Goal: Task Accomplishment & Management: Use online tool/utility

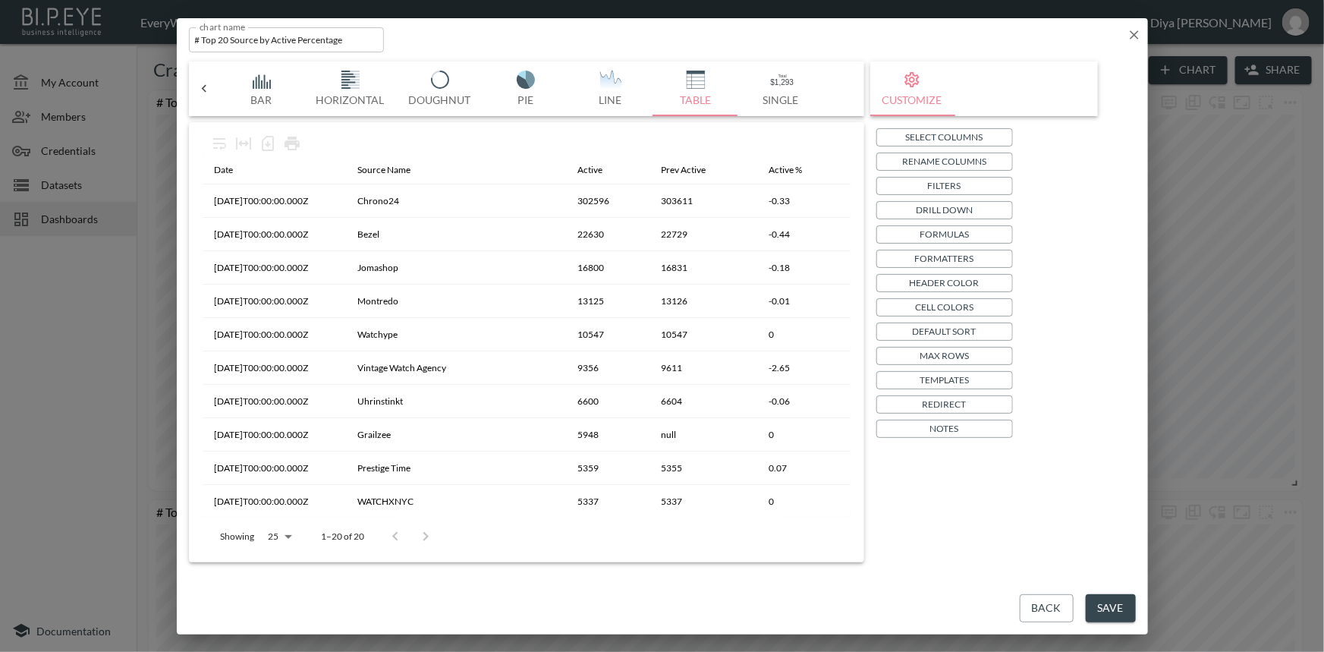
scroll to position [0, 396]
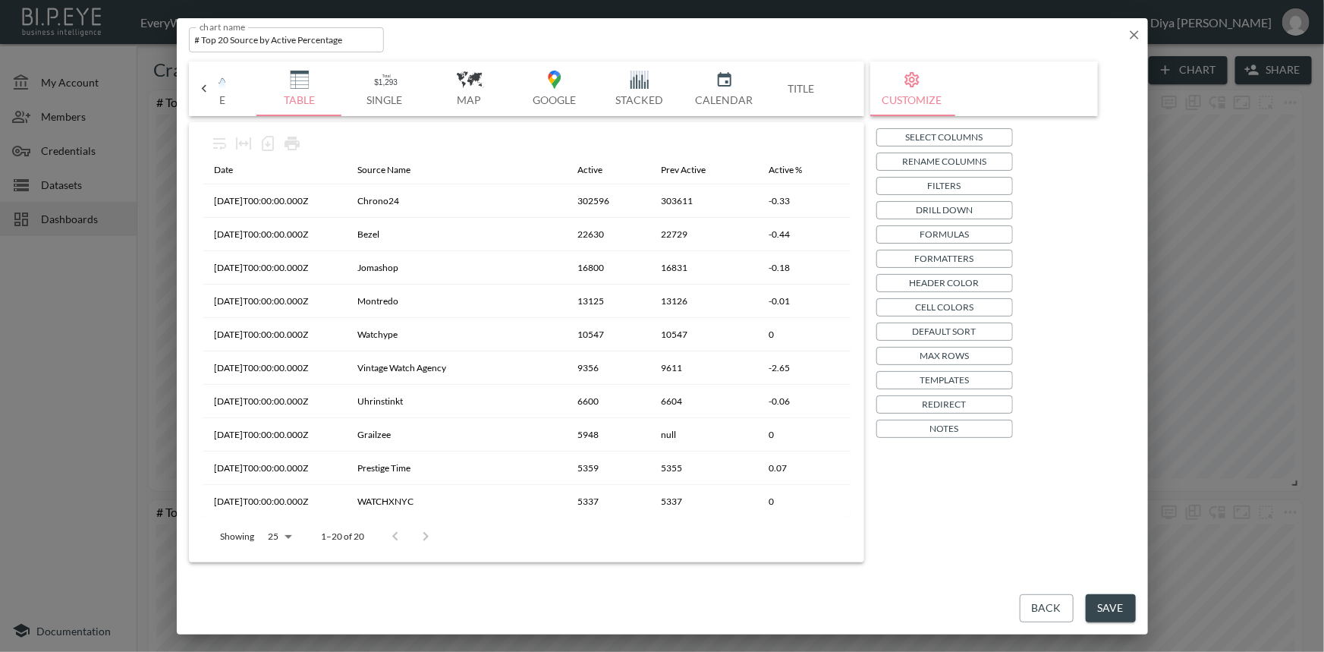
click at [1043, 602] on button "Back" at bounding box center [1046, 608] width 54 height 28
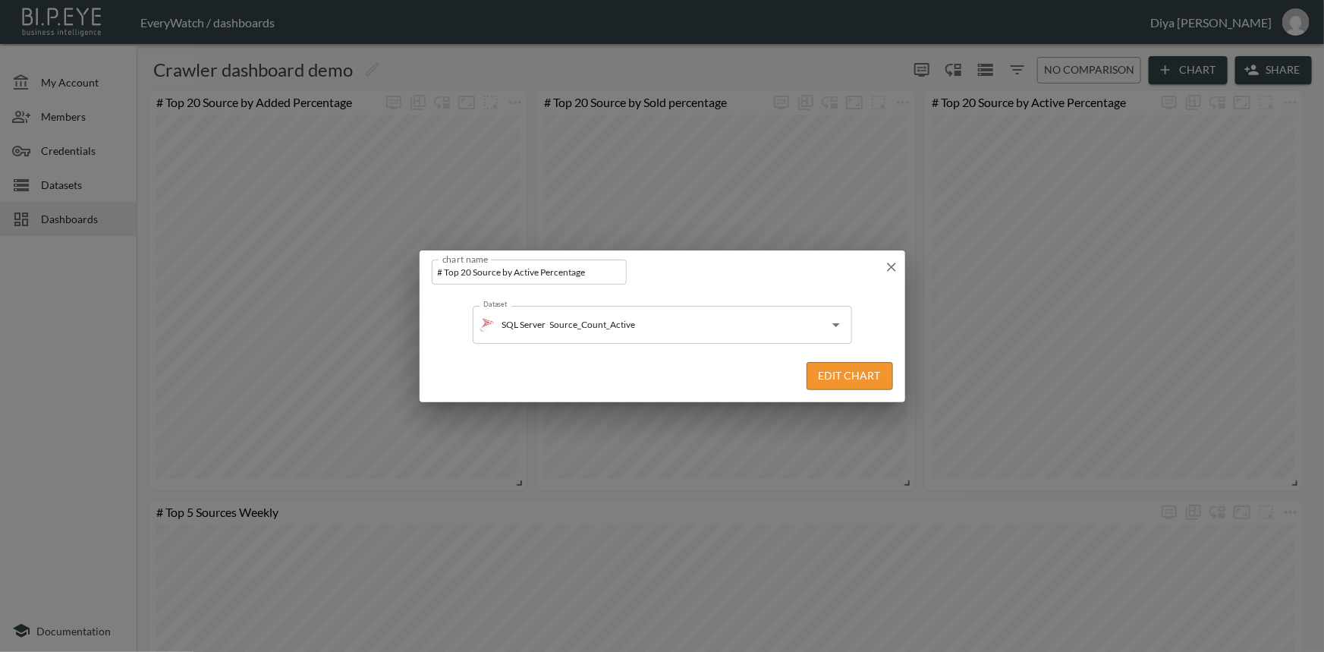
click at [889, 265] on icon "button" at bounding box center [891, 266] width 9 height 9
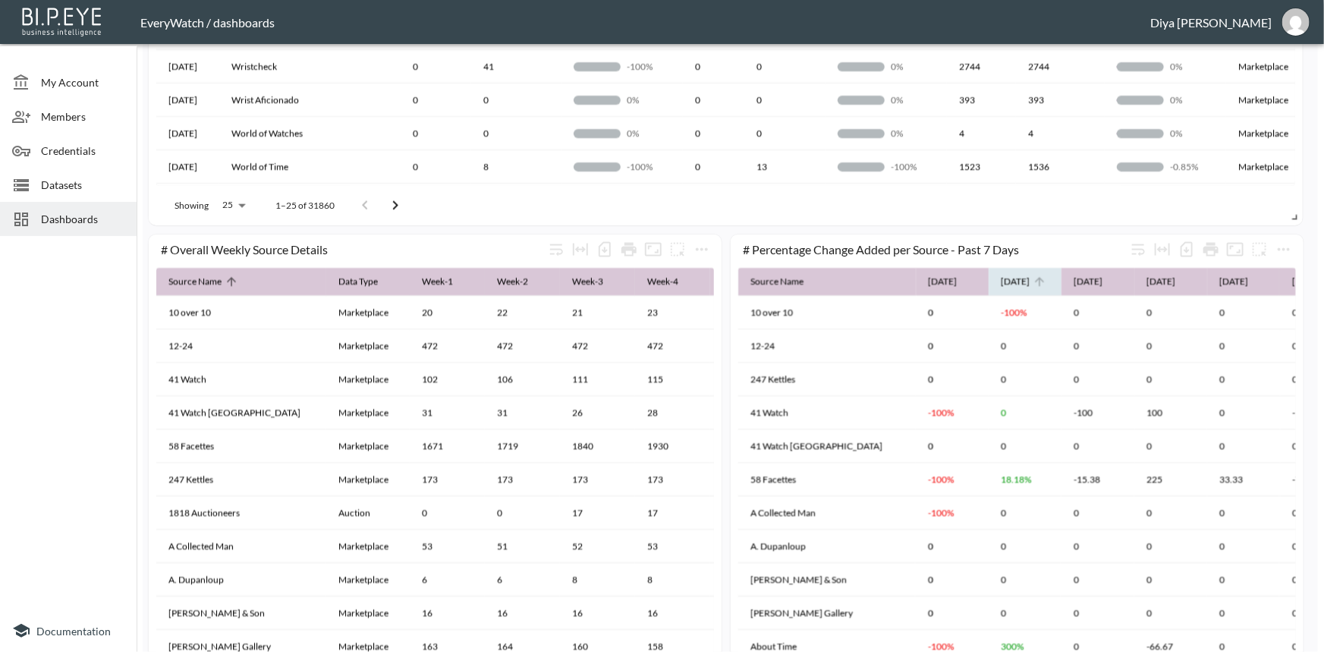
scroll to position [965, 0]
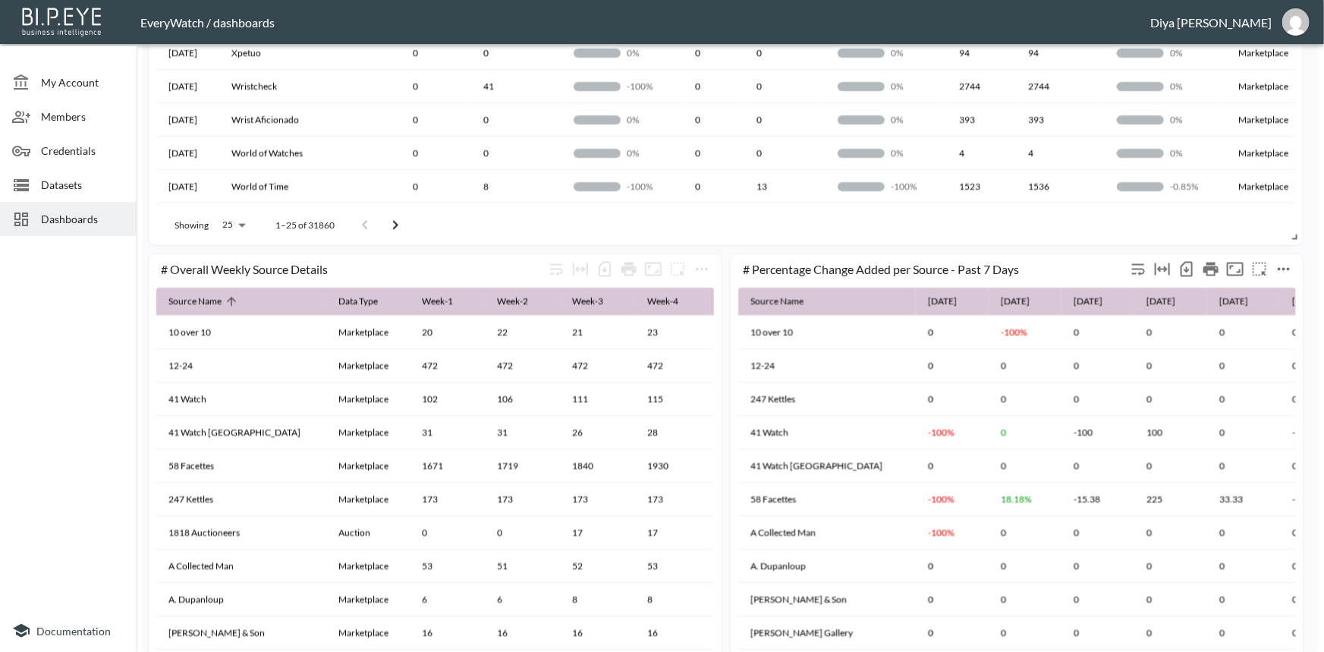
click at [1291, 265] on icon "more" at bounding box center [1283, 269] width 18 height 18
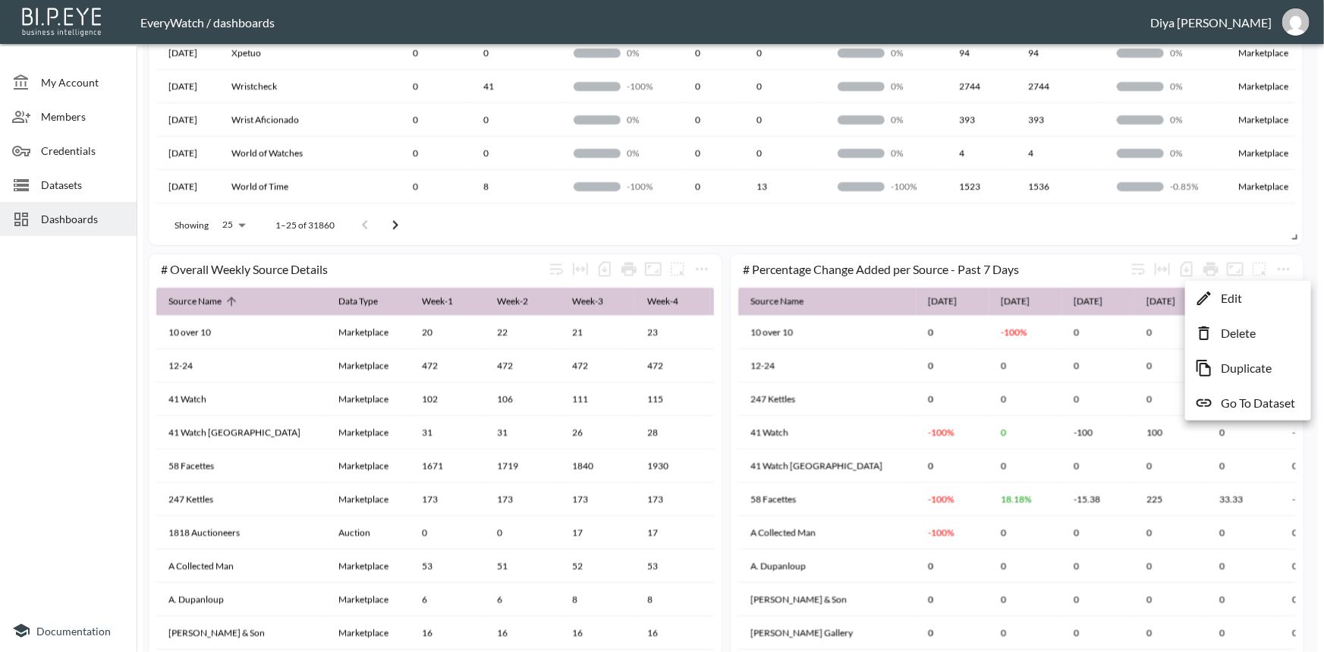
click at [1216, 293] on li "Edit" at bounding box center [1248, 297] width 118 height 27
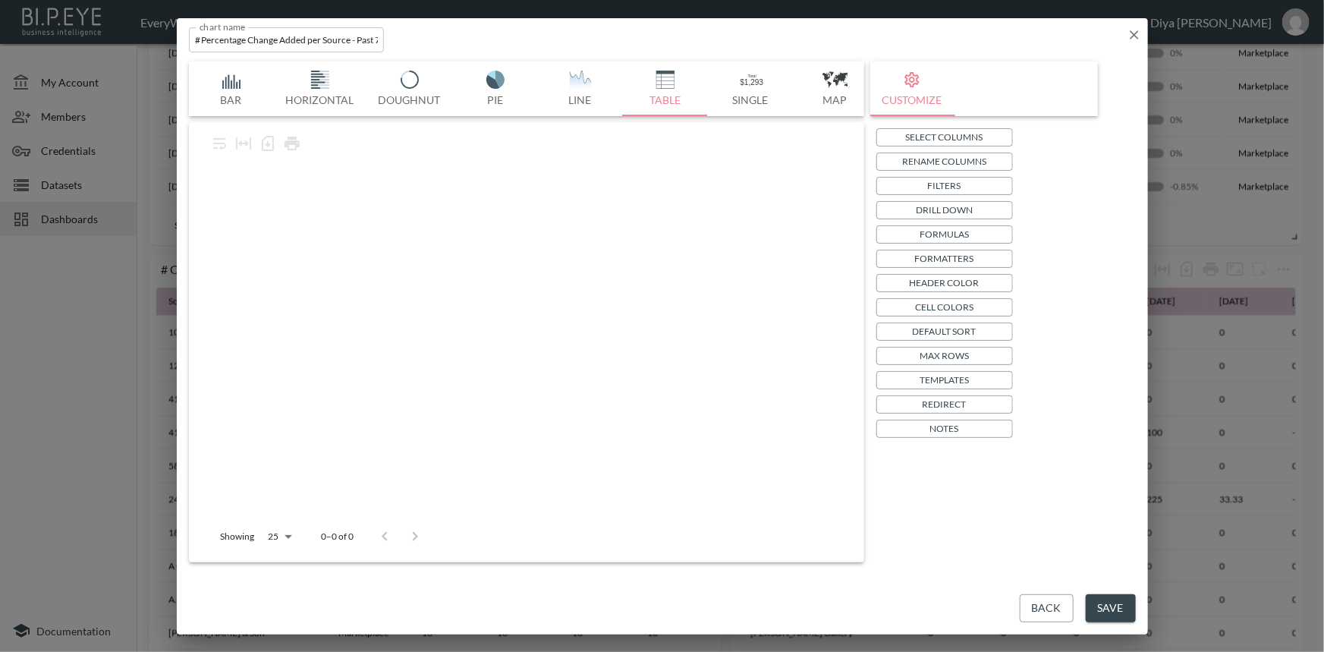
click at [885, 266] on button "Formatters" at bounding box center [944, 259] width 137 height 18
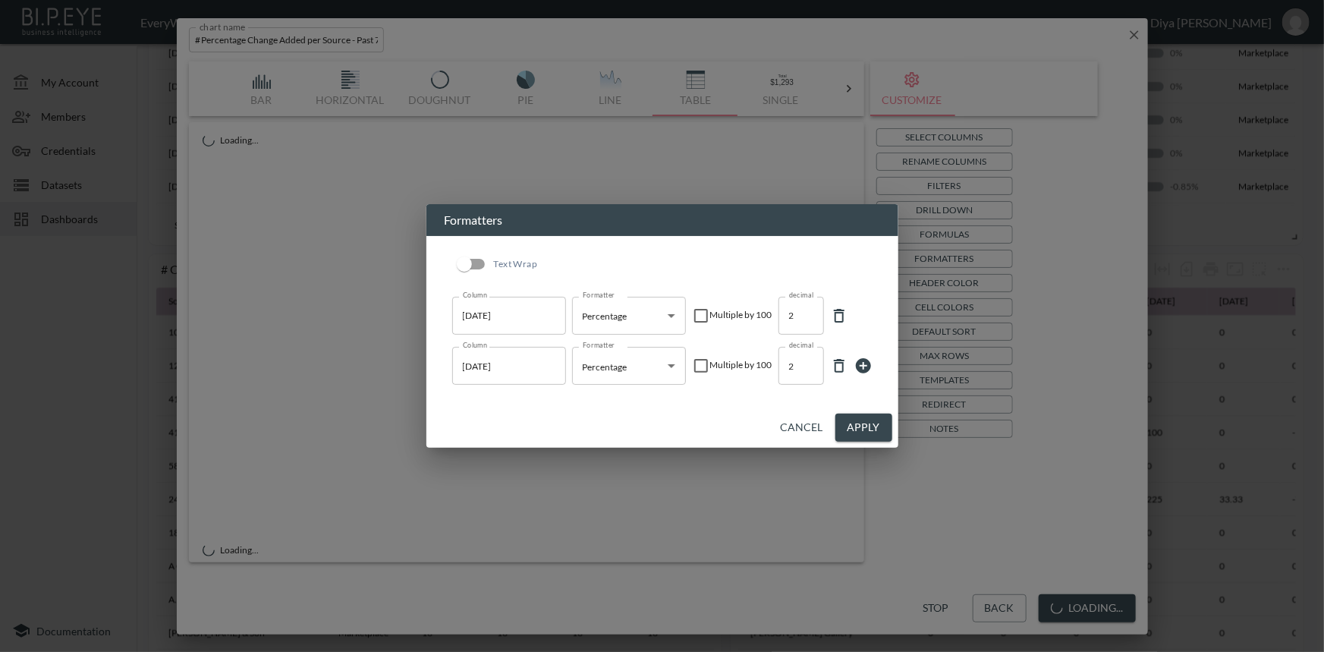
click at [1080, 159] on div "Formatters Text Wrap Column [DATE] Column Formatter Percentage Percentage Forma…" at bounding box center [662, 326] width 1324 height 652
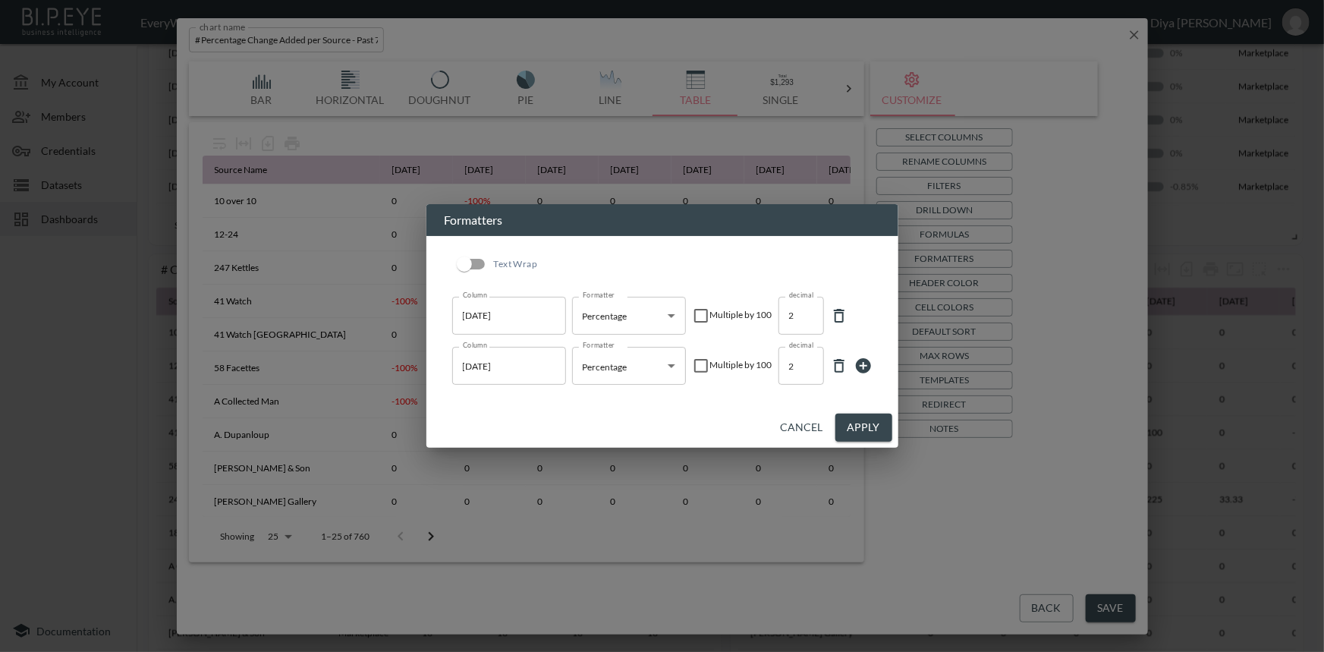
click at [796, 425] on button "Cancel" at bounding box center [801, 427] width 55 height 28
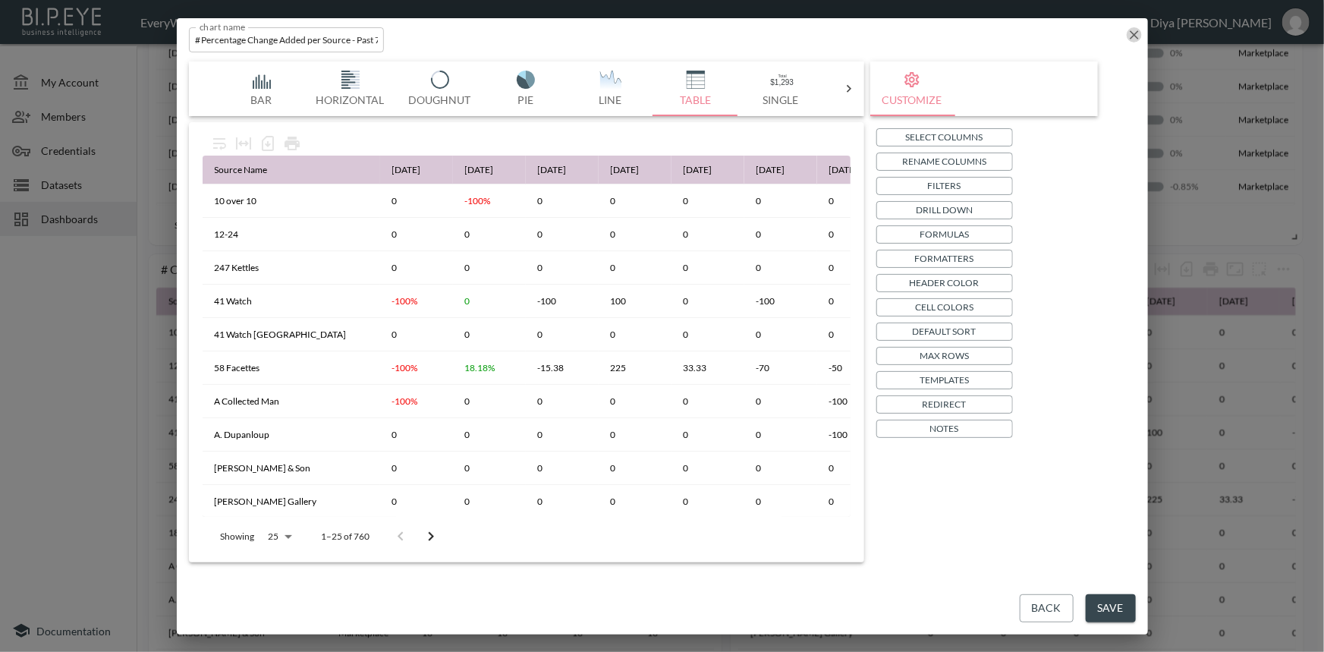
click at [1138, 32] on icon "button" at bounding box center [1133, 34] width 15 height 15
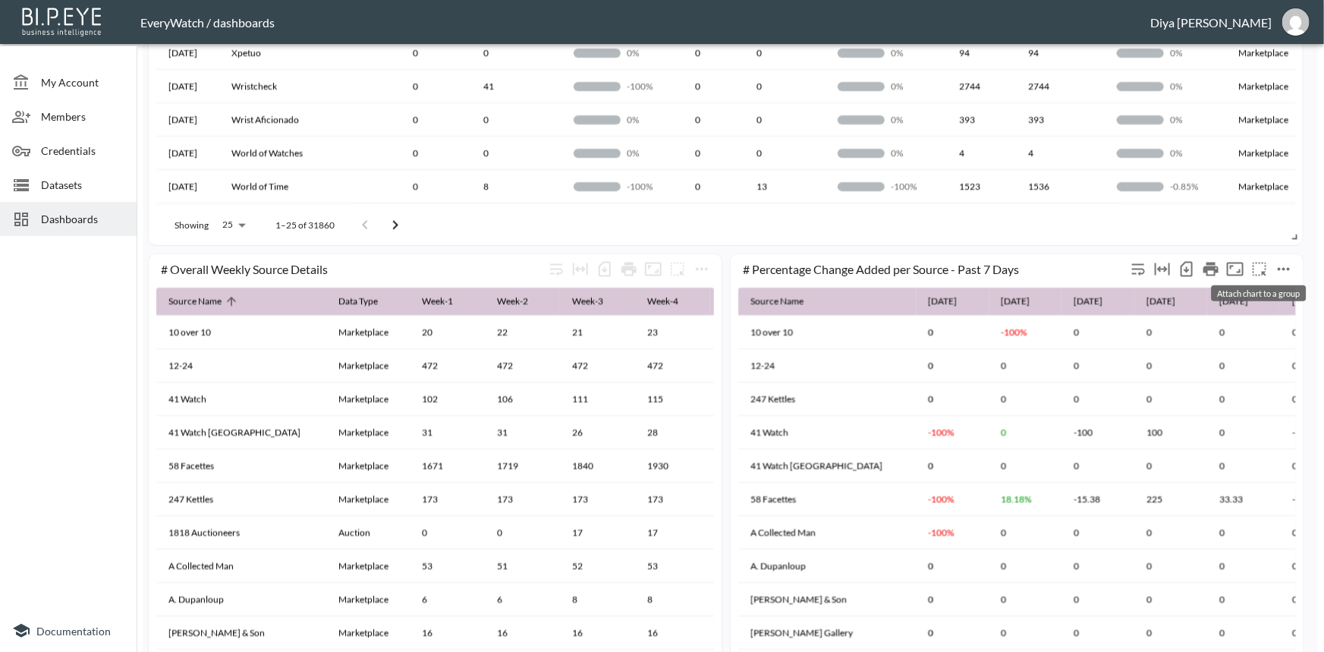
click at [1289, 269] on icon "more" at bounding box center [1283, 269] width 18 height 18
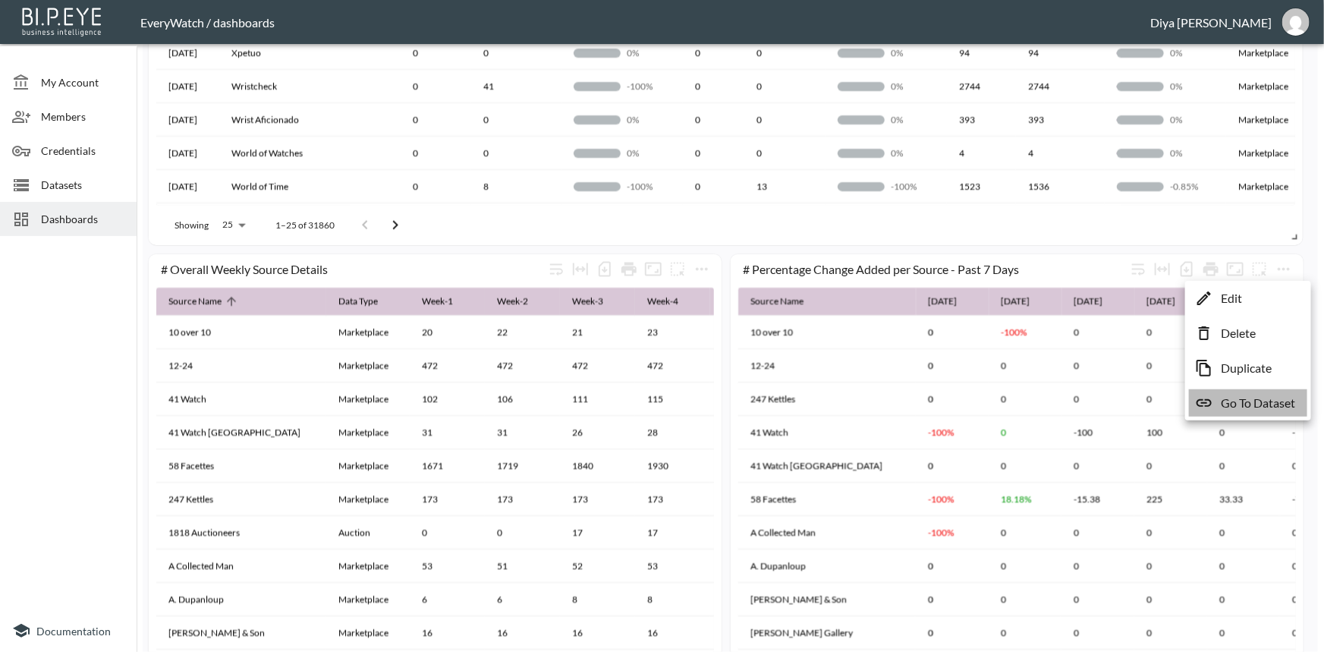
click at [1244, 402] on p "Go To Dataset" at bounding box center [1257, 403] width 74 height 18
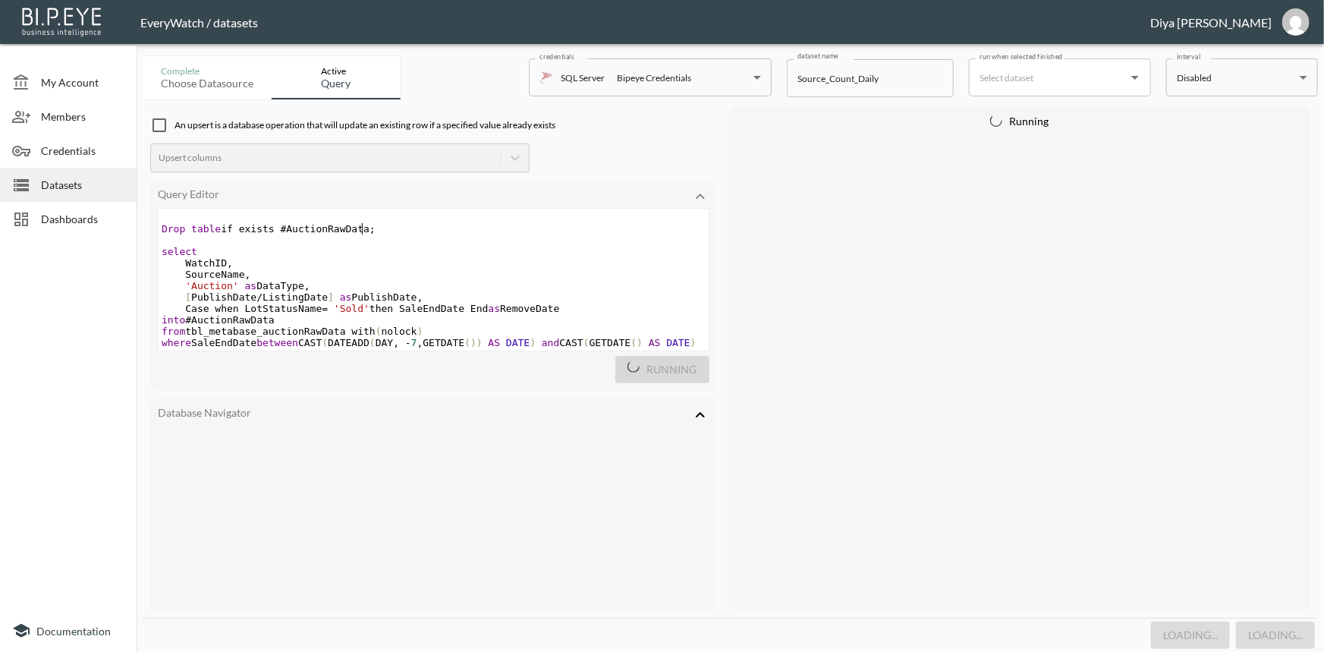
click at [415, 228] on pre "Drop table if exists #AuctionRawData ;" at bounding box center [434, 228] width 550 height 11
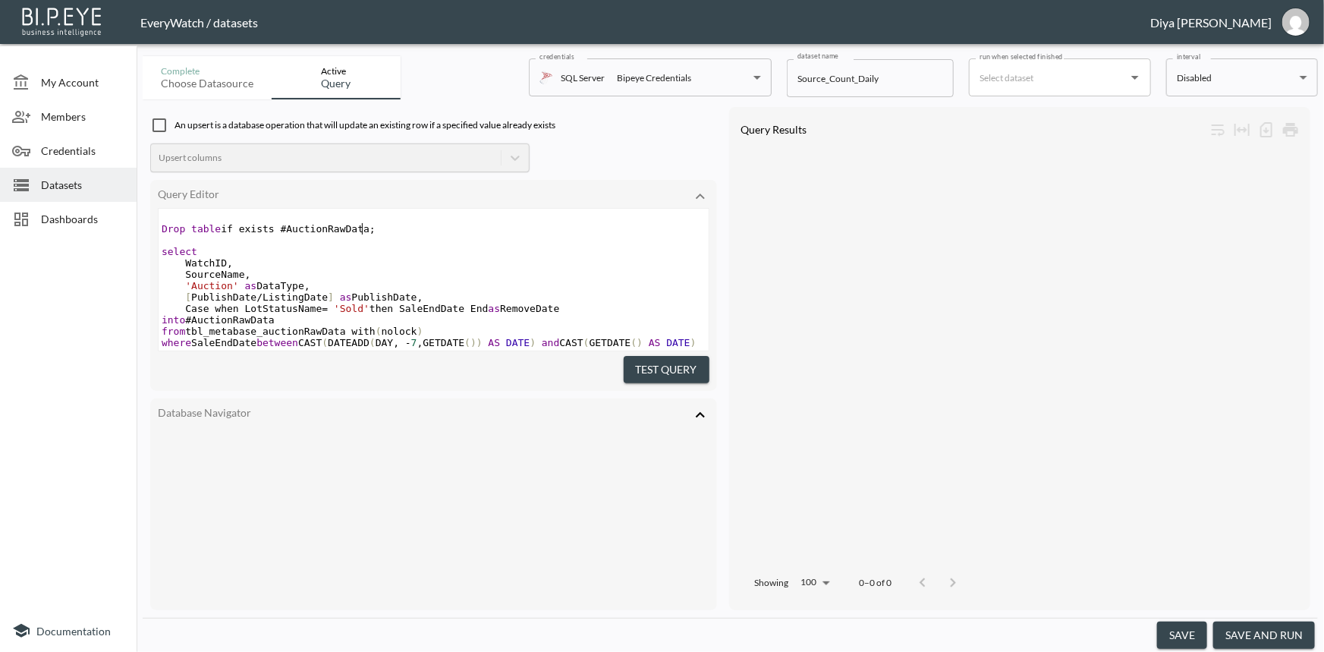
type textarea "Drop table if exists #AuctionRawData; select WatchID, SourceName, 'Auction' as …"
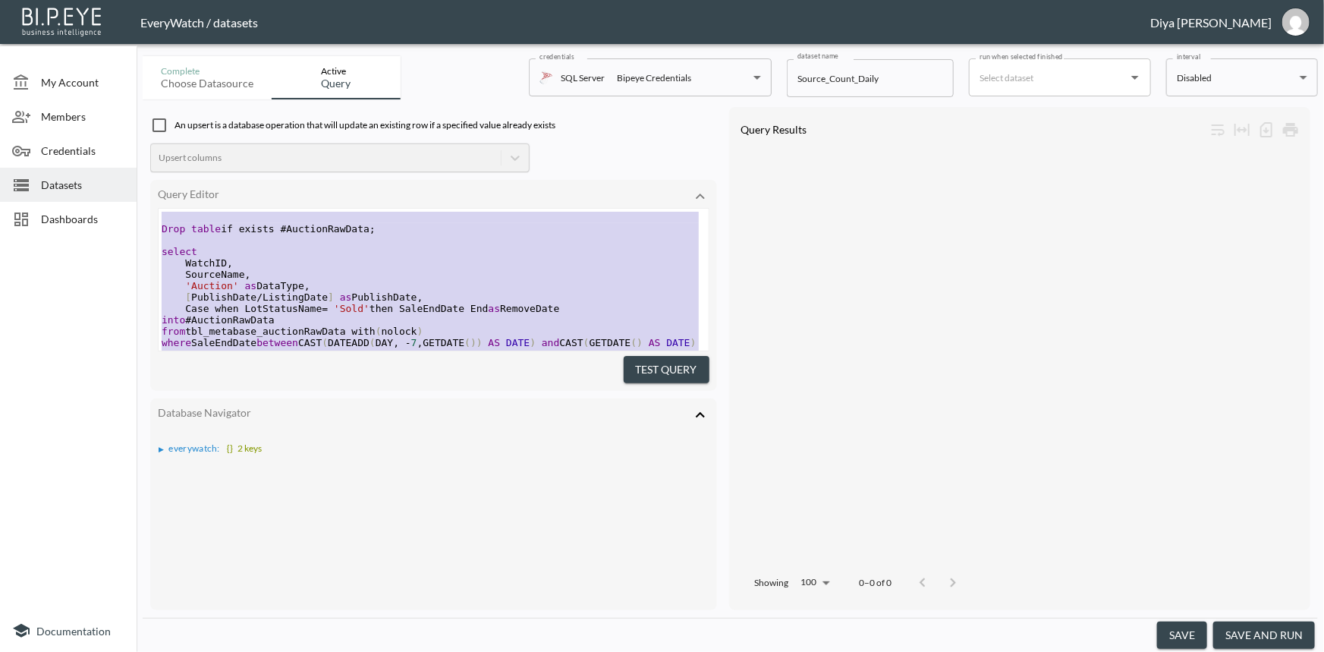
click at [546, 271] on pre "SourceName ," at bounding box center [434, 274] width 550 height 11
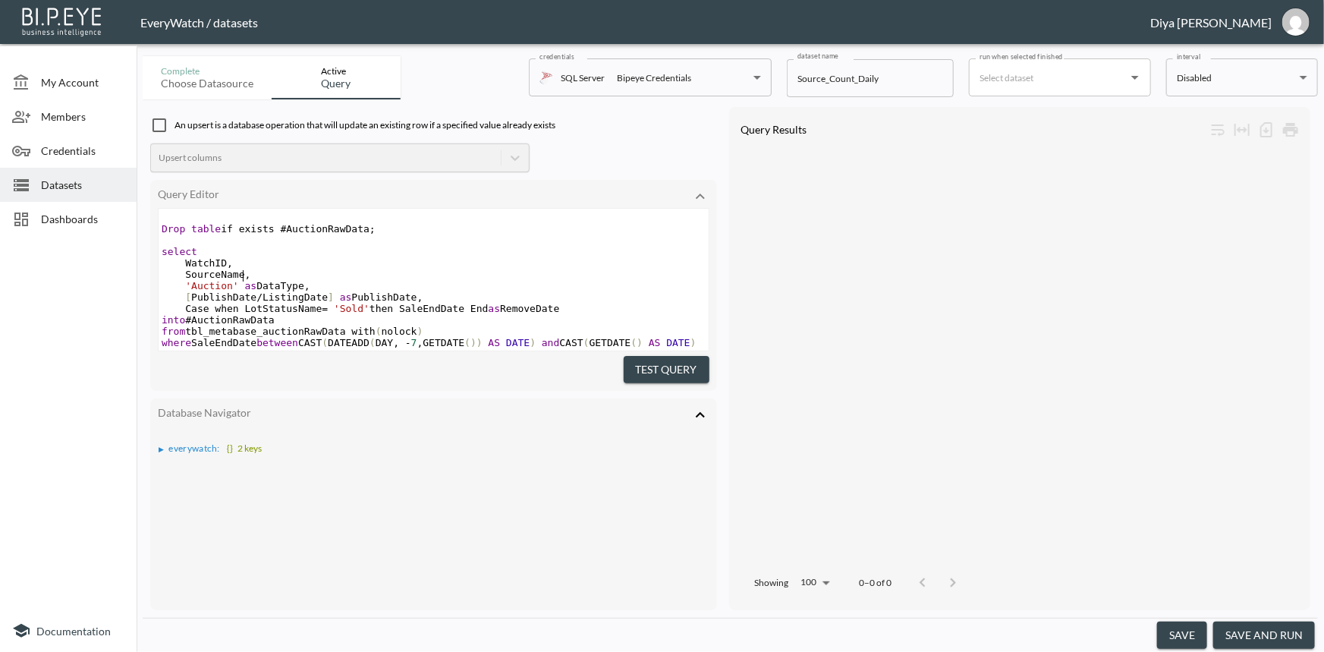
click at [394, 319] on pre "into #AuctionRawData" at bounding box center [434, 319] width 550 height 11
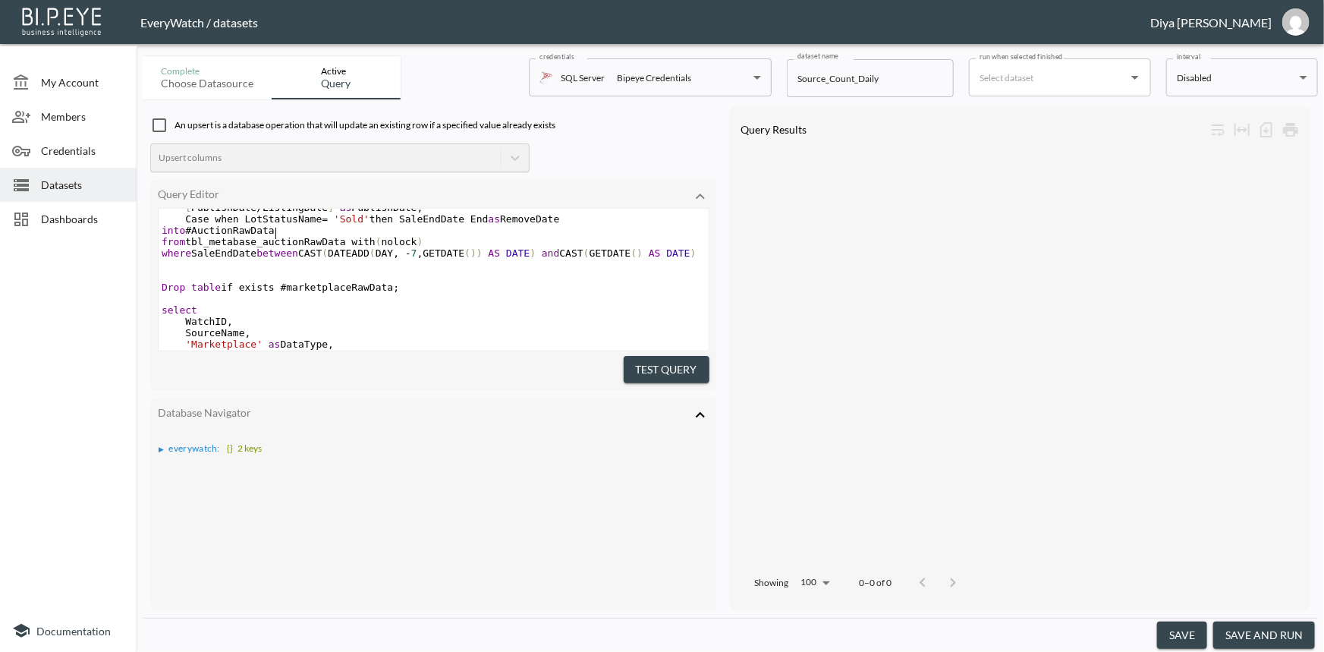
scroll to position [70, 0]
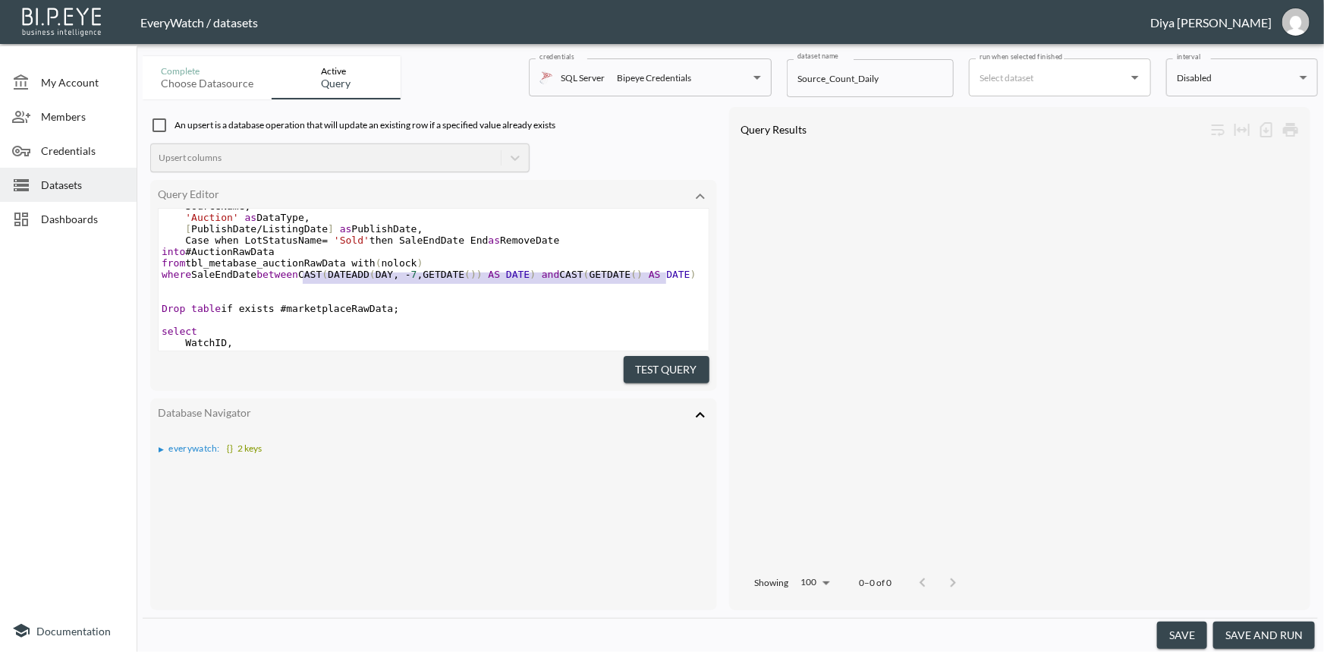
type textarea "CAST(DATEADD(DAY, -7, GETDATE()) AS DATE) and CAST(GETDATE() AS DATE)"
drag, startPoint x: 302, startPoint y: 273, endPoint x: 676, endPoint y: 278, distance: 374.0
click at [676, 278] on span "where SaleEndDate between CAST ( DATEADD ( DAY , - 7 , GETDATE ()) AS DATE ) an…" at bounding box center [429, 274] width 535 height 11
click at [75, 215] on span "Dashboards" at bounding box center [82, 219] width 83 height 16
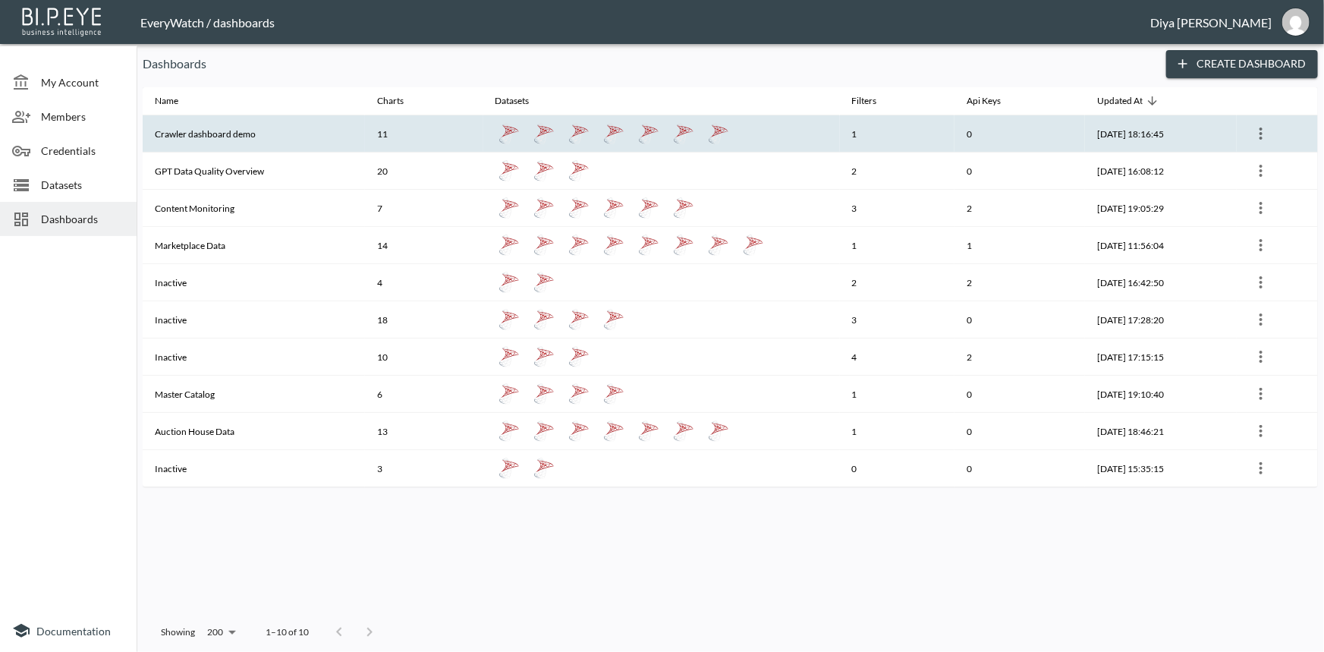
click at [224, 135] on th "Crawler dashboard demo" at bounding box center [254, 133] width 222 height 37
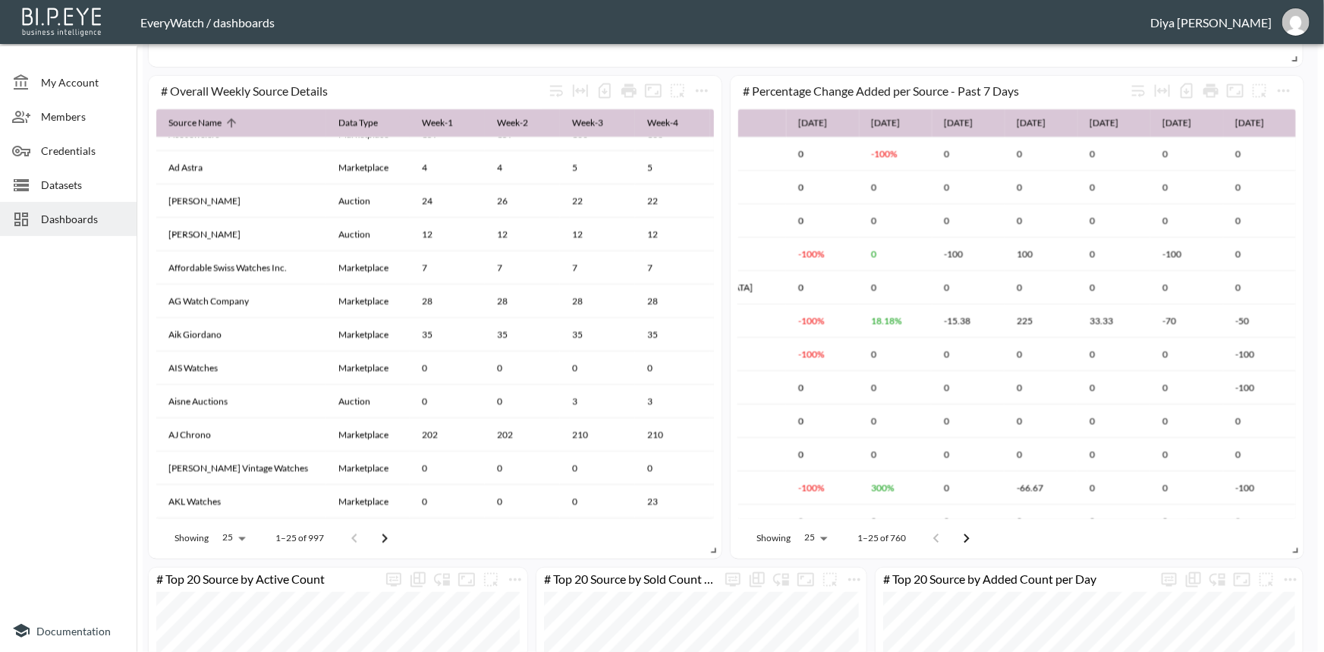
scroll to position [0, 236]
click at [963, 539] on icon "Go to next page" at bounding box center [966, 538] width 18 height 18
click at [969, 531] on icon "Go to next page" at bounding box center [972, 538] width 18 height 18
click at [937, 542] on icon "Go to previous page" at bounding box center [941, 538] width 18 height 18
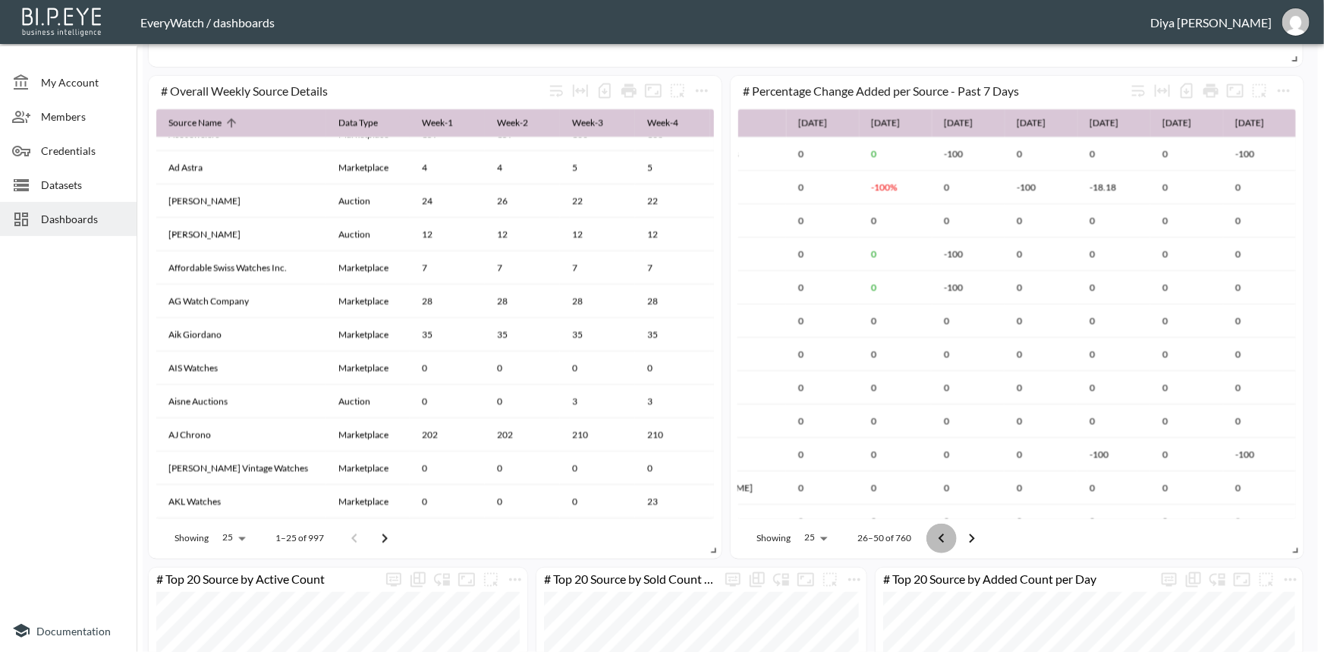
click at [937, 542] on icon "Go to previous page" at bounding box center [941, 538] width 18 height 18
click at [937, 542] on div at bounding box center [951, 538] width 61 height 30
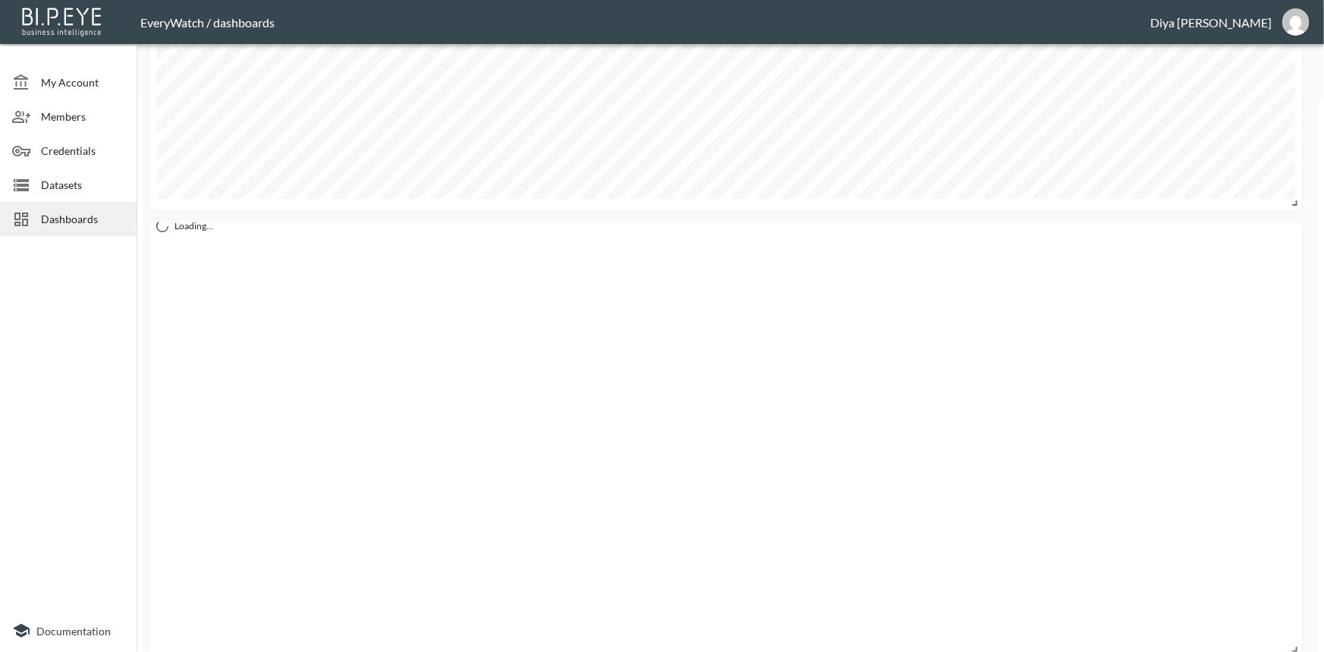
scroll to position [551, 0]
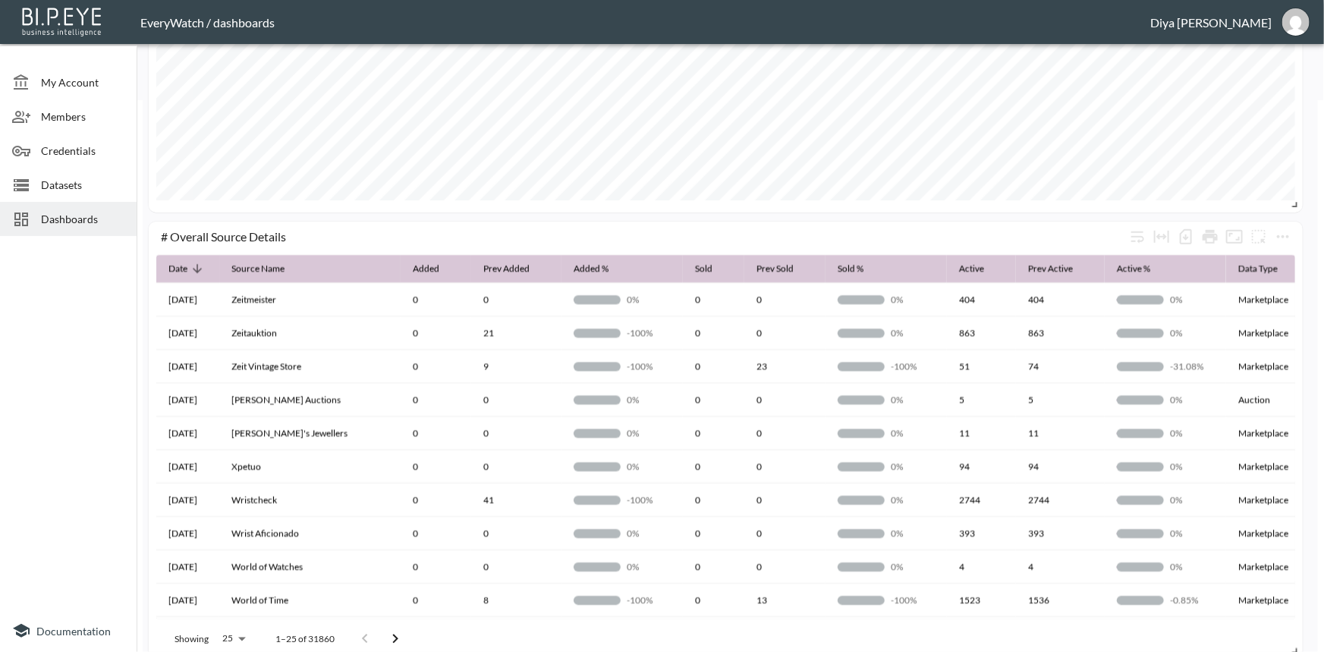
click at [328, 209] on div "# Top 5 Sources Weekly" at bounding box center [726, 80] width 1154 height 264
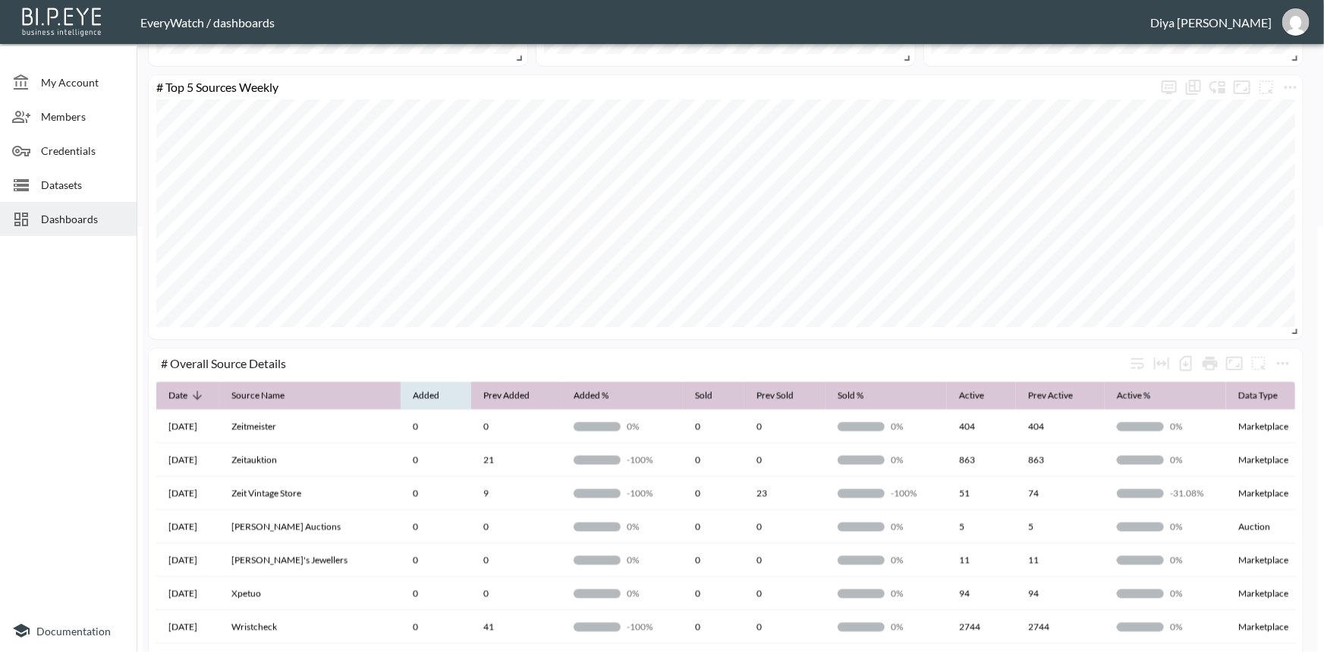
scroll to position [413, 0]
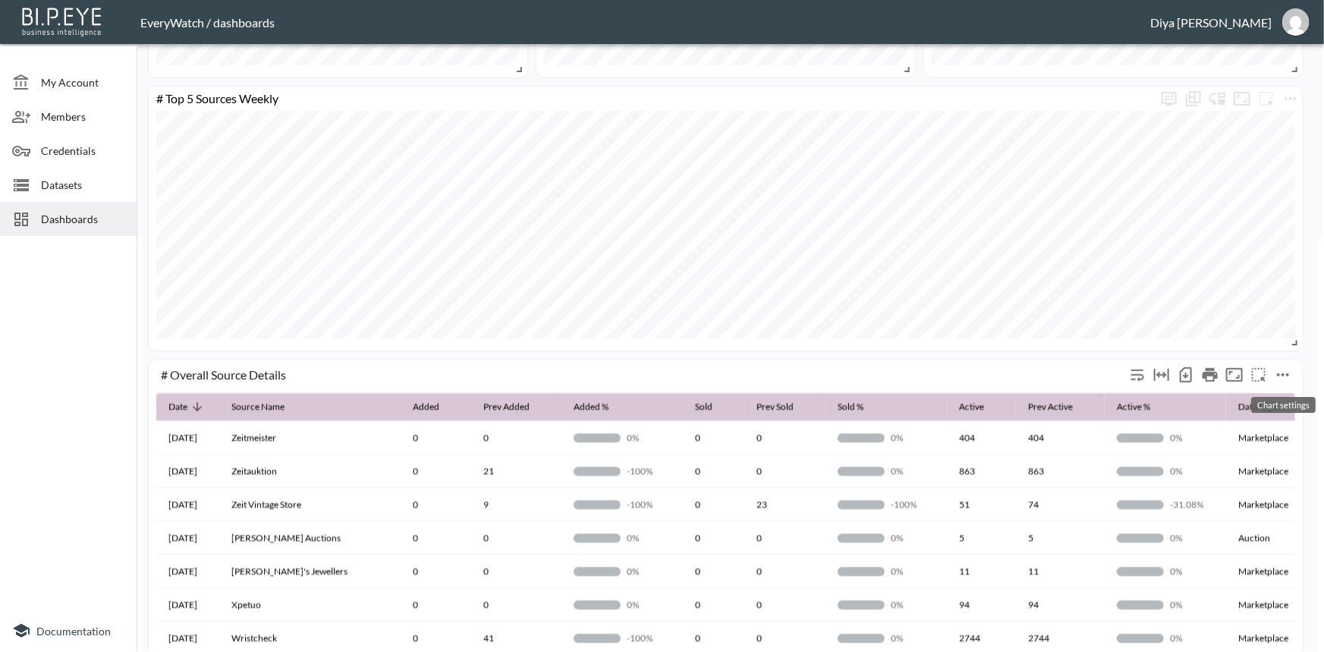
click at [1288, 371] on icon "more" at bounding box center [1283, 375] width 18 height 18
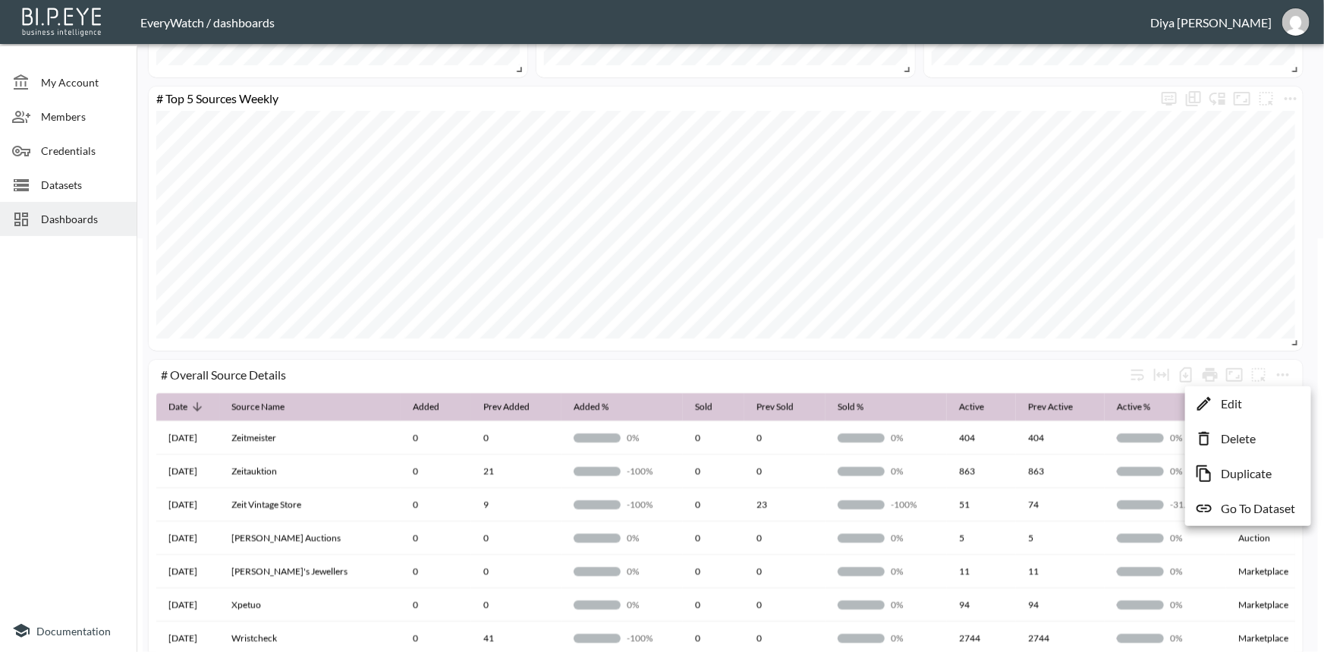
click at [1304, 360] on div at bounding box center [662, 326] width 1324 height 652
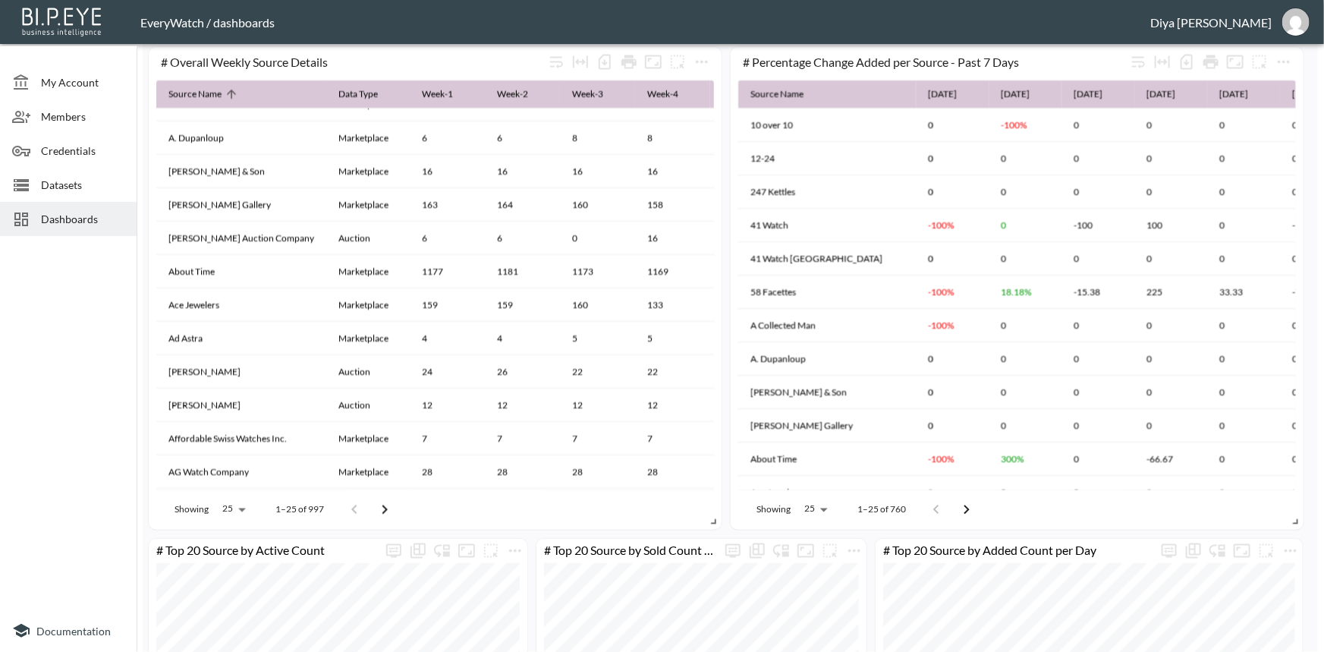
scroll to position [1103, 0]
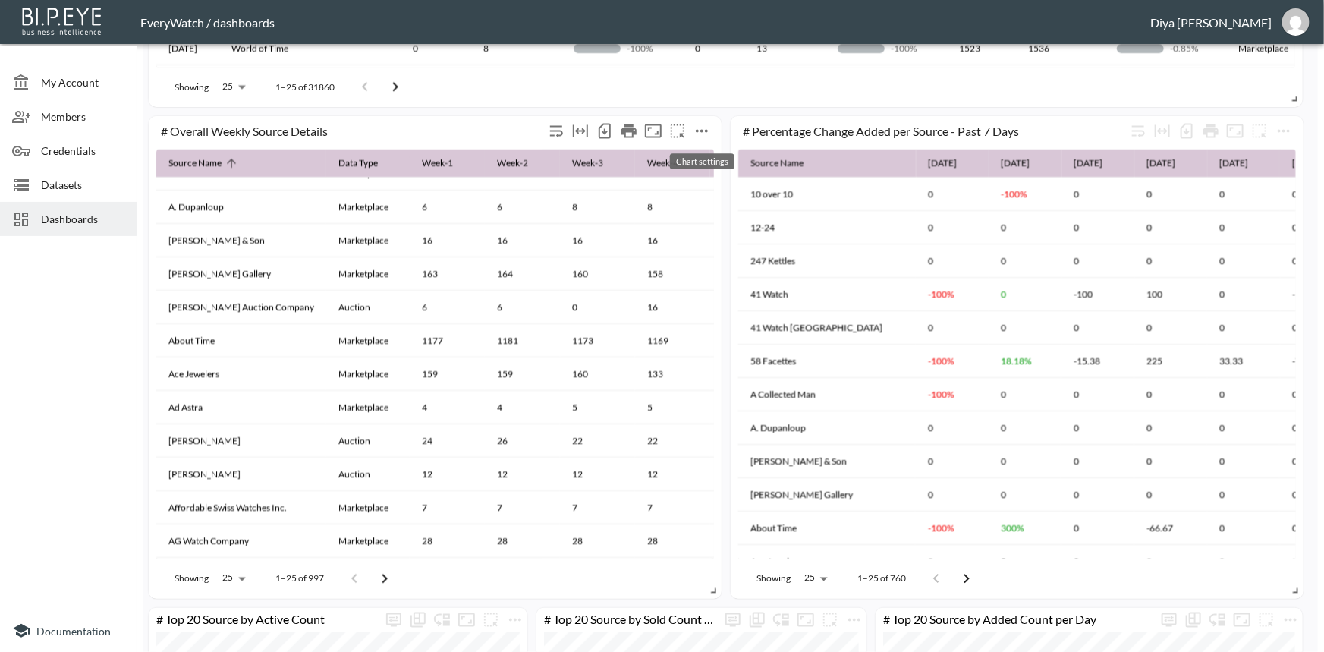
click at [702, 133] on icon "more" at bounding box center [702, 131] width 18 height 18
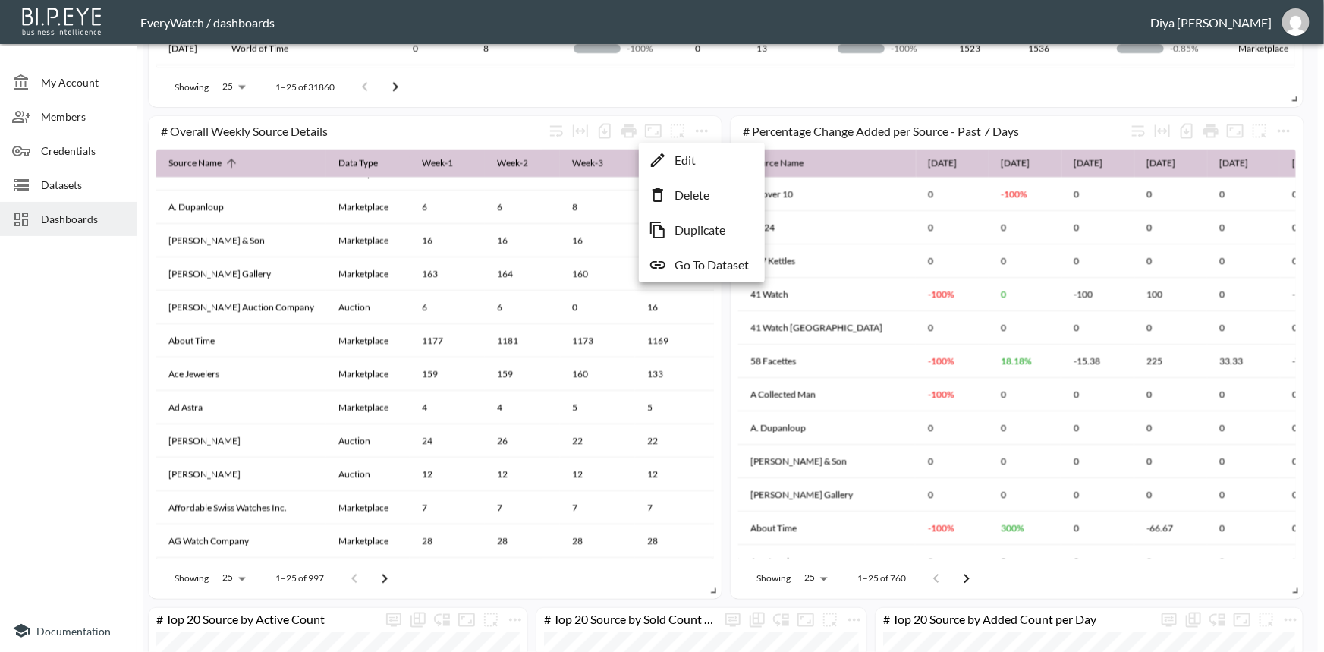
click at [721, 129] on div at bounding box center [662, 326] width 1324 height 652
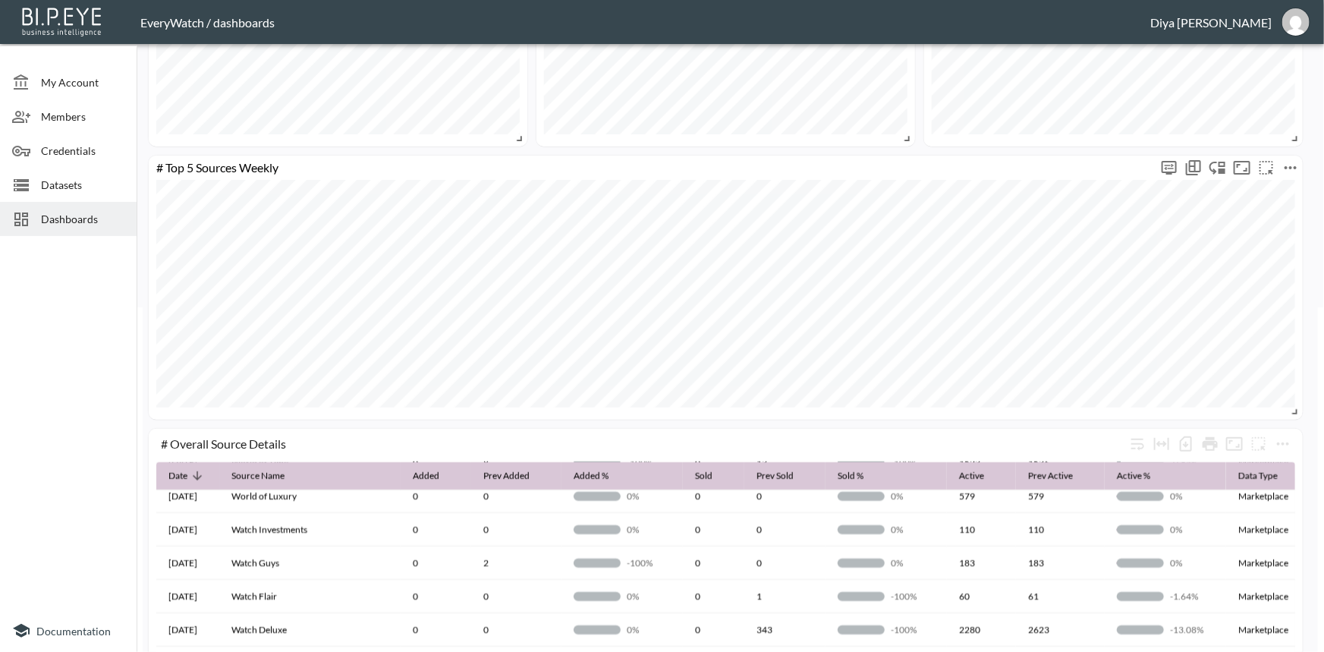
scroll to position [551, 0]
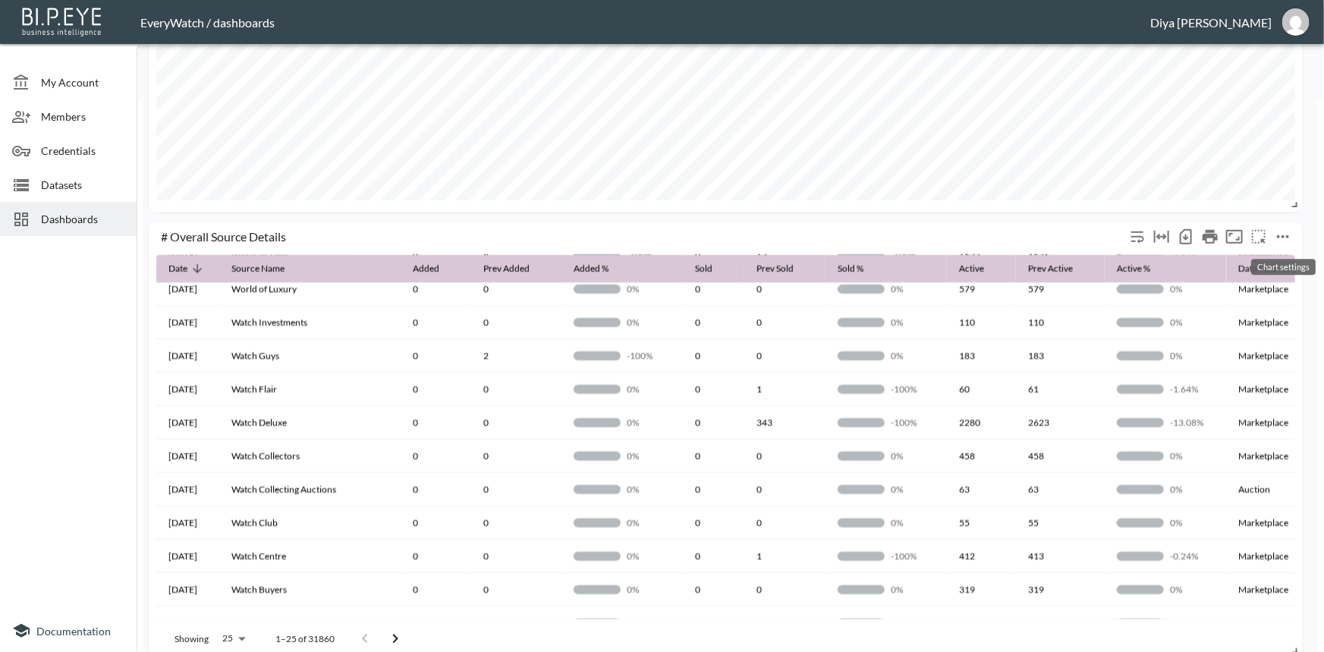
click at [1283, 238] on icon "more" at bounding box center [1283, 237] width 18 height 18
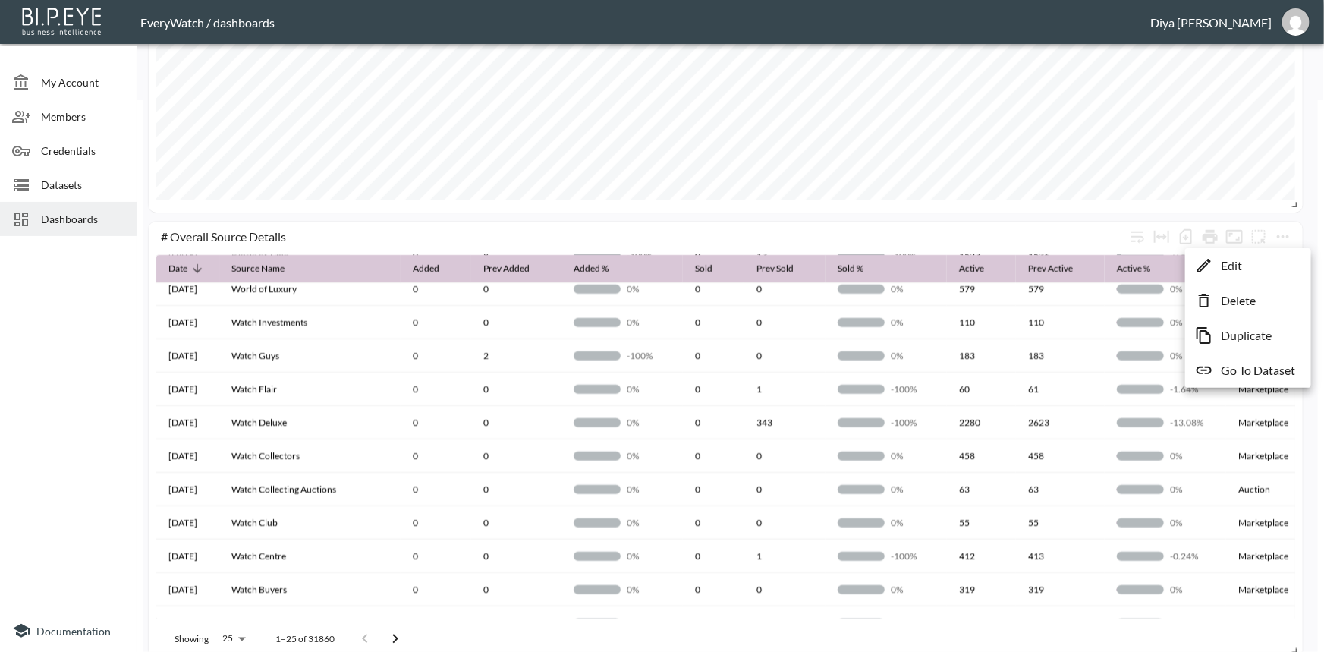
click at [1240, 366] on p "Go To Dataset" at bounding box center [1257, 370] width 74 height 18
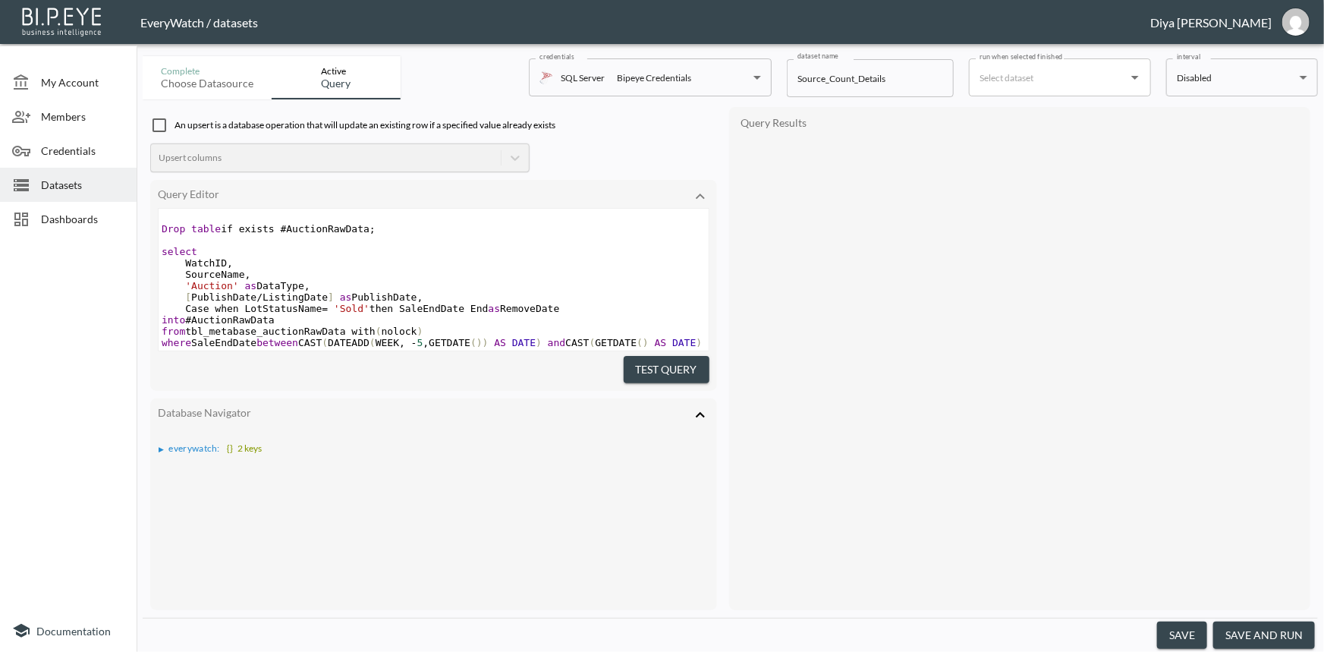
click at [484, 264] on pre "WatchID ," at bounding box center [434, 262] width 550 height 11
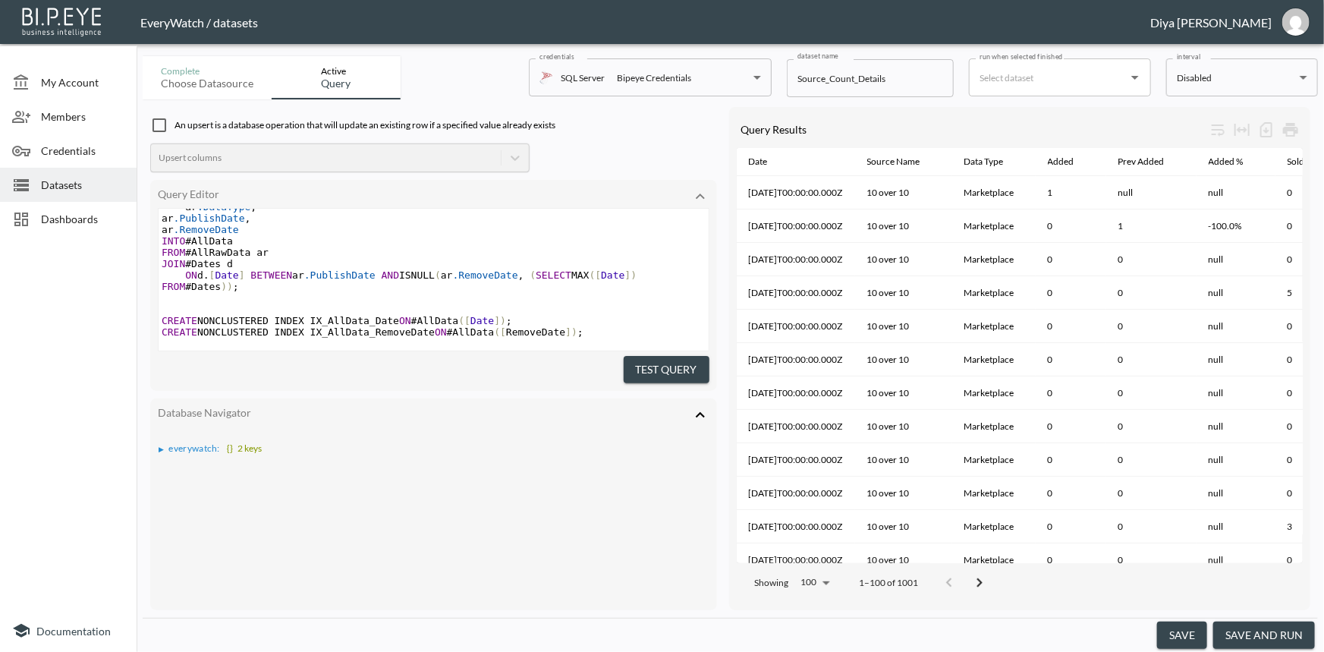
scroll to position [620, 0]
click at [467, 258] on pre "FROM #AllRawData ar" at bounding box center [434, 252] width 550 height 11
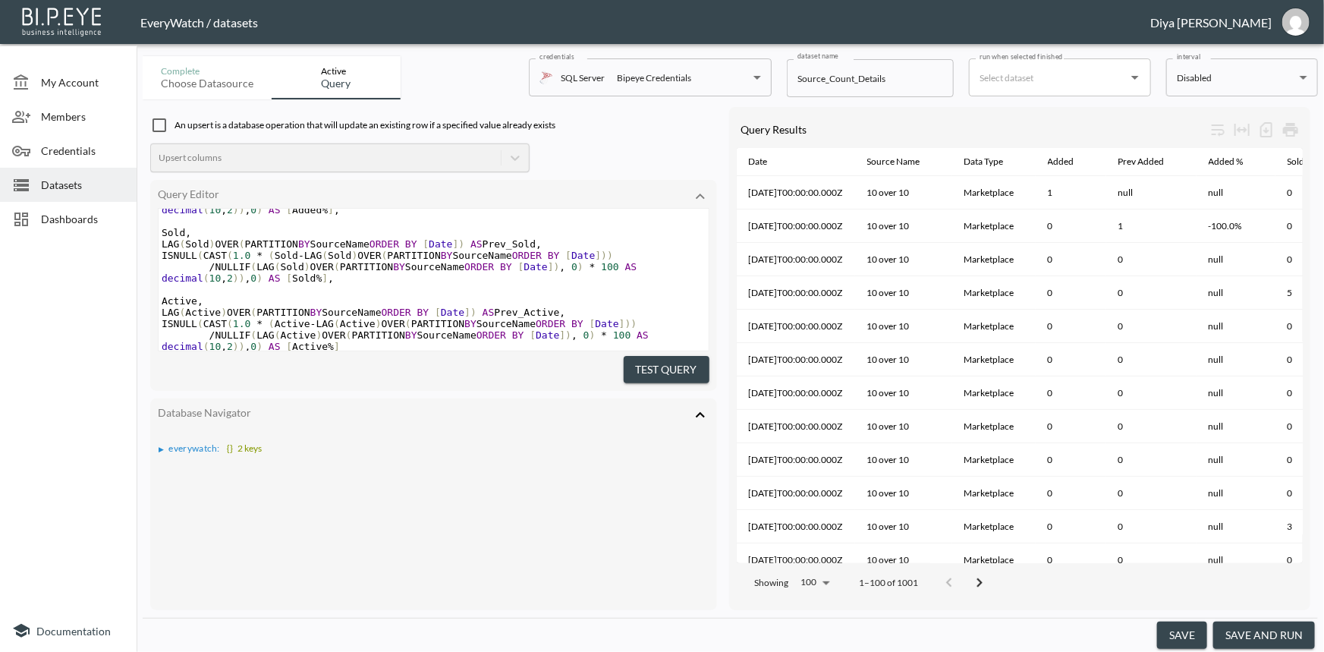
scroll to position [0, 0]
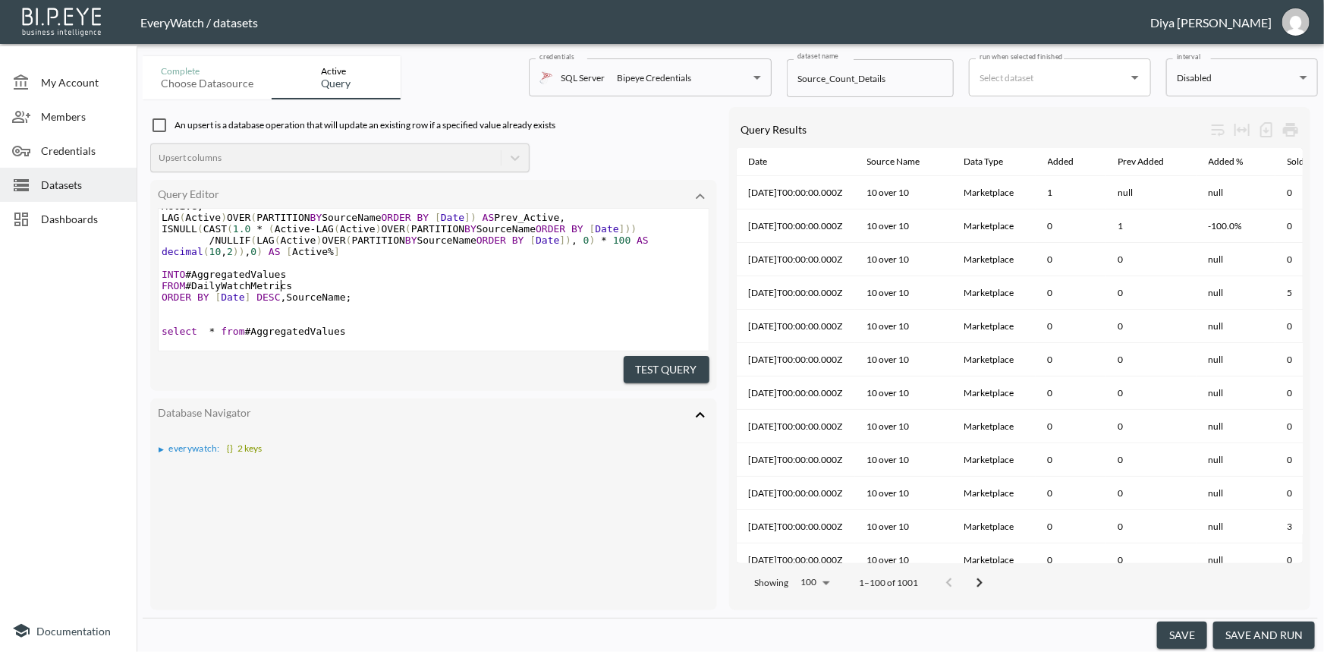
click at [402, 269] on pre "INTO #AggregatedValues" at bounding box center [434, 274] width 550 height 11
click at [534, 281] on pre "FROM #DailyWatchMetrics" at bounding box center [434, 285] width 550 height 11
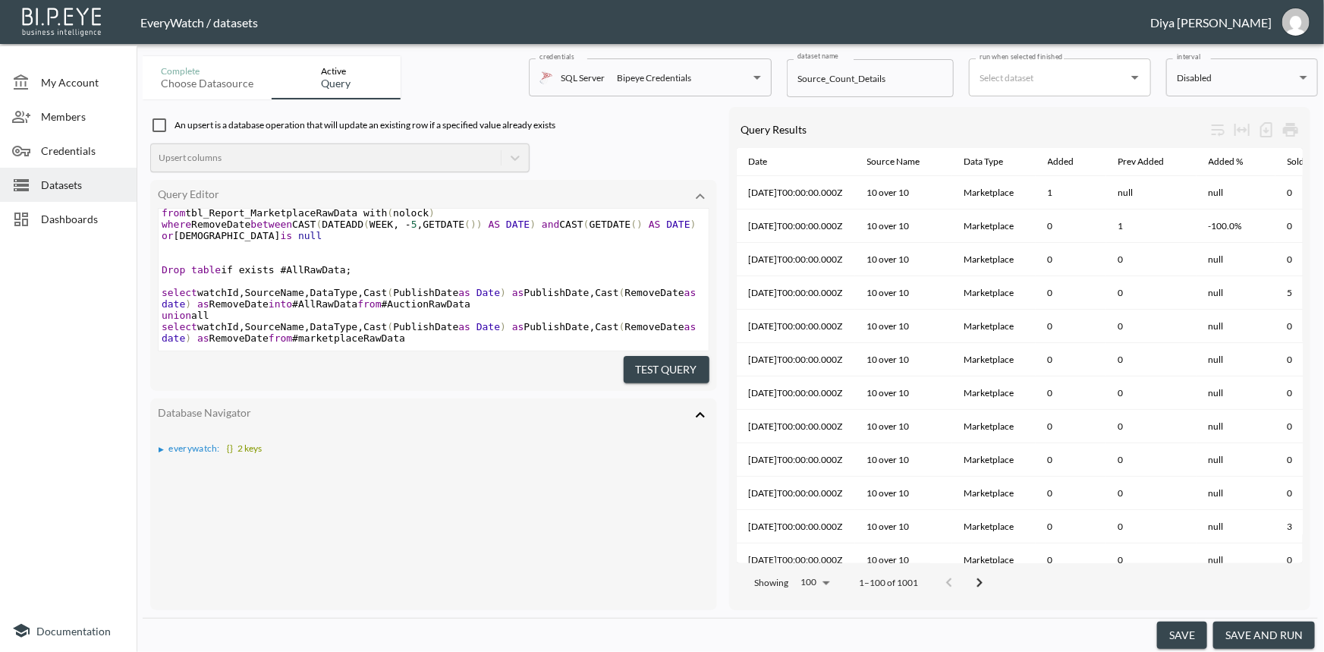
scroll to position [406, 0]
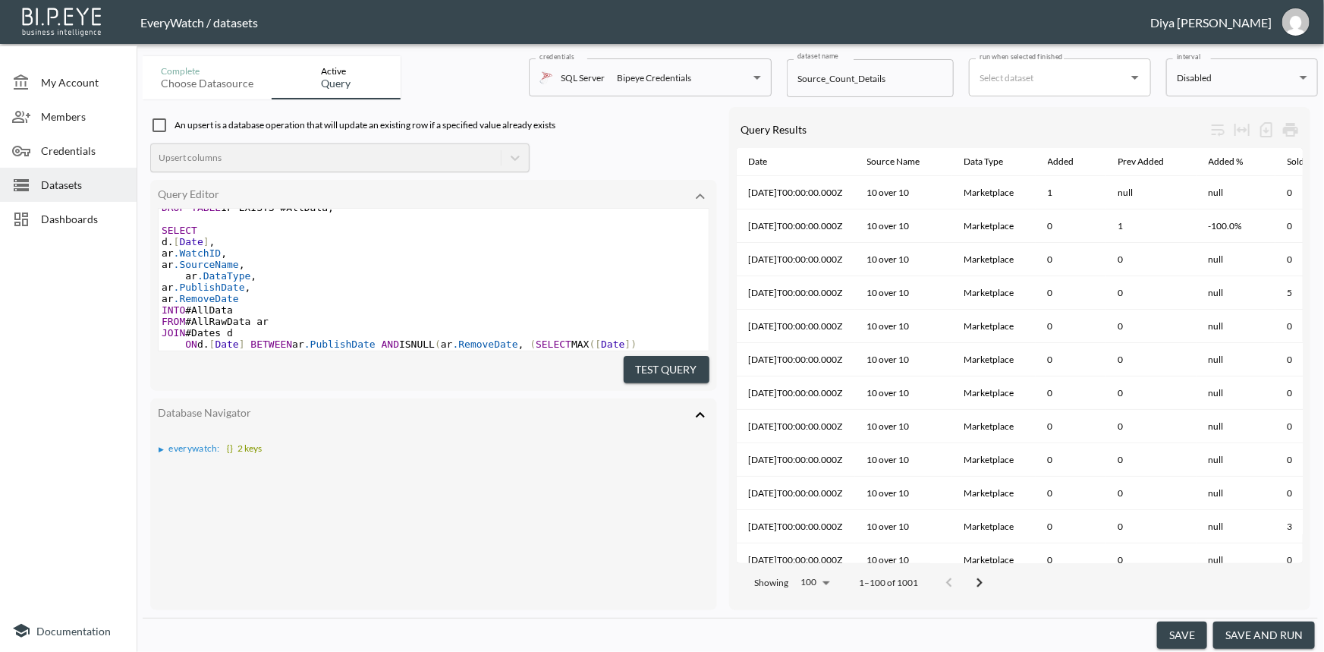
click at [68, 215] on span "Dashboards" at bounding box center [82, 219] width 83 height 16
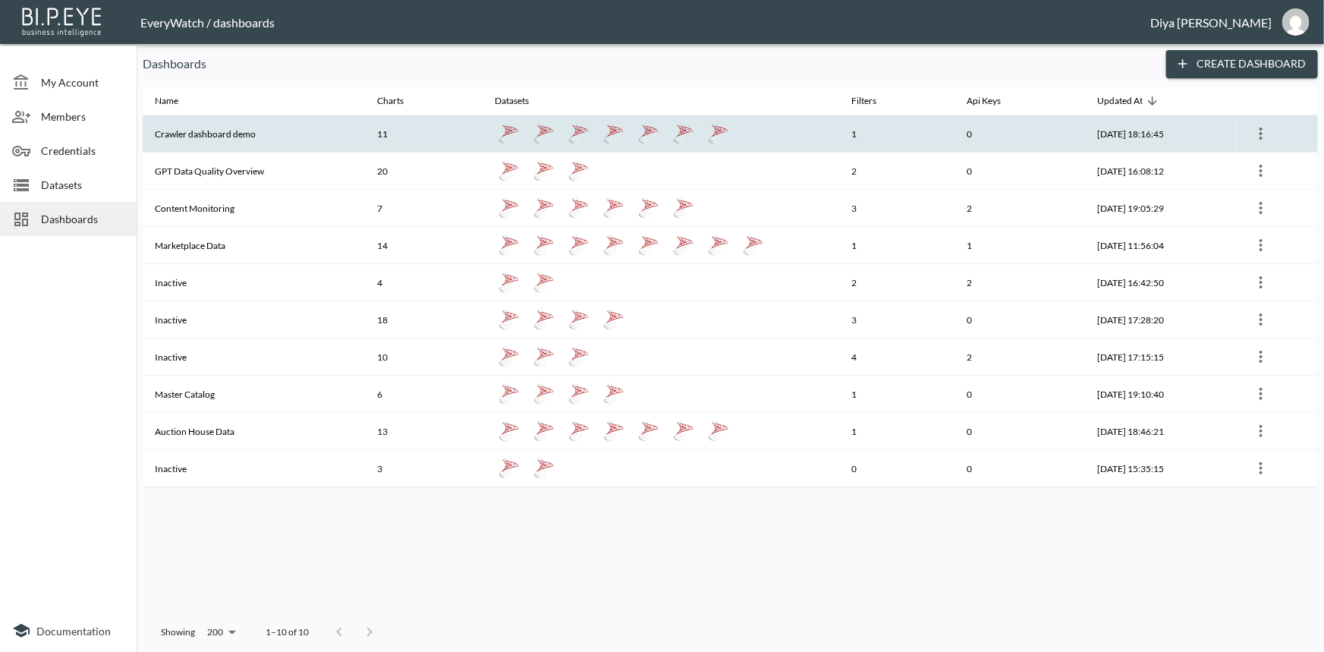
click at [207, 131] on th "Crawler dashboard demo" at bounding box center [254, 133] width 222 height 37
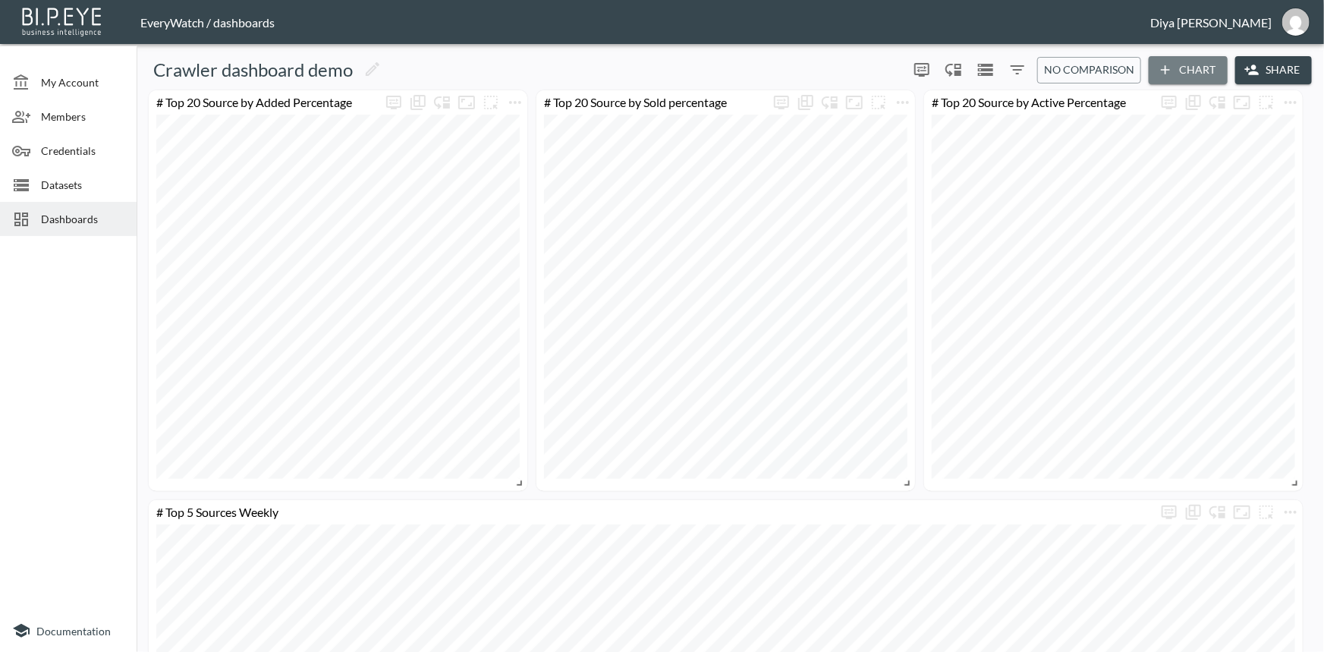
click at [1163, 70] on icon "button" at bounding box center [1164, 69] width 9 height 9
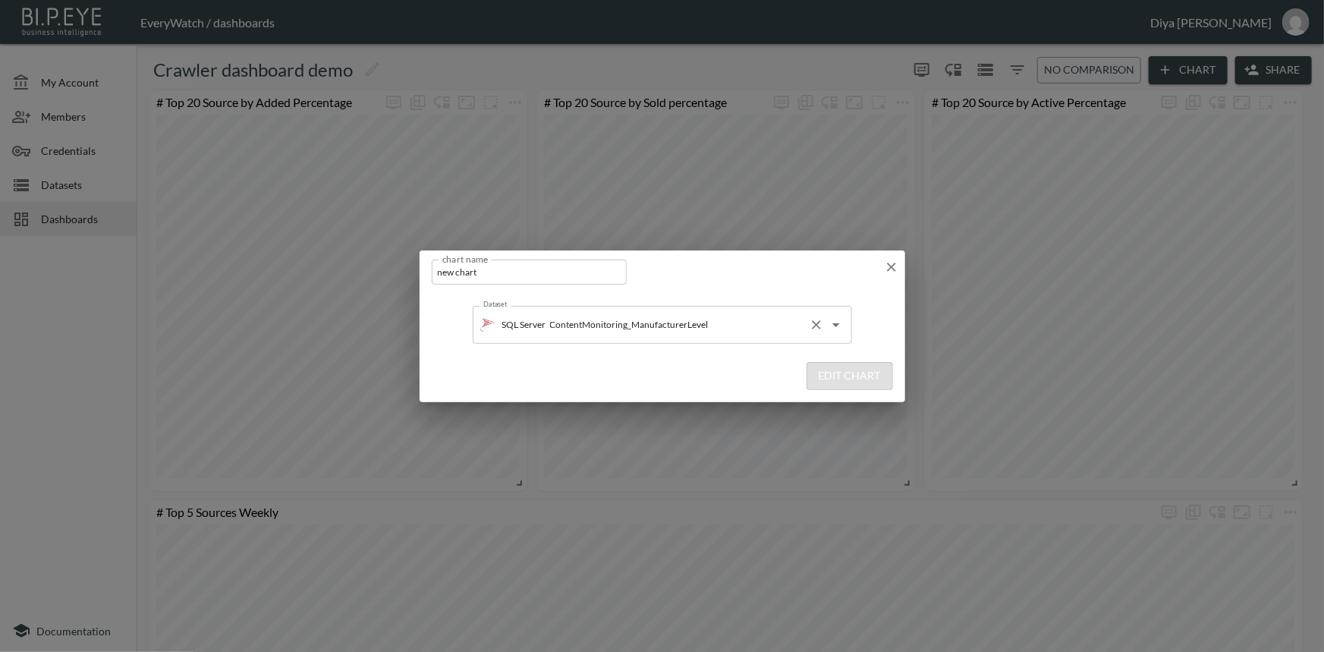
click at [670, 324] on input "ContentMonitoring_ManufacturerLevel" at bounding box center [674, 324] width 256 height 24
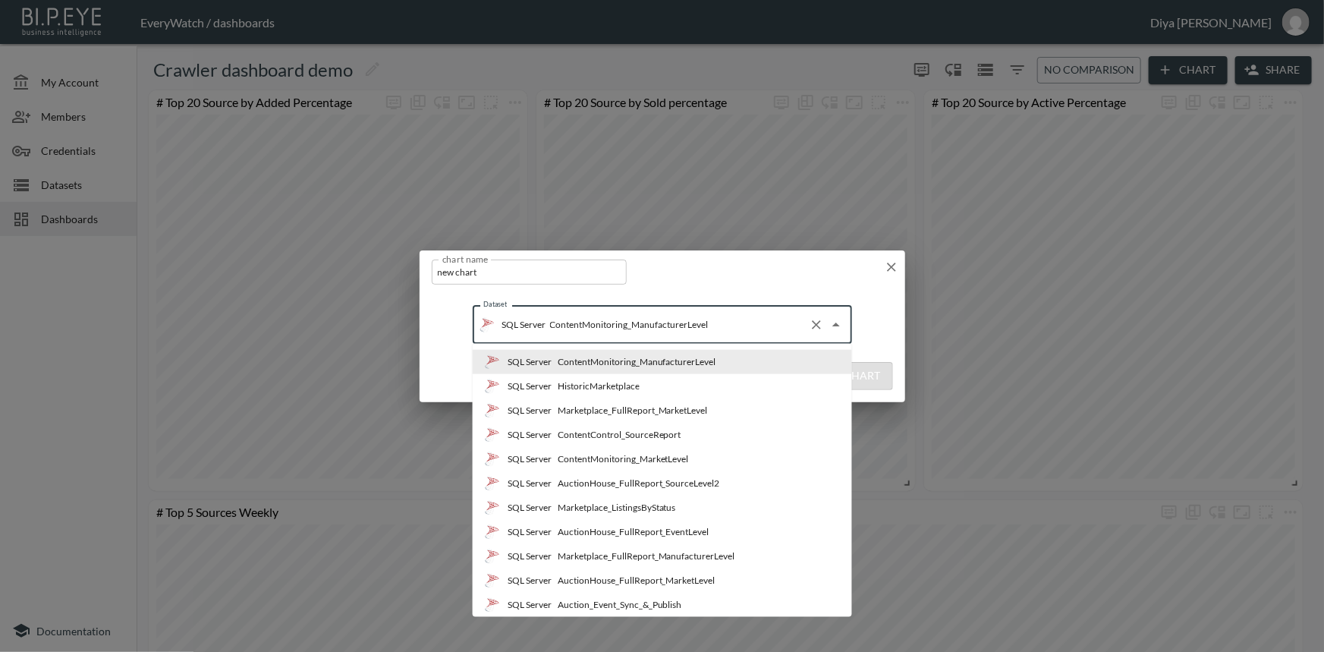
click at [724, 325] on input "ContentMonitoring_ManufacturerLevel" at bounding box center [674, 324] width 256 height 24
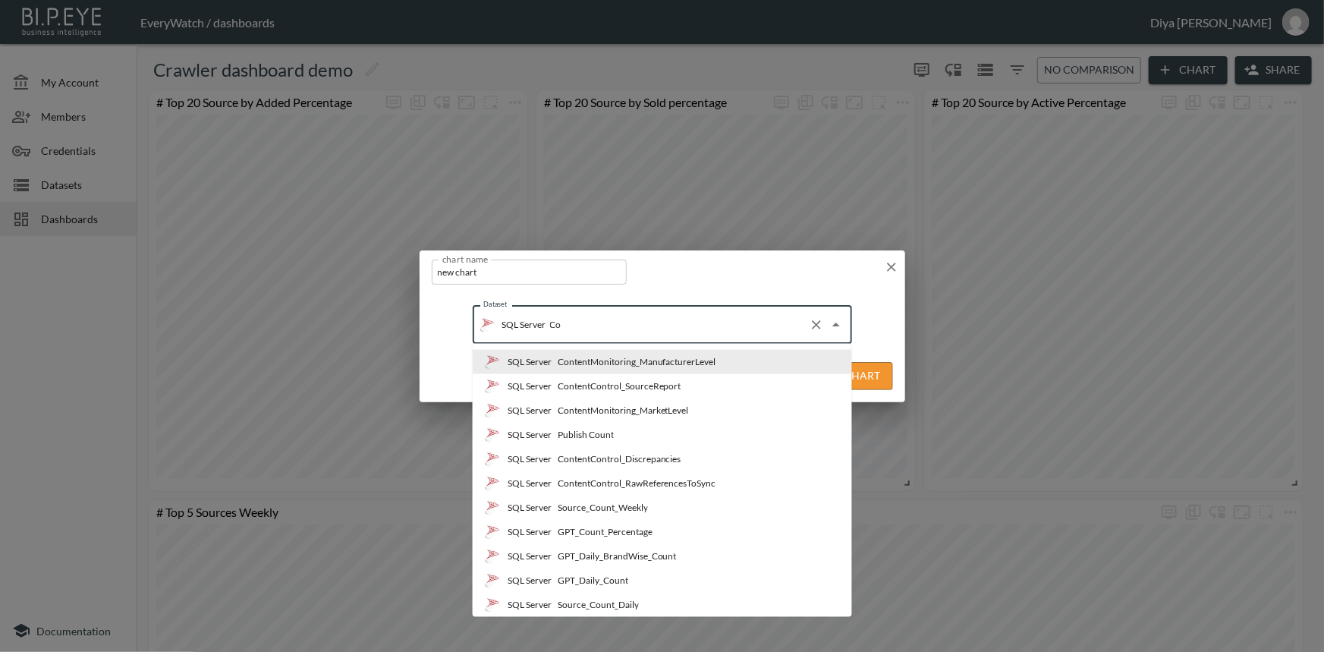
type input "C"
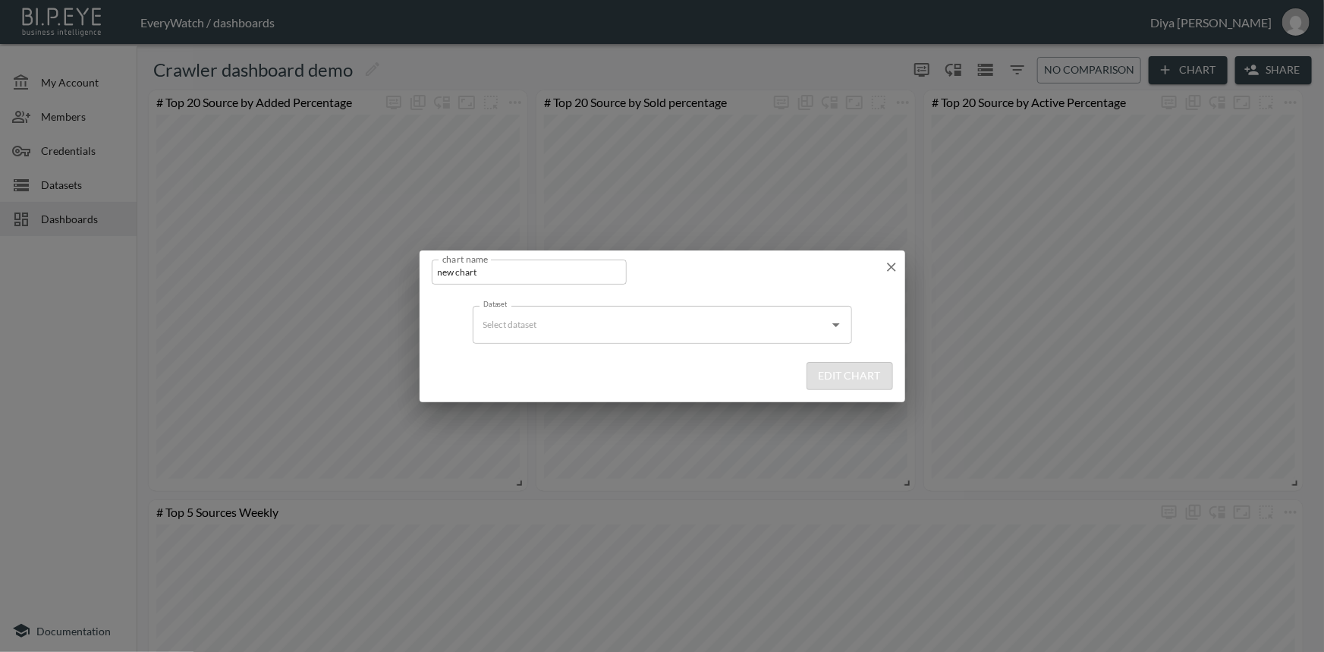
click at [724, 325] on input "Dataset" at bounding box center [650, 324] width 343 height 24
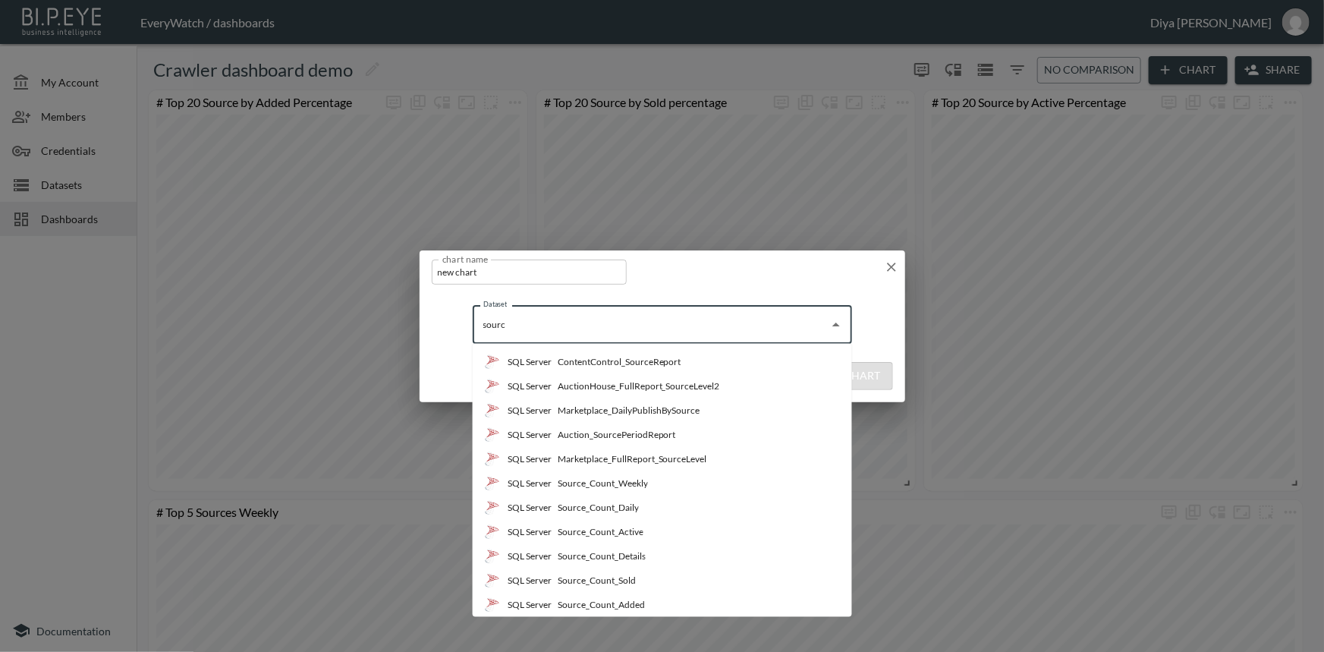
type input "source"
click at [643, 556] on div "Source_Count_Details" at bounding box center [601, 556] width 88 height 14
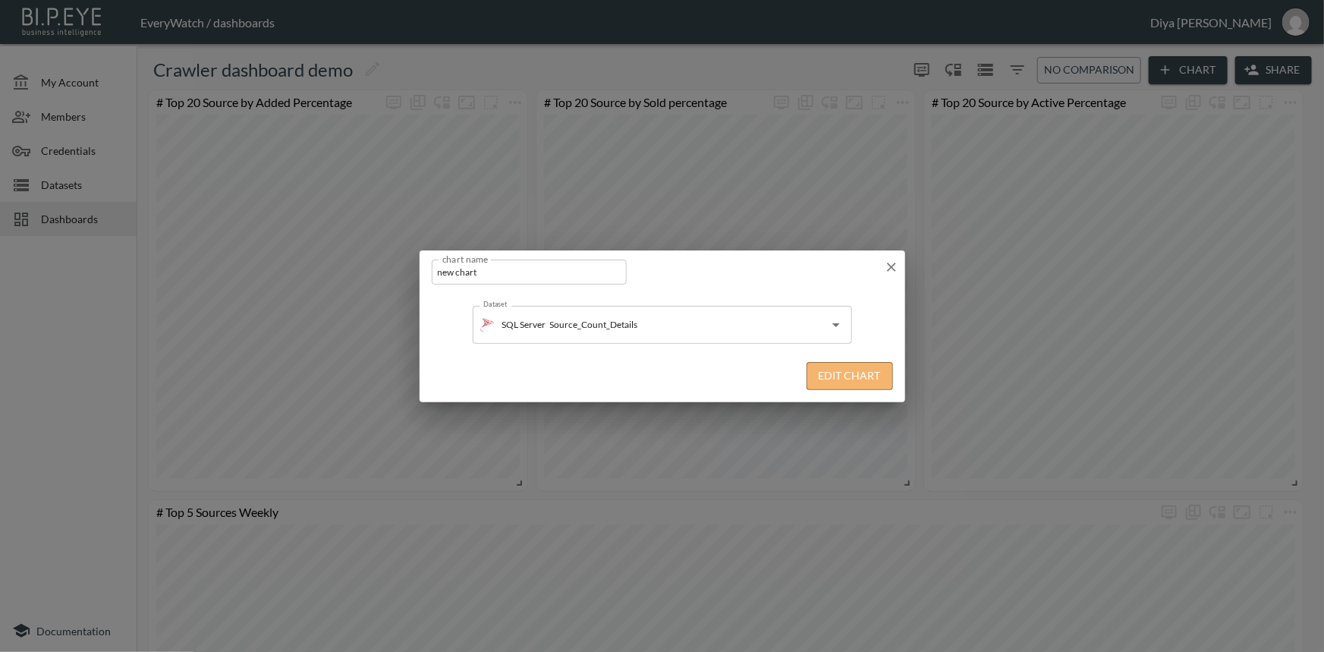
click at [819, 378] on button "Edit Chart" at bounding box center [849, 376] width 86 height 28
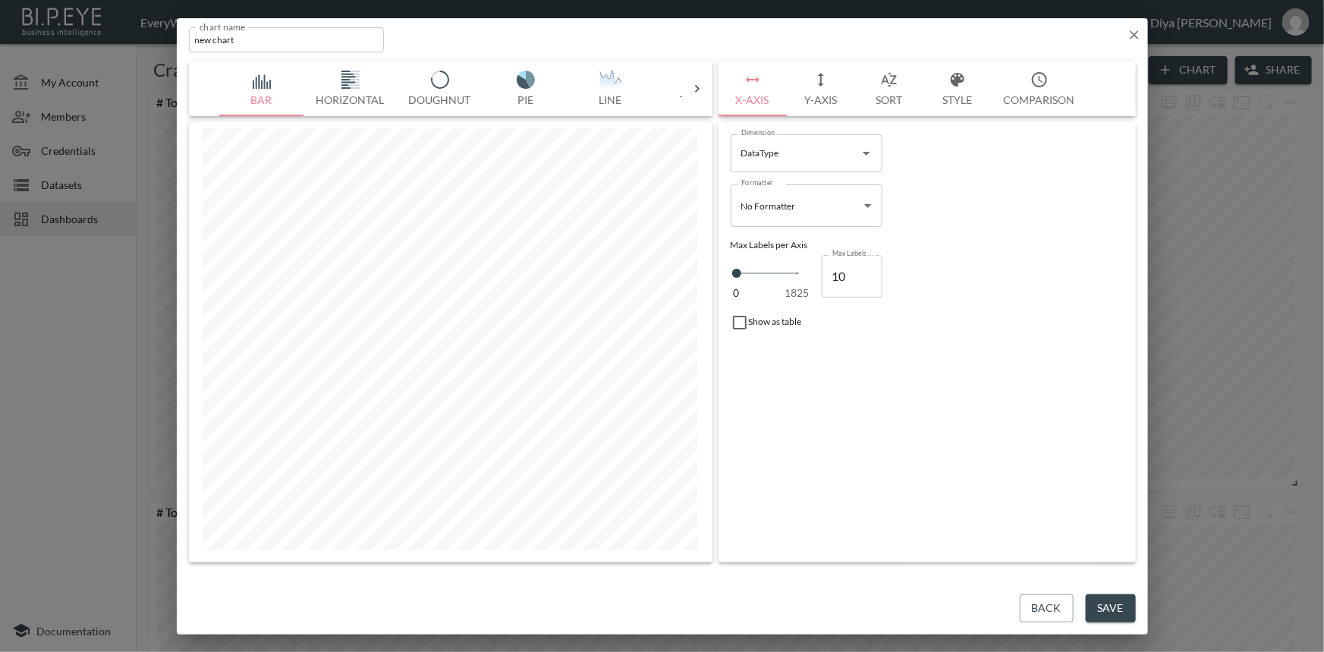
click at [698, 87] on icon at bounding box center [697, 89] width 5 height 8
click at [258, 94] on button "Table" at bounding box center [263, 88] width 85 height 55
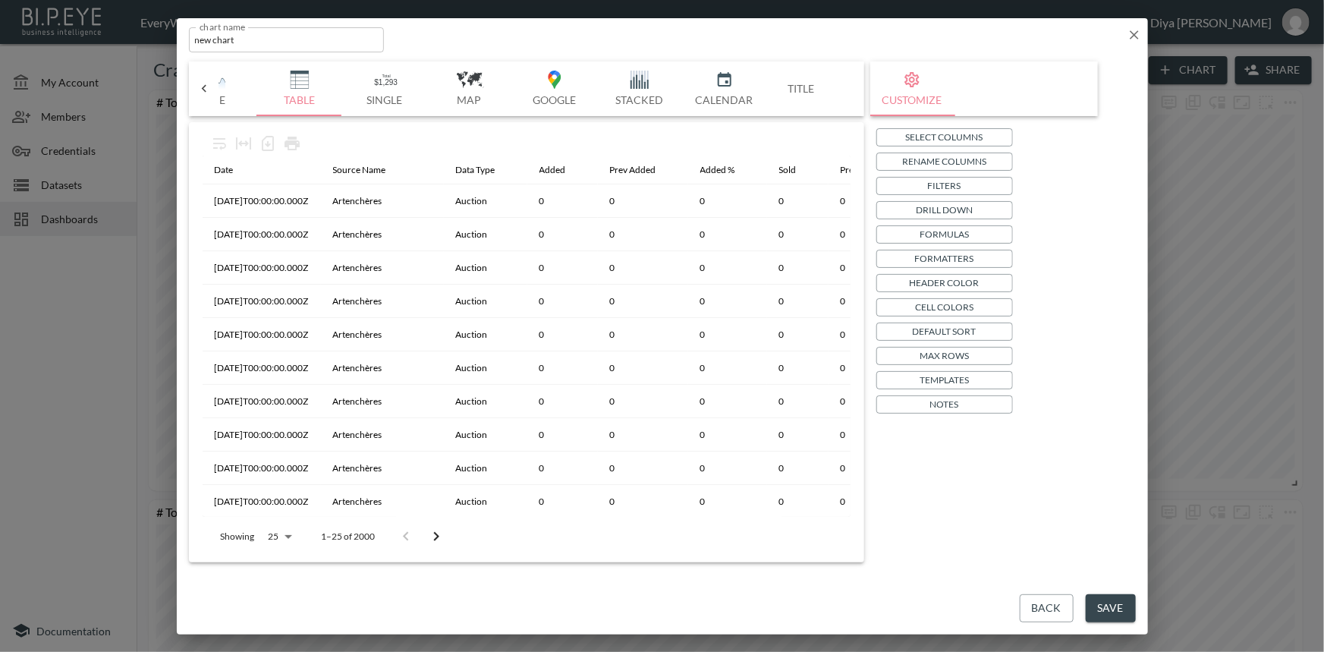
click at [960, 234] on p "Formulas" at bounding box center [943, 234] width 49 height 16
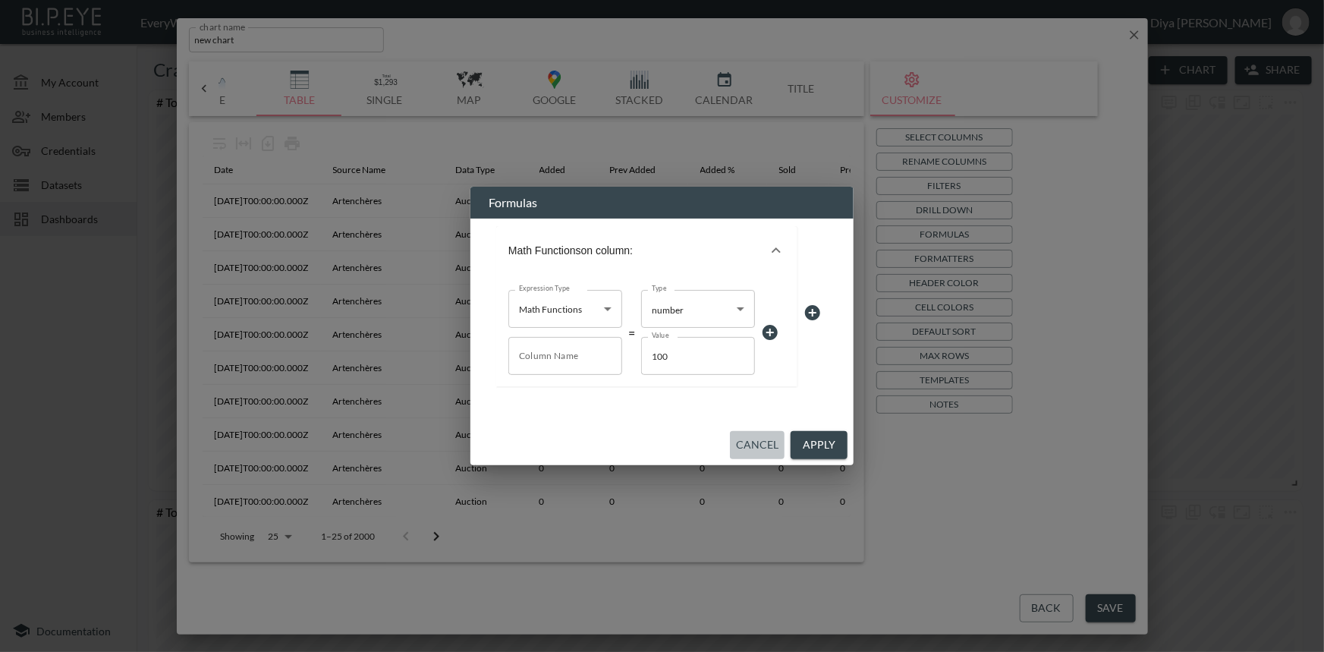
click at [768, 448] on button "Cancel" at bounding box center [757, 445] width 55 height 28
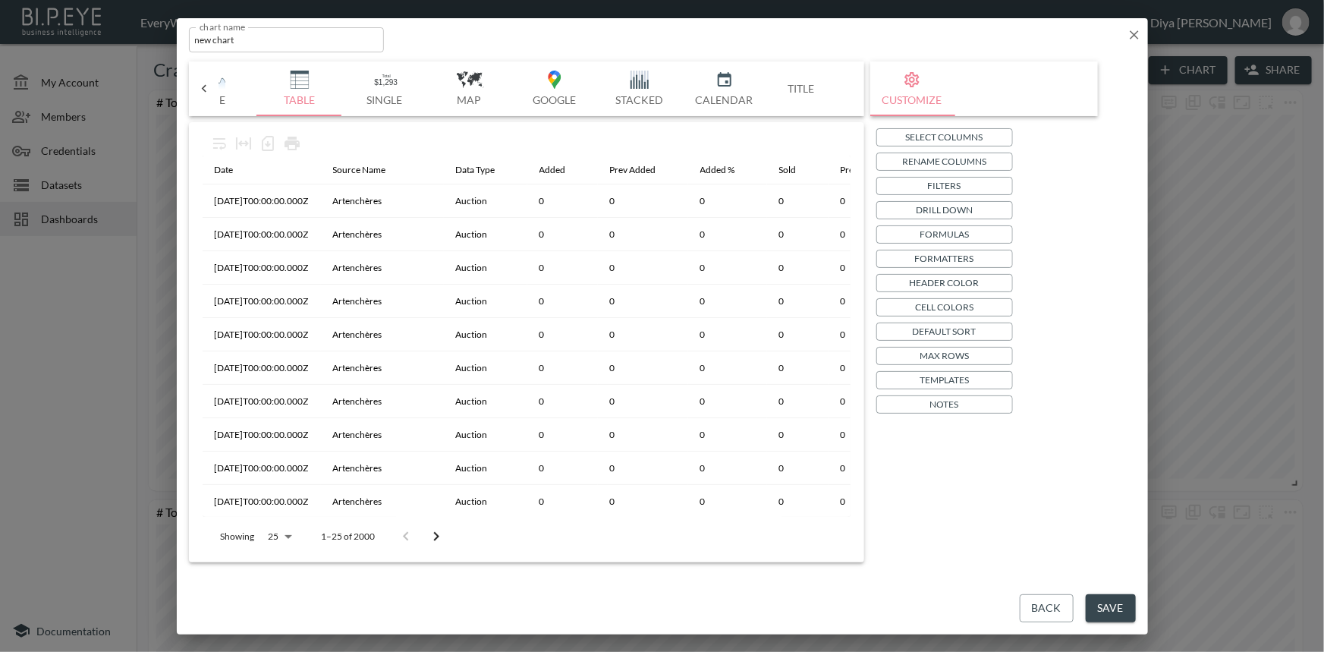
click at [933, 260] on p "Formatters" at bounding box center [944, 258] width 59 height 16
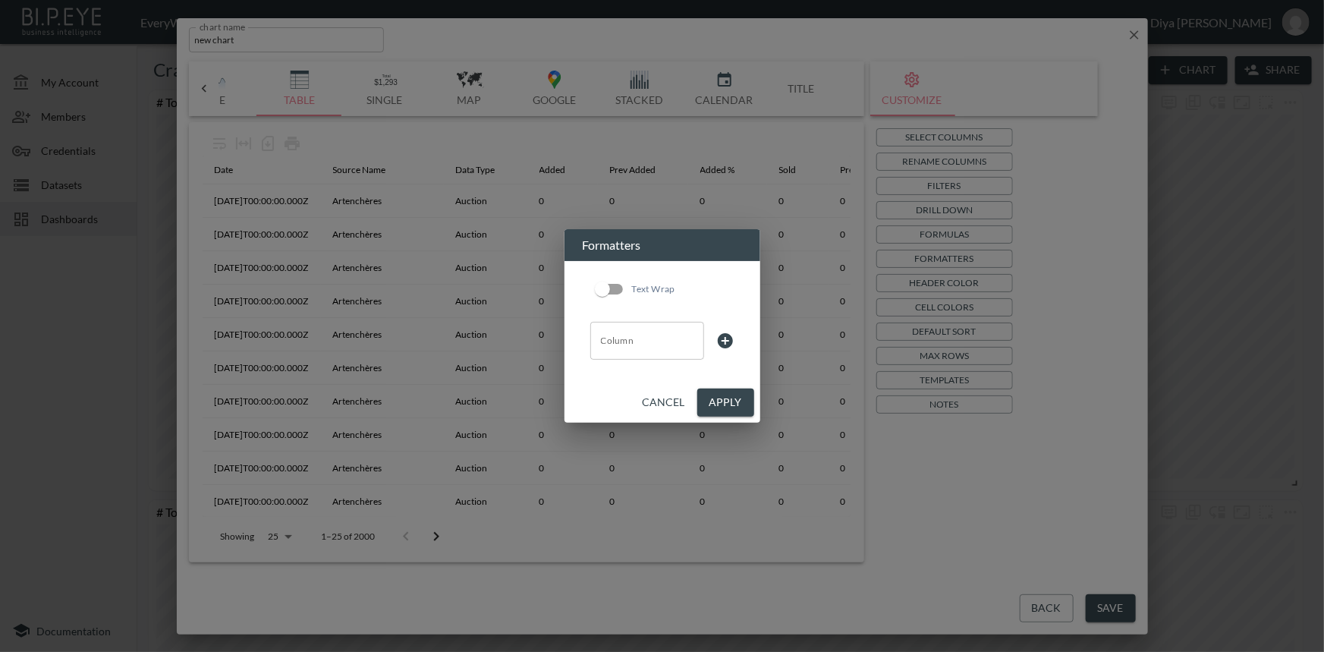
click at [639, 347] on input "Column" at bounding box center [647, 340] width 100 height 24
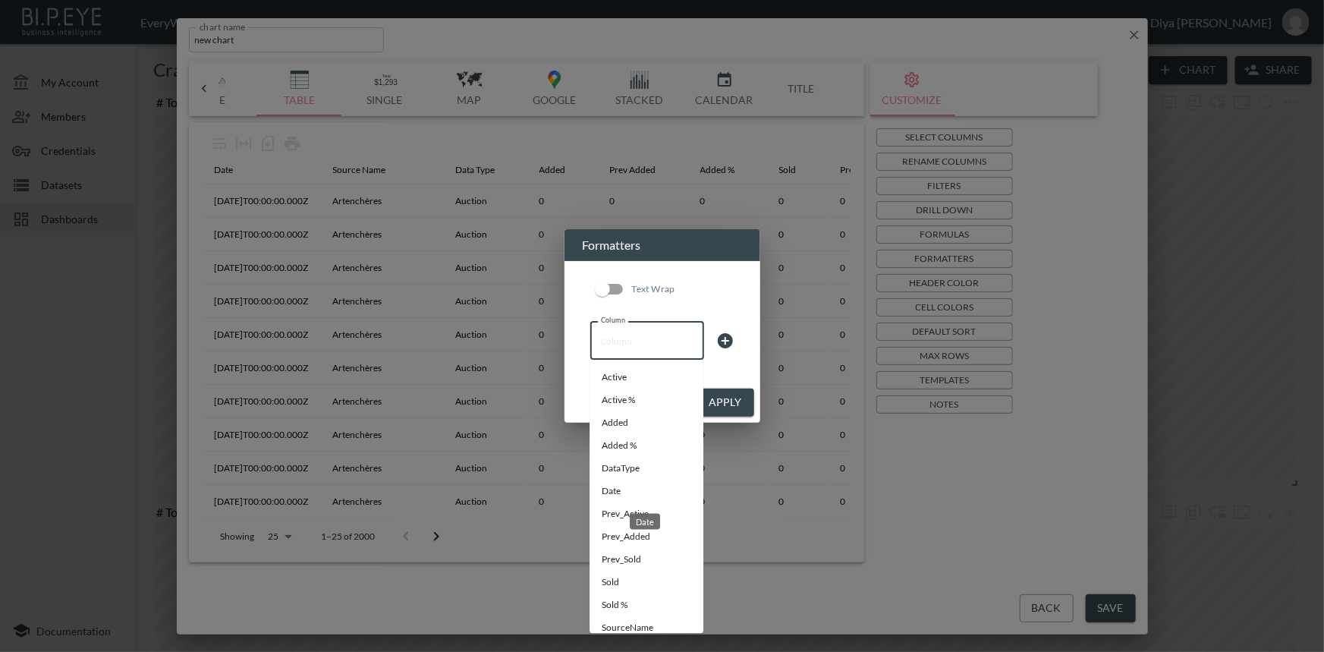
click at [623, 497] on li "Date" at bounding box center [646, 491] width 114 height 23
type input "Date"
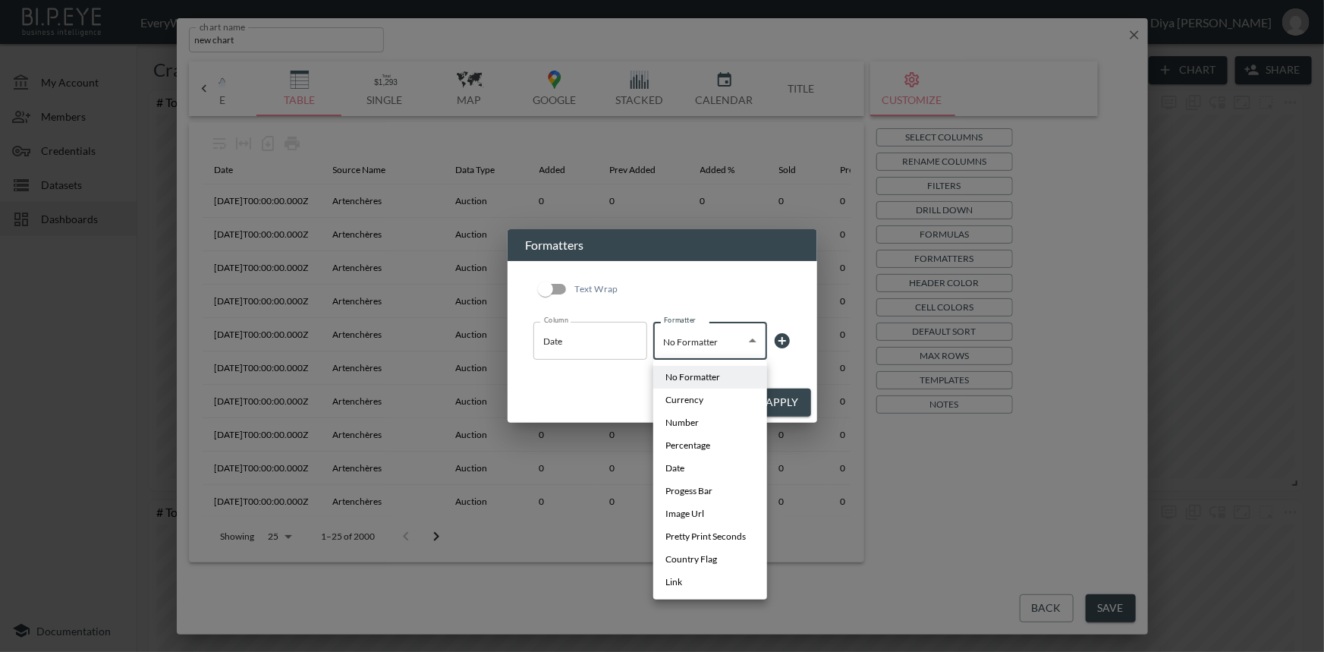
click at [693, 347] on body "BI.P.EYE, Interactive Analytics Dashboards - app EveryWatch / dashboards Diya […" at bounding box center [662, 326] width 1324 height 652
click at [696, 467] on li "Date" at bounding box center [710, 468] width 114 height 23
type input "Date"
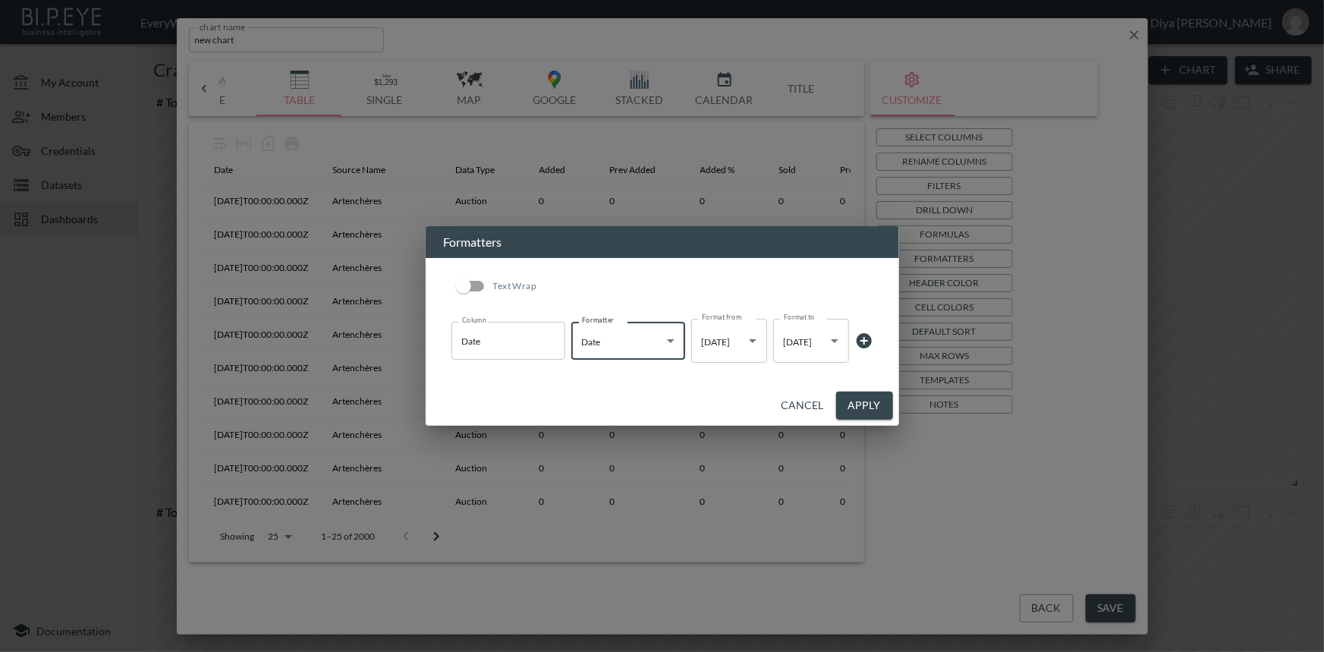
click at [850, 394] on button "Apply" at bounding box center [864, 405] width 57 height 28
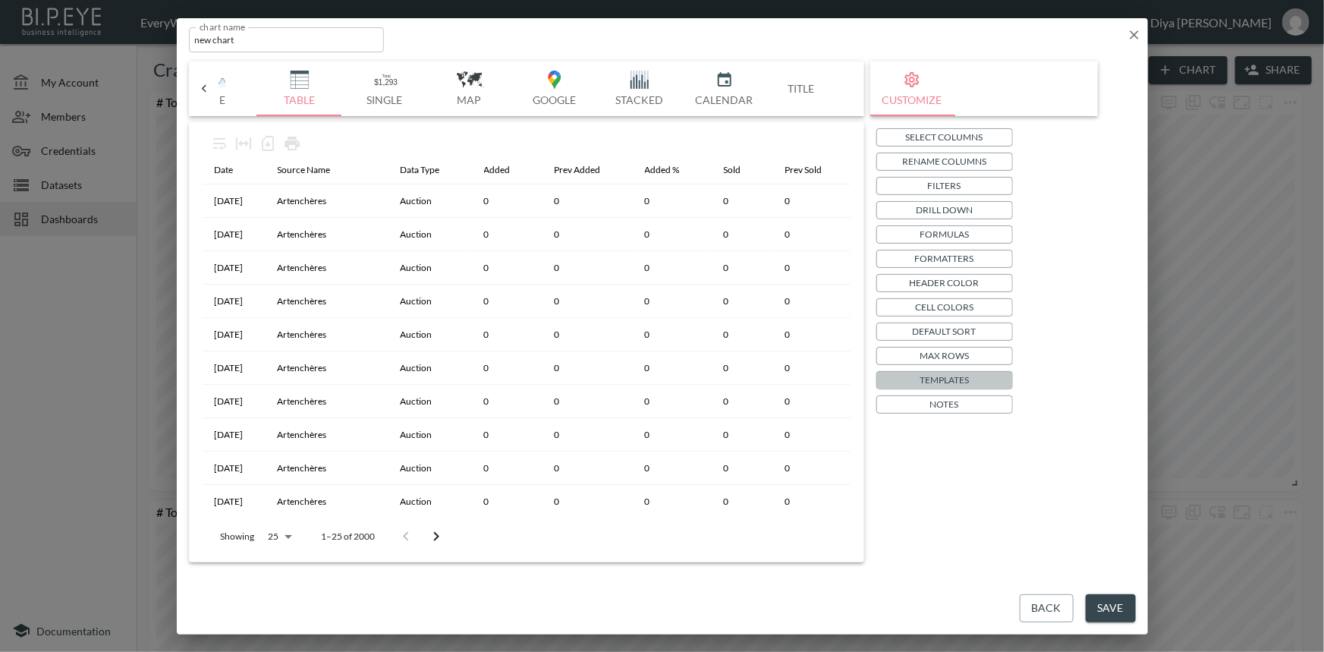
click at [958, 375] on p "Templates" at bounding box center [943, 380] width 49 height 16
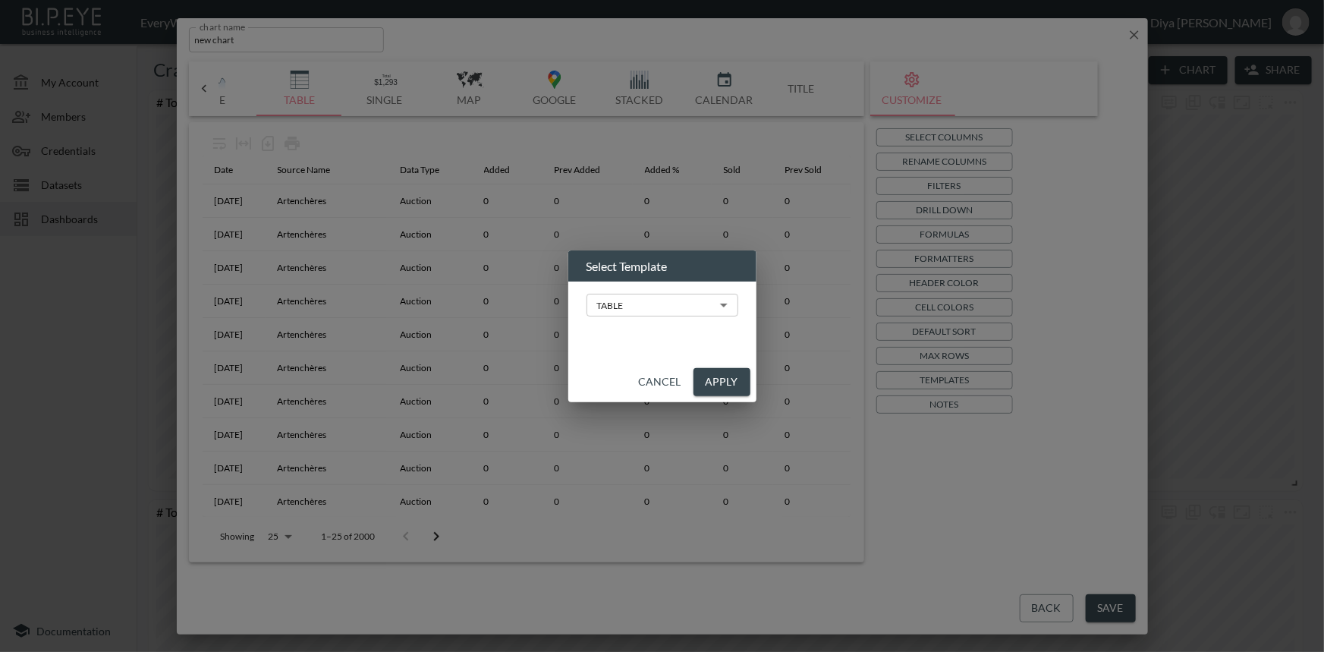
click at [697, 309] on body "BI.P.EYE, Interactive Analytics Dashboards - app EveryWatch / dashboards Diya […" at bounding box center [662, 326] width 1324 height 652
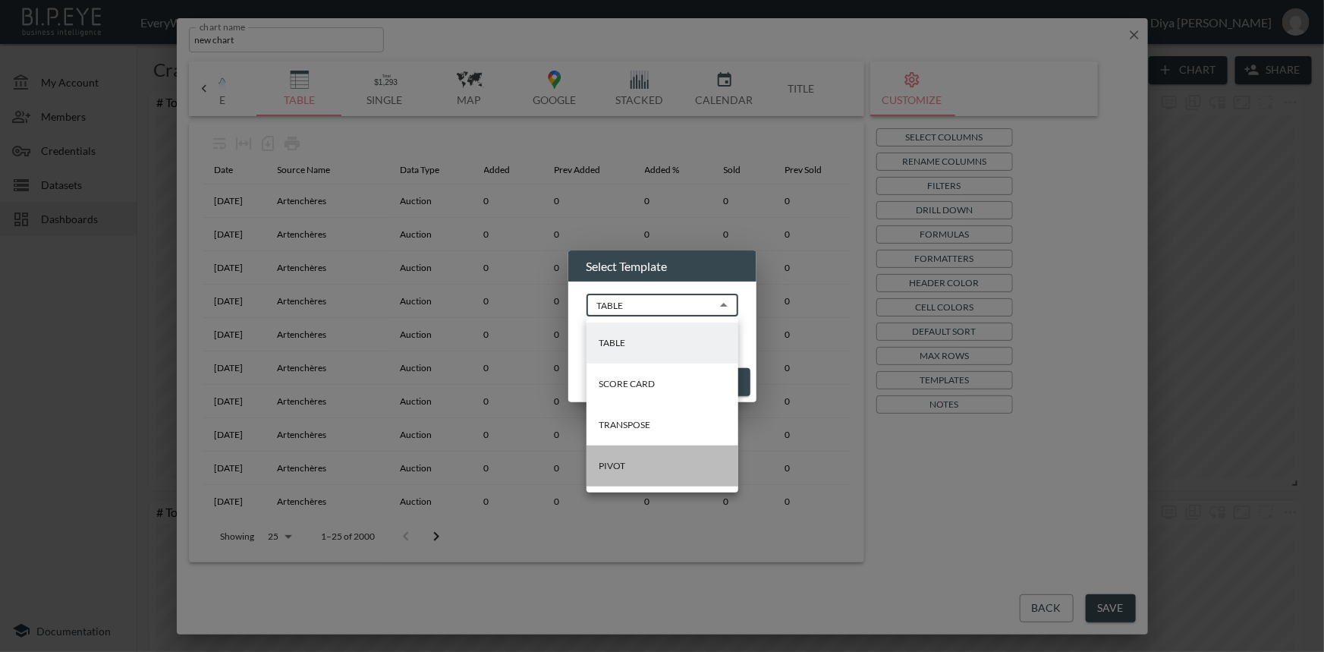
click at [659, 468] on li "PIVOT" at bounding box center [662, 465] width 152 height 41
type input "PIVOT"
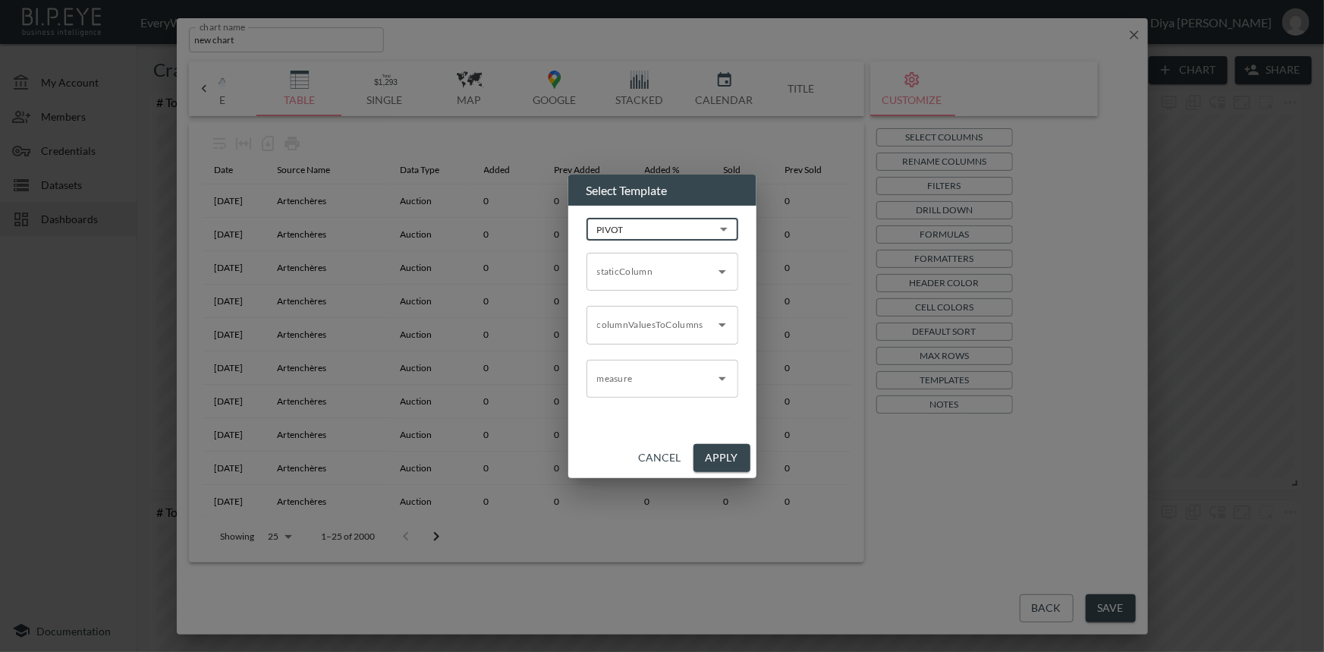
click at [637, 278] on input "staticColumn" at bounding box center [650, 271] width 115 height 24
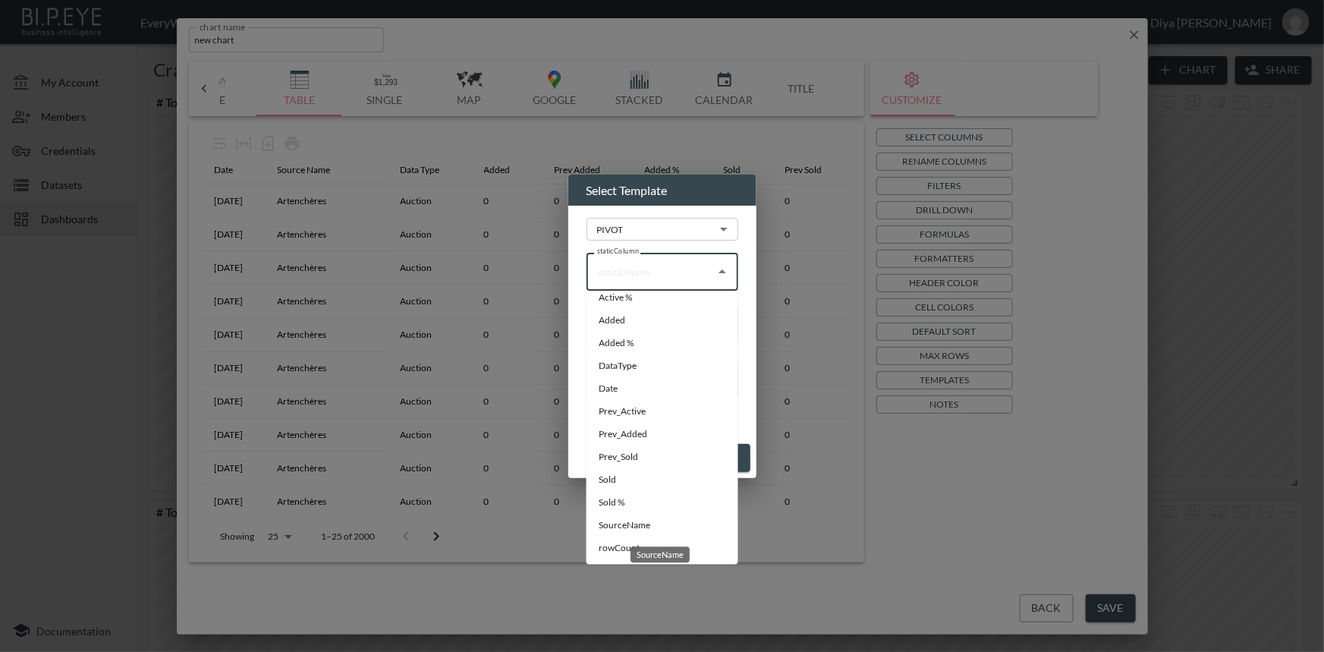
click at [623, 522] on li "SourceName" at bounding box center [662, 524] width 152 height 23
type input "SourceName"
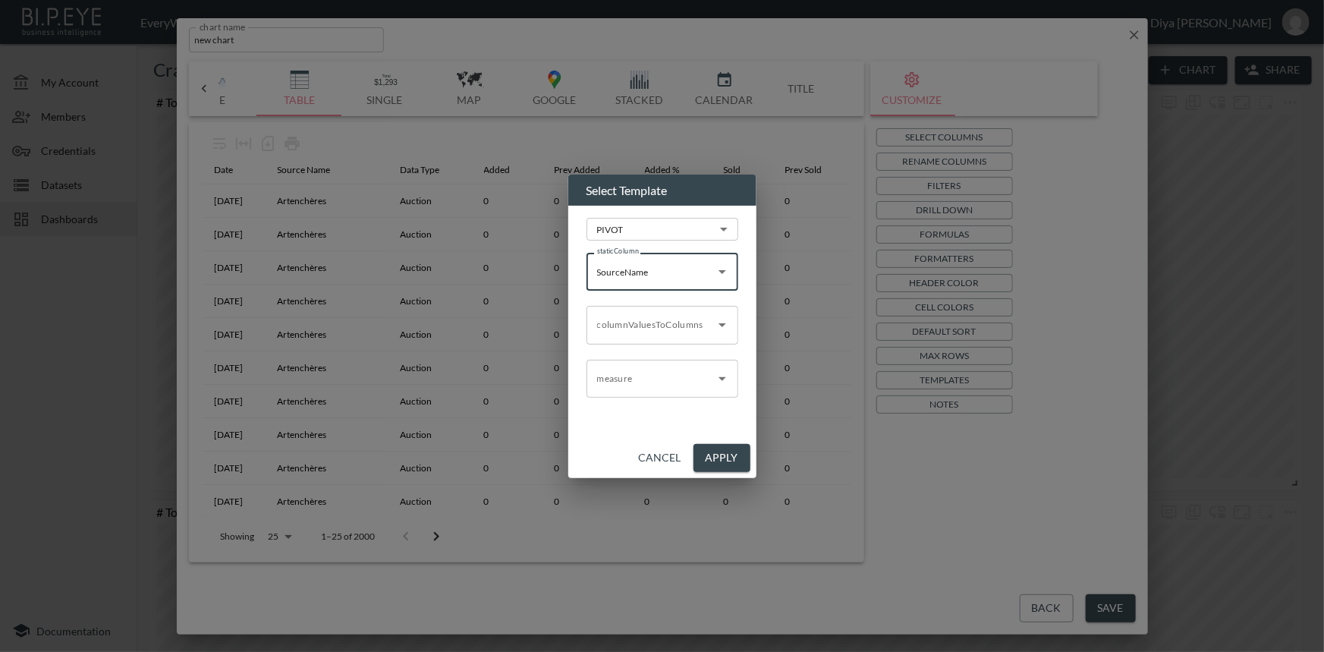
click at [647, 330] on input "columnValuesToColumns" at bounding box center [650, 324] width 115 height 24
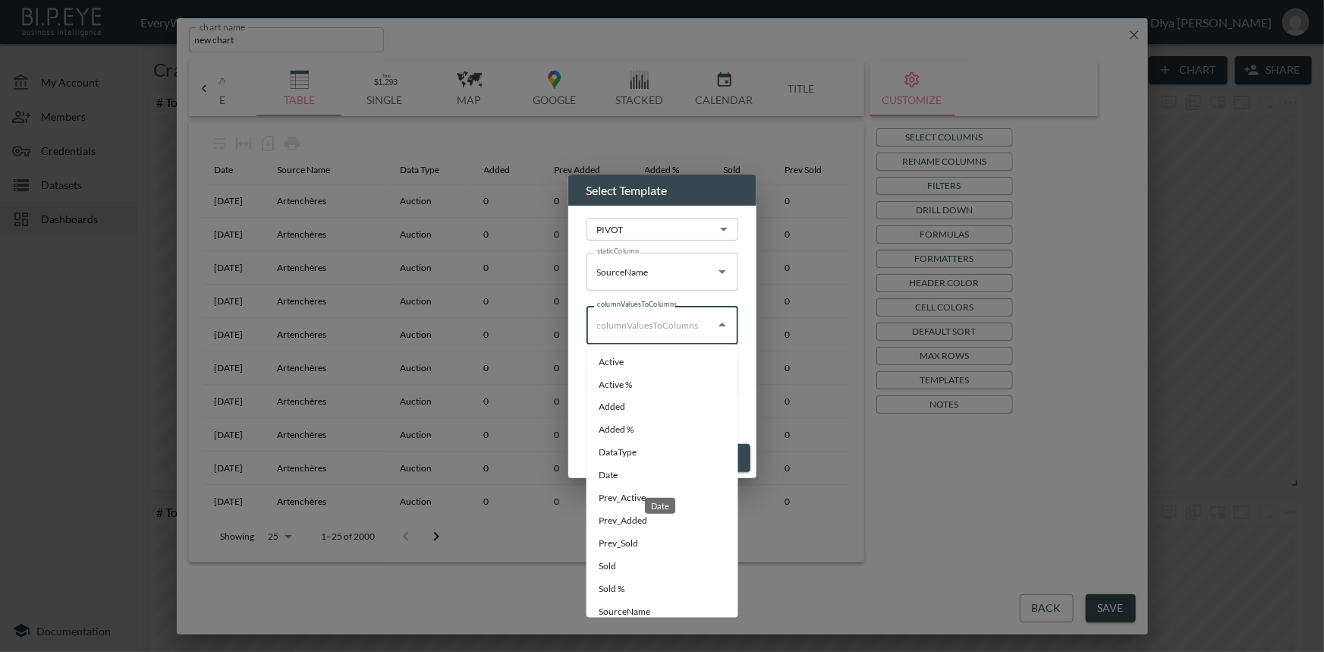
click at [624, 468] on li "Date" at bounding box center [662, 475] width 152 height 23
type input "Date"
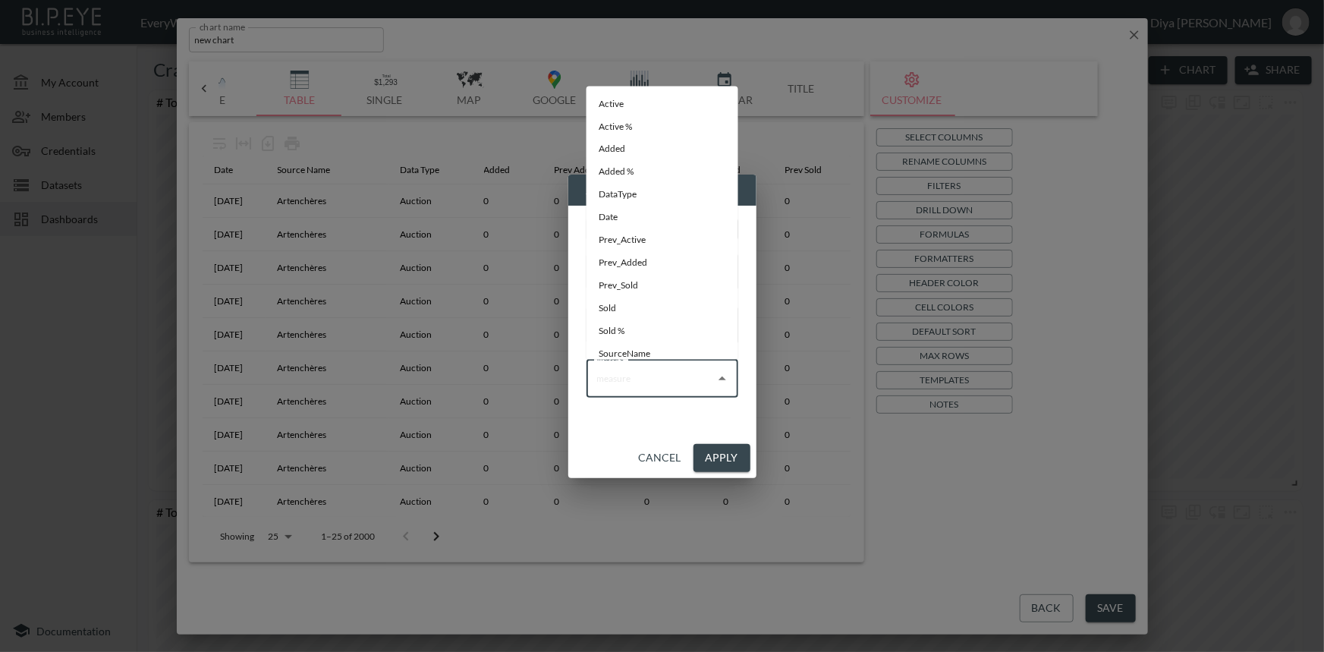
click at [643, 381] on input "measure" at bounding box center [650, 378] width 115 height 24
click at [616, 147] on li "Added" at bounding box center [662, 149] width 152 height 23
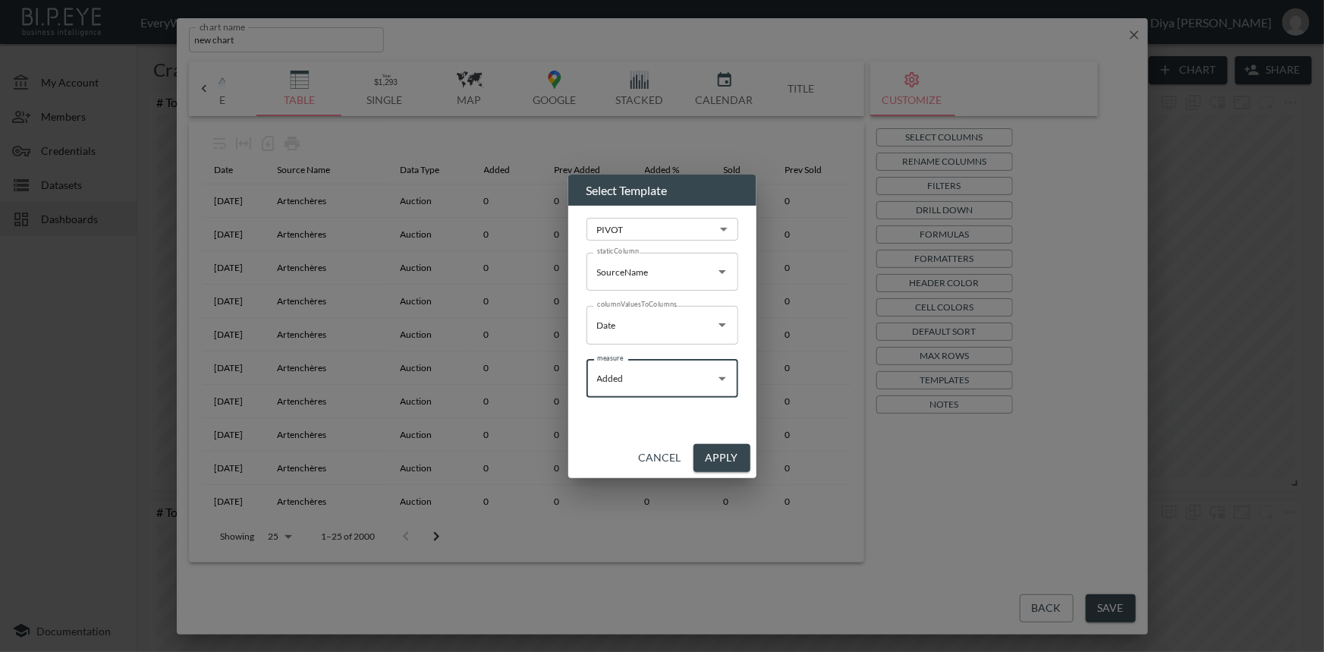
click at [637, 382] on input "Added" at bounding box center [650, 378] width 115 height 24
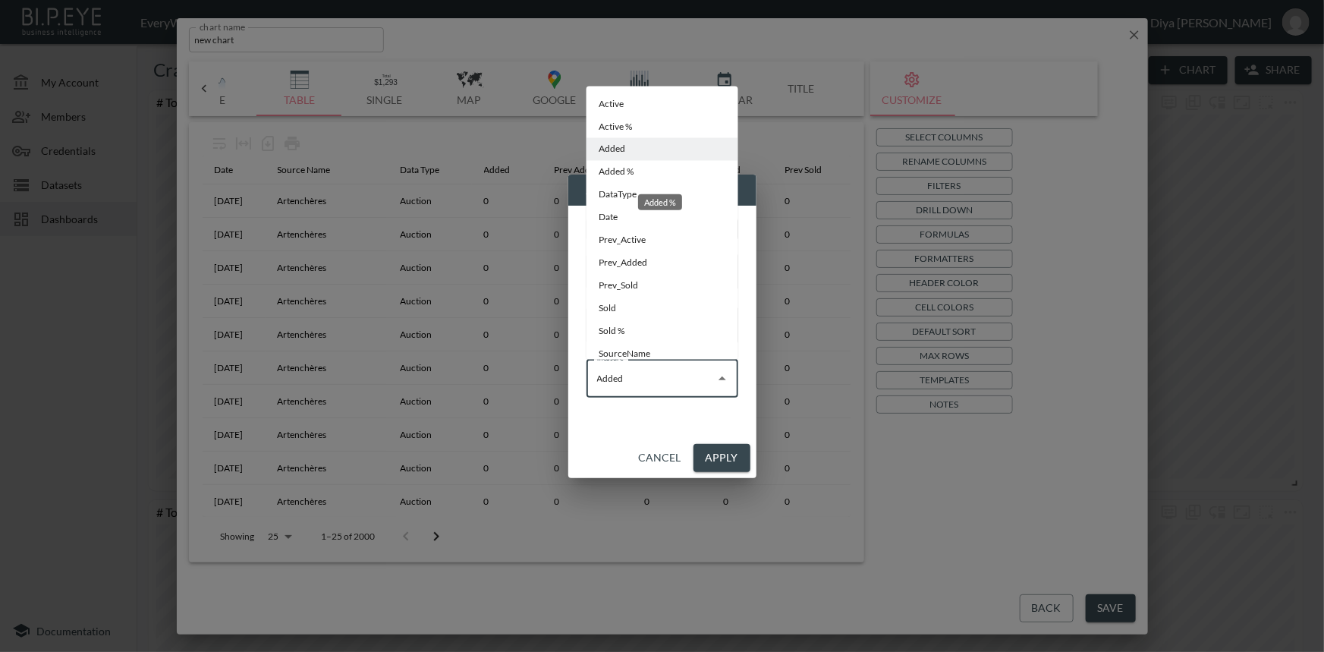
click at [630, 174] on li "Added %" at bounding box center [662, 172] width 152 height 23
type input "Added %"
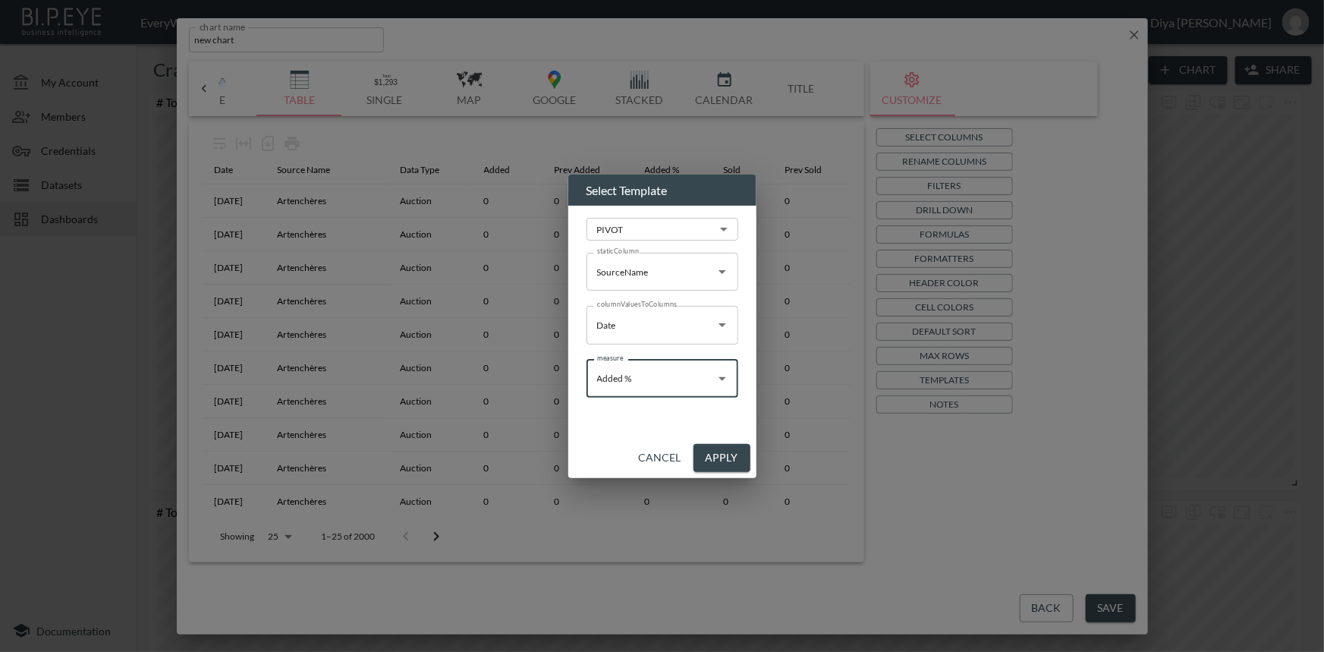
click at [722, 457] on button "Apply" at bounding box center [721, 458] width 57 height 28
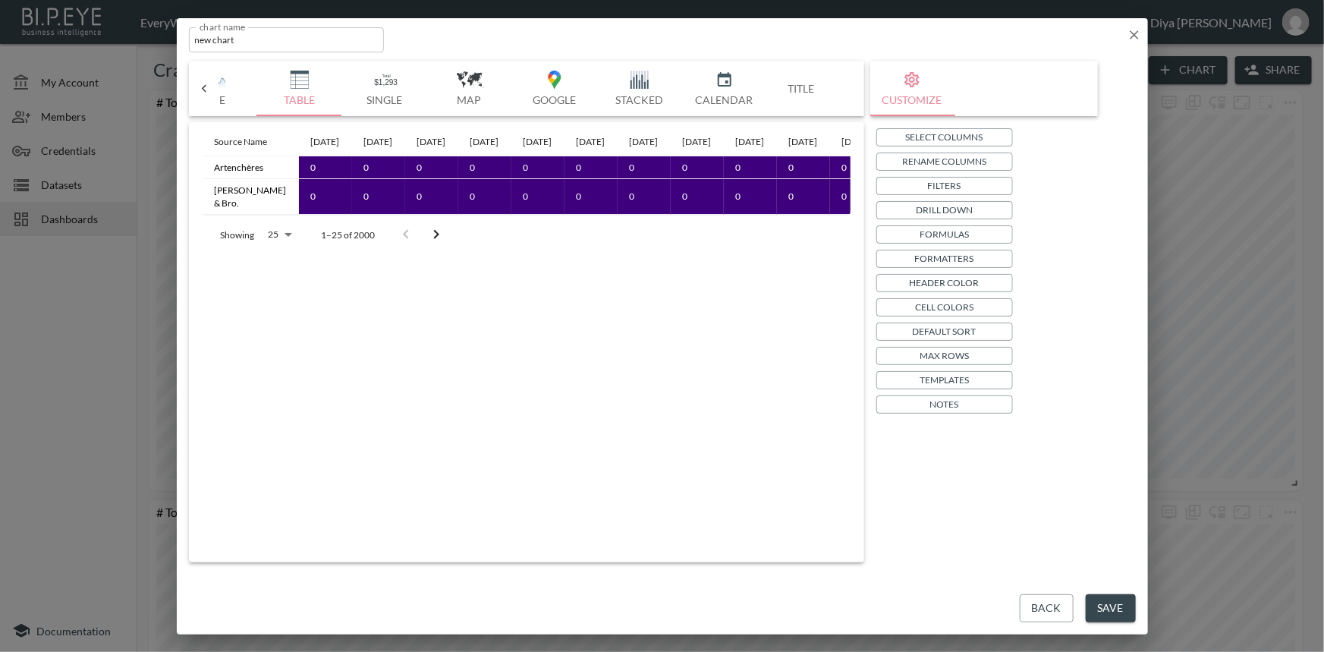
click at [432, 243] on icon "Go to next page" at bounding box center [436, 234] width 18 height 18
click at [436, 243] on icon "Go to next page" at bounding box center [441, 234] width 18 height 18
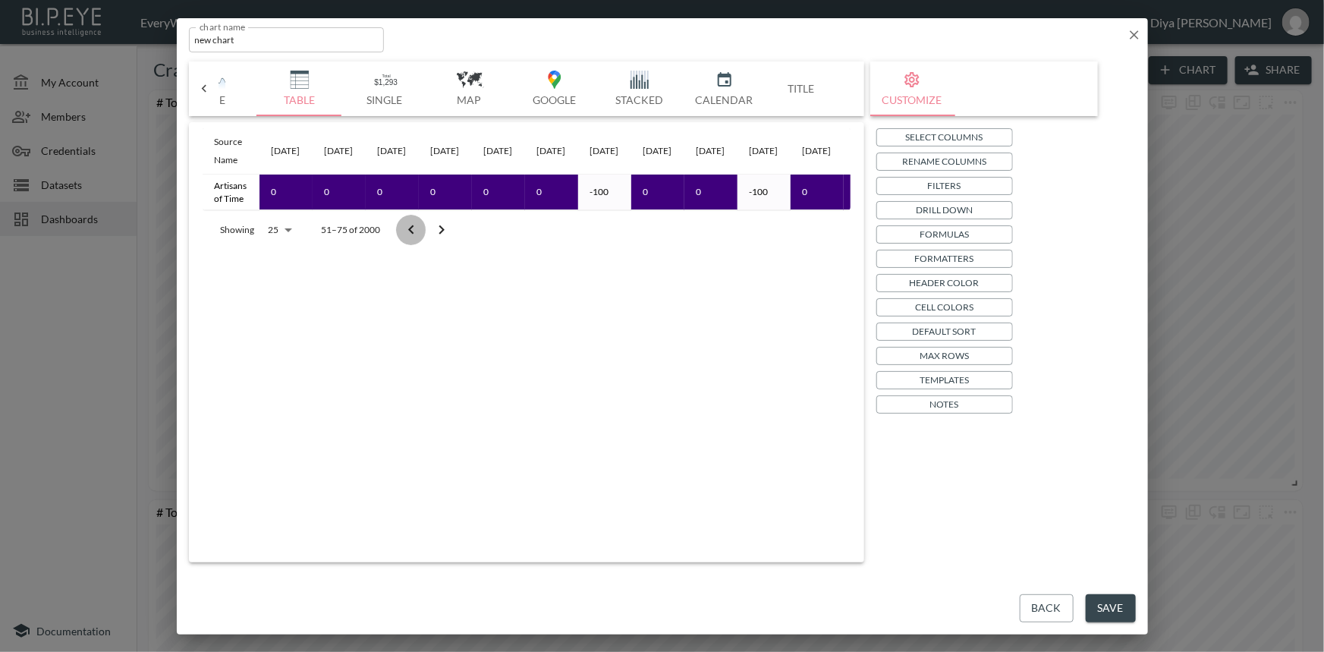
click at [412, 239] on icon "Go to previous page" at bounding box center [411, 230] width 18 height 18
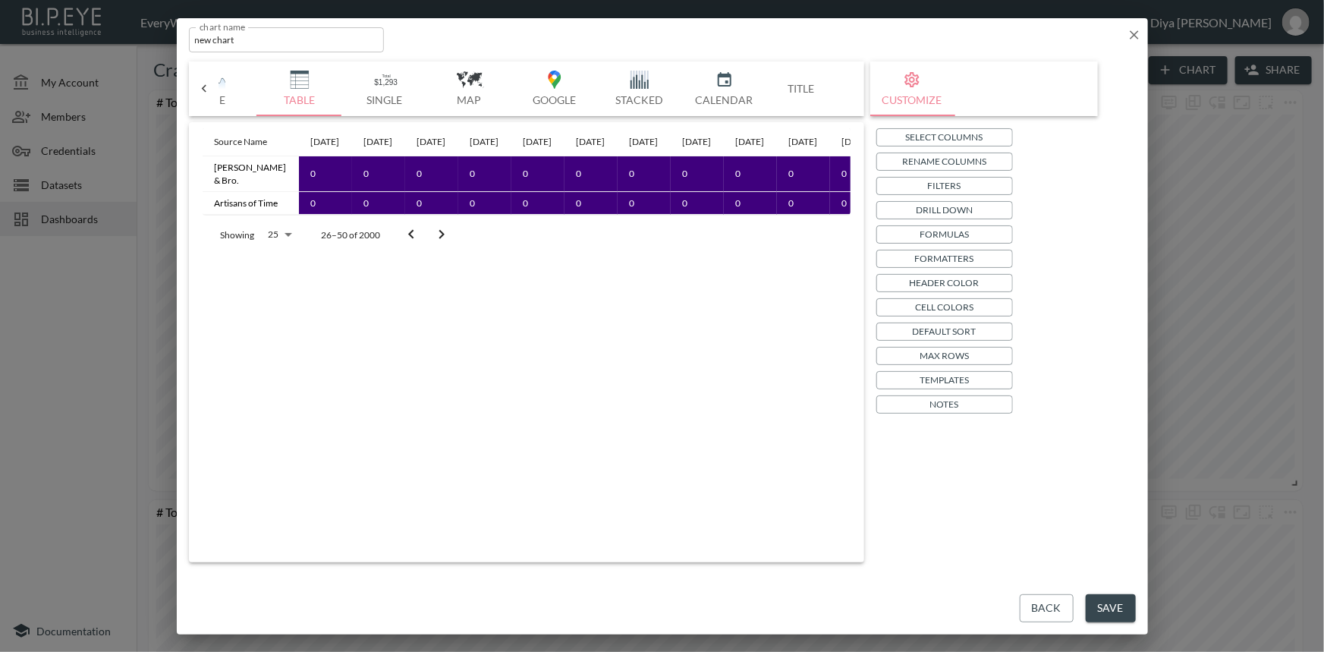
click at [407, 243] on icon "Go to previous page" at bounding box center [411, 234] width 18 height 18
click at [277, 259] on body "BI.P.EYE, Interactive Analytics Dashboards - app EveryWatch / dashboards Diya […" at bounding box center [662, 326] width 1324 height 652
click at [281, 340] on li "25" at bounding box center [279, 344] width 52 height 27
click at [439, 243] on icon "Go to next page" at bounding box center [436, 234] width 18 height 18
click at [407, 243] on icon "Go to previous page" at bounding box center [411, 234] width 18 height 18
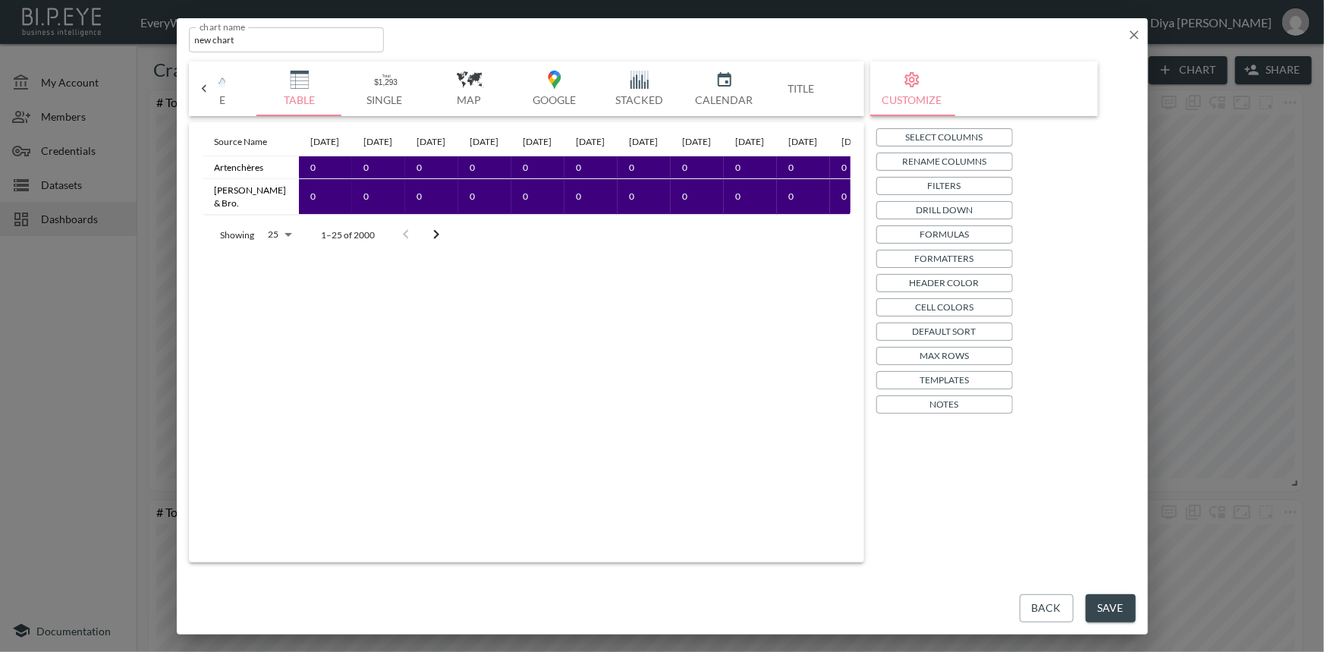
click at [440, 243] on icon "Go to next page" at bounding box center [436, 234] width 18 height 18
click at [450, 250] on button "Go to next page" at bounding box center [441, 234] width 30 height 30
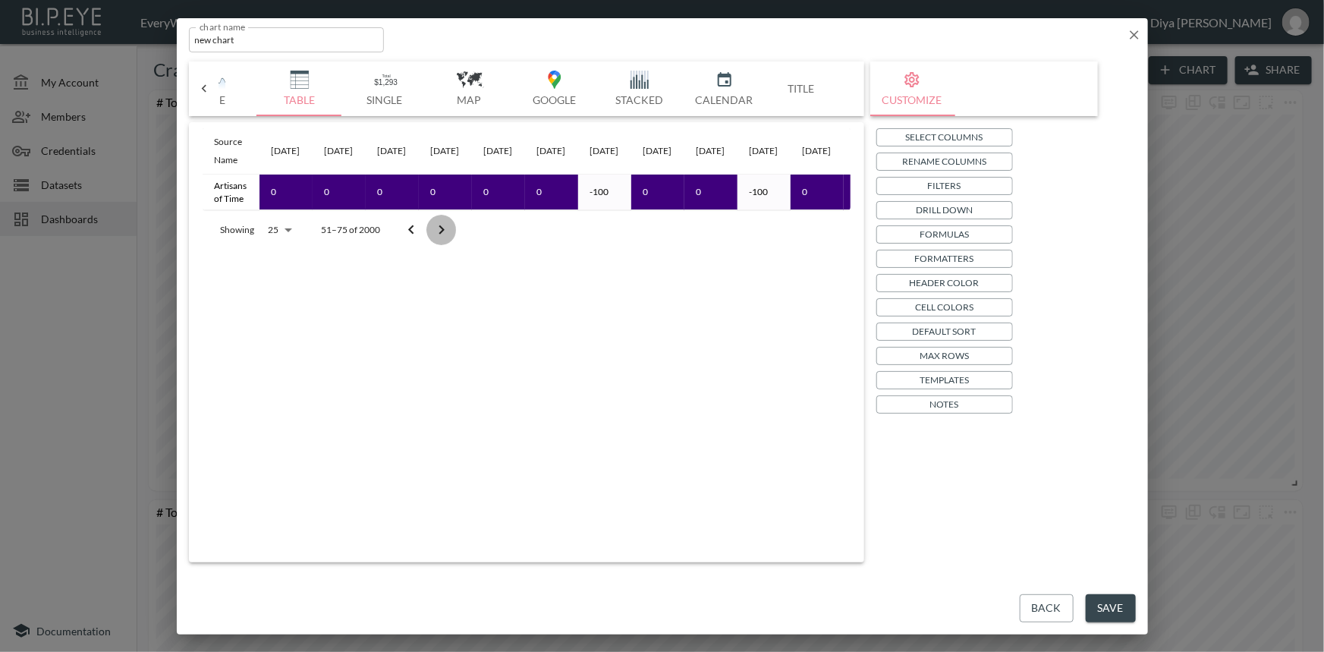
click at [444, 237] on icon "Go to next page" at bounding box center [441, 230] width 18 height 18
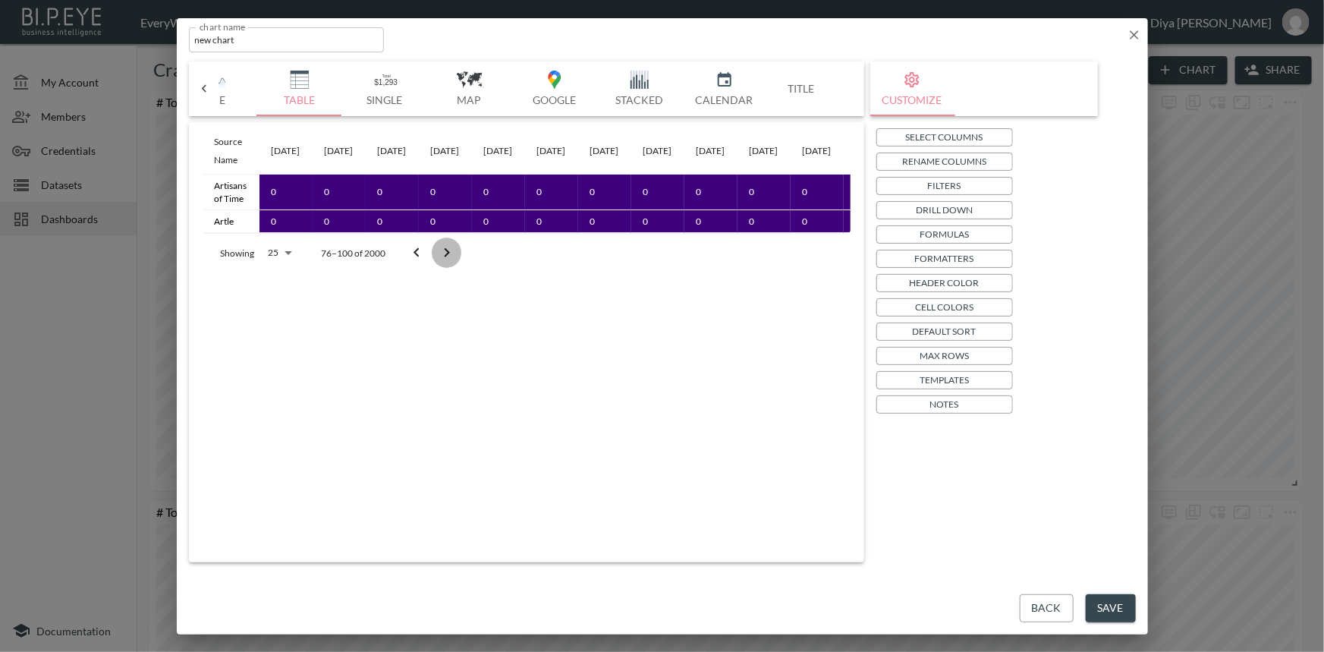
click at [444, 262] on icon "Go to next page" at bounding box center [447, 252] width 18 height 18
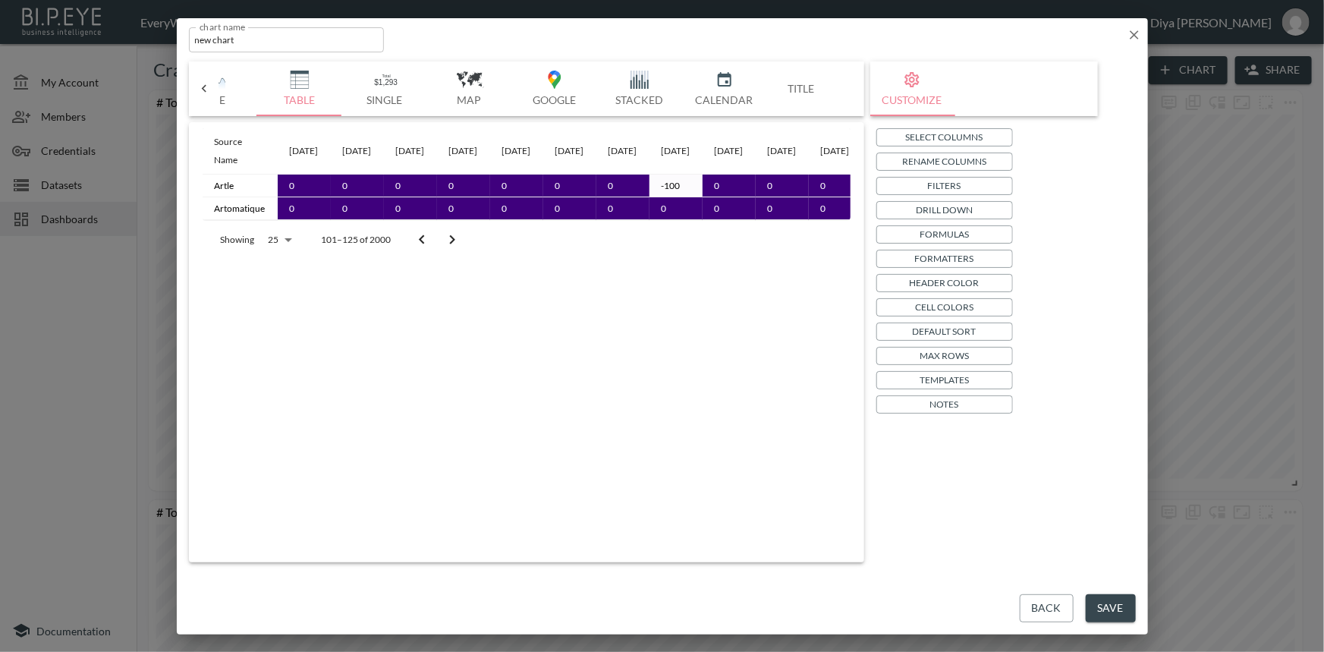
click at [424, 249] on icon "Go to previous page" at bounding box center [422, 240] width 18 height 18
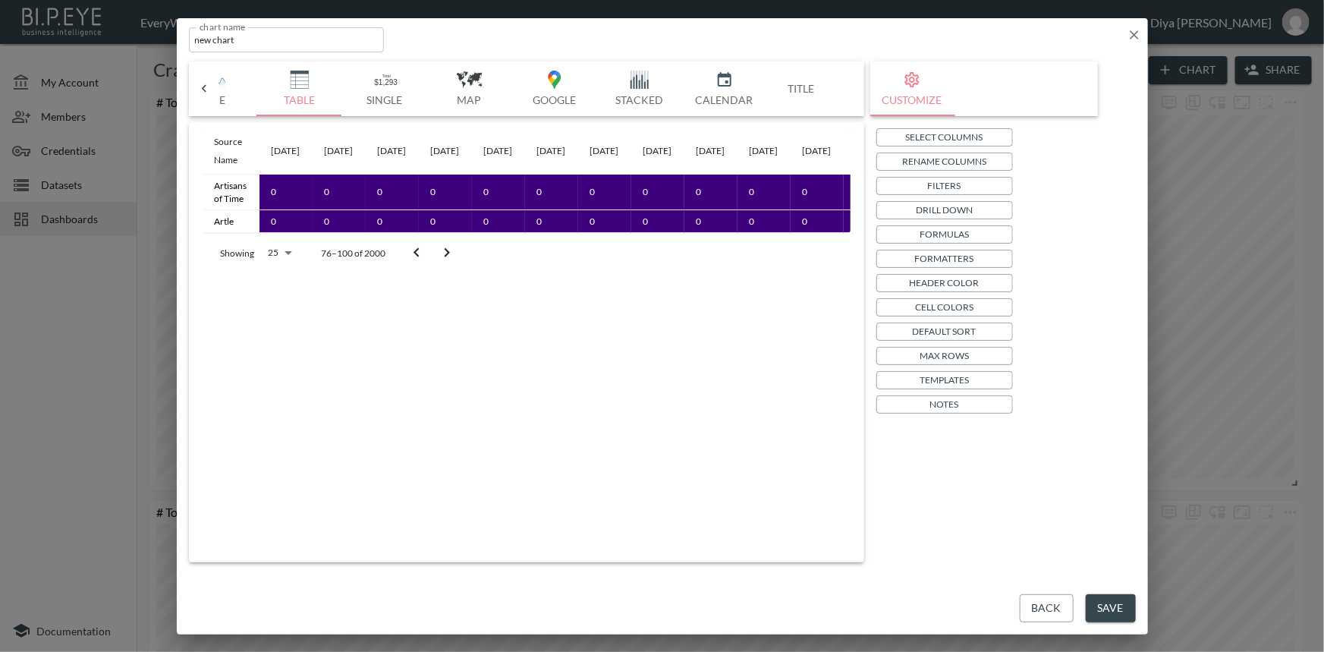
click at [424, 250] on button "Go to previous page" at bounding box center [416, 252] width 30 height 30
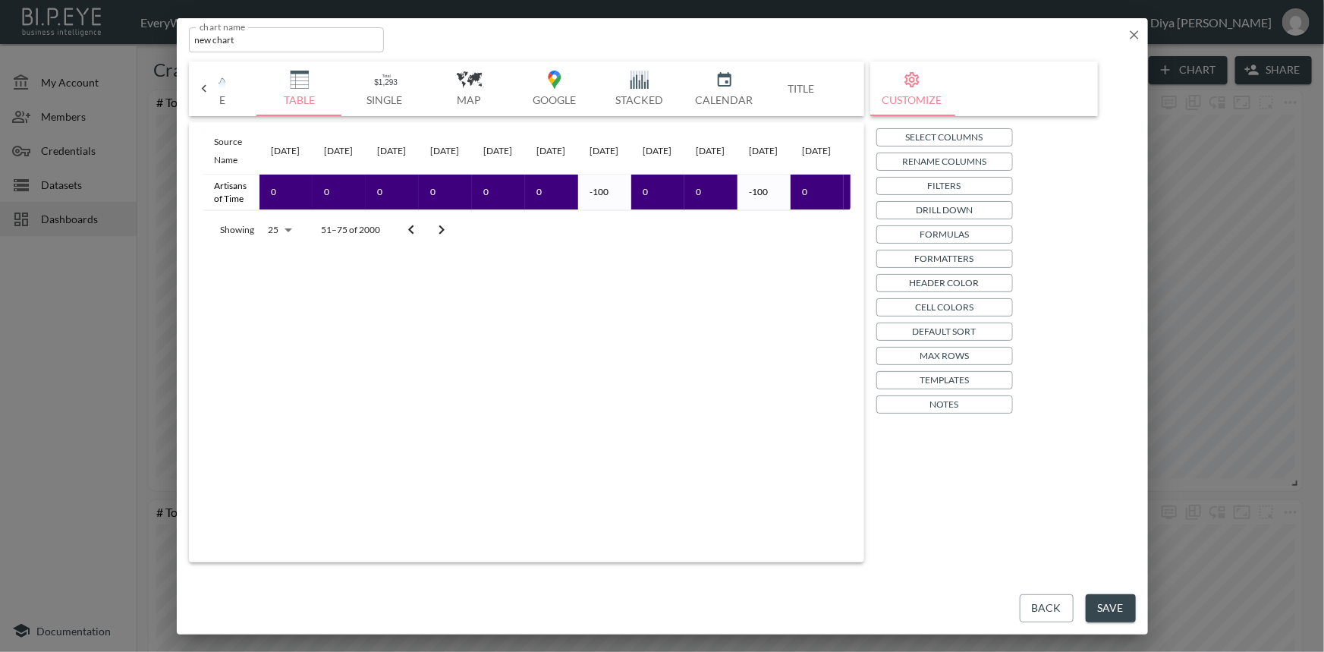
click at [424, 245] on div at bounding box center [426, 230] width 61 height 30
click at [417, 238] on icon "Go to previous page" at bounding box center [411, 230] width 18 height 18
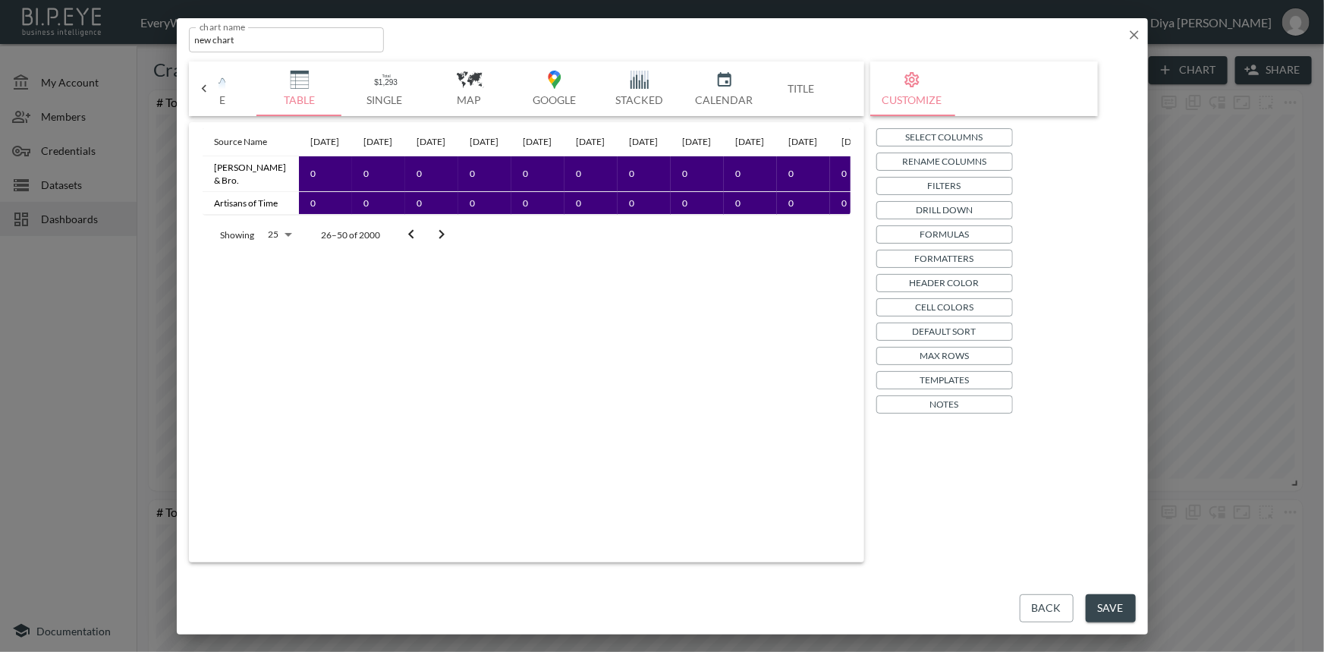
click at [407, 243] on icon "Go to previous page" at bounding box center [411, 234] width 18 height 18
click at [942, 186] on p "Filters" at bounding box center [944, 185] width 33 height 16
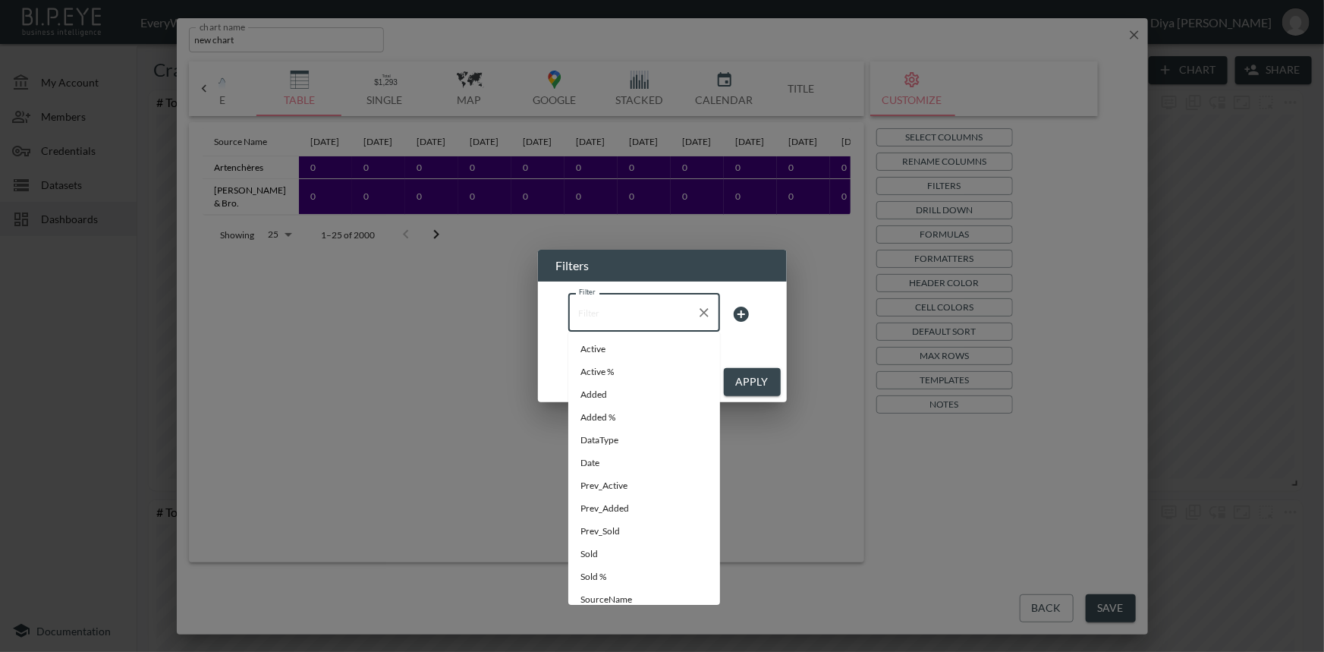
click at [669, 303] on input "Filter" at bounding box center [632, 312] width 115 height 24
click at [615, 458] on span "Date" at bounding box center [643, 463] width 127 height 14
type input "Date"
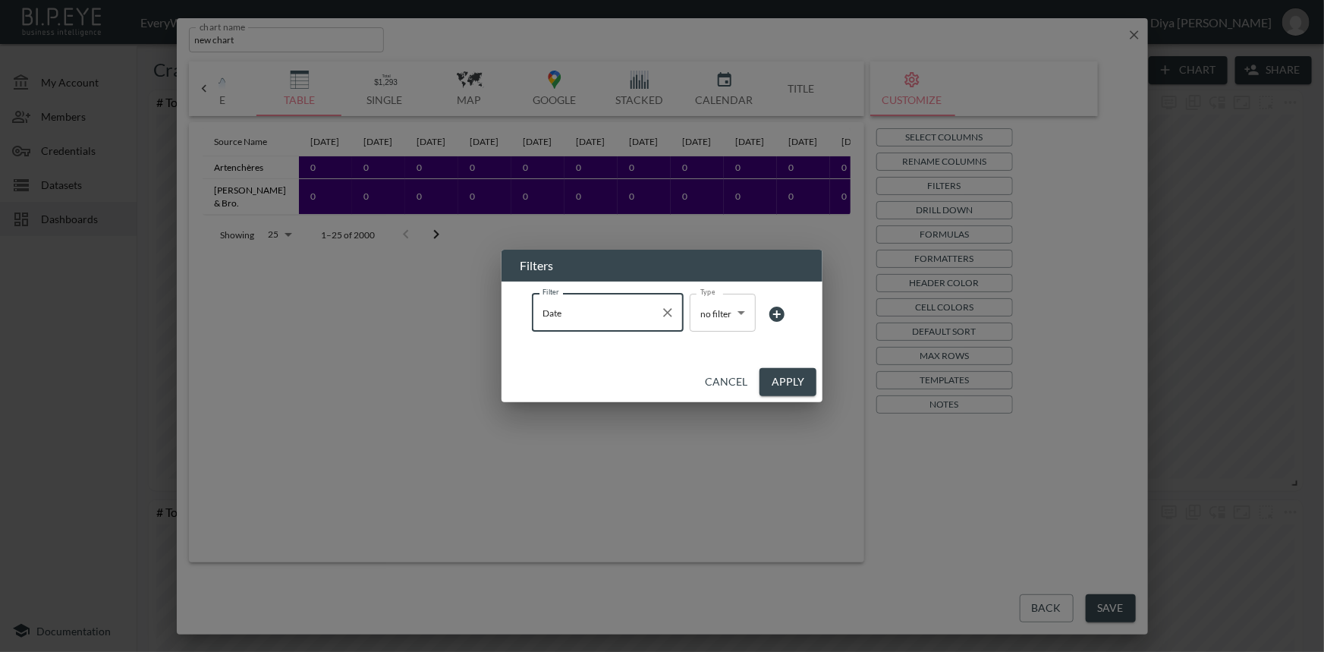
click at [717, 309] on body "BI.P.EYE, Interactive Analytics Dashboards - app EveryWatch / dashboards Diya […" at bounding box center [662, 326] width 1324 height 652
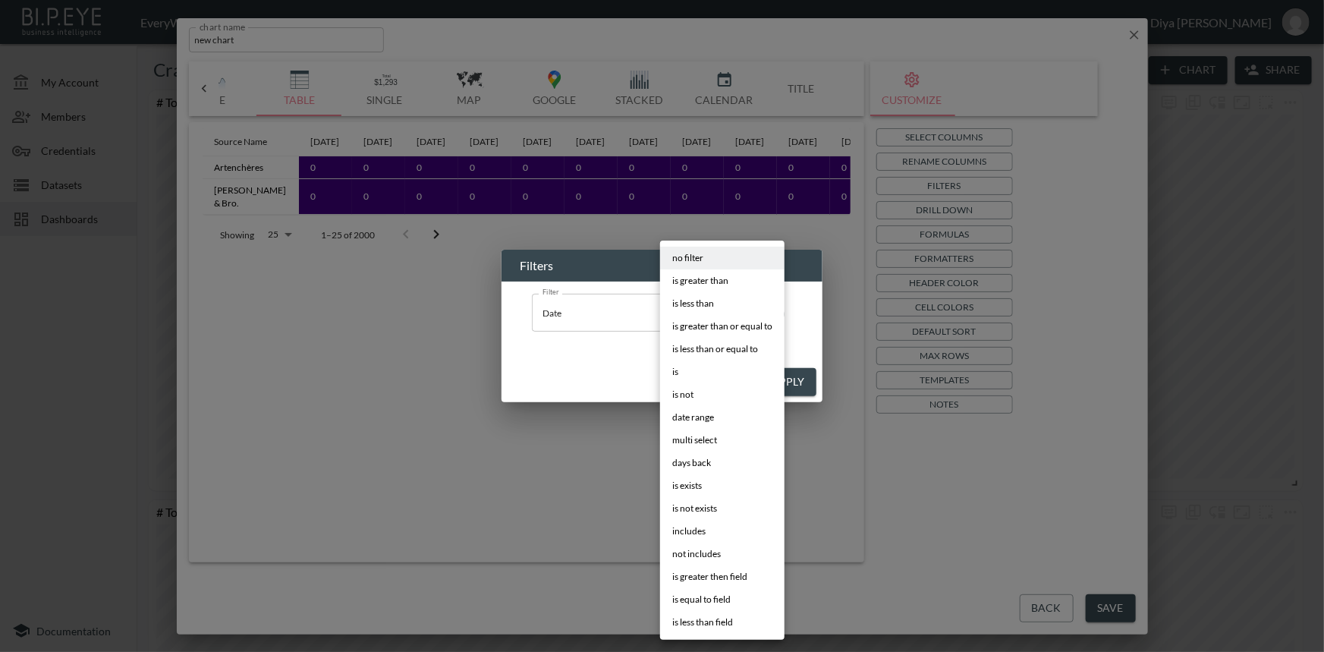
click at [712, 300] on span "is less than" at bounding box center [693, 304] width 42 height 14
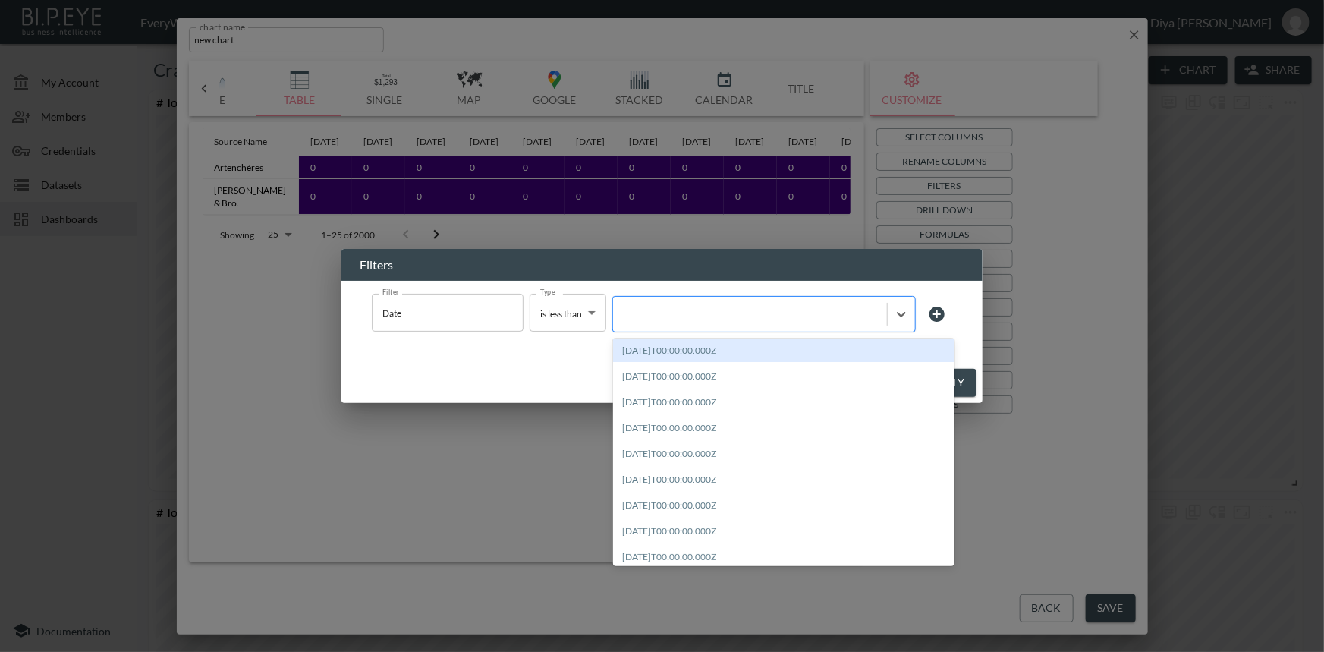
click at [726, 316] on div at bounding box center [749, 314] width 259 height 14
click at [652, 316] on div at bounding box center [749, 314] width 259 height 14
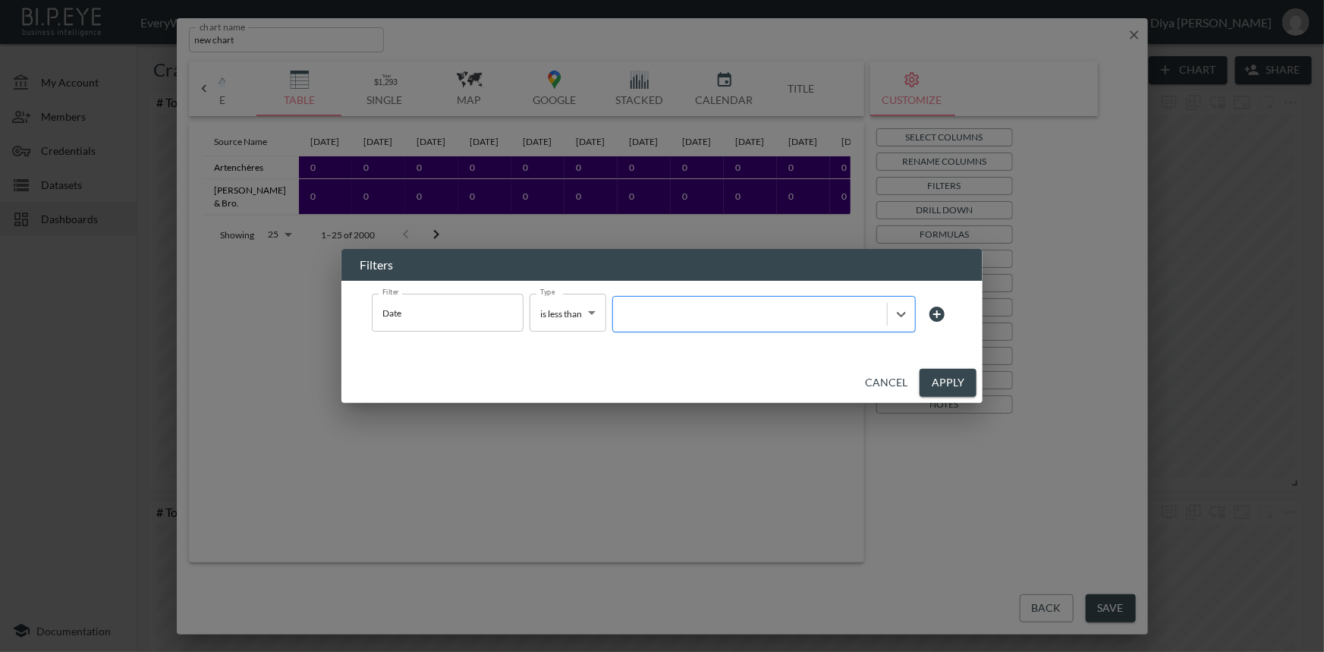
click at [680, 324] on div at bounding box center [750, 314] width 274 height 20
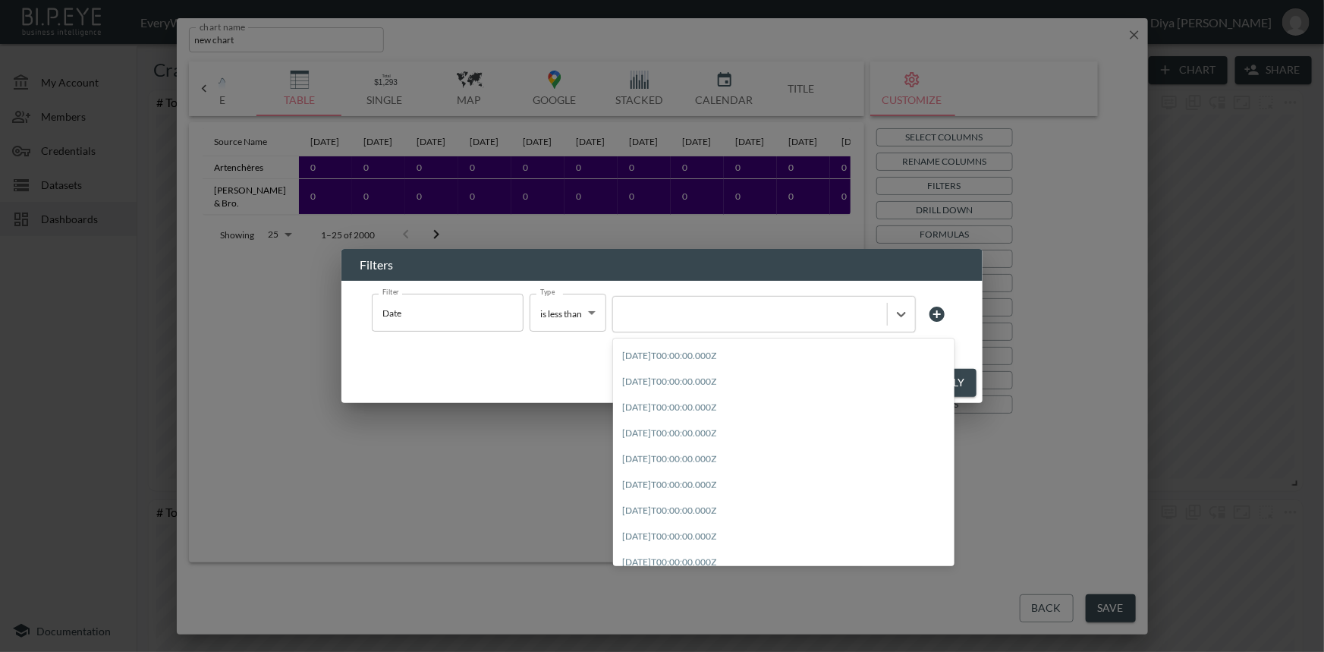
scroll to position [700, 0]
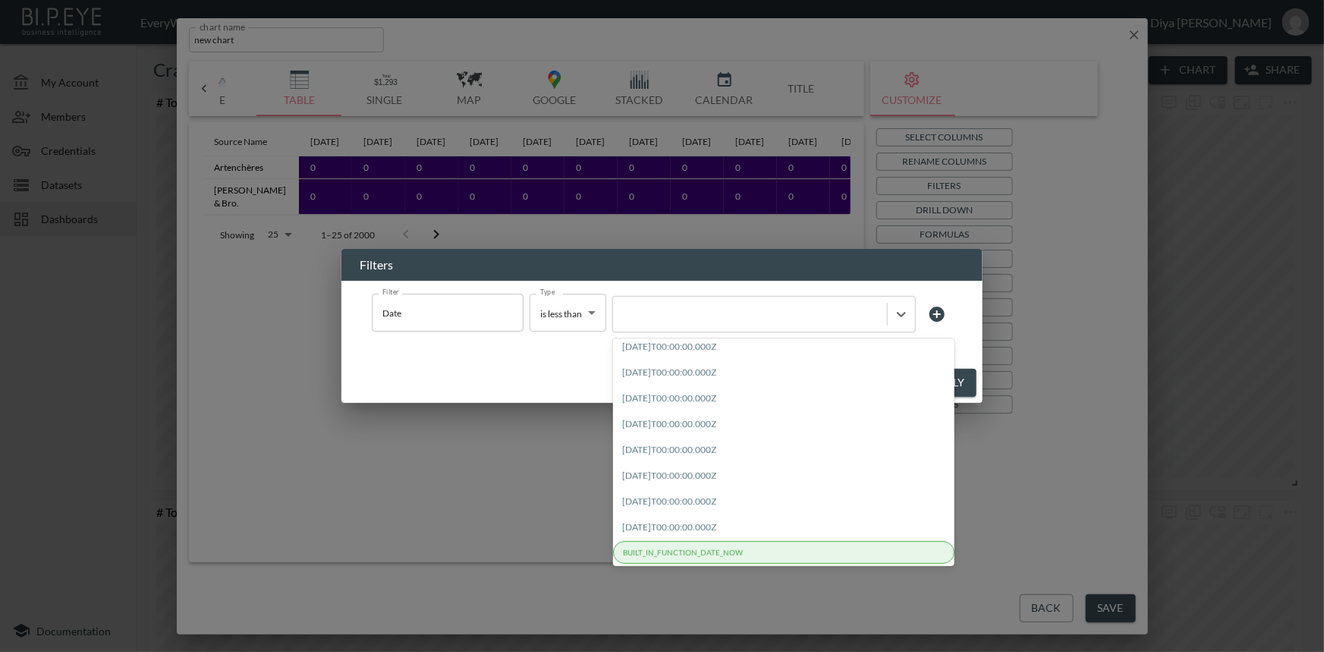
click at [690, 554] on div "BUILT_IN_FUNCTION_DATE_NOW" at bounding box center [783, 552] width 341 height 23
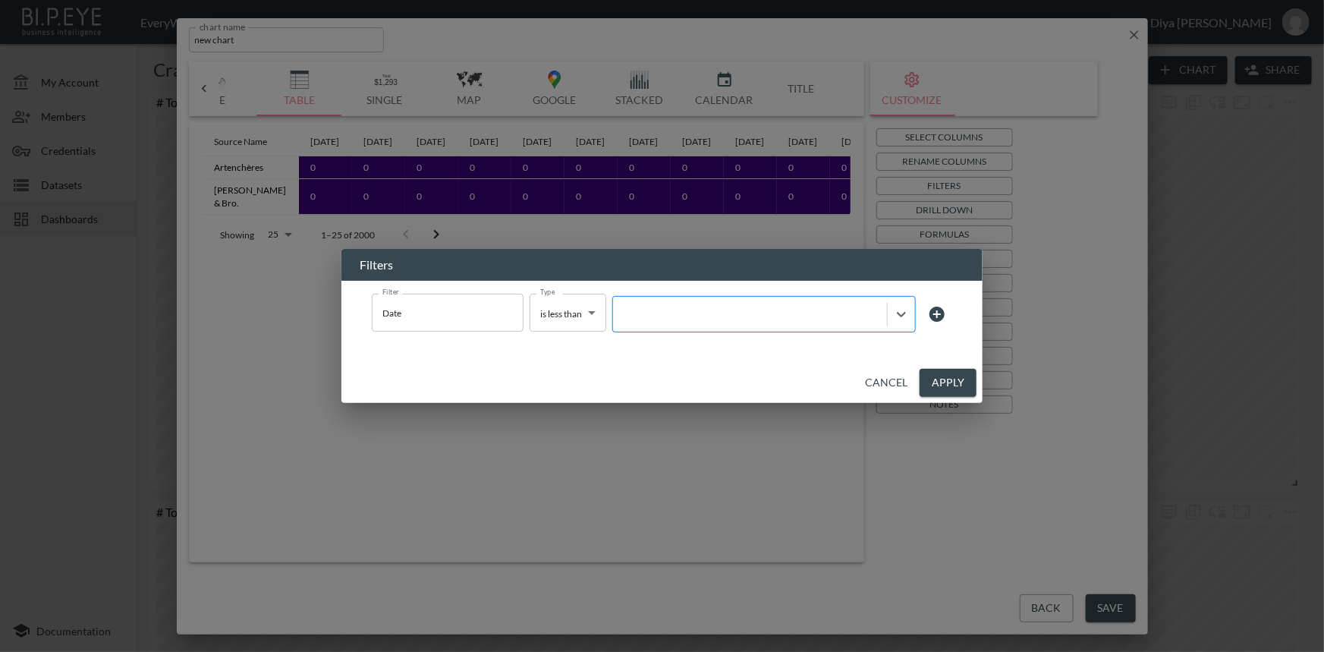
click at [759, 316] on div at bounding box center [749, 314] width 259 height 14
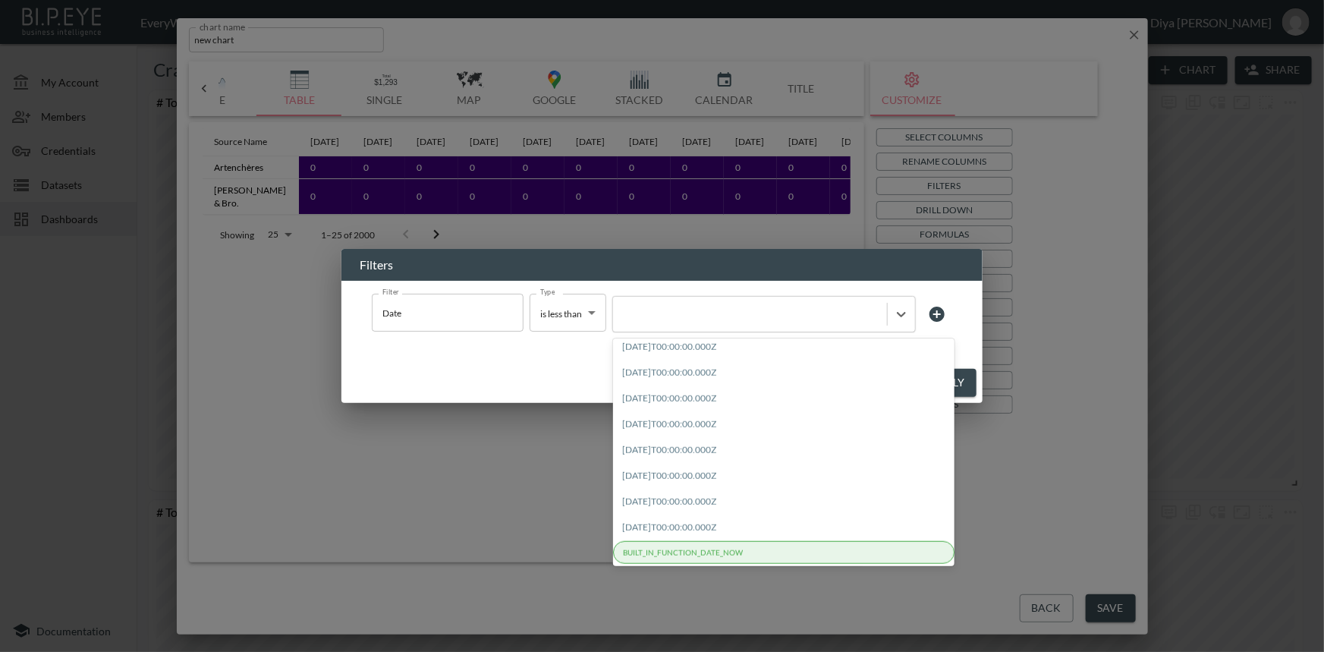
click at [721, 557] on div "BUILT_IN_FUNCTION_DATE_NOW" at bounding box center [783, 552] width 341 height 23
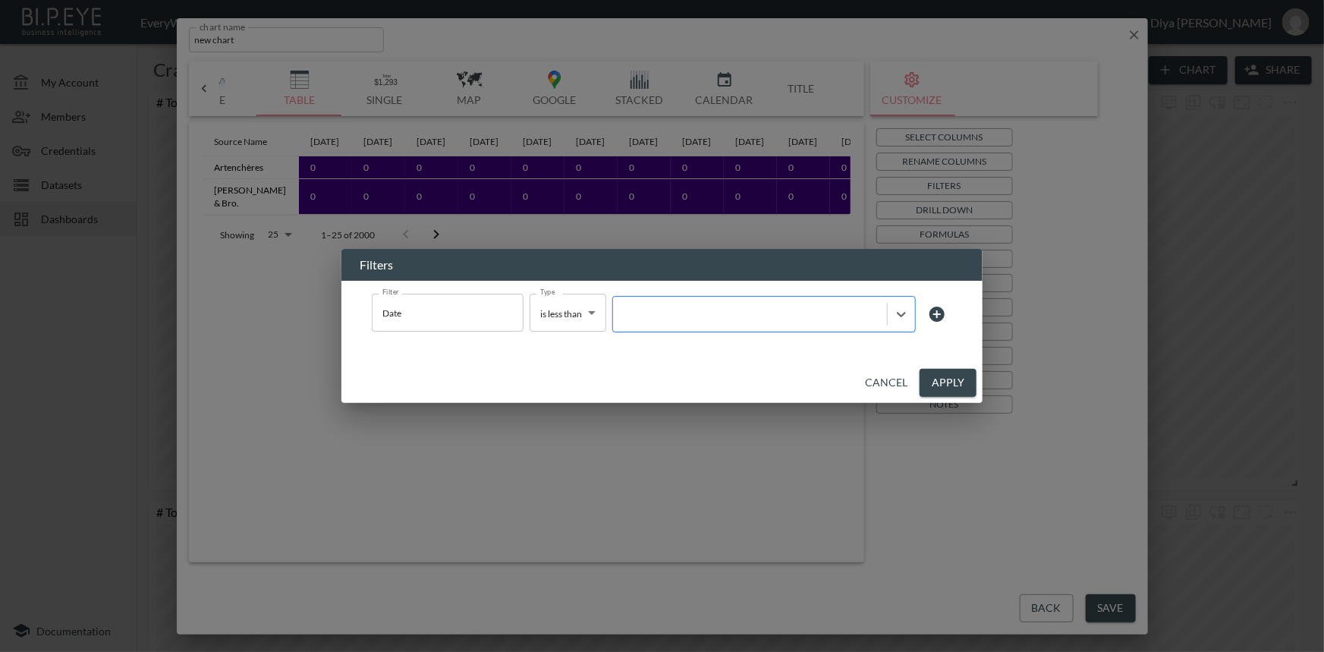
click at [686, 318] on div at bounding box center [749, 314] width 259 height 14
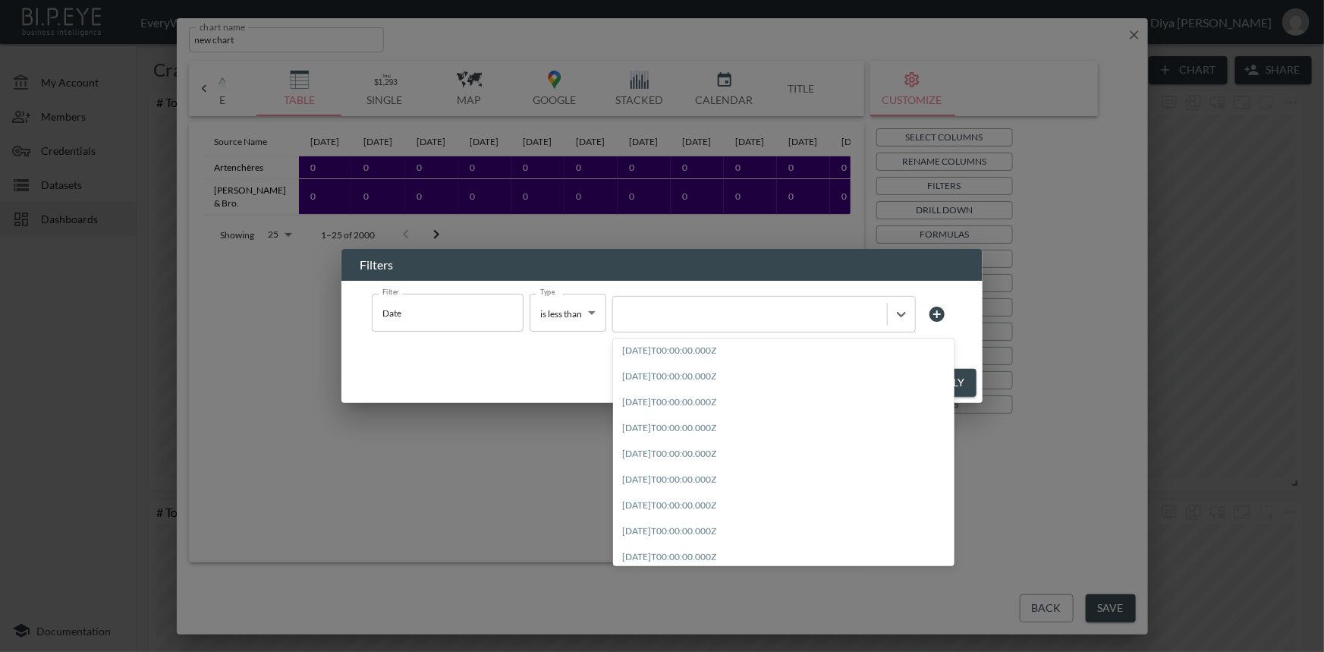
scroll to position [551, 0]
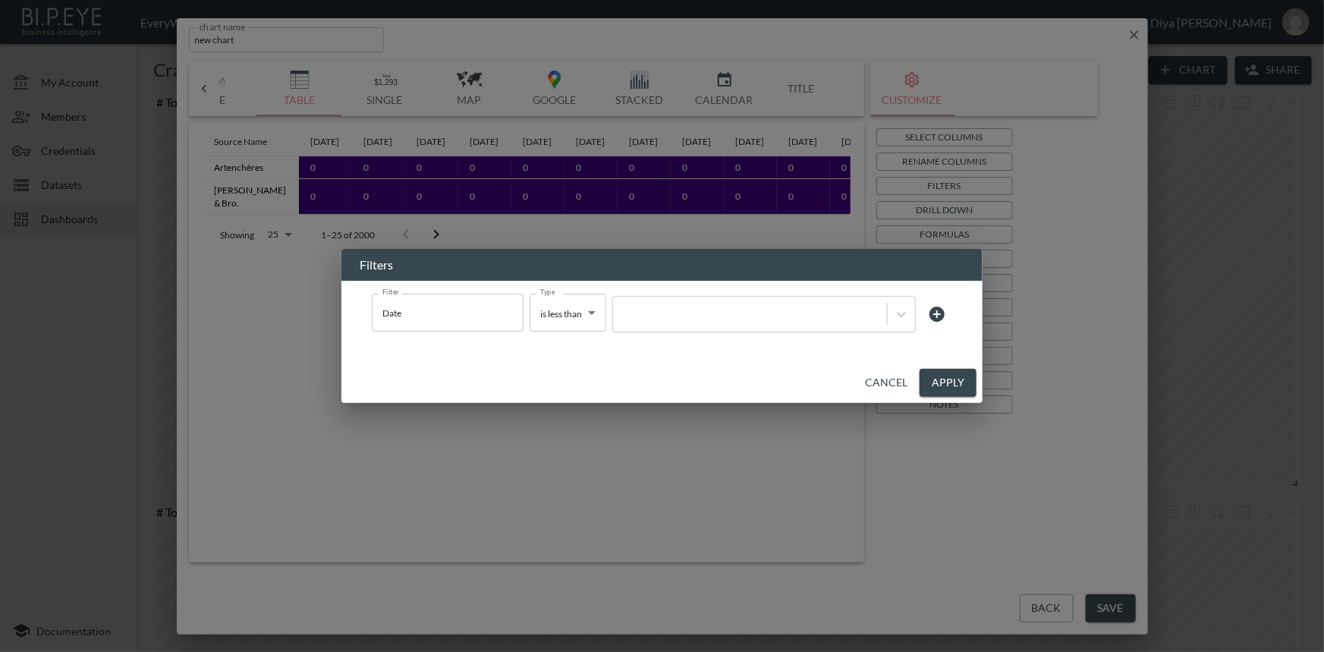
click at [584, 369] on div "Cancel Apply" at bounding box center [661, 383] width 641 height 40
click at [579, 309] on body "BI.P.EYE, Interactive Analytics Dashboards - app EveryWatch / dashboards Diya […" at bounding box center [662, 326] width 1324 height 652
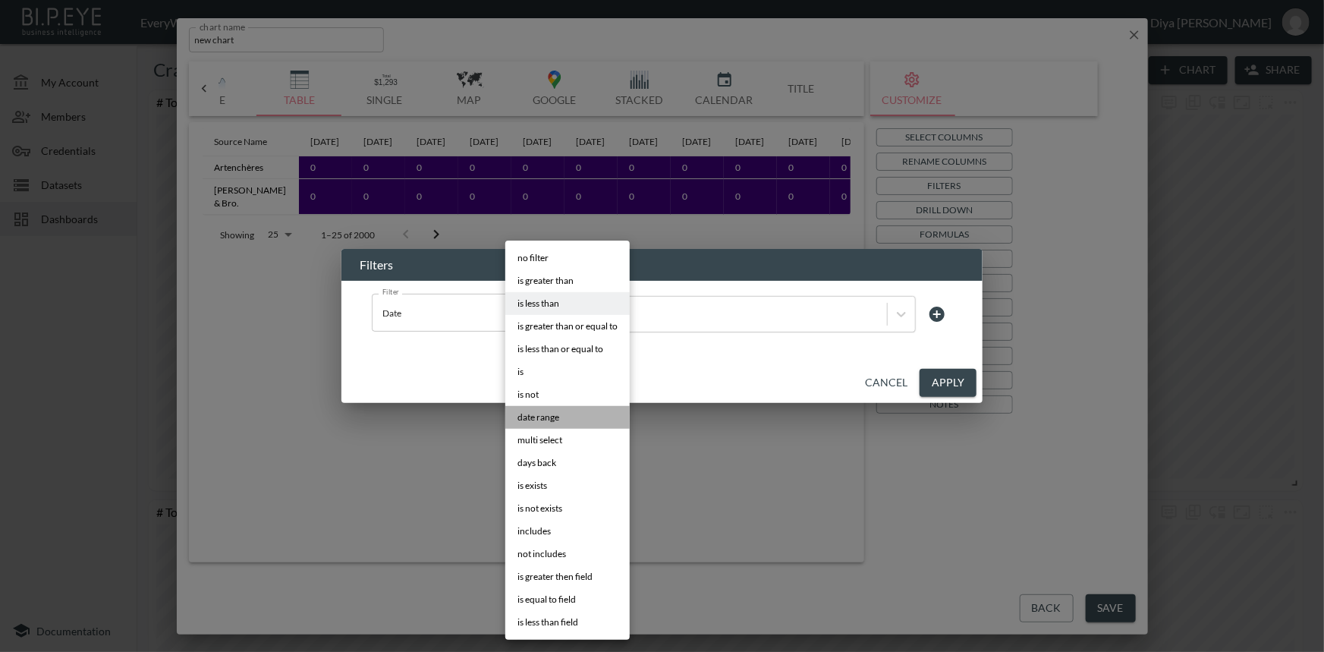
click at [554, 416] on span "date range" at bounding box center [538, 417] width 42 height 14
type input "date range"
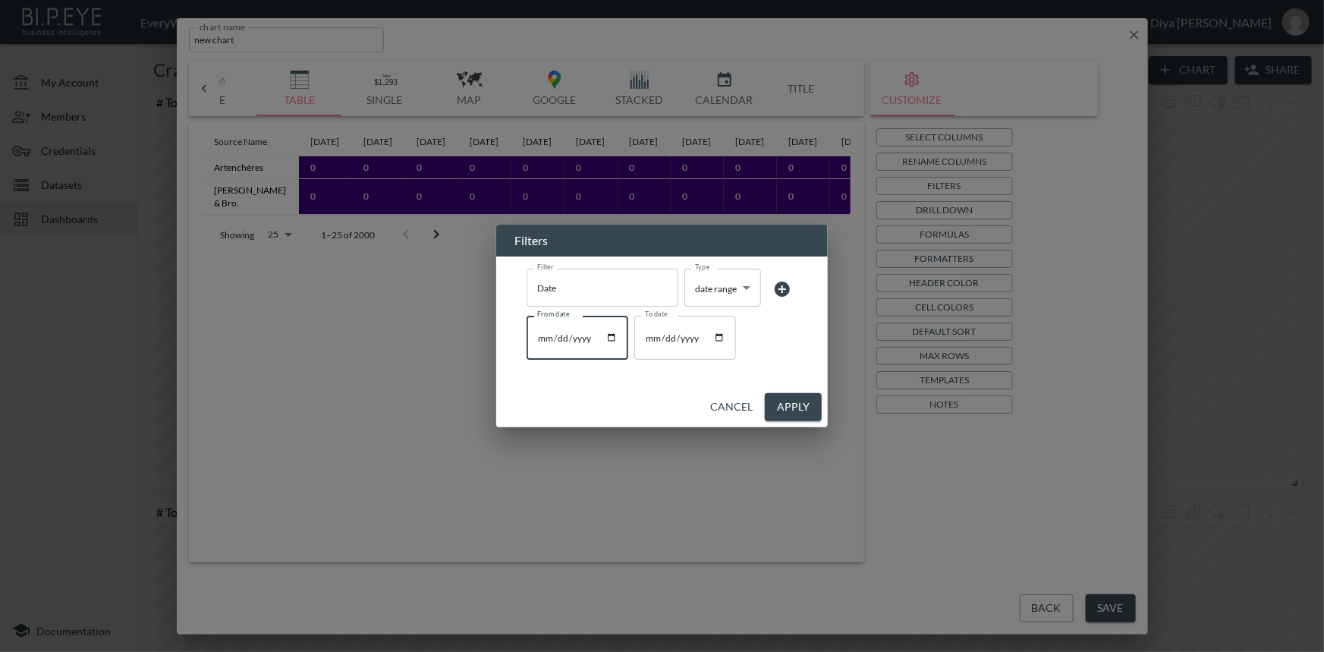
click at [587, 344] on input "From date" at bounding box center [577, 338] width 102 height 44
click at [611, 337] on input "From date" at bounding box center [577, 338] width 102 height 44
click at [675, 334] on input "To date" at bounding box center [685, 338] width 102 height 44
click at [718, 341] on input "To date" at bounding box center [685, 338] width 102 height 44
type input "[DATE]"
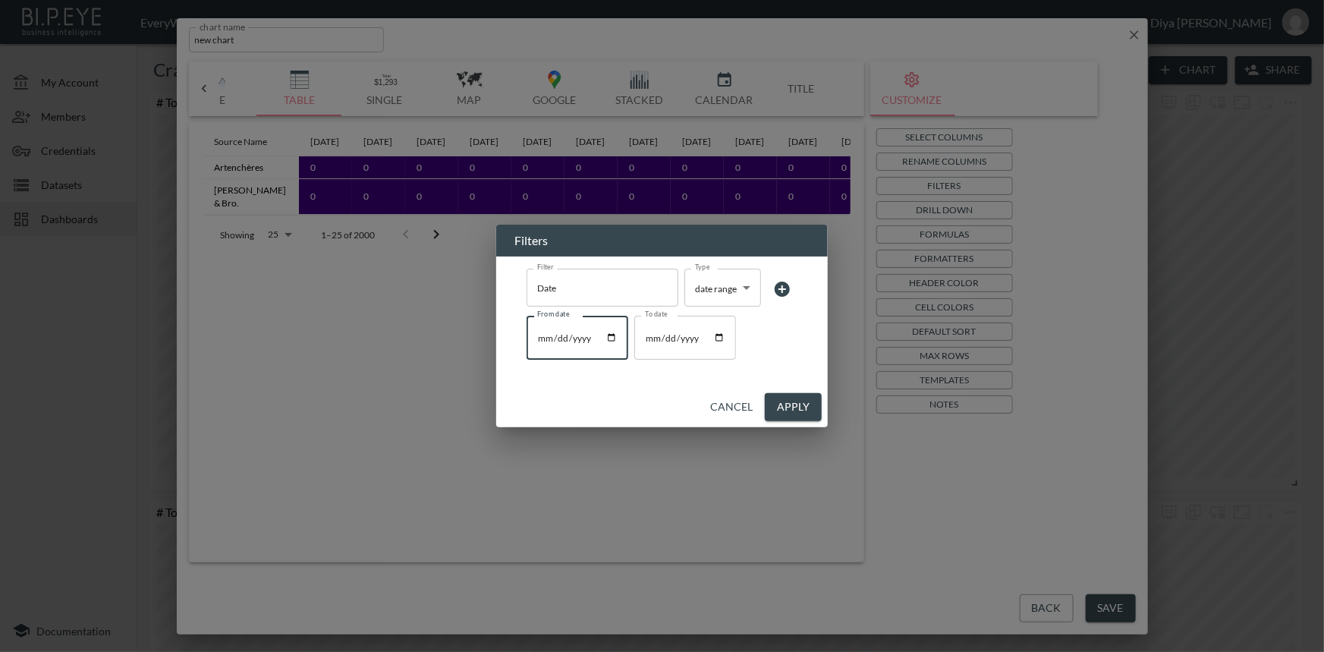
click at [614, 337] on input "From date" at bounding box center [577, 338] width 102 height 44
type input "[DATE]"
click at [707, 376] on div "Filter Date Filter Type date range date range Type From date [DATE] From date T…" at bounding box center [661, 321] width 331 height 130
click at [735, 410] on button "Cancel" at bounding box center [731, 407] width 55 height 28
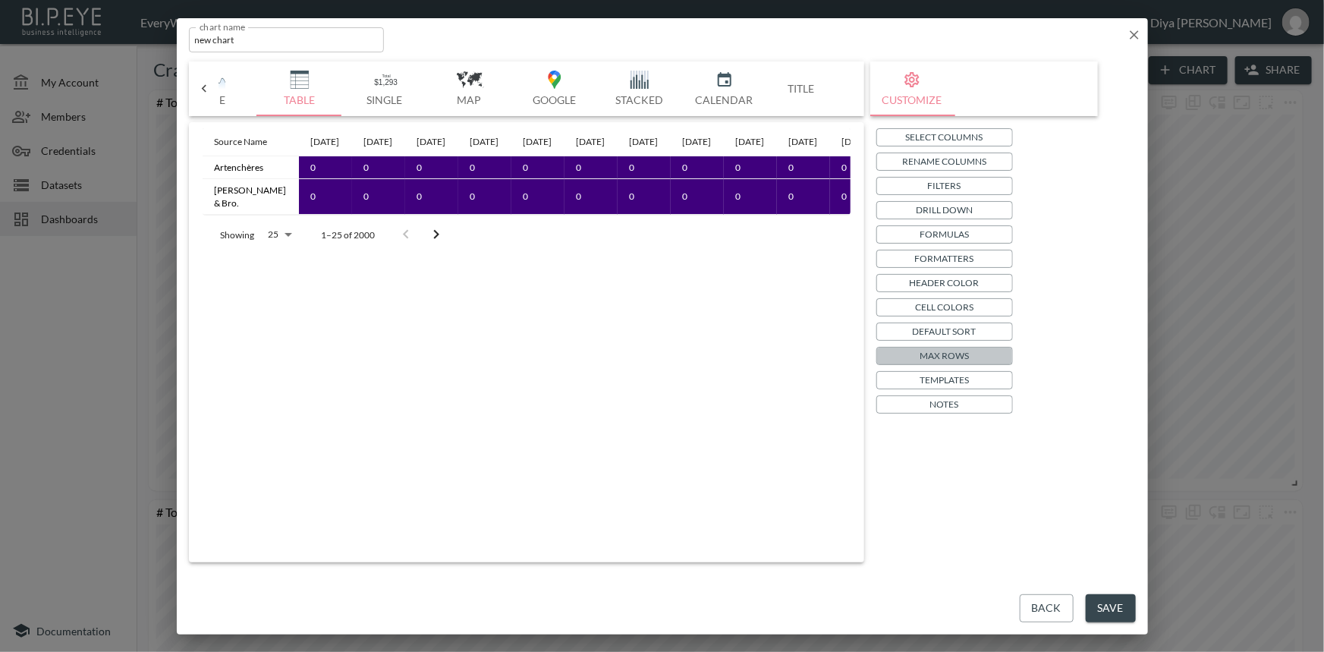
click at [951, 350] on p "Max Rows" at bounding box center [943, 355] width 49 height 16
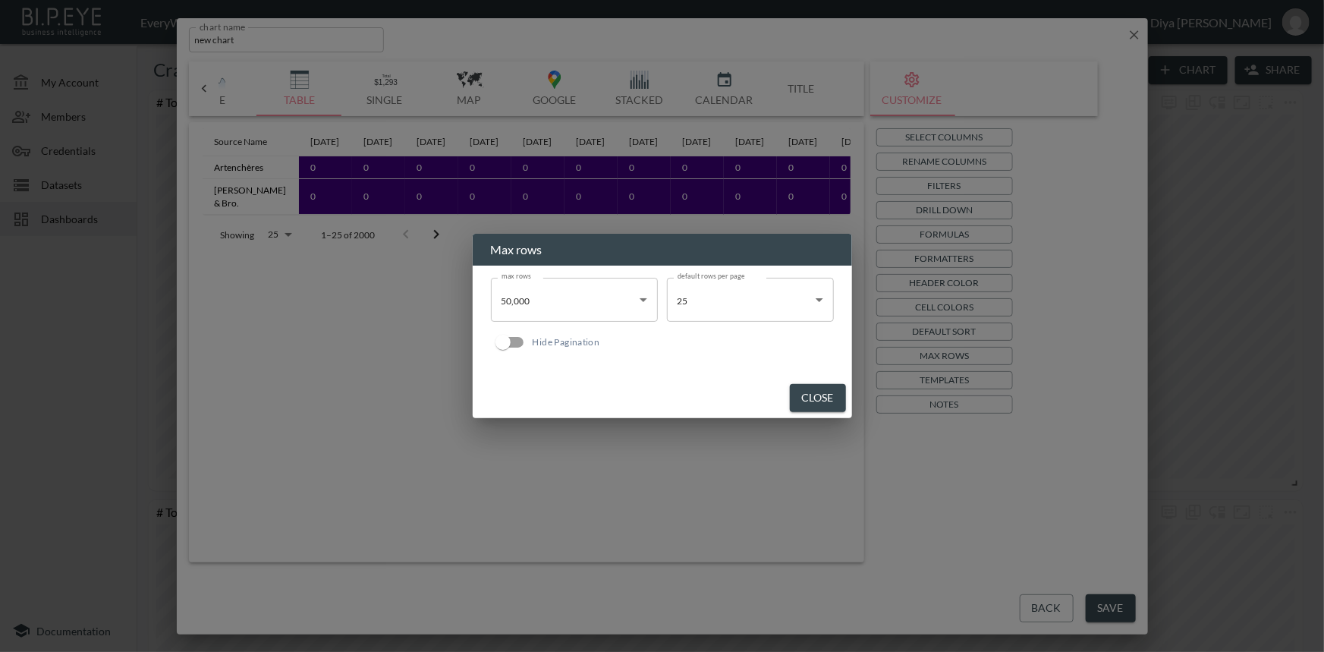
click at [756, 363] on div "max rows 50,000 50000 max rows default rows per page 25 25 default rows per pag…" at bounding box center [662, 321] width 379 height 112
drag, startPoint x: 828, startPoint y: 396, endPoint x: 848, endPoint y: 384, distance: 23.8
click at [828, 396] on button "Close" at bounding box center [818, 398] width 56 height 28
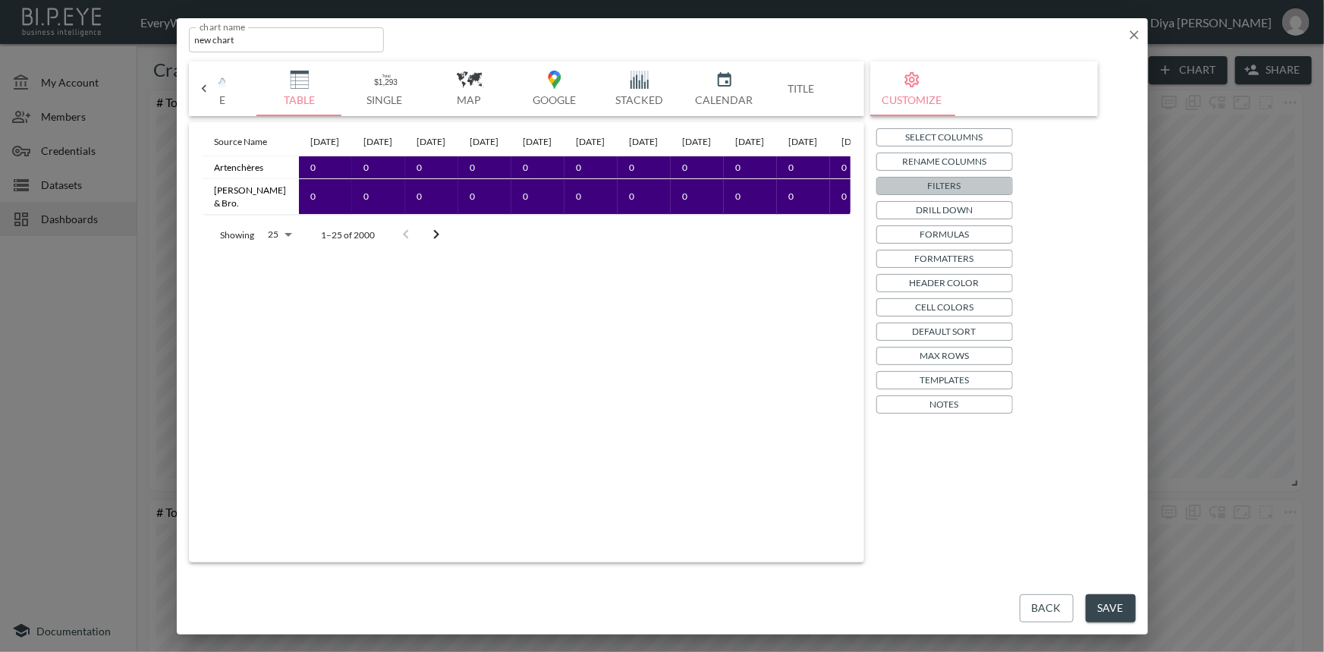
click at [956, 187] on p "Filters" at bounding box center [944, 185] width 33 height 16
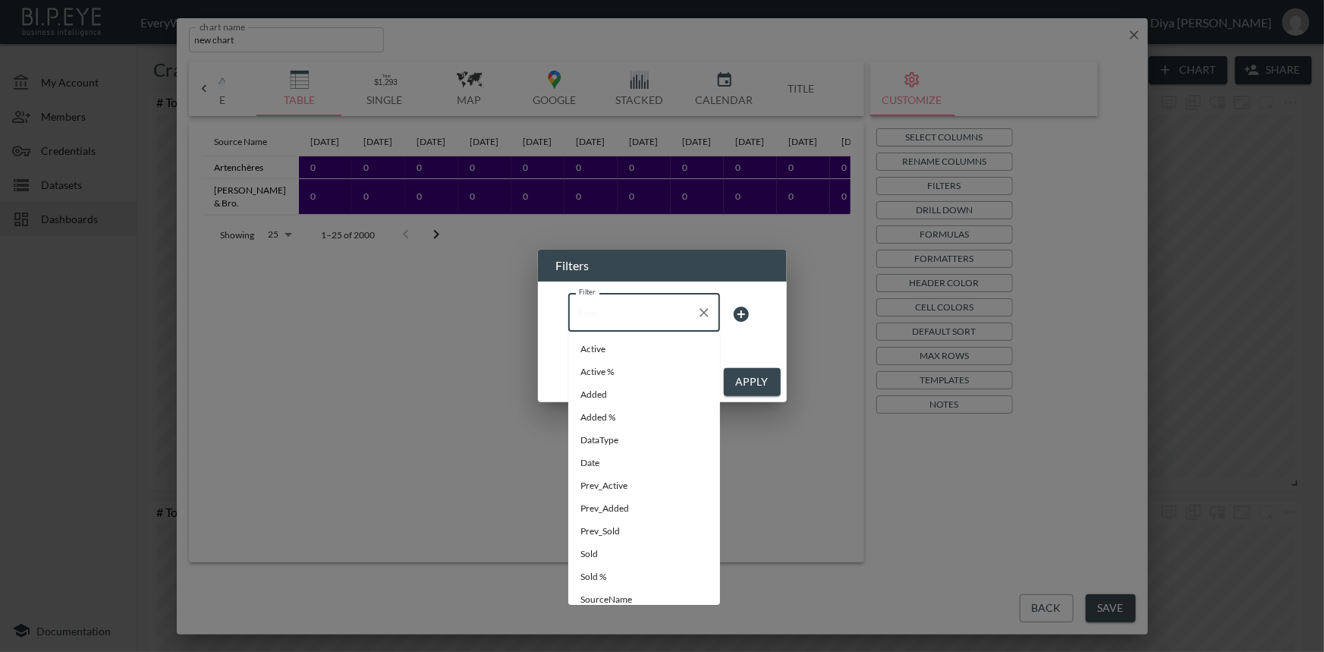
click at [658, 307] on input "Filter" at bounding box center [632, 312] width 115 height 24
click at [607, 440] on span "Date" at bounding box center [643, 442] width 127 height 14
type input "Date"
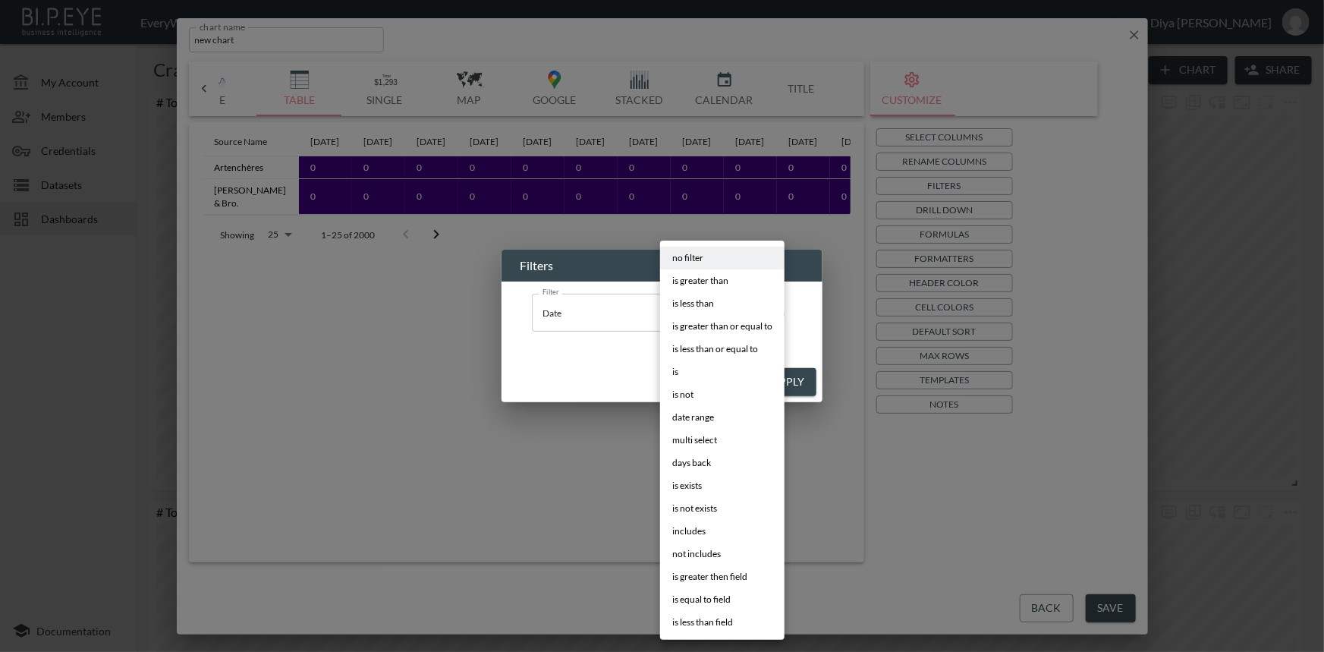
click at [705, 311] on body "BI.P.EYE, Interactive Analytics Dashboards - app EveryWatch / dashboards Diya […" at bounding box center [662, 326] width 1324 height 652
click at [708, 457] on span "days back" at bounding box center [691, 463] width 39 height 14
type input "days back"
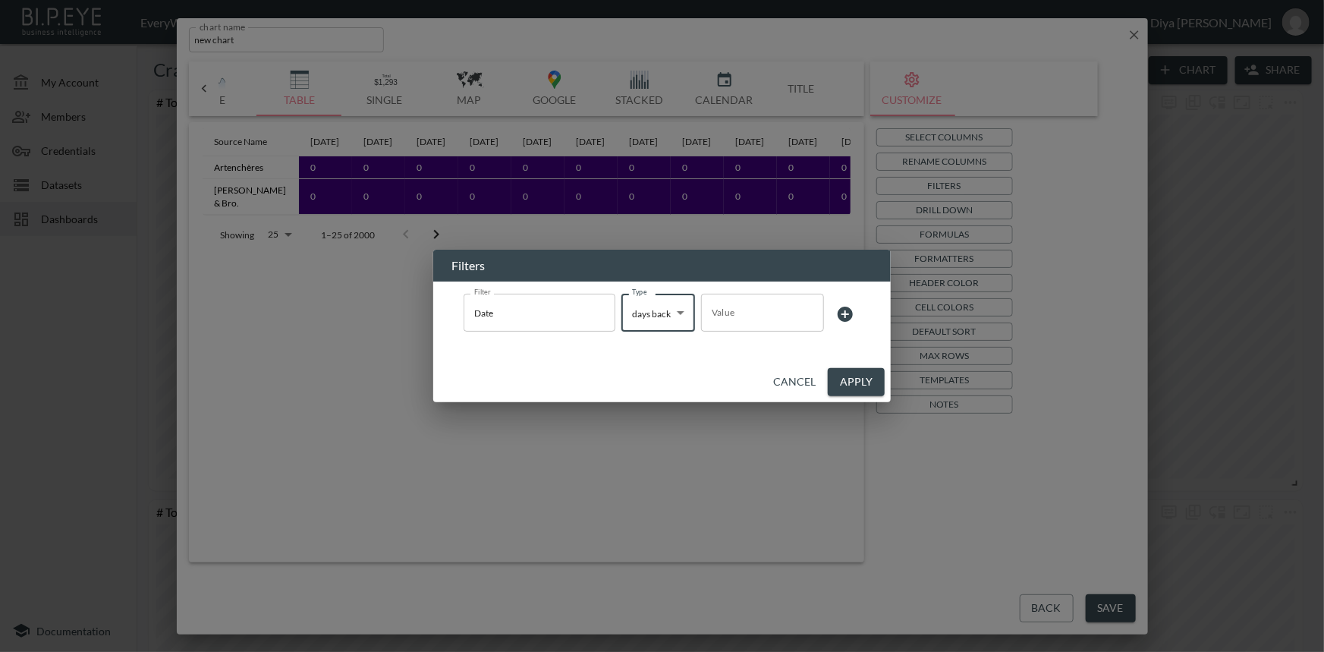
click at [737, 315] on input "Value" at bounding box center [762, 312] width 123 height 42
type input "7"
click at [852, 380] on button "Apply" at bounding box center [856, 382] width 57 height 28
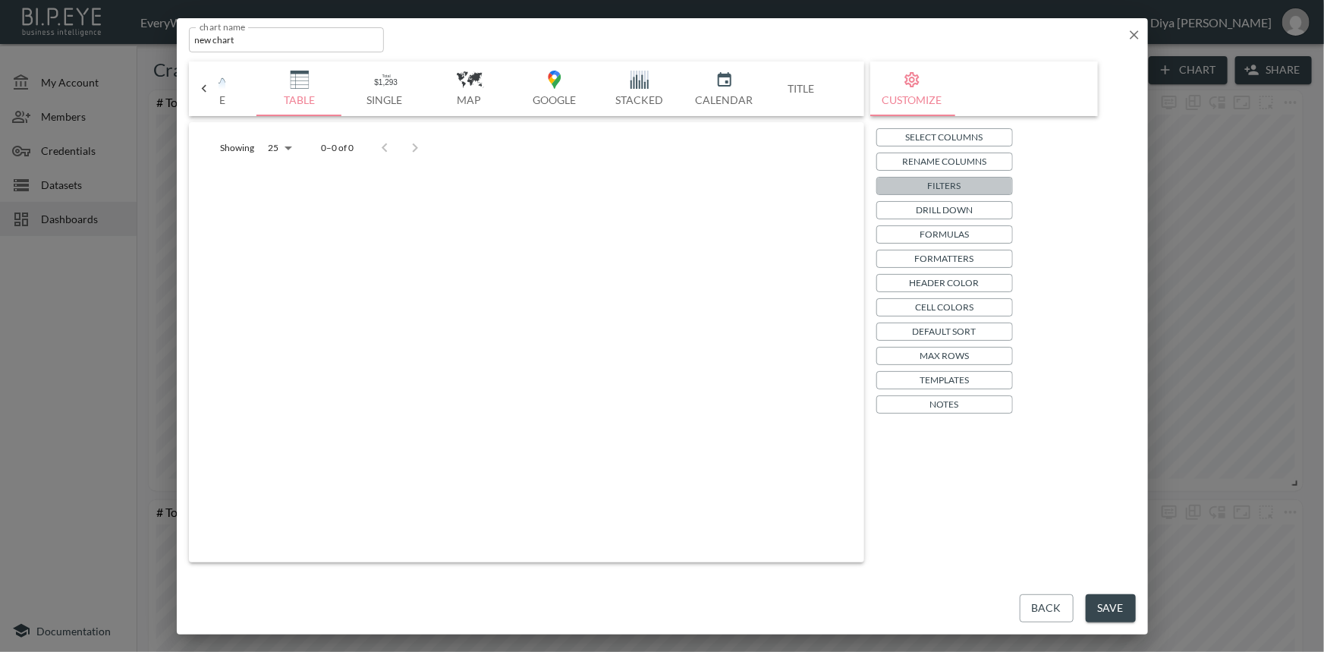
click at [923, 182] on button "Filters" at bounding box center [944, 186] width 137 height 18
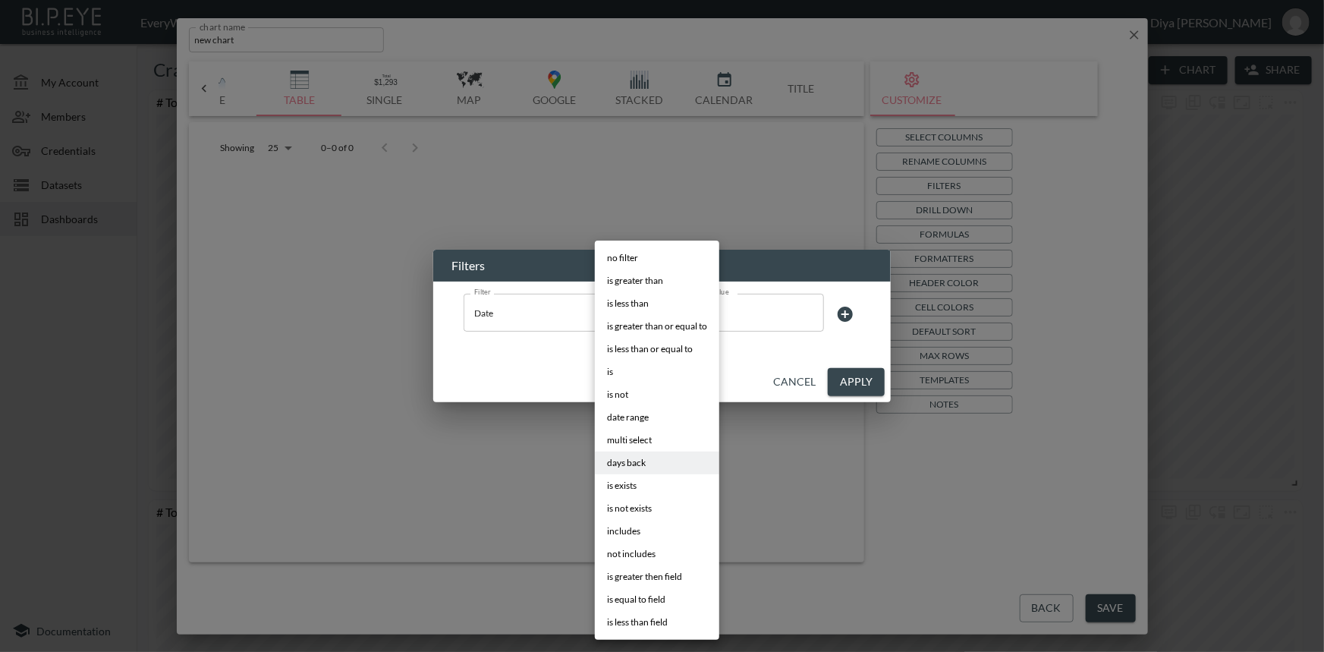
click at [665, 319] on body "BI.P.EYE, Interactive Analytics Dashboards - app EveryWatch / dashboards Diya […" at bounding box center [662, 326] width 1324 height 652
click at [648, 443] on span "multi select" at bounding box center [629, 440] width 45 height 14
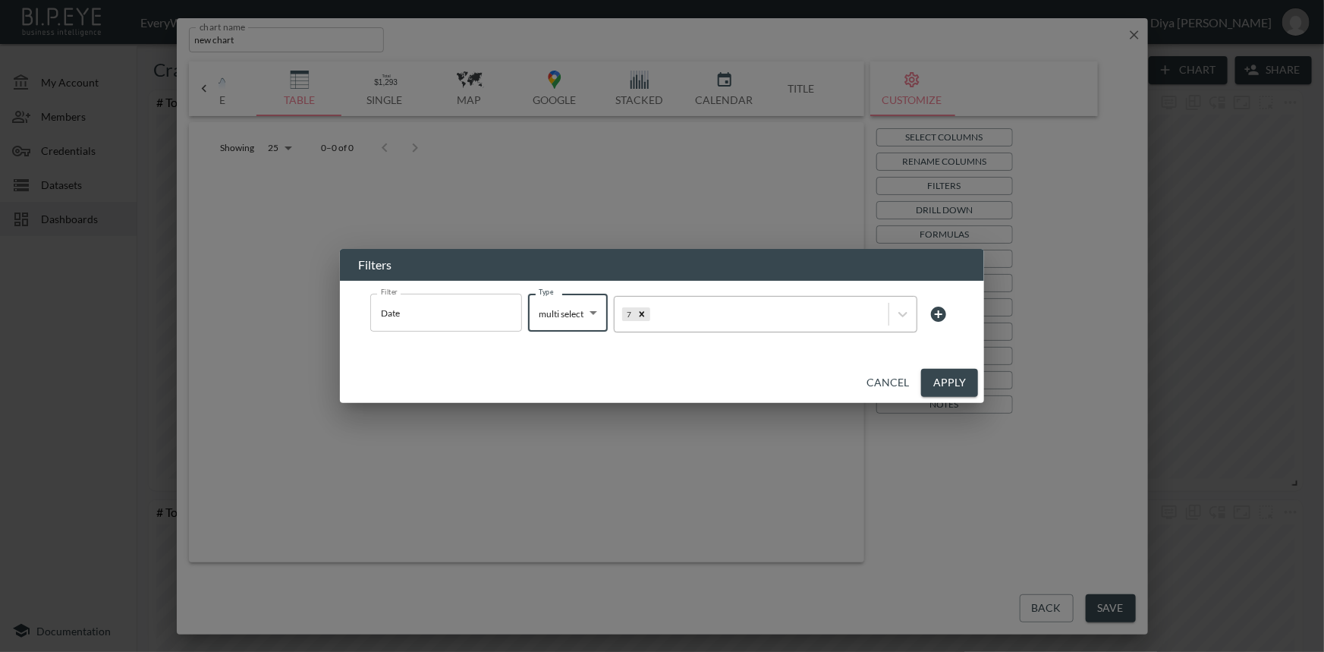
click at [713, 316] on div at bounding box center [767, 314] width 228 height 14
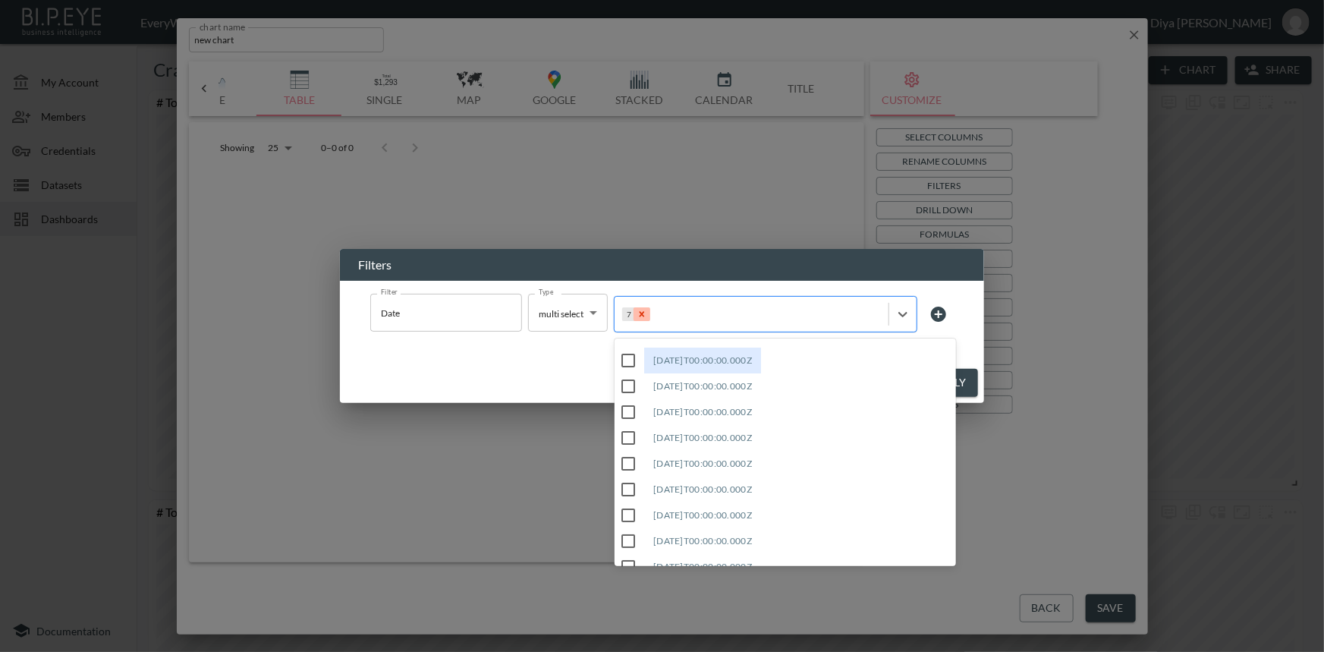
click at [642, 315] on icon "Remove 7" at bounding box center [641, 313] width 5 height 5
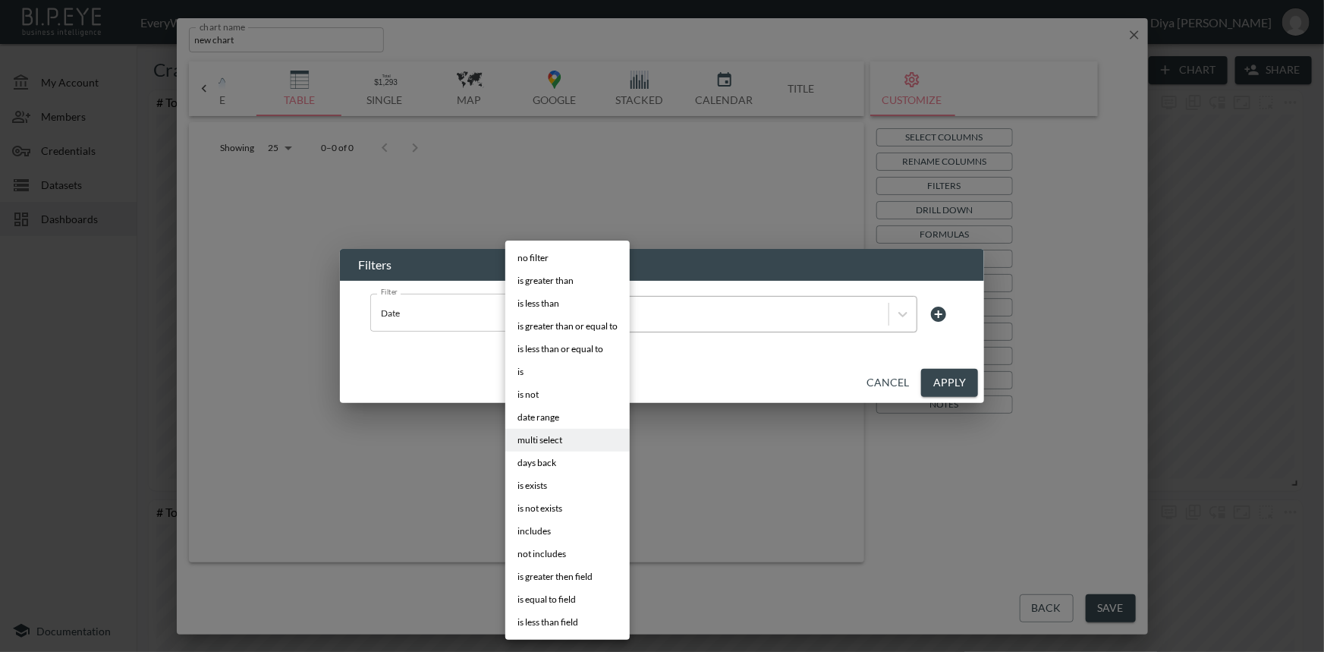
click at [574, 316] on body "BI.P.EYE, Interactive Analytics Dashboards - app EveryWatch / dashboards Diya […" at bounding box center [662, 326] width 1324 height 652
click at [546, 463] on span "days back" at bounding box center [536, 463] width 39 height 14
type input "days back"
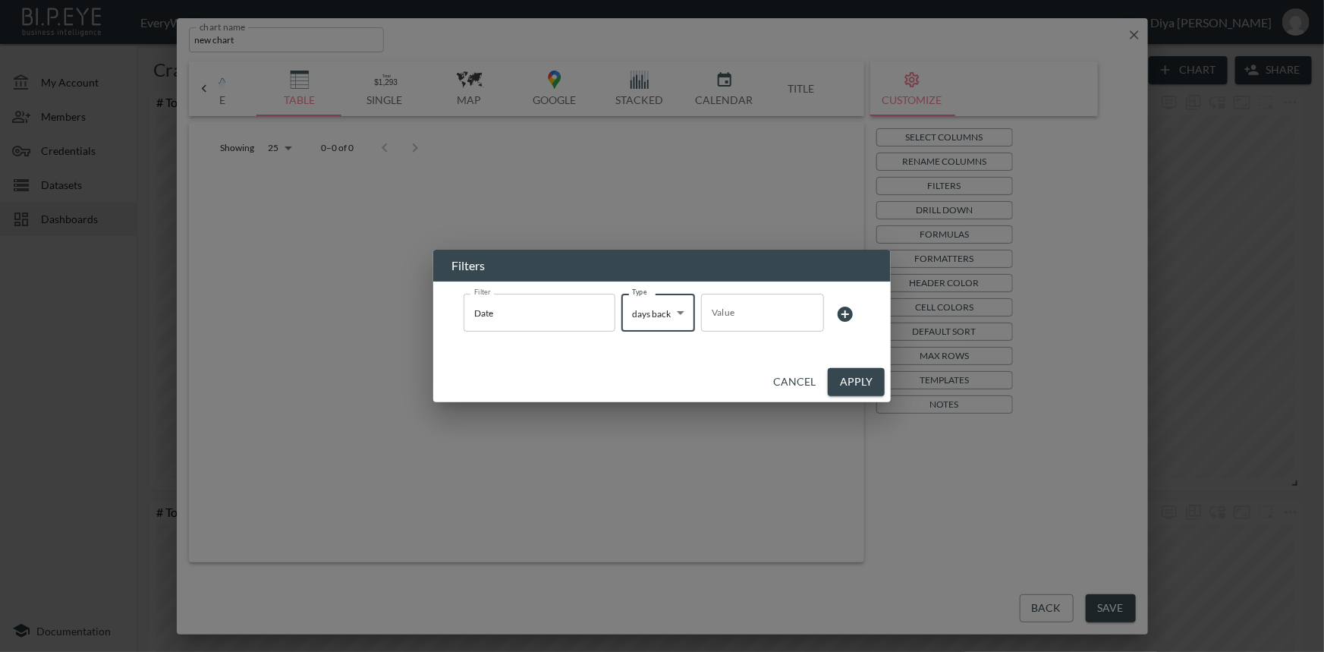
click at [732, 302] on input "Value" at bounding box center [762, 312] width 123 height 42
click at [782, 310] on input "Value" at bounding box center [762, 312] width 123 height 42
click at [809, 311] on input "1" at bounding box center [762, 312] width 123 height 42
click at [808, 318] on input "0" at bounding box center [762, 312] width 123 height 42
click at [809, 309] on input "1" at bounding box center [762, 312] width 123 height 42
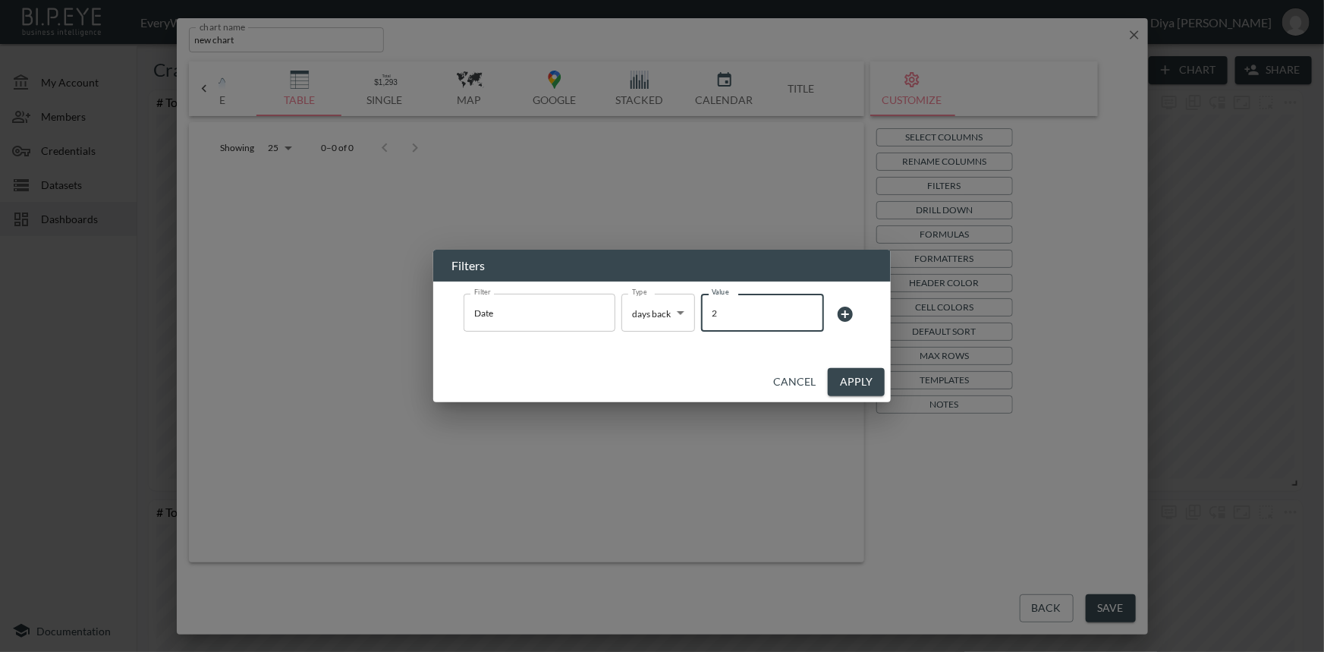
click at [809, 309] on input "2" at bounding box center [762, 312] width 123 height 42
click at [809, 309] on input "3" at bounding box center [762, 312] width 123 height 42
type input "4"
click at [809, 309] on input "4" at bounding box center [762, 312] width 123 height 42
click at [850, 376] on button "Apply" at bounding box center [856, 382] width 57 height 28
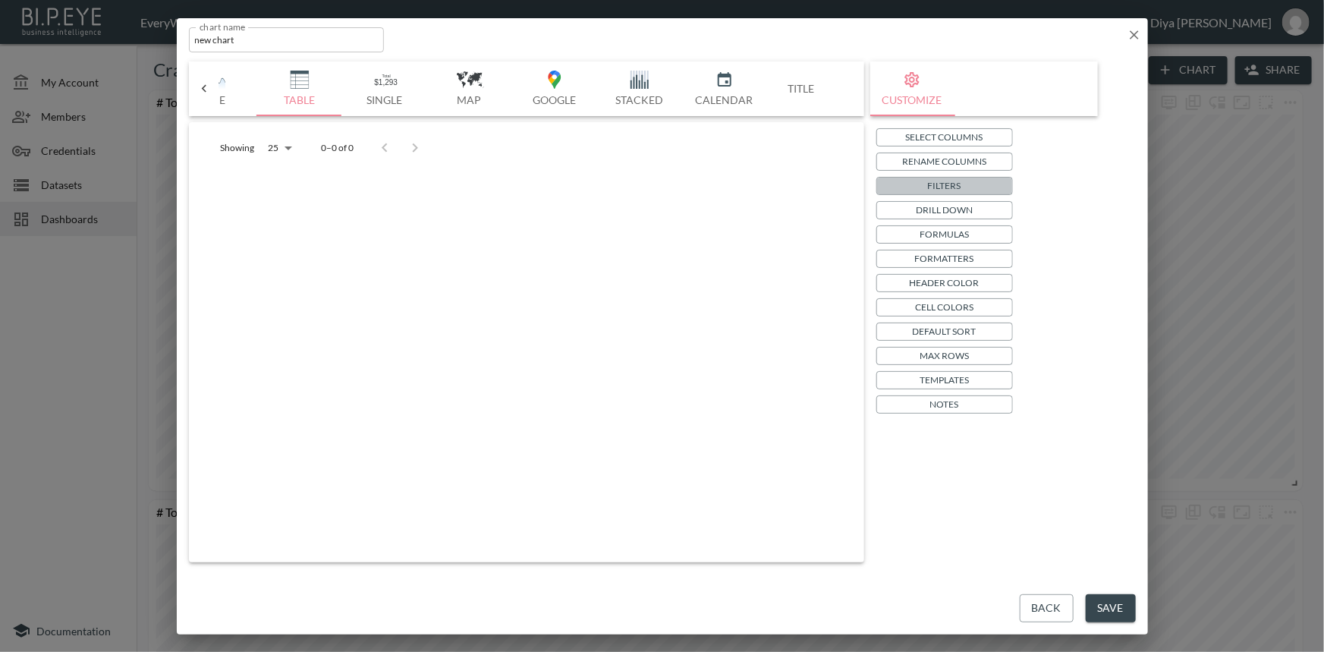
click at [937, 184] on p "Filters" at bounding box center [944, 185] width 33 height 16
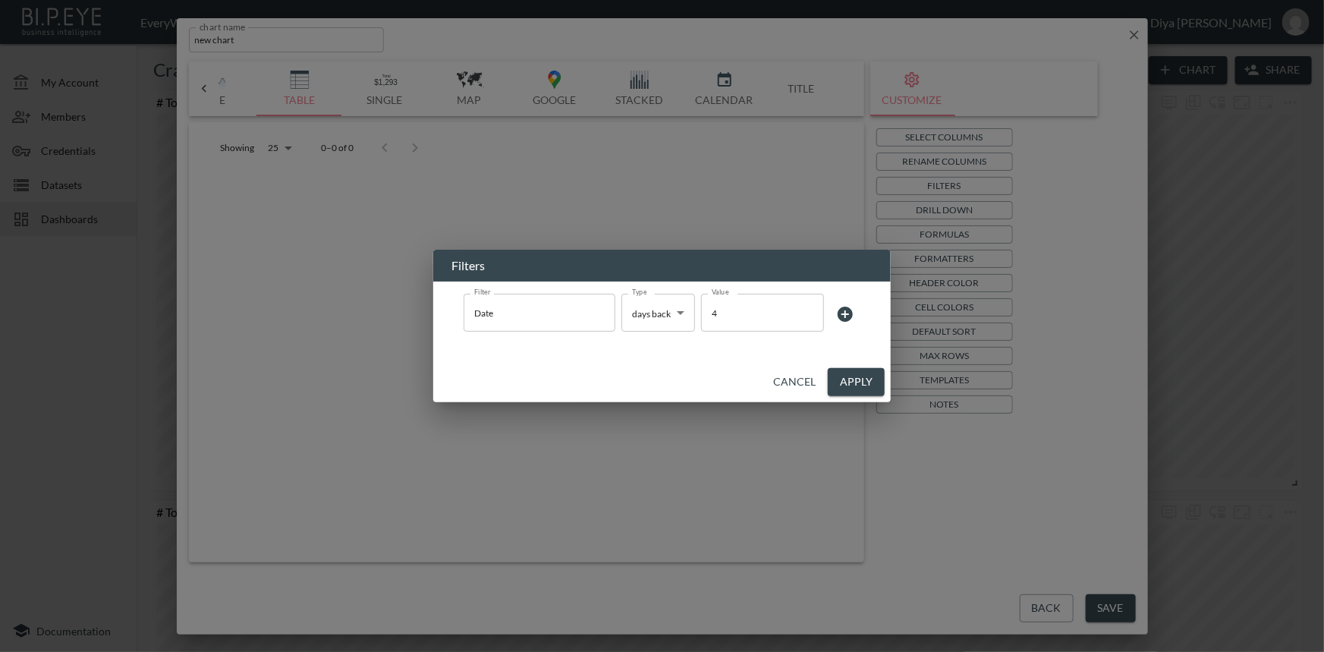
click at [677, 326] on body "BI.P.EYE, Interactive Analytics Dashboards - app EveryWatch / dashboards Diya […" at bounding box center [662, 326] width 1324 height 652
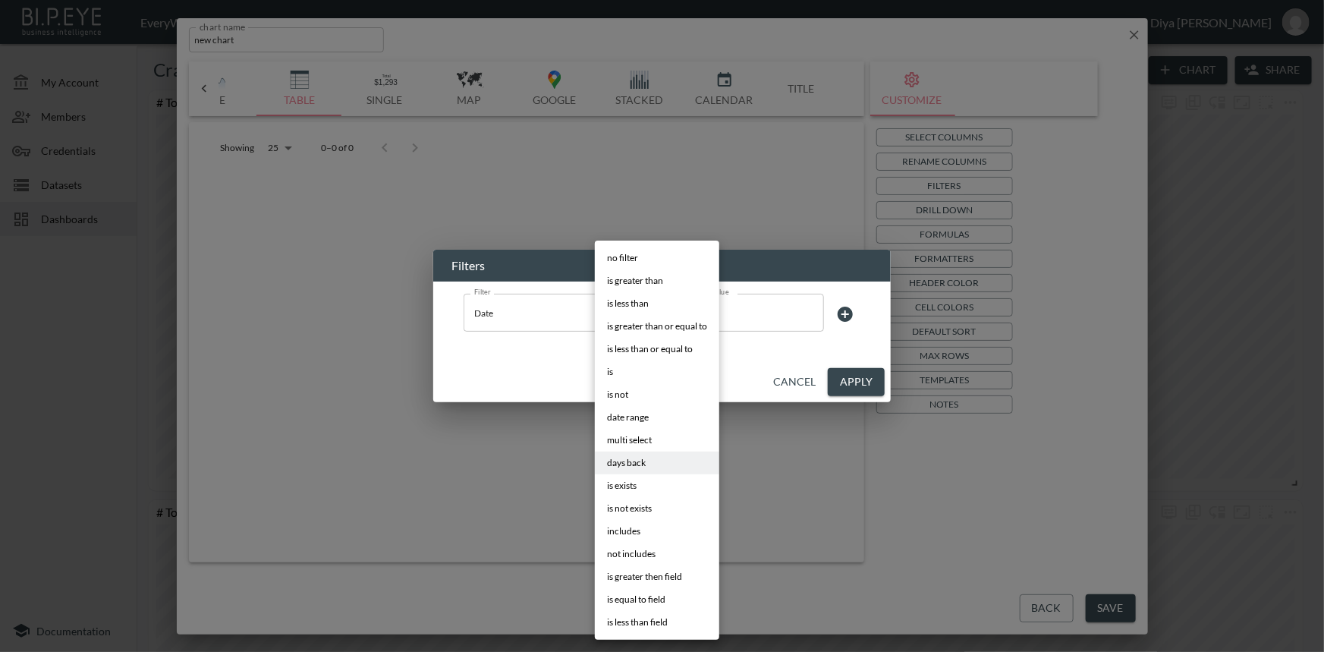
click at [642, 460] on span "days back" at bounding box center [626, 463] width 39 height 14
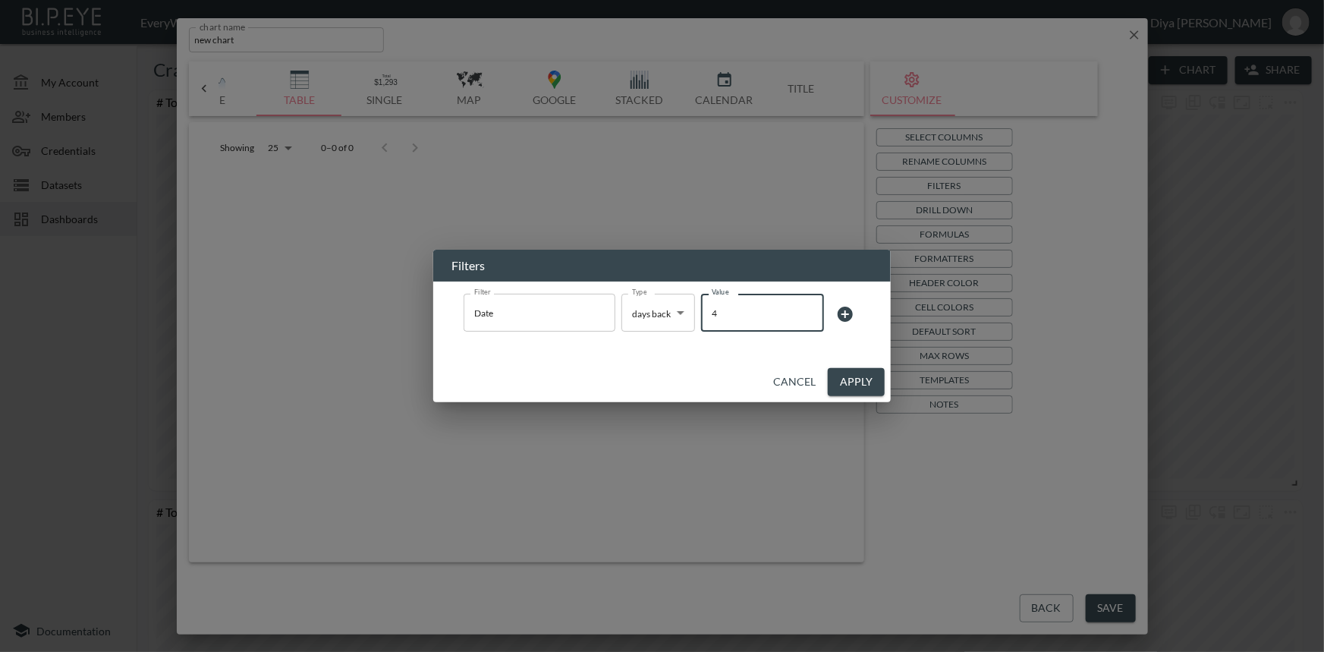
drag, startPoint x: 750, startPoint y: 316, endPoint x: 710, endPoint y: 318, distance: 40.2
click at [710, 318] on input "4" at bounding box center [762, 312] width 123 height 42
type input "20"
click at [855, 375] on button "Apply" at bounding box center [856, 382] width 57 height 28
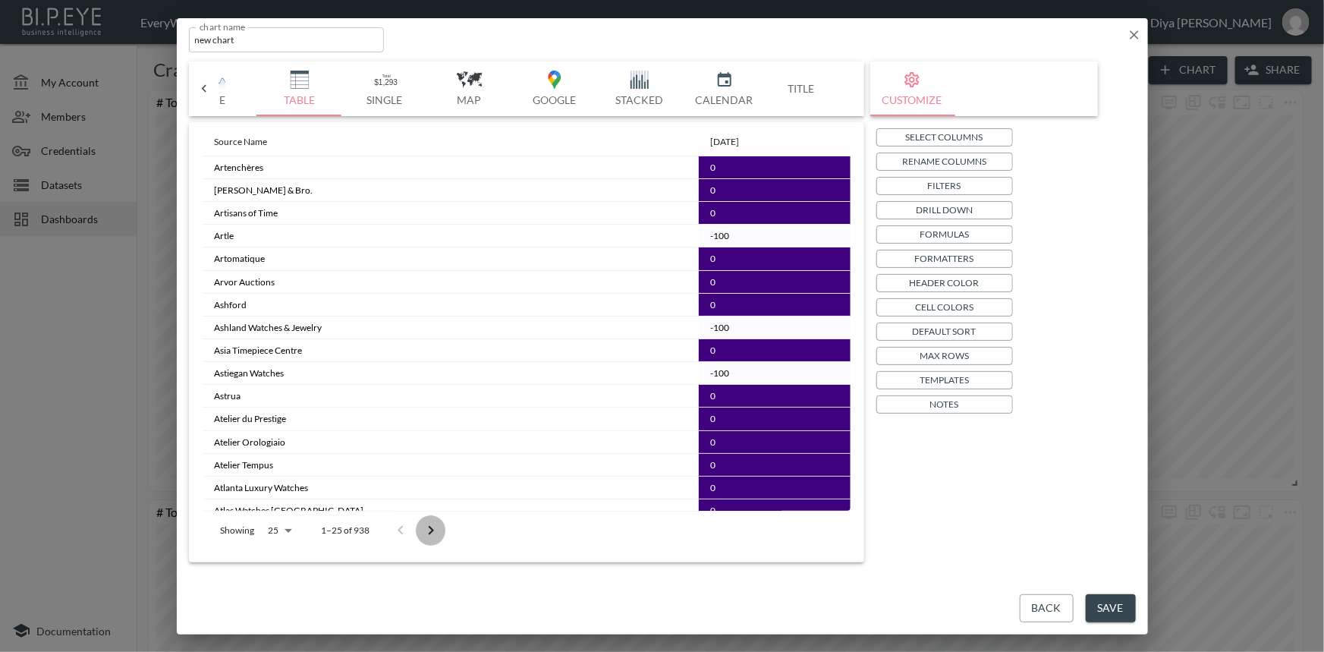
click at [427, 532] on icon "Go to next page" at bounding box center [431, 530] width 18 height 18
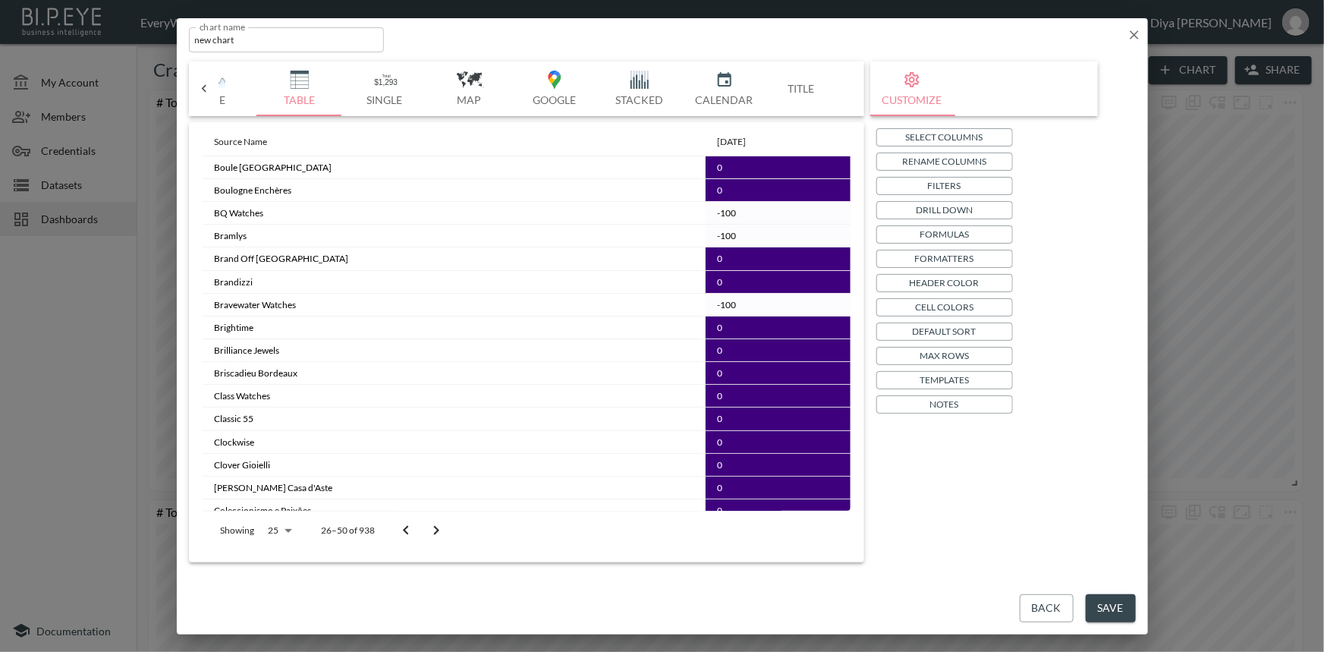
click at [436, 530] on icon "Go to next page" at bounding box center [435, 530] width 5 height 9
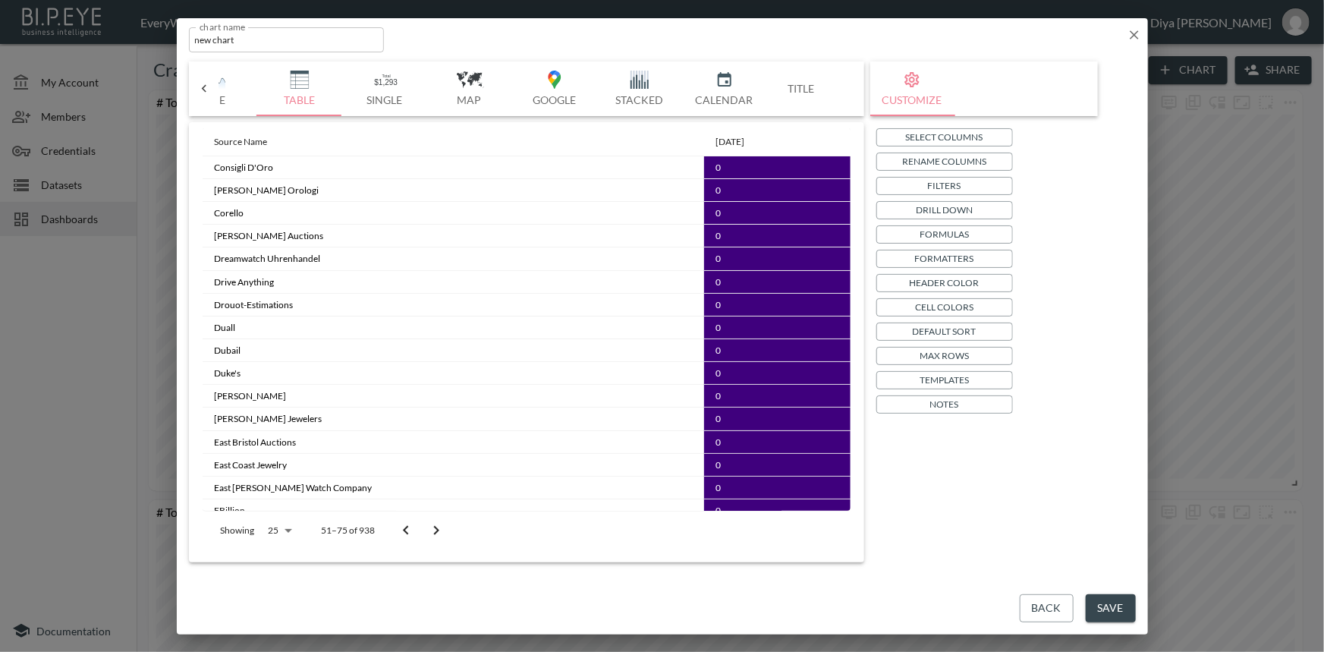
click at [436, 530] on icon "Go to next page" at bounding box center [435, 530] width 5 height 9
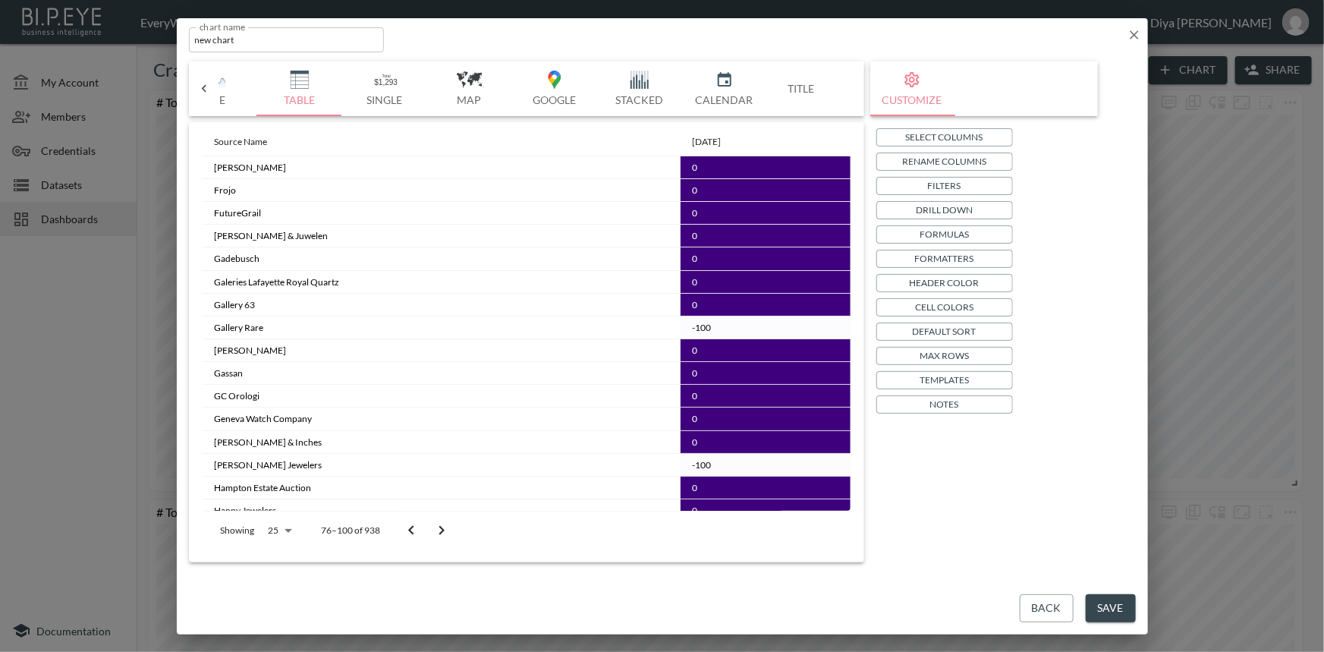
click at [435, 530] on icon "Go to next page" at bounding box center [441, 530] width 18 height 18
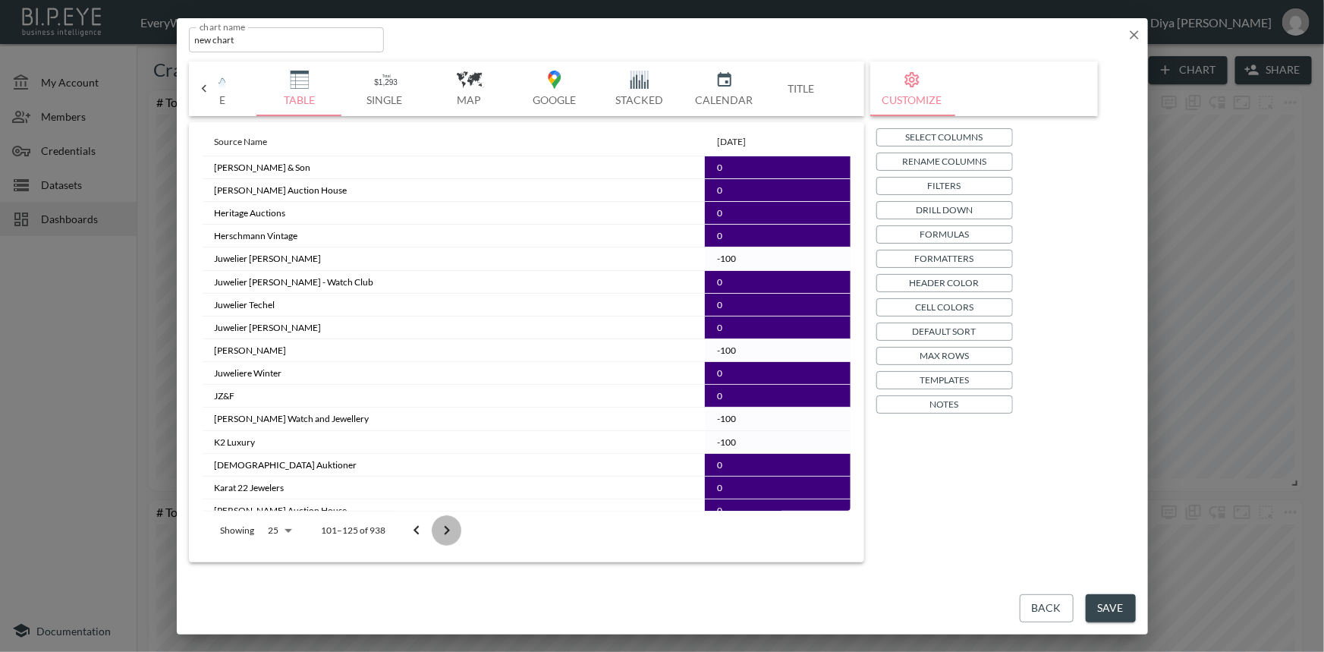
click at [435, 530] on button "Go to next page" at bounding box center [447, 530] width 30 height 30
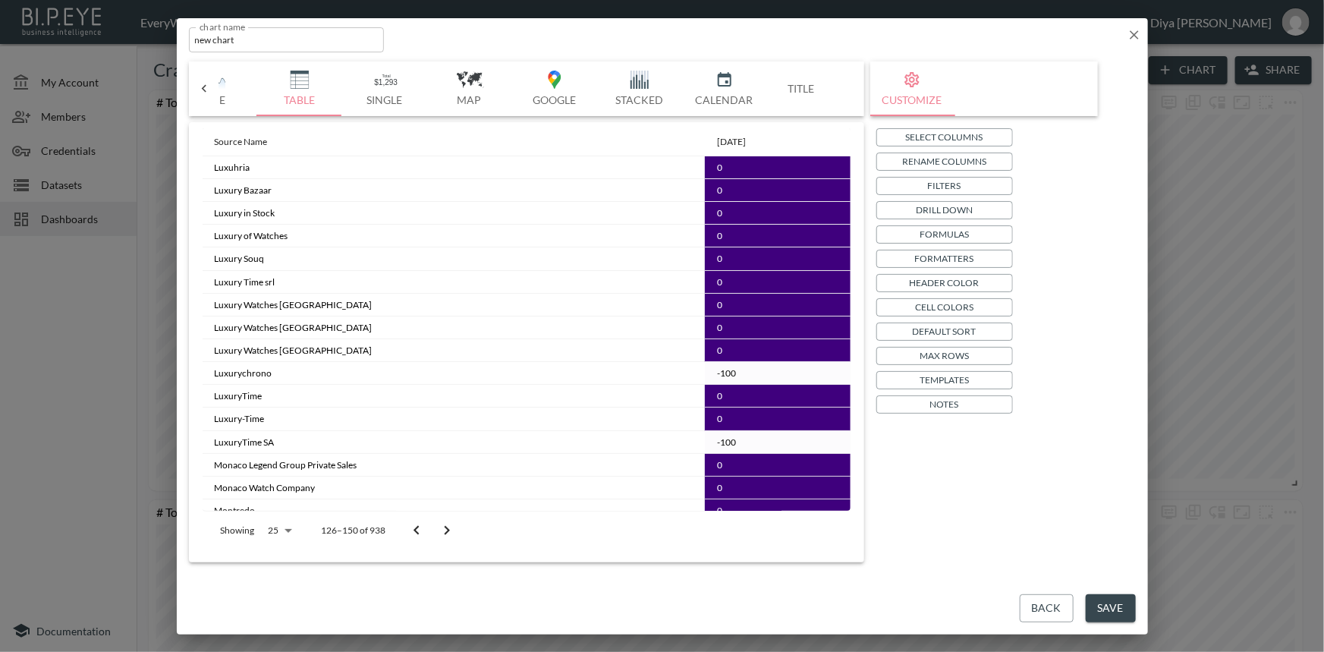
click at [435, 530] on button "Go to next page" at bounding box center [447, 530] width 30 height 30
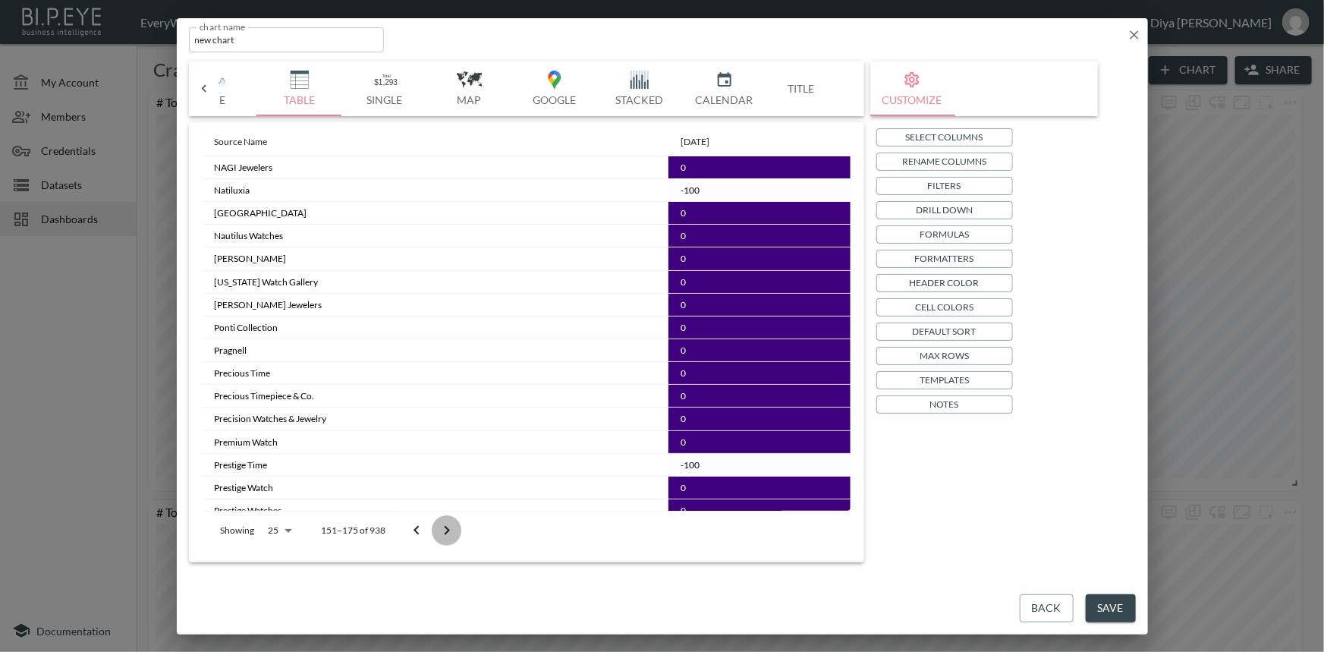
click at [435, 531] on button "Go to next page" at bounding box center [447, 530] width 30 height 30
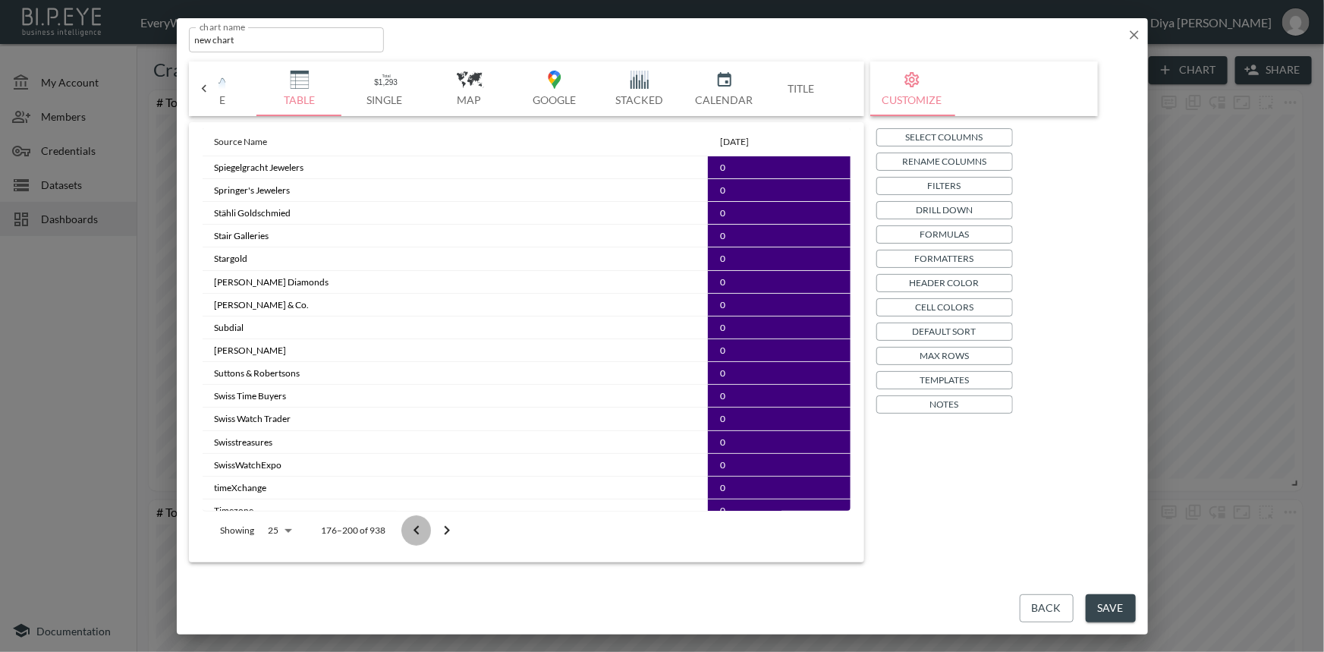
click at [419, 530] on icon "Go to previous page" at bounding box center [416, 530] width 18 height 18
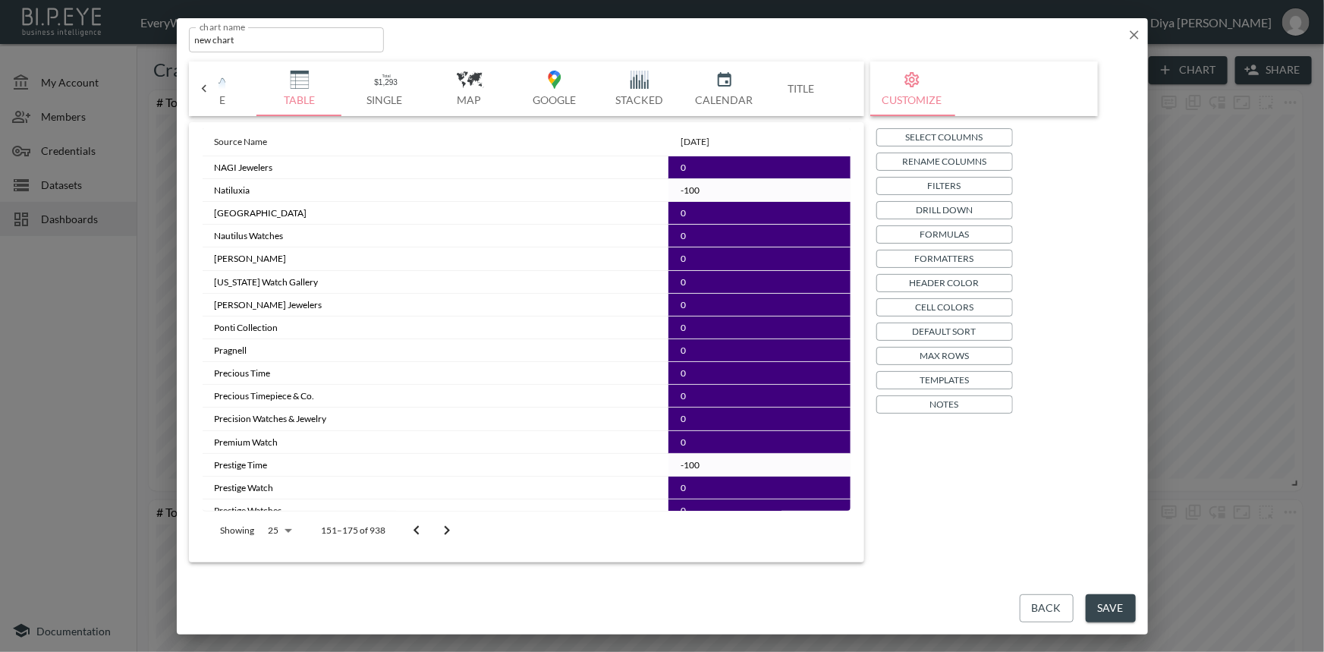
click at [419, 530] on icon "Go to previous page" at bounding box center [416, 530] width 18 height 18
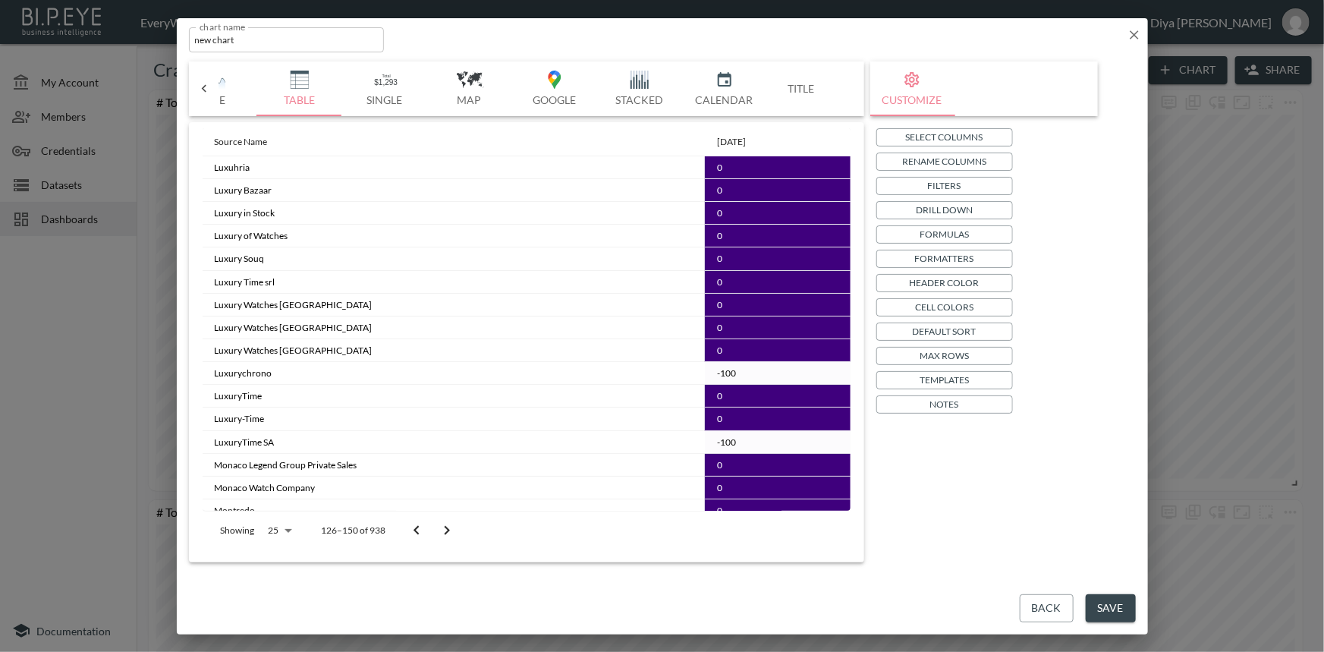
click at [419, 530] on icon "Go to previous page" at bounding box center [416, 530] width 18 height 18
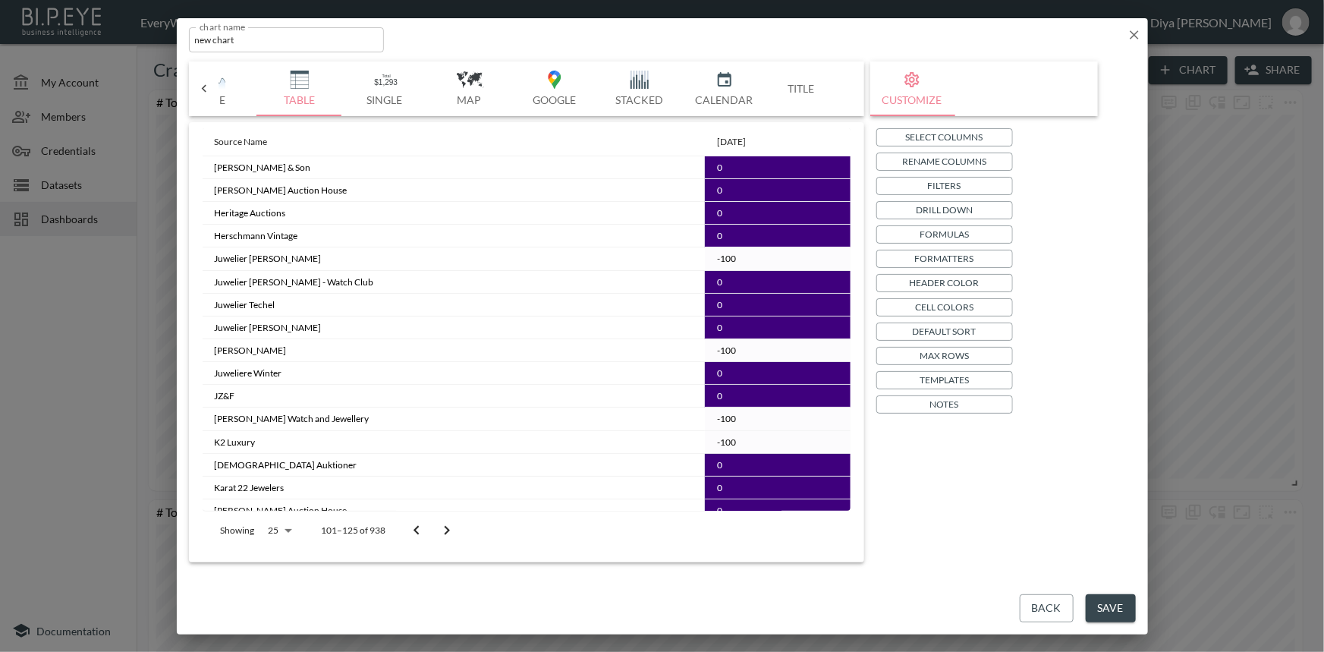
click at [419, 530] on icon "Go to previous page" at bounding box center [416, 530] width 18 height 18
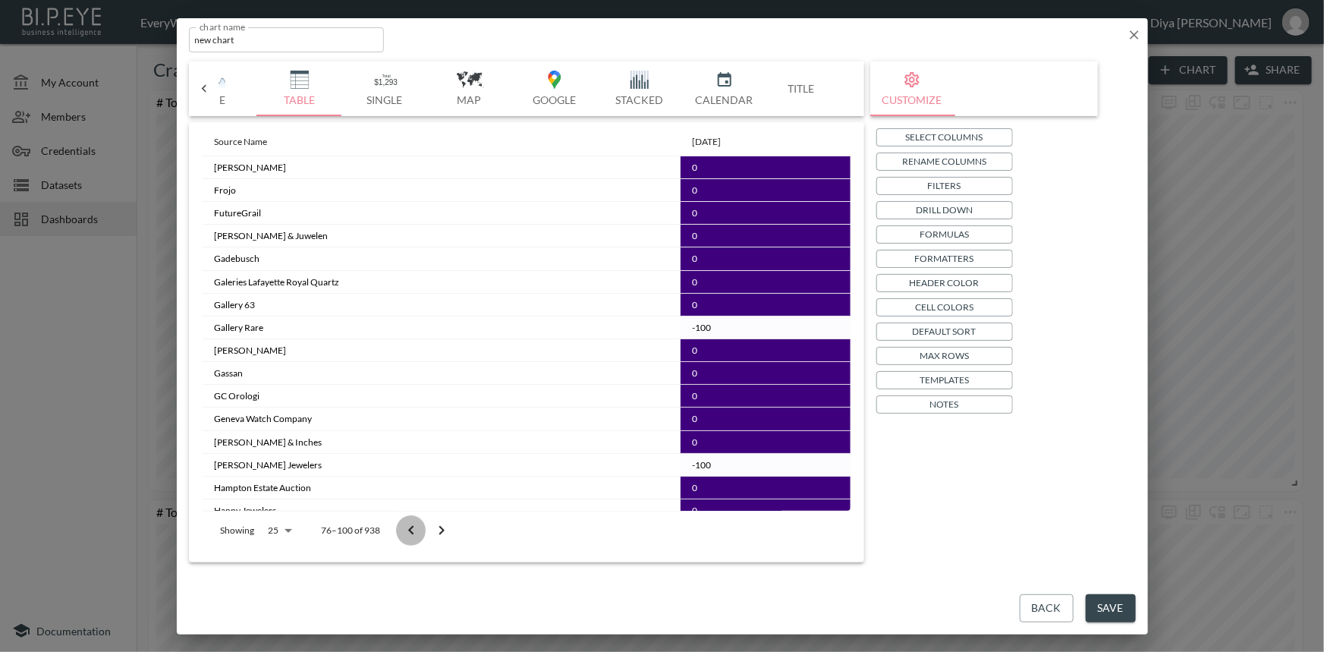
click at [419, 530] on button "Go to previous page" at bounding box center [411, 530] width 30 height 30
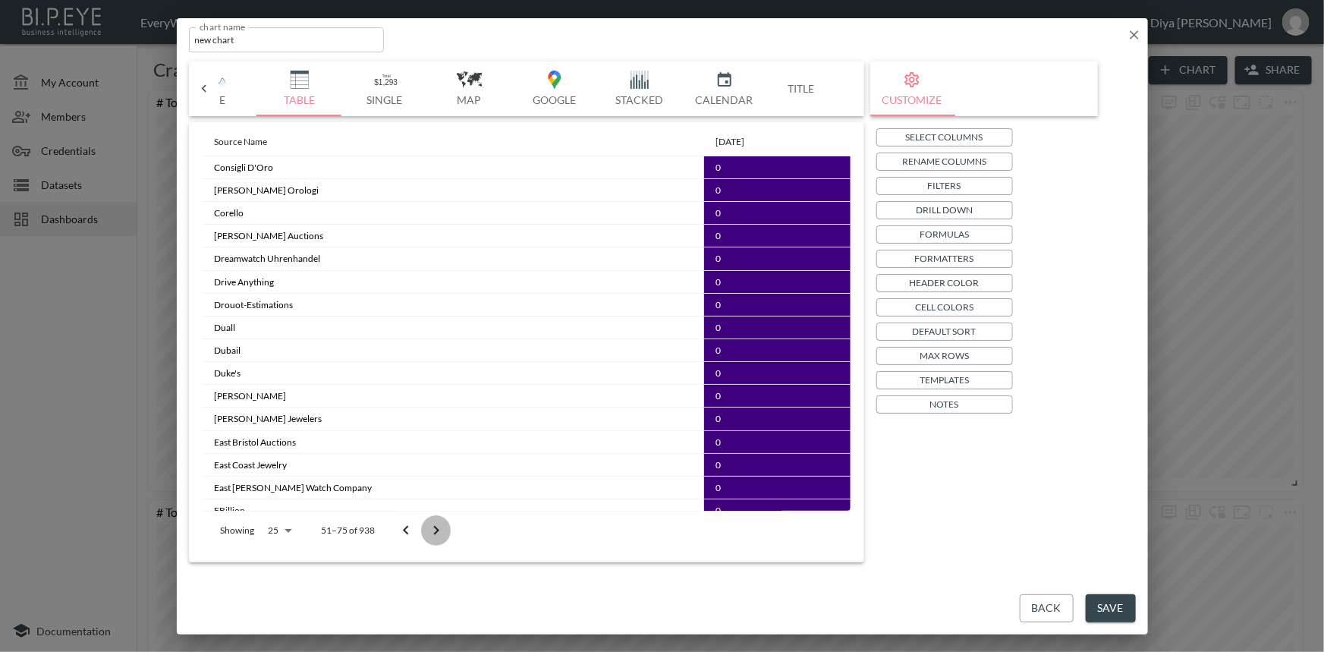
click at [421, 530] on button "Go to next page" at bounding box center [436, 530] width 30 height 30
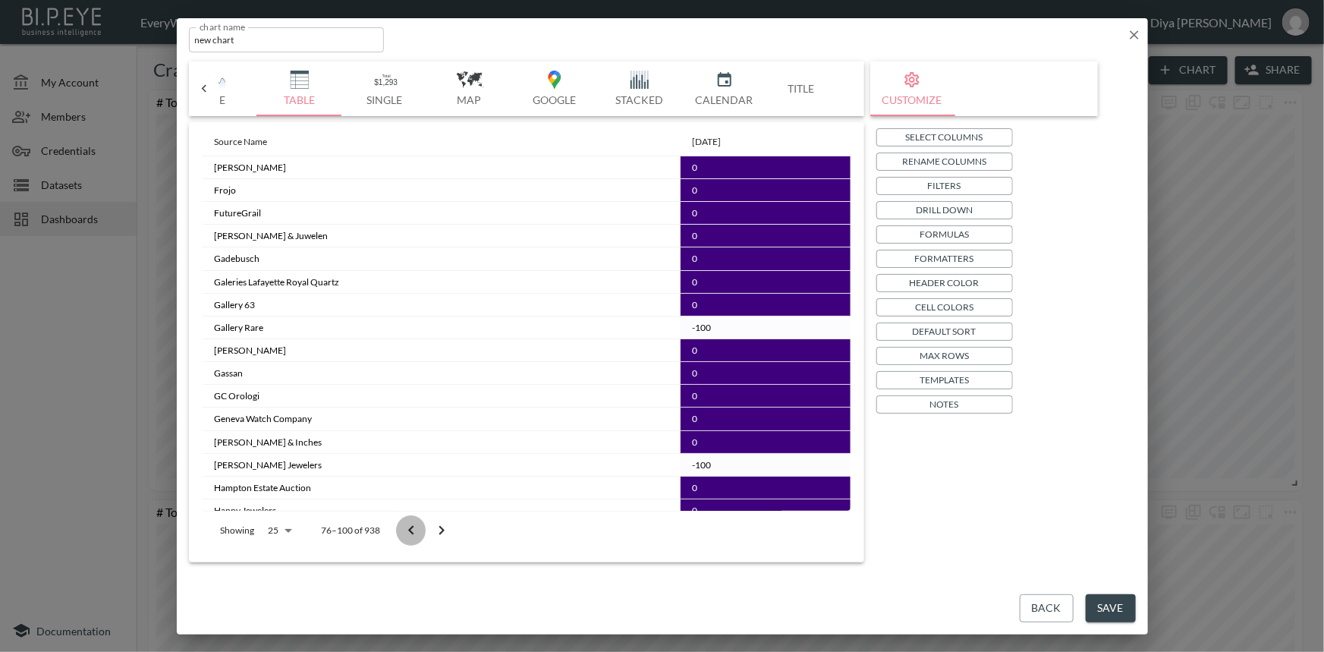
click at [414, 531] on icon "Go to previous page" at bounding box center [411, 530] width 18 height 18
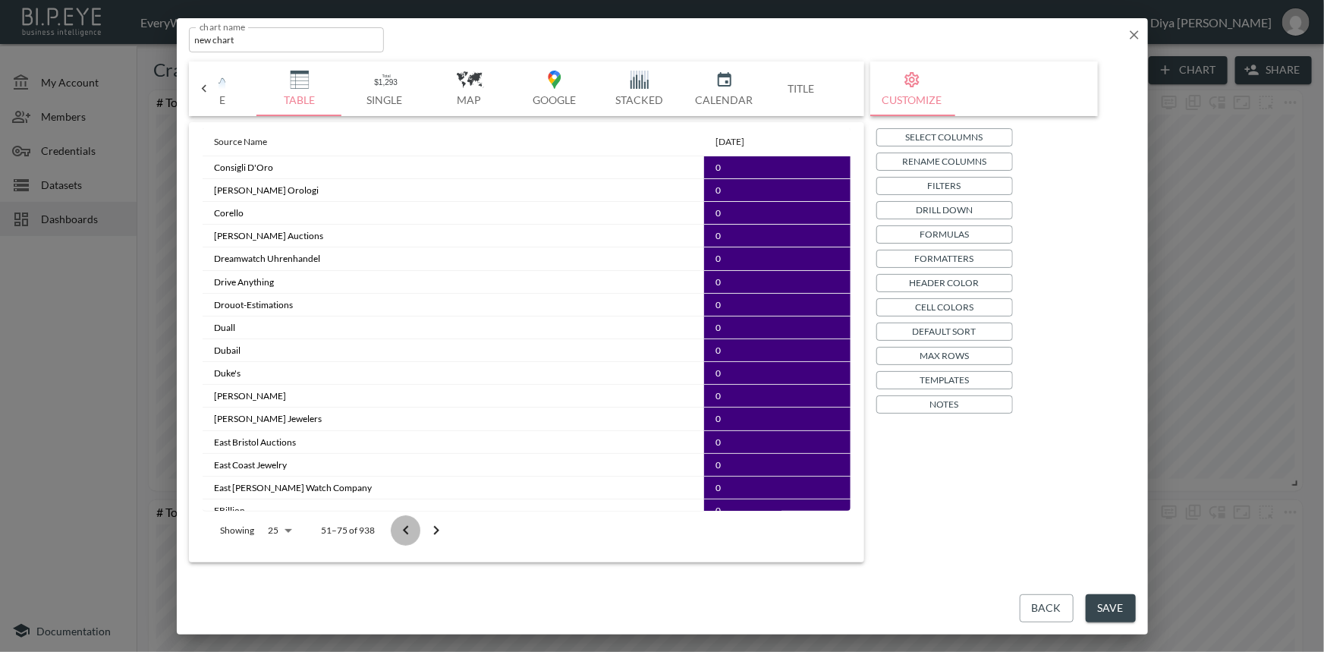
click at [414, 531] on button "Go to previous page" at bounding box center [406, 530] width 30 height 30
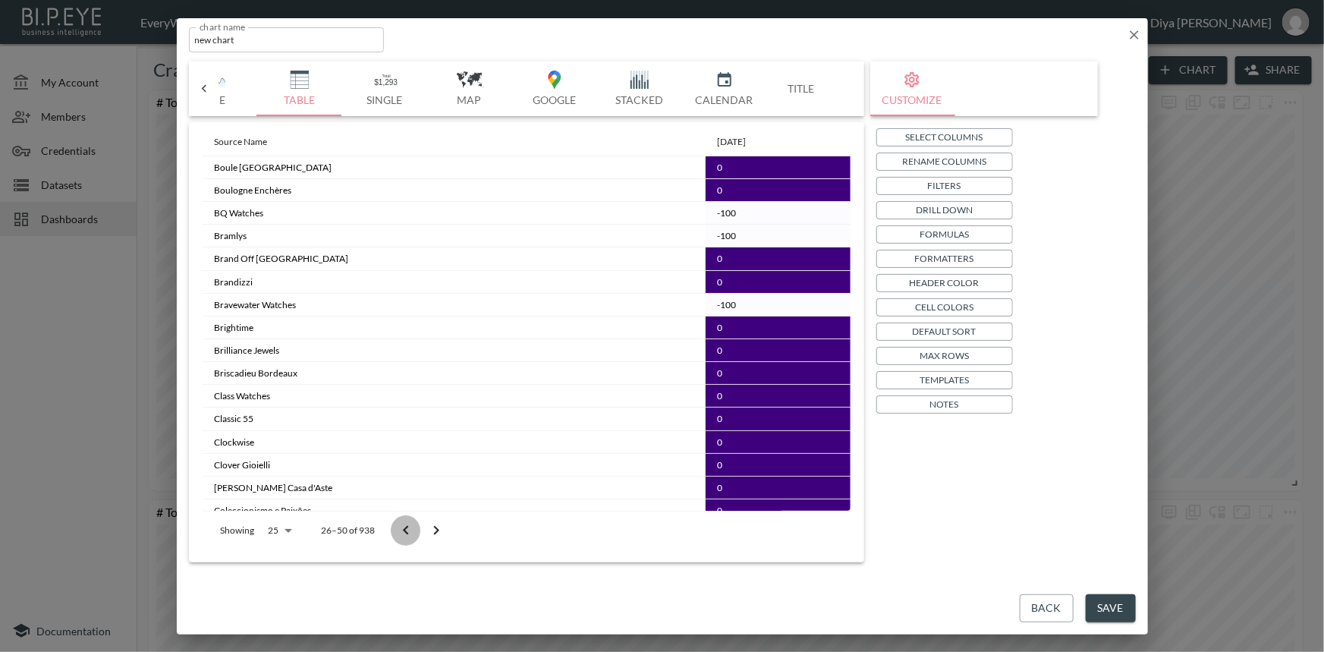
click at [414, 531] on button "Go to previous page" at bounding box center [406, 530] width 30 height 30
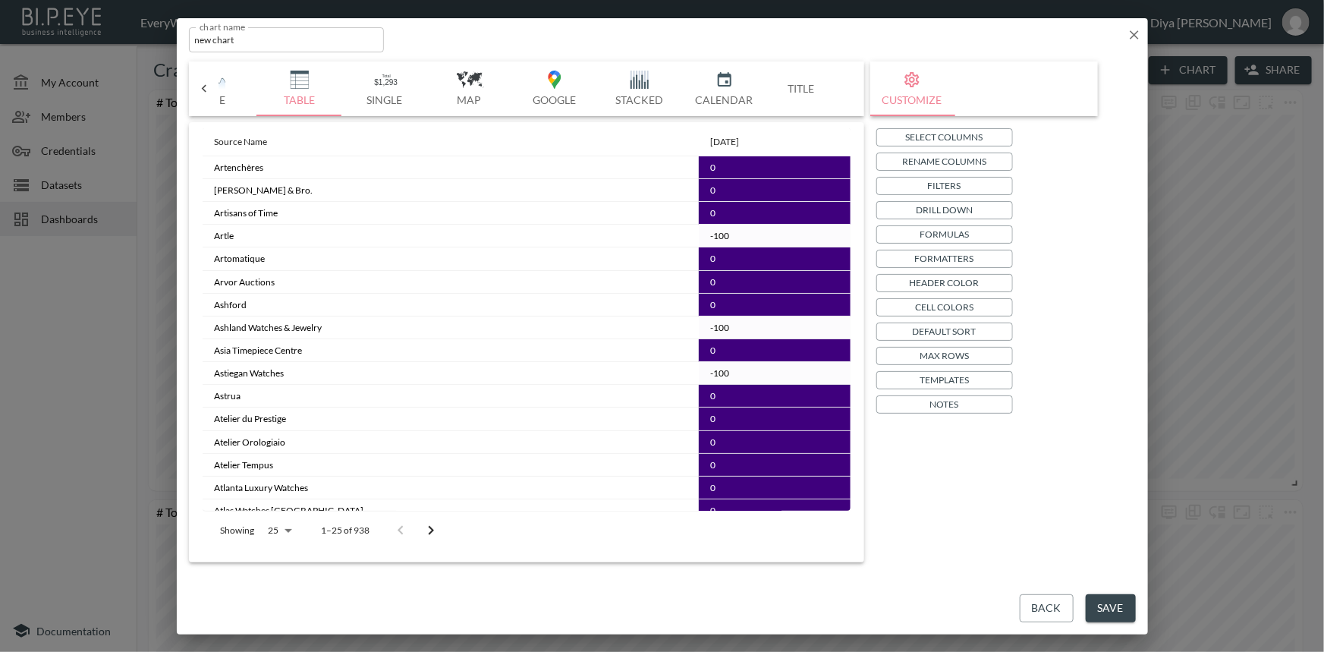
click at [414, 531] on div at bounding box center [415, 530] width 61 height 30
click at [1132, 38] on icon "button" at bounding box center [1133, 34] width 15 height 15
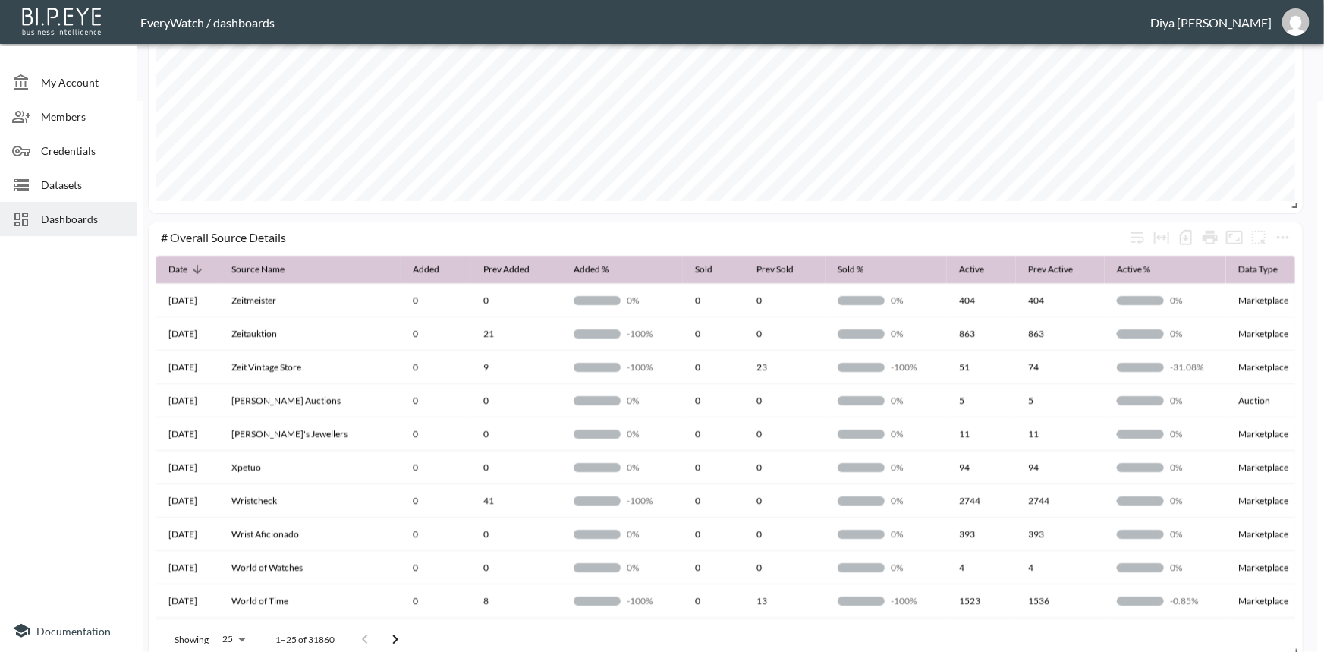
scroll to position [551, 0]
click at [1280, 238] on icon "more" at bounding box center [1283, 237] width 18 height 18
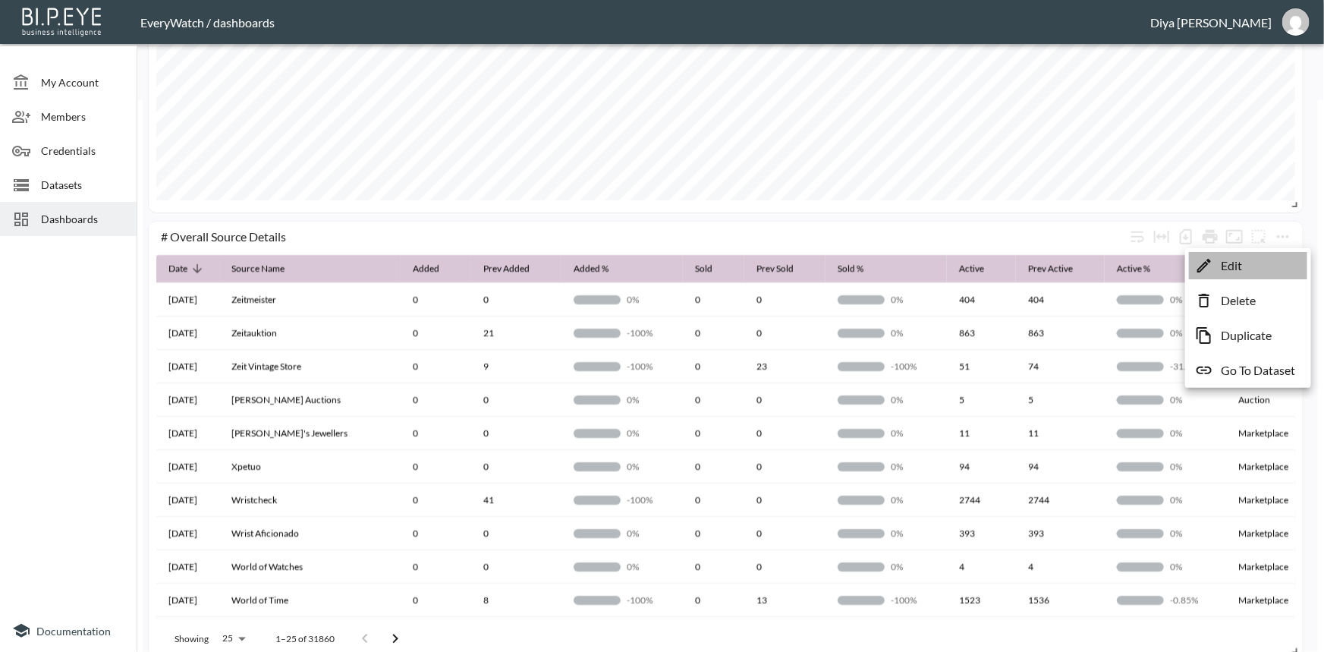
click at [1226, 267] on p "Edit" at bounding box center [1230, 265] width 21 height 18
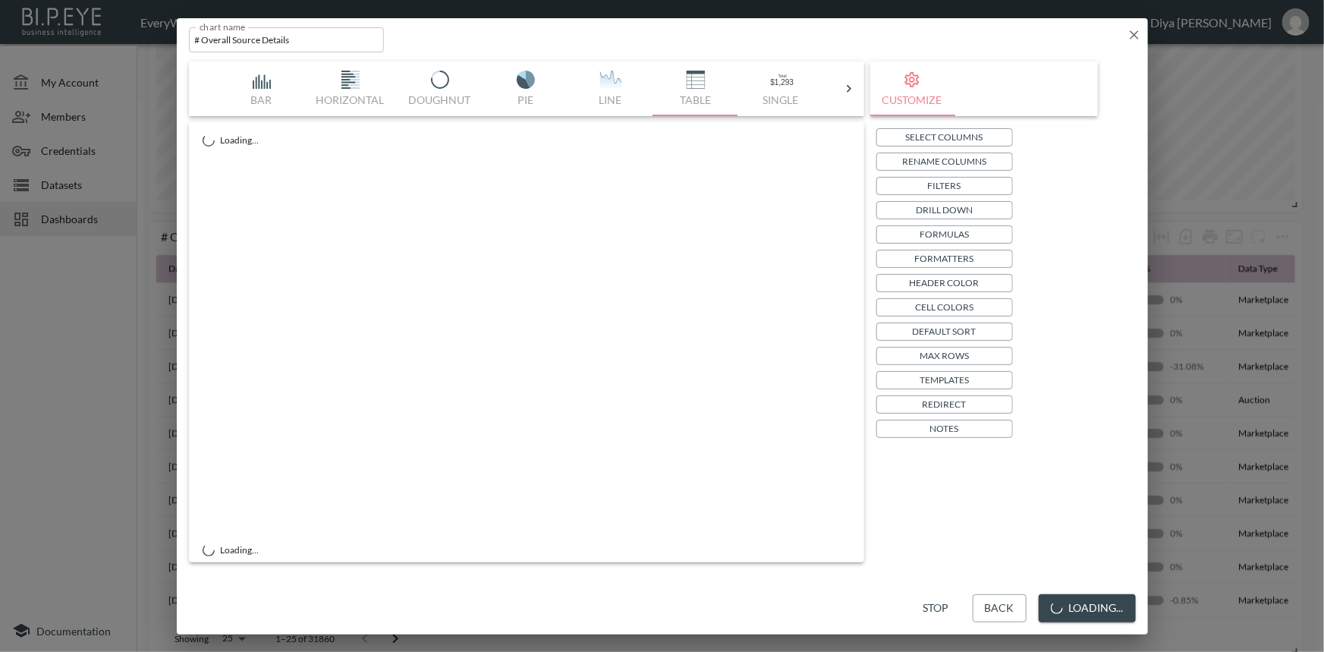
click at [988, 606] on div "Stop Back Loading..." at bounding box center [662, 608] width 971 height 52
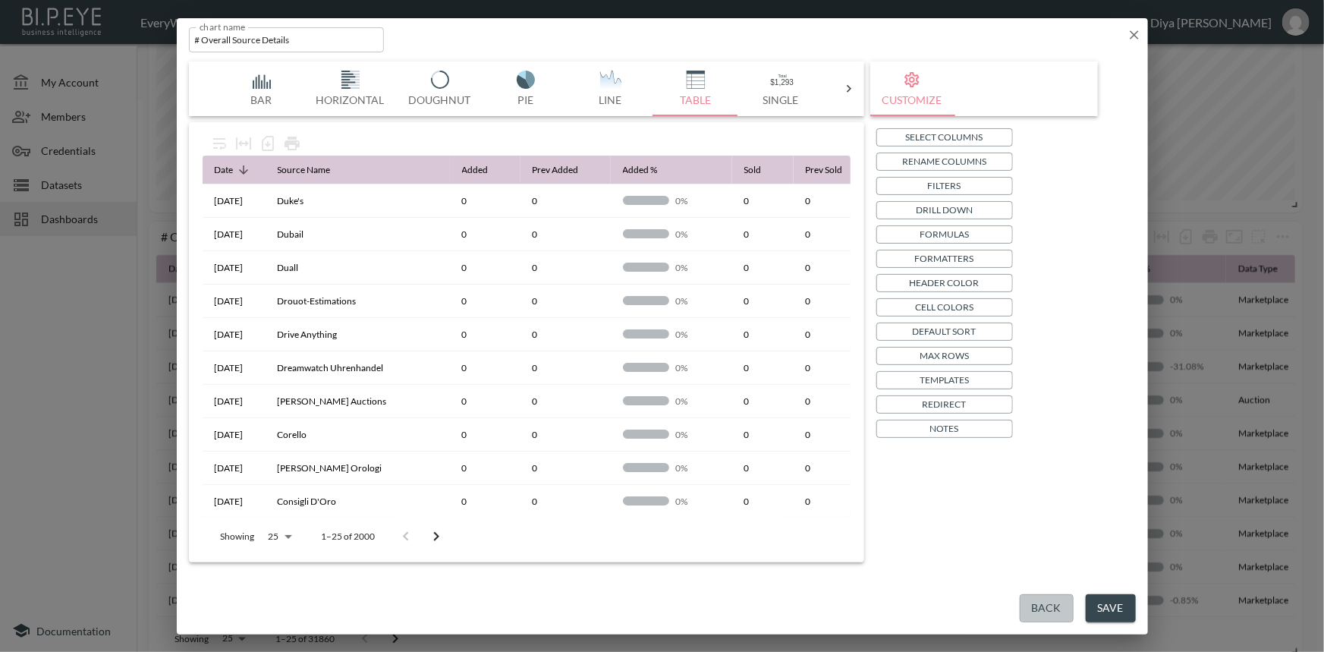
click at [1029, 599] on button "Back" at bounding box center [1046, 608] width 54 height 28
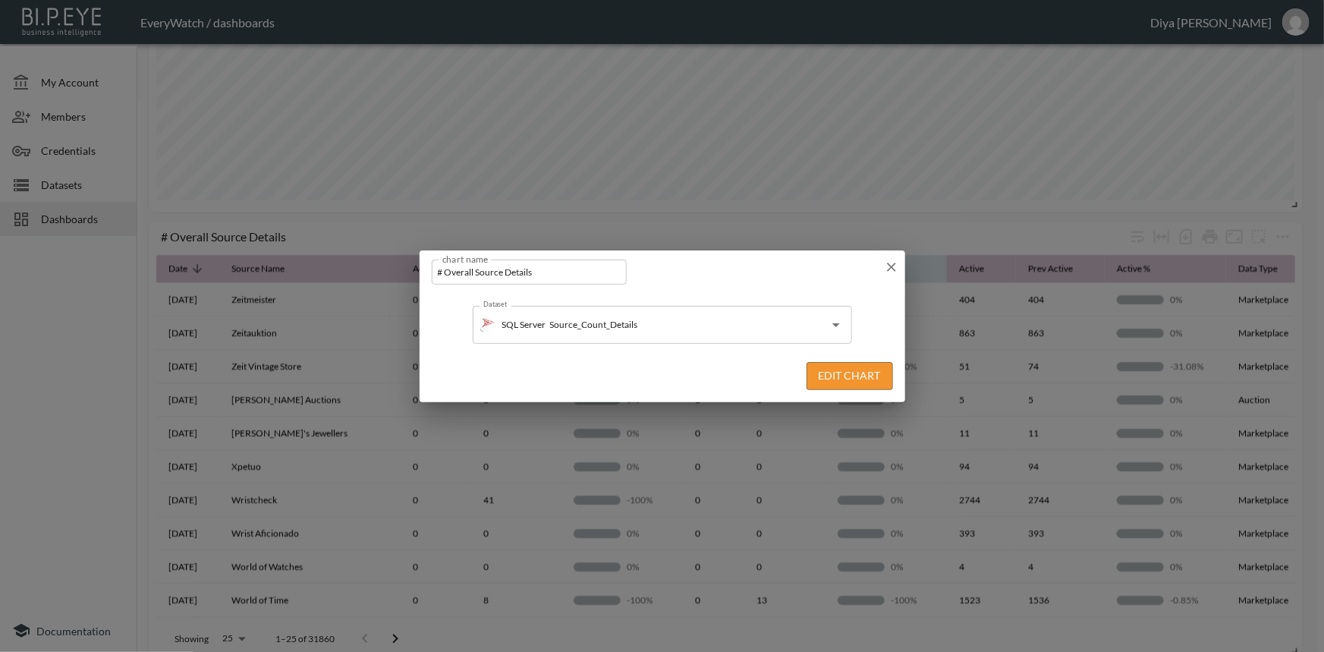
click at [891, 260] on icon "button" at bounding box center [891, 266] width 15 height 15
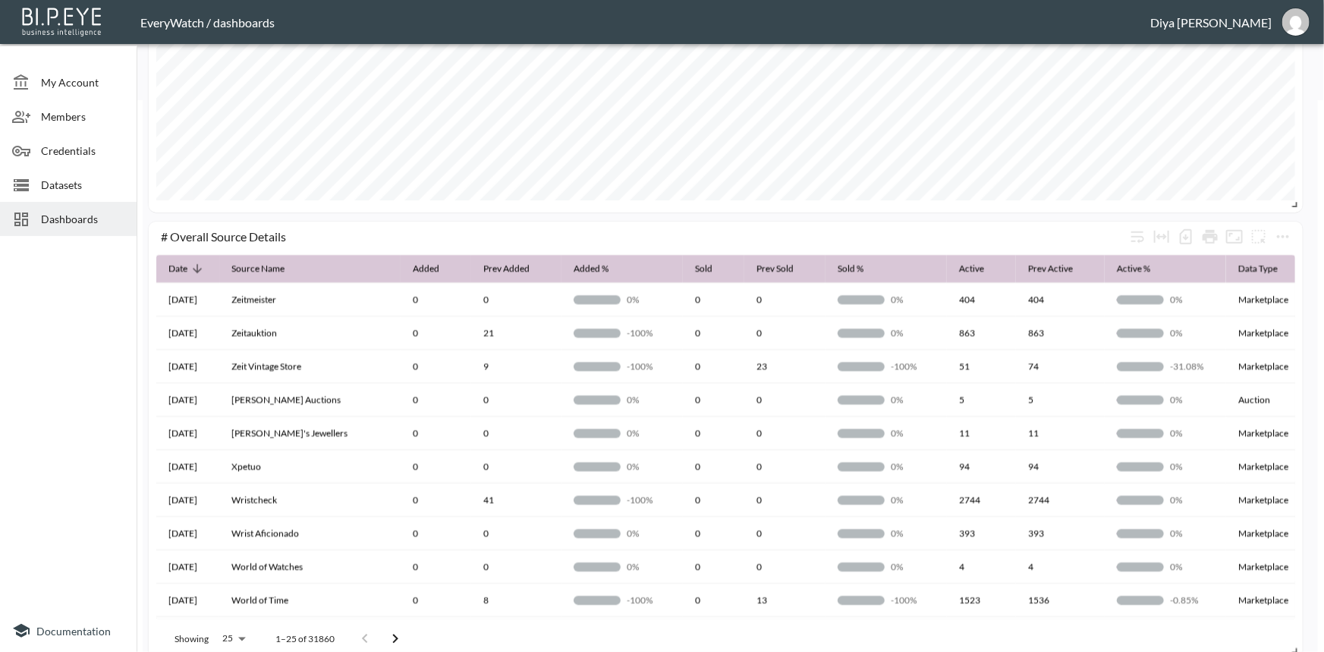
click at [86, 181] on span "Datasets" at bounding box center [82, 185] width 83 height 16
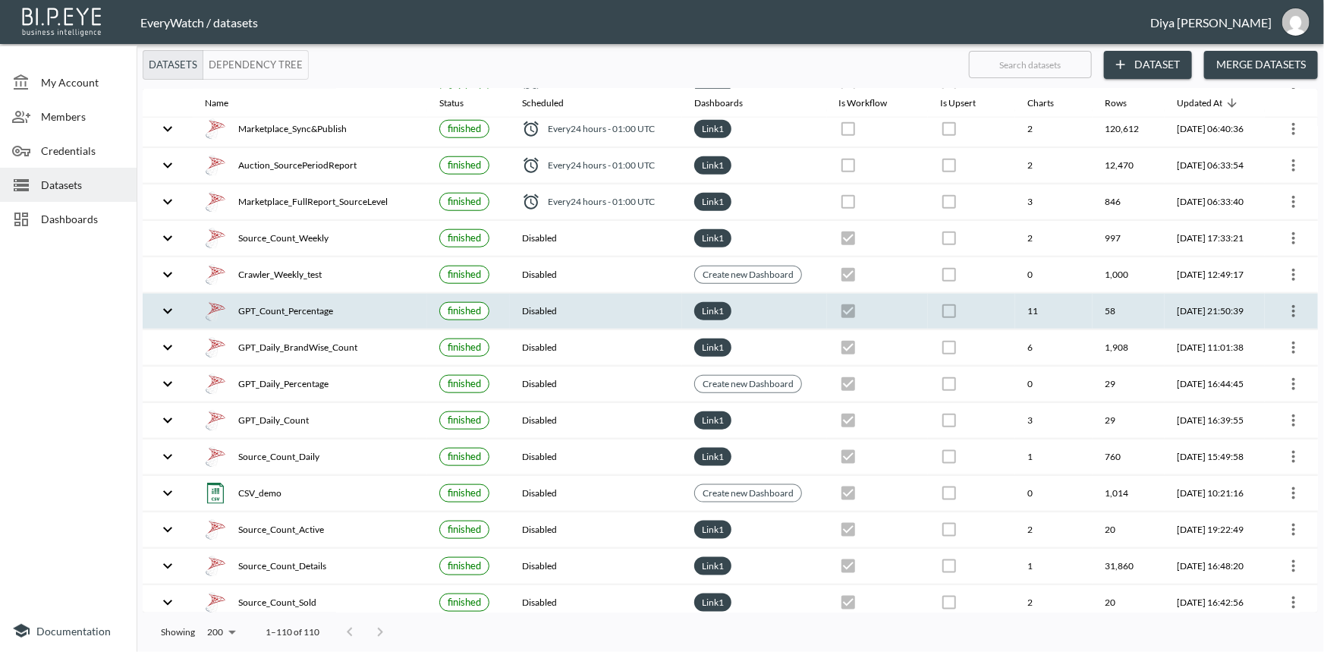
scroll to position [758, 0]
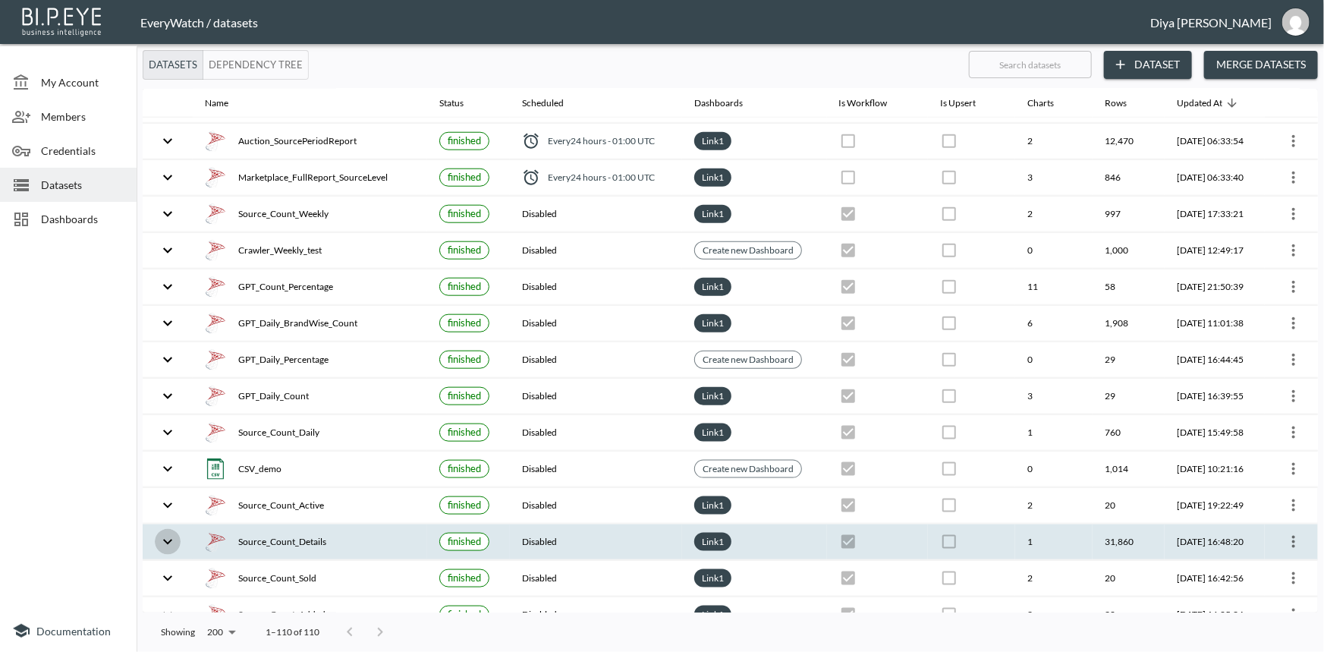
click at [174, 534] on icon "expand row" at bounding box center [168, 541] width 18 height 18
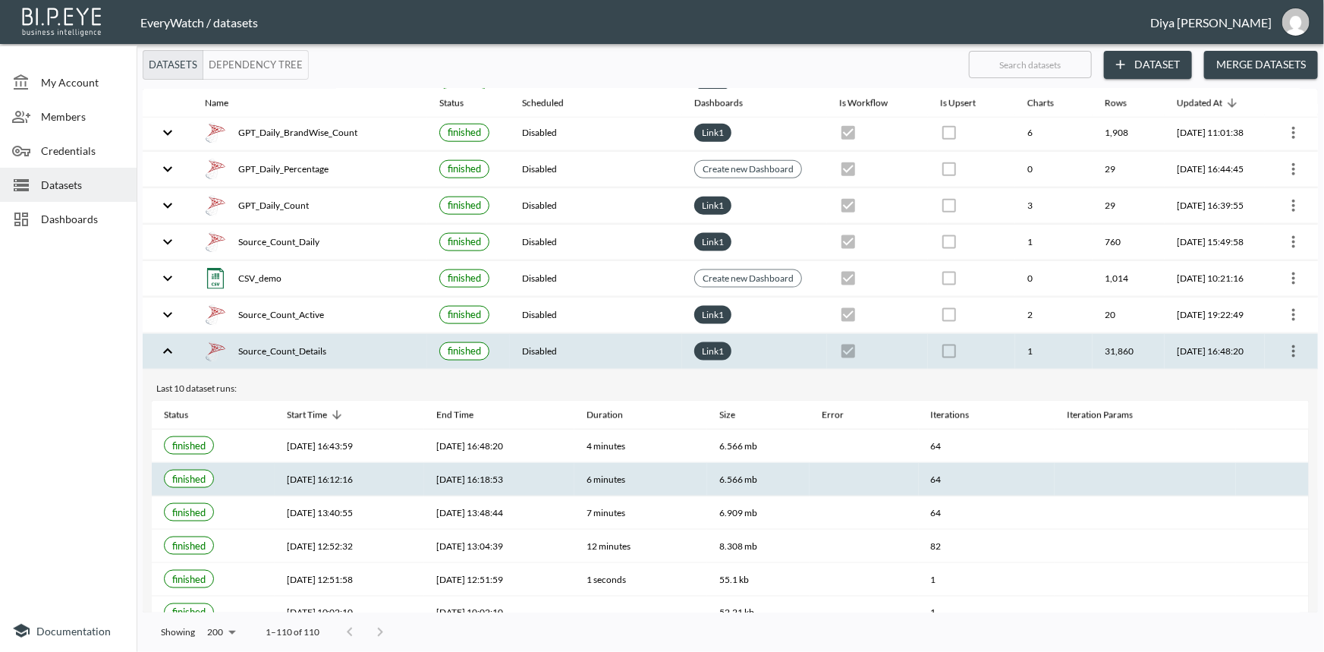
scroll to position [965, 0]
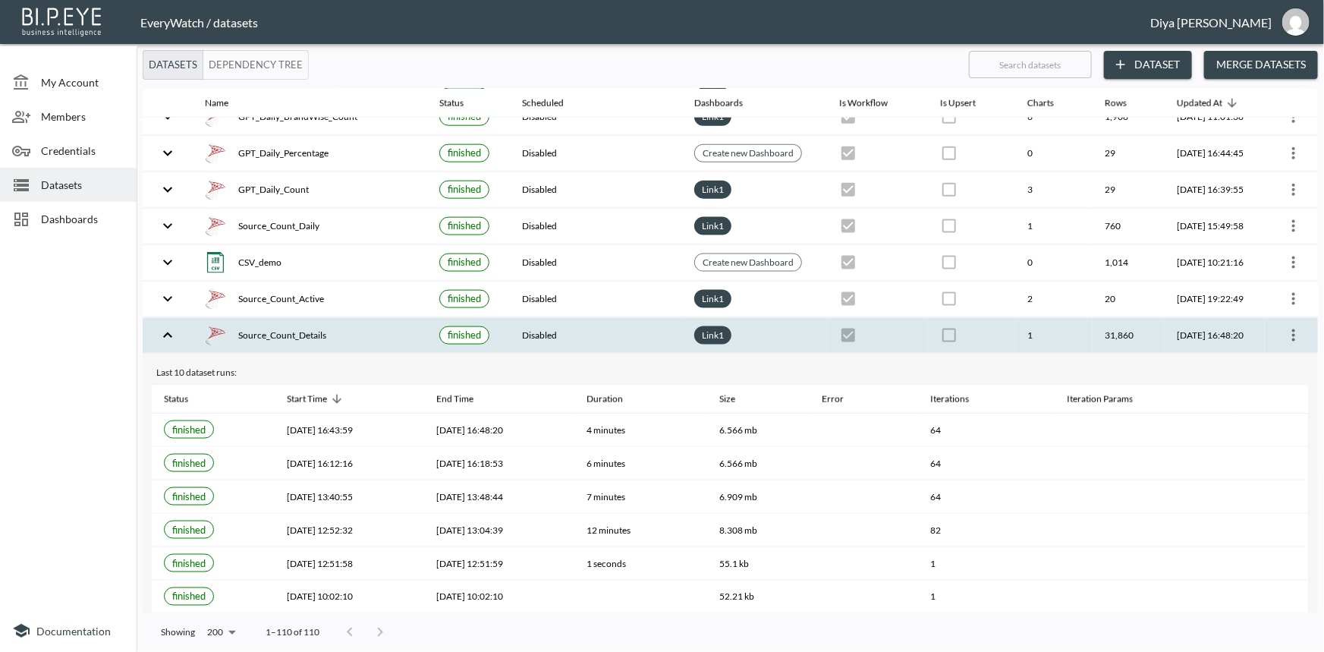
click at [1292, 333] on icon "more" at bounding box center [1293, 335] width 3 height 12
click at [1271, 352] on p "Edit Data Pipeline" at bounding box center [1248, 359] width 94 height 18
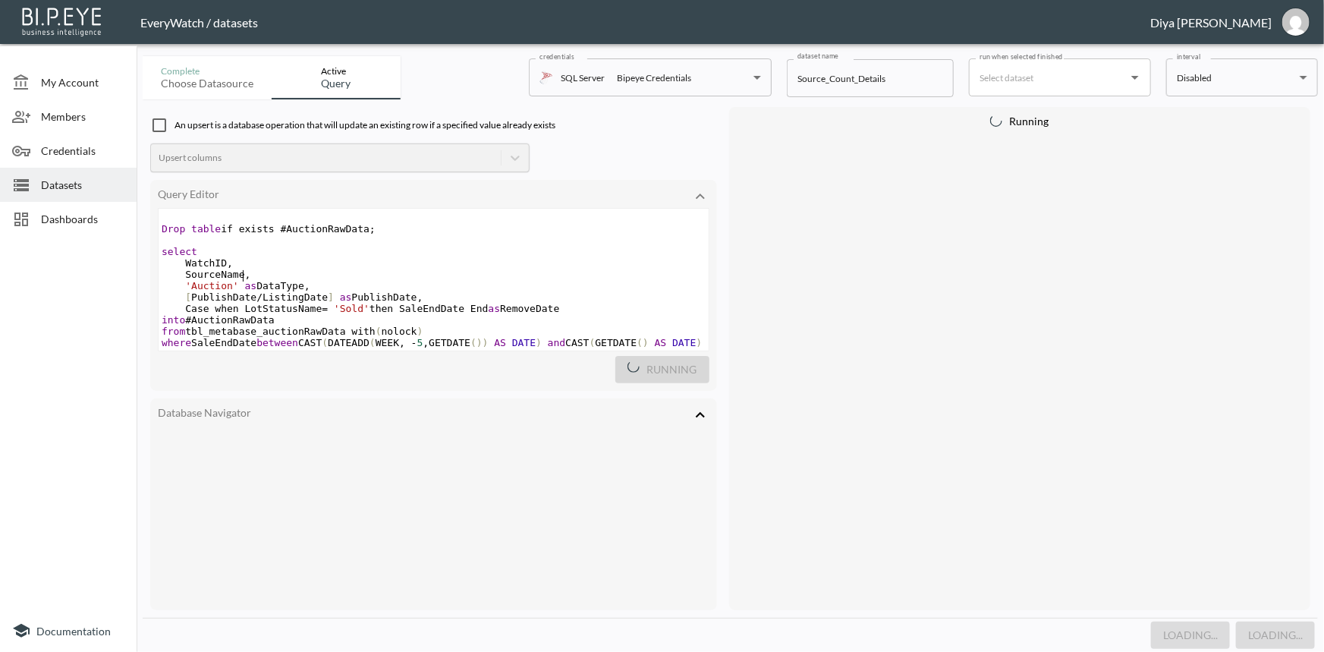
click at [564, 279] on pre "SourceName ," at bounding box center [434, 274] width 550 height 11
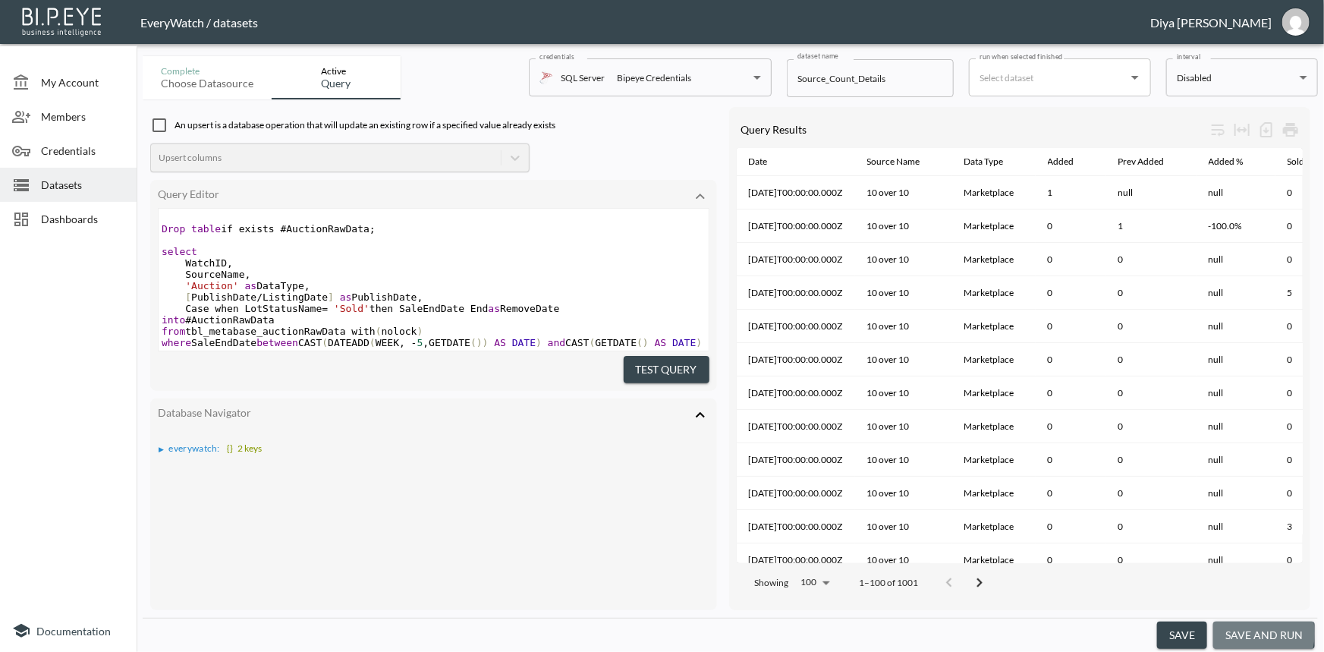
click at [1241, 633] on button "save and run" at bounding box center [1264, 635] width 102 height 28
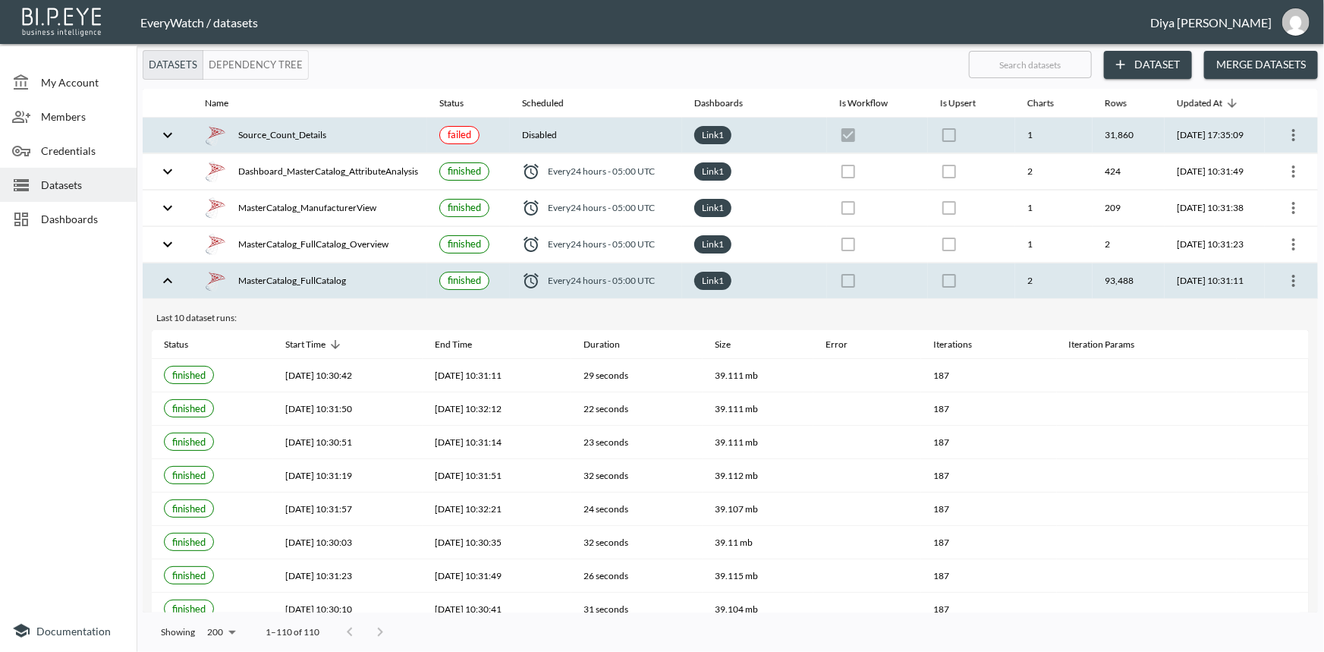
click at [165, 137] on icon "expand row" at bounding box center [168, 135] width 18 height 18
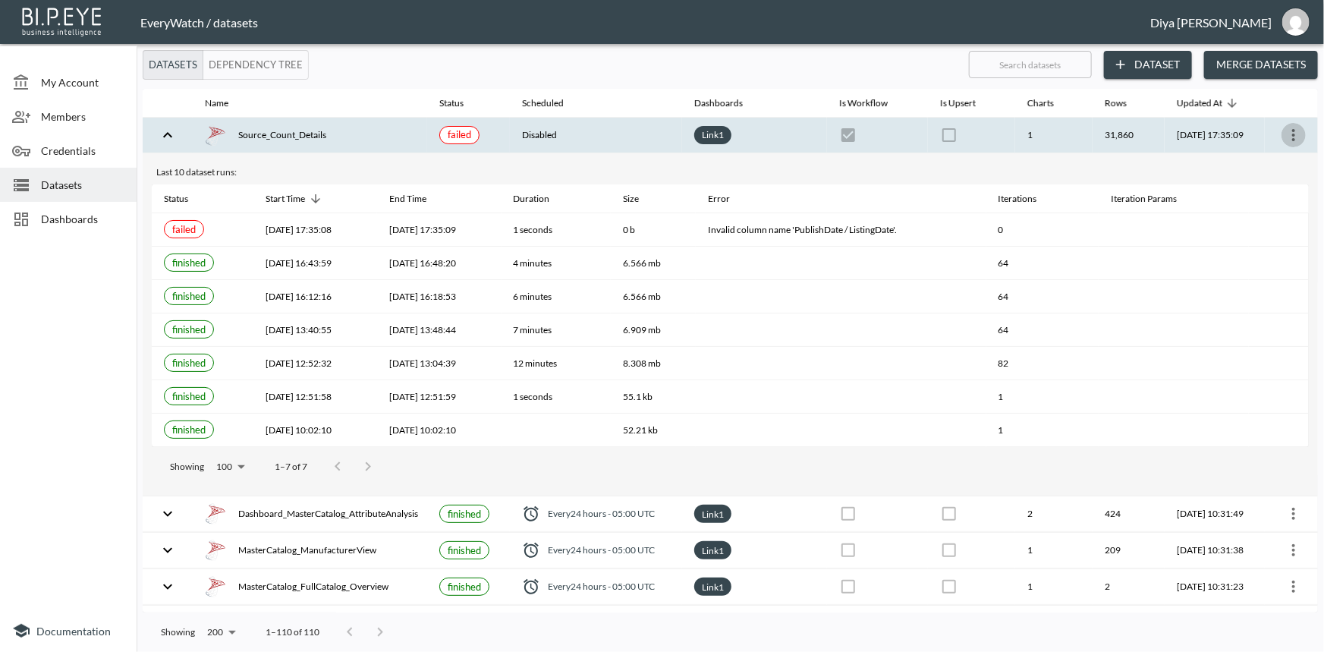
click at [1281, 131] on button "more" at bounding box center [1293, 135] width 24 height 24
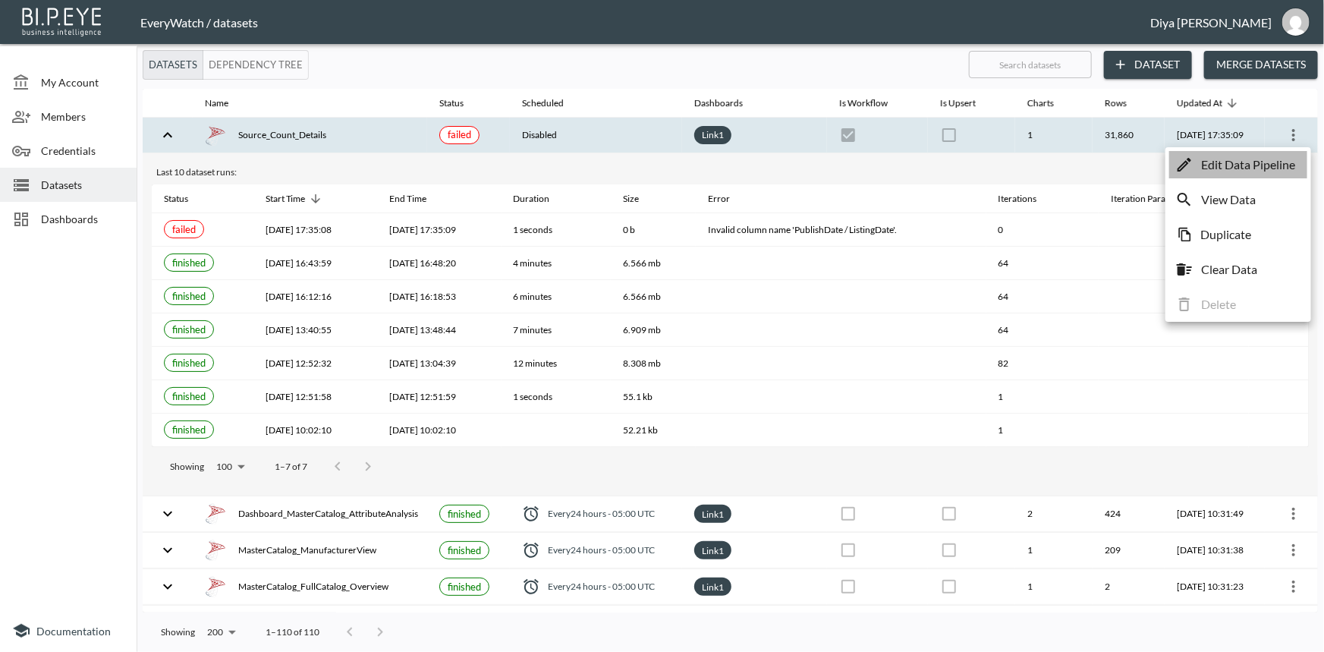
click at [1253, 174] on li "Edit Data Pipeline" at bounding box center [1238, 164] width 138 height 27
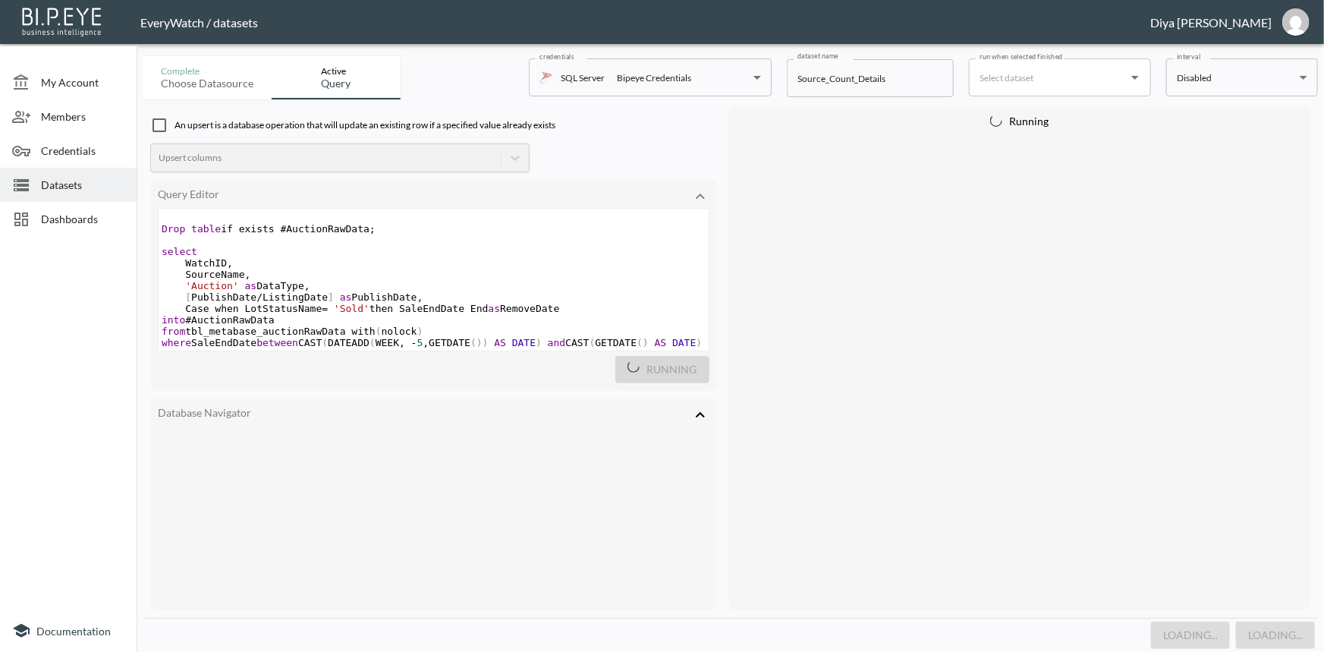
click at [382, 284] on pre "'Auction' as DataType ," at bounding box center [434, 285] width 550 height 11
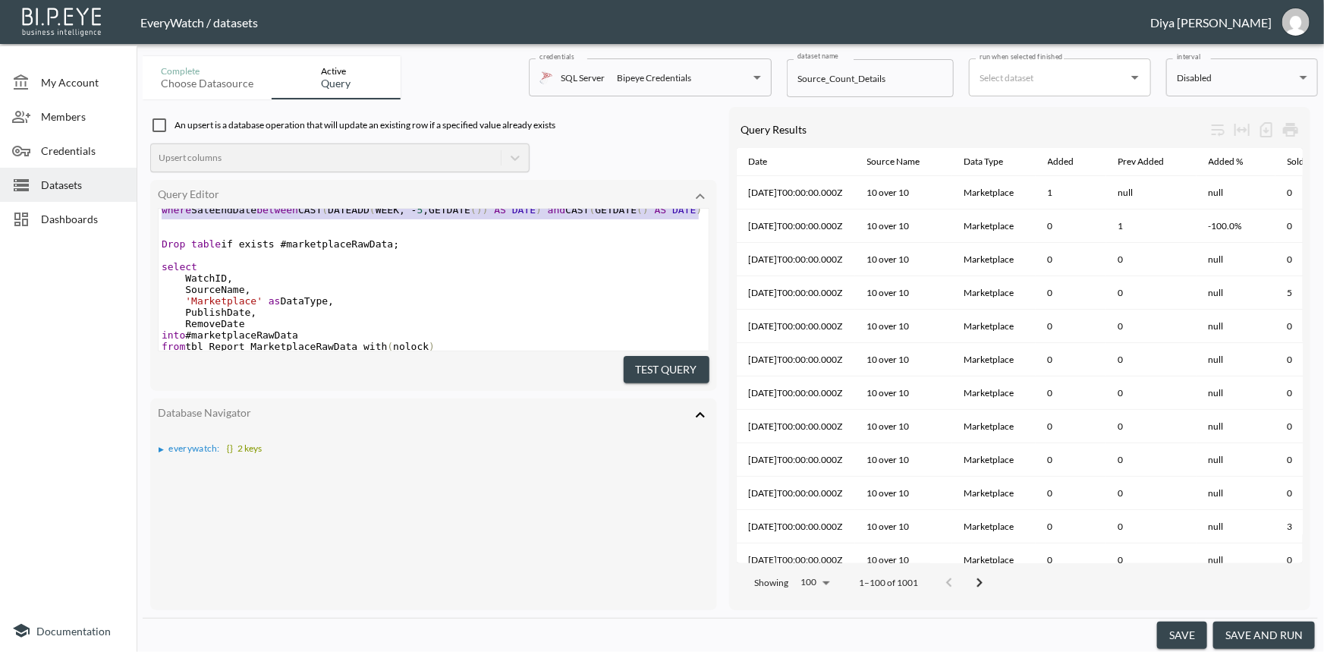
scroll to position [137, 0]
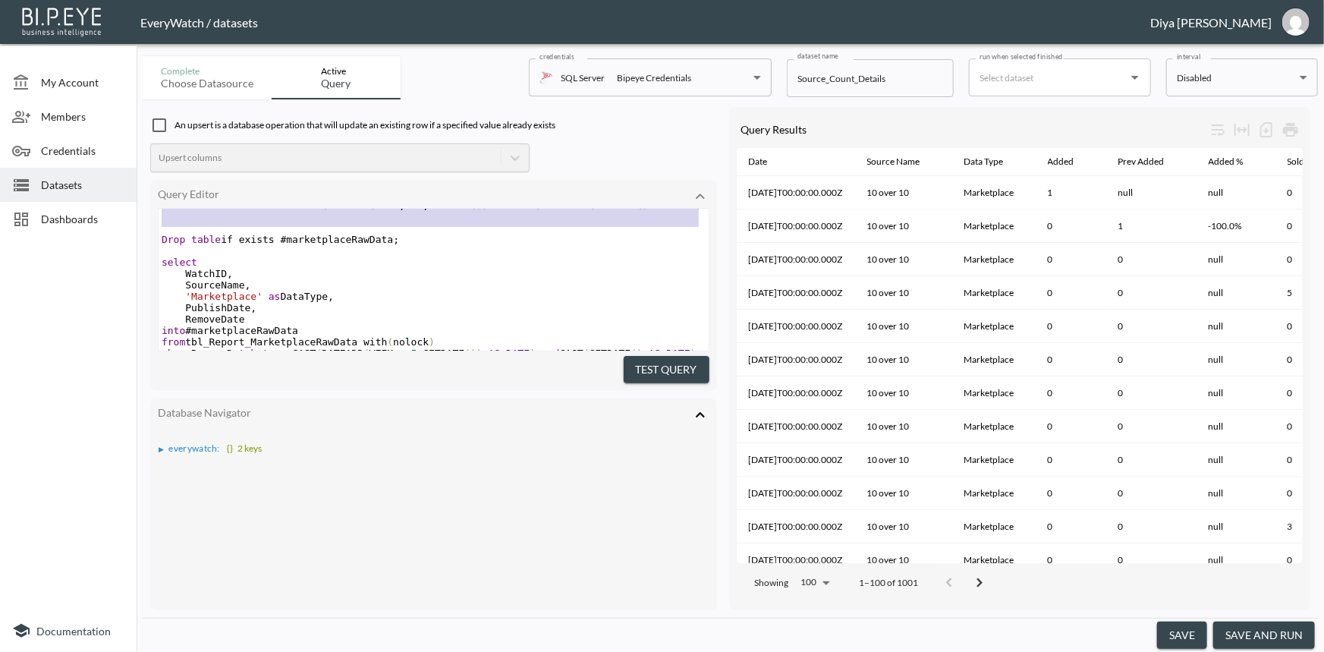
type textarea "Drop table if exists #AuctionRawData; select WatchID, SourceName, 'Auction' as …"
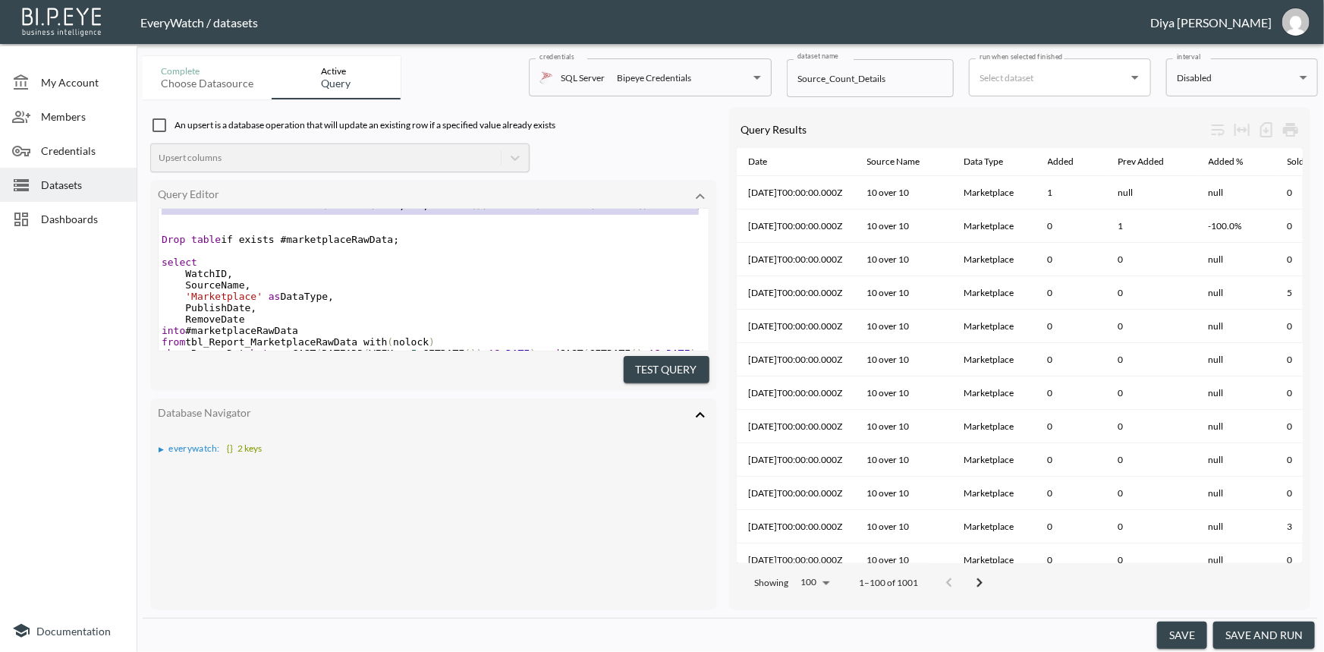
drag, startPoint x: 164, startPoint y: 231, endPoint x: 378, endPoint y: 223, distance: 214.1
click at [378, 223] on div "​ Drop table if exists #AuctionRawData ; ​ select WatchID , SourceName , 'Aucti…" at bounding box center [434, 273] width 550 height 398
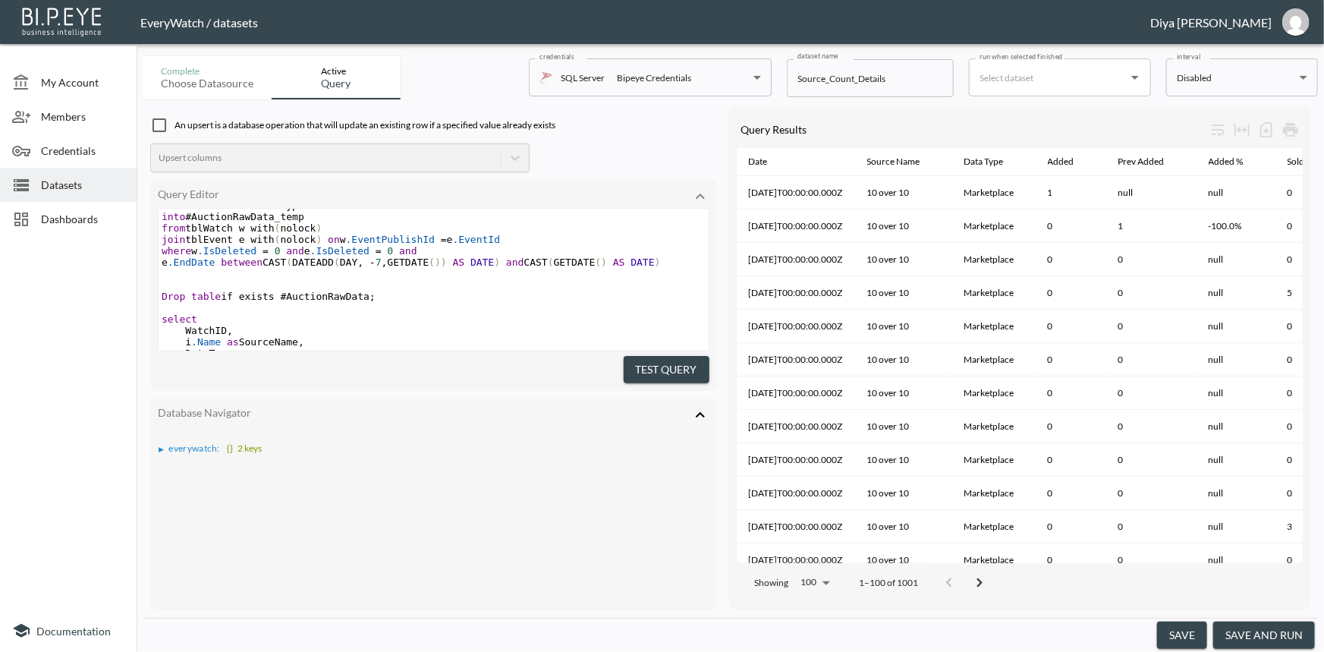
scroll to position [287, 0]
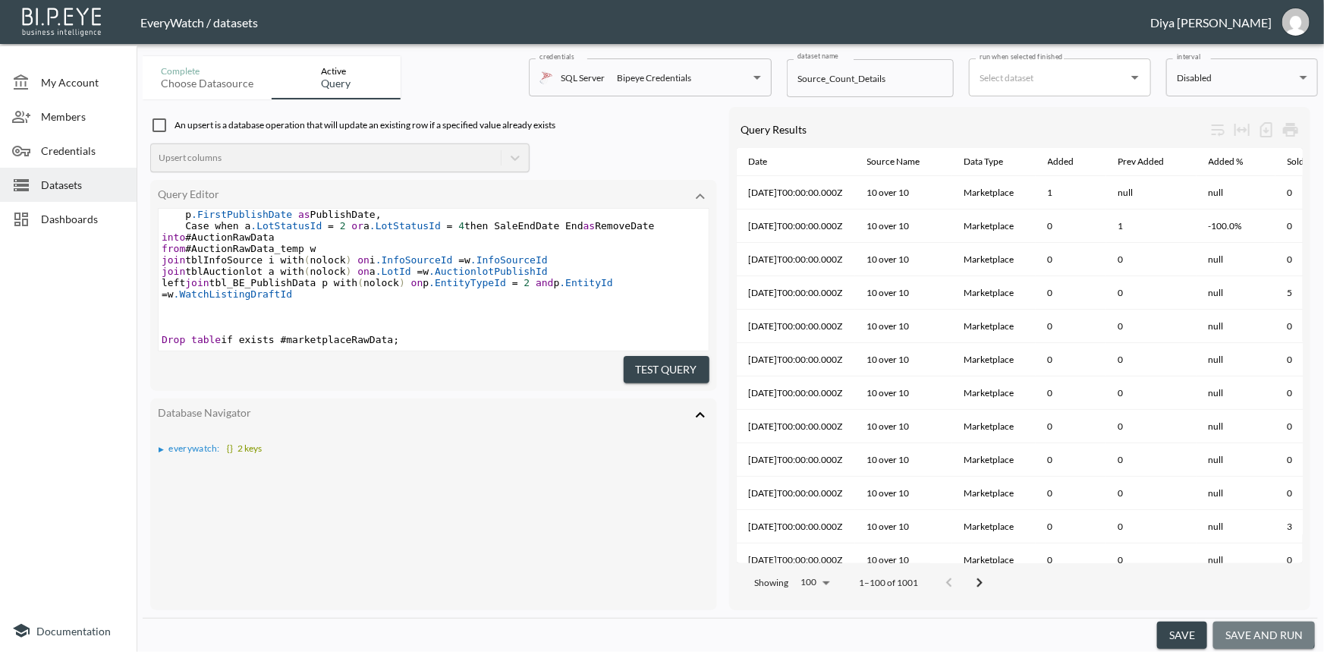
click at [1233, 627] on button "save and run" at bounding box center [1264, 635] width 102 height 28
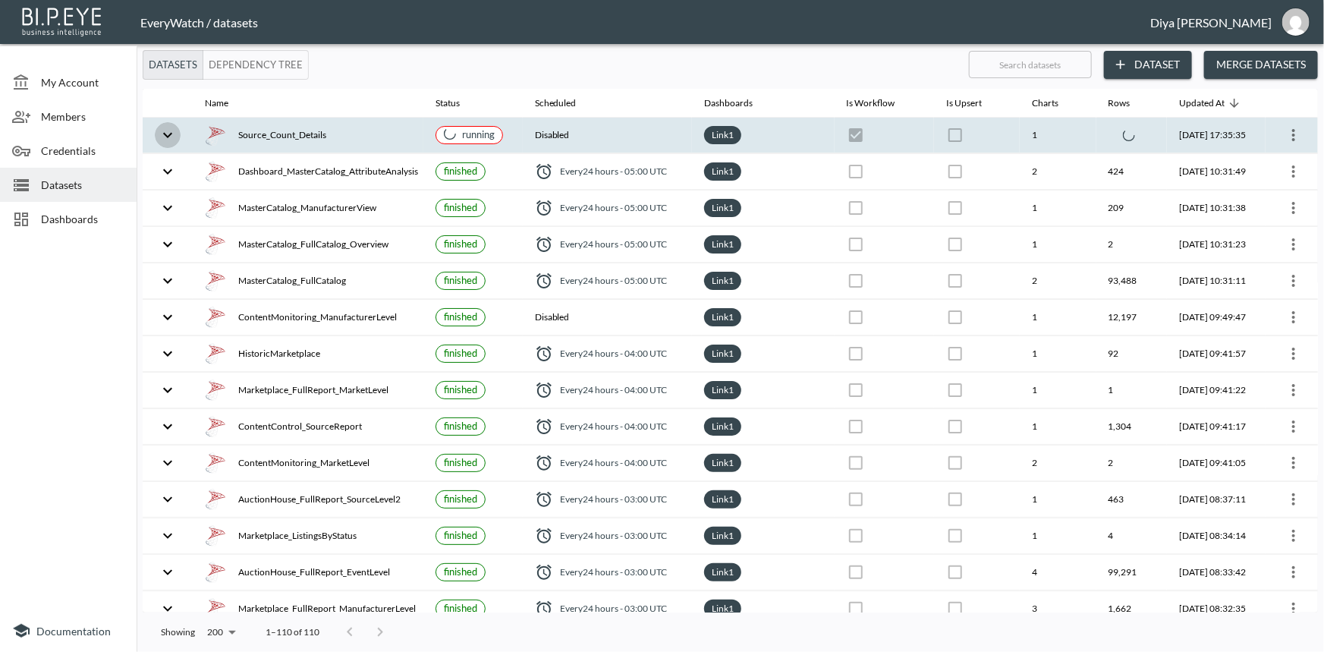
click at [159, 134] on icon "expand row" at bounding box center [168, 135] width 18 height 18
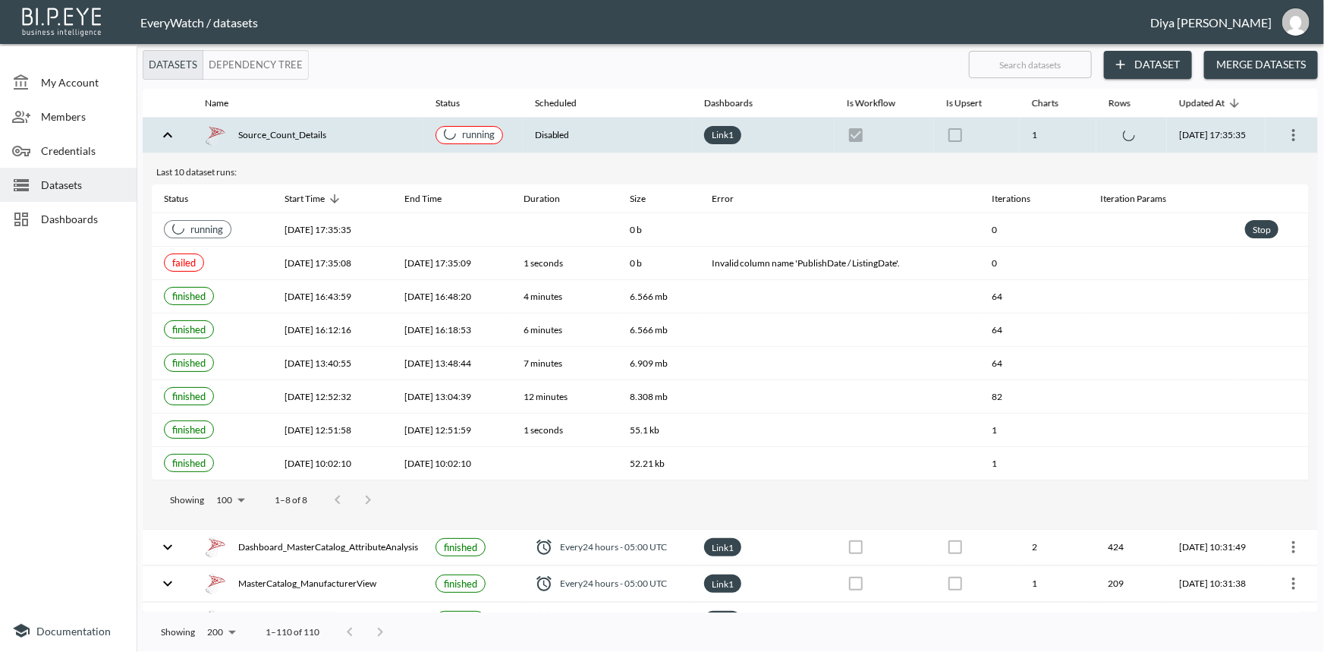
click at [269, 56] on button "Dependency Tree" at bounding box center [256, 65] width 106 height 30
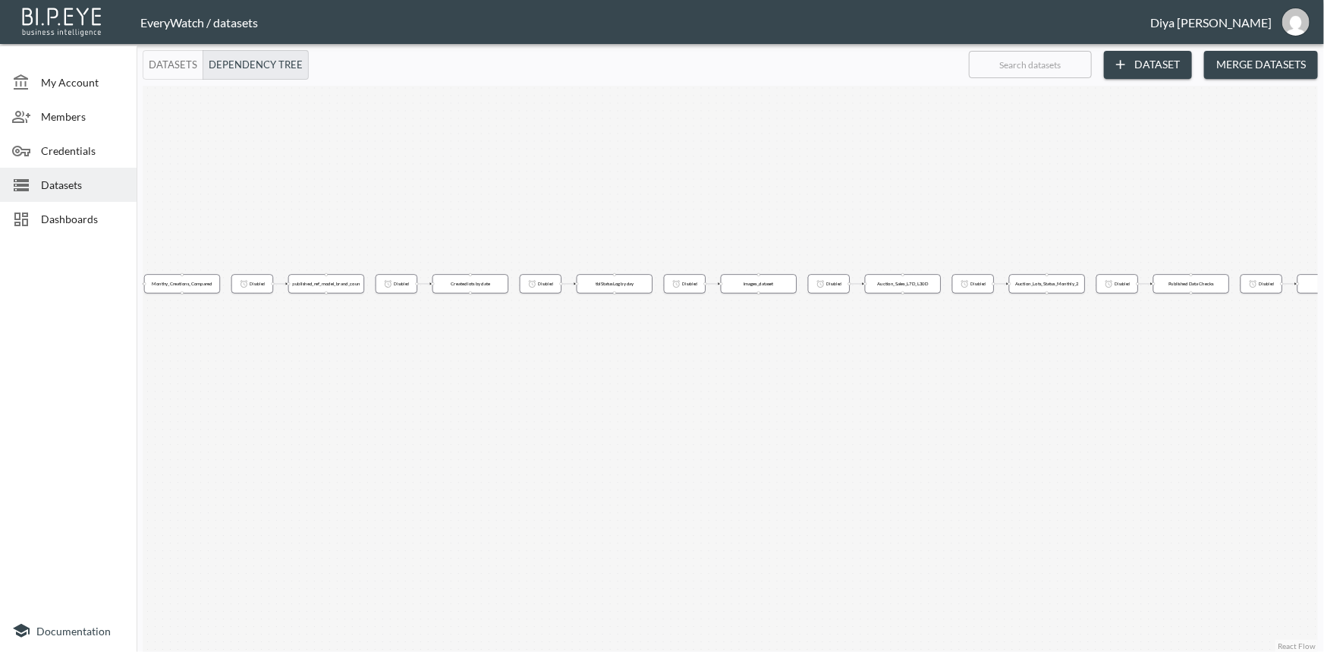
click at [173, 66] on button "Datasets" at bounding box center [173, 65] width 61 height 30
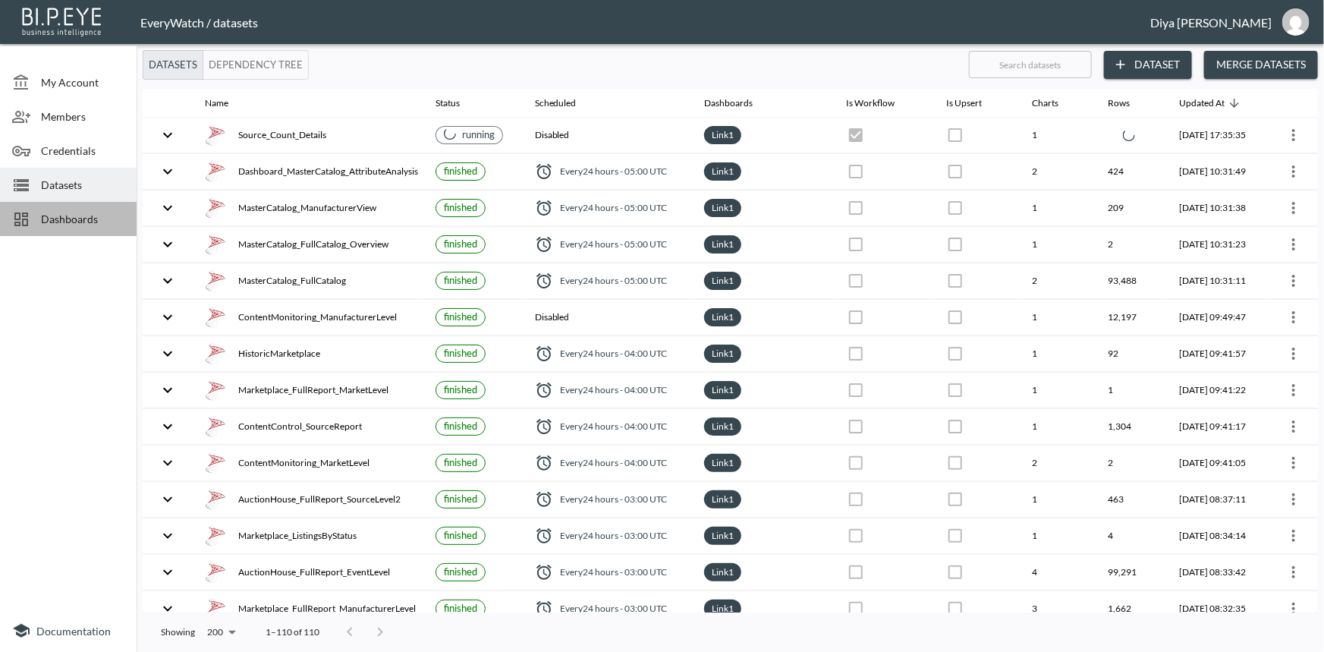
click at [49, 218] on span "Dashboards" at bounding box center [82, 219] width 83 height 16
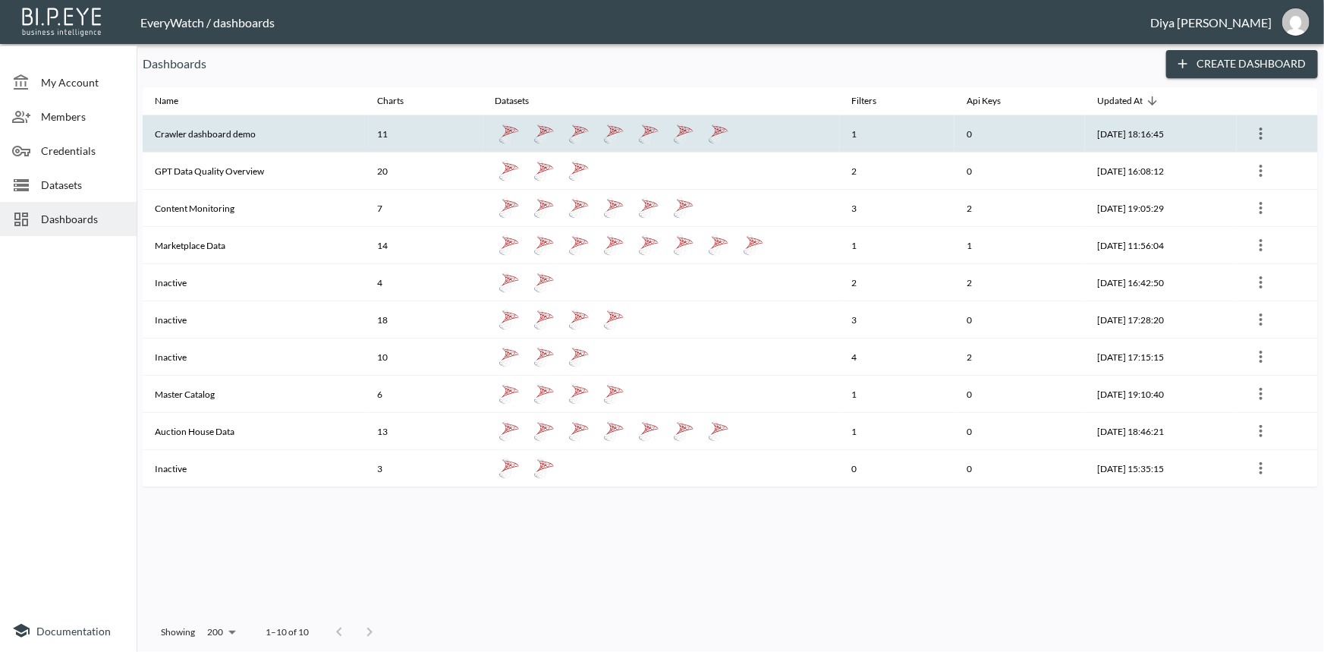
click at [244, 137] on th "Crawler dashboard demo" at bounding box center [254, 133] width 222 height 37
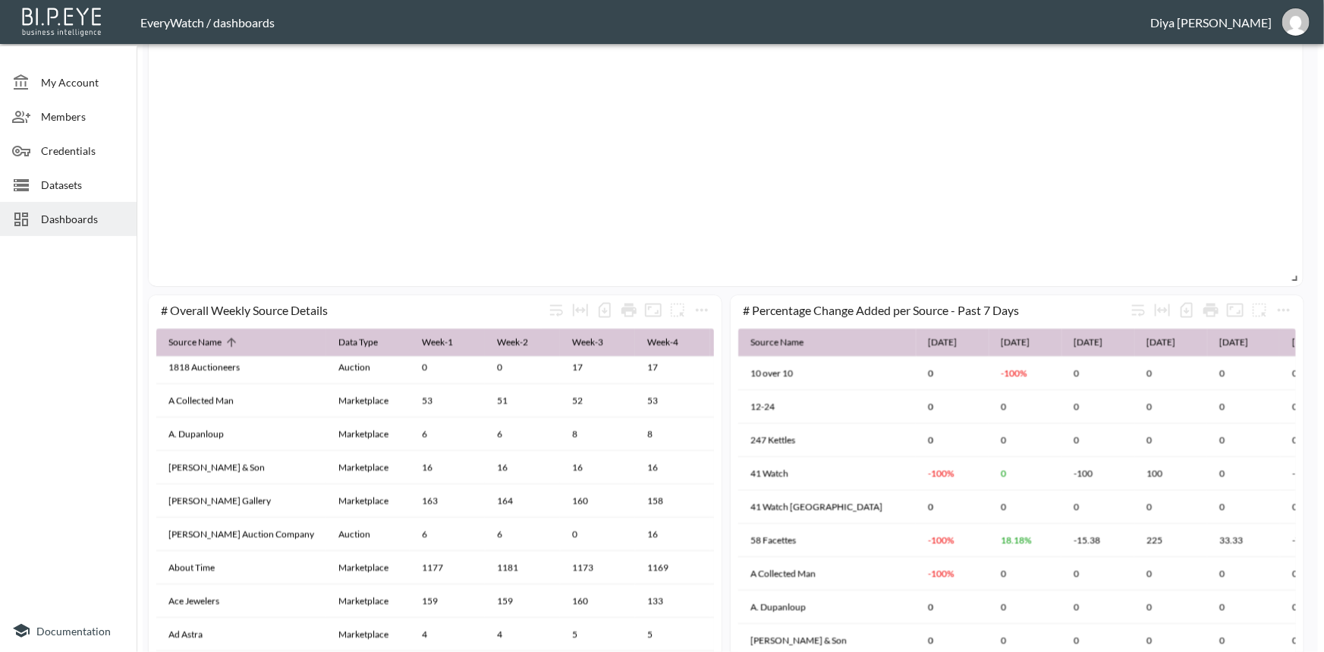
scroll to position [936, 0]
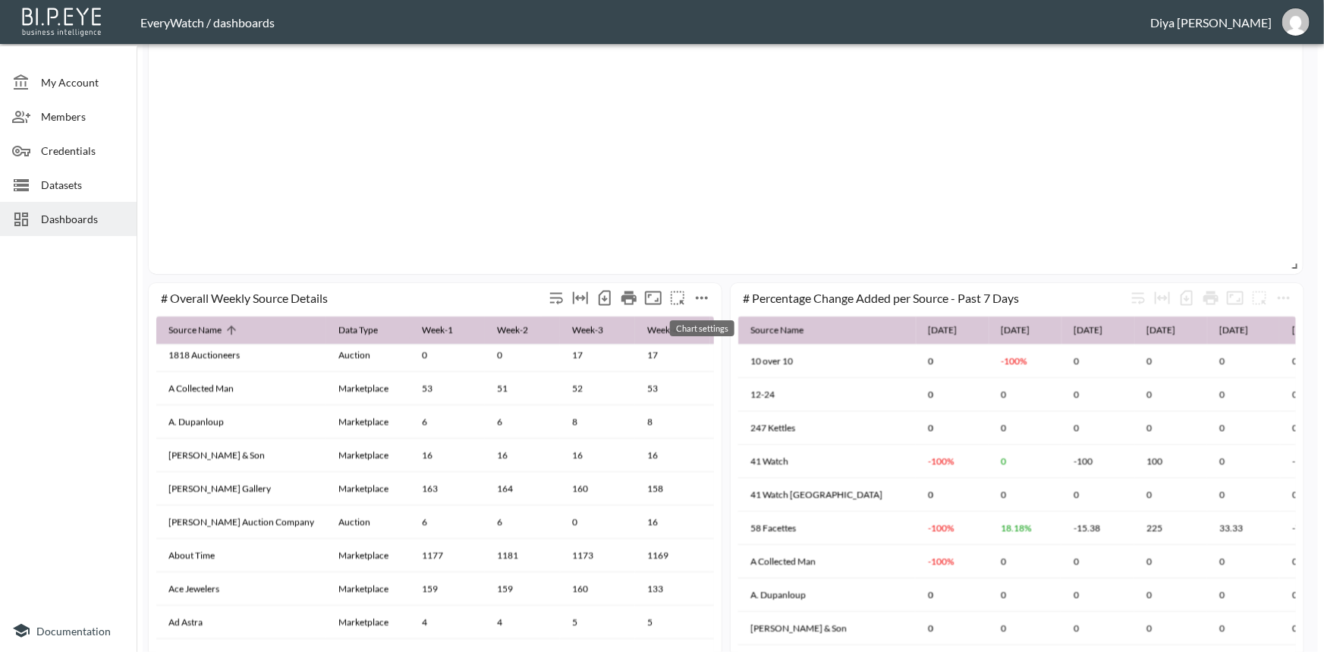
click at [707, 293] on icon "more" at bounding box center [702, 298] width 18 height 18
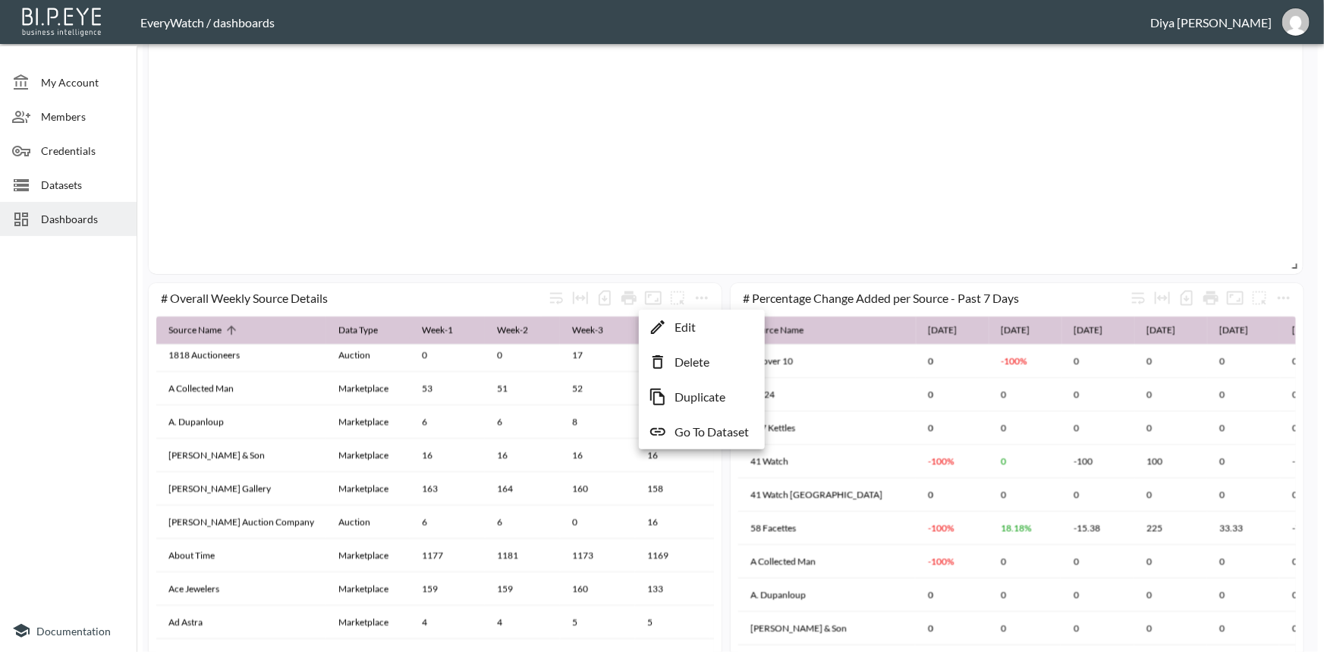
click at [705, 319] on li "Edit" at bounding box center [701, 326] width 118 height 27
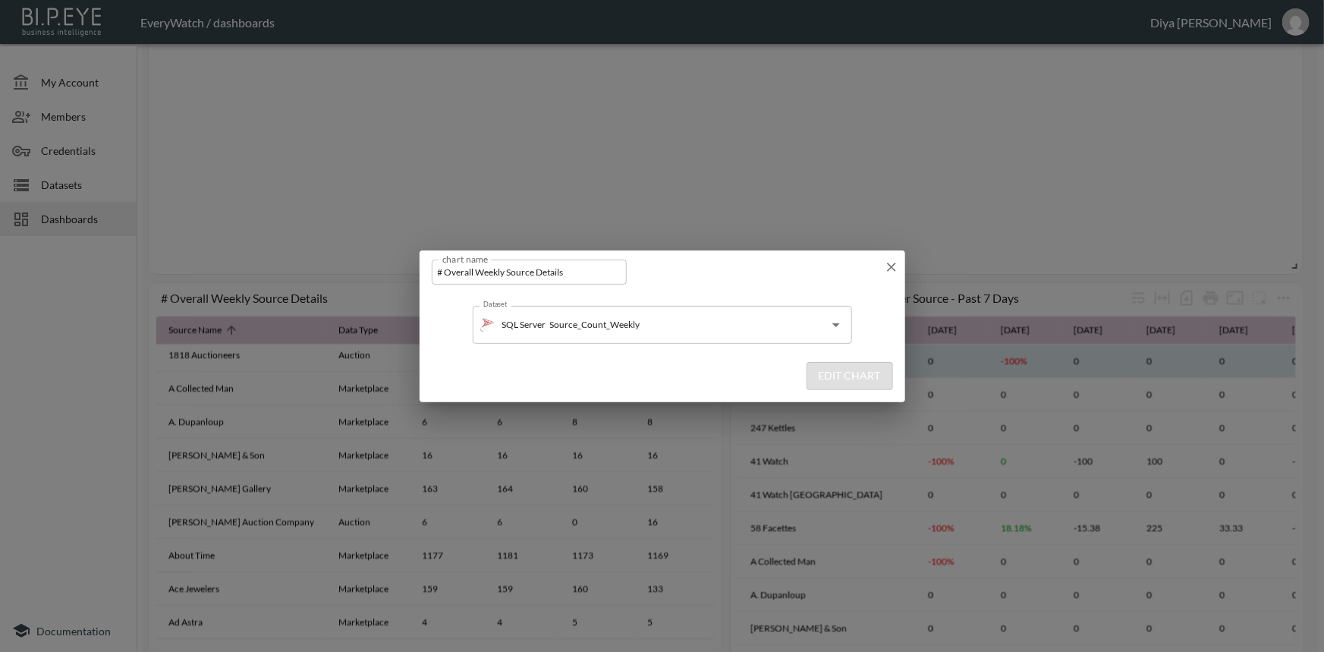
click at [899, 259] on icon "button" at bounding box center [891, 266] width 15 height 15
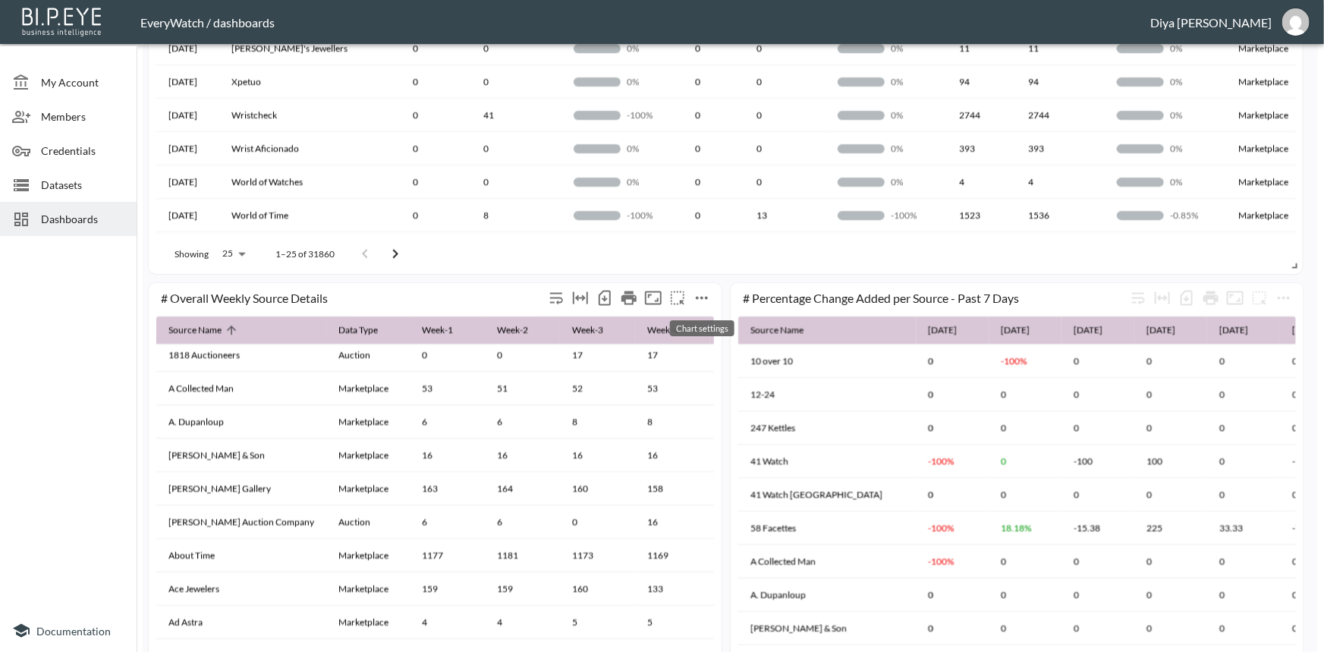
click at [694, 299] on icon "more" at bounding box center [702, 298] width 18 height 18
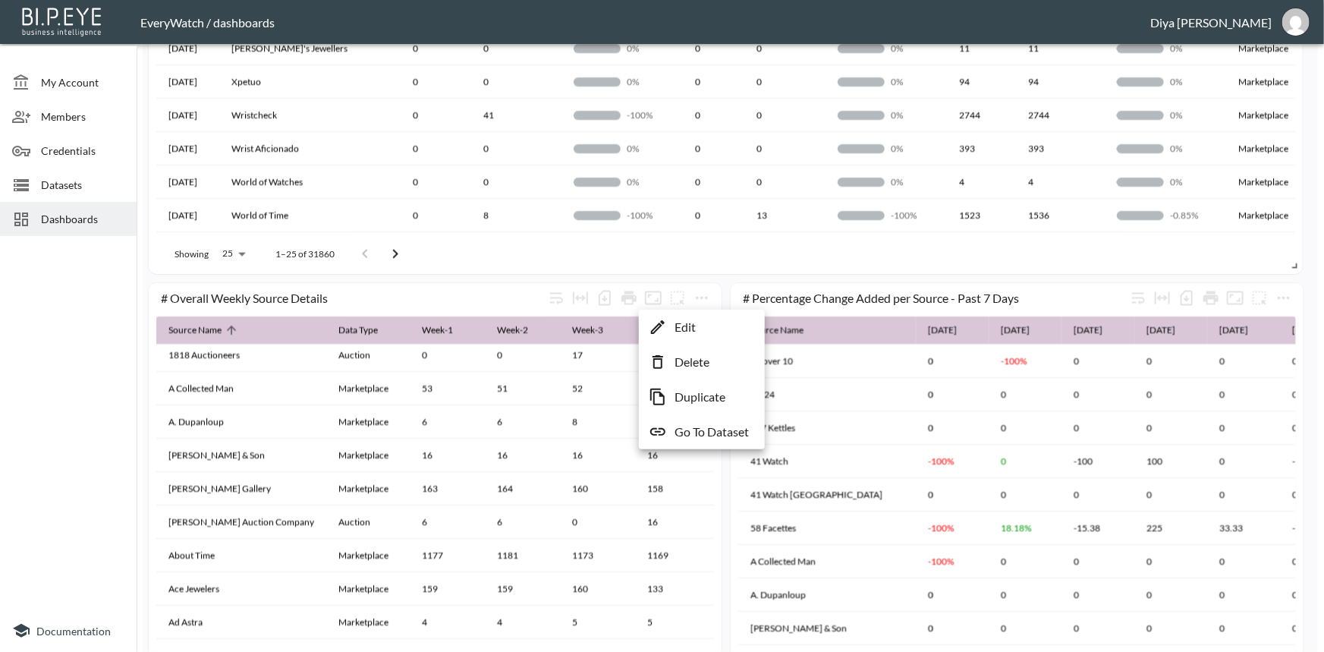
click at [685, 444] on li "Go To Dataset" at bounding box center [701, 431] width 118 height 27
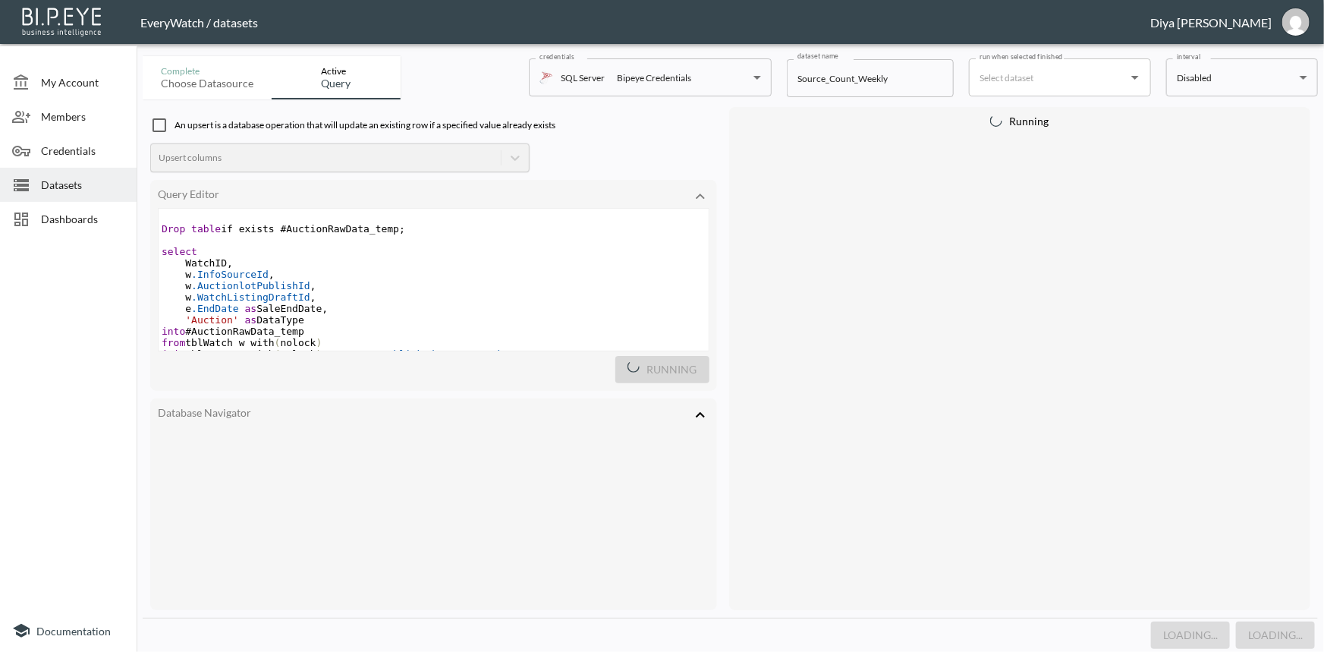
click at [489, 282] on pre "w .AuctionlotPublishId ," at bounding box center [434, 285] width 550 height 11
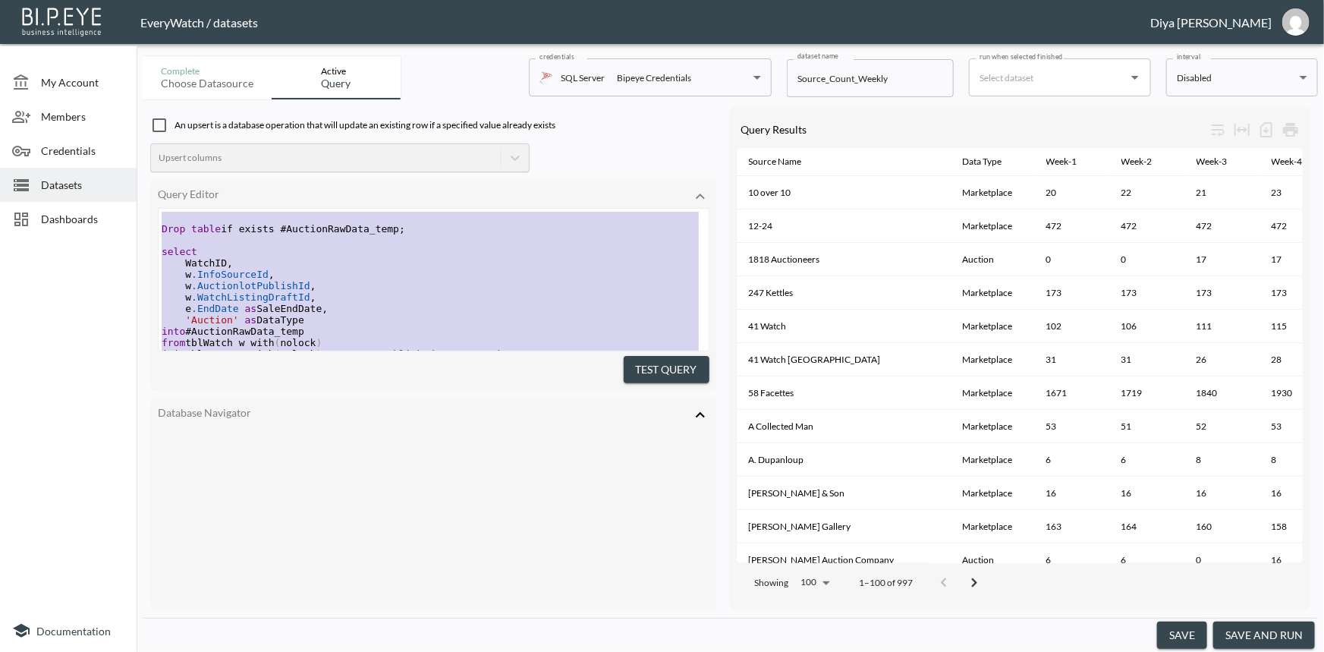
type textarea "Drop table if exists #AuctionRawData_temp; select WatchID, w.InfoSourceId, w.Au…"
click at [410, 328] on pre "into #AuctionRawData_temp" at bounding box center [434, 330] width 550 height 11
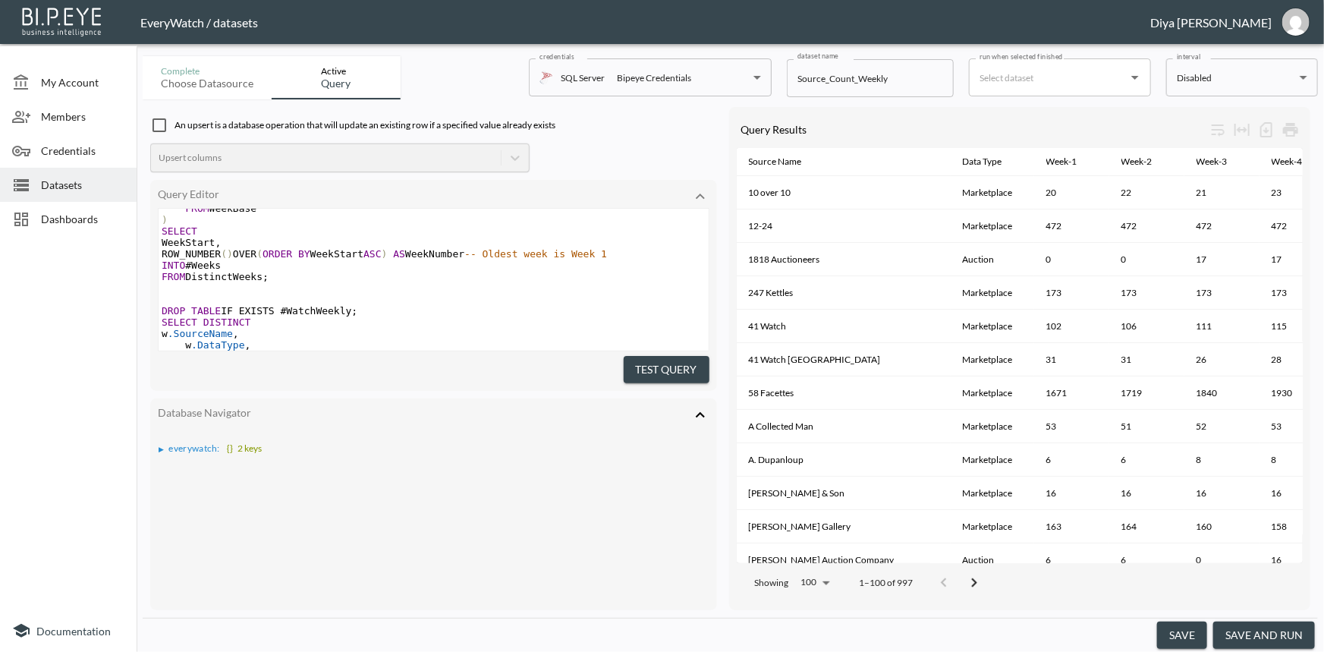
scroll to position [1165, 0]
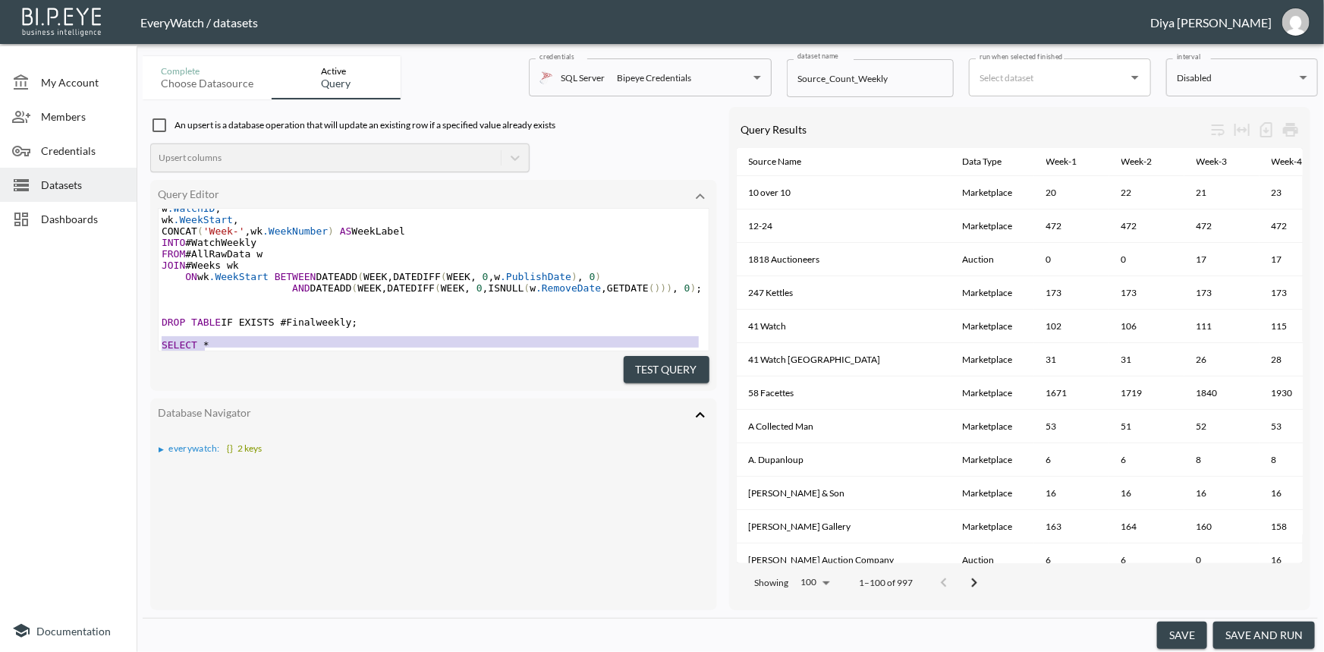
type textarea "SELECT * INTO #finalWeekly"
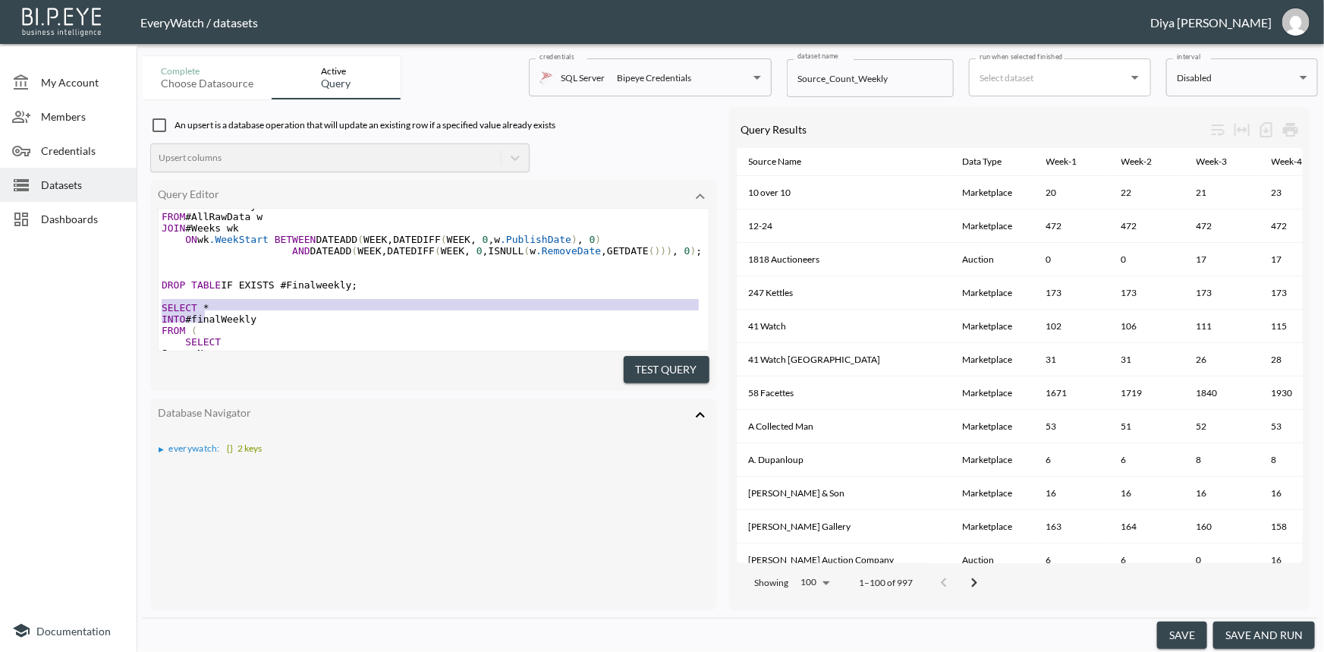
click at [442, 336] on div "FROM WeekBase ) SELECT WeekStart , ROW_NUMBER () OVER ( ORDER BY WeekStart ASC …" at bounding box center [434, 318] width 550 height 603
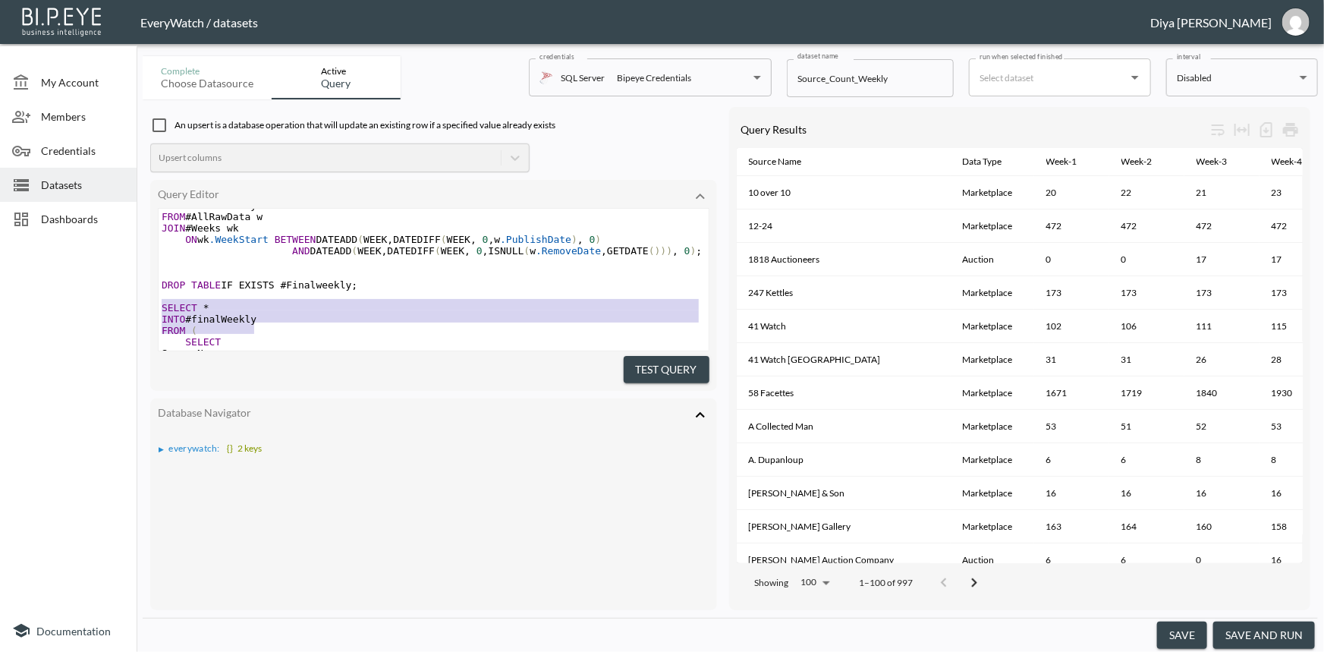
click at [435, 313] on pre "SELECT *" at bounding box center [434, 307] width 550 height 11
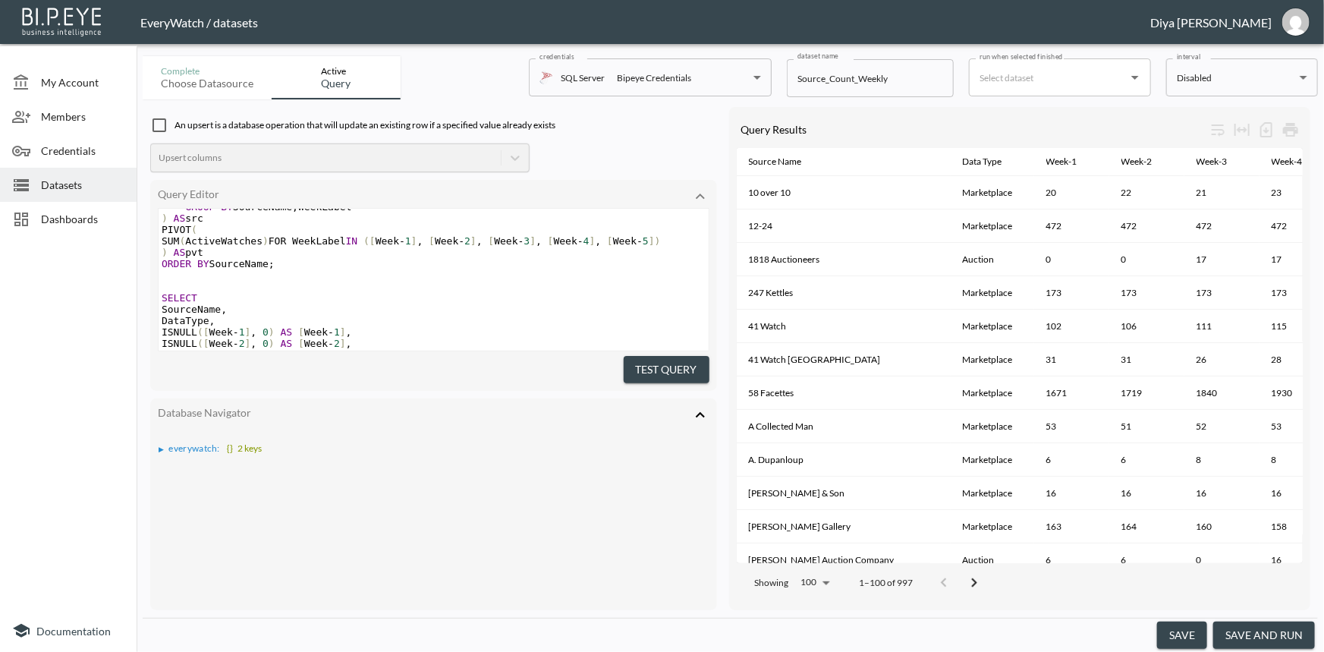
scroll to position [1502, 0]
click at [39, 187] on div at bounding box center [26, 185] width 29 height 18
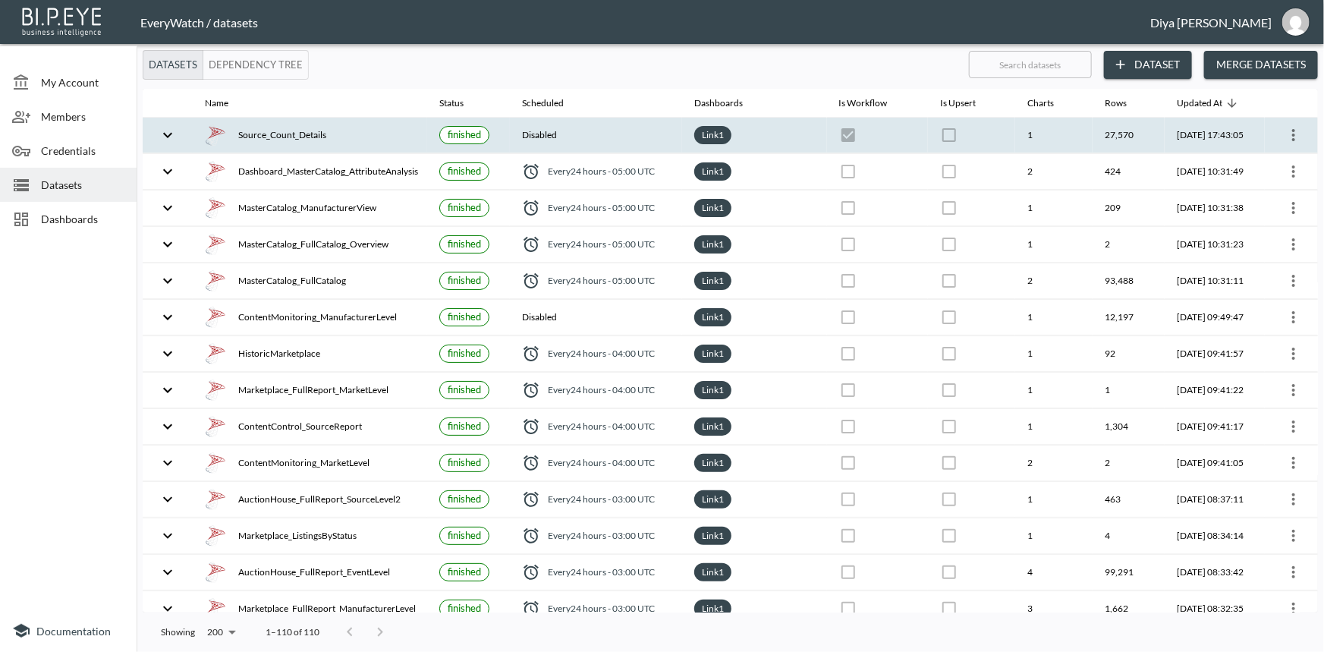
click at [169, 142] on icon "expand row" at bounding box center [168, 135] width 18 height 18
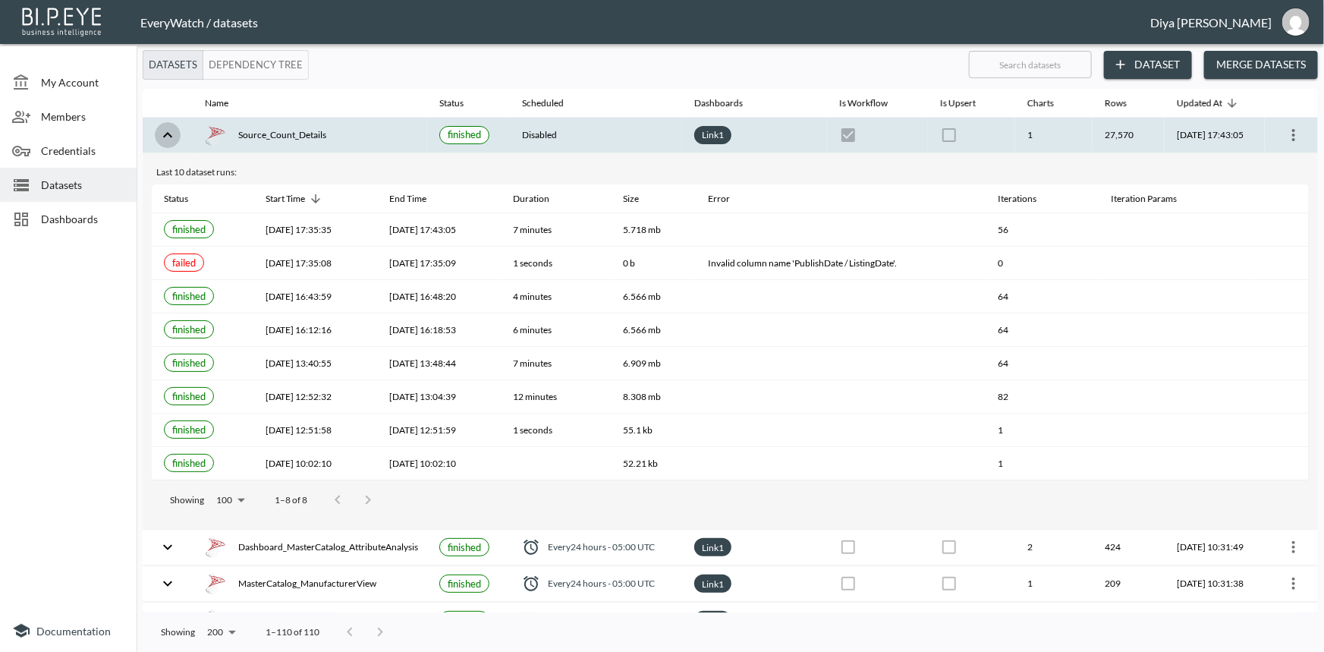
click at [173, 133] on icon "expand row" at bounding box center [168, 135] width 18 height 18
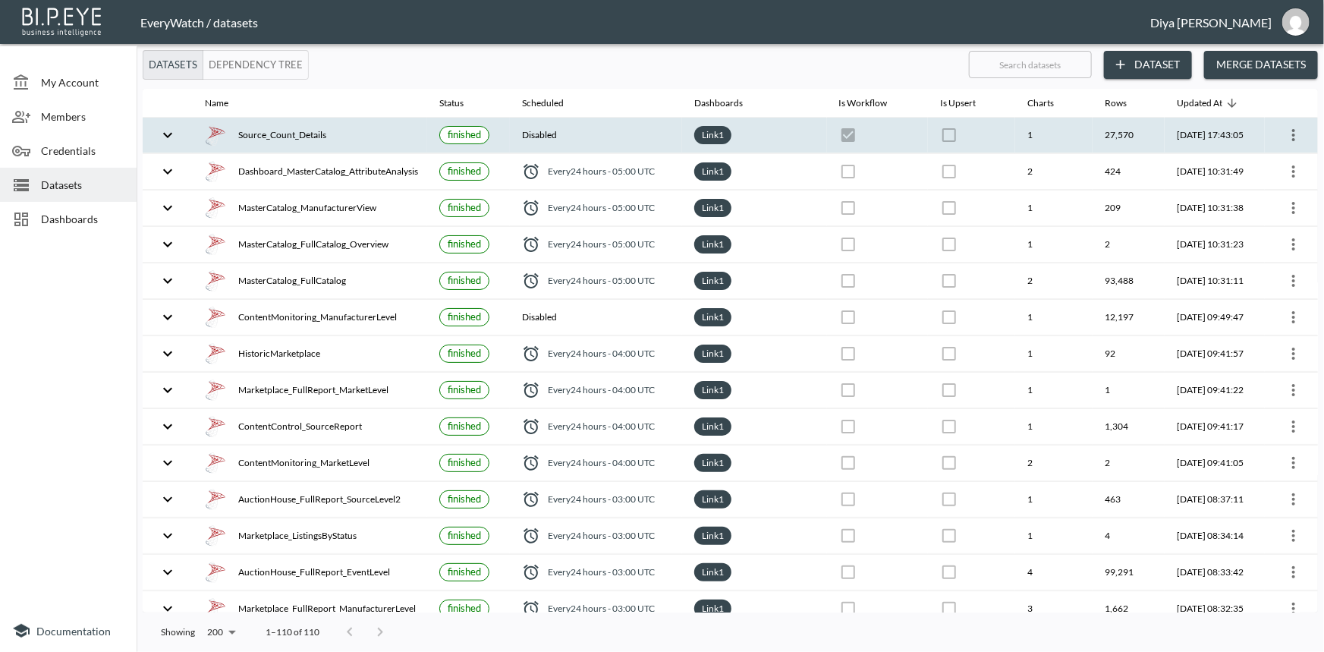
click at [60, 230] on div "Dashboards" at bounding box center [68, 219] width 137 height 34
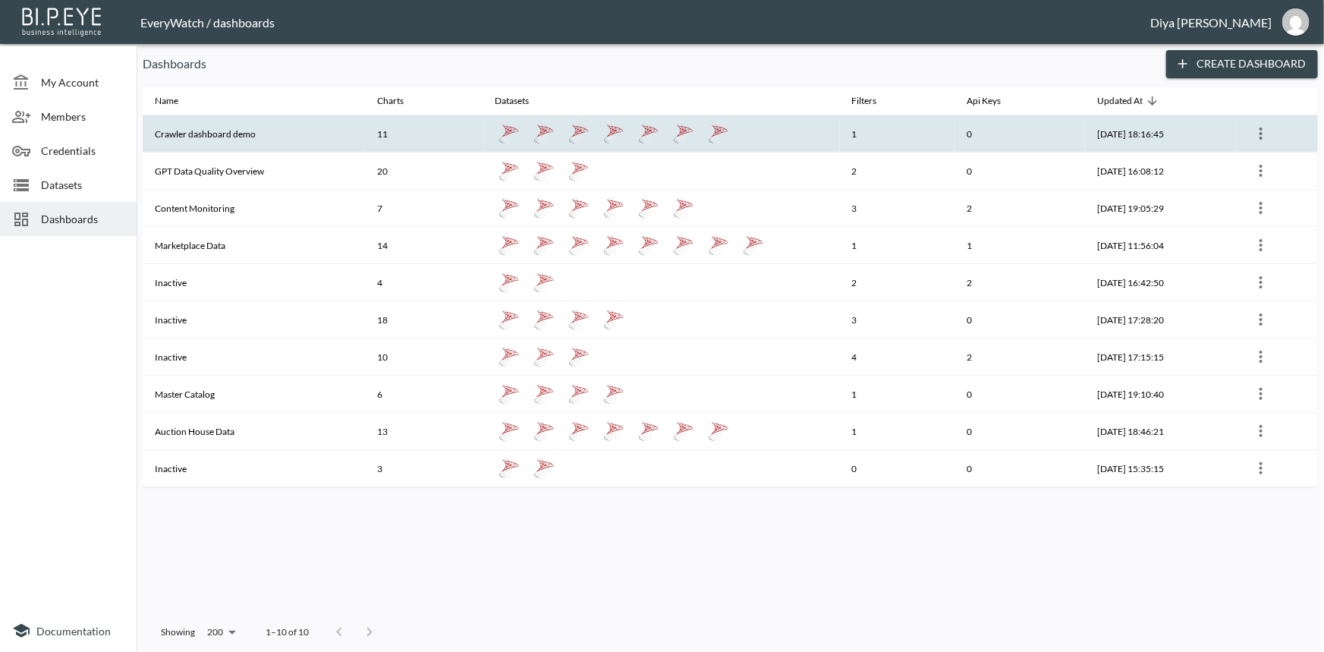
click at [206, 137] on th "Crawler dashboard demo" at bounding box center [254, 133] width 222 height 37
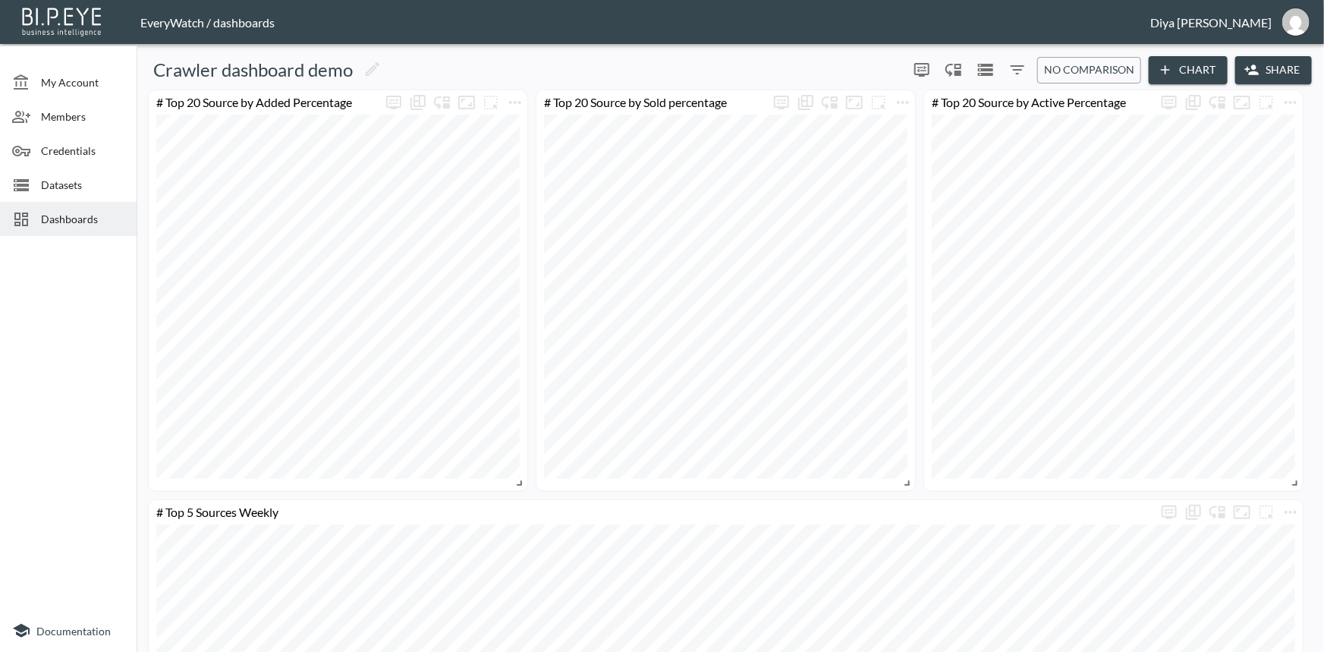
click at [1183, 68] on button "Chart" at bounding box center [1187, 70] width 79 height 28
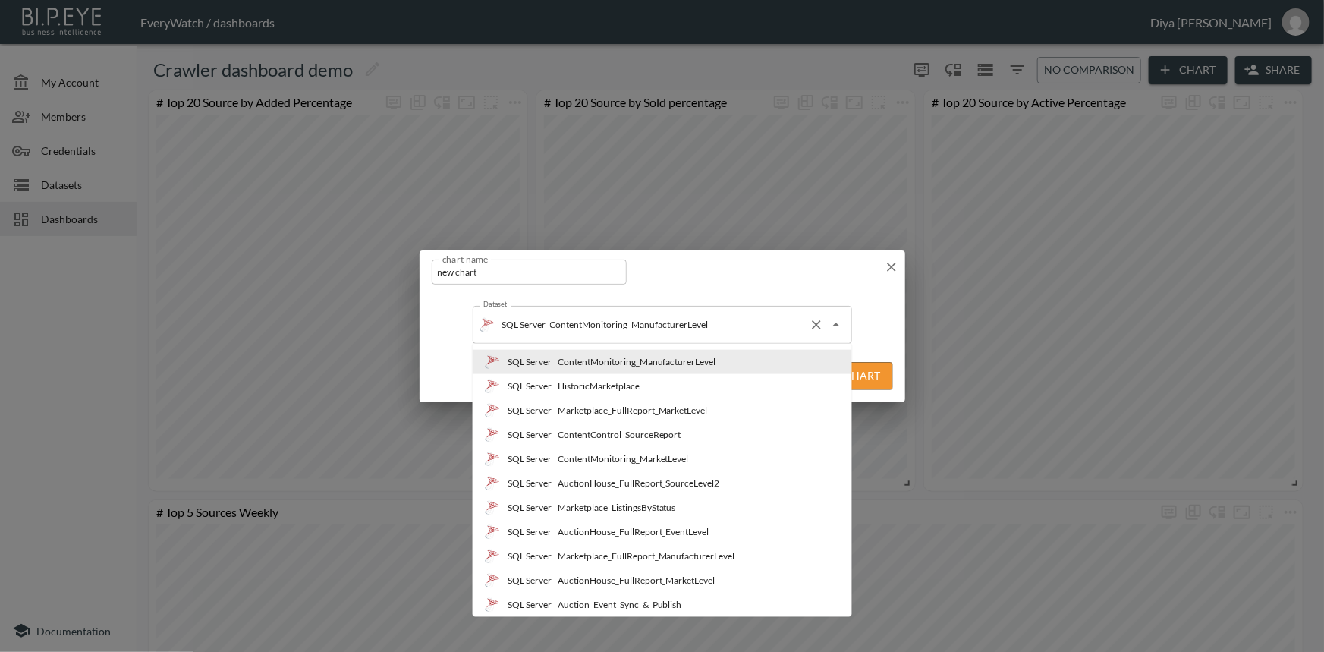
click at [748, 341] on div "SQL Server ContentMonitoring_ManufacturerLevel Dataset" at bounding box center [662, 325] width 379 height 38
click at [812, 322] on icon "Clear" at bounding box center [816, 324] width 9 height 9
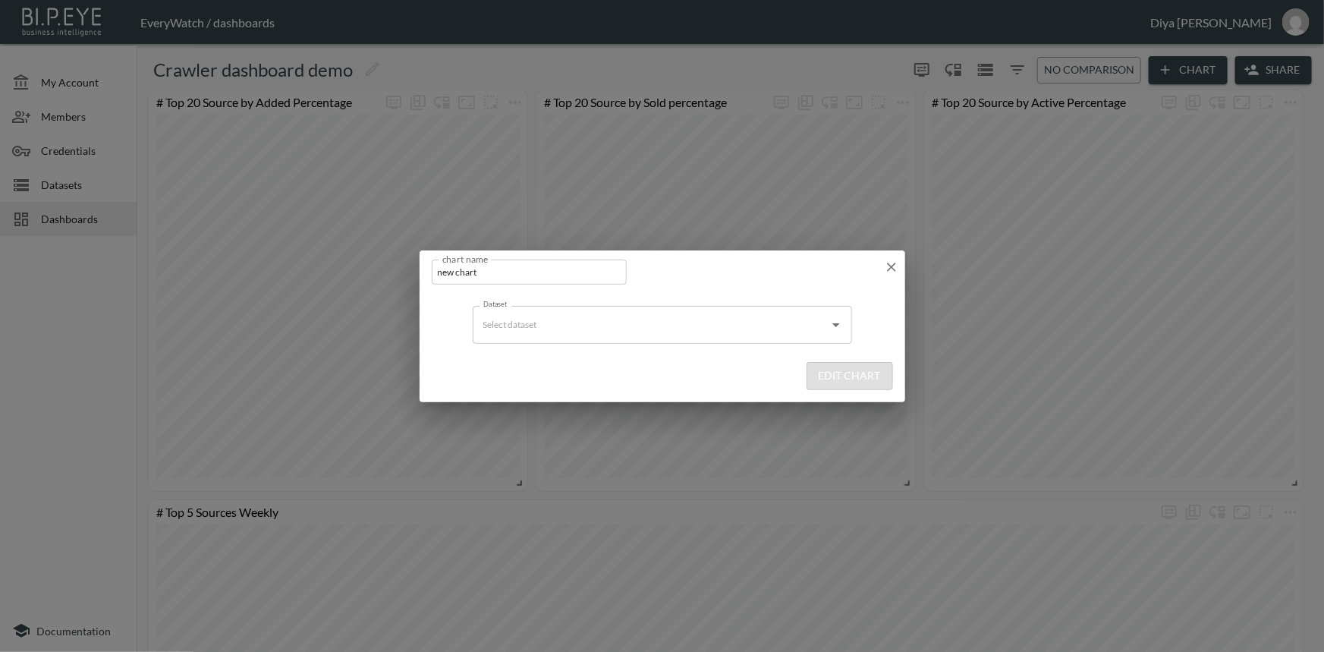
click at [705, 325] on input "Dataset" at bounding box center [650, 324] width 343 height 24
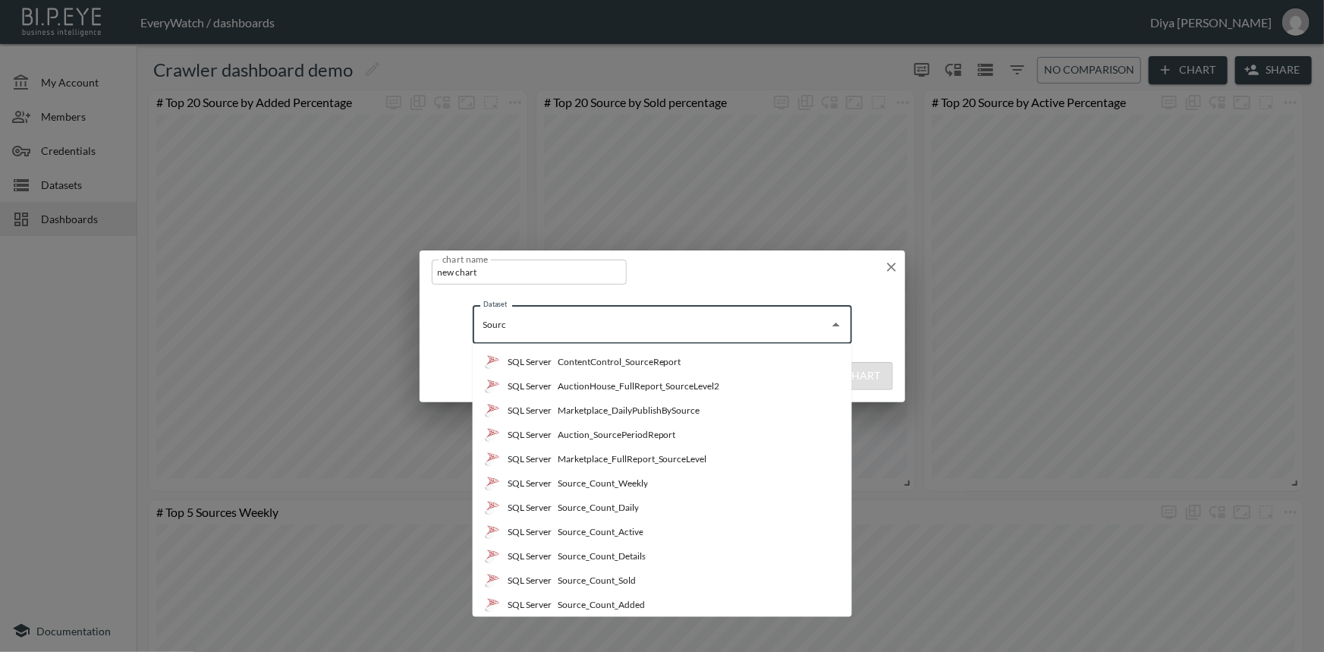
type input "Source"
click at [617, 553] on div "Source_Count_Details" at bounding box center [601, 556] width 88 height 14
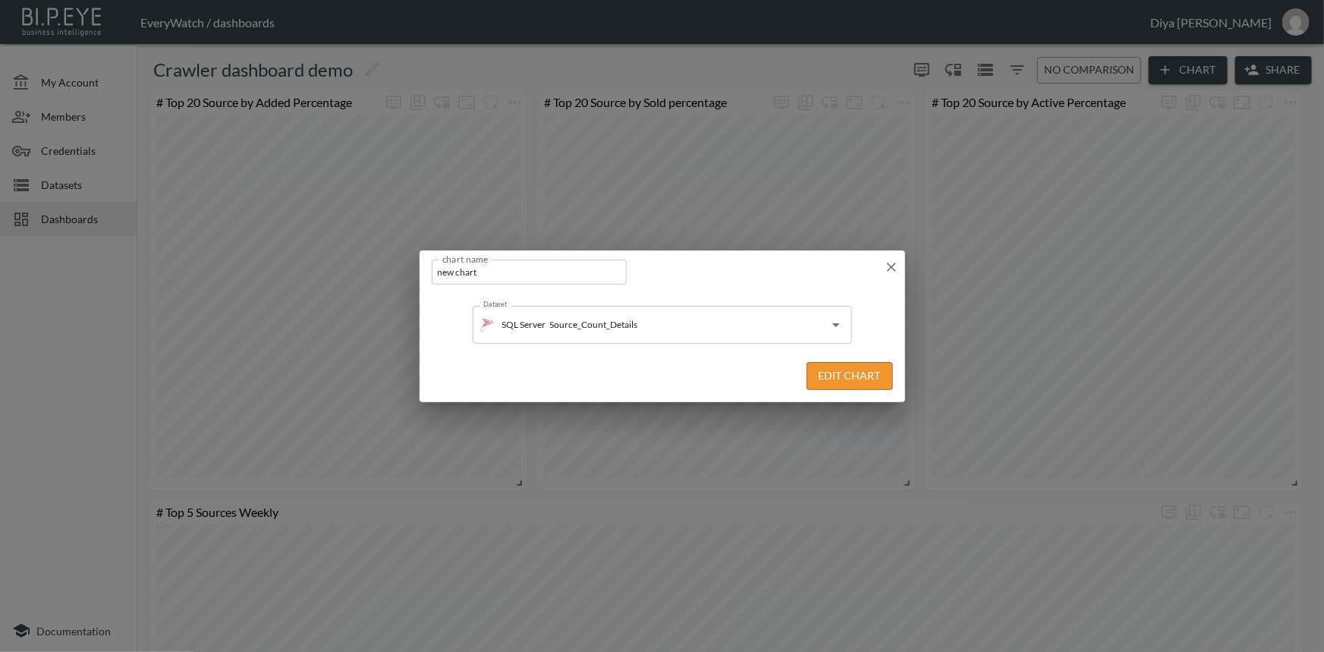
click at [854, 377] on button "Edit Chart" at bounding box center [849, 376] width 86 height 28
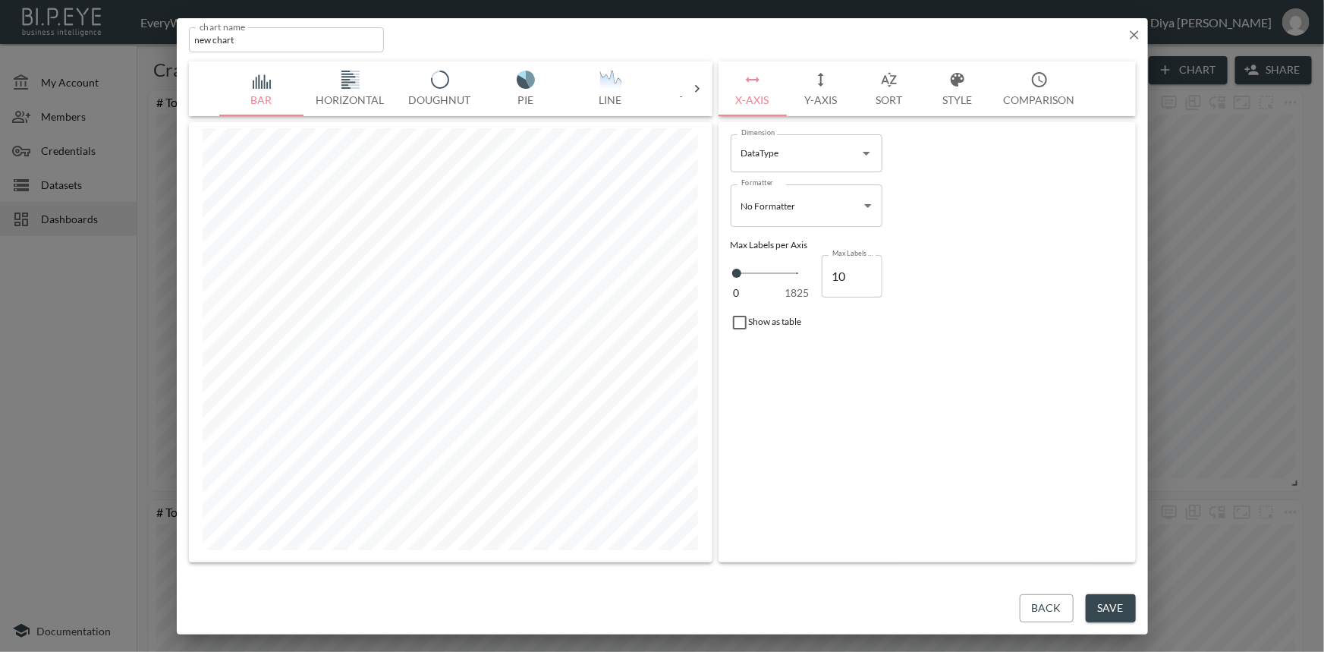
click at [692, 88] on icon at bounding box center [696, 88] width 15 height 15
click at [269, 80] on img "button" at bounding box center [263, 80] width 61 height 18
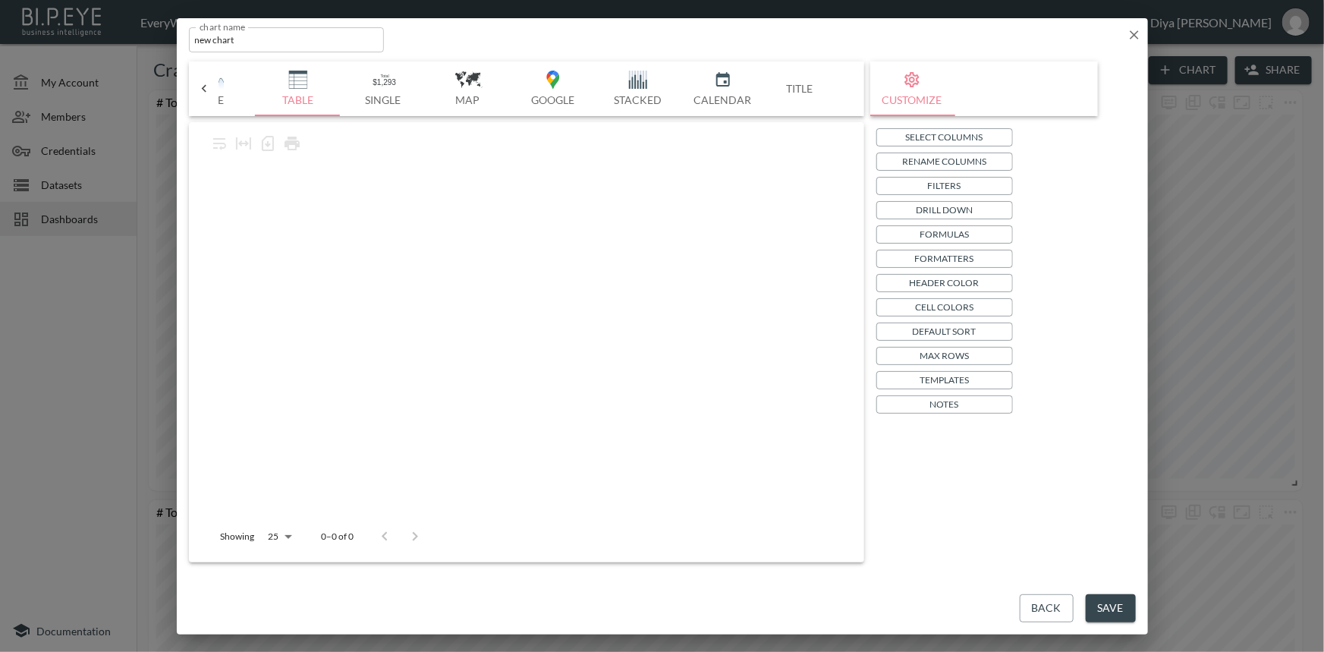
scroll to position [0, 396]
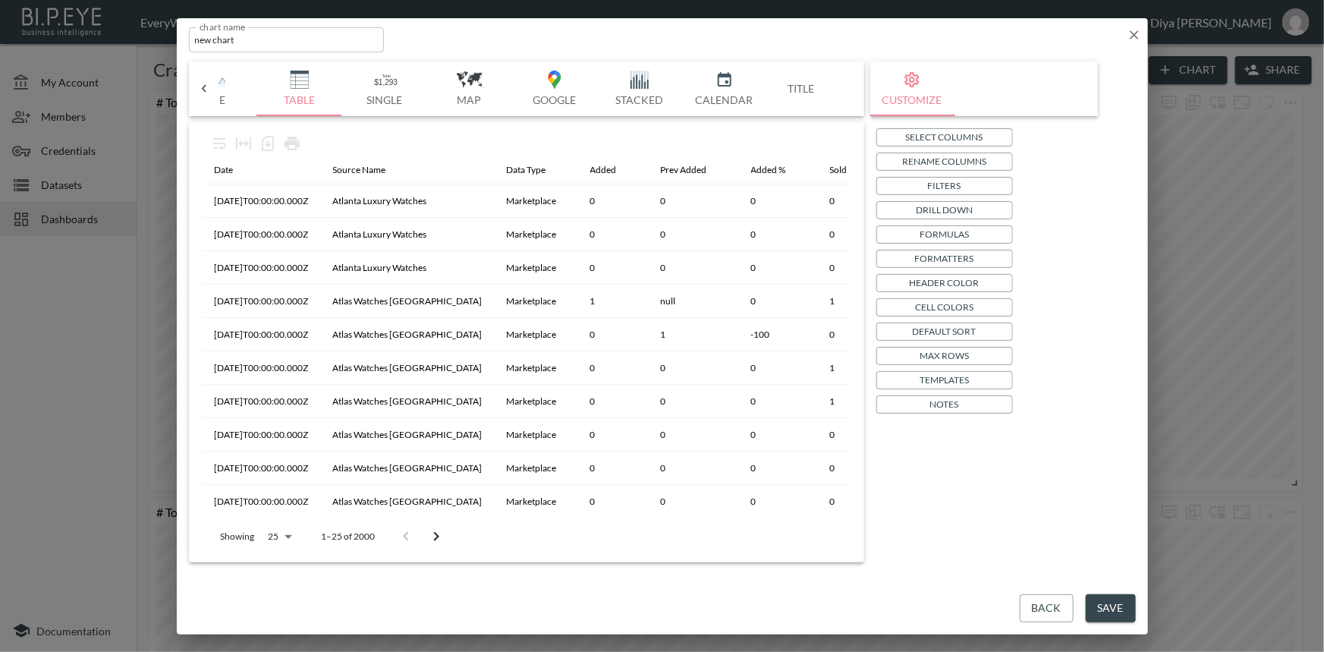
click at [942, 189] on p "Filters" at bounding box center [944, 185] width 33 height 16
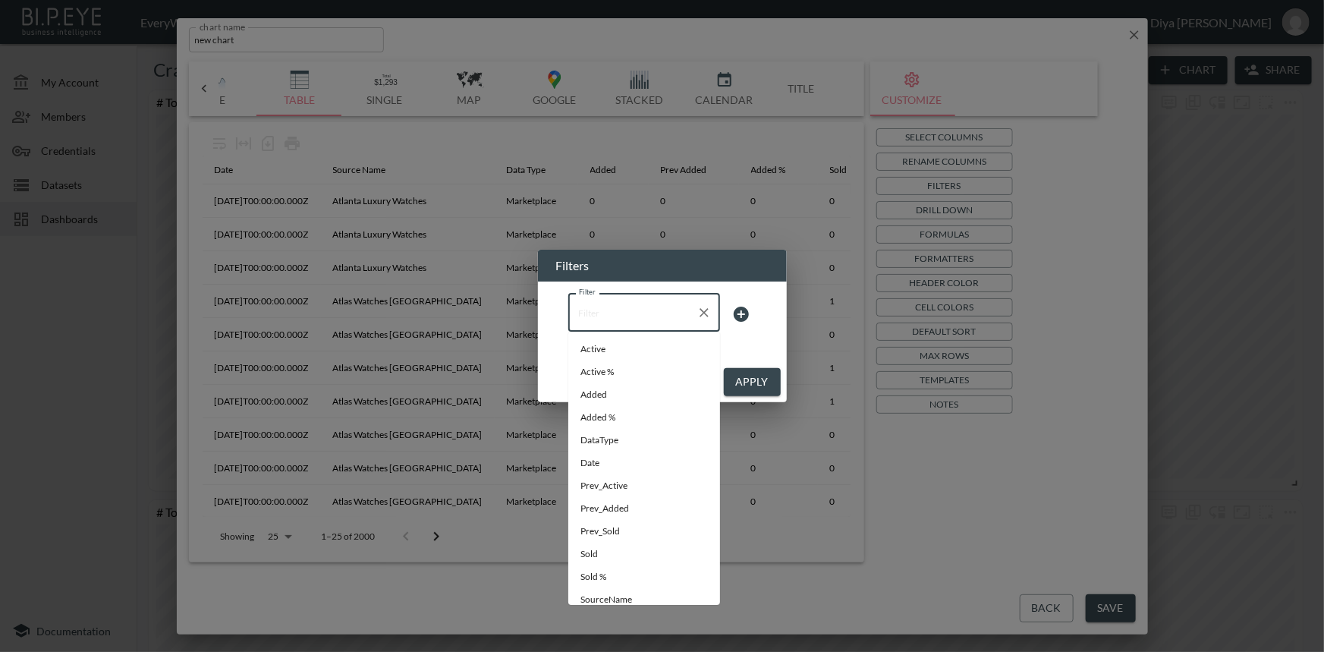
click at [655, 308] on input "Filter" at bounding box center [632, 312] width 115 height 24
click at [601, 462] on span "Date" at bounding box center [643, 463] width 127 height 14
type input "Date"
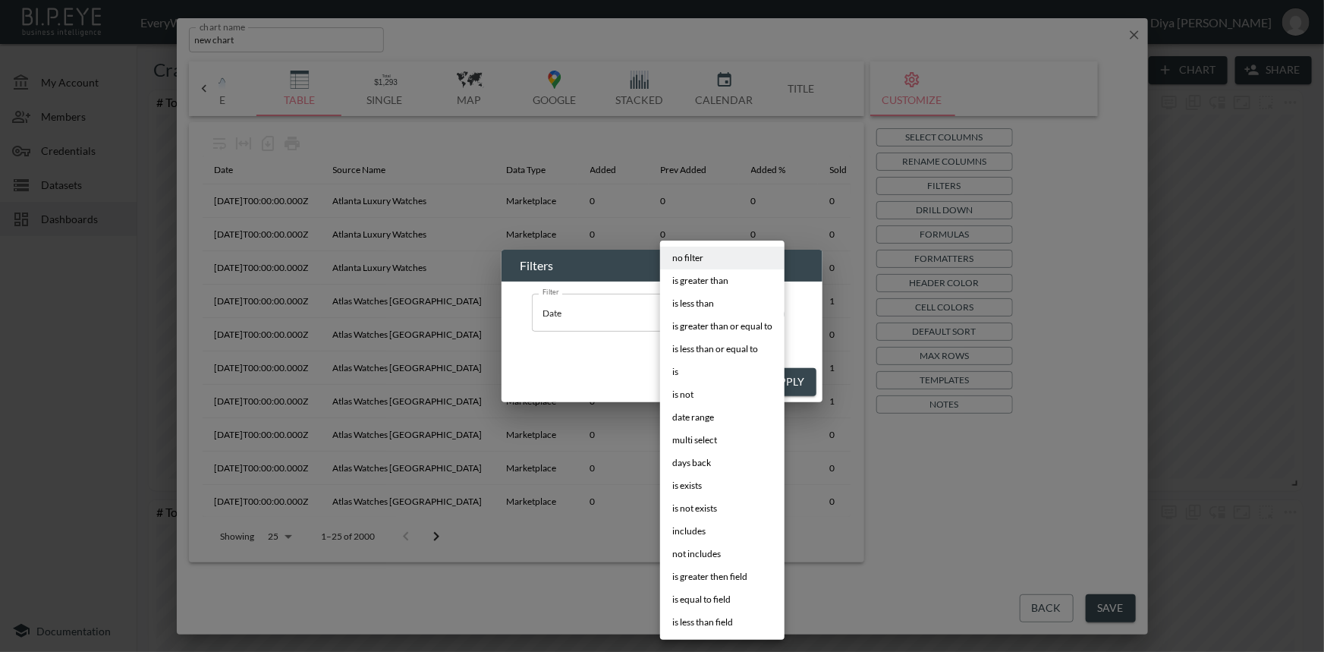
click at [705, 297] on body "BI.P.EYE, Interactive Analytics Dashboards - app EveryWatch / dashboards Diya […" at bounding box center [662, 326] width 1324 height 652
click at [708, 460] on span "days back" at bounding box center [691, 463] width 39 height 14
type input "days back"
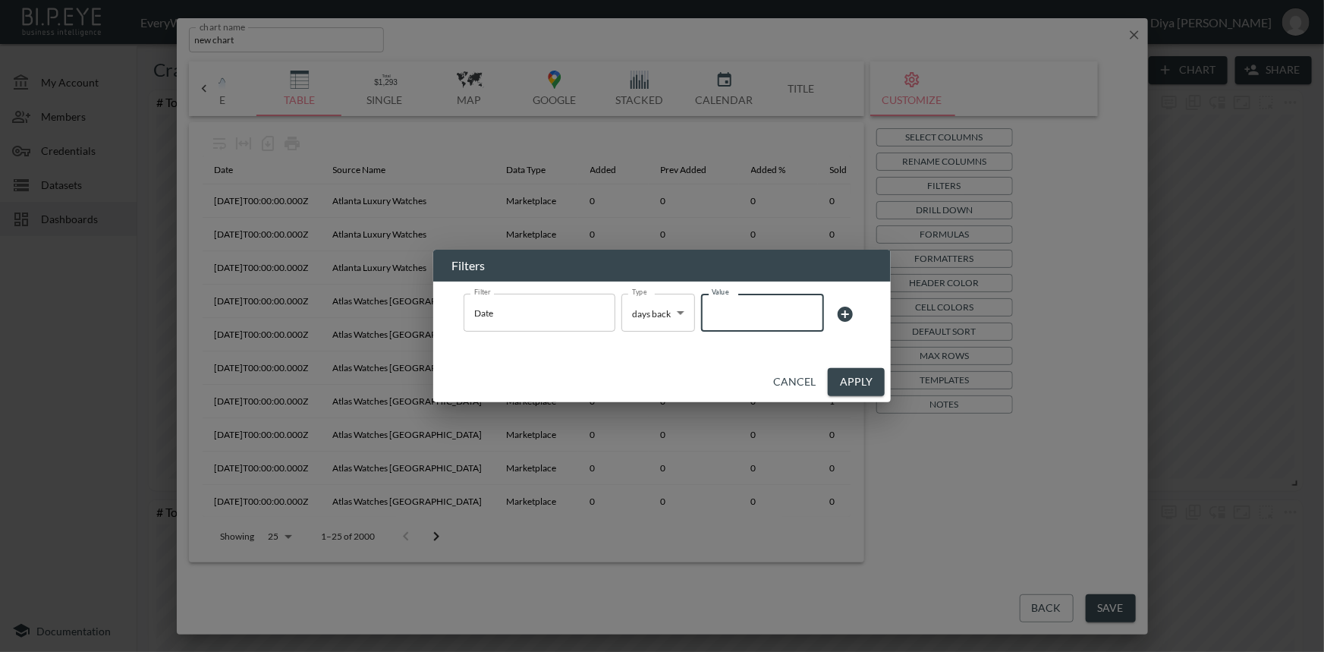
click at [741, 308] on input "Value" at bounding box center [762, 312] width 123 height 42
type input "7"
click at [845, 379] on button "Apply" at bounding box center [856, 382] width 57 height 28
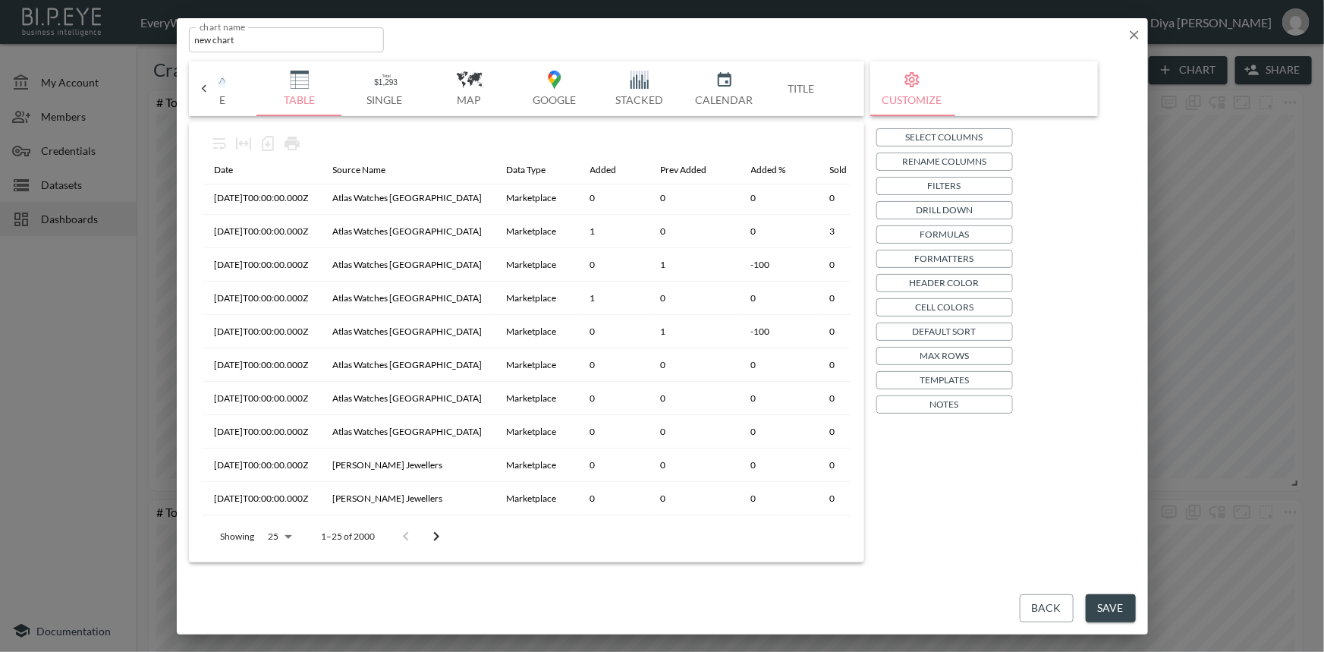
scroll to position [0, 0]
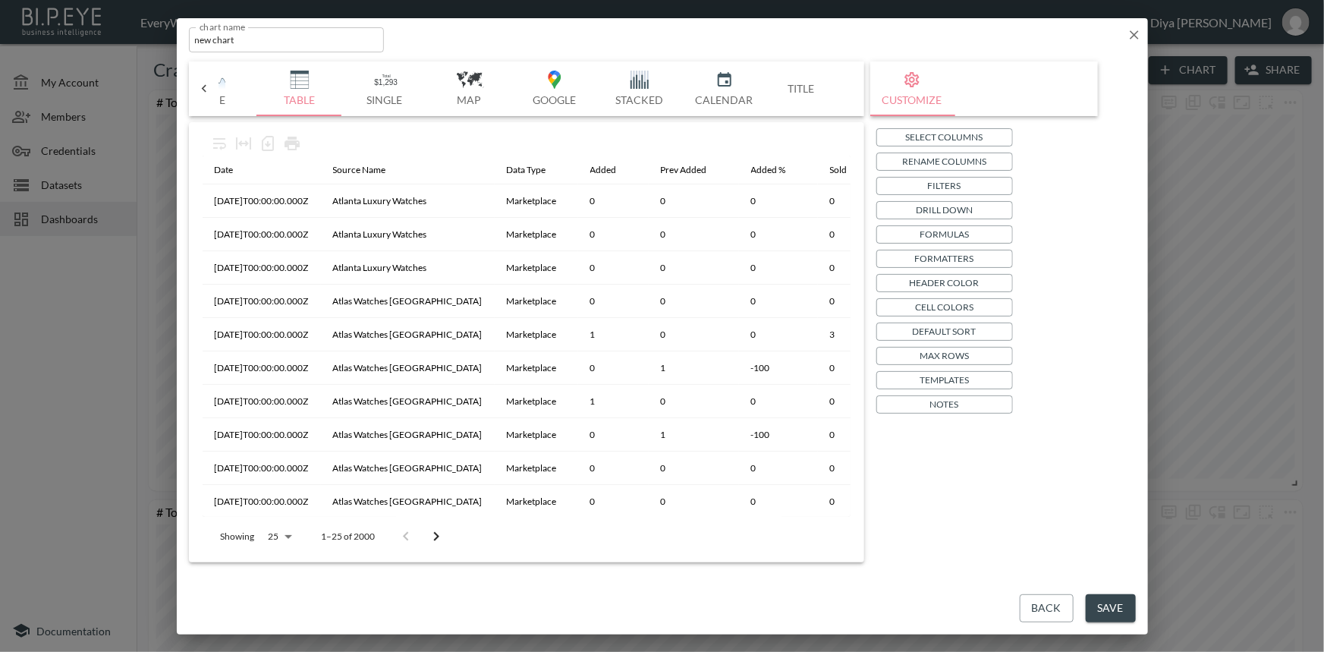
click at [937, 378] on p "Templates" at bounding box center [943, 380] width 49 height 16
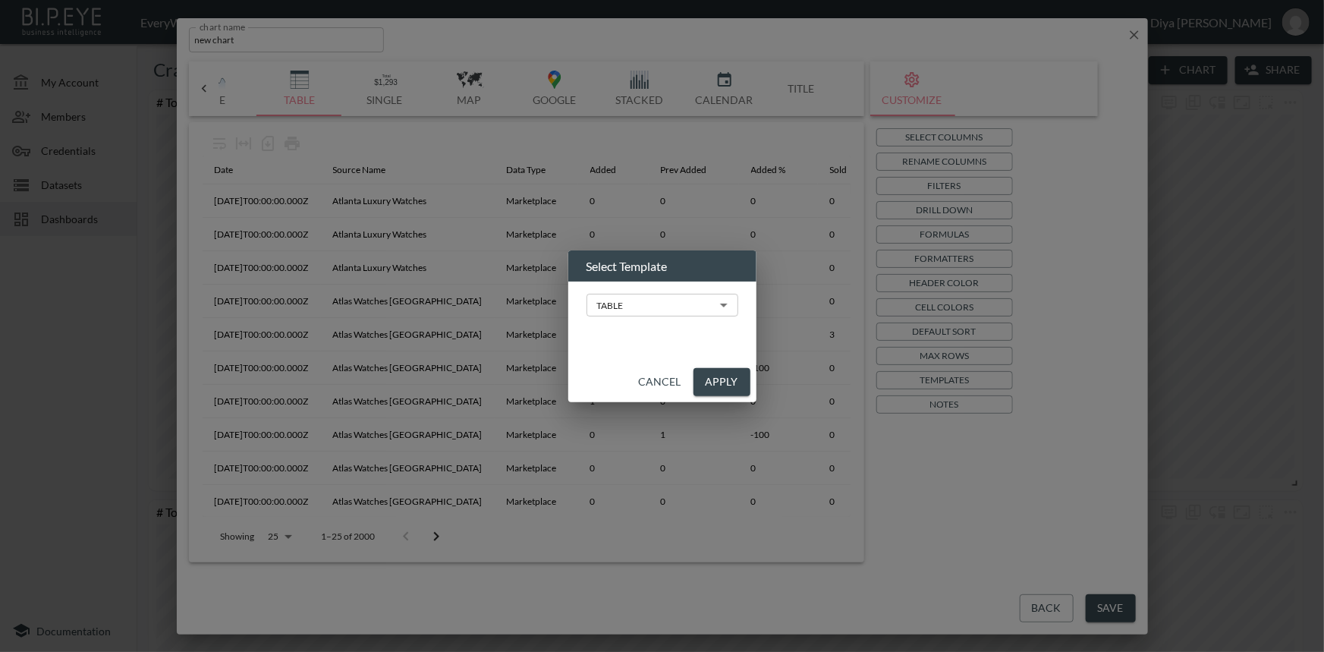
click at [686, 296] on body "BI.P.EYE, Interactive Analytics Dashboards - app EveryWatch / dashboards Diya […" at bounding box center [662, 326] width 1324 height 652
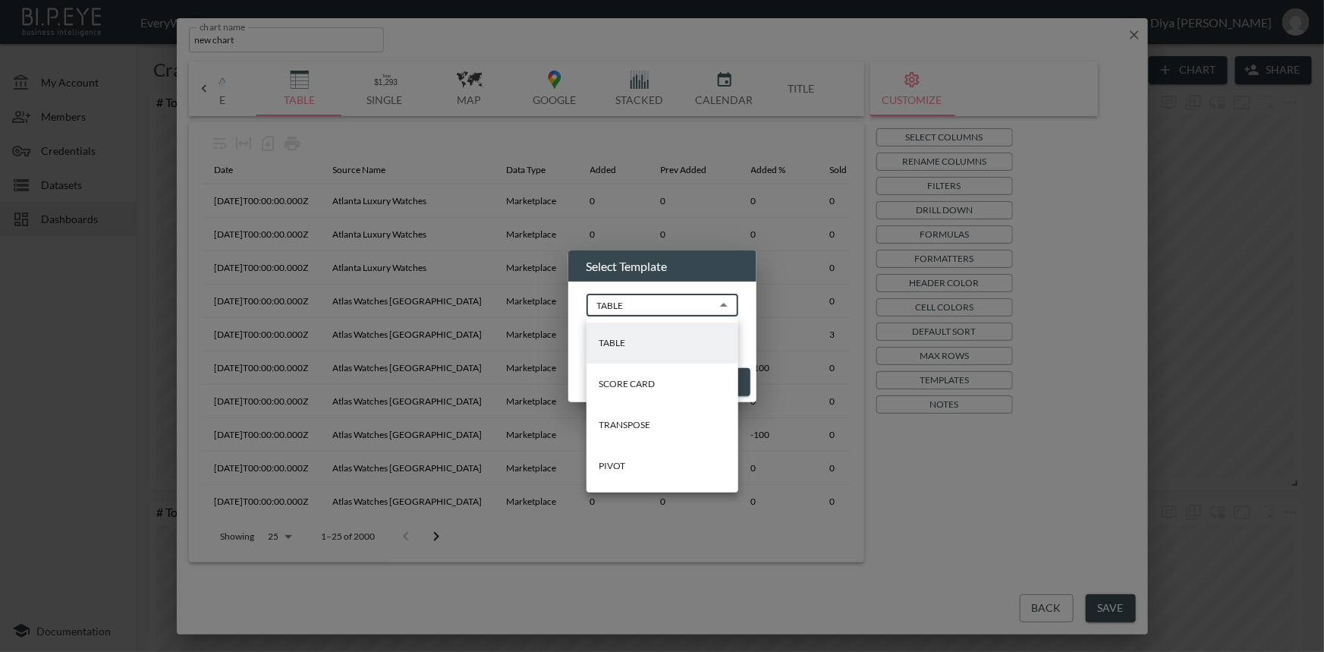
click at [639, 461] on li "PIVOT" at bounding box center [662, 465] width 152 height 41
type input "PIVOT"
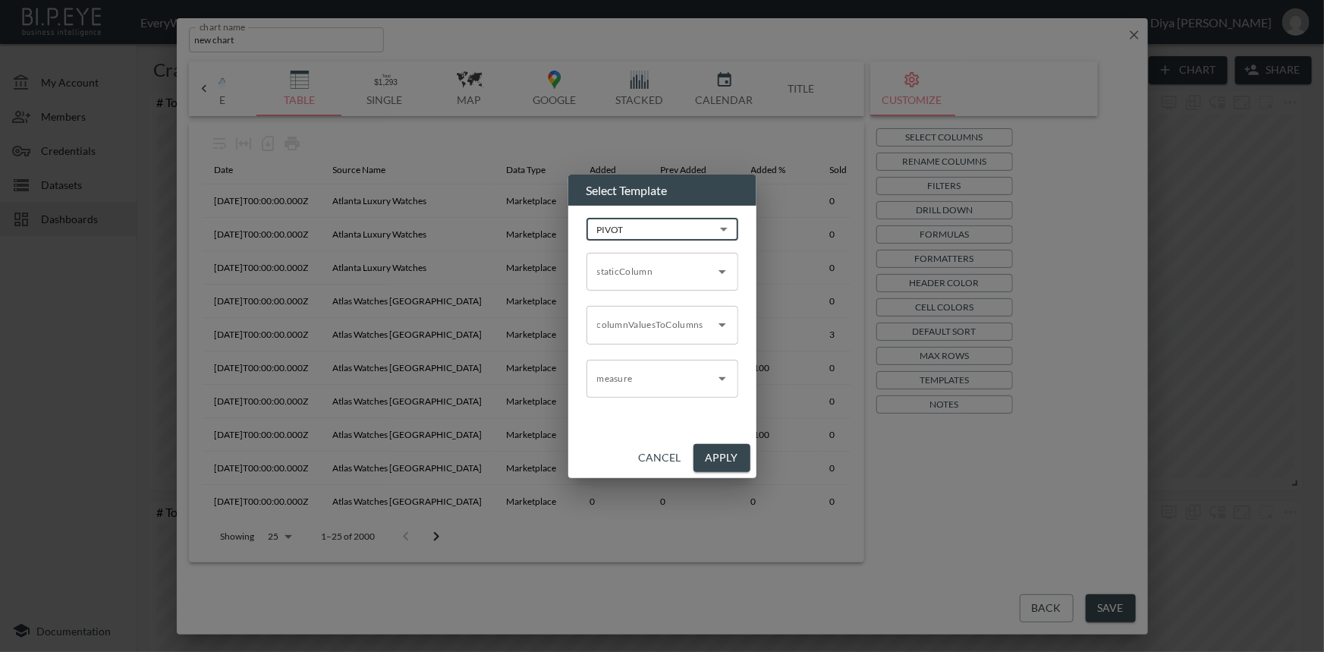
click at [645, 277] on input "staticColumn" at bounding box center [650, 271] width 115 height 24
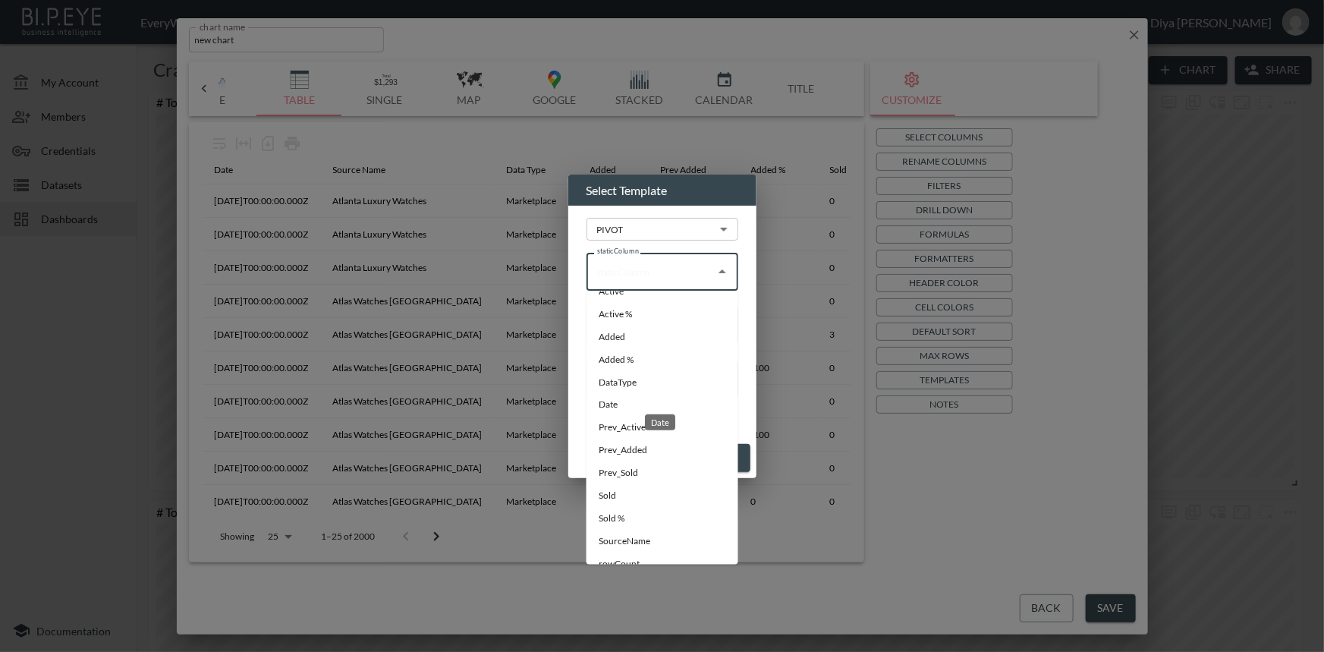
scroll to position [34, 0]
click at [617, 523] on li "SourceName" at bounding box center [662, 524] width 152 height 23
type input "SourceName"
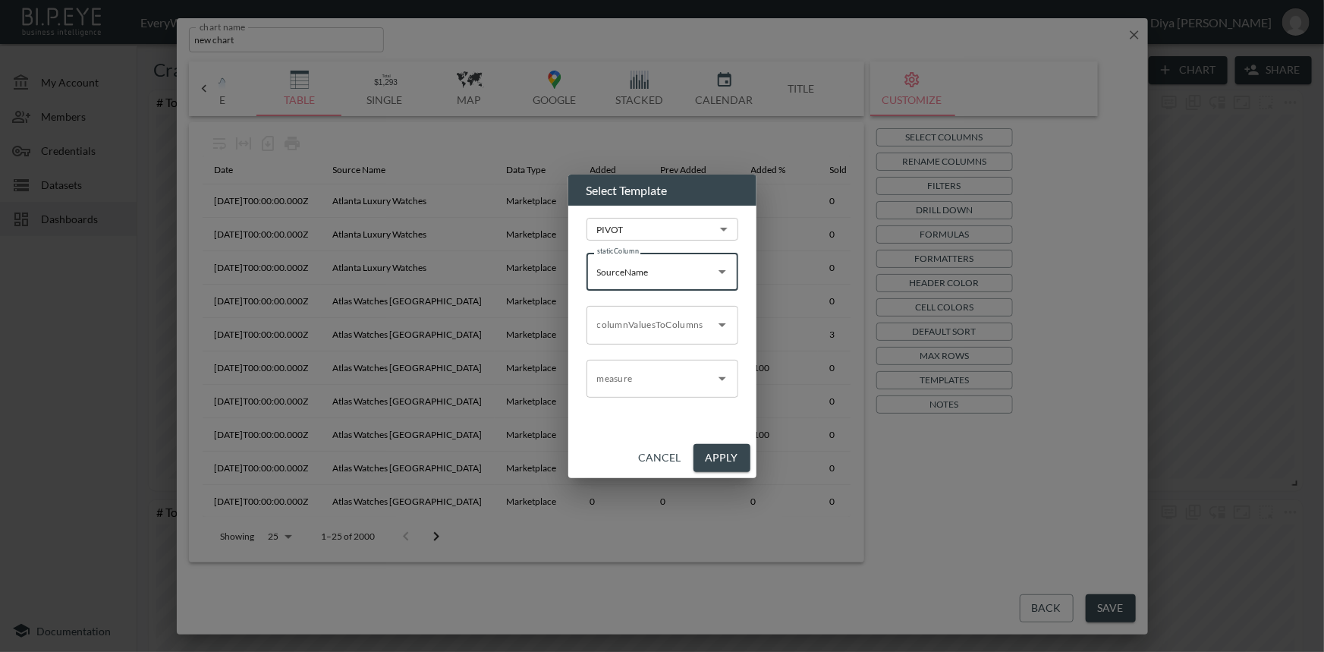
click at [620, 340] on div "columnValuesToColumns" at bounding box center [662, 325] width 152 height 38
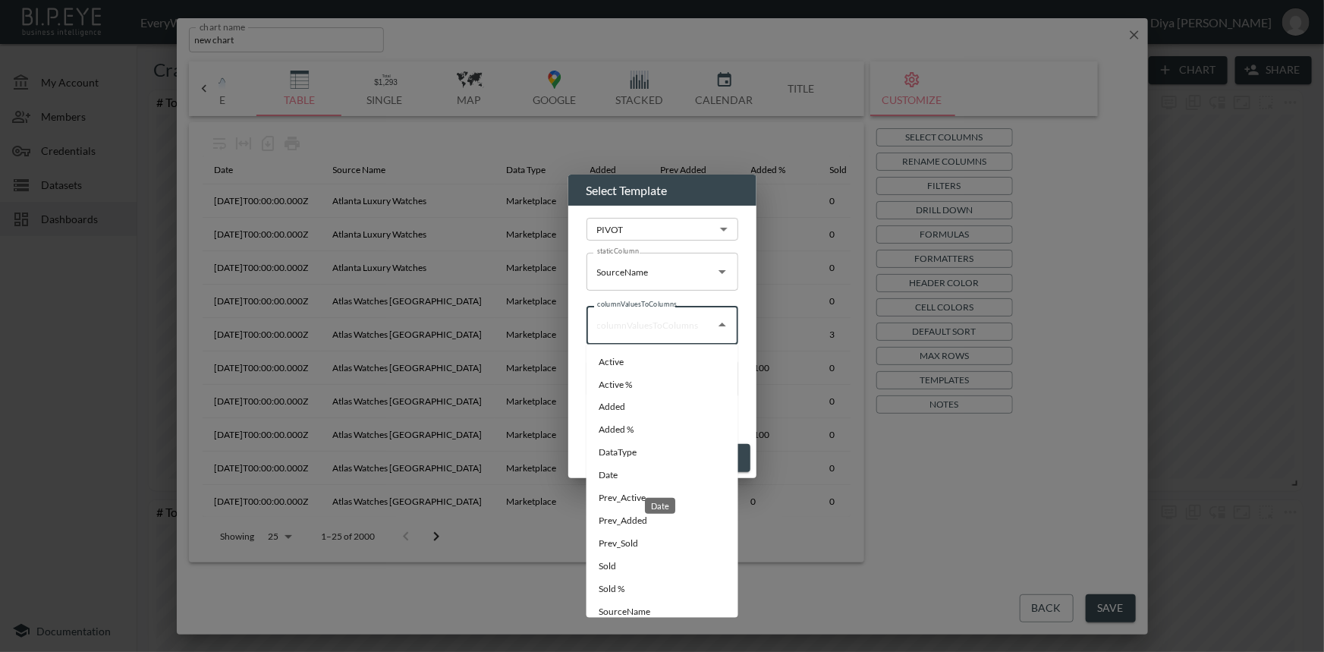
click at [618, 471] on li "Date" at bounding box center [662, 475] width 152 height 23
type input "Date"
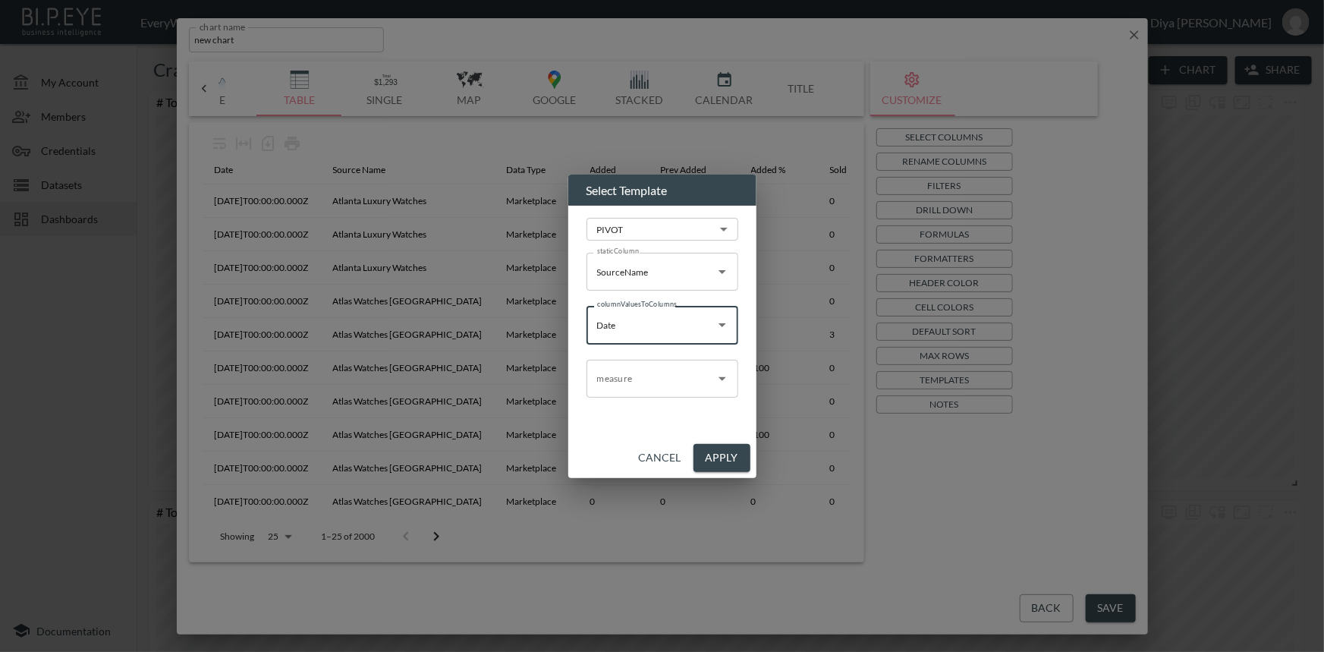
click at [628, 383] on input "measure" at bounding box center [650, 378] width 115 height 24
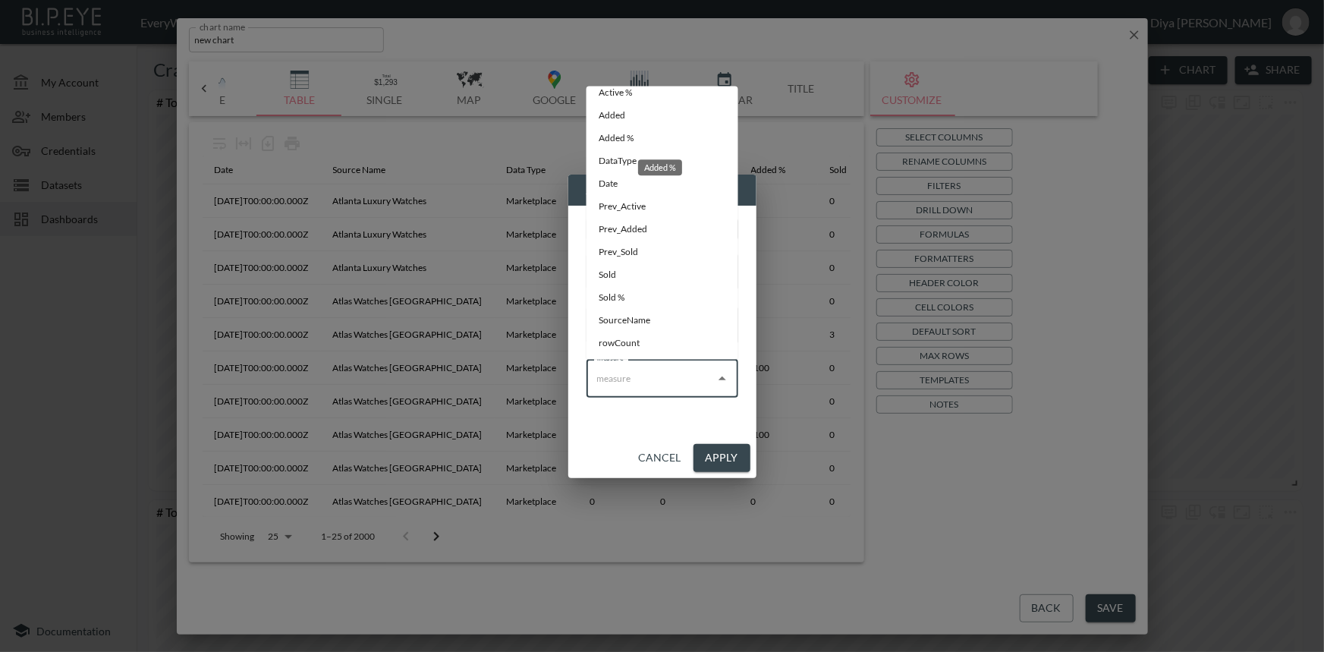
click at [633, 134] on li "Added %" at bounding box center [662, 138] width 152 height 23
type input "Added %"
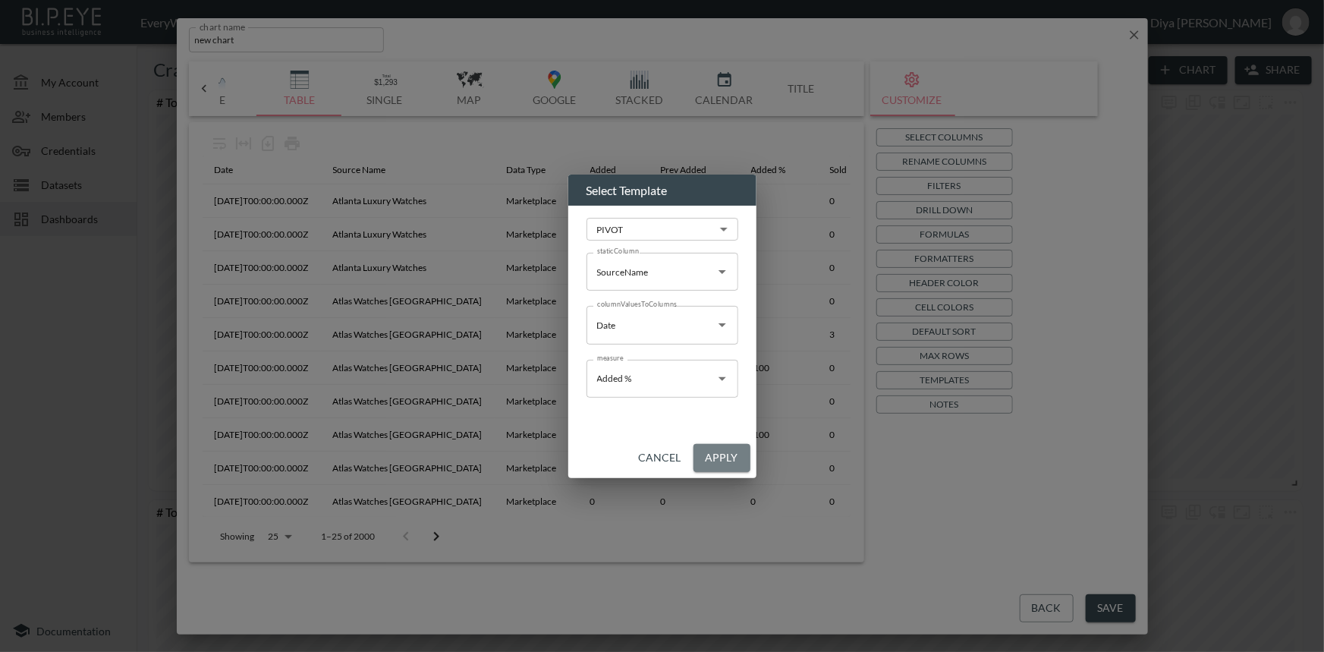
click at [726, 464] on button "Apply" at bounding box center [721, 458] width 57 height 28
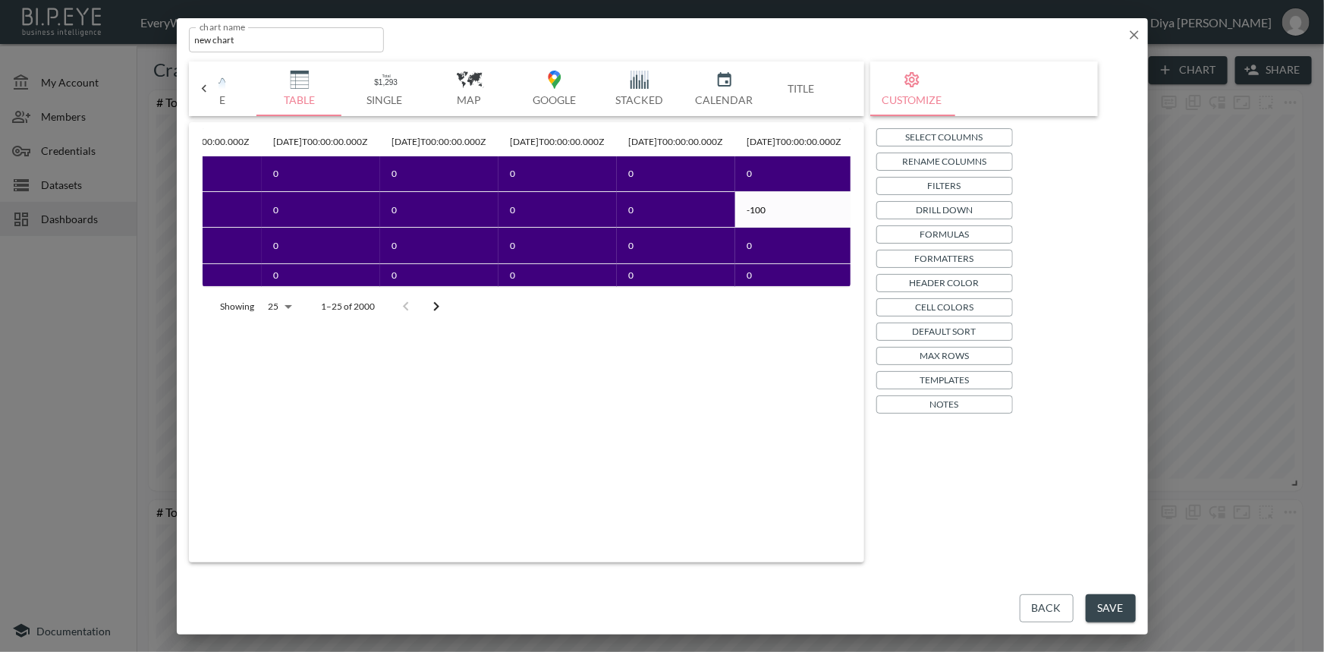
scroll to position [0, 193]
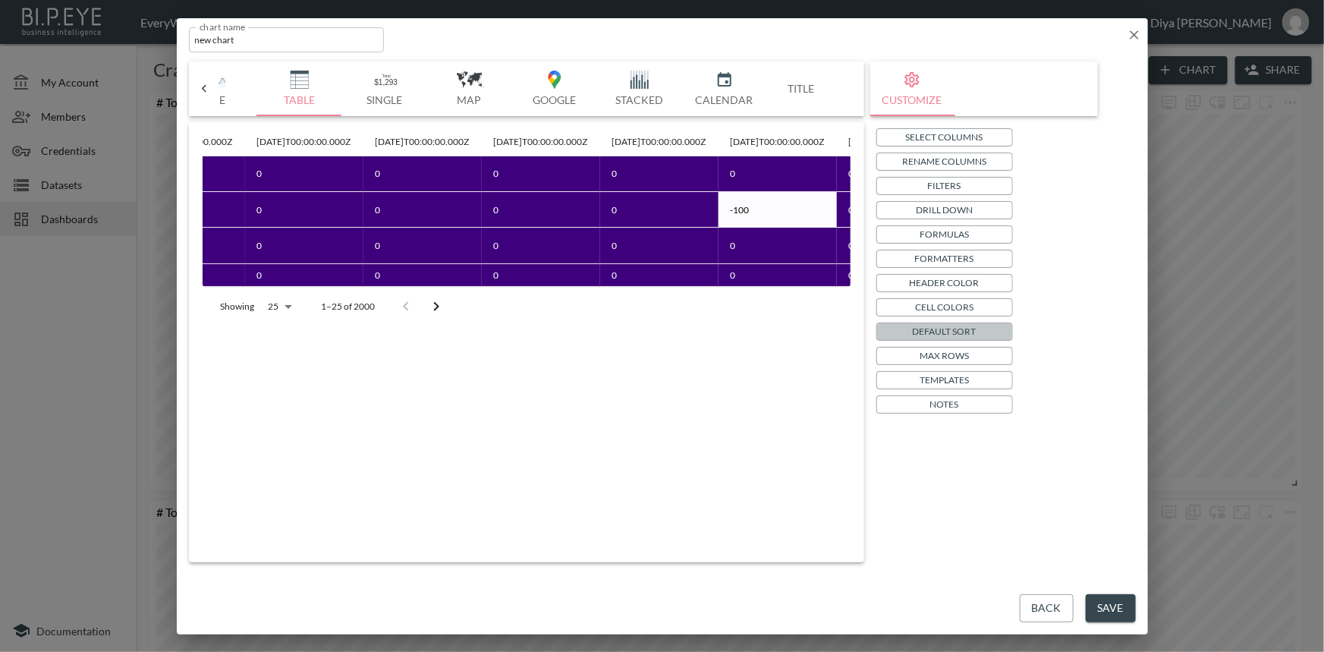
click at [944, 331] on p "Default Sort" at bounding box center [944, 331] width 64 height 16
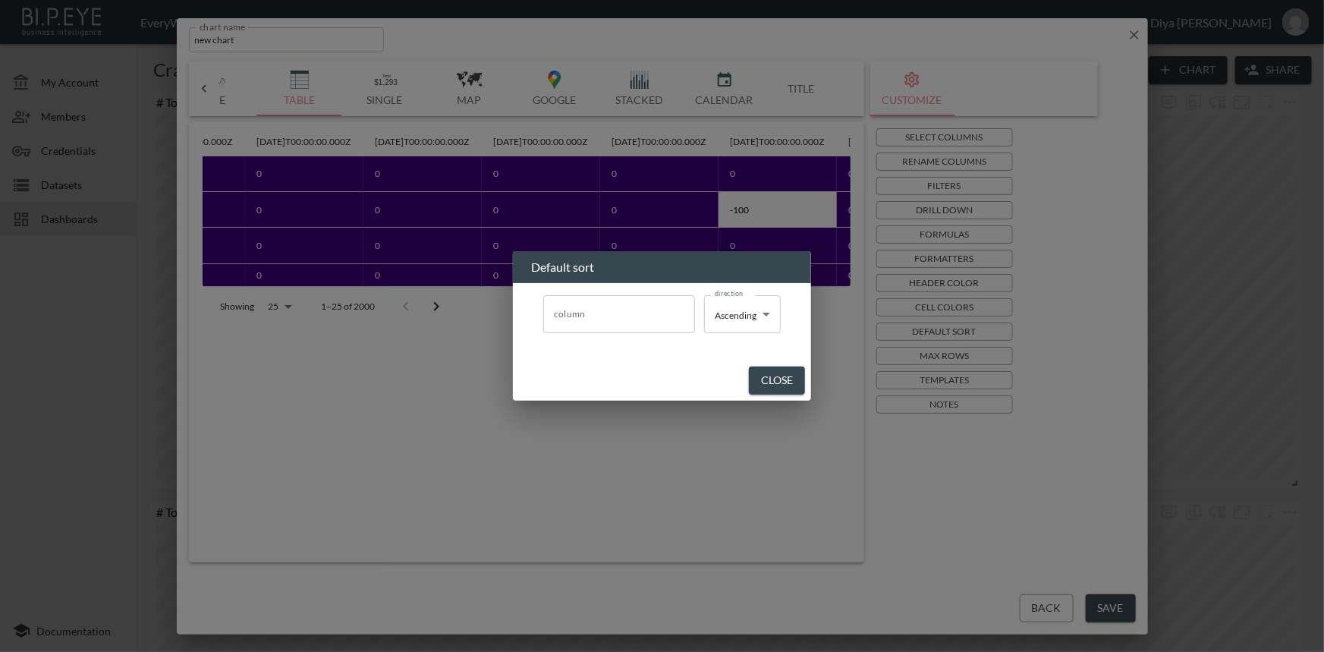
click at [614, 319] on input "column" at bounding box center [619, 314] width 138 height 24
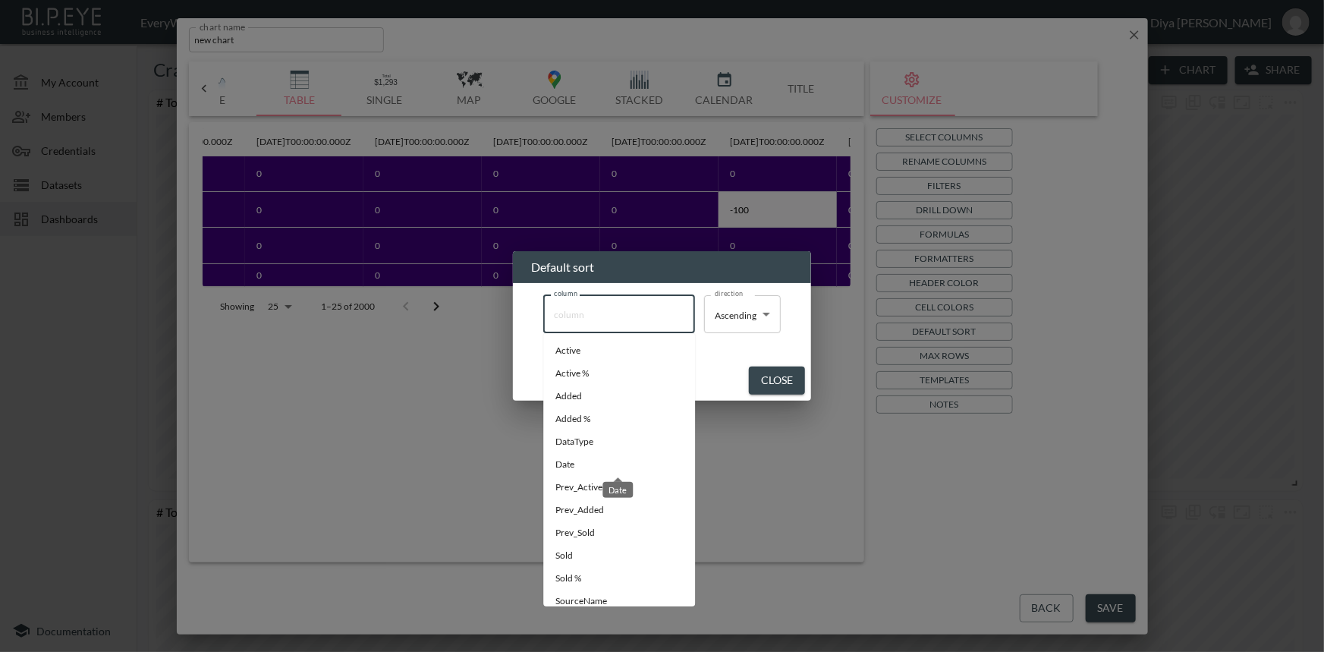
click at [573, 457] on span "Date" at bounding box center [618, 464] width 127 height 14
type input "Date"
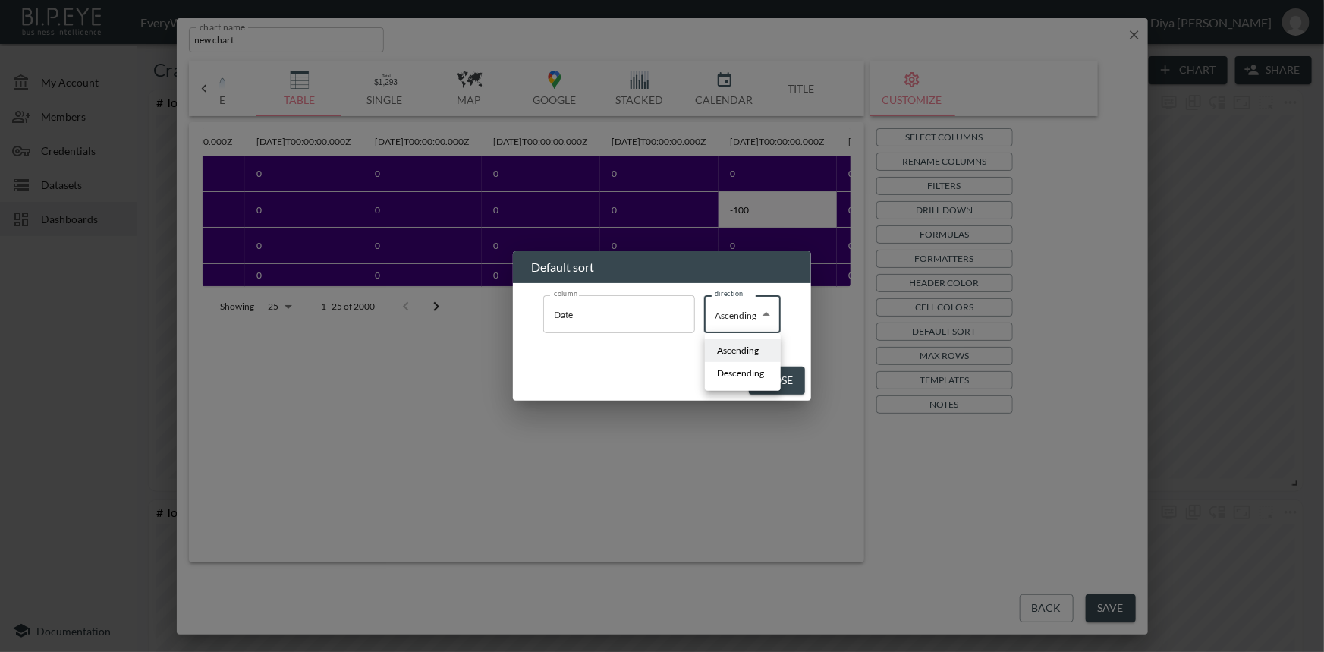
click at [749, 322] on body "BI.P.EYE, Interactive Analytics Dashboards - app EveryWatch / dashboards Diya […" at bounding box center [662, 326] width 1324 height 652
click at [746, 366] on span "Descending" at bounding box center [740, 373] width 47 height 14
type input "Descending"
click at [761, 378] on button "Close" at bounding box center [780, 380] width 56 height 28
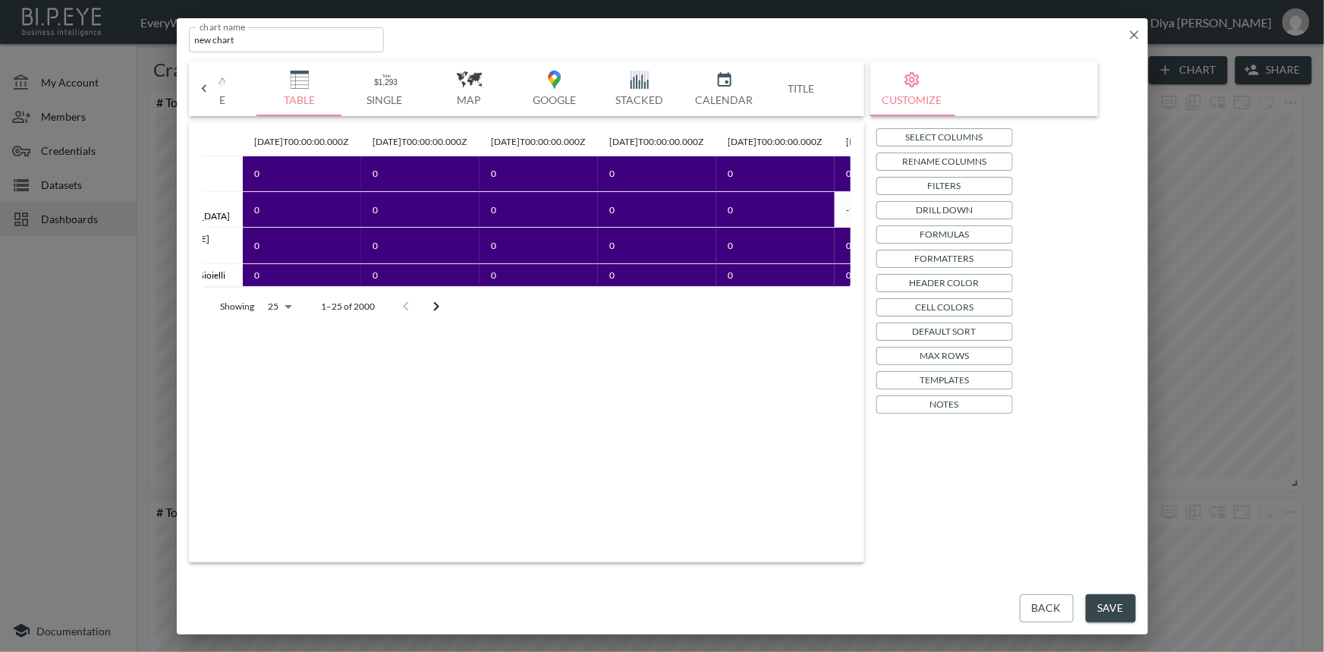
scroll to position [0, 0]
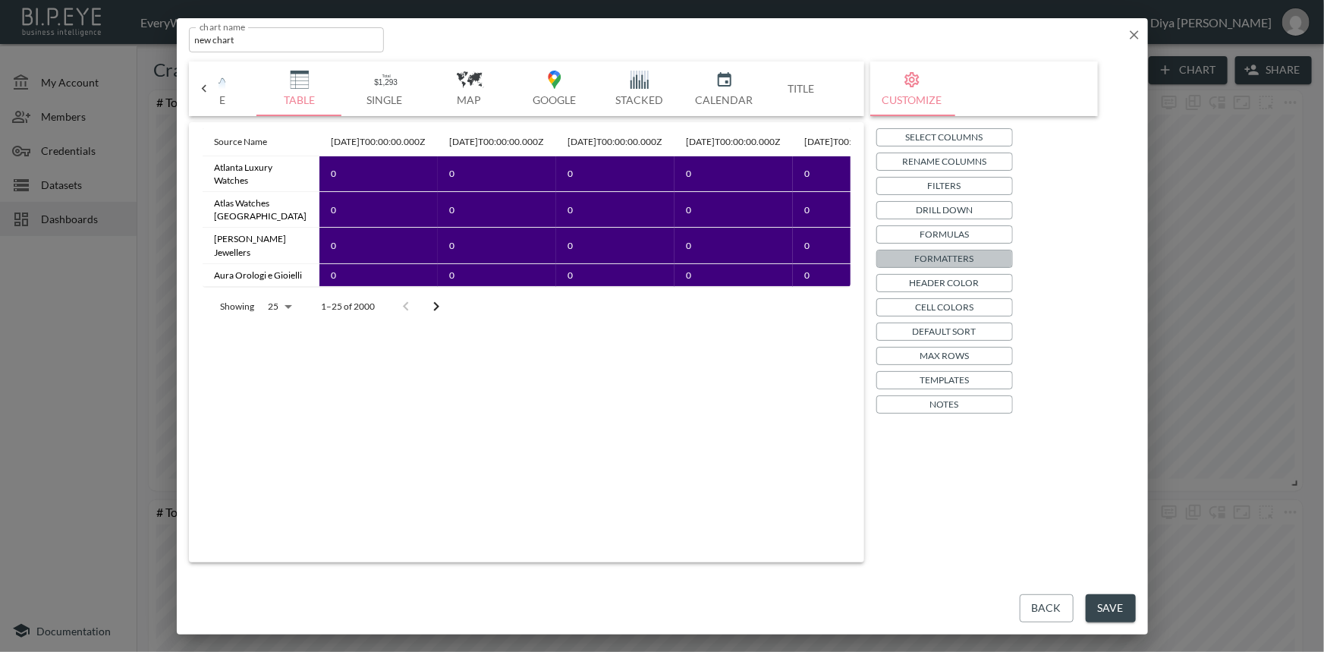
click at [925, 260] on p "Formatters" at bounding box center [944, 258] width 59 height 16
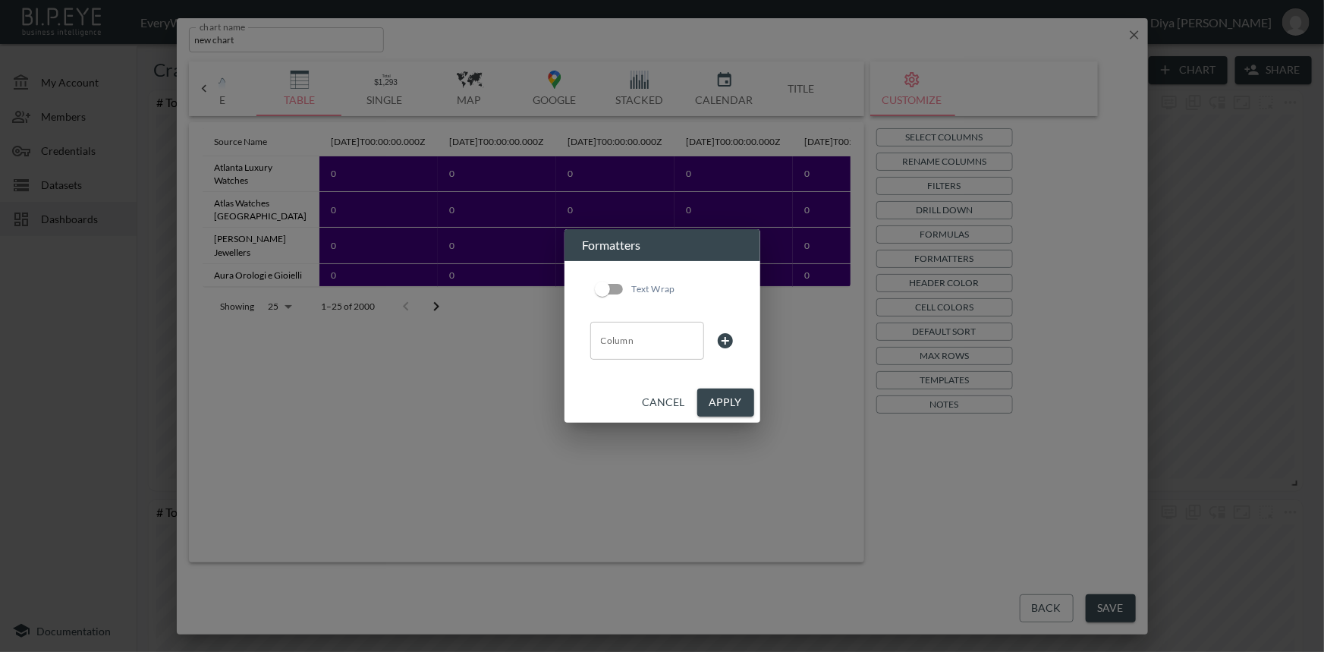
click at [636, 337] on input "Column" at bounding box center [647, 340] width 100 height 24
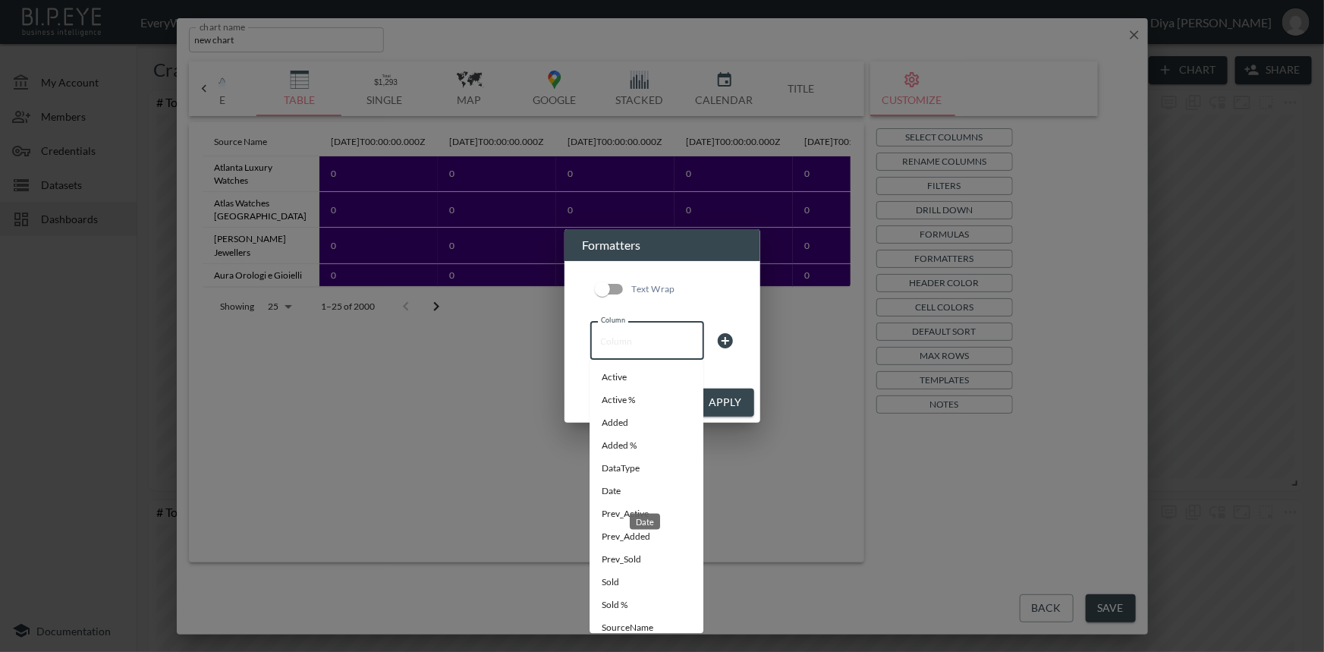
click at [617, 489] on li "Date" at bounding box center [646, 491] width 114 height 23
type input "Date"
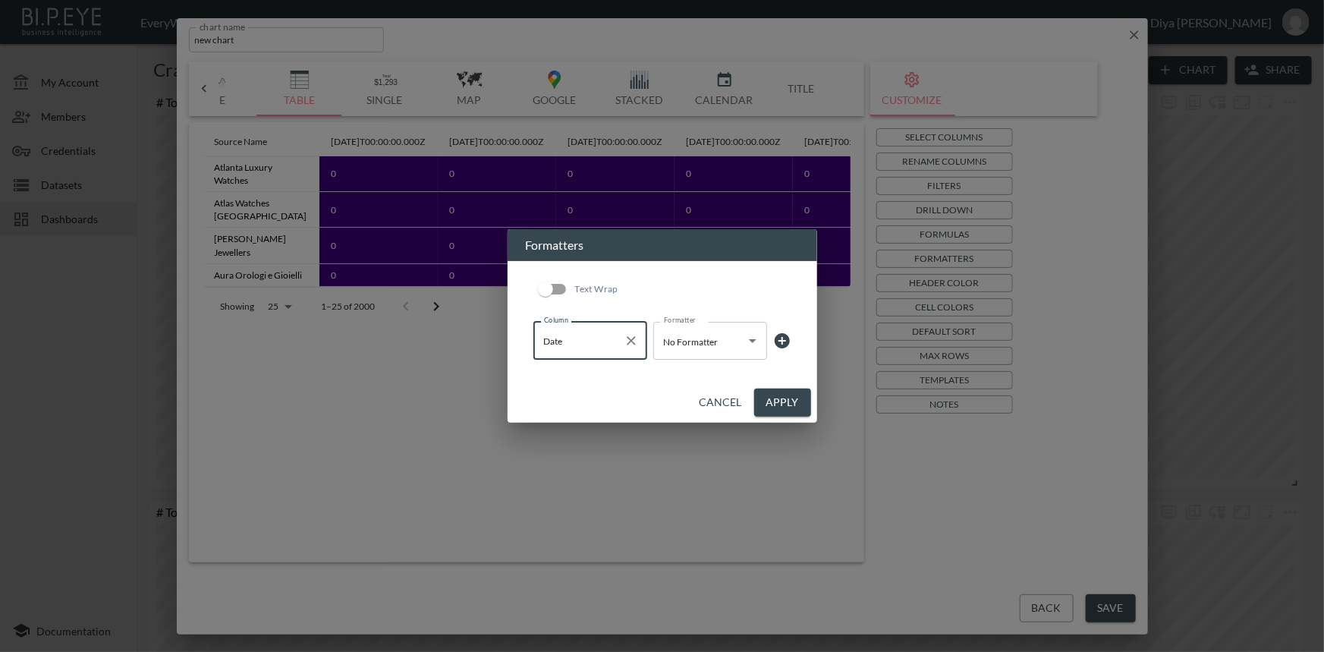
click at [683, 346] on body "BI.P.EYE, Interactive Analytics Dashboards - app EveryWatch / dashboards Diya […" at bounding box center [662, 326] width 1324 height 652
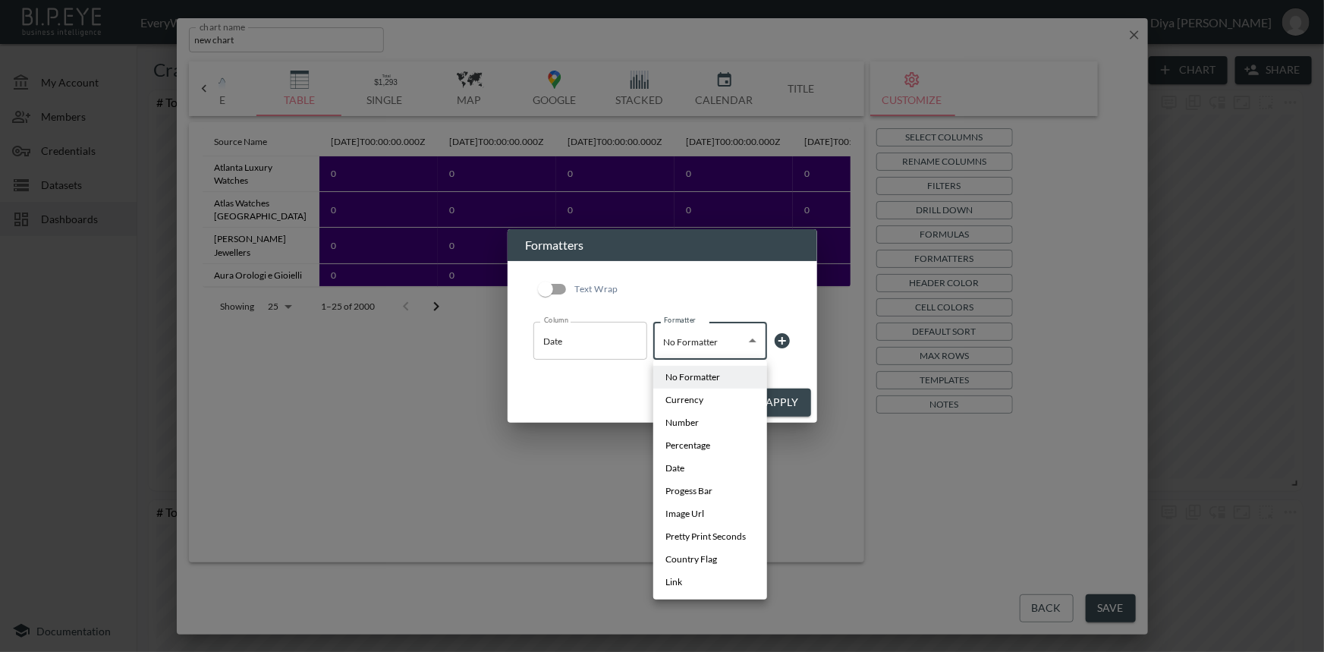
click at [675, 466] on span "Date" at bounding box center [674, 468] width 19 height 14
type input "Date"
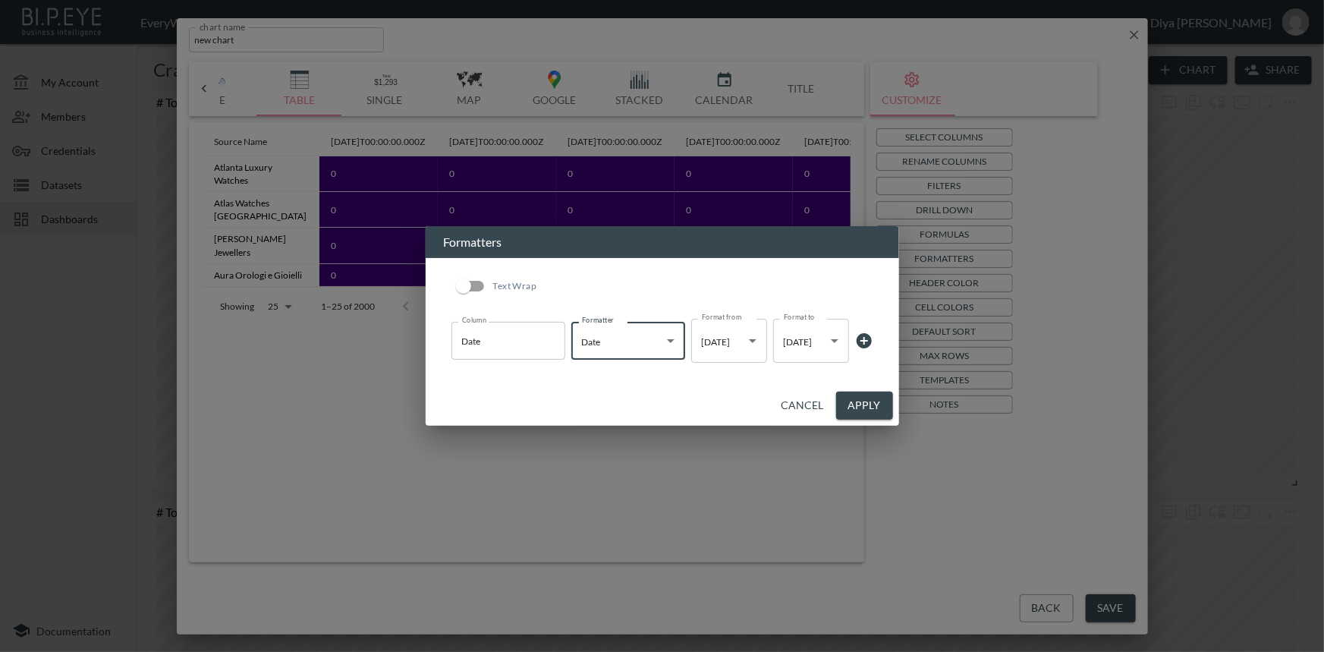
click at [855, 402] on button "Apply" at bounding box center [864, 405] width 57 height 28
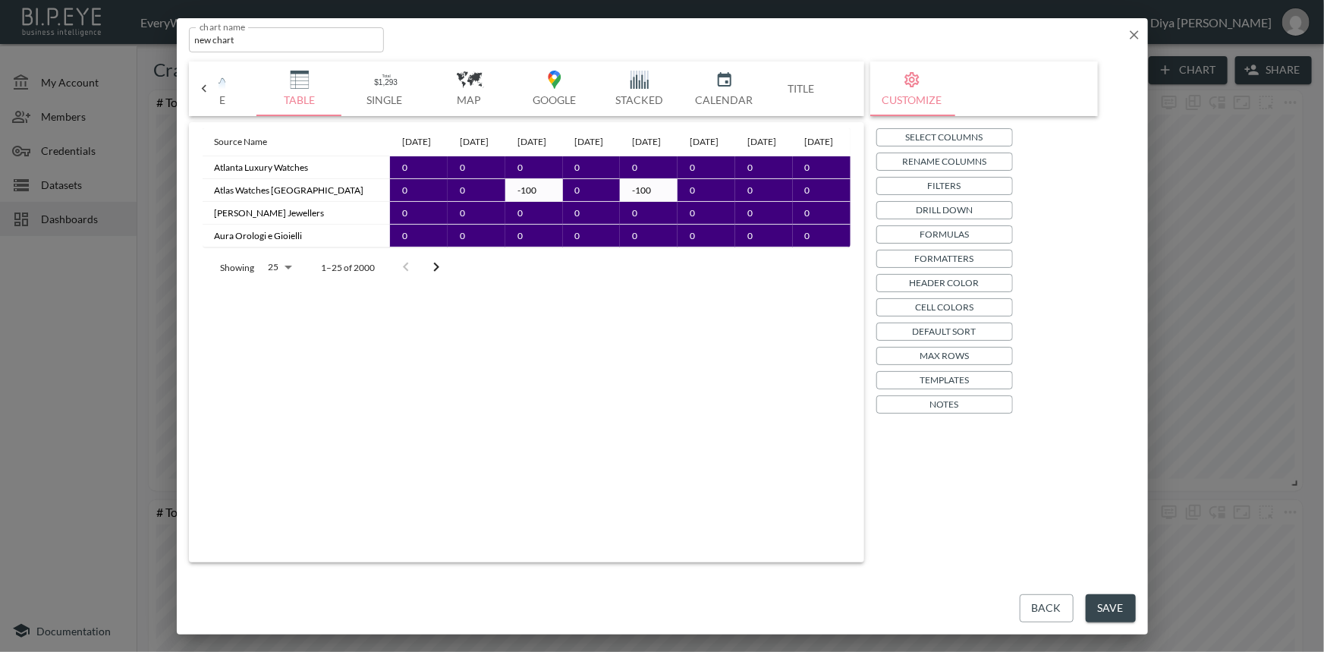
click at [437, 272] on icon "Go to next page" at bounding box center [435, 266] width 5 height 9
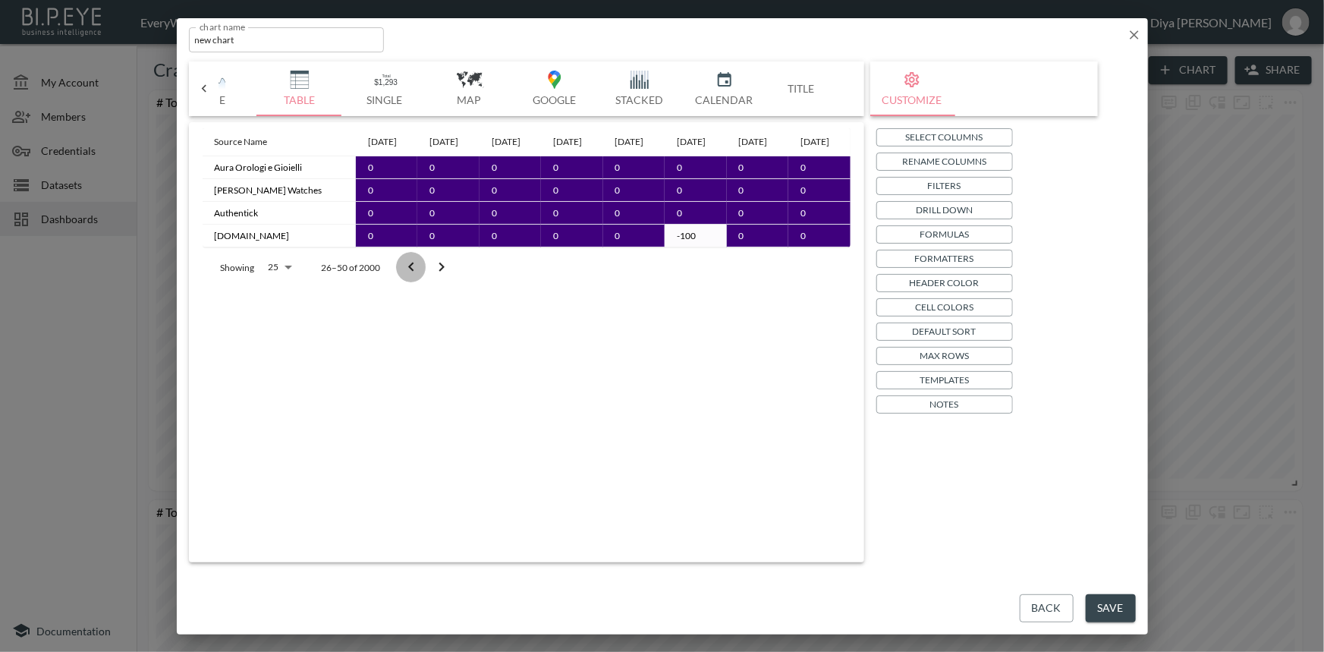
click at [410, 276] on icon "Go to previous page" at bounding box center [411, 267] width 18 height 18
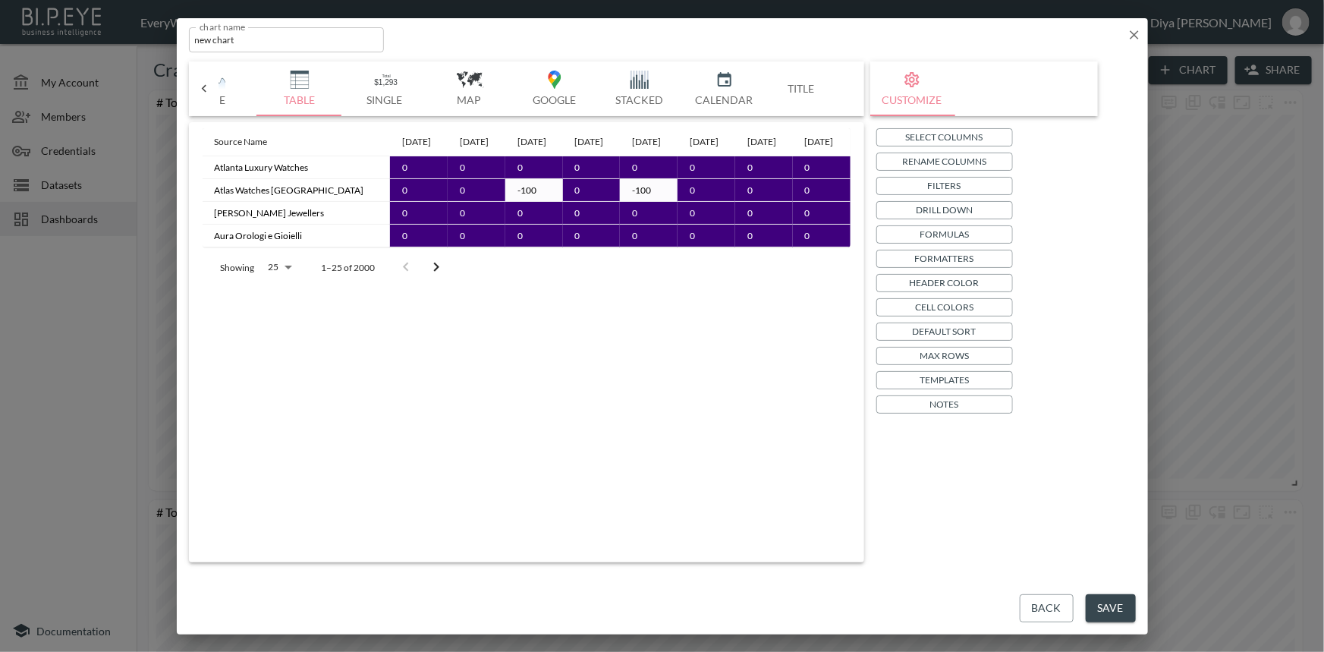
click at [432, 276] on icon "Go to next page" at bounding box center [436, 267] width 18 height 18
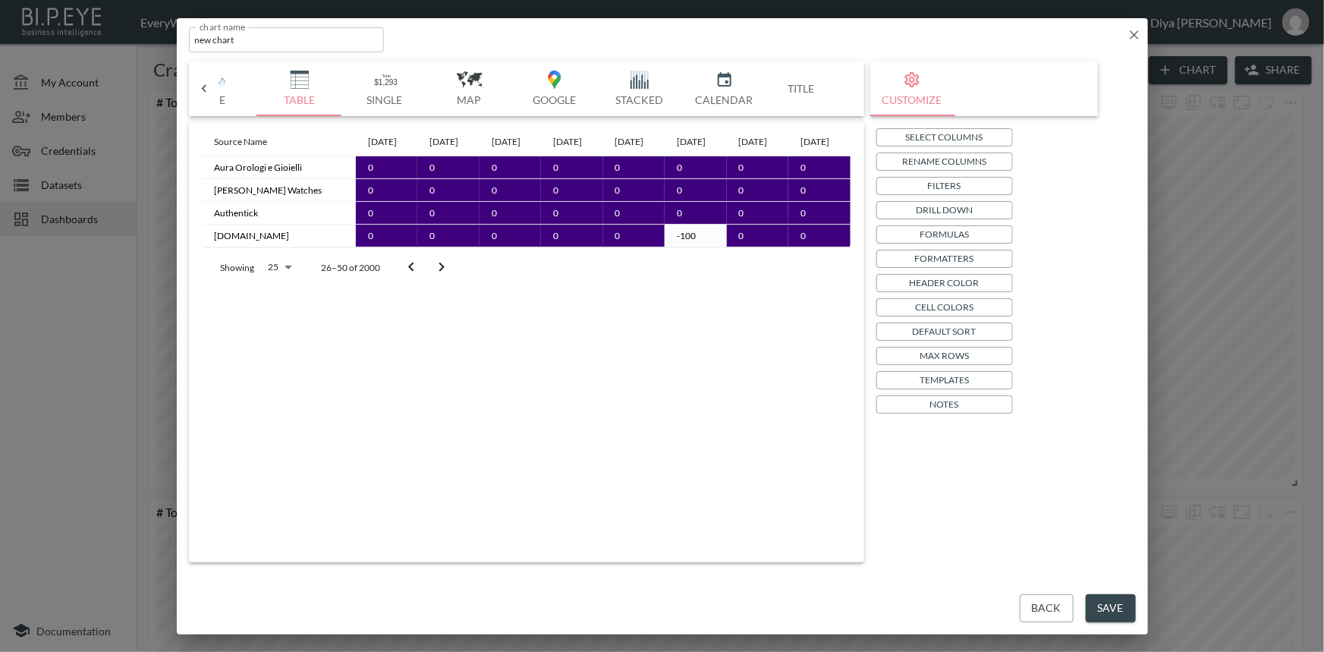
click at [432, 338] on div "Source Name [DATE] [DATE] [DATE] [DATE] [DATE] [DATE] [DATE] [DATE] Aura Orolog…" at bounding box center [527, 339] width 648 height 422
click at [444, 276] on icon "Go to next page" at bounding box center [441, 267] width 18 height 18
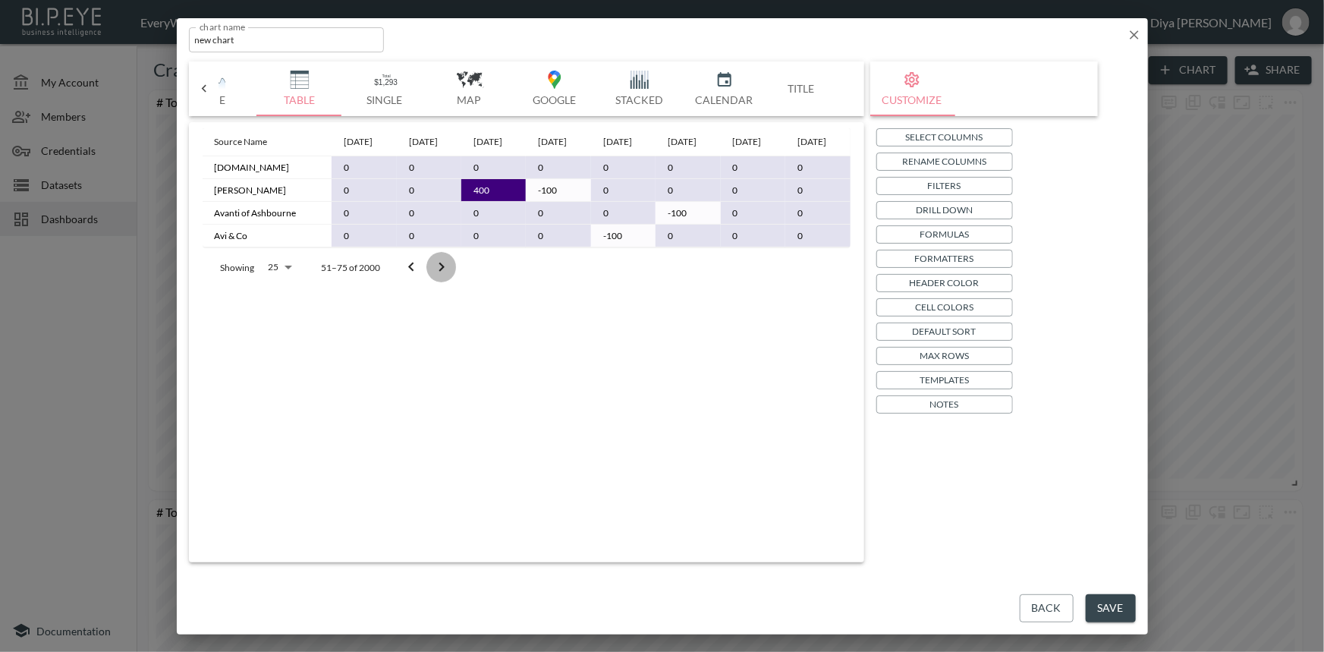
click at [445, 276] on icon "Go to next page" at bounding box center [441, 267] width 18 height 18
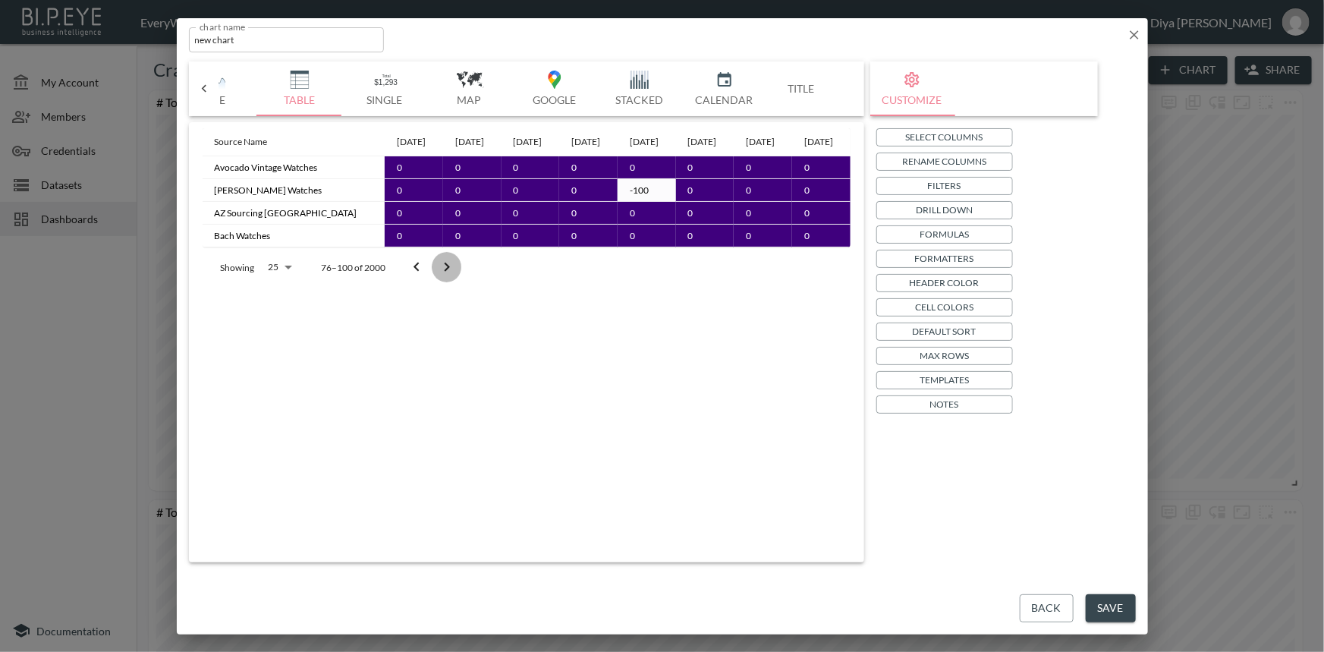
click at [445, 276] on icon "Go to next page" at bounding box center [447, 267] width 18 height 18
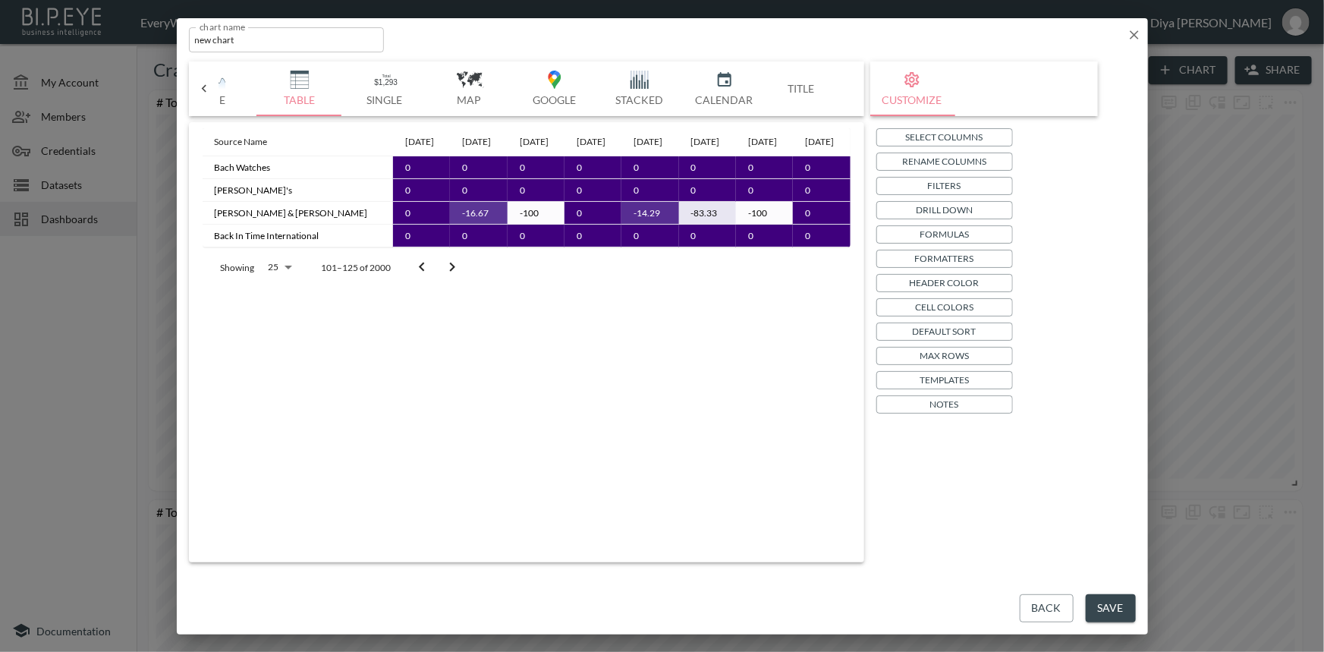
click at [444, 276] on icon "Go to next page" at bounding box center [452, 267] width 18 height 18
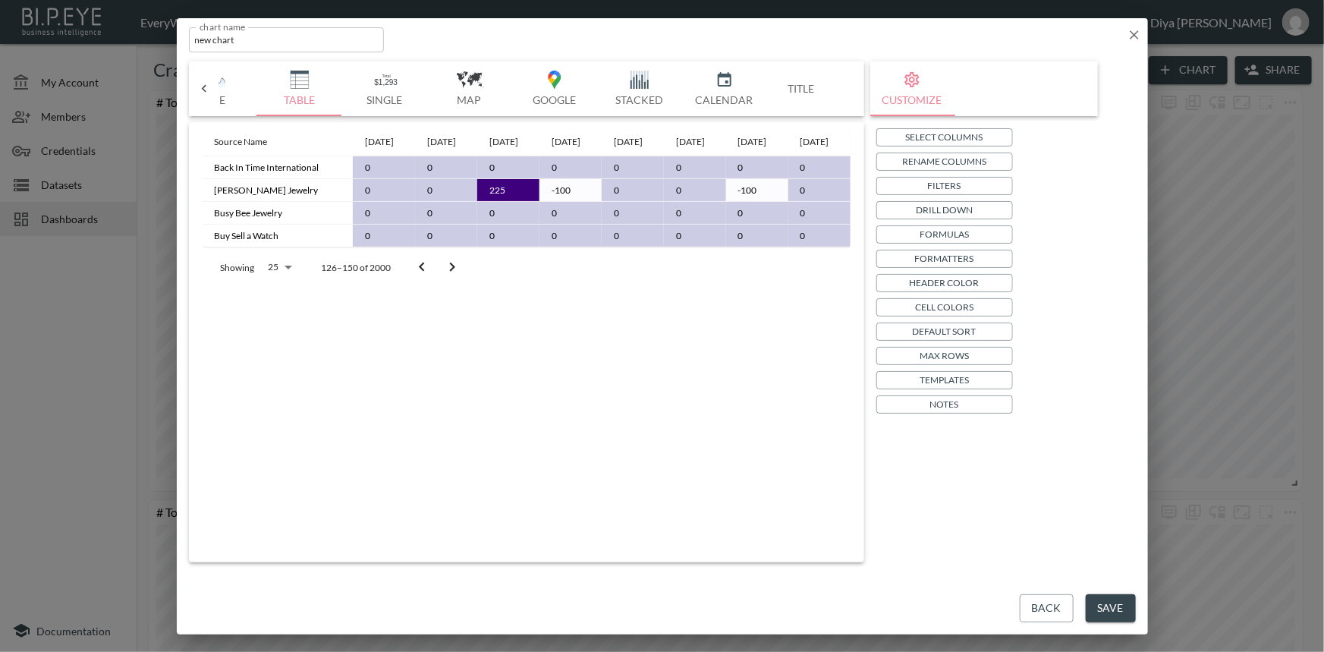
click at [444, 276] on icon "Go to next page" at bounding box center [452, 267] width 18 height 18
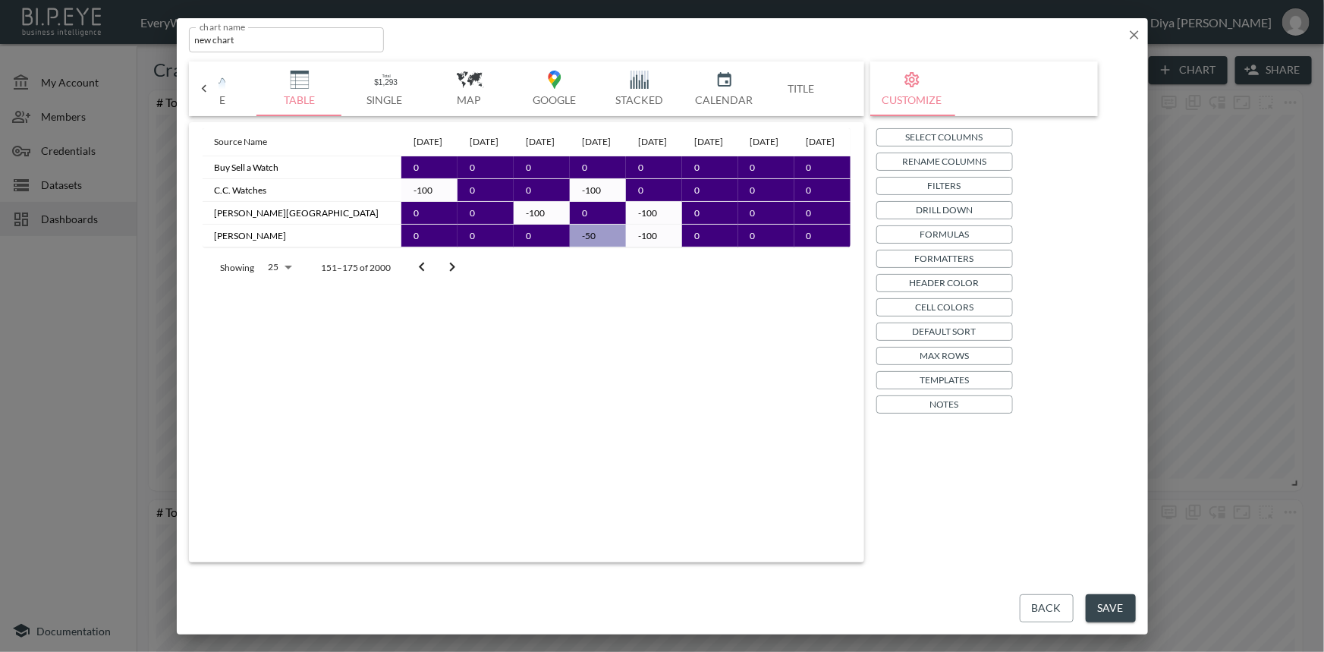
click at [269, 299] on body "BI.P.EYE, Interactive Analytics Dashboards - app EveryWatch / dashboards Diya […" at bounding box center [662, 326] width 1324 height 652
click at [282, 440] on li "200" at bounding box center [279, 436] width 52 height 27
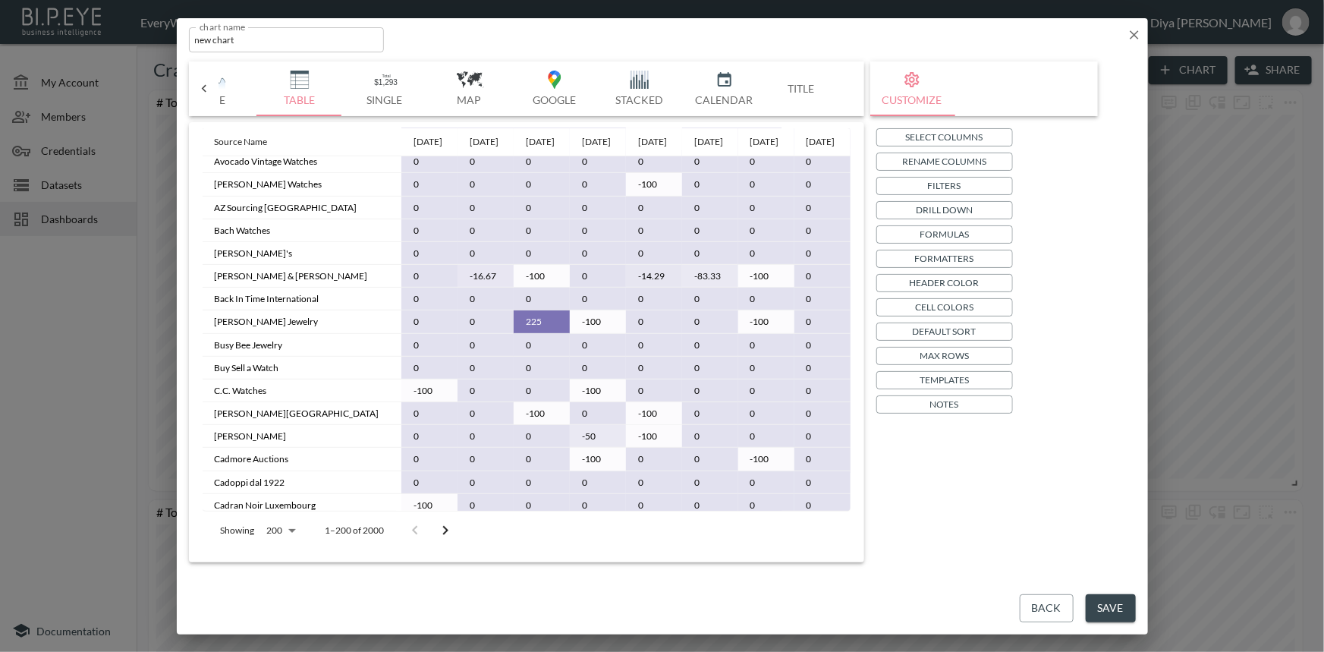
scroll to position [305, 0]
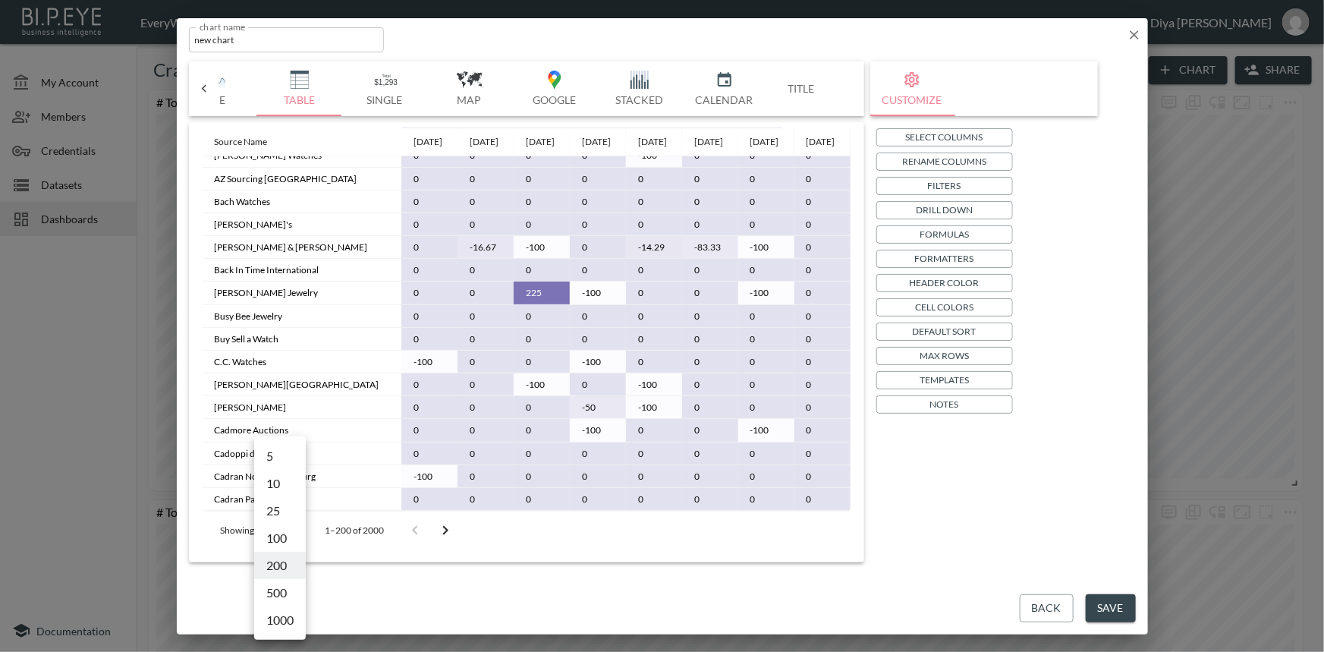
click at [289, 526] on body "BI.P.EYE, Interactive Analytics Dashboards - app EveryWatch / dashboards Diya […" at bounding box center [662, 326] width 1324 height 652
click at [278, 507] on li "25" at bounding box center [280, 510] width 52 height 27
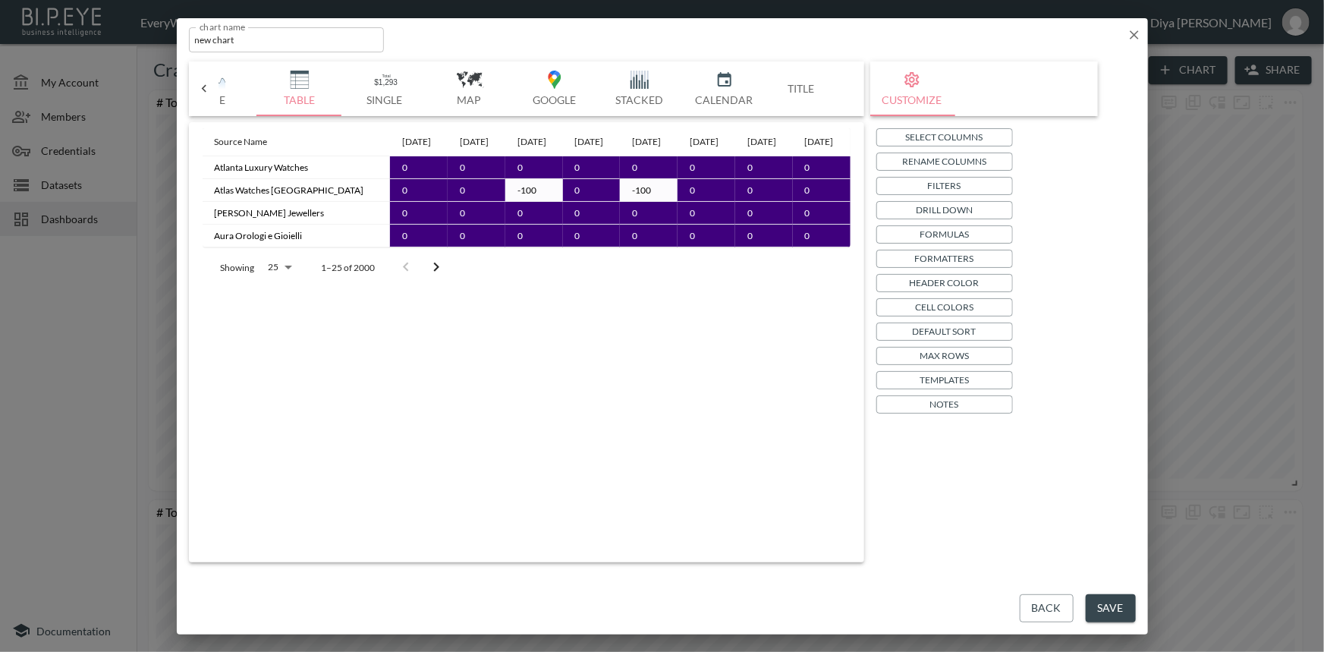
scroll to position [0, 0]
click at [287, 338] on body "BI.P.EYE, Interactive Analytics Dashboards - app EveryWatch / dashboards Diya […" at bounding box center [662, 326] width 1324 height 652
click at [280, 448] on li "100" at bounding box center [279, 448] width 52 height 27
type input "100"
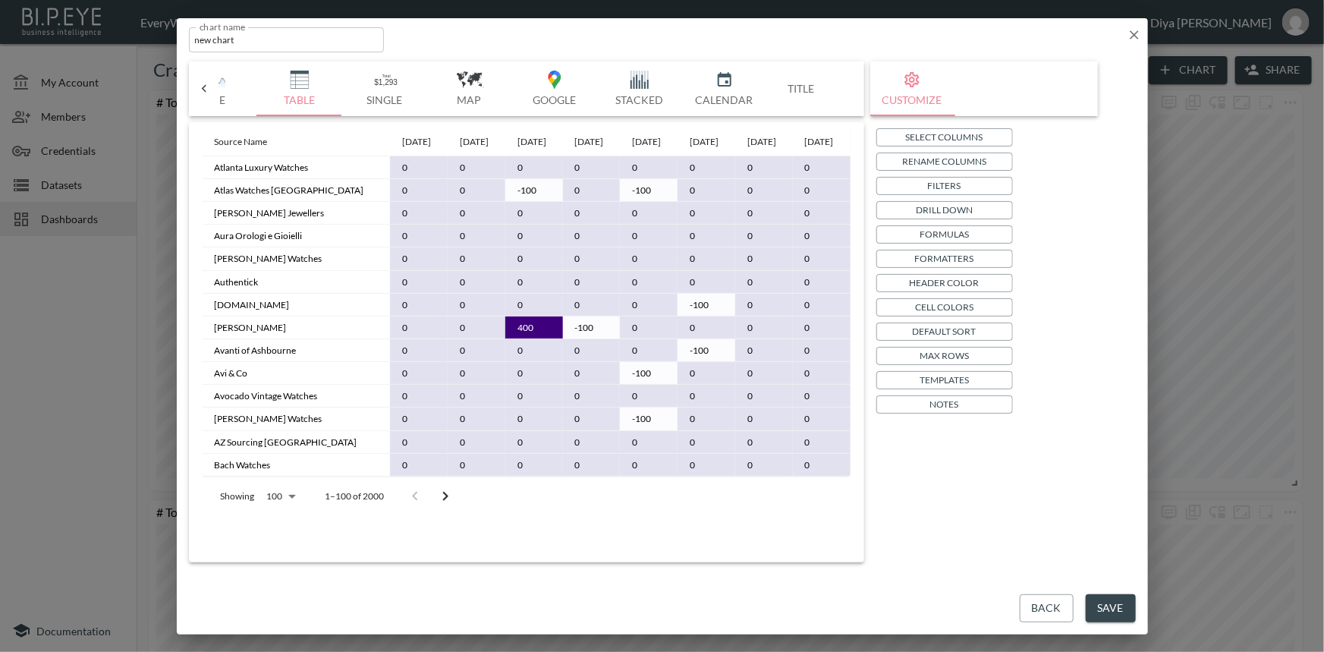
click at [449, 505] on icon "Go to next page" at bounding box center [445, 496] width 18 height 18
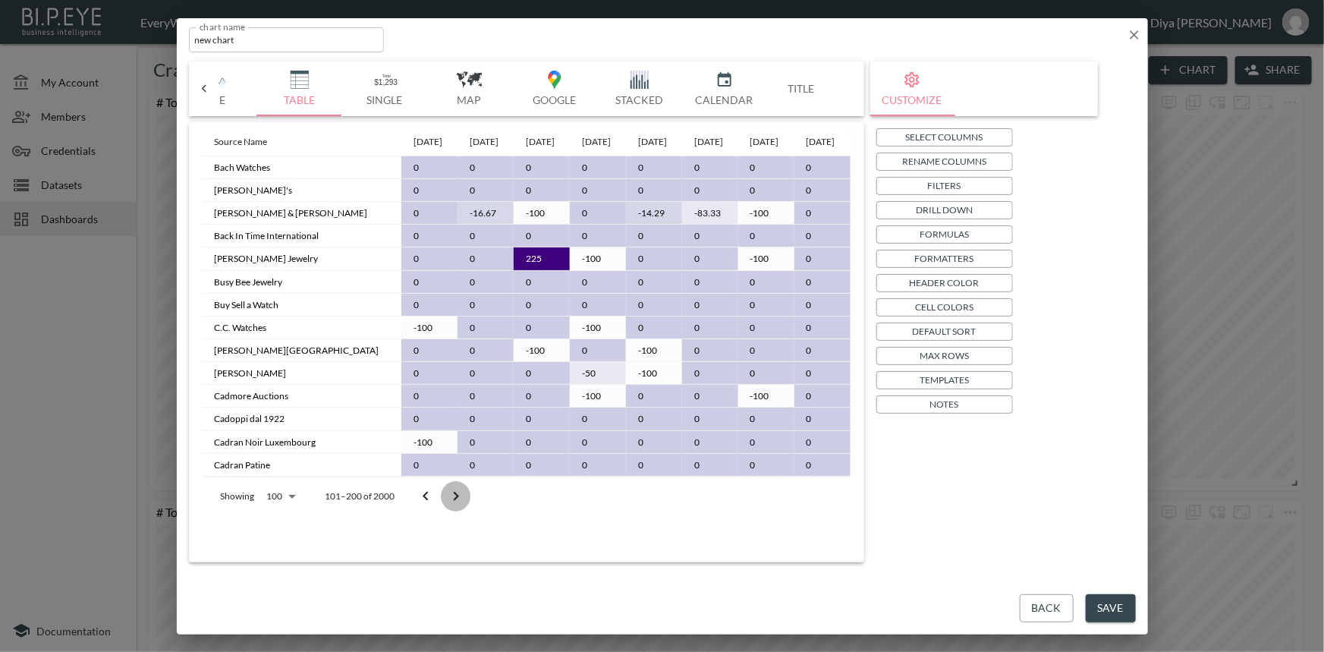
click at [449, 505] on icon "Go to next page" at bounding box center [456, 496] width 18 height 18
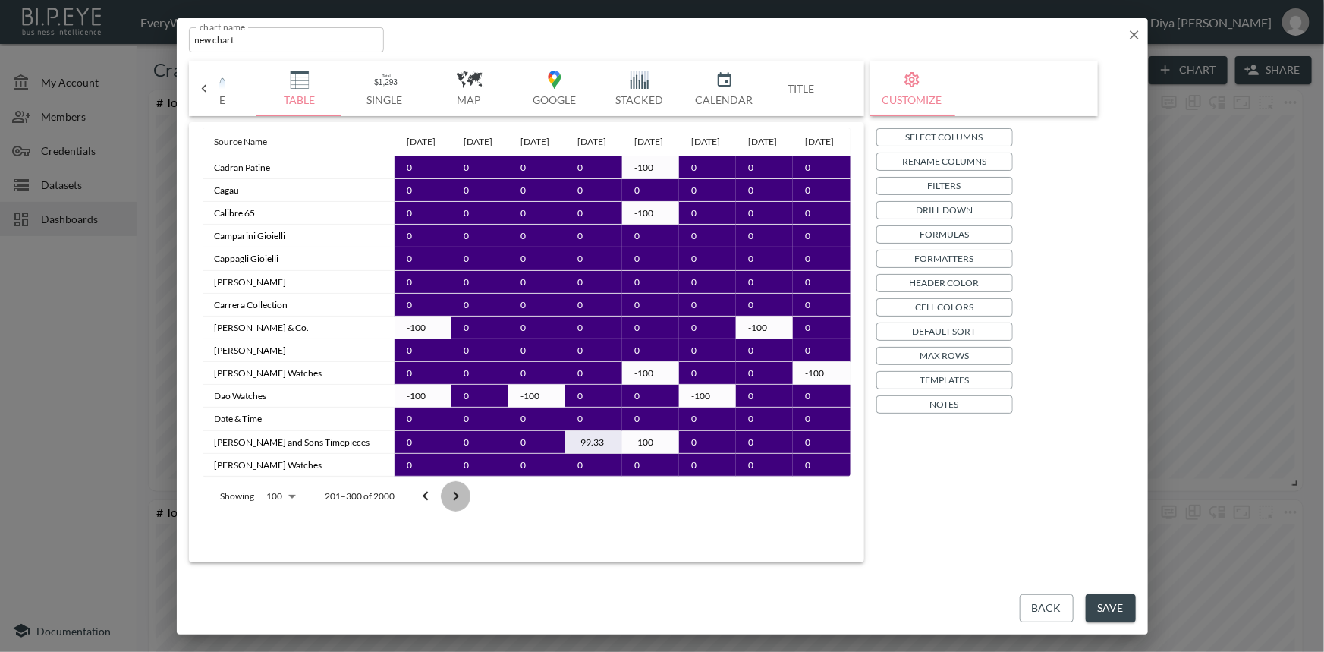
click at [449, 505] on icon "Go to next page" at bounding box center [456, 496] width 18 height 18
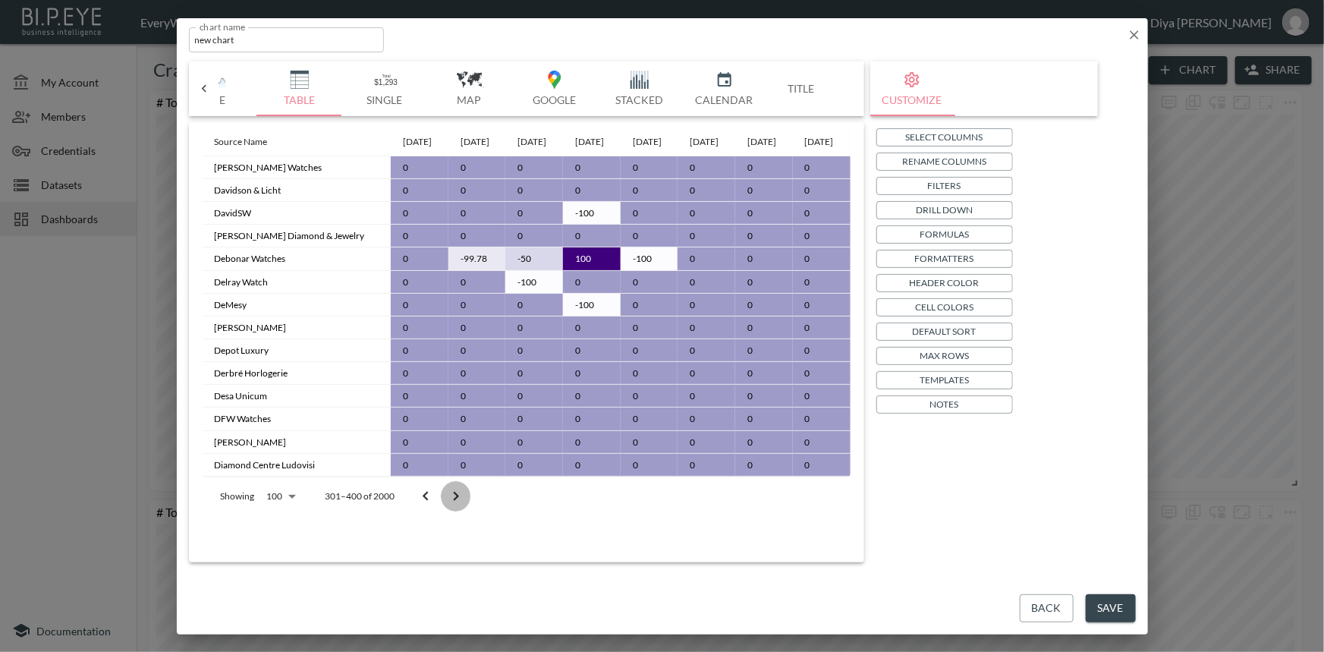
click at [449, 505] on icon "Go to next page" at bounding box center [456, 496] width 18 height 18
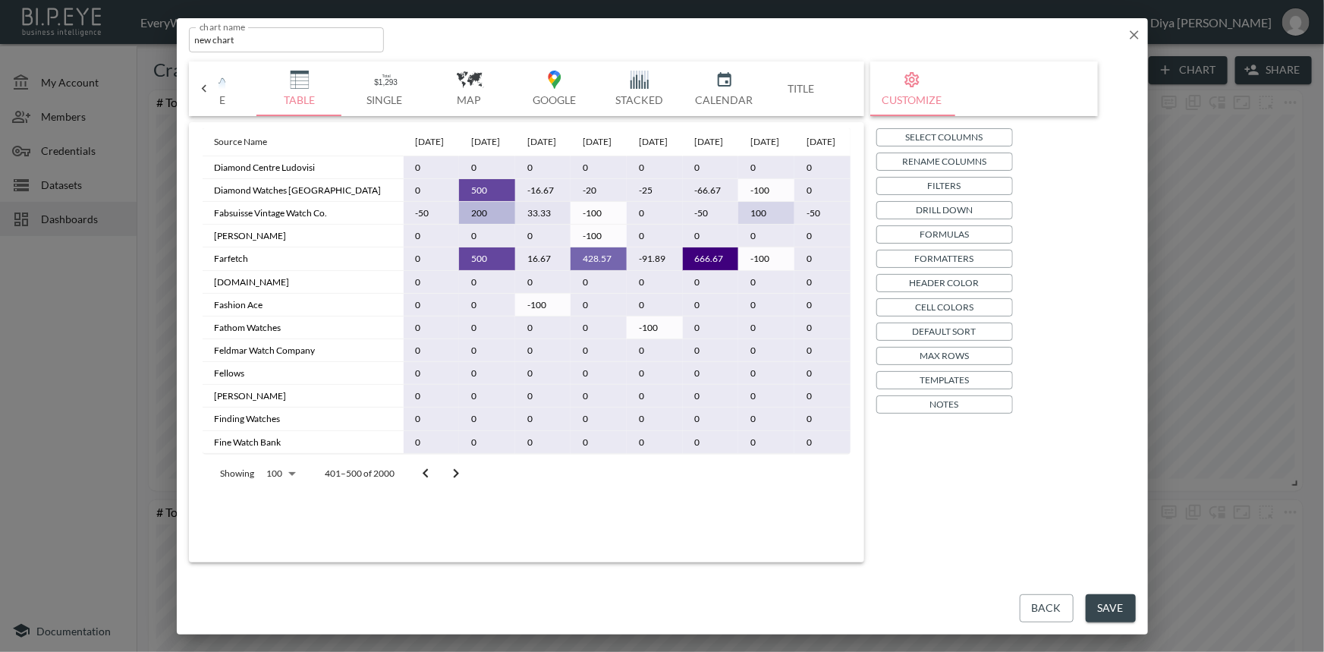
click at [449, 482] on icon "Go to next page" at bounding box center [456, 473] width 18 height 18
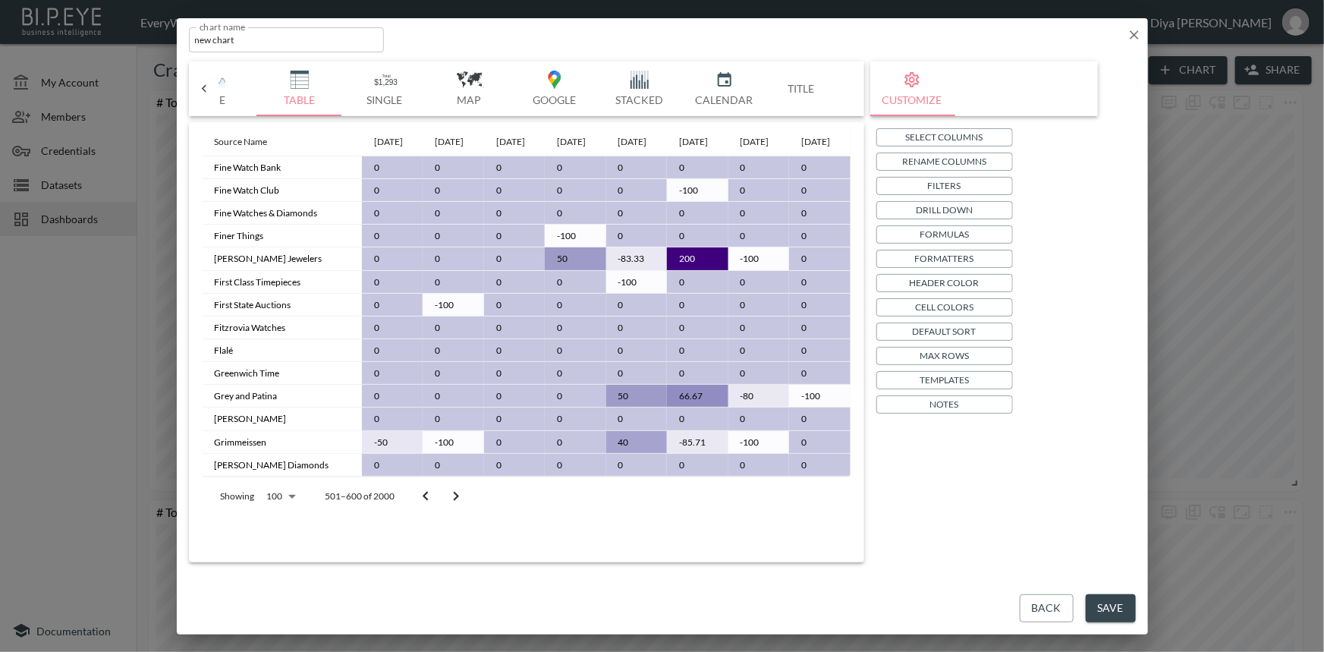
click at [449, 505] on icon "Go to next page" at bounding box center [456, 496] width 18 height 18
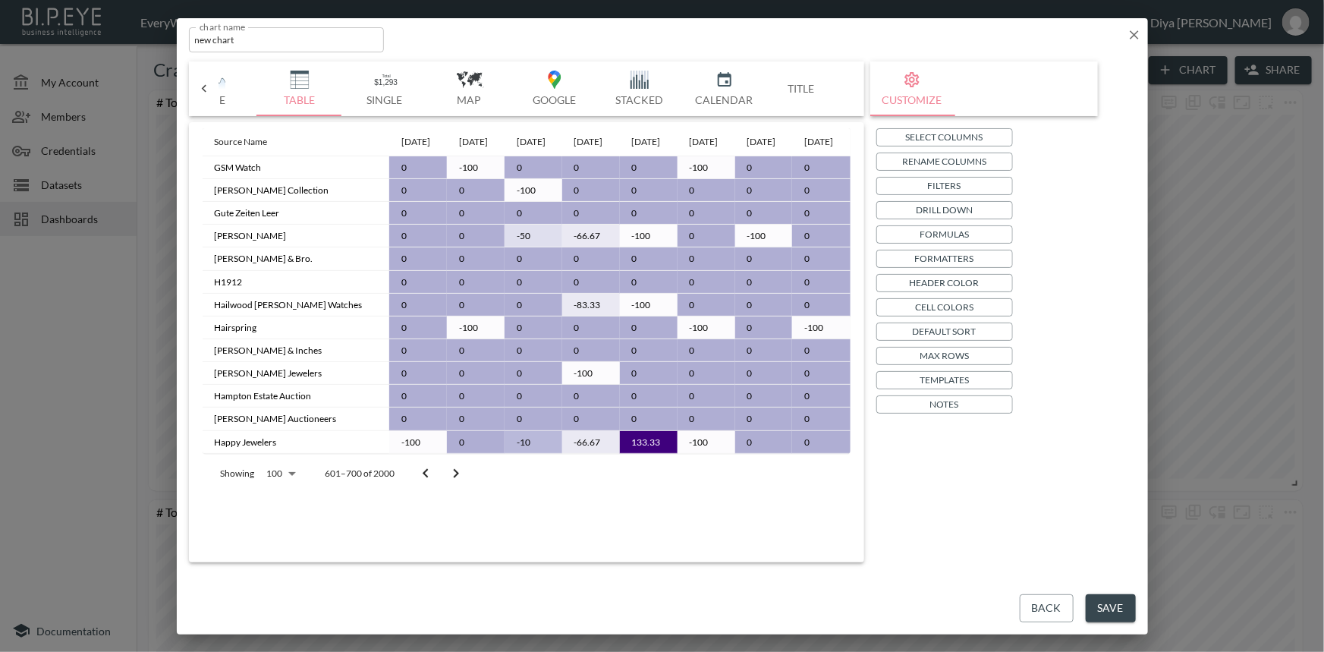
click at [425, 477] on icon "Go to previous page" at bounding box center [424, 472] width 5 height 9
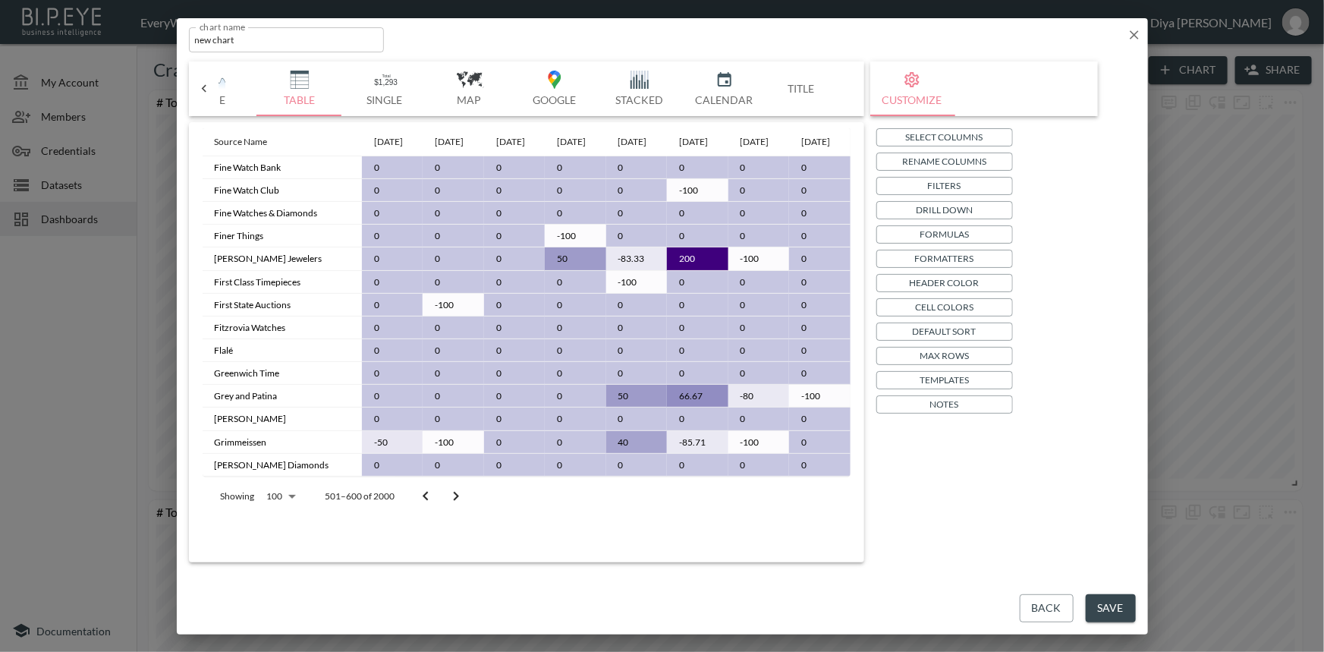
click at [425, 511] on button "Go to previous page" at bounding box center [425, 496] width 30 height 30
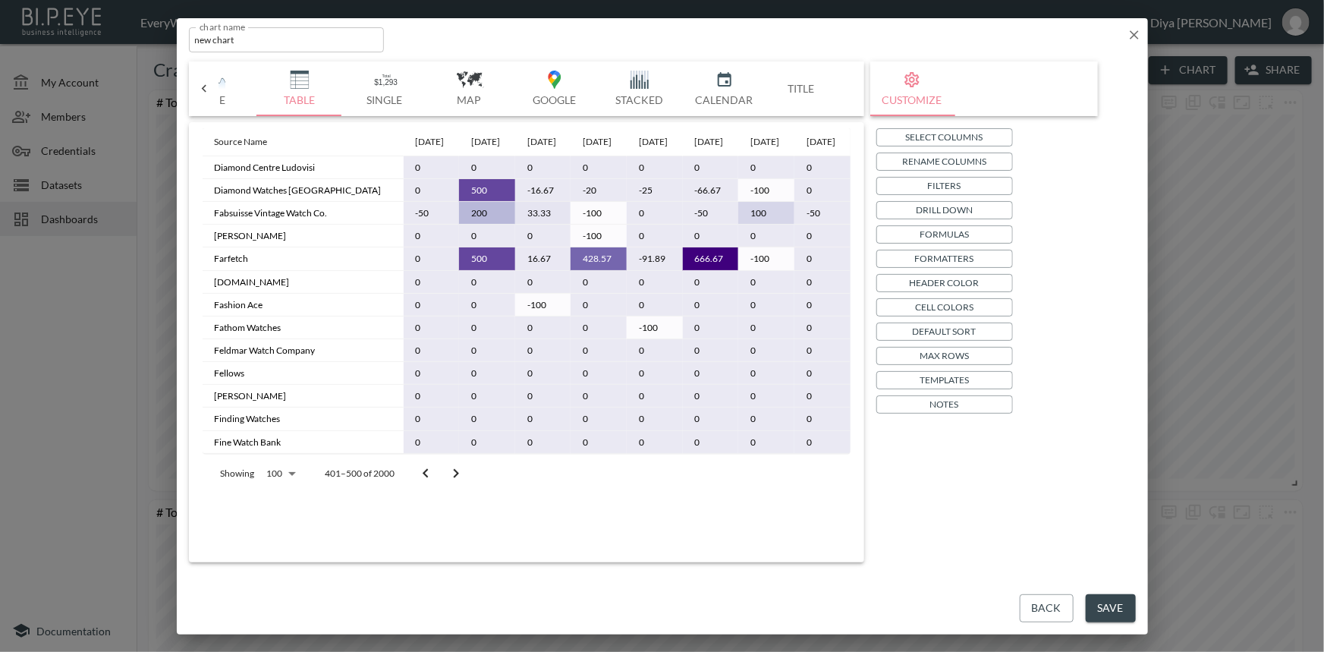
click at [425, 493] on div "Showing 100 100 401–500 of 2000" at bounding box center [338, 473] width 270 height 39
click at [424, 488] on button "Go to previous page" at bounding box center [425, 473] width 30 height 30
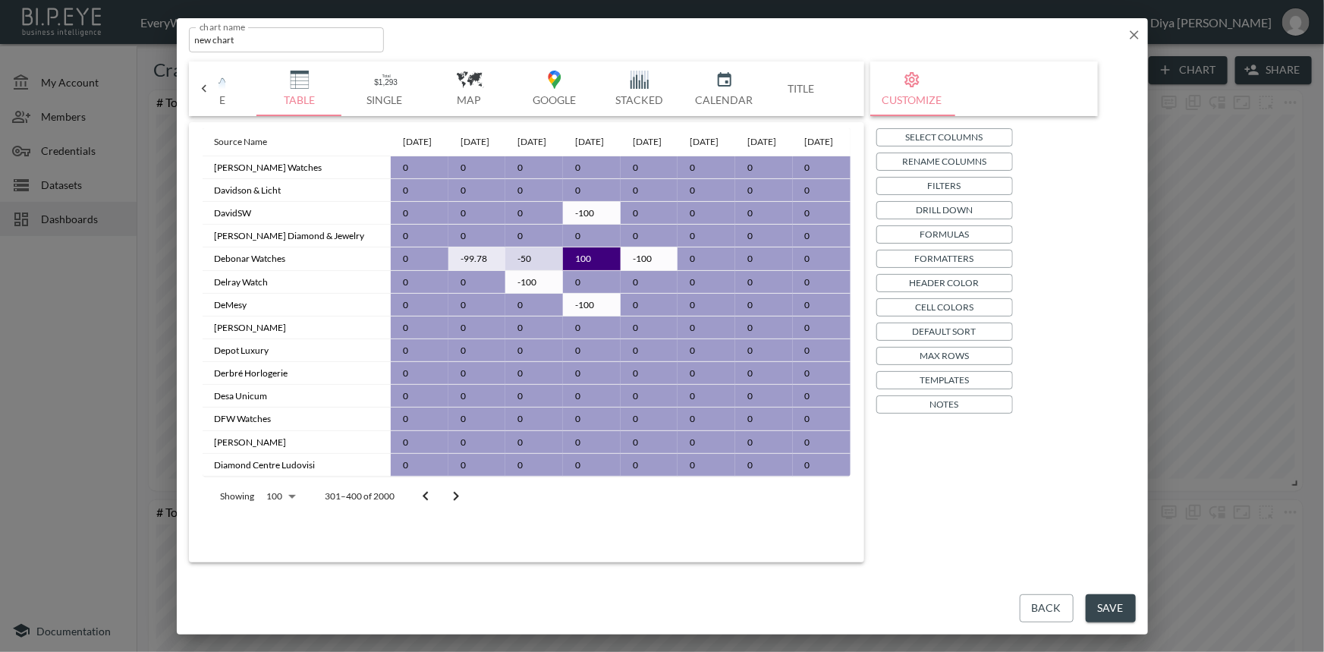
click at [424, 511] on button "Go to previous page" at bounding box center [425, 496] width 30 height 30
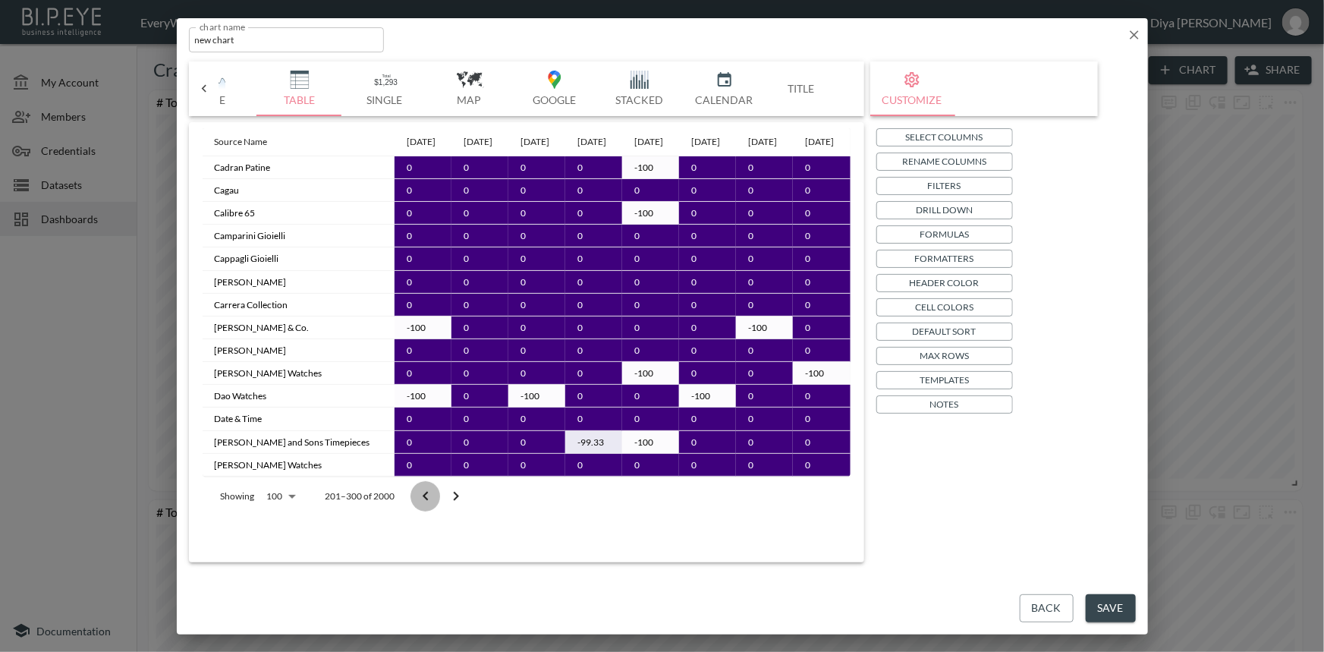
click at [424, 511] on button "Go to previous page" at bounding box center [425, 496] width 30 height 30
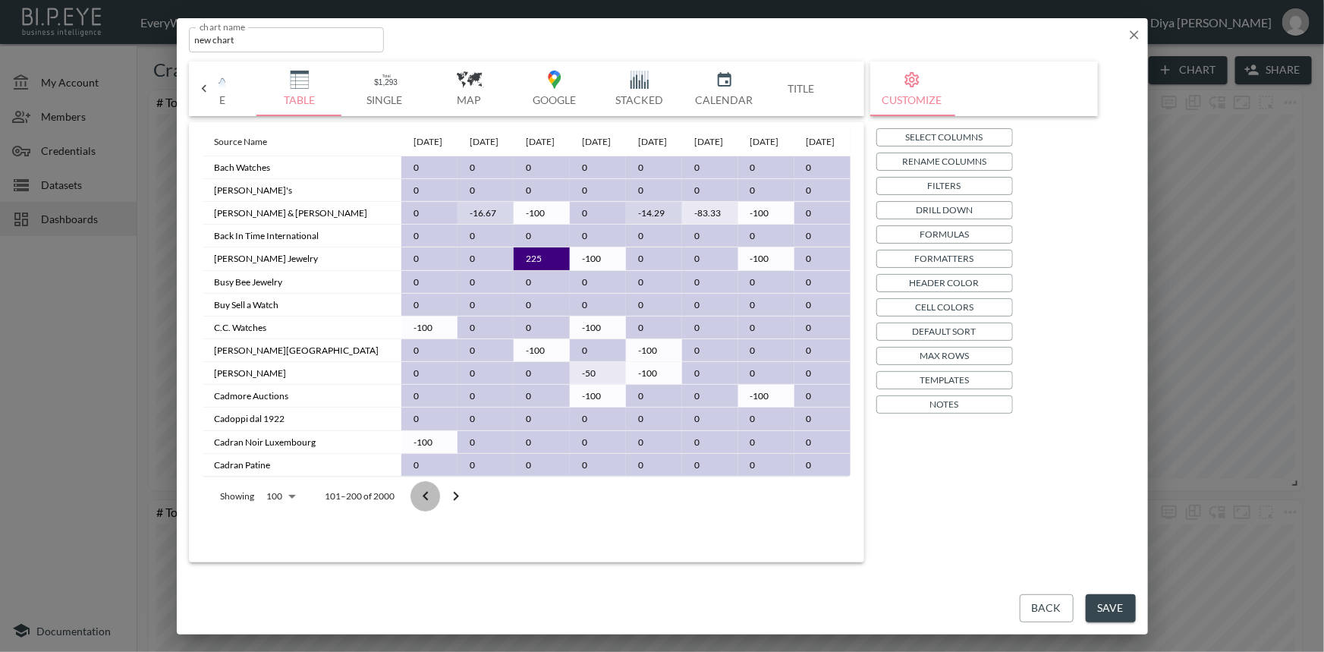
click at [425, 511] on button "Go to previous page" at bounding box center [425, 496] width 30 height 30
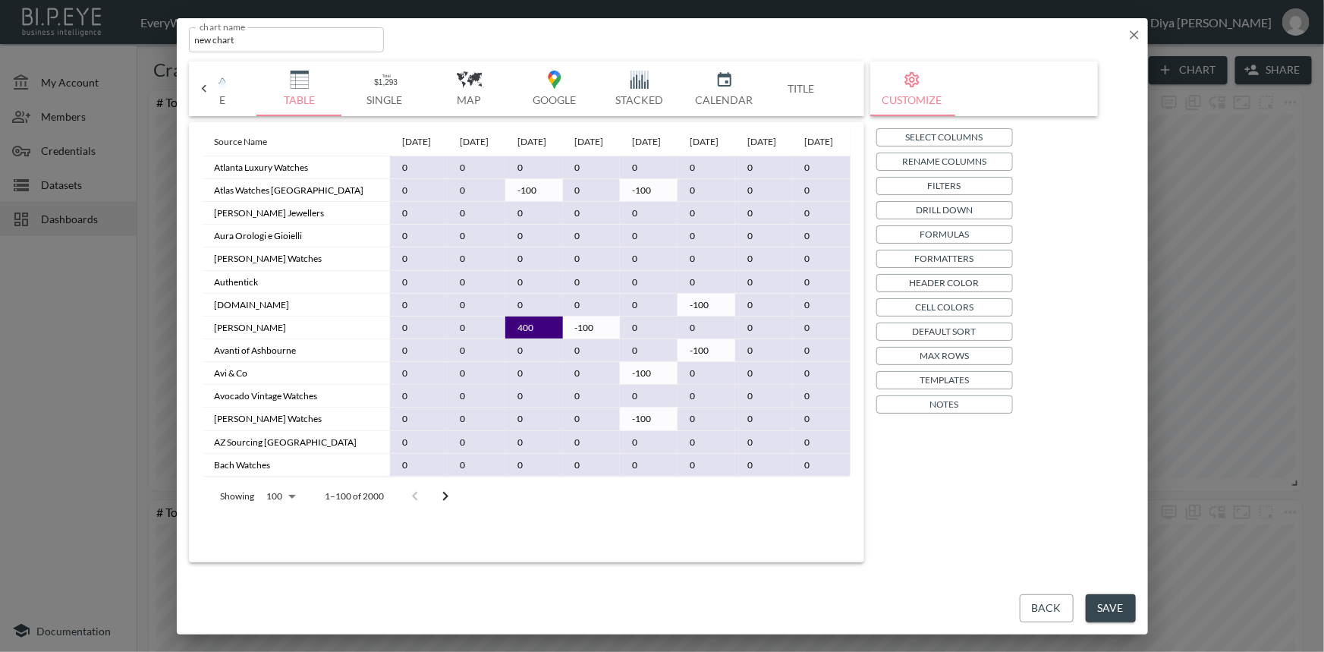
click at [942, 326] on p "Default Sort" at bounding box center [944, 331] width 64 height 16
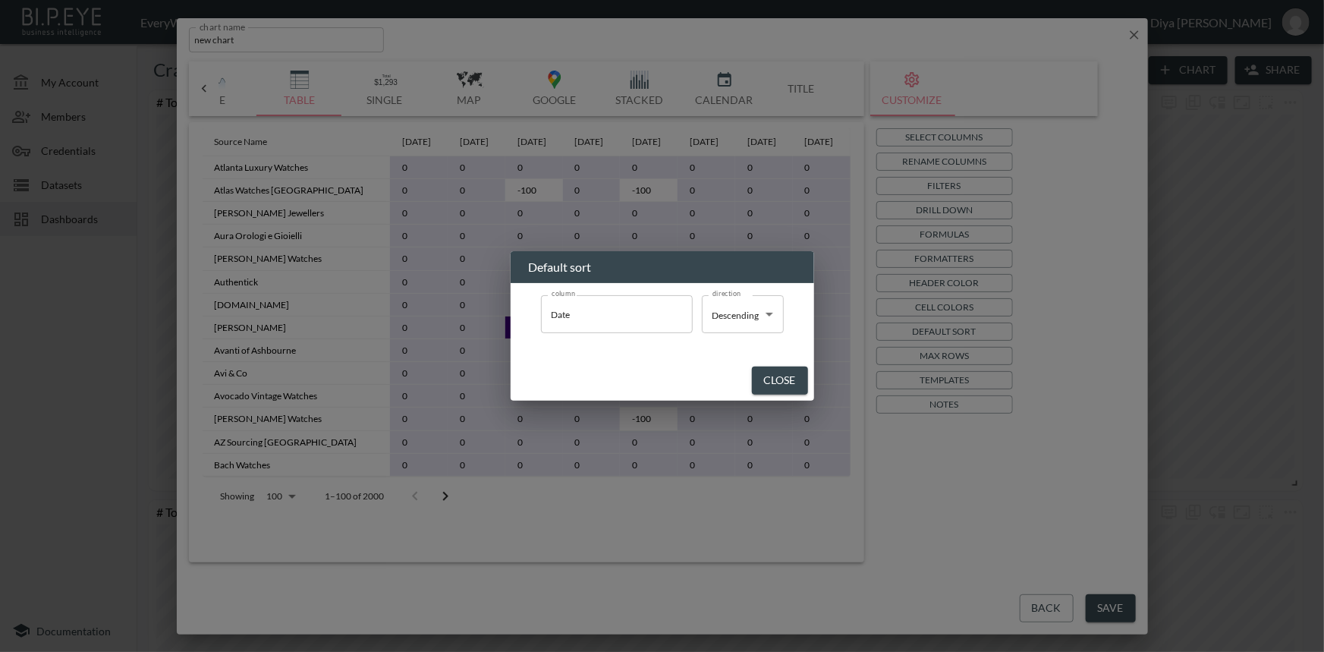
click at [903, 448] on div "Default sort column Date column direction Descending Descending direction Close" at bounding box center [662, 326] width 1324 height 652
click at [771, 384] on button "Close" at bounding box center [780, 380] width 56 height 28
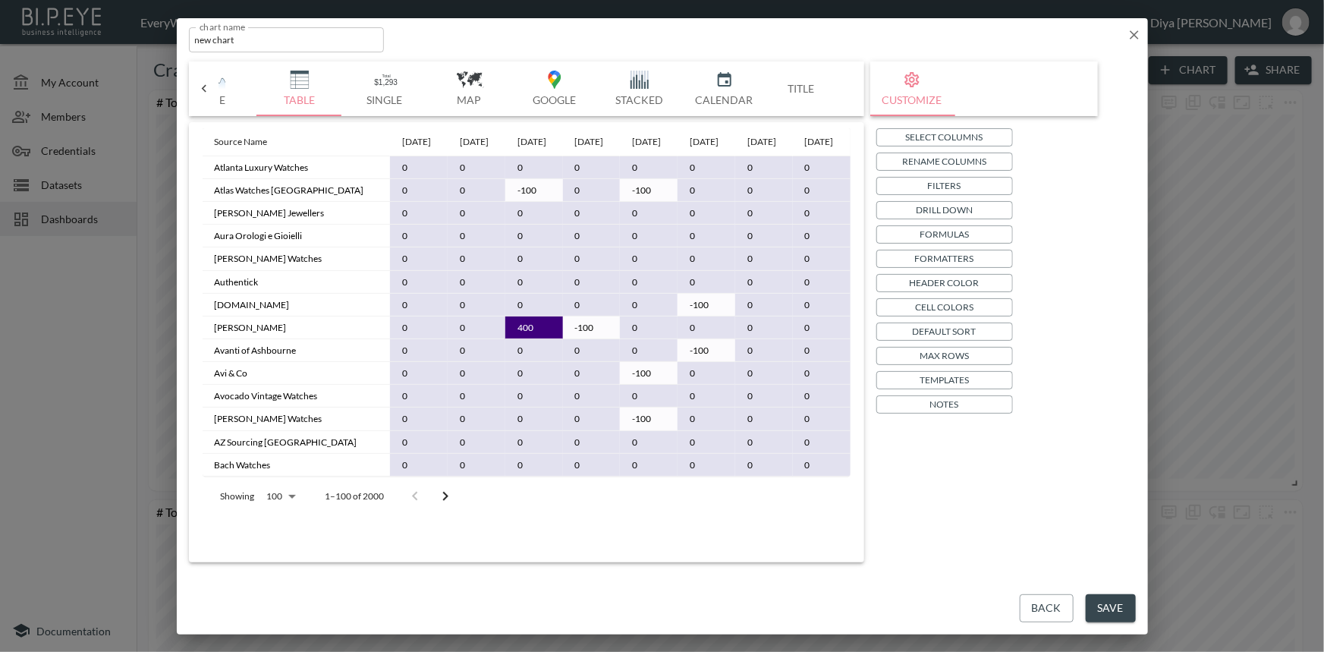
click at [444, 505] on icon "Go to next page" at bounding box center [445, 496] width 18 height 18
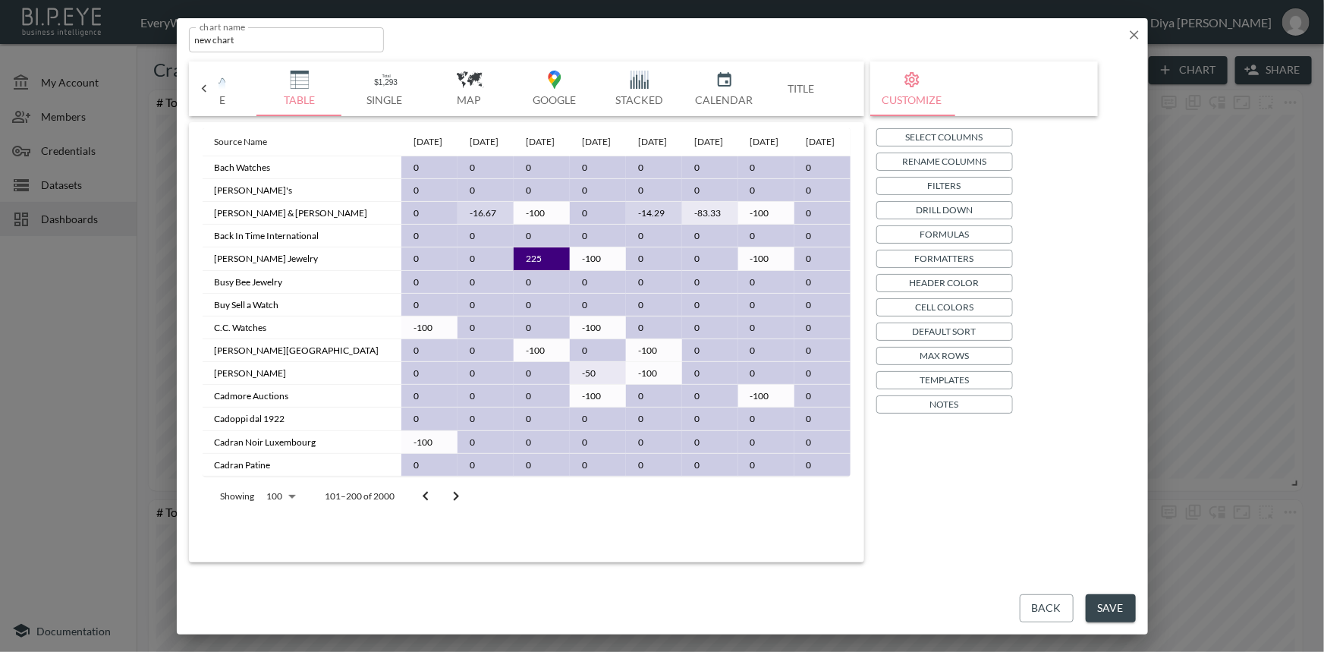
click at [444, 511] on button "Go to next page" at bounding box center [456, 496] width 30 height 30
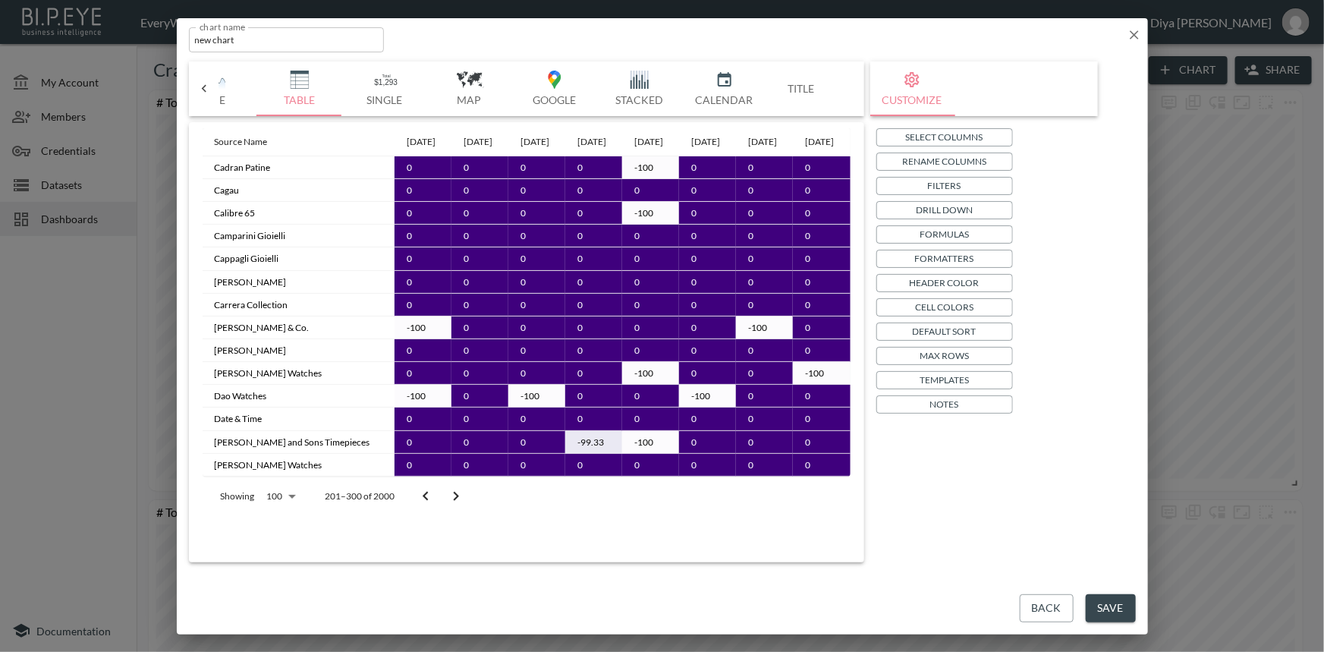
click at [444, 511] on button "Go to next page" at bounding box center [456, 496] width 30 height 30
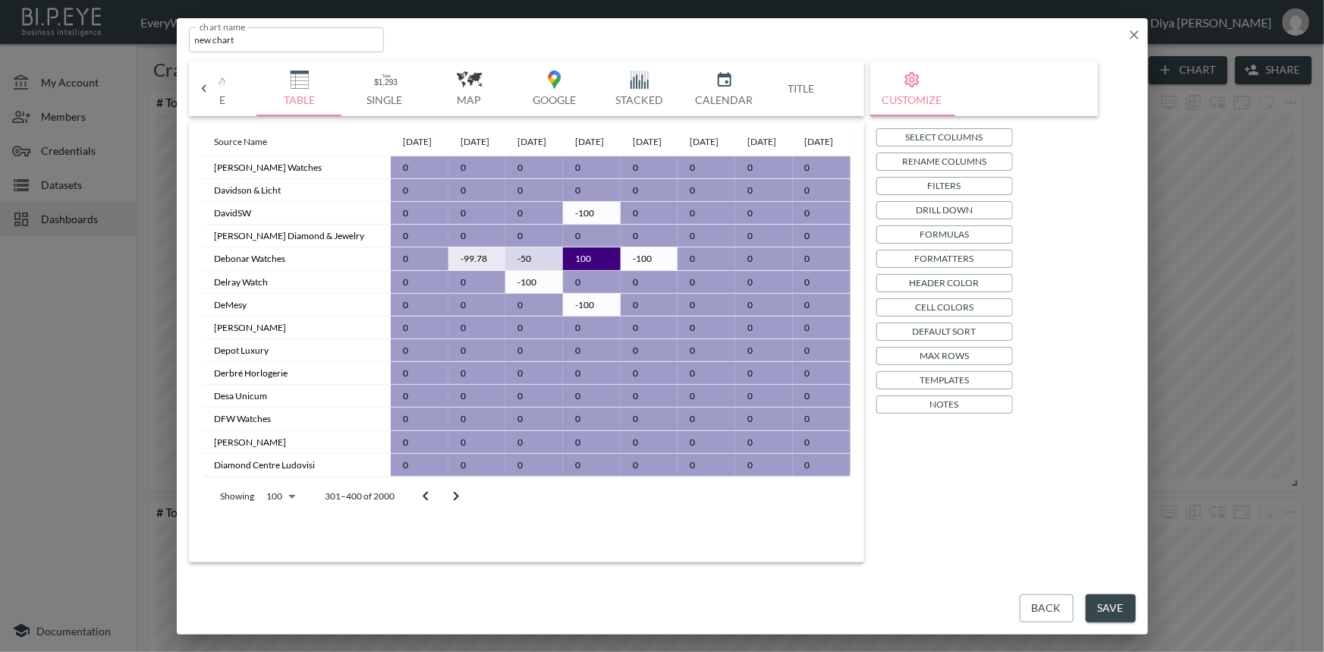
click at [452, 511] on button "Go to next page" at bounding box center [456, 496] width 30 height 30
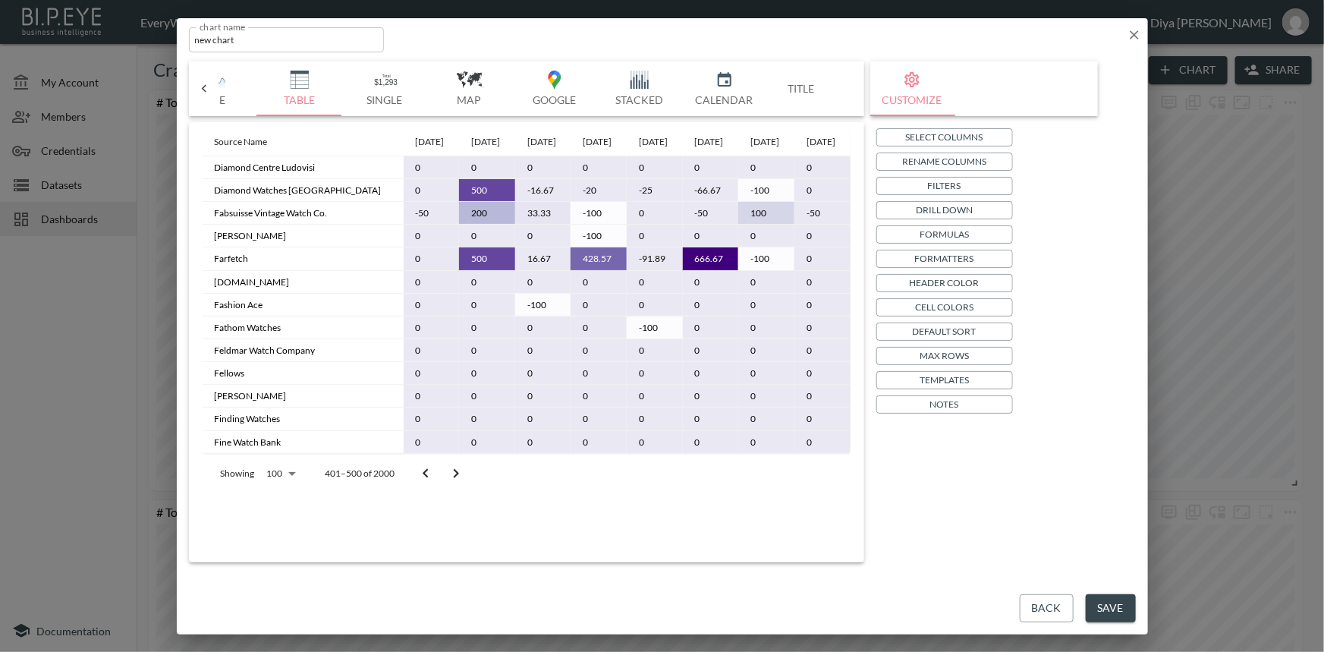
click at [452, 488] on button "Go to next page" at bounding box center [456, 473] width 30 height 30
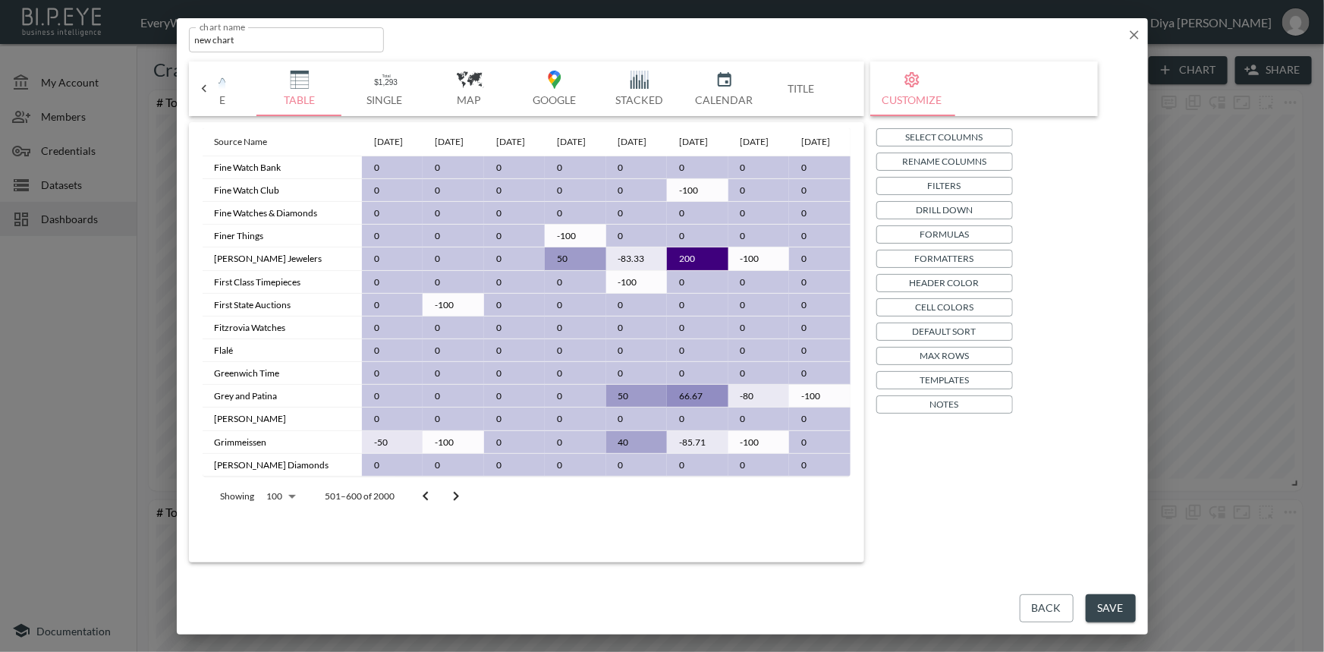
click at [452, 505] on icon "Go to next page" at bounding box center [456, 496] width 18 height 18
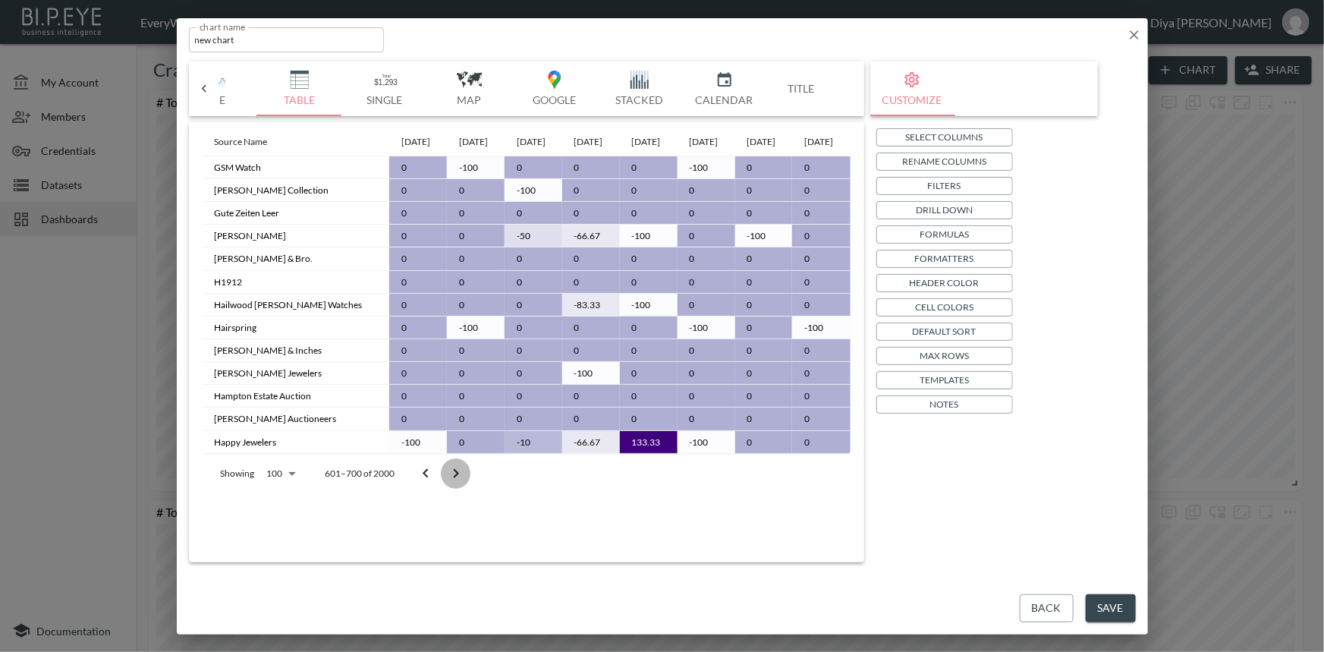
click at [452, 482] on icon "Go to next page" at bounding box center [456, 473] width 18 height 18
click at [452, 488] on button "Go to next page" at bounding box center [456, 473] width 30 height 30
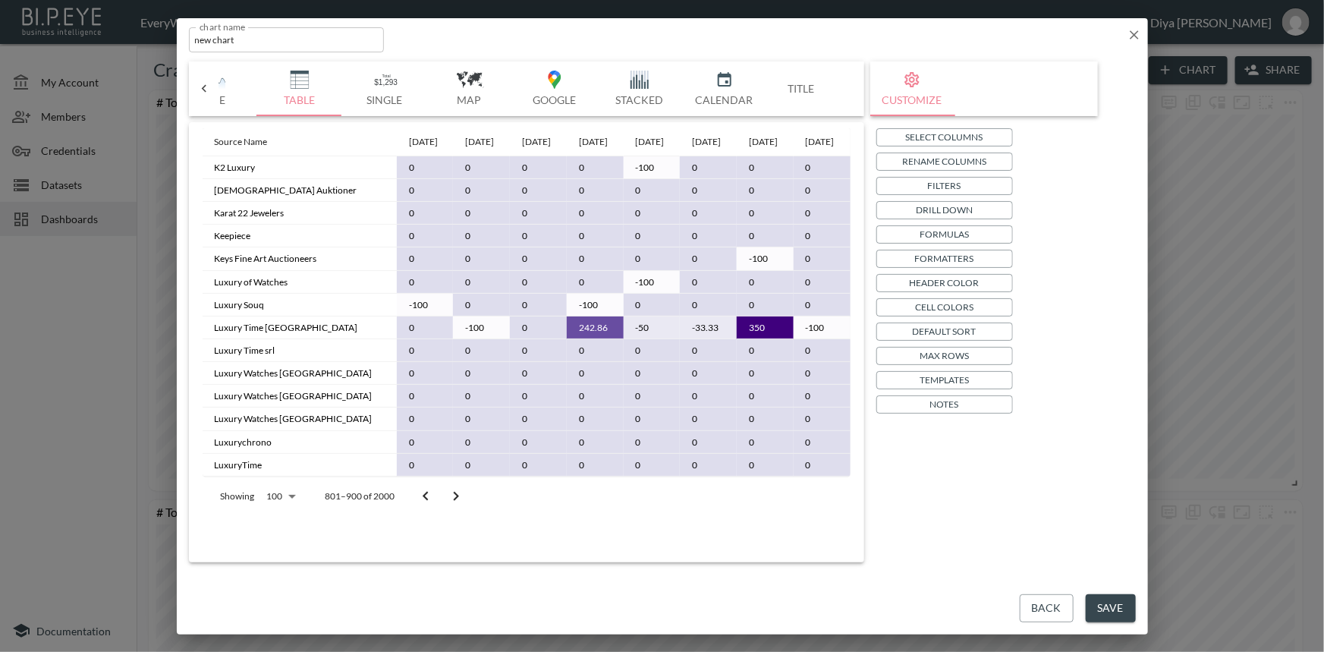
click at [452, 511] on button "Go to next page" at bounding box center [456, 496] width 30 height 30
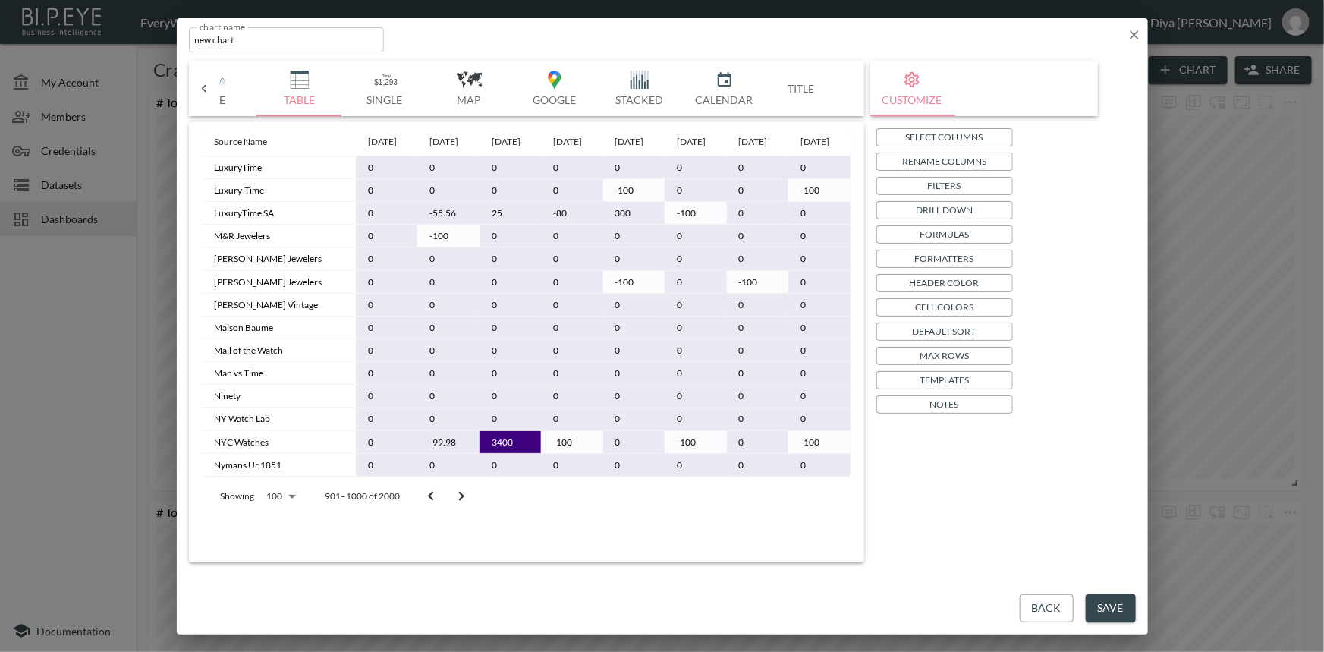
click at [452, 505] on icon "Go to next page" at bounding box center [461, 496] width 18 height 18
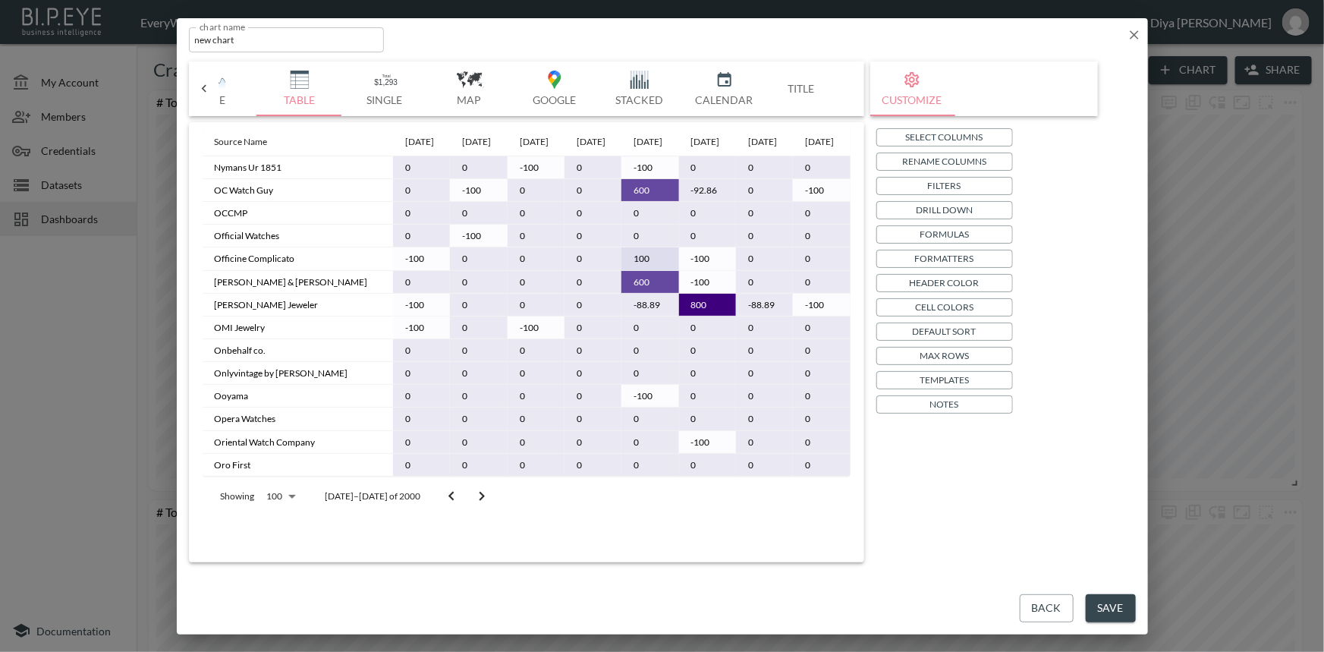
click at [466, 511] on button "Go to next page" at bounding box center [481, 496] width 30 height 30
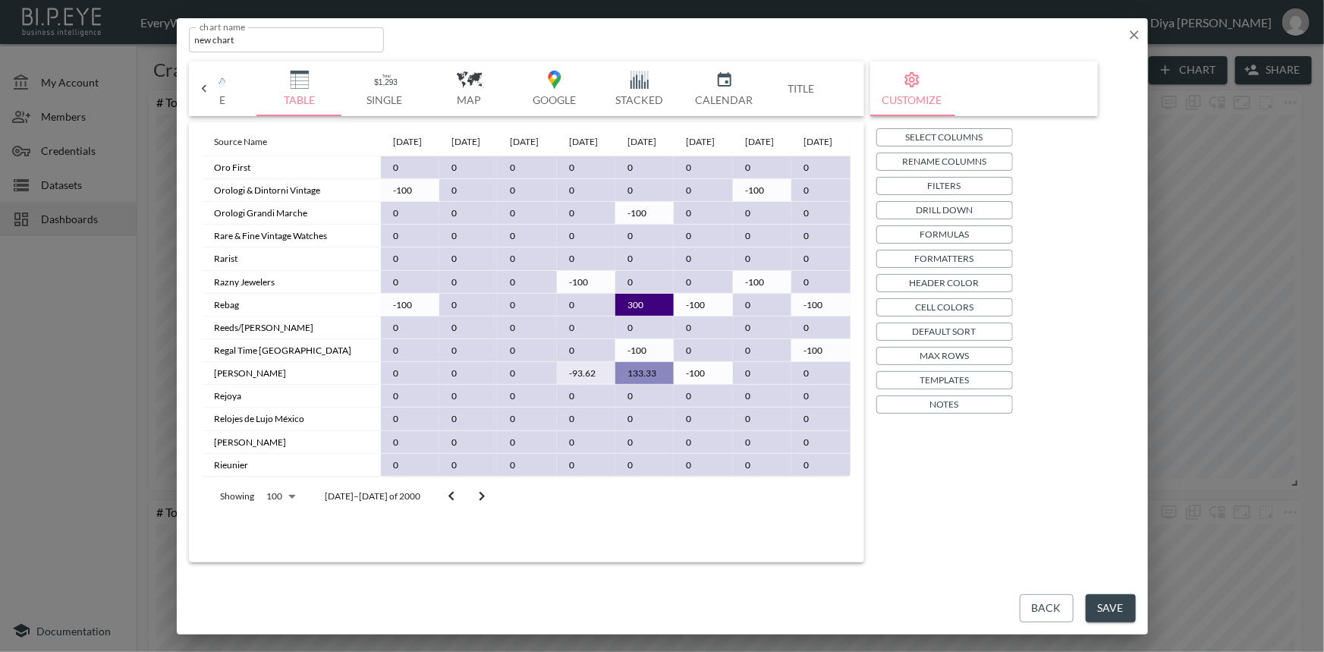
click at [452, 511] on div at bounding box center [466, 496] width 61 height 30
click at [473, 505] on icon "Go to next page" at bounding box center [482, 496] width 18 height 18
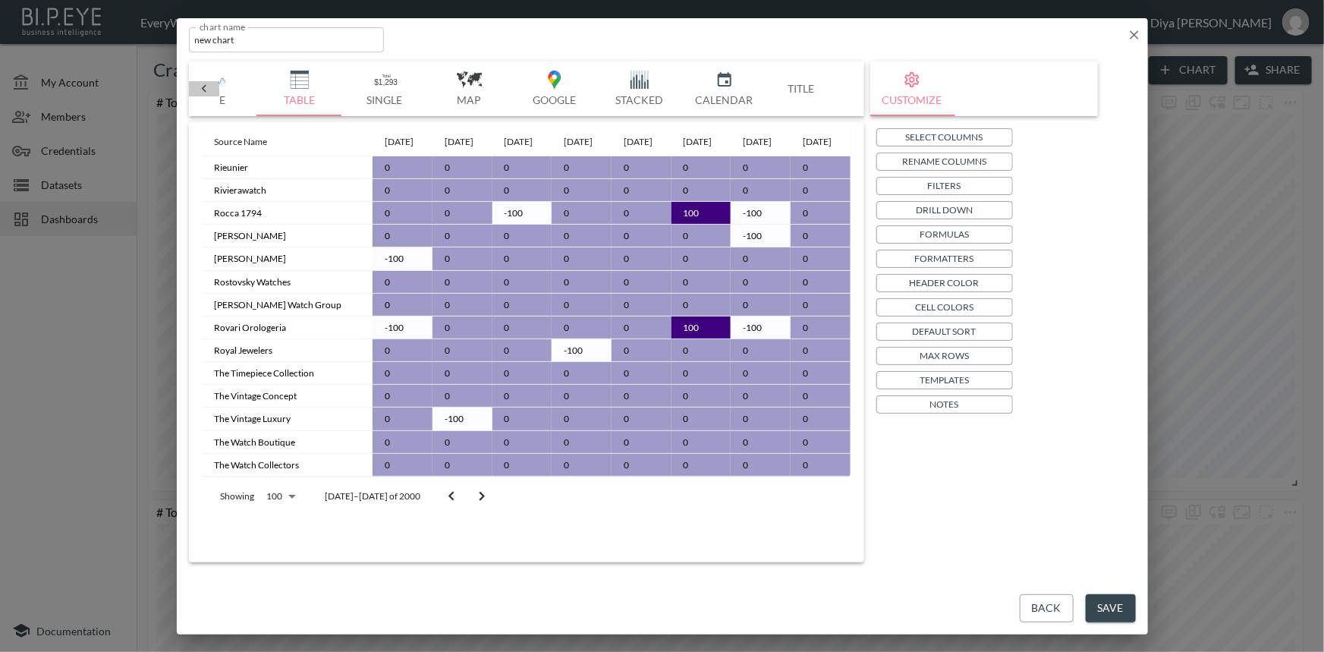
click at [203, 88] on icon at bounding box center [203, 88] width 15 height 15
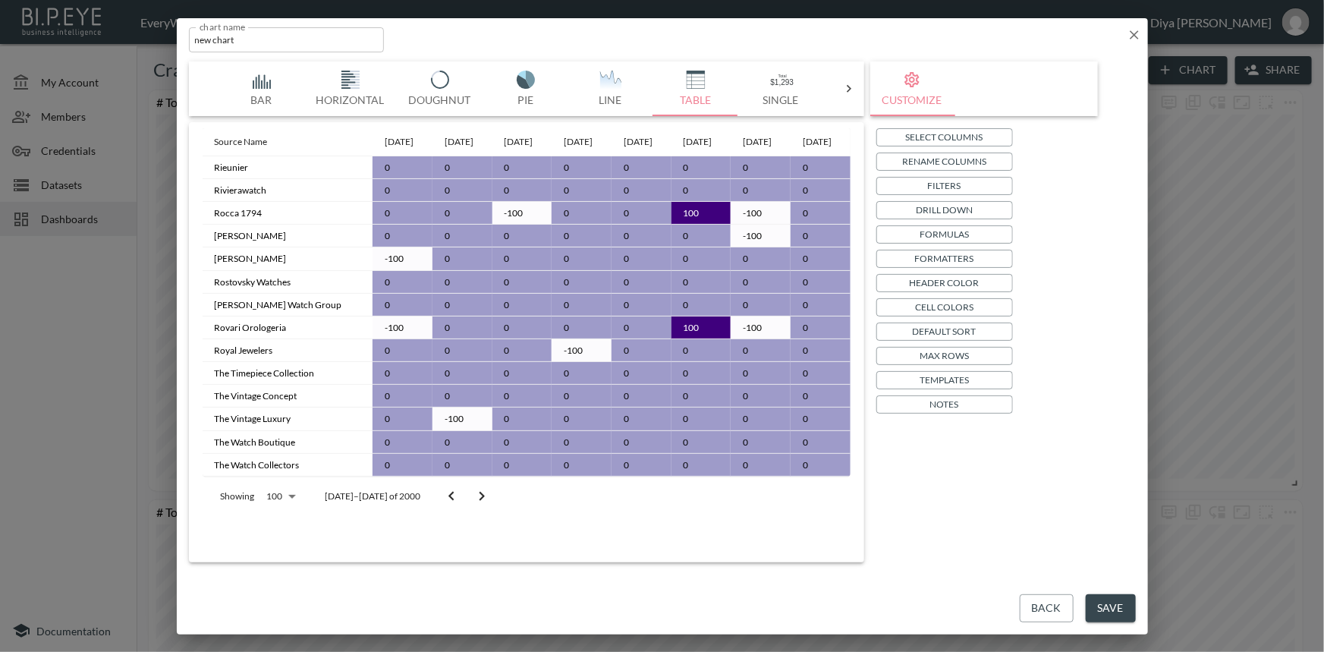
click at [253, 86] on img "button" at bounding box center [261, 80] width 61 height 18
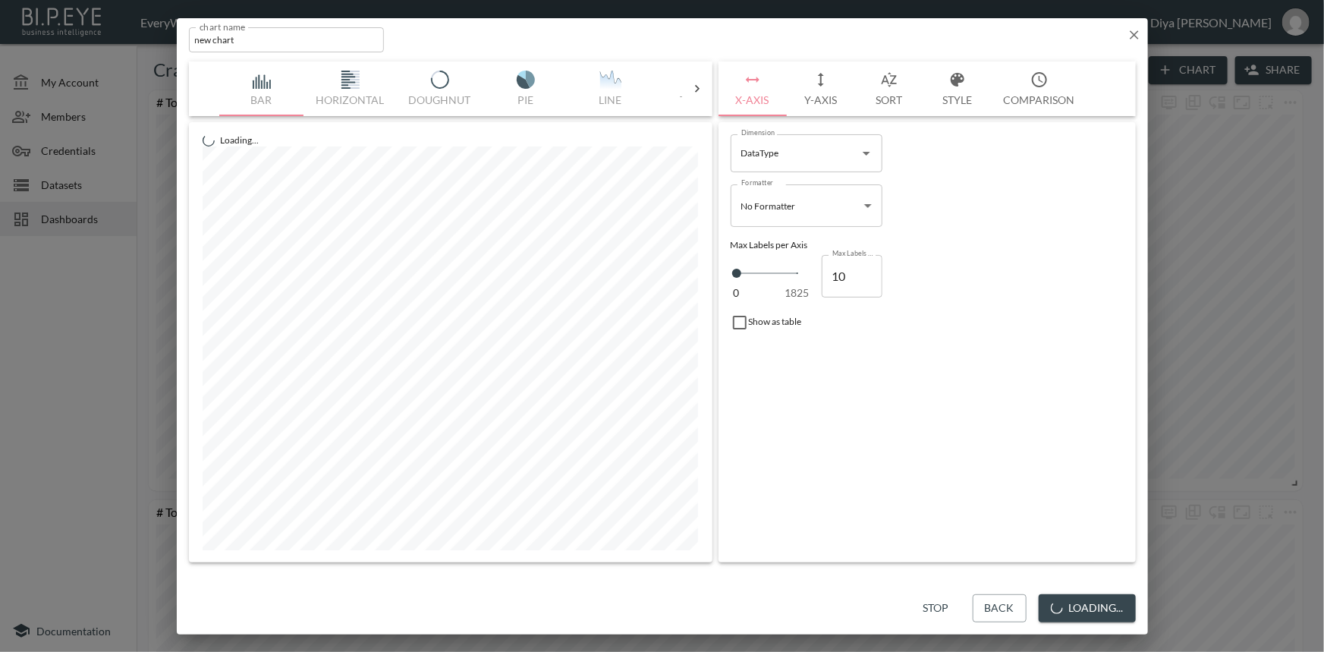
click at [786, 153] on input "DataType" at bounding box center [794, 153] width 115 height 24
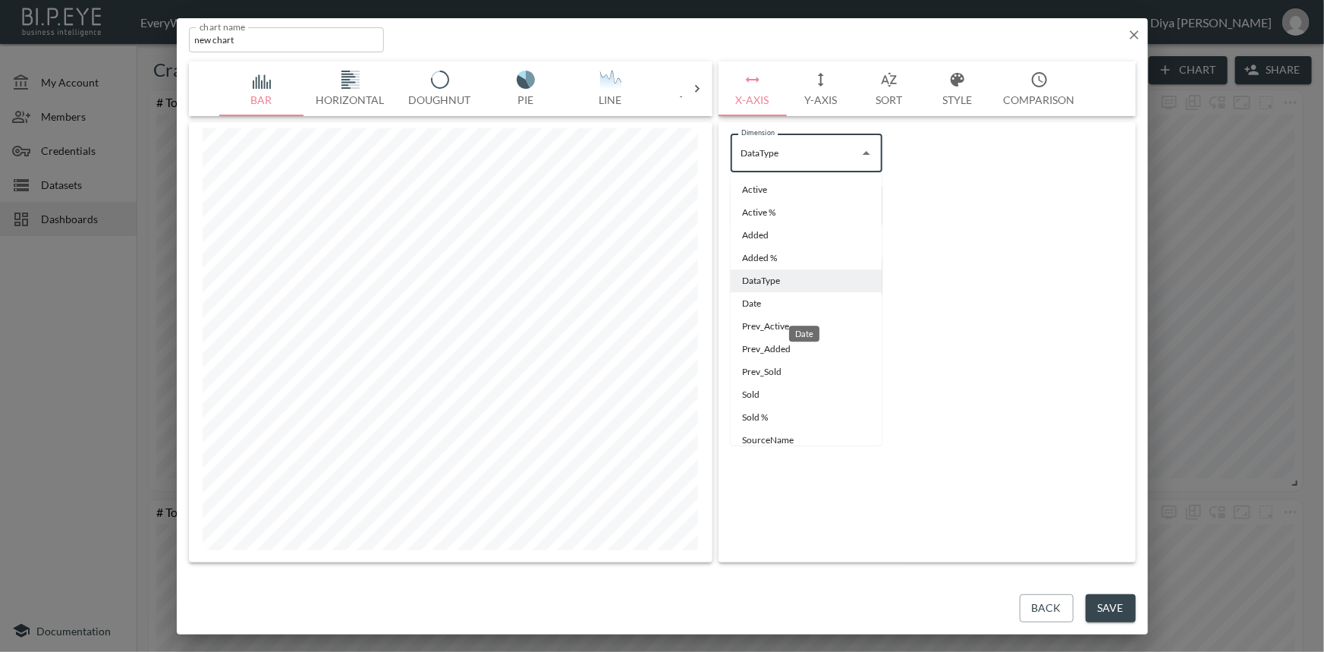
click at [769, 301] on li "Date" at bounding box center [806, 303] width 152 height 23
type input "Date"
click at [771, 197] on body "BI.P.EYE, Interactive Analytics Dashboards - app EveryWatch / dashboards Diya […" at bounding box center [662, 326] width 1324 height 652
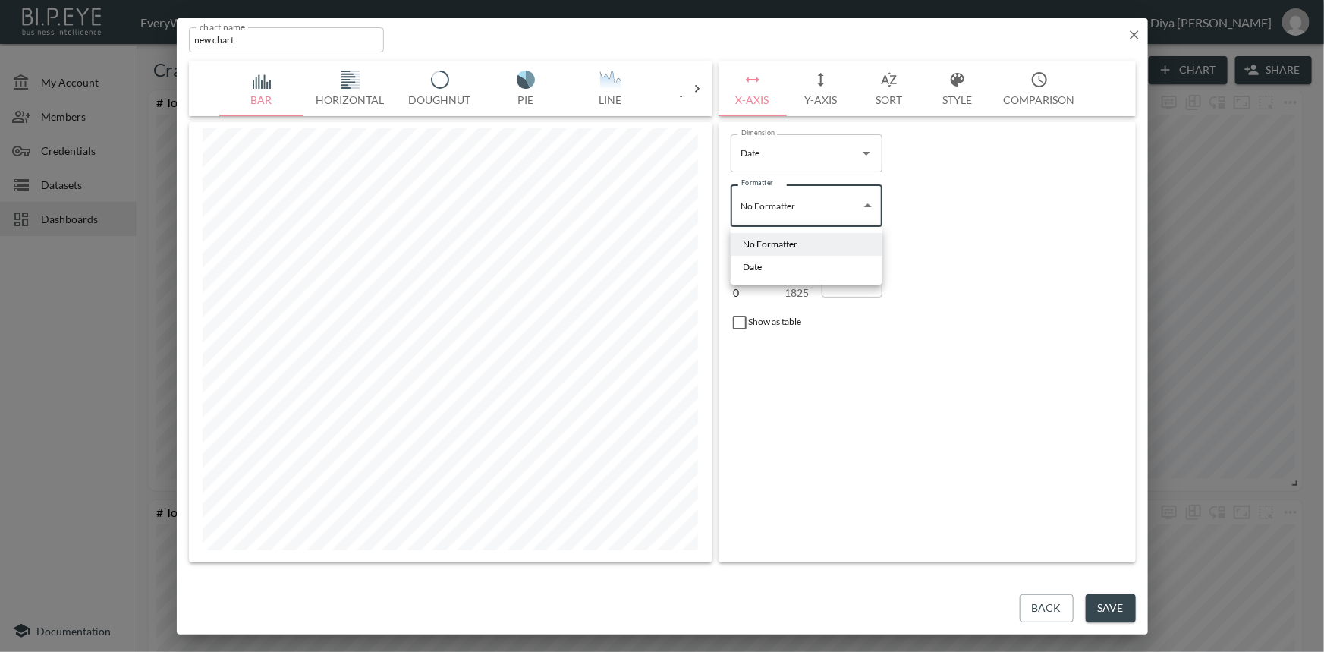
click at [763, 266] on li "Date" at bounding box center [806, 267] width 152 height 23
type input "Date"
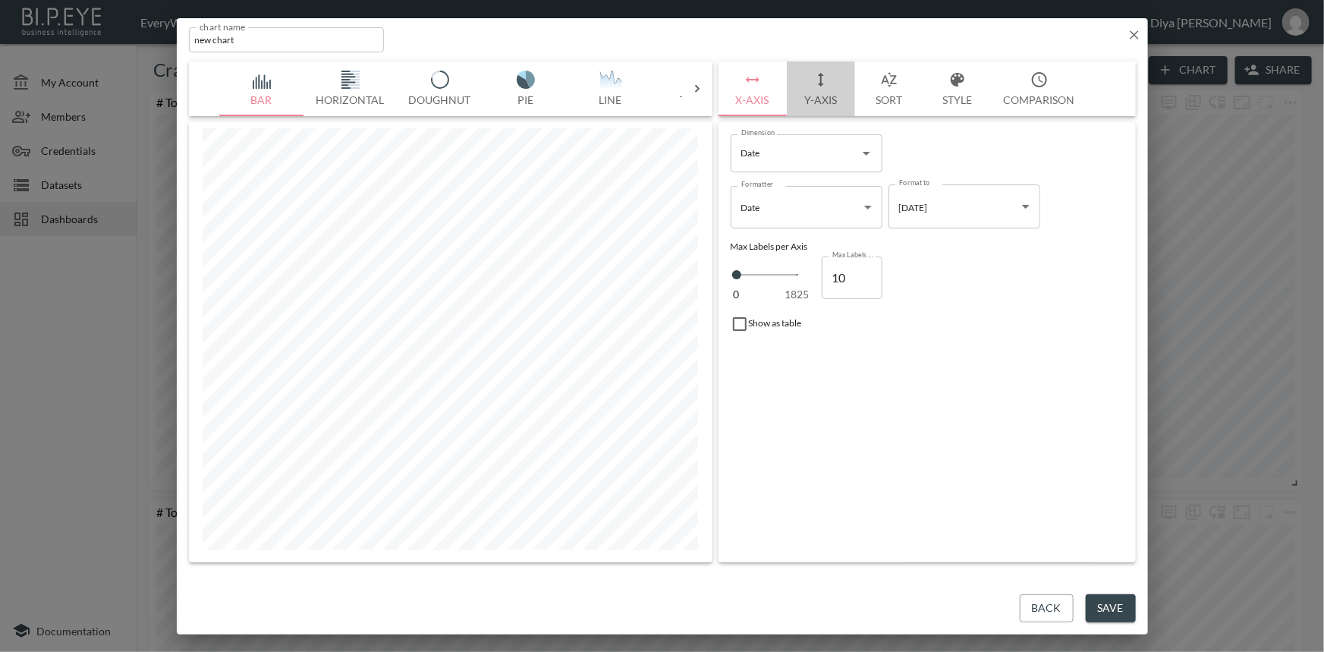
click at [812, 81] on button "Y-Axis" at bounding box center [821, 88] width 68 height 55
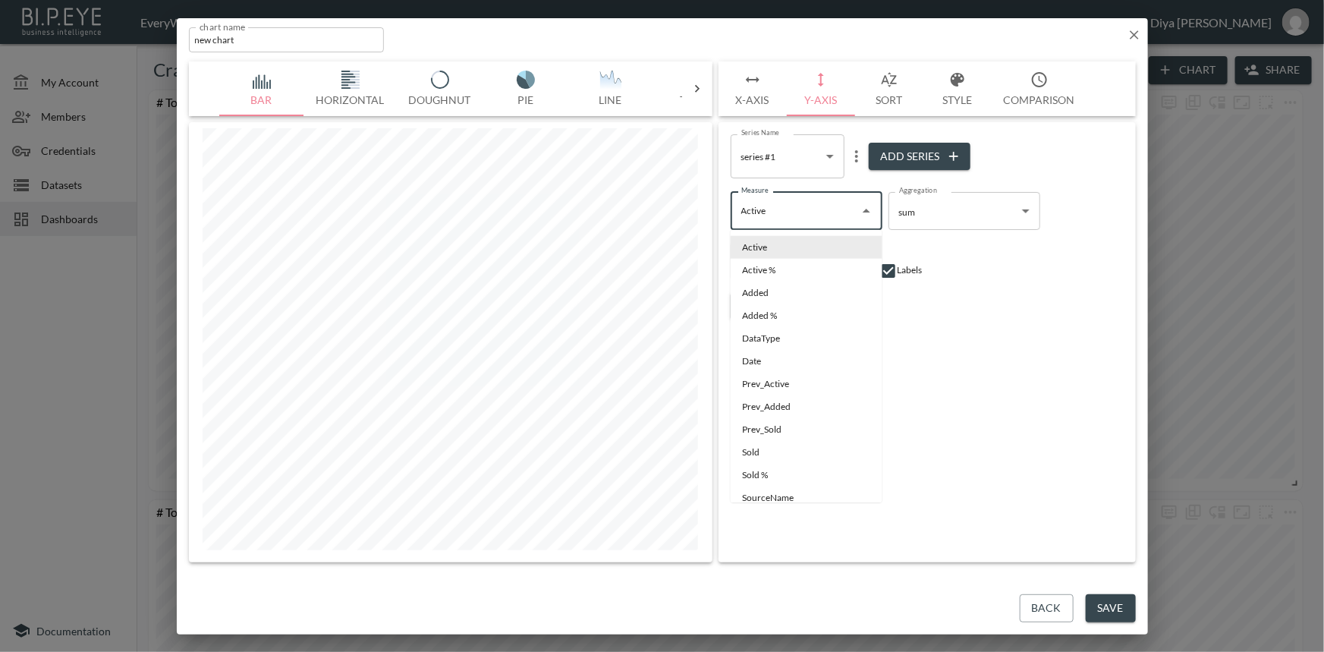
click at [767, 203] on input "Active" at bounding box center [794, 211] width 115 height 24
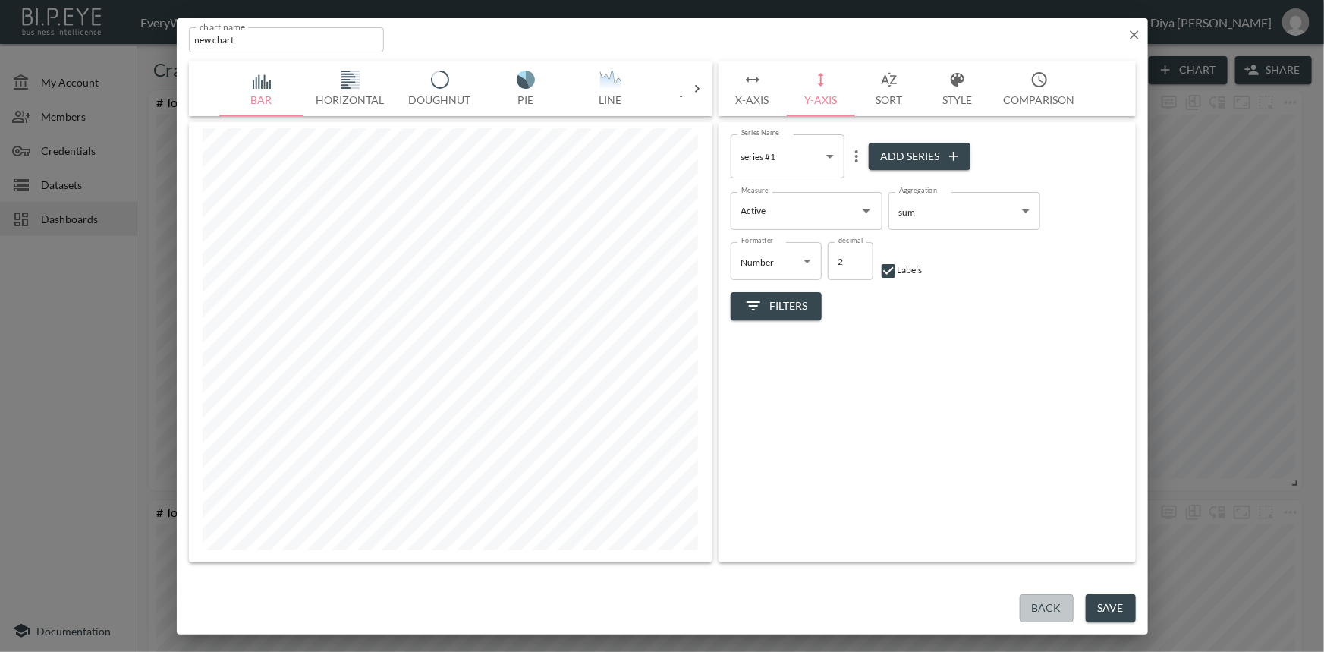
click at [1034, 594] on button "Back" at bounding box center [1046, 608] width 54 height 28
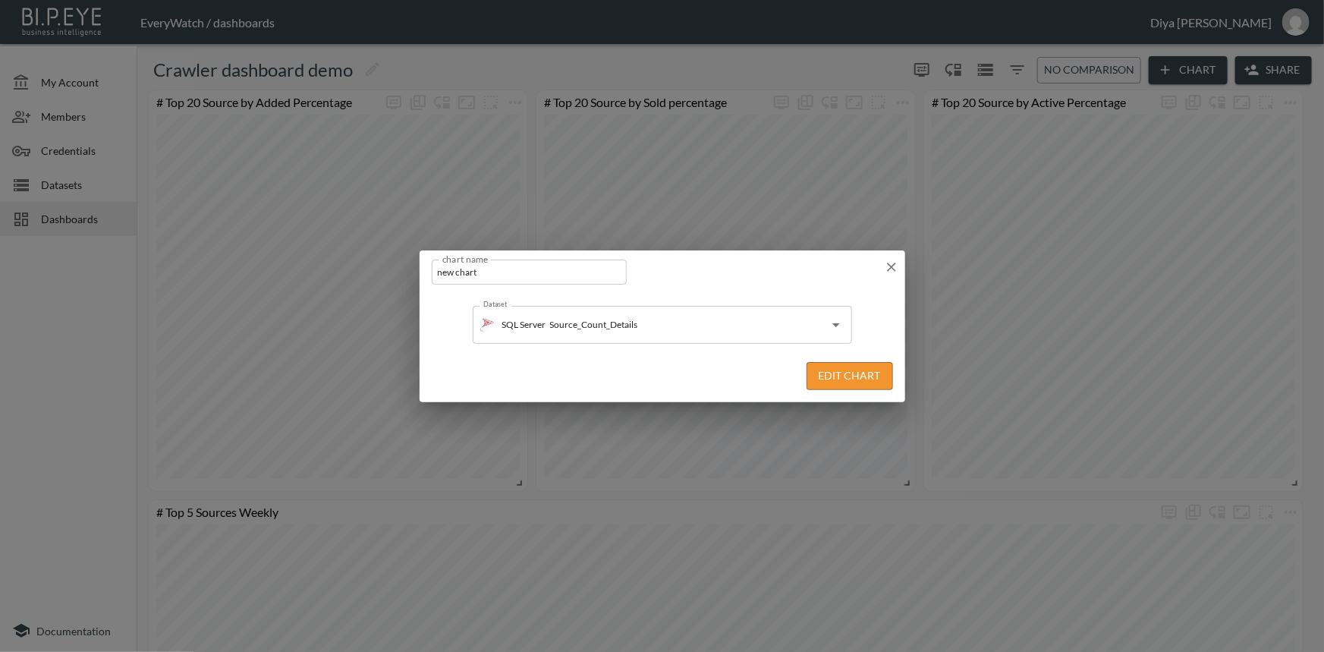
click at [827, 375] on button "Edit Chart" at bounding box center [849, 376] width 86 height 28
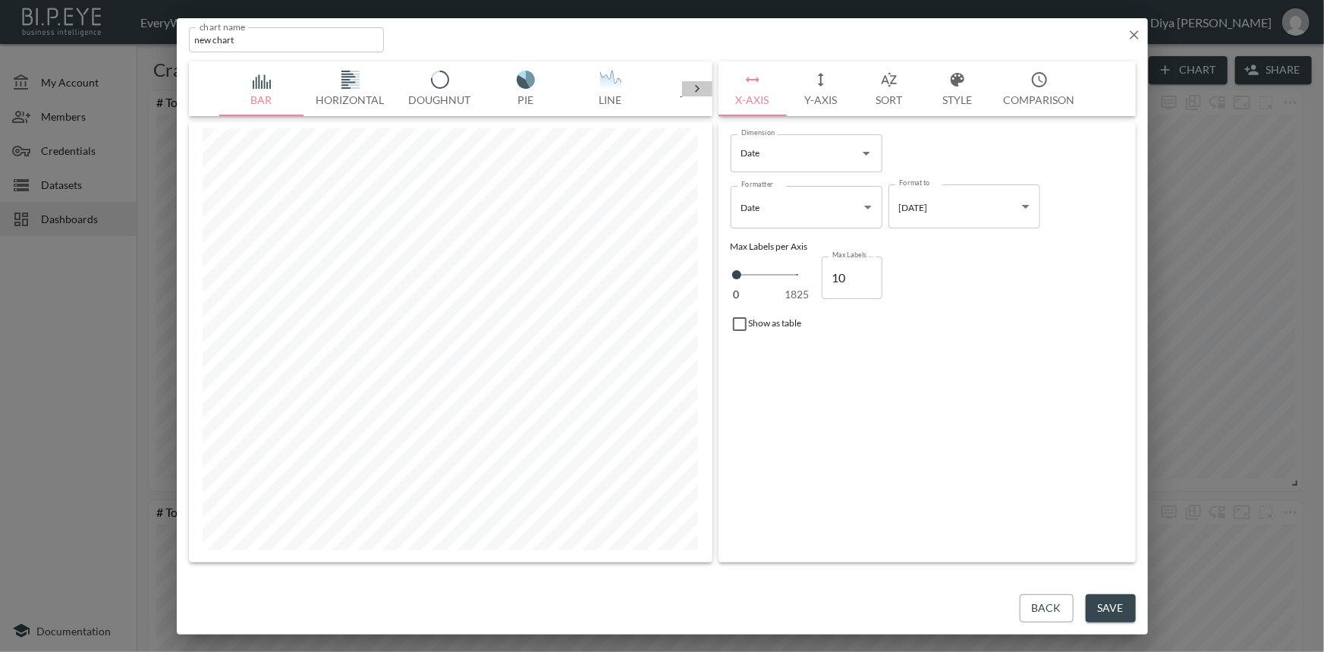
click at [696, 86] on icon at bounding box center [697, 89] width 5 height 8
click at [263, 80] on img "button" at bounding box center [263, 80] width 61 height 18
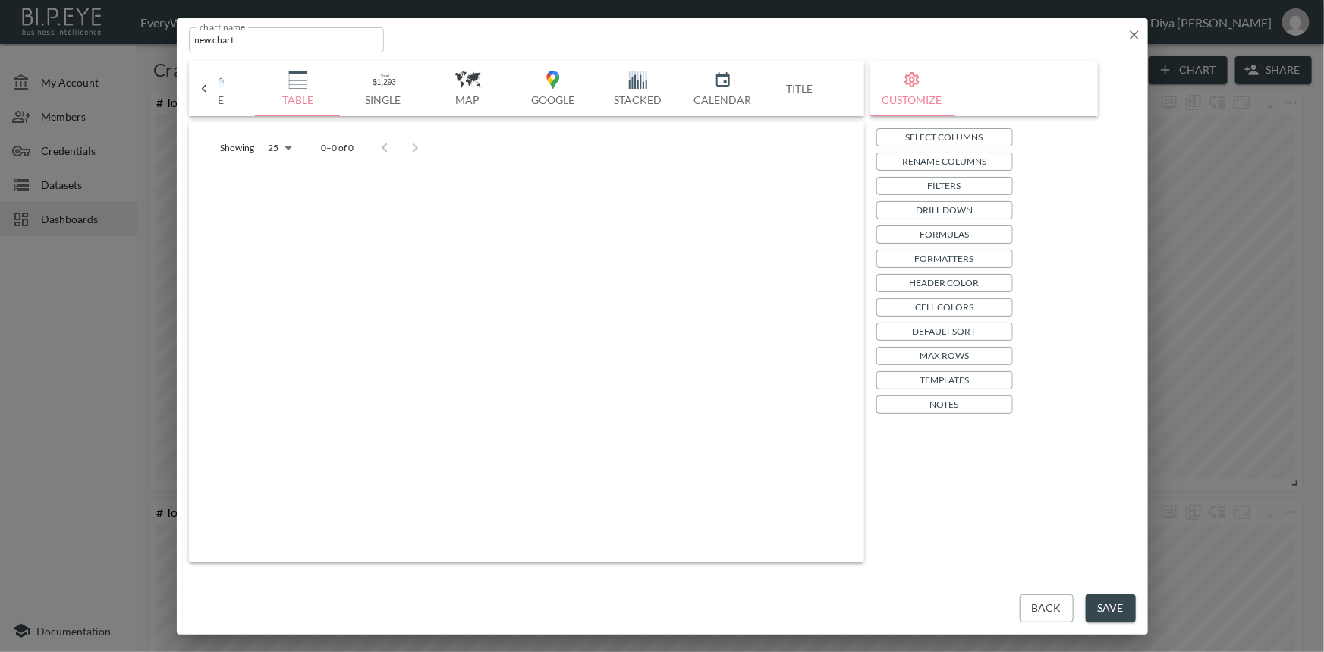
scroll to position [0, 396]
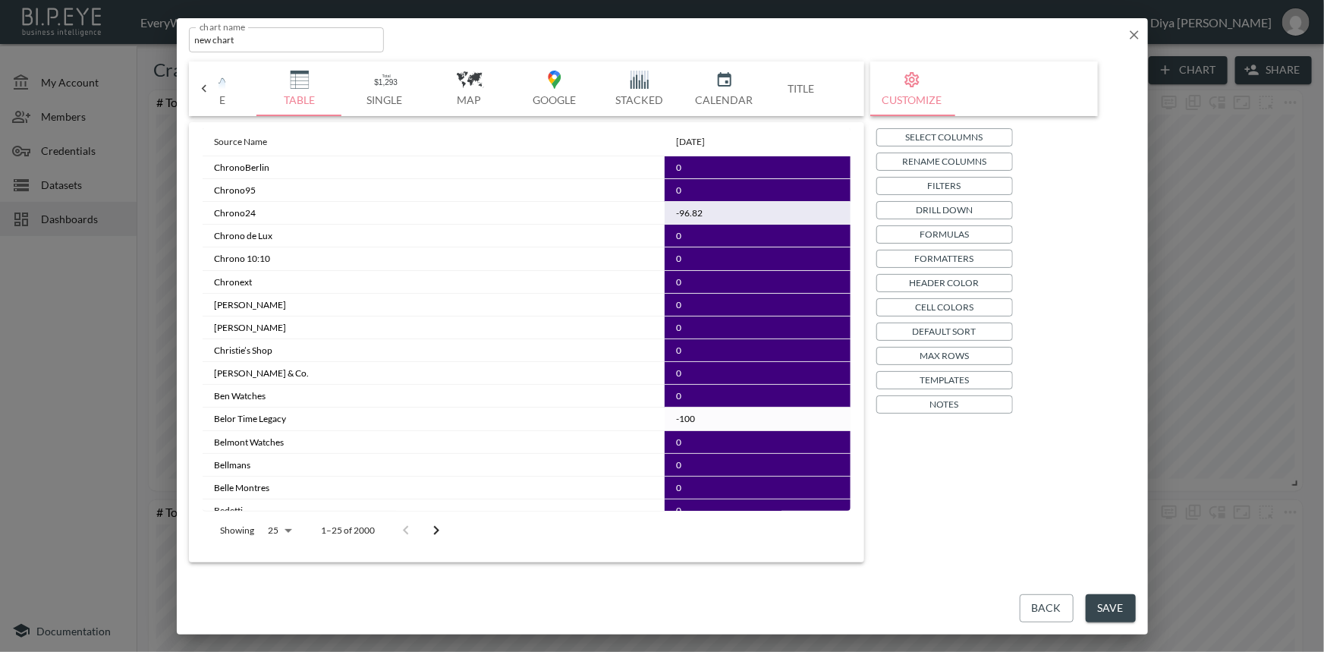
click at [918, 381] on button "Templates" at bounding box center [944, 380] width 137 height 18
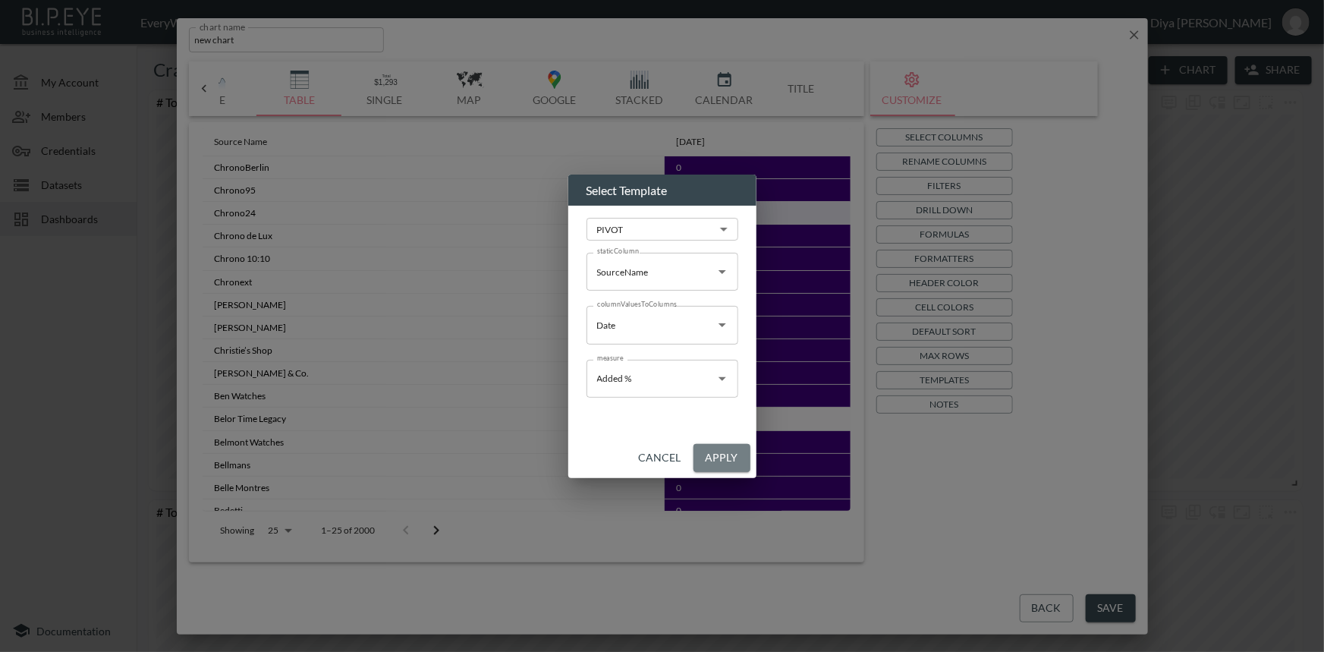
click at [713, 463] on button "Apply" at bounding box center [721, 458] width 57 height 28
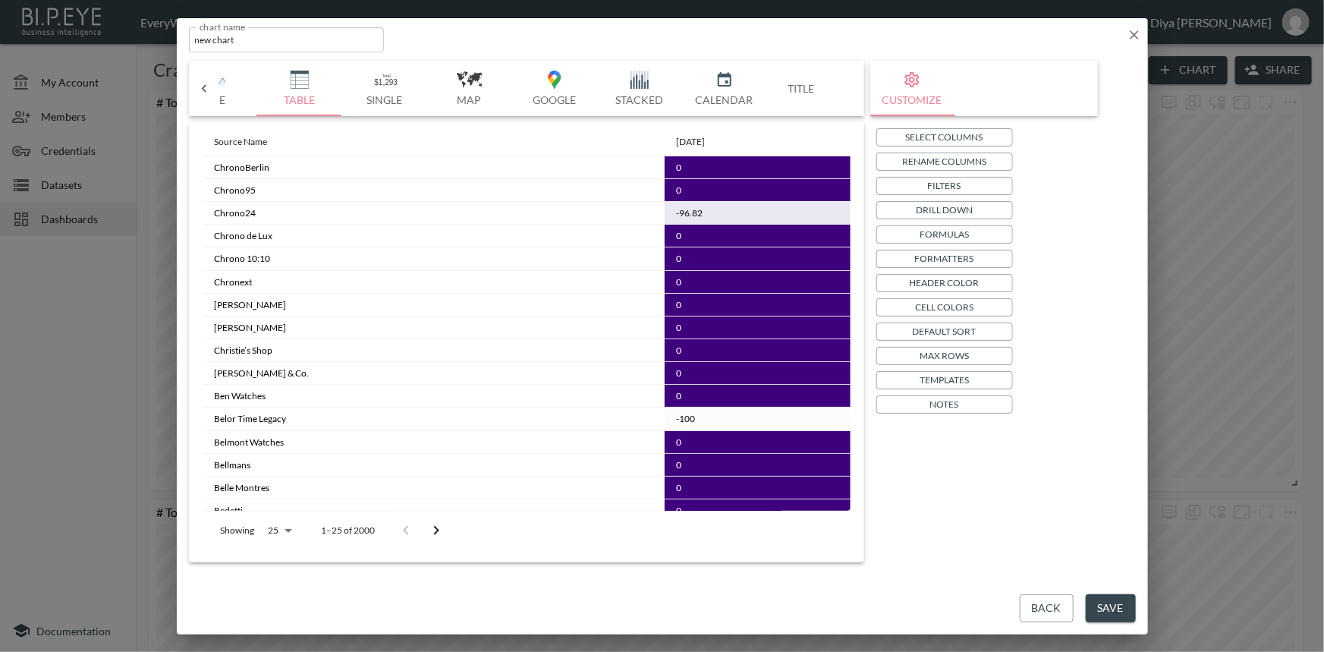
click at [419, 531] on div at bounding box center [421, 530] width 61 height 30
click at [432, 529] on icon "Go to next page" at bounding box center [436, 530] width 18 height 18
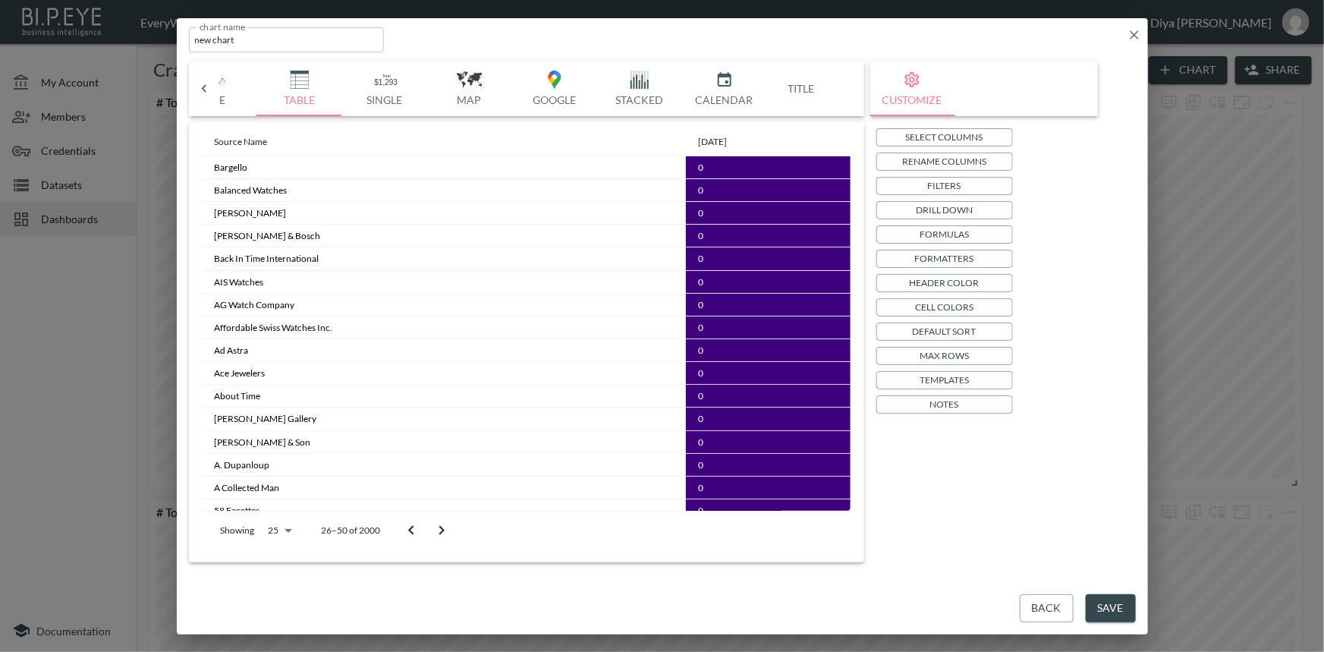
click at [432, 529] on icon "Go to next page" at bounding box center [441, 530] width 18 height 18
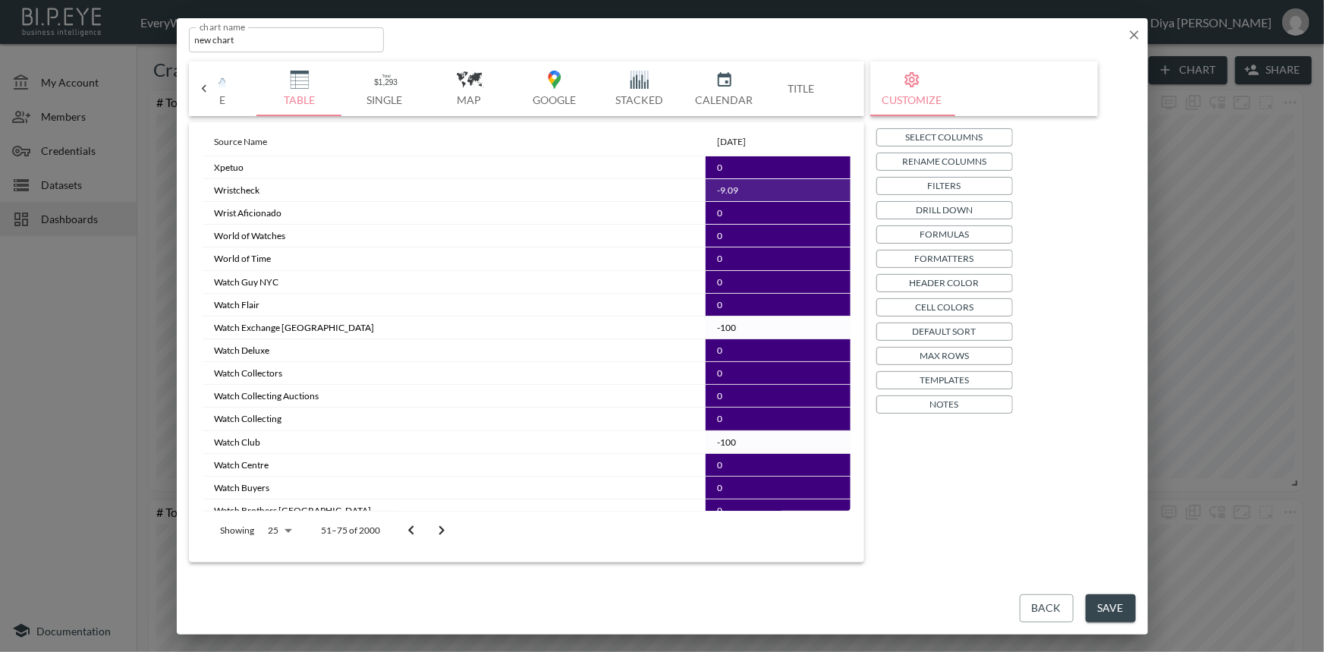
click at [432, 529] on icon "Go to next page" at bounding box center [441, 530] width 18 height 18
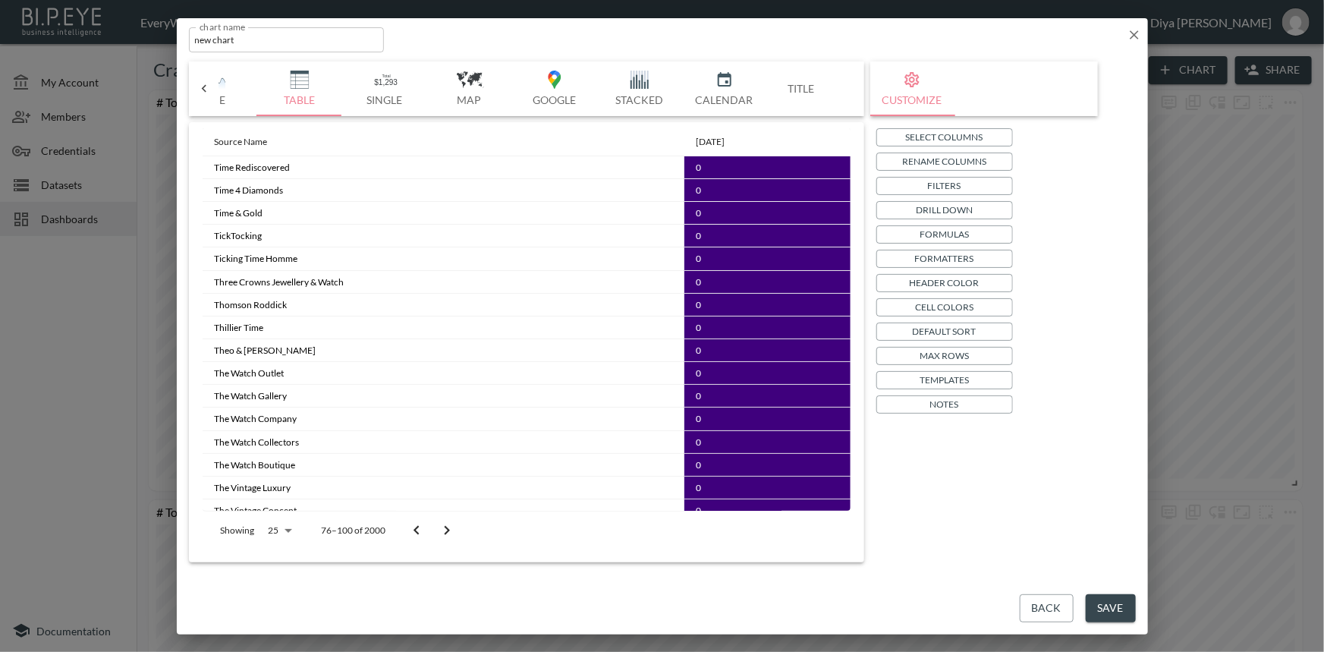
click at [432, 529] on button "Go to next page" at bounding box center [447, 530] width 30 height 30
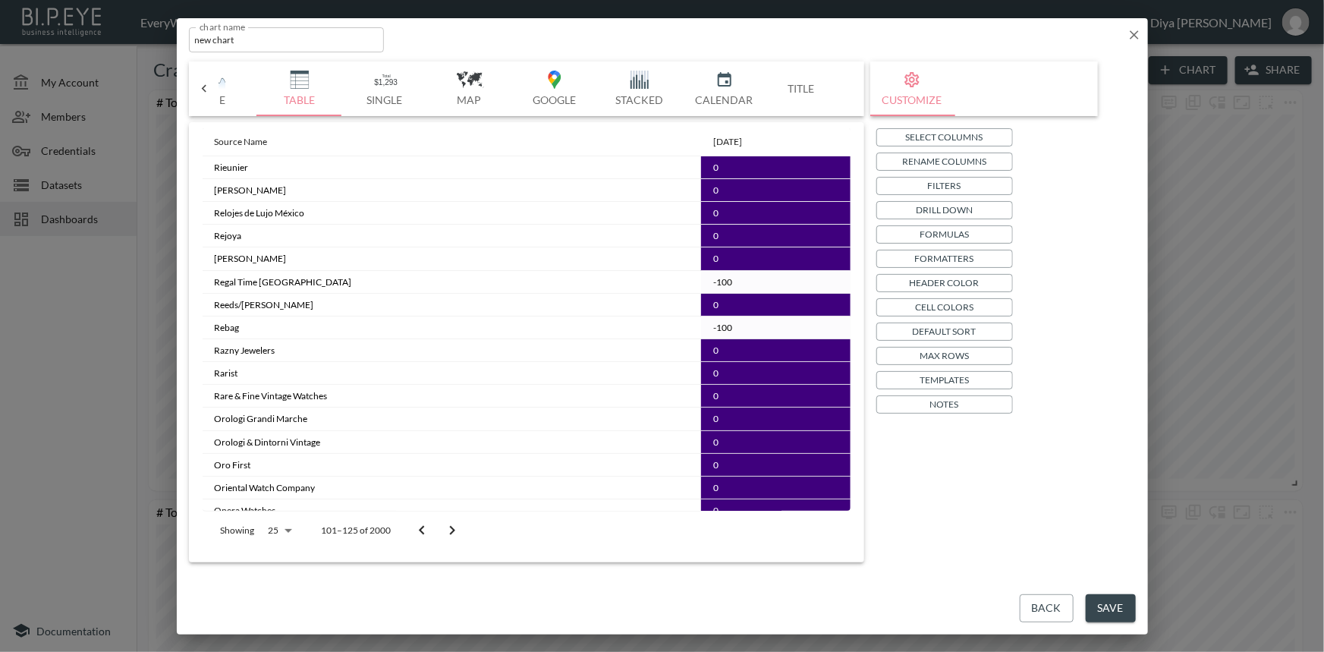
click at [930, 231] on p "Formulas" at bounding box center [943, 234] width 49 height 16
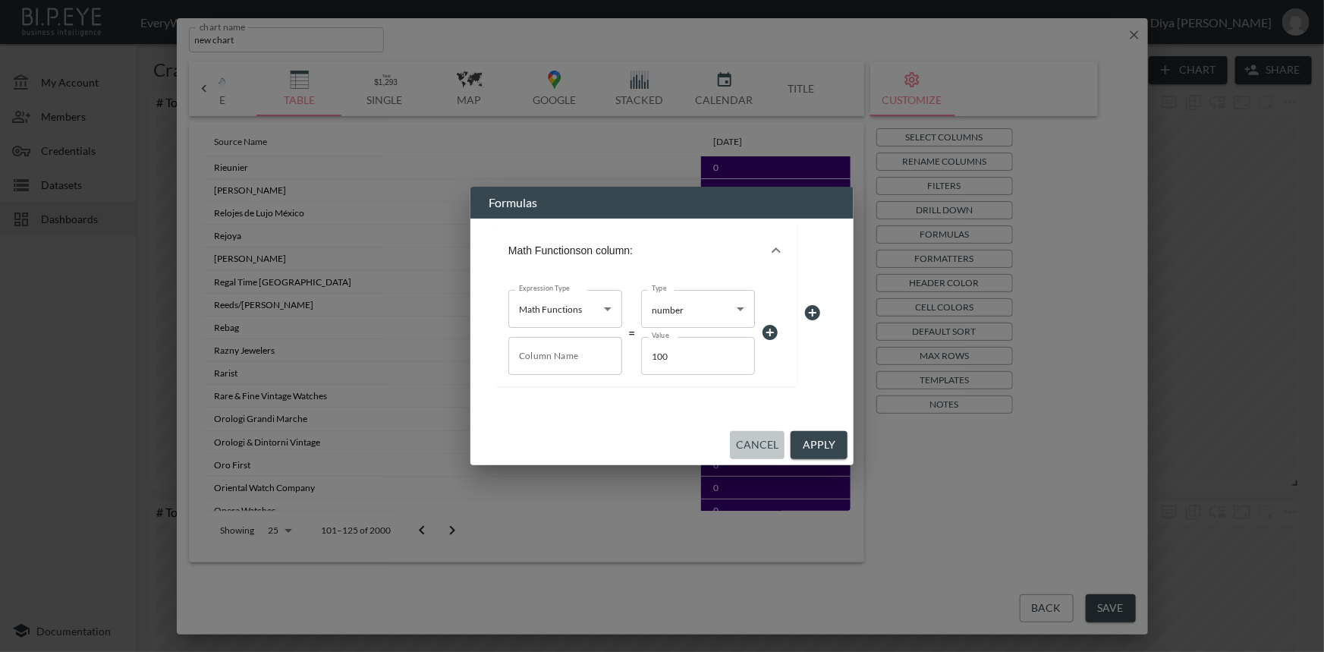
click at [744, 446] on button "Cancel" at bounding box center [757, 445] width 55 height 28
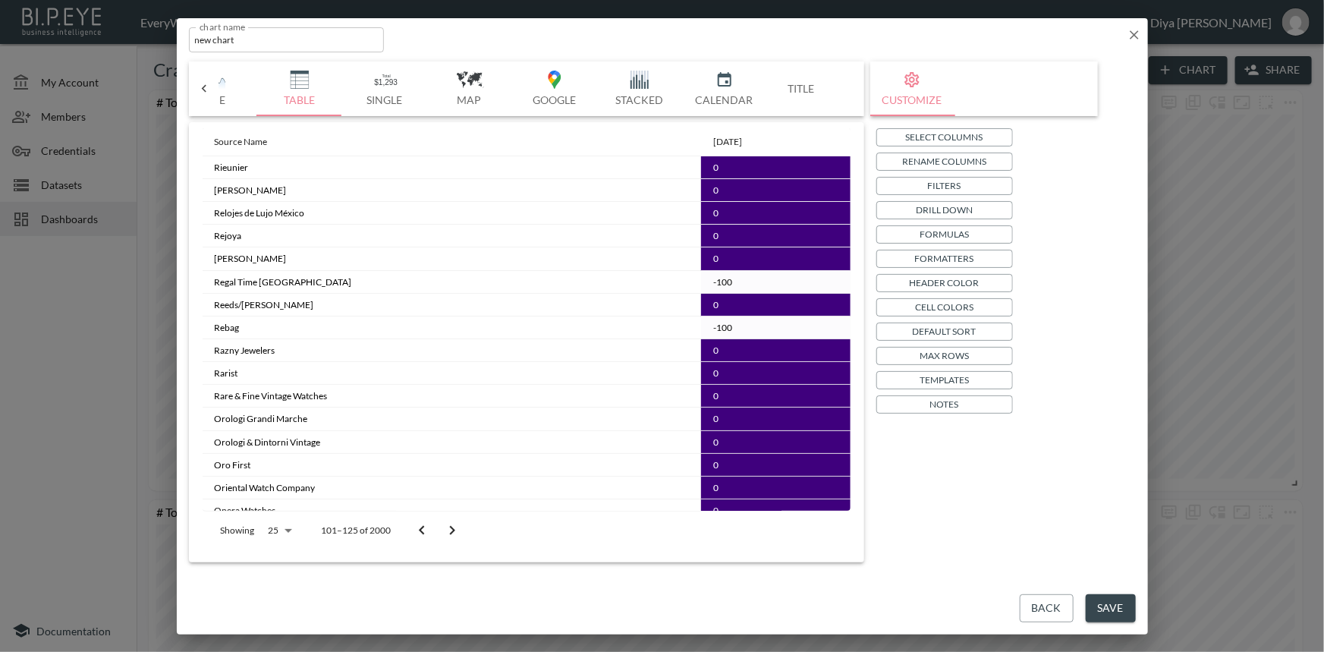
click at [944, 255] on p "Formatters" at bounding box center [944, 258] width 59 height 16
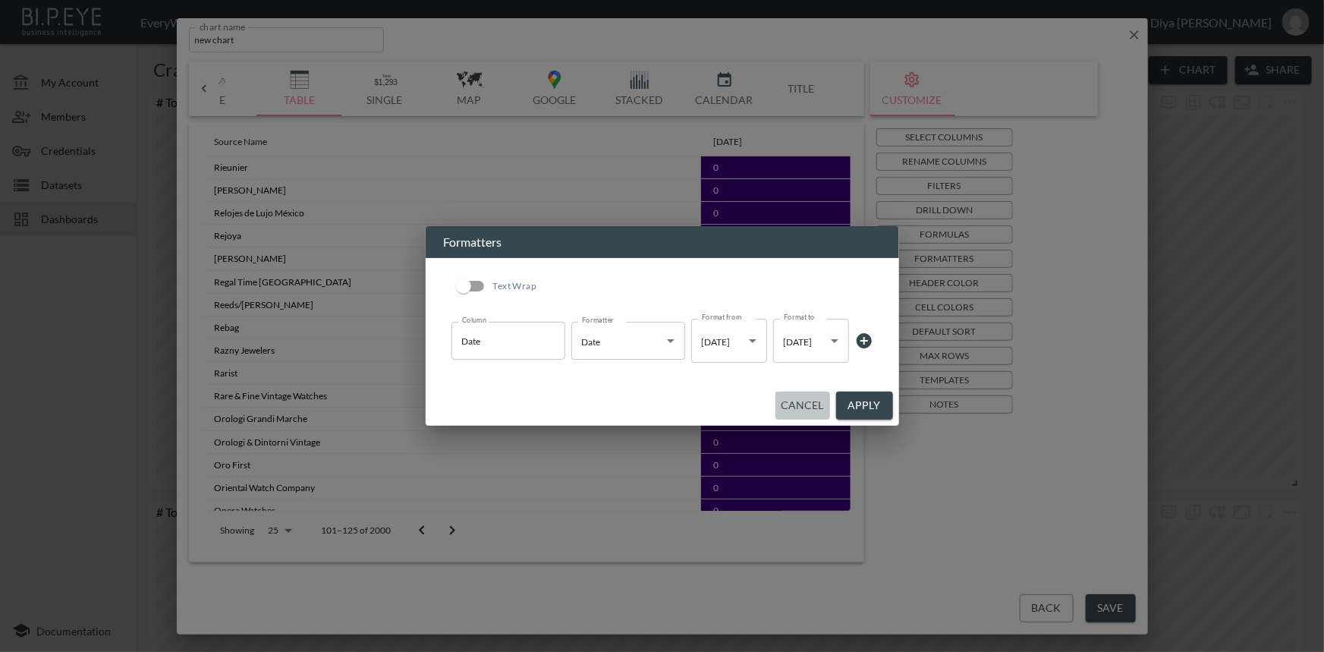
click at [799, 399] on button "Cancel" at bounding box center [802, 405] width 55 height 28
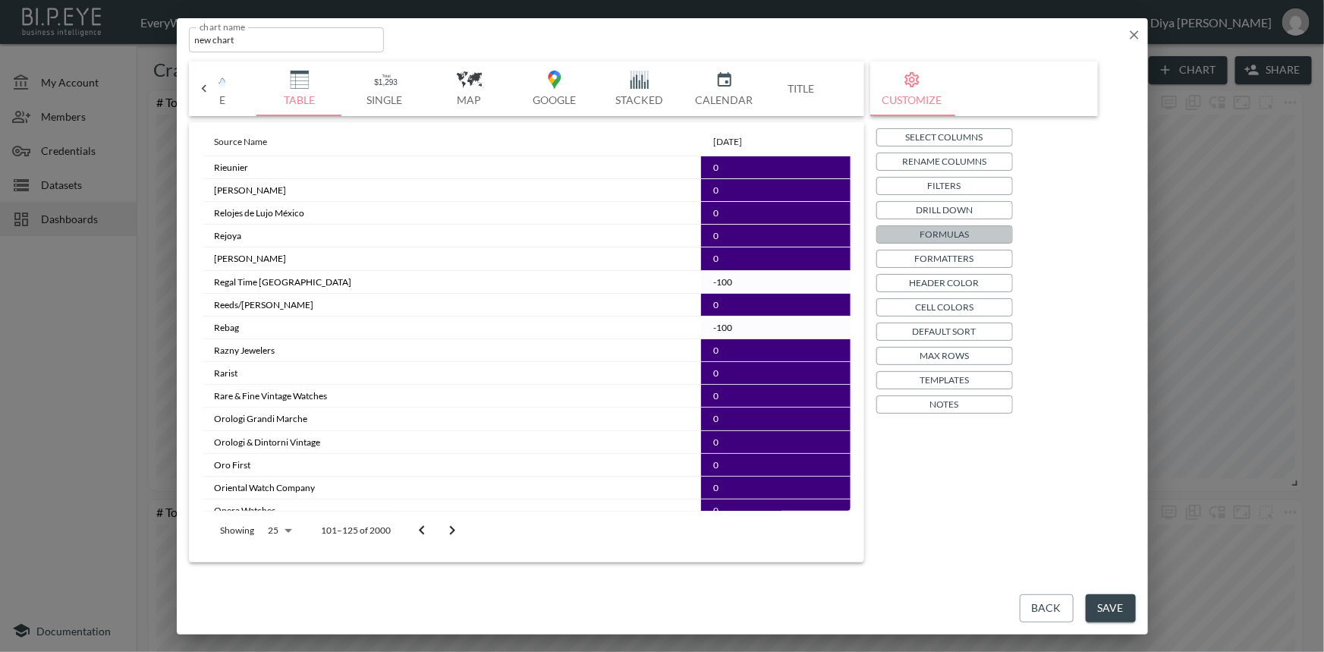
click at [915, 234] on button "Formulas" at bounding box center [944, 234] width 137 height 18
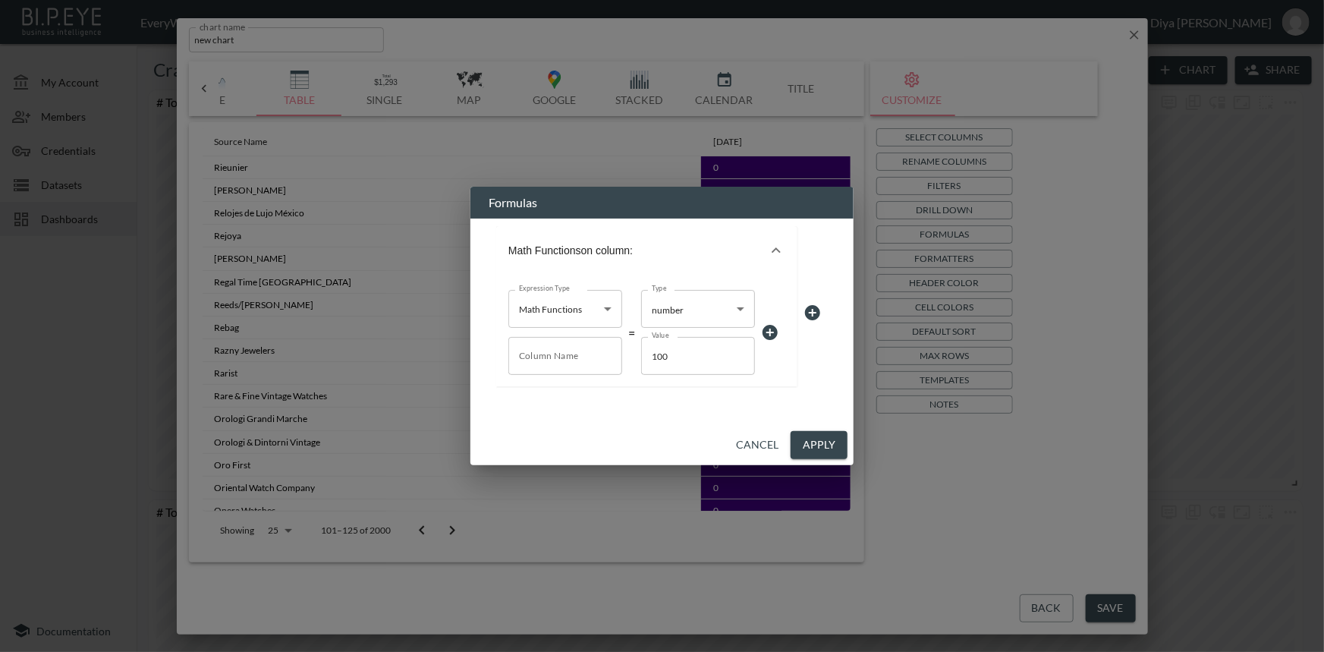
click at [571, 350] on input "Column Name" at bounding box center [565, 356] width 114 height 38
click at [777, 247] on icon "button" at bounding box center [775, 249] width 9 height 5
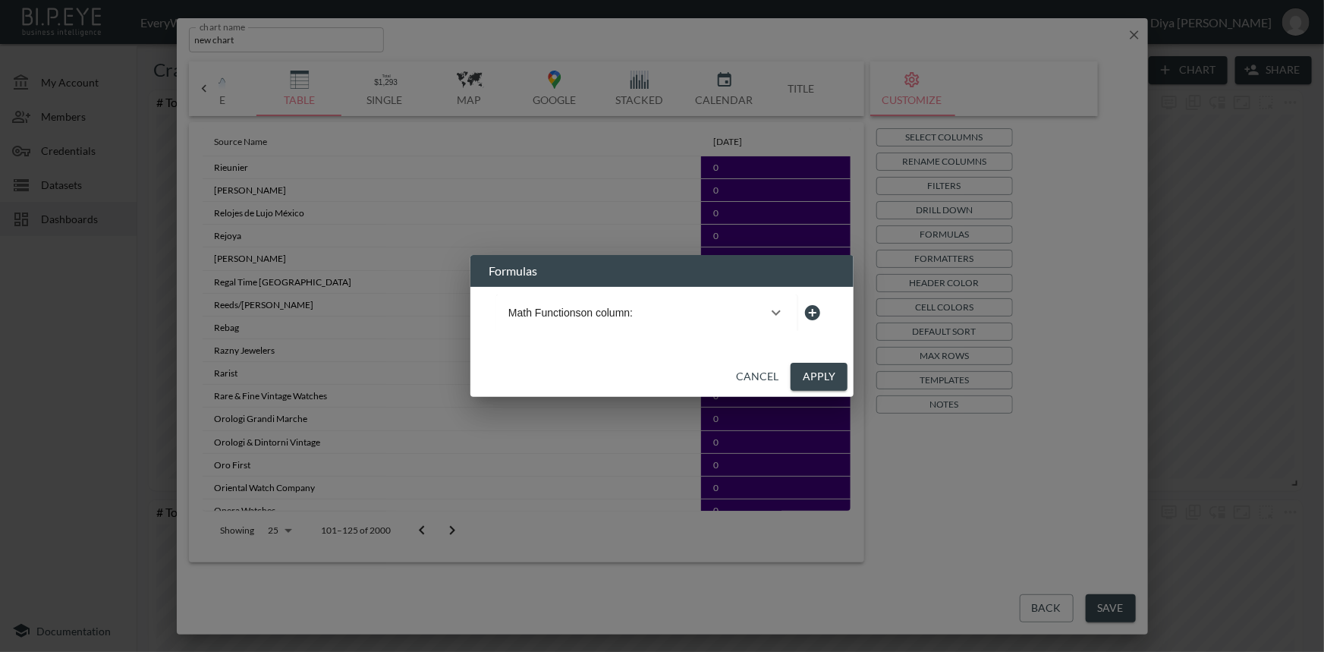
click at [773, 313] on icon "button" at bounding box center [776, 312] width 18 height 18
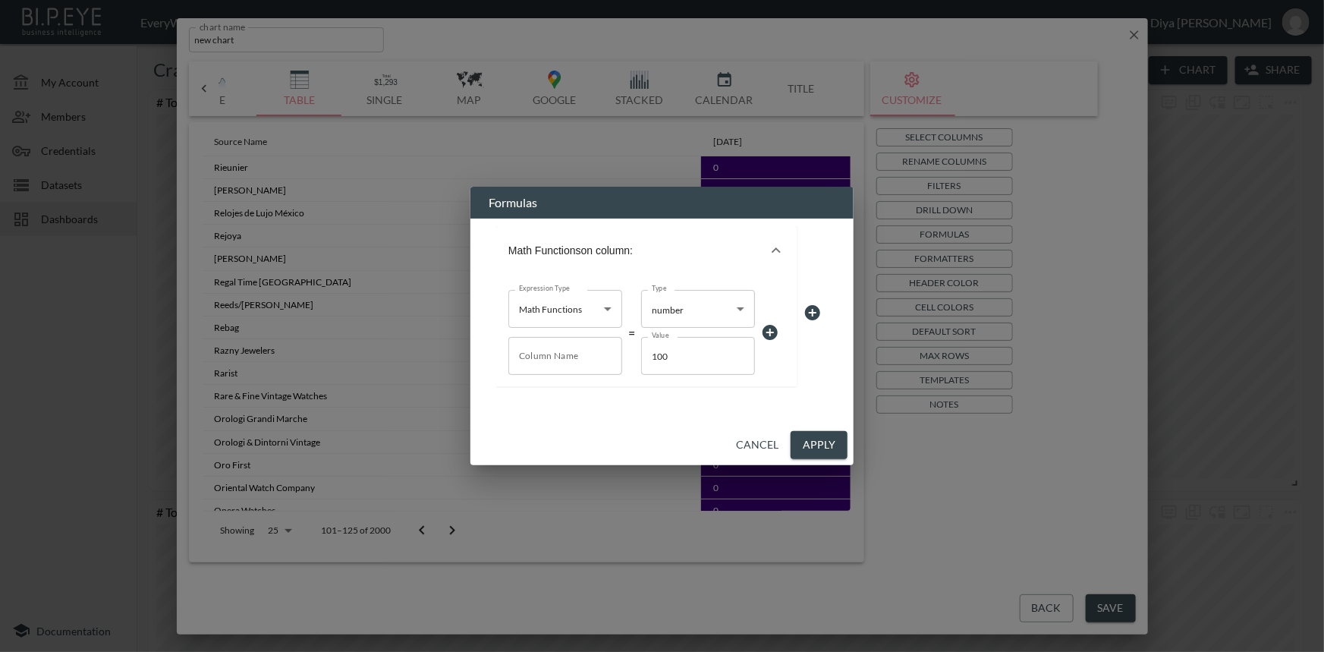
click at [774, 241] on icon "button" at bounding box center [776, 250] width 18 height 18
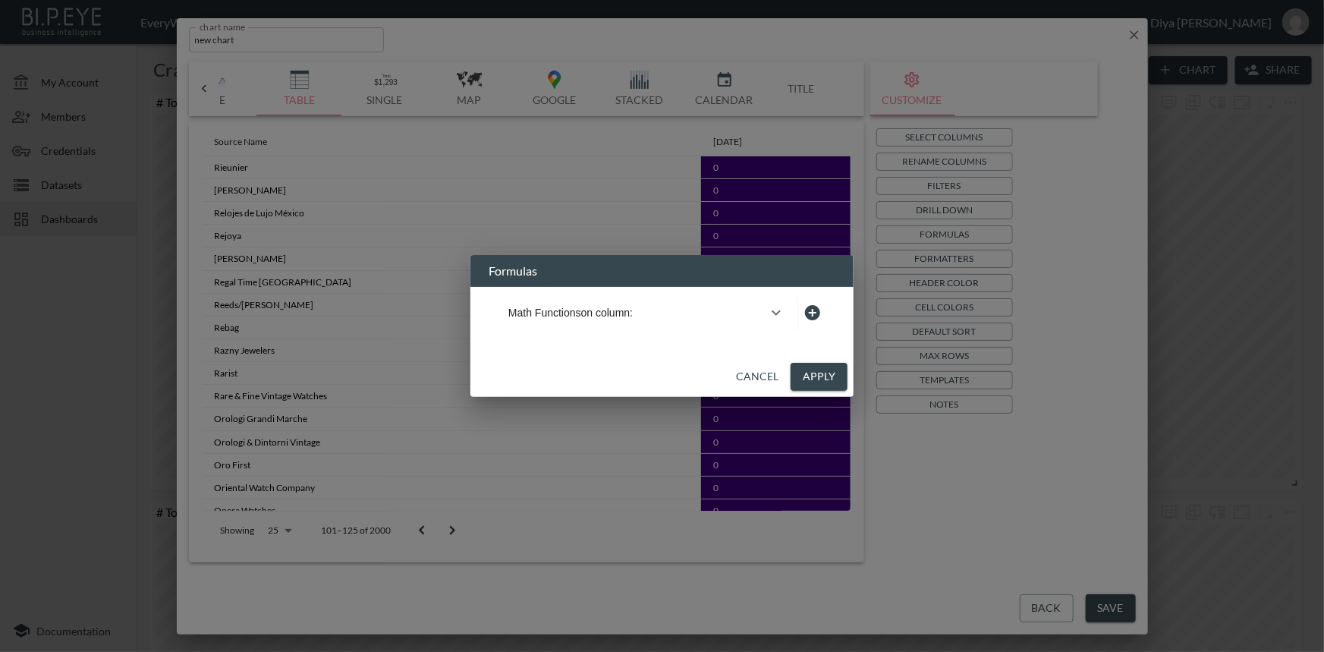
click at [756, 373] on button "Cancel" at bounding box center [757, 377] width 55 height 28
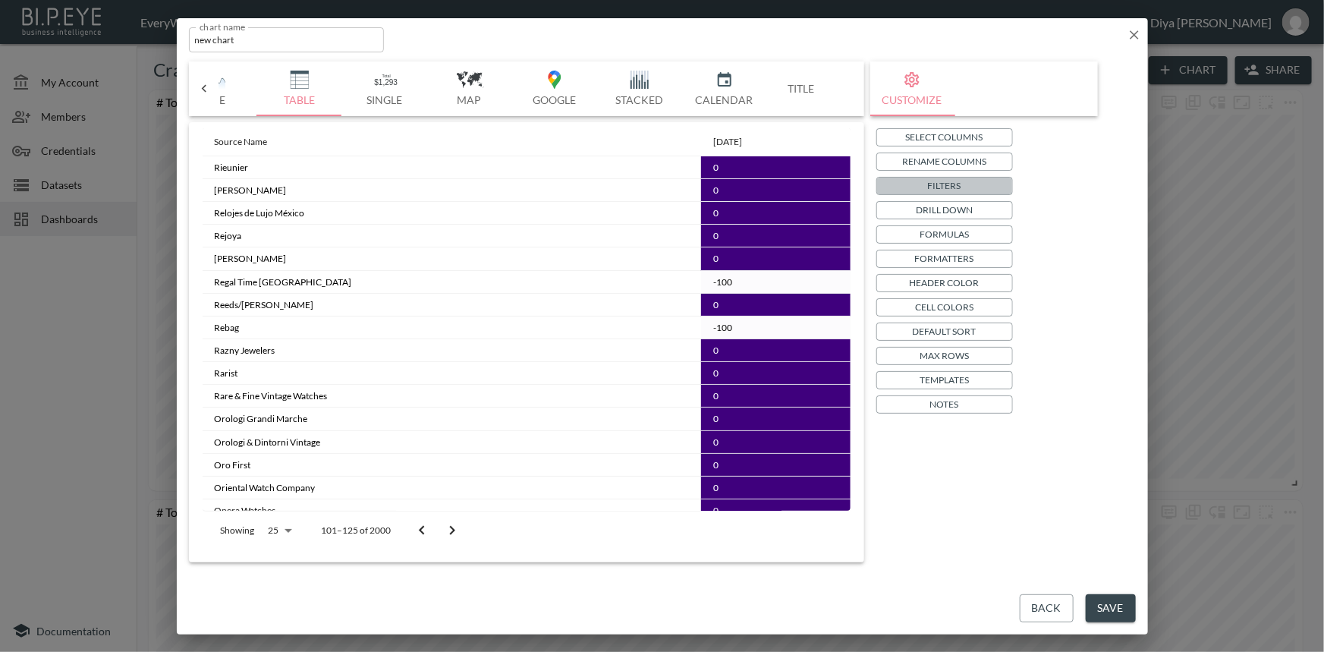
click at [940, 188] on p "Filters" at bounding box center [944, 185] width 33 height 16
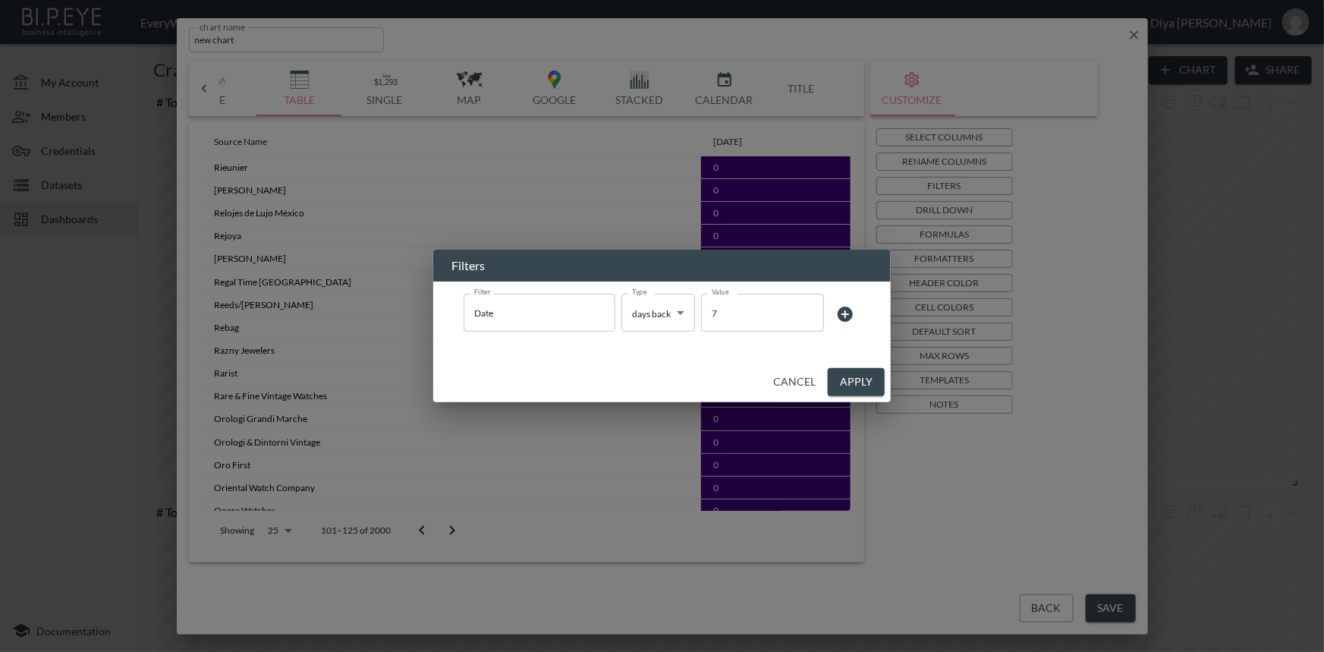
click at [836, 378] on button "Apply" at bounding box center [856, 382] width 57 height 28
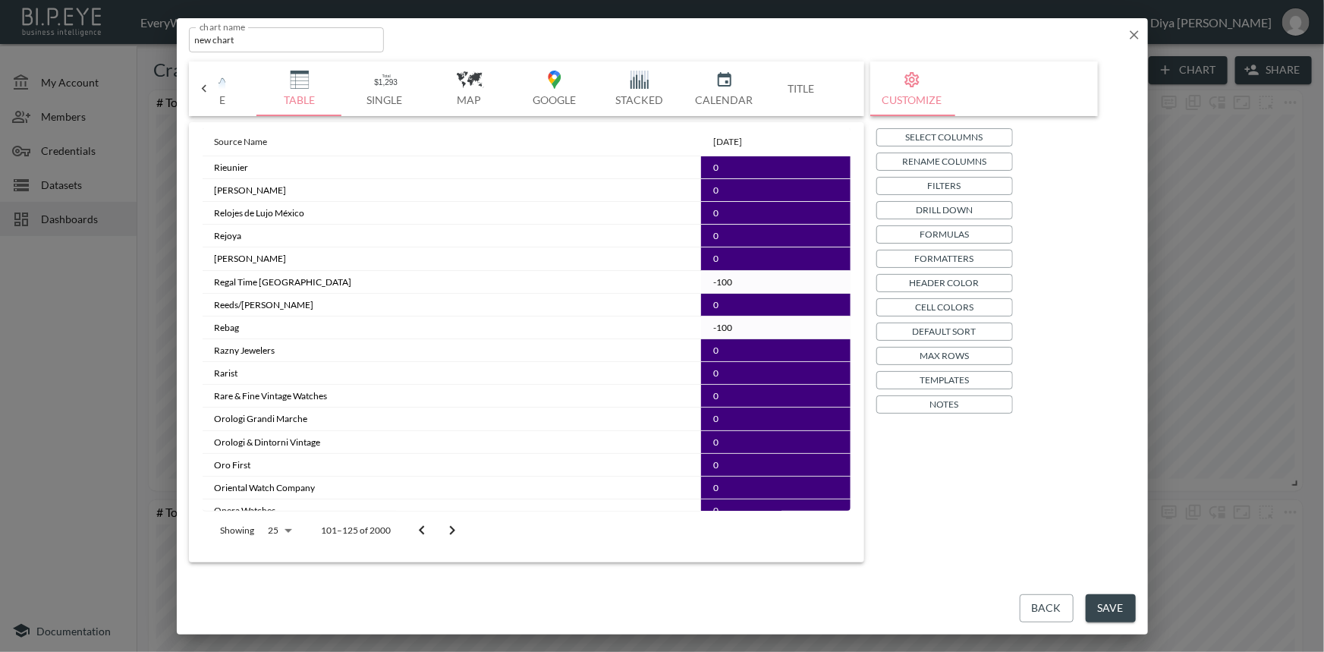
click at [443, 527] on icon "Go to next page" at bounding box center [452, 530] width 18 height 18
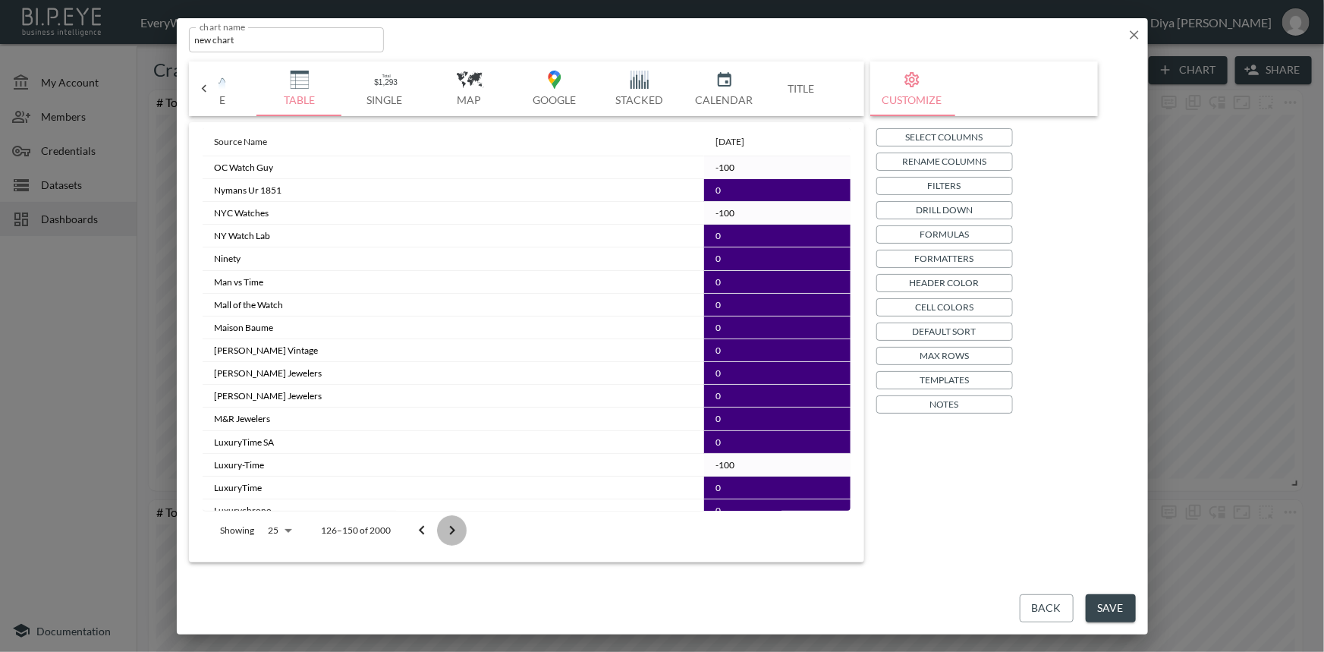
click at [443, 527] on icon "Go to next page" at bounding box center [452, 530] width 18 height 18
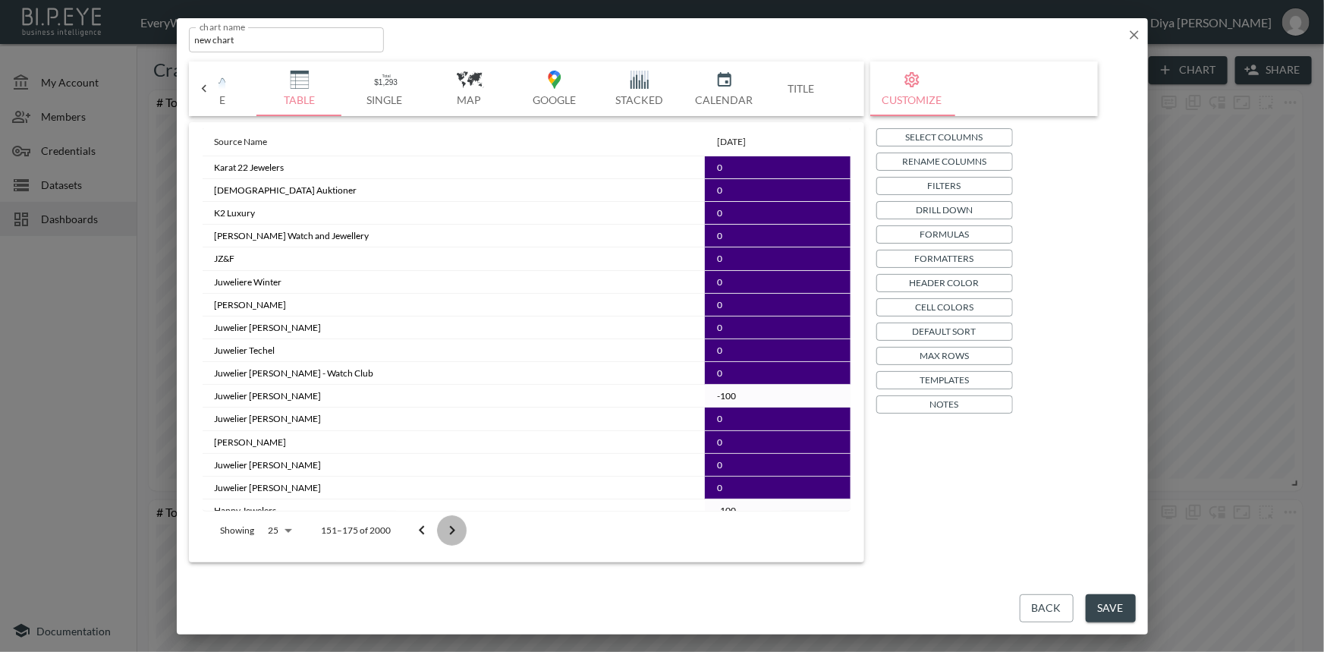
click at [443, 527] on icon "Go to next page" at bounding box center [452, 530] width 18 height 18
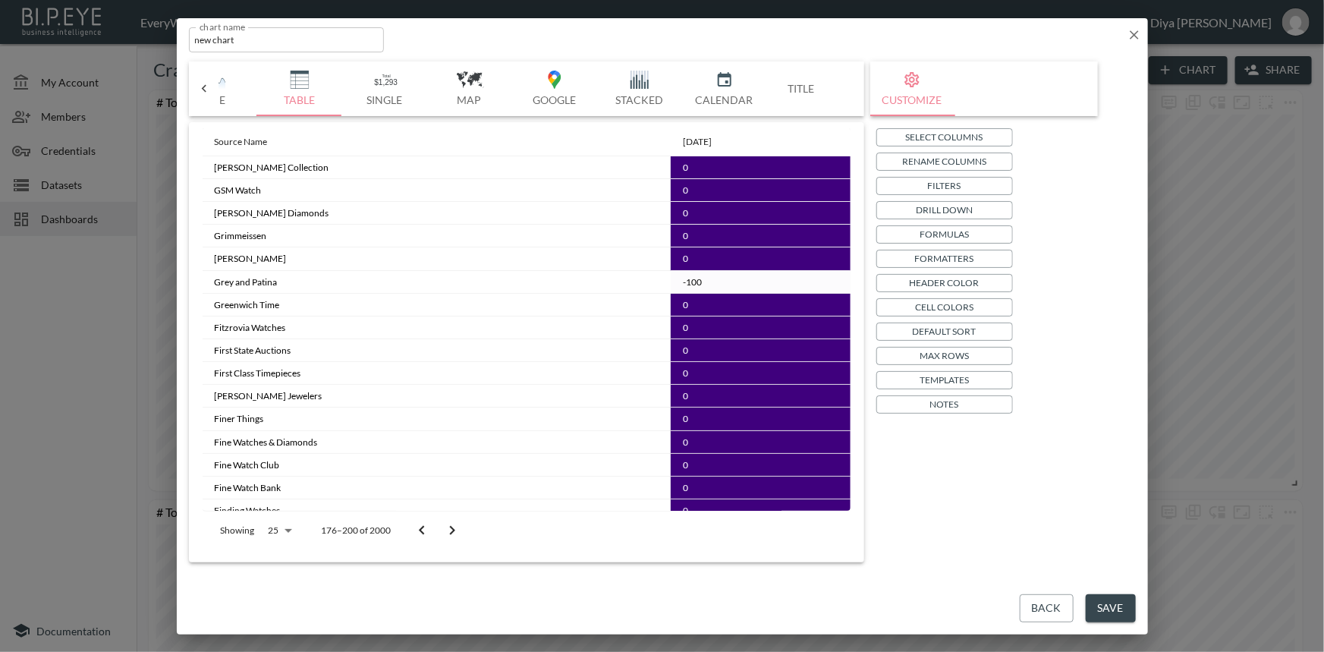
click at [443, 527] on icon "Go to next page" at bounding box center [452, 530] width 18 height 18
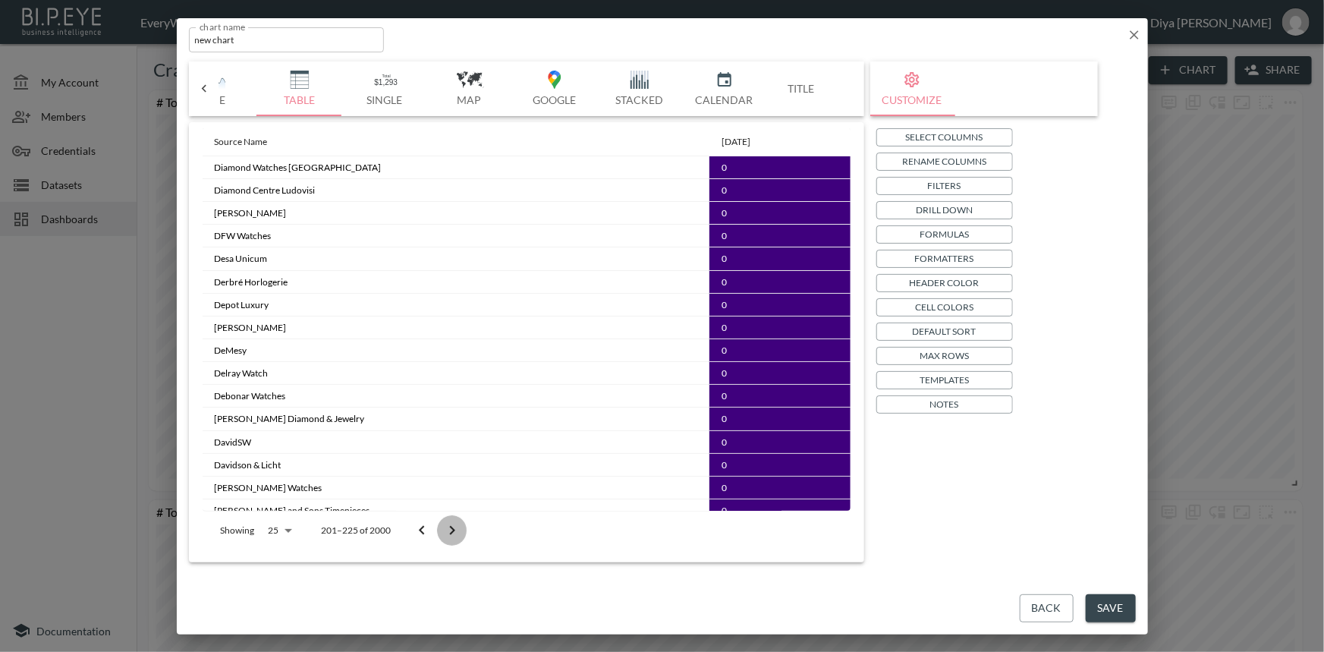
click at [443, 527] on icon "Go to next page" at bounding box center [452, 530] width 18 height 18
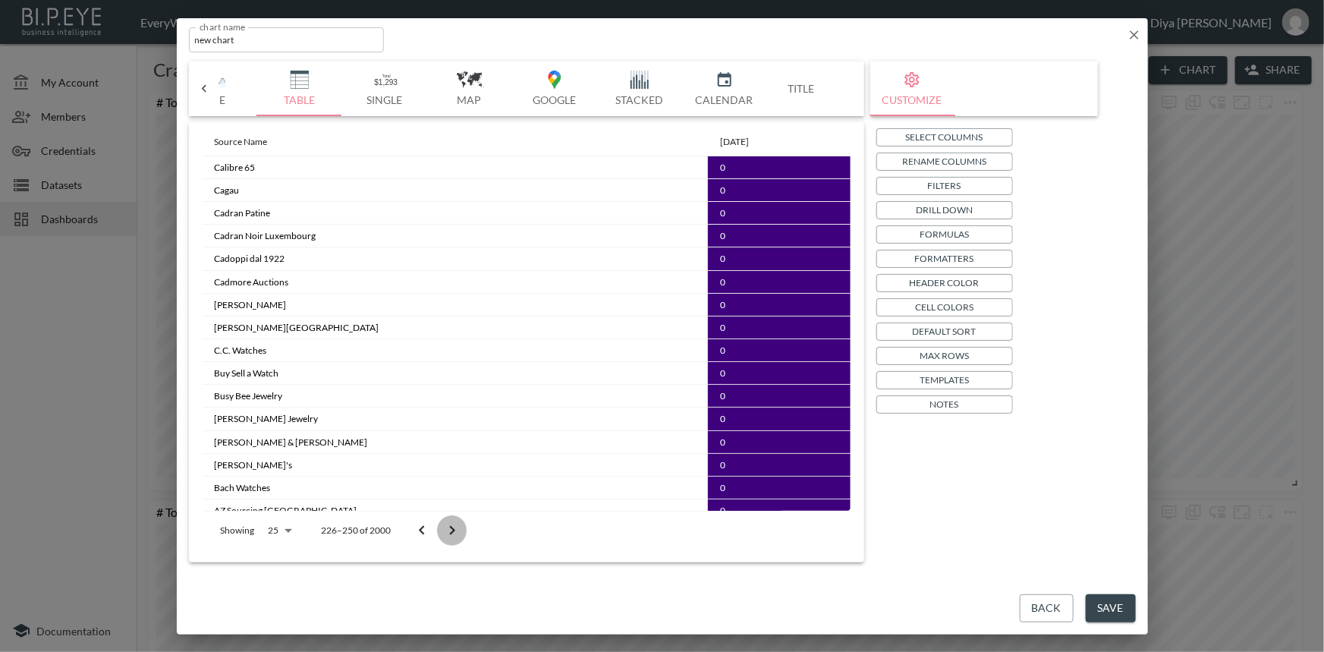
click at [443, 527] on icon "Go to next page" at bounding box center [452, 530] width 18 height 18
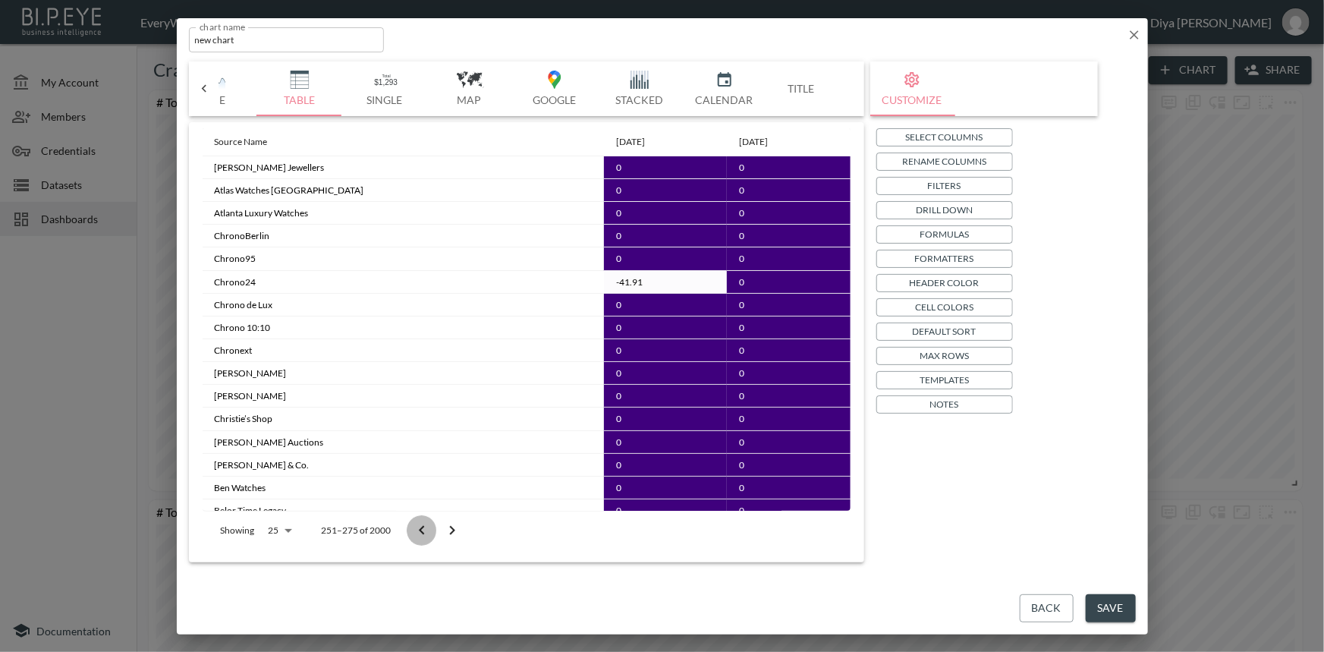
click at [416, 529] on icon "Go to previous page" at bounding box center [422, 530] width 18 height 18
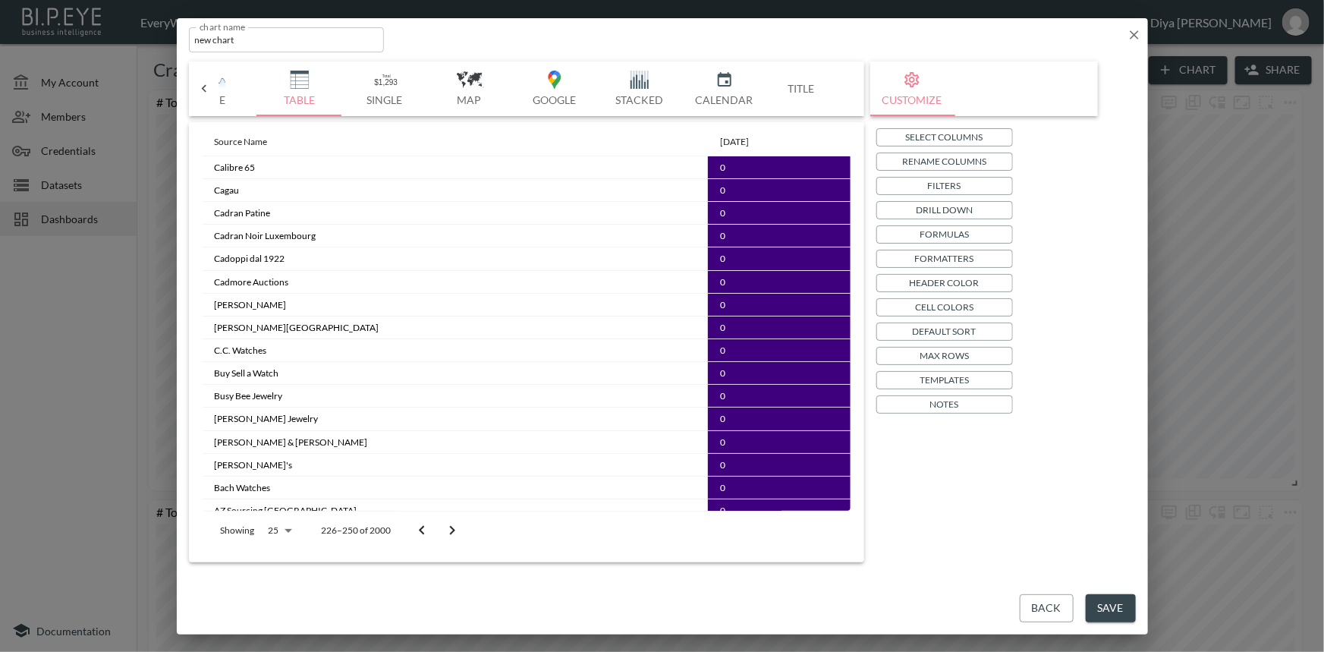
click at [416, 529] on icon "Go to previous page" at bounding box center [422, 530] width 18 height 18
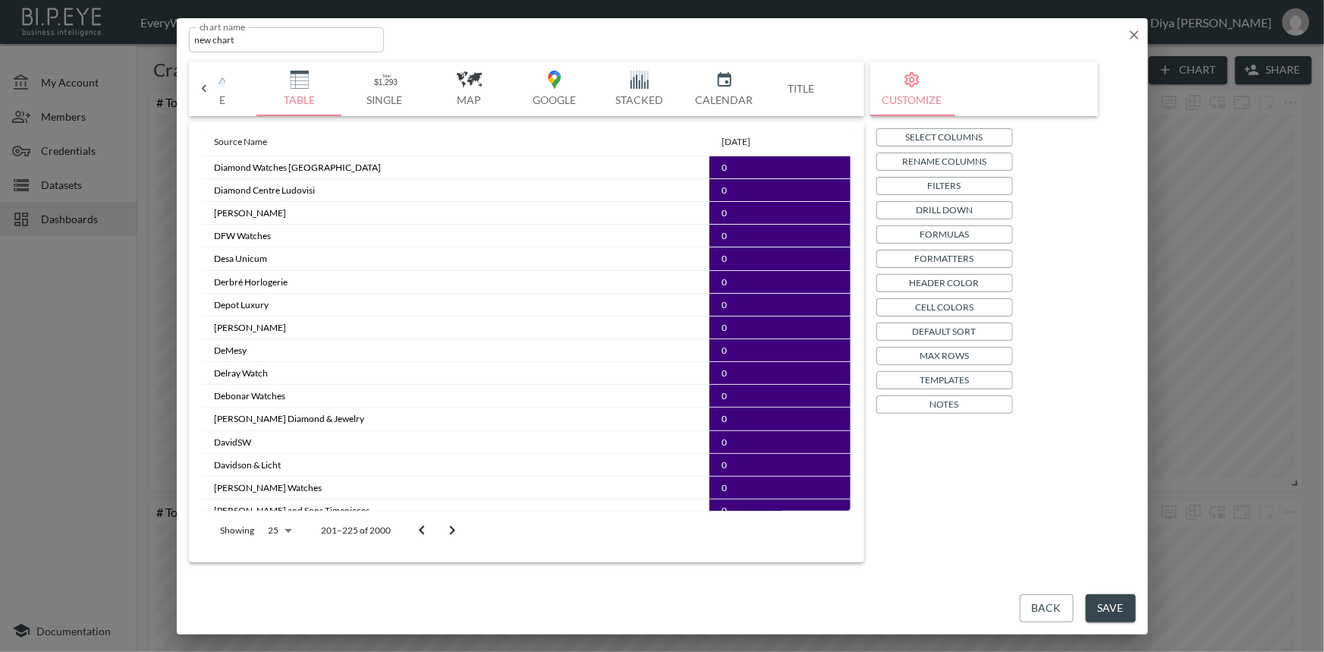
click at [416, 529] on icon "Go to previous page" at bounding box center [422, 530] width 18 height 18
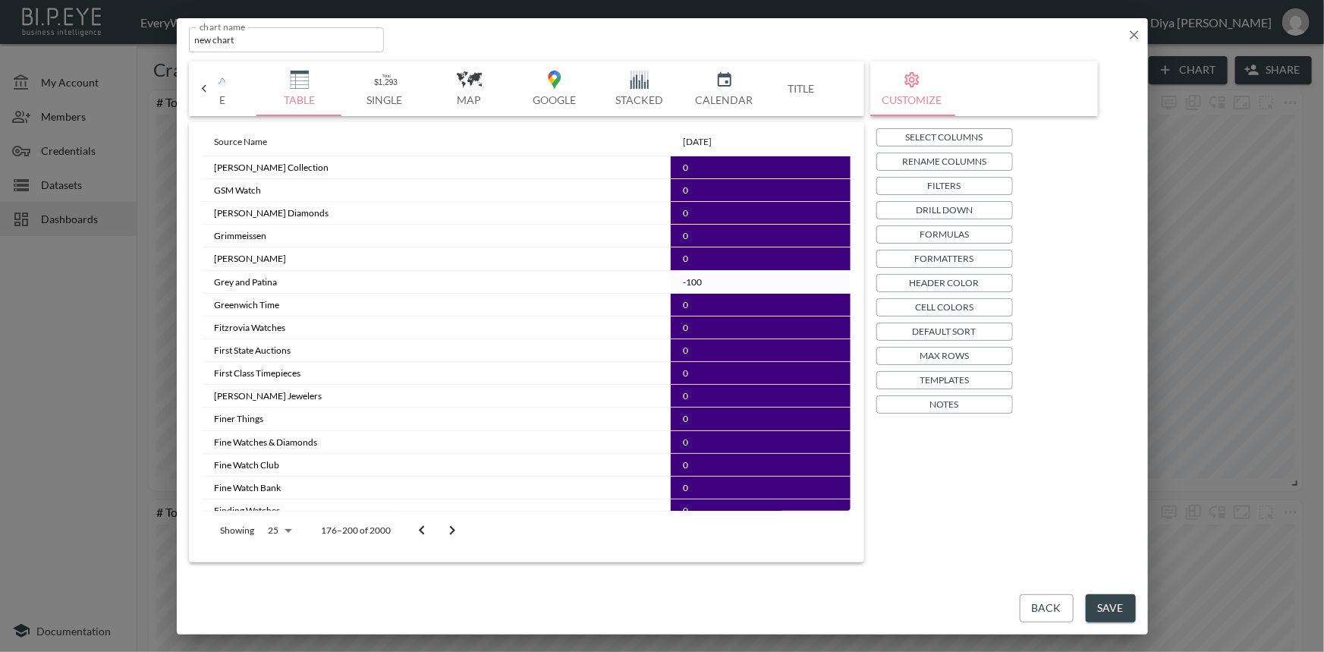
click at [291, 528] on body "BI.P.EYE, Interactive Analytics Dashboards - app EveryWatch / dashboards Diya […" at bounding box center [662, 326] width 1324 height 652
click at [276, 539] on li "100" at bounding box center [279, 537] width 52 height 27
type input "100"
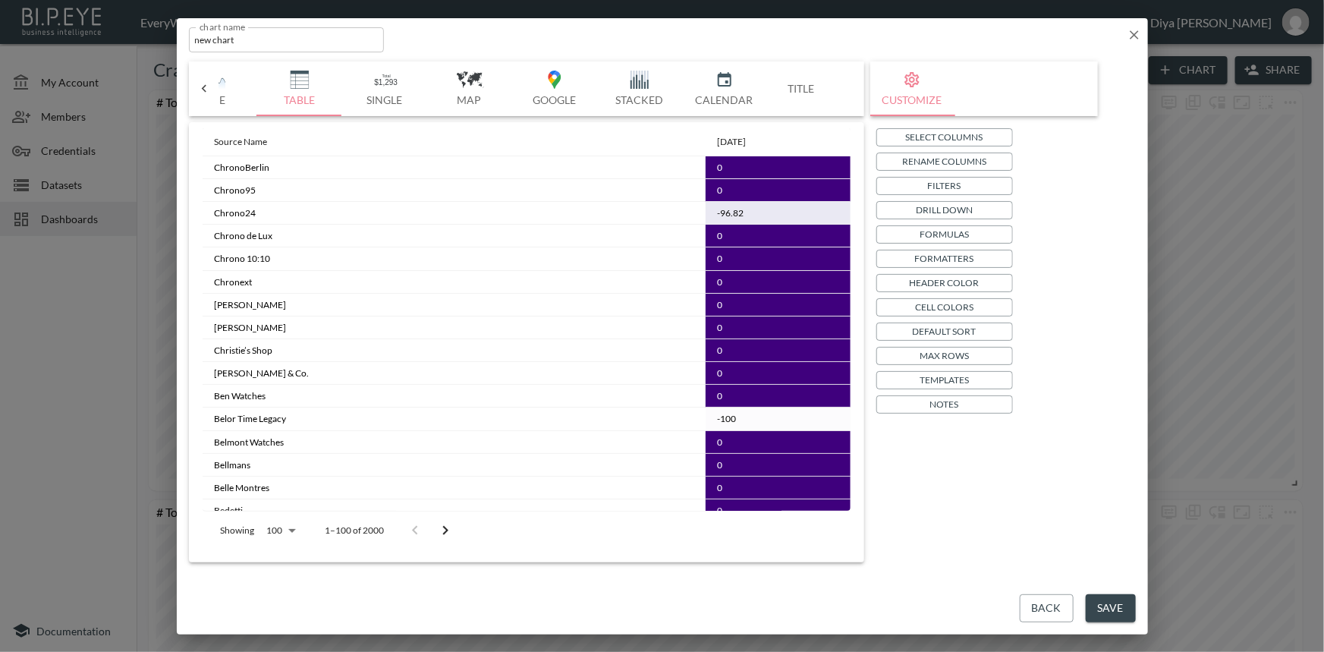
click at [442, 531] on icon "Go to next page" at bounding box center [445, 530] width 18 height 18
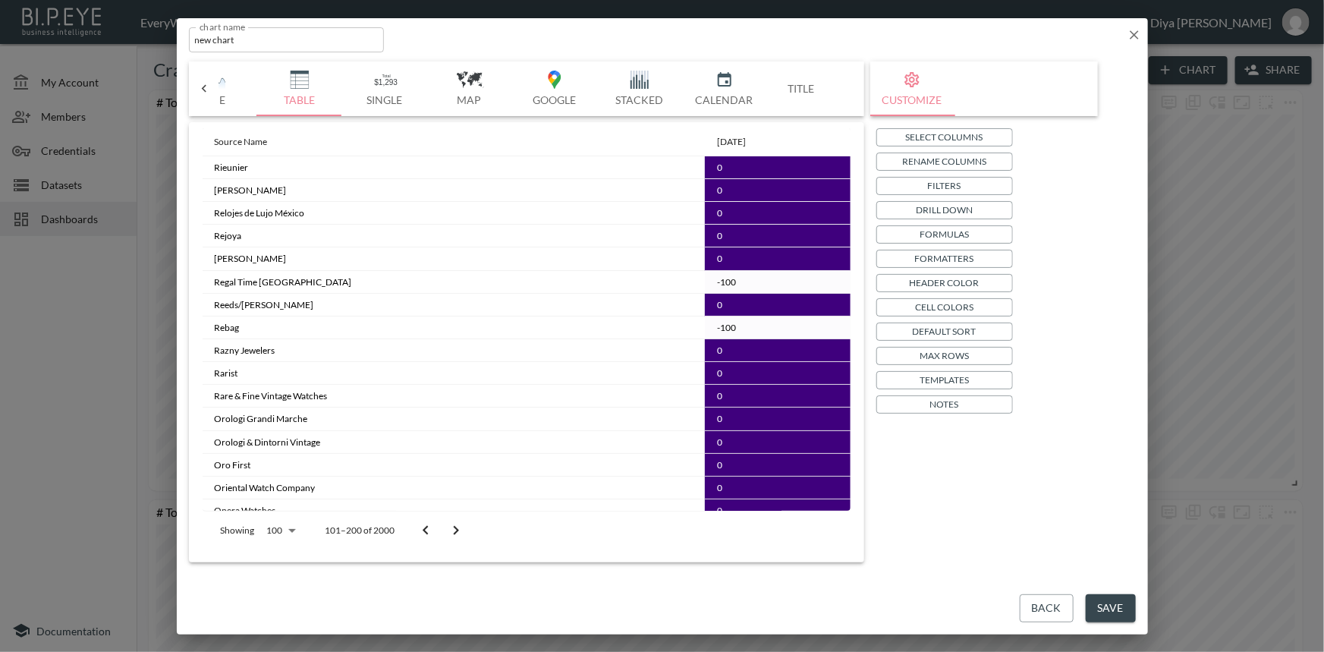
click at [442, 531] on button "Go to next page" at bounding box center [456, 530] width 30 height 30
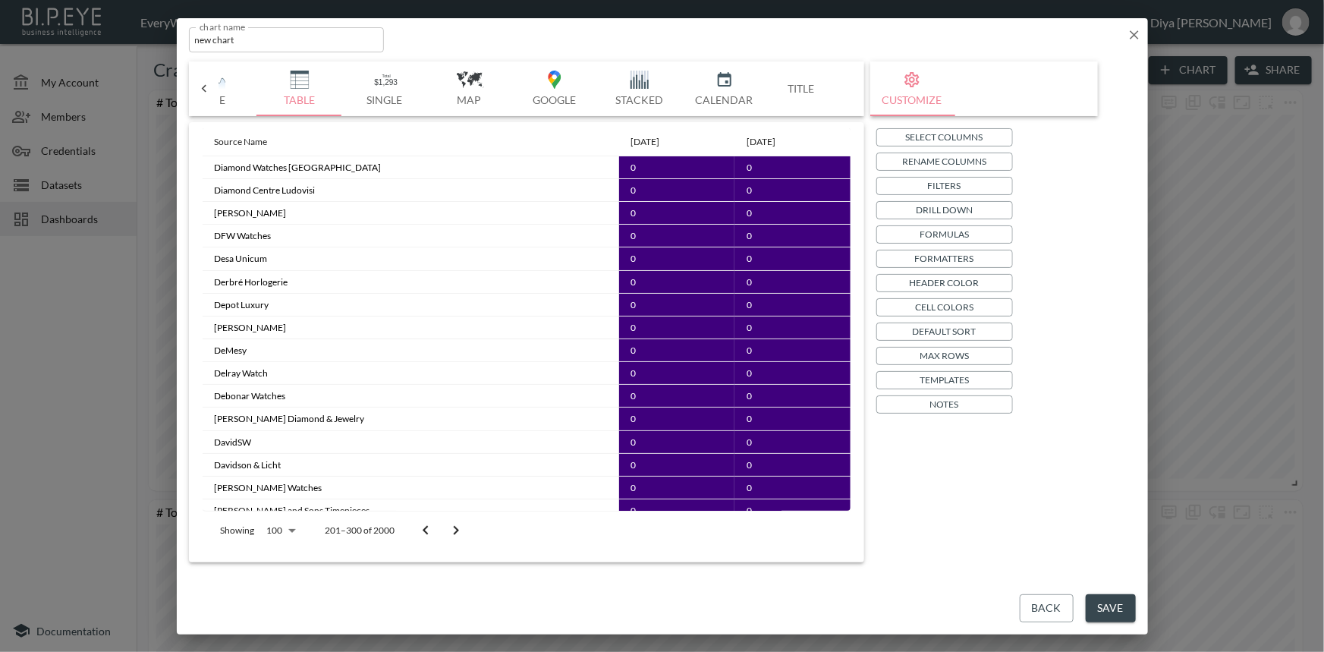
click at [442, 531] on button "Go to next page" at bounding box center [456, 530] width 30 height 30
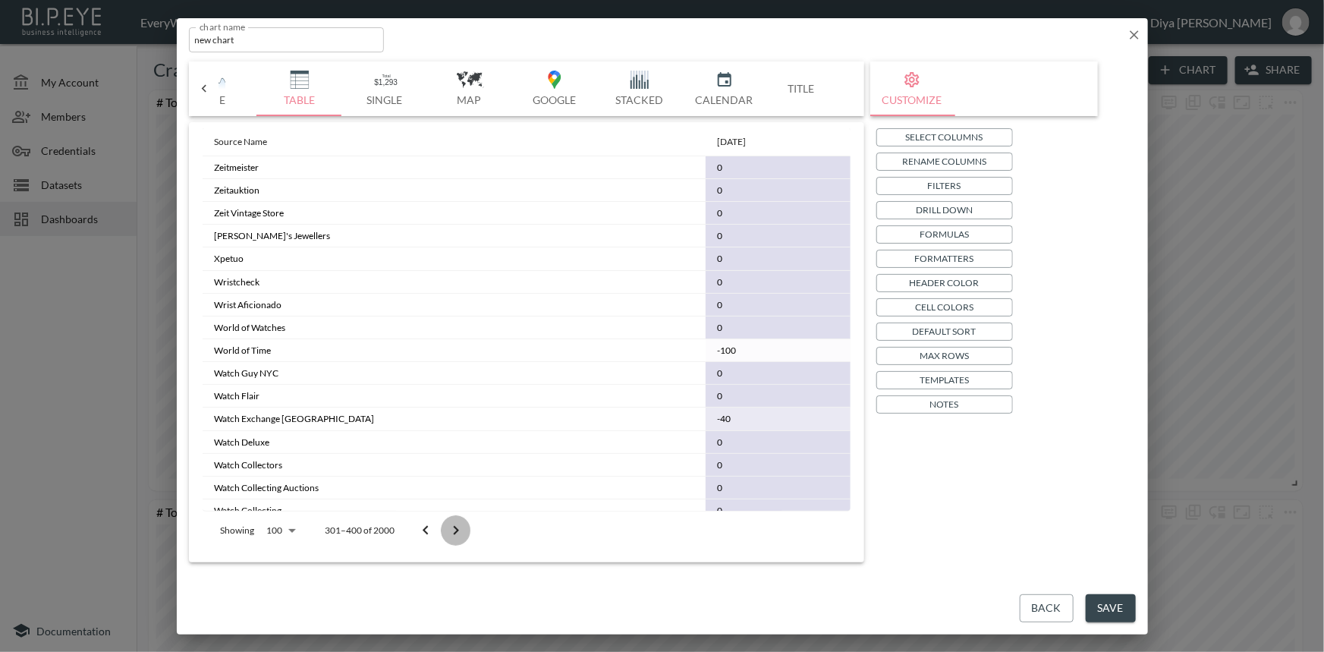
click at [442, 531] on button "Go to next page" at bounding box center [456, 530] width 30 height 30
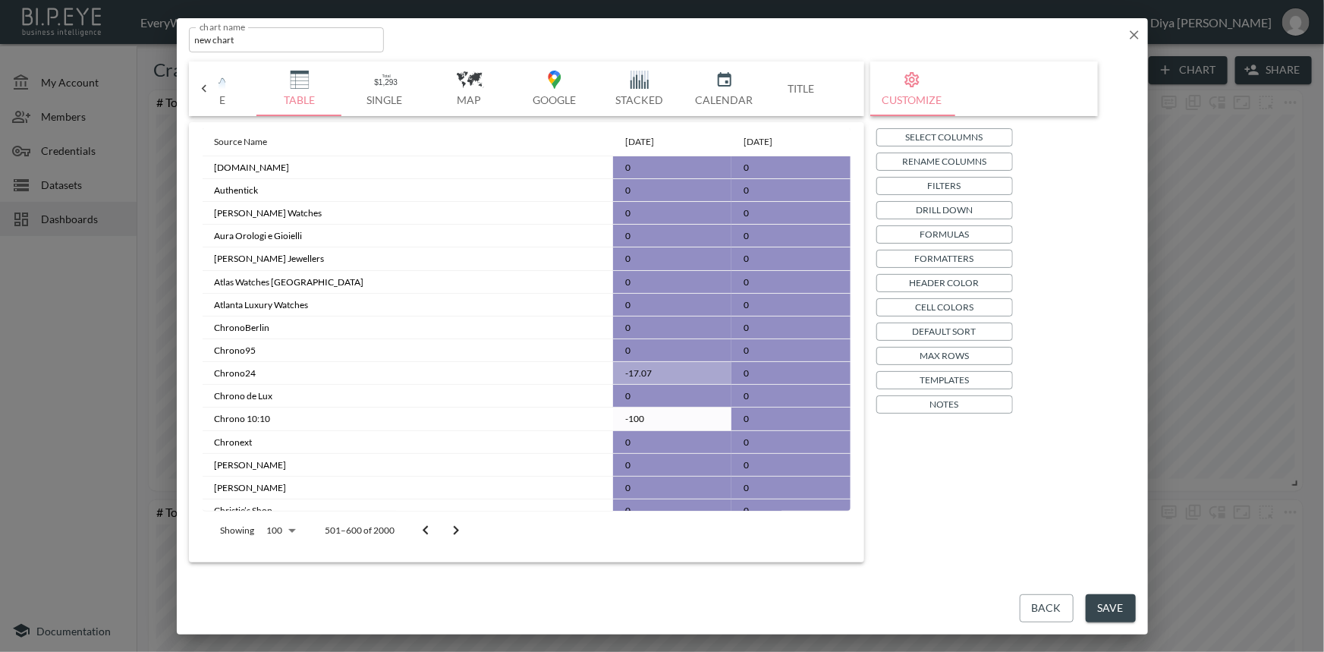
click at [442, 531] on button "Go to next page" at bounding box center [456, 530] width 30 height 30
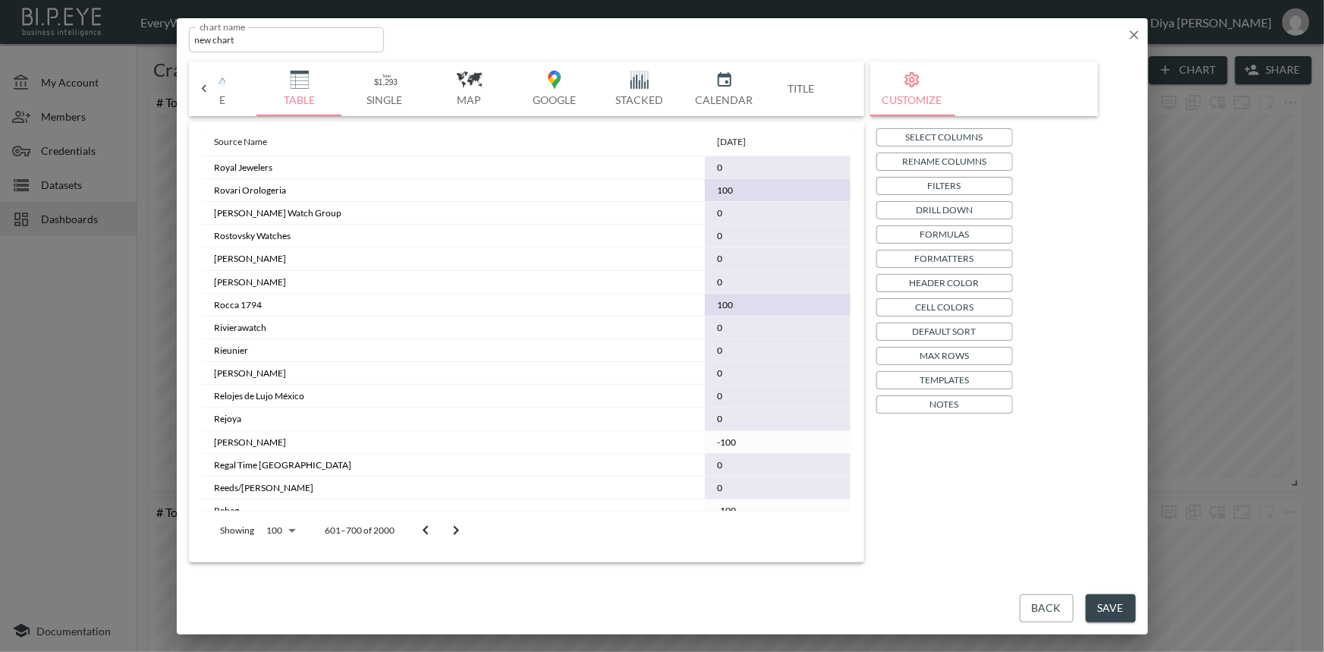
click at [442, 531] on button "Go to next page" at bounding box center [456, 530] width 30 height 30
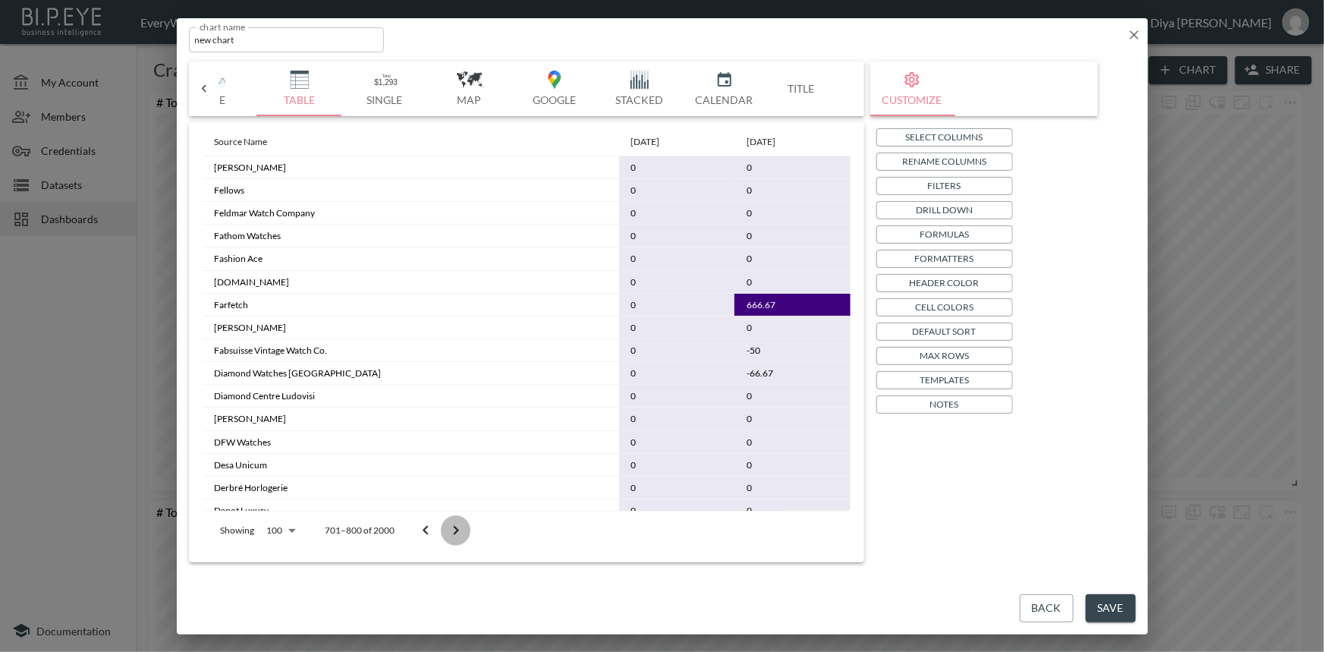
click at [442, 531] on button "Go to next page" at bounding box center [456, 530] width 30 height 30
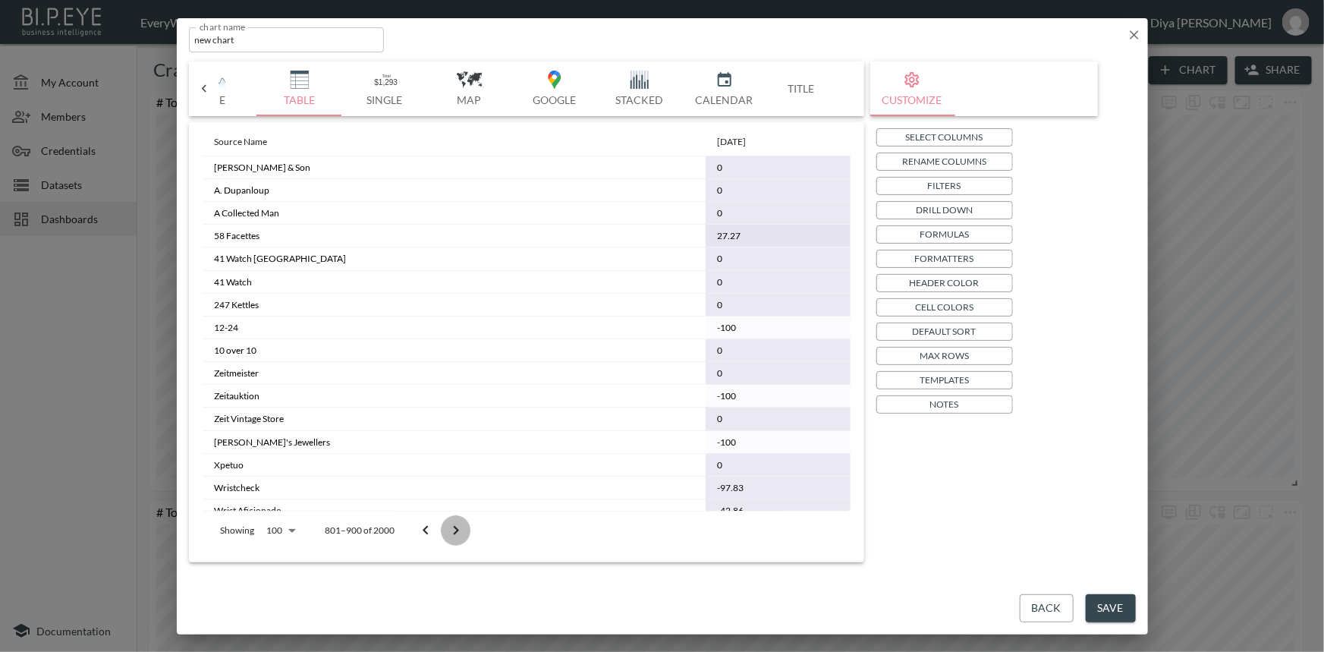
click at [442, 531] on button "Go to next page" at bounding box center [456, 530] width 30 height 30
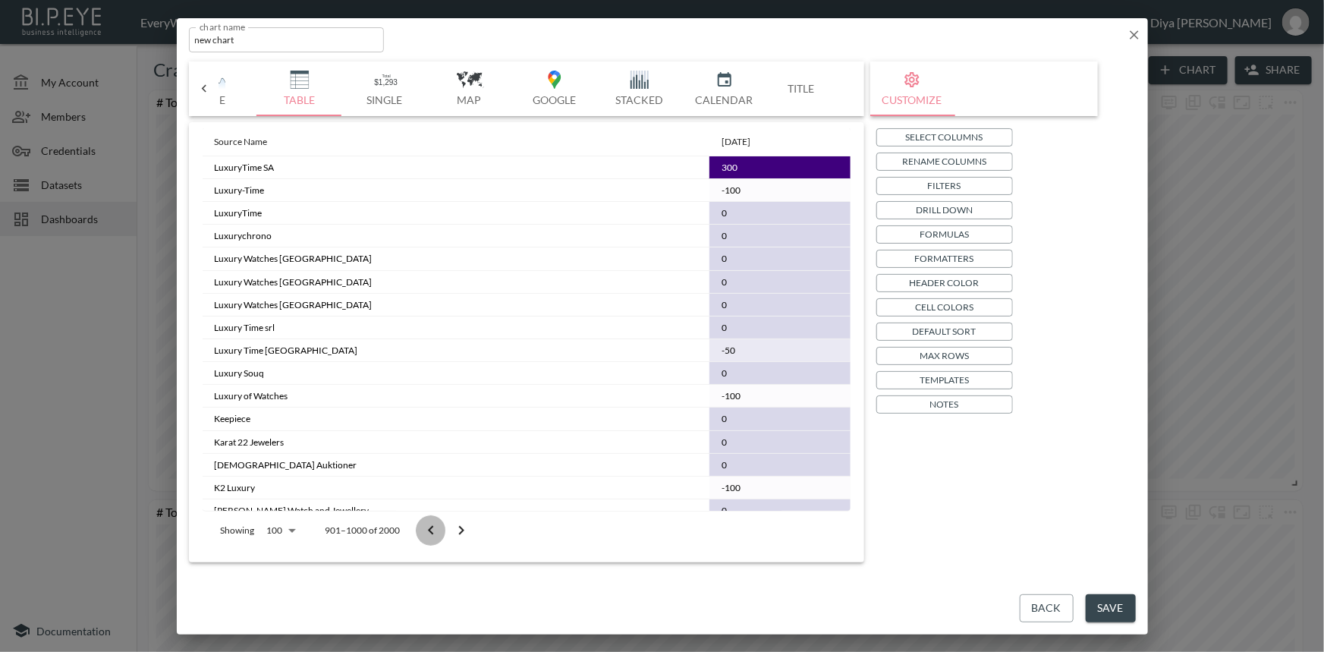
click at [443, 529] on button "Go to previous page" at bounding box center [431, 530] width 30 height 30
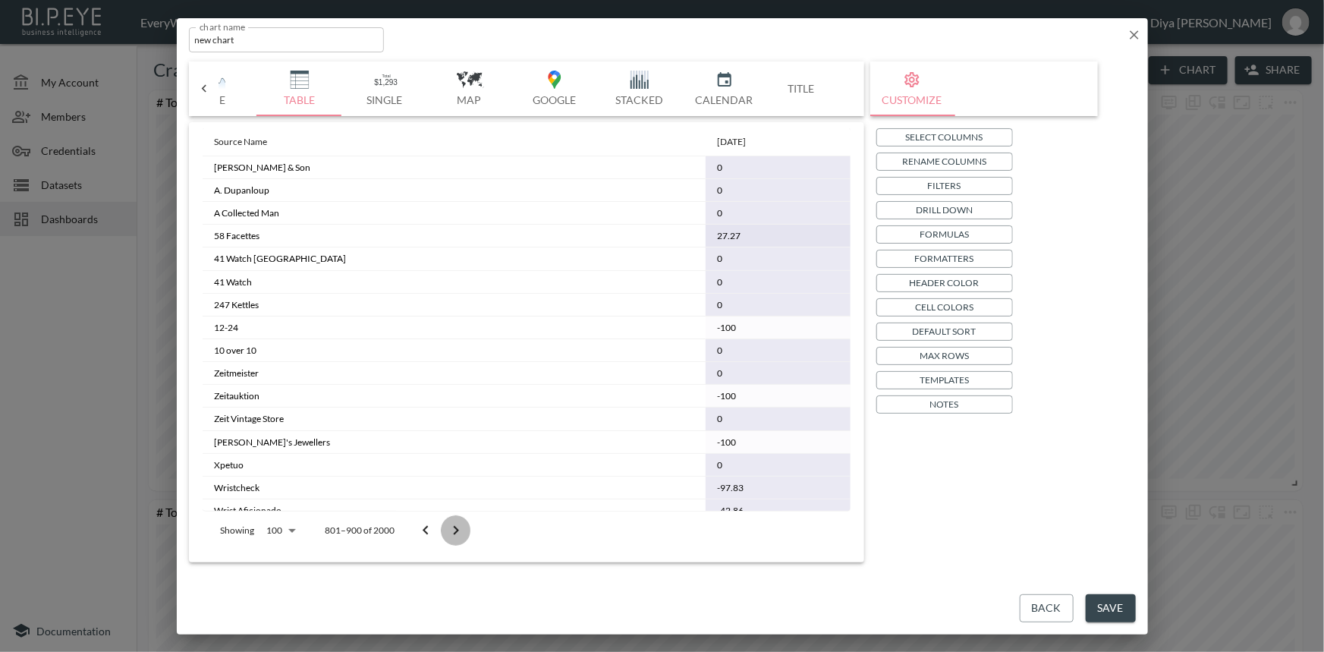
click at [443, 529] on button "Go to next page" at bounding box center [456, 530] width 30 height 30
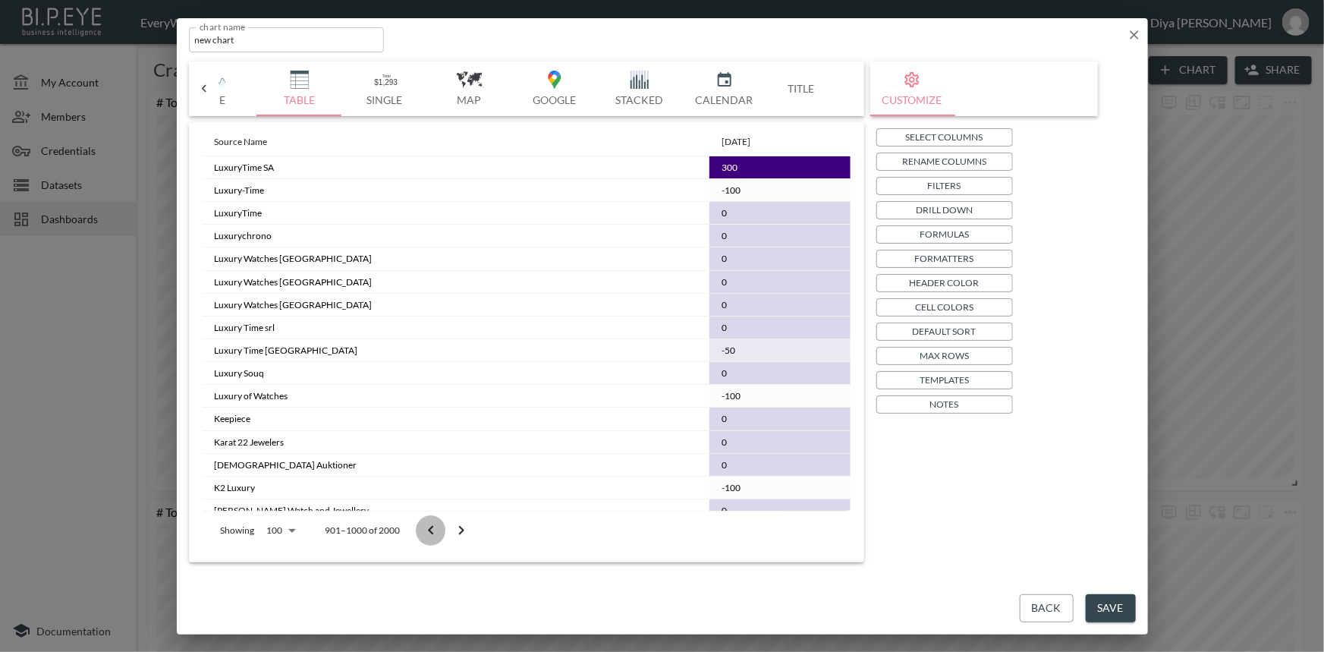
click at [443, 529] on button "Go to previous page" at bounding box center [431, 530] width 30 height 30
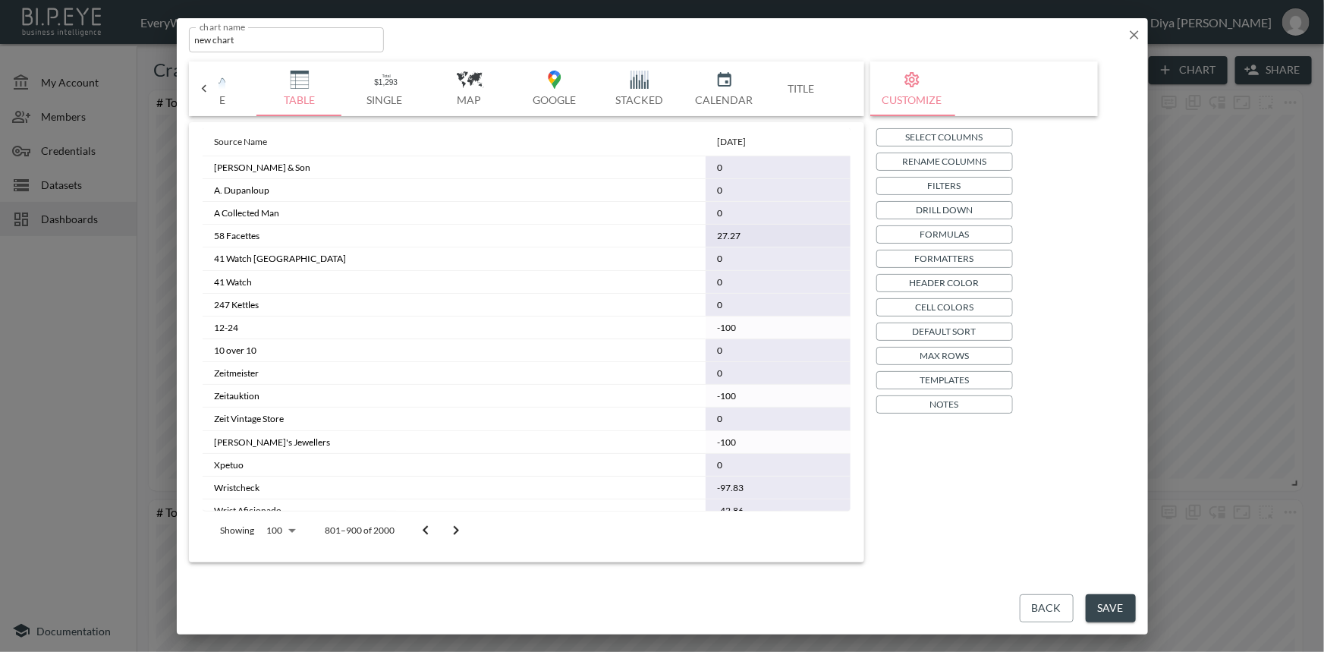
click at [443, 529] on button "Go to next page" at bounding box center [456, 530] width 30 height 30
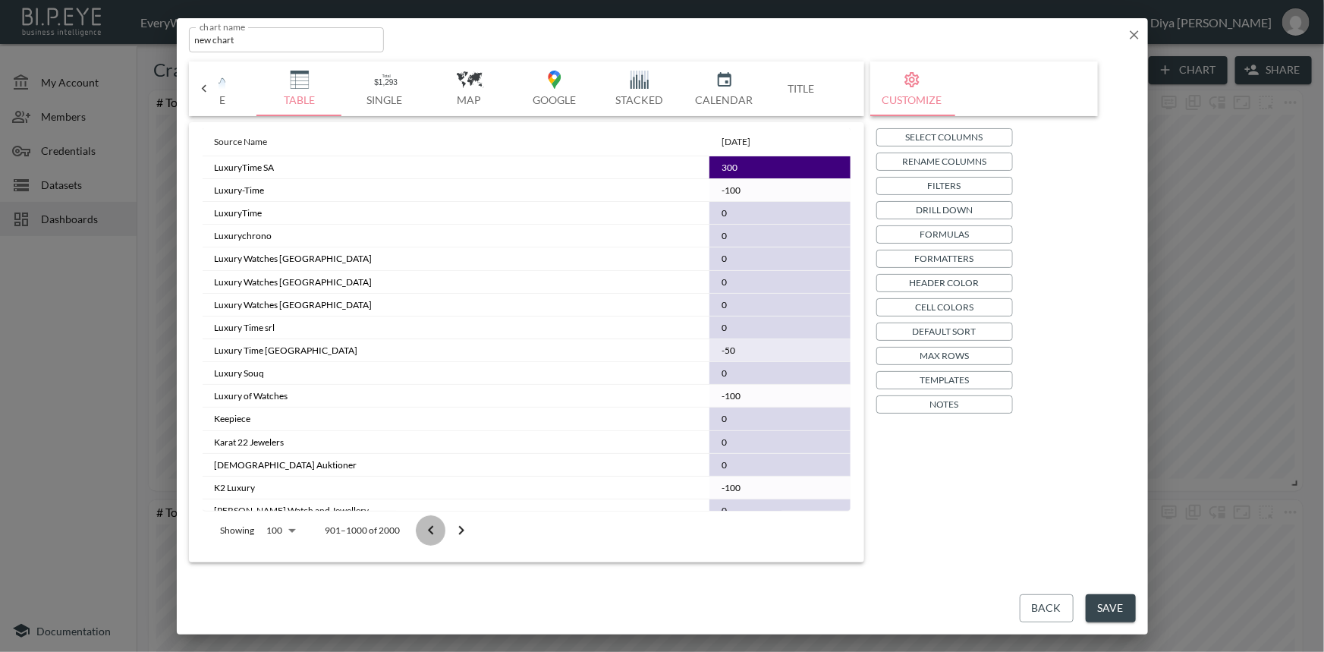
click at [433, 528] on icon "Go to previous page" at bounding box center [431, 530] width 18 height 18
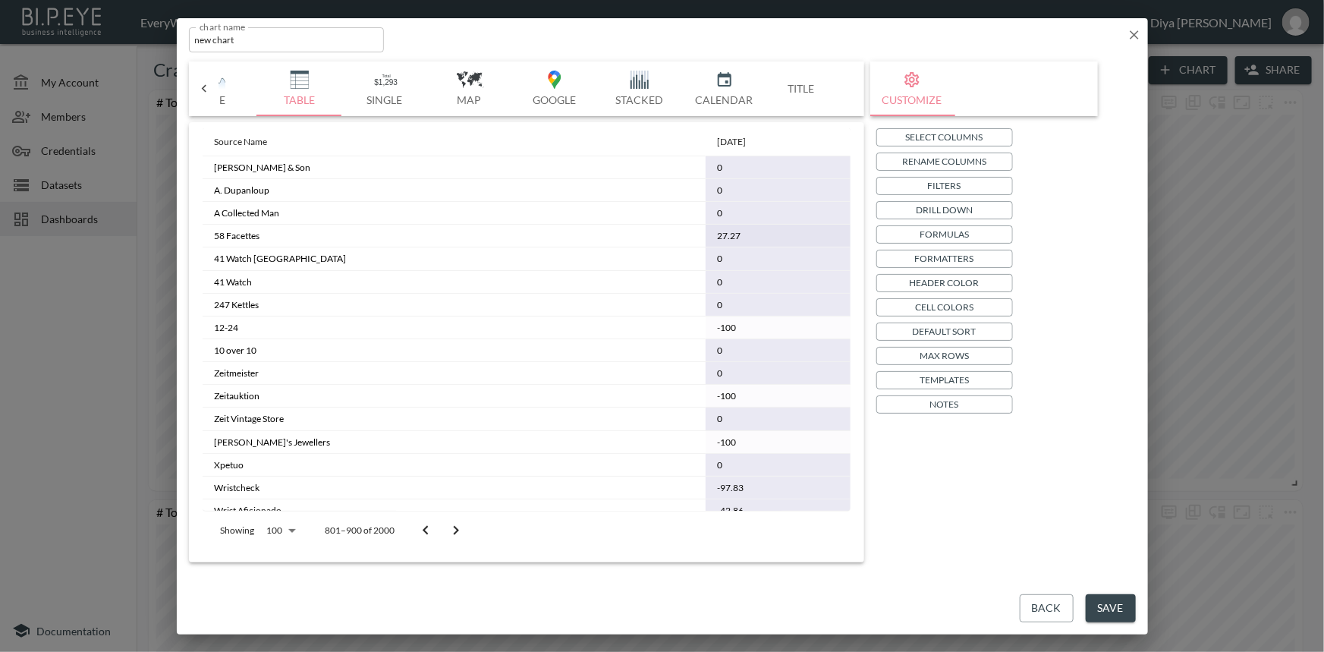
click at [433, 528] on icon "Go to previous page" at bounding box center [425, 530] width 18 height 18
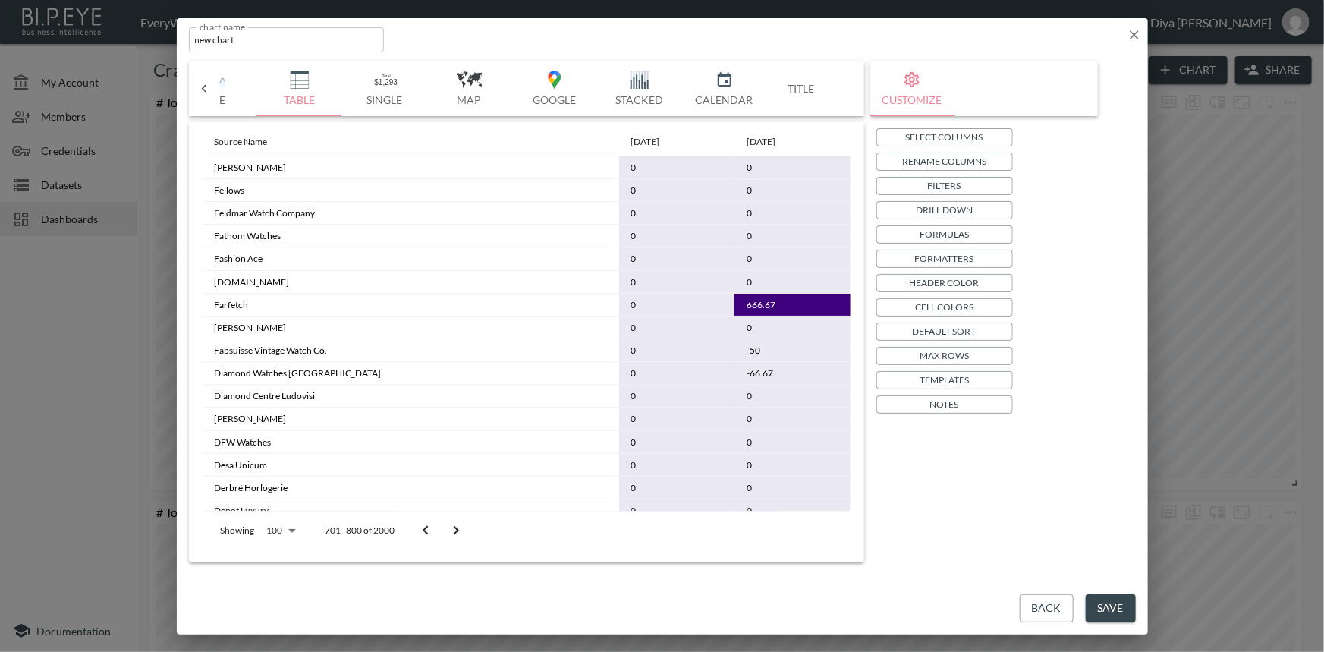
click at [433, 528] on icon "Go to previous page" at bounding box center [425, 530] width 18 height 18
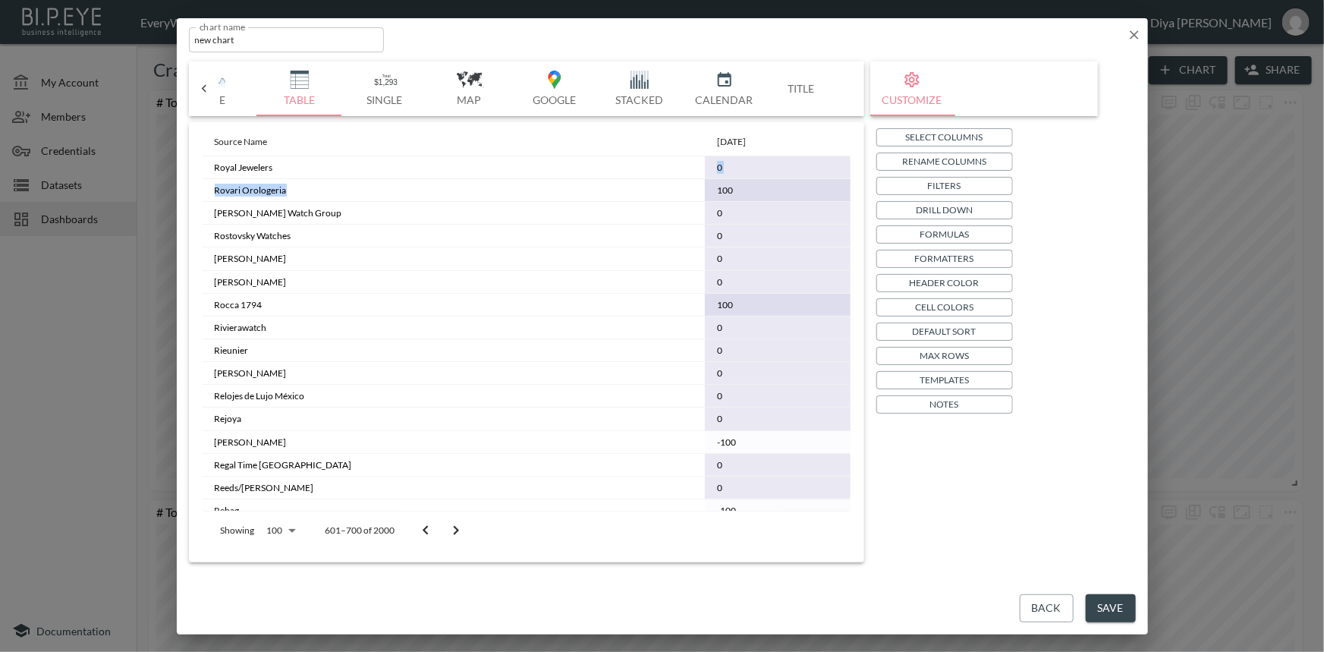
drag, startPoint x: 644, startPoint y: 163, endPoint x: 576, endPoint y: 193, distance: 74.0
click at [615, 234] on td "Rostovsky Watches" at bounding box center [454, 236] width 502 height 23
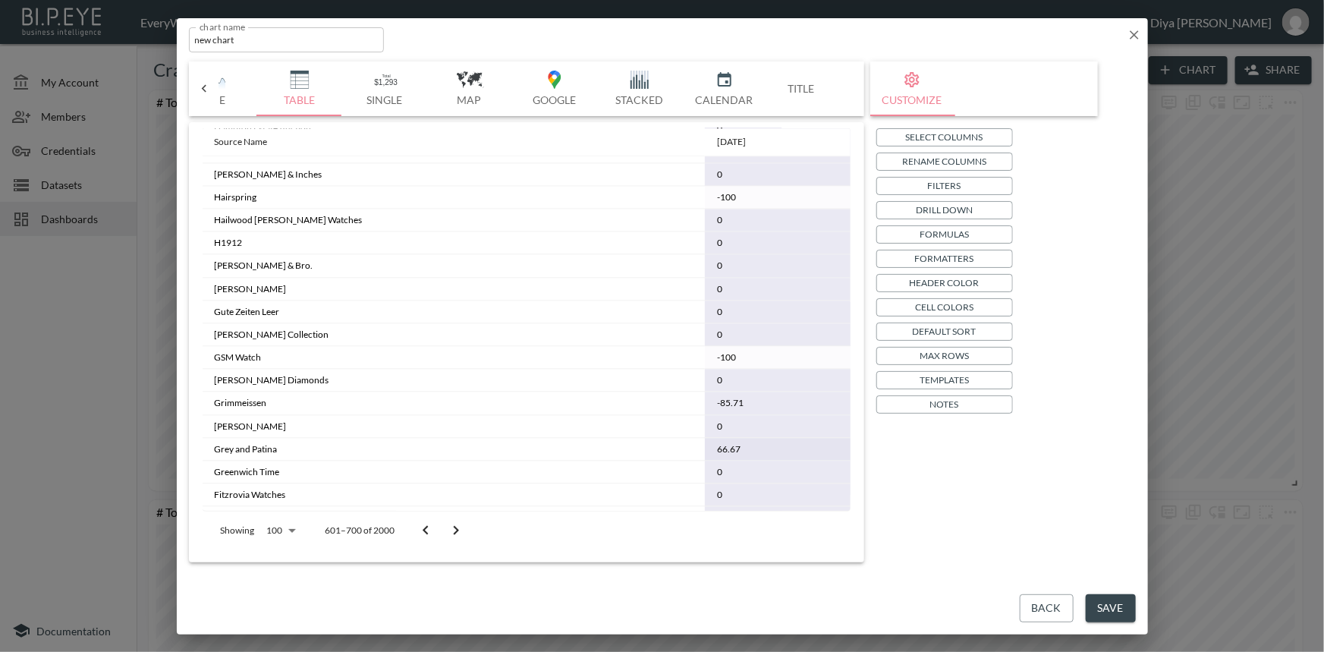
scroll to position [1925, 0]
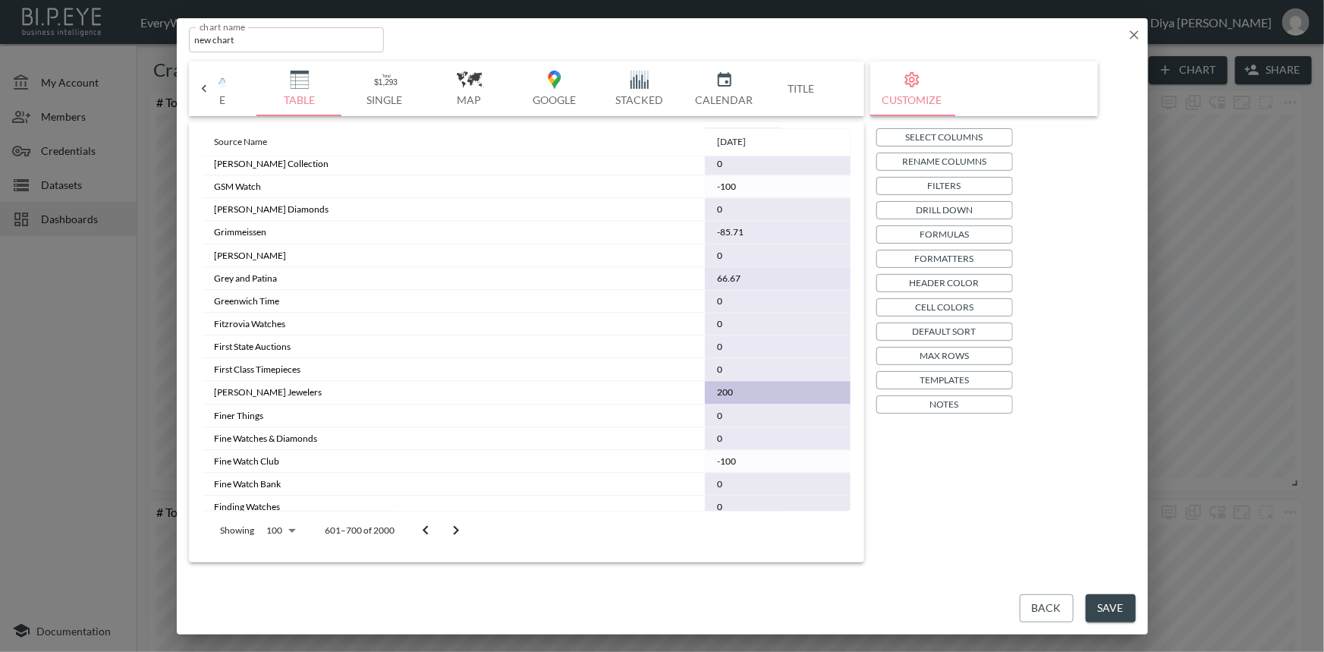
click at [433, 536] on icon "Go to previous page" at bounding box center [425, 530] width 18 height 18
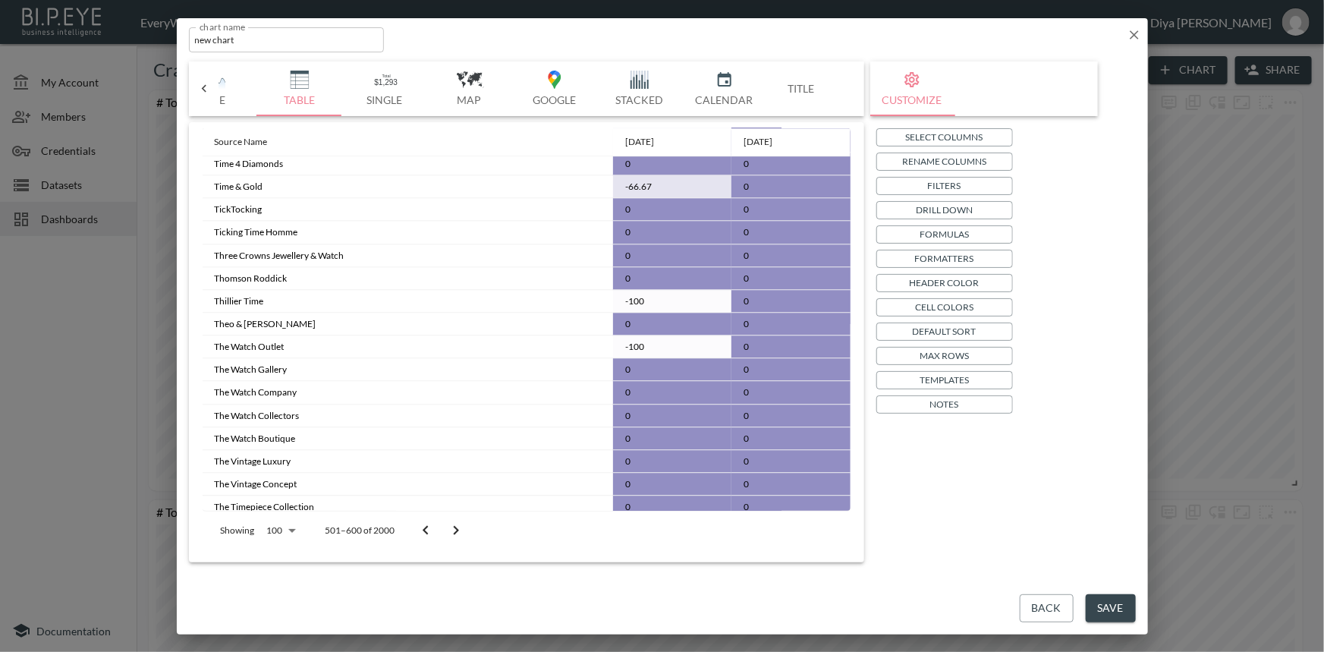
click at [426, 531] on icon "Go to previous page" at bounding box center [425, 530] width 18 height 18
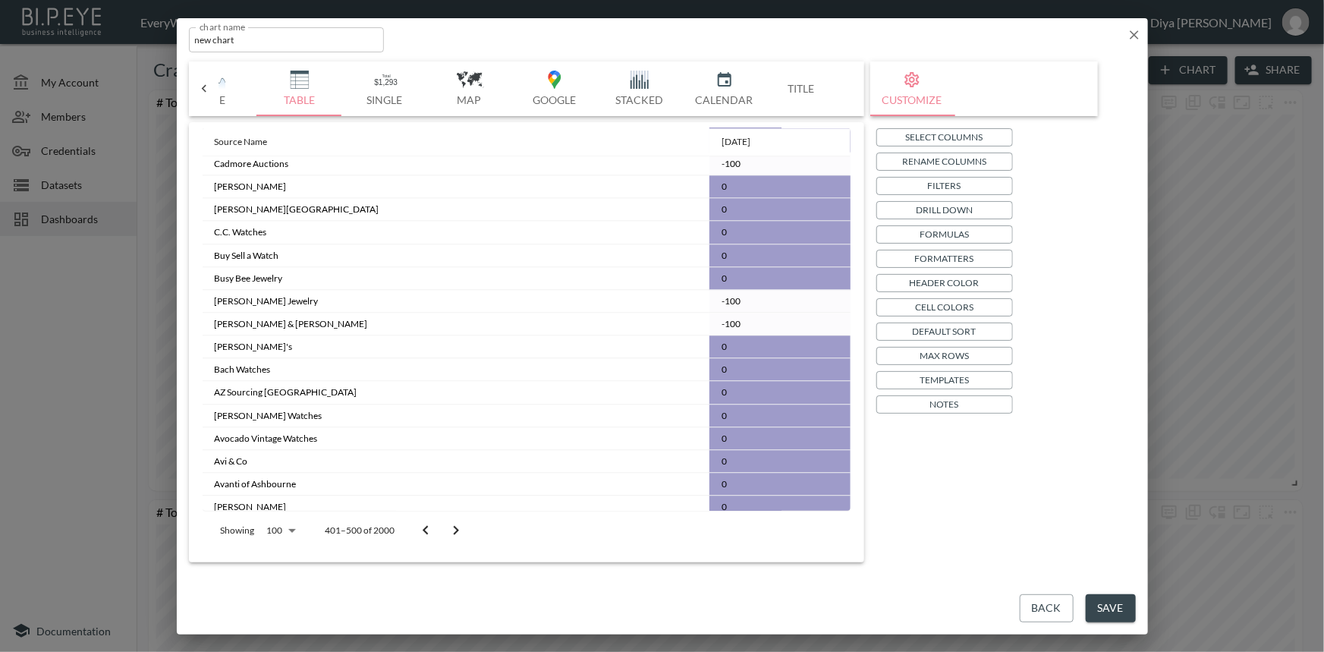
click at [426, 531] on icon "Go to previous page" at bounding box center [425, 530] width 18 height 18
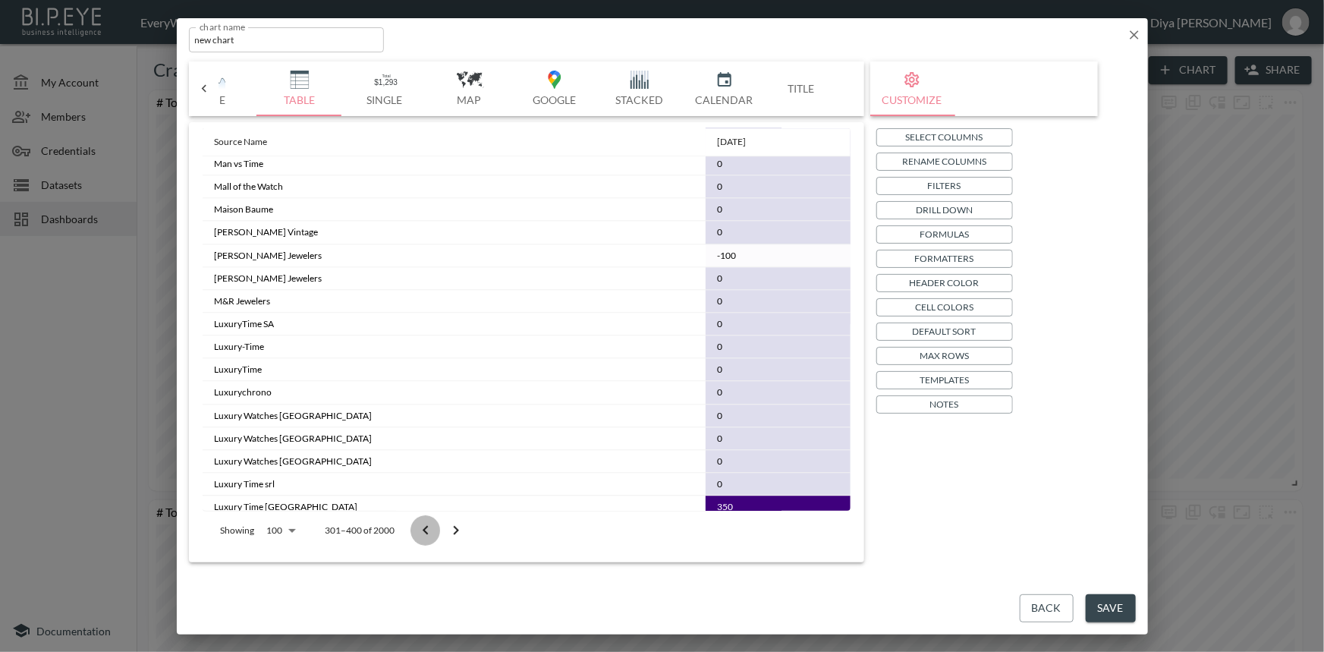
click at [426, 531] on icon "Go to previous page" at bounding box center [425, 530] width 18 height 18
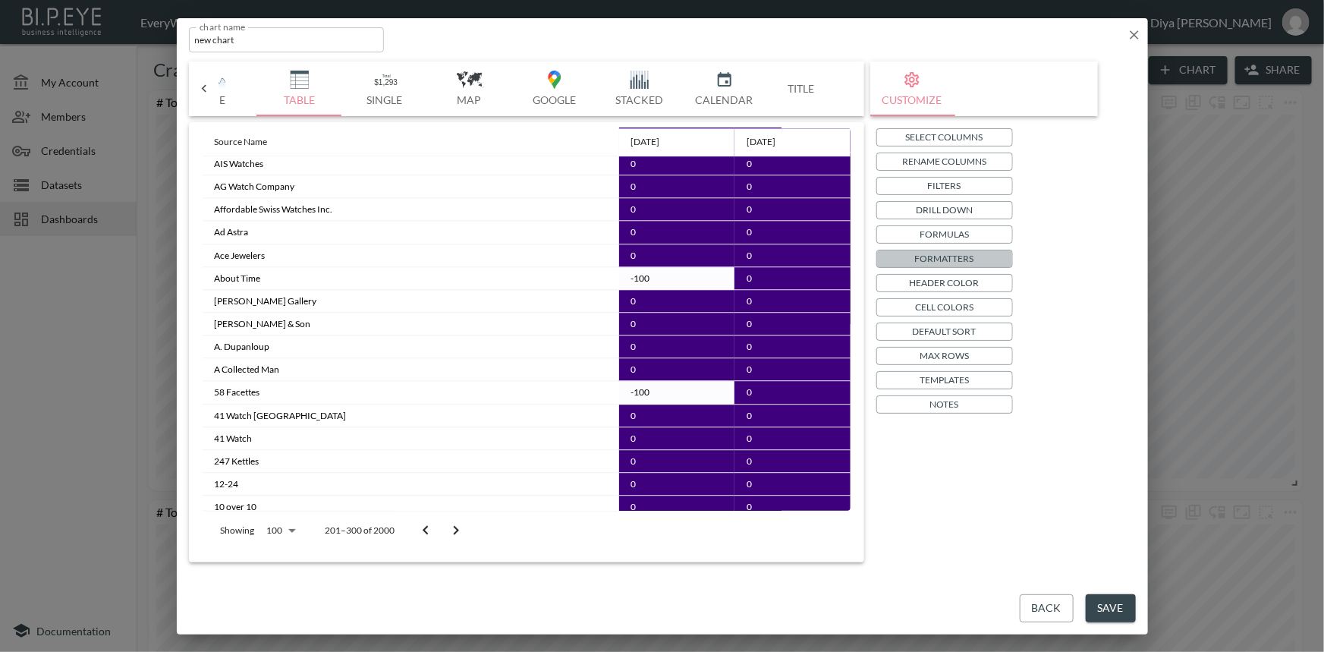
click at [921, 256] on p "Formatters" at bounding box center [944, 258] width 59 height 16
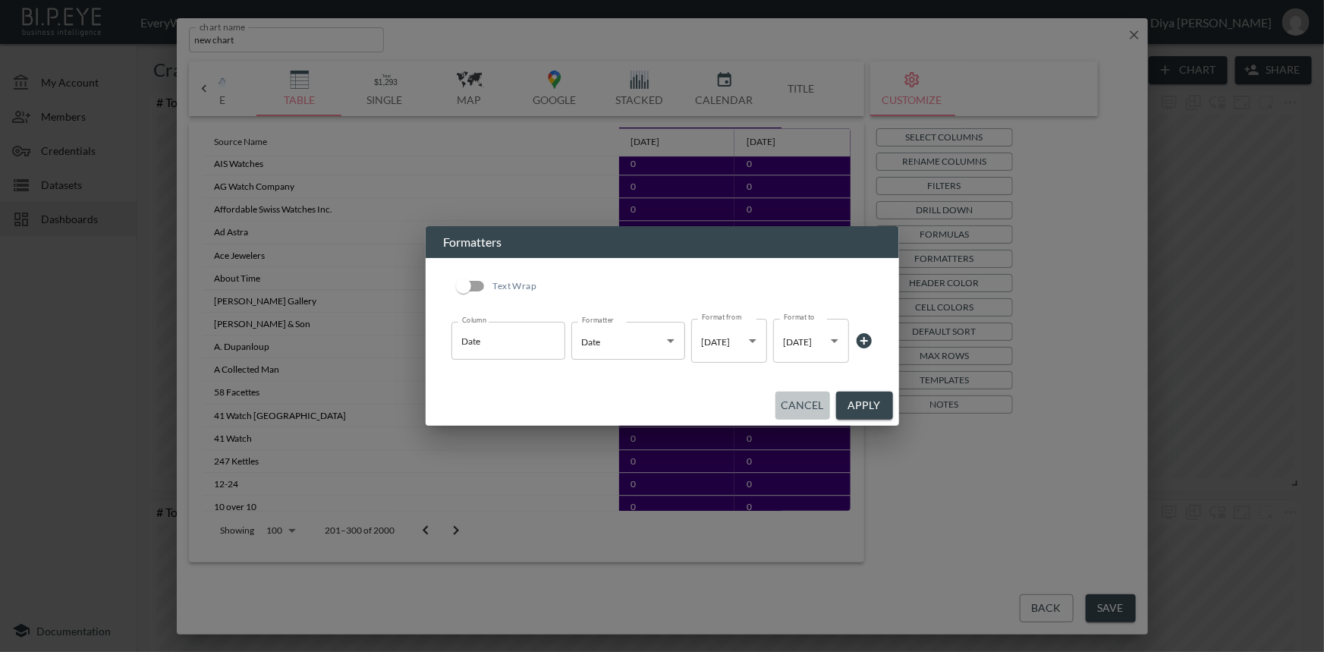
click at [796, 399] on button "Cancel" at bounding box center [802, 405] width 55 height 28
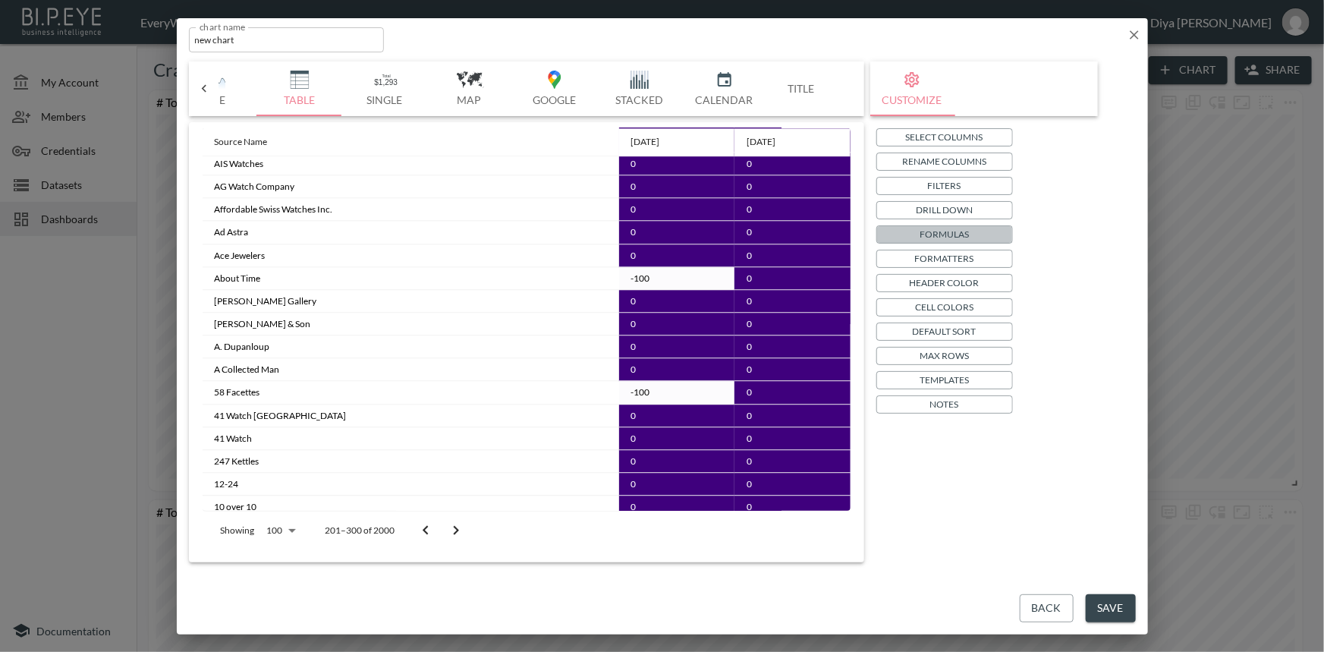
click at [963, 238] on p "Formulas" at bounding box center [943, 234] width 49 height 16
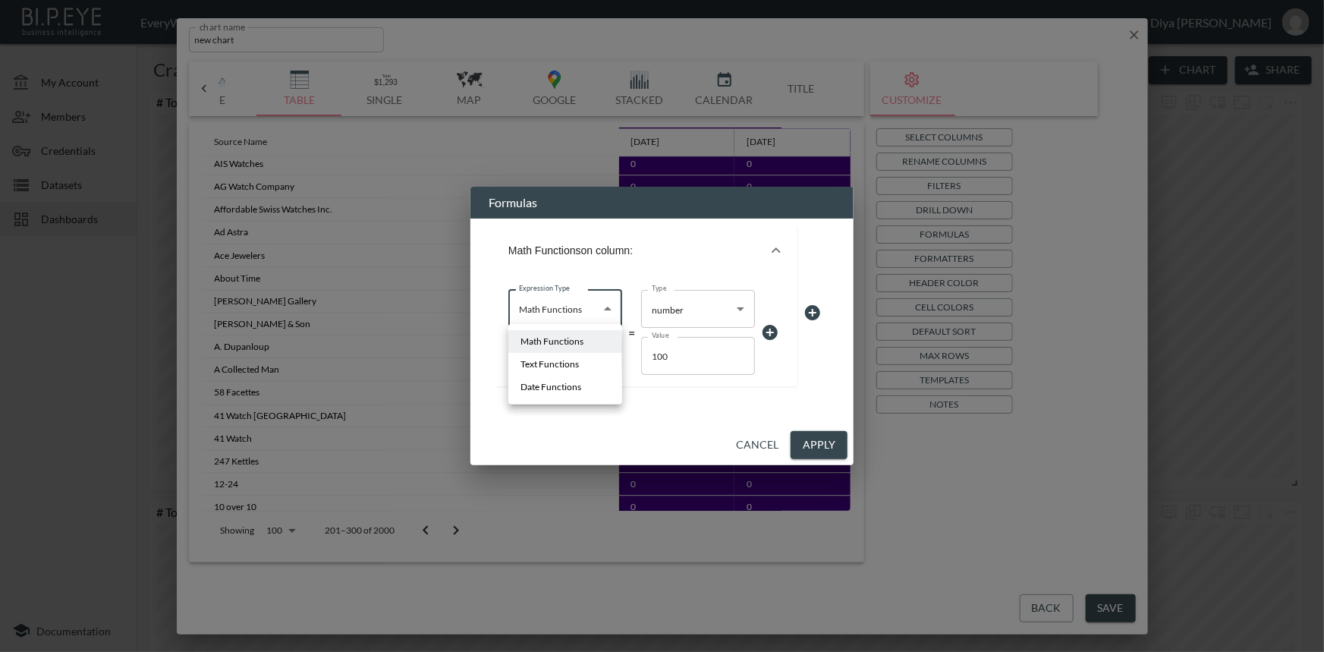
click at [574, 297] on body "BI.P.EYE, Interactive Analytics Dashboards - app EveryWatch / dashboards Diya […" at bounding box center [662, 326] width 1324 height 652
click at [575, 418] on div at bounding box center [662, 326] width 1324 height 652
click at [775, 241] on icon "button" at bounding box center [776, 250] width 18 height 18
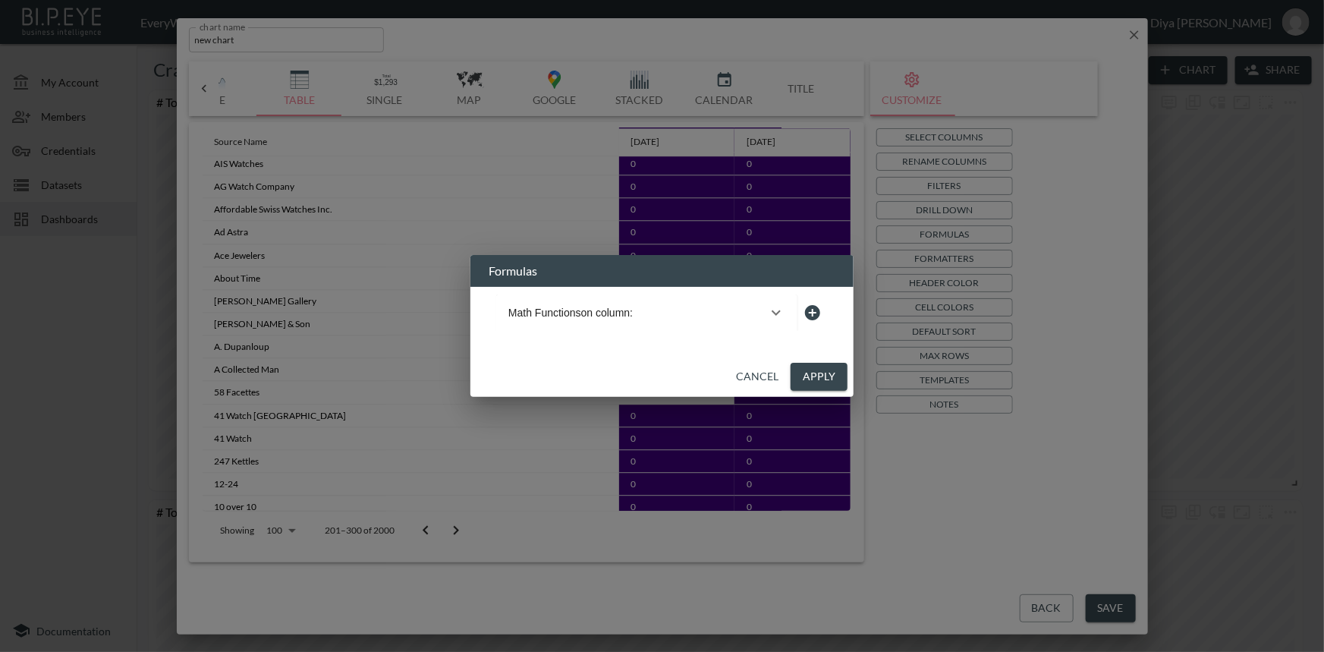
click at [774, 306] on icon "button" at bounding box center [776, 312] width 18 height 18
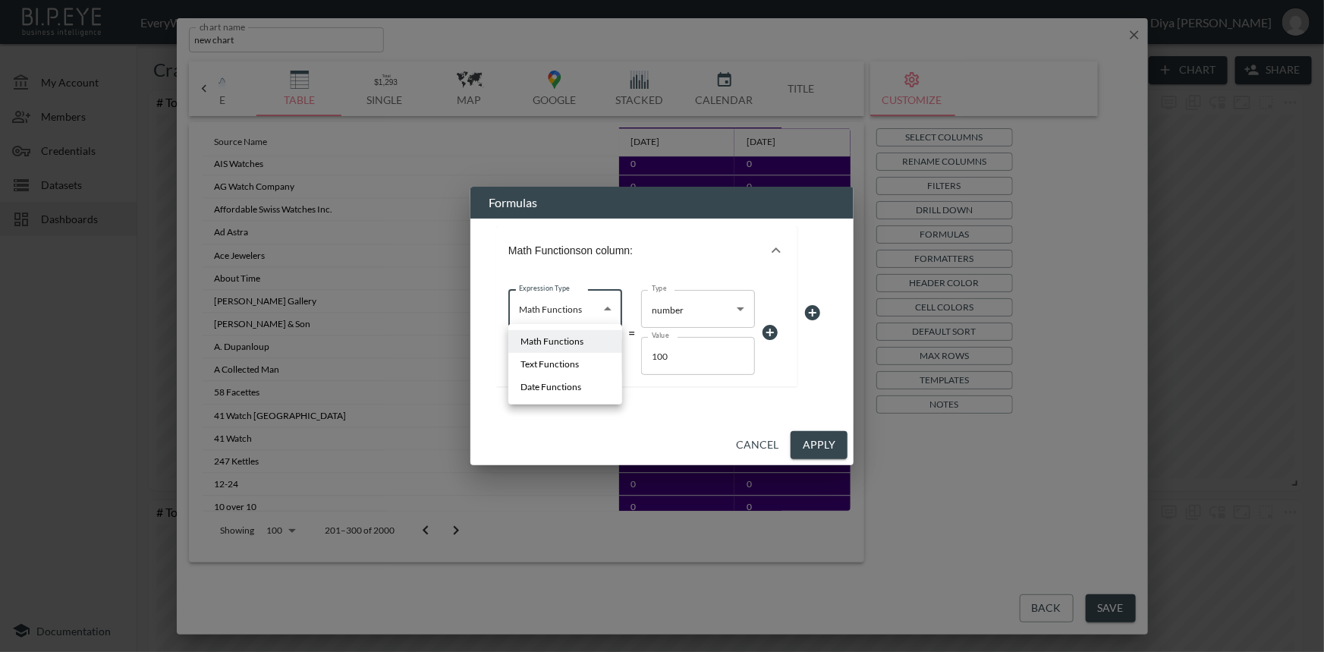
click at [608, 315] on body "BI.P.EYE, Interactive Analytics Dashboards - app EveryWatch / dashboards Diya […" at bounding box center [662, 326] width 1324 height 652
click at [586, 354] on li "Text Functions" at bounding box center [565, 364] width 114 height 23
click at [665, 348] on input "100" at bounding box center [698, 356] width 114 height 38
drag, startPoint x: 674, startPoint y: 350, endPoint x: 652, endPoint y: 355, distance: 23.4
click at [652, 355] on input "100" at bounding box center [698, 356] width 114 height 38
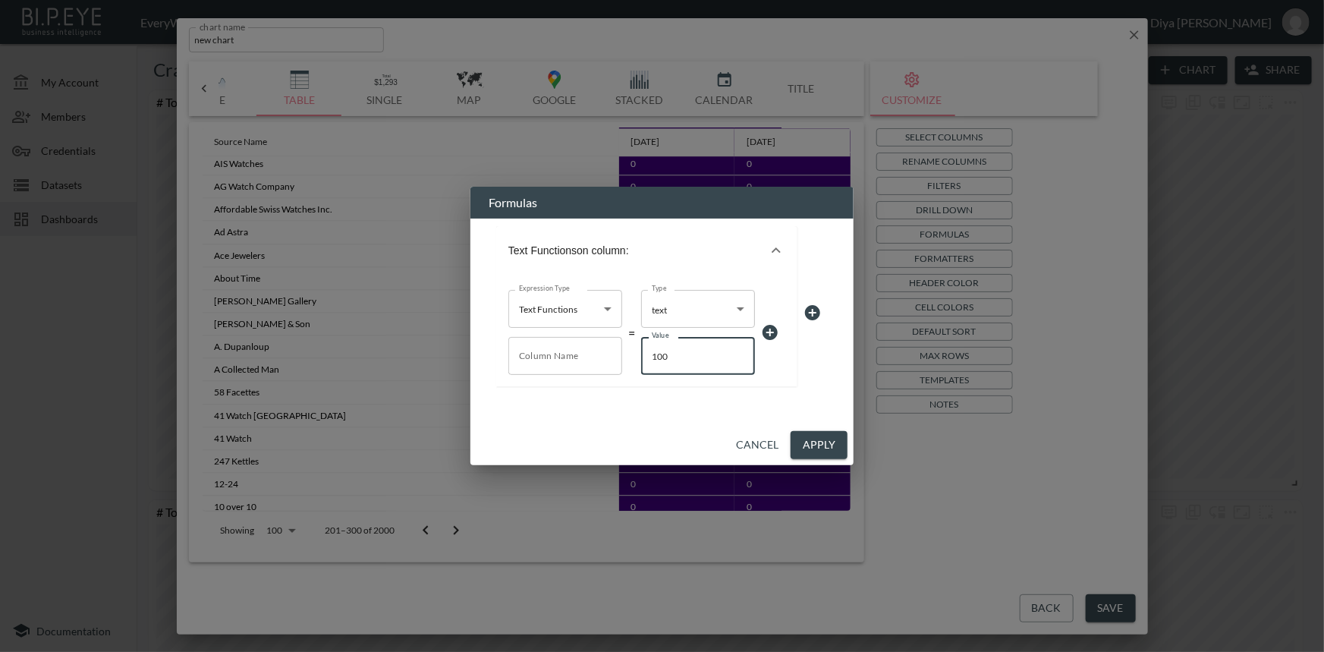
click at [591, 306] on body "BI.P.EYE, Interactive Analytics Dashboards - app EveryWatch / dashboards Diya […" at bounding box center [662, 326] width 1324 height 652
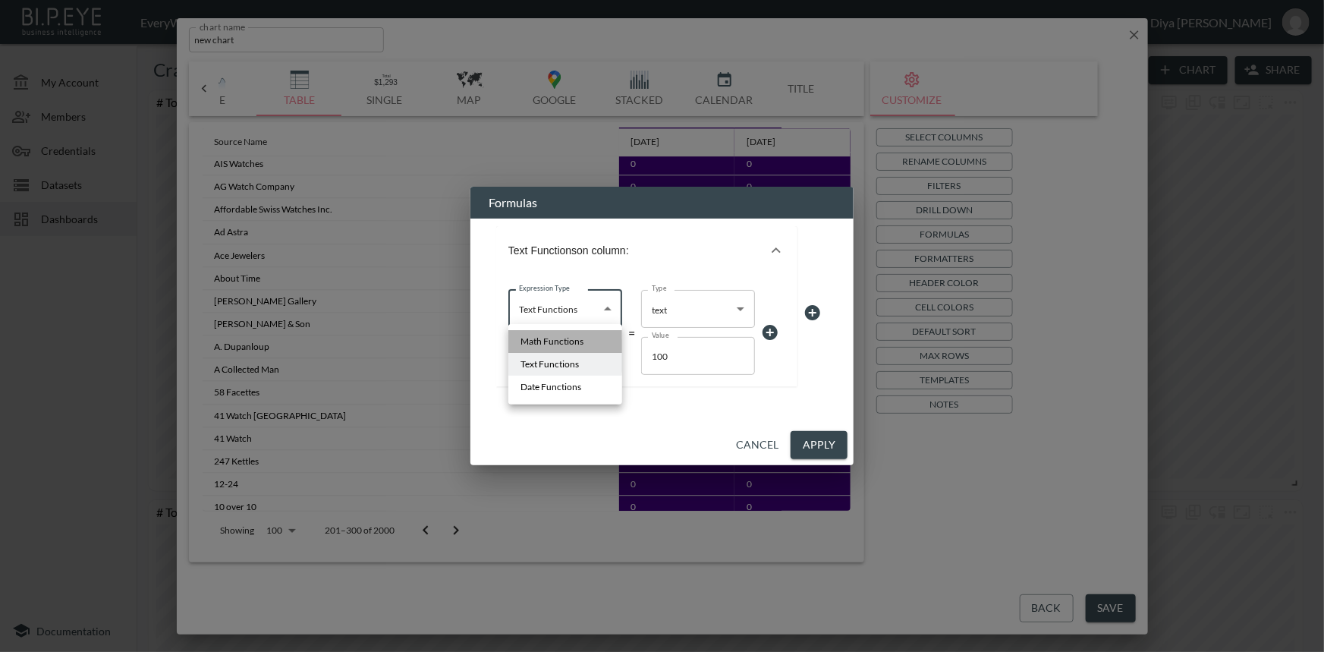
click at [566, 342] on span "Math Functions" at bounding box center [551, 341] width 63 height 14
type input "Math Functions"
click at [771, 450] on button "Cancel" at bounding box center [757, 445] width 55 height 28
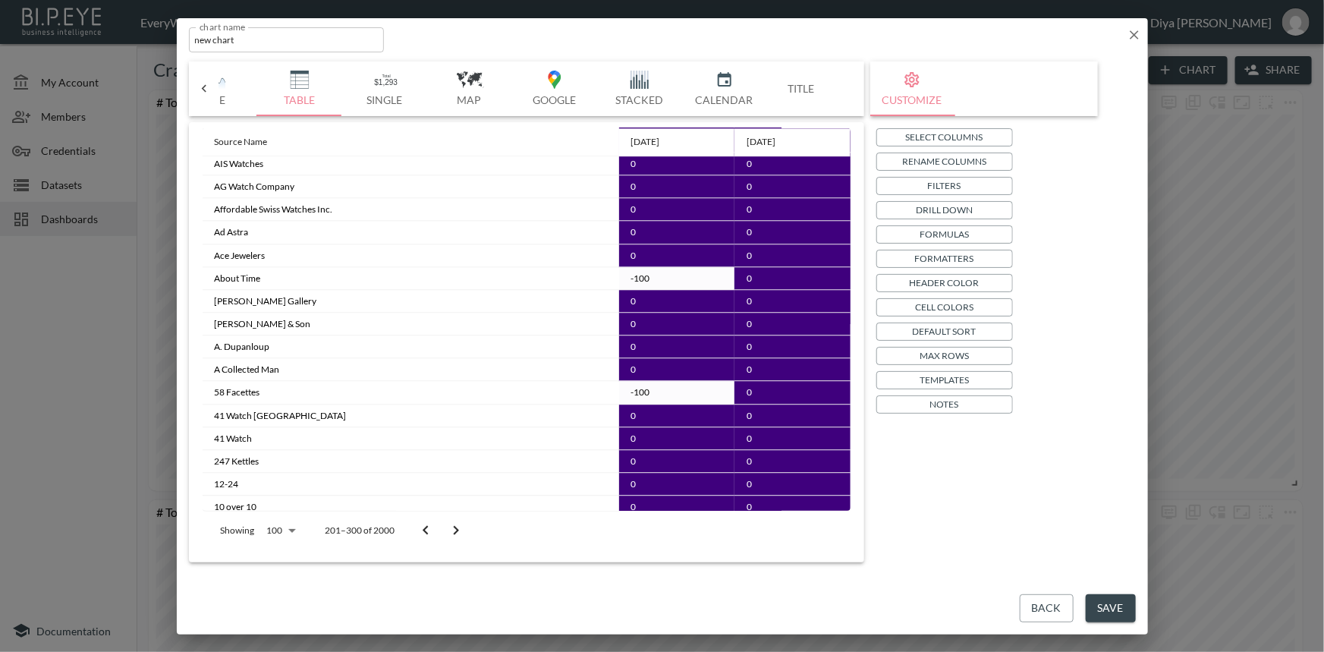
click at [464, 529] on button "Go to next page" at bounding box center [456, 530] width 30 height 30
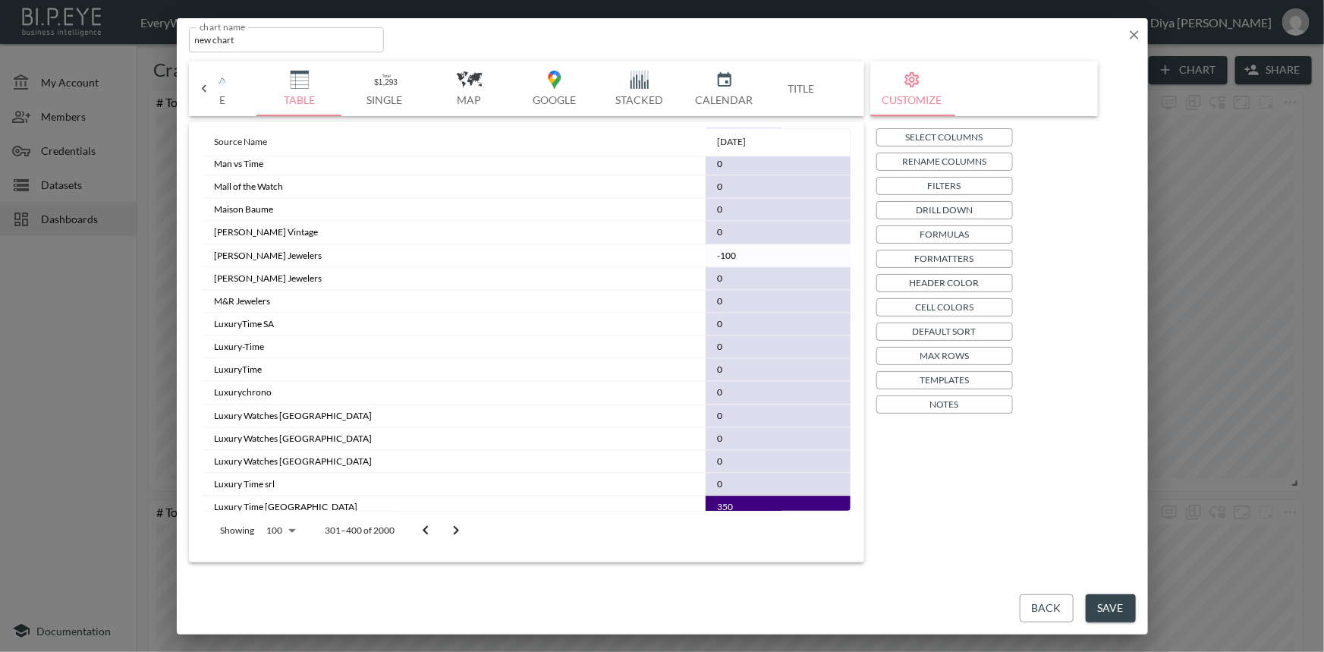
click at [457, 529] on icon "Go to next page" at bounding box center [456, 530] width 18 height 18
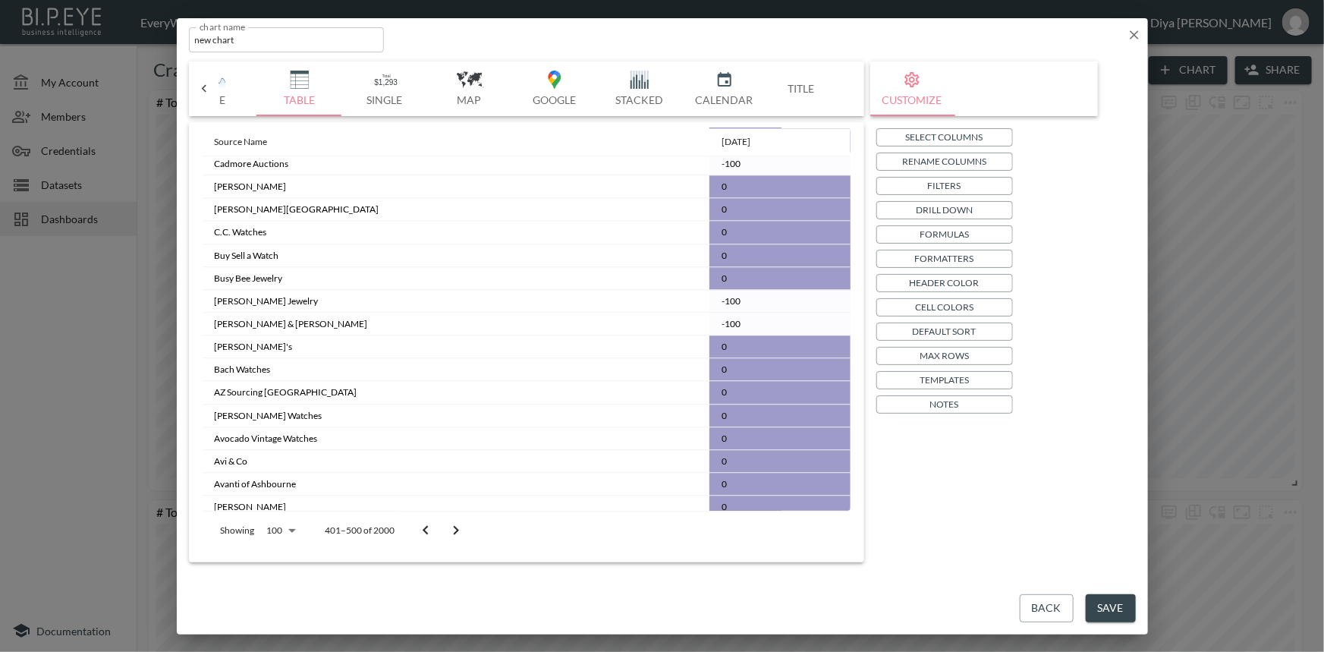
click at [457, 529] on icon "Go to next page" at bounding box center [456, 530] width 18 height 18
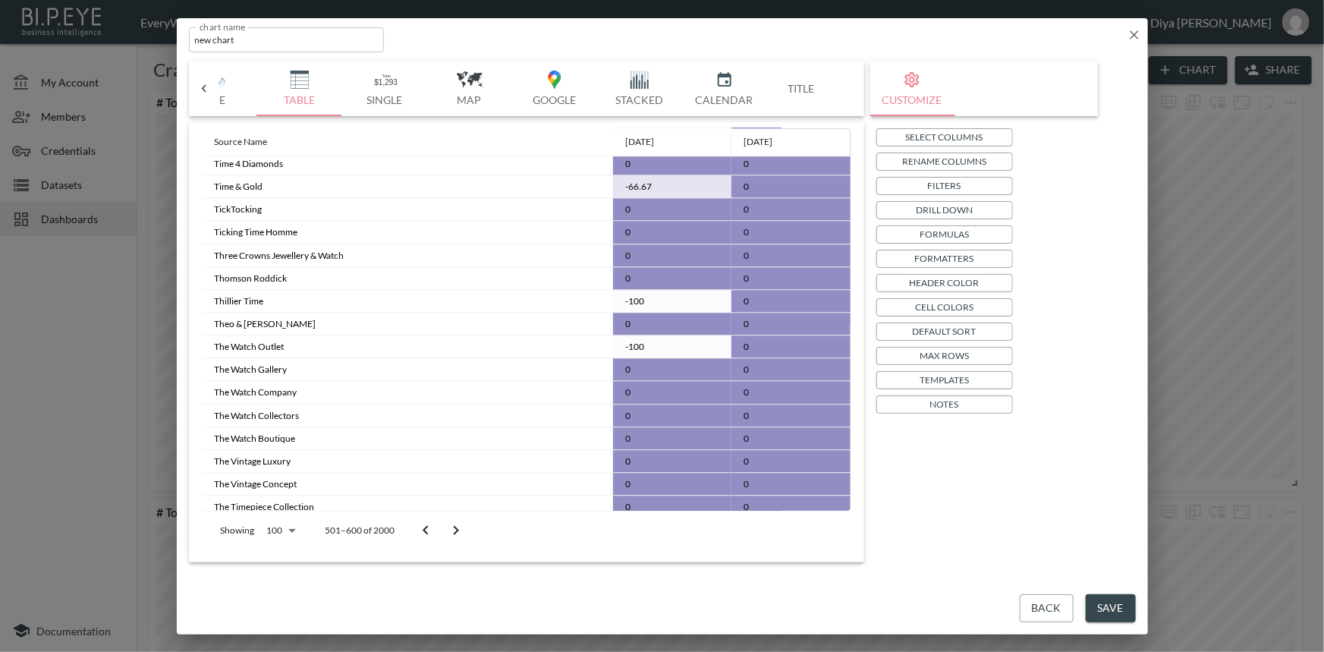
click at [457, 529] on icon "Go to next page" at bounding box center [456, 530] width 18 height 18
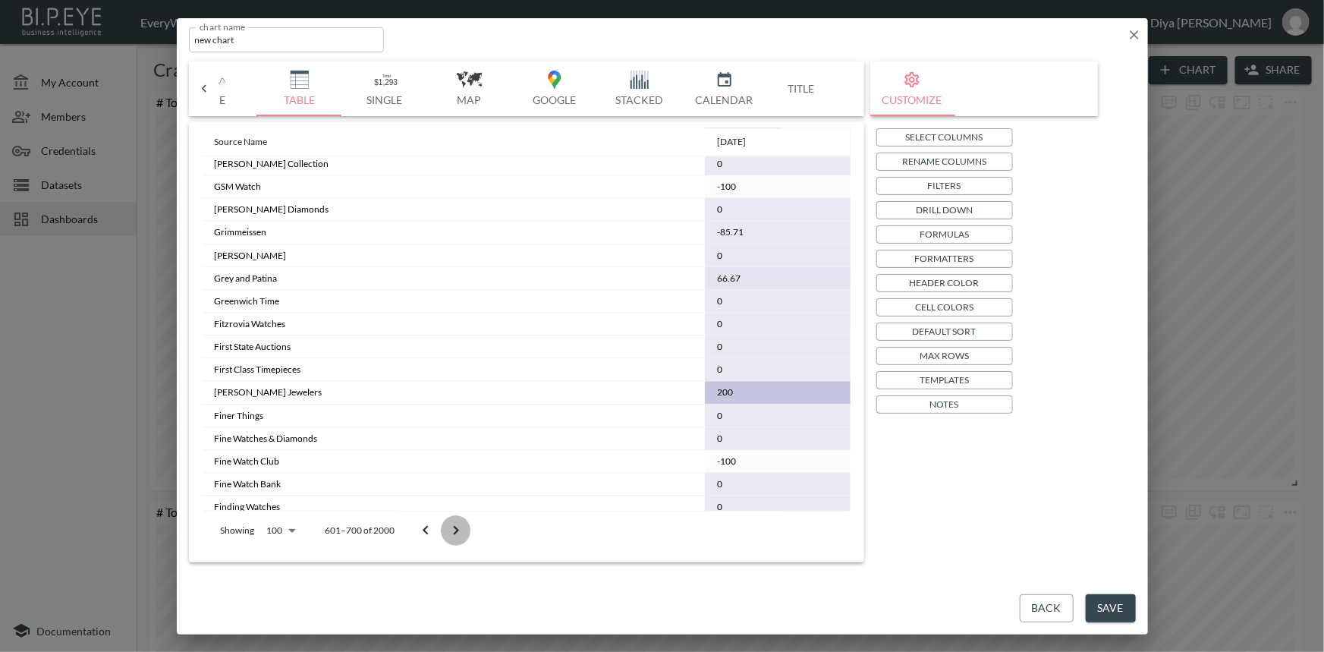
click at [457, 529] on icon "Go to next page" at bounding box center [456, 530] width 18 height 18
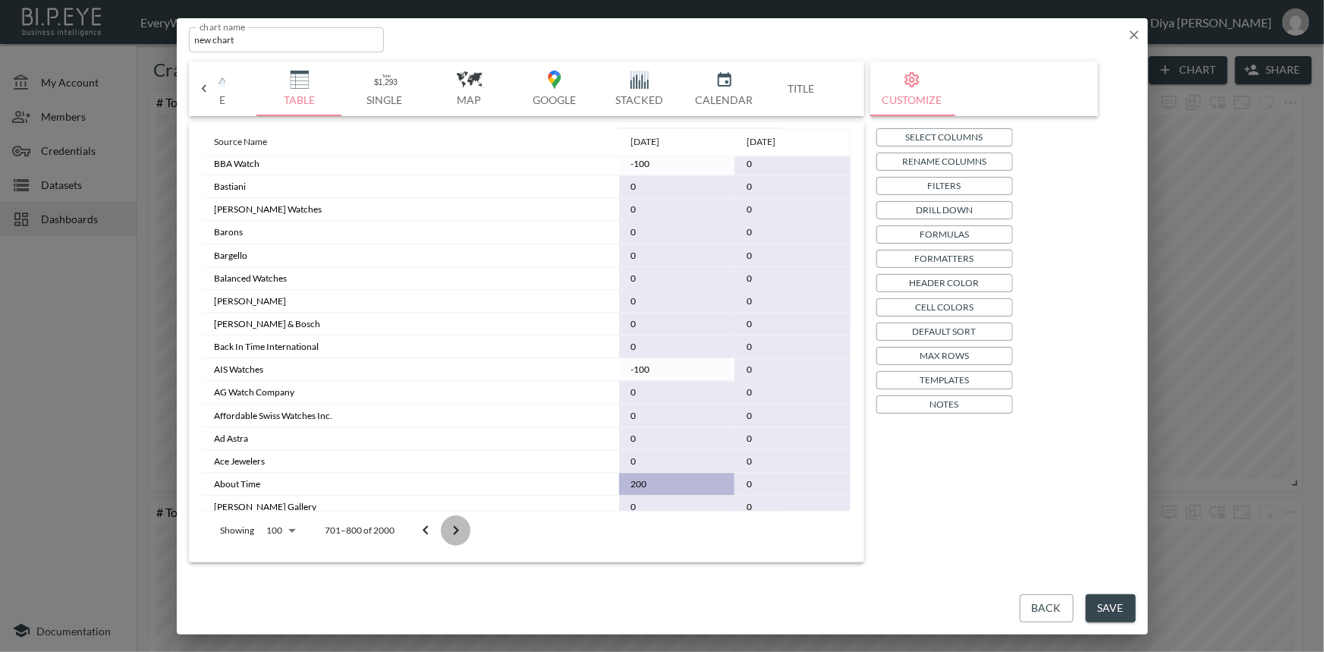
click at [457, 529] on icon "Go to next page" at bounding box center [456, 530] width 18 height 18
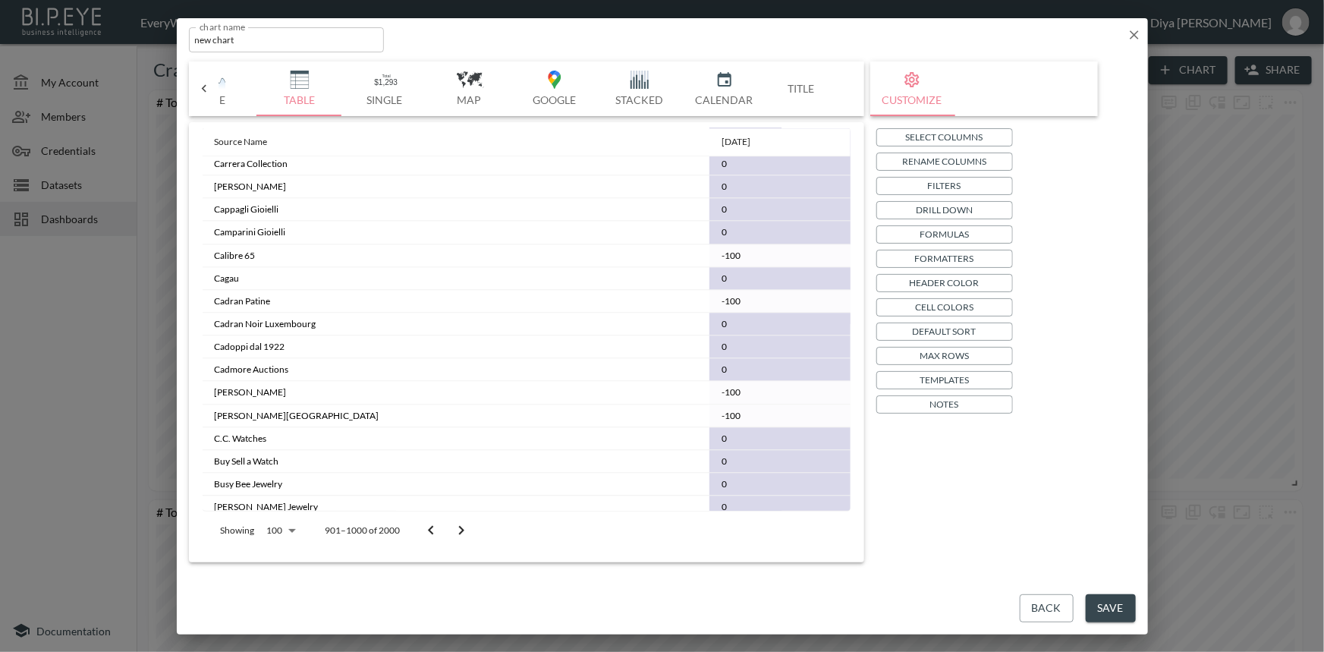
click at [457, 529] on icon "Go to next page" at bounding box center [461, 530] width 18 height 18
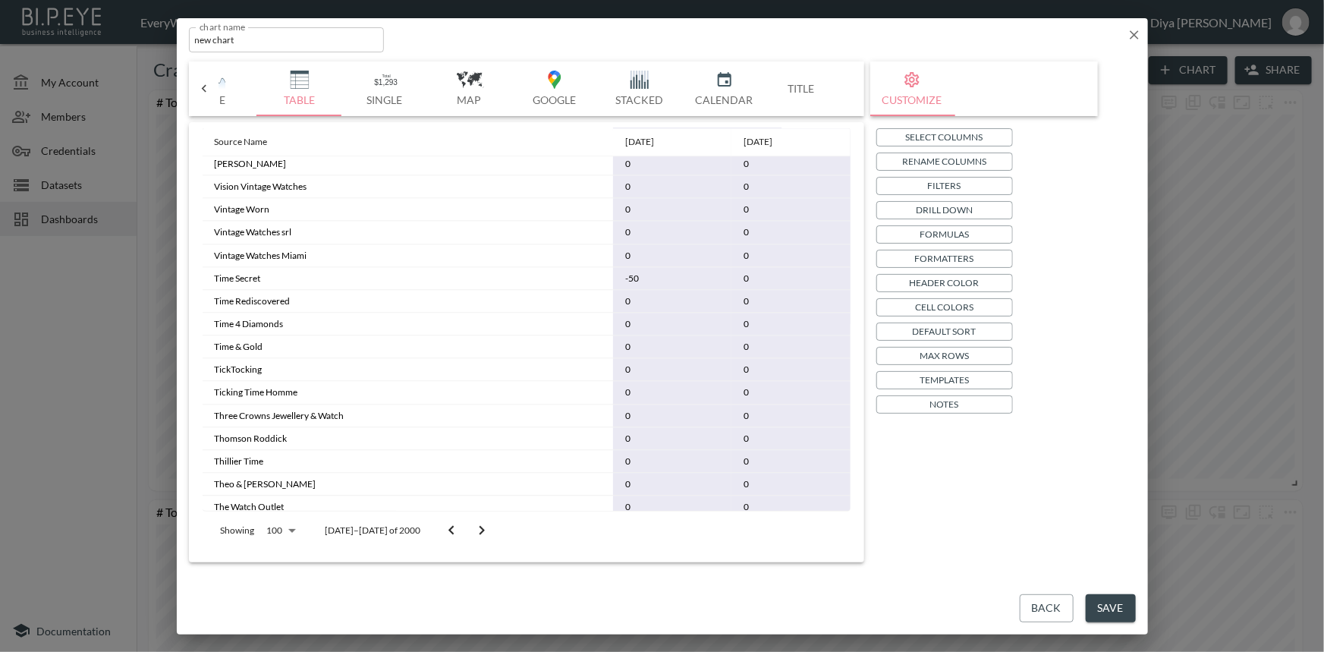
click at [473, 529] on icon "Go to next page" at bounding box center [482, 530] width 18 height 18
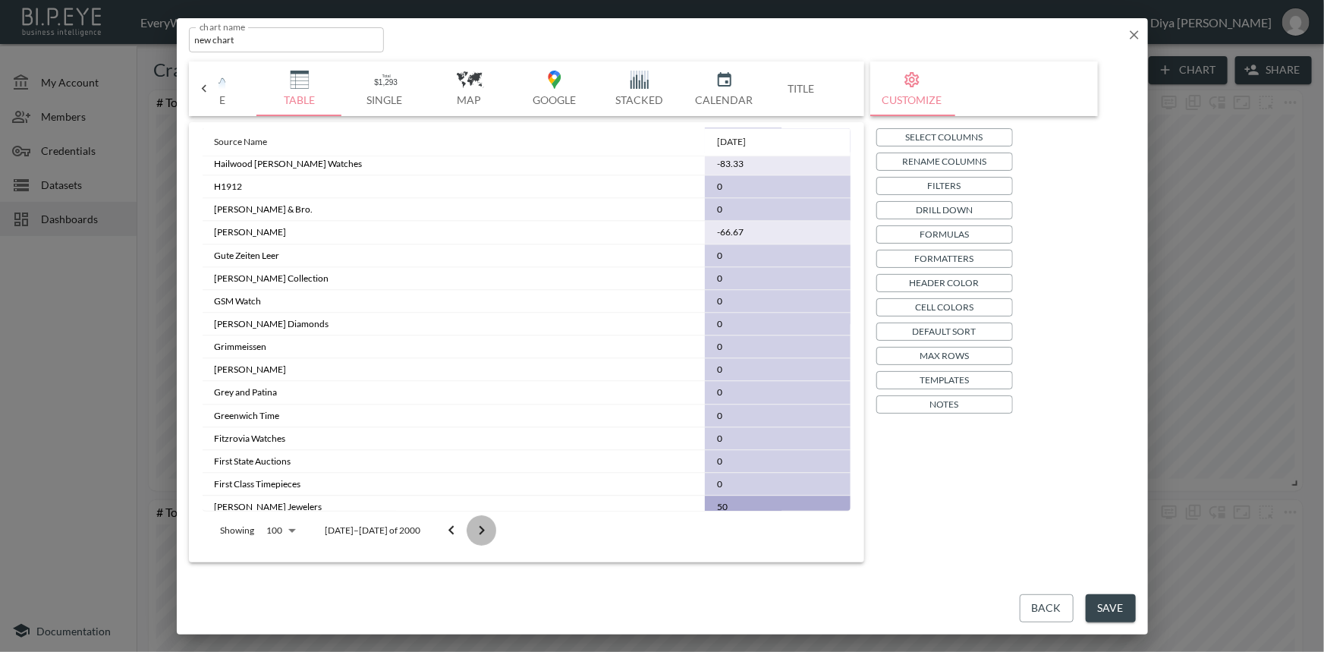
click at [473, 529] on icon "Go to next page" at bounding box center [482, 530] width 18 height 18
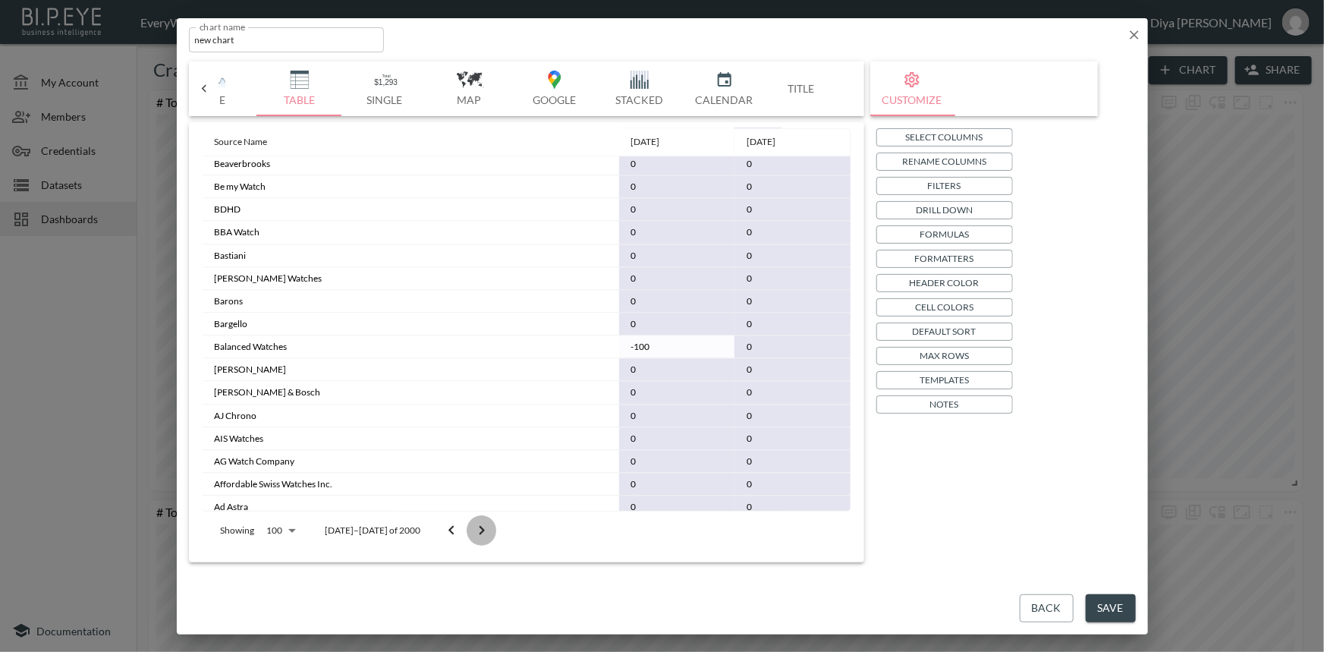
click at [473, 526] on icon "Go to next page" at bounding box center [482, 530] width 18 height 18
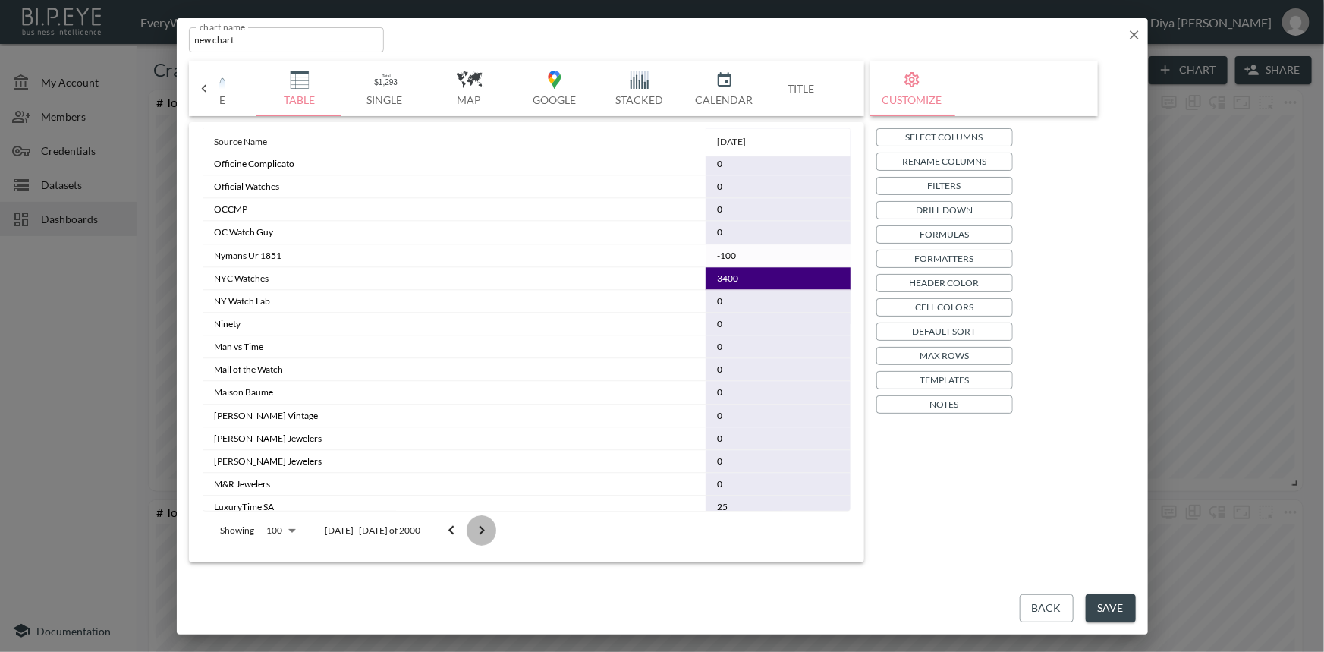
click at [473, 526] on icon "Go to next page" at bounding box center [482, 530] width 18 height 18
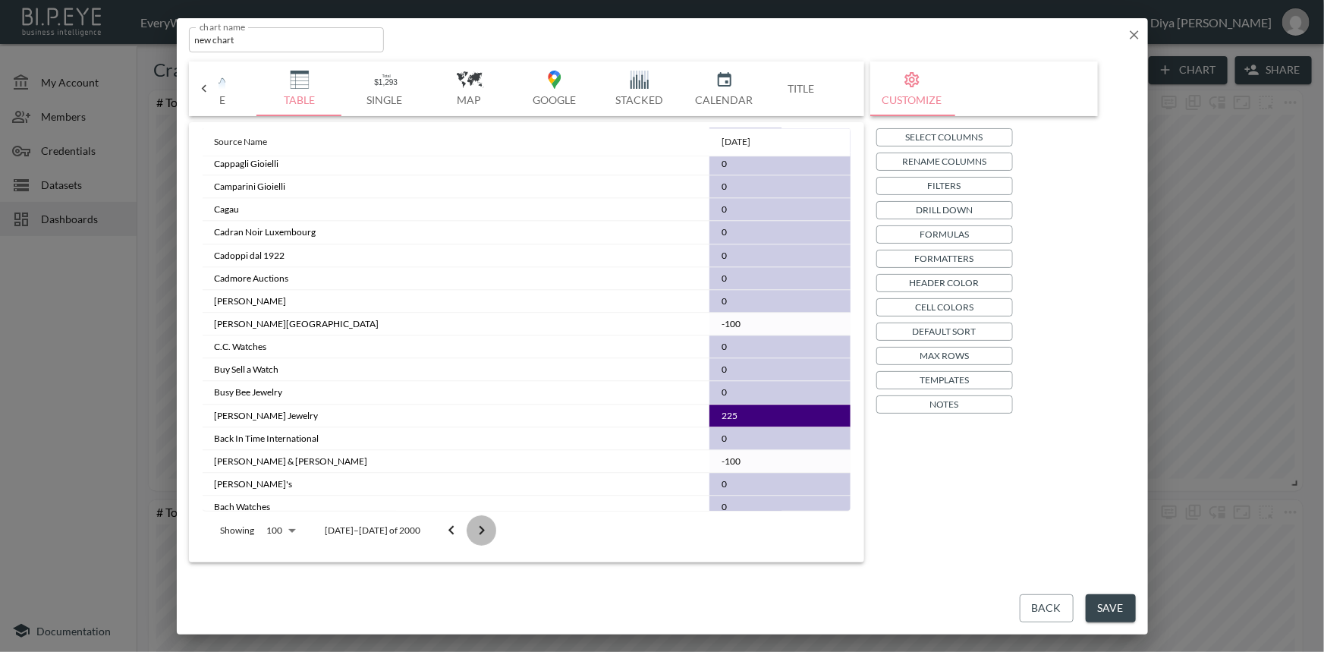
click at [473, 526] on icon "Go to next page" at bounding box center [482, 530] width 18 height 18
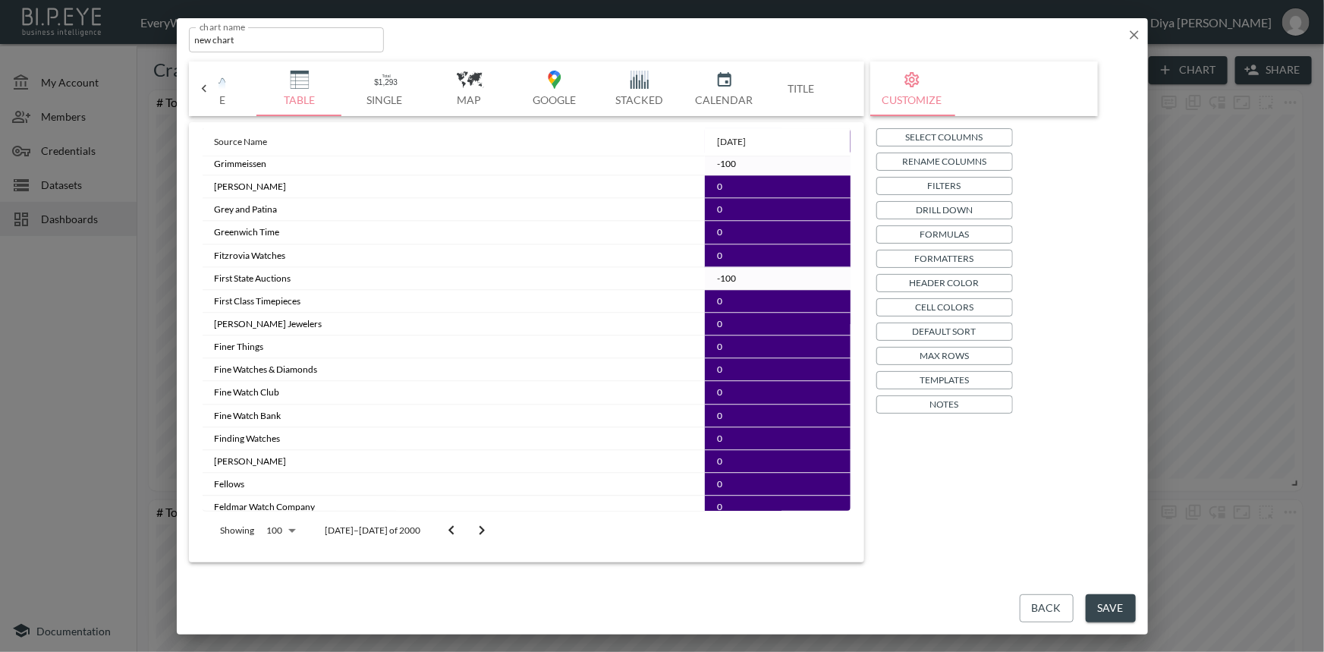
click at [473, 526] on icon "Go to next page" at bounding box center [482, 530] width 18 height 18
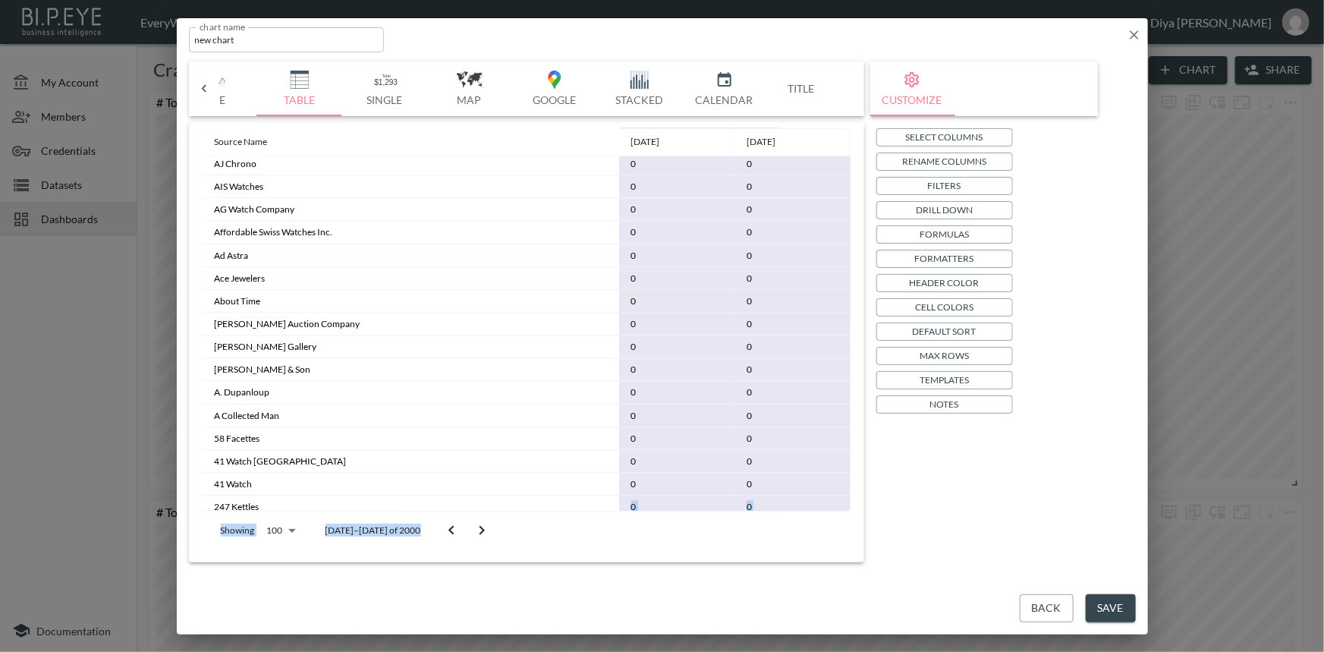
scroll to position [1926, 0]
drag, startPoint x: 496, startPoint y: 510, endPoint x: 546, endPoint y: 506, distance: 50.3
click at [546, 506] on div "Source Name [DATE] [DATE] Fathom Watches 0 0 Fashion Ace 0 0 [DOMAIN_NAME] 0 0 …" at bounding box center [527, 339] width 648 height 422
drag, startPoint x: 534, startPoint y: 509, endPoint x: 566, endPoint y: 509, distance: 31.9
click at [619, 509] on td "0" at bounding box center [677, 506] width 116 height 23
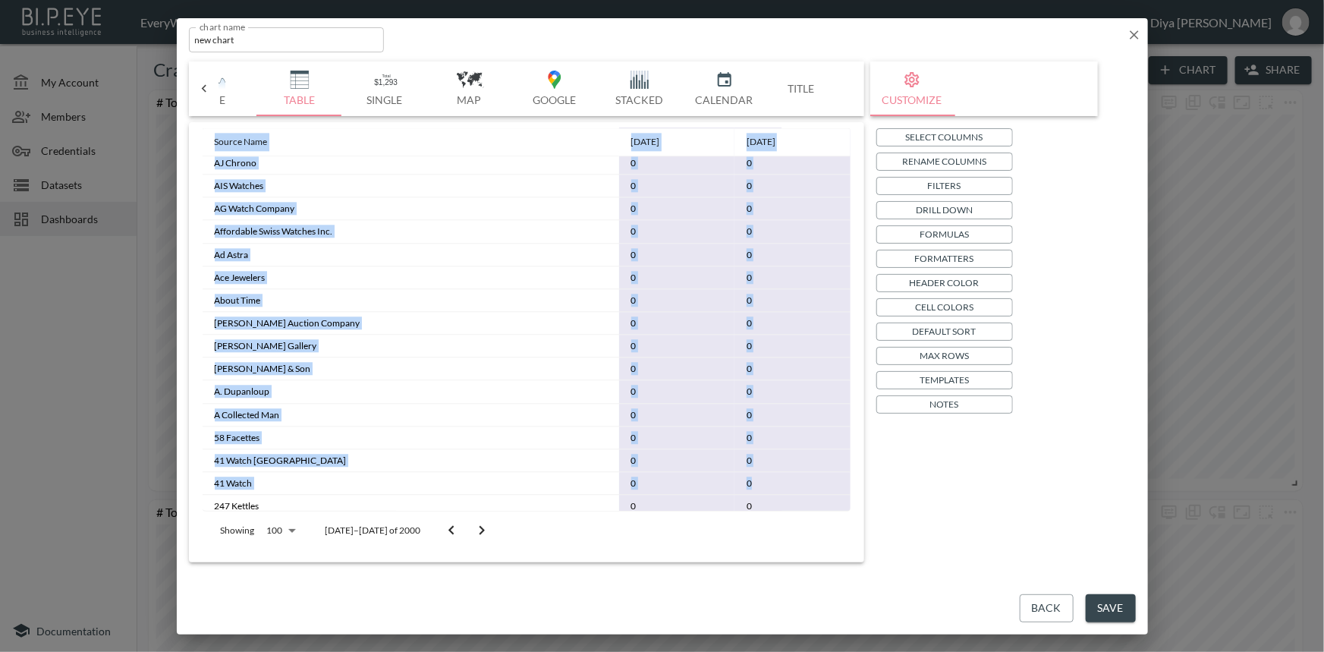
click at [846, 468] on div "Source Name [DATE] [DATE] Fathom Watches 0 0 Fashion Ace 0 0 [DOMAIN_NAME] 0 0 …" at bounding box center [527, 319] width 648 height 382
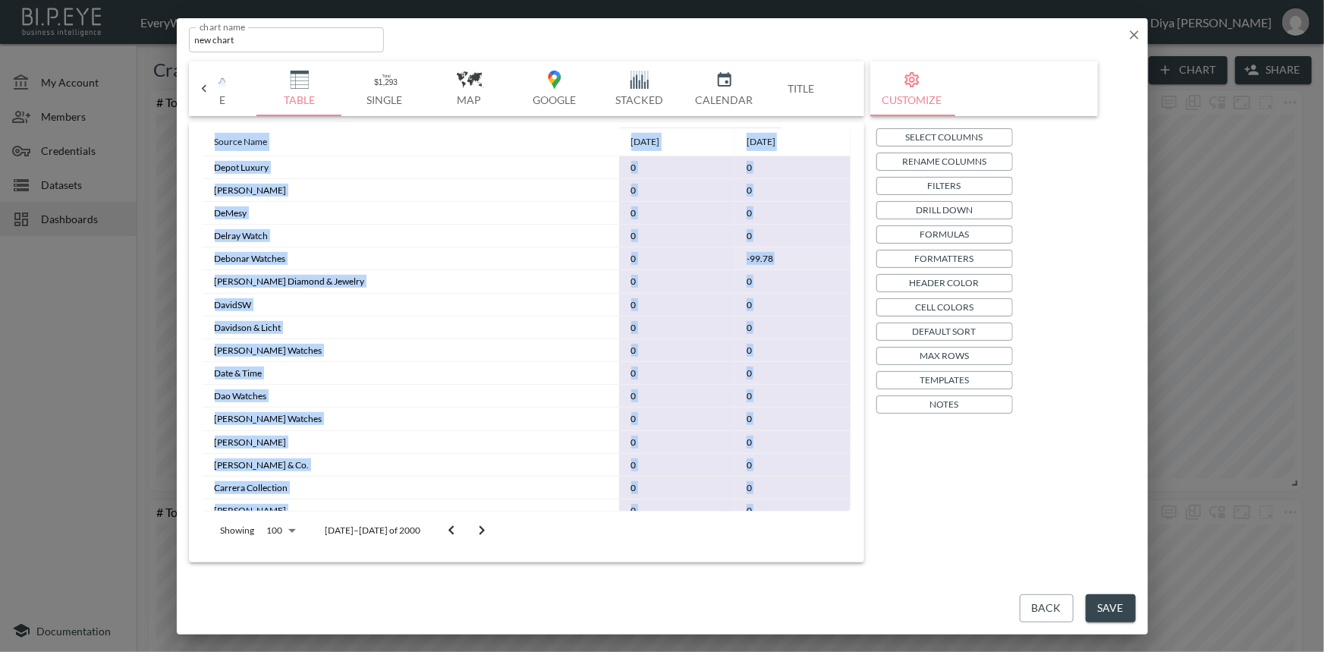
scroll to position [112, 0]
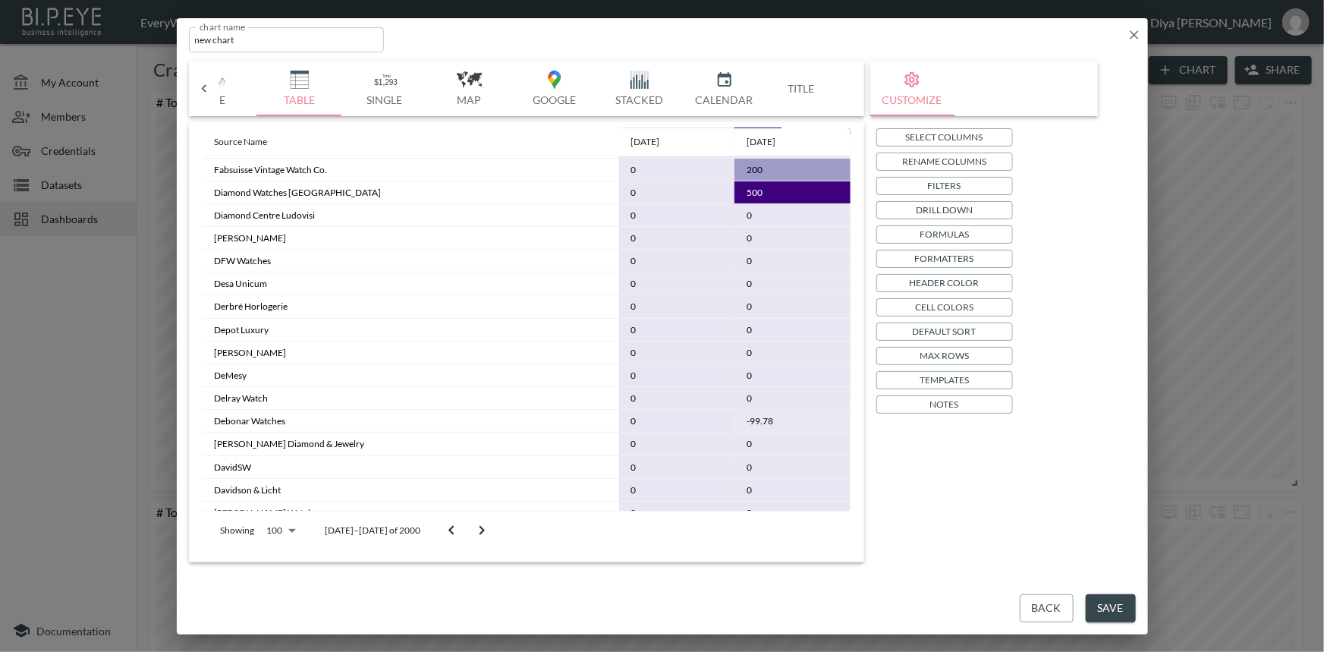
click at [619, 235] on td "0" at bounding box center [677, 238] width 116 height 23
drag, startPoint x: 723, startPoint y: 241, endPoint x: 603, endPoint y: 243, distance: 119.9
click at [603, 242] on tr "[PERSON_NAME] 0 0" at bounding box center [527, 238] width 648 height 23
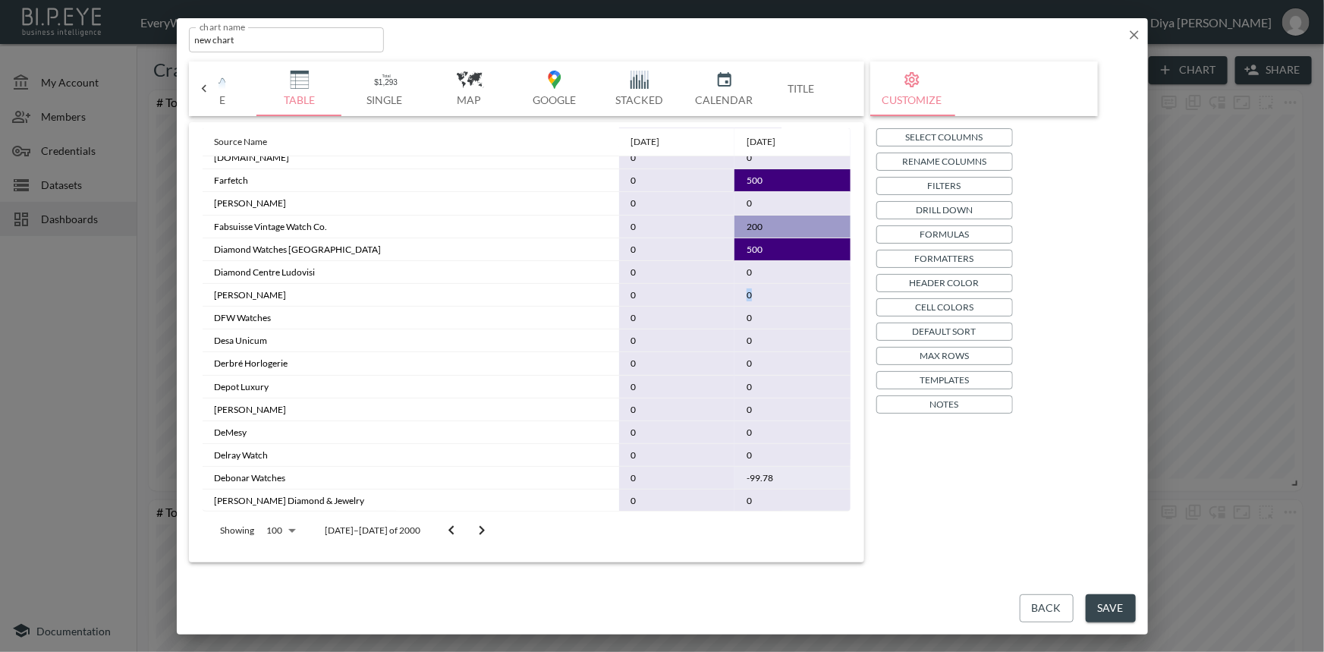
scroll to position [0, 0]
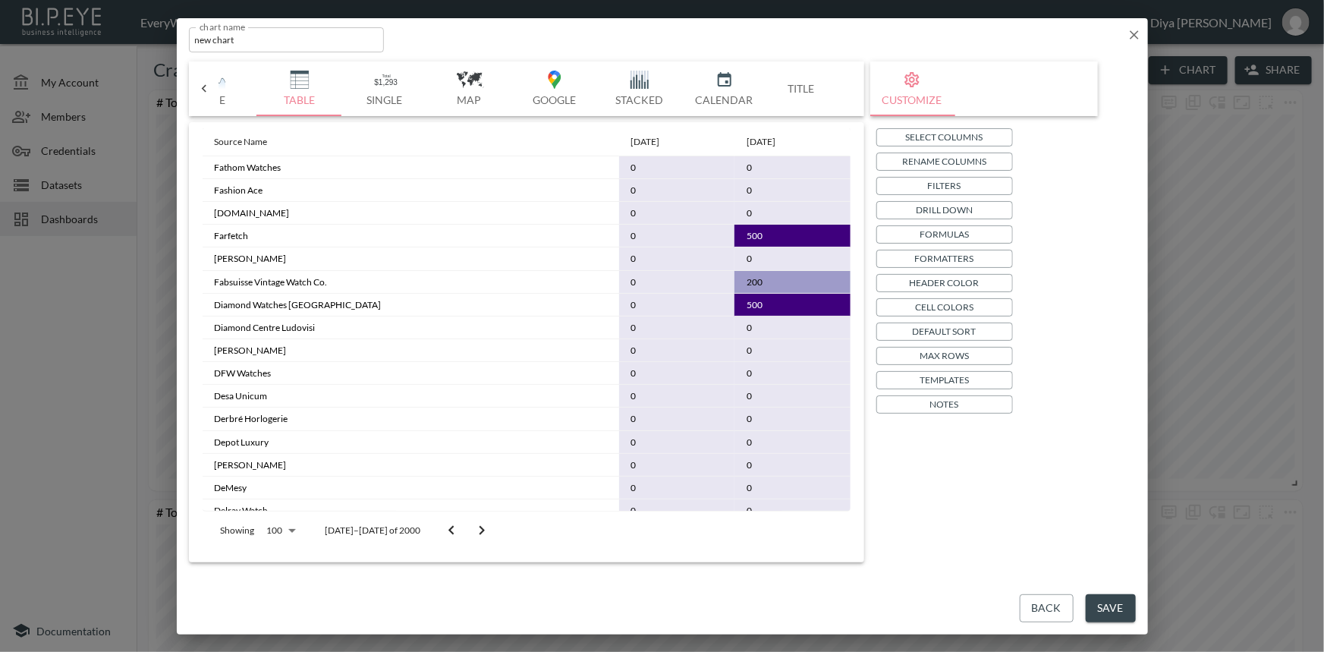
drag, startPoint x: 850, startPoint y: 177, endPoint x: 850, endPoint y: 165, distance: 12.2
click at [850, 166] on div "Source Name [DATE] [DATE] Fathom Watches 0 0 Fashion Ace 0 0 [DOMAIN_NAME] 0 0 …" at bounding box center [526, 339] width 663 height 422
click at [827, 184] on td "0" at bounding box center [792, 190] width 116 height 23
click at [507, 411] on td "Derbré Horlogerie" at bounding box center [411, 418] width 416 height 23
click at [1135, 33] on icon "button" at bounding box center [1133, 34] width 9 height 9
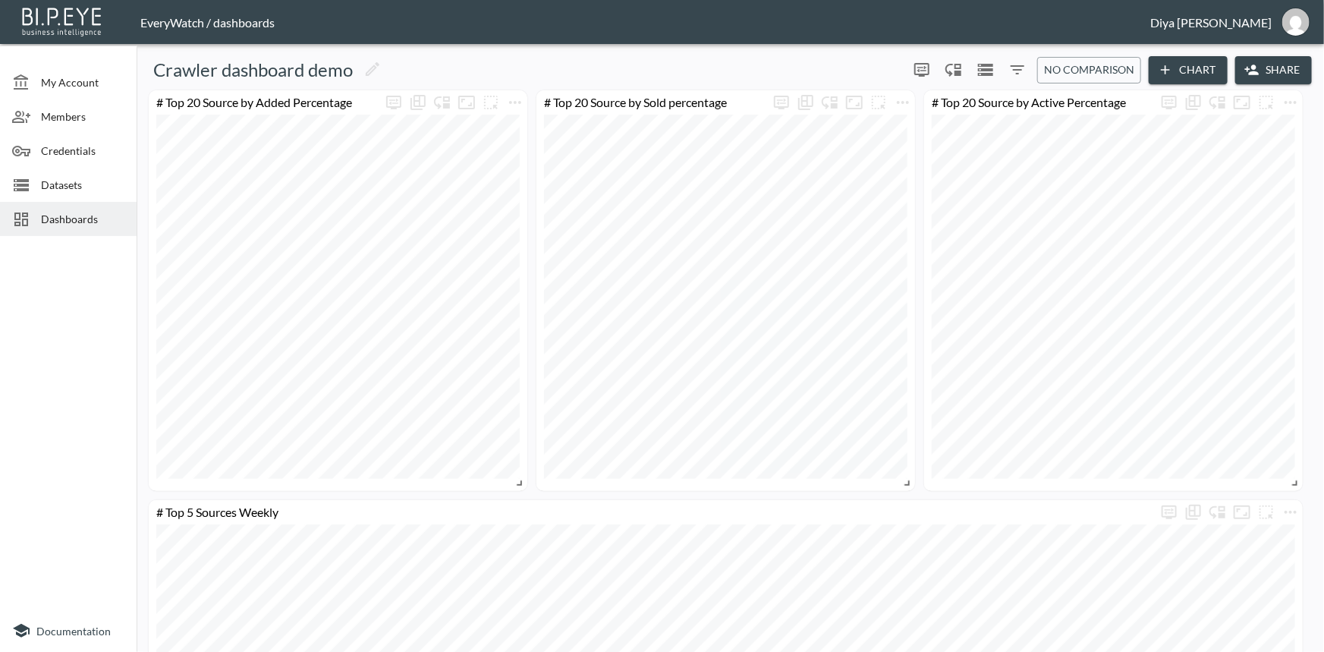
click at [1176, 58] on button "Chart" at bounding box center [1187, 70] width 79 height 28
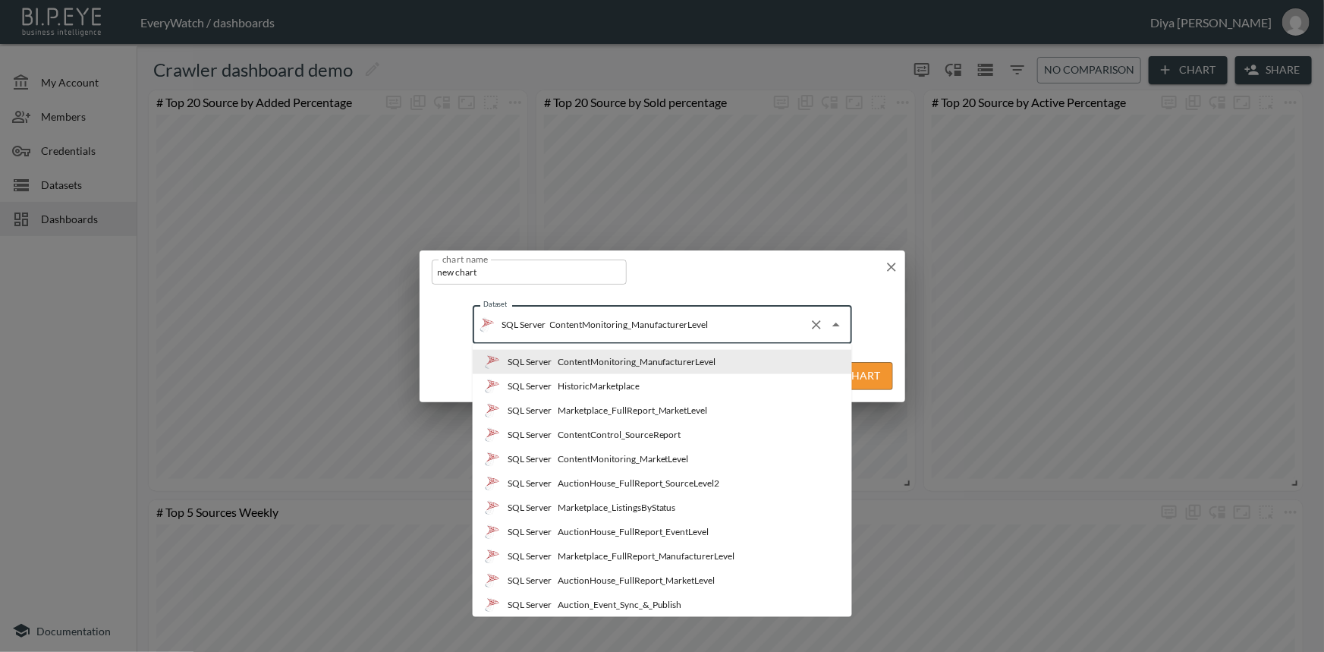
click at [758, 323] on input "ContentMonitoring_ManufacturerLevel" at bounding box center [674, 324] width 256 height 24
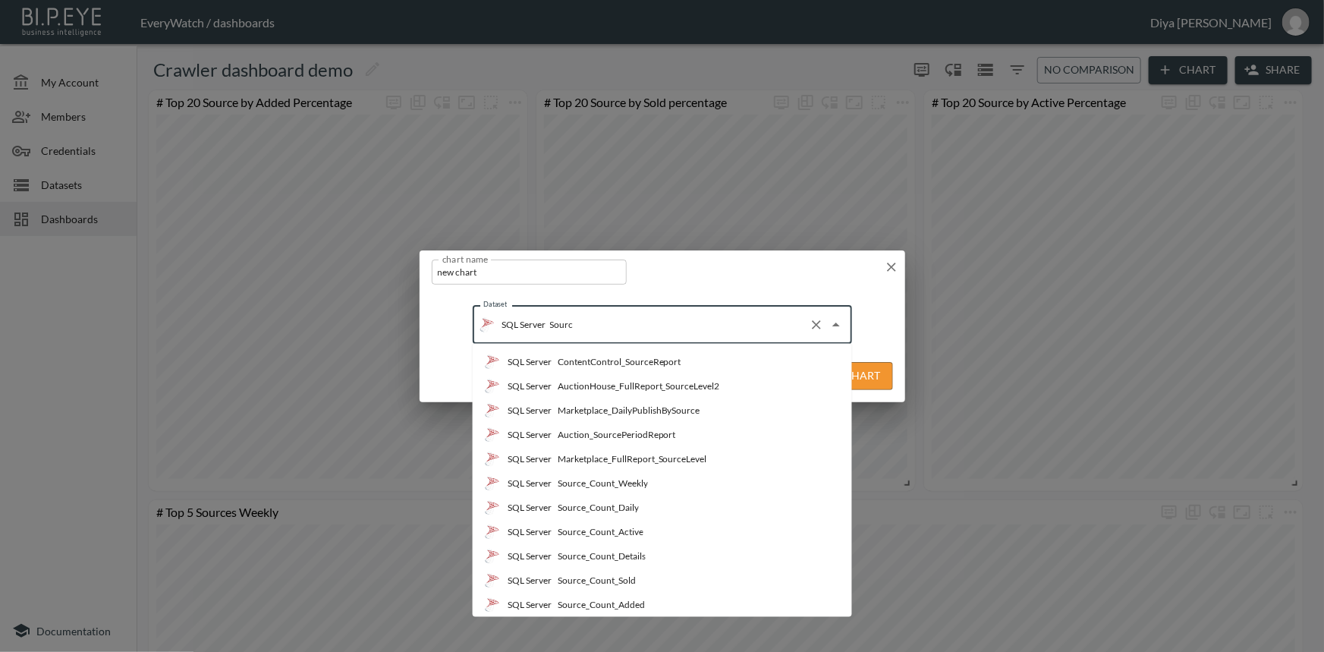
type input "Source"
click at [614, 549] on div "Source_Count_Details" at bounding box center [601, 556] width 88 height 14
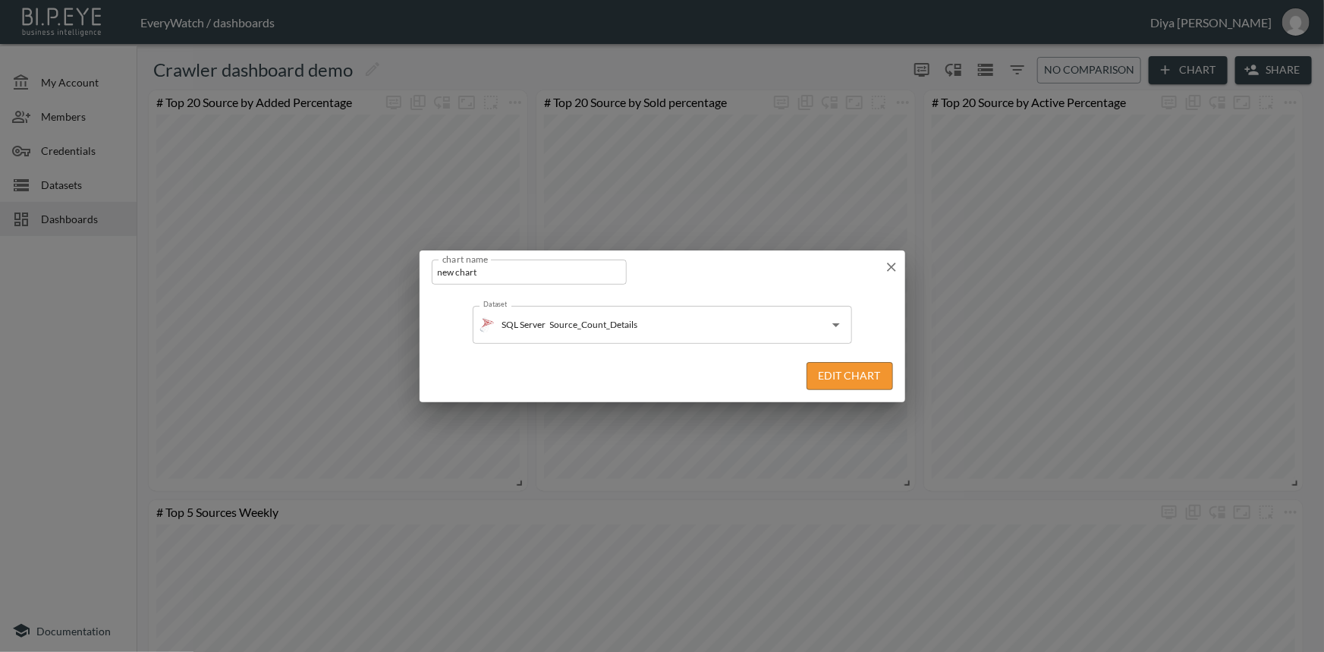
click at [824, 385] on button "Edit Chart" at bounding box center [849, 376] width 86 height 28
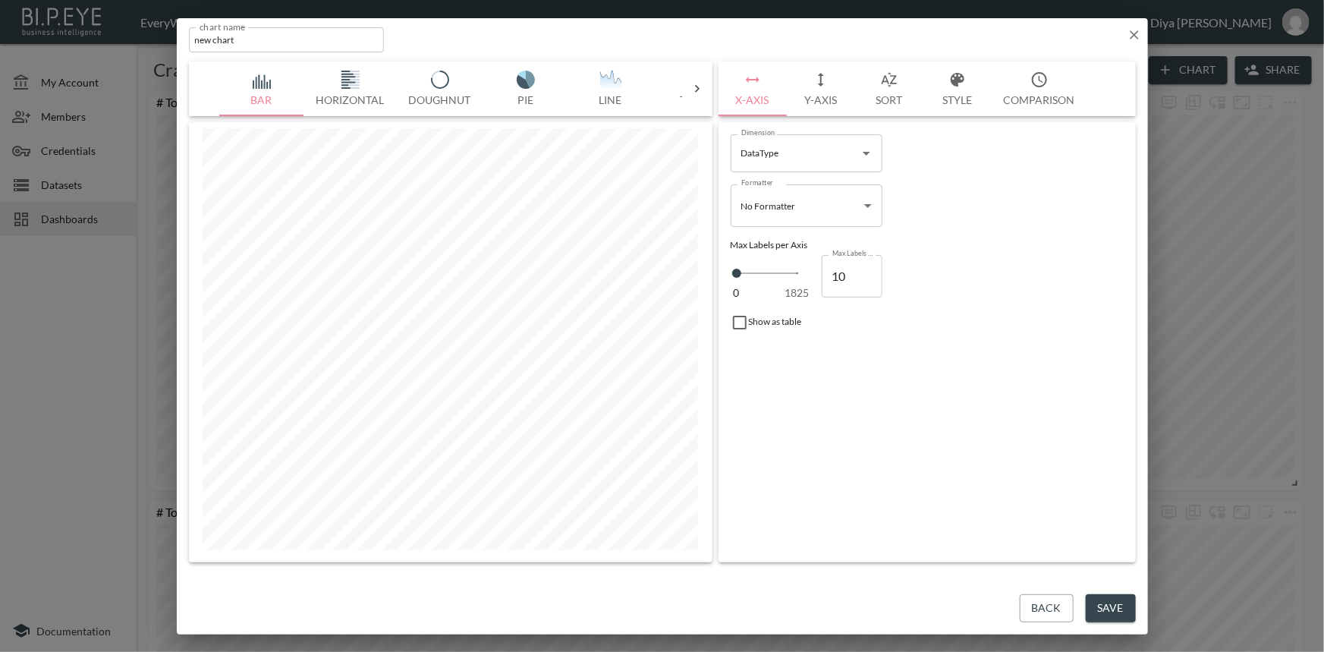
click at [696, 86] on icon at bounding box center [696, 88] width 15 height 15
click at [264, 93] on button "Table" at bounding box center [263, 88] width 85 height 55
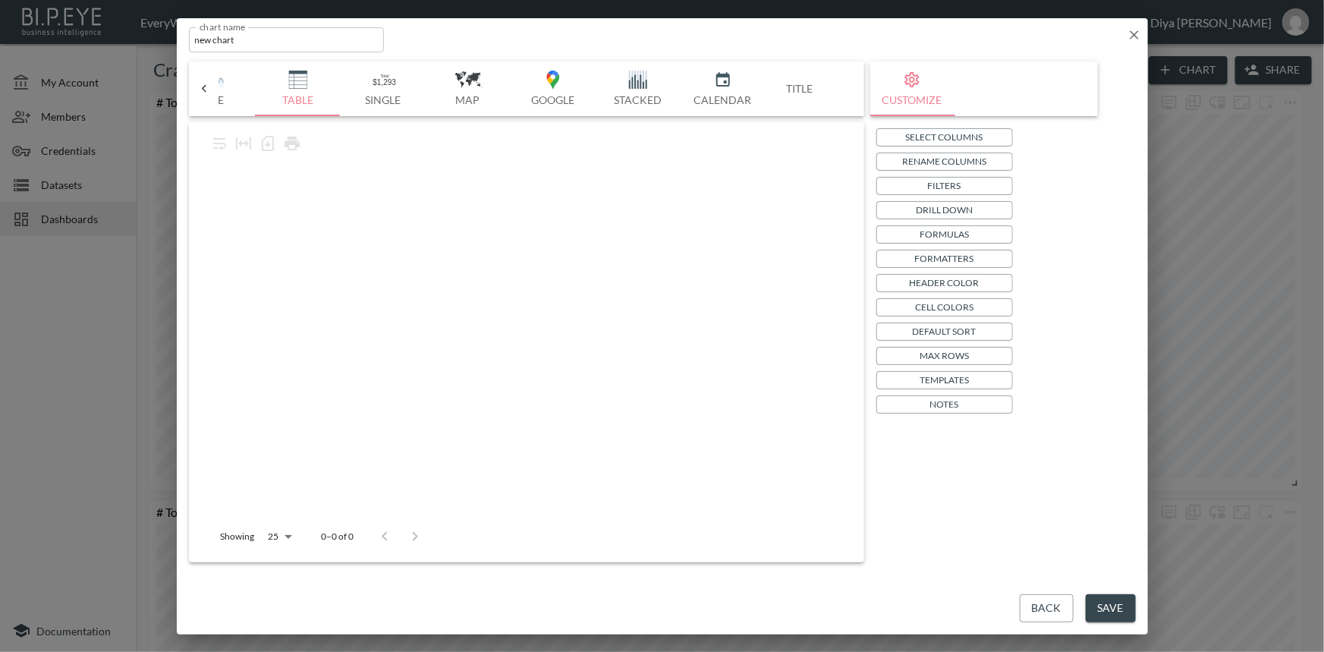
scroll to position [0, 396]
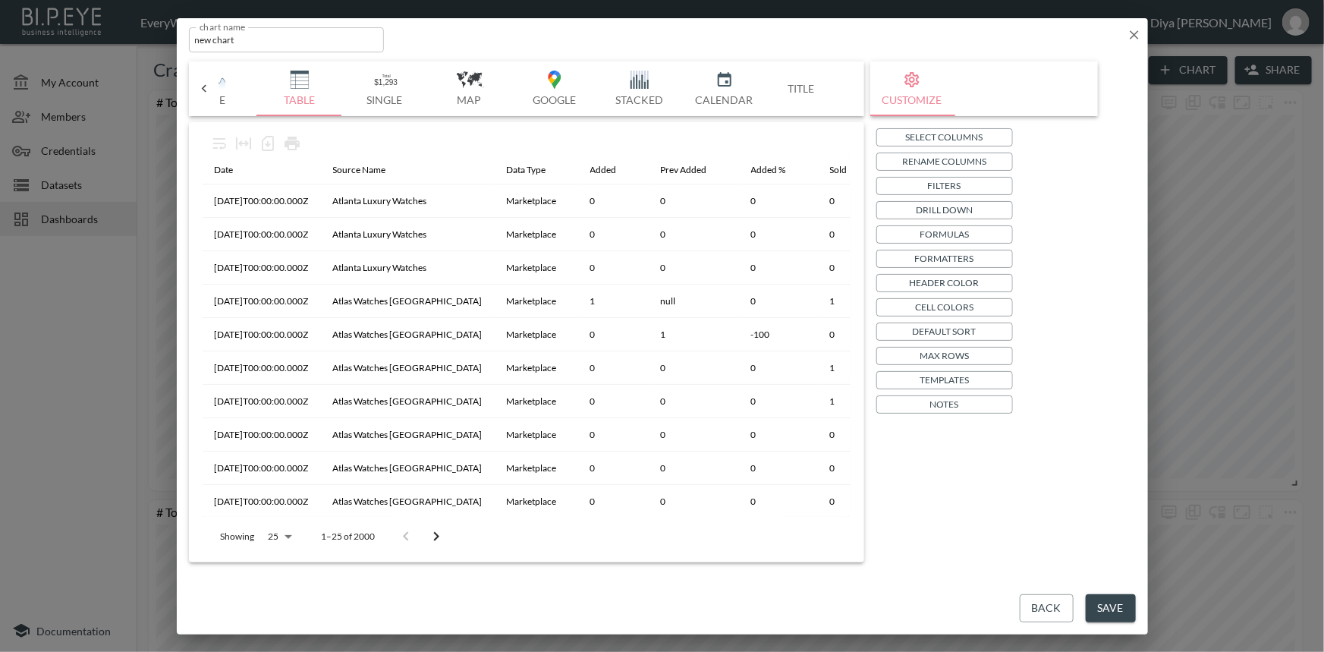
click at [935, 382] on p "Templates" at bounding box center [943, 380] width 49 height 16
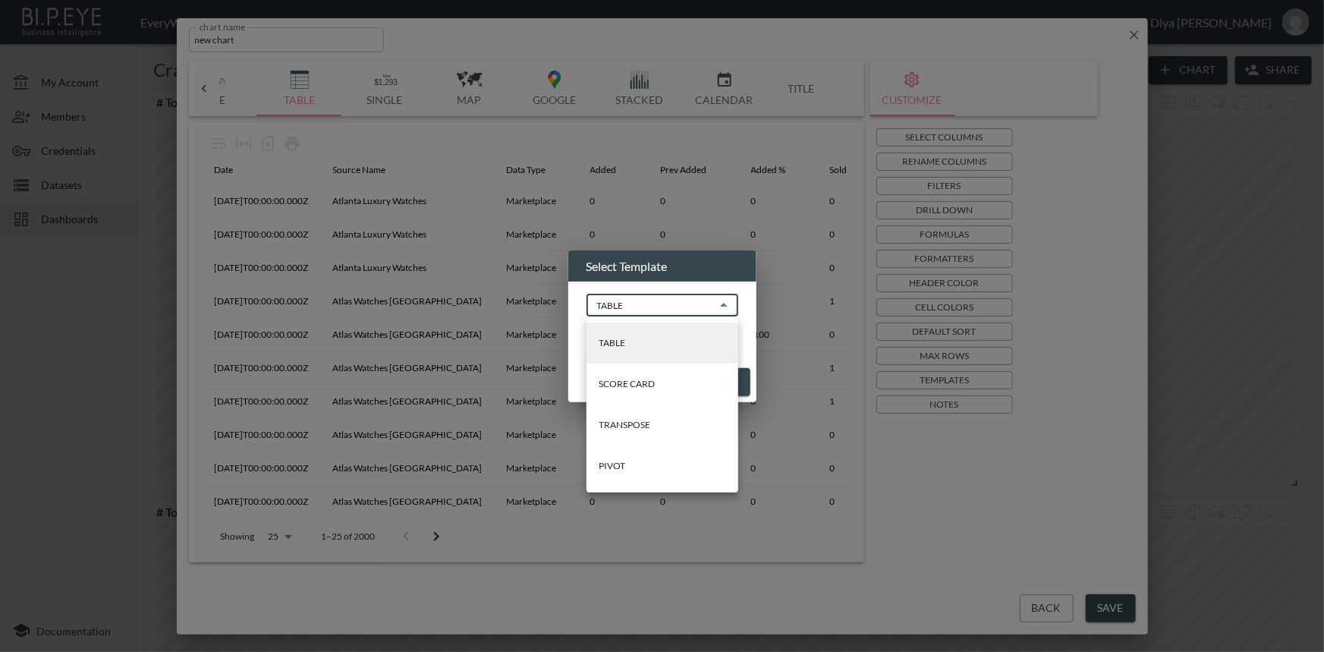
click at [705, 311] on body "BI.P.EYE, Interactive Analytics Dashboards - app EveryWatch / dashboards Diya […" at bounding box center [662, 326] width 1324 height 652
click at [634, 479] on li "PIVOT" at bounding box center [662, 465] width 152 height 41
type input "PIVOT"
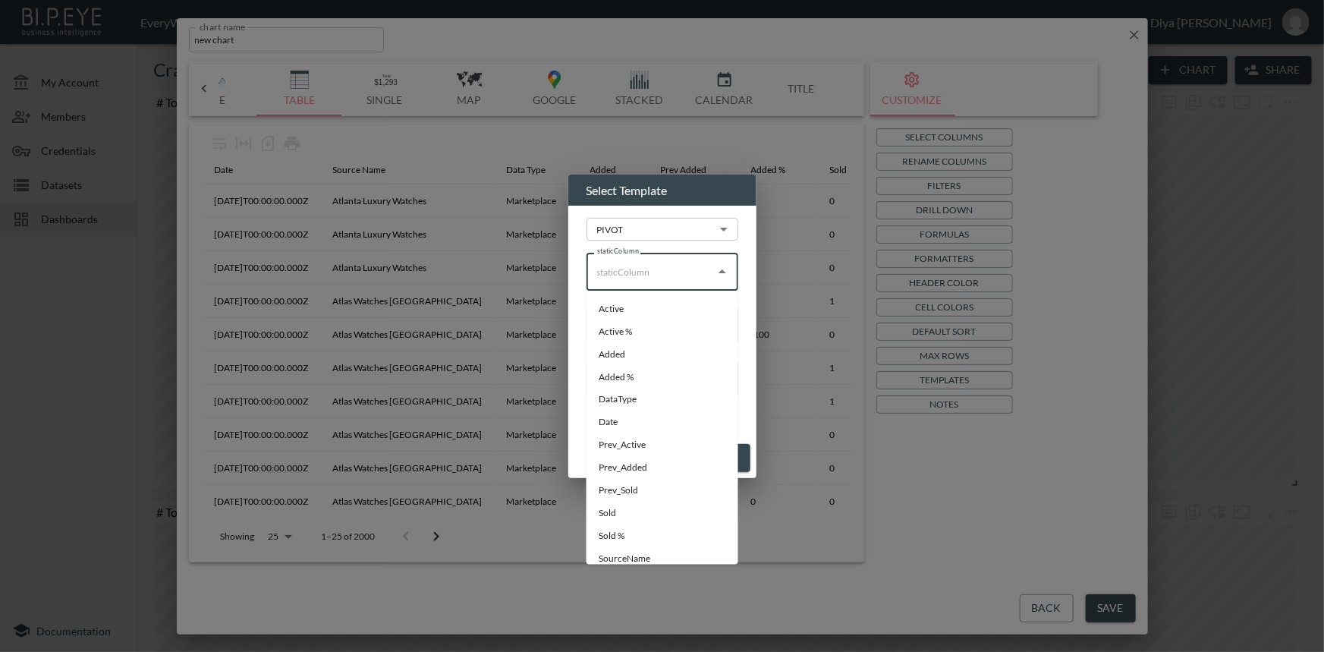
click at [675, 278] on input "staticColumn" at bounding box center [650, 271] width 115 height 24
click at [620, 553] on li "SourceName" at bounding box center [662, 559] width 152 height 23
type input "SourceName"
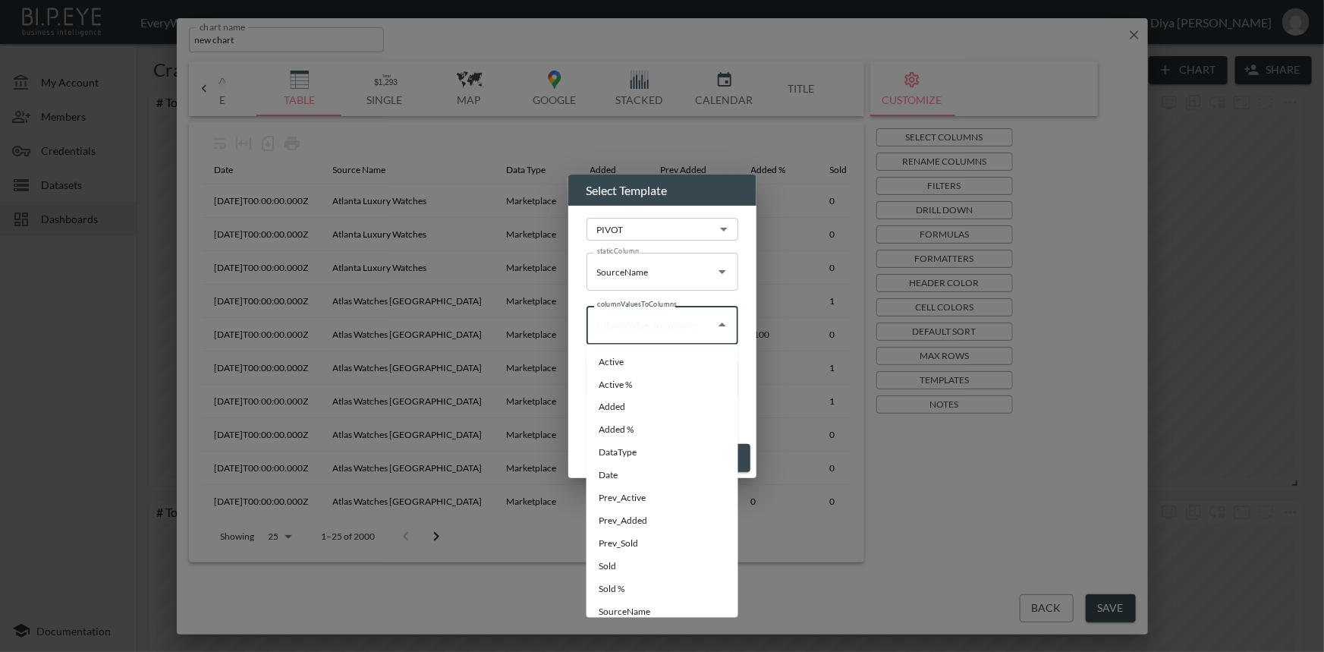
click at [652, 328] on input "columnValuesToColumns" at bounding box center [650, 324] width 115 height 24
click at [622, 473] on li "Date" at bounding box center [662, 475] width 152 height 23
type input "Date"
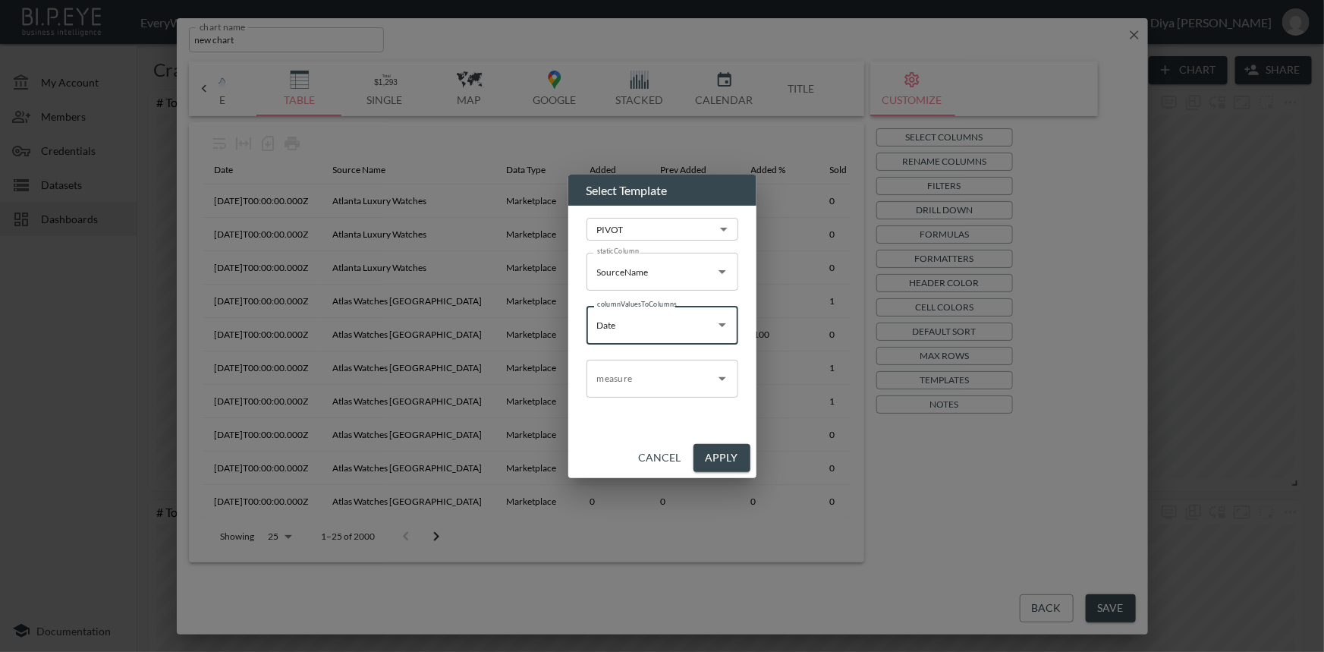
click at [633, 378] on input "measure" at bounding box center [650, 378] width 115 height 24
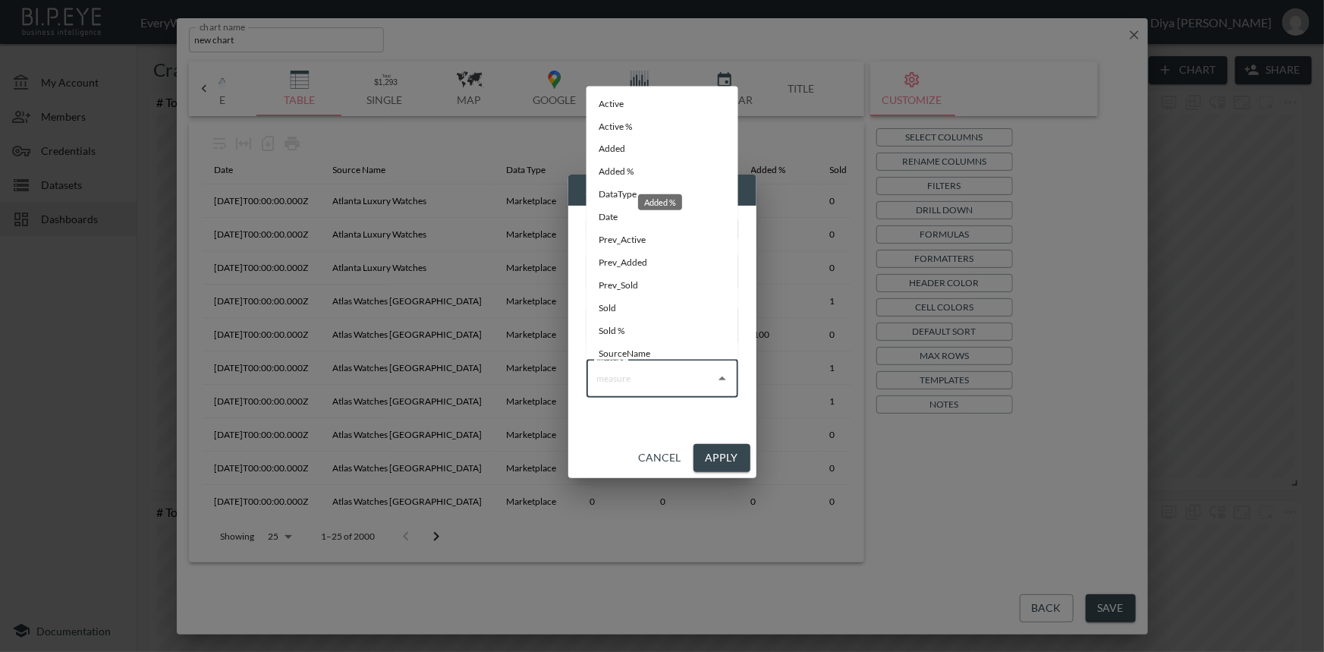
click at [630, 170] on li "Added %" at bounding box center [662, 172] width 152 height 23
type input "Added %"
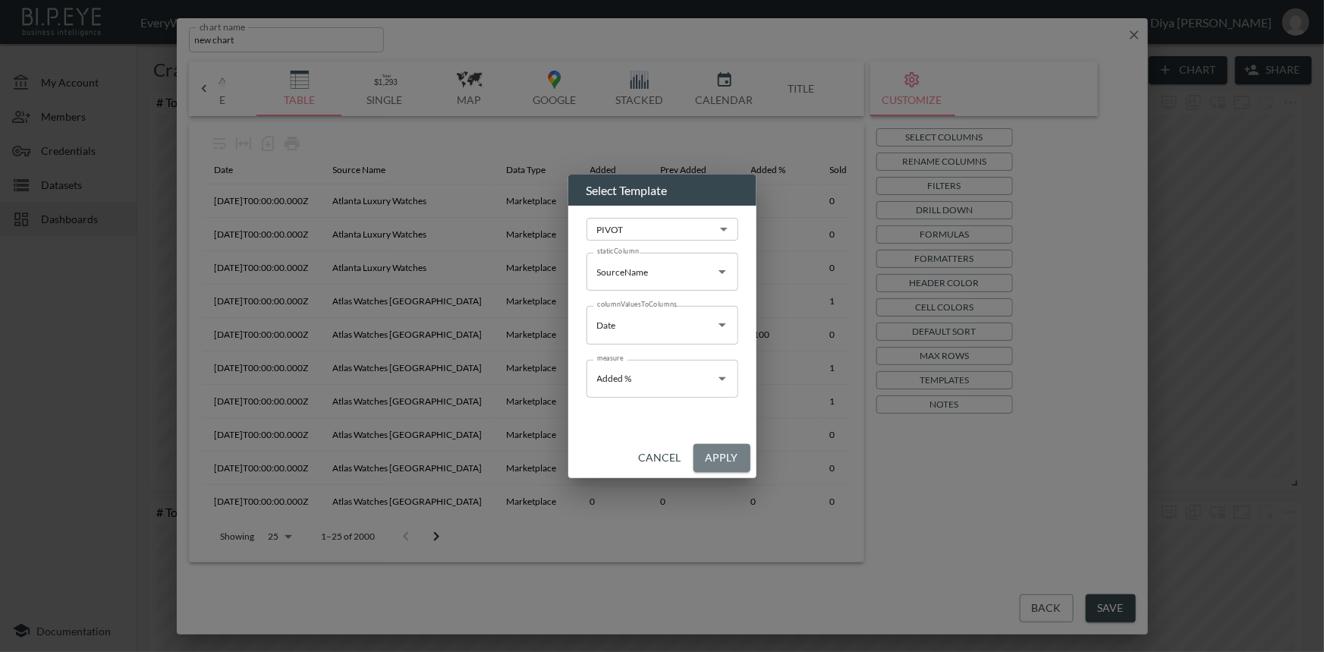
click at [722, 452] on button "Apply" at bounding box center [721, 458] width 57 height 28
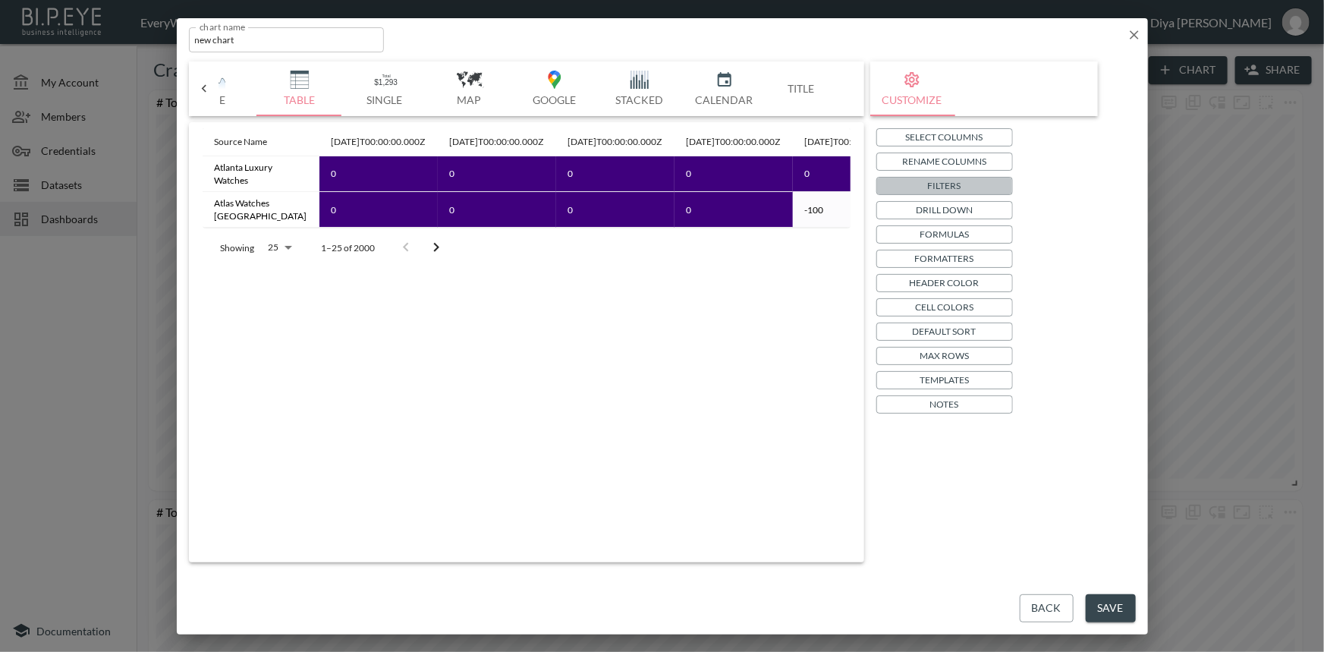
click at [941, 184] on p "Filters" at bounding box center [944, 185] width 33 height 16
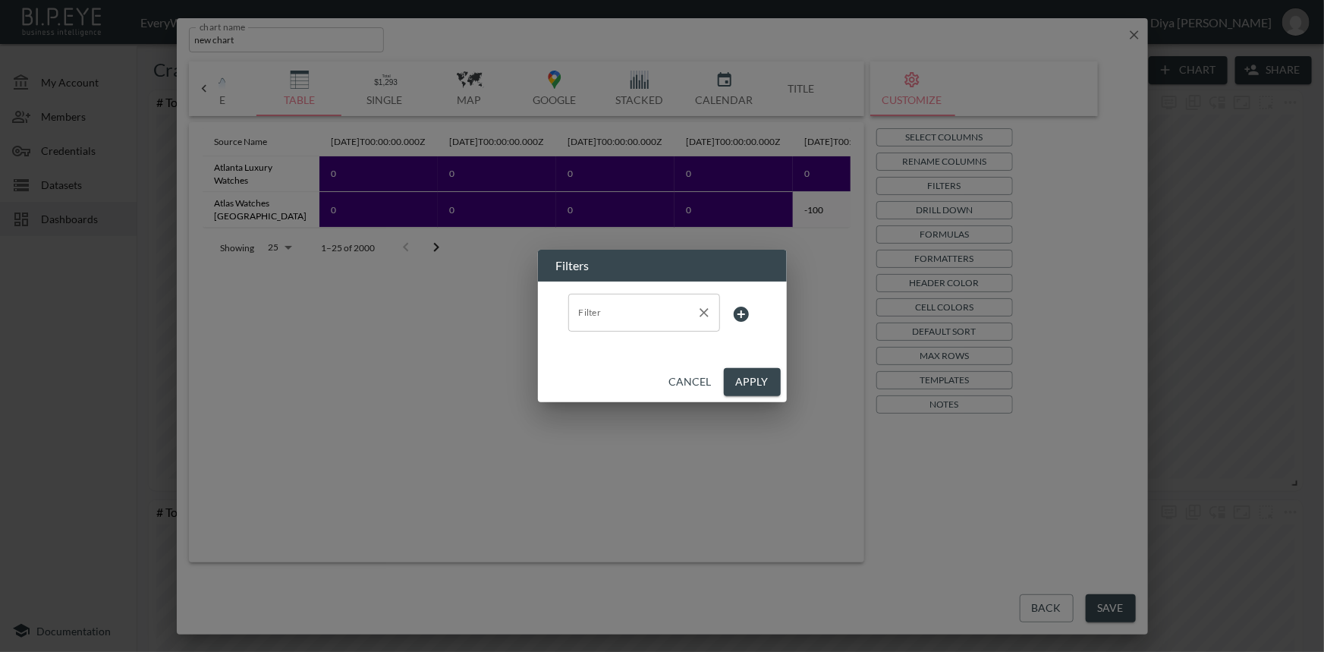
click at [640, 314] on input "Filter" at bounding box center [632, 312] width 115 height 24
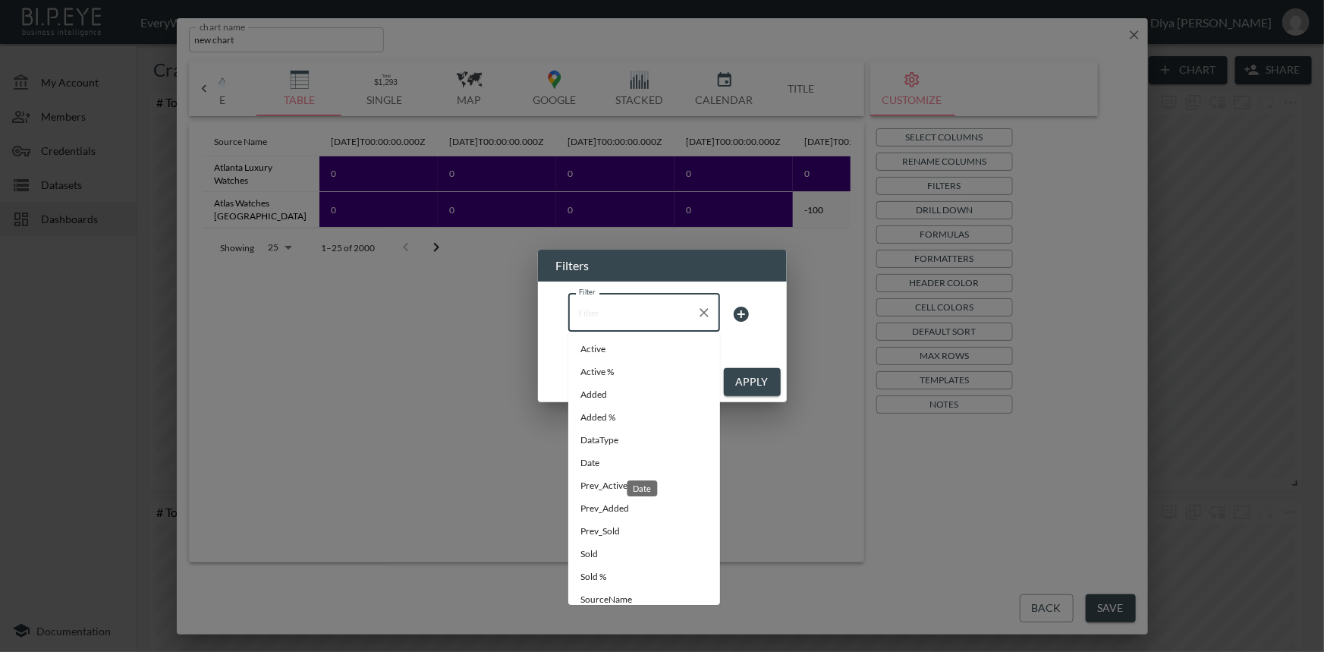
click at [595, 469] on span "Date" at bounding box center [643, 463] width 127 height 14
type input "Date"
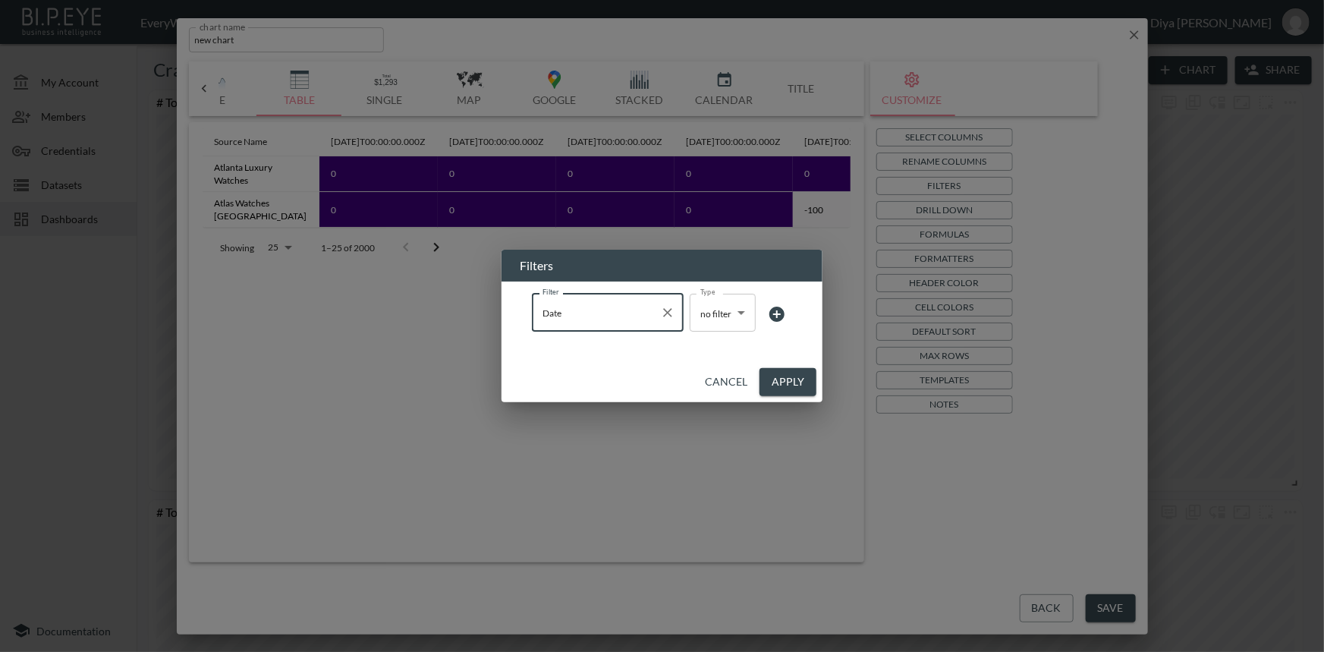
click at [733, 308] on body "BI.P.EYE, Interactive Analytics Dashboards - app EveryWatch / dashboards Diya […" at bounding box center [662, 326] width 1324 height 652
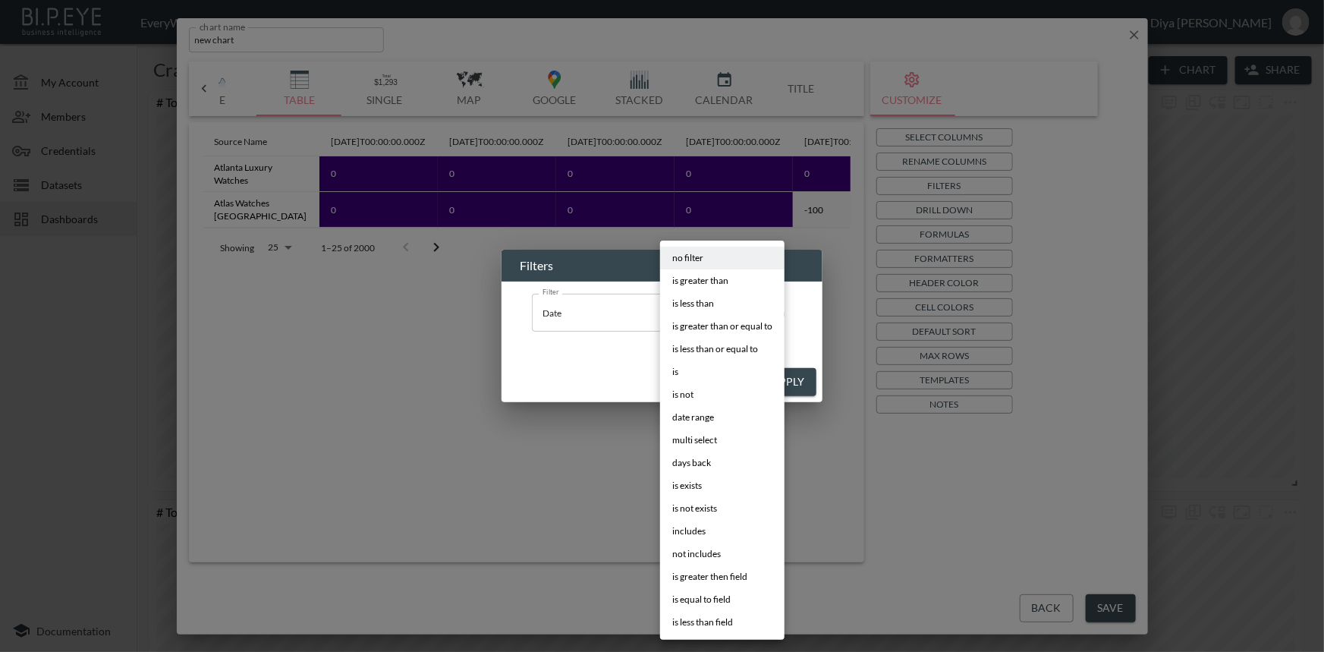
click at [699, 460] on span "days back" at bounding box center [691, 463] width 39 height 14
type input "days back"
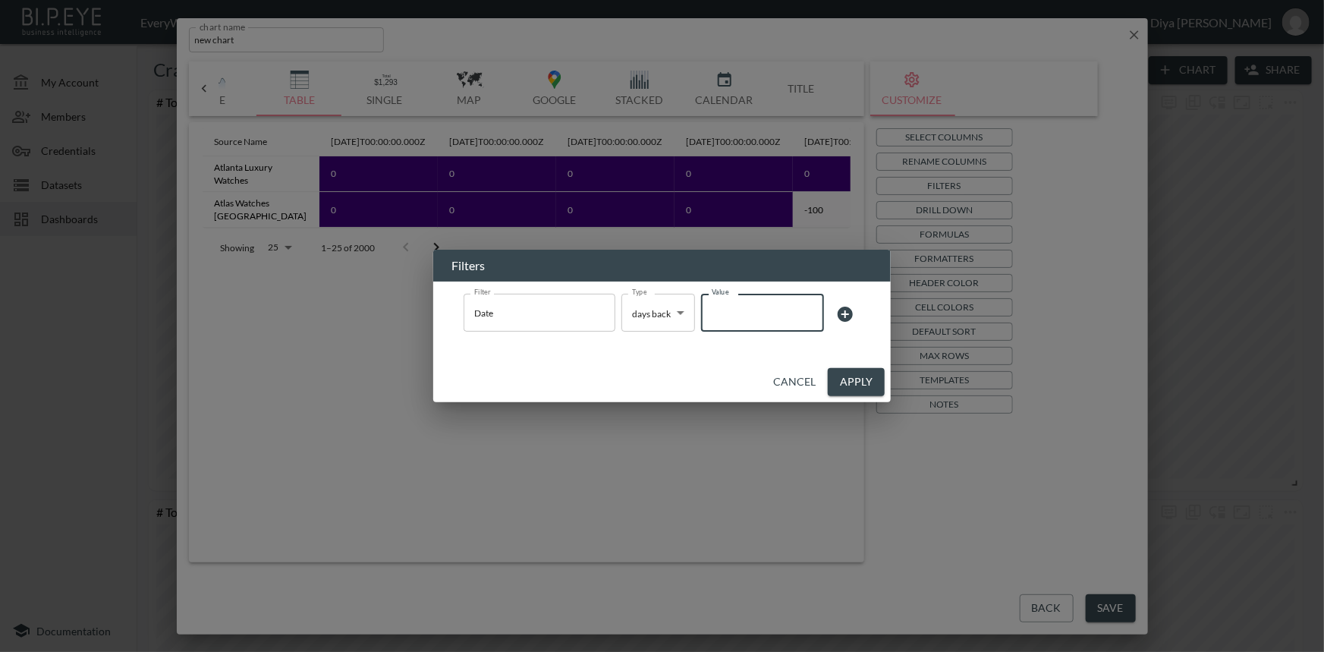
click at [777, 315] on input "Value" at bounding box center [762, 312] width 123 height 42
type input "7"
click at [868, 382] on button "Apply" at bounding box center [856, 382] width 57 height 28
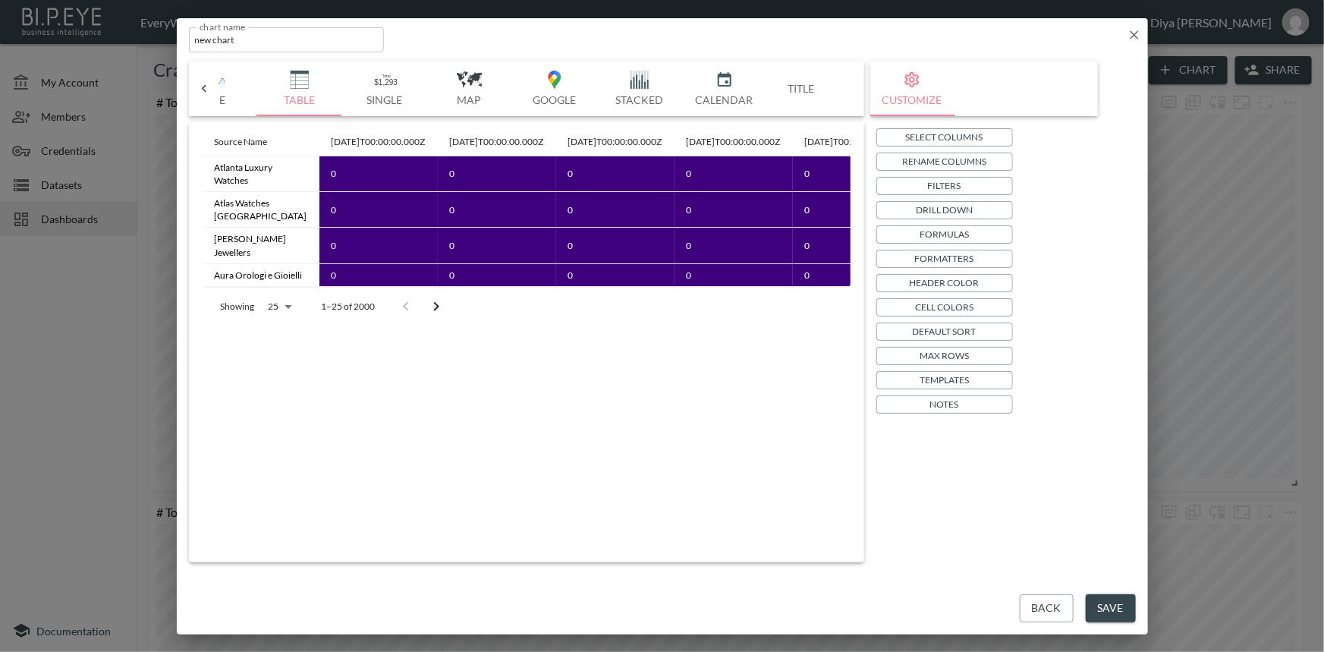
click at [935, 257] on p "Formatters" at bounding box center [944, 258] width 59 height 16
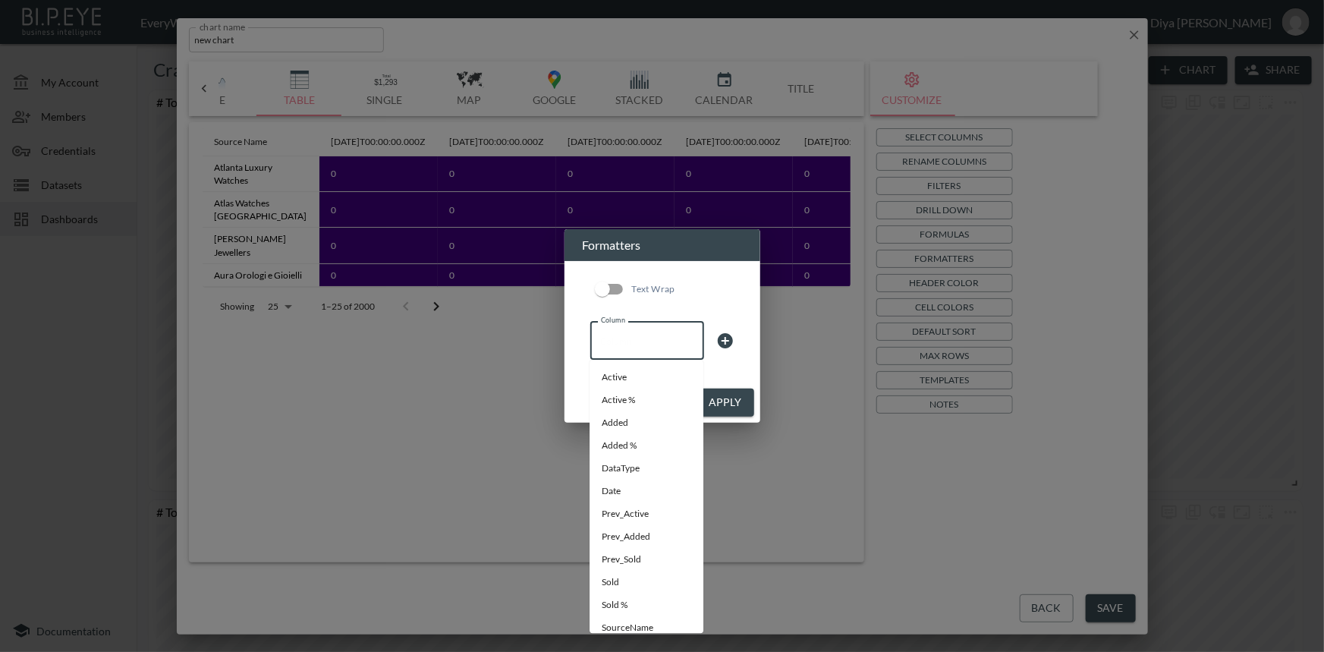
click at [655, 345] on input "Column" at bounding box center [647, 340] width 100 height 24
click at [622, 495] on li "Date" at bounding box center [646, 491] width 114 height 23
type input "Date"
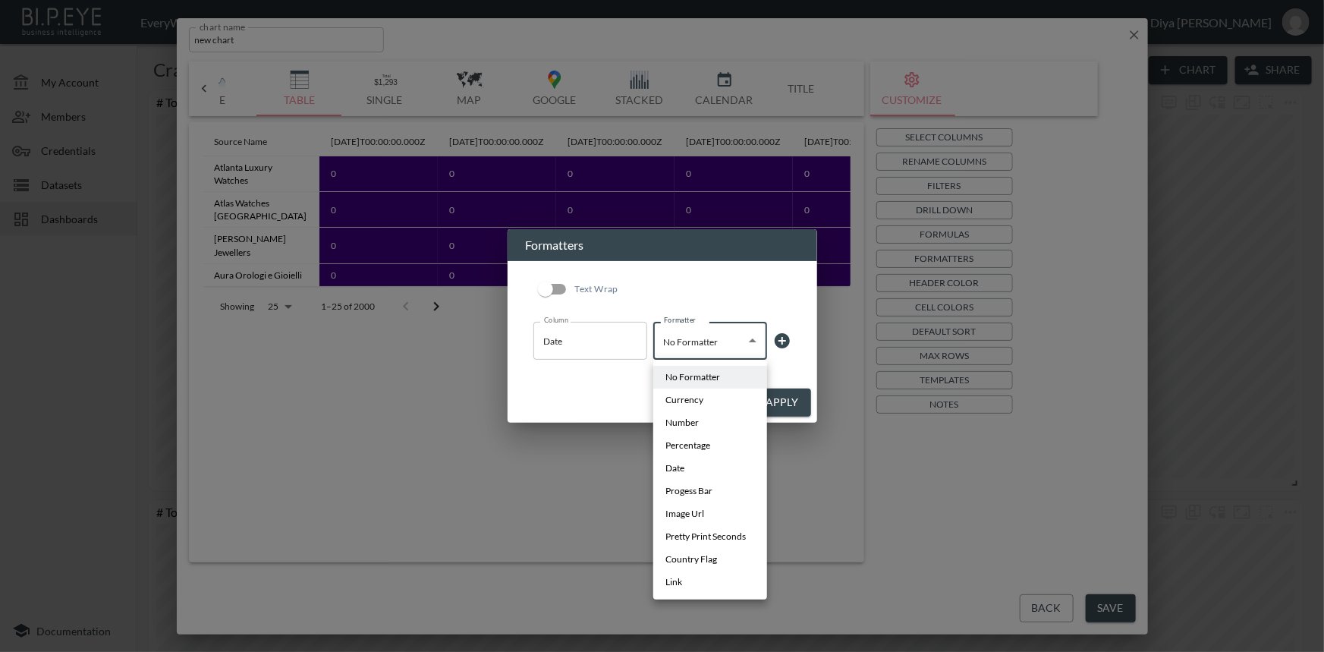
click at [686, 344] on body "BI.P.EYE, Interactive Analytics Dashboards - app EveryWatch / dashboards Diya […" at bounding box center [662, 326] width 1324 height 652
click at [684, 467] on span "Date" at bounding box center [674, 468] width 19 height 14
type input "Date"
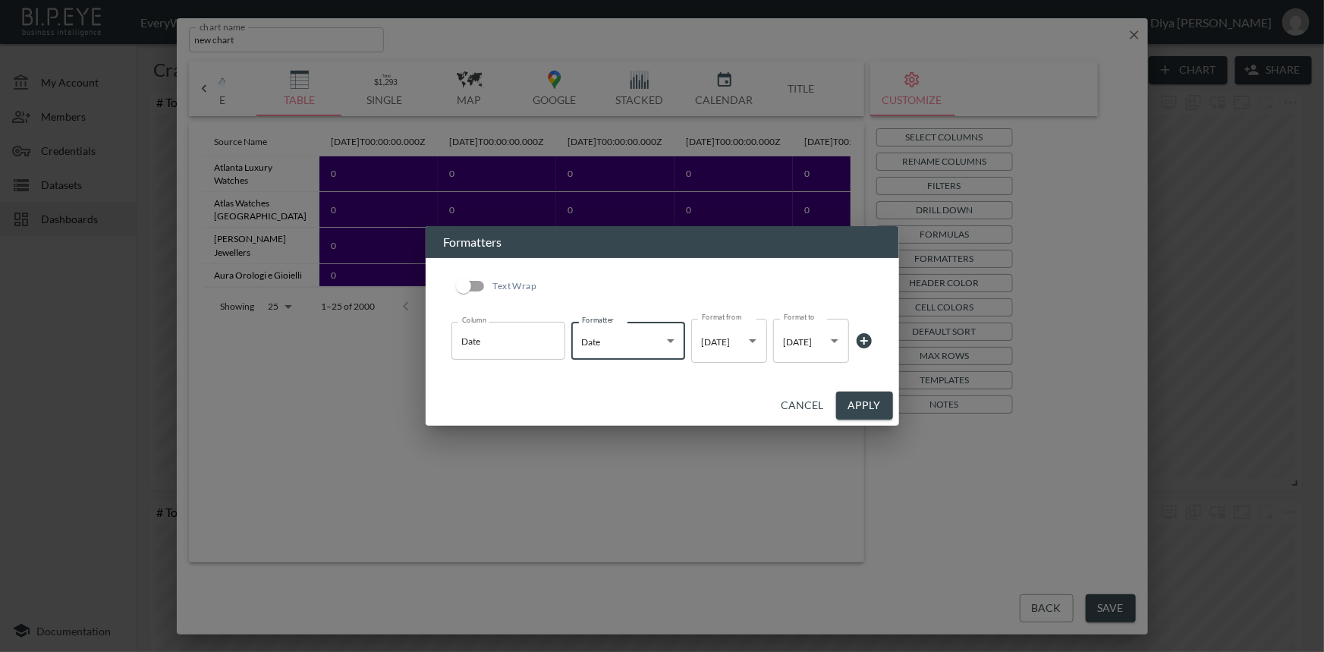
click at [865, 410] on button "Apply" at bounding box center [864, 405] width 57 height 28
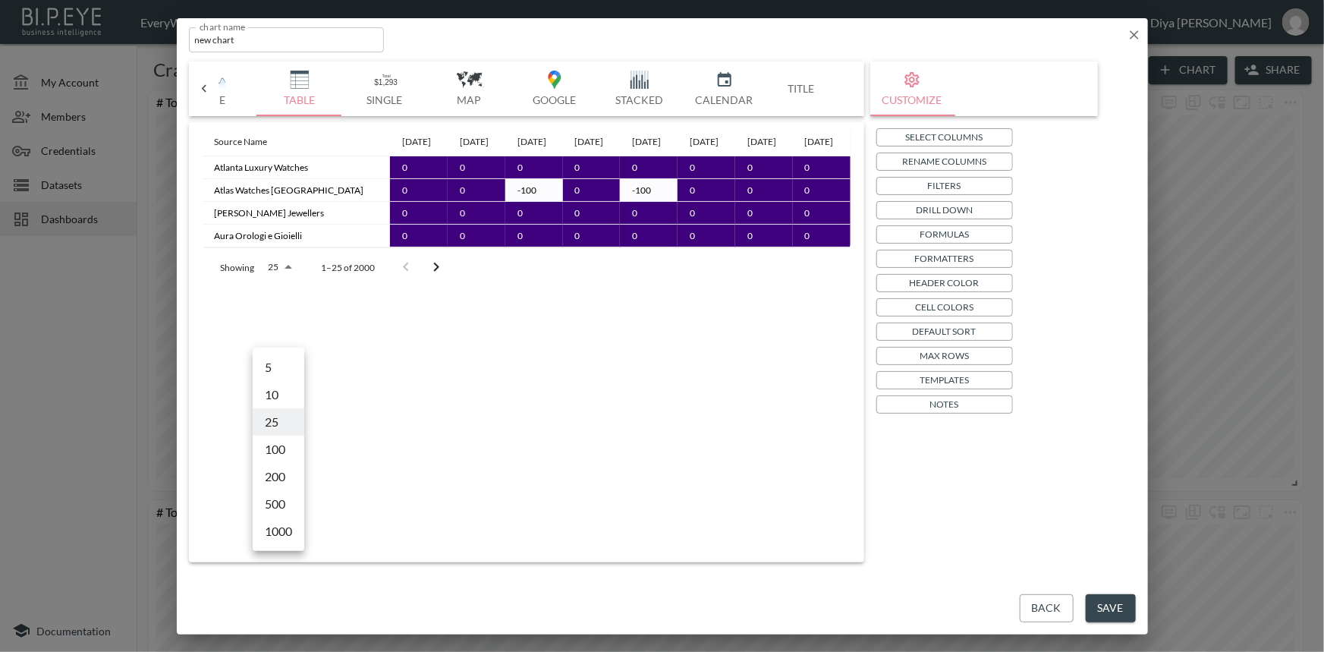
click at [288, 334] on body "BI.P.EYE, Interactive Analytics Dashboards - app EveryWatch / dashboards Diya […" at bounding box center [662, 326] width 1324 height 652
click at [279, 448] on li "100" at bounding box center [279, 448] width 52 height 27
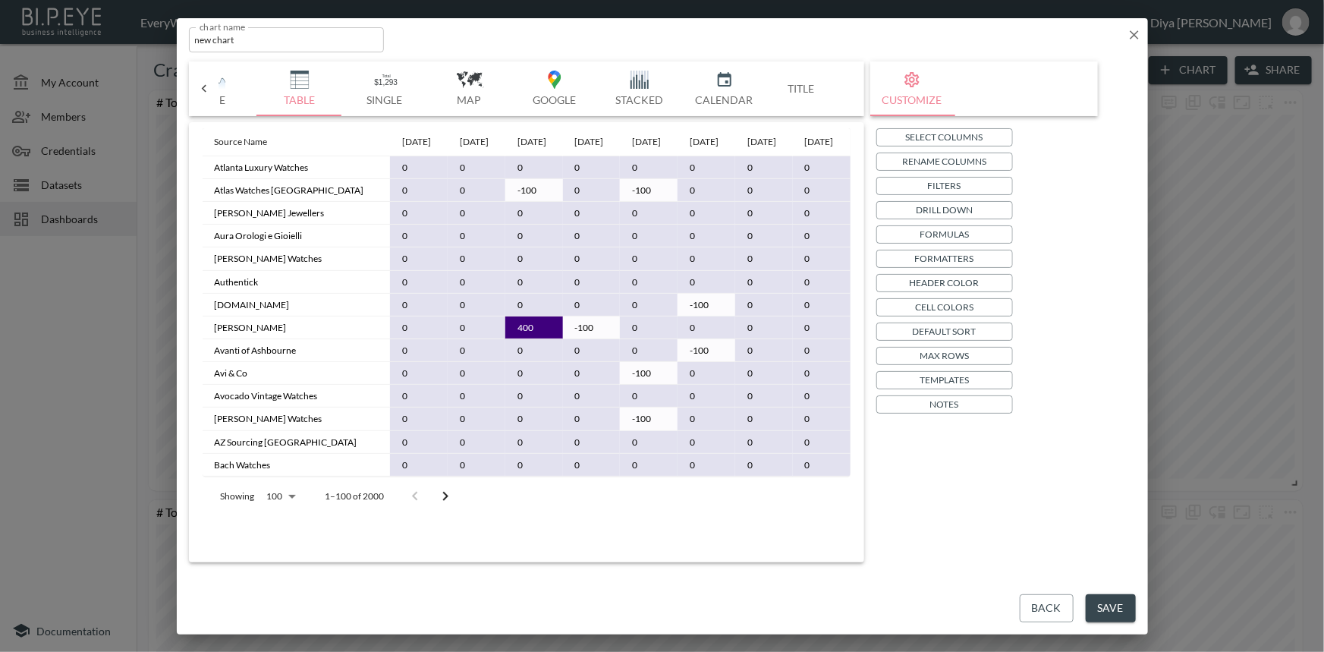
click at [294, 526] on body "BI.P.EYE, Interactive Analytics Dashboards - app EveryWatch / dashboards Diya […" at bounding box center [662, 326] width 1324 height 652
click at [282, 506] on li "25" at bounding box center [280, 510] width 52 height 27
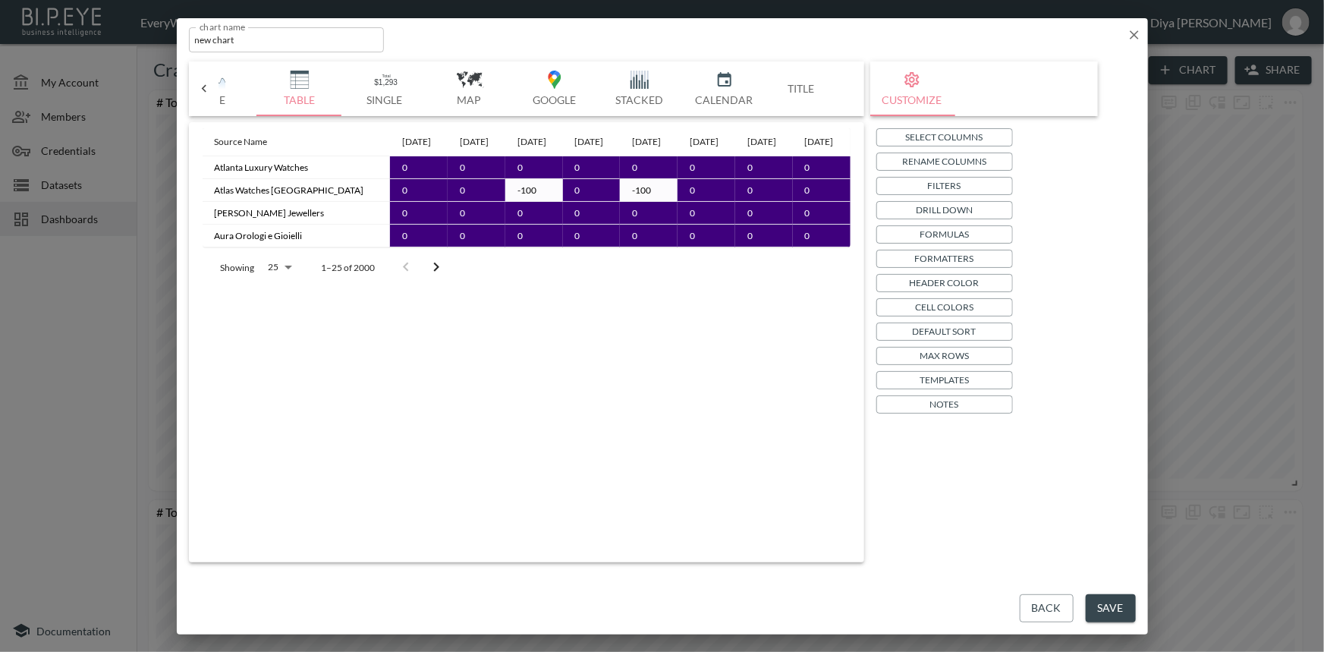
click at [287, 330] on body "BI.P.EYE, Interactive Analytics Dashboards - app EveryWatch / dashboards Diya […" at bounding box center [662, 326] width 1324 height 652
click at [352, 353] on div at bounding box center [662, 326] width 1324 height 652
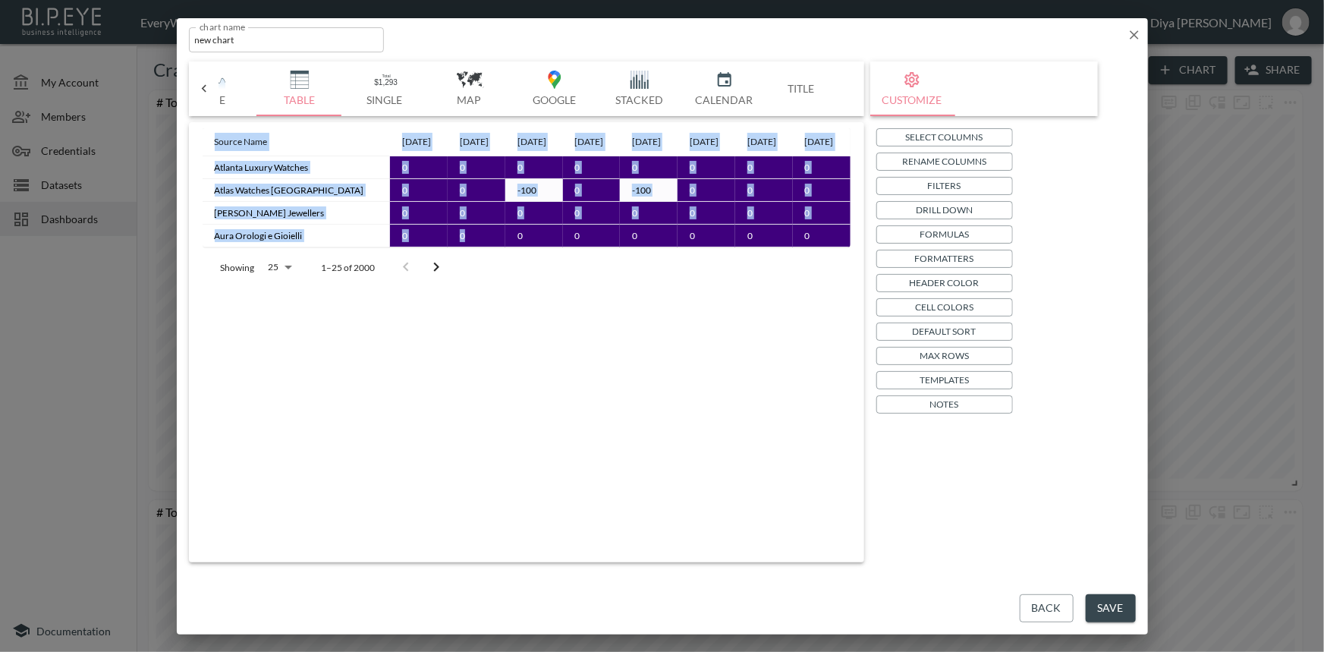
drag, startPoint x: 451, startPoint y: 284, endPoint x: 850, endPoint y: 272, distance: 398.4
click at [850, 272] on div "Source Name [DATE] [DATE] [DATE] [DATE] [DATE] [DATE] [DATE] [DATE] [GEOGRAPHIC…" at bounding box center [526, 339] width 663 height 422
click at [284, 338] on body "BI.P.EYE, Interactive Analytics Dashboards - app EveryWatch / dashboards Diya […" at bounding box center [662, 326] width 1324 height 652
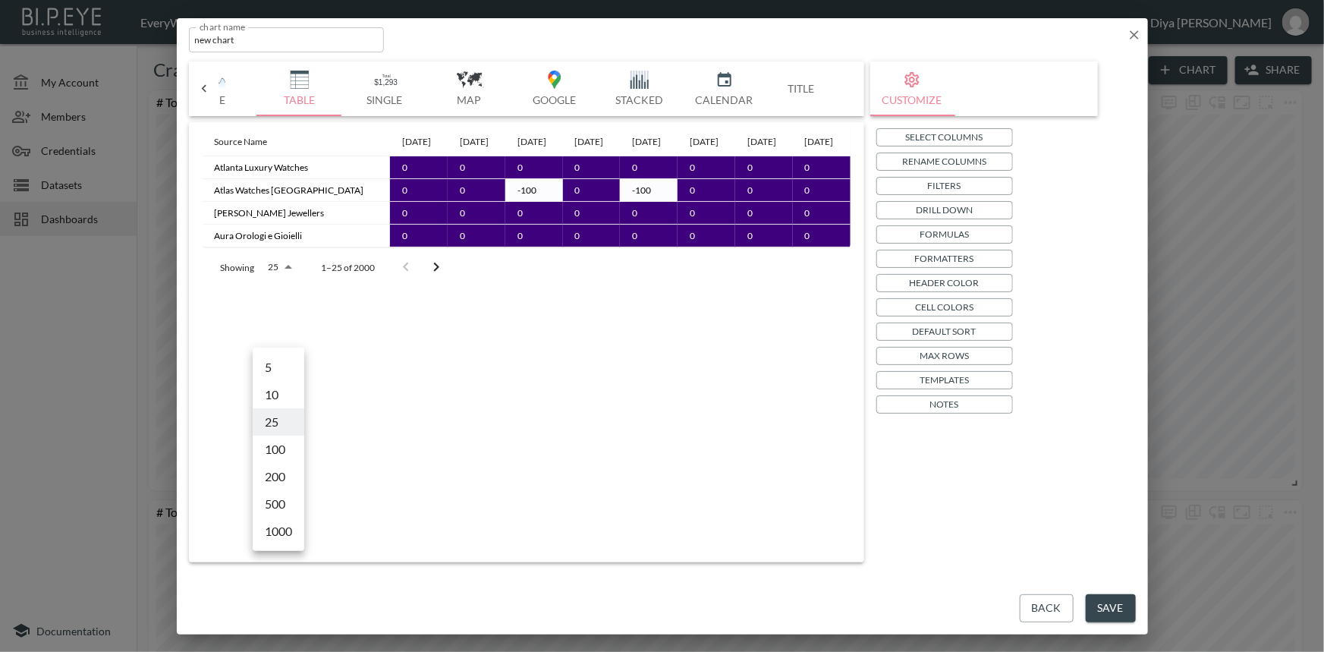
click at [372, 384] on div at bounding box center [662, 326] width 1324 height 652
click at [448, 247] on td "0" at bounding box center [477, 236] width 58 height 23
click at [286, 333] on body "BI.P.EYE, Interactive Analytics Dashboards - app EveryWatch / dashboards Diya […" at bounding box center [662, 326] width 1324 height 652
click at [280, 442] on li "100" at bounding box center [279, 448] width 52 height 27
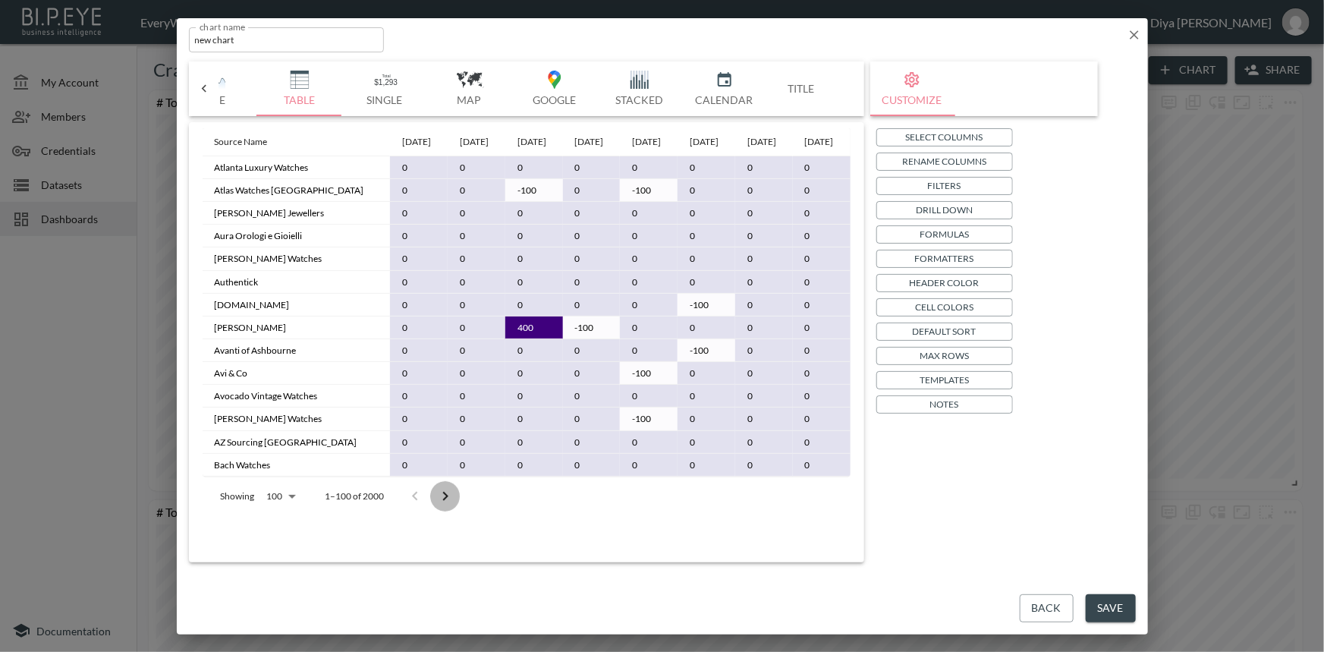
click at [440, 505] on icon "Go to next page" at bounding box center [445, 496] width 18 height 18
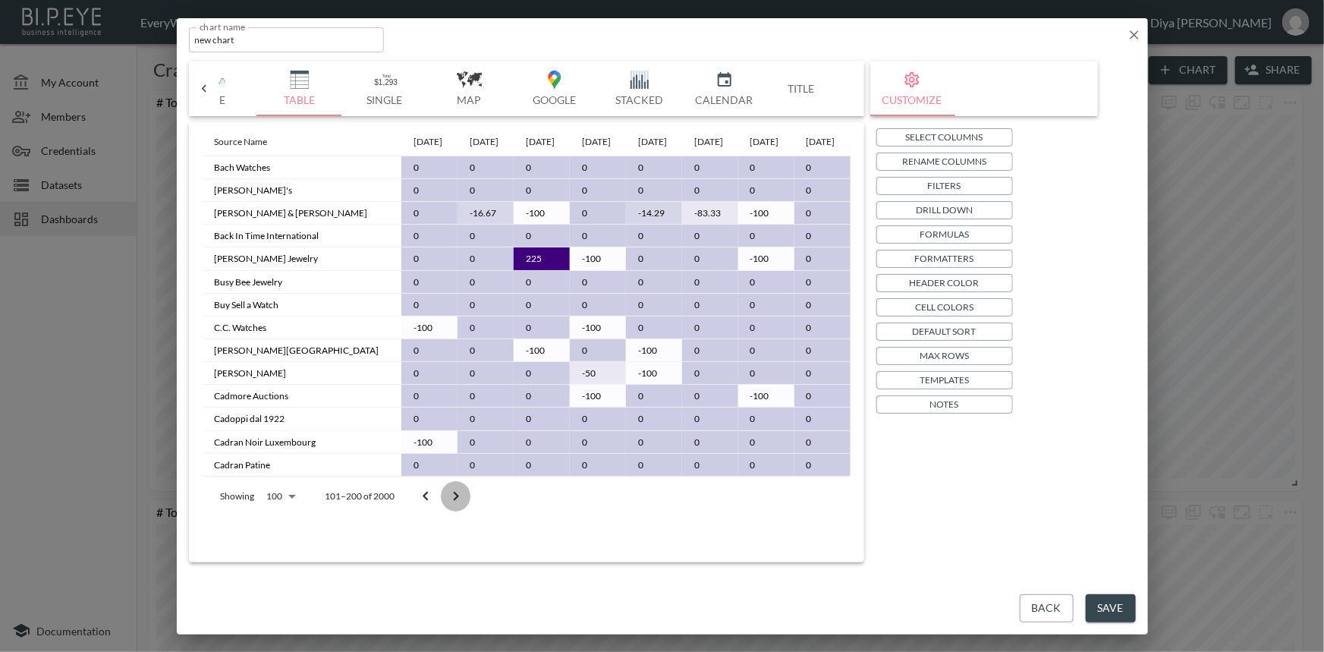
click at [454, 501] on icon "Go to next page" at bounding box center [455, 496] width 5 height 9
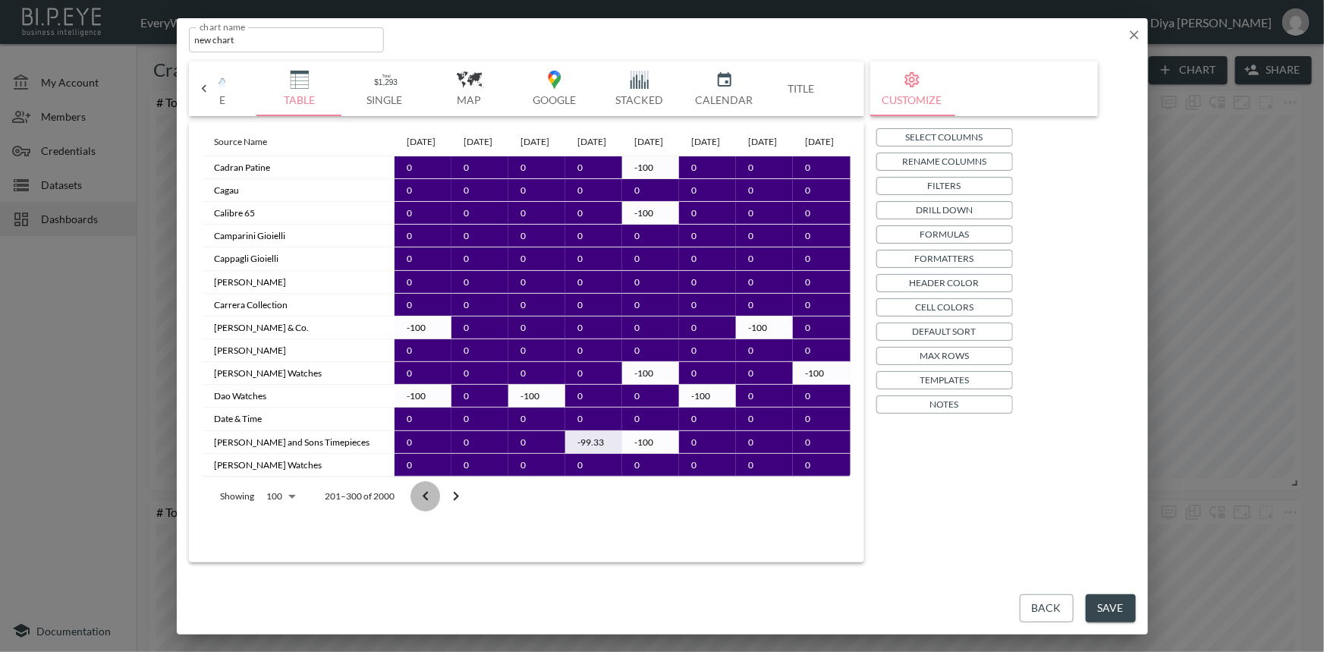
click at [432, 505] on icon "Go to previous page" at bounding box center [425, 496] width 18 height 18
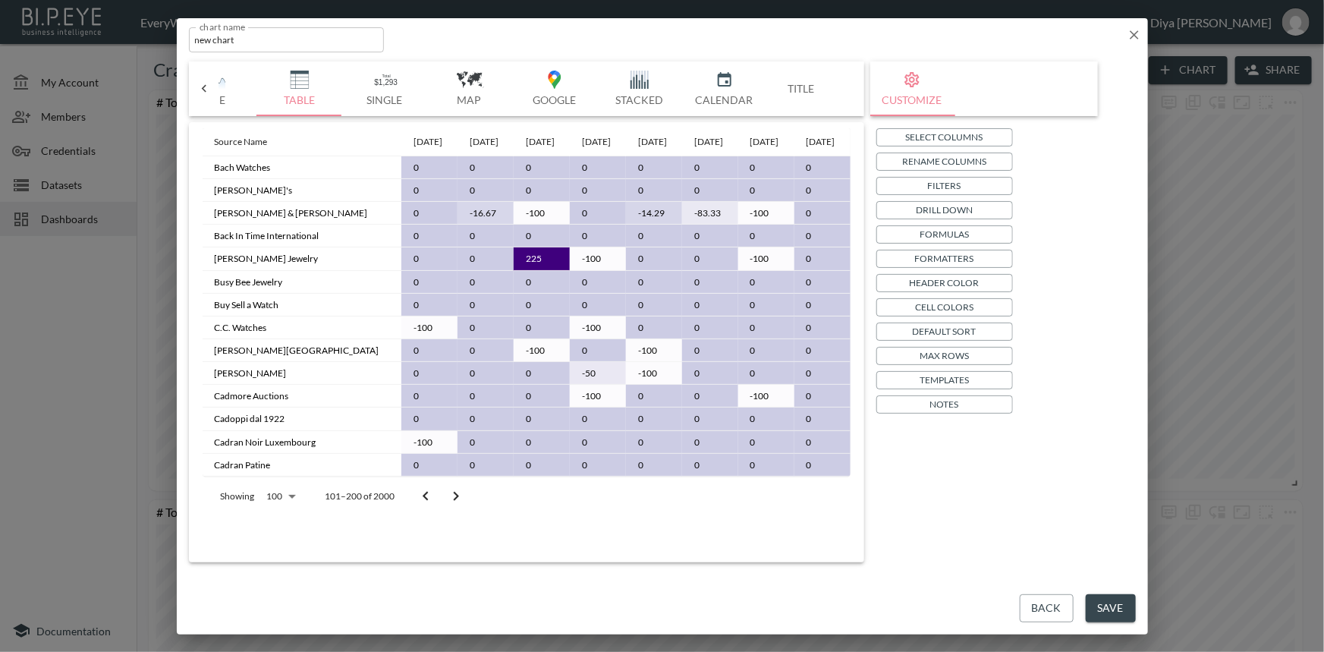
click at [432, 505] on icon "Go to previous page" at bounding box center [425, 496] width 18 height 18
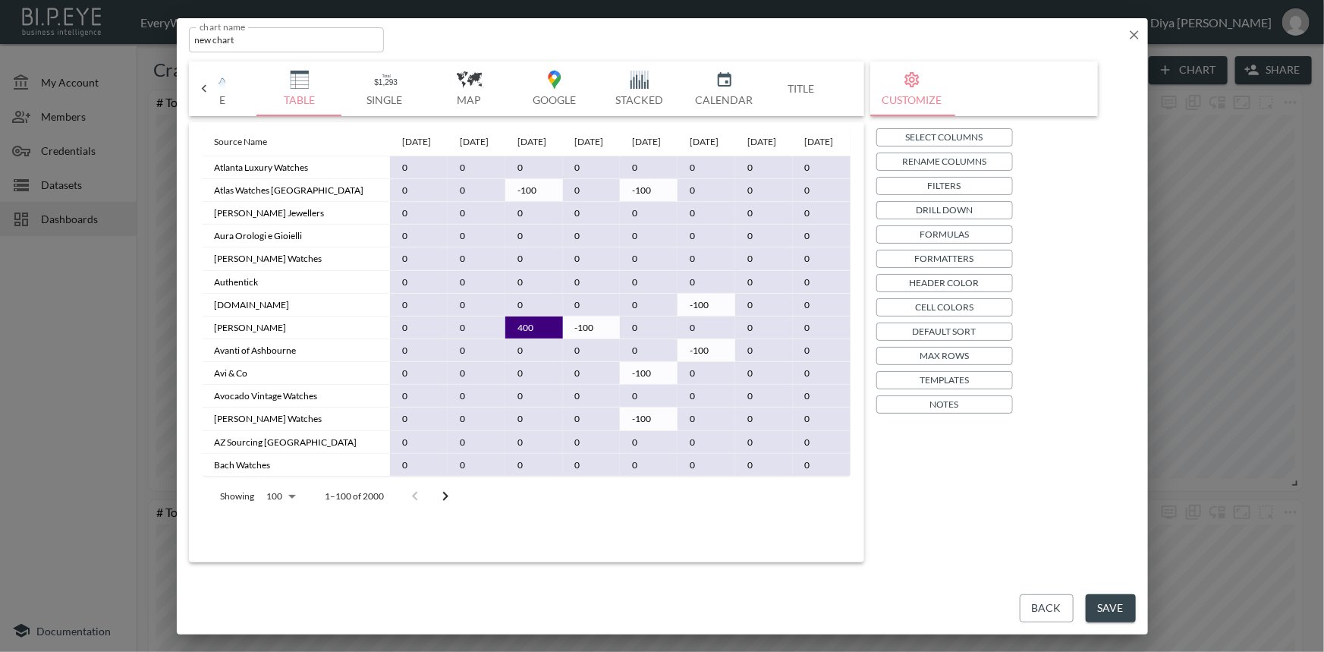
click at [281, 528] on body "BI.P.EYE, Interactive Analytics Dashboards - app EveryWatch / dashboards Diya […" at bounding box center [662, 326] width 1324 height 652
click at [511, 529] on div at bounding box center [662, 326] width 1324 height 652
click at [296, 526] on body "BI.P.EYE, Interactive Analytics Dashboards - app EveryWatch / dashboards Diya […" at bounding box center [662, 326] width 1324 height 652
click at [580, 554] on div at bounding box center [662, 326] width 1324 height 652
click at [444, 501] on icon "Go to next page" at bounding box center [444, 496] width 5 height 9
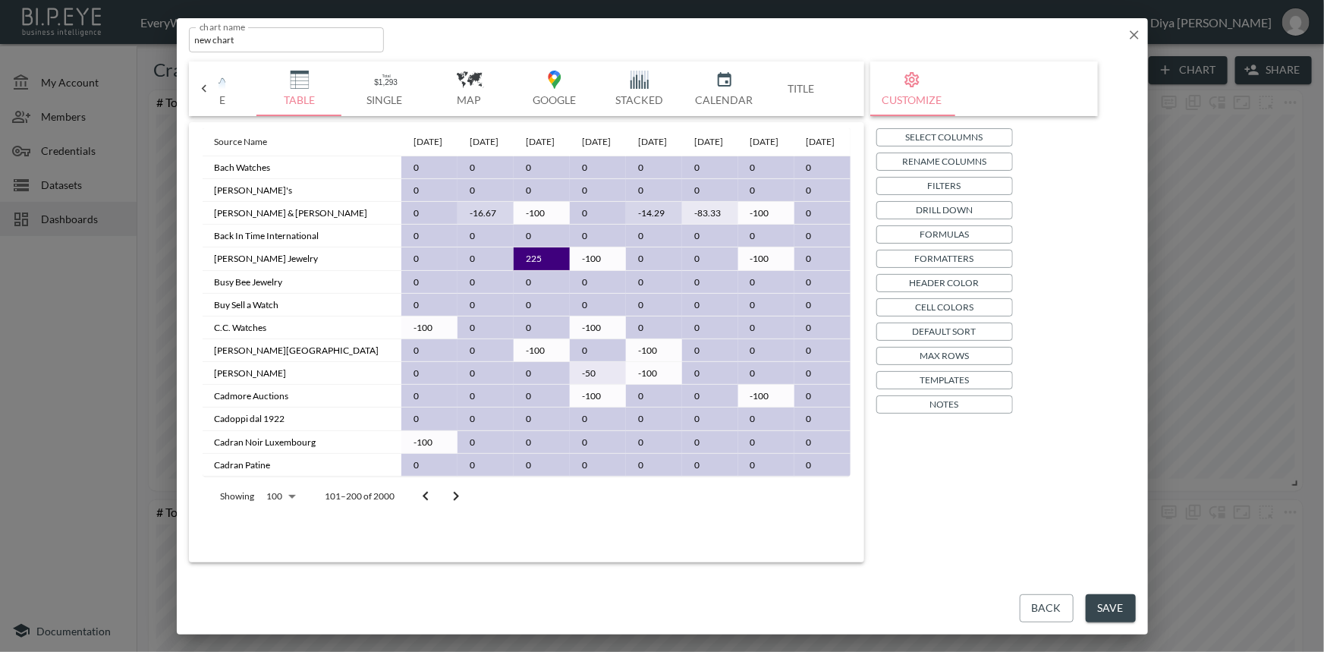
click at [457, 505] on icon "Go to next page" at bounding box center [456, 496] width 18 height 18
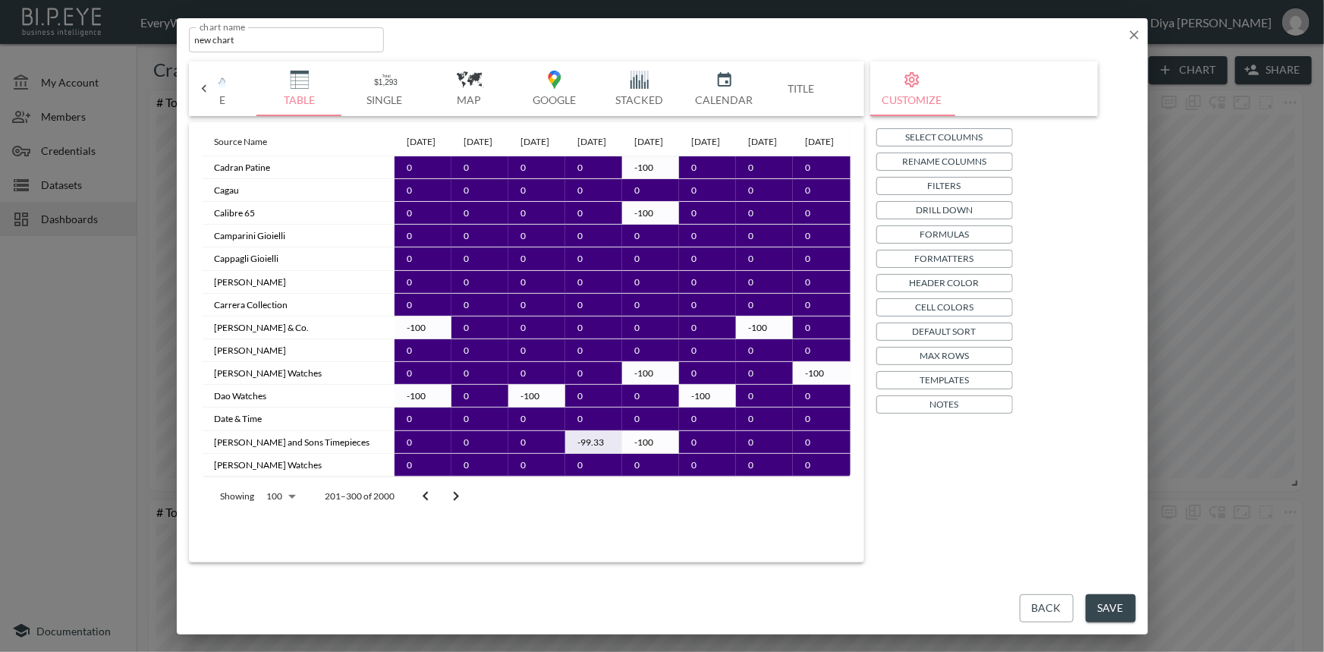
click at [457, 505] on icon "Go to next page" at bounding box center [456, 496] width 18 height 18
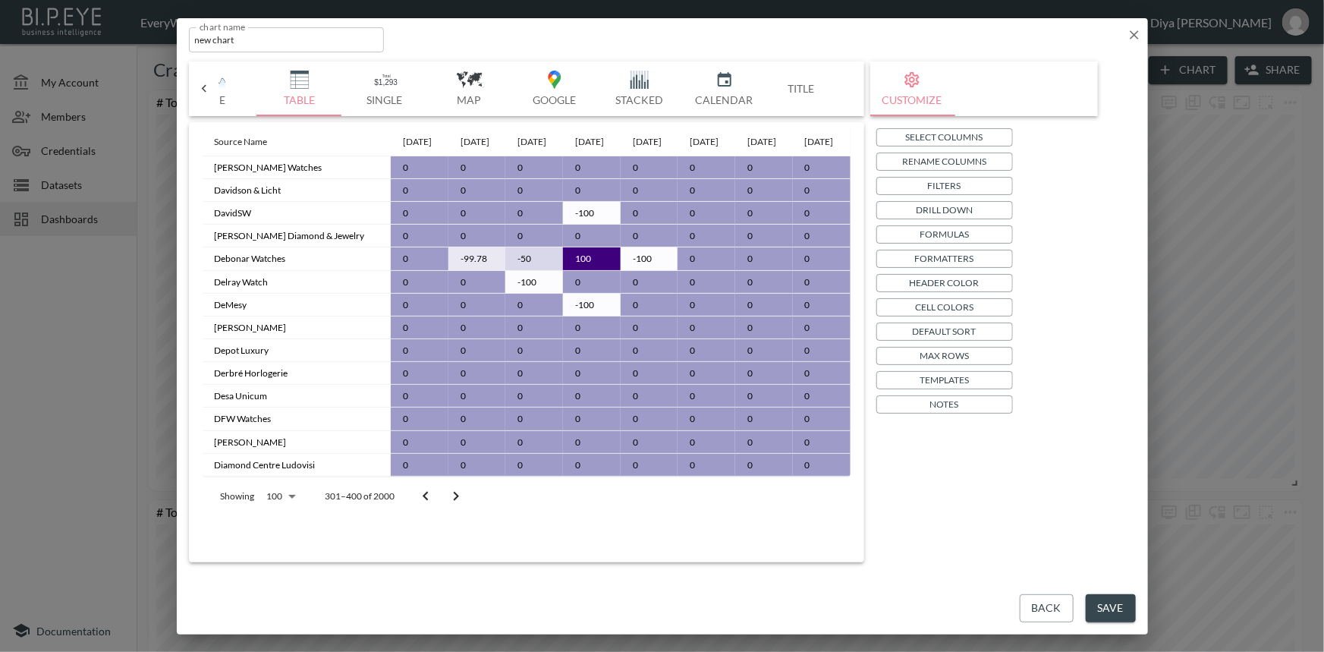
click at [457, 505] on icon "Go to next page" at bounding box center [456, 496] width 18 height 18
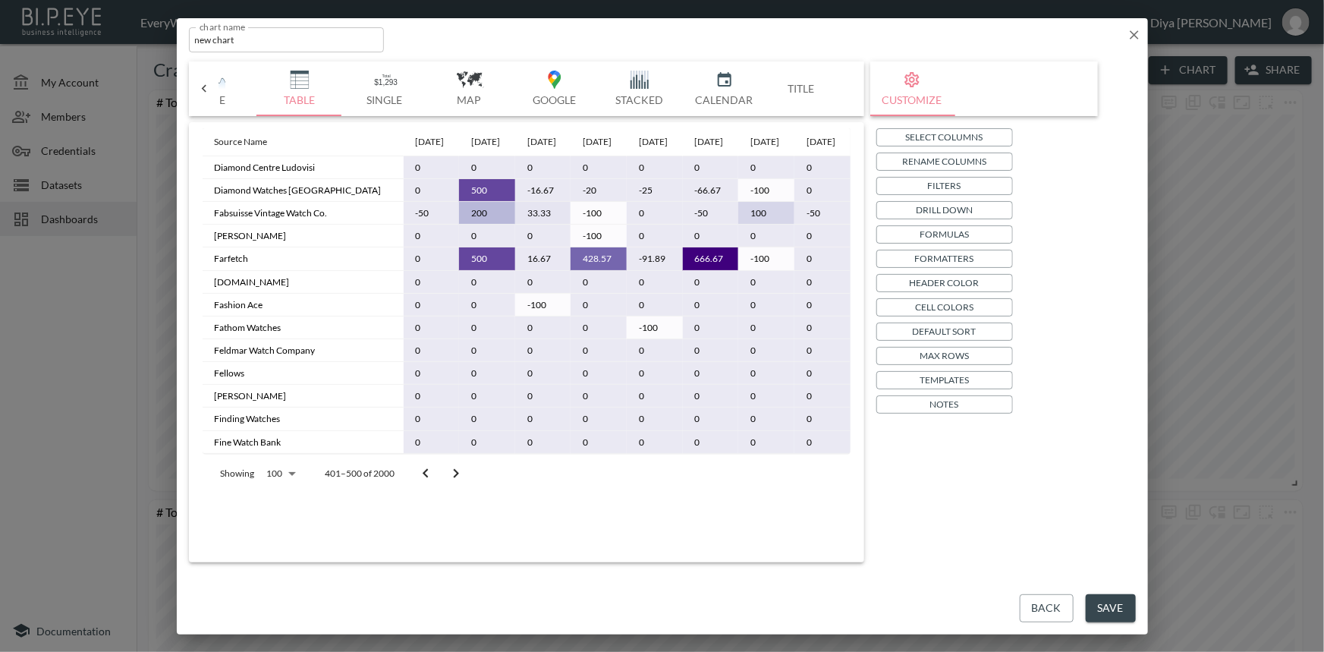
scroll to position [0, 0]
click at [425, 482] on icon "Go to previous page" at bounding box center [425, 473] width 18 height 18
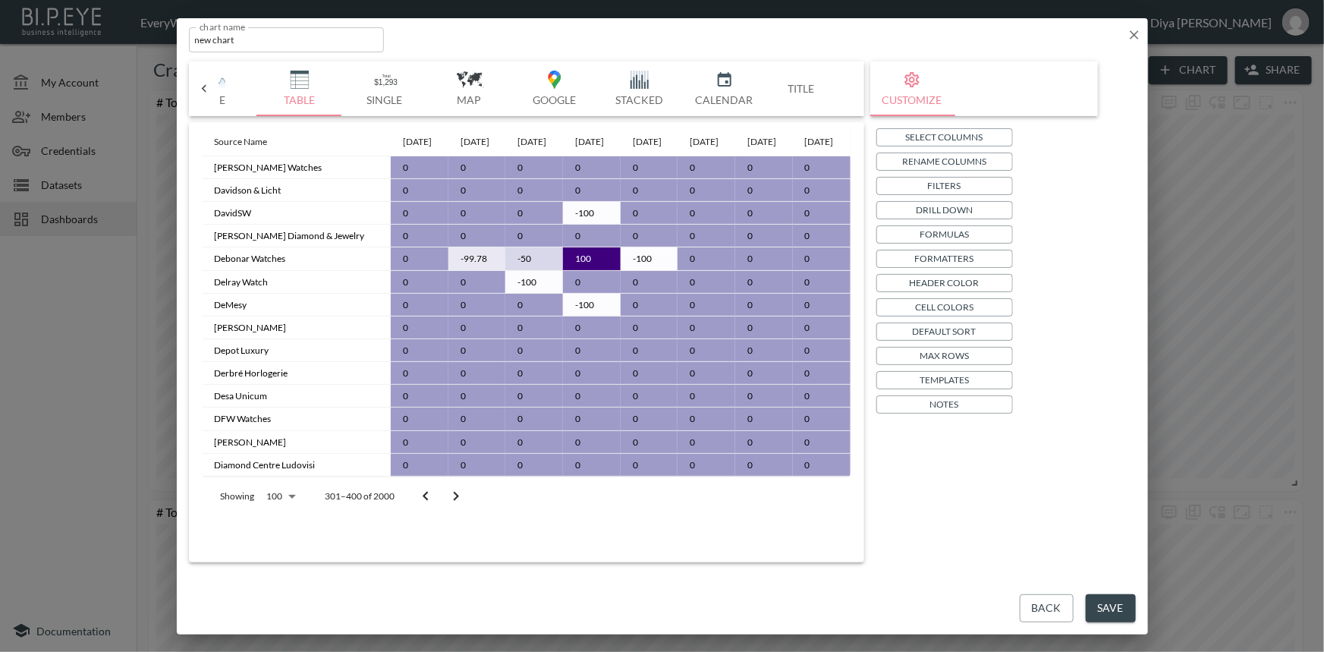
click at [425, 505] on icon "Go to previous page" at bounding box center [425, 496] width 18 height 18
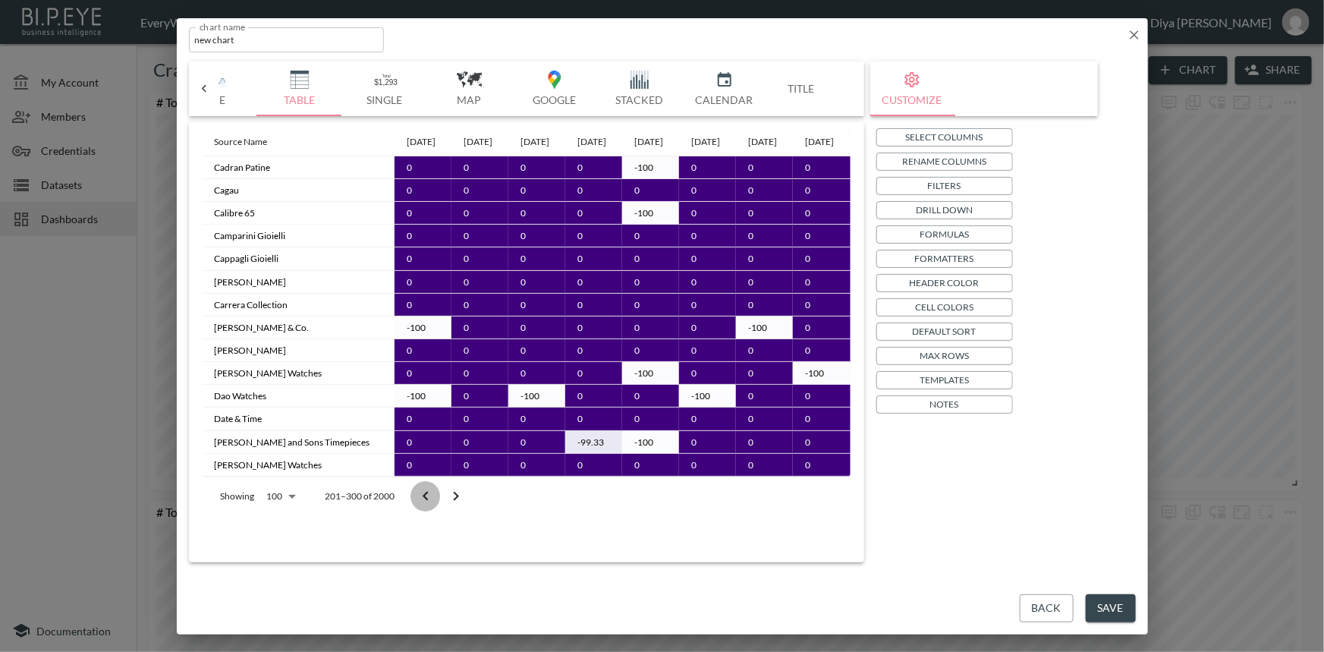
click at [425, 505] on icon "Go to previous page" at bounding box center [425, 496] width 18 height 18
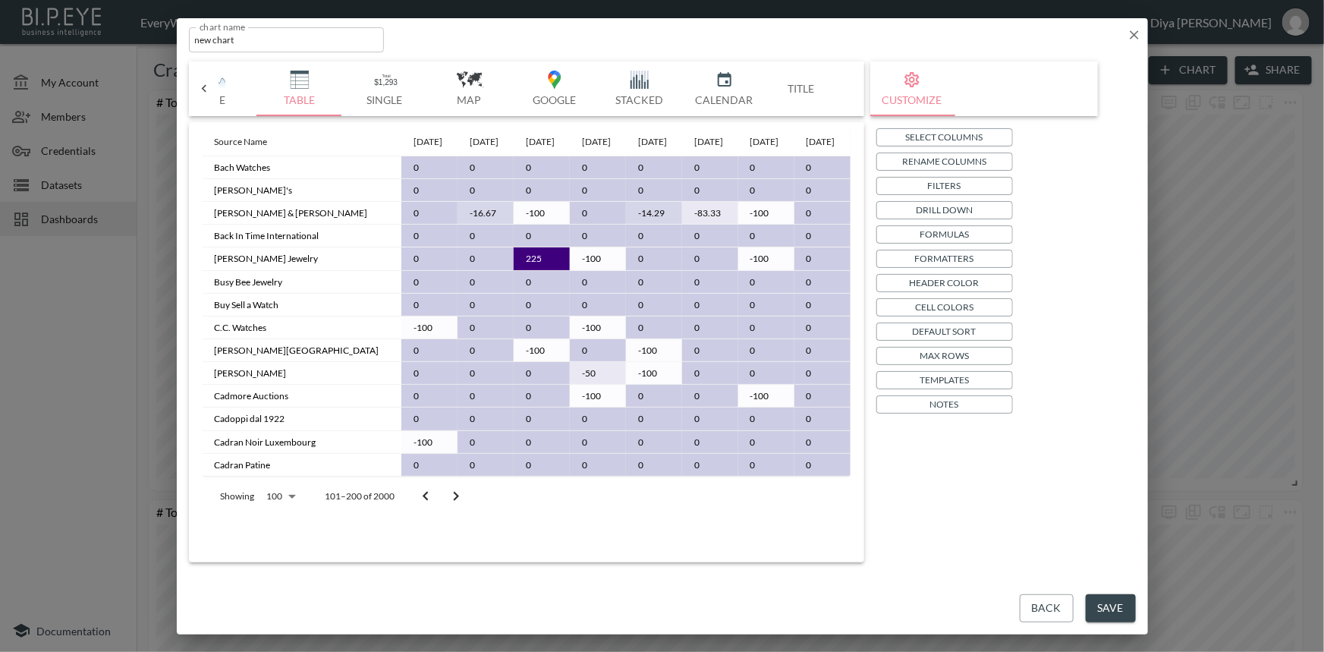
click at [290, 533] on body "BI.P.EYE, Interactive Analytics Dashboards - app EveryWatch / dashboards Diya […" at bounding box center [662, 326] width 1324 height 652
click at [276, 506] on li "25" at bounding box center [280, 510] width 52 height 27
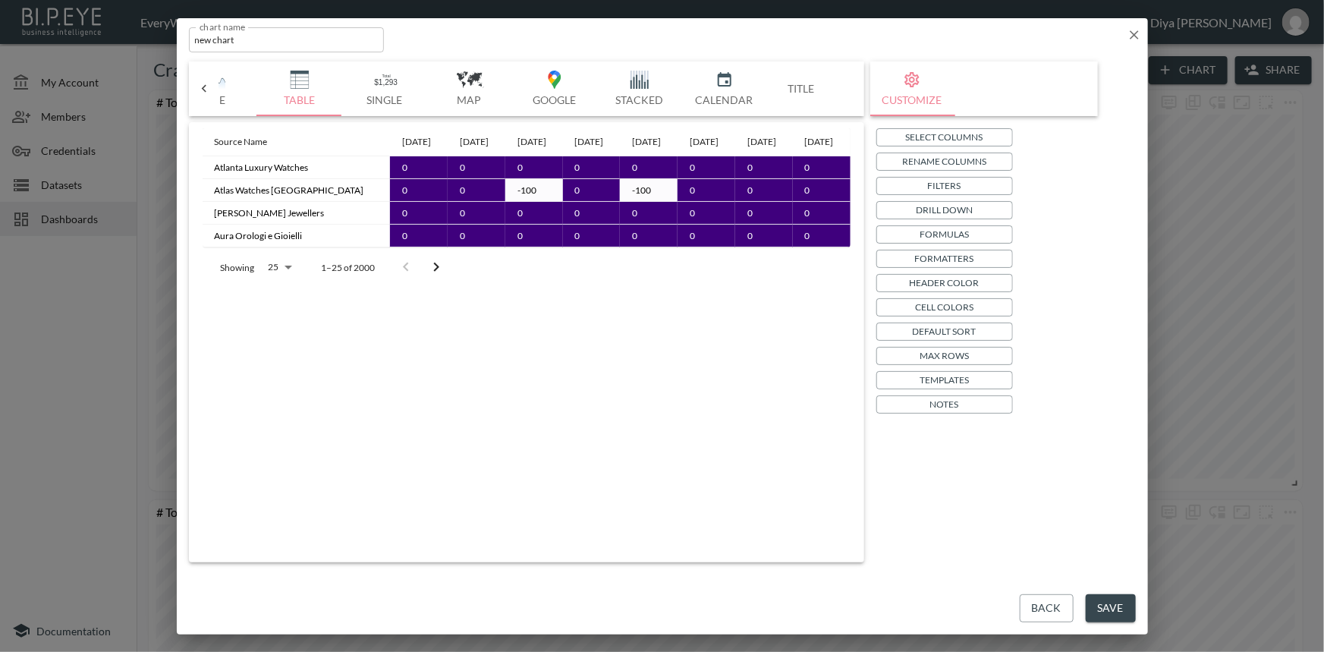
click at [437, 272] on icon "Go to next page" at bounding box center [435, 266] width 5 height 9
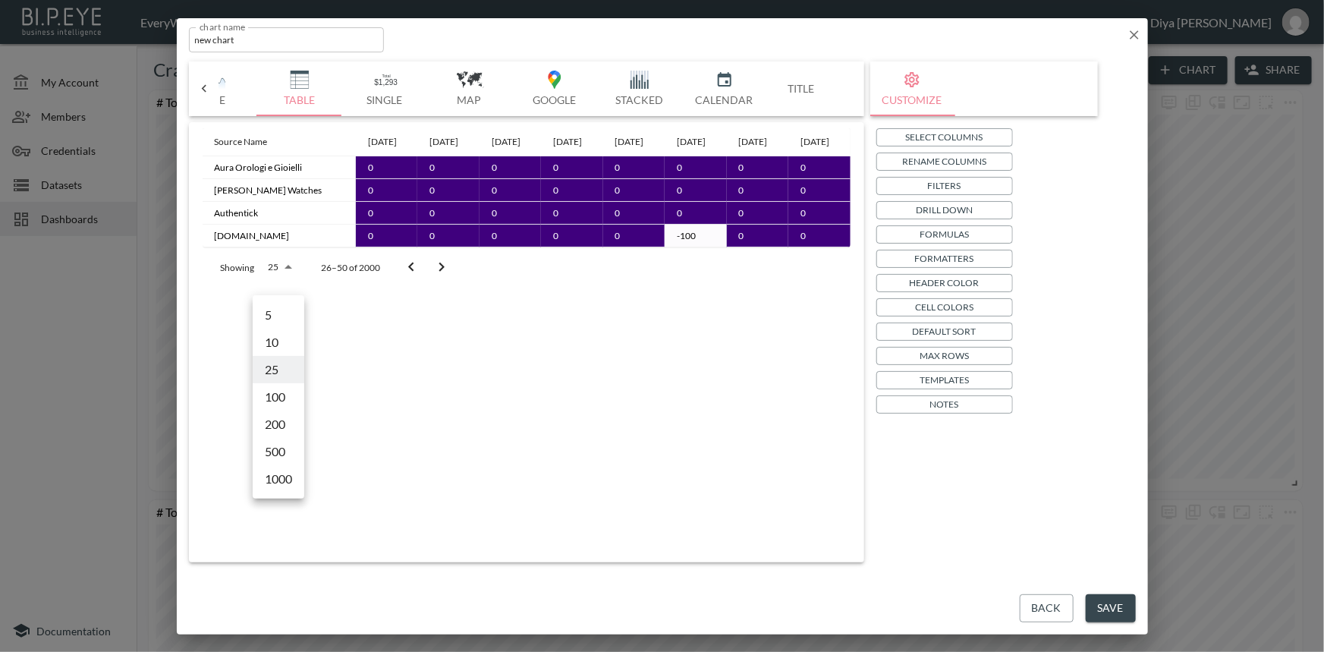
click at [275, 286] on body "BI.P.EYE, Interactive Analytics Dashboards - app EveryWatch / dashboards Diya […" at bounding box center [662, 326] width 1324 height 652
click at [278, 396] on li "100" at bounding box center [279, 396] width 52 height 27
type input "100"
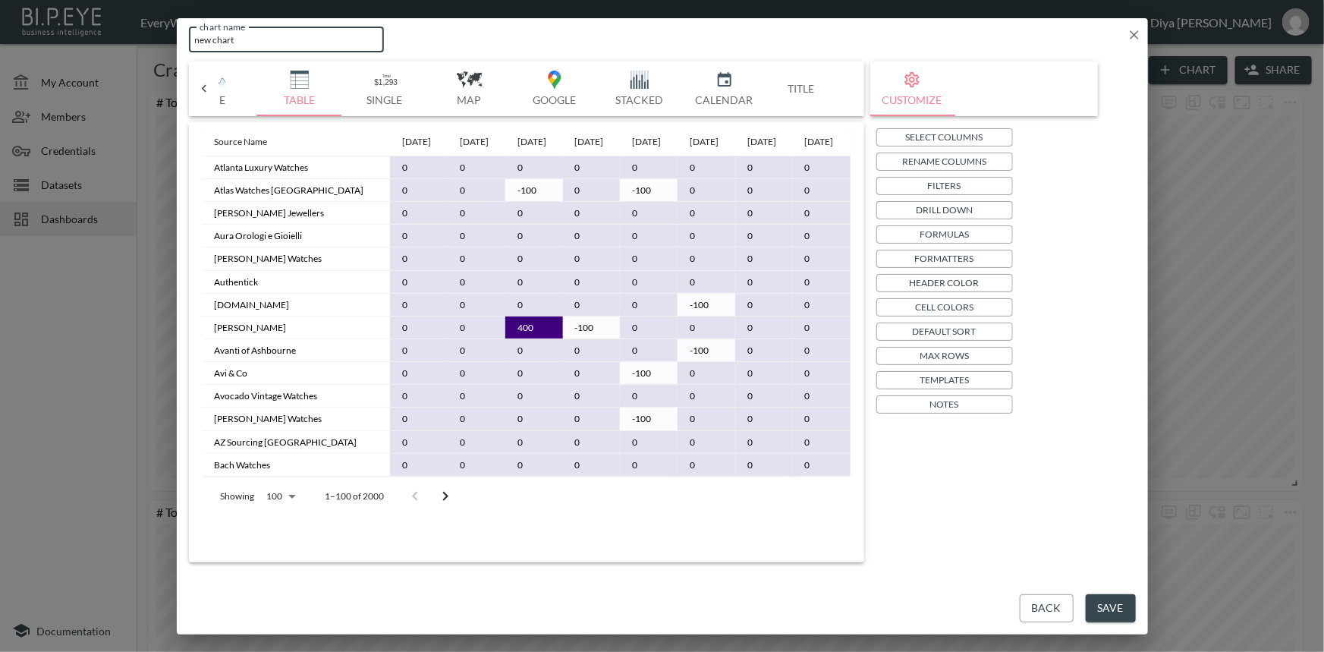
drag, startPoint x: 243, startPoint y: 39, endPoint x: 167, endPoint y: 39, distance: 75.9
click at [167, 39] on div "chart name new chart chart name Bar Horizontal Doughnut Pie Line Table Single M…" at bounding box center [662, 326] width 1324 height 652
type input "Chart"
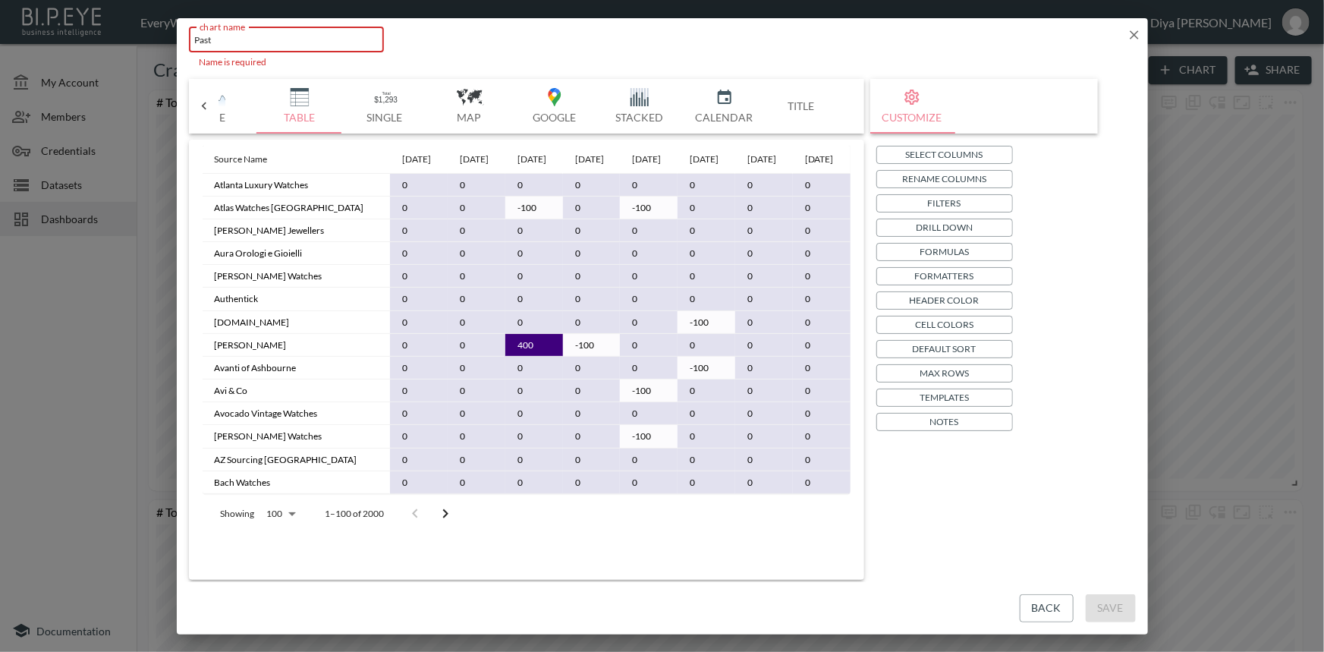
type input "Past"
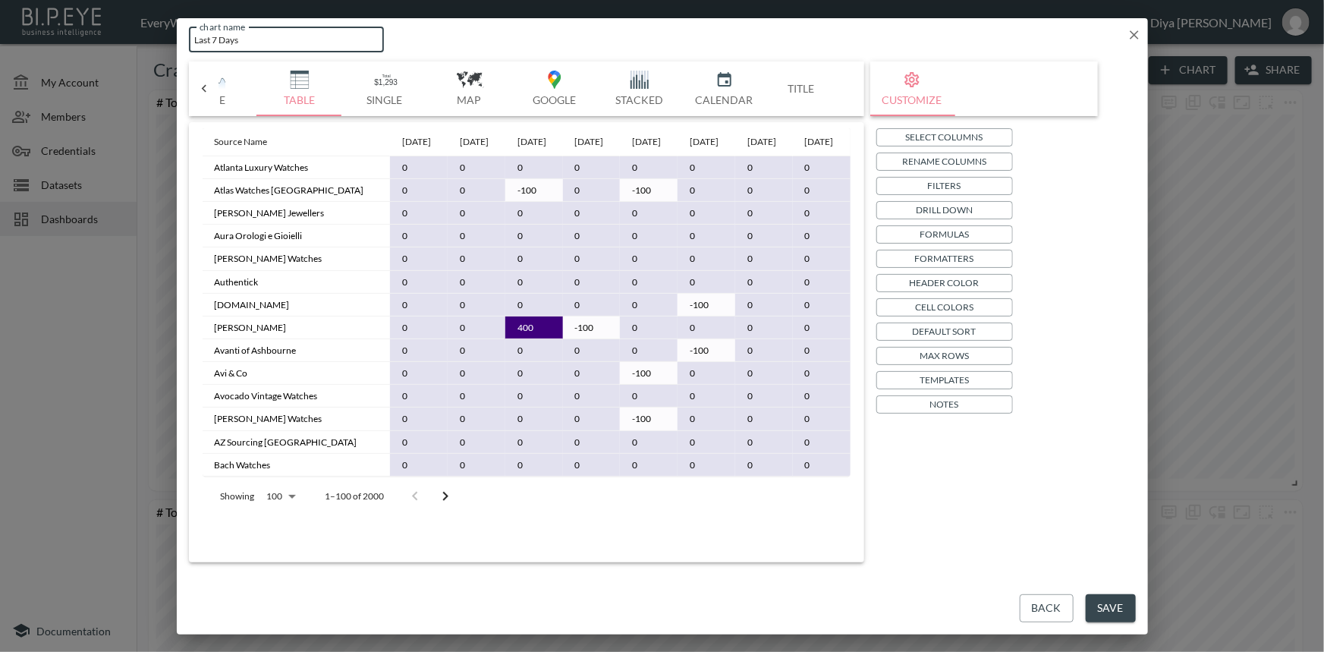
type input "Last 7 Days"
click at [1101, 601] on button "Save" at bounding box center [1110, 608] width 50 height 28
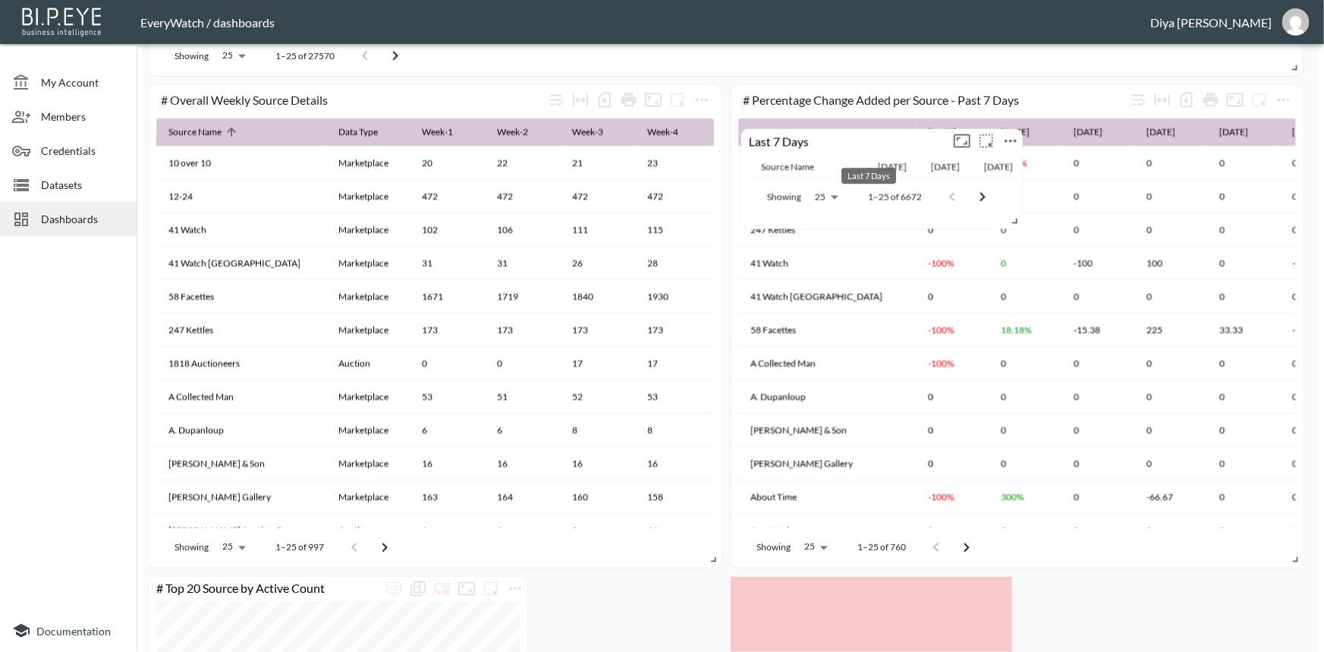
scroll to position [1103, 0]
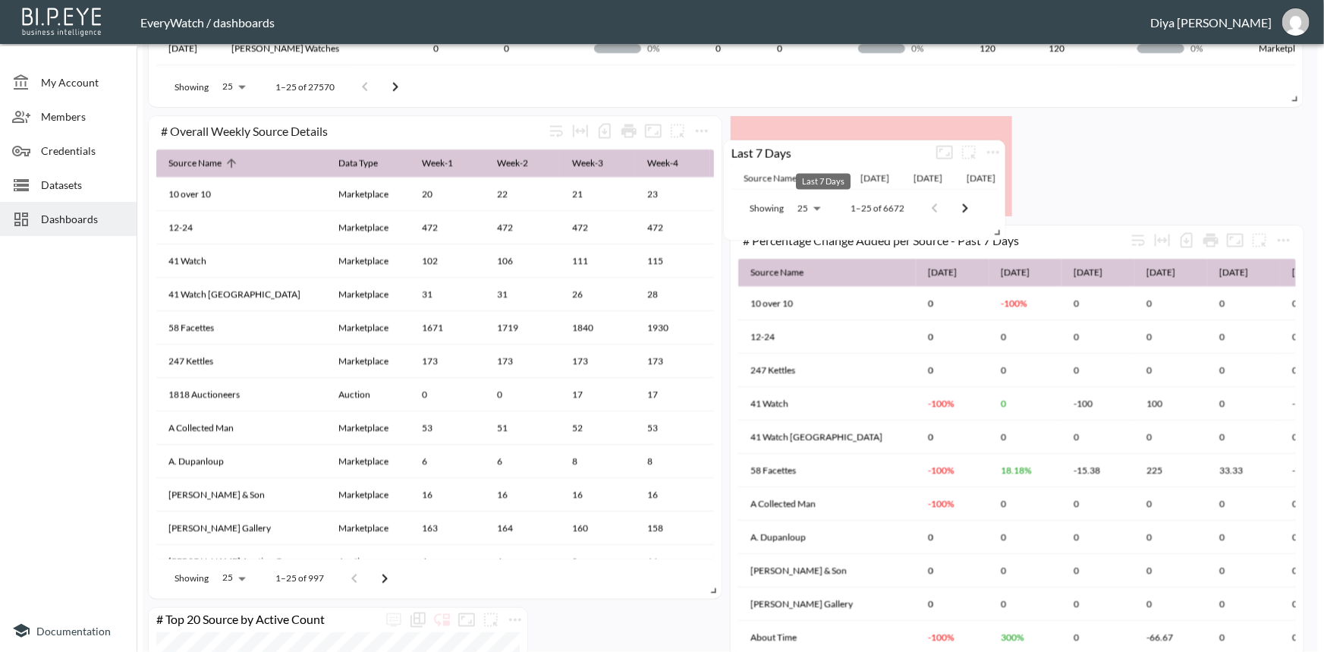
drag, startPoint x: 691, startPoint y: 592, endPoint x: 919, endPoint y: 164, distance: 484.5
click at [866, 152] on div "Last 7 Days" at bounding box center [828, 152] width 209 height 14
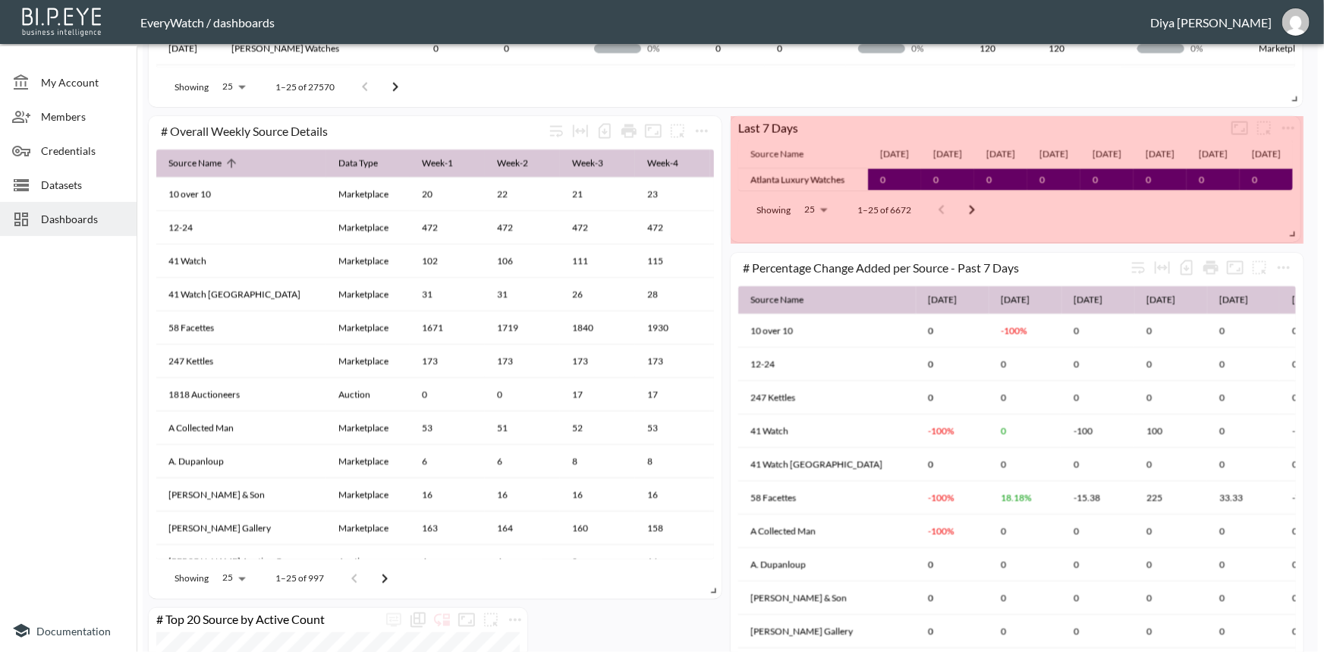
drag, startPoint x: 1007, startPoint y: 209, endPoint x: 1295, endPoint y: 234, distance: 289.4
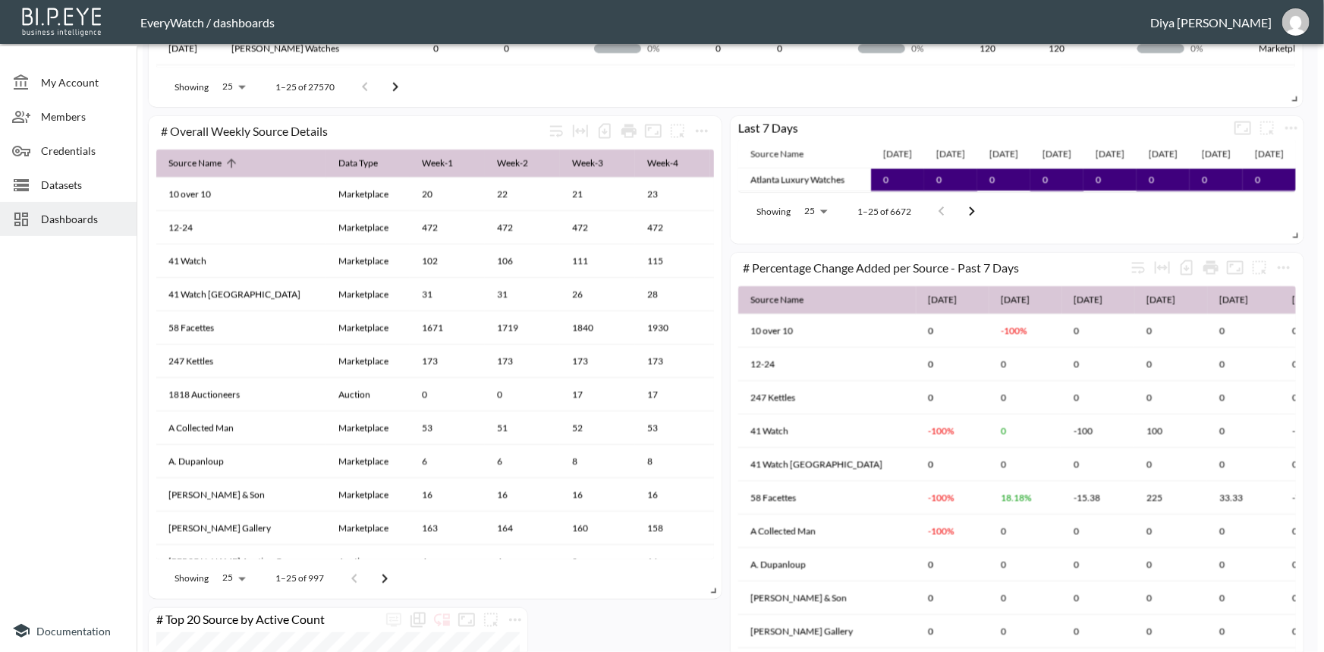
click at [871, 168] on th "[DATE]" at bounding box center [897, 154] width 53 height 28
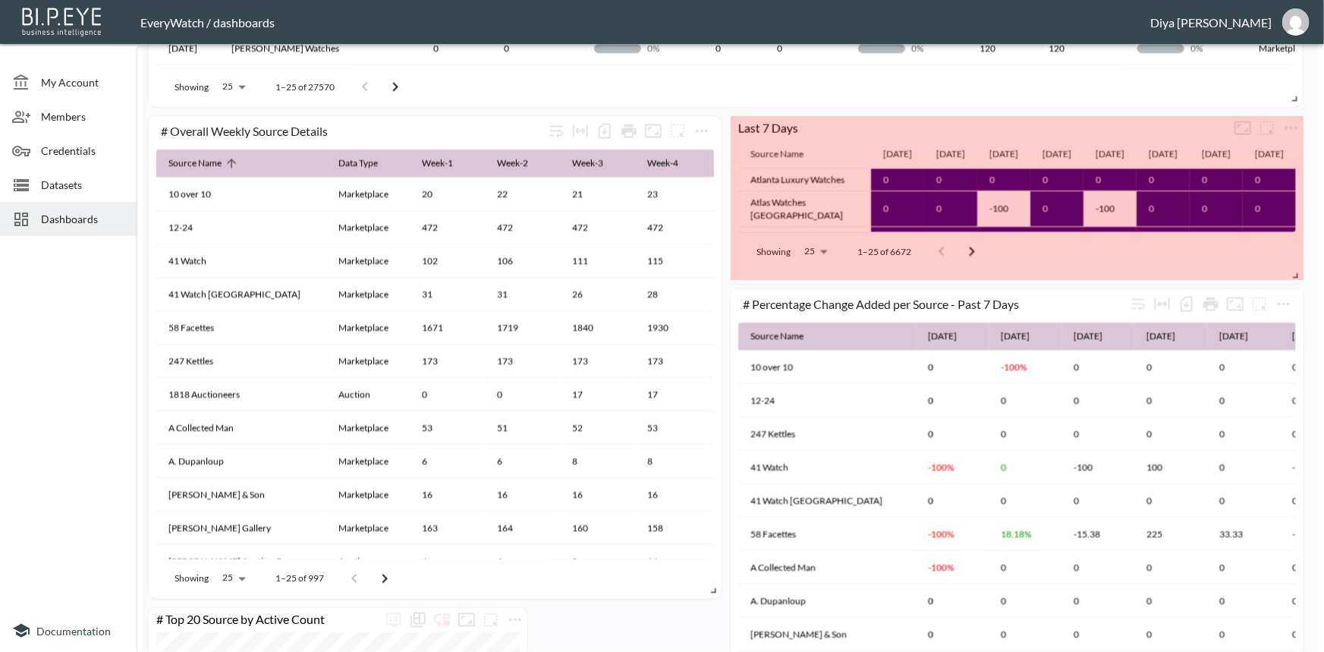
drag, startPoint x: 1296, startPoint y: 237, endPoint x: 1154, endPoint y: 246, distance: 142.1
click at [1304, 313] on div "# Overall Source Details Date Source Name Added Prev Added Added % Sold Prev So…" at bounding box center [727, 161] width 1169 height 2348
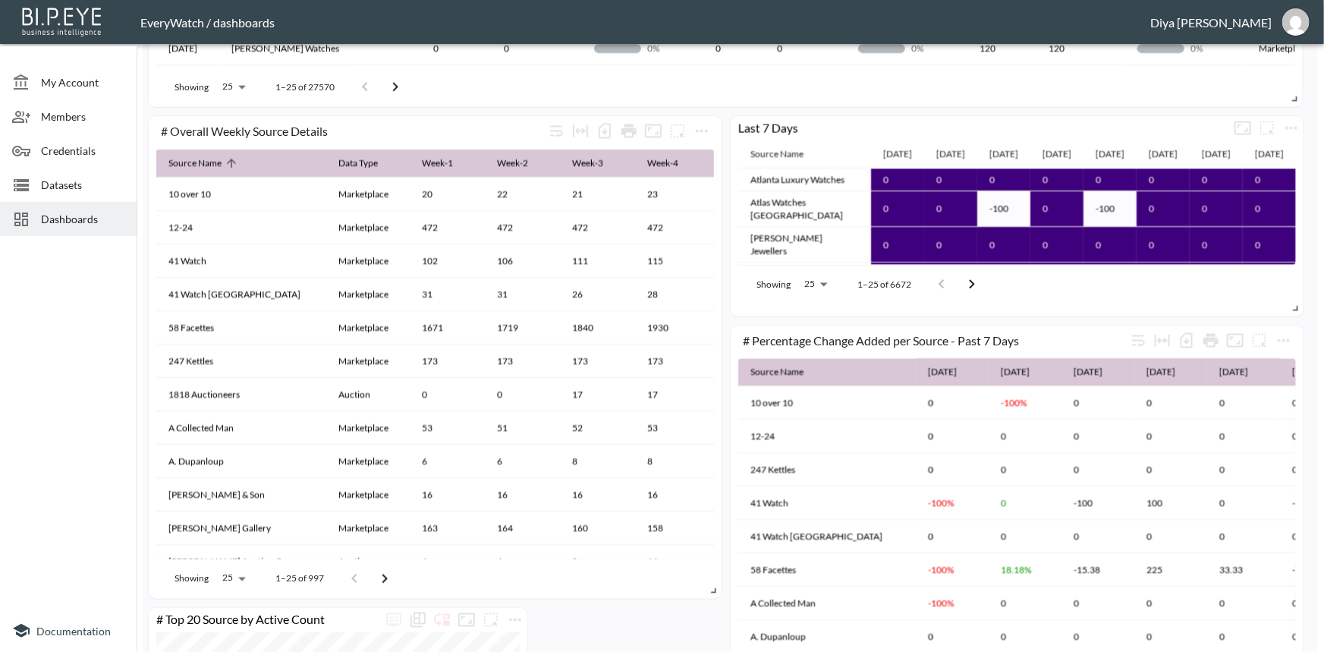
click at [873, 168] on th "[DATE]" at bounding box center [897, 154] width 53 height 28
click at [871, 168] on th "[DATE]" at bounding box center [897, 154] width 53 height 28
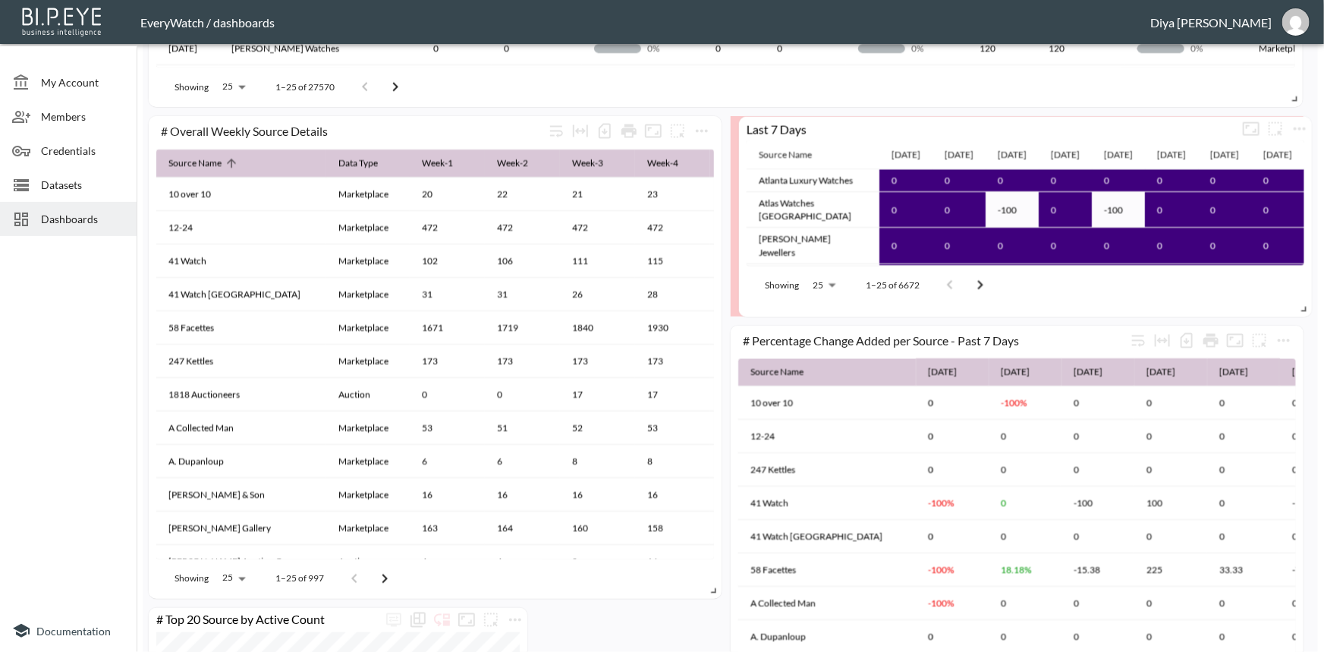
drag, startPoint x: 865, startPoint y: 169, endPoint x: 873, endPoint y: 170, distance: 8.4
click at [879, 169] on th "[DATE]" at bounding box center [905, 155] width 53 height 28
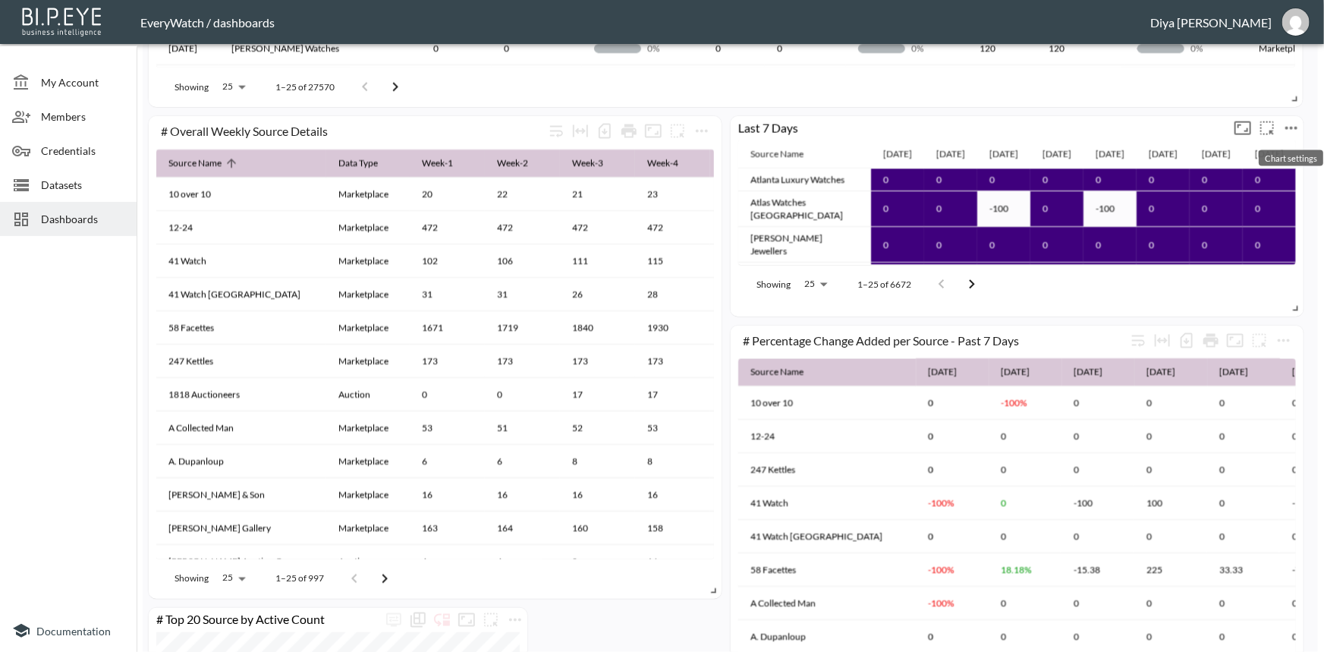
click at [1295, 124] on icon "more" at bounding box center [1291, 128] width 18 height 18
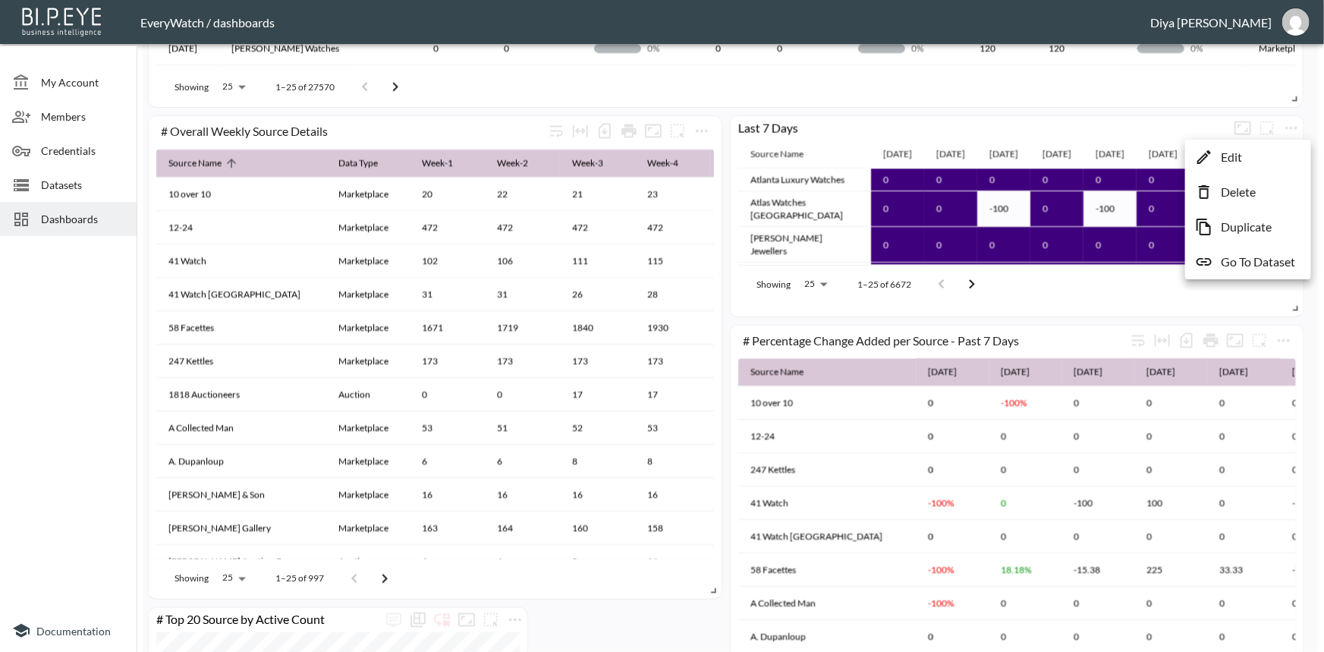
click at [1245, 162] on li "Edit" at bounding box center [1248, 156] width 118 height 27
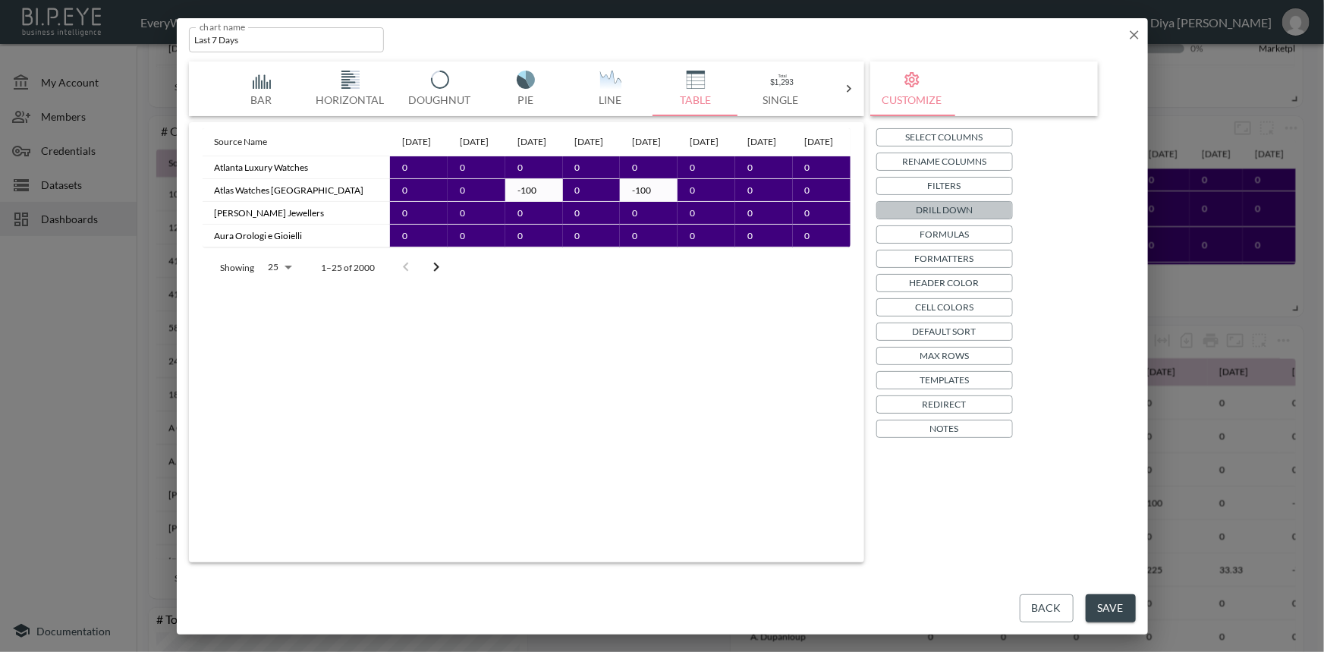
click at [940, 209] on p "Drill Down" at bounding box center [943, 210] width 57 height 16
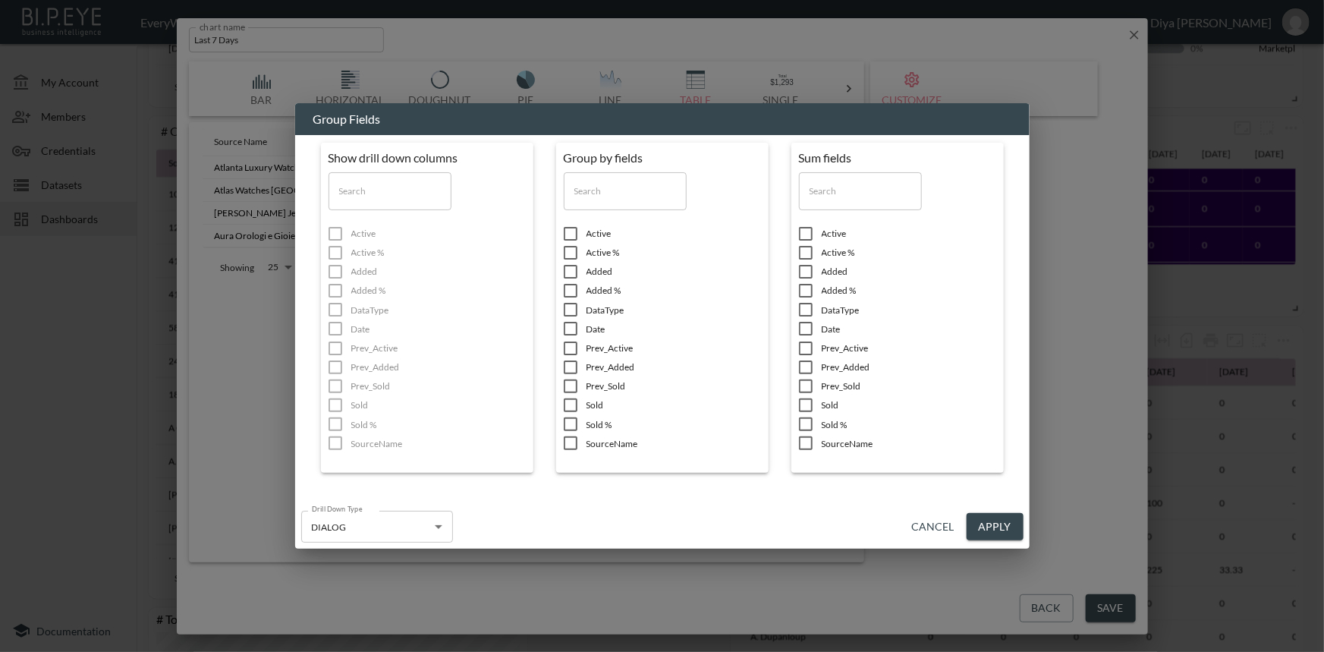
click at [1051, 250] on div "Group Fields Show drill down columns ​ Active Active % Added Added % DataType D…" at bounding box center [662, 326] width 1324 height 652
click at [931, 528] on button "Cancel" at bounding box center [933, 527] width 55 height 28
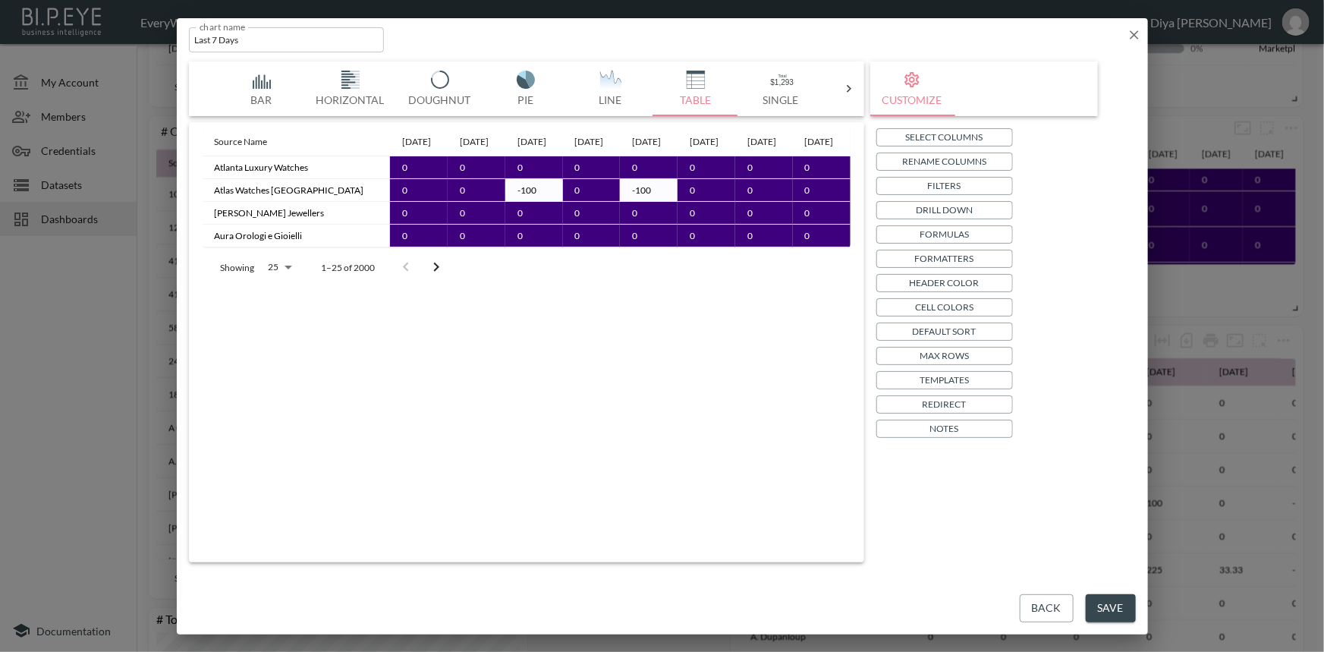
click at [437, 272] on icon "Go to next page" at bounding box center [435, 266] width 5 height 9
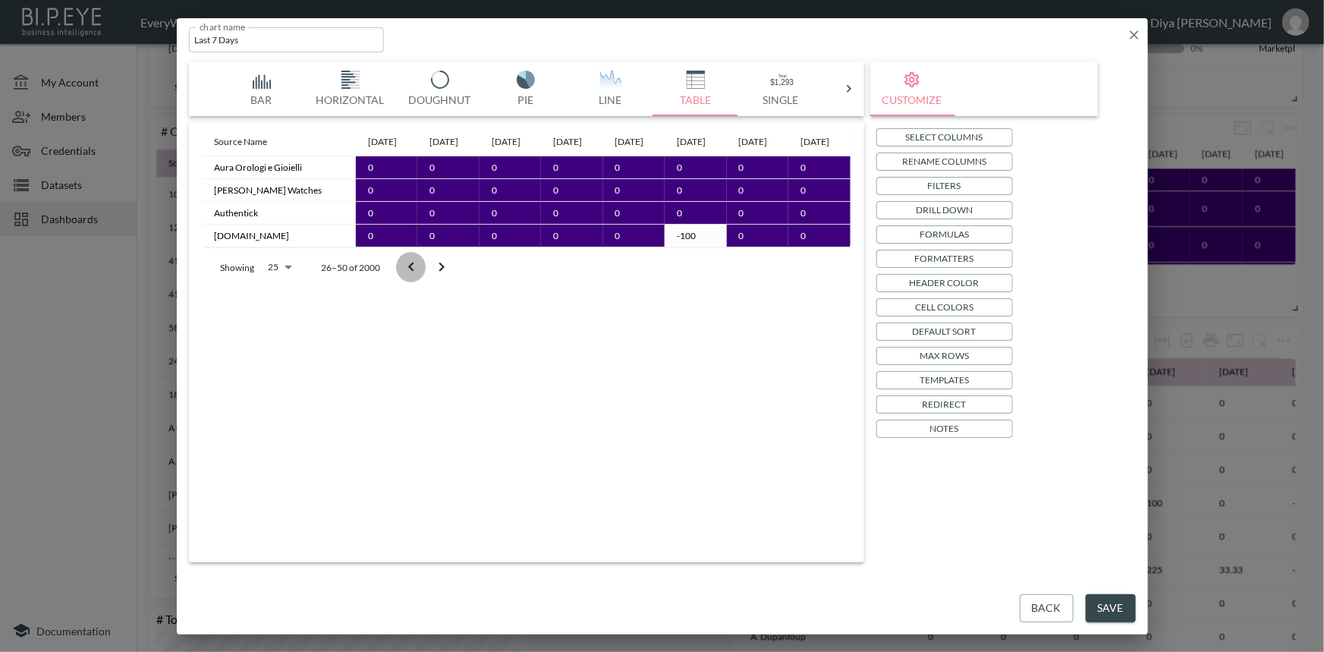
click at [411, 276] on icon "Go to previous page" at bounding box center [411, 267] width 18 height 18
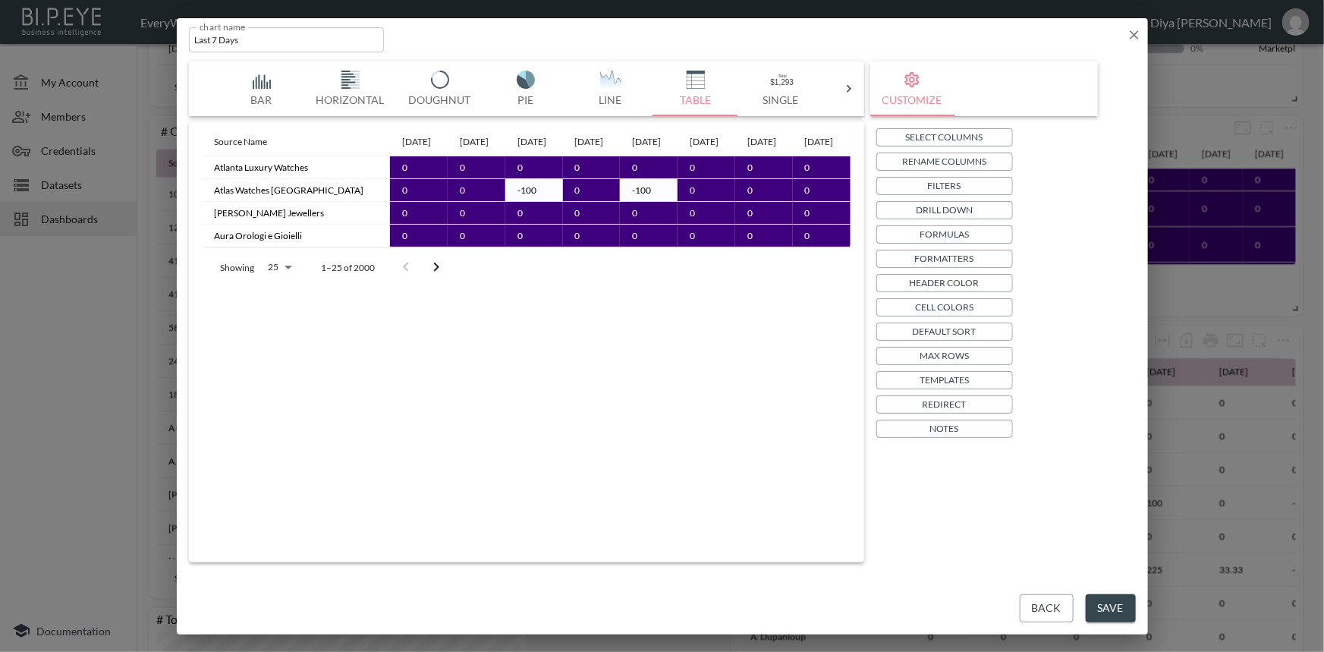
click at [430, 276] on icon "Go to next page" at bounding box center [436, 267] width 18 height 18
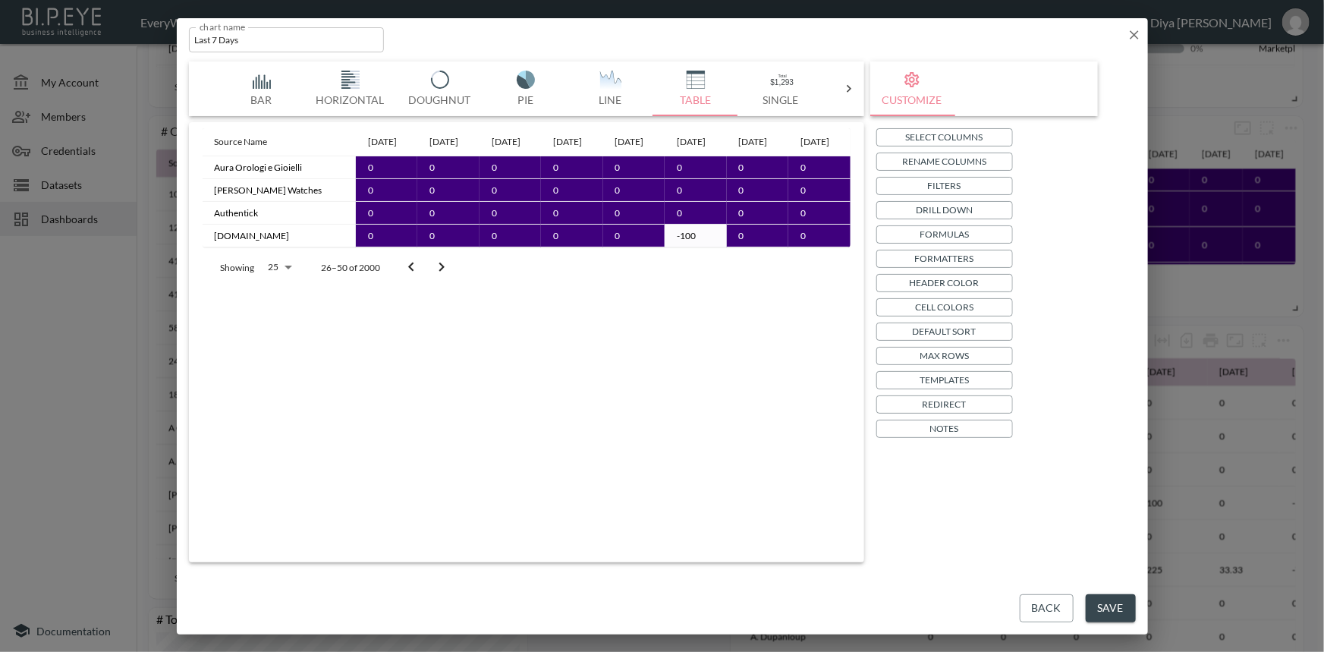
click at [410, 276] on icon "Go to previous page" at bounding box center [411, 267] width 18 height 18
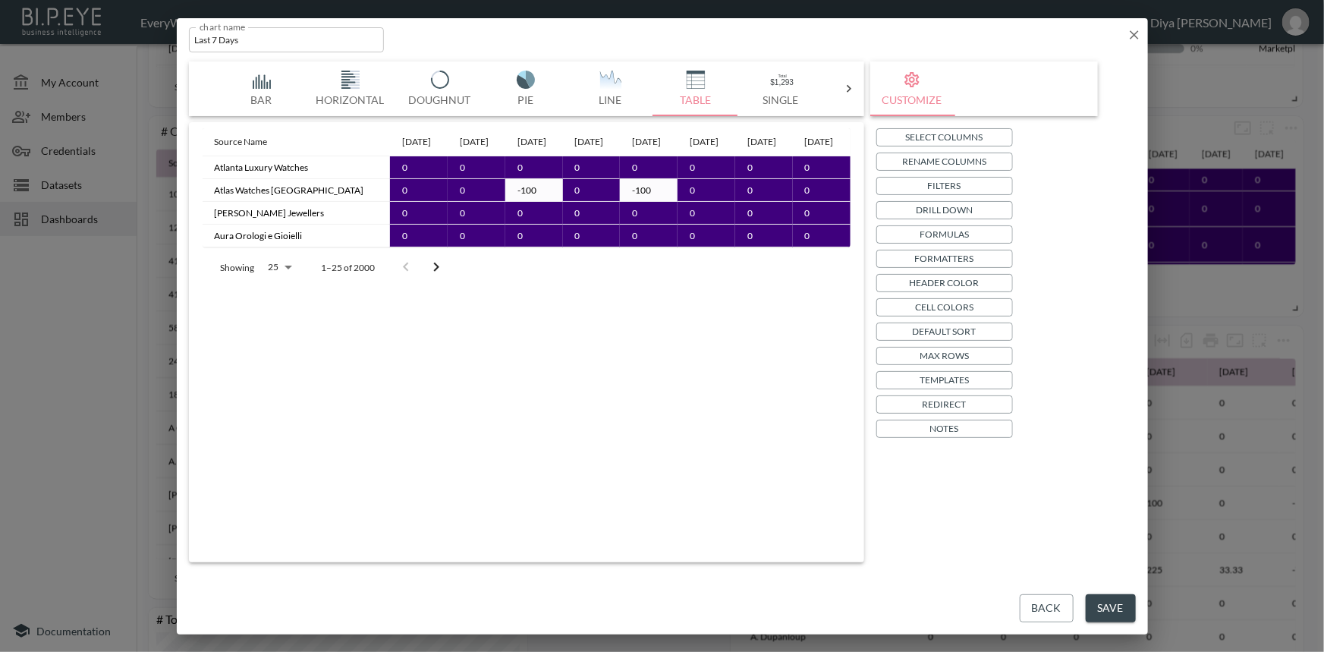
click at [405, 282] on div at bounding box center [421, 267] width 61 height 30
click at [407, 282] on div at bounding box center [421, 267] width 61 height 30
click at [901, 207] on button "Drill Down" at bounding box center [944, 210] width 137 height 18
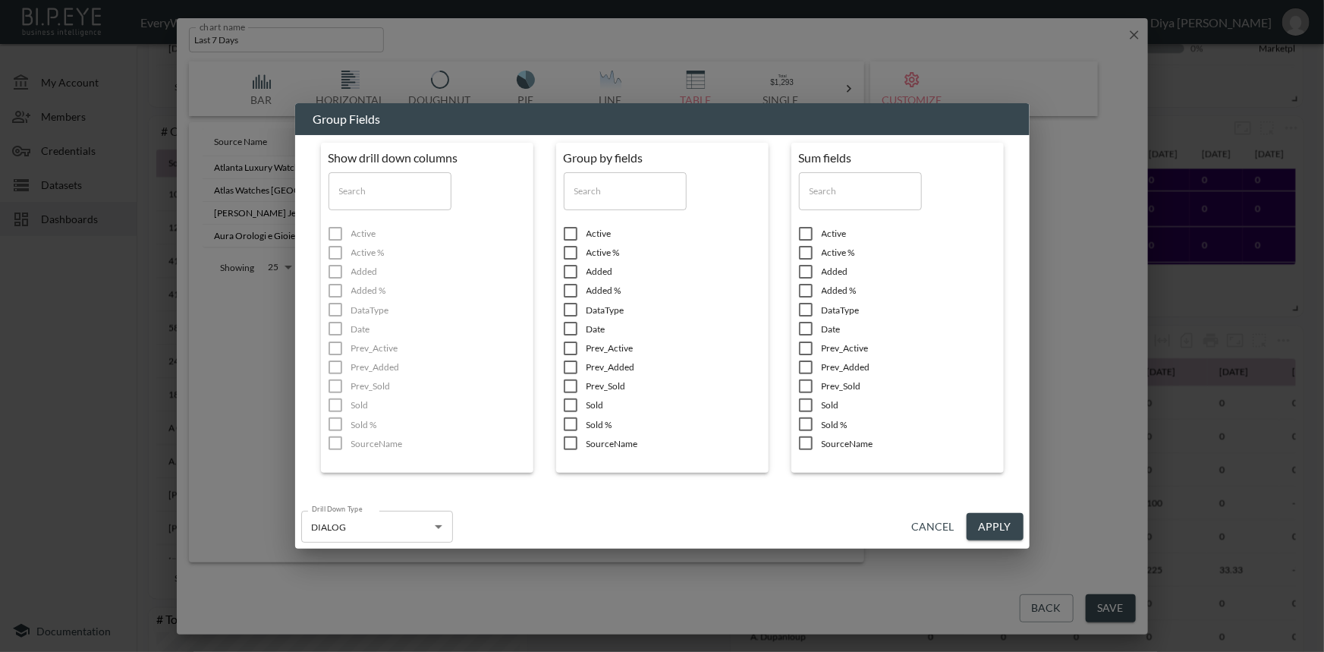
click at [569, 328] on input "checkbox" at bounding box center [570, 328] width 32 height 15
checkbox input "true"
click at [334, 327] on input "checkbox" at bounding box center [335, 328] width 32 height 15
checkbox input "true"
click at [997, 527] on button "Apply" at bounding box center [994, 527] width 57 height 28
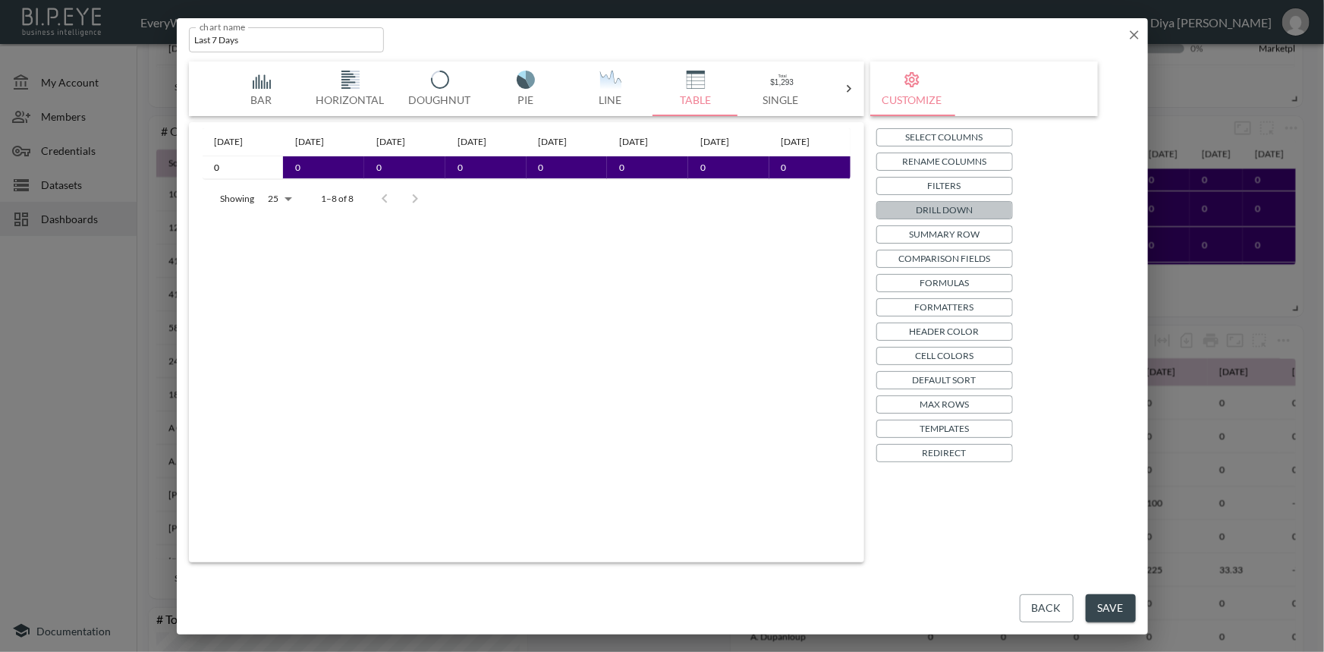
click at [943, 212] on p "Drill Down" at bounding box center [943, 210] width 57 height 16
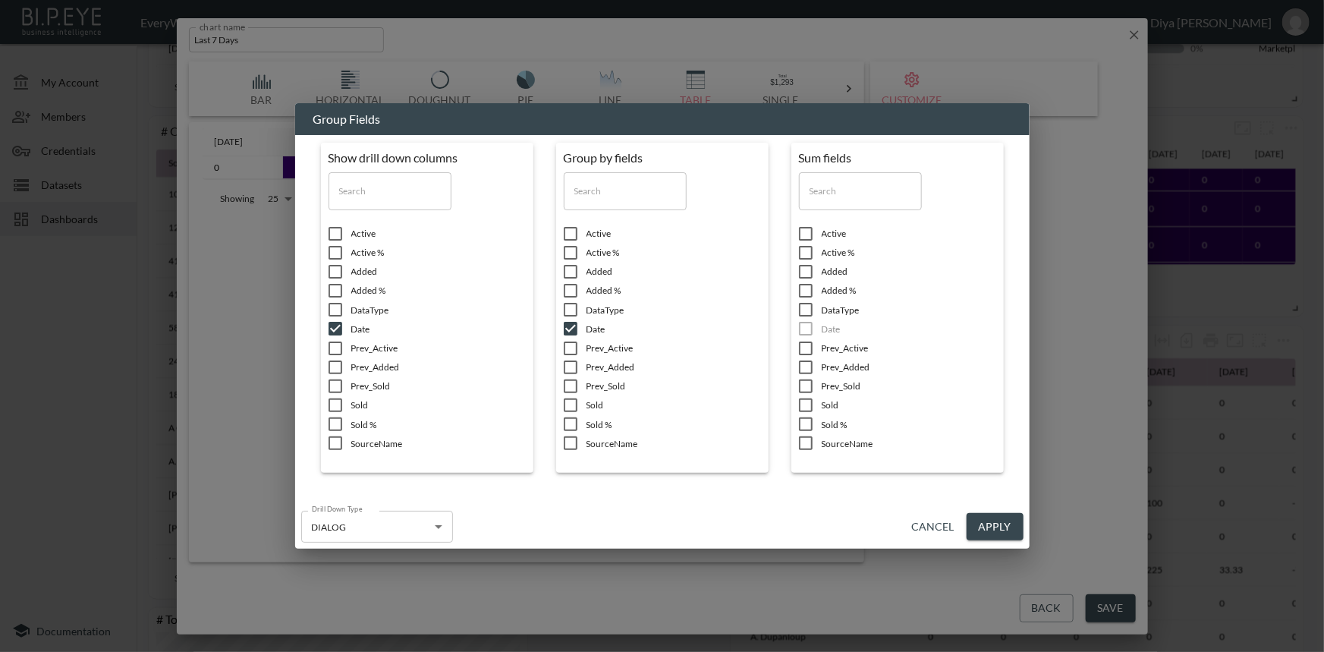
click at [573, 446] on input "checkbox" at bounding box center [570, 442] width 32 height 15
checkbox input "true"
click at [339, 444] on input "checkbox" at bounding box center [335, 442] width 32 height 15
checkbox input "true"
click at [569, 291] on input "checkbox" at bounding box center [570, 290] width 32 height 15
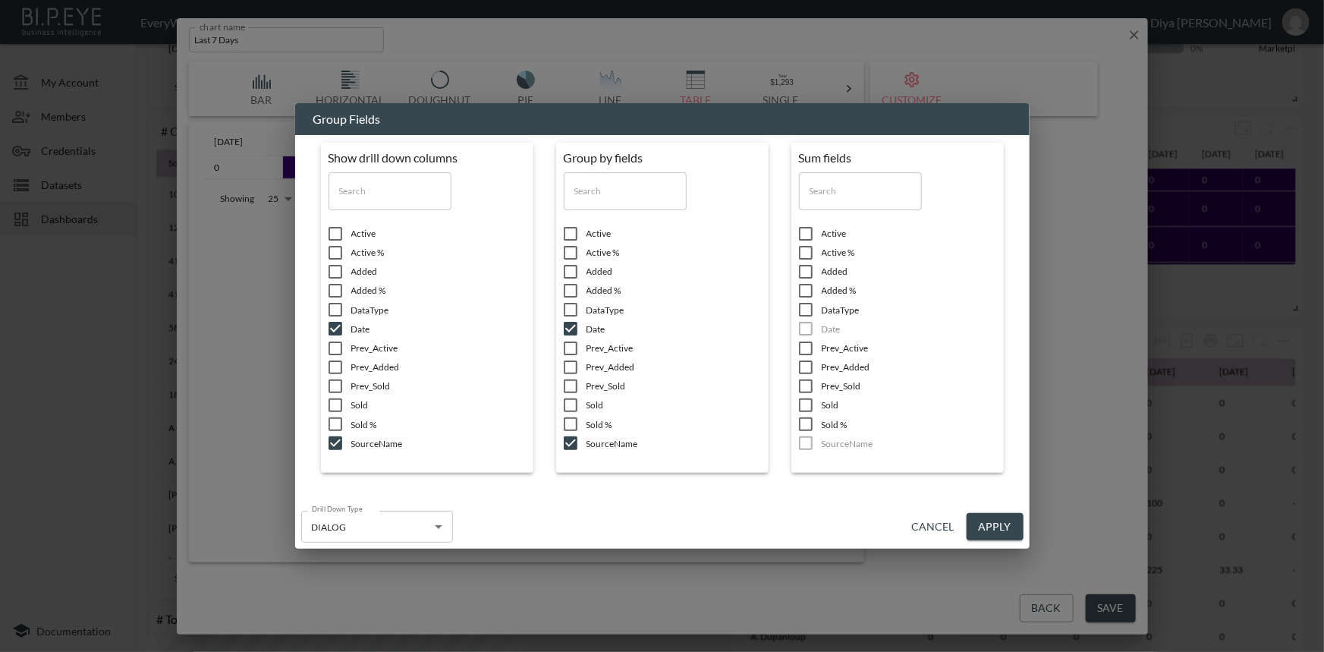
checkbox input "true"
click at [338, 291] on input "checkbox" at bounding box center [335, 290] width 32 height 15
checkbox input "true"
click at [986, 523] on button "Apply" at bounding box center [994, 527] width 57 height 28
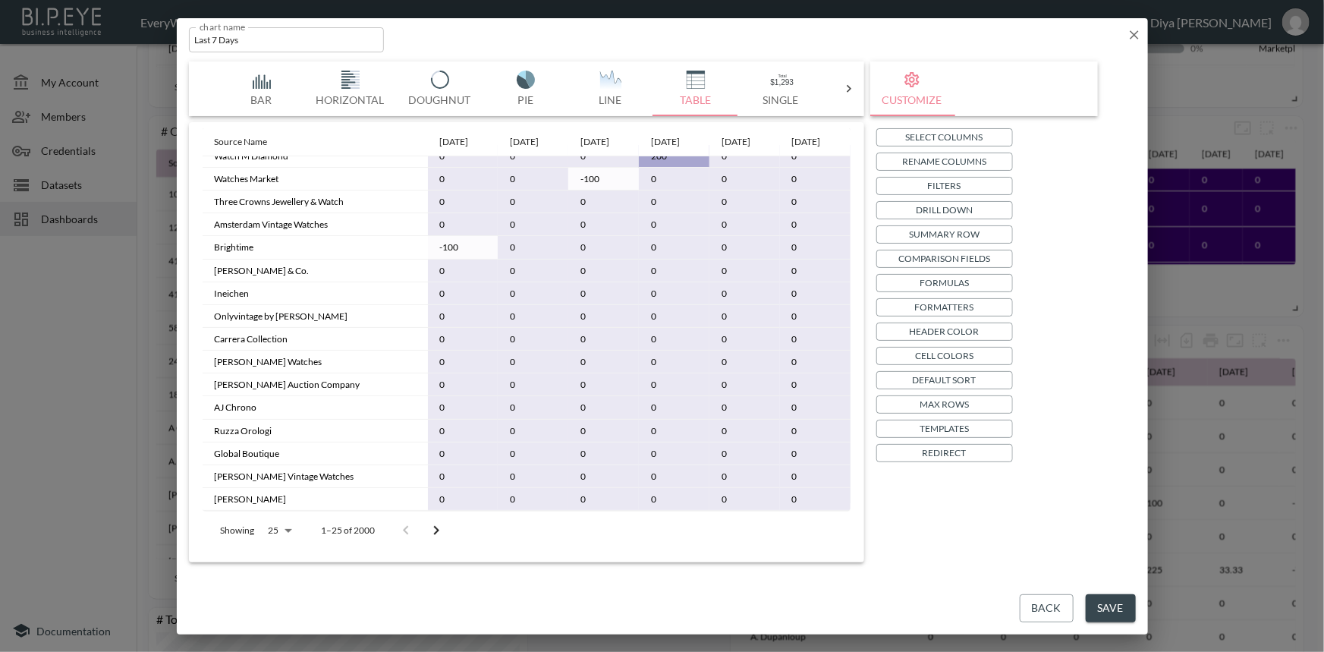
scroll to position [0, 0]
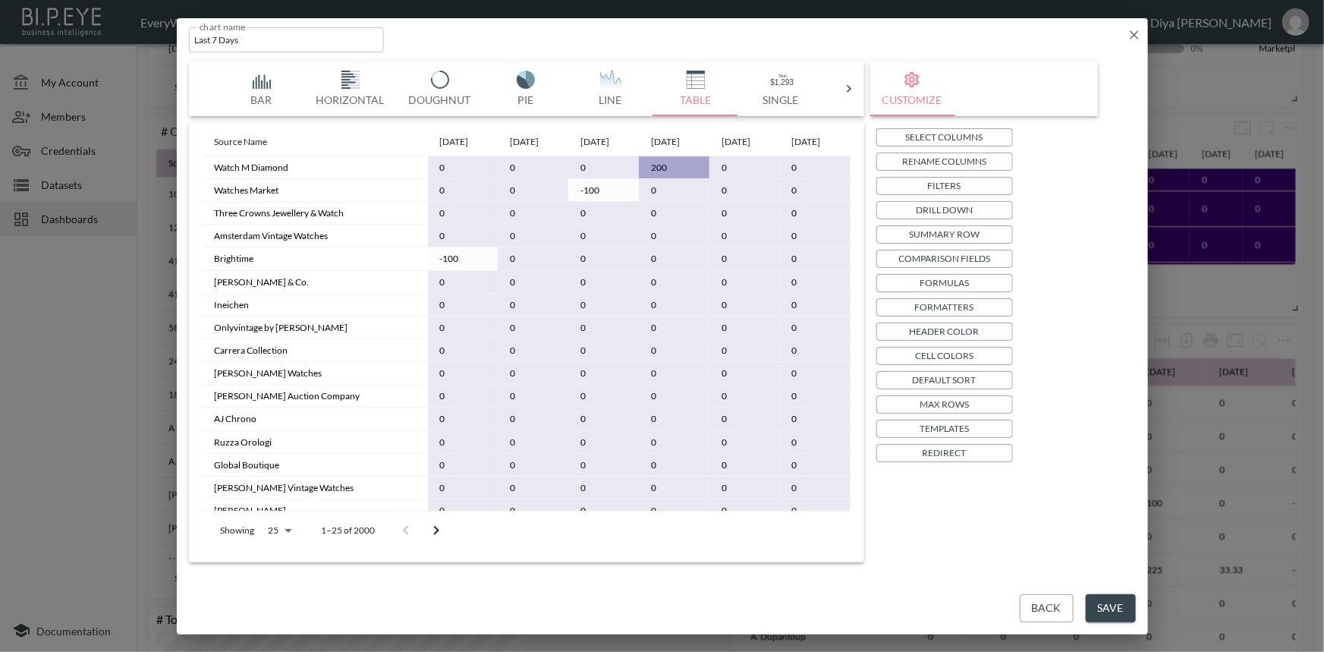
click at [275, 526] on body "BI.P.EYE, Interactive Analytics Dashboards - app EveryWatch / dashboards Diya […" at bounding box center [662, 326] width 1324 height 652
click at [726, 414] on div at bounding box center [662, 326] width 1324 height 652
click at [944, 205] on p "Drill Down" at bounding box center [943, 210] width 57 height 16
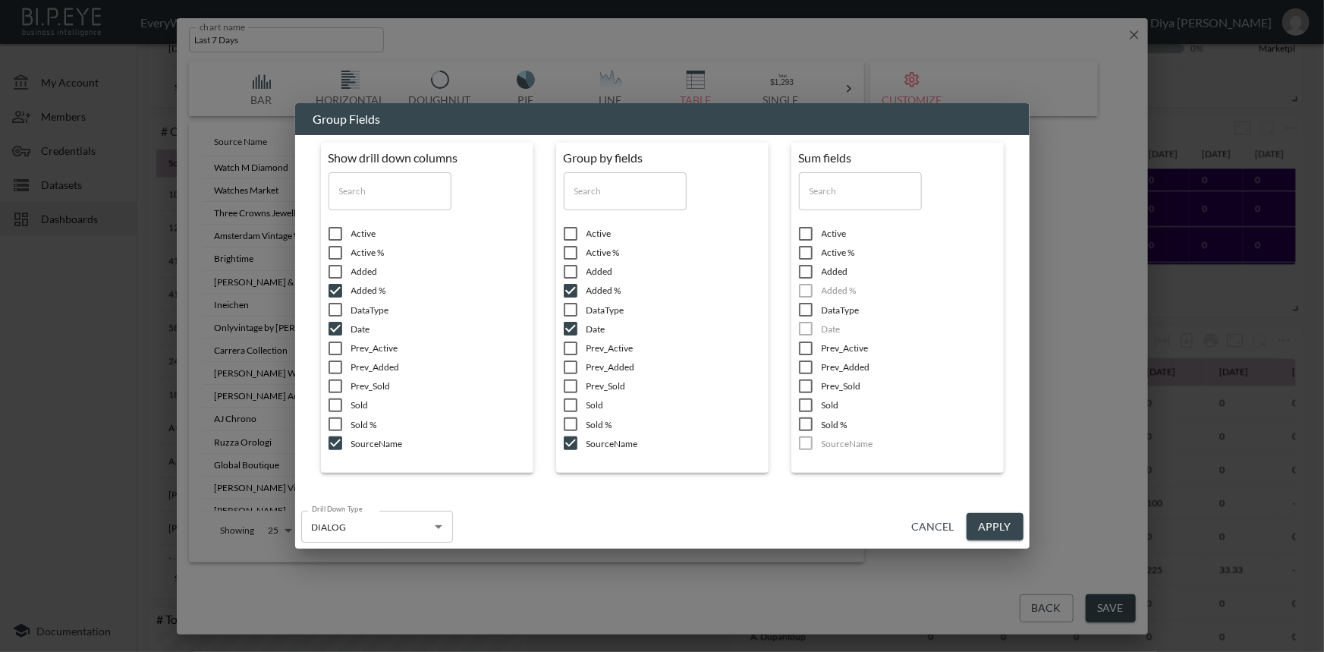
click at [981, 519] on button "Apply" at bounding box center [994, 527] width 57 height 28
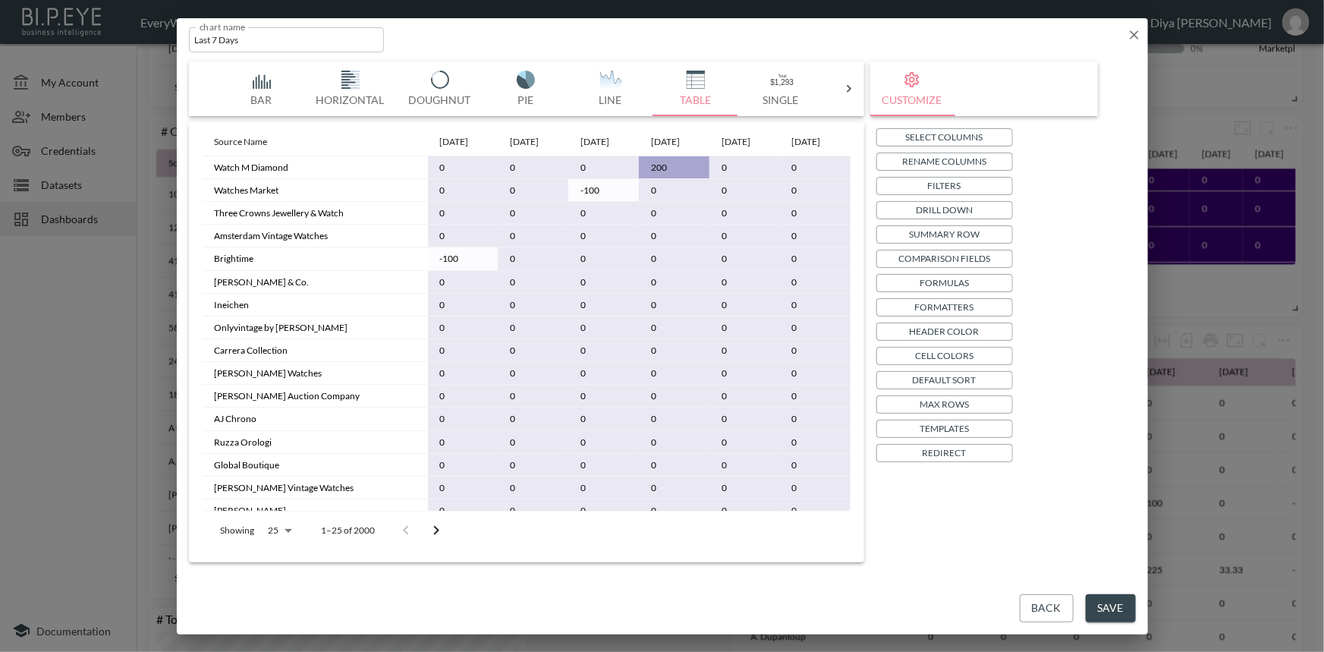
click at [1104, 603] on button "Save" at bounding box center [1110, 608] width 50 height 28
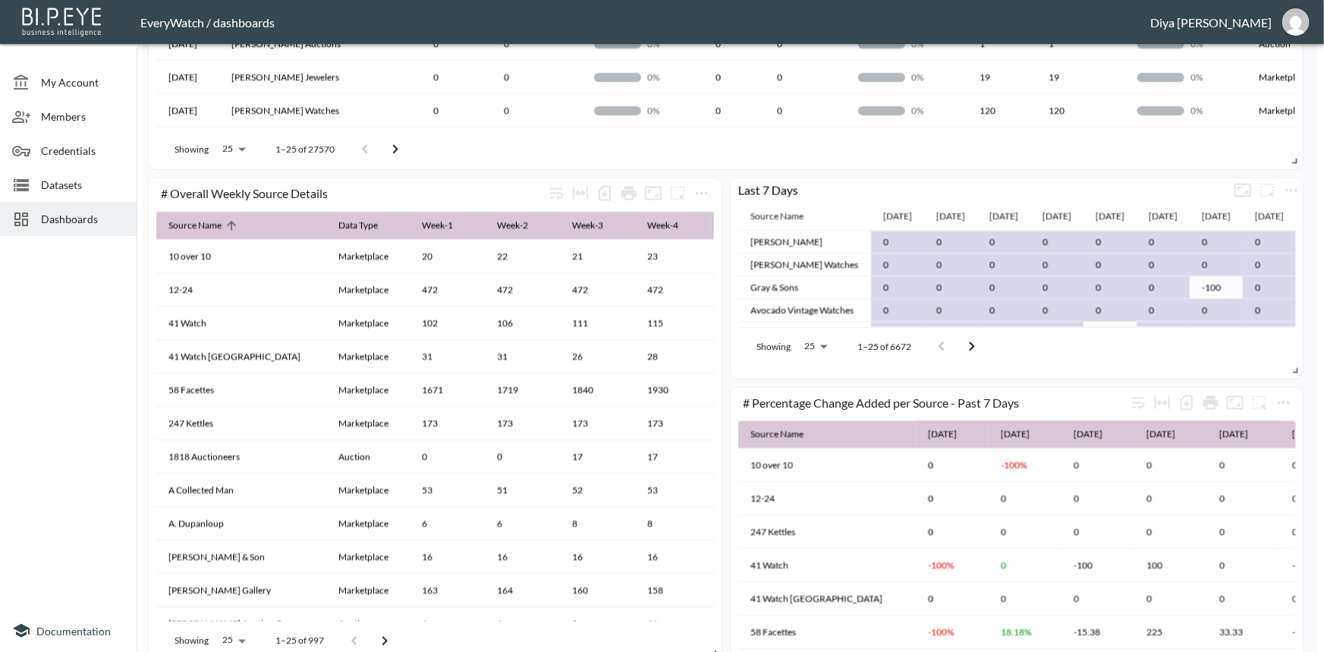
scroll to position [1103, 0]
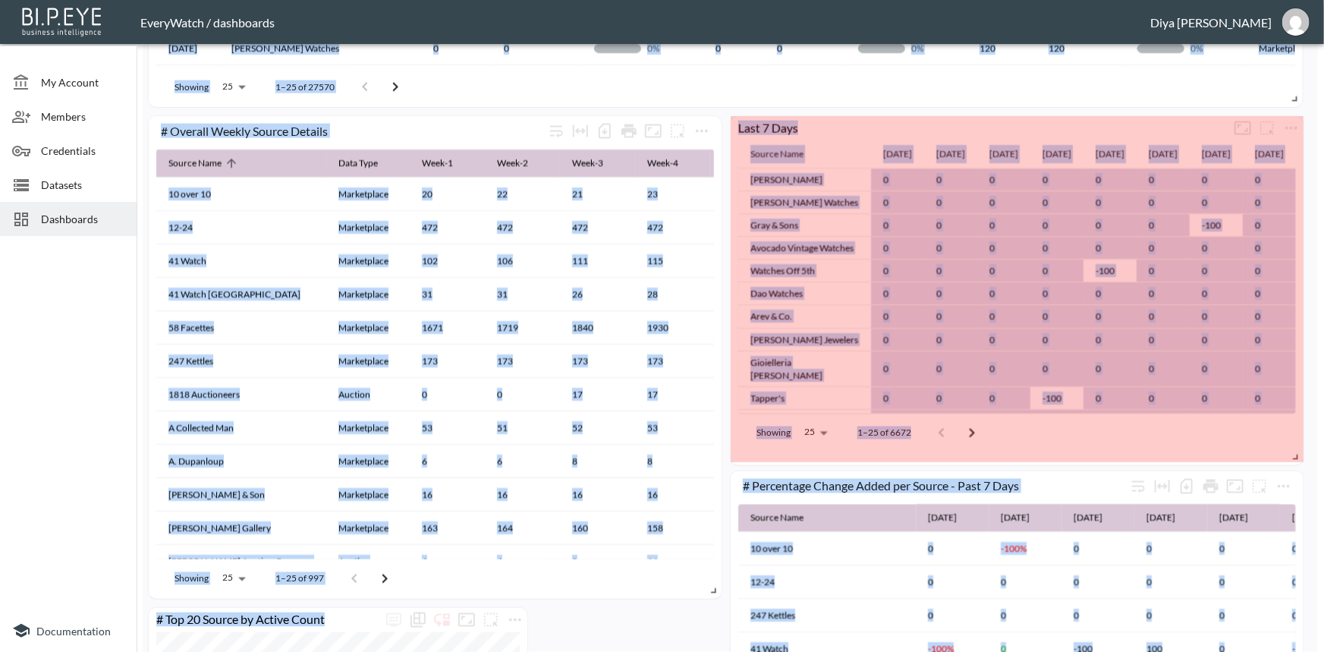
drag, startPoint x: 1293, startPoint y: 310, endPoint x: 1323, endPoint y: 459, distance: 151.6
click at [1323, 459] on div "My Account Members Credentials Datasets Dashboards Documentation Crawler dashbo…" at bounding box center [662, 326] width 1324 height 652
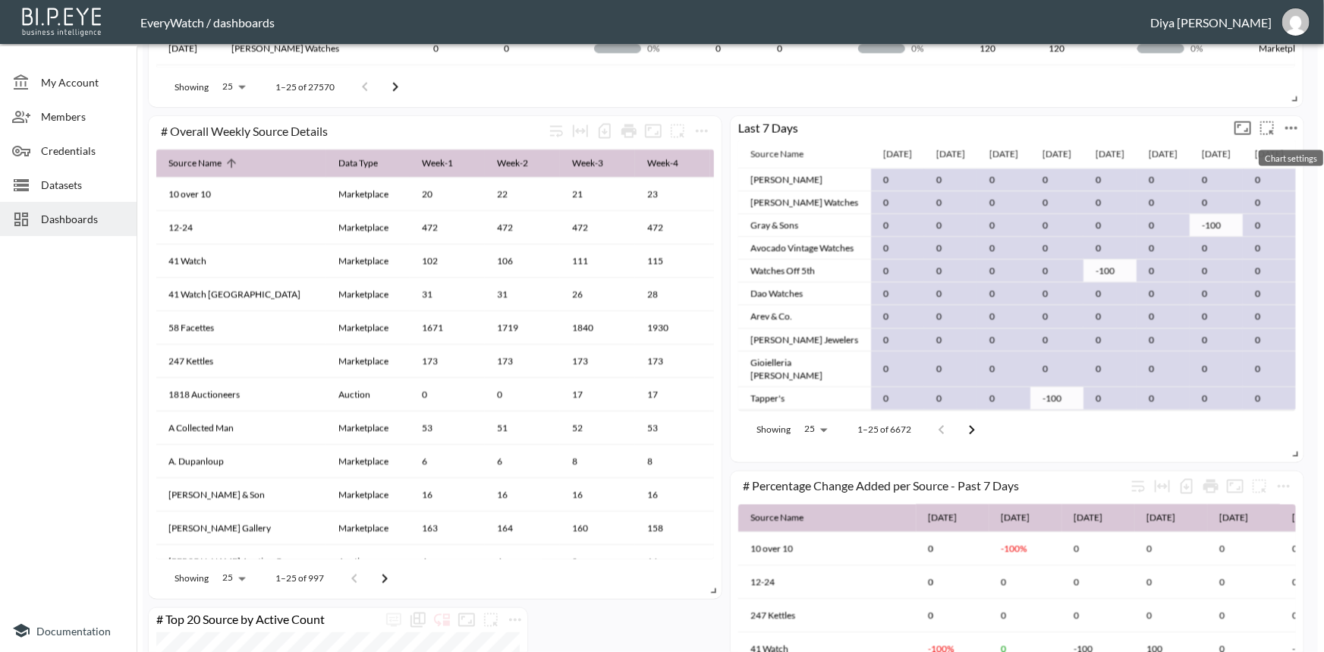
click at [1286, 130] on icon "more" at bounding box center [1291, 128] width 18 height 18
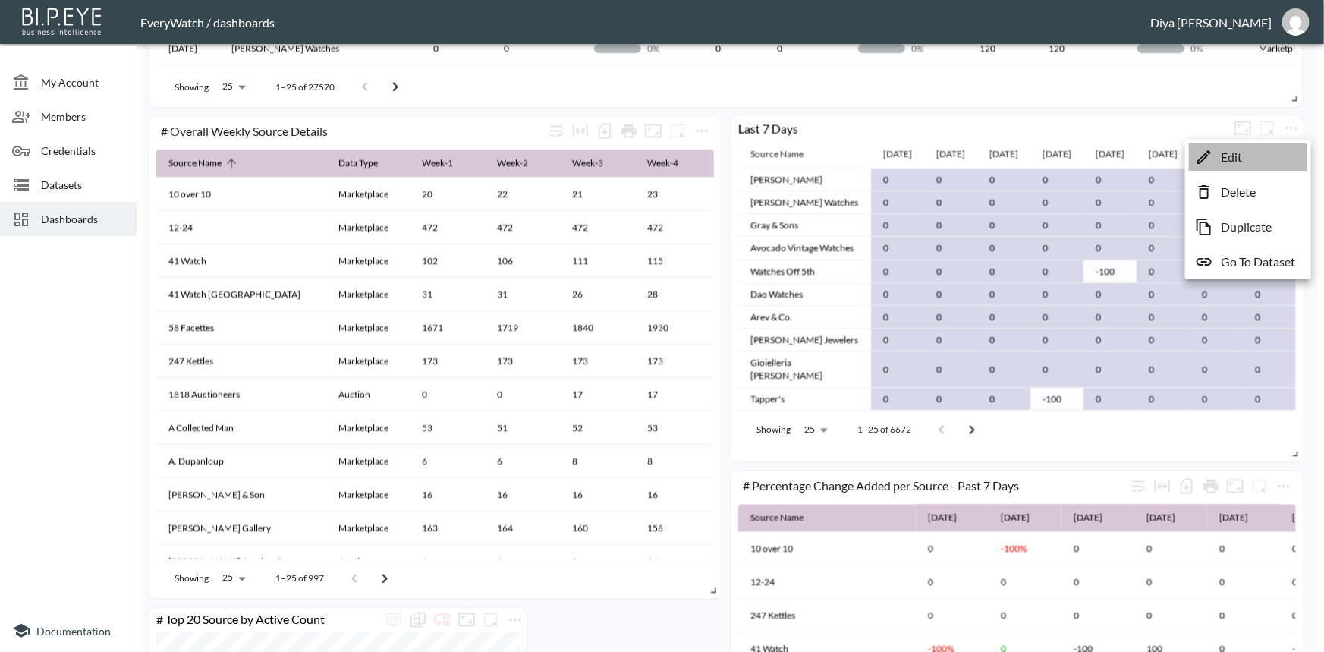
click at [1216, 160] on li "Edit" at bounding box center [1248, 156] width 118 height 27
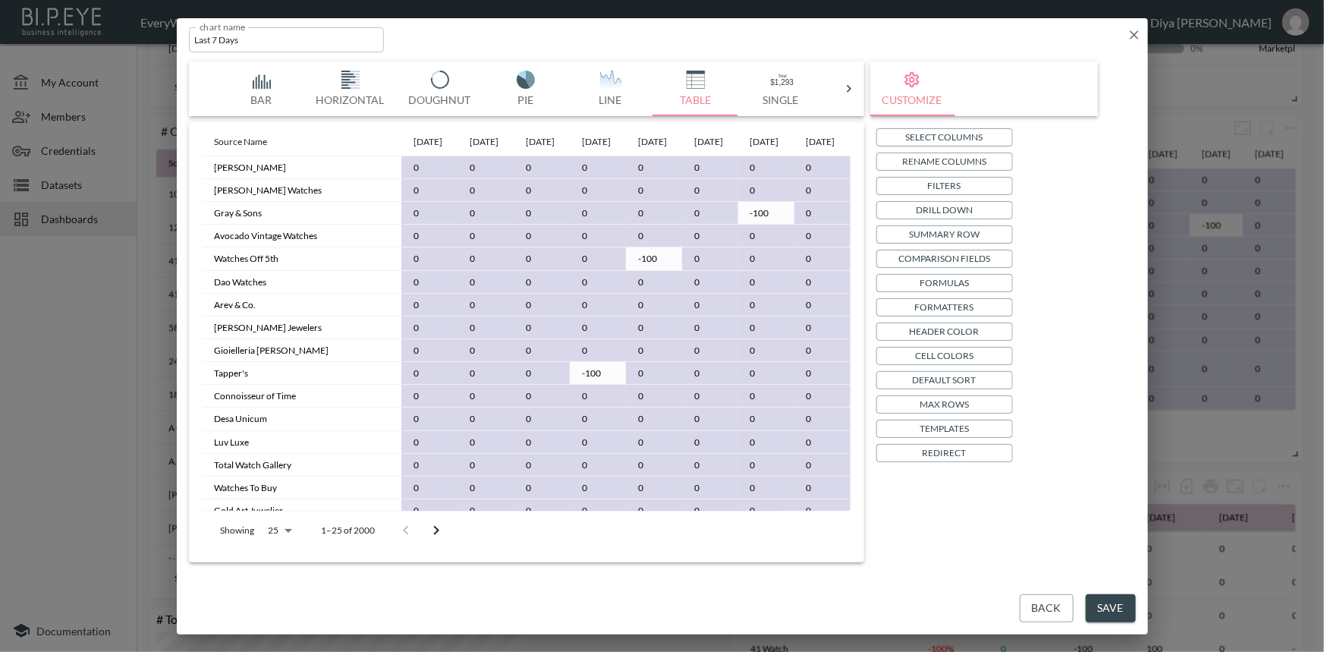
drag, startPoint x: 548, startPoint y: 160, endPoint x: 537, endPoint y: 136, distance: 26.5
click at [570, 136] on th "[DATE]" at bounding box center [598, 142] width 56 height 28
drag, startPoint x: 461, startPoint y: 510, endPoint x: 575, endPoint y: 380, distance: 172.5
click at [552, 510] on div "Showing 25 25 1–25 of 2000" at bounding box center [527, 529] width 648 height 39
drag, startPoint x: 611, startPoint y: 150, endPoint x: 610, endPoint y: 167, distance: 16.8
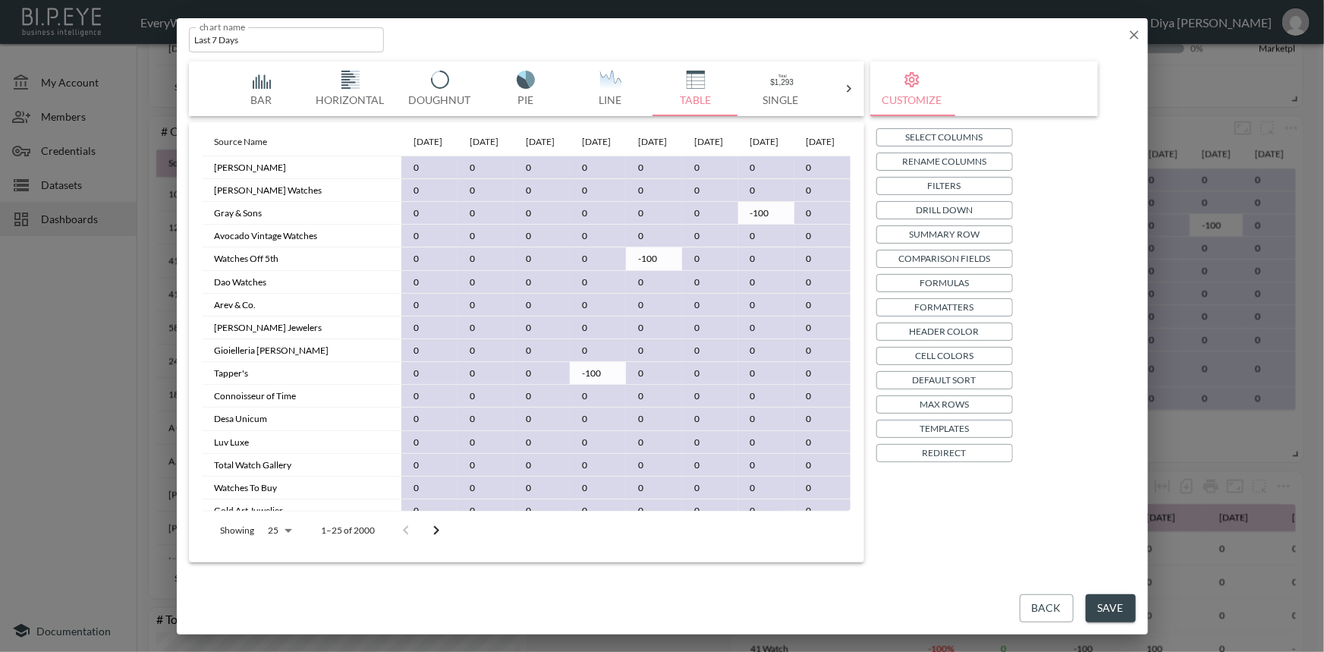
click at [626, 156] on th "[DATE]" at bounding box center [654, 142] width 56 height 28
click at [626, 141] on th "[DATE]" at bounding box center [654, 142] width 56 height 28
drag, startPoint x: 606, startPoint y: 148, endPoint x: 645, endPoint y: 155, distance: 40.0
click at [626, 156] on th "[DATE]" at bounding box center [654, 142] width 56 height 28
drag, startPoint x: 667, startPoint y: 140, endPoint x: 677, endPoint y: 159, distance: 22.0
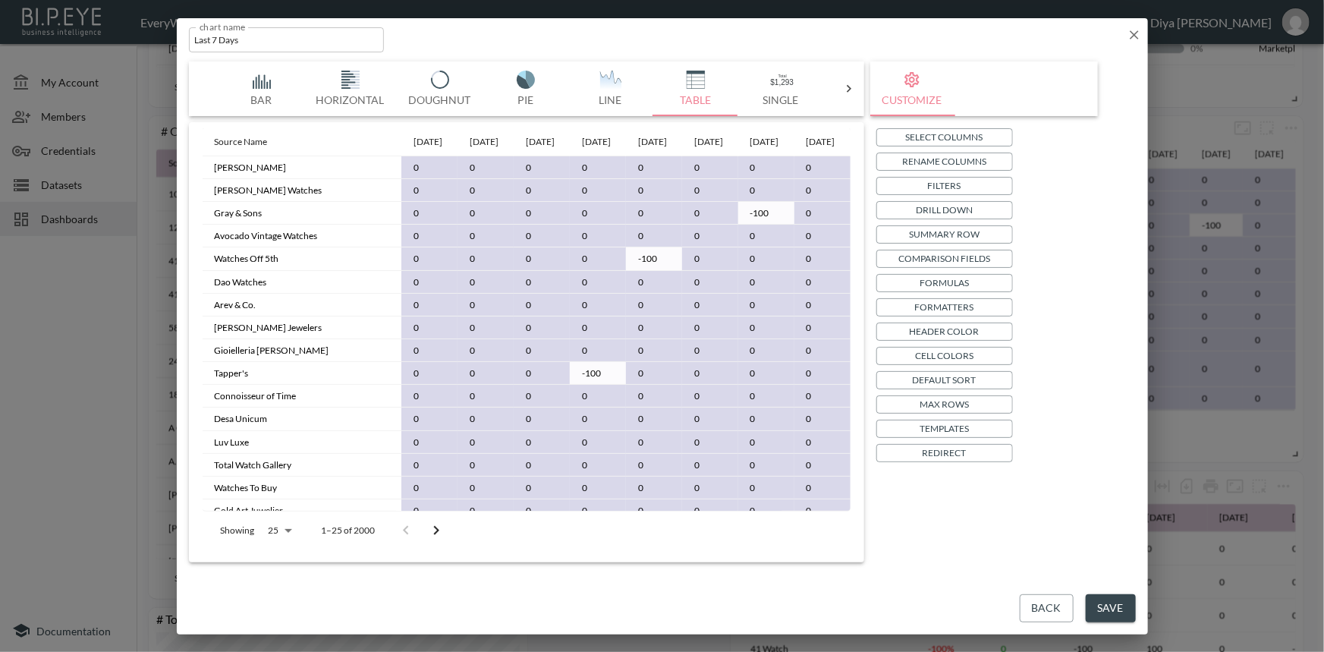
click at [682, 156] on th "[DATE]" at bounding box center [710, 142] width 56 height 28
drag, startPoint x: 345, startPoint y: 140, endPoint x: 357, endPoint y: 162, distance: 25.8
click at [401, 156] on th "[DATE]" at bounding box center [429, 142] width 56 height 28
drag, startPoint x: 411, startPoint y: 139, endPoint x: 421, endPoint y: 164, distance: 26.9
click at [457, 156] on th "[DATE]" at bounding box center [485, 142] width 56 height 28
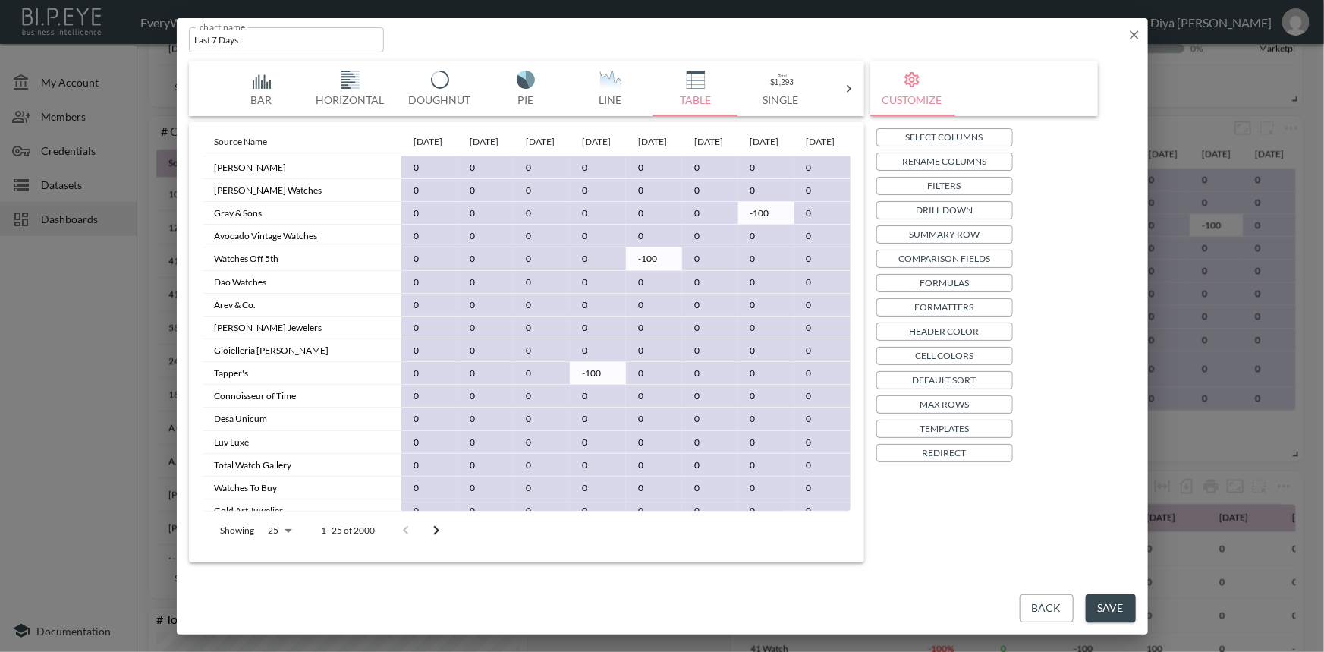
drag, startPoint x: 472, startPoint y: 138, endPoint x: 476, endPoint y: 155, distance: 17.1
click at [513, 155] on th "[DATE]" at bounding box center [541, 142] width 56 height 28
drag, startPoint x: 601, startPoint y: 155, endPoint x: 612, endPoint y: 155, distance: 11.4
click at [626, 155] on th "[DATE]" at bounding box center [654, 142] width 56 height 28
drag, startPoint x: 602, startPoint y: 141, endPoint x: 613, endPoint y: 157, distance: 19.1
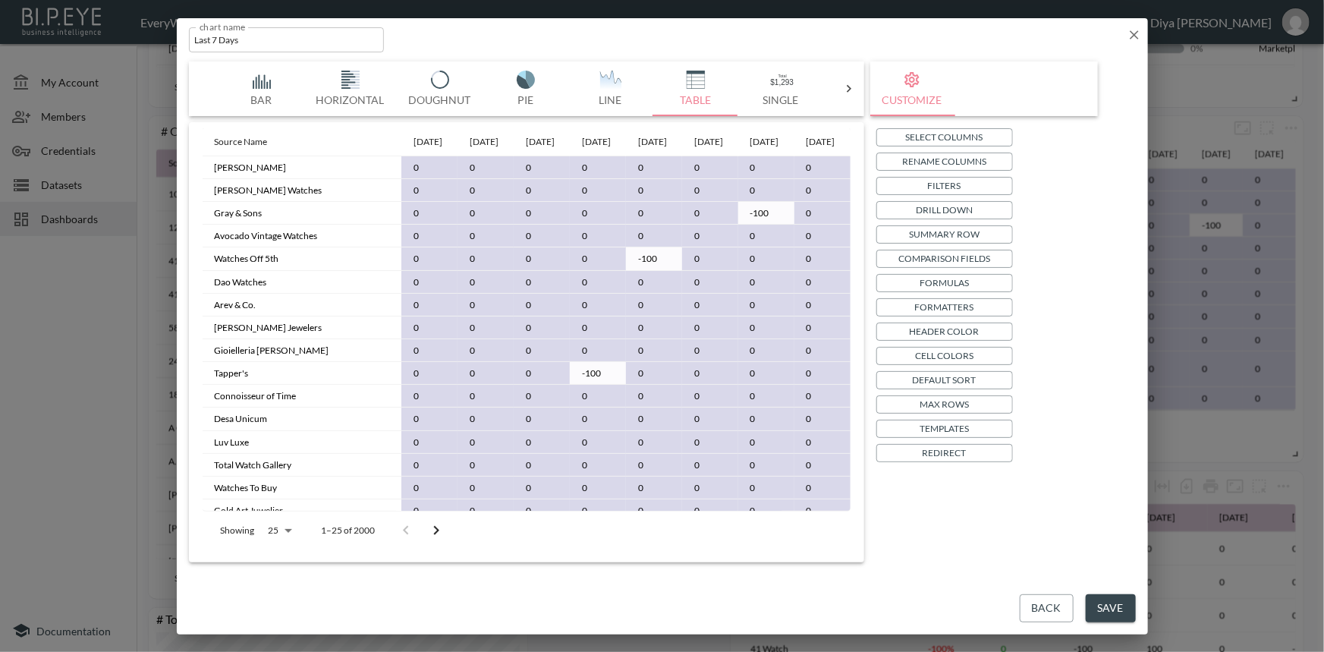
click at [626, 156] on th "[DATE]" at bounding box center [654, 142] width 56 height 28
drag, startPoint x: 667, startPoint y: 140, endPoint x: 683, endPoint y: 165, distance: 30.3
click at [683, 156] on th "[DATE]" at bounding box center [710, 142] width 56 height 28
click at [738, 149] on th "[DATE]" at bounding box center [766, 142] width 56 height 28
click at [435, 539] on icon "Go to next page" at bounding box center [436, 530] width 18 height 18
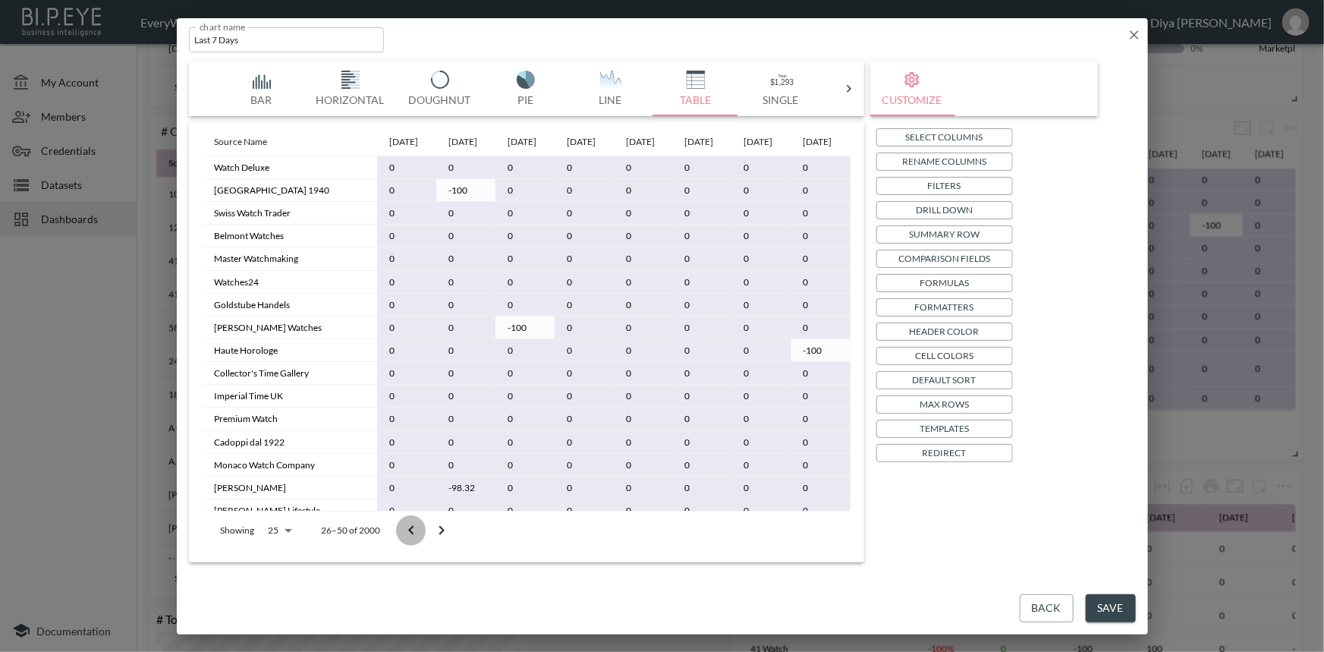
click at [416, 529] on icon "Go to previous page" at bounding box center [411, 530] width 18 height 18
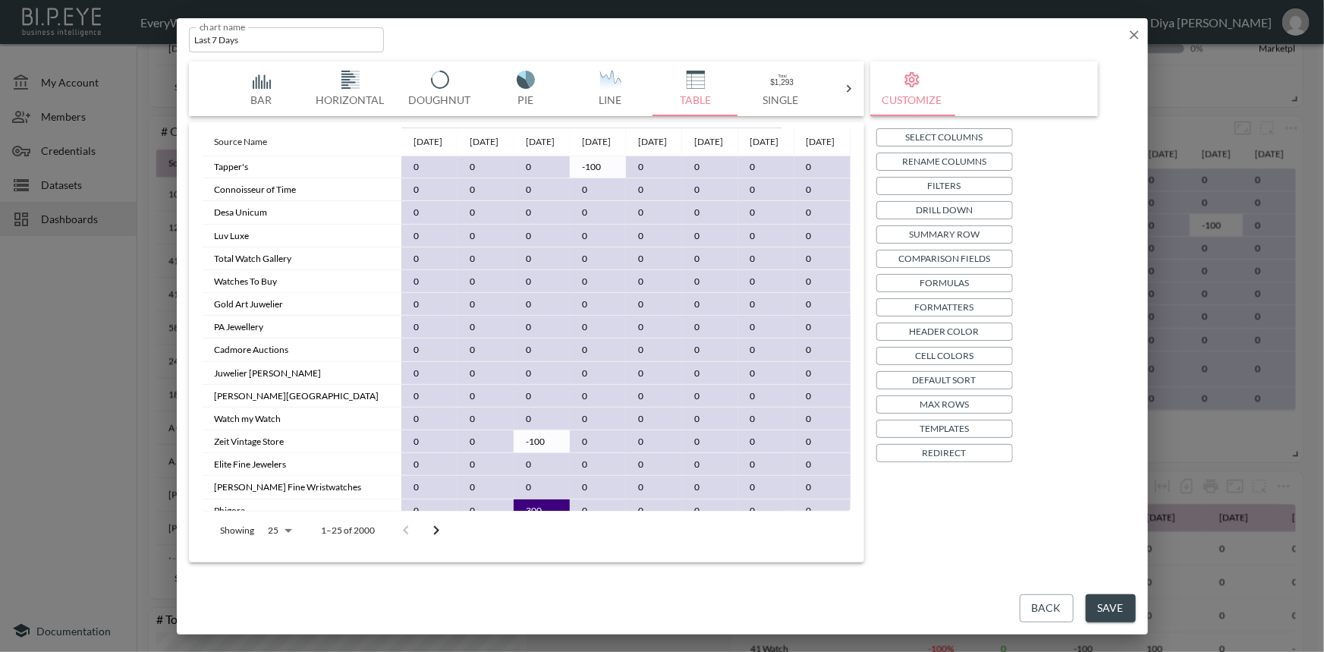
scroll to position [247, 0]
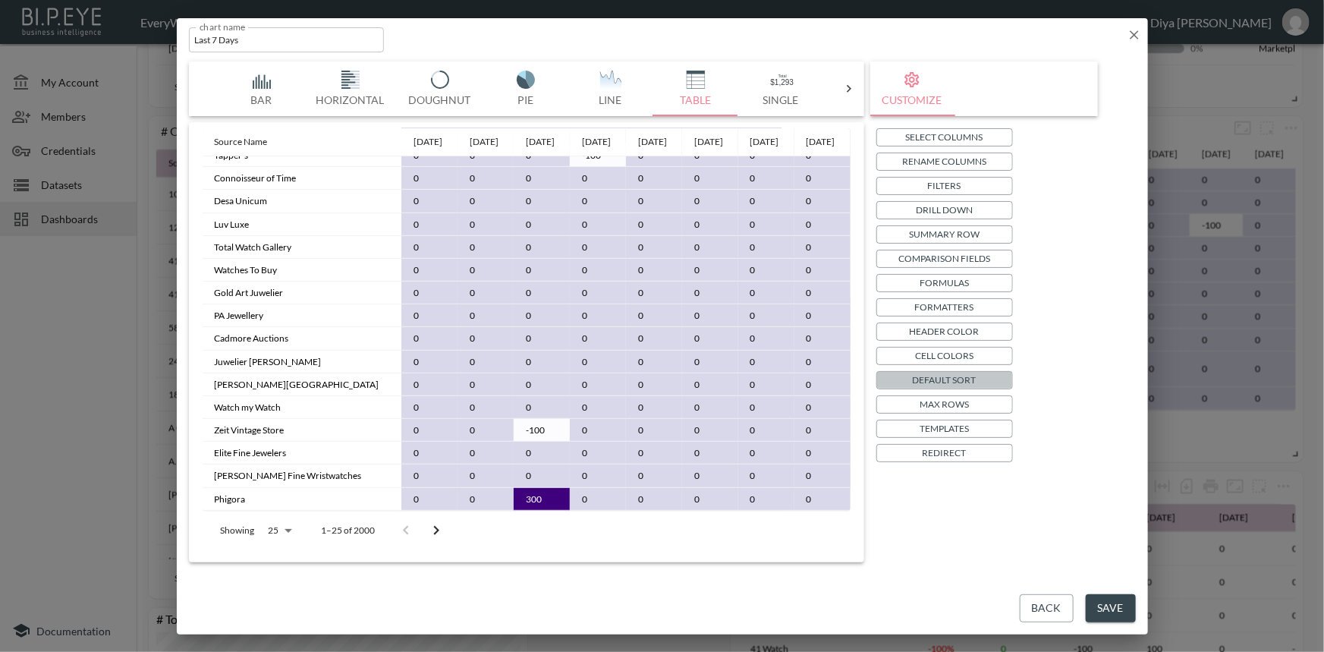
click at [950, 378] on p "Default Sort" at bounding box center [944, 380] width 64 height 16
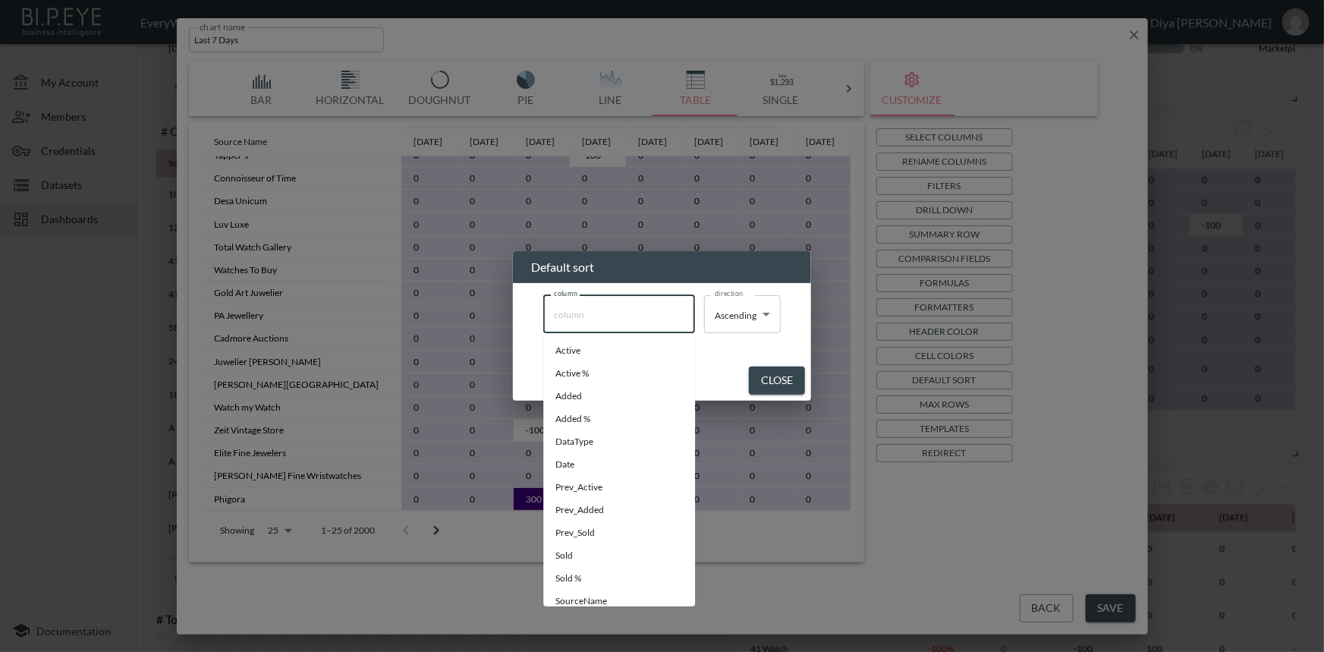
click at [635, 320] on input "column" at bounding box center [619, 314] width 138 height 24
click at [586, 417] on span "Added %" at bounding box center [618, 419] width 127 height 14
type input "Added %"
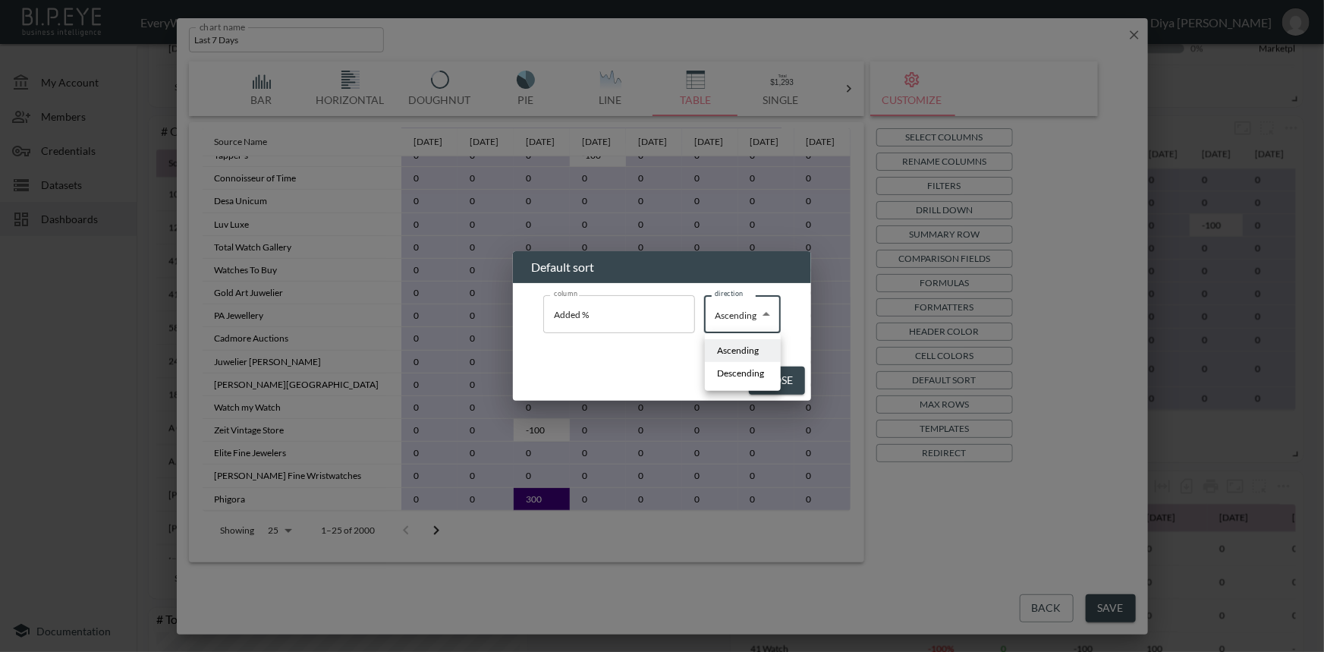
click at [738, 314] on body "BI.P.EYE, Interactive Analytics Dashboards - app EveryWatch / dashboards Diya […" at bounding box center [662, 326] width 1324 height 652
click at [746, 363] on li "Descending" at bounding box center [743, 373] width 76 height 23
type input "Descending"
click at [780, 384] on button "Close" at bounding box center [780, 380] width 56 height 28
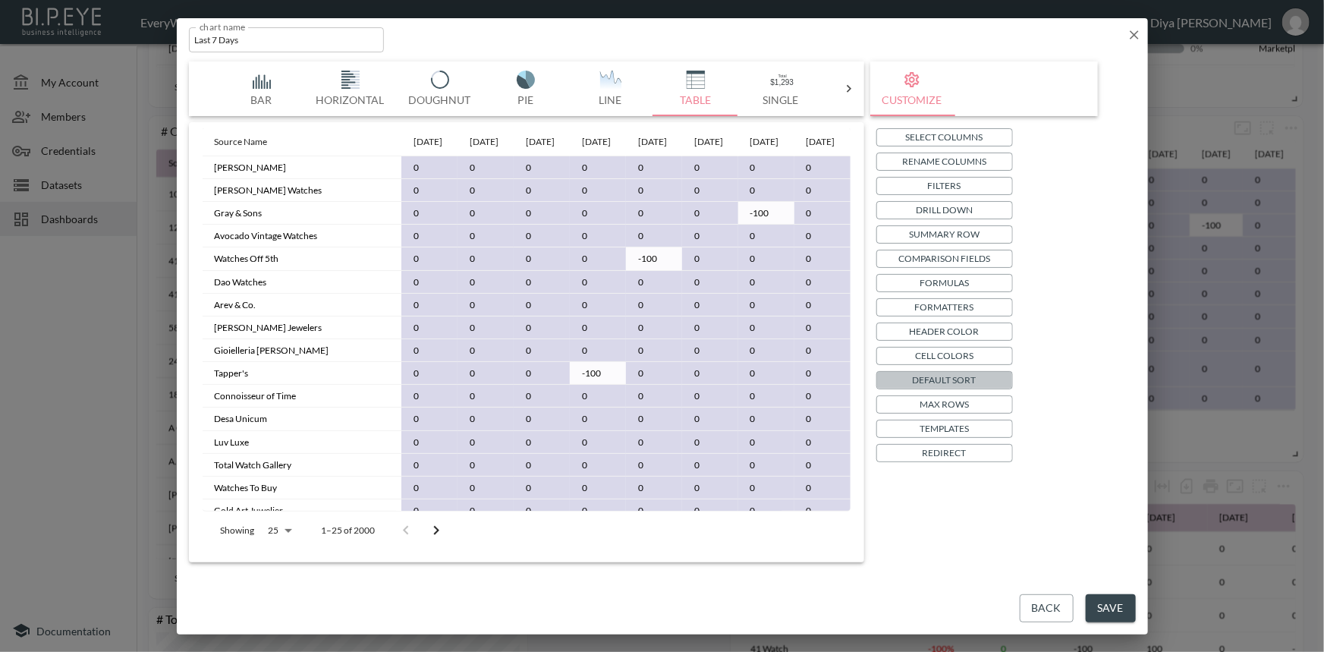
click at [945, 373] on p "Default Sort" at bounding box center [944, 380] width 64 height 16
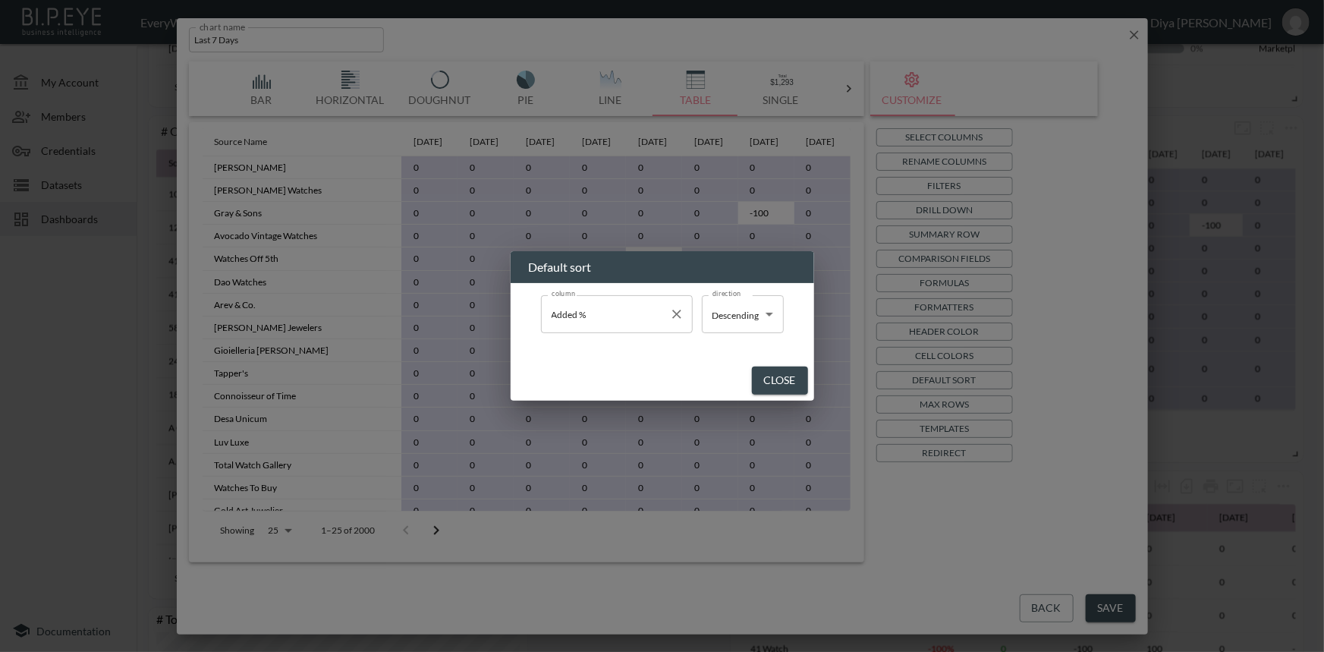
click at [630, 319] on input "Added %" at bounding box center [605, 314] width 115 height 24
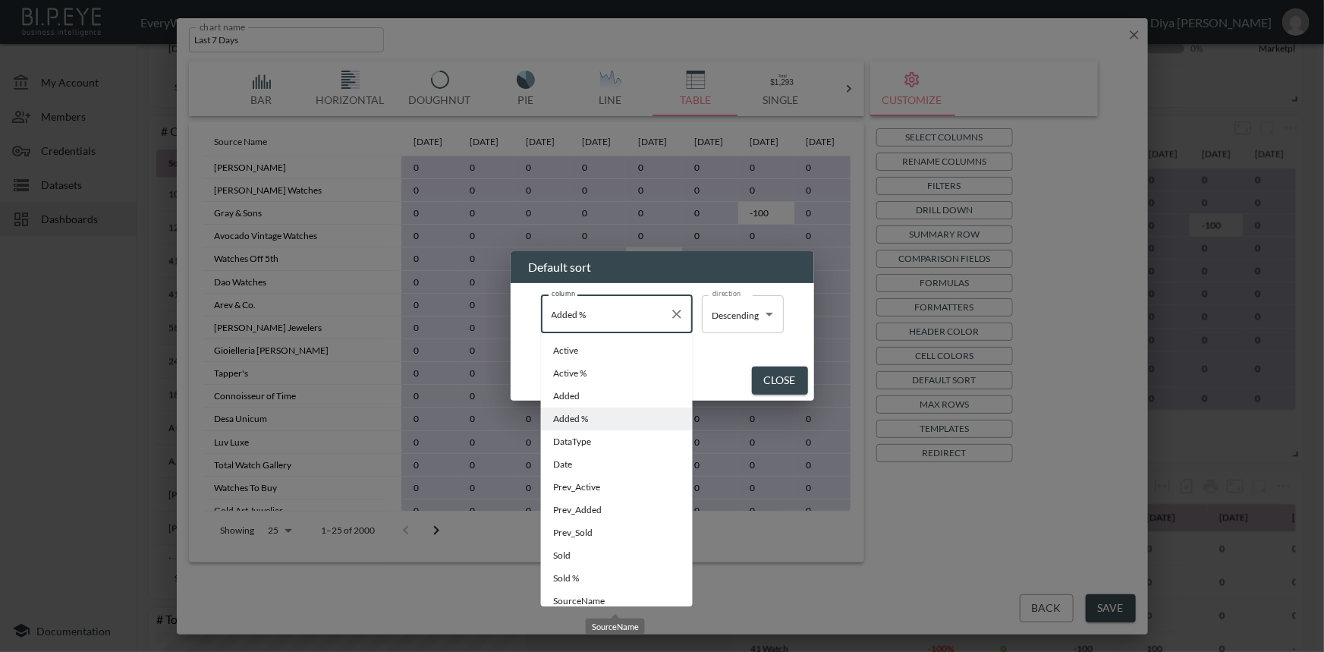
click at [589, 600] on span "SourceName" at bounding box center [616, 601] width 127 height 14
type input "SourceName"
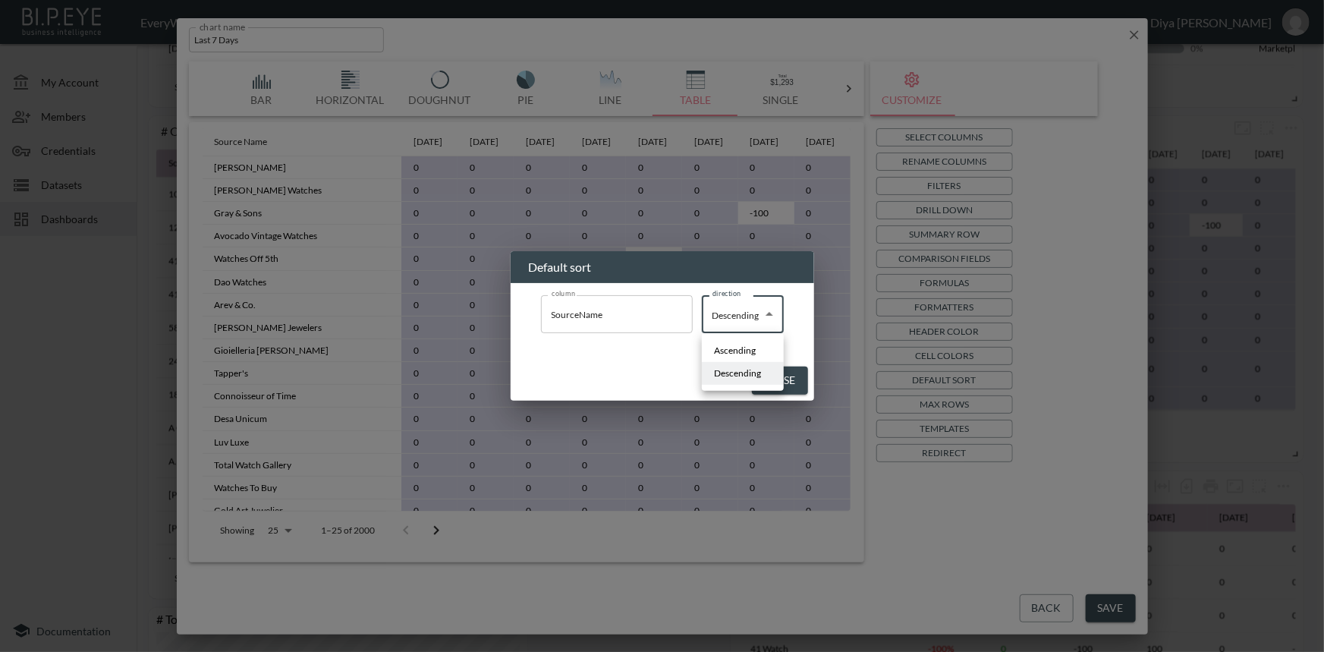
click at [739, 318] on body "BI.P.EYE, Interactive Analytics Dashboards - app EveryWatch / dashboards Diya […" at bounding box center [662, 326] width 1324 height 652
click at [730, 350] on span "Ascending" at bounding box center [735, 351] width 42 height 14
type input "Ascending"
click at [792, 379] on button "Close" at bounding box center [777, 380] width 56 height 28
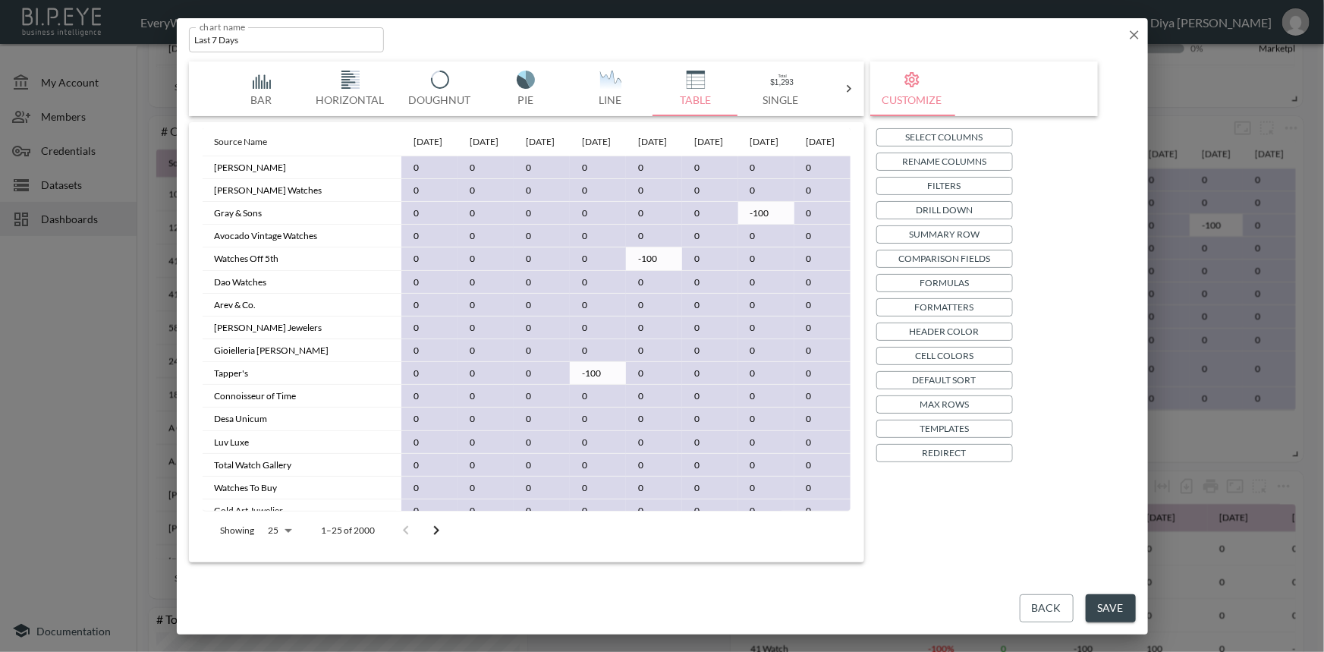
click at [936, 378] on p "Default Sort" at bounding box center [944, 380] width 64 height 16
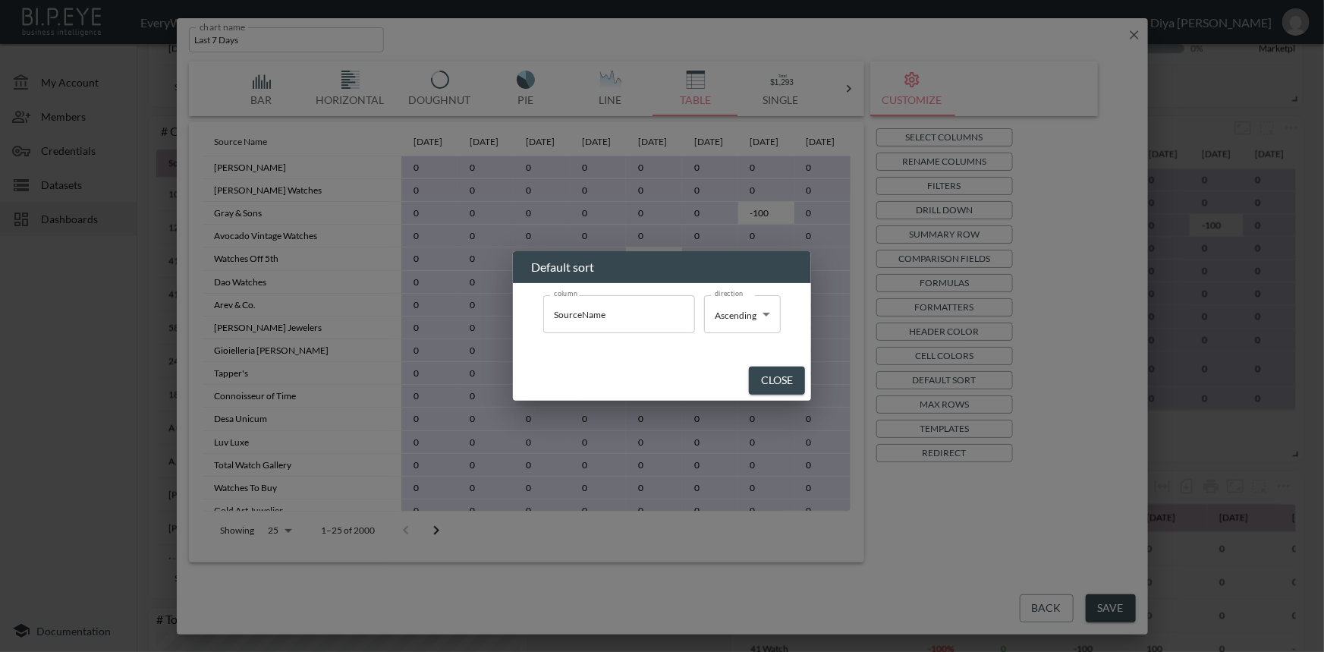
click at [825, 302] on div "Default sort column SourceName column direction Ascending Ascending direction C…" at bounding box center [662, 326] width 1324 height 652
click at [947, 208] on div "Default sort column SourceName column direction Ascending Ascending direction C…" at bounding box center [662, 326] width 1324 height 652
click at [952, 182] on div "Default sort column SourceName column direction Ascending Ascending direction C…" at bounding box center [662, 326] width 1324 height 652
click at [774, 379] on button "Close" at bounding box center [777, 380] width 56 height 28
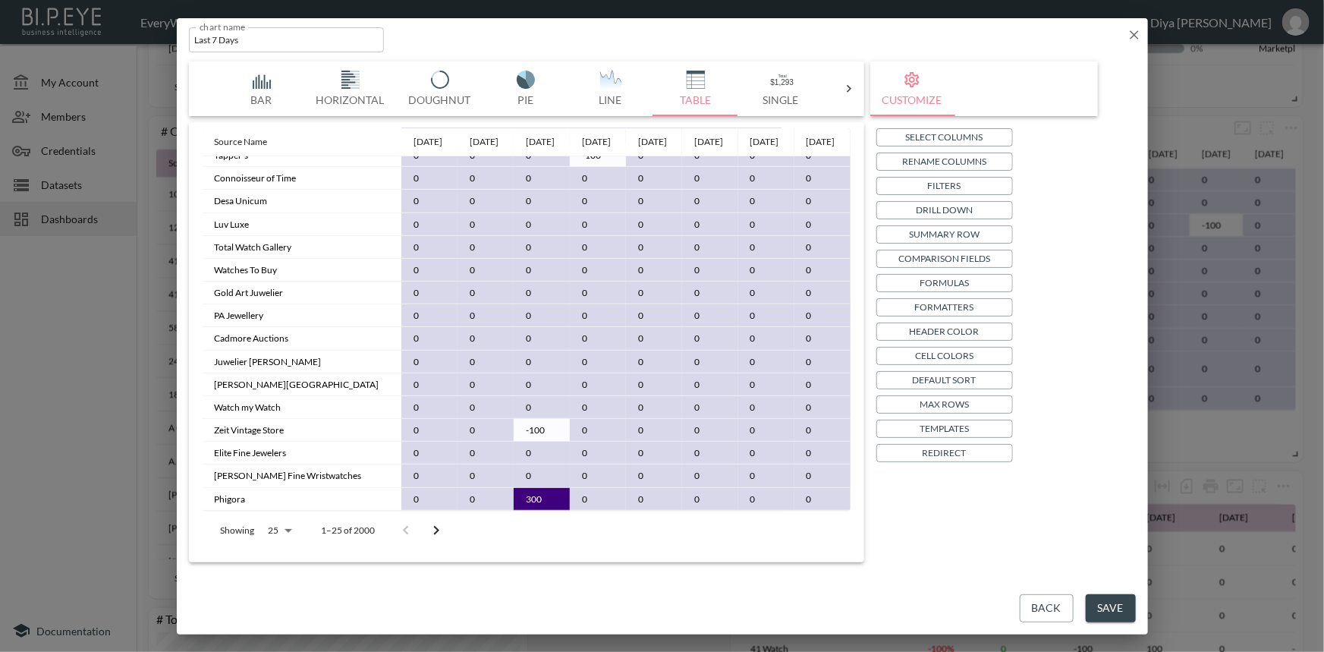
scroll to position [247, 0]
click at [285, 528] on body "BI.P.EYE, Interactive Analytics Dashboards - app EveryWatch / dashboards Diya […" at bounding box center [662, 326] width 1324 height 652
click at [274, 554] on li "200" at bounding box center [279, 564] width 52 height 27
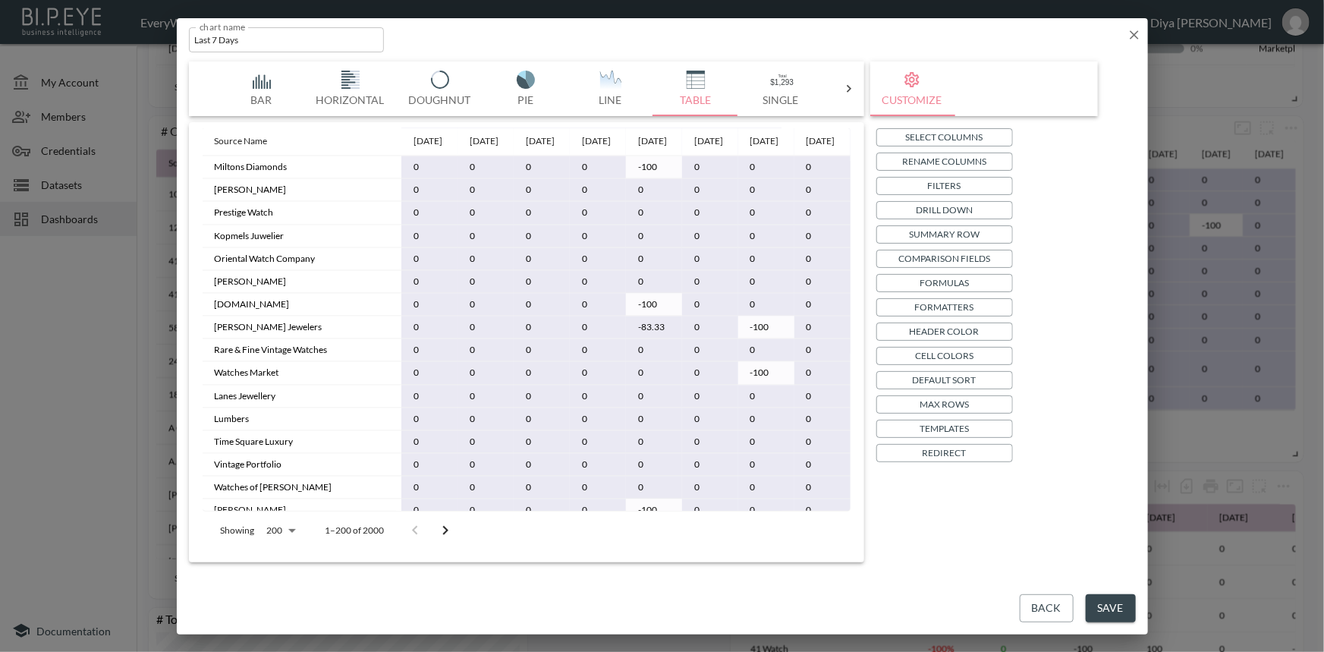
scroll to position [1625, 0]
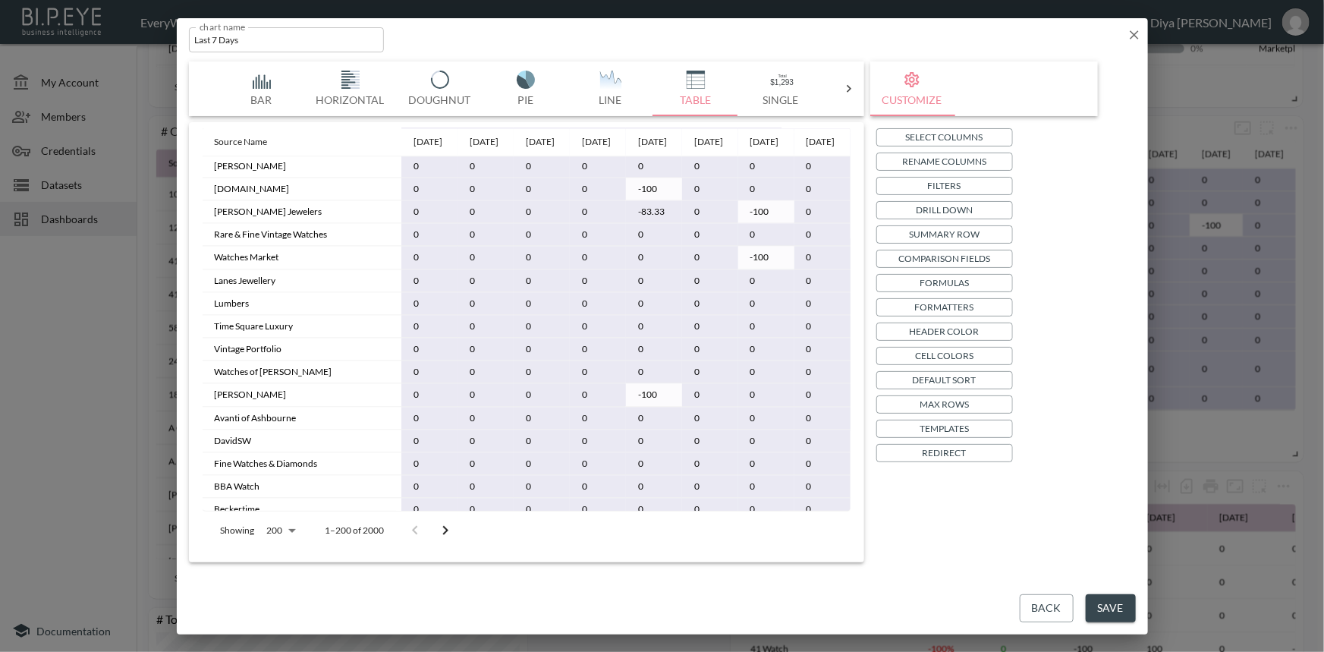
click at [287, 526] on body "BI.P.EYE, Interactive Analytics Dashboards - app EveryWatch / dashboards Diya […" at bounding box center [662, 326] width 1324 height 652
click at [279, 509] on li "25" at bounding box center [280, 510] width 52 height 27
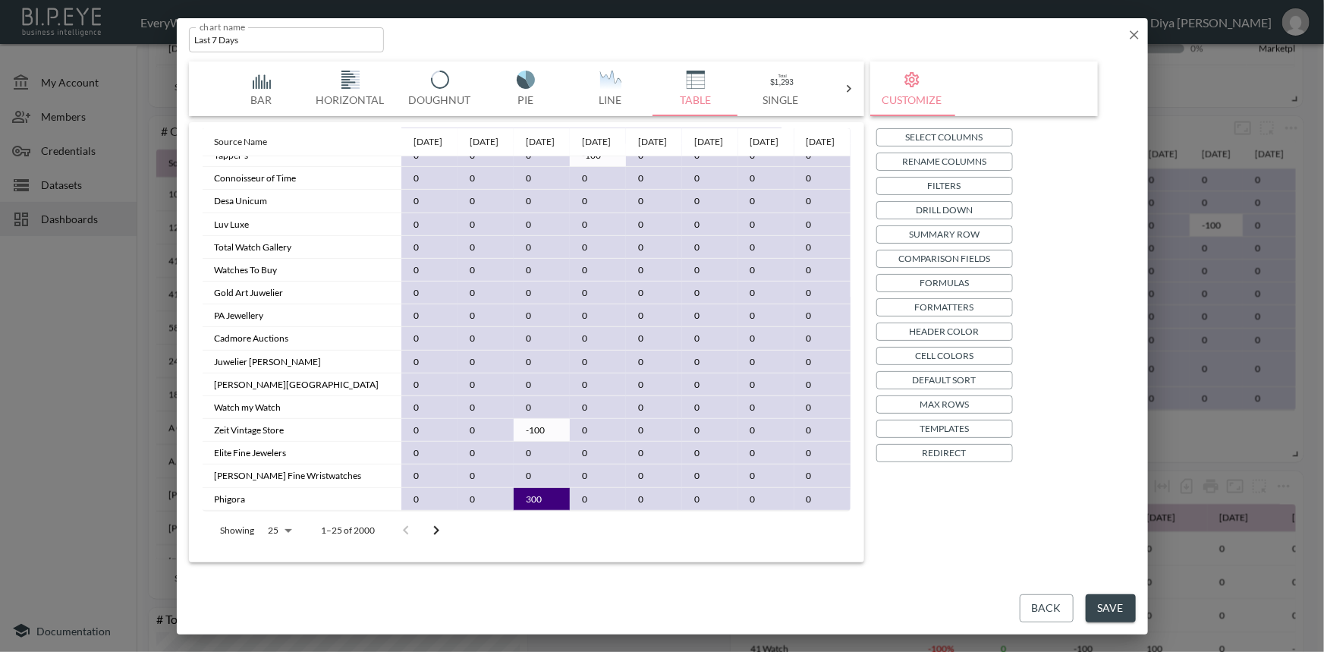
type input "25"
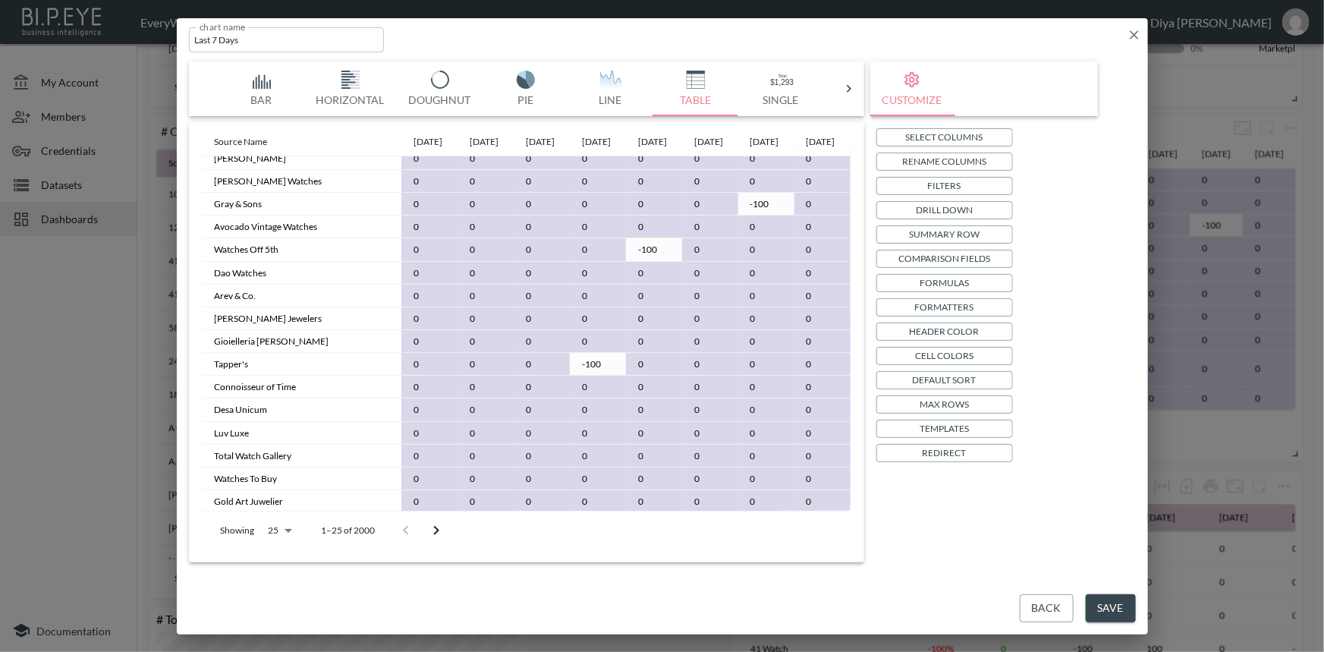
scroll to position [0, 0]
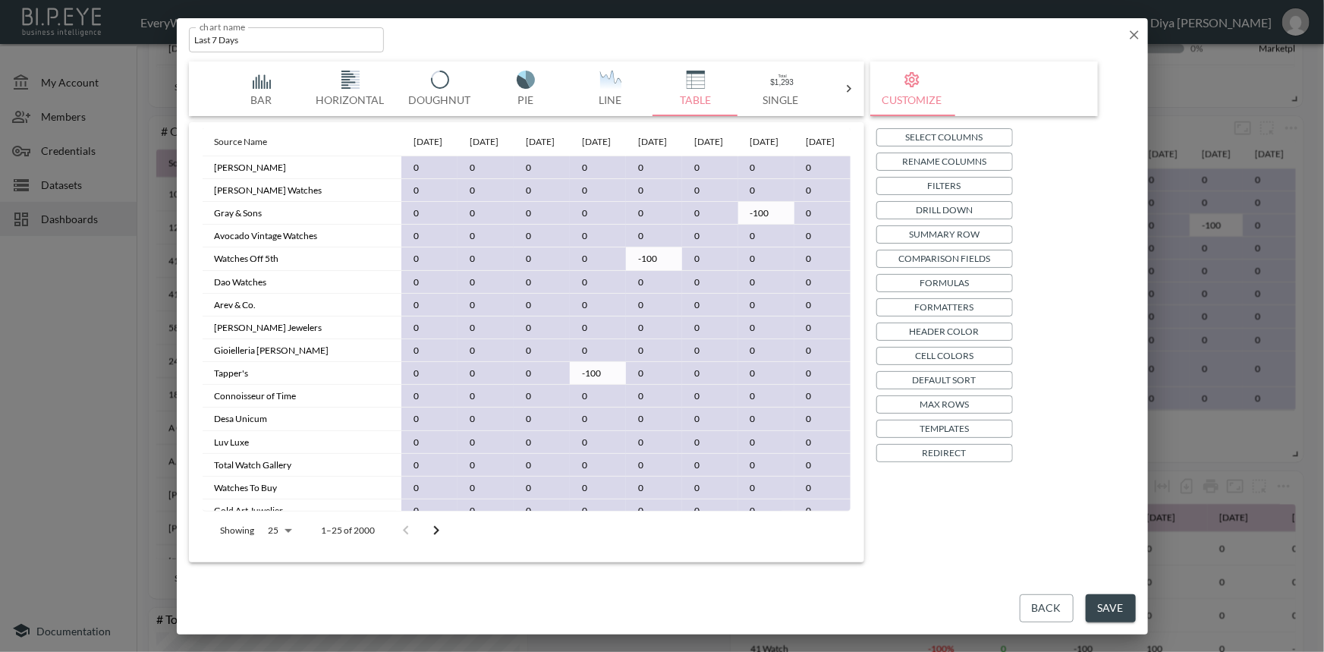
click at [965, 262] on p "Comparison Fields" at bounding box center [944, 258] width 92 height 16
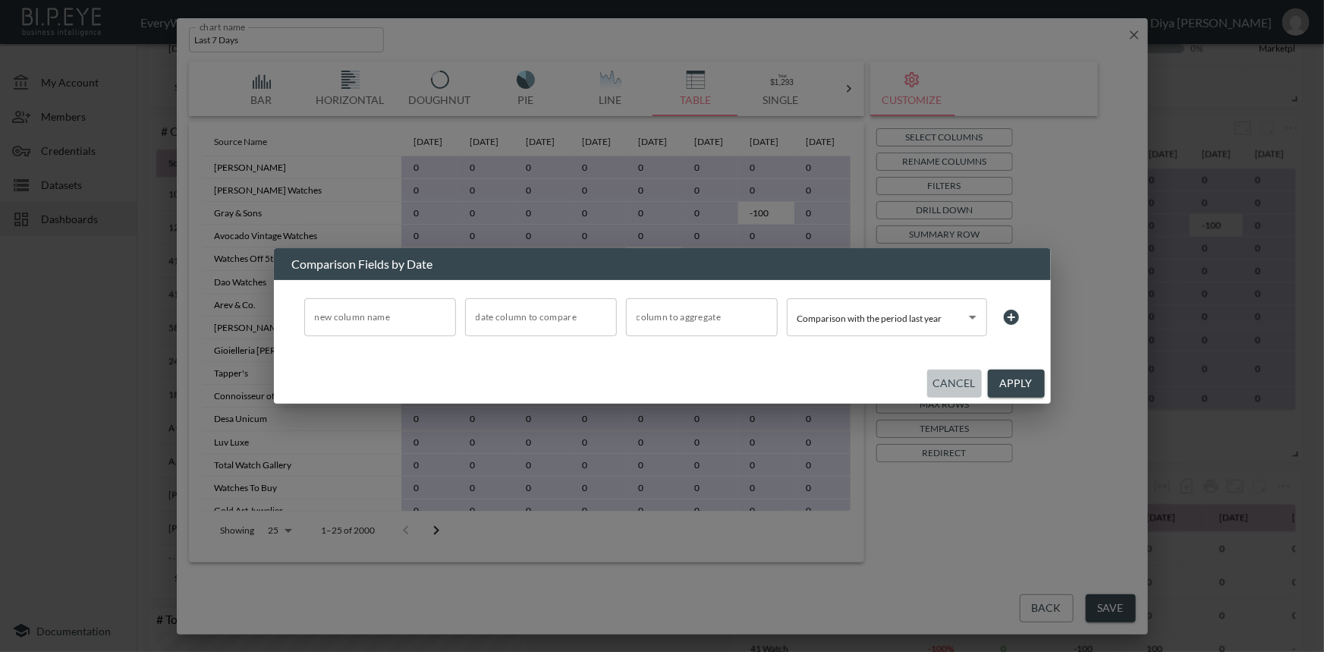
click at [943, 374] on button "Cancel" at bounding box center [954, 383] width 55 height 28
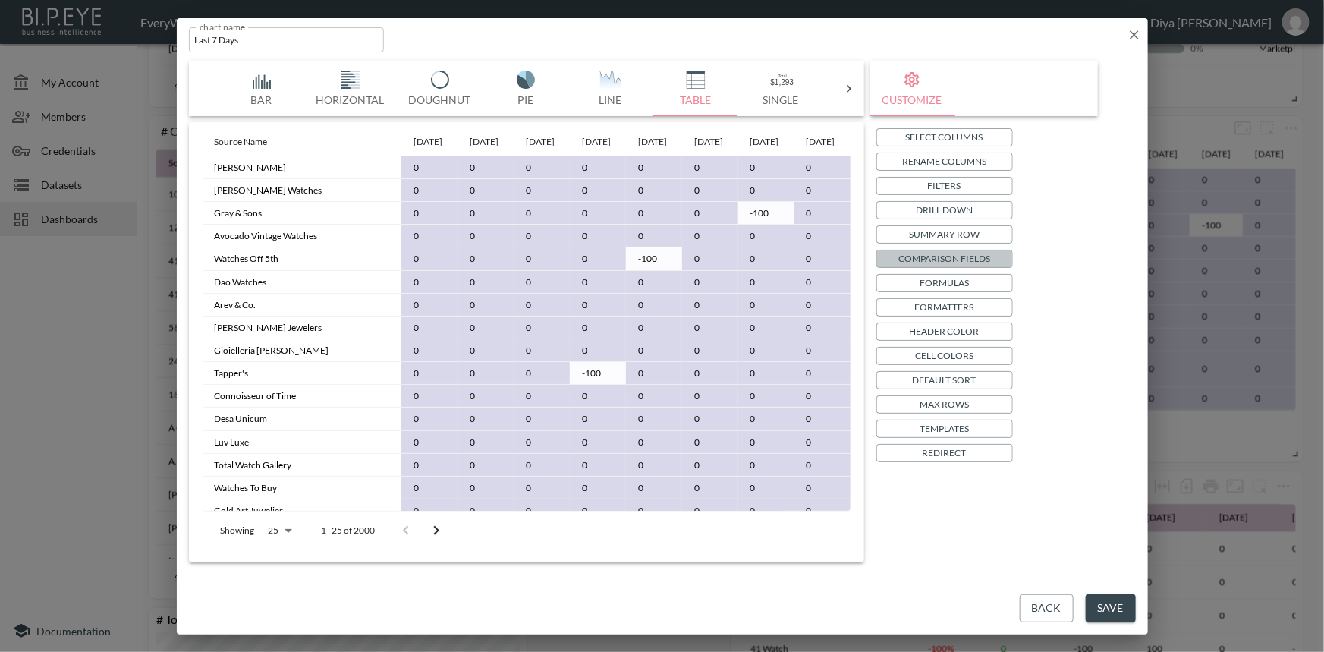
click at [944, 257] on p "Comparison Fields" at bounding box center [944, 258] width 92 height 16
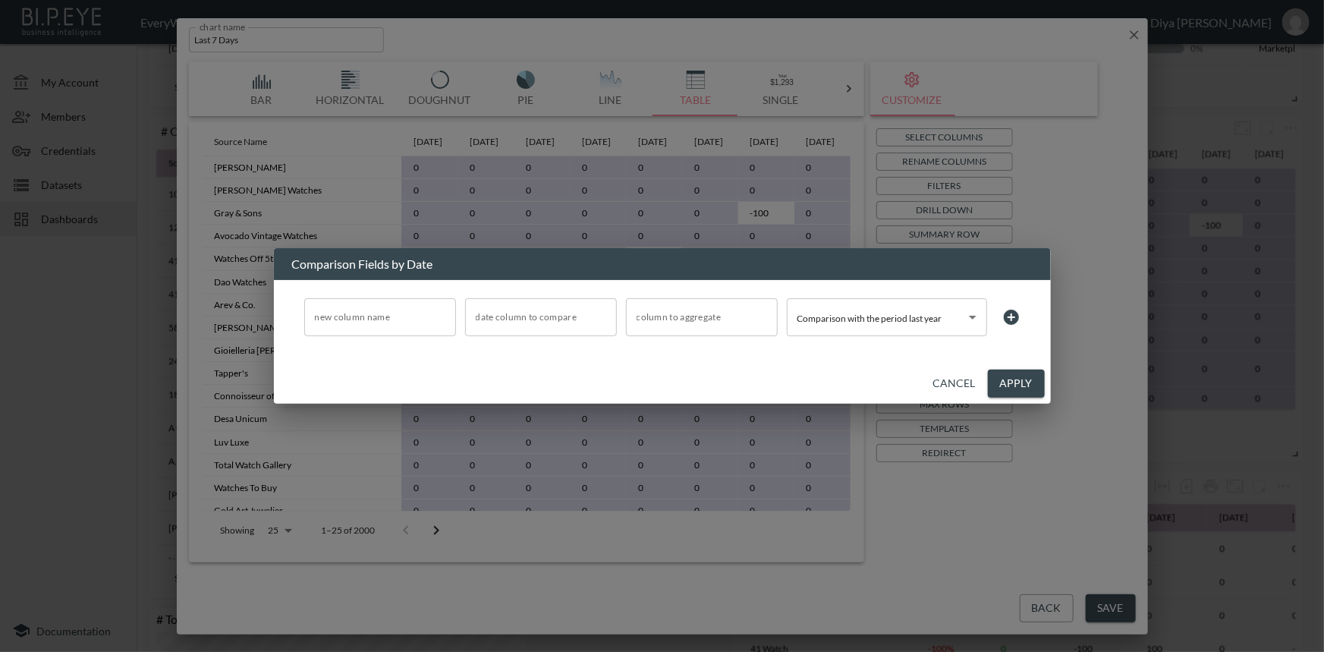
click at [360, 319] on input "new column name" at bounding box center [380, 317] width 152 height 38
click at [376, 319] on input "new column name" at bounding box center [380, 317] width 152 height 38
type input "a"
click at [561, 325] on input "date column to compare" at bounding box center [529, 317] width 115 height 24
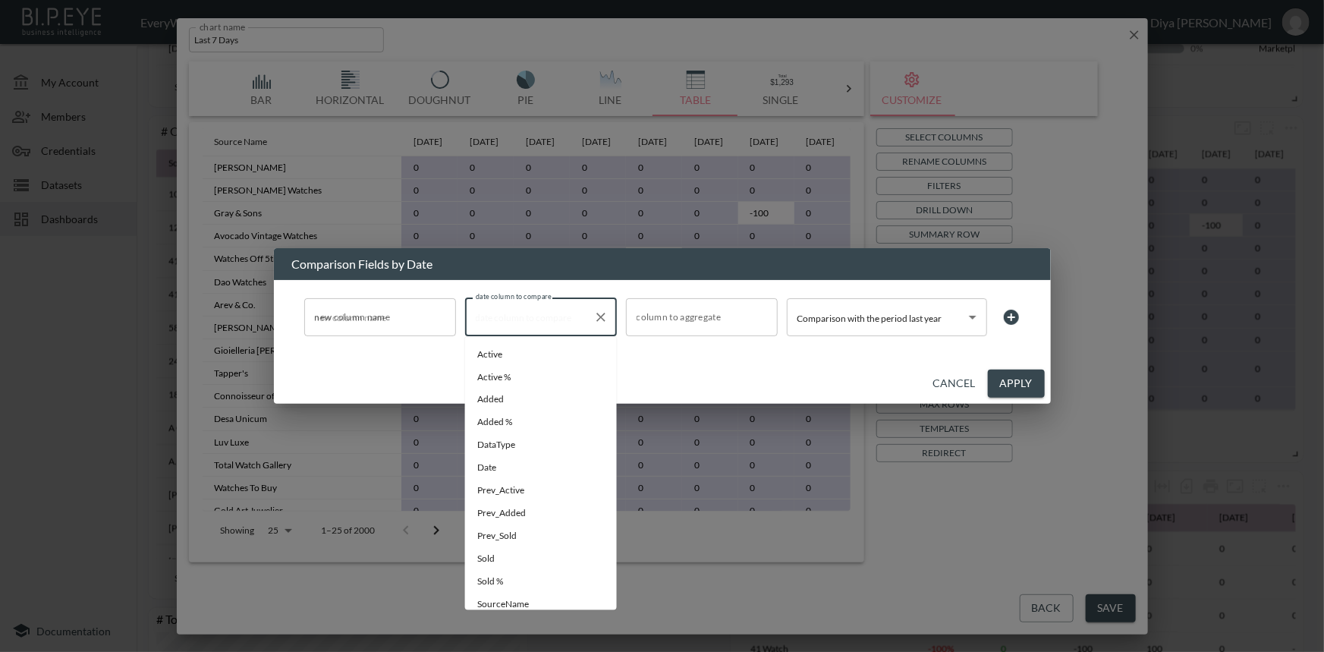
scroll to position [15, 0]
click at [514, 359] on li "Active %" at bounding box center [541, 361] width 152 height 23
type input "Active %"
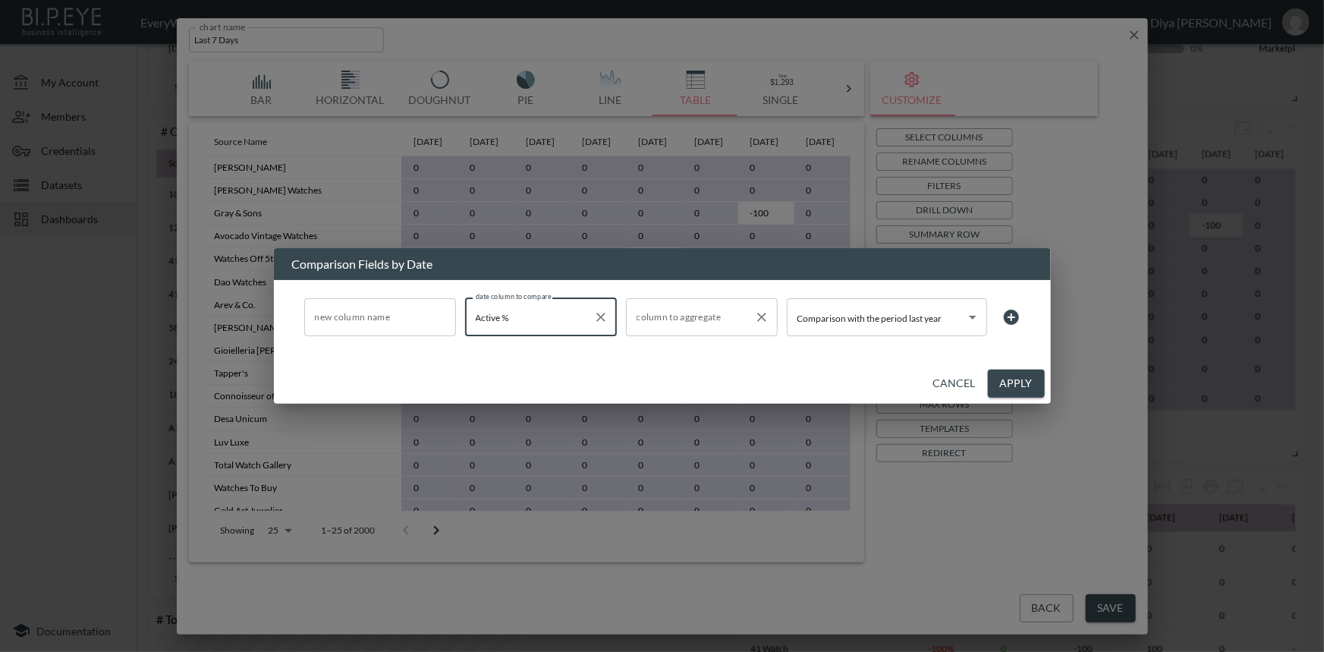
click at [667, 319] on input "column to aggregate" at bounding box center [690, 317] width 115 height 24
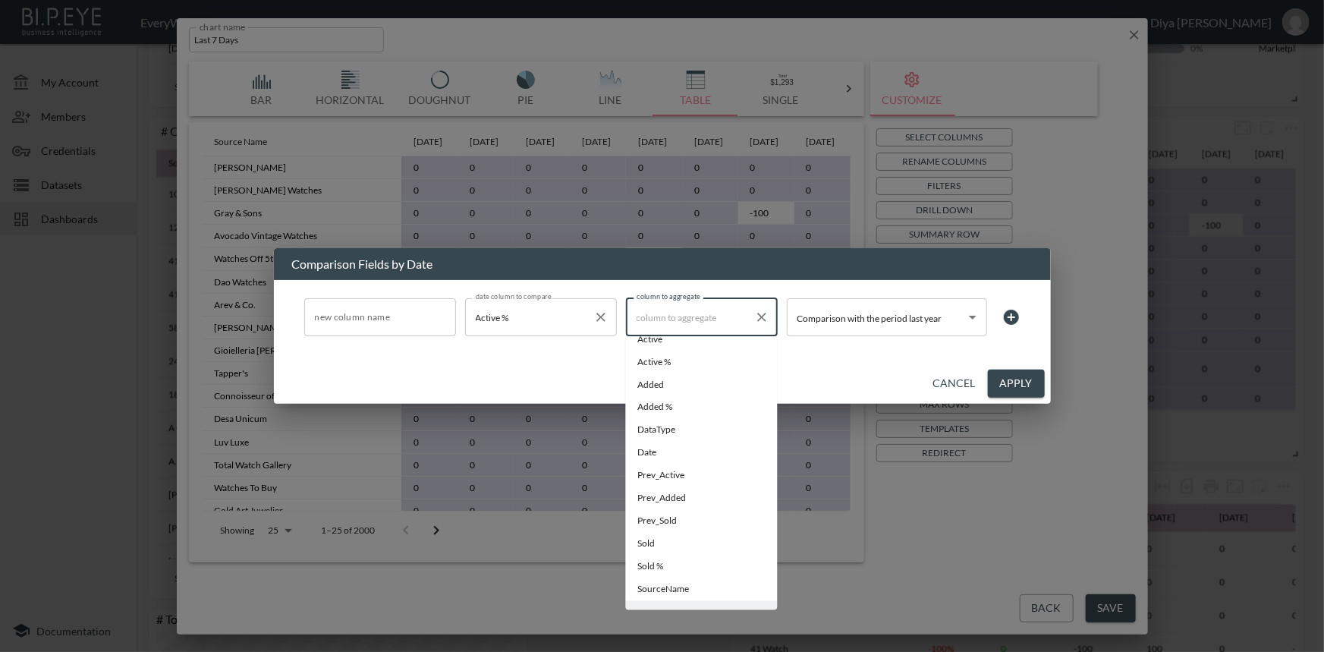
click at [536, 322] on input "Active %" at bounding box center [529, 317] width 115 height 24
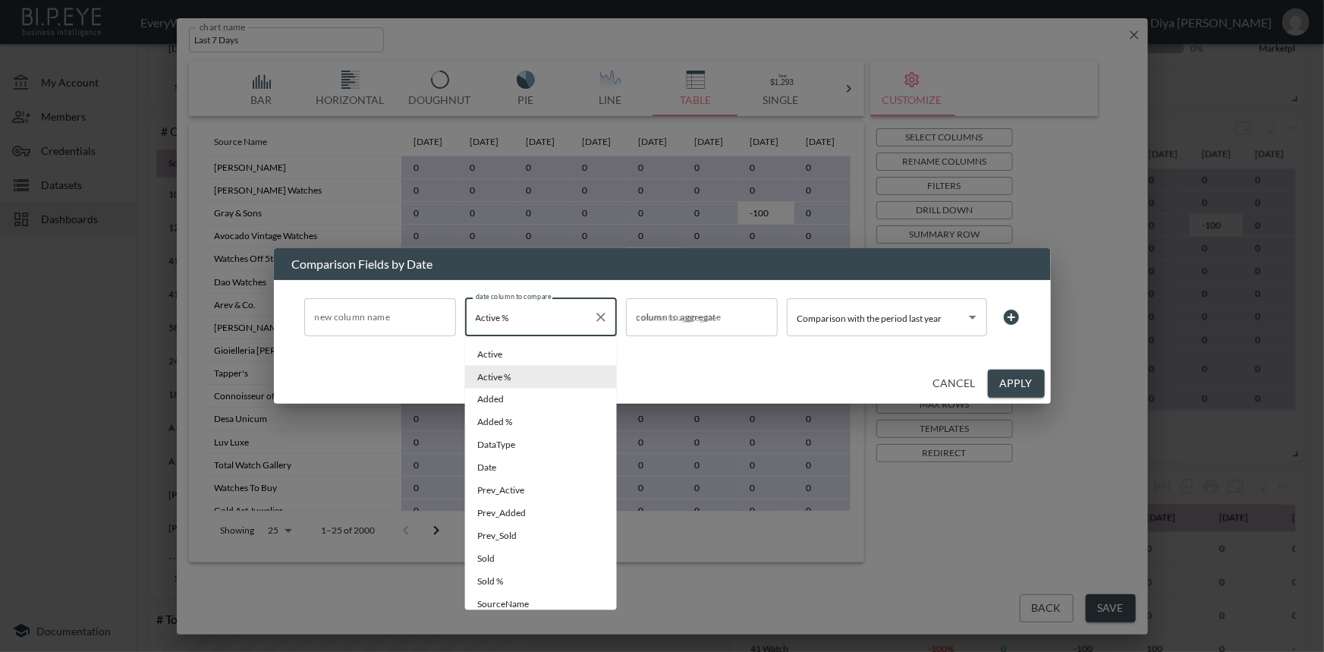
click at [598, 316] on icon "Clear" at bounding box center [600, 316] width 15 height 15
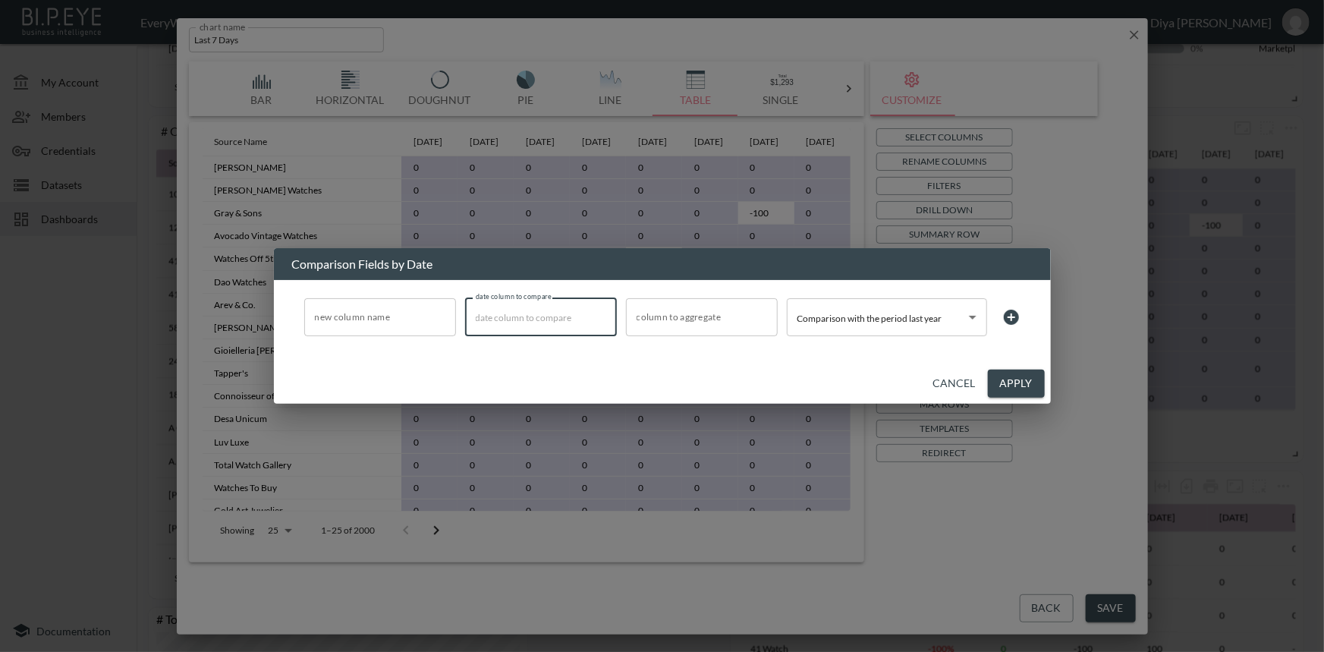
click at [526, 315] on input "date column to compare" at bounding box center [541, 317] width 138 height 24
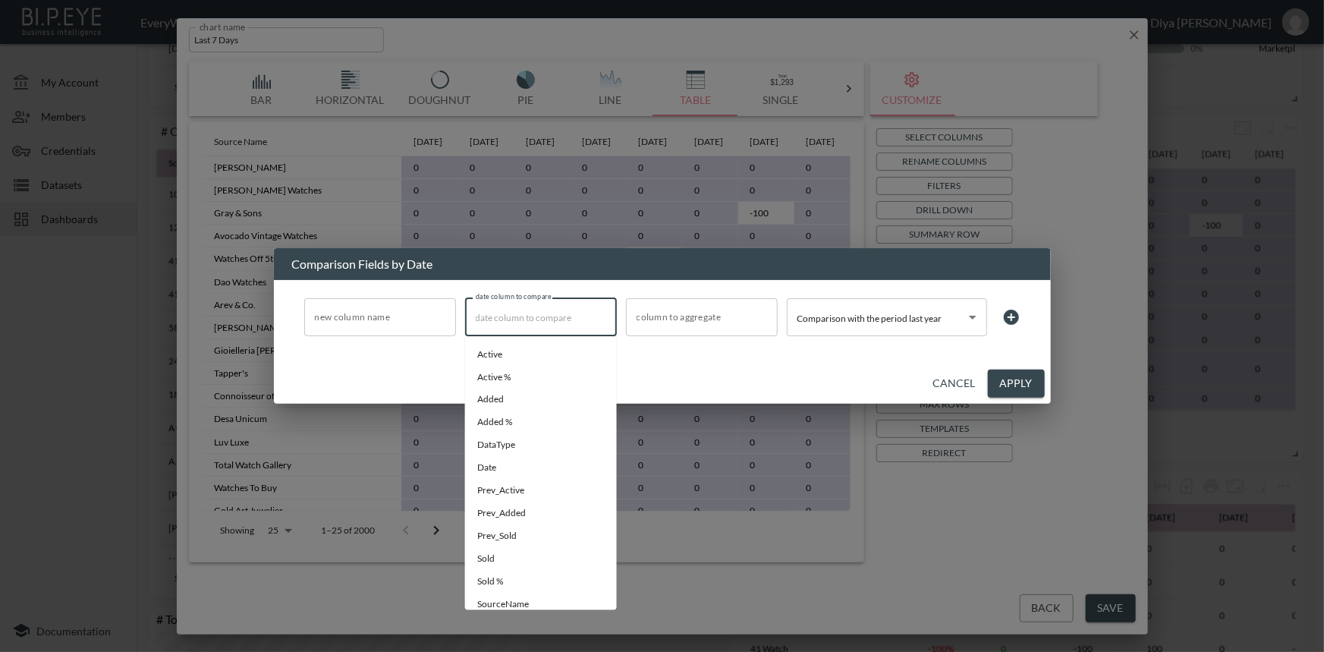
click at [525, 325] on input "date column to compare" at bounding box center [541, 317] width 138 height 24
click at [508, 394] on li "Added" at bounding box center [541, 399] width 152 height 23
type input "Added"
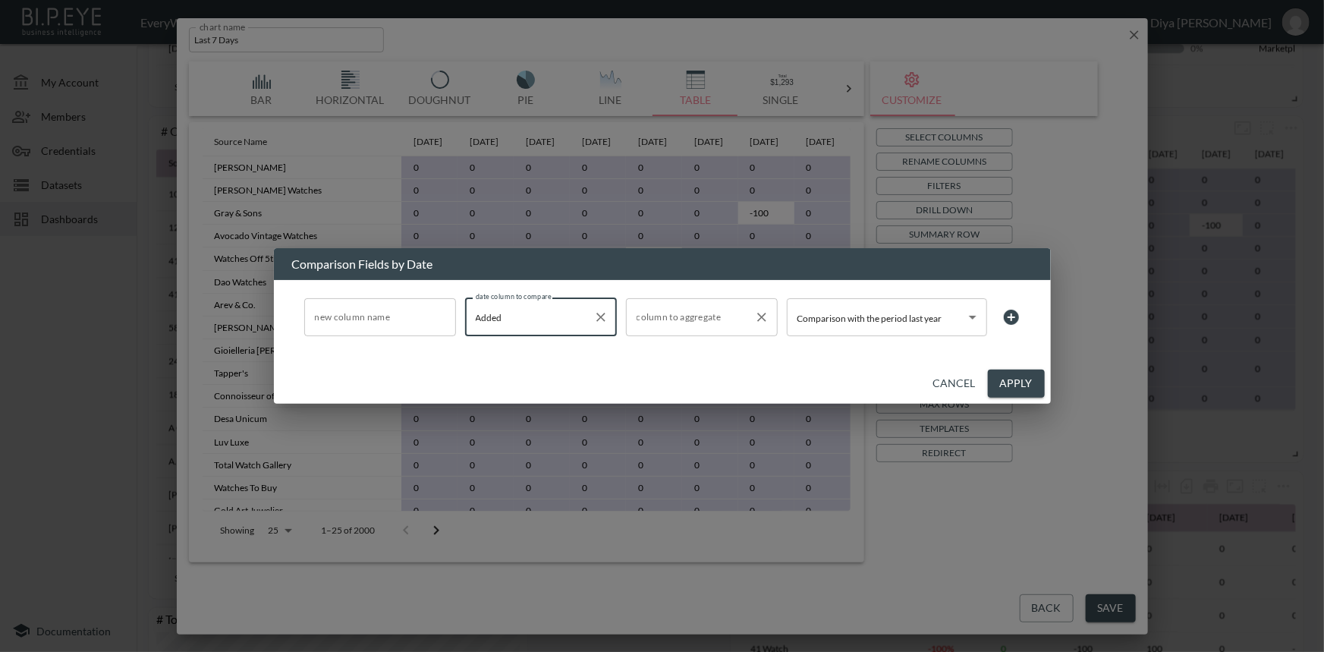
click at [711, 327] on input "column to aggregate" at bounding box center [690, 317] width 115 height 24
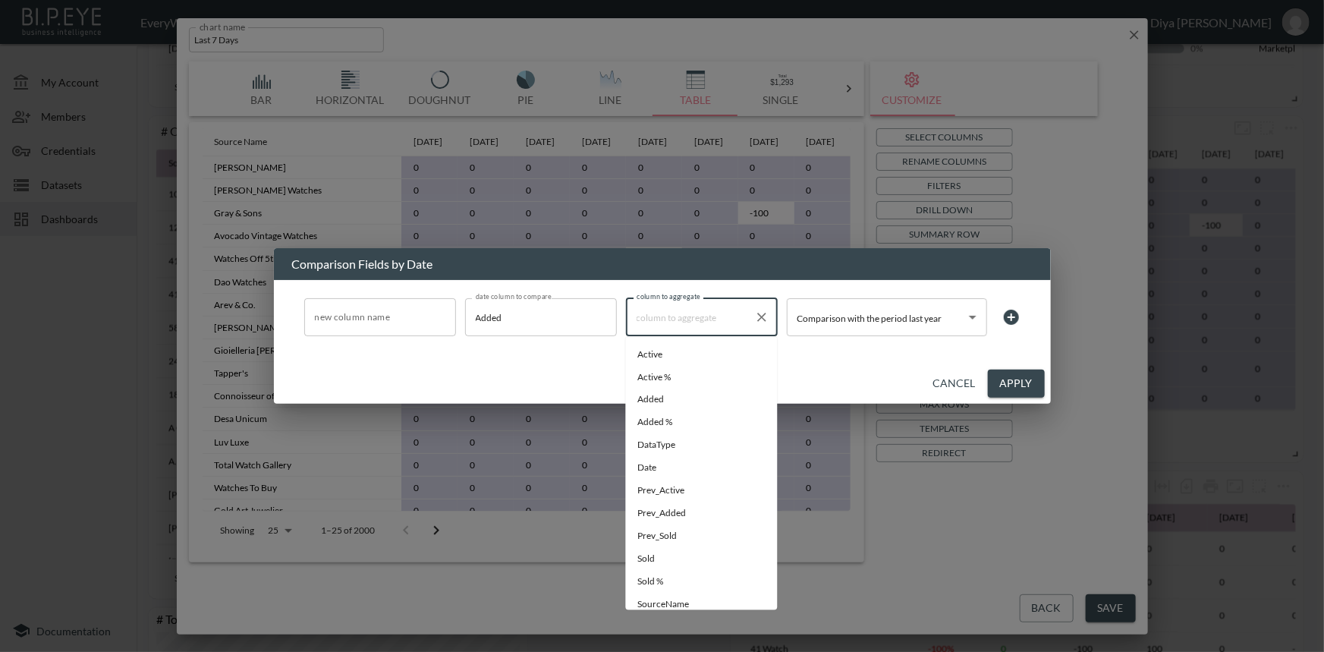
scroll to position [21, 0]
click at [697, 493] on li "Prev_Added" at bounding box center [702, 492] width 152 height 23
type input "Prev_Added"
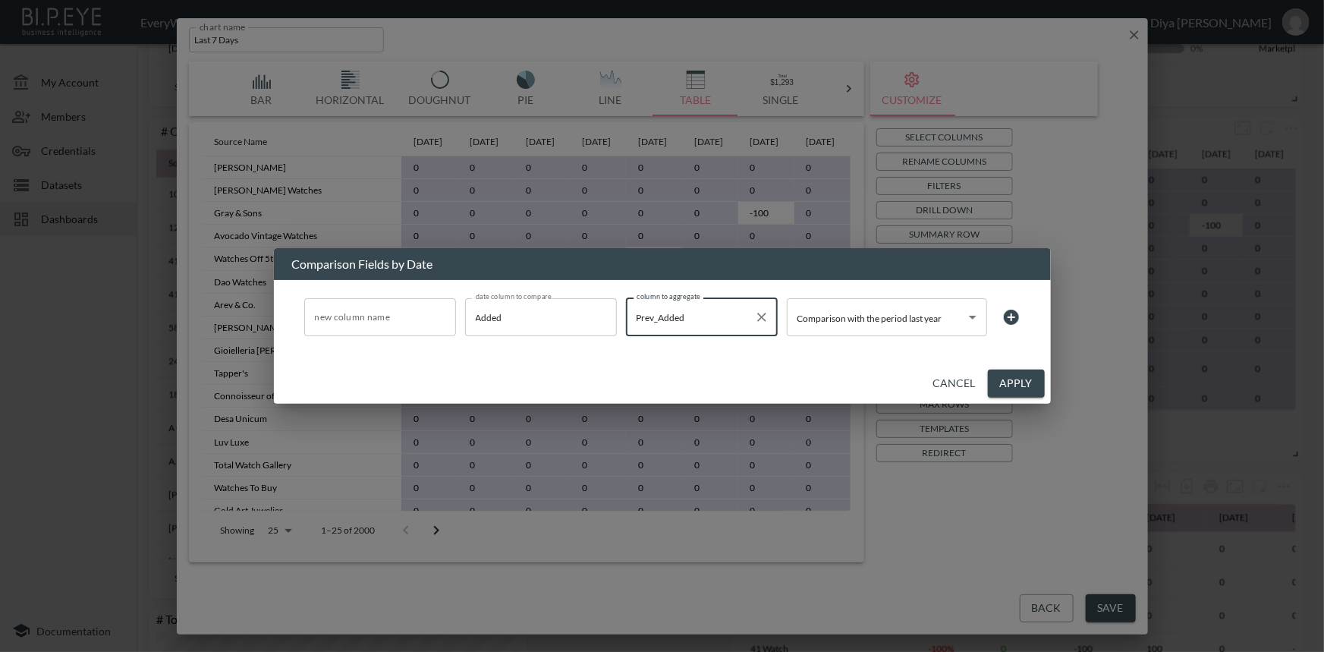
click at [933, 309] on body "BI.P.EYE, Interactive Analytics Dashboards - app EveryWatch / dashboards Diya […" at bounding box center [662, 326] width 1324 height 652
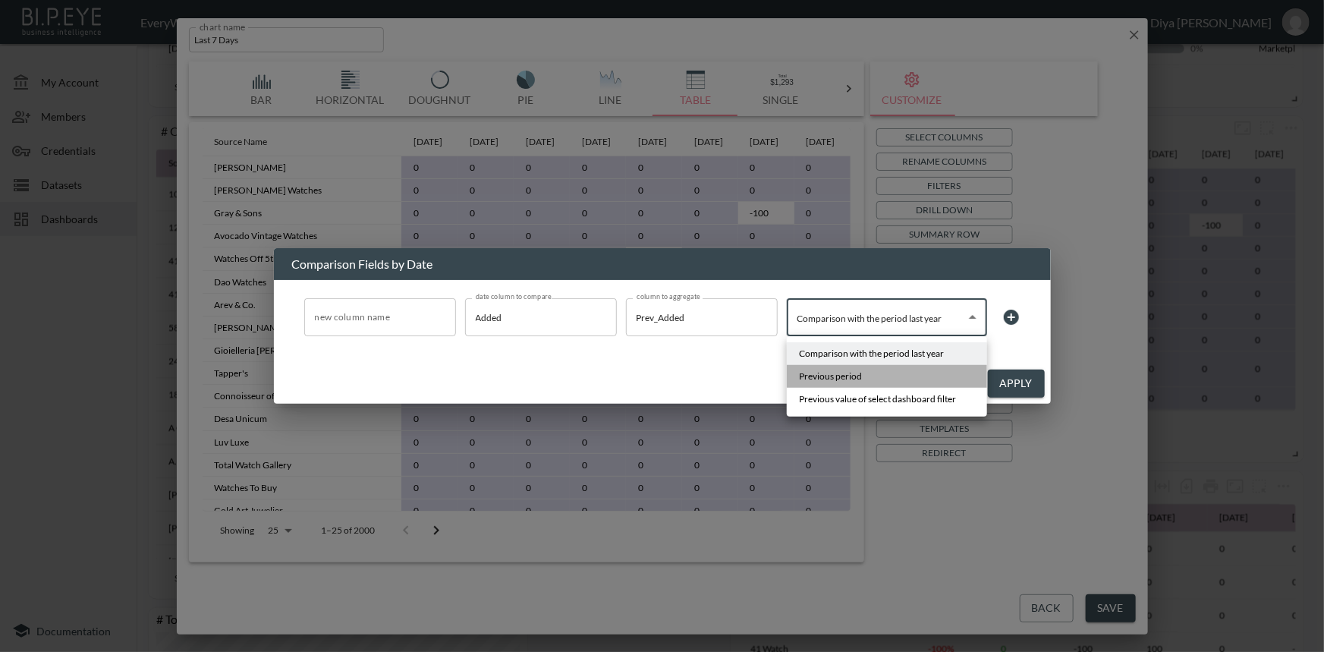
click at [888, 372] on li "Previous period" at bounding box center [887, 376] width 200 height 23
click at [878, 330] on body "BI.P.EYE, Interactive Analytics Dashboards - app EveryWatch / dashboards Diya […" at bounding box center [662, 326] width 1324 height 652
click at [858, 396] on span "Previous value of select dashboard filter" at bounding box center [877, 399] width 157 height 14
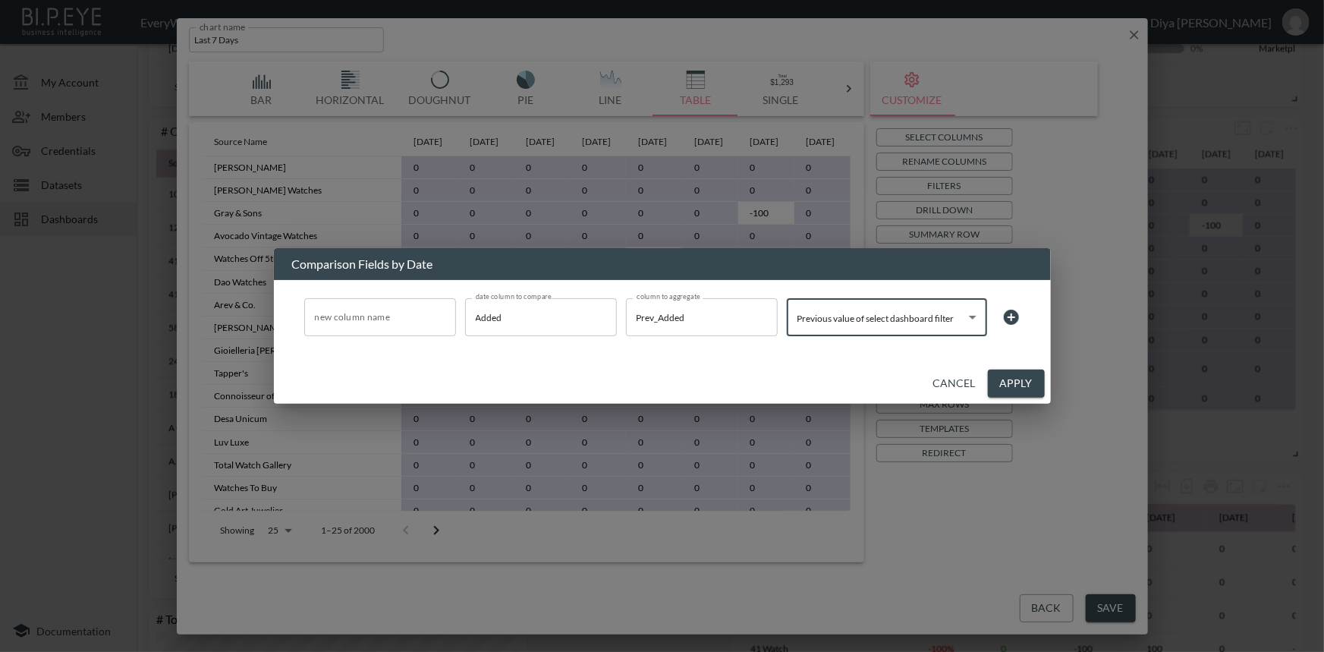
click at [869, 324] on body "BI.P.EYE, Interactive Analytics Dashboards - app EveryWatch / dashboards Diya […" at bounding box center [662, 326] width 1324 height 652
click at [857, 375] on span "Previous period" at bounding box center [830, 376] width 63 height 14
type input "Previous period"
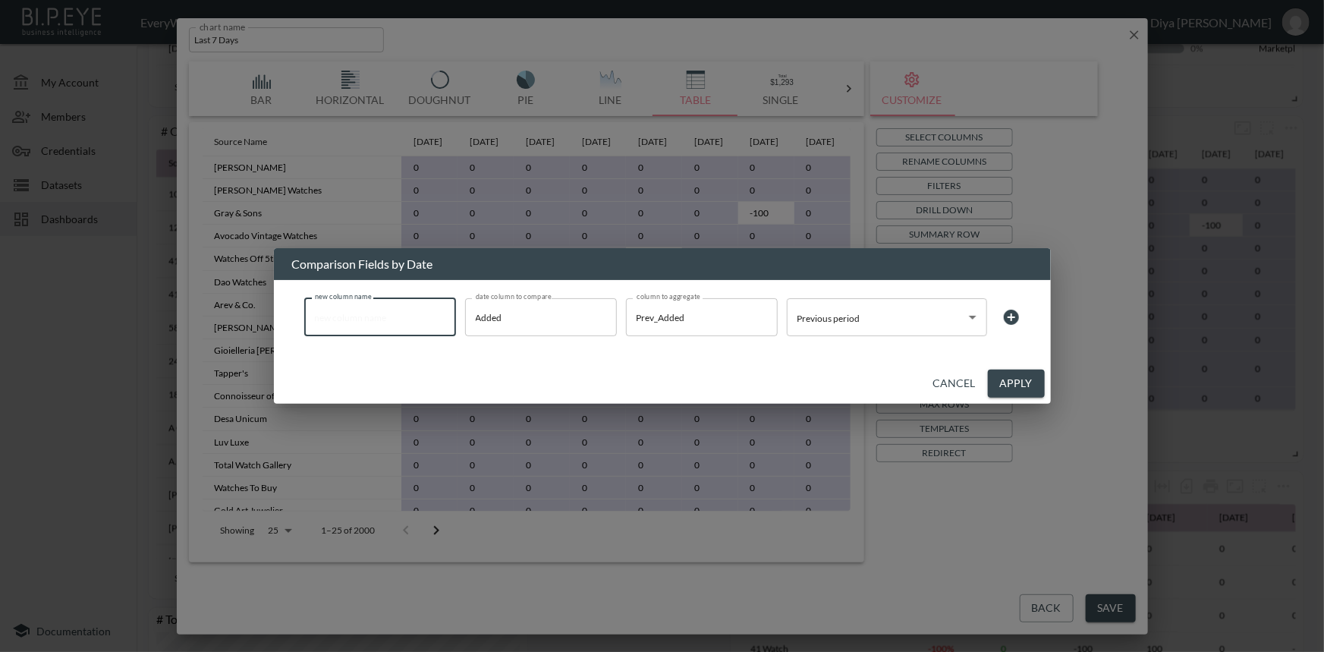
click at [353, 325] on input "new column name" at bounding box center [380, 317] width 152 height 38
type input "4"
type input "new"
click at [1000, 375] on button "Apply" at bounding box center [1016, 383] width 57 height 28
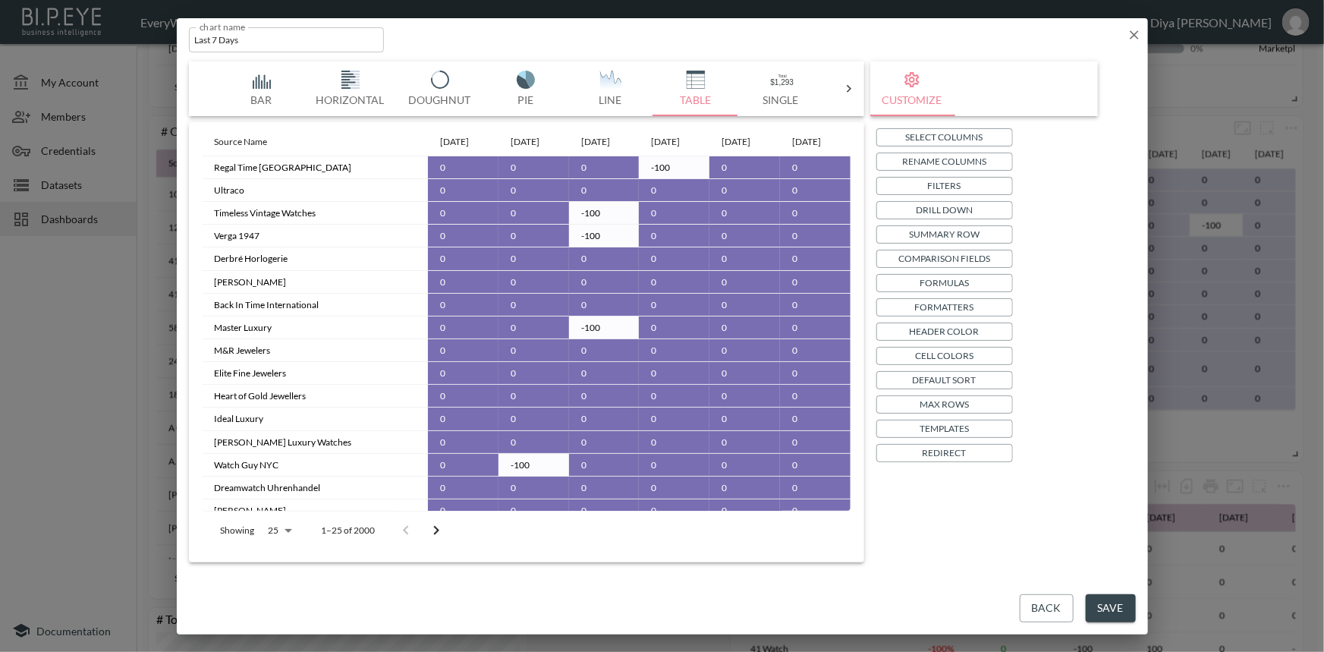
click at [432, 526] on icon "Go to next page" at bounding box center [436, 530] width 18 height 18
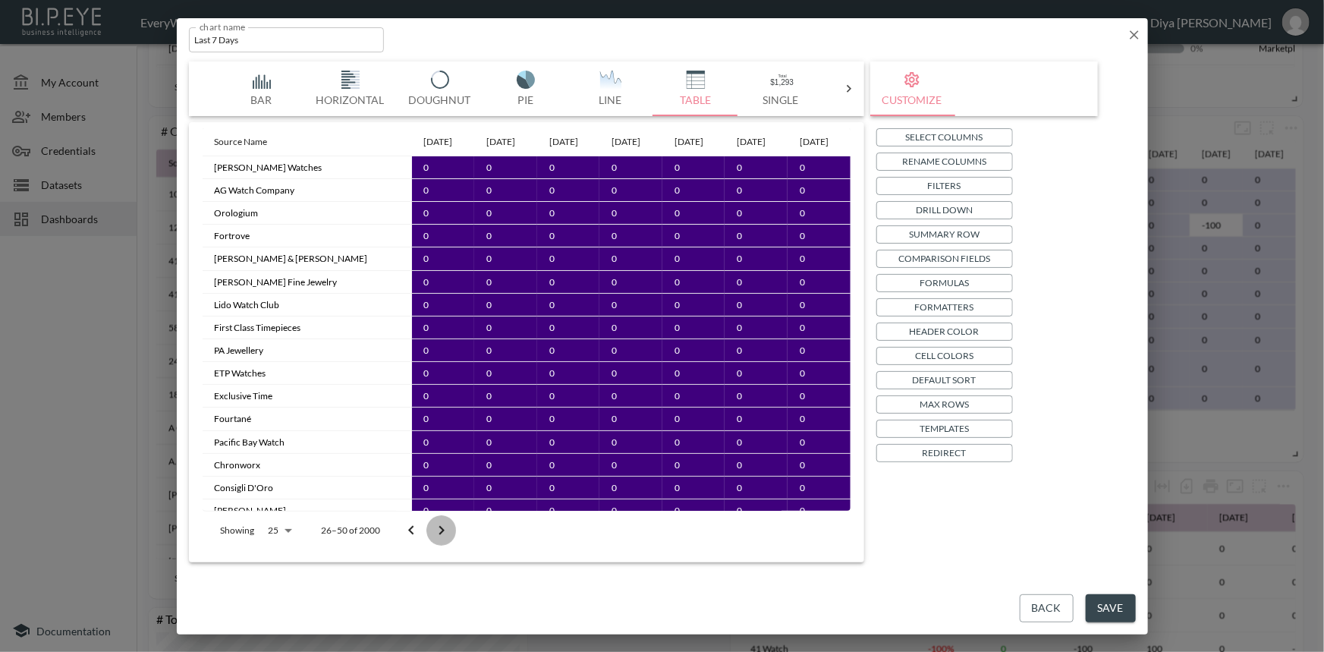
click at [442, 530] on icon "Go to next page" at bounding box center [440, 530] width 5 height 9
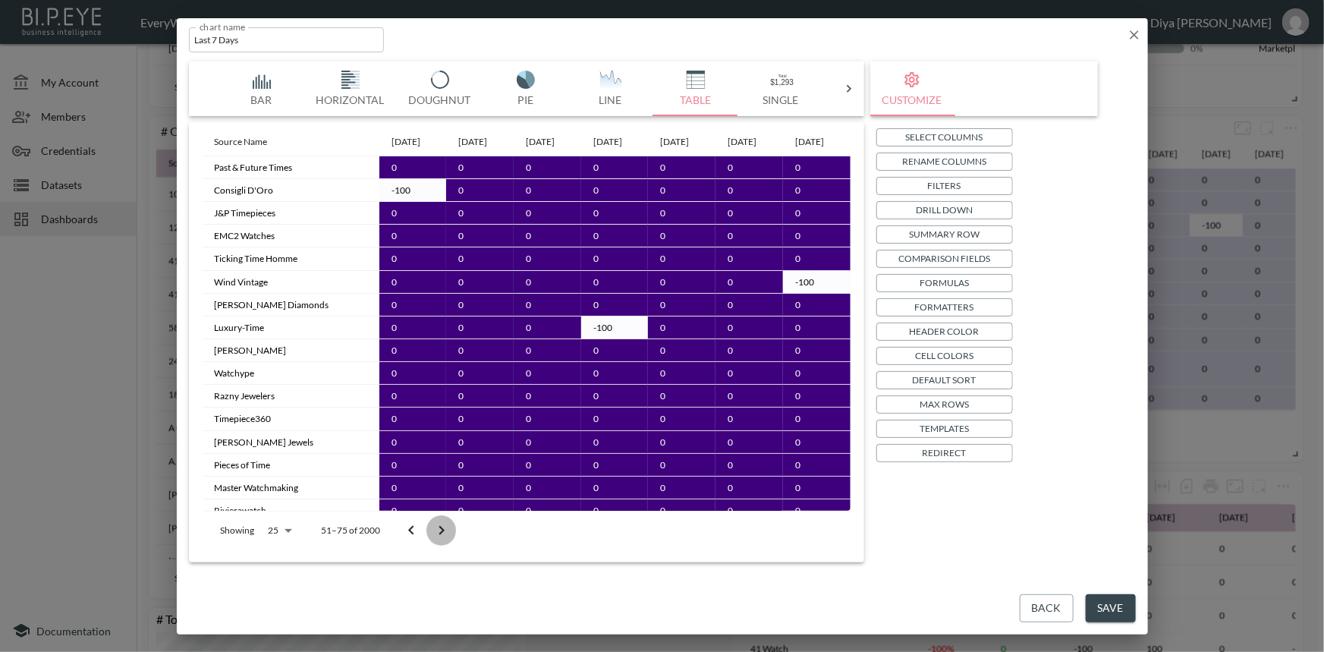
click at [442, 530] on icon "Go to next page" at bounding box center [440, 530] width 5 height 9
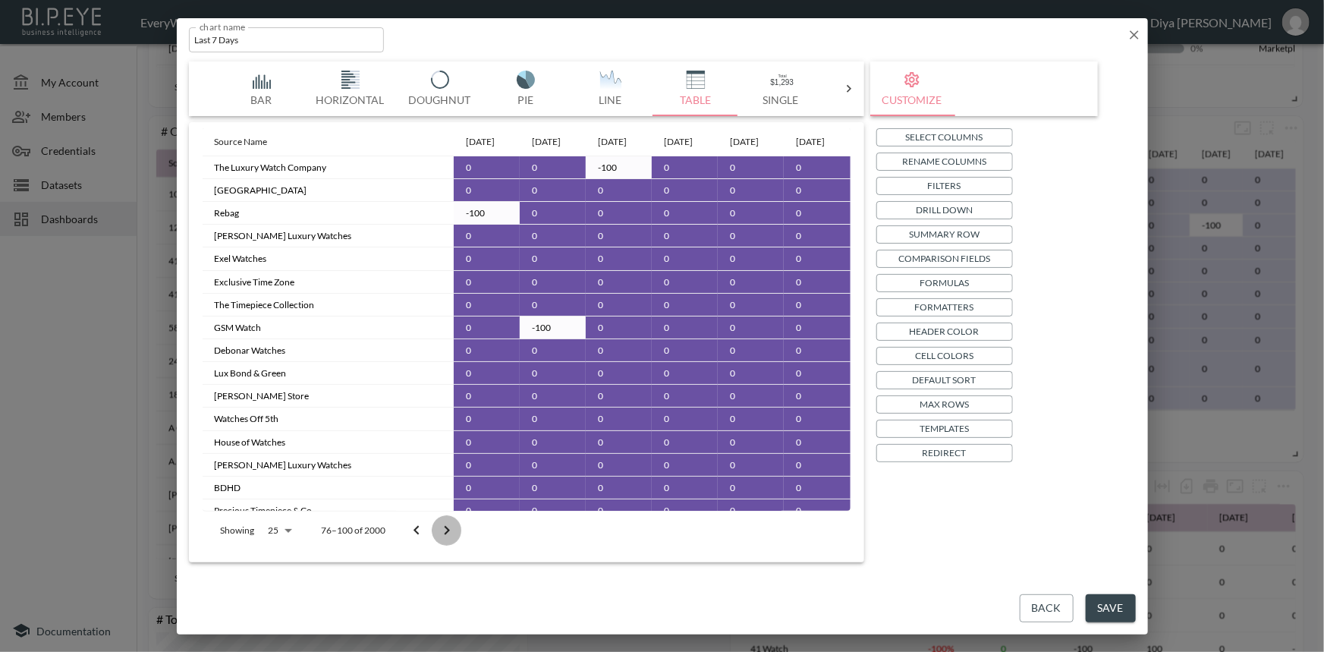
click at [442, 530] on icon "Go to next page" at bounding box center [447, 530] width 18 height 18
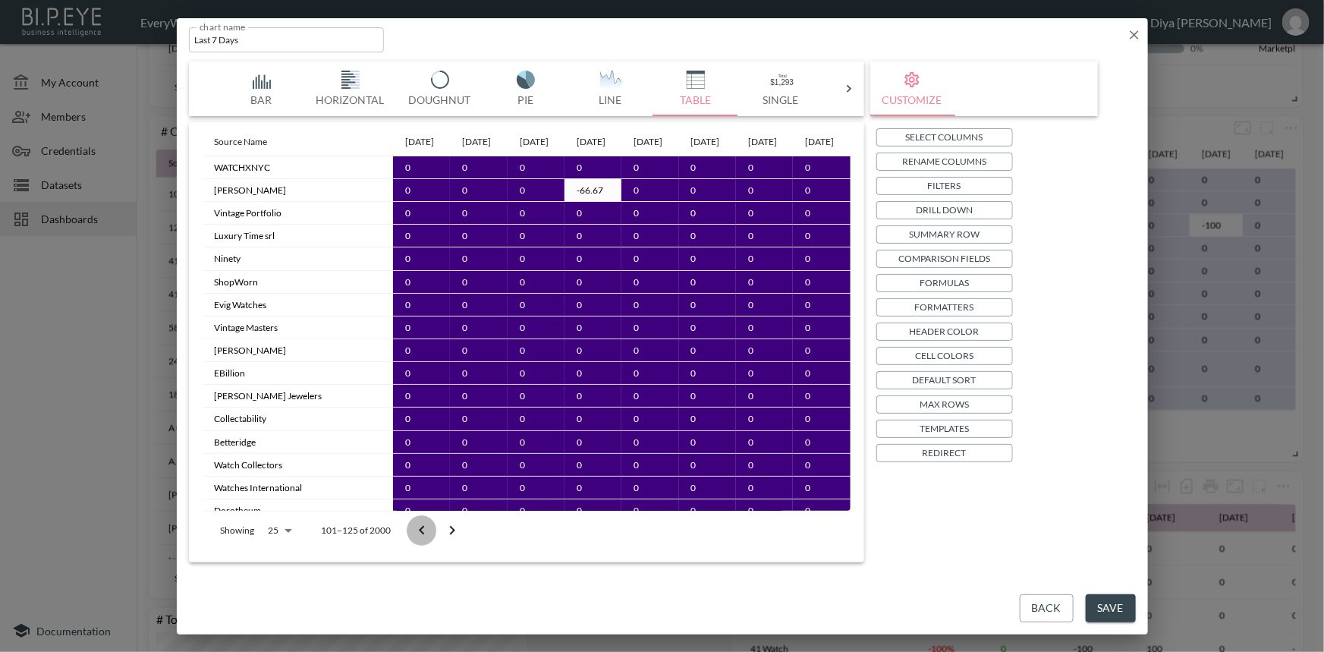
click at [417, 530] on icon "Go to previous page" at bounding box center [422, 530] width 18 height 18
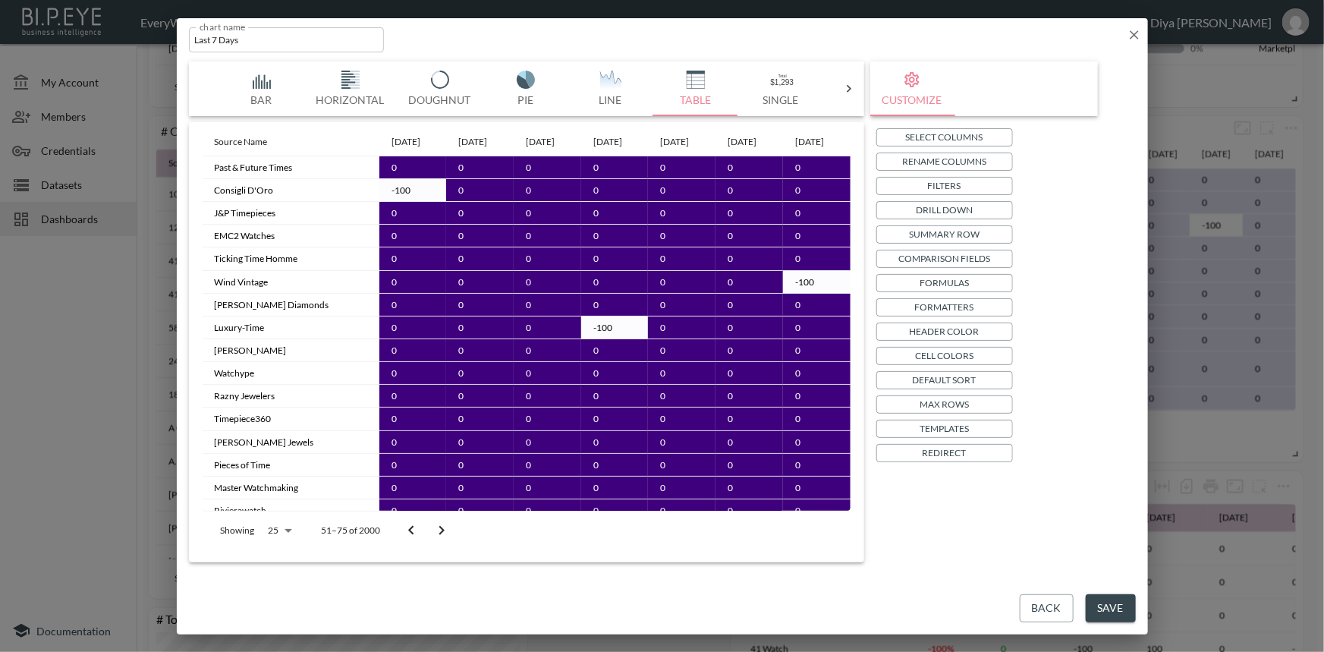
click at [417, 530] on icon "Go to previous page" at bounding box center [411, 530] width 18 height 18
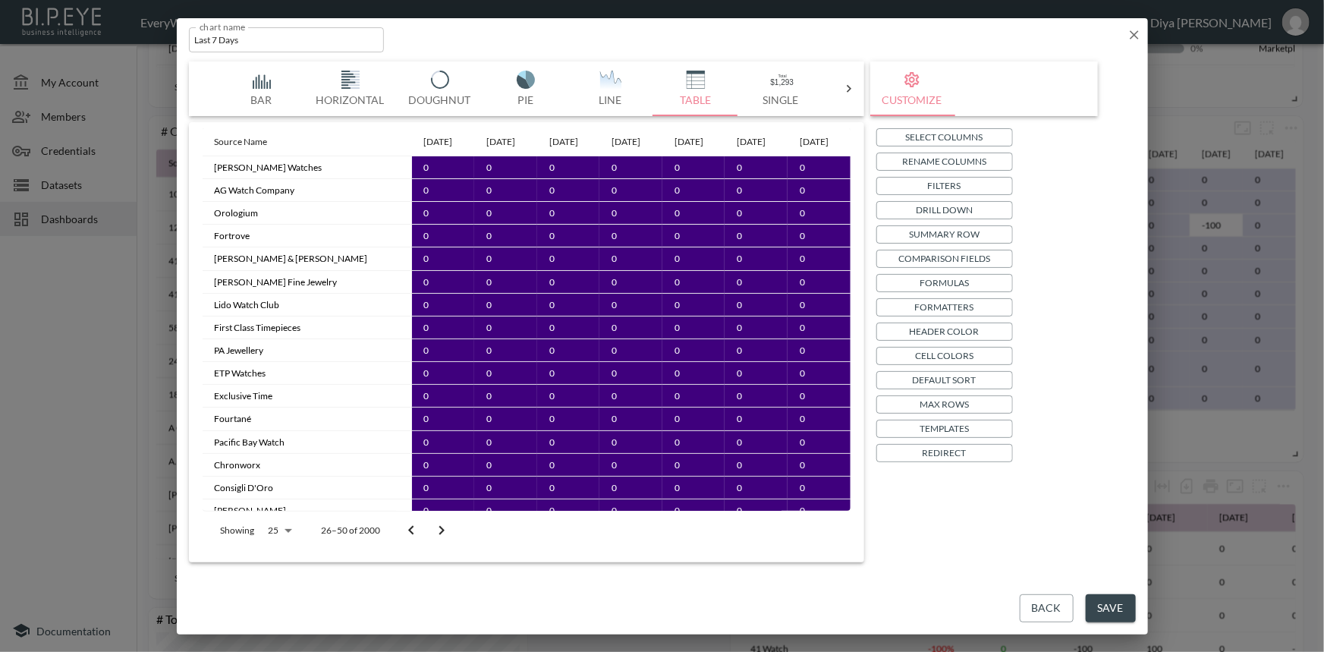
click at [417, 530] on icon "Go to previous page" at bounding box center [411, 530] width 18 height 18
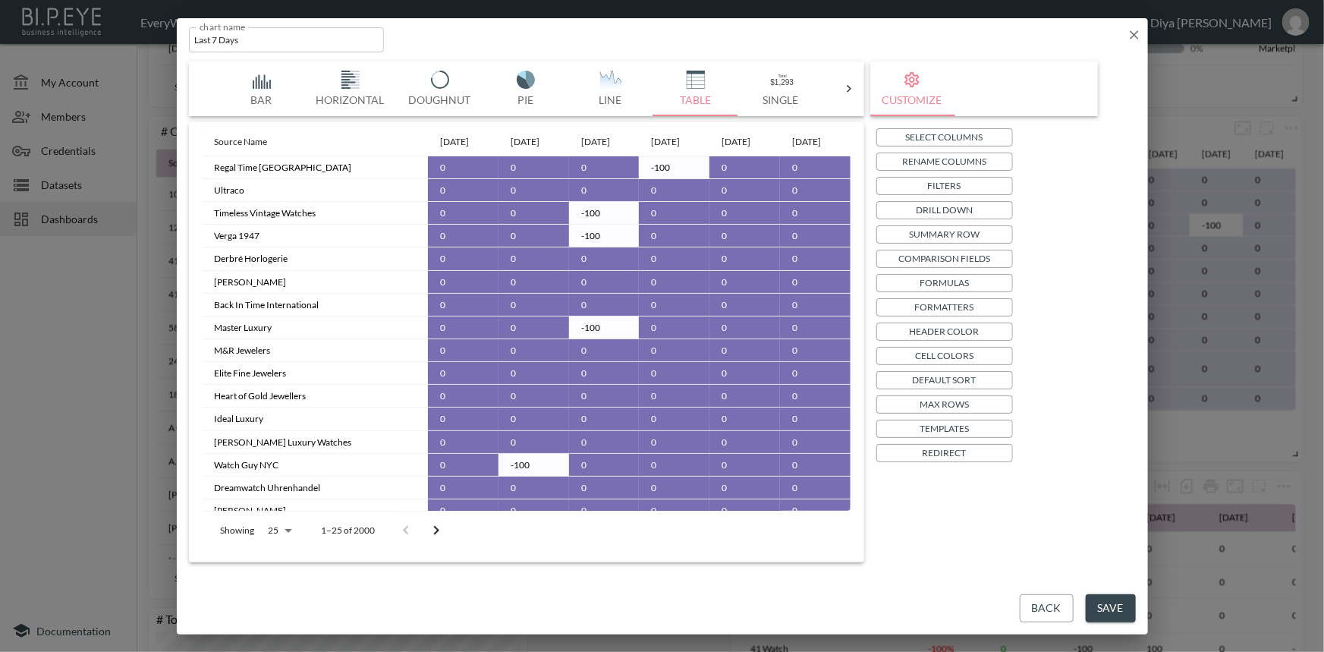
click at [954, 257] on p "Comparison Fields" at bounding box center [944, 258] width 92 height 16
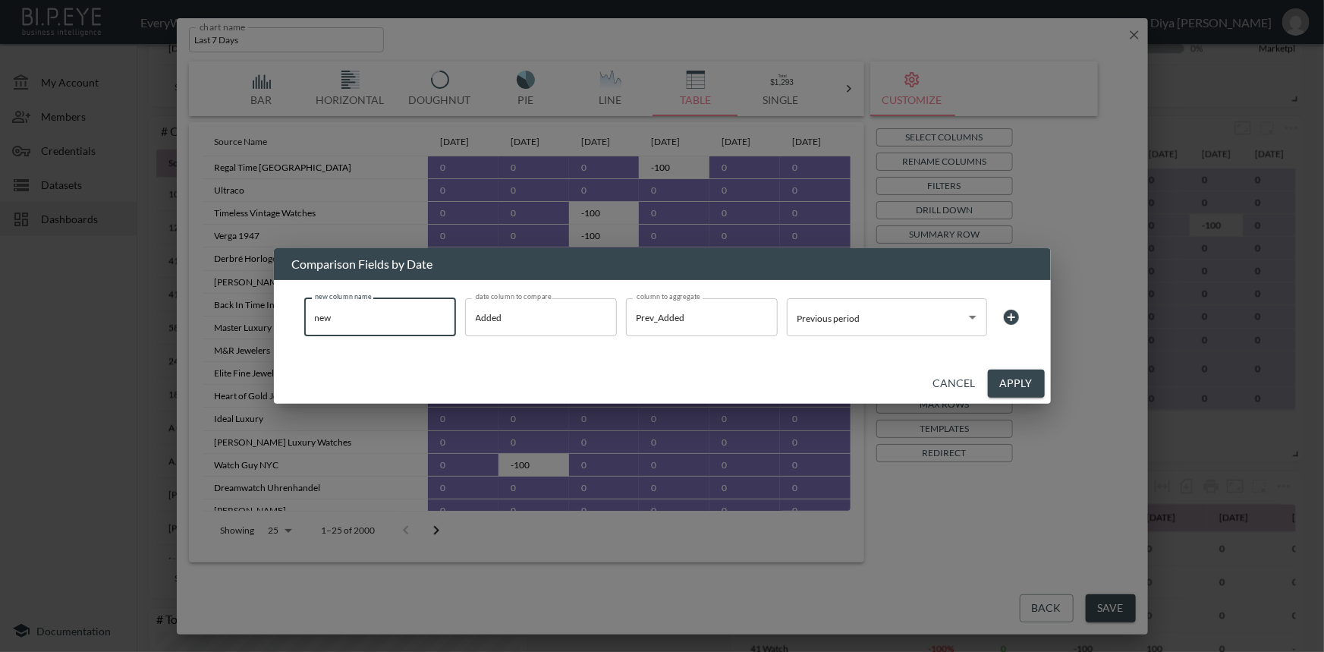
click at [378, 323] on input "new" at bounding box center [380, 317] width 152 height 38
drag, startPoint x: 407, startPoint y: 318, endPoint x: 262, endPoint y: 318, distance: 144.1
click at [262, 318] on div "Comparison Fields by Date new column name new new column name date column to co…" at bounding box center [662, 326] width 1324 height 652
click at [601, 317] on icon "Clear" at bounding box center [600, 316] width 9 height 9
click at [764, 316] on icon "Clear" at bounding box center [761, 316] width 15 height 15
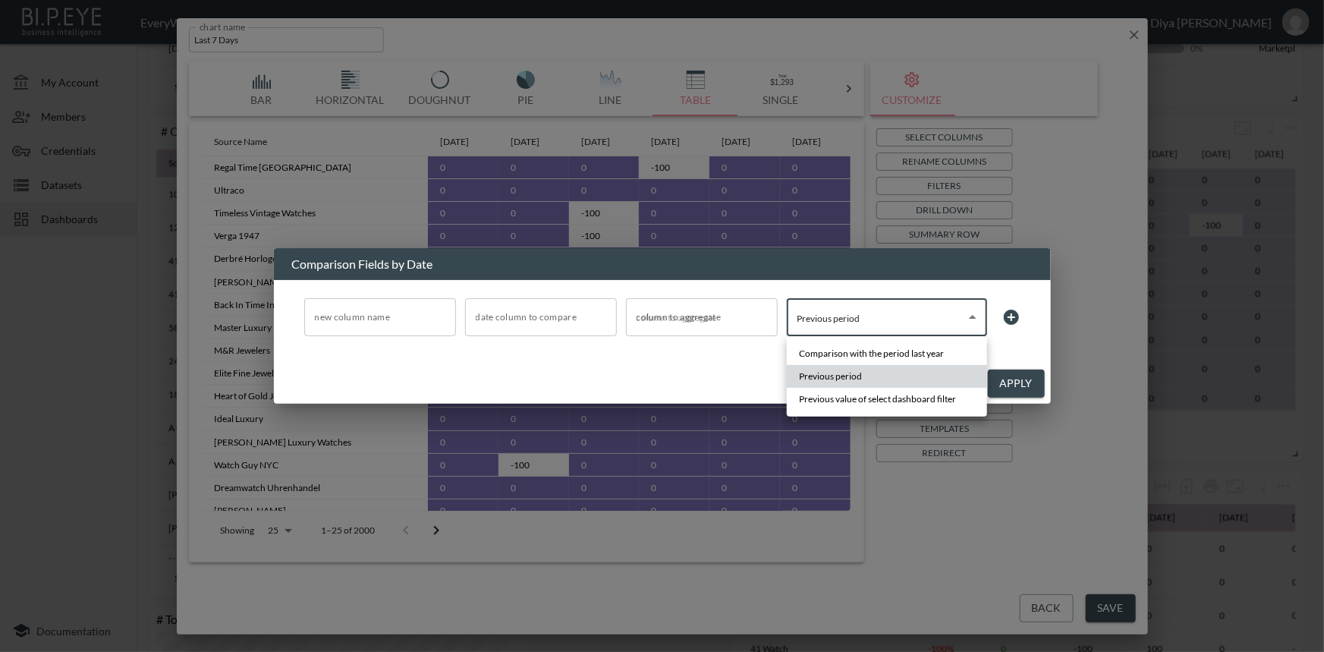
click at [964, 317] on body "BI.P.EYE, Interactive Analytics Dashboards - app EveryWatch / dashboards Diya […" at bounding box center [662, 326] width 1324 height 652
click at [732, 372] on div at bounding box center [662, 326] width 1324 height 652
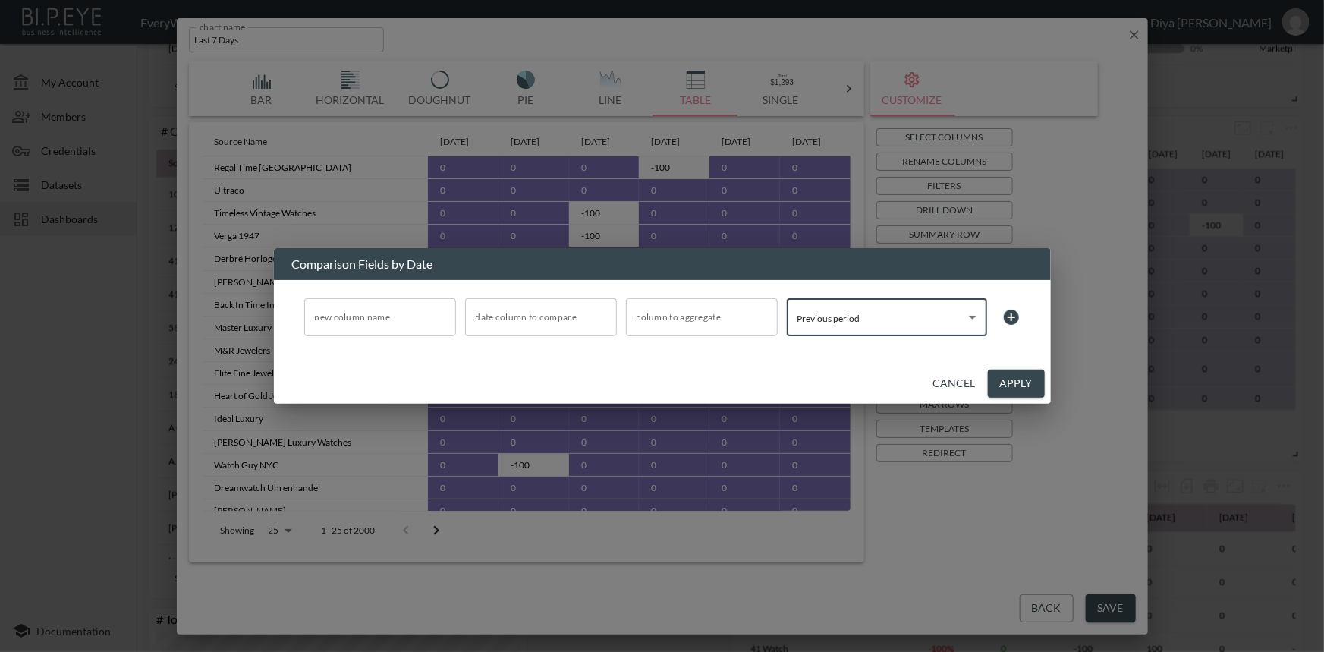
click at [1002, 385] on button "Apply" at bounding box center [1016, 383] width 57 height 28
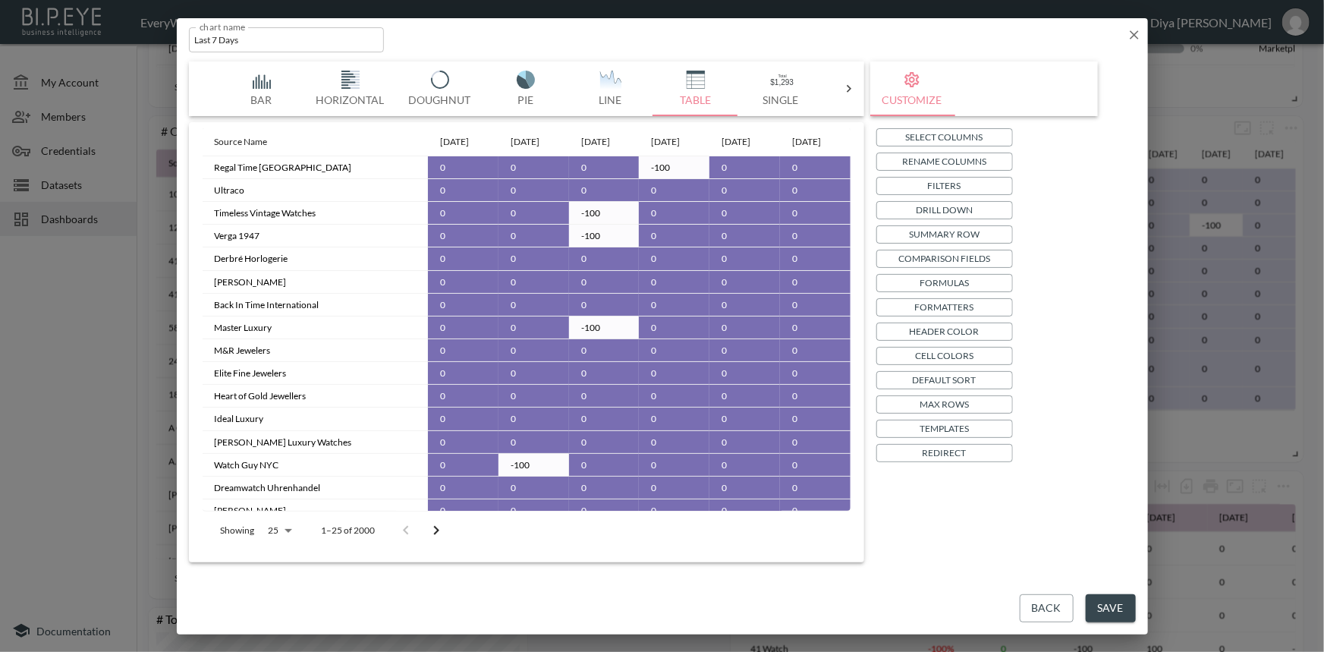
click at [961, 256] on p "Comparison Fields" at bounding box center [944, 258] width 92 height 16
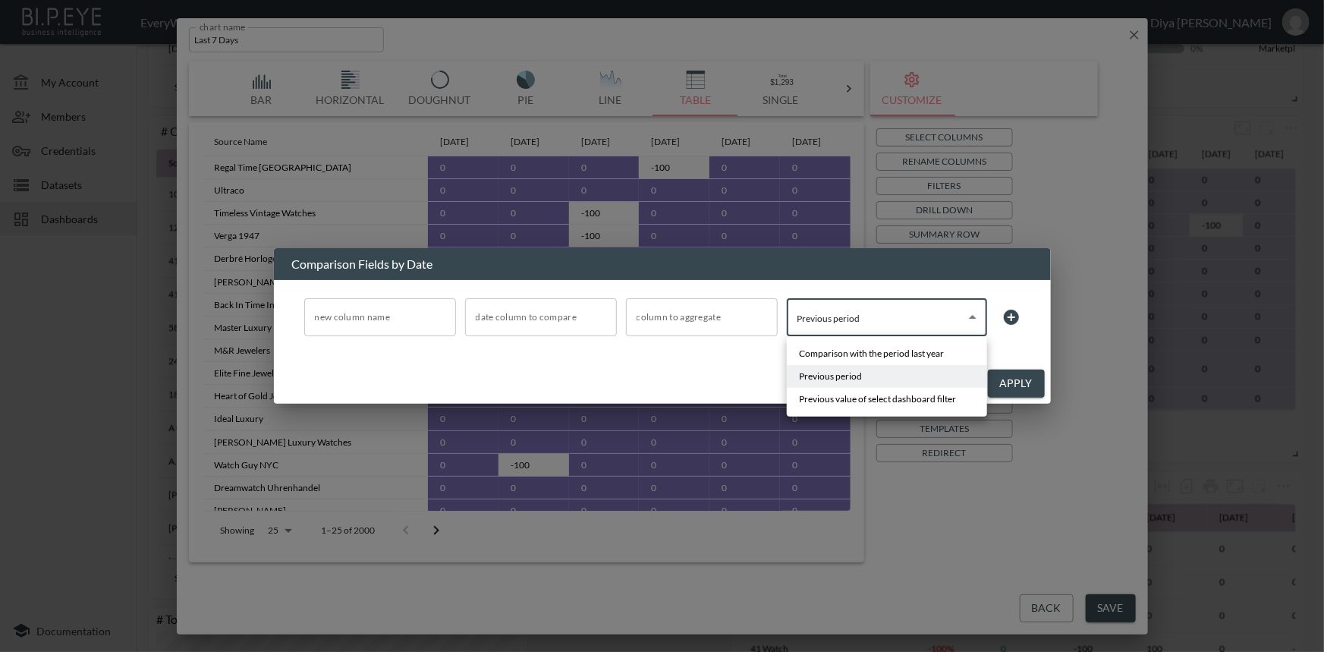
click at [863, 316] on body "BI.P.EYE, Interactive Analytics Dashboards - app EveryWatch / dashboards Diya […" at bounding box center [662, 326] width 1324 height 652
click at [853, 350] on span "Comparison with the period last year" at bounding box center [871, 354] width 145 height 14
type input "Comparison with the period last year"
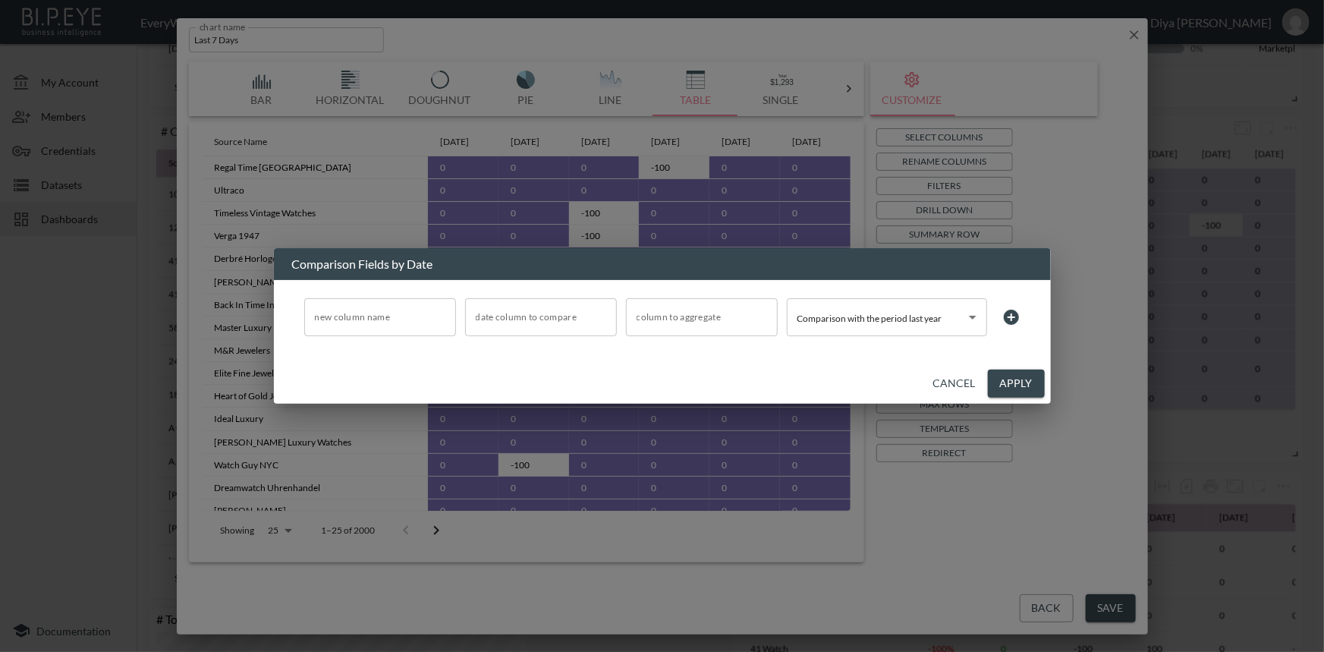
drag, startPoint x: 745, startPoint y: 363, endPoint x: 765, endPoint y: 360, distance: 20.0
click at [745, 364] on div "Cancel Apply" at bounding box center [662, 383] width 777 height 40
click at [1008, 386] on button "Apply" at bounding box center [1016, 383] width 57 height 28
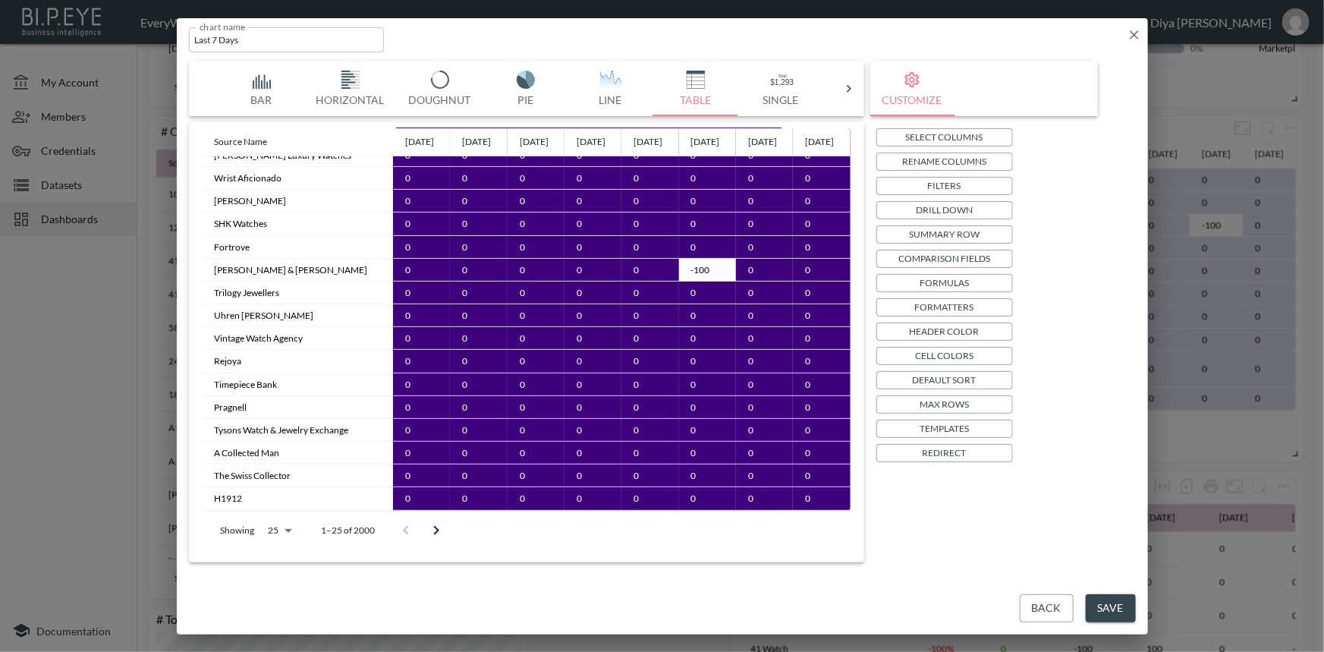
scroll to position [0, 0]
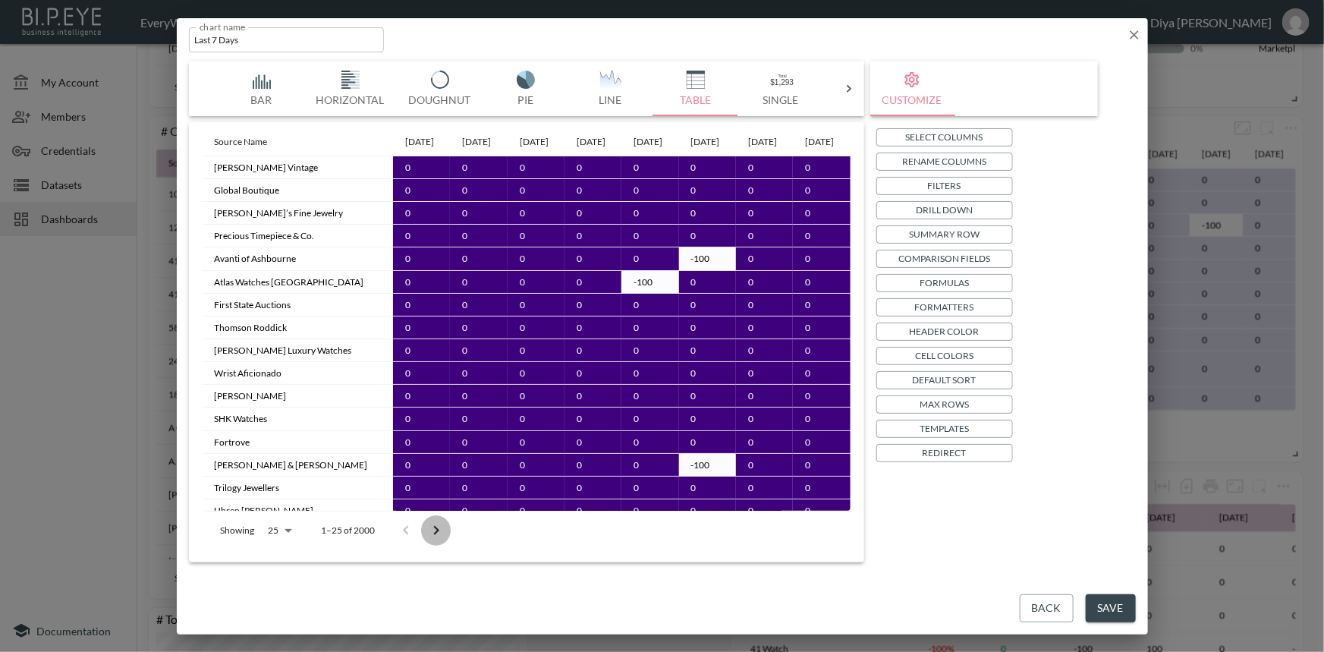
click at [437, 531] on icon "Go to next page" at bounding box center [436, 530] width 18 height 18
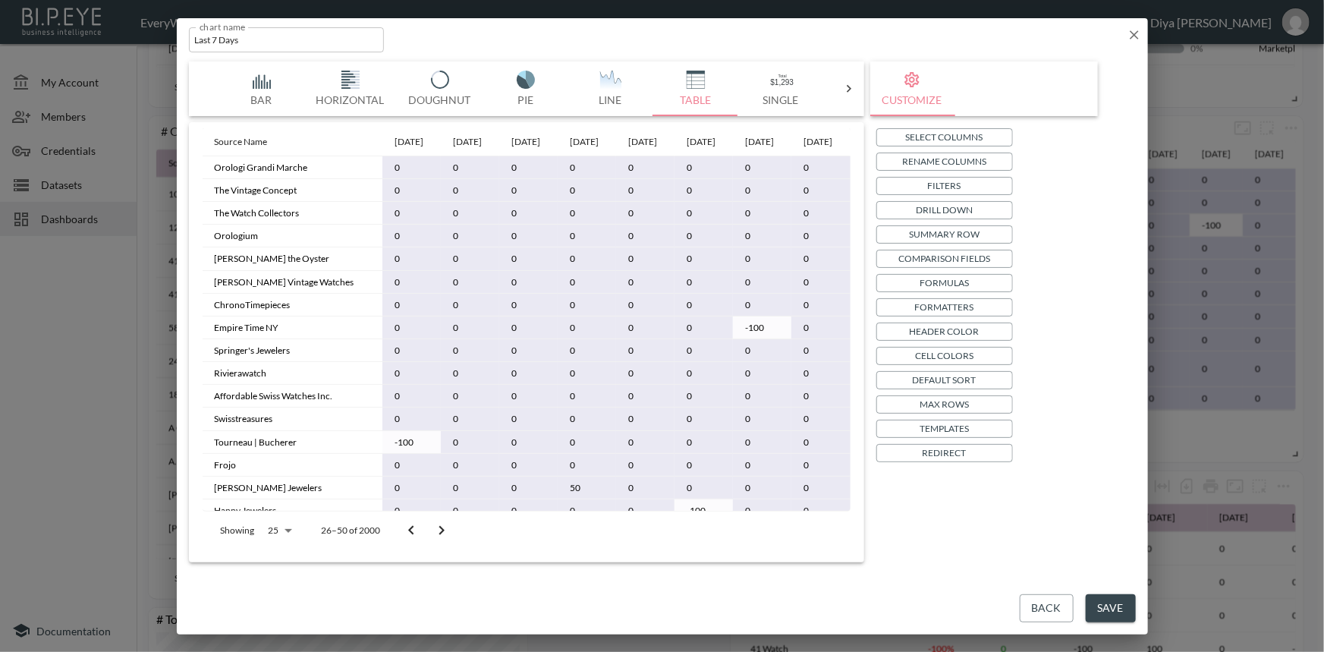
click at [956, 325] on p "Header Color" at bounding box center [944, 331] width 70 height 16
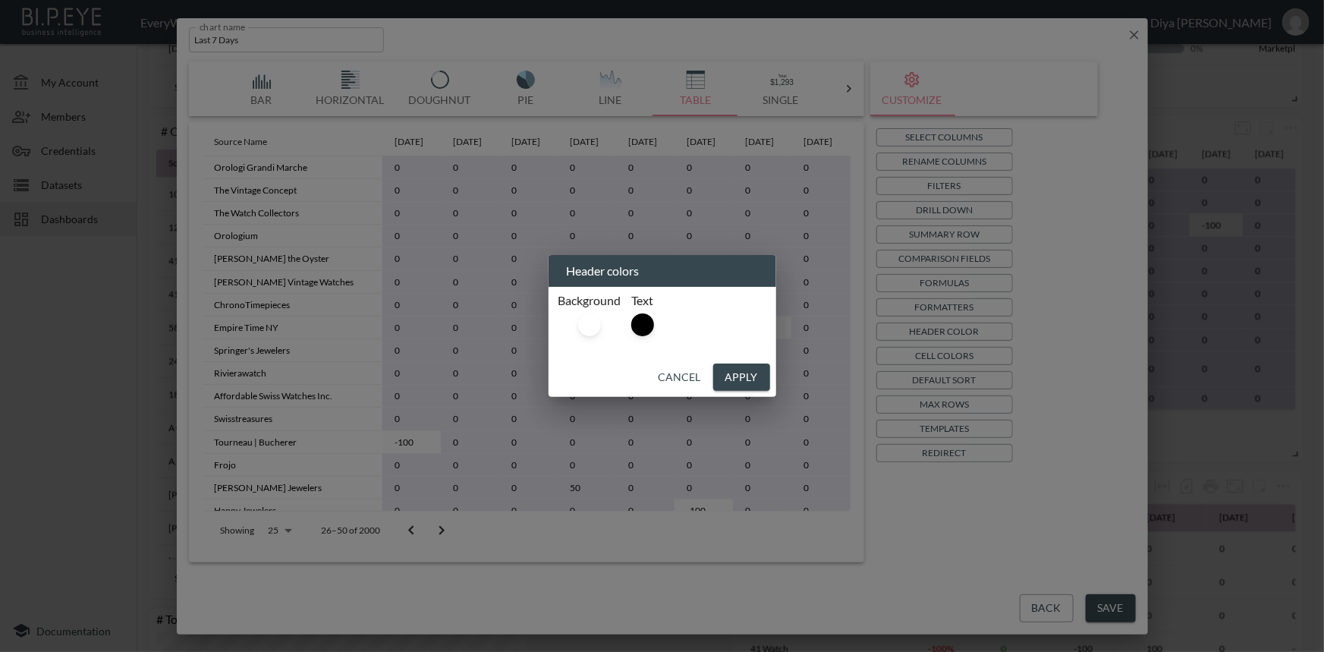
click at [682, 372] on button "Cancel" at bounding box center [679, 377] width 55 height 28
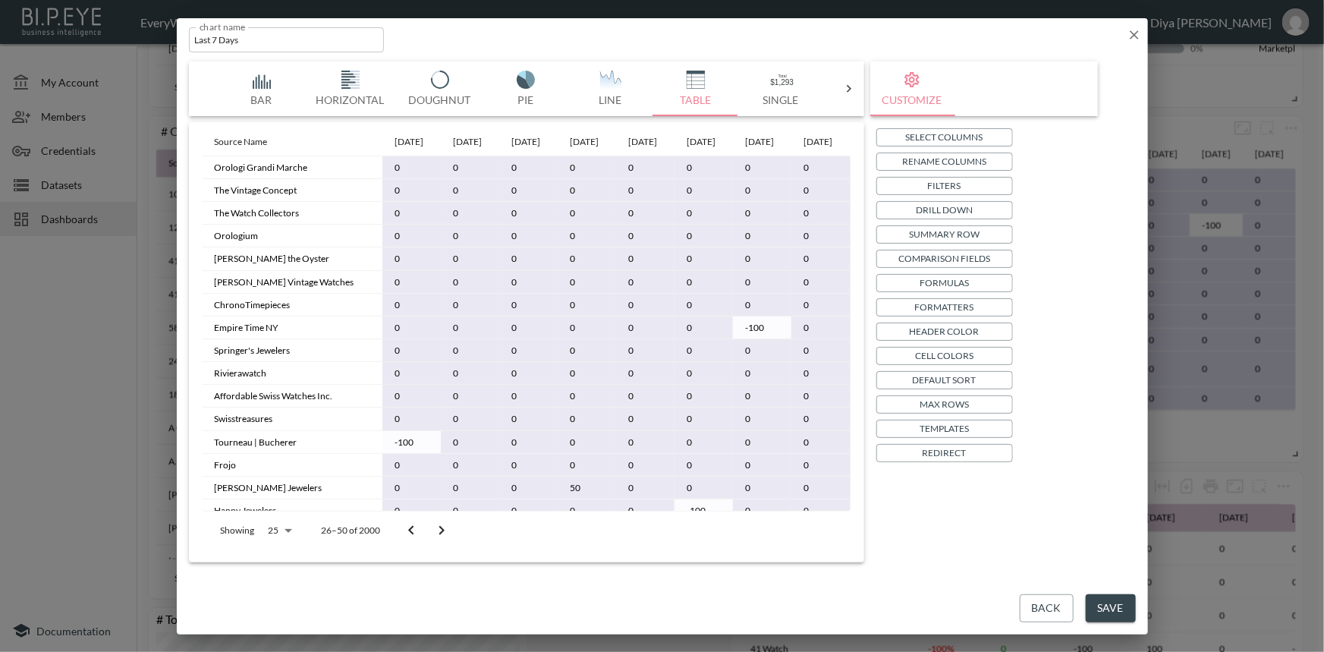
click at [949, 358] on p "Cell Colors" at bounding box center [944, 355] width 58 height 16
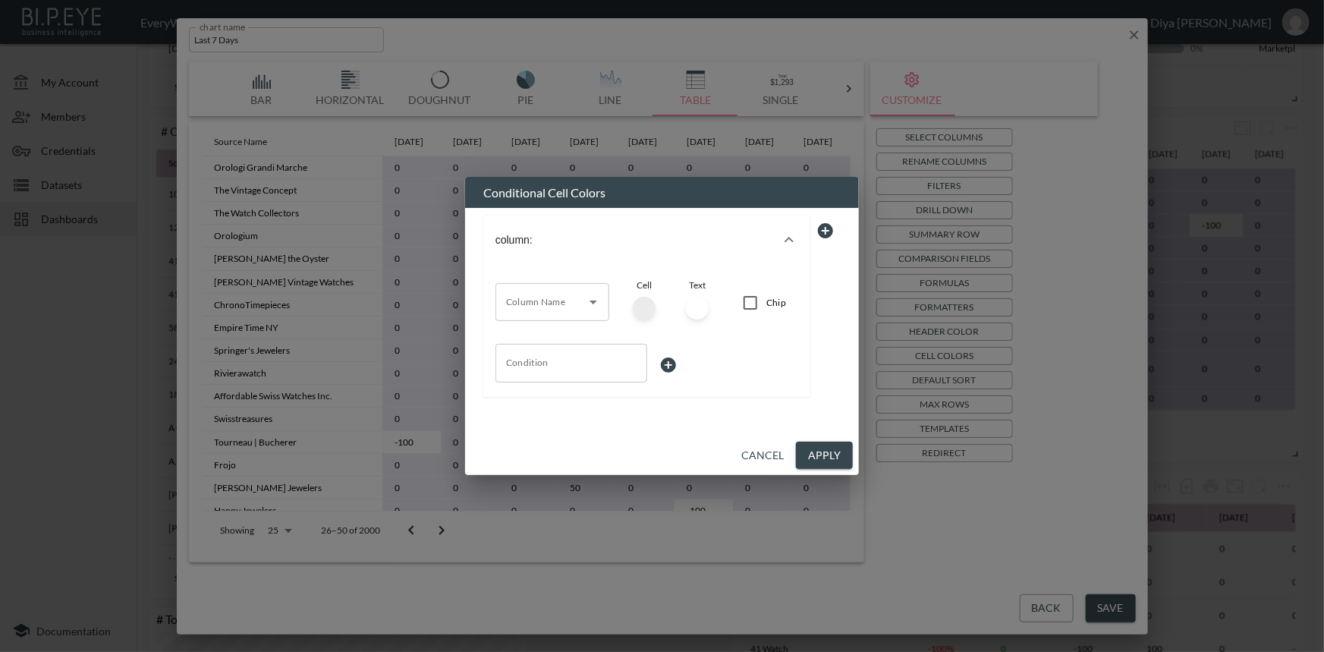
click at [763, 454] on button "Cancel" at bounding box center [762, 455] width 55 height 28
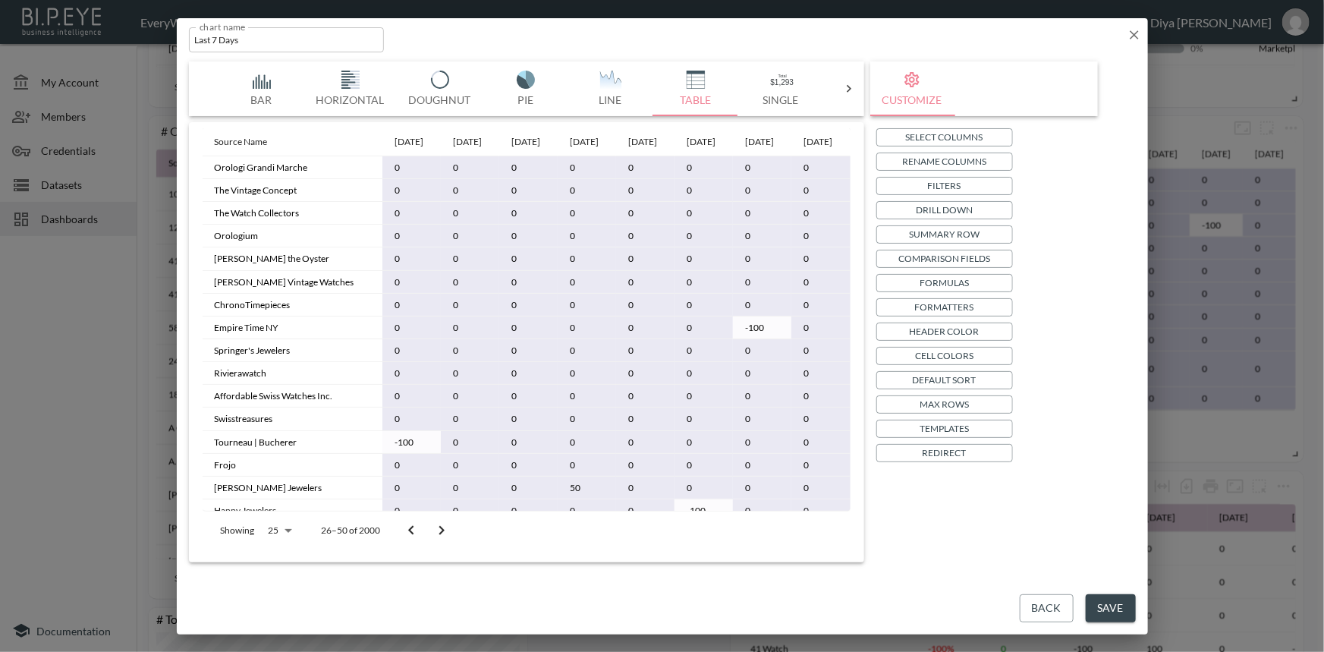
click at [937, 430] on p "Templates" at bounding box center [943, 428] width 49 height 16
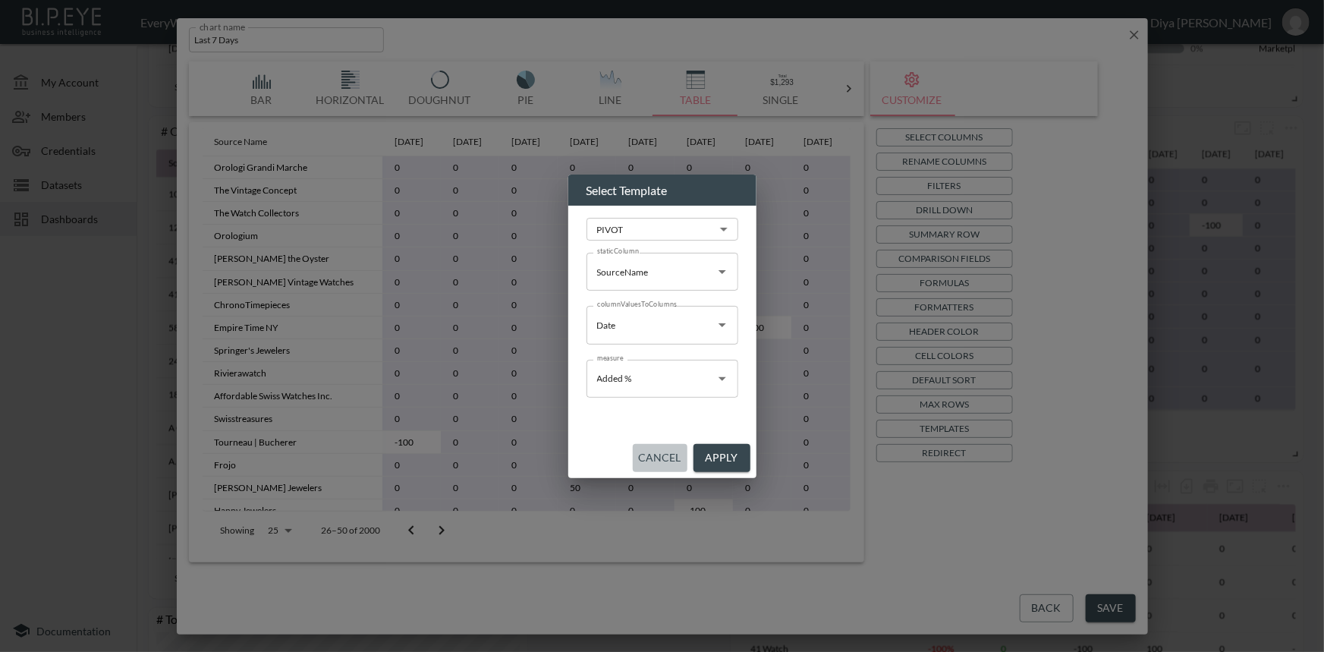
click at [671, 457] on button "Cancel" at bounding box center [660, 458] width 55 height 28
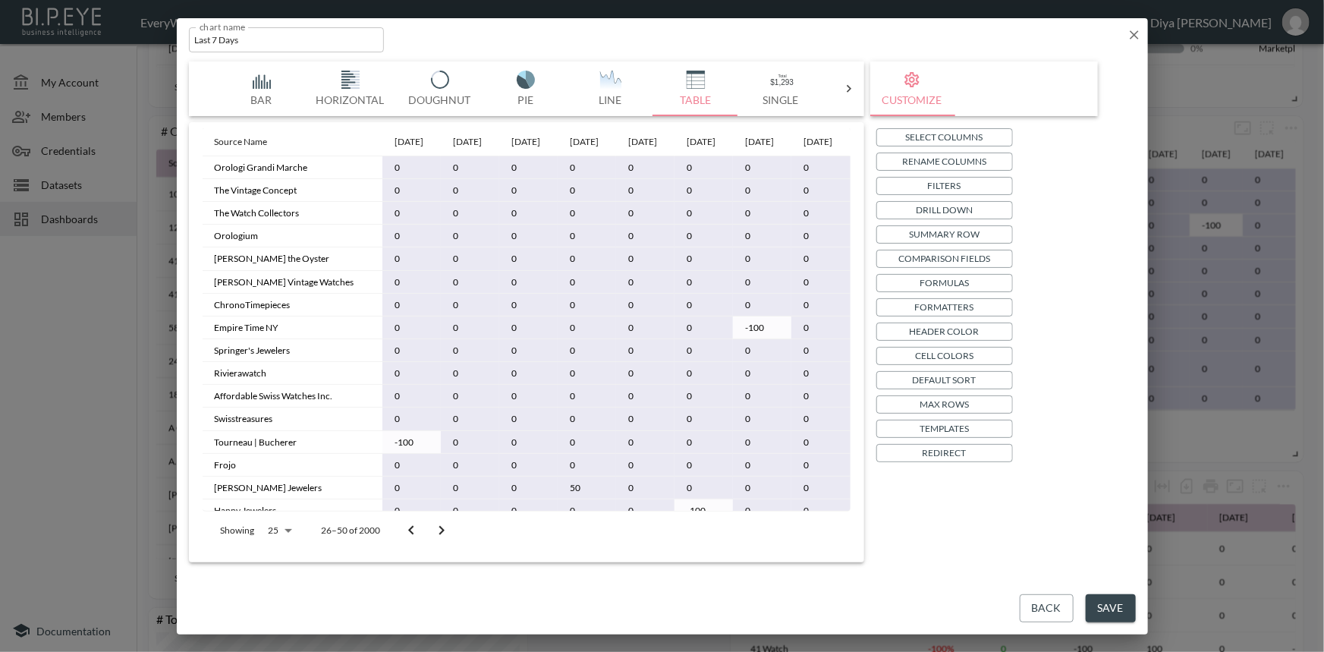
click at [954, 279] on p "Formulas" at bounding box center [943, 283] width 49 height 16
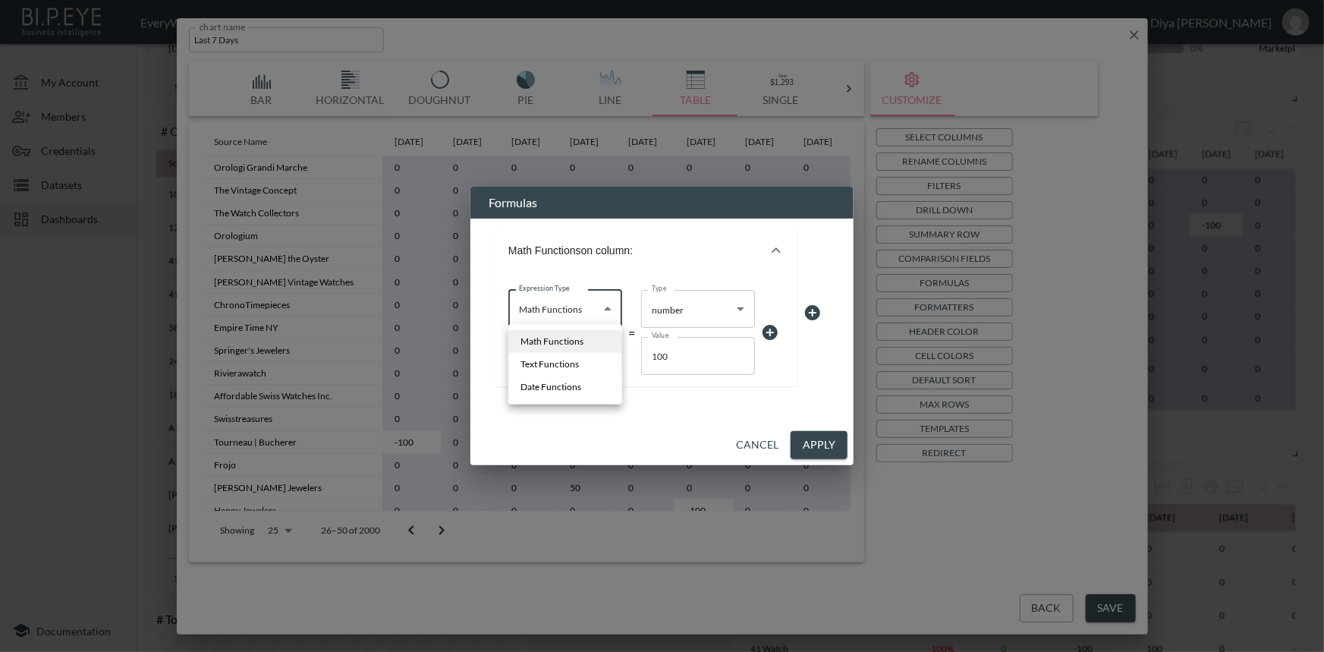
click at [612, 308] on body "BI.P.EYE, Interactive Analytics Dashboards - app EveryWatch / dashboards Diya […" at bounding box center [662, 326] width 1324 height 652
click at [635, 288] on div at bounding box center [662, 326] width 1324 height 652
click at [760, 455] on button "Cancel" at bounding box center [757, 445] width 55 height 28
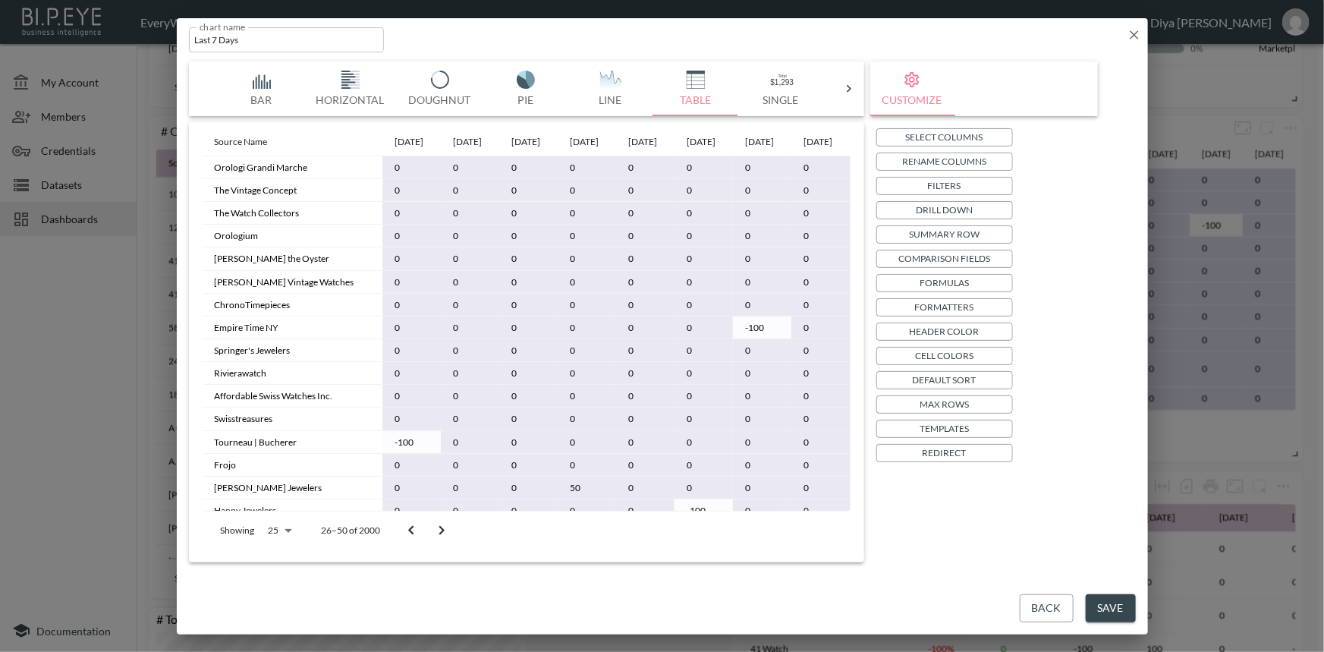
click at [944, 360] on p "Cell Colors" at bounding box center [944, 355] width 58 height 16
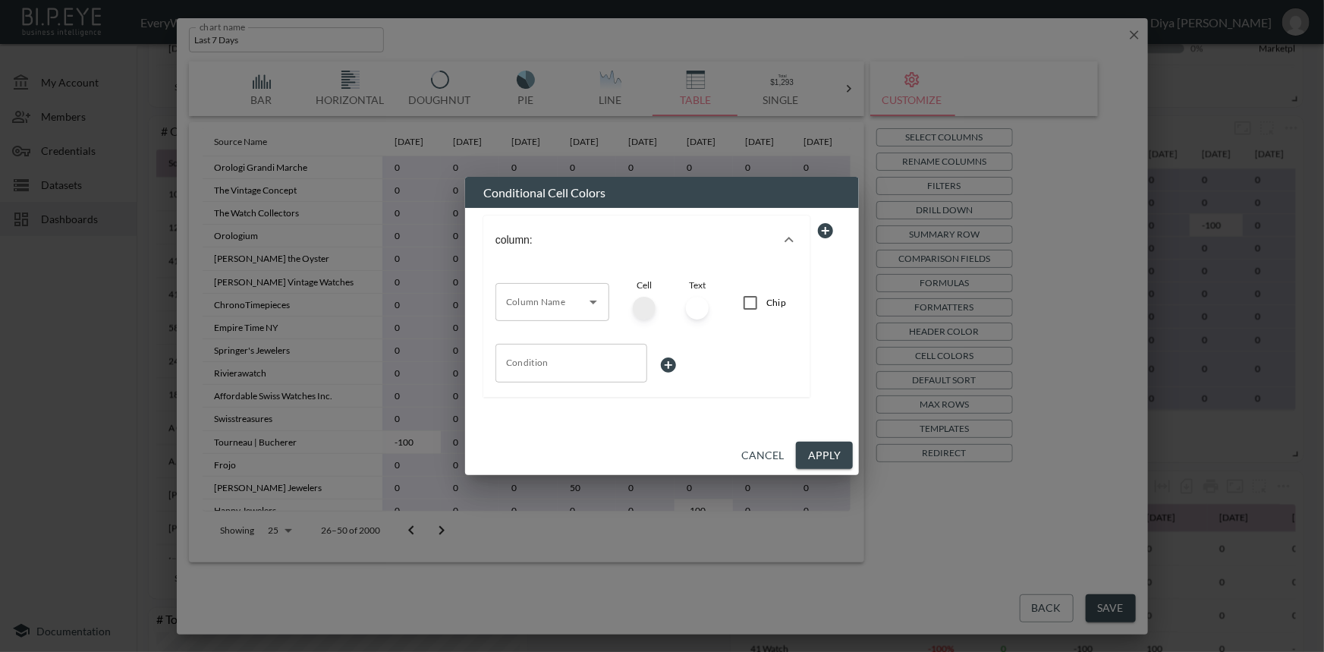
click at [789, 239] on icon "button" at bounding box center [789, 240] width 18 height 18
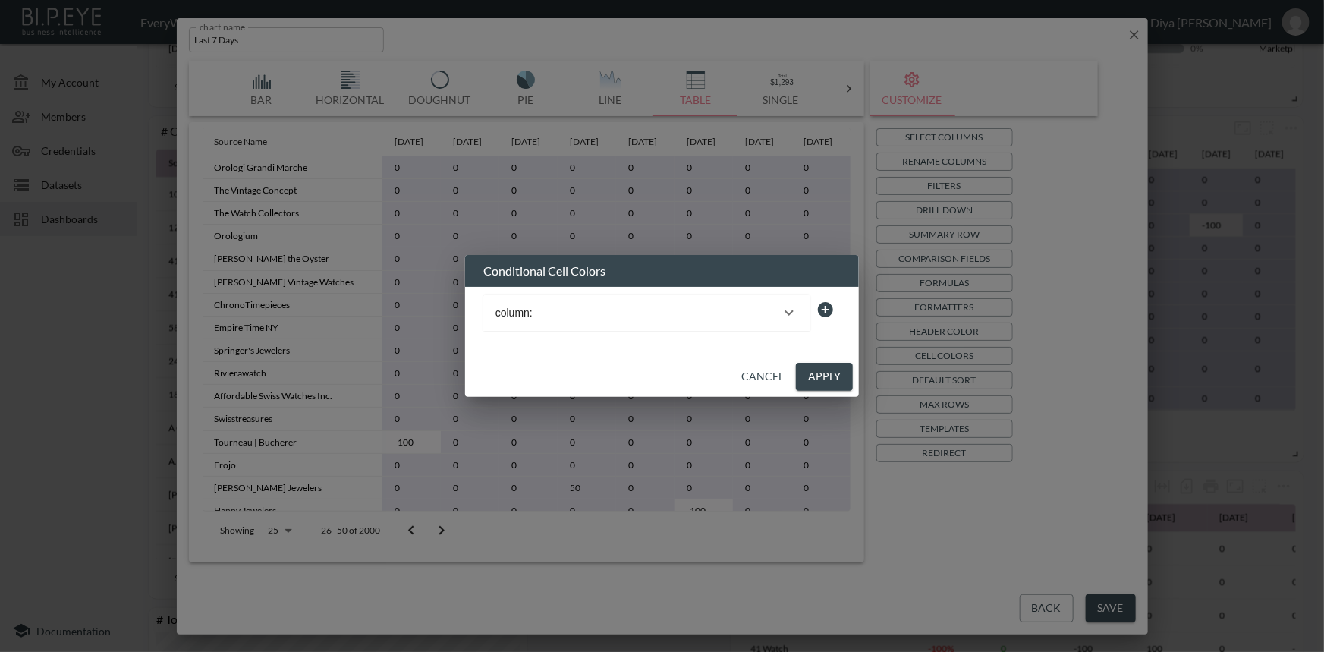
click at [790, 315] on icon "button" at bounding box center [788, 312] width 9 height 5
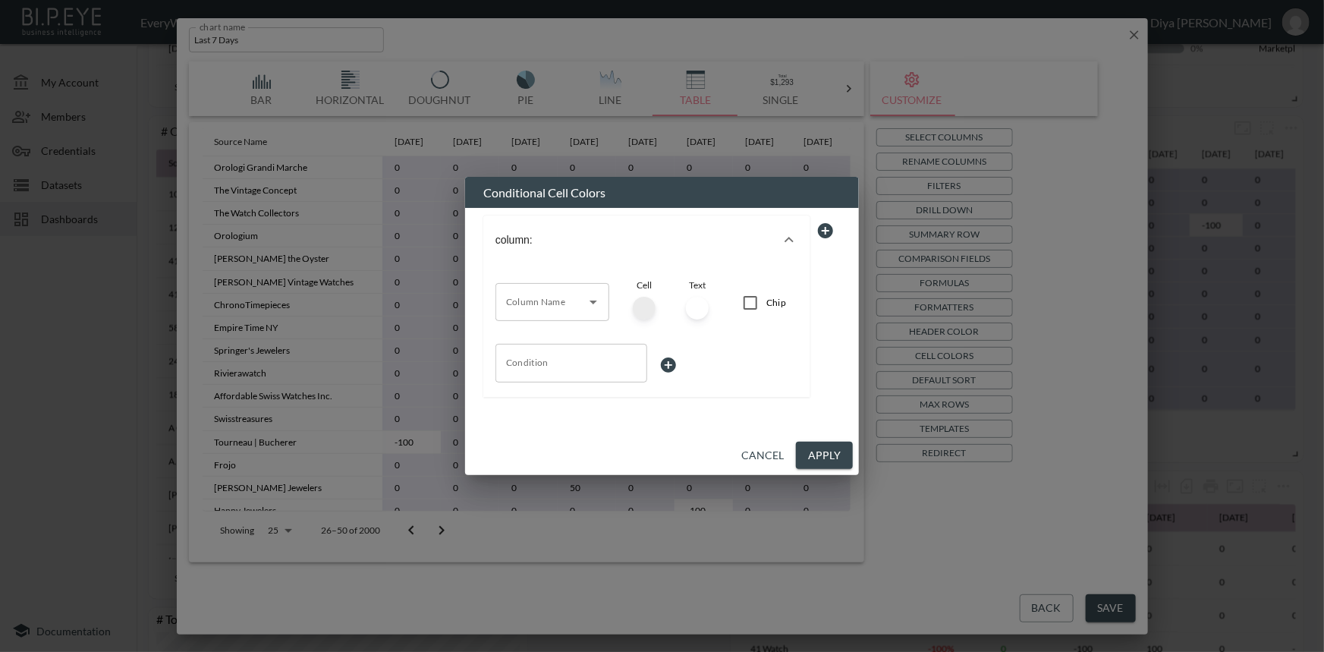
click at [760, 454] on button "Cancel" at bounding box center [762, 455] width 55 height 28
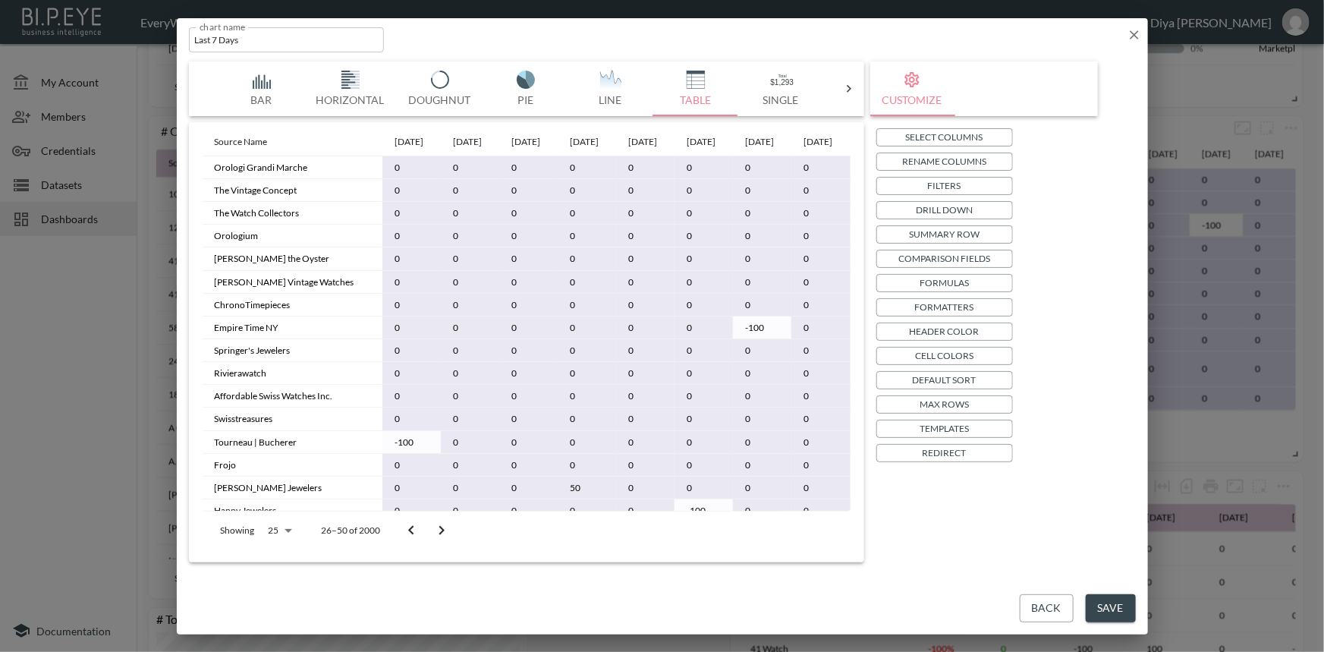
click at [434, 531] on icon "Go to next page" at bounding box center [441, 530] width 18 height 18
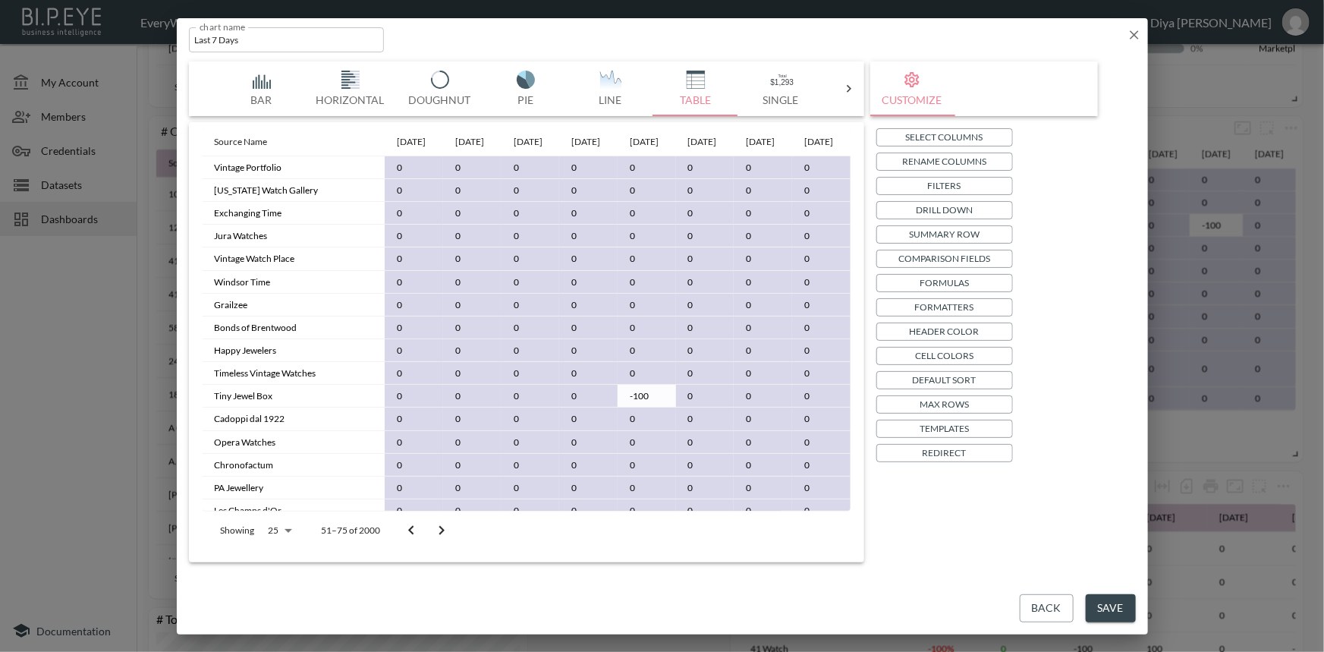
click at [434, 531] on icon "Go to next page" at bounding box center [441, 530] width 18 height 18
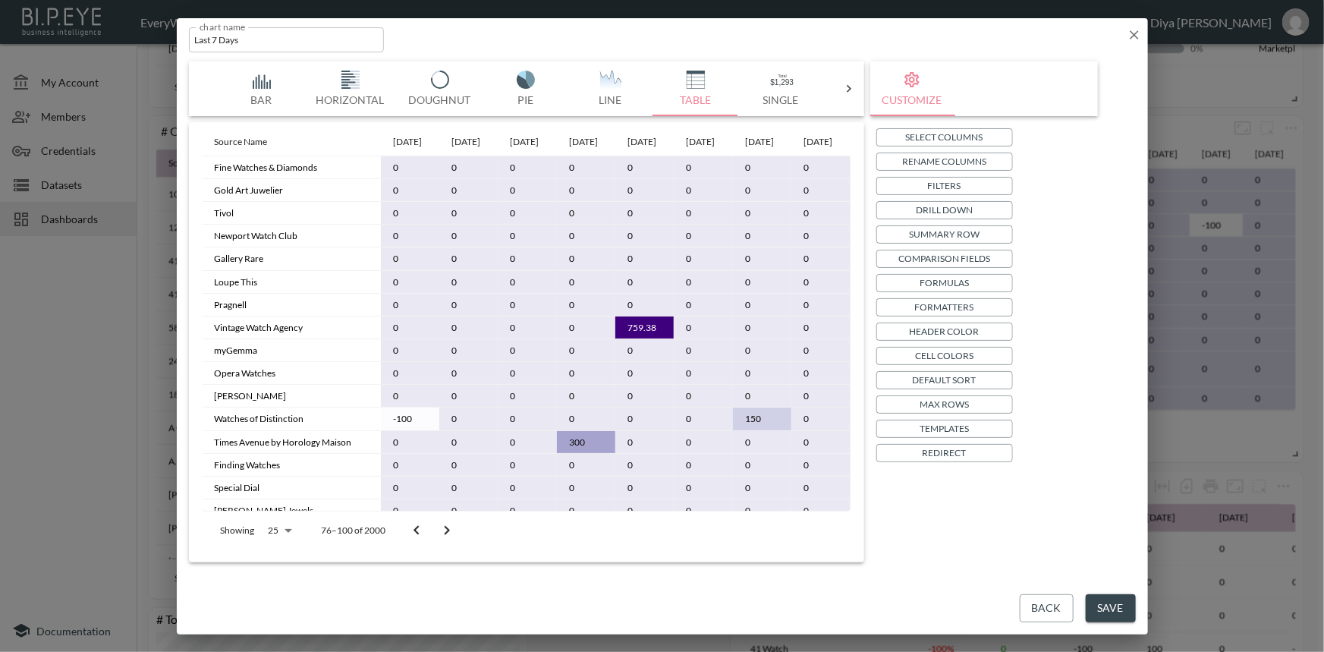
click at [434, 531] on button "Go to next page" at bounding box center [447, 530] width 30 height 30
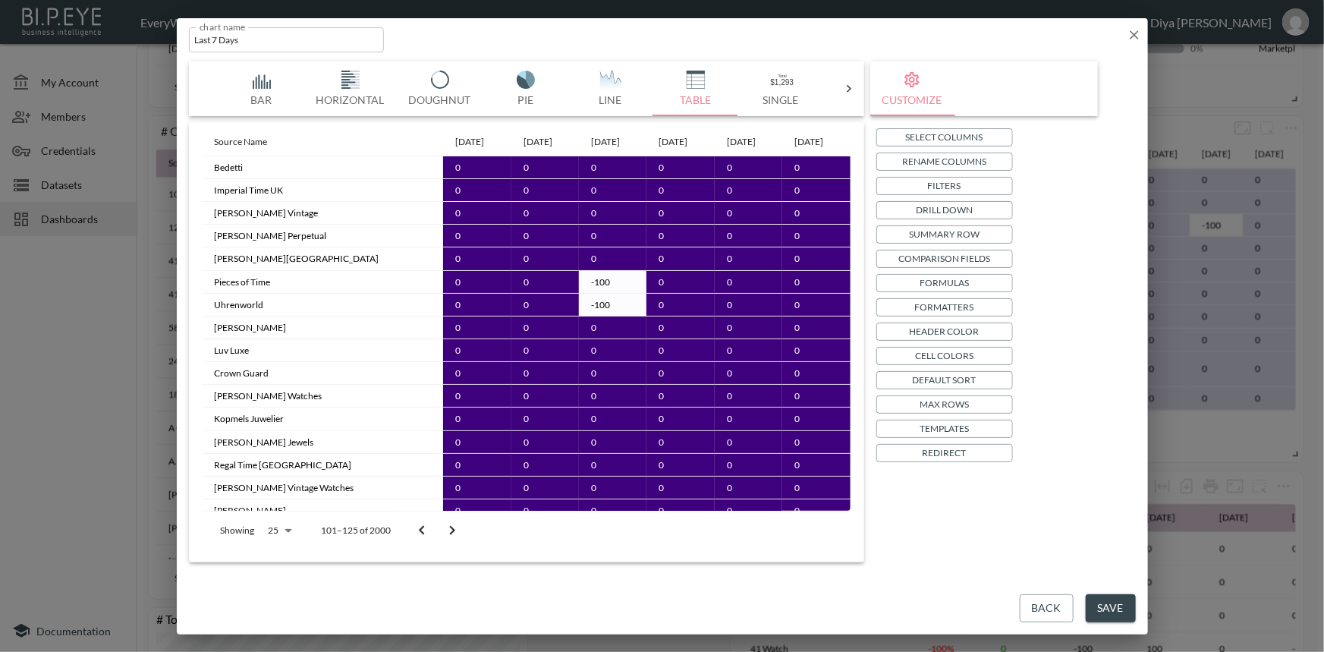
click at [417, 531] on icon "Go to previous page" at bounding box center [422, 530] width 18 height 18
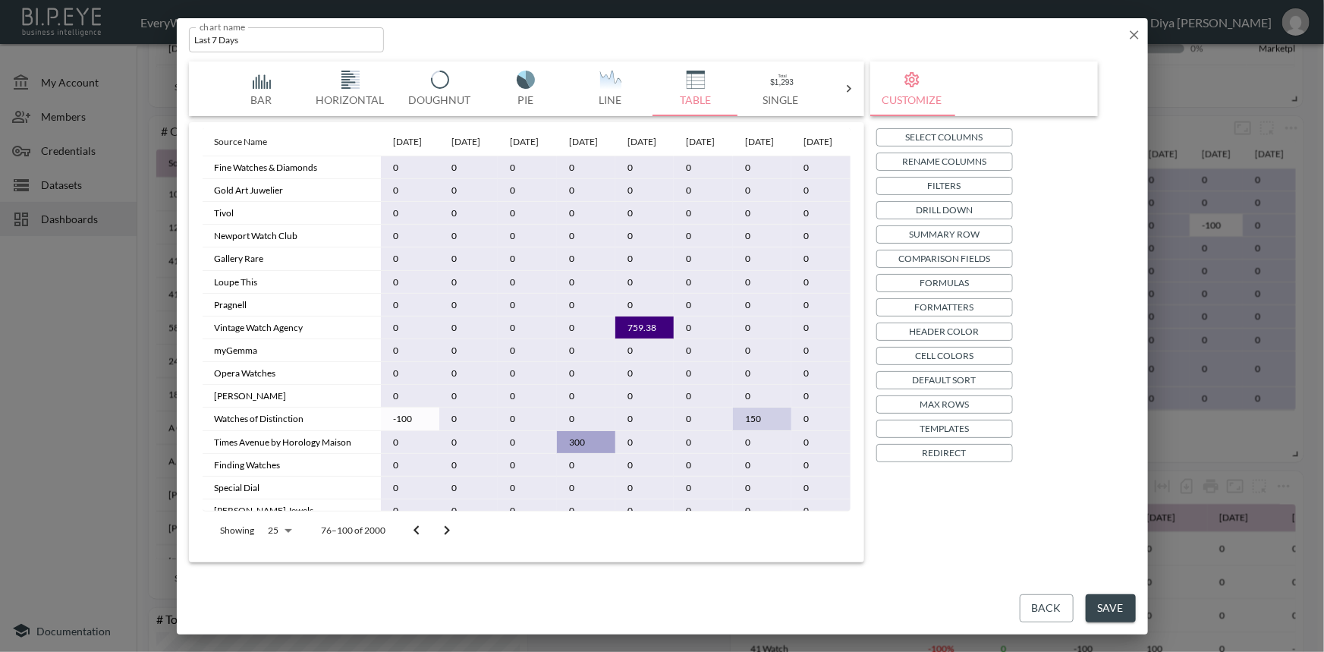
click at [417, 531] on icon "Go to previous page" at bounding box center [416, 530] width 18 height 18
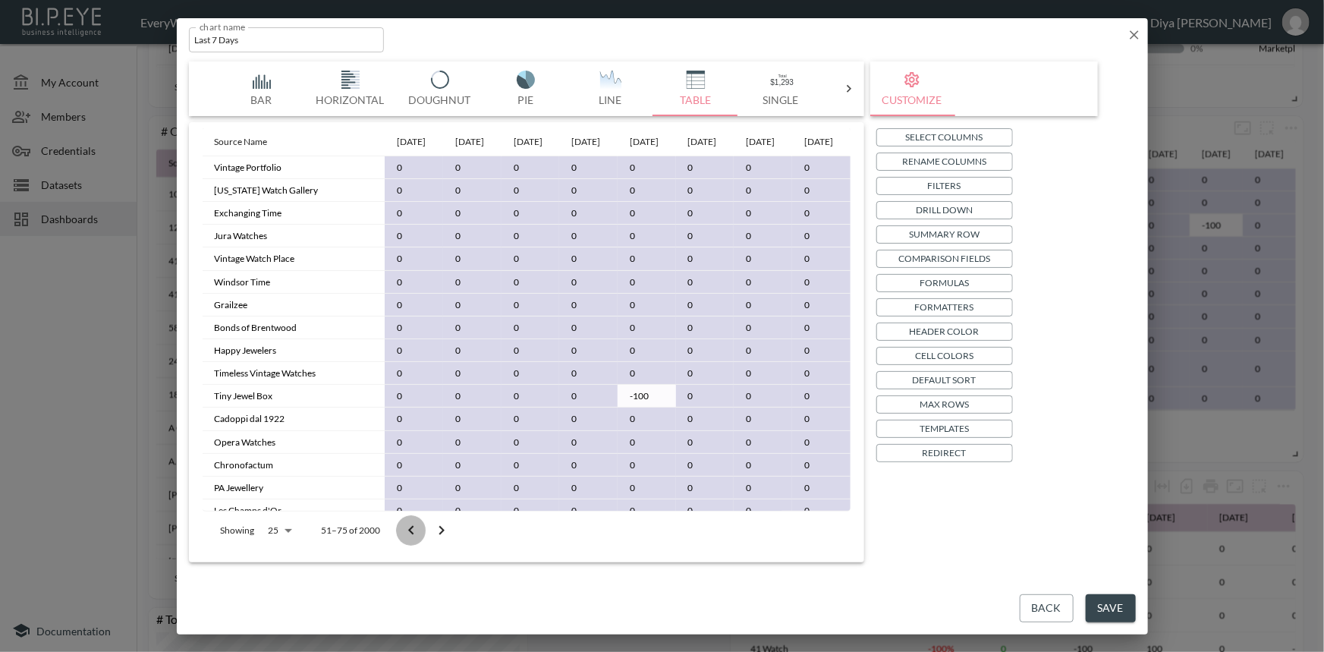
click at [417, 531] on icon "Go to previous page" at bounding box center [411, 530] width 18 height 18
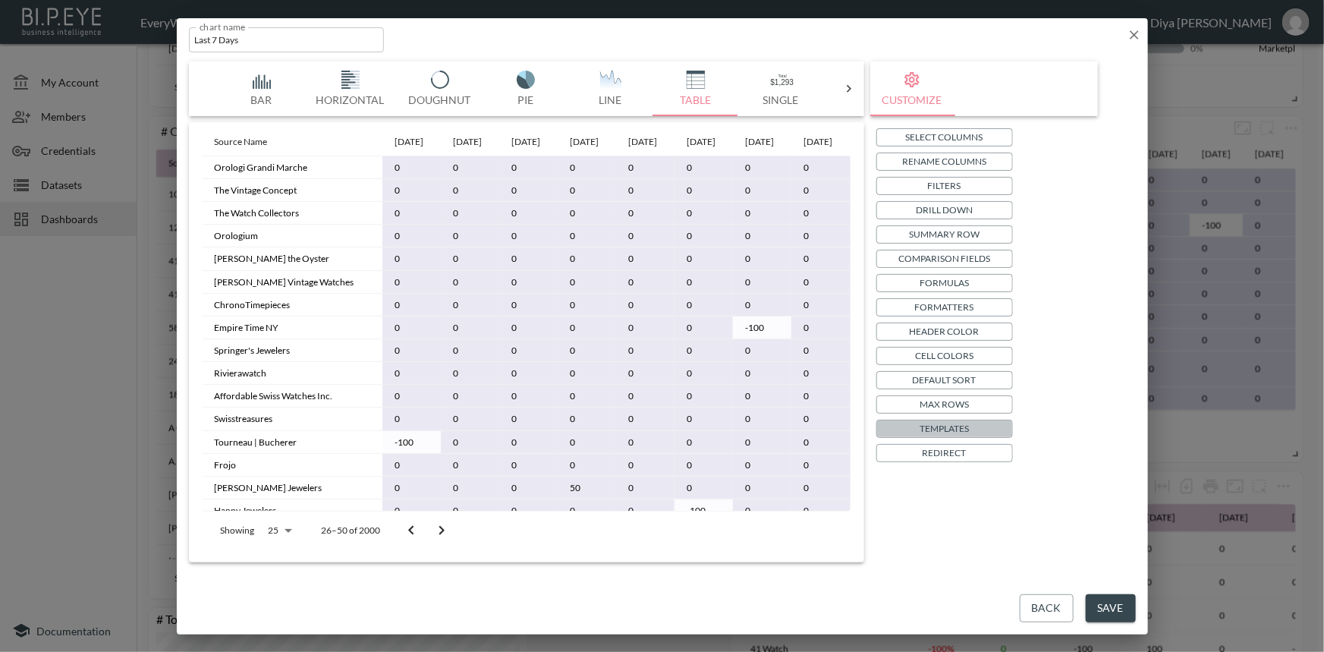
click at [925, 428] on p "Templates" at bounding box center [943, 428] width 49 height 16
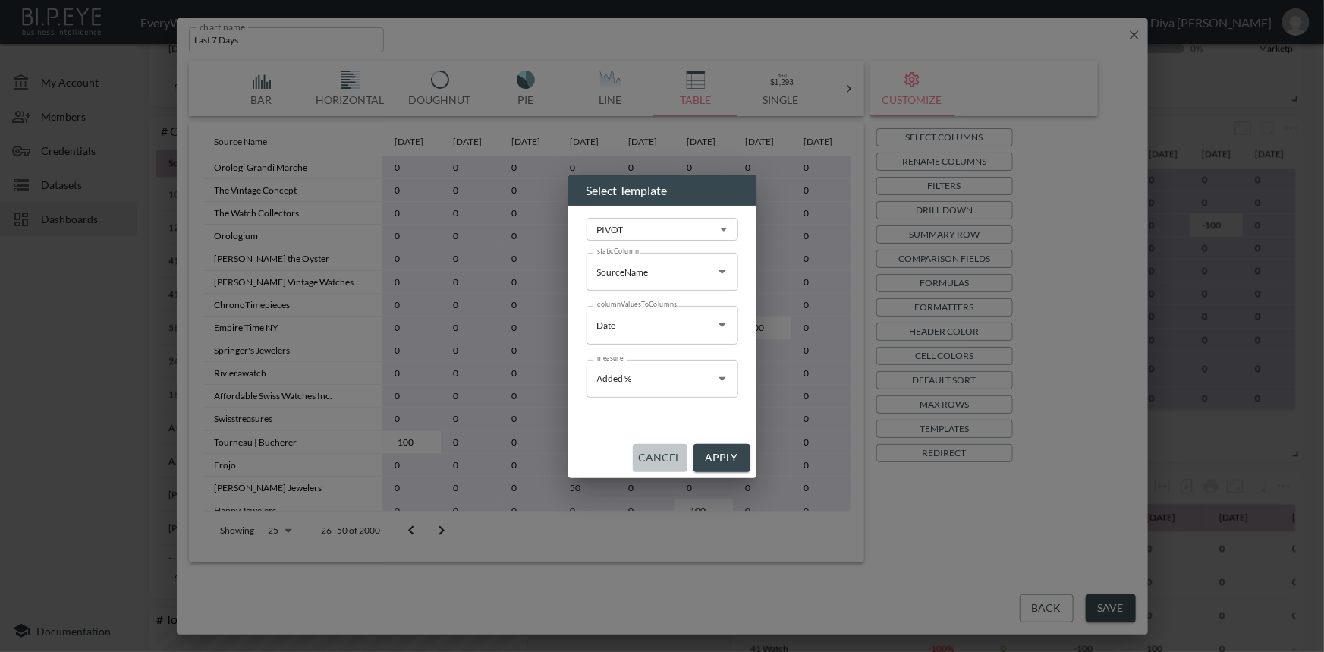
click at [667, 458] on button "Cancel" at bounding box center [660, 458] width 55 height 28
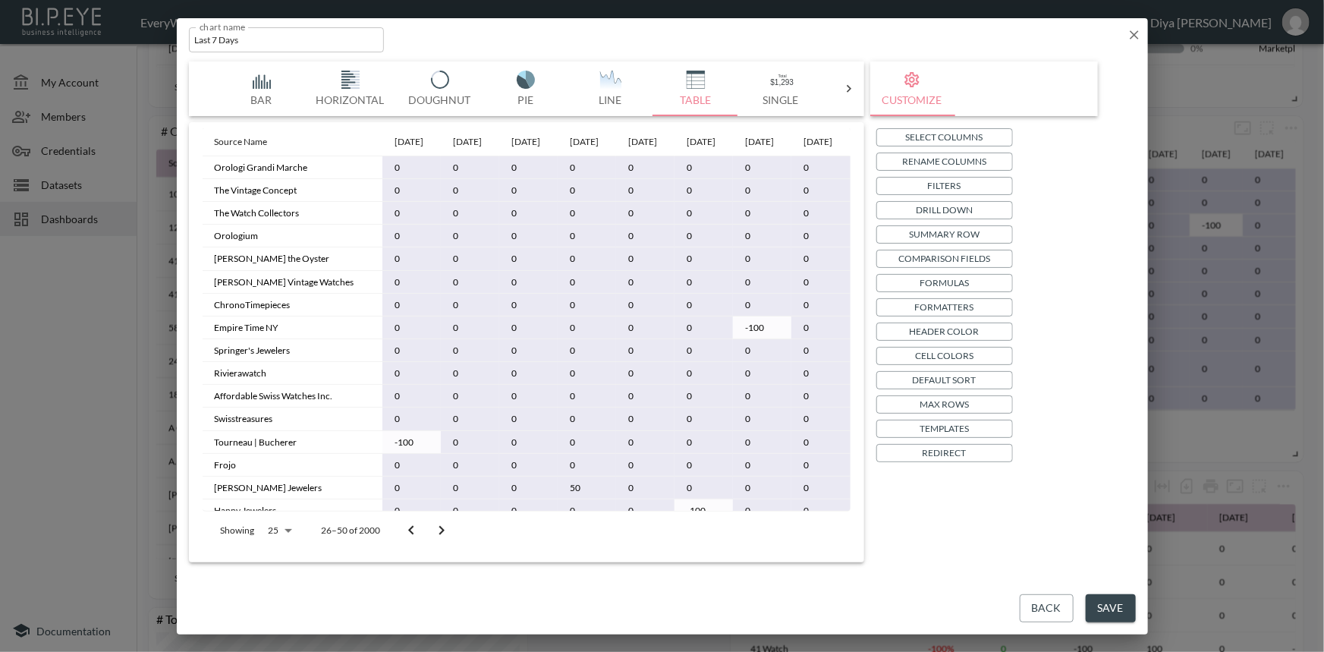
click at [1100, 599] on button "Save" at bounding box center [1110, 608] width 50 height 28
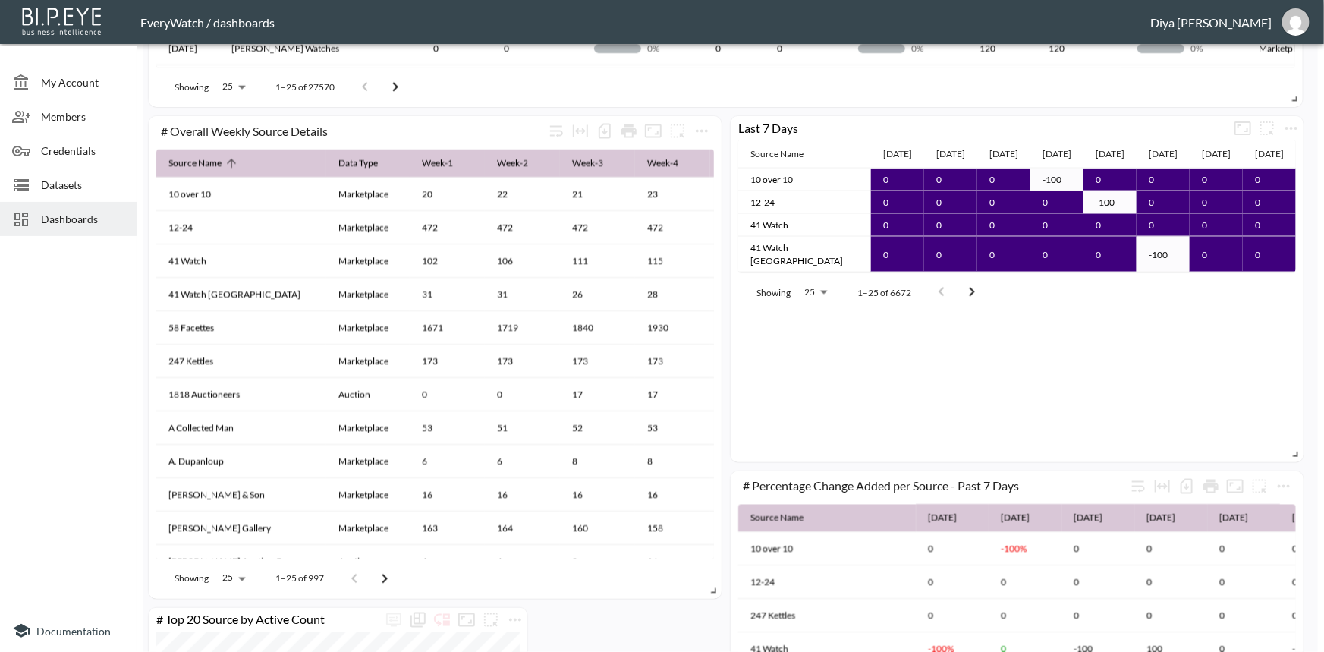
click at [822, 309] on body "BI.P.EYE, Interactive Analytics Dashboards - app EveryWatch / dashboards Diya […" at bounding box center [662, 326] width 1324 height 652
click at [969, 363] on div at bounding box center [662, 326] width 1324 height 652
click at [1293, 130] on icon "more" at bounding box center [1291, 128] width 18 height 18
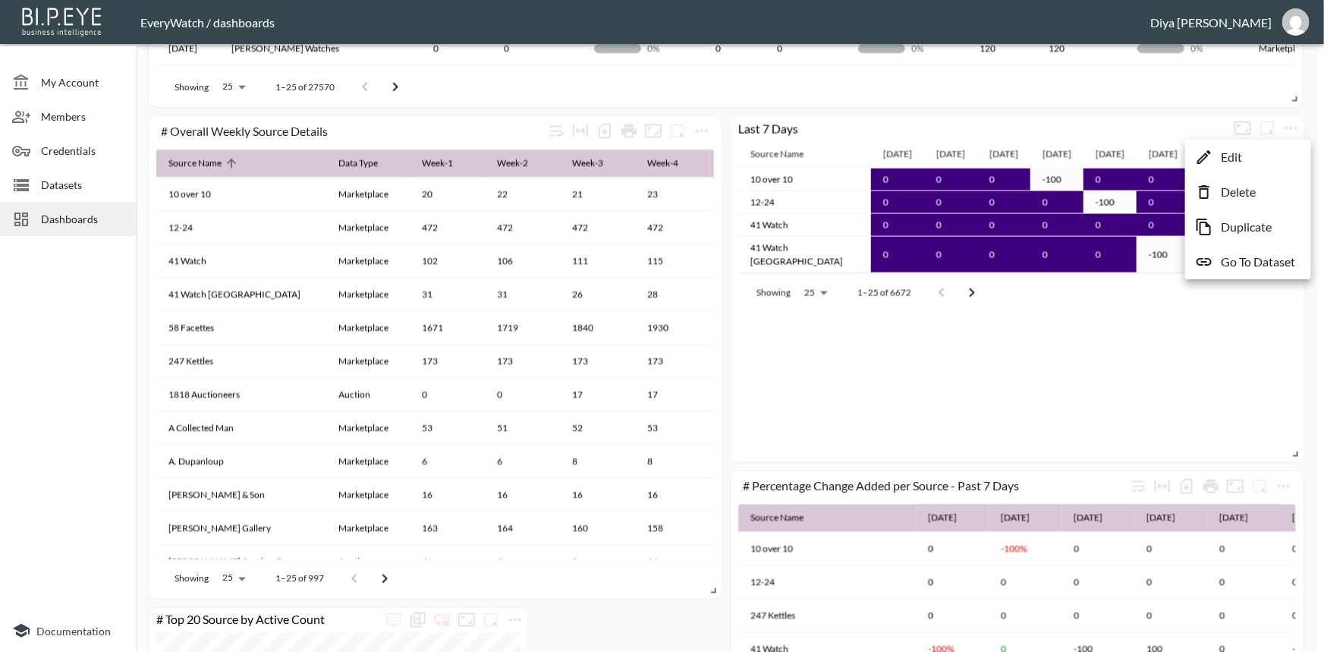
click at [1246, 158] on li "Edit" at bounding box center [1248, 156] width 118 height 27
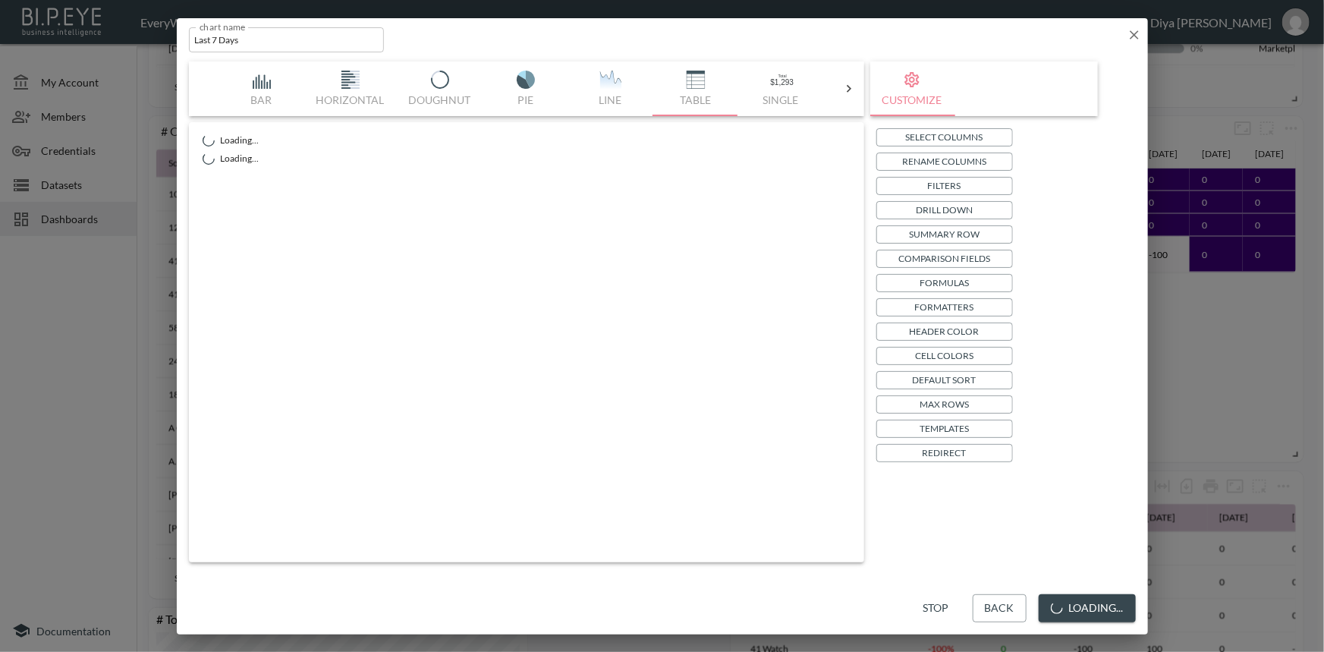
click at [924, 210] on p "Drill Down" at bounding box center [943, 210] width 57 height 16
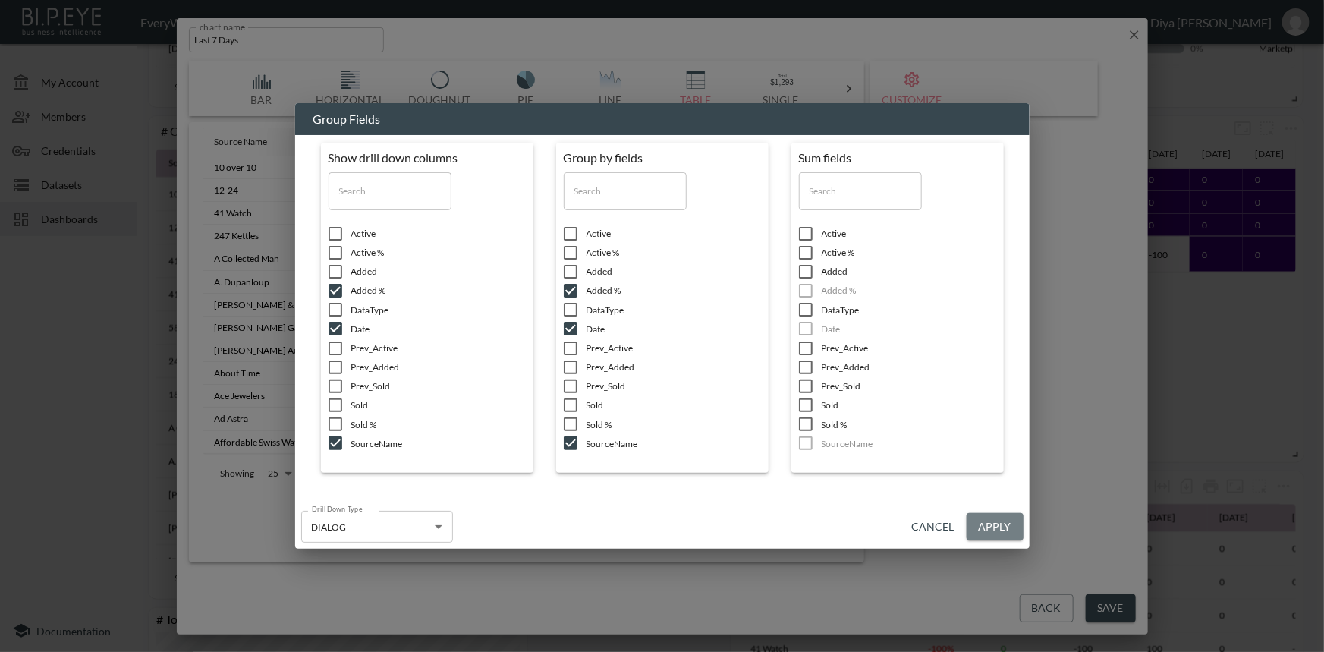
click at [993, 526] on button "Apply" at bounding box center [994, 527] width 57 height 28
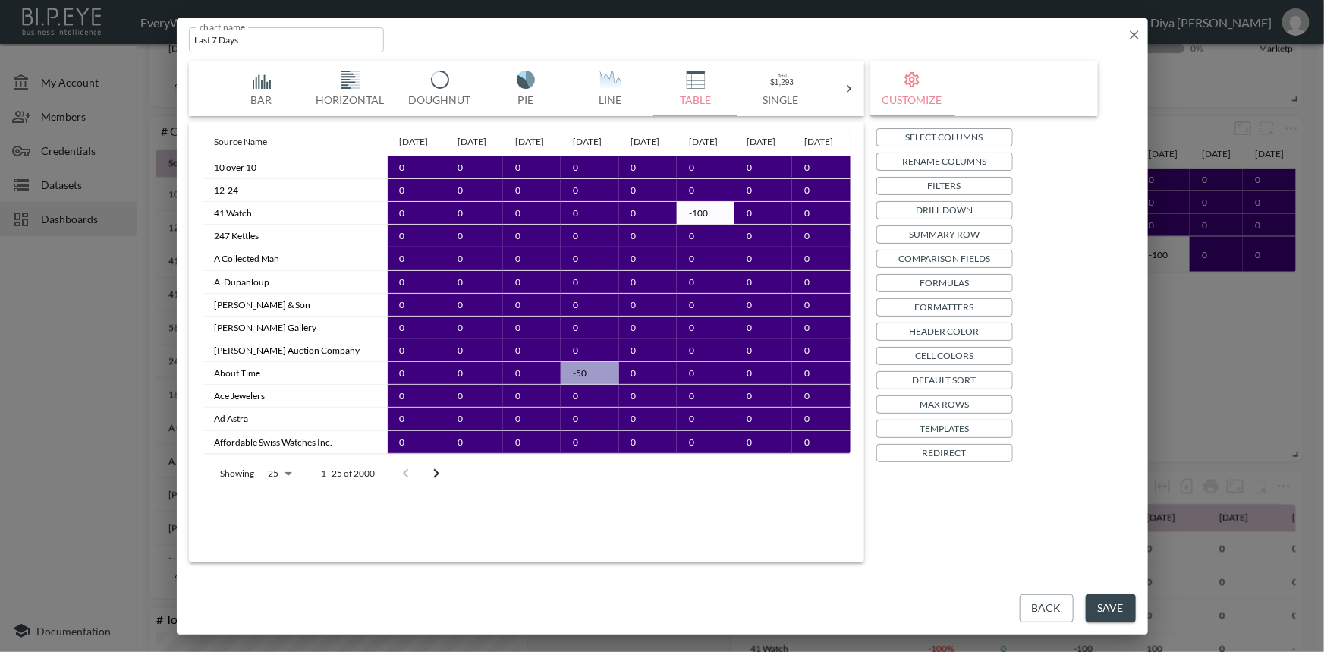
click at [1100, 598] on button "Save" at bounding box center [1110, 608] width 50 height 28
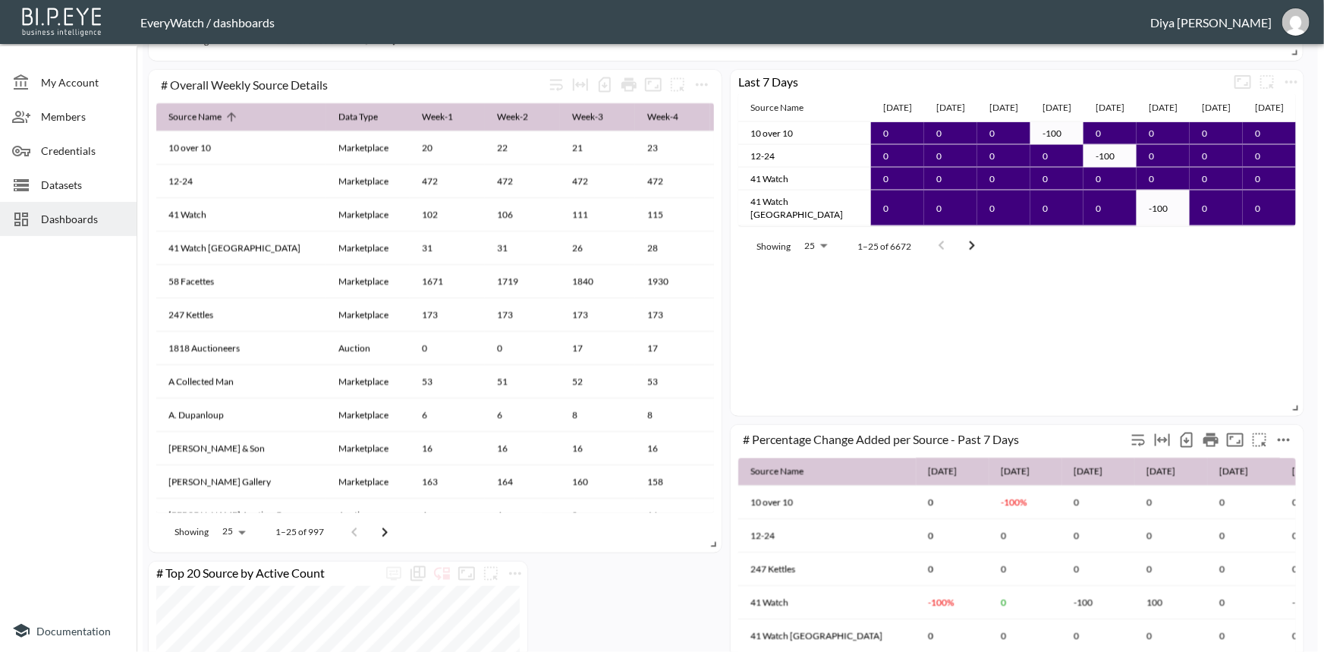
scroll to position [1172, 0]
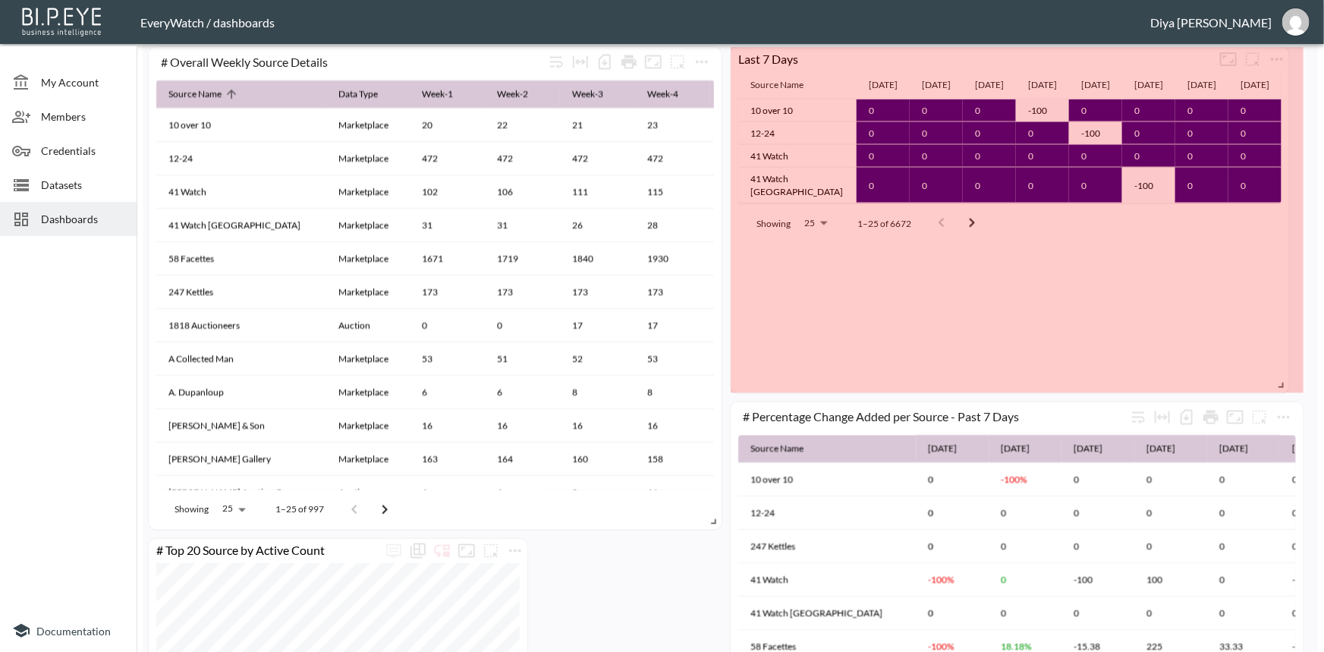
drag, startPoint x: 1297, startPoint y: 371, endPoint x: 1273, endPoint y: 332, distance: 45.7
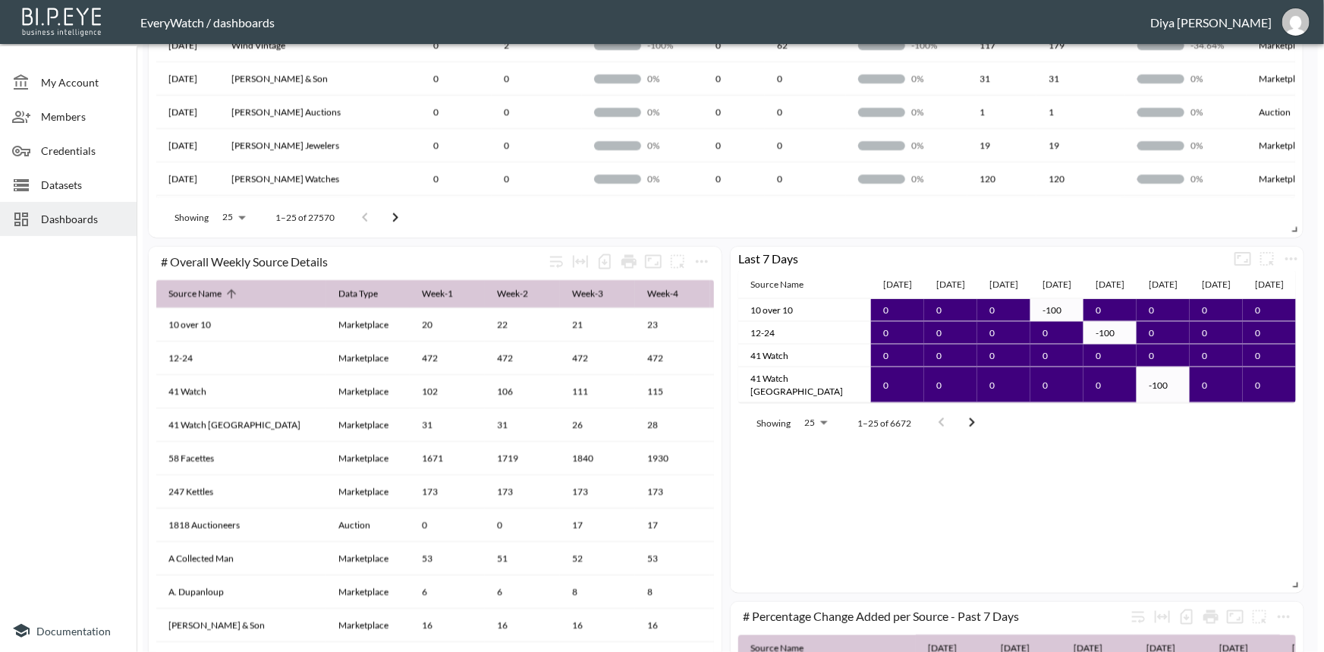
scroll to position [965, 0]
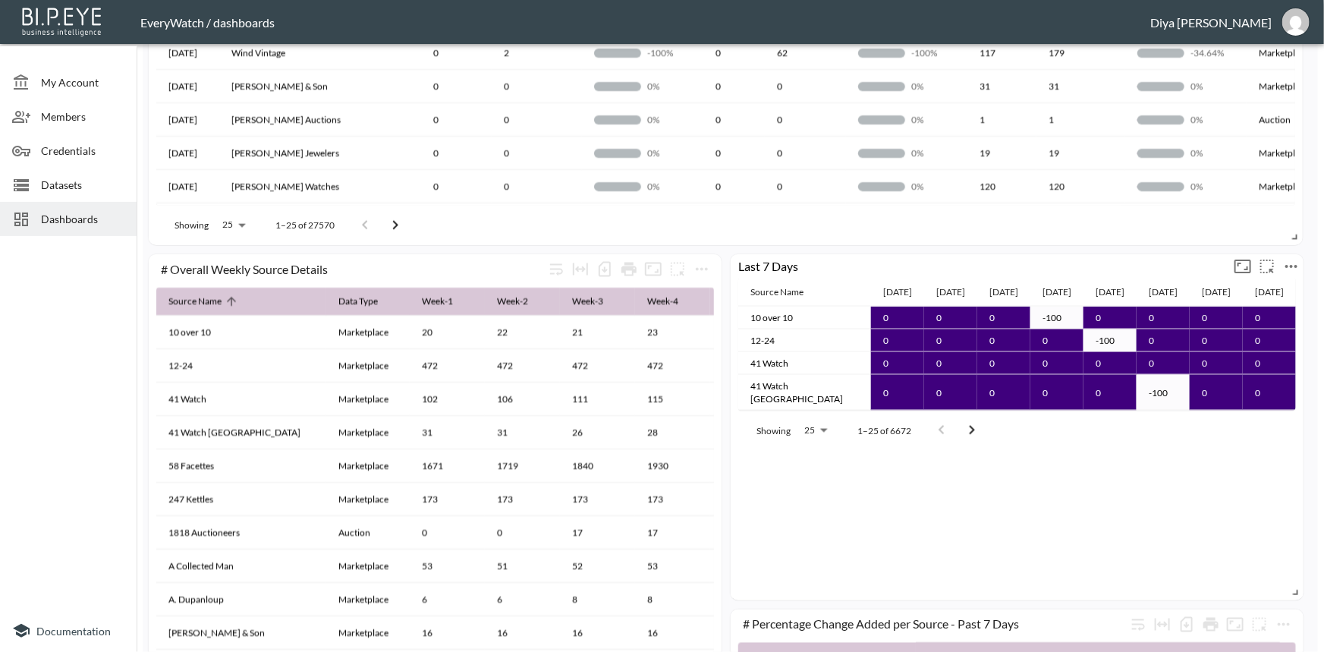
click at [1286, 262] on icon "more" at bounding box center [1291, 266] width 18 height 18
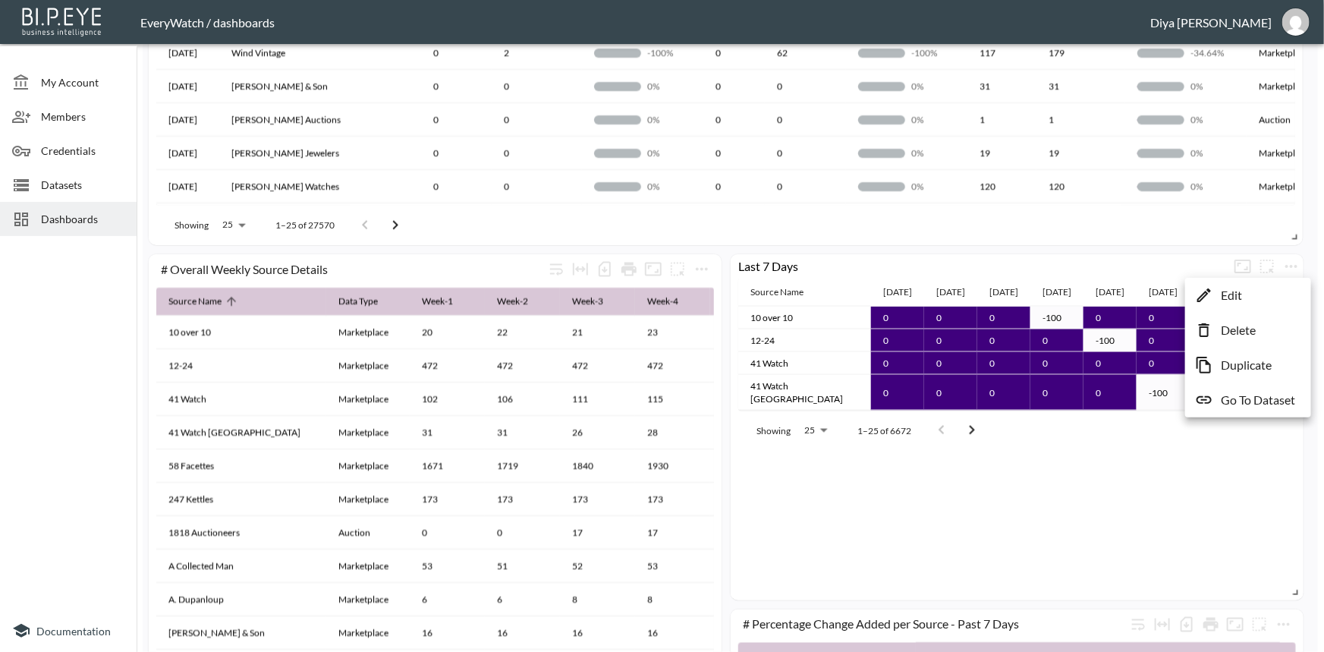
click at [1217, 294] on li "Edit" at bounding box center [1248, 294] width 118 height 27
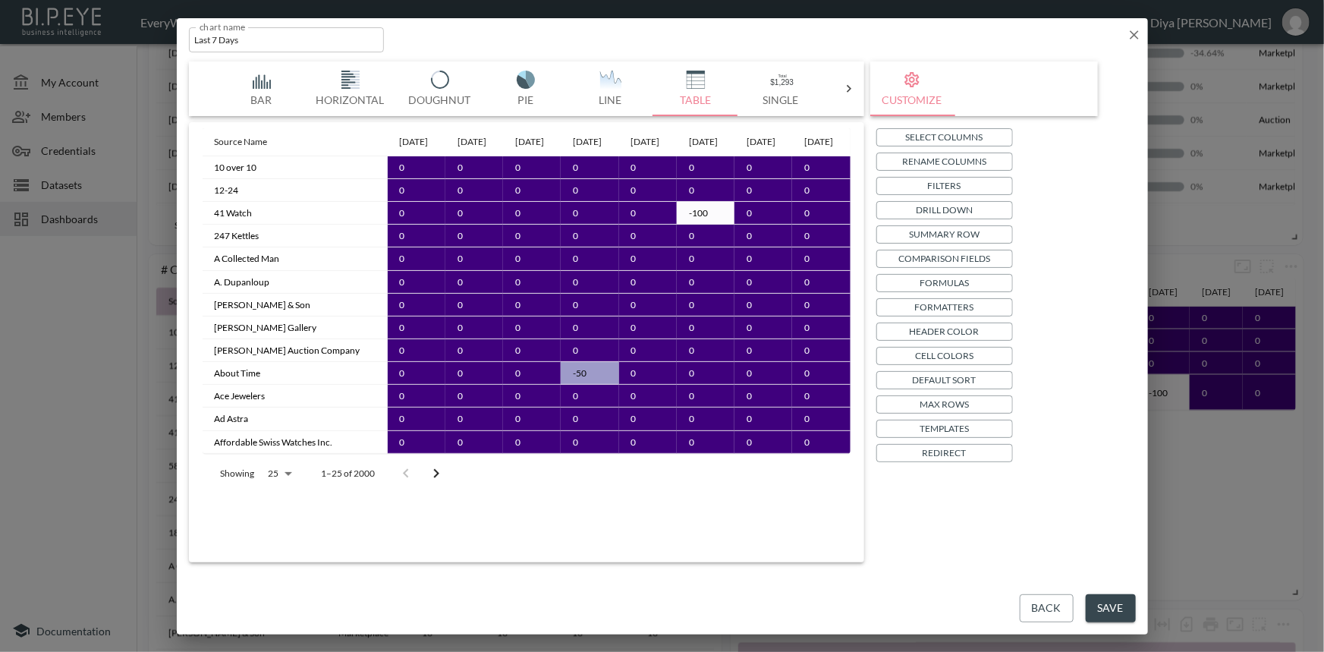
click at [291, 501] on body "BI.P.EYE, Interactive Analytics Dashboards - app EveryWatch / dashboards Diya […" at bounding box center [662, 326] width 1324 height 652
click at [282, 536] on li "100" at bounding box center [279, 537] width 52 height 27
type input "100"
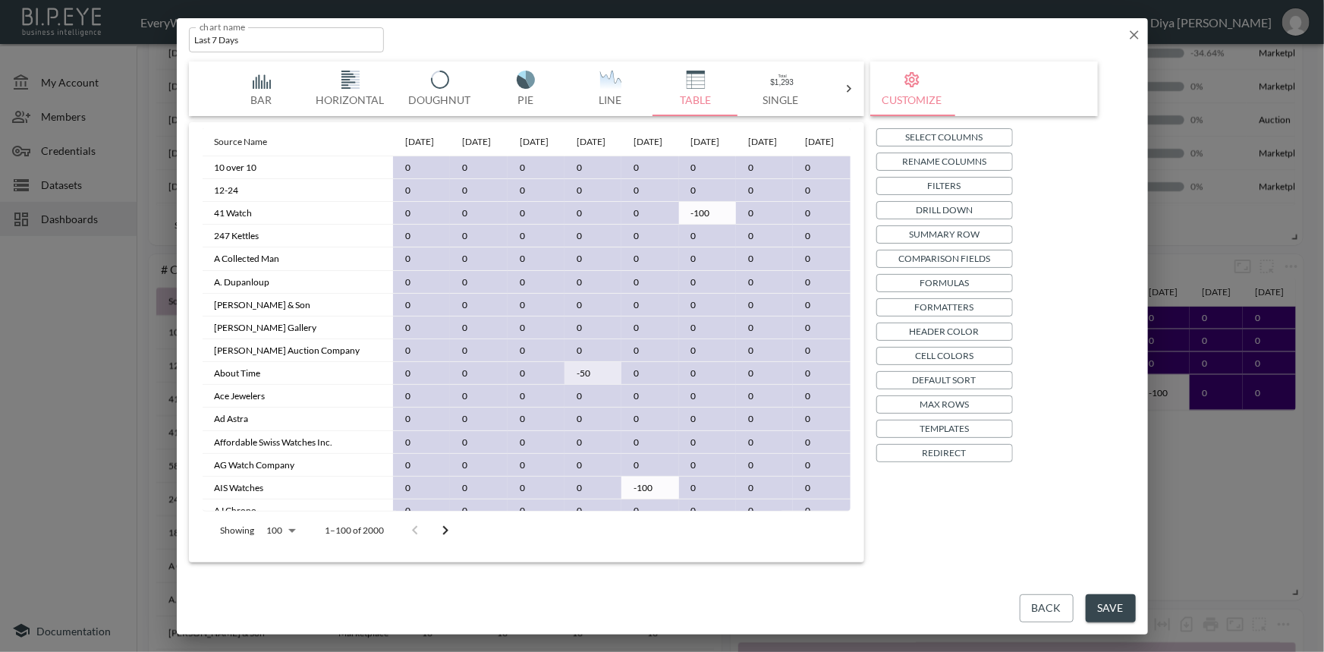
click at [1105, 606] on button "Save" at bounding box center [1110, 608] width 50 height 28
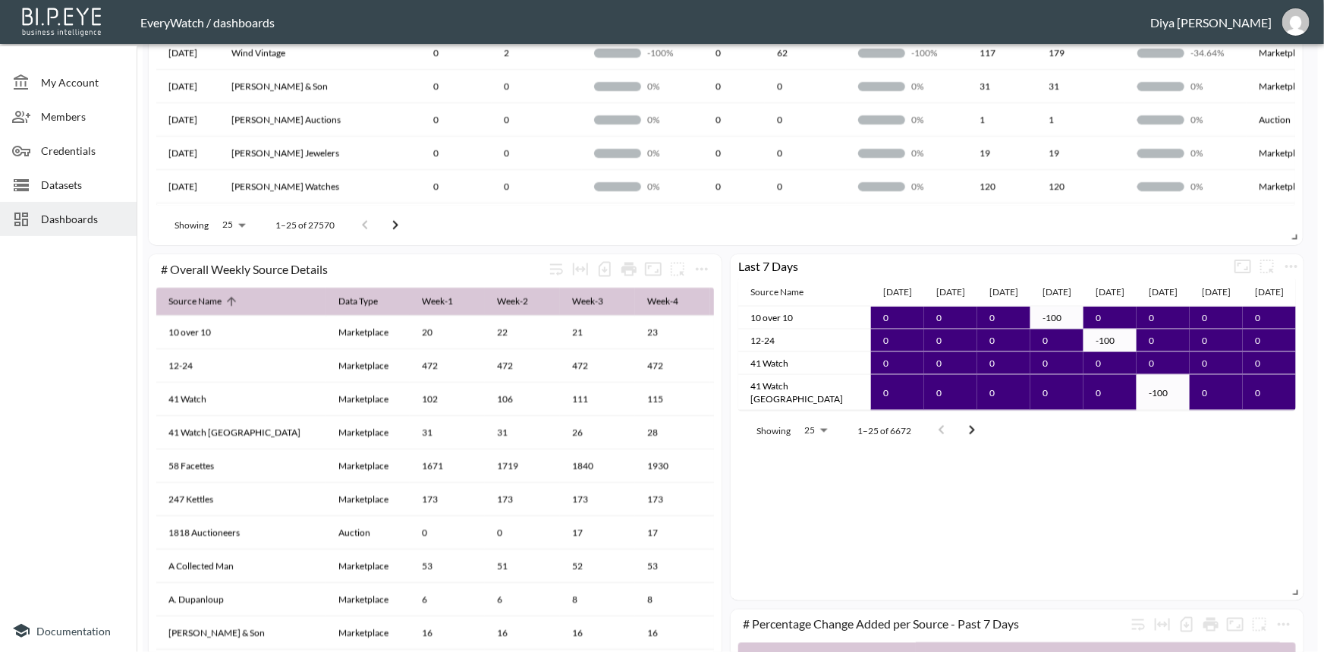
scroll to position [1034, 0]
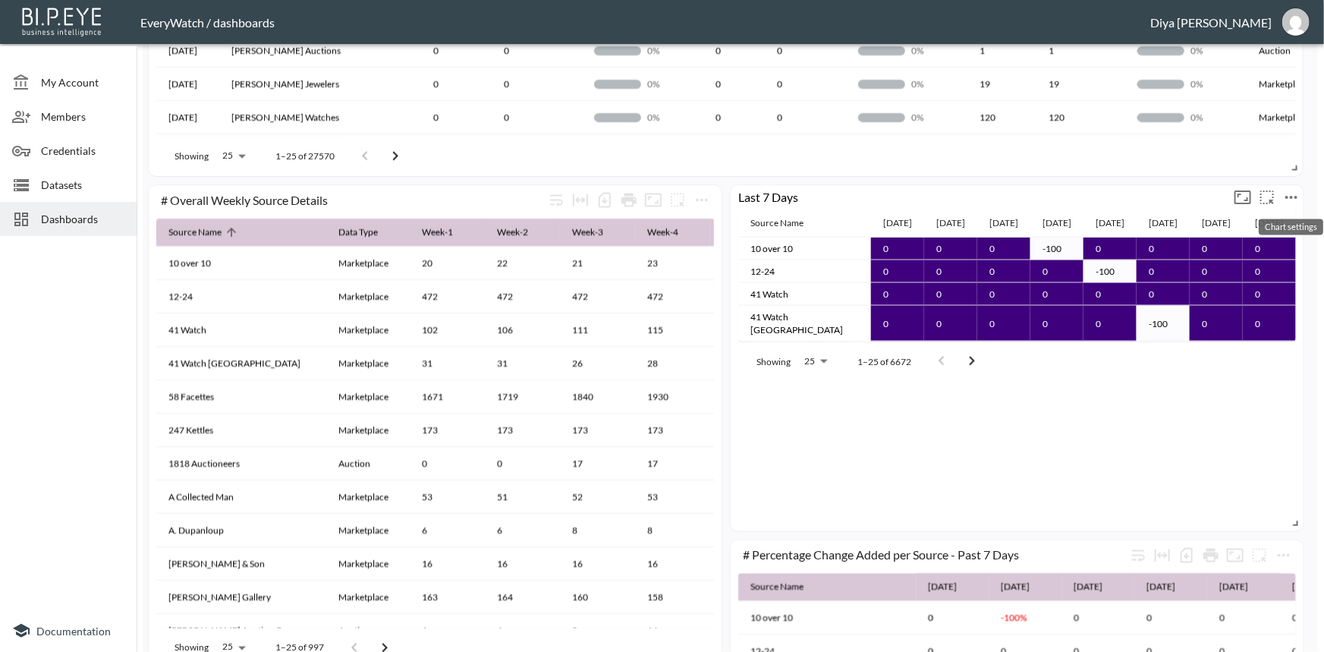
click at [1291, 198] on icon "more" at bounding box center [1291, 197] width 18 height 18
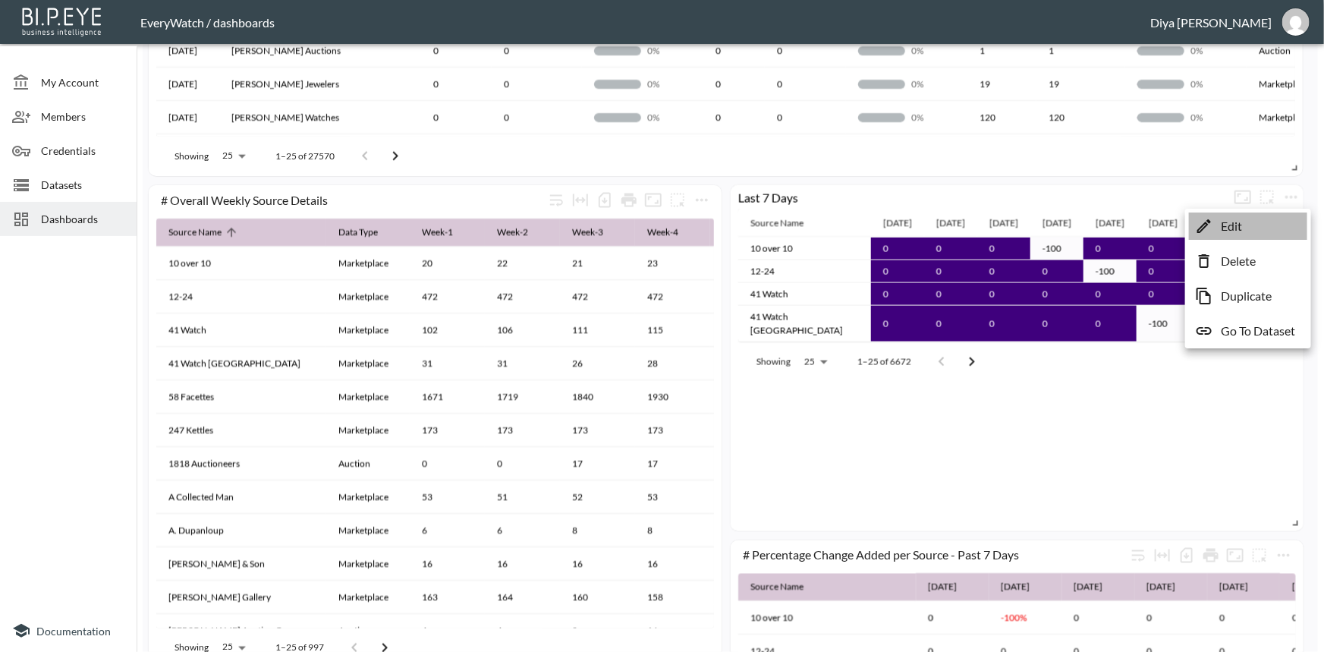
click at [1224, 228] on p "Edit" at bounding box center [1230, 226] width 21 height 18
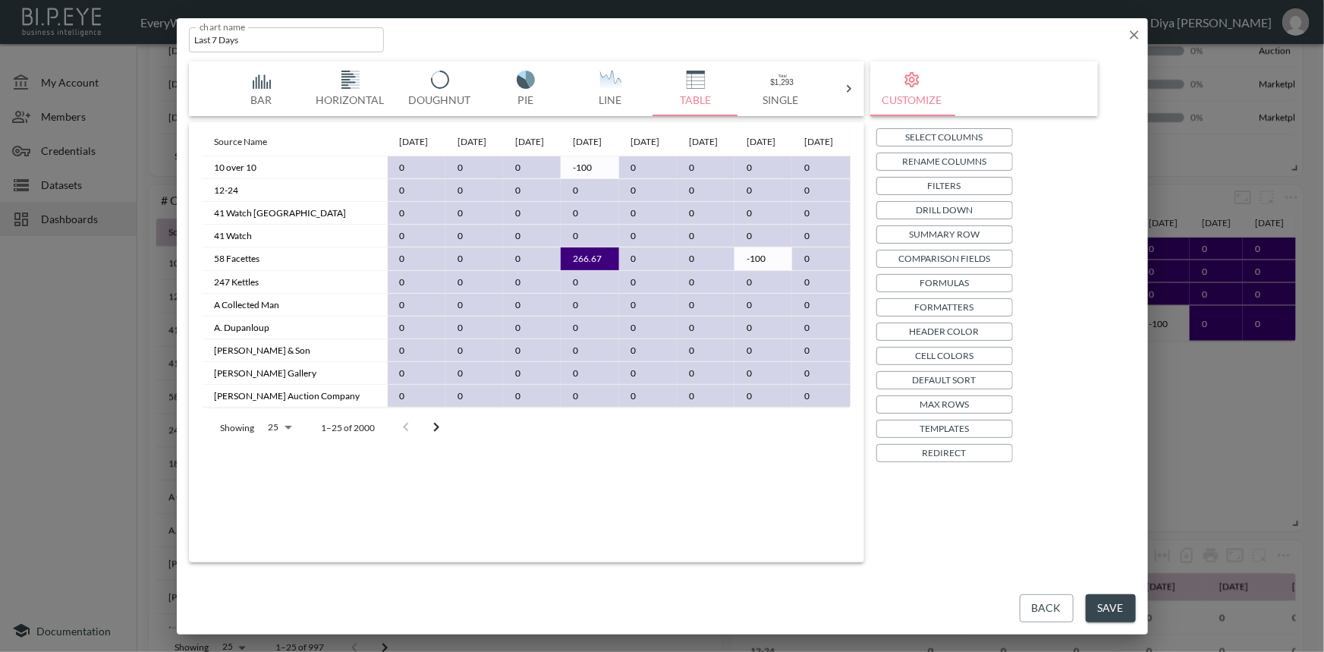
click at [287, 459] on body "BI.P.EYE, Interactive Analytics Dashboards - app EveryWatch / dashboards Diya […" at bounding box center [662, 326] width 1324 height 652
click at [425, 476] on div at bounding box center [662, 326] width 1324 height 652
click at [934, 382] on p "Default Sort" at bounding box center [944, 380] width 64 height 16
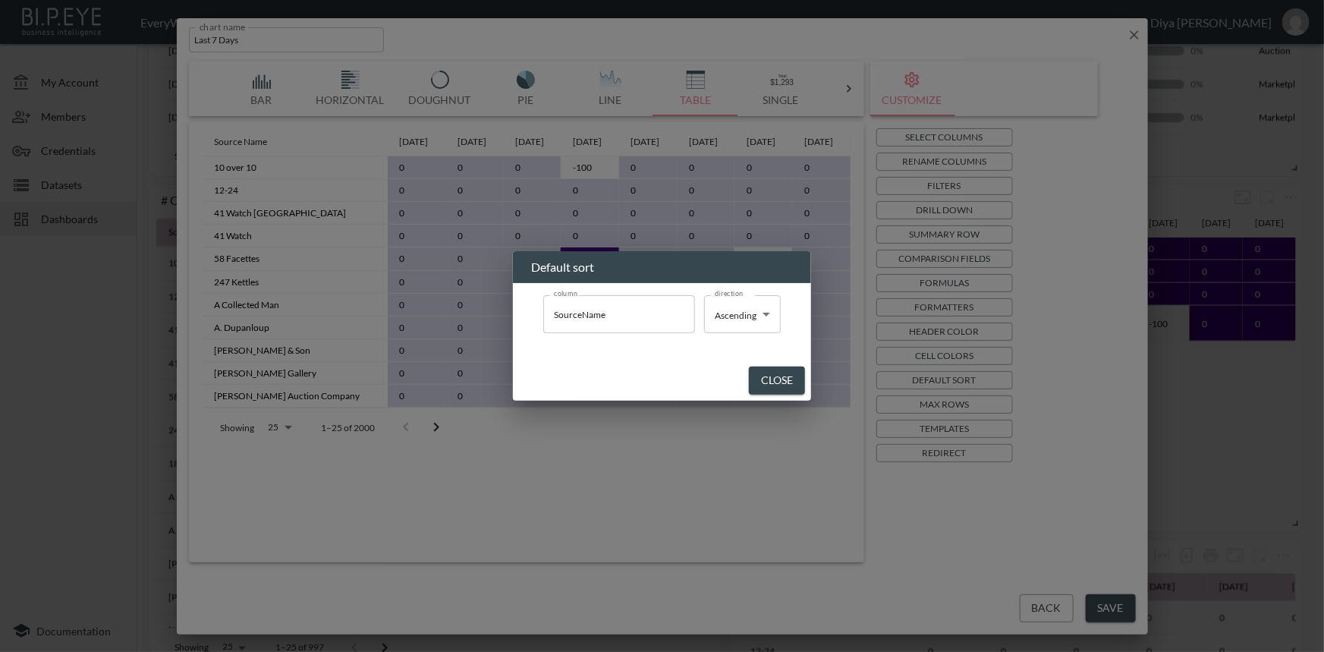
click at [773, 378] on button "Close" at bounding box center [777, 380] width 56 height 28
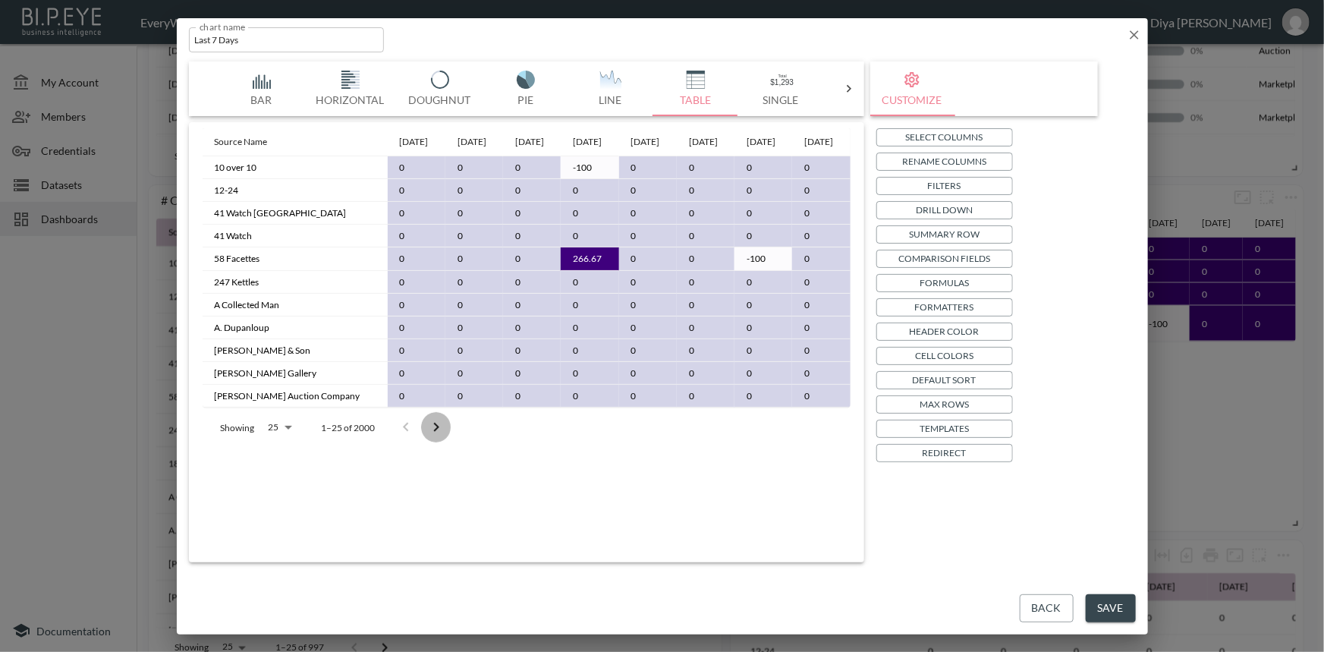
click at [438, 436] on icon "Go to next page" at bounding box center [436, 427] width 18 height 18
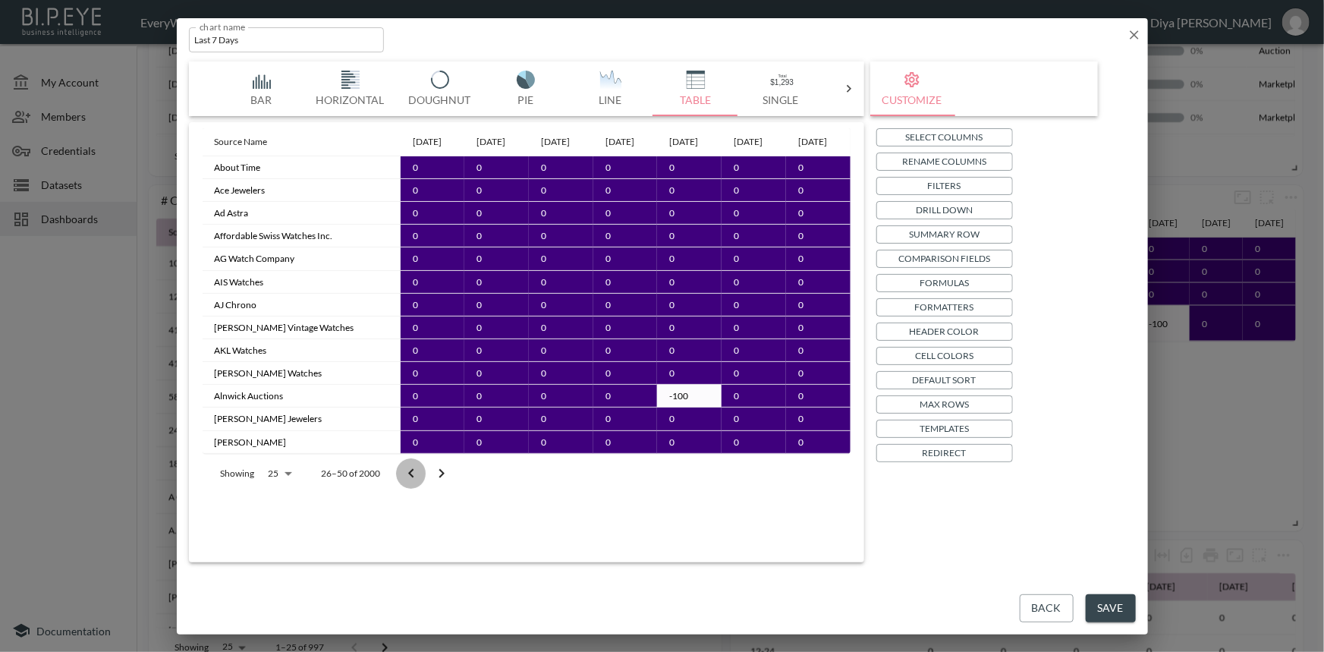
click at [412, 477] on icon "Go to previous page" at bounding box center [410, 472] width 5 height 9
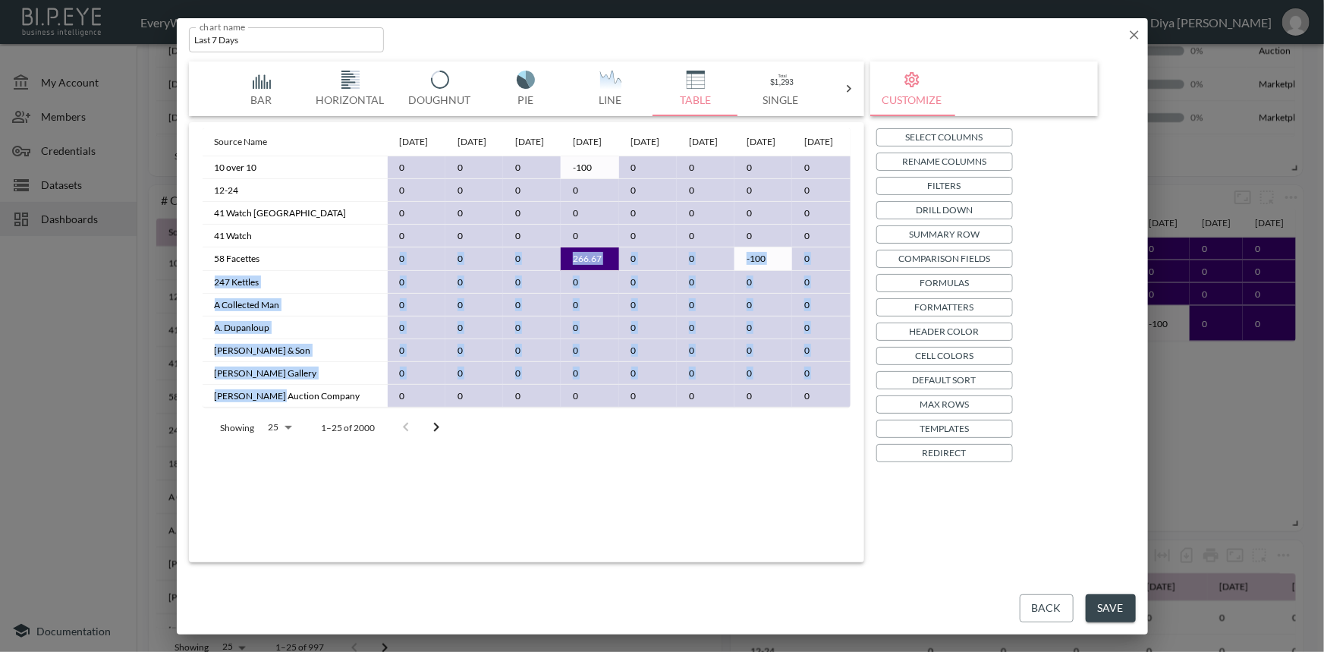
drag, startPoint x: 262, startPoint y: 278, endPoint x: 285, endPoint y: 408, distance: 131.7
click at [285, 408] on tbody "10 over 10 0 0 0 -100 0 0 0 0 12-24 0 0 0 0 0 0 0 0 41 Watch Geneva 0 0 0 0 0 0…" at bounding box center [527, 282] width 648 height 252
click at [445, 362] on td "0" at bounding box center [474, 350] width 58 height 23
click at [626, 287] on td "0" at bounding box center [648, 282] width 58 height 23
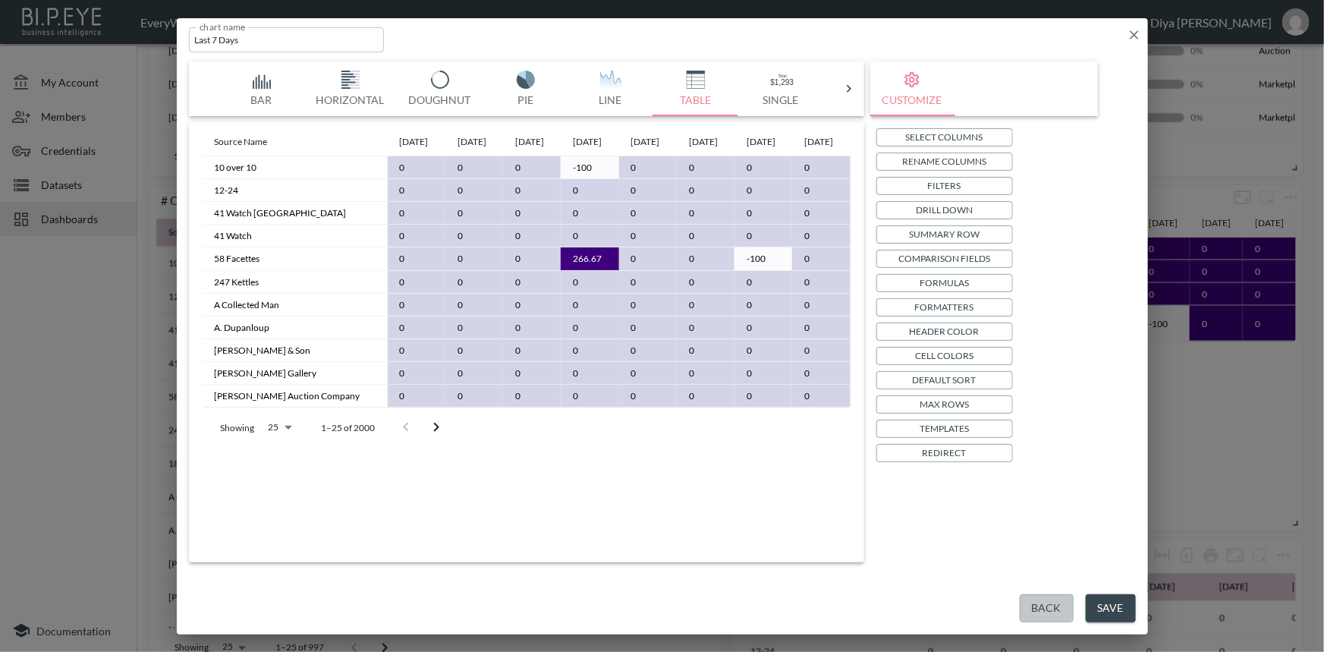
click at [1034, 607] on button "Back" at bounding box center [1046, 608] width 54 height 28
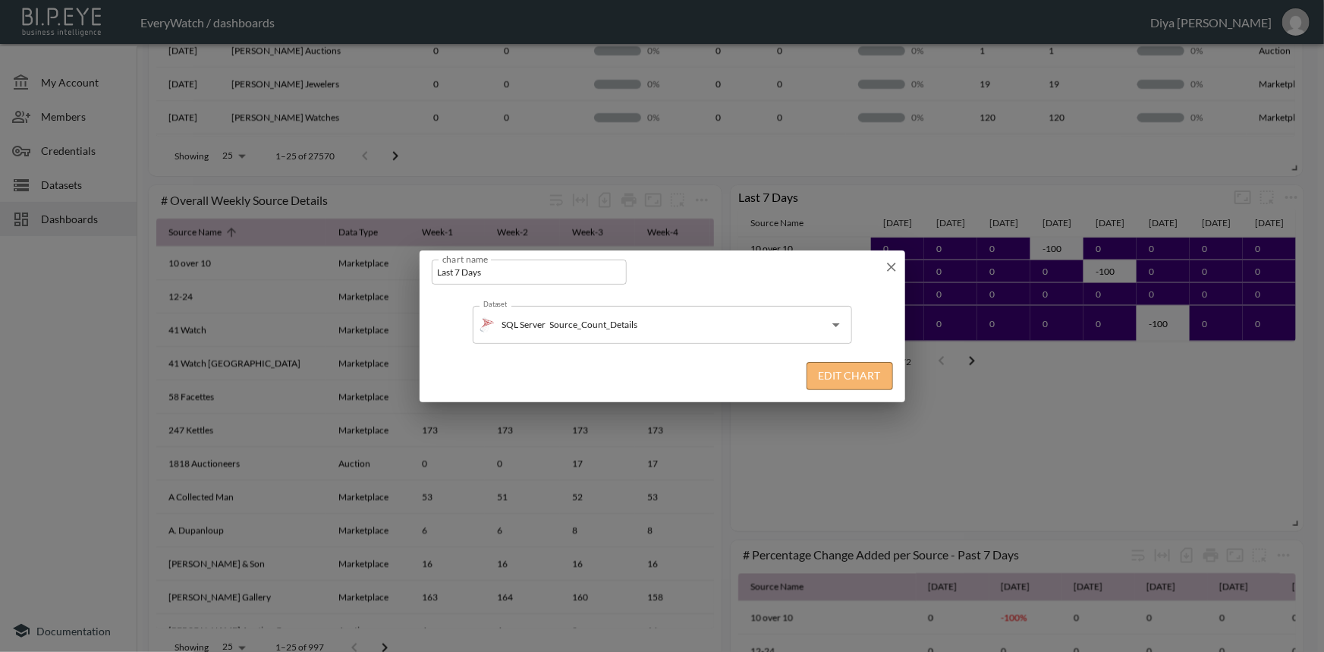
click at [851, 372] on button "Edit Chart" at bounding box center [849, 376] width 86 height 28
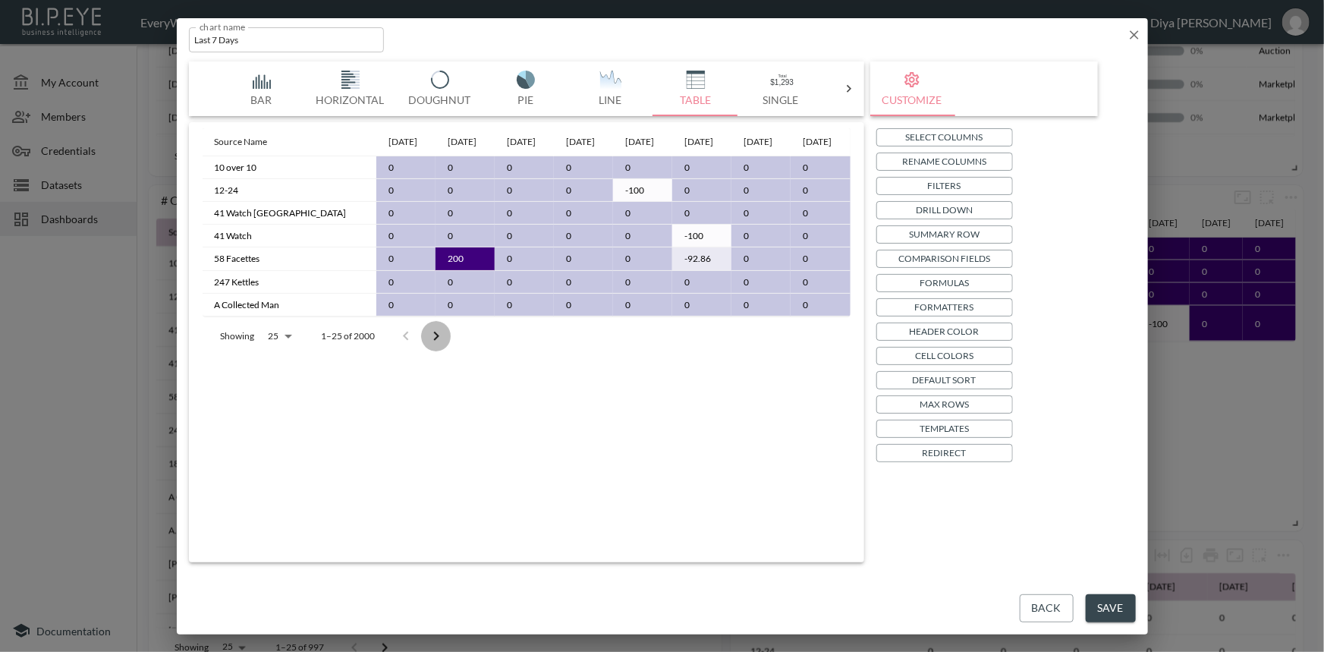
click at [437, 345] on icon "Go to next page" at bounding box center [436, 336] width 18 height 18
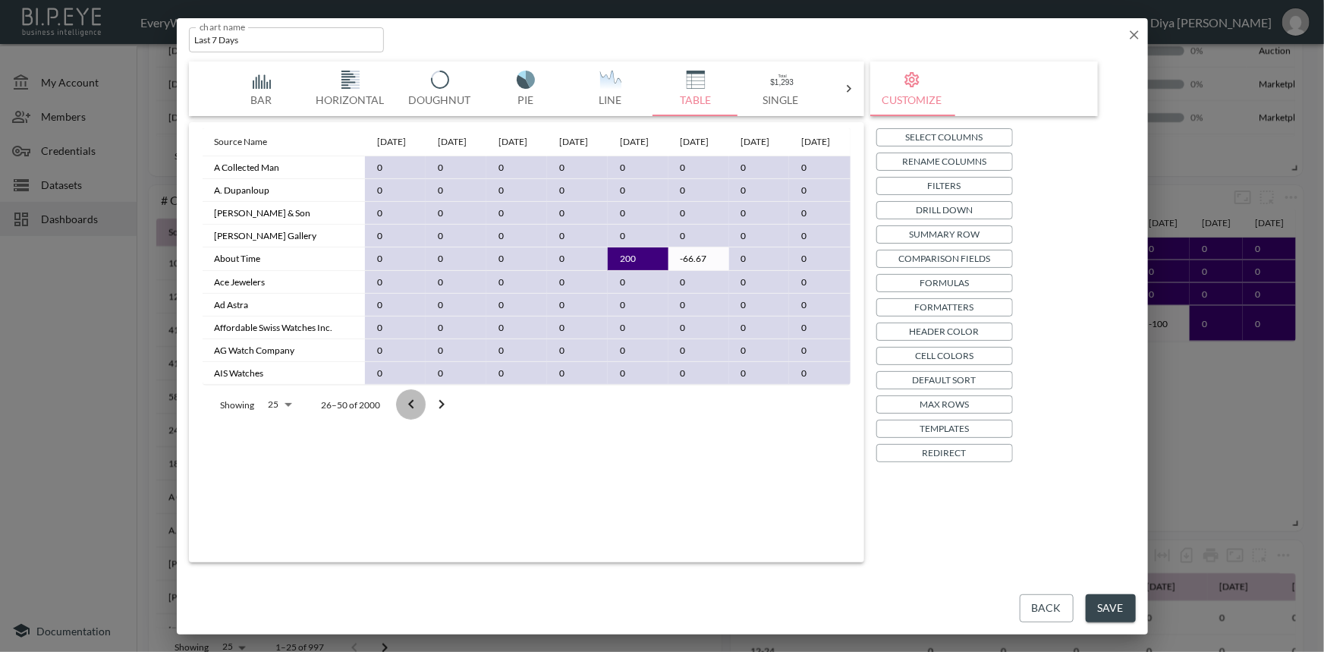
click at [409, 413] on icon "Go to previous page" at bounding box center [411, 404] width 18 height 18
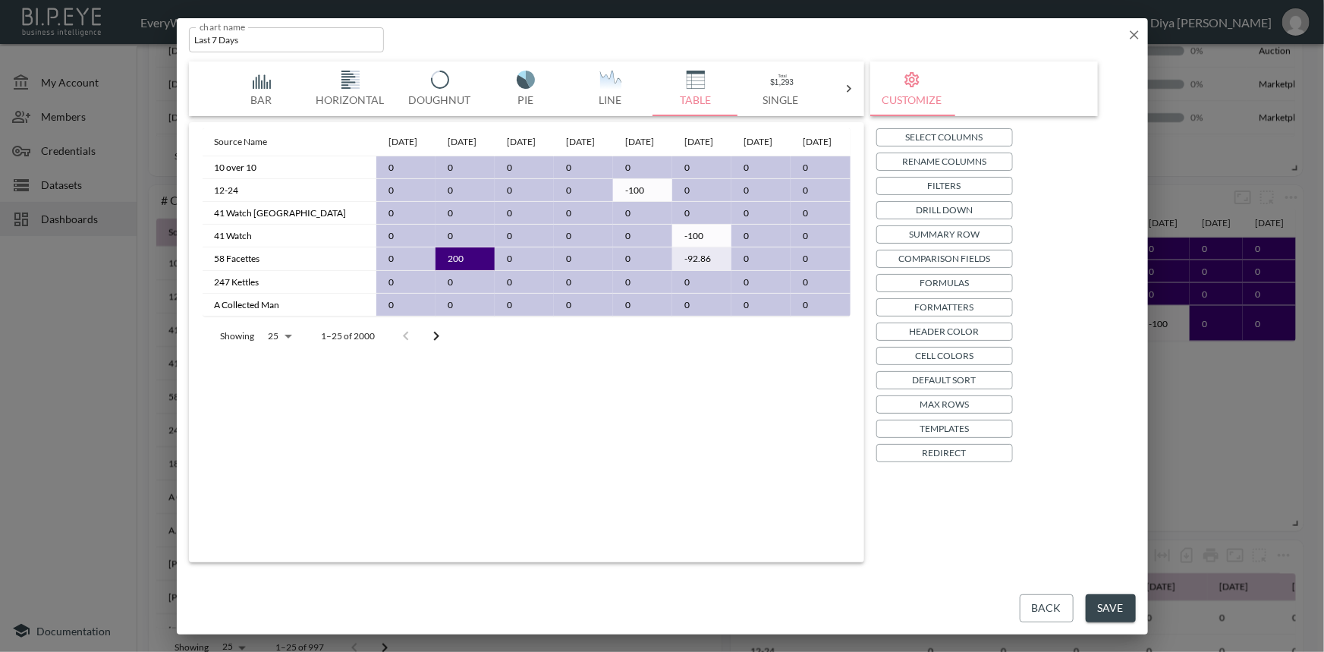
click at [1041, 602] on button "Back" at bounding box center [1046, 608] width 54 height 28
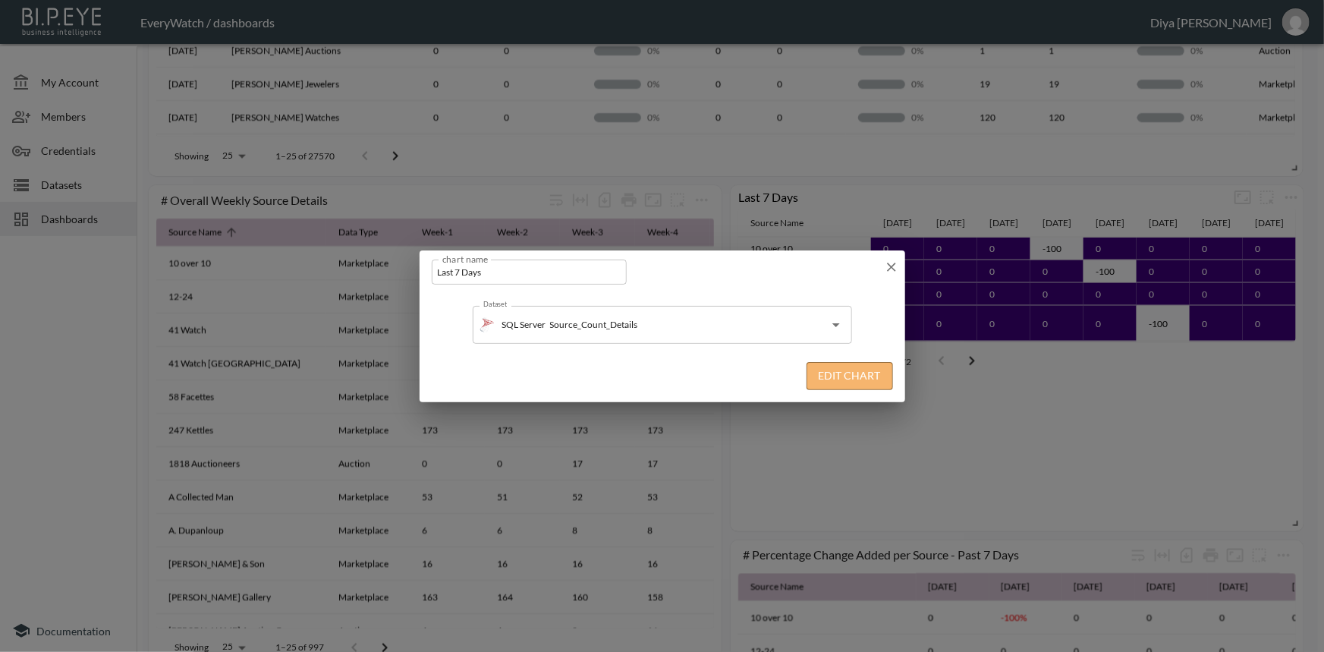
click at [843, 375] on button "Edit Chart" at bounding box center [849, 376] width 86 height 28
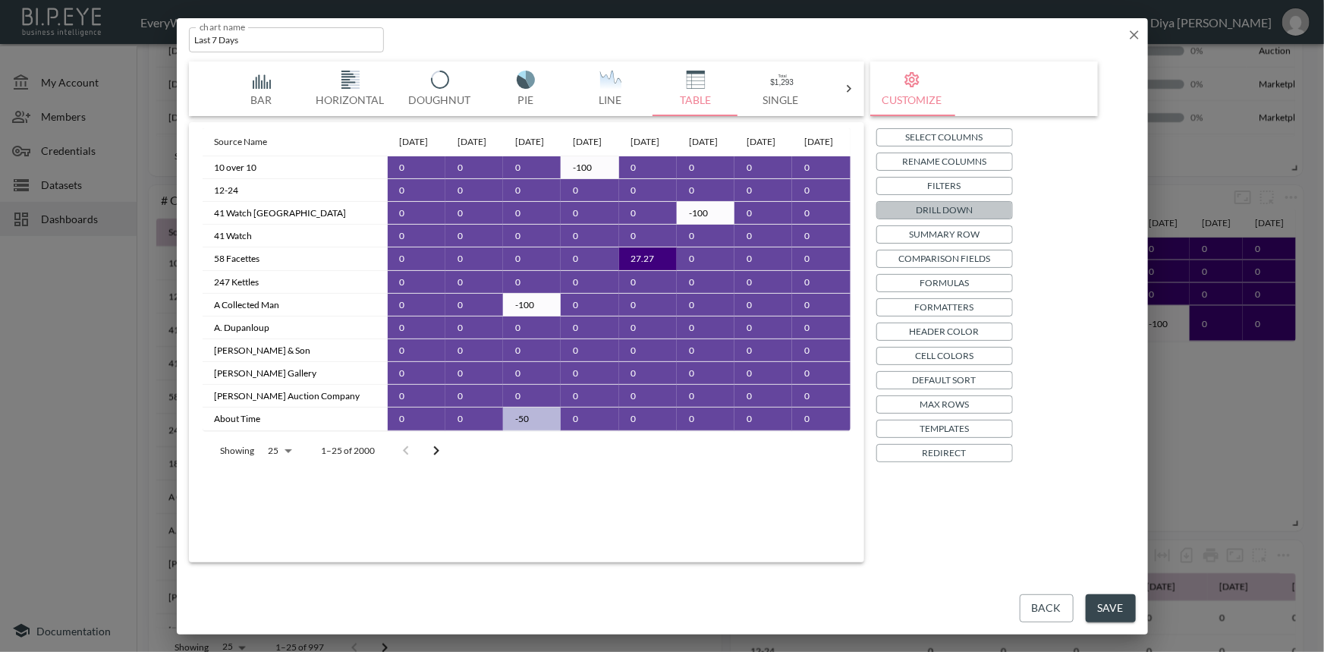
click at [956, 208] on p "Drill Down" at bounding box center [943, 210] width 57 height 16
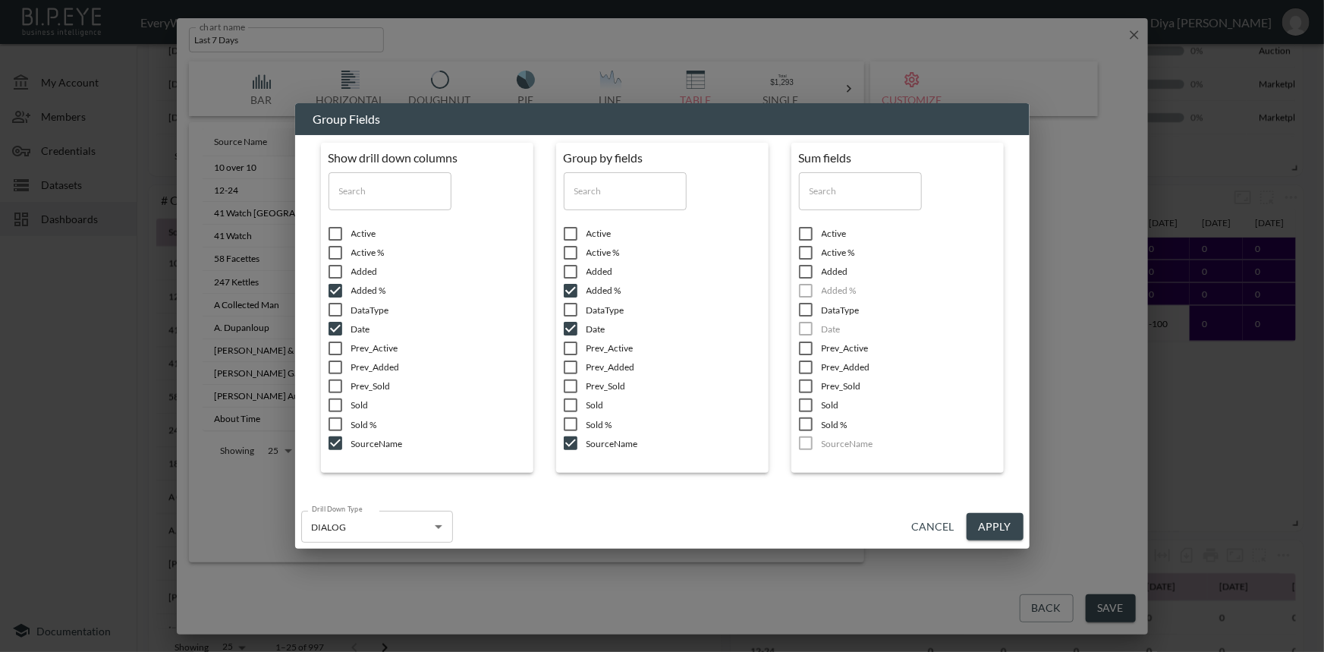
click at [990, 520] on button "Apply" at bounding box center [994, 527] width 57 height 28
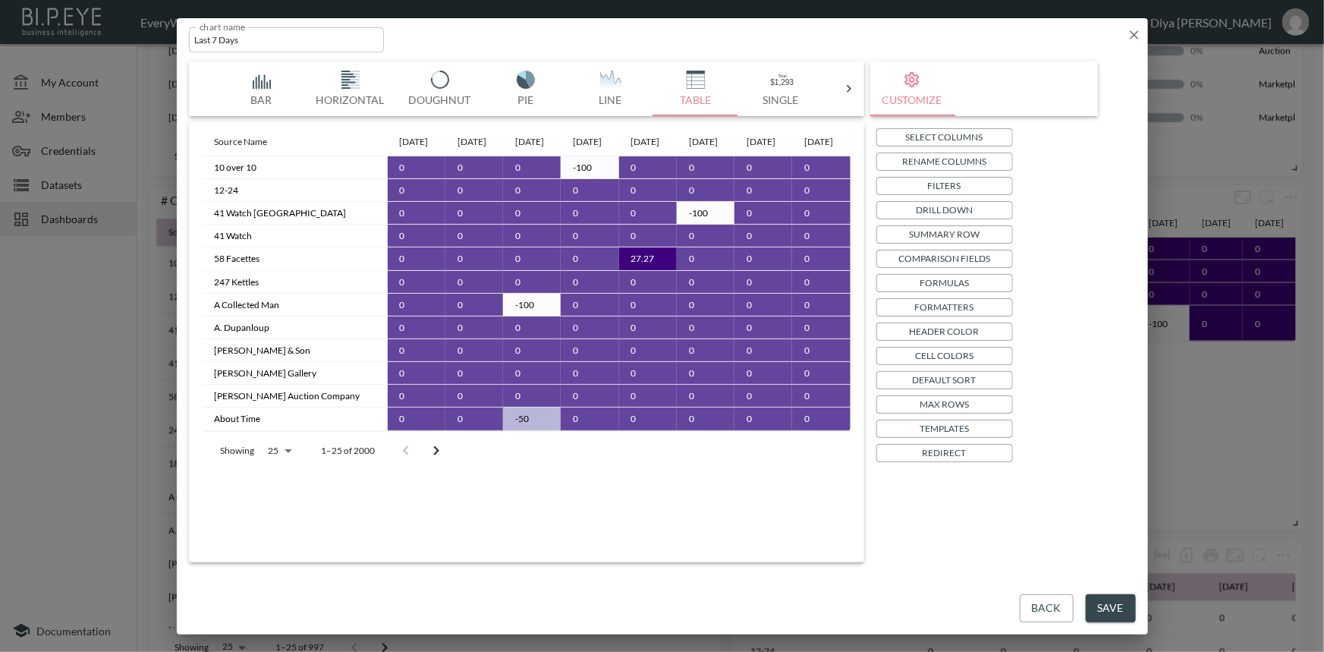
click at [1051, 611] on button "Back" at bounding box center [1046, 608] width 54 height 28
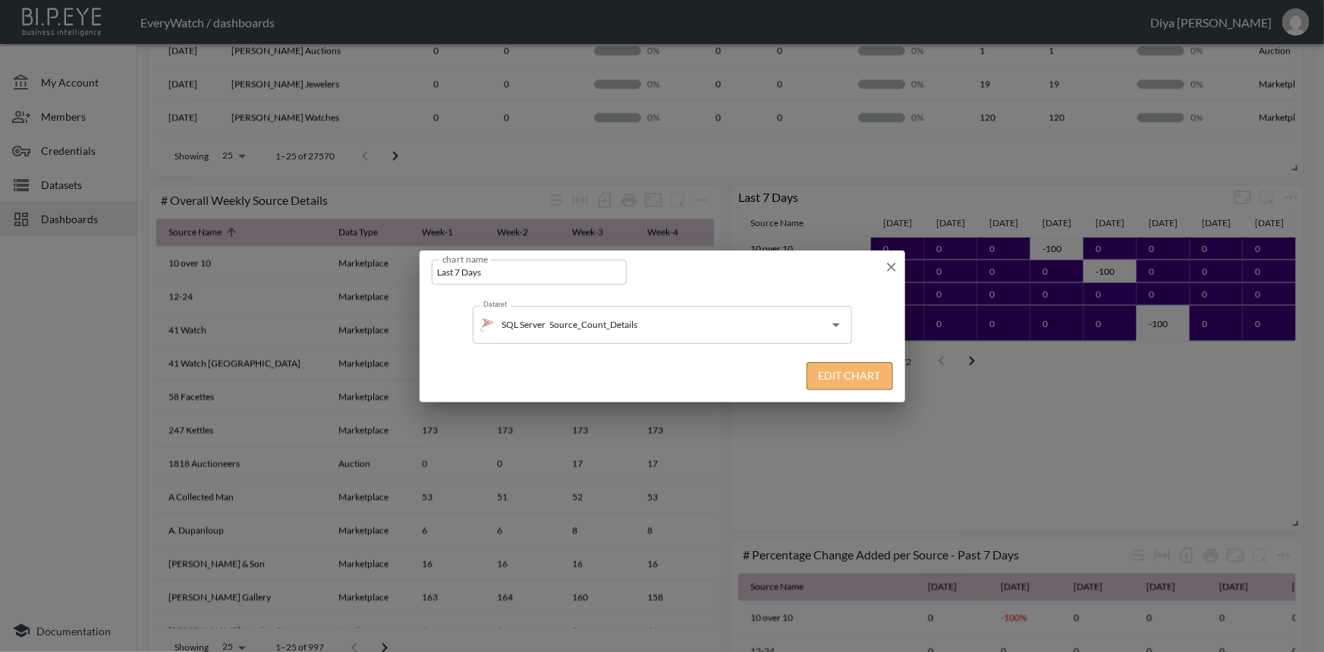
click at [846, 376] on button "Edit Chart" at bounding box center [849, 376] width 86 height 28
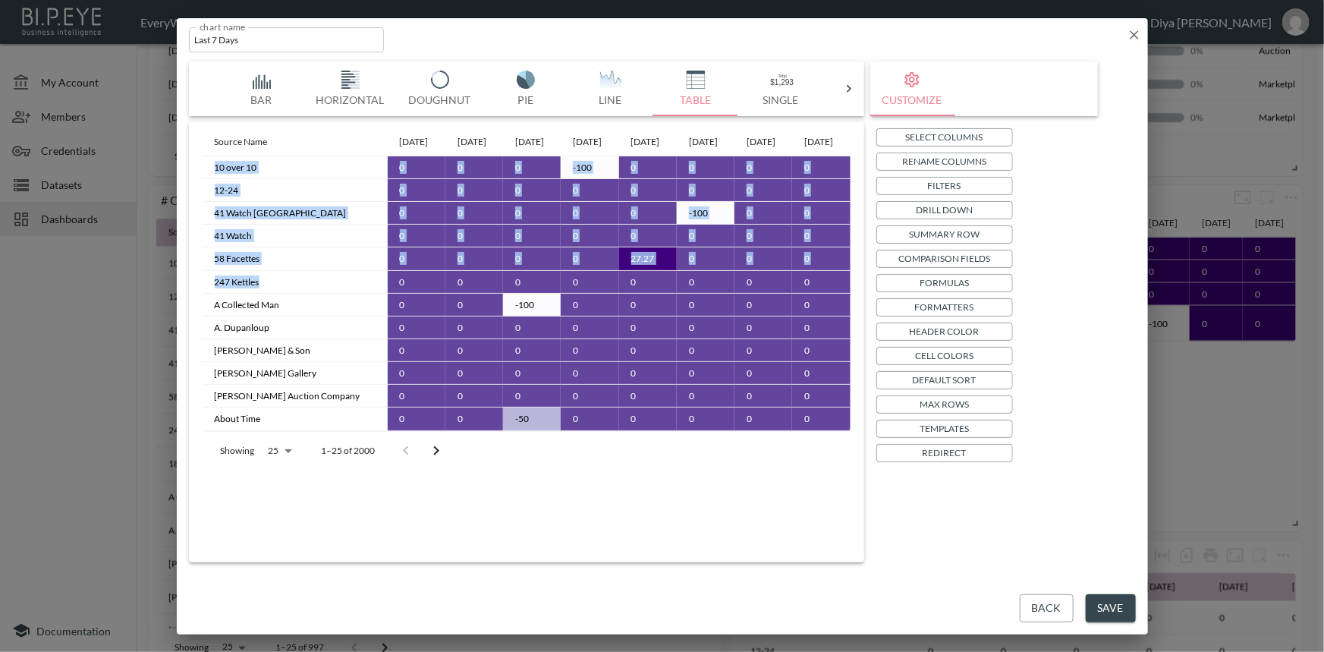
drag, startPoint x: 265, startPoint y: 303, endPoint x: 209, endPoint y: 185, distance: 131.0
click at [209, 185] on tbody "10 over 10 0 0 0 -100 0 0 0 0 12-24 0 0 0 0 0 0 0 0 41 Watch Geneva 0 0 0 0 0 -…" at bounding box center [527, 293] width 648 height 275
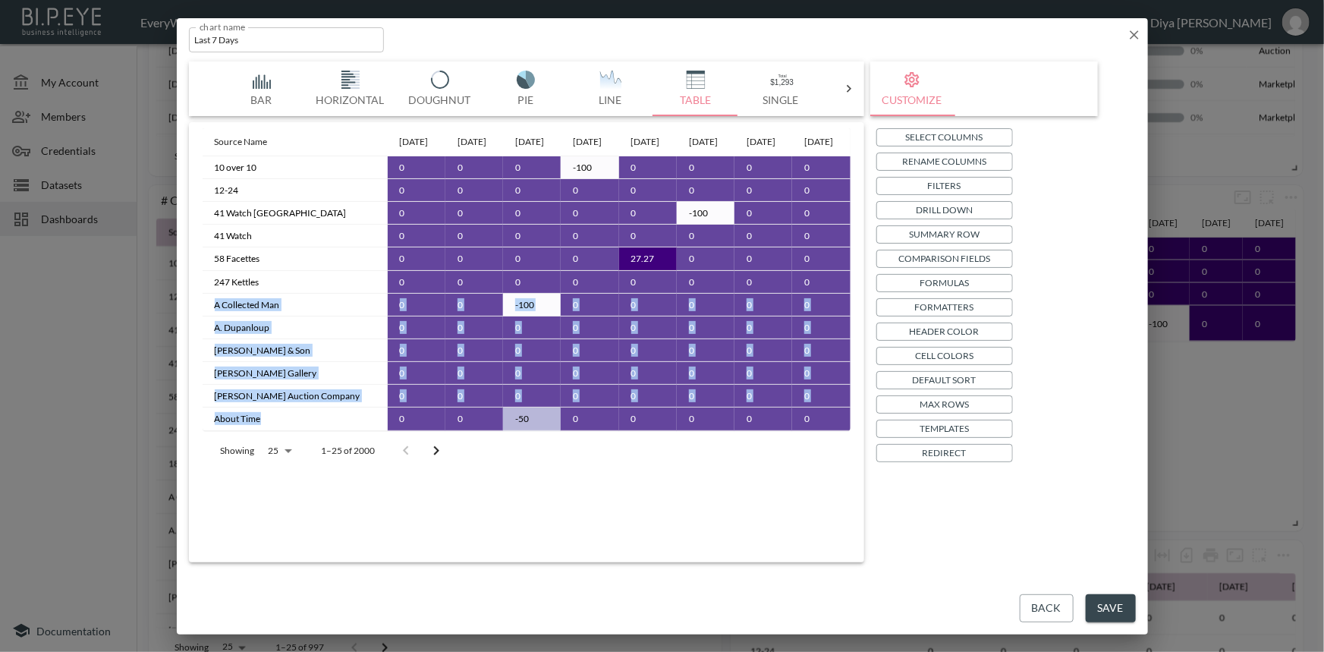
drag, startPoint x: 212, startPoint y: 319, endPoint x: 280, endPoint y: 452, distance: 148.9
click at [280, 431] on tbody "10 over 10 0 0 0 -100 0 0 0 0 12-24 0 0 0 0 0 0 0 0 41 Watch Geneva 0 0 0 0 0 -…" at bounding box center [527, 293] width 648 height 275
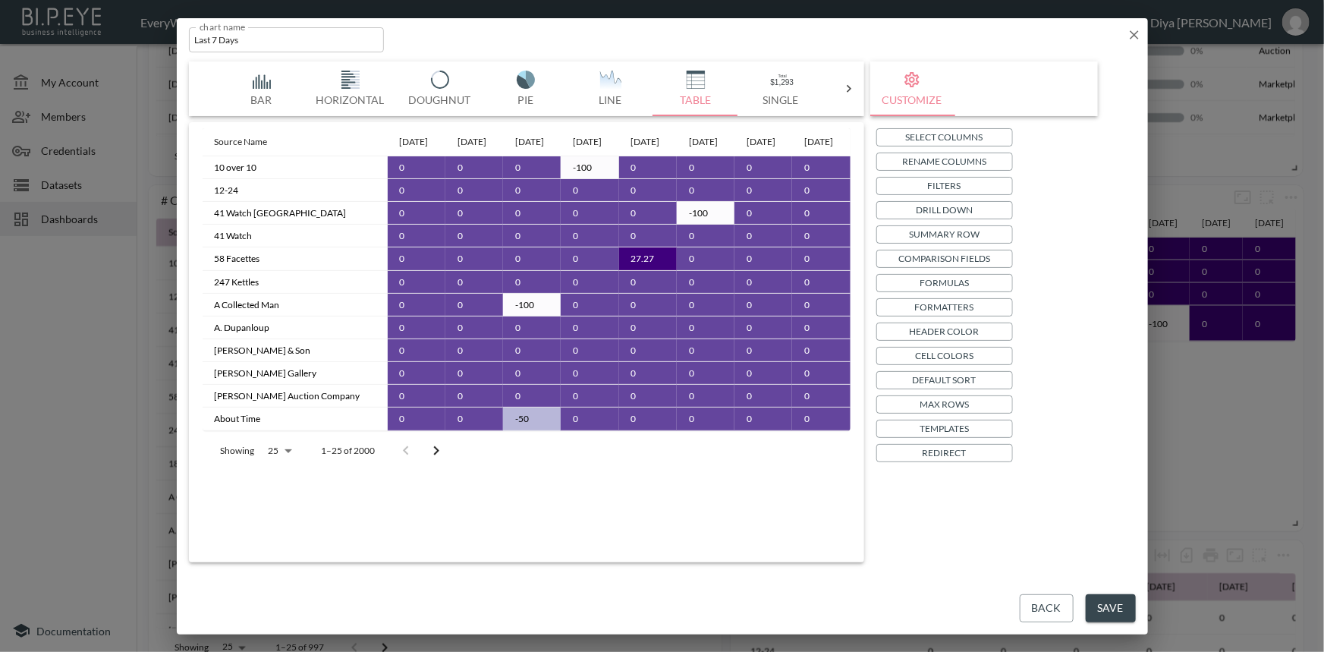
click at [617, 470] on div "Showing 25 25 1–25 of 2000" at bounding box center [527, 450] width 648 height 39
drag, startPoint x: 1045, startPoint y: 616, endPoint x: 1043, endPoint y: 602, distance: 13.8
click at [1046, 615] on button "Back" at bounding box center [1046, 608] width 54 height 28
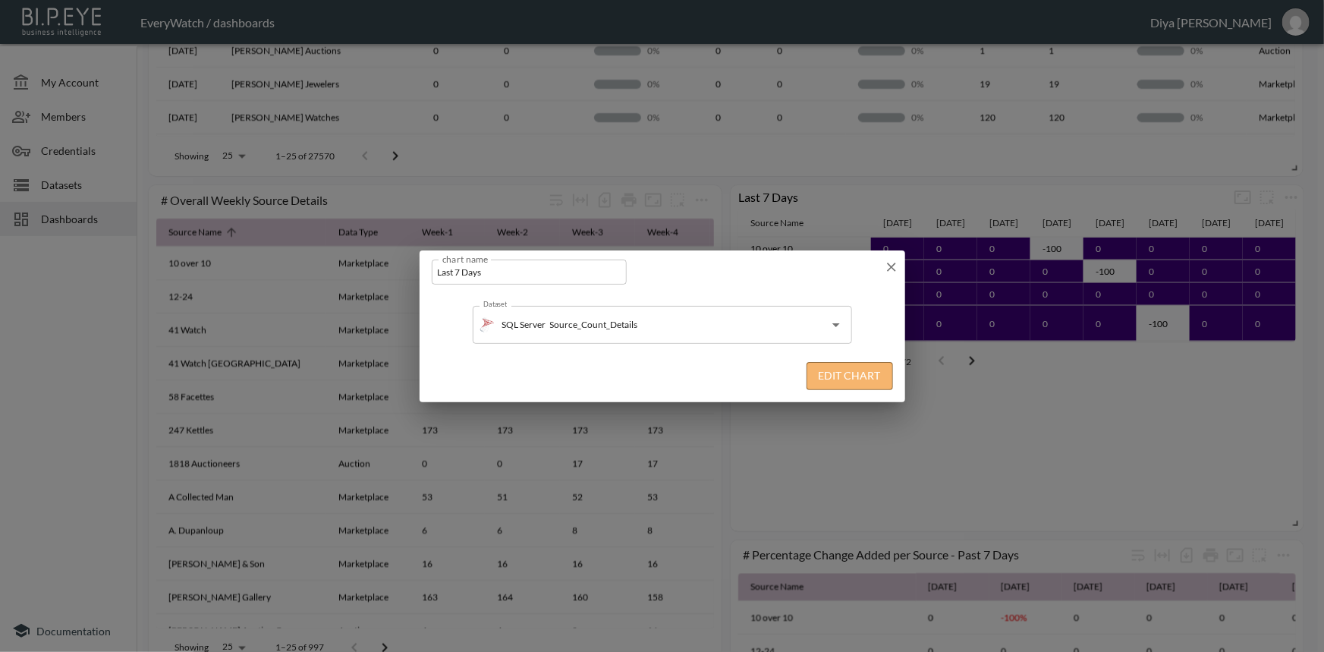
click at [859, 378] on button "Edit Chart" at bounding box center [849, 376] width 86 height 28
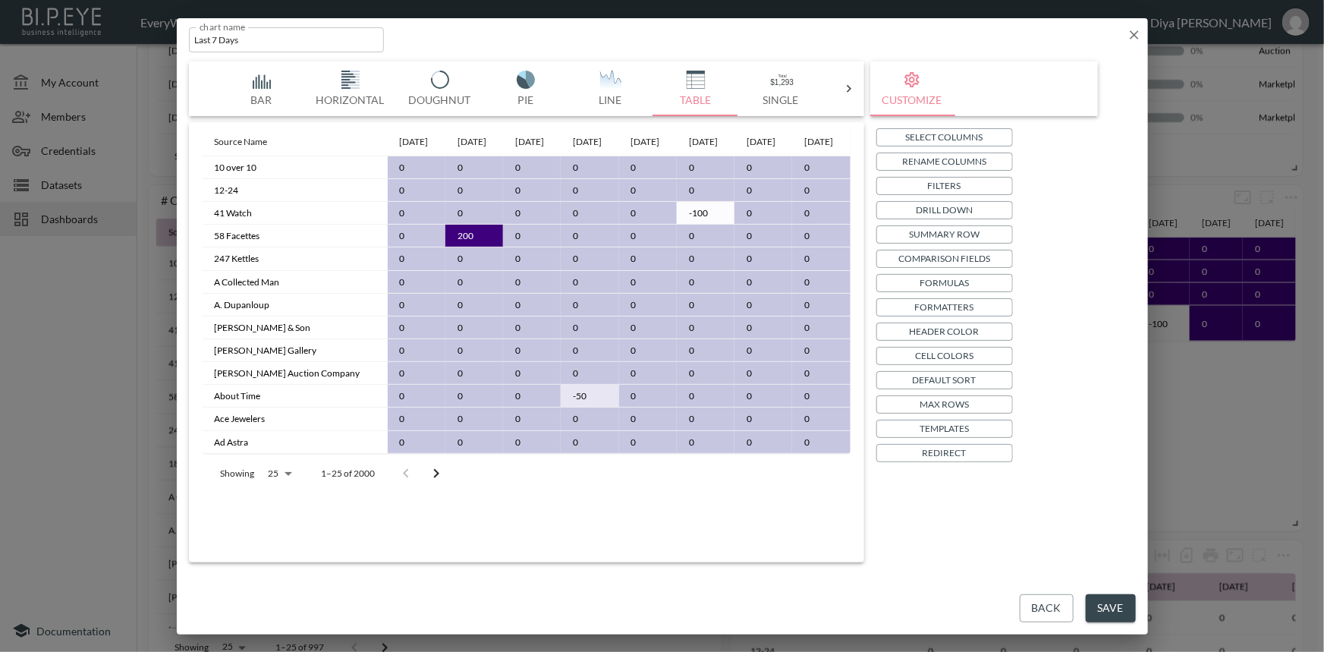
click at [1115, 600] on button "Save" at bounding box center [1110, 608] width 50 height 28
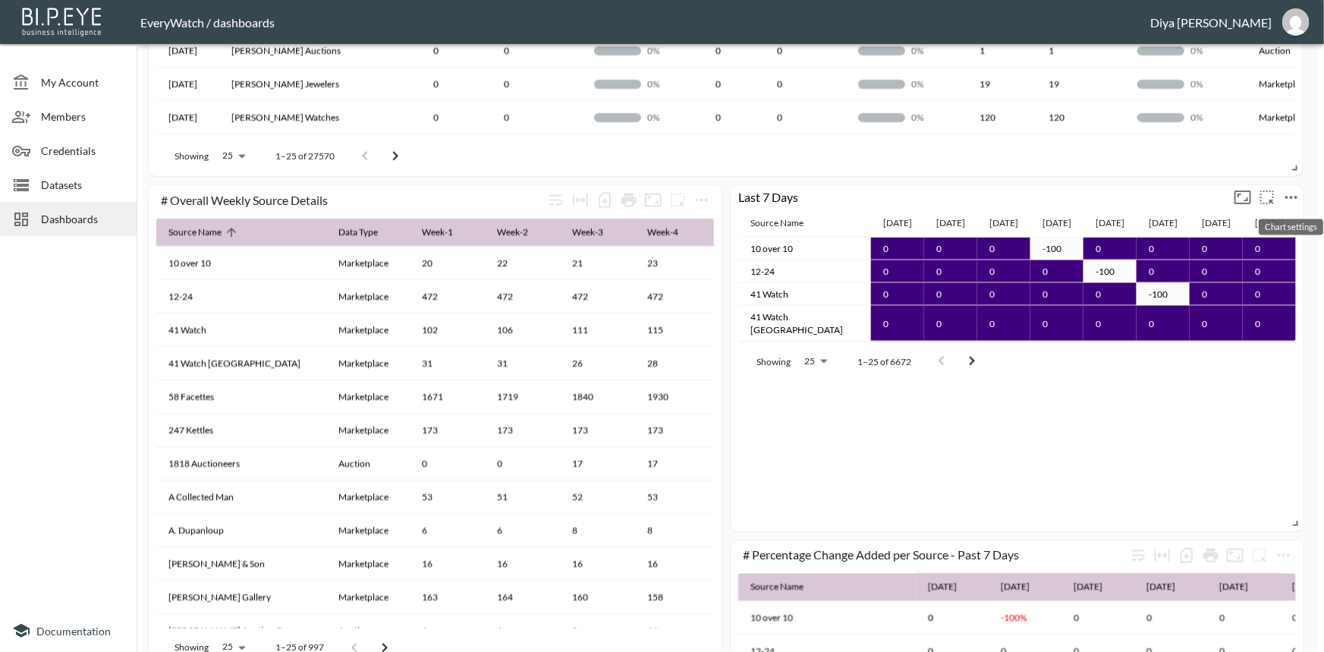
click at [1298, 196] on icon "more" at bounding box center [1291, 197] width 18 height 18
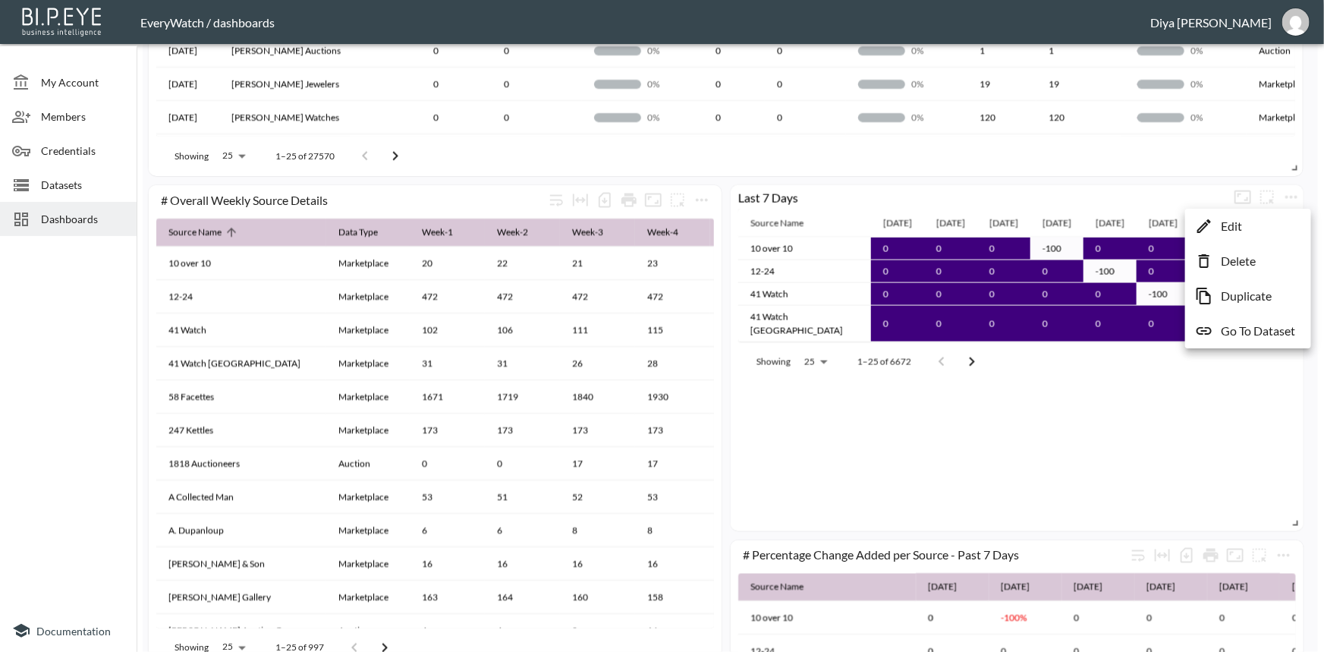
click at [1254, 229] on li "Edit" at bounding box center [1248, 225] width 118 height 27
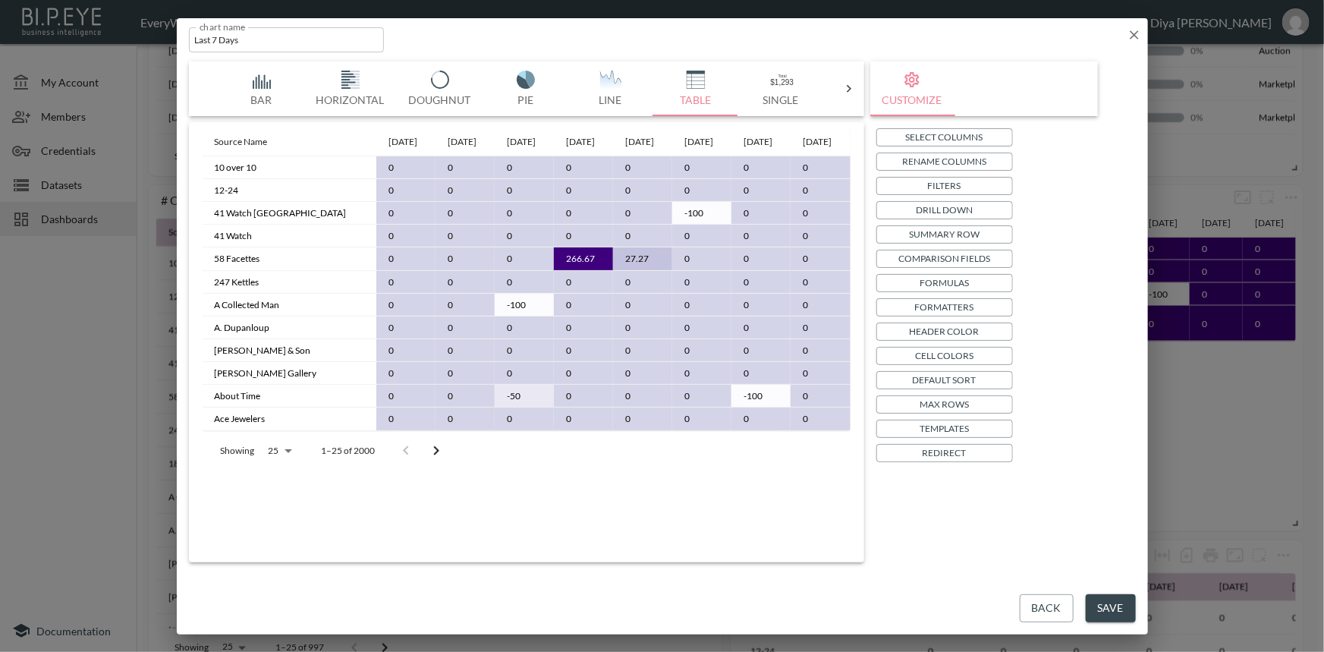
click at [429, 460] on icon "Go to next page" at bounding box center [436, 450] width 18 height 18
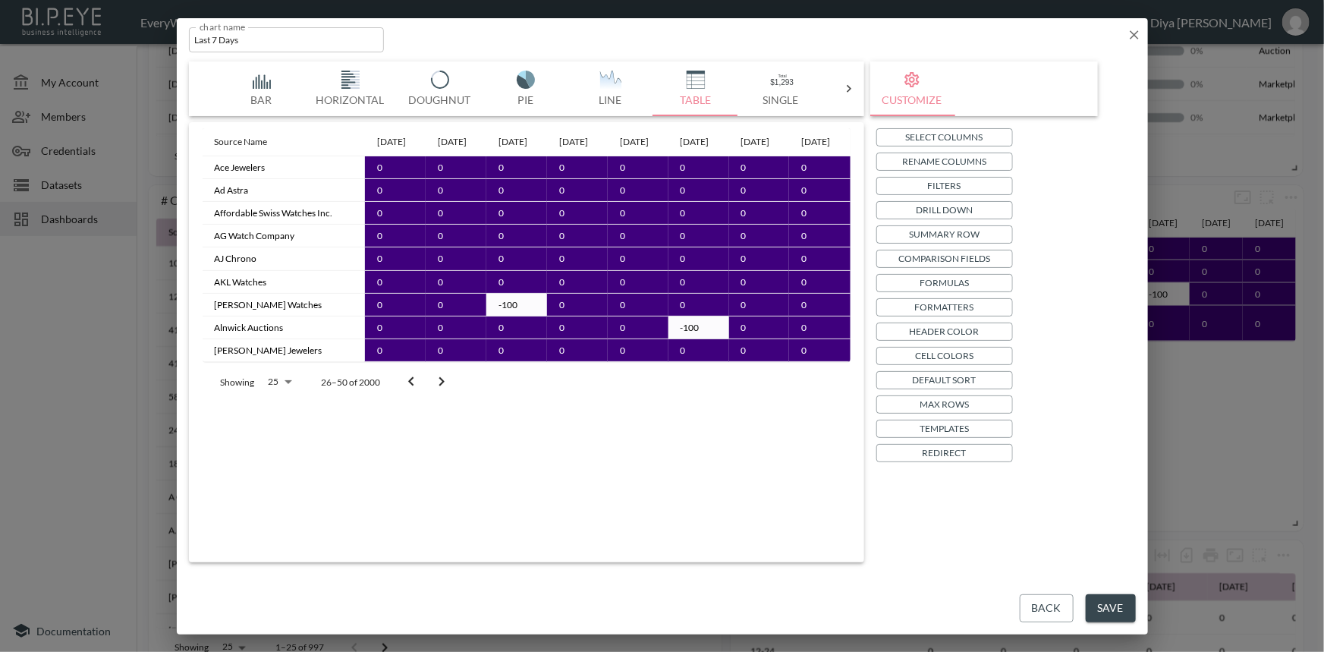
click at [282, 410] on body "BI.P.EYE, Interactive Analytics Dashboards - app EveryWatch / dashboards Diya […" at bounding box center [662, 326] width 1324 height 652
click at [273, 526] on li "100" at bounding box center [279, 523] width 52 height 27
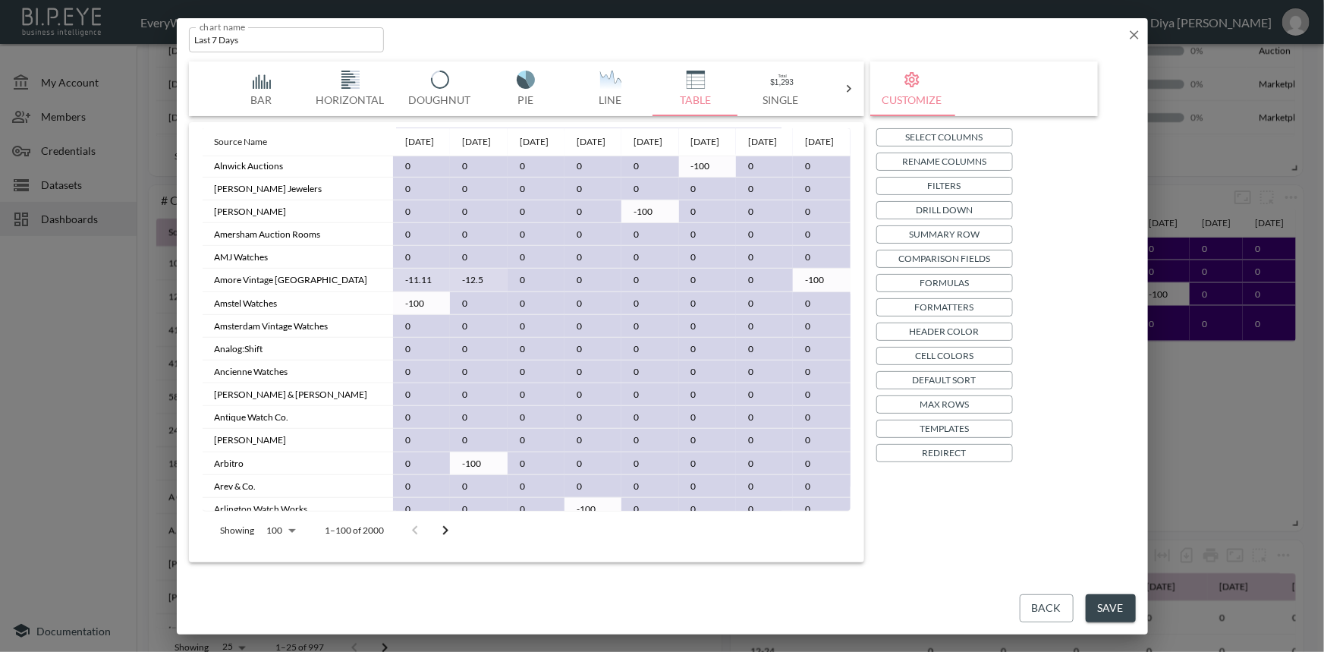
scroll to position [583, 0]
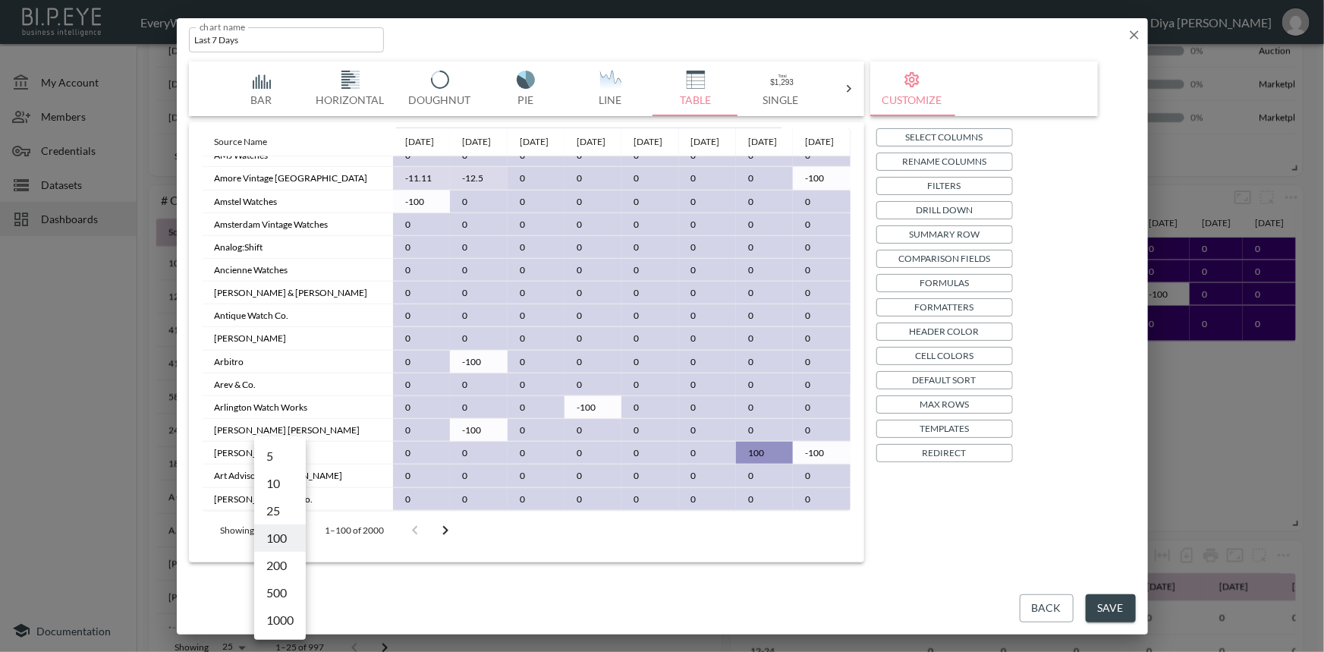
click at [291, 527] on body "BI.P.EYE, Interactive Analytics Dashboards - app EveryWatch / dashboards Diya […" at bounding box center [662, 326] width 1324 height 652
click at [574, 453] on div at bounding box center [662, 326] width 1324 height 652
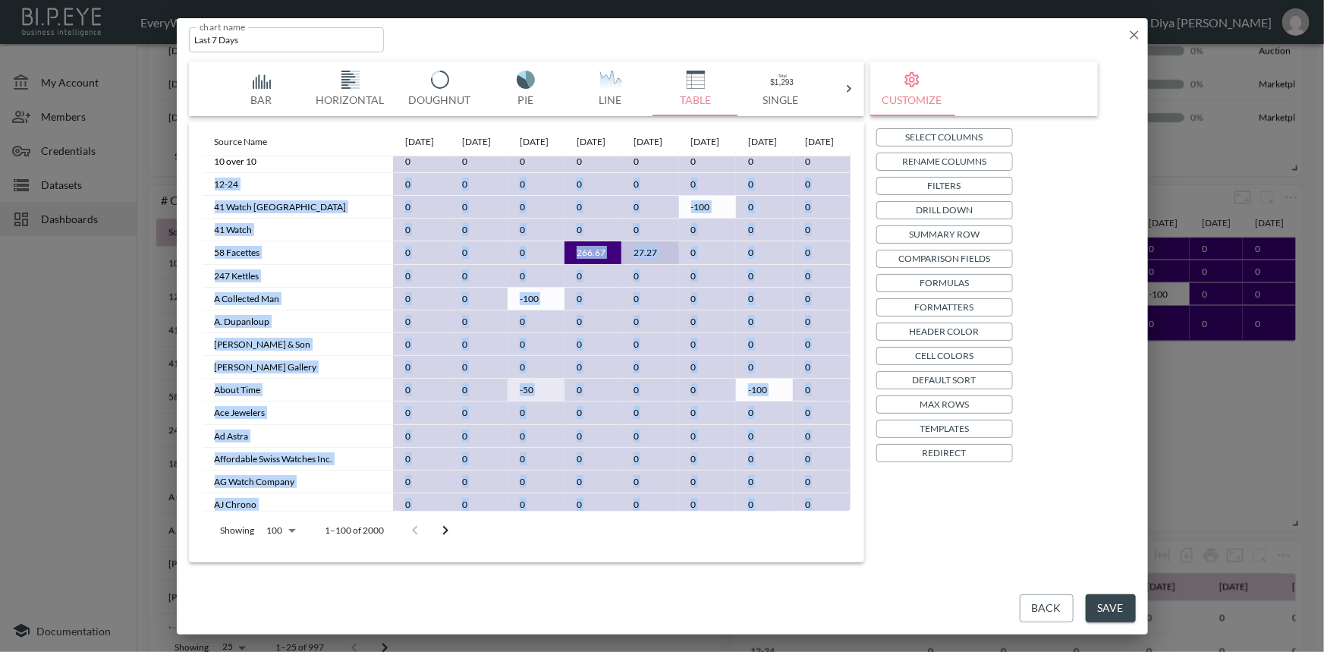
scroll to position [0, 0]
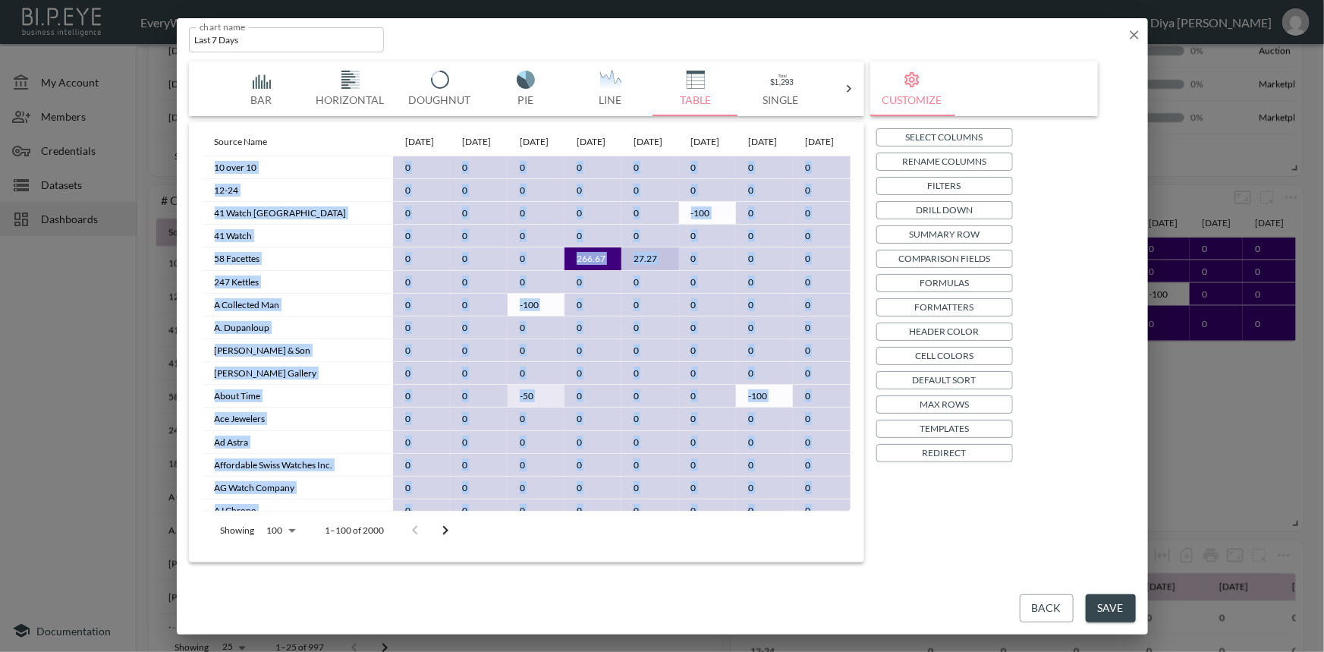
drag, startPoint x: 287, startPoint y: 498, endPoint x: 210, endPoint y: 174, distance: 333.0
click at [210, 174] on tbody "10 over 10 0 0 0 0 0 0 0 0 12-24 0 0 0 0 0 0 0 0 41 Watch Geneva 0 0 0 0 0 -100…" at bounding box center [527, 590] width 648 height 869
click at [254, 269] on td "58 Facettes" at bounding box center [298, 258] width 191 height 23
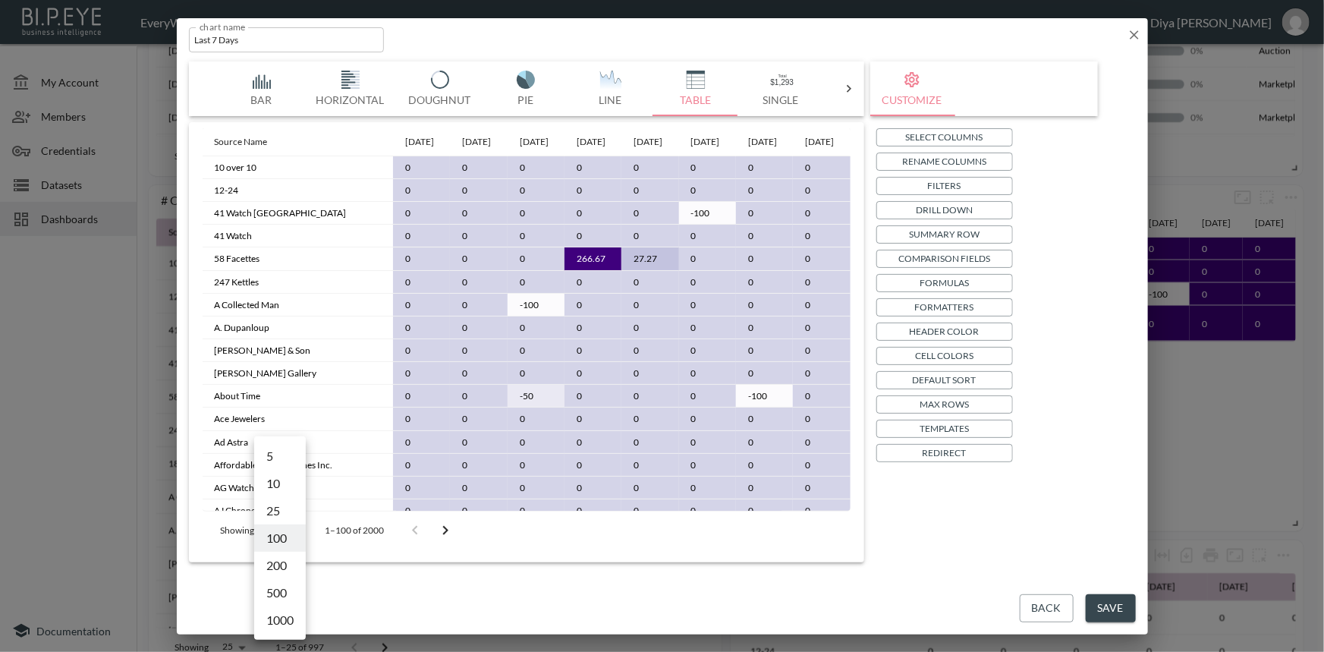
click at [285, 528] on body "BI.P.EYE, Interactive Analytics Dashboards - app EveryWatch / dashboards Diya […" at bounding box center [662, 326] width 1324 height 652
click at [279, 500] on li "25" at bounding box center [280, 510] width 52 height 27
type input "25"
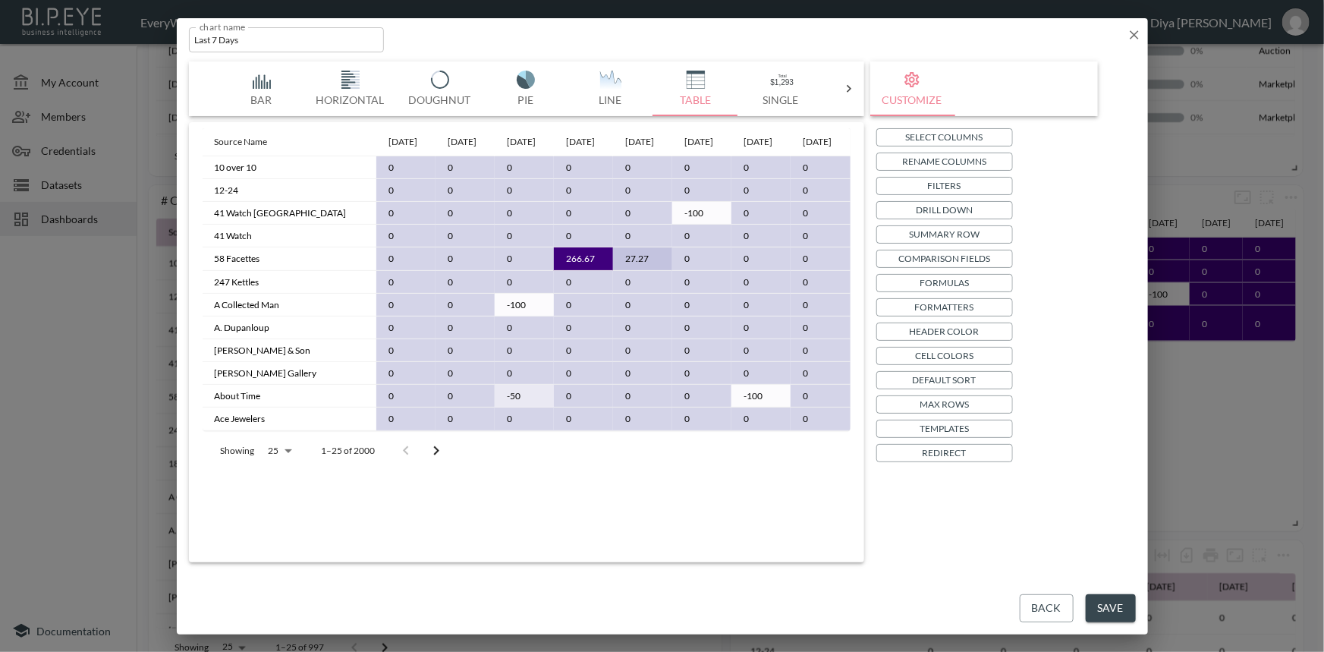
click at [938, 203] on p "Drill Down" at bounding box center [943, 210] width 57 height 16
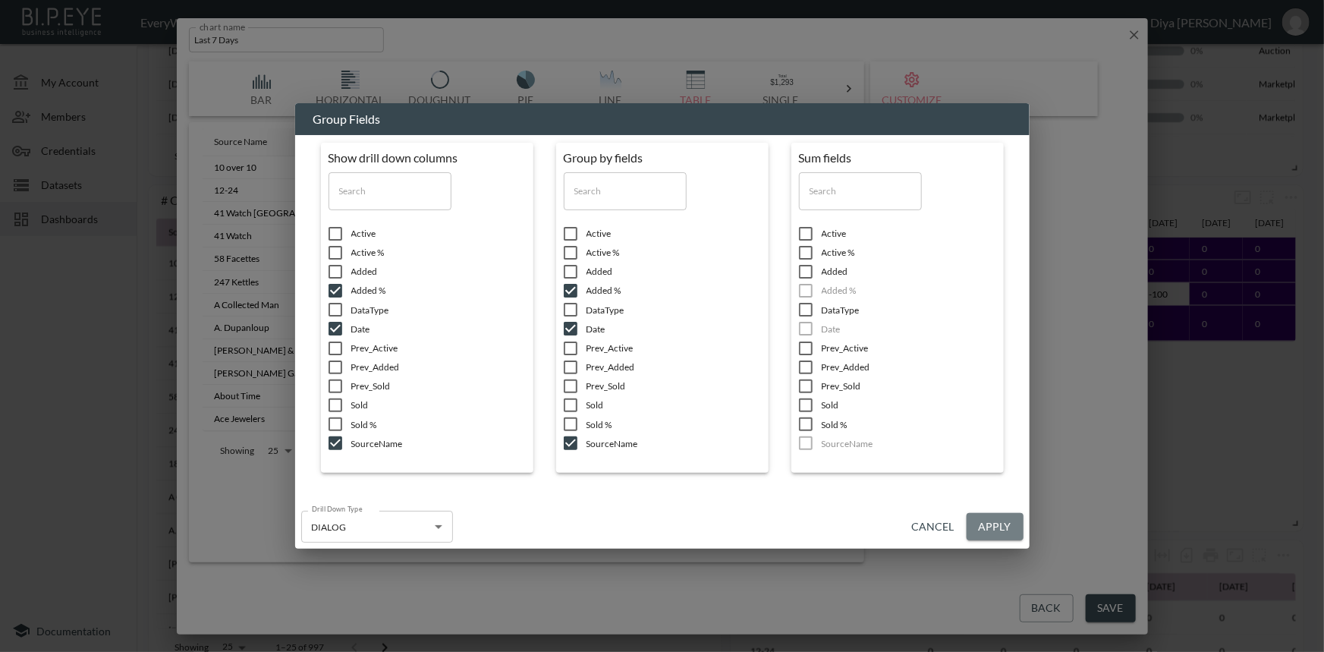
click at [994, 523] on button "Apply" at bounding box center [994, 527] width 57 height 28
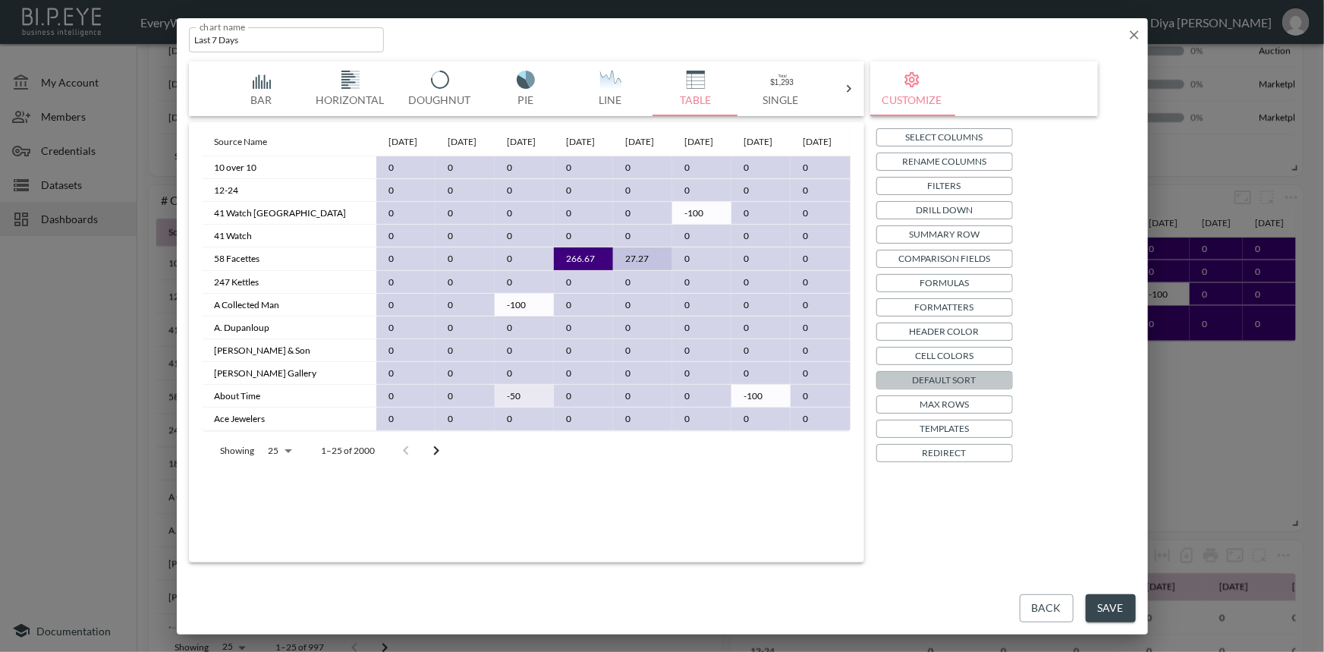
click at [941, 376] on p "Default Sort" at bounding box center [944, 380] width 64 height 16
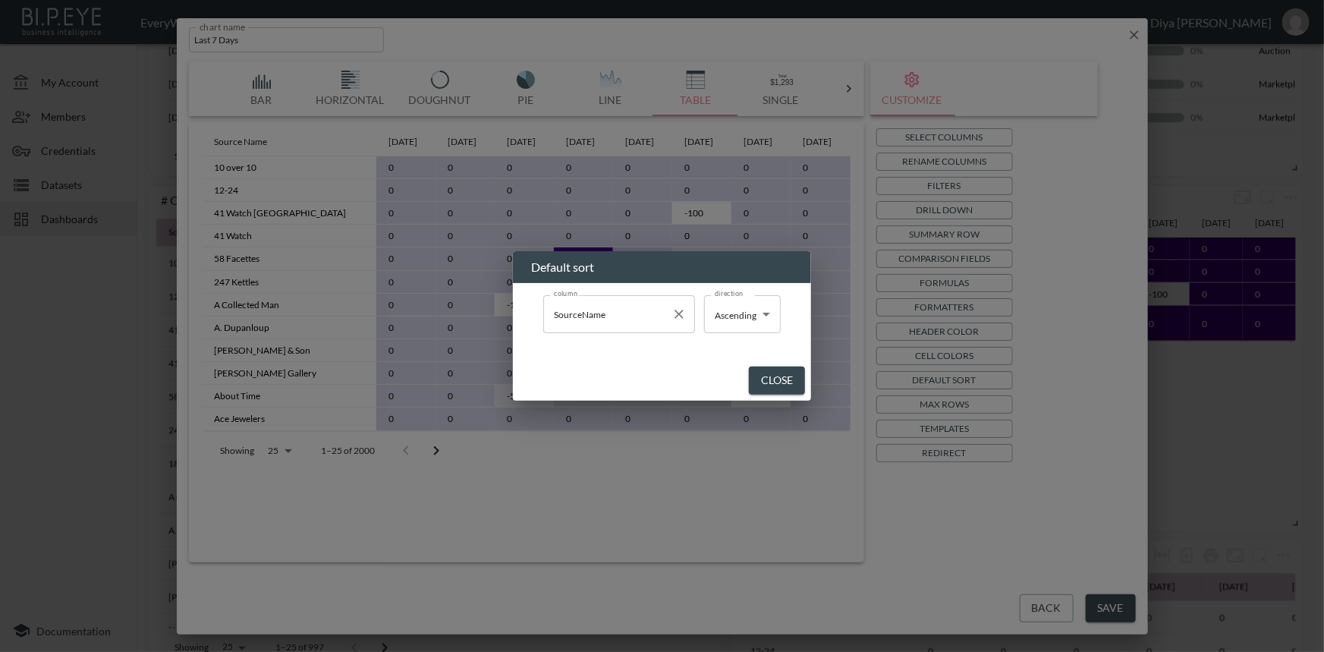
click at [668, 312] on button "Clear" at bounding box center [678, 313] width 21 height 21
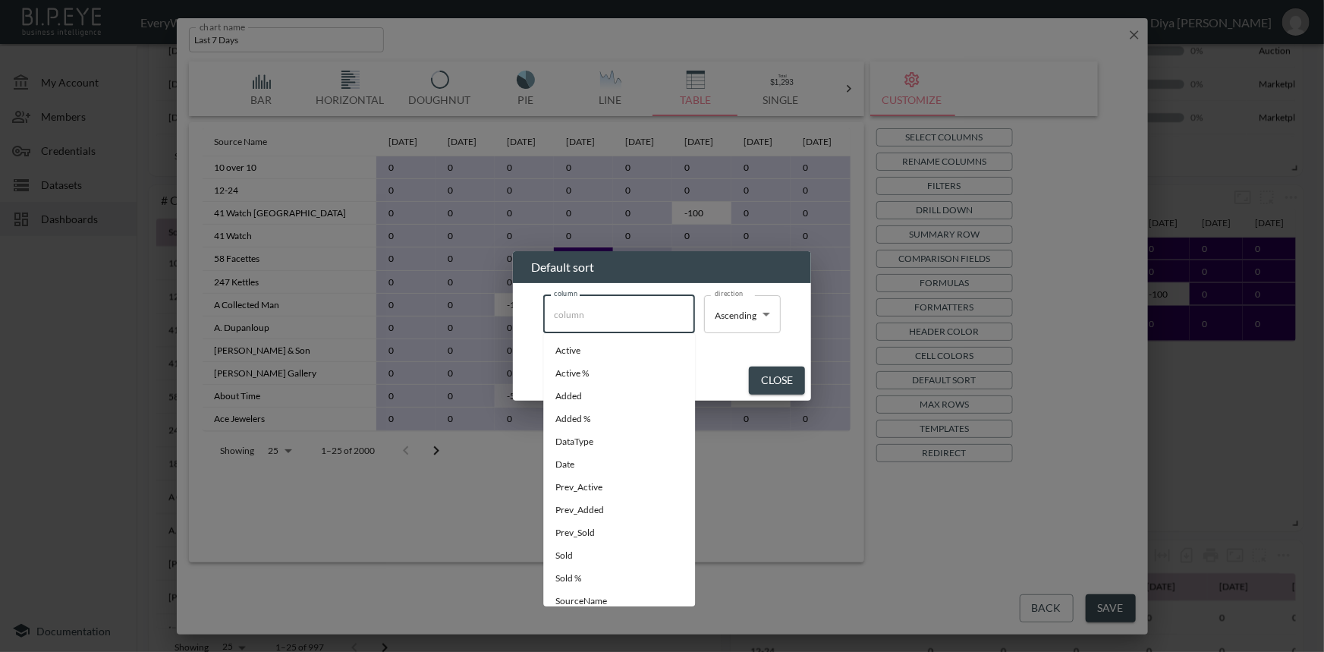
click at [661, 316] on input "column" at bounding box center [619, 314] width 138 height 24
click at [584, 456] on li "Date" at bounding box center [619, 464] width 152 height 23
type input "Date"
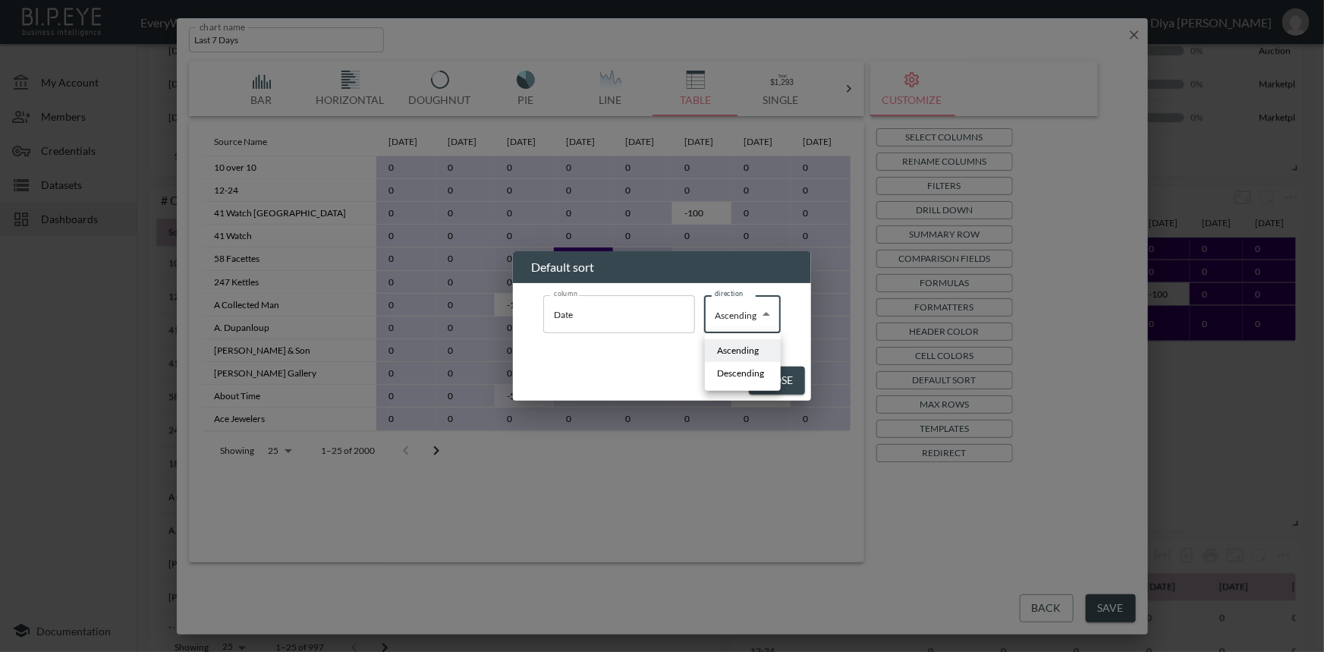
click at [768, 317] on body "BI.P.EYE, Interactive Analytics Dashboards - app EveryWatch / dashboards Diya […" at bounding box center [662, 326] width 1324 height 652
click at [727, 375] on span "Descending" at bounding box center [740, 373] width 47 height 14
type input "Descending"
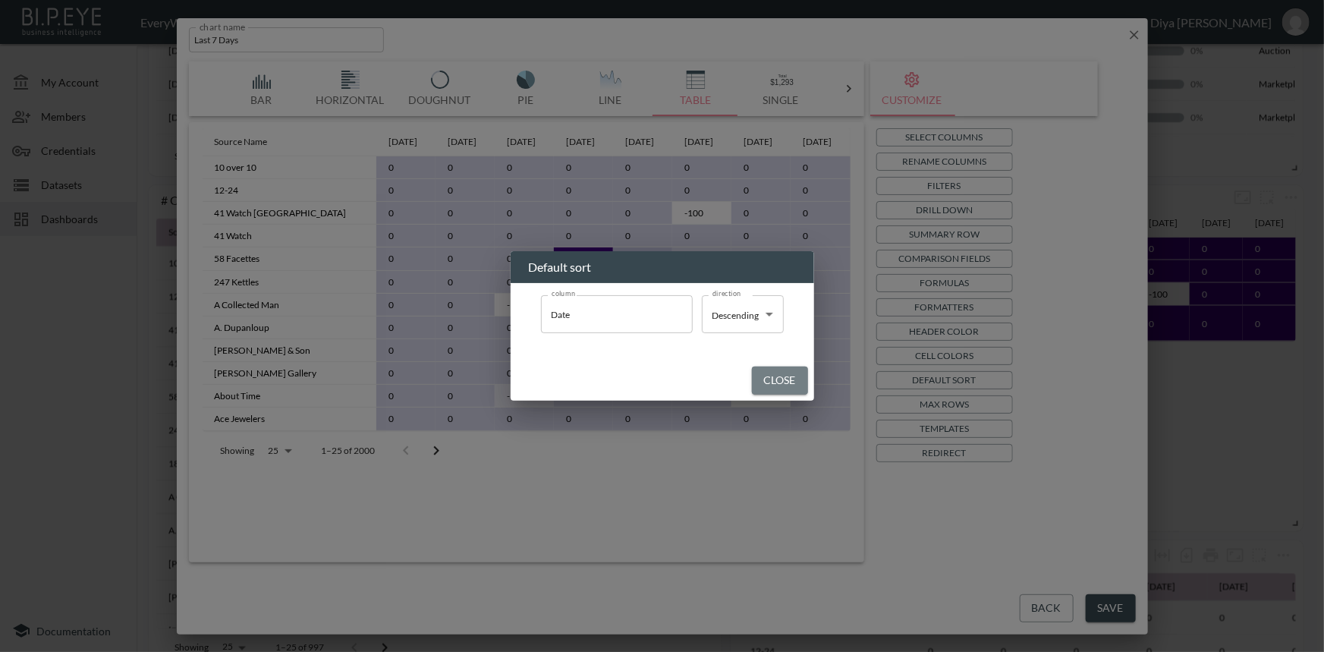
click at [779, 378] on button "Close" at bounding box center [780, 380] width 56 height 28
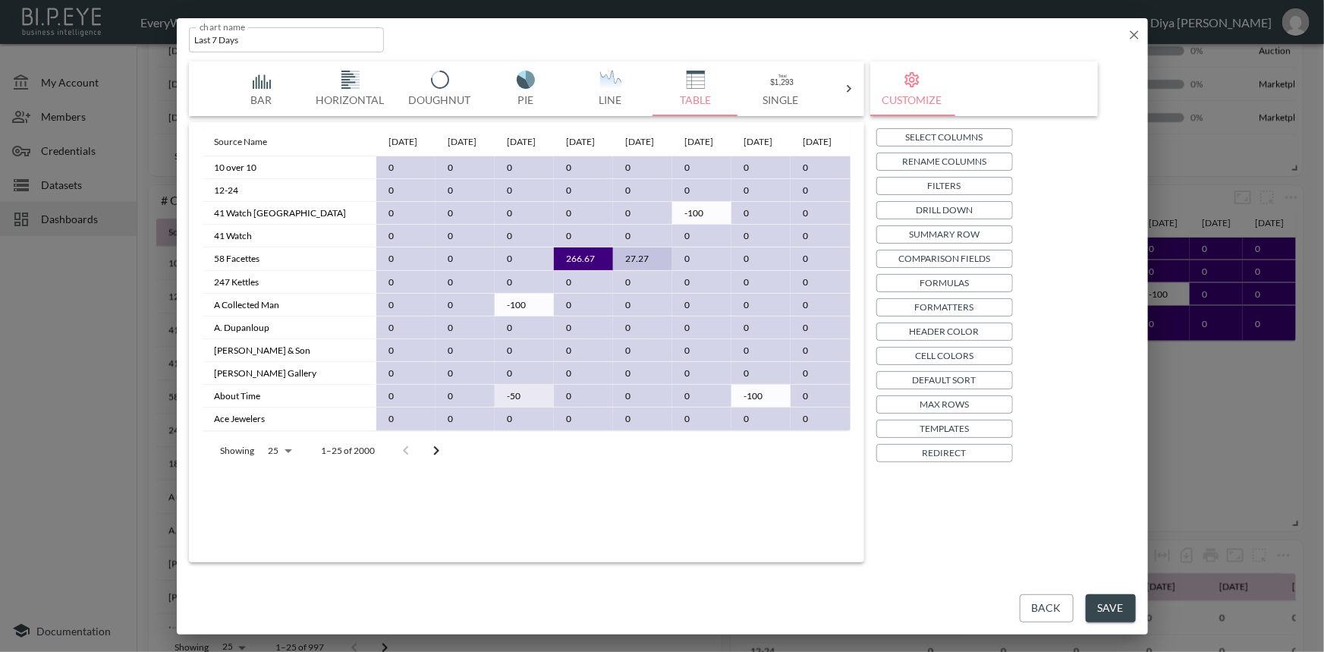
click at [284, 478] on body "BI.P.EYE, Interactive Analytics Dashboards - app EveryWatch / dashboards Diya […" at bounding box center [662, 326] width 1324 height 652
click at [292, 534] on li "100" at bounding box center [279, 537] width 52 height 27
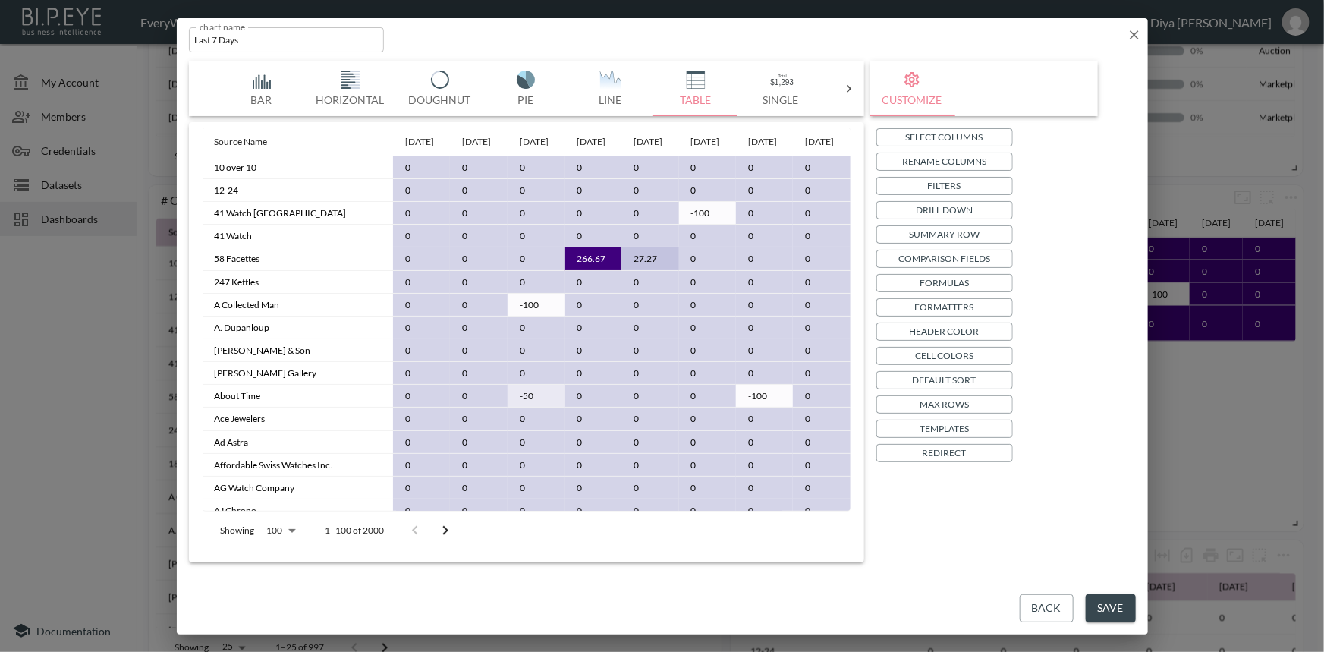
click at [294, 535] on body "BI.P.EYE, Interactive Analytics Dashboards - app EveryWatch / dashboards Diya […" at bounding box center [662, 326] width 1324 height 652
click at [288, 515] on li "25" at bounding box center [280, 510] width 52 height 27
type input "25"
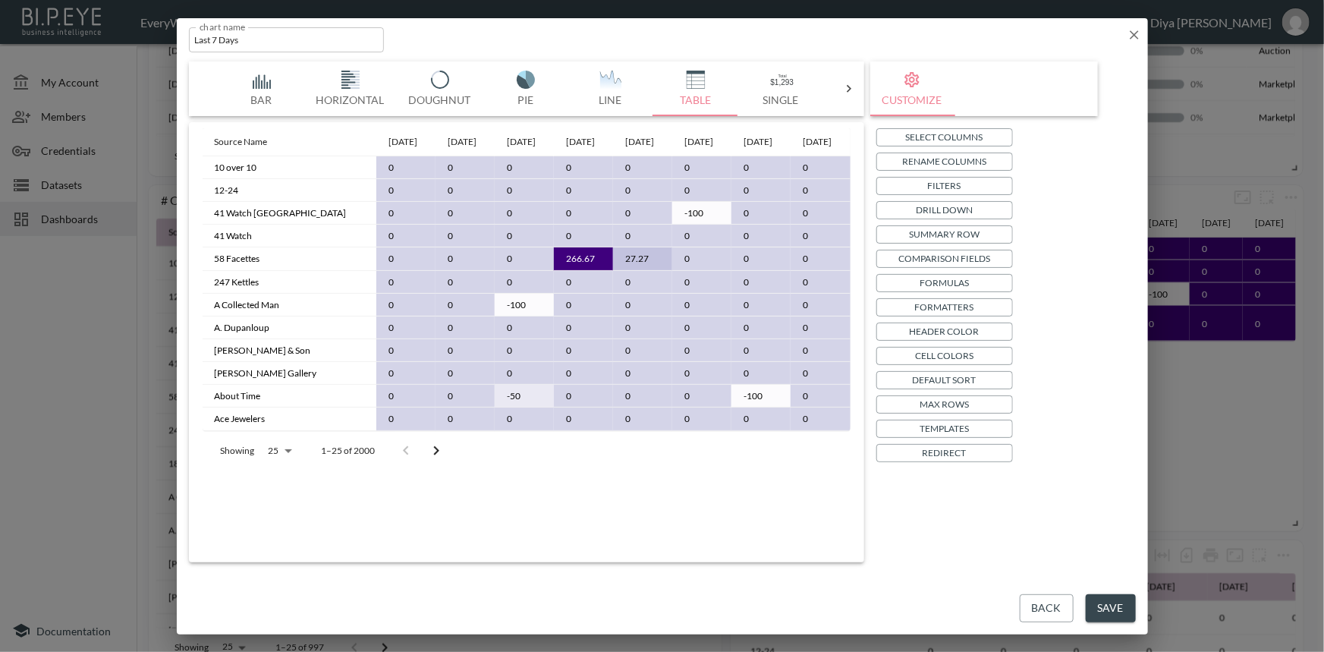
click at [941, 378] on p "Default Sort" at bounding box center [944, 380] width 64 height 16
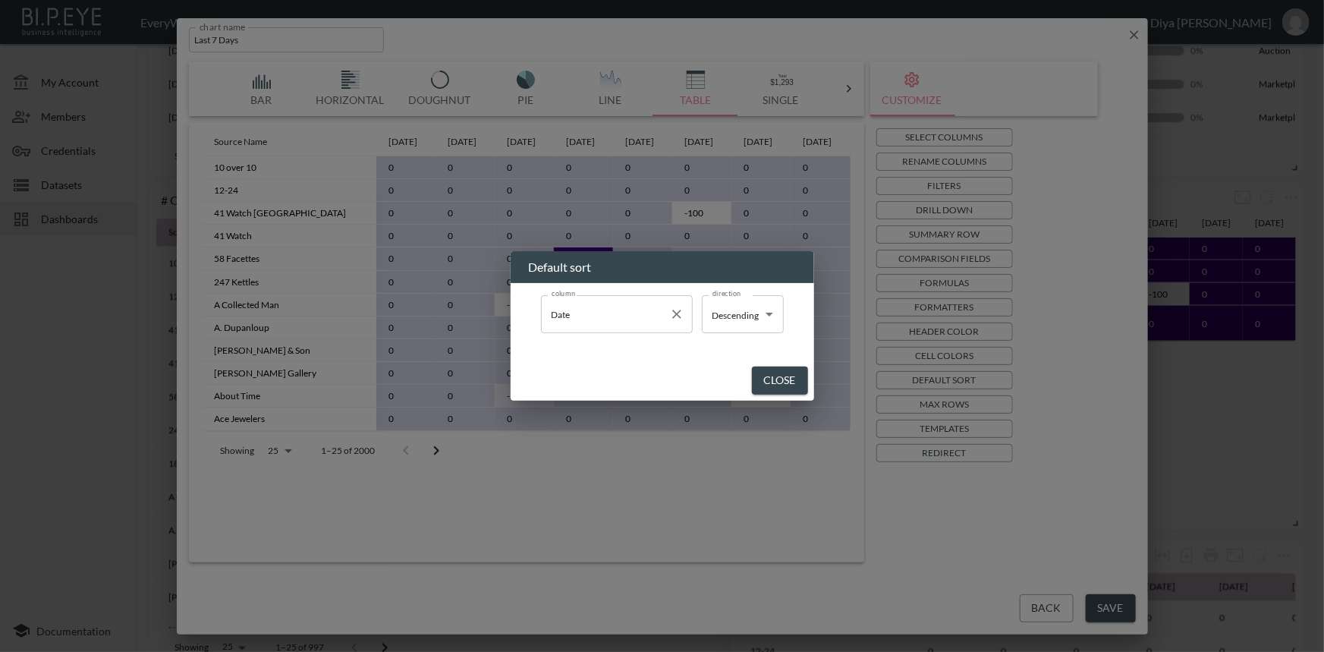
click at [680, 317] on icon "Clear" at bounding box center [676, 313] width 9 height 9
click at [766, 378] on button "Close" at bounding box center [780, 380] width 56 height 28
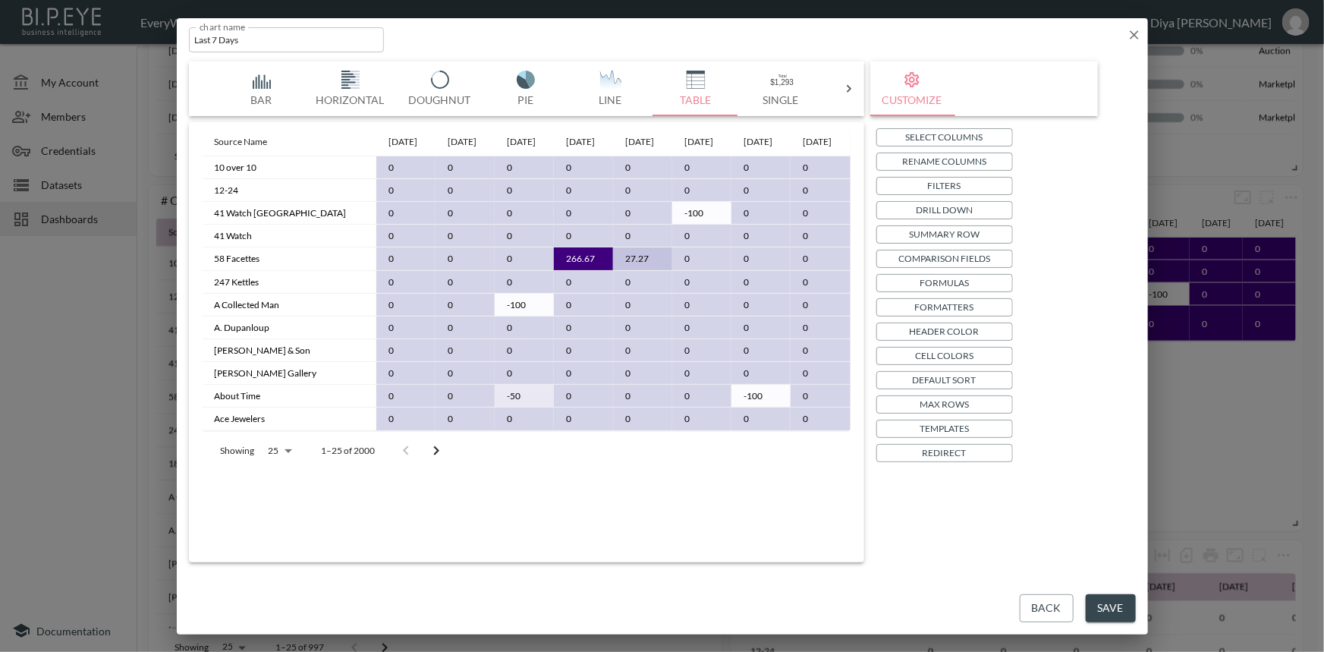
click at [285, 481] on body "BI.P.EYE, Interactive Analytics Dashboards - app EveryWatch / dashboards Diya […" at bounding box center [662, 326] width 1324 height 652
click at [272, 561] on li "200" at bounding box center [279, 564] width 52 height 27
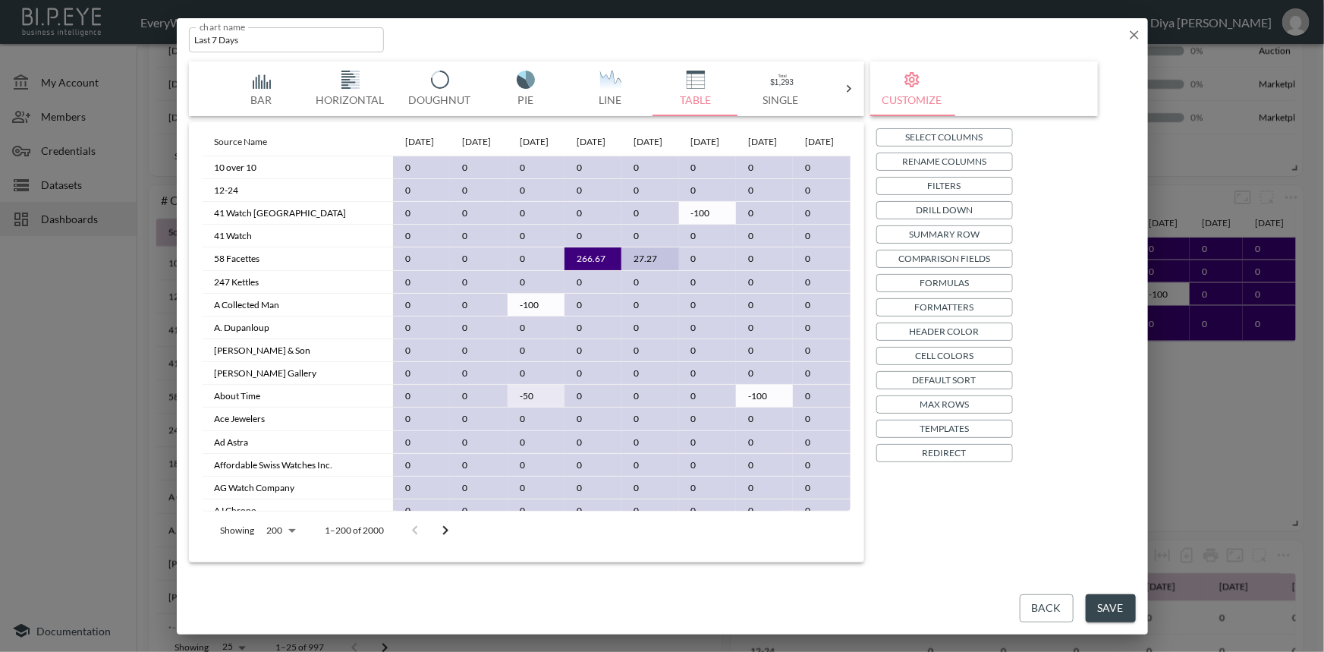
click at [278, 532] on body "BI.P.EYE, Interactive Analytics Dashboards - app EveryWatch / dashboards Diya […" at bounding box center [662, 326] width 1324 height 652
click at [286, 503] on li "25" at bounding box center [280, 510] width 52 height 27
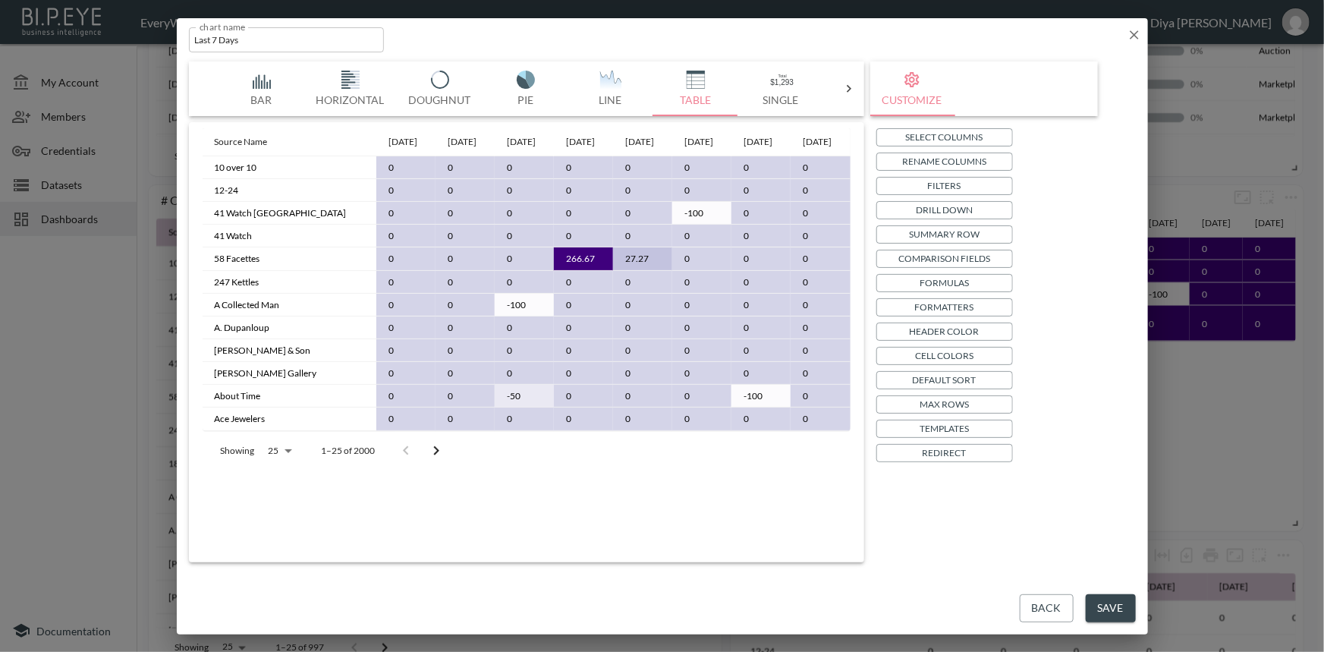
click at [929, 378] on p "Default Sort" at bounding box center [944, 380] width 64 height 16
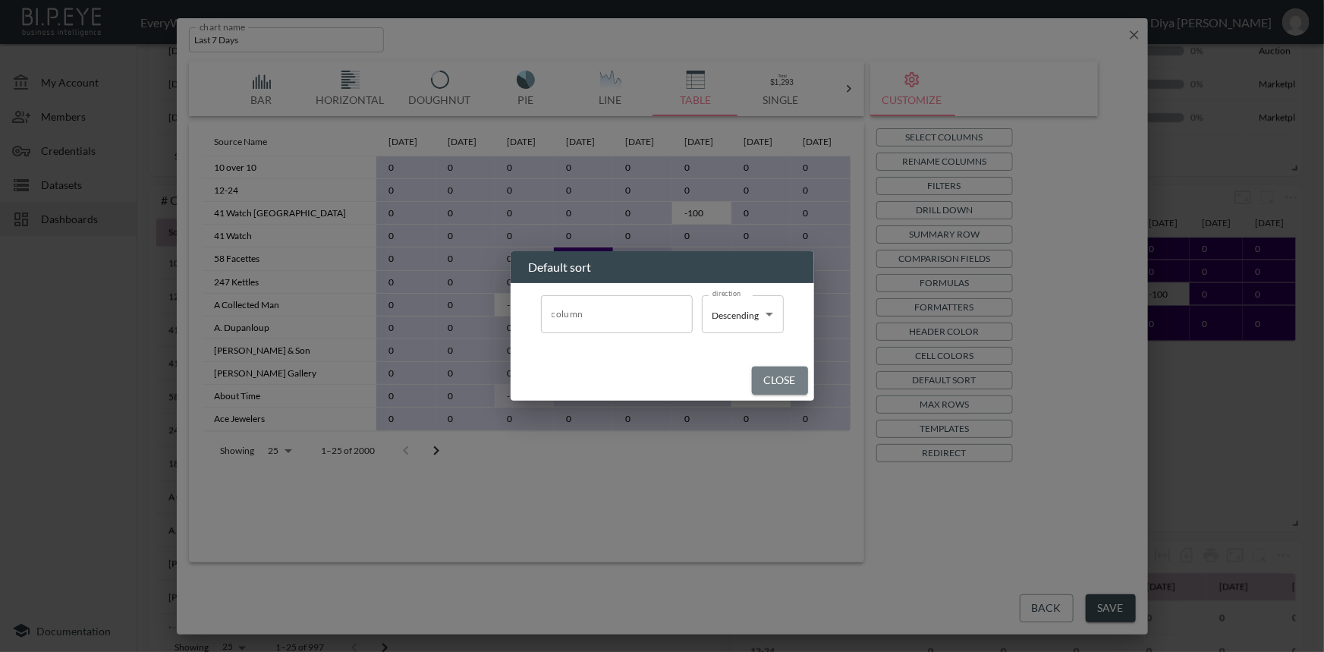
click at [784, 375] on button "Close" at bounding box center [780, 380] width 56 height 28
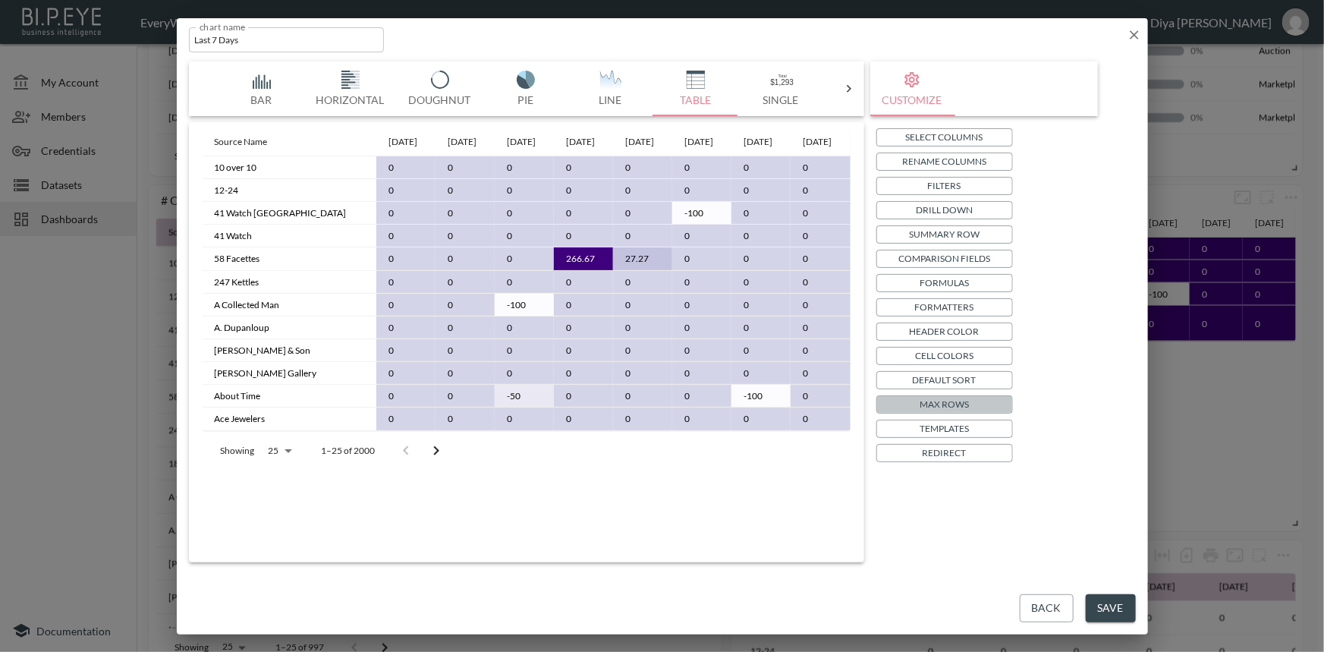
click at [965, 398] on p "Max Rows" at bounding box center [943, 404] width 49 height 16
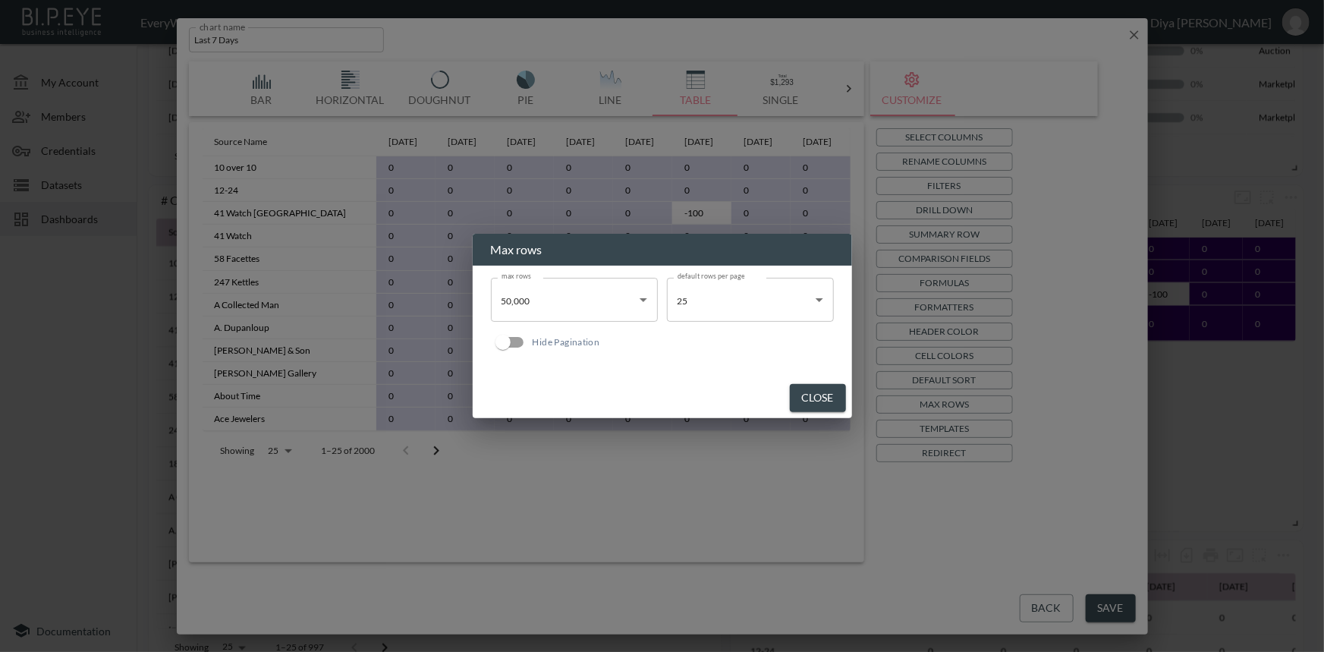
click at [834, 337] on div "max rows 50,000 50000 max rows default rows per page 25 25 default rows per pag…" at bounding box center [662, 321] width 379 height 112
click at [963, 410] on div "Max rows max rows 50,000 50000 max rows default rows per page 25 25 default row…" at bounding box center [662, 326] width 1324 height 652
click at [802, 398] on button "Close" at bounding box center [818, 398] width 56 height 28
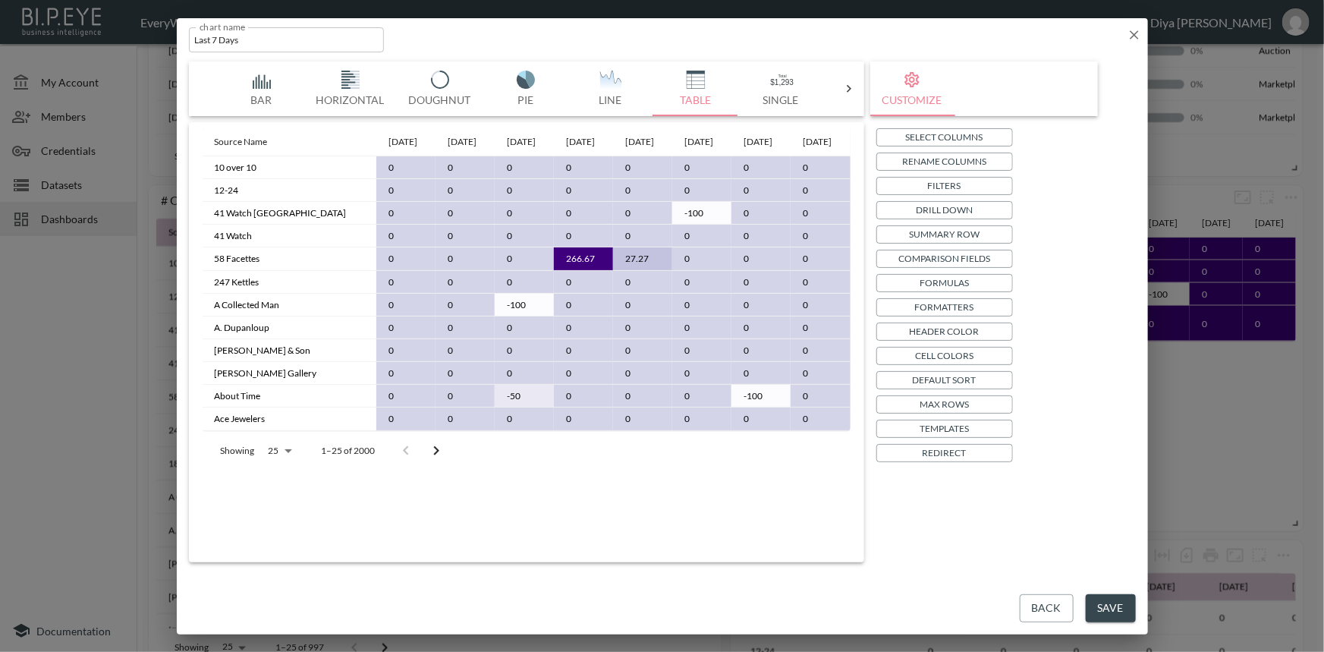
click at [928, 422] on p "Templates" at bounding box center [943, 428] width 49 height 16
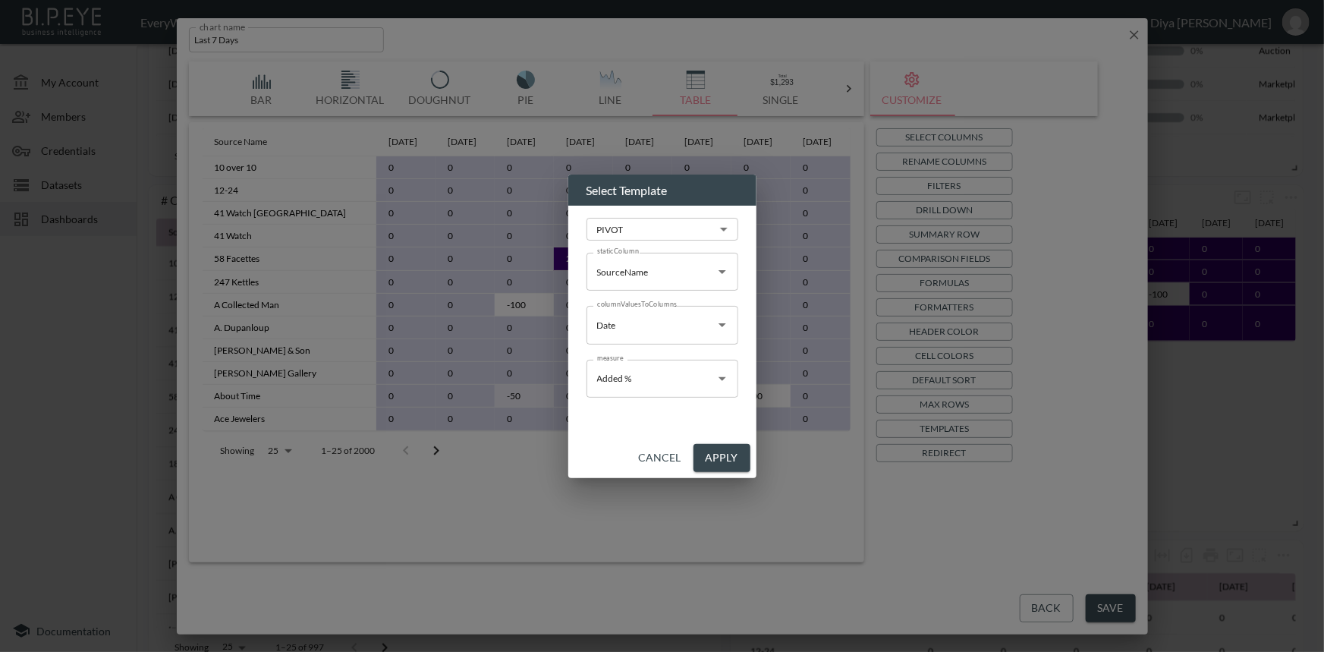
click at [967, 474] on div "Select Template PIVOT PIVOT ​ staticColumn SourceName staticColumn columnValues…" at bounding box center [662, 326] width 1324 height 652
click at [650, 457] on button "Cancel" at bounding box center [660, 458] width 55 height 28
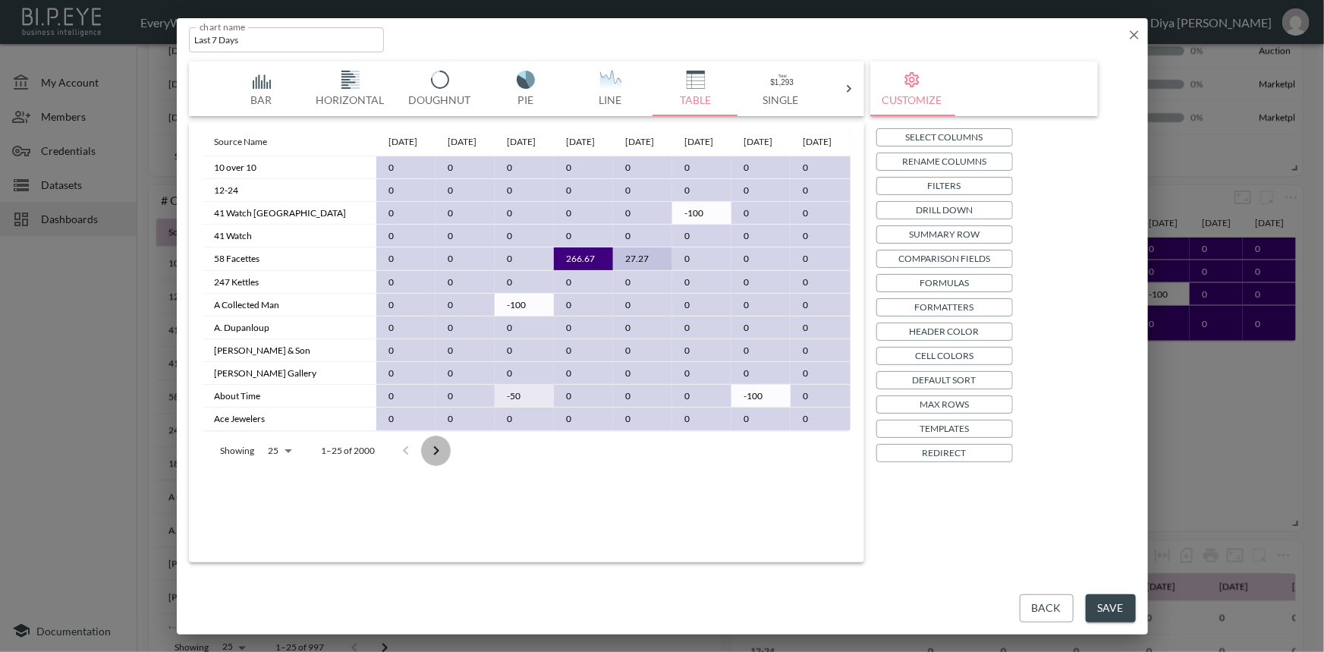
click at [434, 460] on icon "Go to next page" at bounding box center [436, 450] width 18 height 18
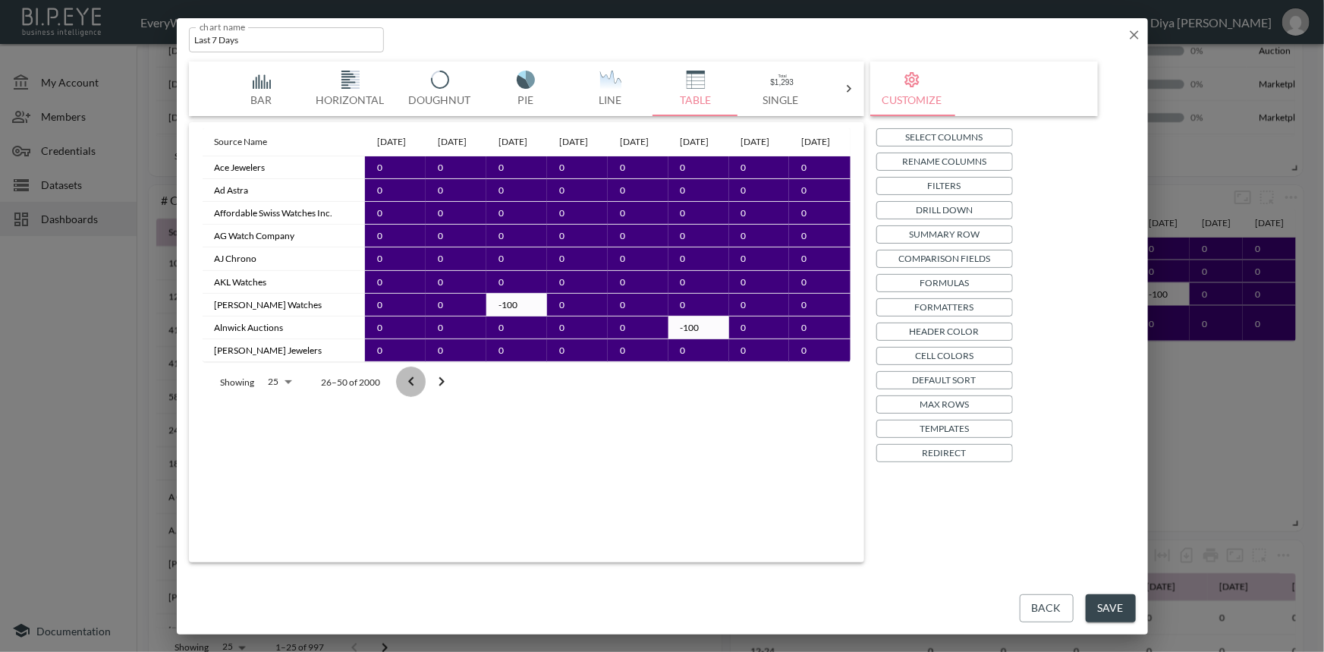
click at [410, 386] on icon "Go to previous page" at bounding box center [410, 381] width 5 height 9
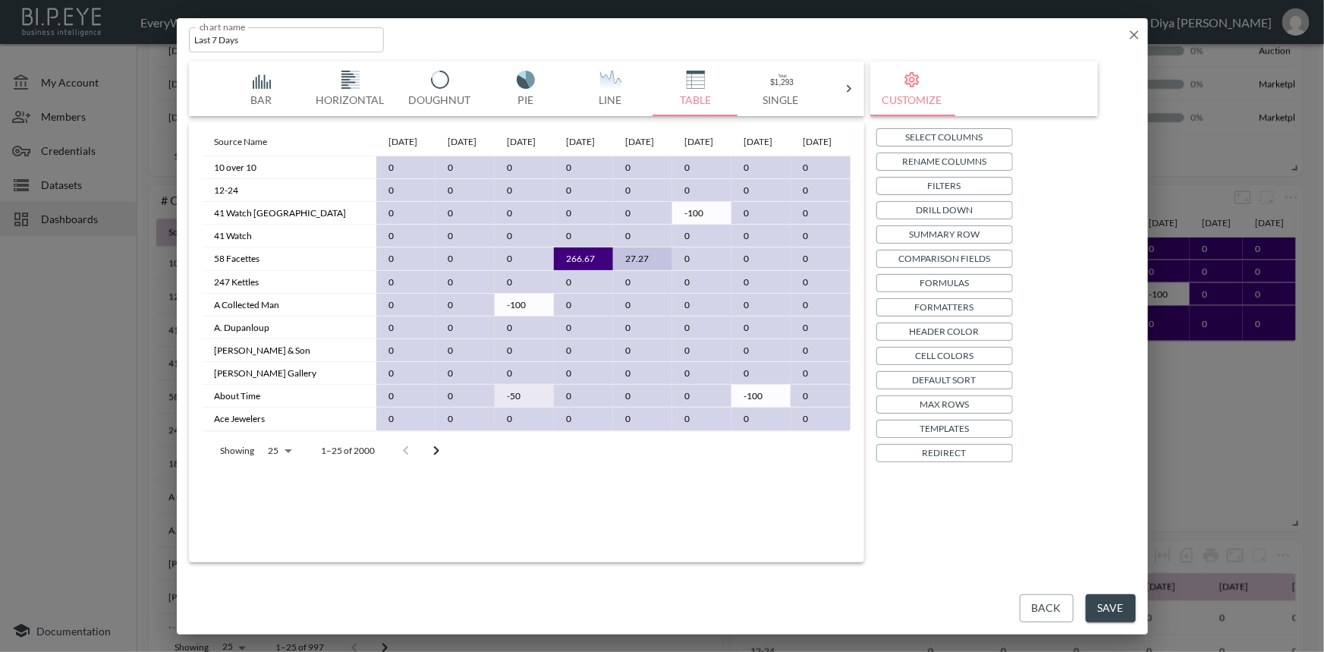
click at [281, 481] on body "BI.P.EYE, Interactive Analytics Dashboards - app EveryWatch / dashboards Diya […" at bounding box center [662, 326] width 1324 height 652
click at [278, 485] on li "10" at bounding box center [279, 483] width 52 height 27
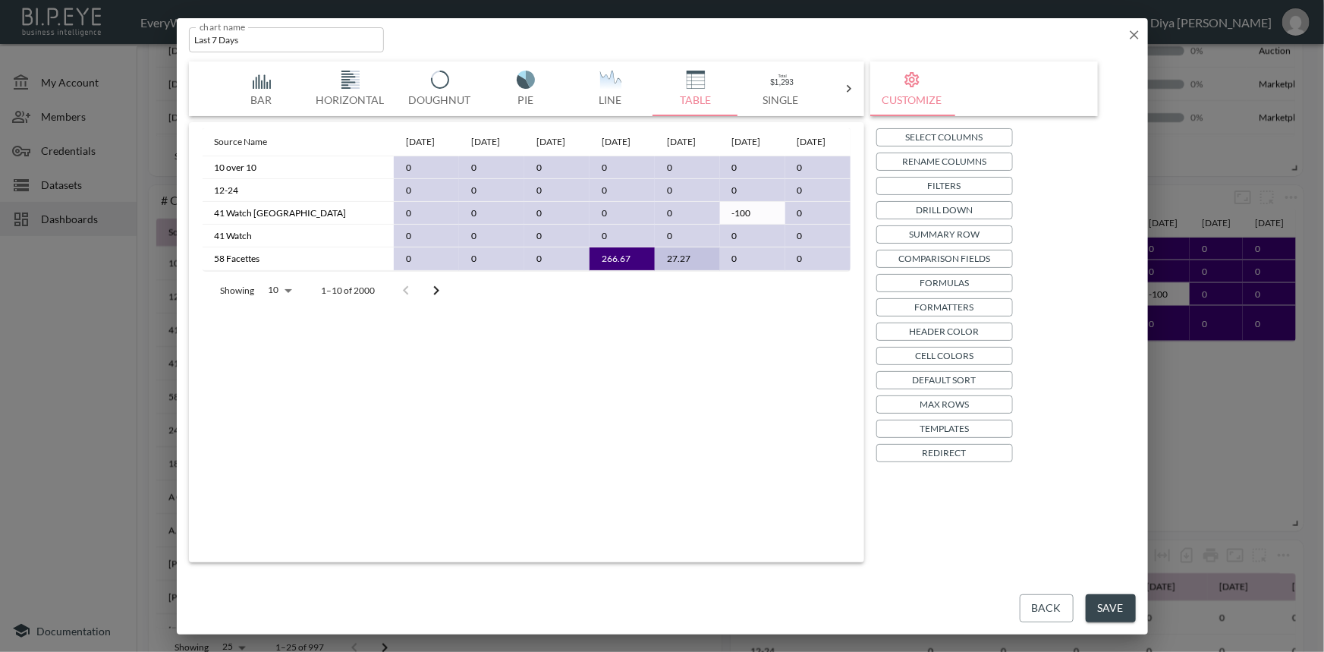
click at [284, 286] on body "BI.P.EYE, Interactive Analytics Dashboards - app EveryWatch / dashboards Diya […" at bounding box center [662, 326] width 1324 height 652
click at [286, 369] on li "25" at bounding box center [279, 373] width 52 height 27
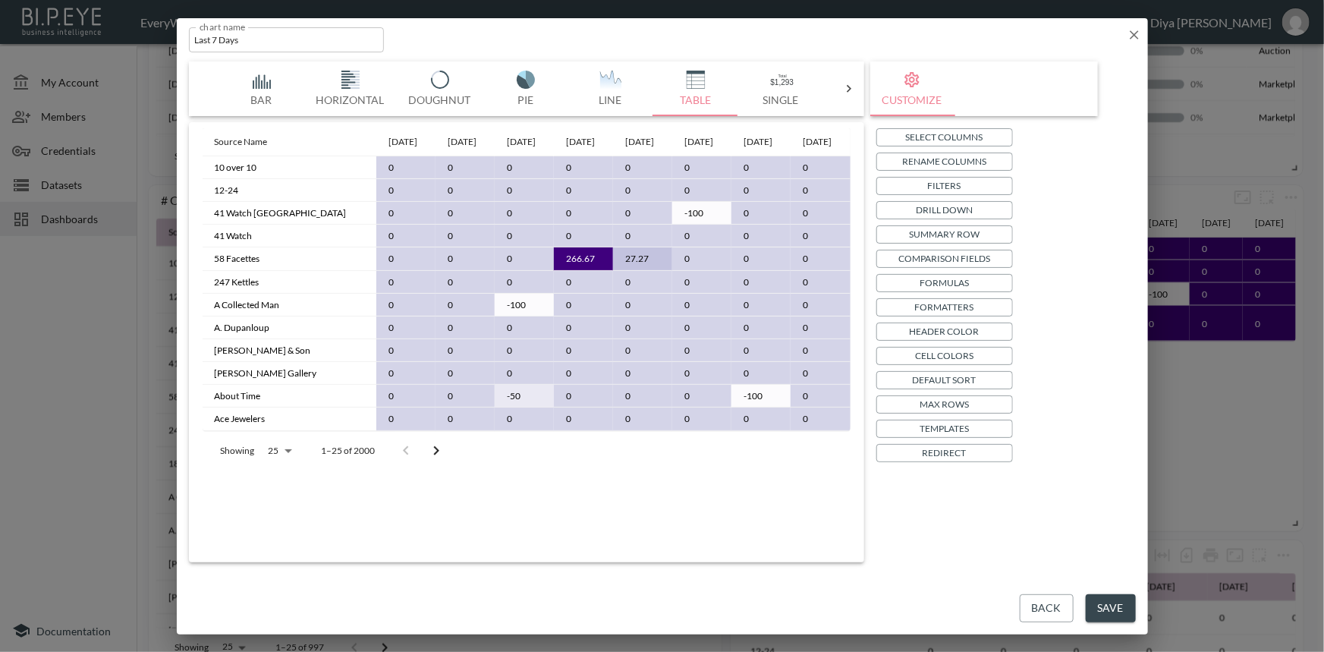
click at [293, 488] on body "BI.P.EYE, Interactive Analytics Dashboards - app EveryWatch / dashboards Diya […" at bounding box center [662, 326] width 1324 height 652
click at [278, 576] on li "200" at bounding box center [279, 564] width 52 height 27
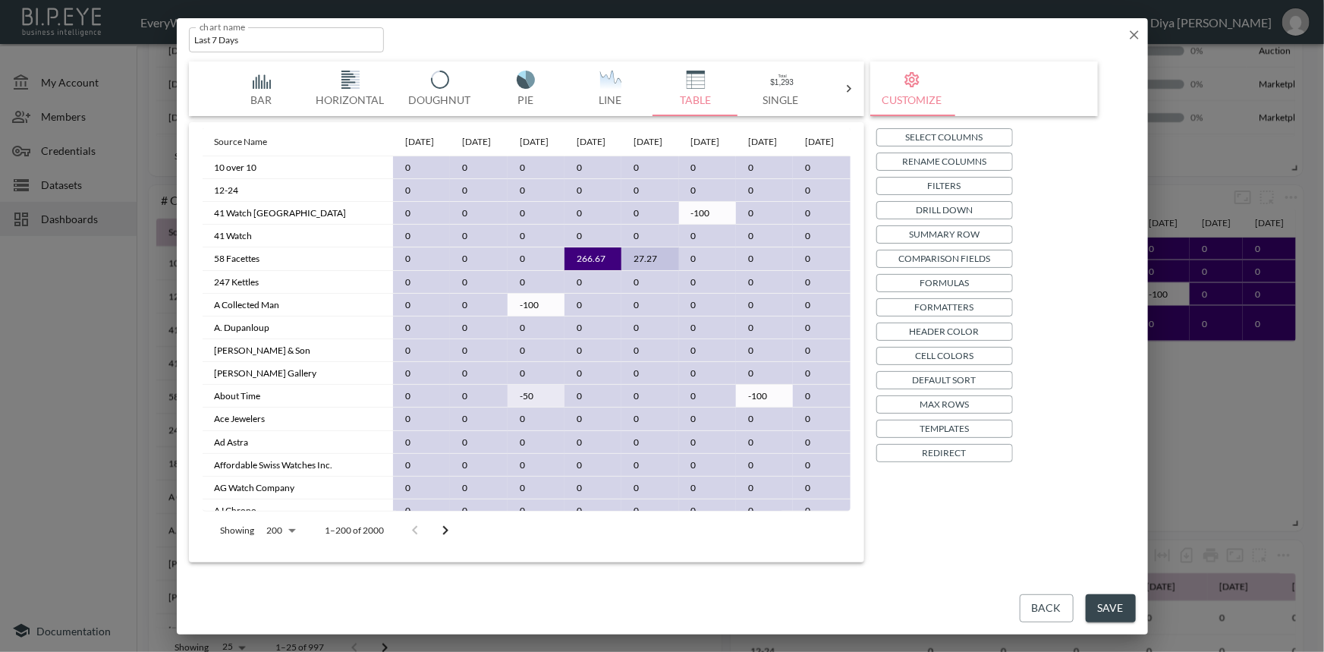
click at [287, 526] on body "BI.P.EYE, Interactive Analytics Dashboards - app EveryWatch / dashboards Diya […" at bounding box center [662, 326] width 1324 height 652
click at [279, 510] on li "25" at bounding box center [280, 510] width 52 height 27
type input "25"
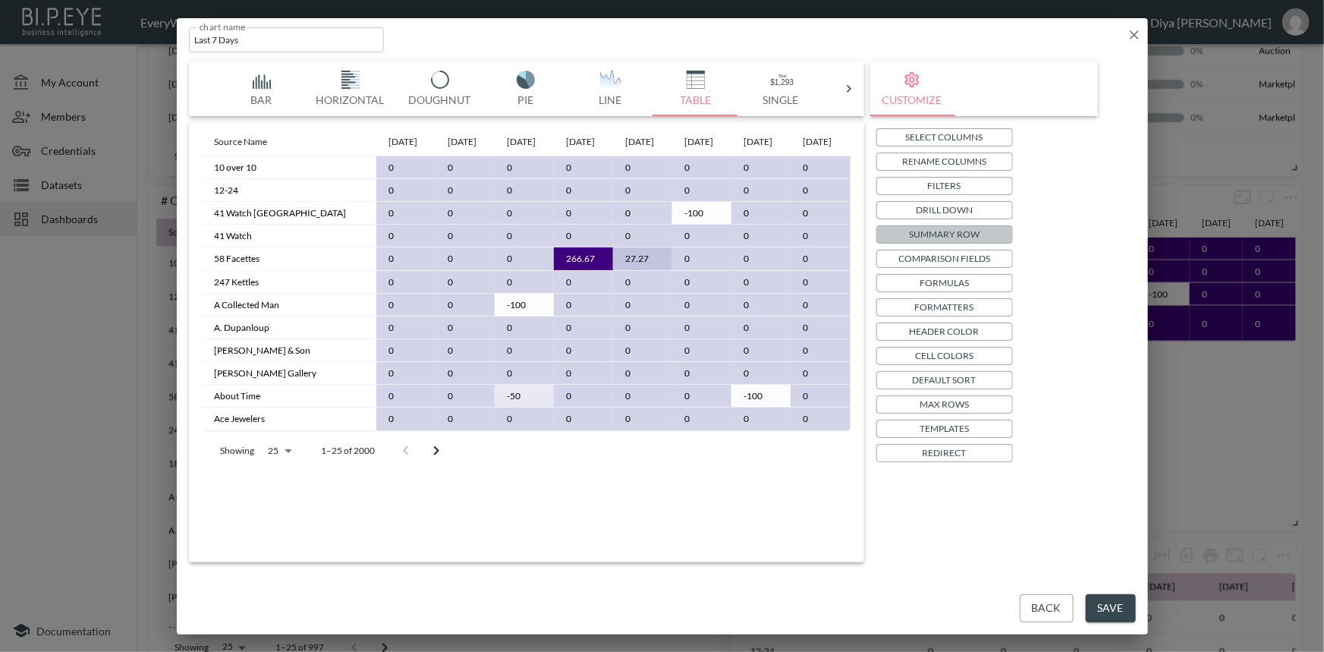
click at [973, 234] on p "Summary Row" at bounding box center [944, 234] width 71 height 16
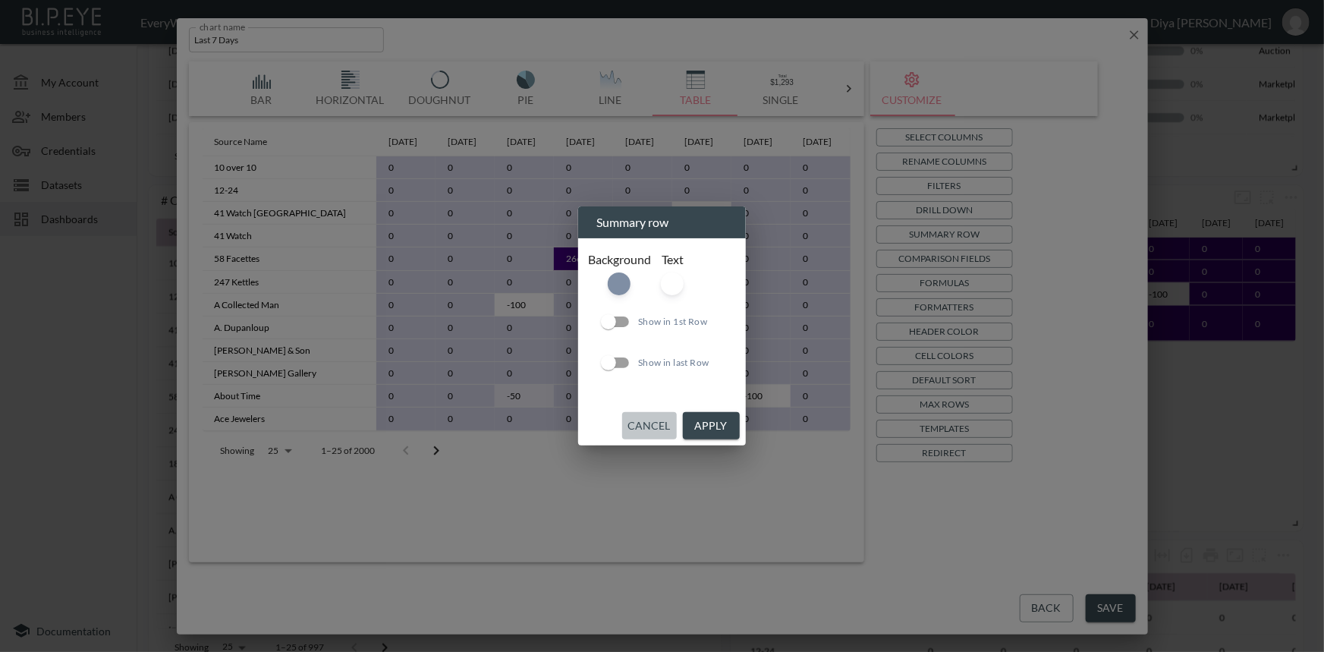
click at [653, 421] on button "Cancel" at bounding box center [649, 426] width 55 height 28
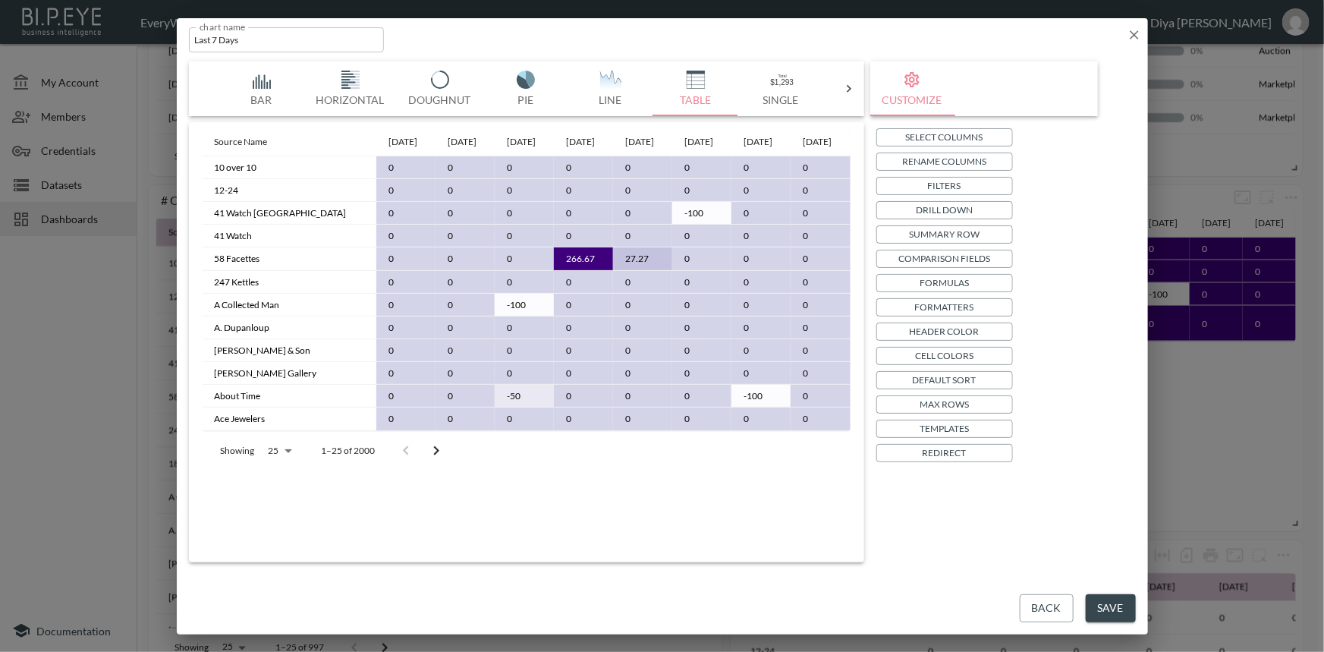
click at [966, 185] on button "Filters" at bounding box center [944, 186] width 137 height 18
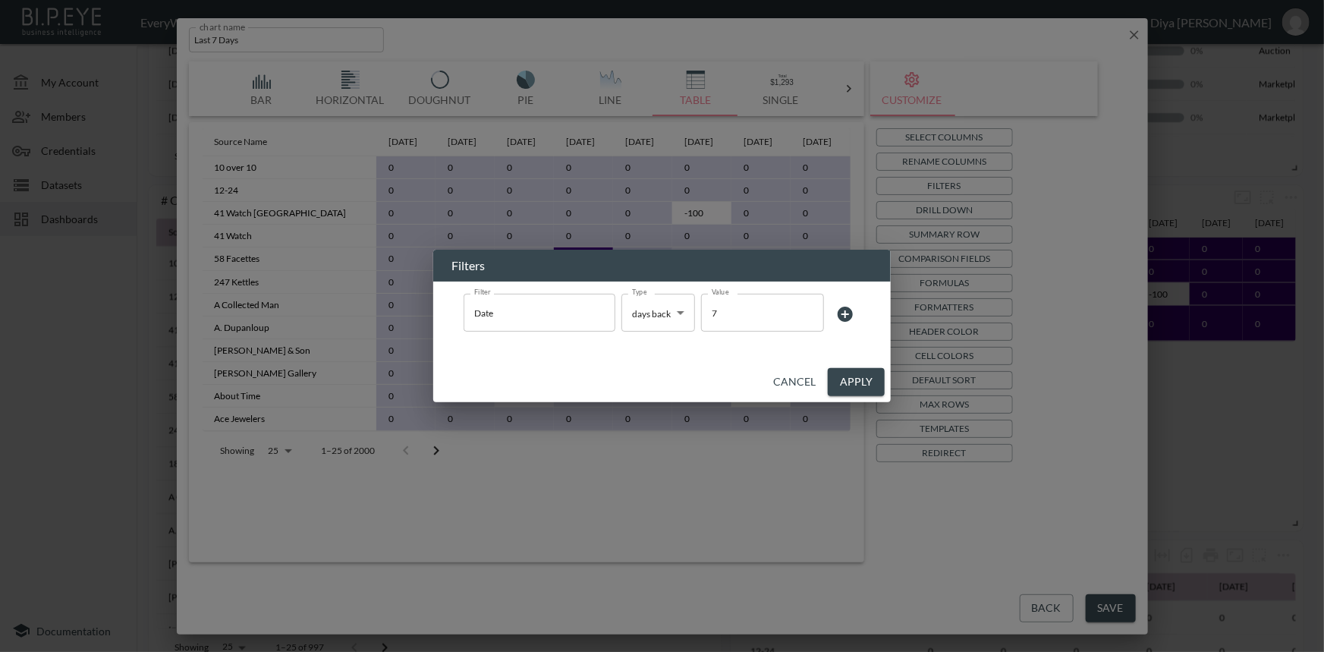
click at [786, 374] on button "Cancel" at bounding box center [794, 382] width 55 height 28
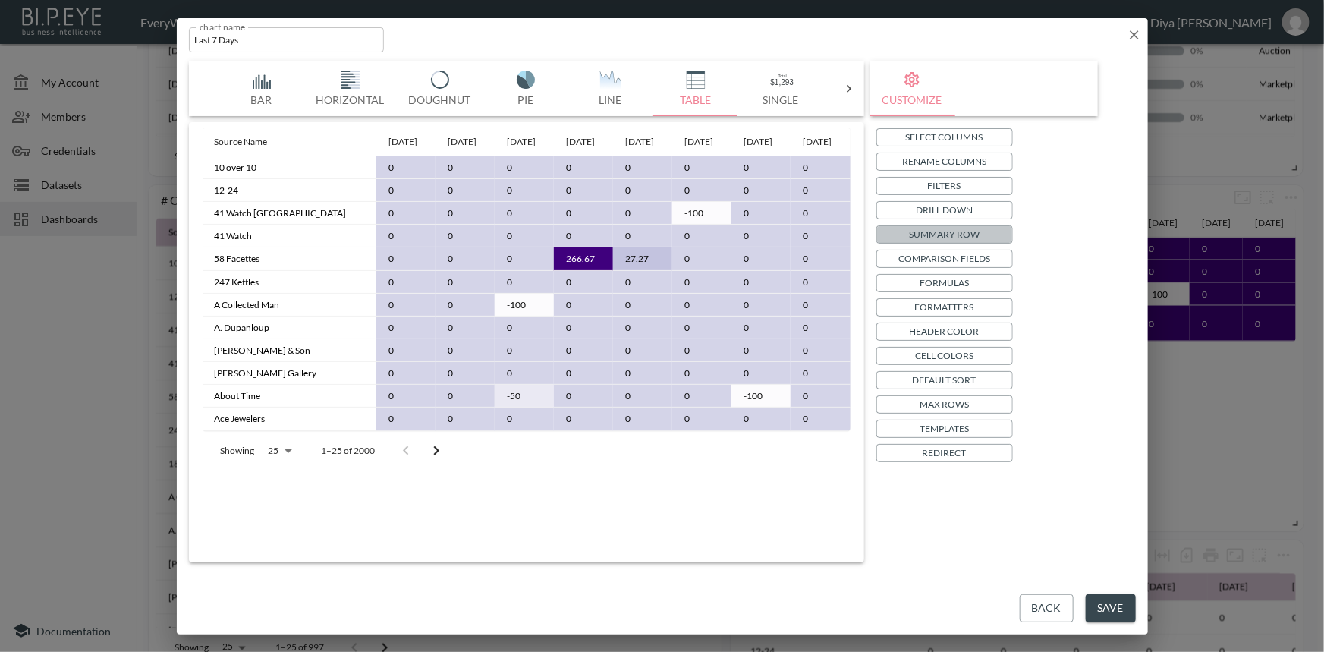
click at [924, 231] on p "Summary Row" at bounding box center [944, 234] width 71 height 16
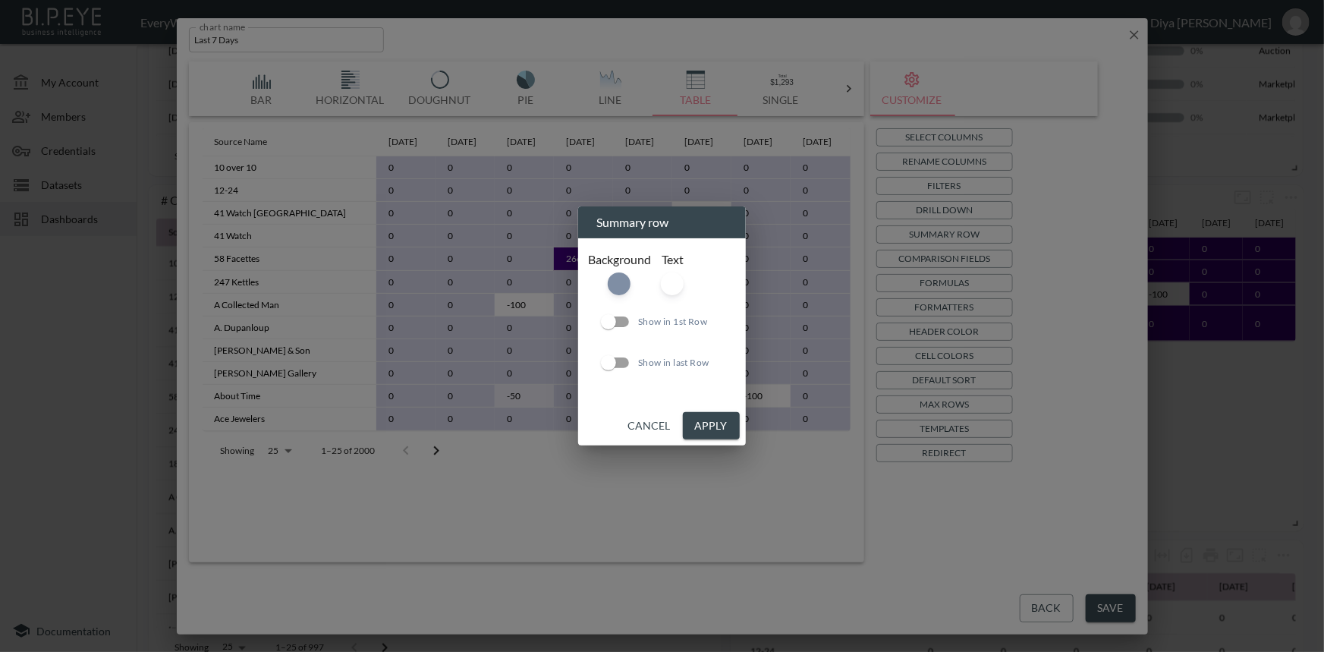
click at [649, 417] on button "Cancel" at bounding box center [649, 426] width 55 height 28
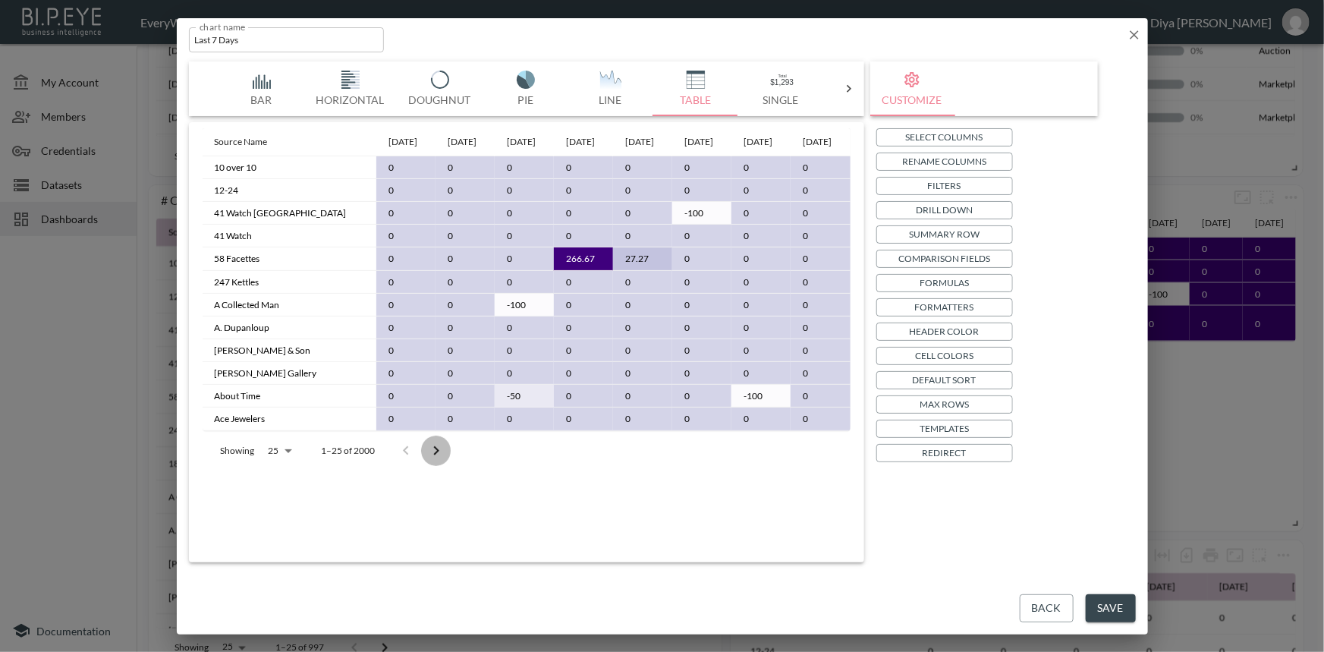
click at [434, 454] on icon "Go to next page" at bounding box center [435, 449] width 5 height 9
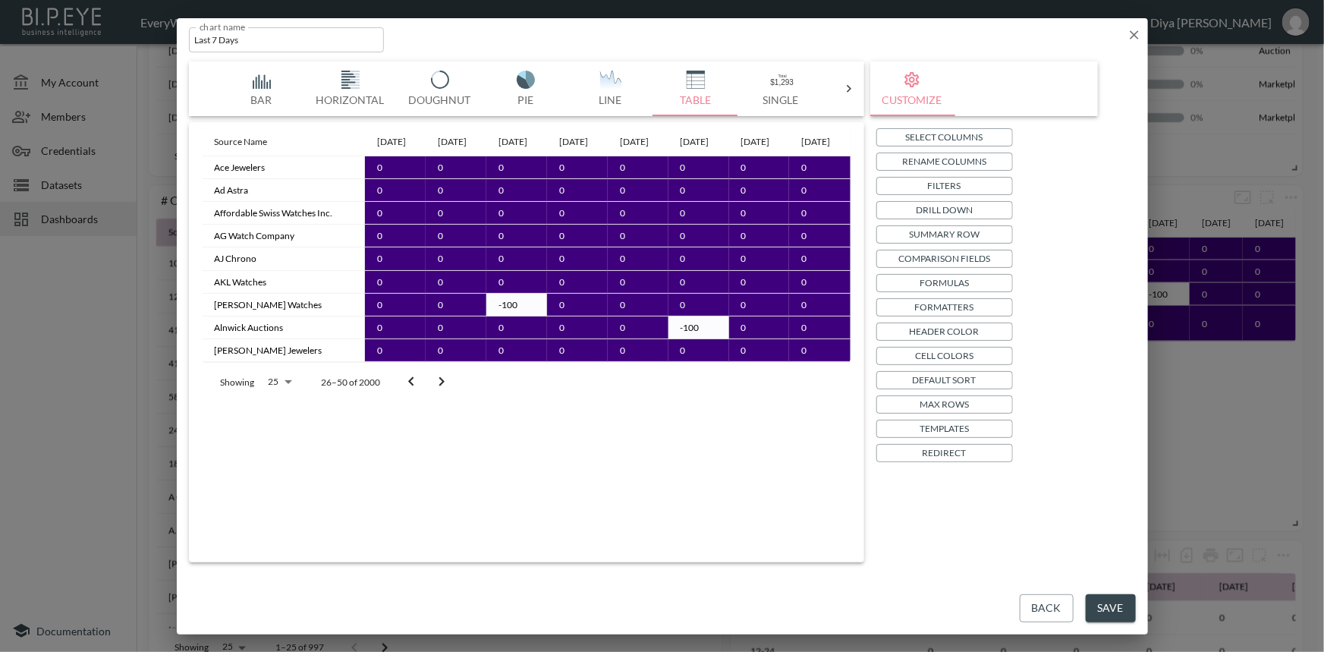
click at [410, 391] on icon "Go to previous page" at bounding box center [411, 381] width 18 height 18
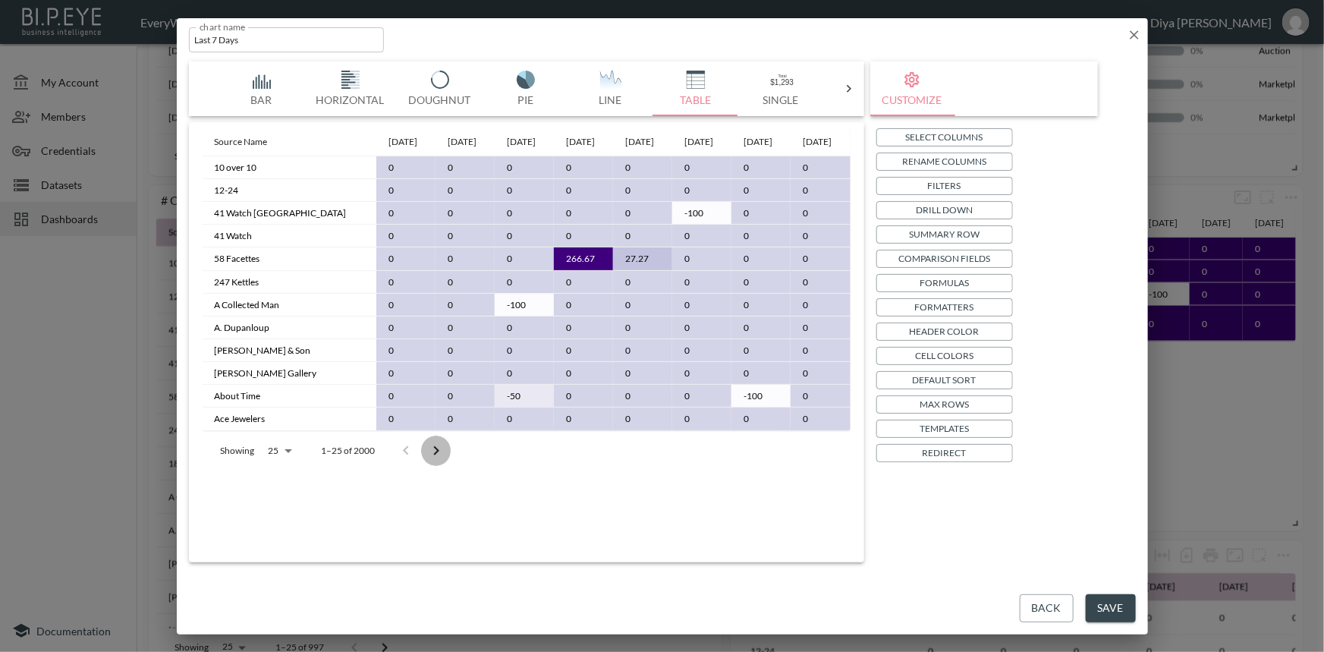
click at [437, 460] on icon "Go to next page" at bounding box center [436, 450] width 18 height 18
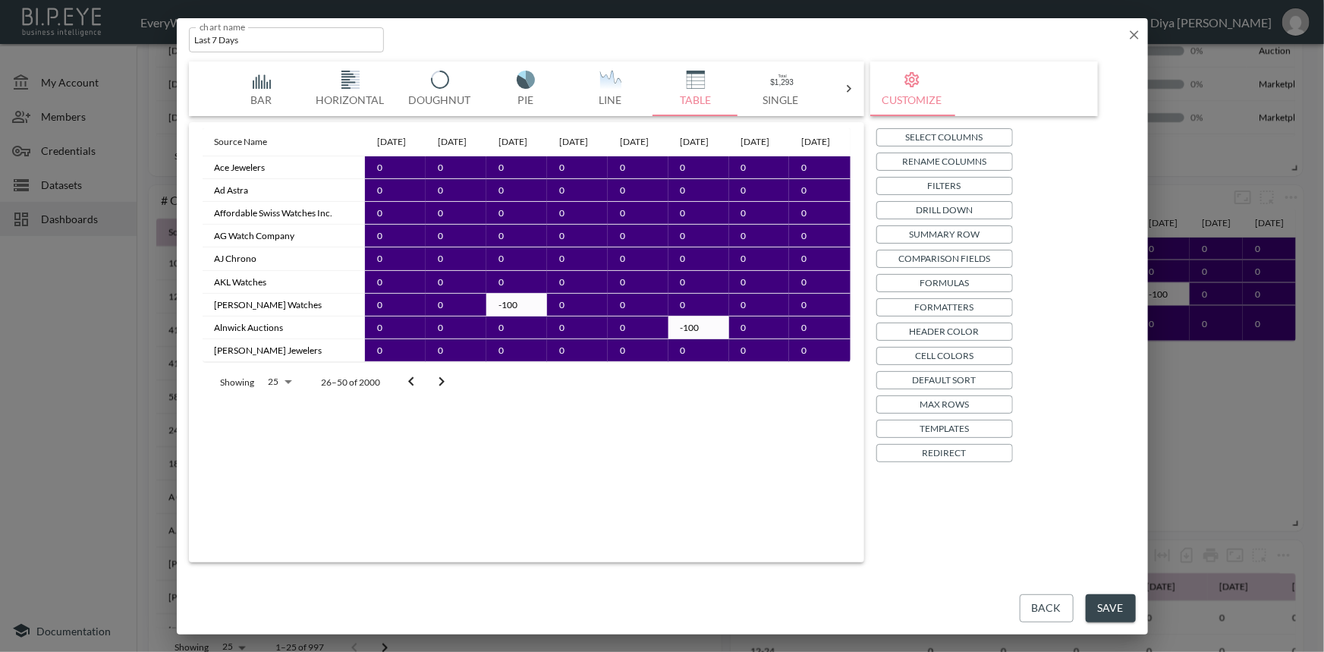
click at [413, 391] on icon "Go to previous page" at bounding box center [411, 381] width 18 height 18
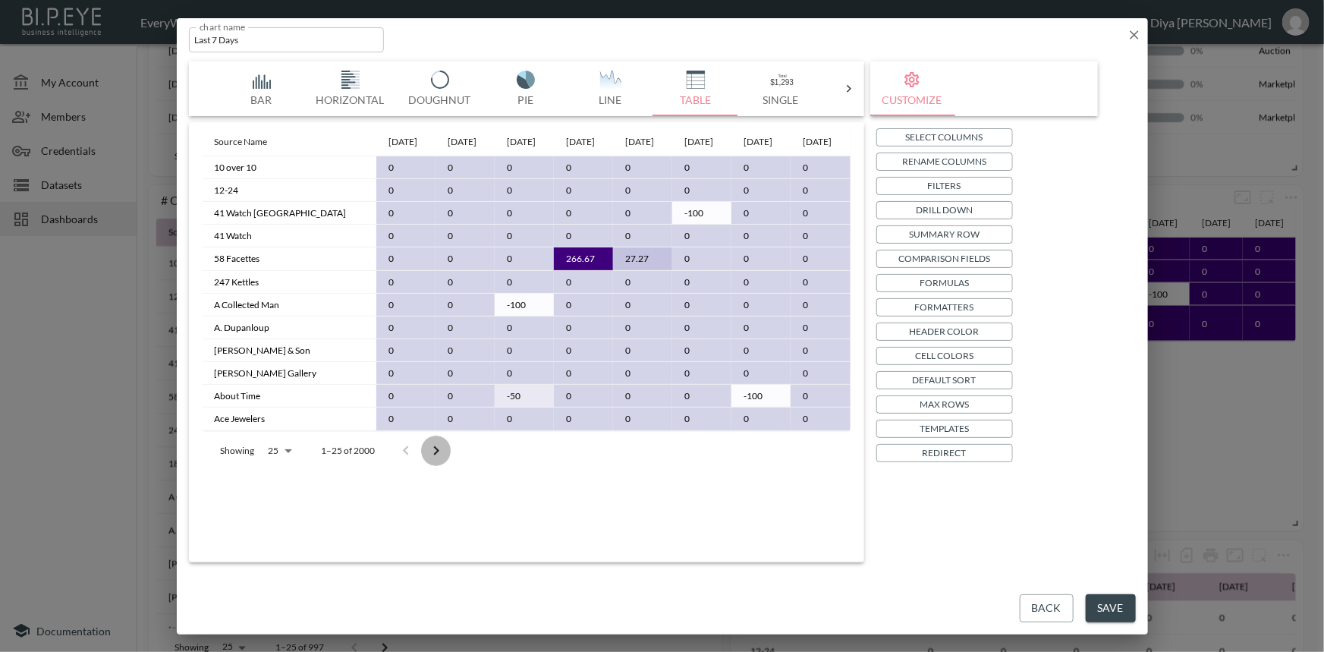
click at [433, 460] on icon "Go to next page" at bounding box center [436, 450] width 18 height 18
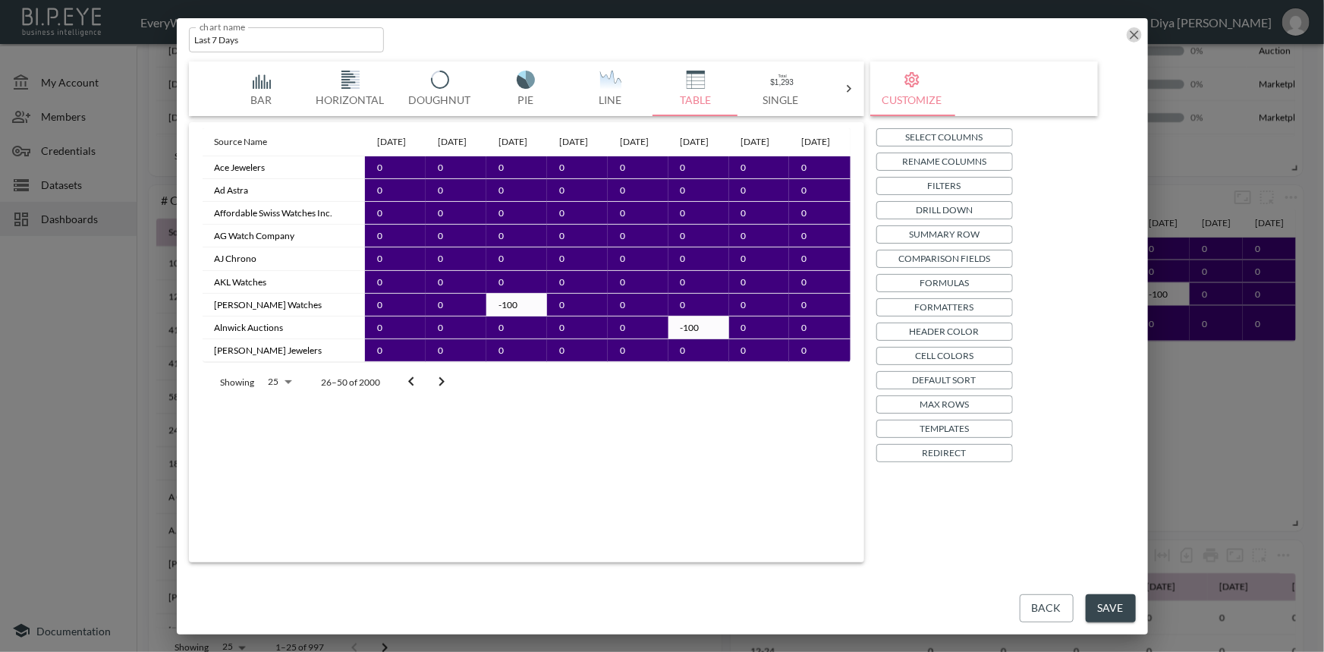
click at [1128, 34] on icon "button" at bounding box center [1133, 34] width 15 height 15
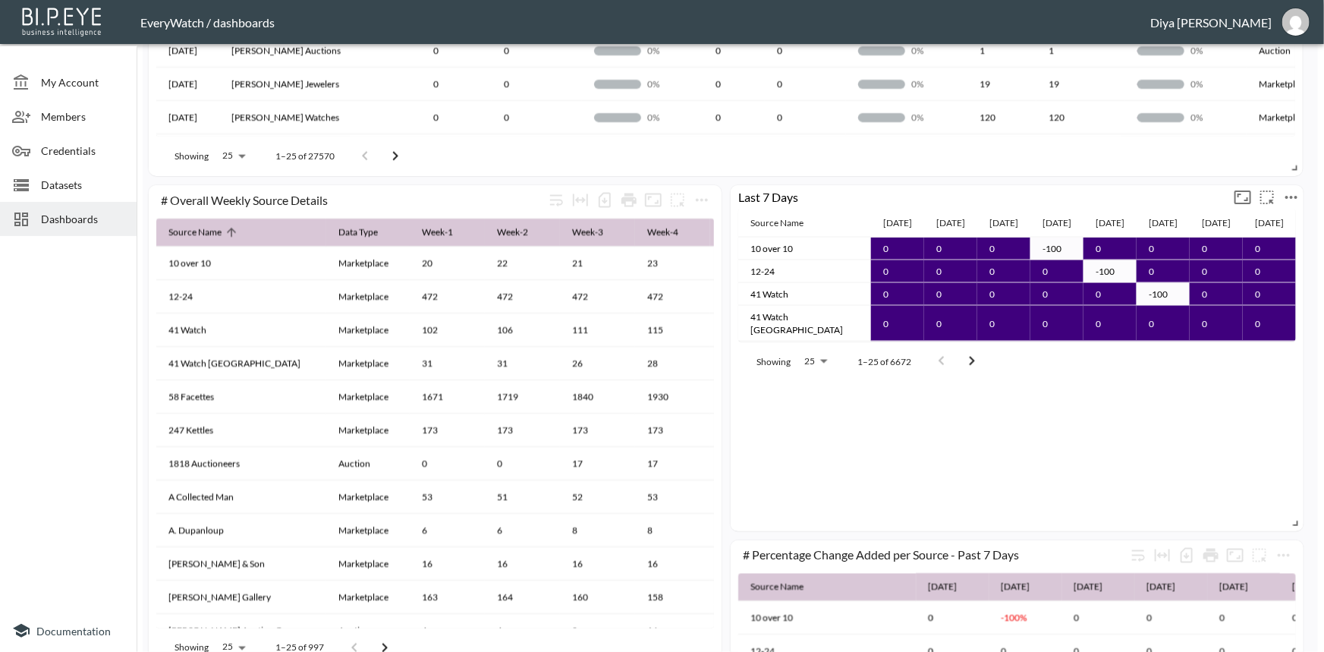
click at [1289, 198] on icon "more" at bounding box center [1291, 197] width 18 height 18
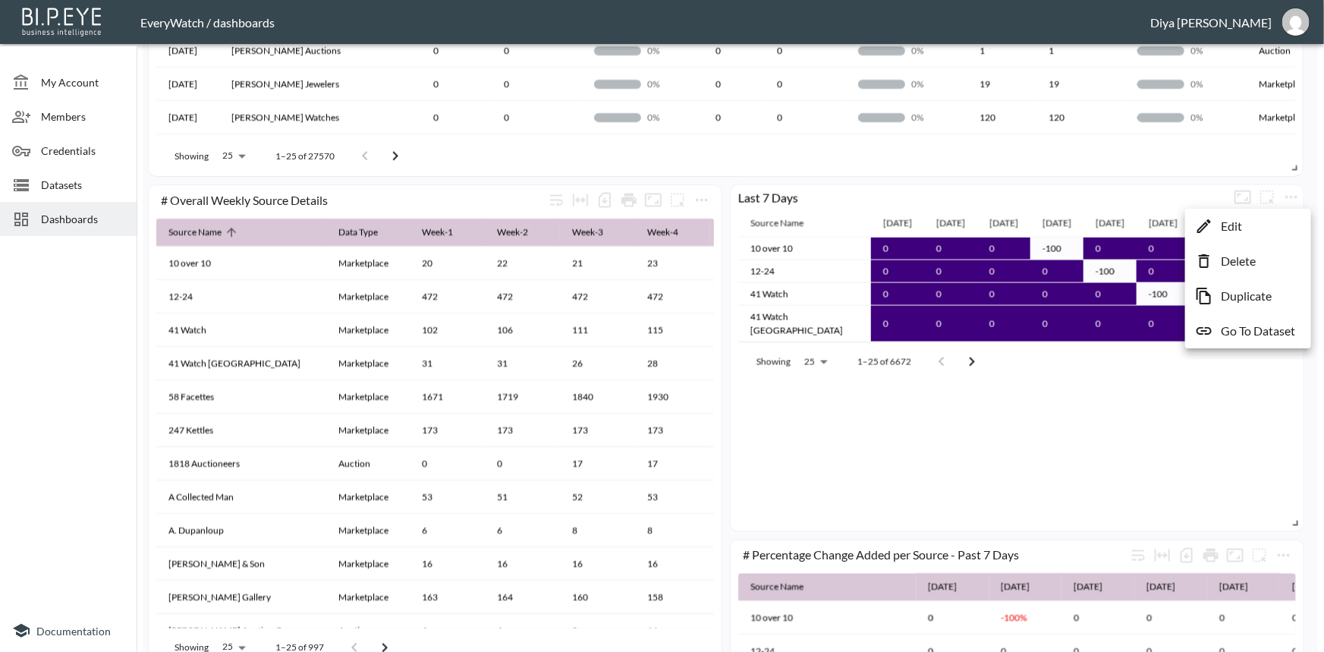
click at [1249, 231] on li "Edit" at bounding box center [1248, 225] width 118 height 27
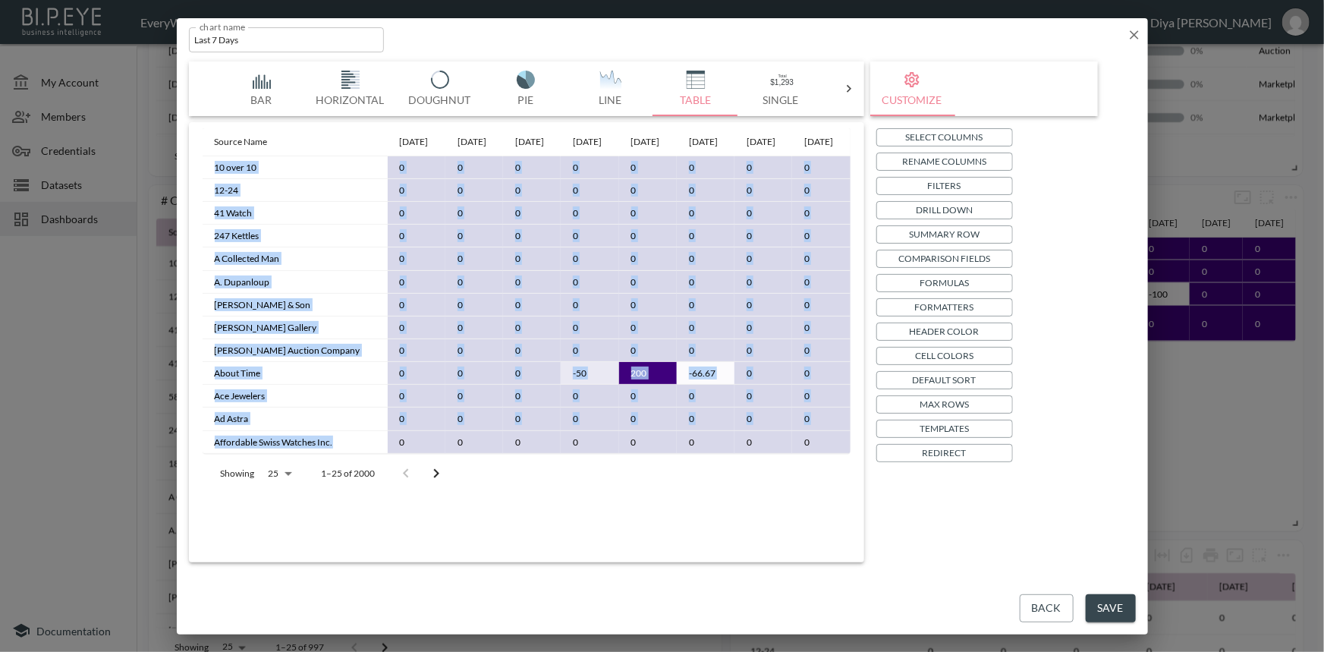
drag, startPoint x: 214, startPoint y: 182, endPoint x: 288, endPoint y: 470, distance: 296.9
click at [288, 454] on tbody "10 over 10 0 0 0 0 0 0 0 0 12-24 0 0 0 0 0 0 0 0 41 Watch 0 0 0 0 0 0 0 0 247 K…" at bounding box center [527, 304] width 648 height 297
click at [288, 454] on td "Affordable Swiss Watches Inc." at bounding box center [295, 442] width 185 height 23
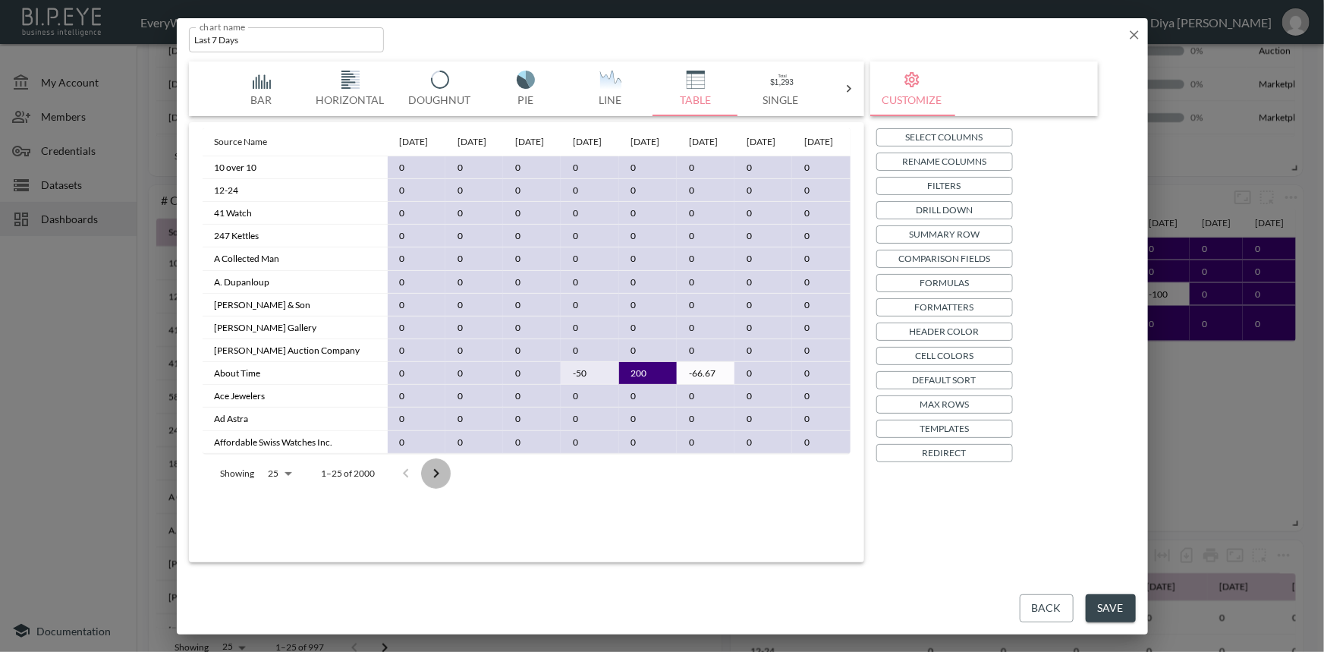
click at [430, 482] on icon "Go to next page" at bounding box center [436, 473] width 18 height 18
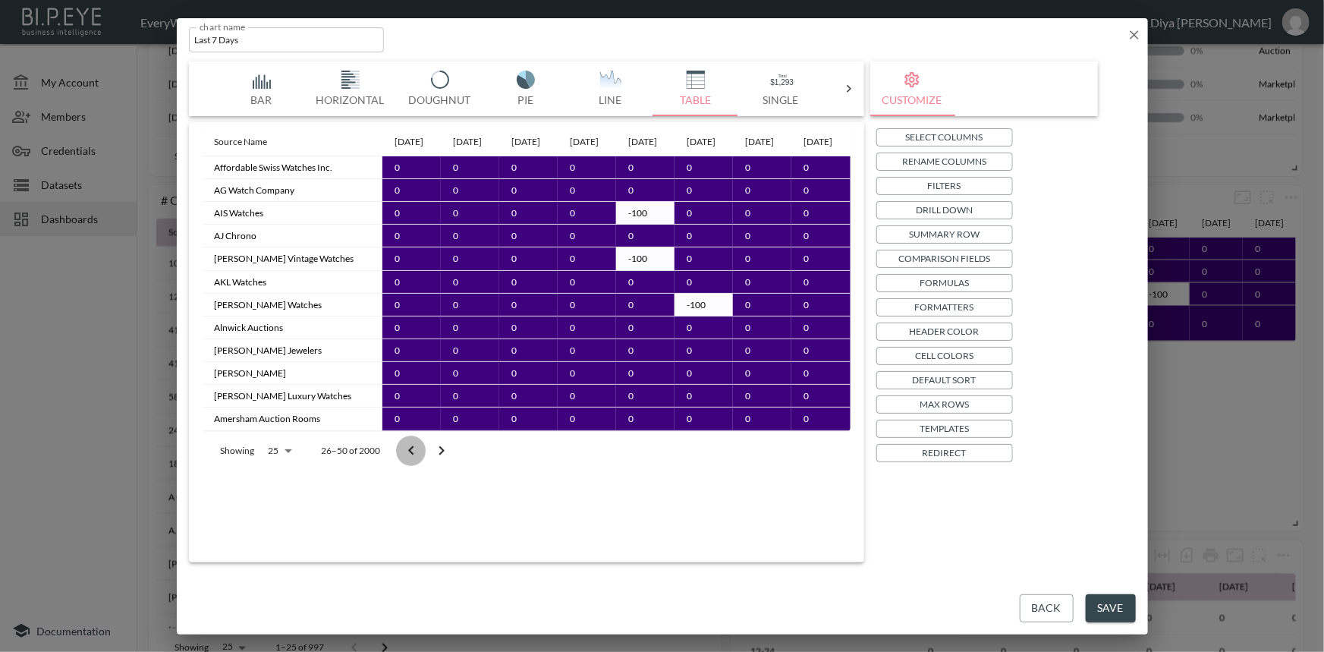
click at [406, 460] on icon "Go to previous page" at bounding box center [411, 450] width 18 height 18
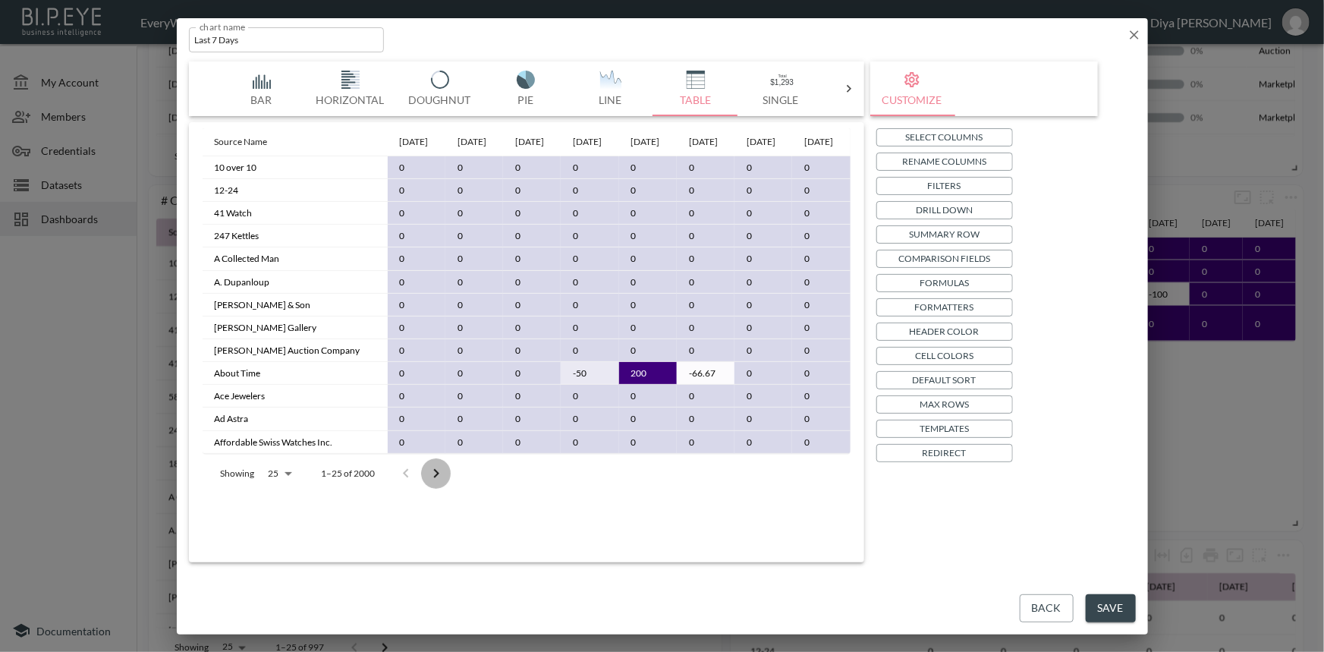
click at [435, 478] on icon "Go to next page" at bounding box center [435, 473] width 5 height 9
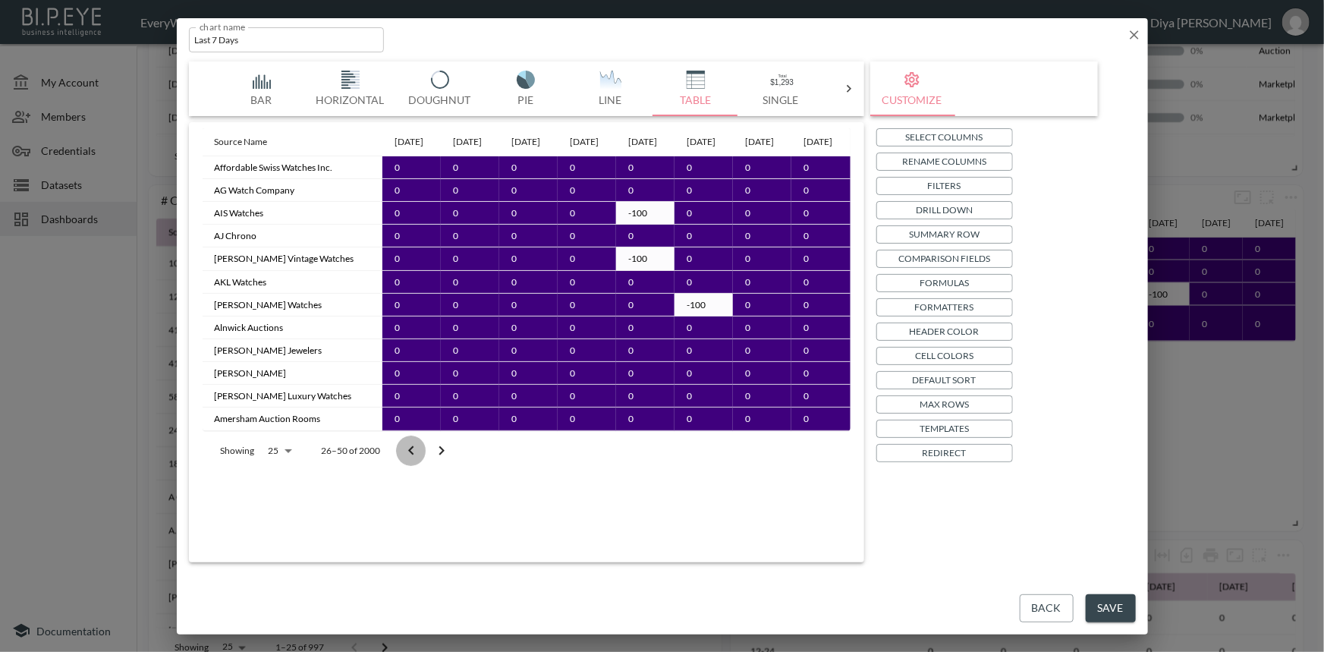
click at [409, 460] on icon "Go to previous page" at bounding box center [411, 450] width 18 height 18
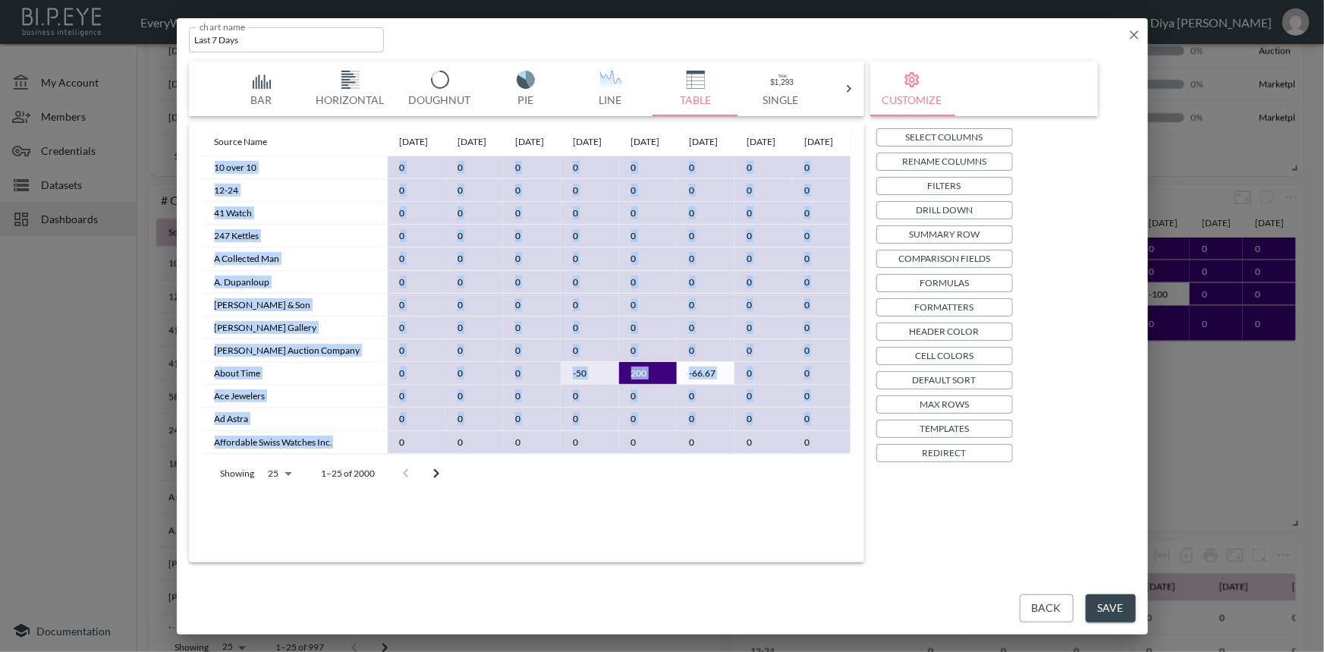
drag, startPoint x: 265, startPoint y: 470, endPoint x: 212, endPoint y: 182, distance: 292.2
click at [212, 182] on tbody "10 over 10 0 0 0 0 0 0 0 0 12-24 0 0 0 0 0 0 0 0 41 Watch 0 0 0 0 0 0 0 0 247 K…" at bounding box center [527, 304] width 648 height 297
click at [265, 269] on td "A Collected Man" at bounding box center [295, 258] width 185 height 23
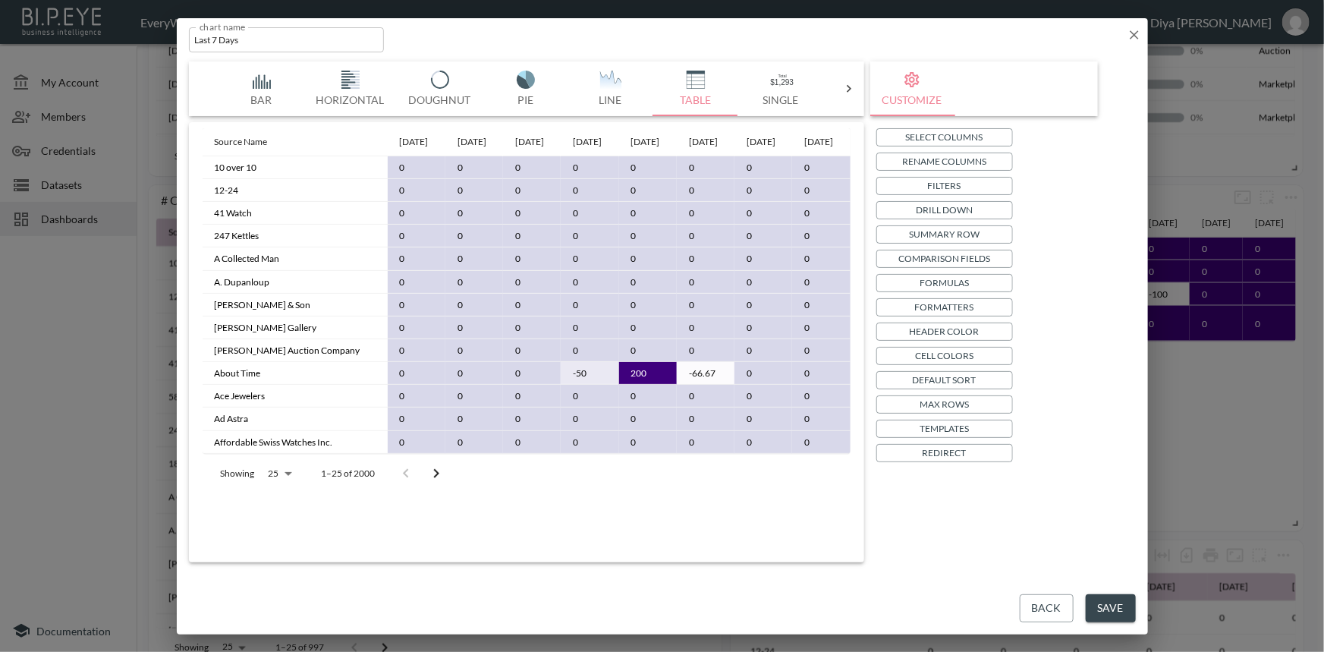
click at [1044, 609] on button "Back" at bounding box center [1046, 608] width 54 height 28
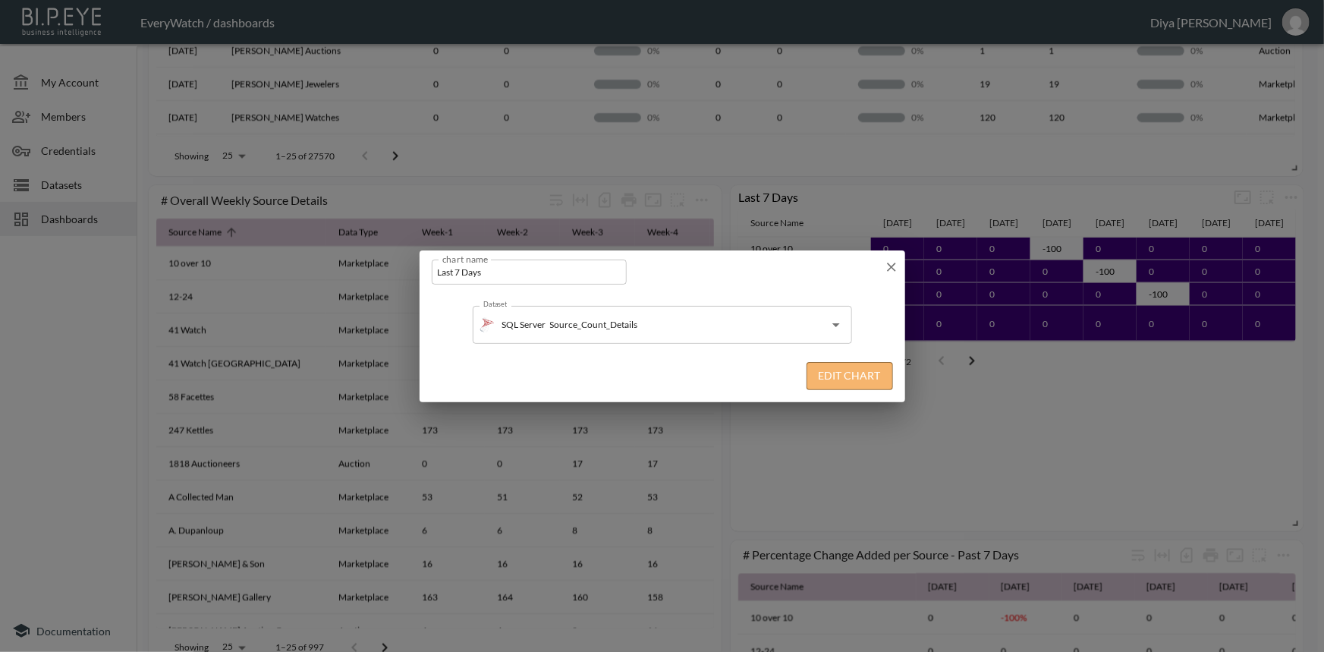
click at [820, 373] on button "Edit Chart" at bounding box center [849, 376] width 86 height 28
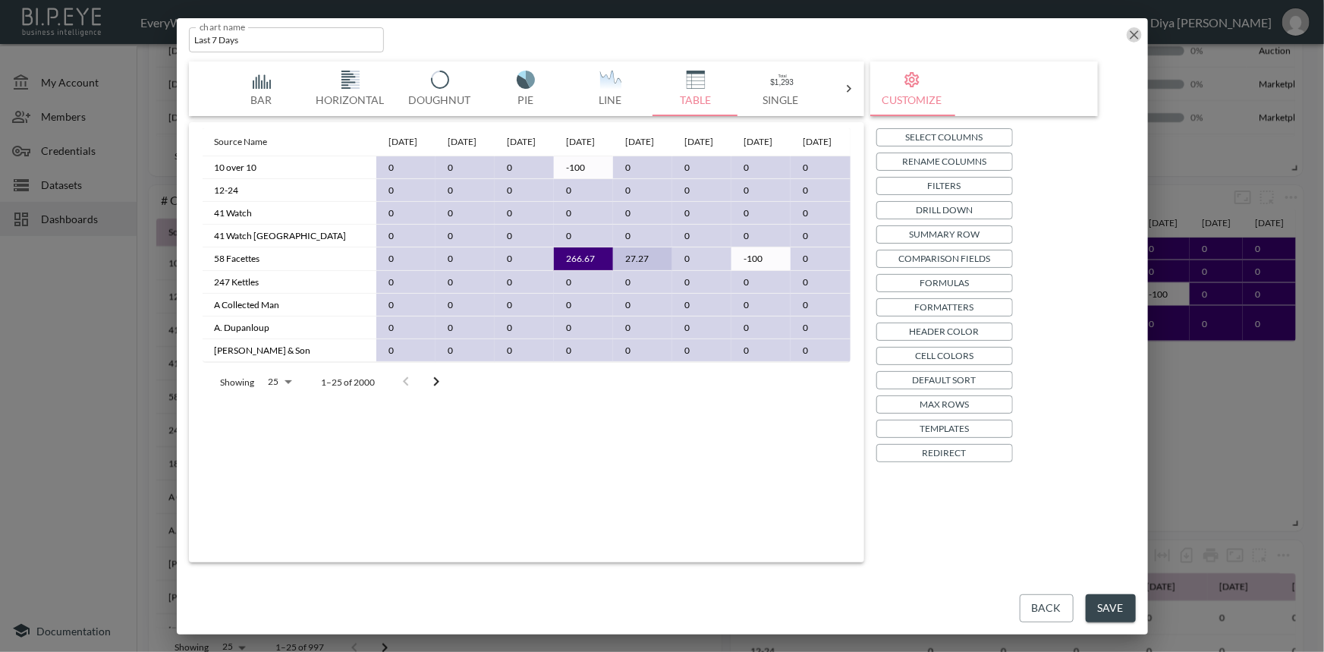
click at [1132, 33] on icon "button" at bounding box center [1133, 34] width 9 height 9
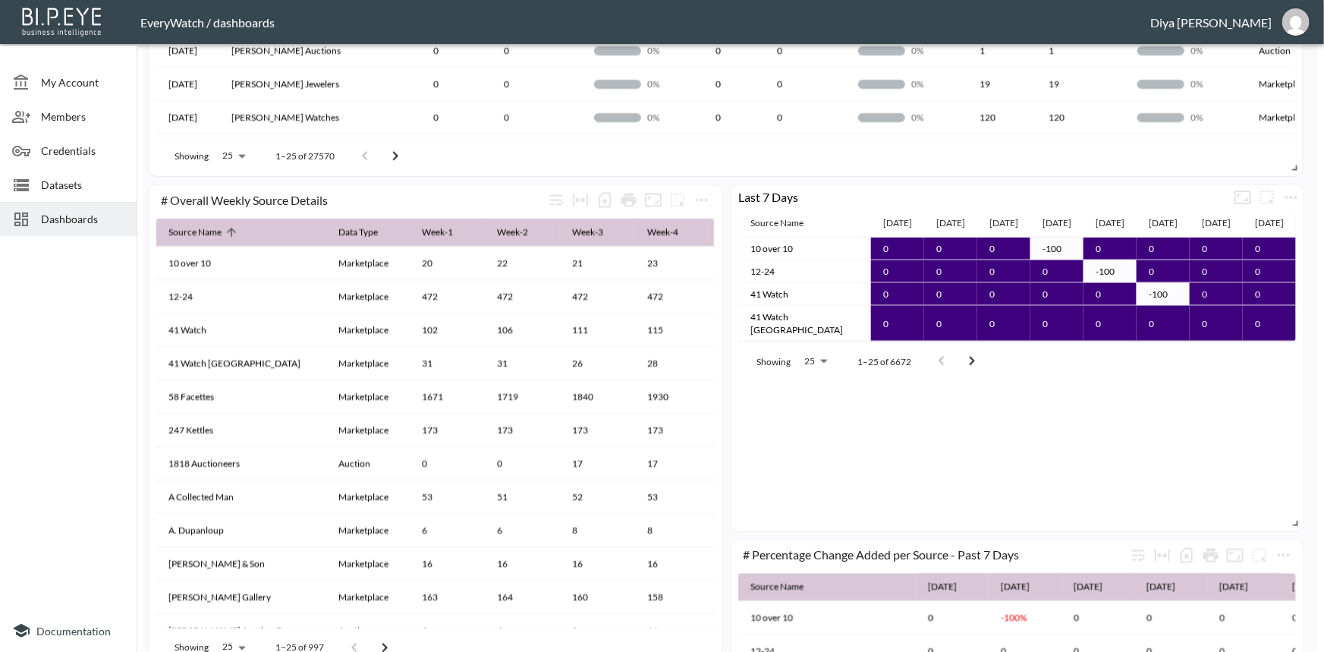
click at [943, 162] on div "Showing 25 25 1–25 of 27570" at bounding box center [725, 156] width 1138 height 39
click at [1294, 199] on icon "more" at bounding box center [1291, 197] width 18 height 18
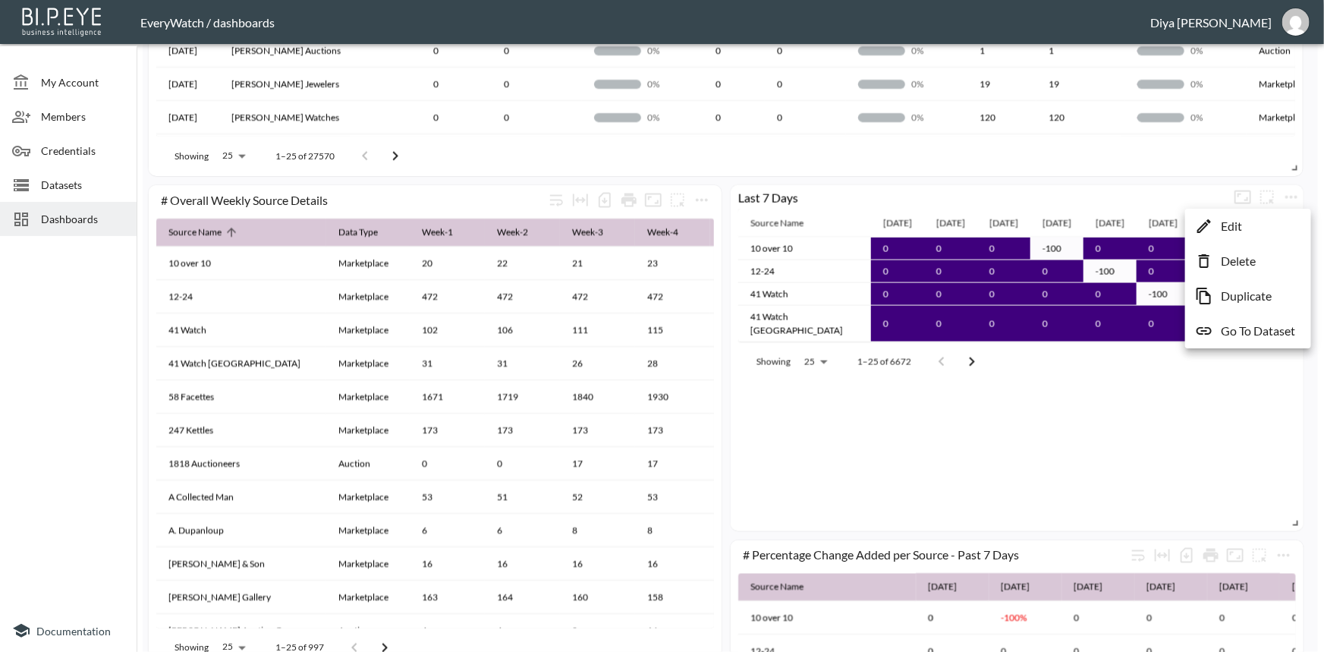
click at [1236, 230] on p "Edit" at bounding box center [1230, 226] width 21 height 18
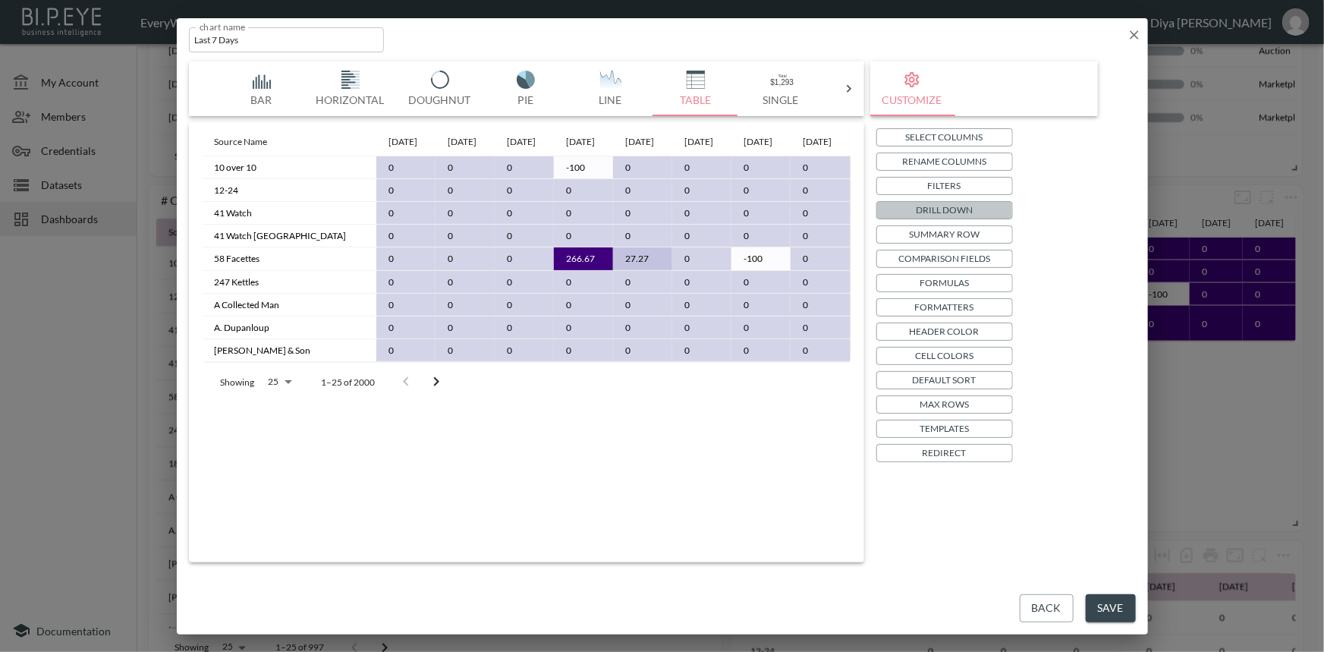
click at [952, 209] on p "Drill Down" at bounding box center [943, 210] width 57 height 16
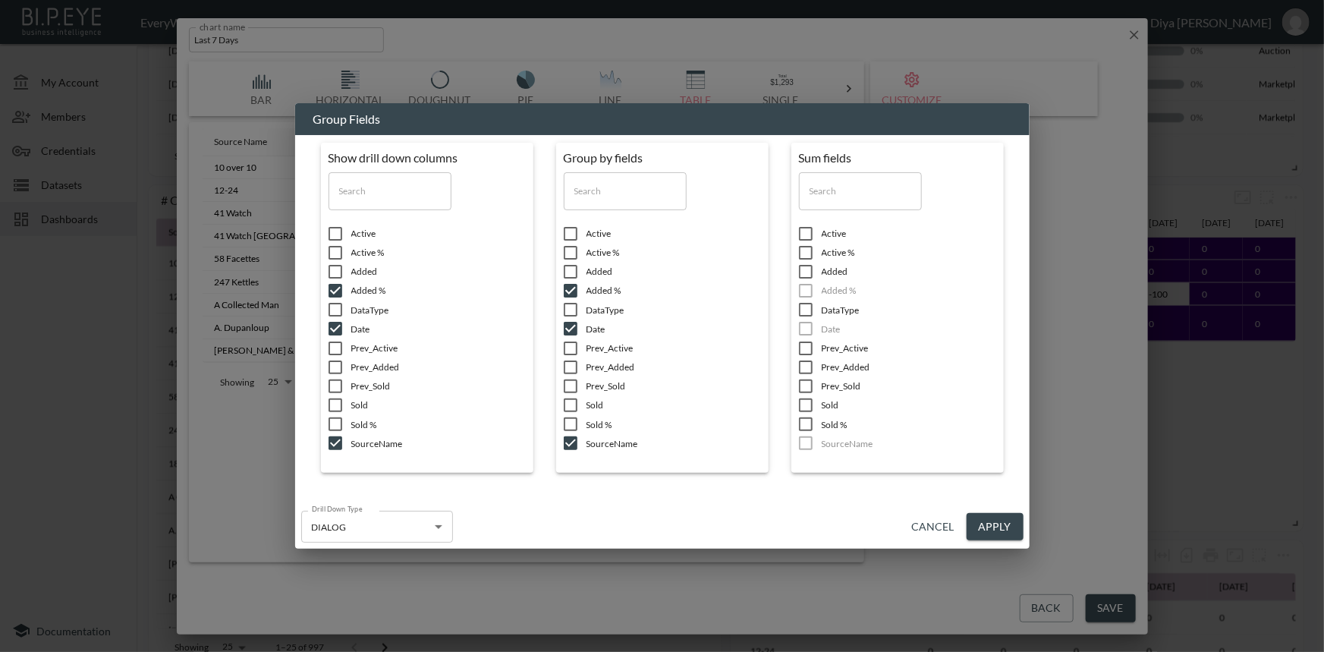
click at [944, 523] on button "Cancel" at bounding box center [933, 527] width 55 height 28
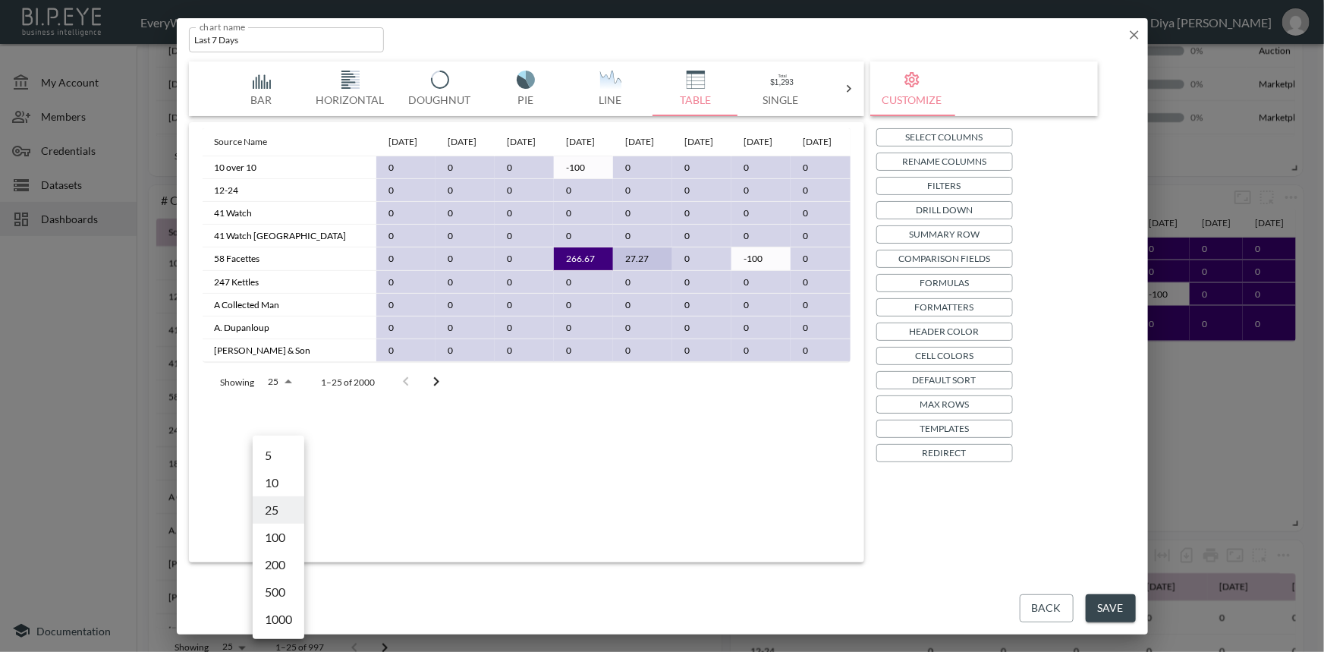
click at [278, 425] on body "BI.P.EYE, Interactive Analytics Dashboards - app EveryWatch / dashboards Diya […" at bounding box center [662, 326] width 1324 height 652
click at [272, 529] on li "100" at bounding box center [279, 536] width 52 height 27
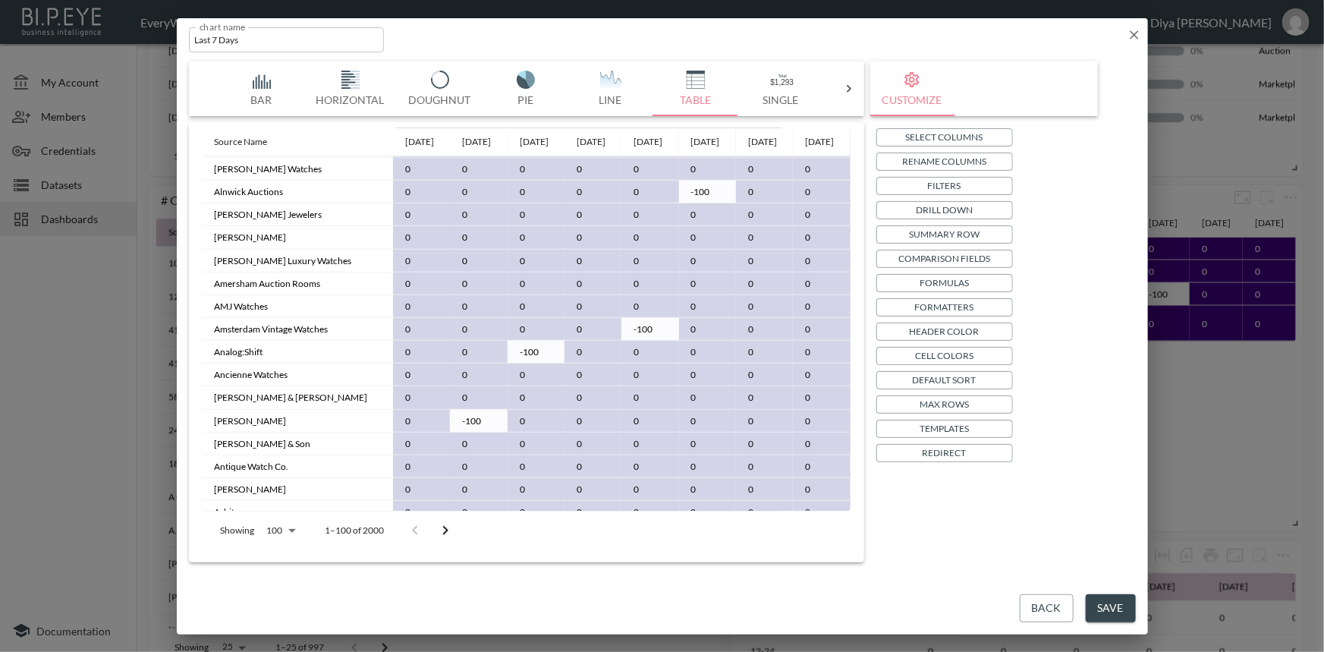
scroll to position [181, 0]
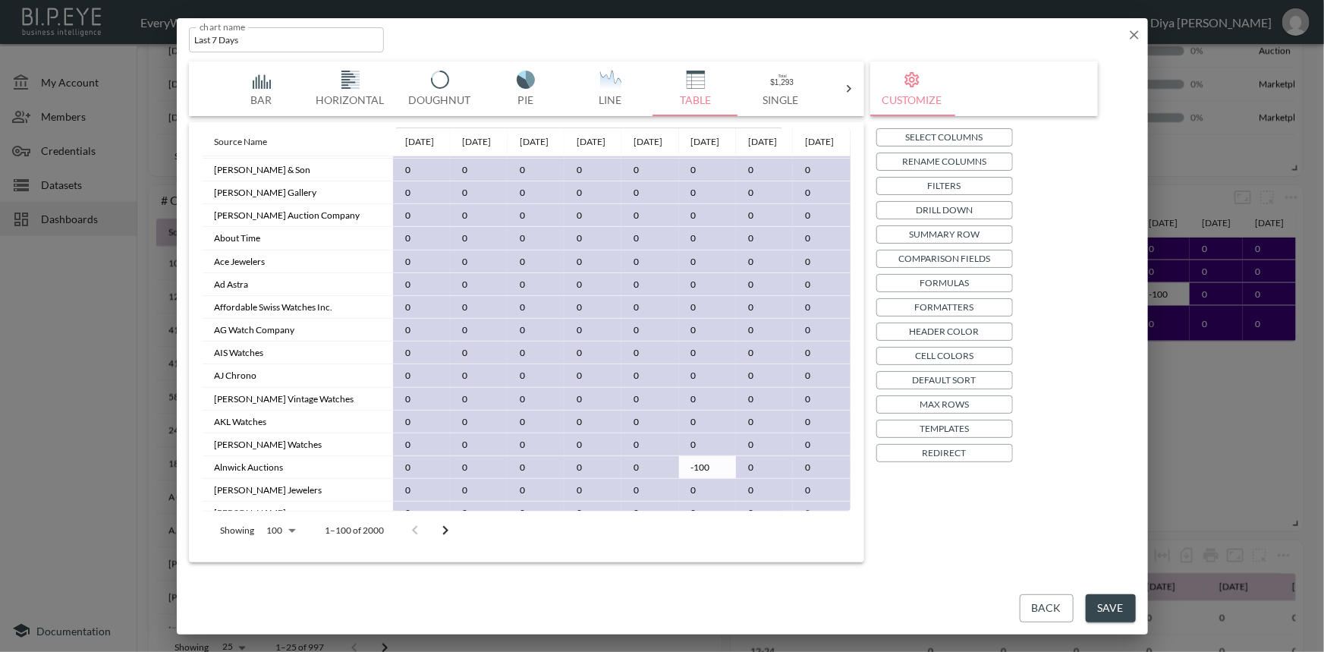
click at [286, 524] on body "BI.P.EYE, Interactive Analytics Dashboards - app EveryWatch / dashboards Diya […" at bounding box center [662, 326] width 1324 height 652
click at [280, 512] on li "25" at bounding box center [280, 510] width 52 height 27
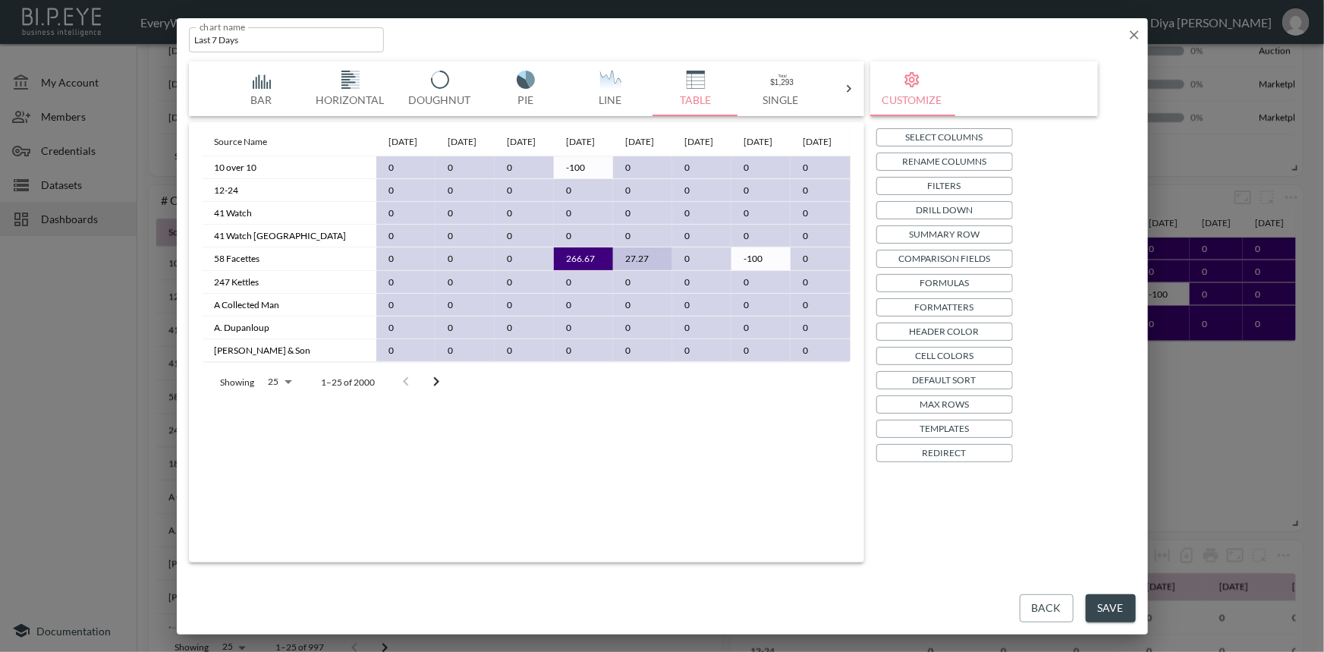
scroll to position [0, 0]
click at [282, 420] on body "BI.P.EYE, Interactive Analytics Dashboards - app EveryWatch / dashboards Diya […" at bounding box center [662, 326] width 1324 height 652
click at [280, 529] on li "100" at bounding box center [279, 536] width 52 height 27
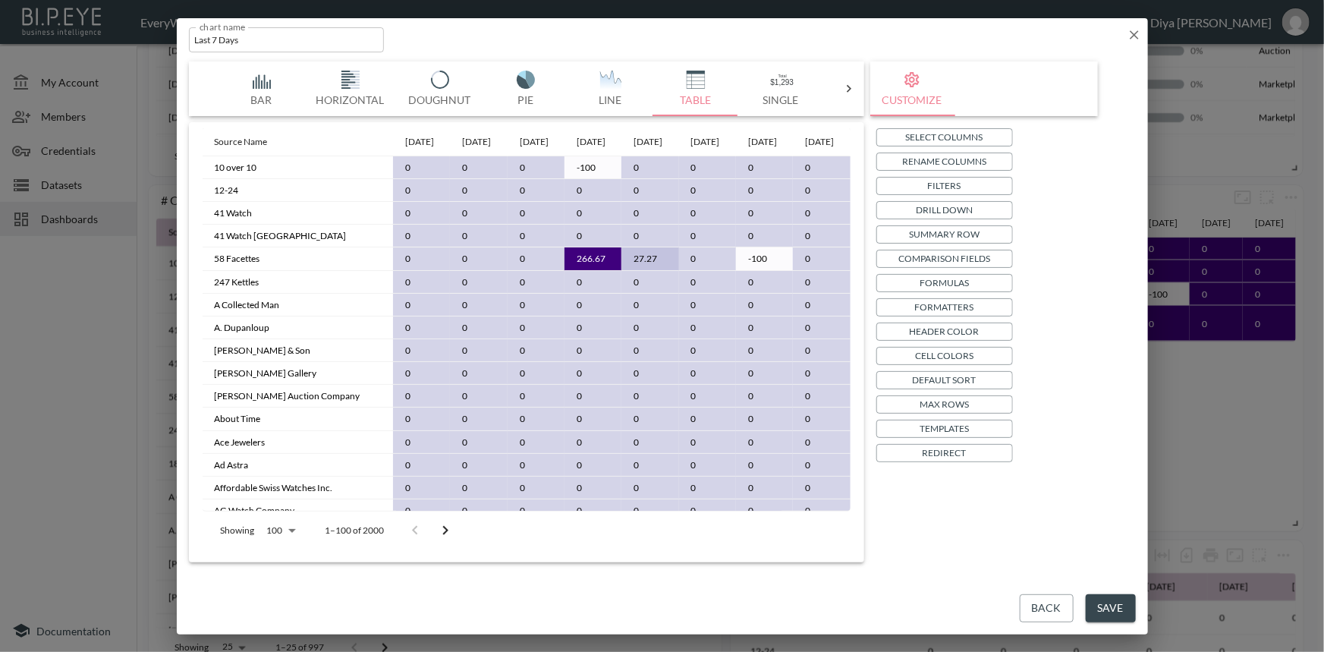
click at [282, 531] on body "BI.P.EYE, Interactive Analytics Dashboards - app EveryWatch / dashboards Diya […" at bounding box center [662, 326] width 1324 height 652
click at [278, 508] on li "25" at bounding box center [280, 510] width 52 height 27
type input "25"
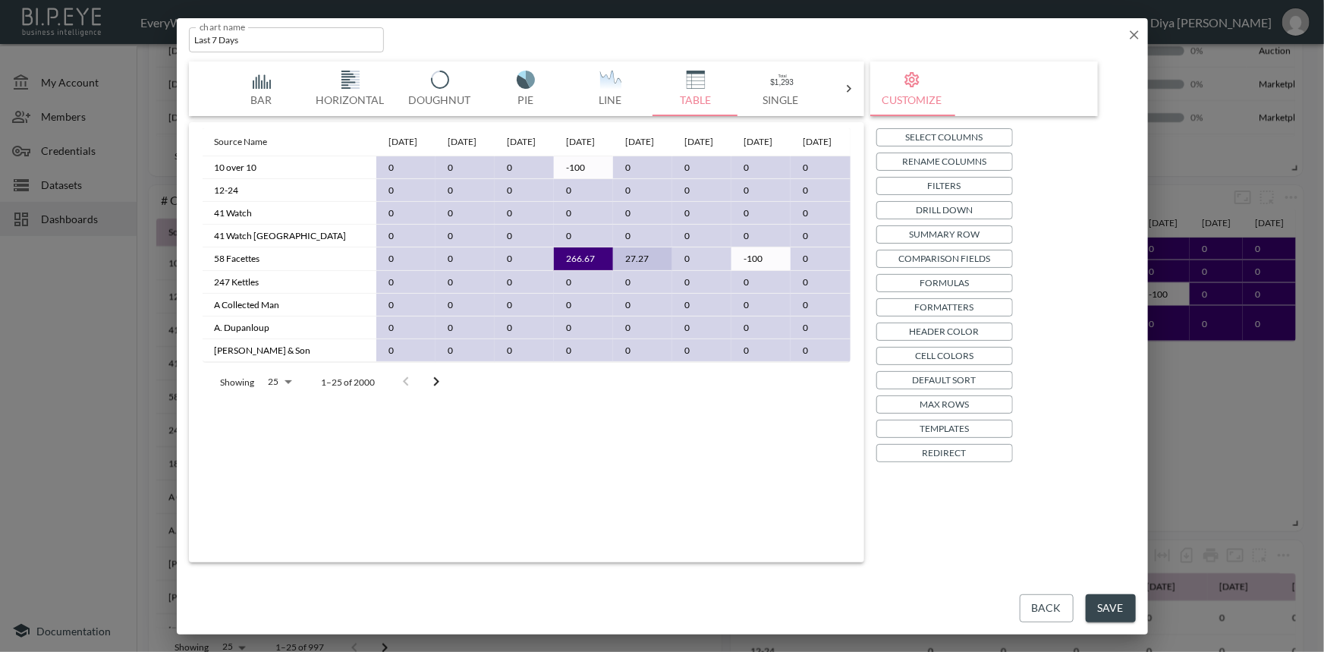
click at [930, 208] on p "Drill Down" at bounding box center [943, 210] width 57 height 16
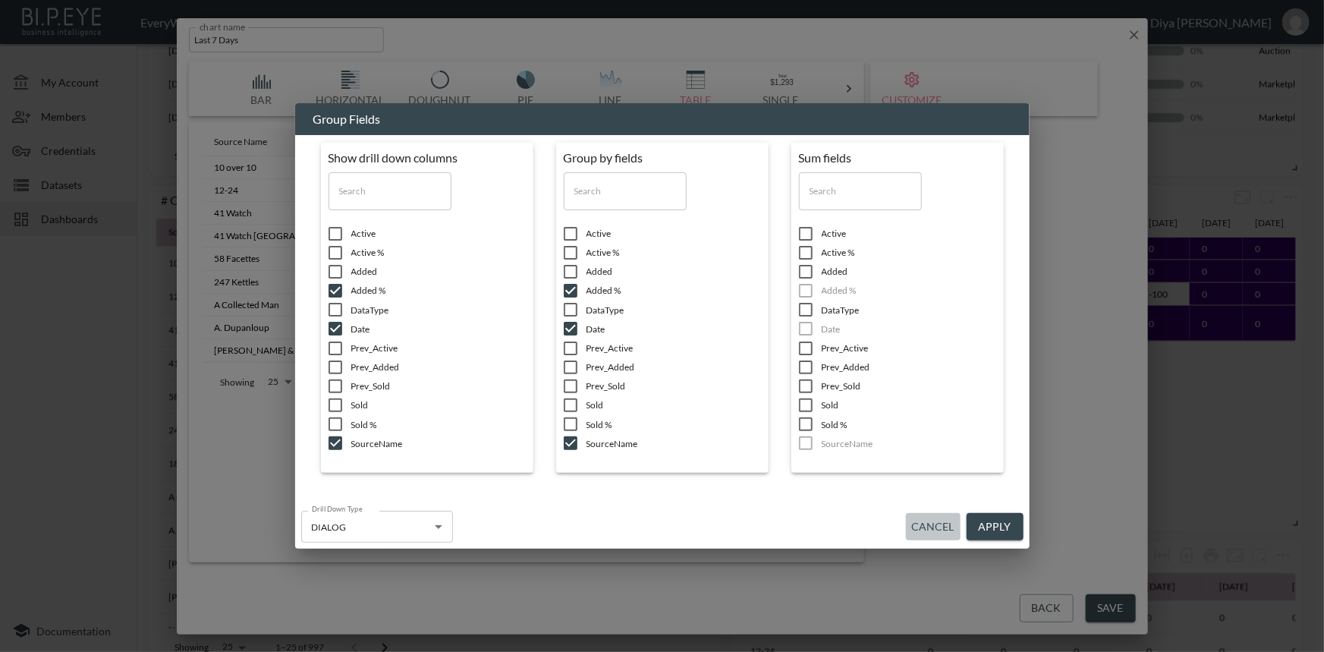
click at [950, 527] on button "Cancel" at bounding box center [933, 527] width 55 height 28
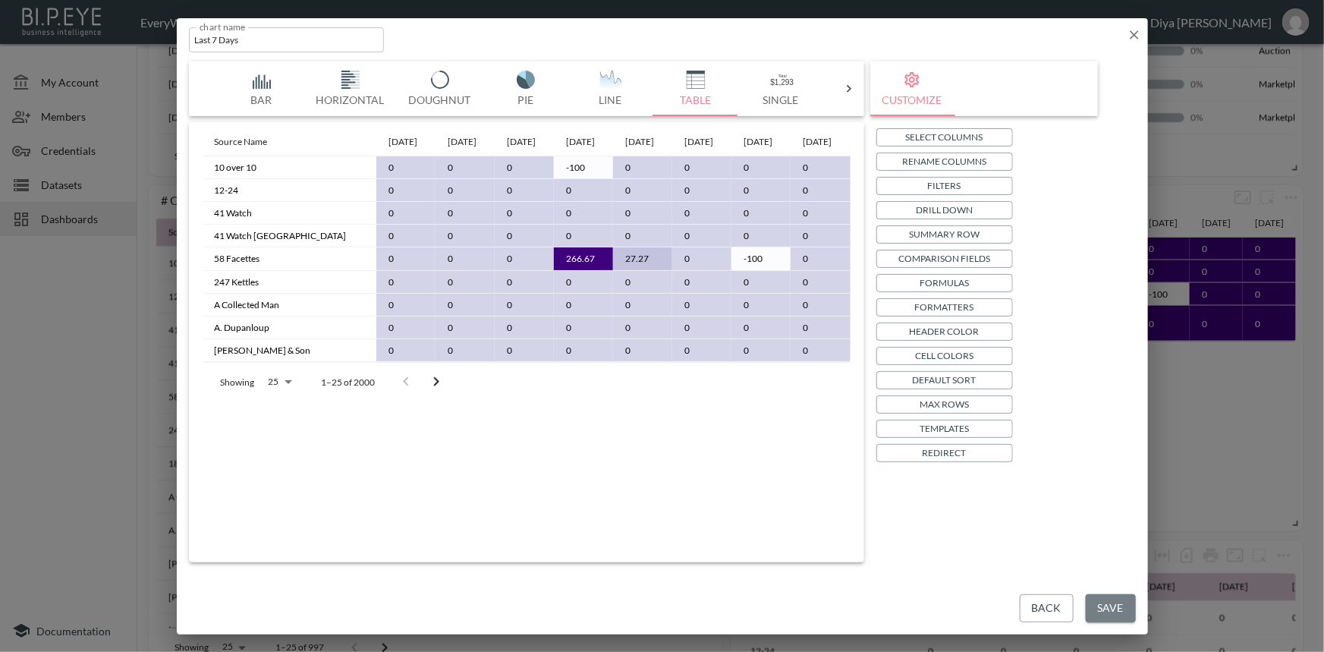
click at [1104, 601] on button "Save" at bounding box center [1110, 608] width 50 height 28
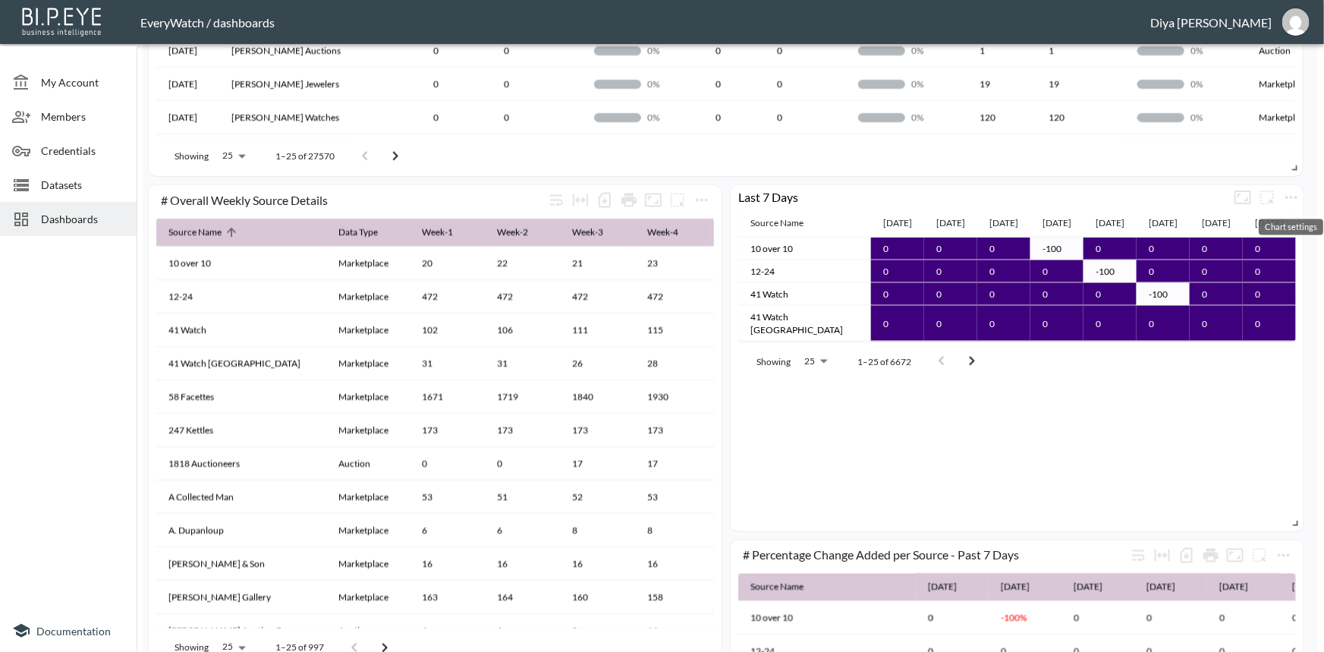
drag, startPoint x: 1287, startPoint y: 197, endPoint x: 1263, endPoint y: 220, distance: 33.3
click at [1287, 197] on icon "more" at bounding box center [1291, 197] width 12 height 3
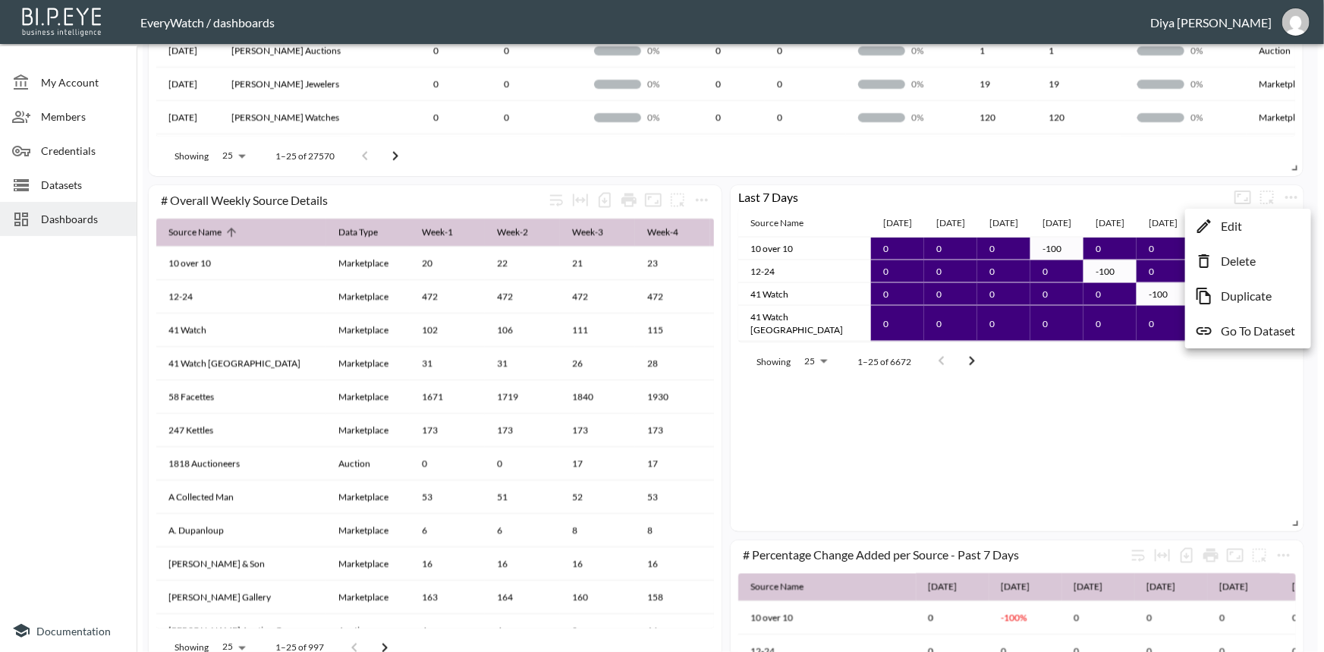
click at [1233, 221] on p "Edit" at bounding box center [1230, 226] width 21 height 18
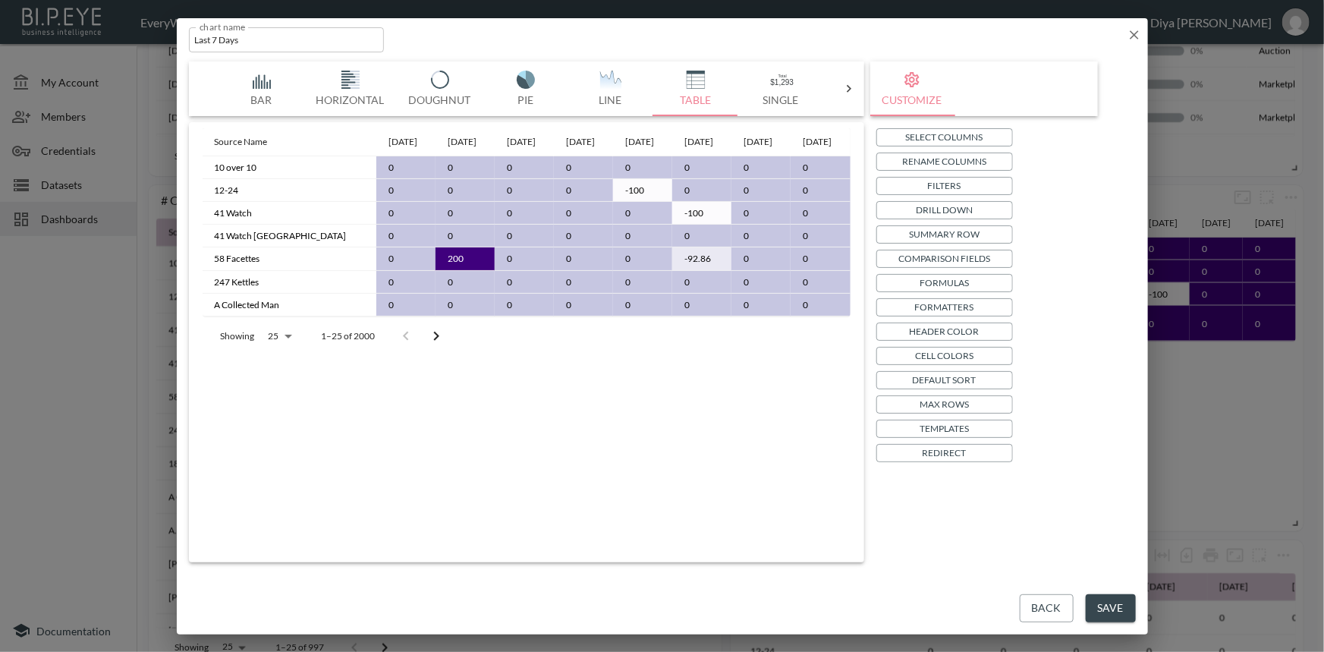
click at [285, 362] on body "BI.P.EYE, Interactive Analytics Dashboards - app EveryWatch / dashboards Diya […" at bounding box center [662, 326] width 1324 height 652
click at [278, 451] on li "25" at bounding box center [279, 450] width 52 height 27
click at [274, 366] on body "BI.P.EYE, Interactive Analytics Dashboards - app EveryWatch / dashboards Diya […" at bounding box center [662, 326] width 1324 height 652
click at [274, 561] on li "1000" at bounding box center [279, 559] width 52 height 27
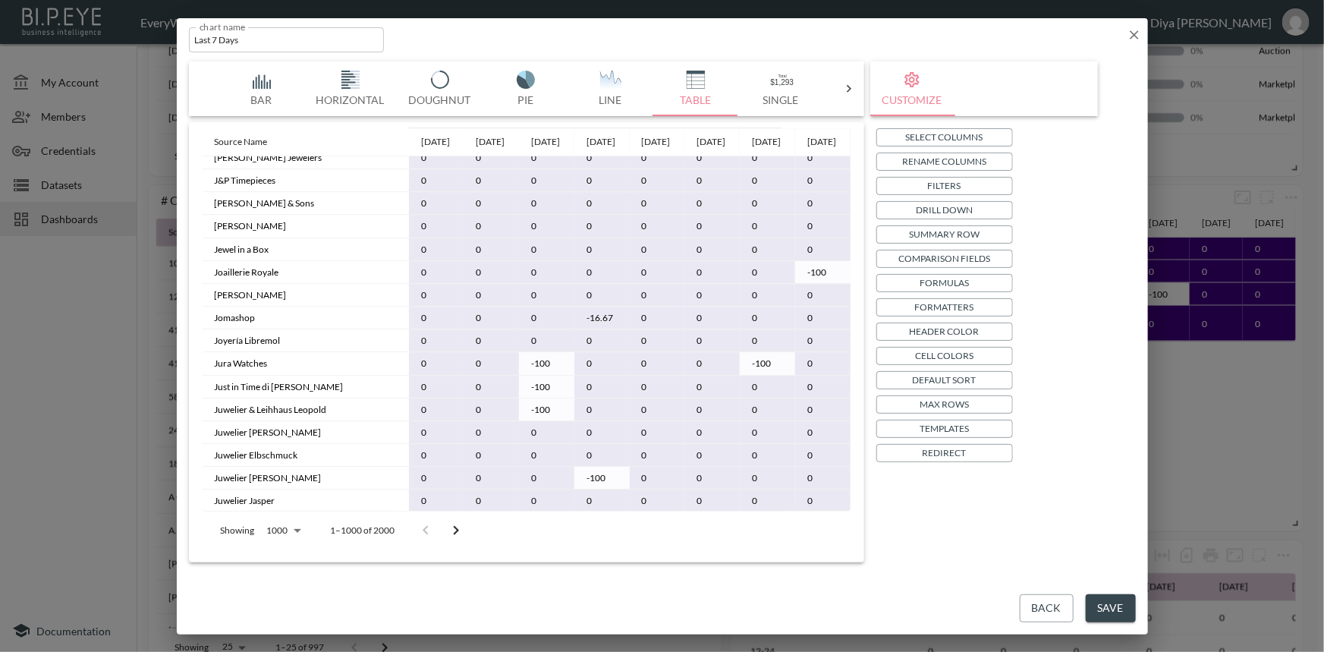
scroll to position [8260, 0]
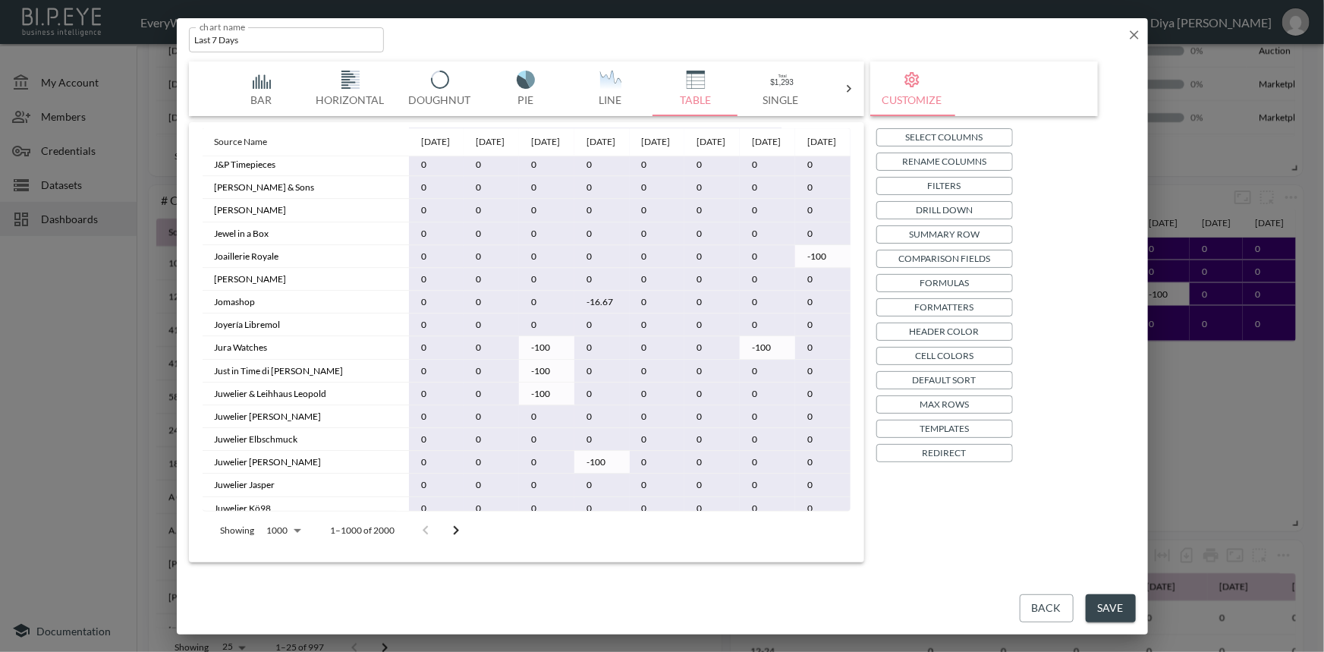
click at [301, 527] on body "BI.P.EYE, Interactive Analytics Dashboards - app EveryWatch / dashboards Diya […" at bounding box center [662, 326] width 1324 height 652
click at [281, 511] on li "25" at bounding box center [283, 510] width 52 height 27
type input "25"
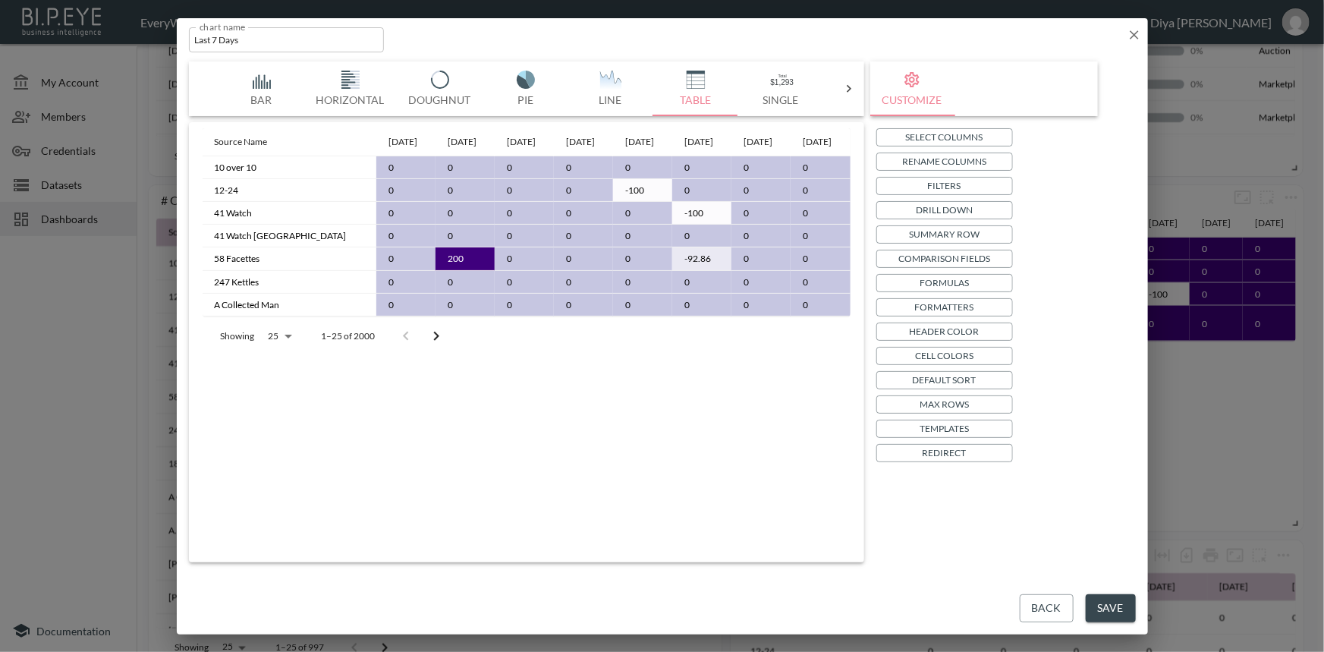
scroll to position [0, 0]
click at [938, 401] on p "Max Rows" at bounding box center [943, 404] width 49 height 16
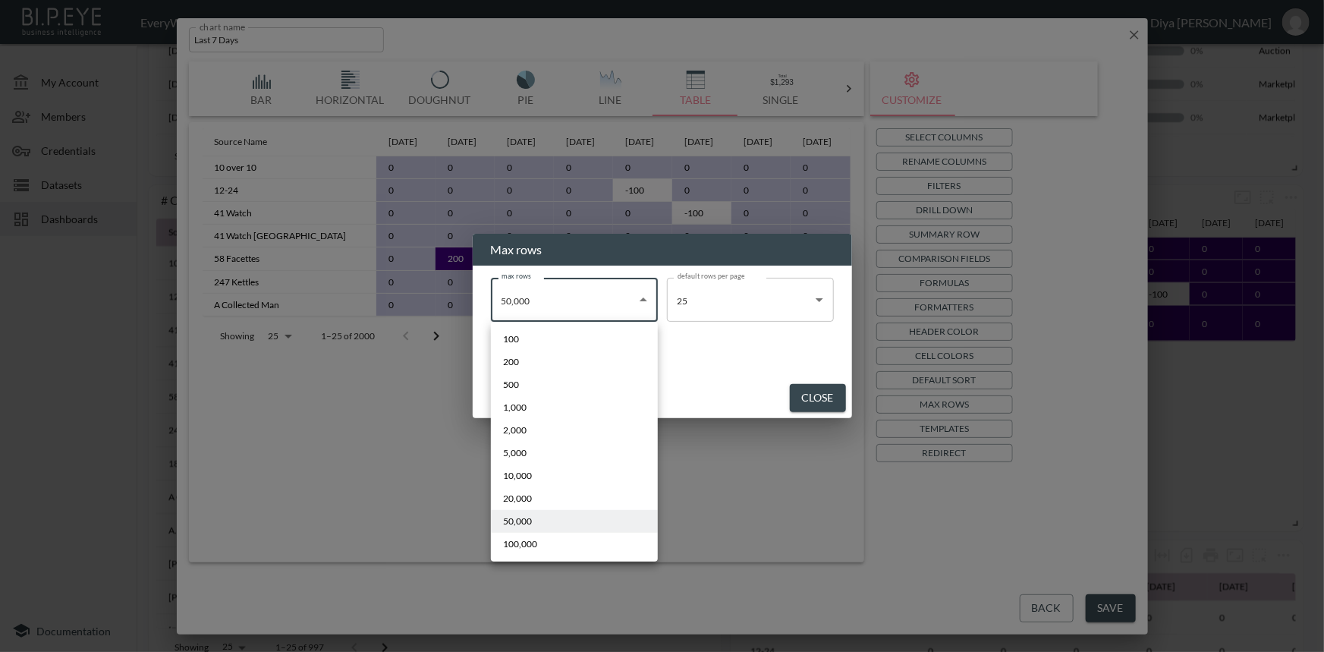
click at [541, 294] on body "BI.P.EYE, Interactive Analytics Dashboards - app EveryWatch / dashboards Diya […" at bounding box center [662, 326] width 1324 height 652
click at [542, 541] on li "100,000" at bounding box center [574, 543] width 167 height 23
type input "100000"
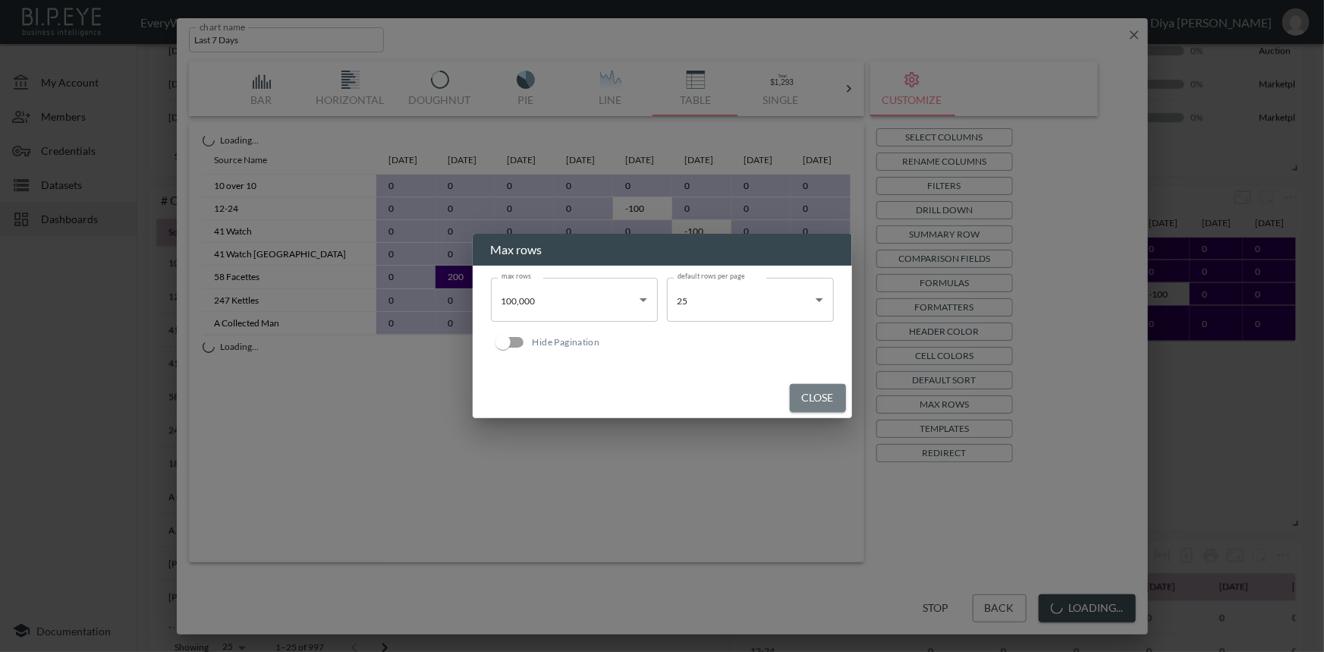
click at [820, 399] on button "Close" at bounding box center [818, 398] width 56 height 28
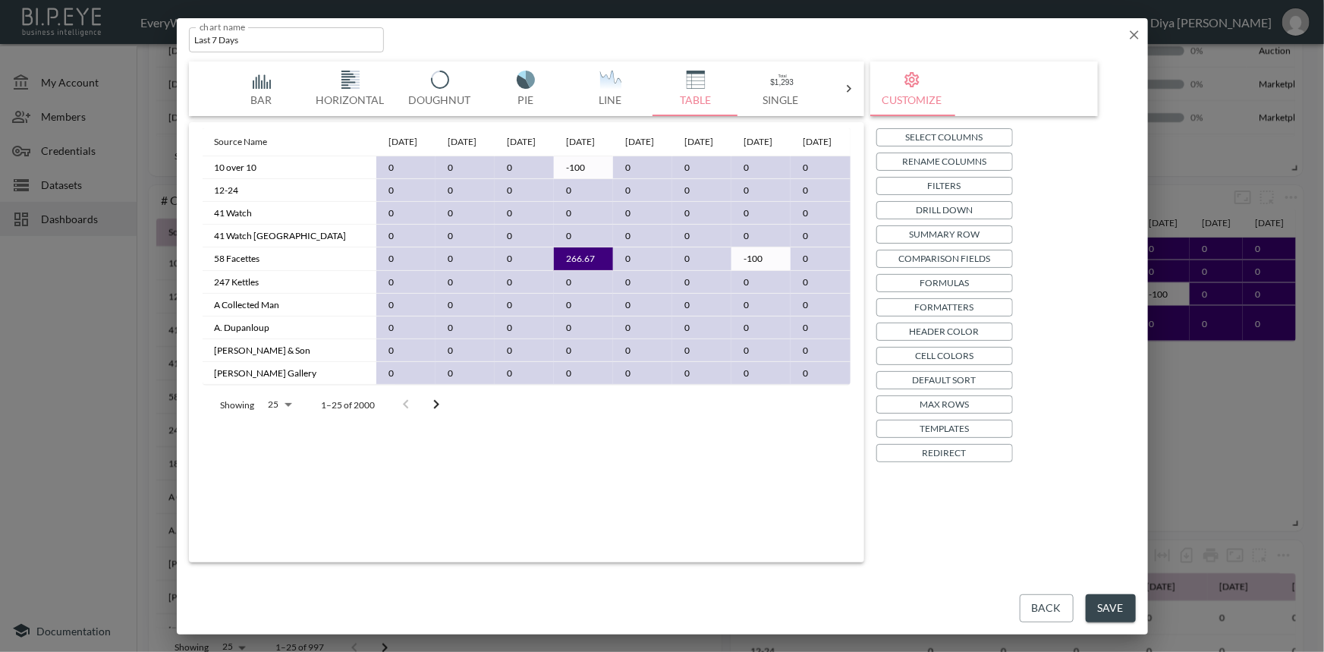
click at [941, 404] on p "Max Rows" at bounding box center [943, 404] width 49 height 16
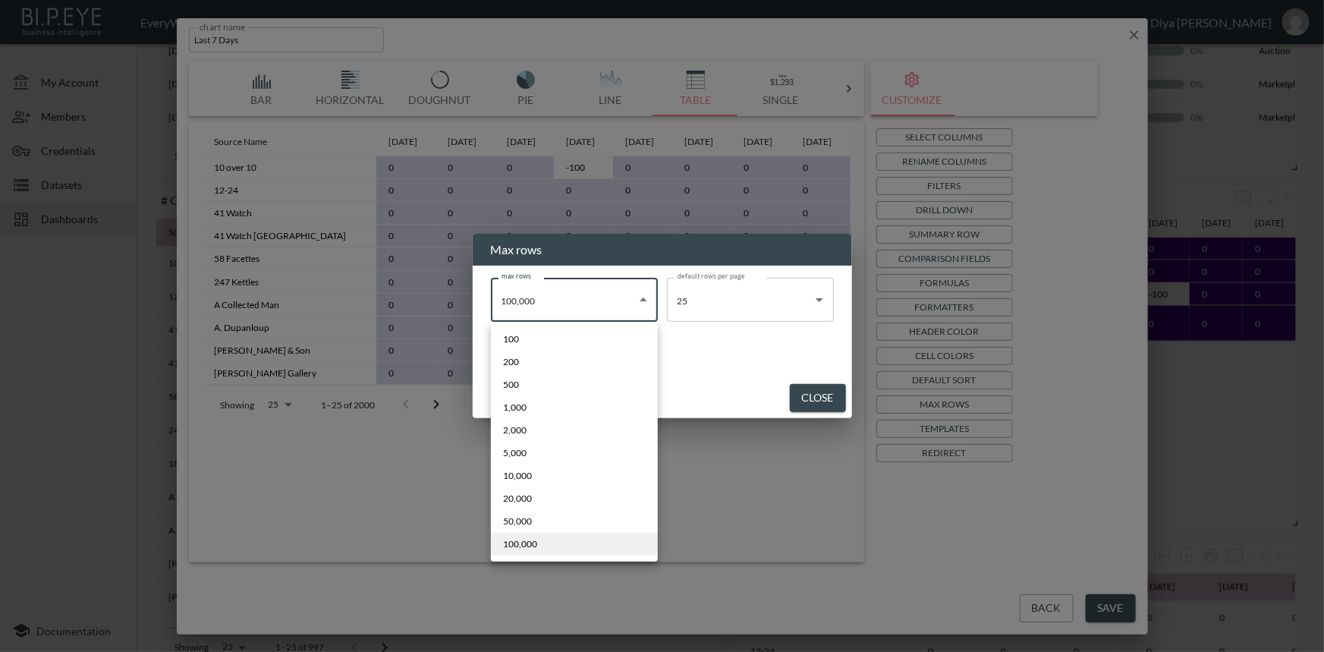
click at [594, 285] on body "BI.P.EYE, Interactive Analytics Dashboards - app EveryWatch / dashboards Diya […" at bounding box center [662, 326] width 1324 height 652
click at [569, 545] on li "100,000" at bounding box center [574, 543] width 167 height 23
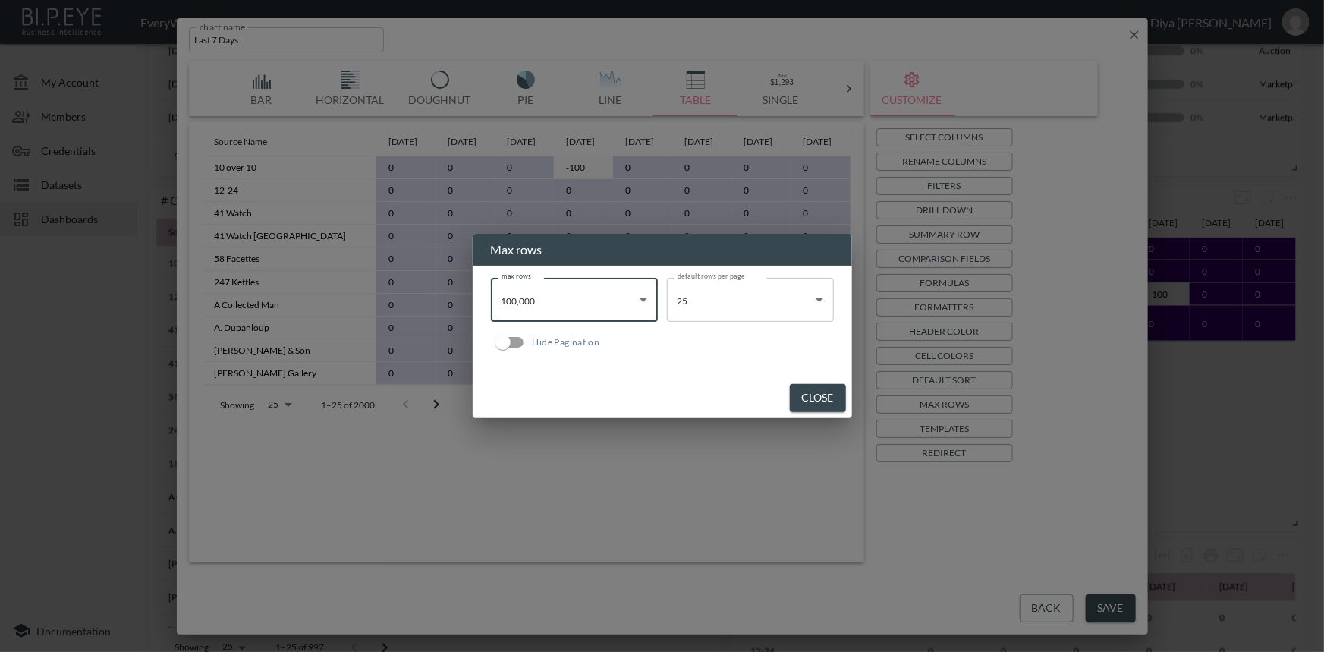
click at [809, 398] on button "Close" at bounding box center [818, 398] width 56 height 28
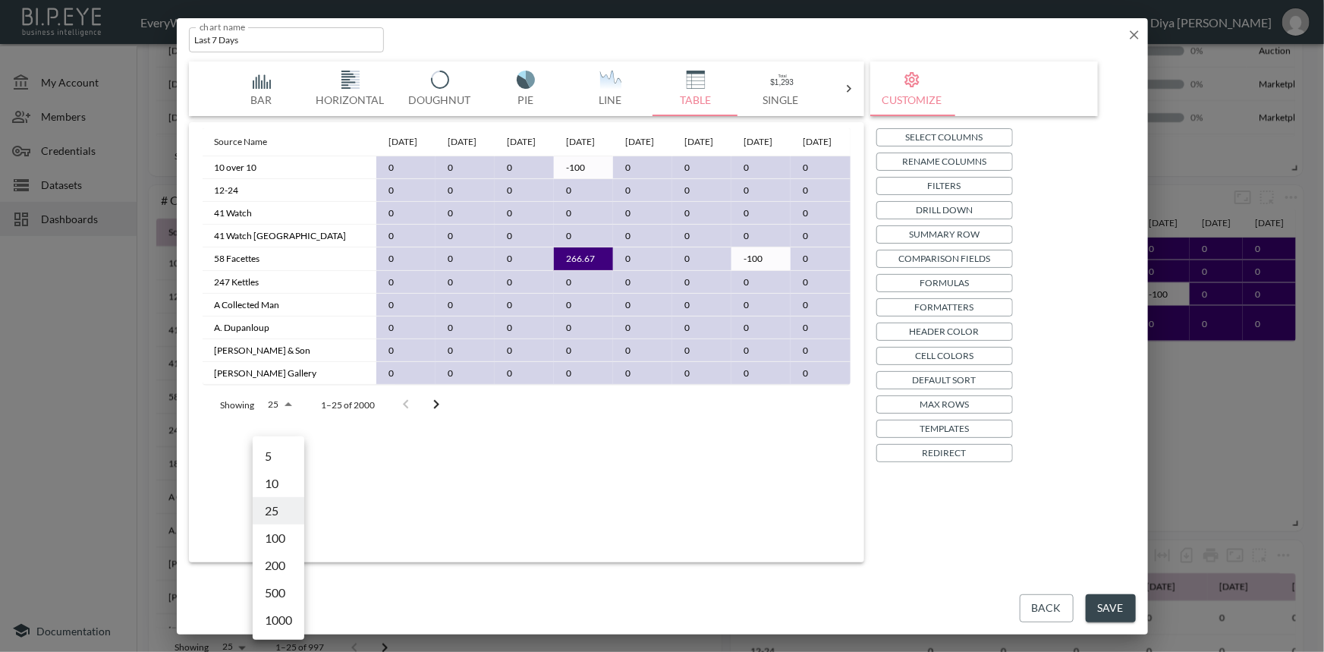
click at [270, 438] on body "BI.P.EYE, Interactive Analytics Dashboards - app EveryWatch / dashboards Diya […" at bounding box center [662, 326] width 1324 height 652
click at [963, 378] on div at bounding box center [662, 326] width 1324 height 652
click at [959, 378] on p "Default Sort" at bounding box center [944, 380] width 64 height 16
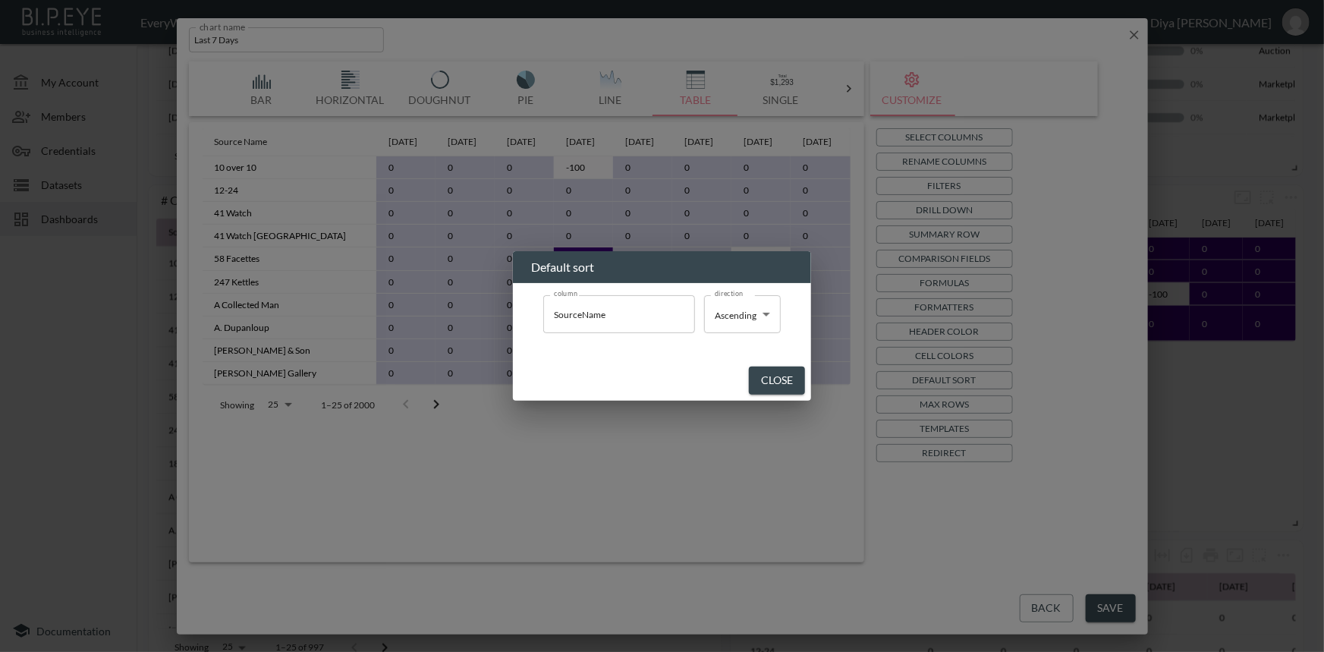
click at [718, 410] on div "Default sort column SourceName column direction Ascending Ascending direction C…" at bounding box center [662, 326] width 1324 height 652
click at [757, 378] on button "Close" at bounding box center [777, 380] width 56 height 28
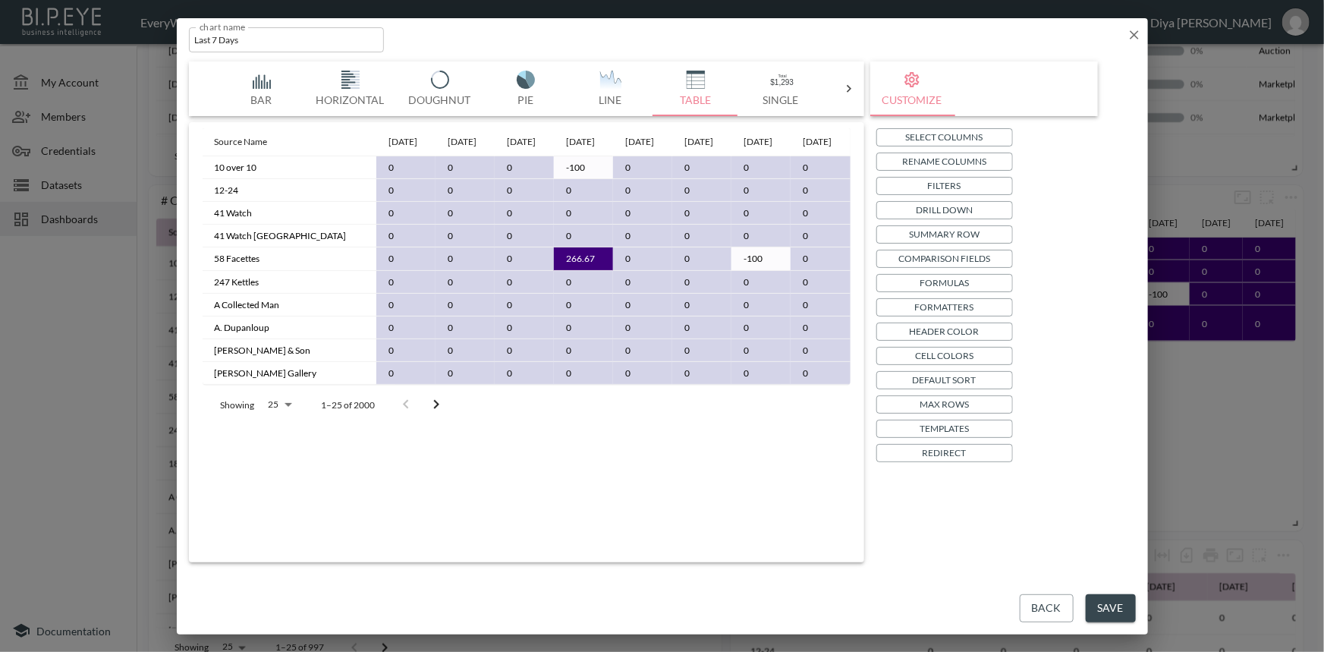
click at [917, 405] on button "Max Rows" at bounding box center [944, 404] width 137 height 18
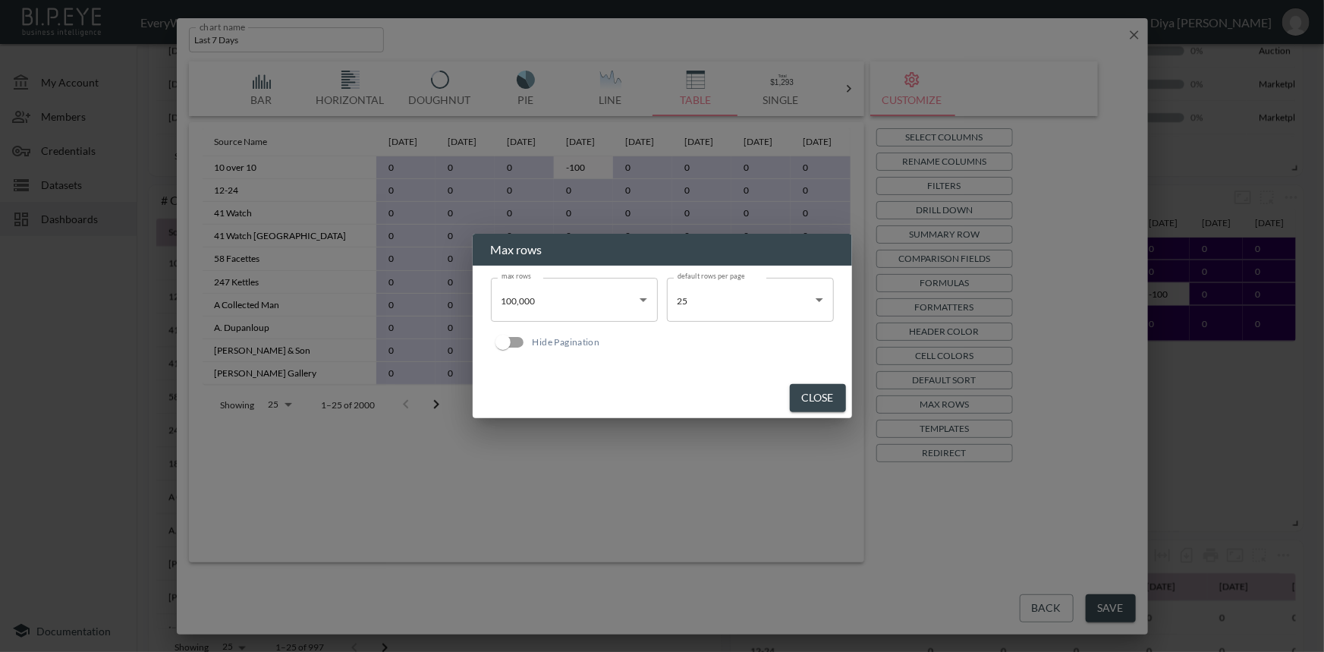
click at [587, 311] on body "BI.P.EYE, Interactive Analytics Dashboards - app EveryWatch / dashboards Diya […" at bounding box center [662, 326] width 1324 height 652
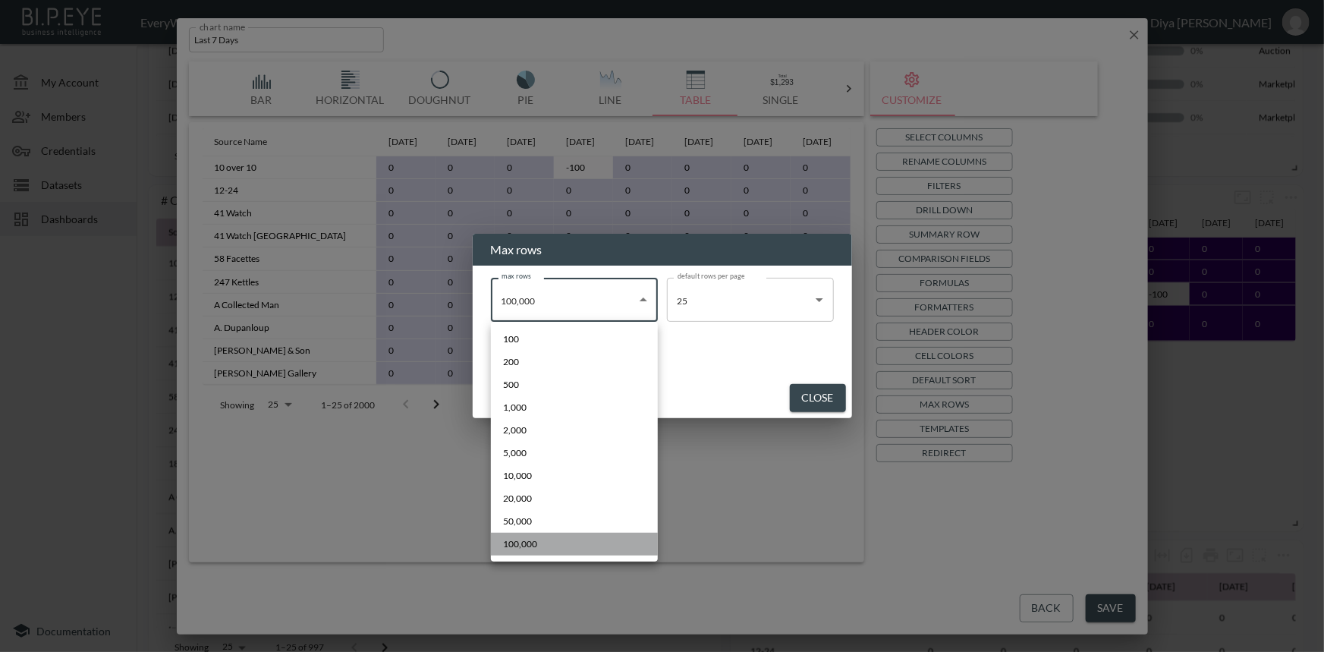
click at [561, 539] on li "100,000" at bounding box center [574, 543] width 167 height 23
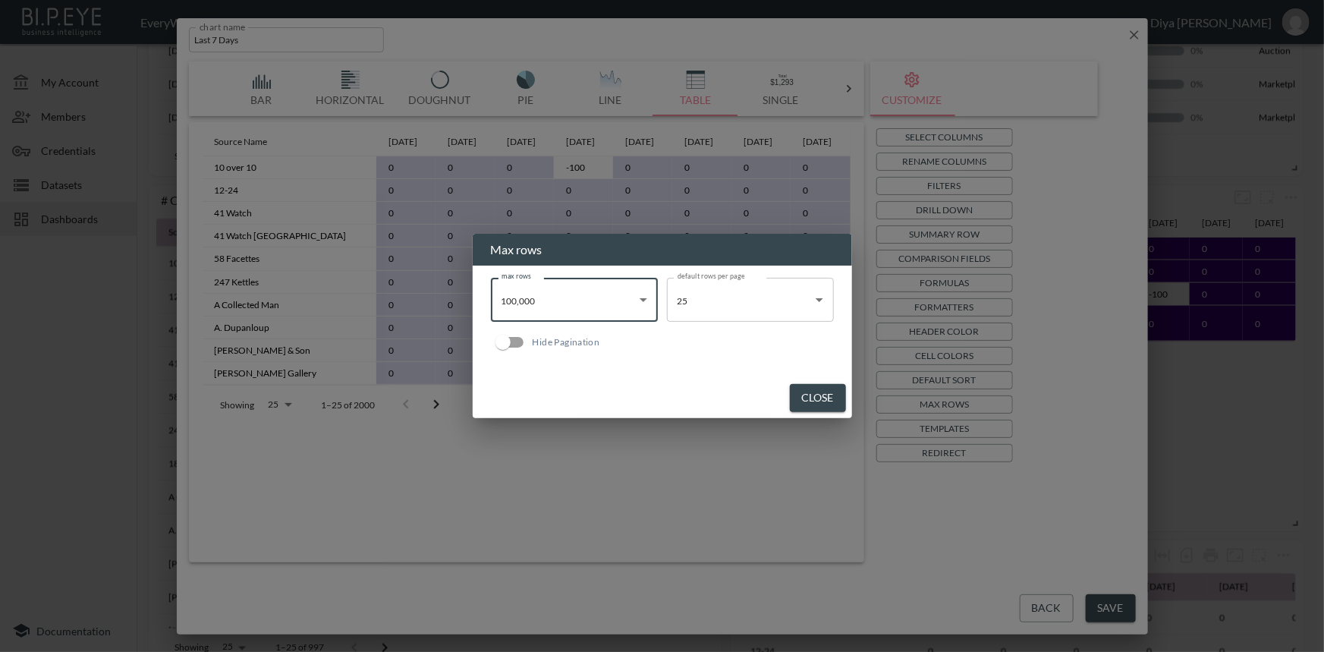
click at [833, 402] on button "Close" at bounding box center [818, 398] width 56 height 28
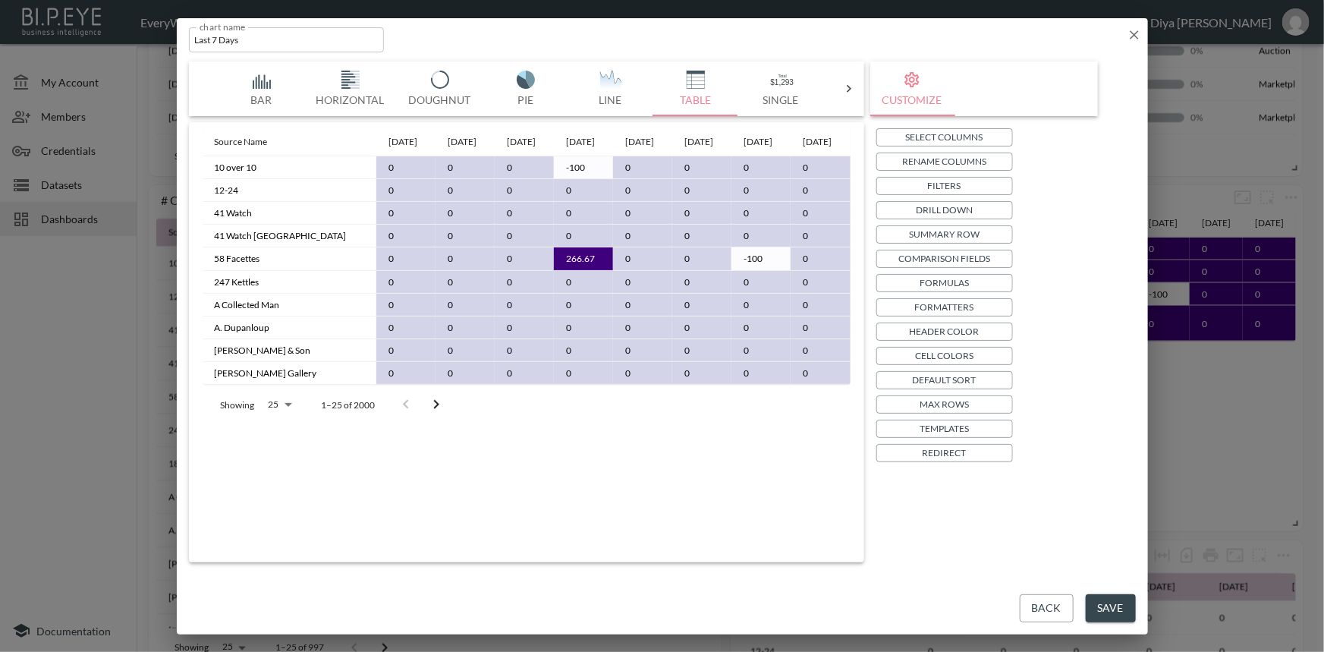
click at [435, 413] on icon "Go to next page" at bounding box center [436, 404] width 18 height 18
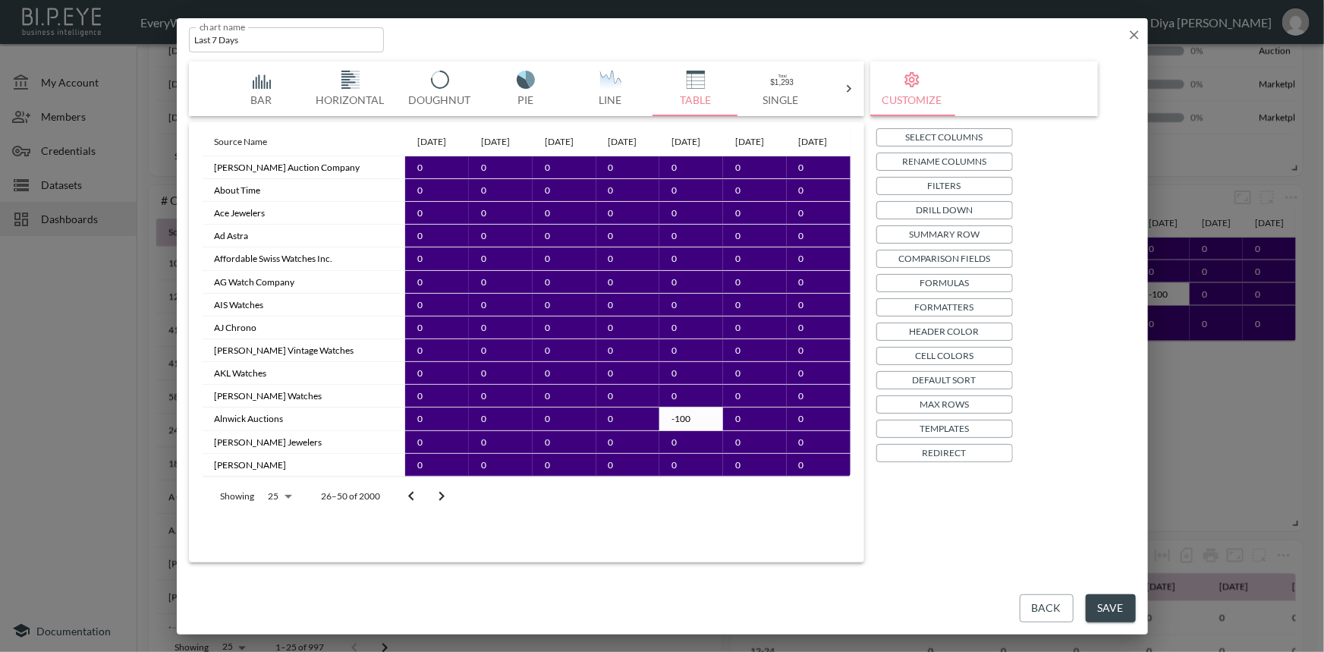
click at [413, 505] on icon "Go to previous page" at bounding box center [411, 496] width 18 height 18
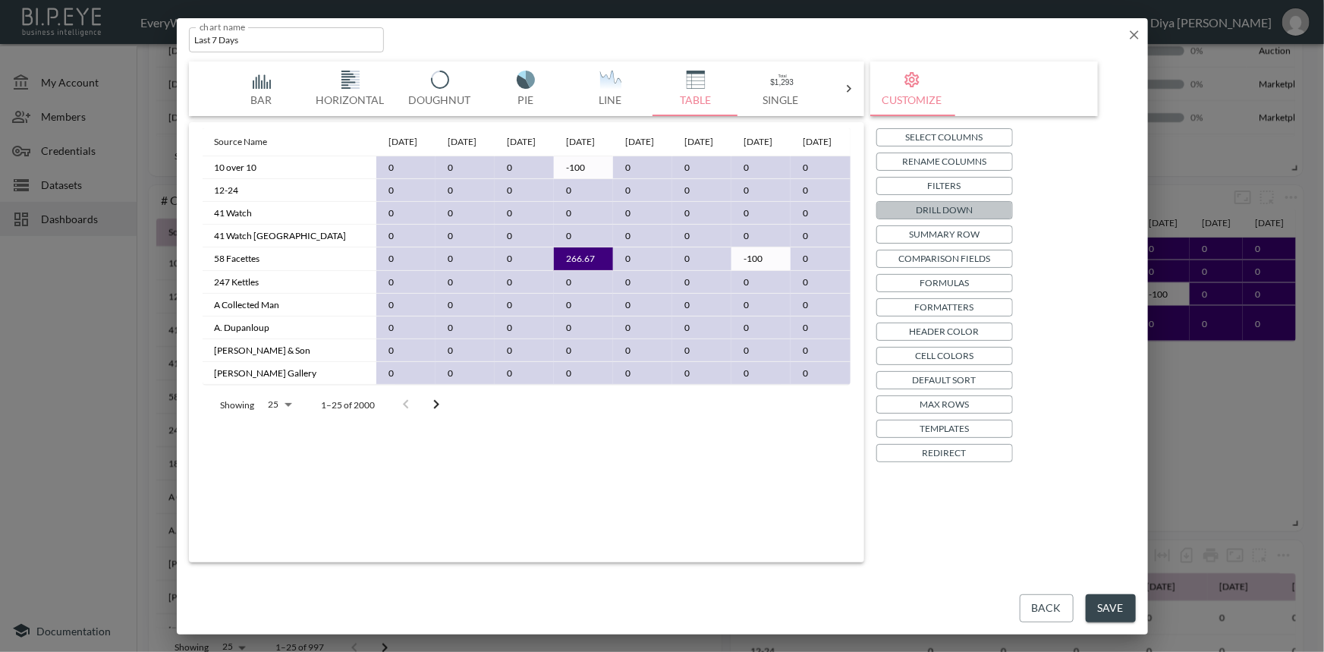
click at [947, 203] on p "Drill Down" at bounding box center [943, 210] width 57 height 16
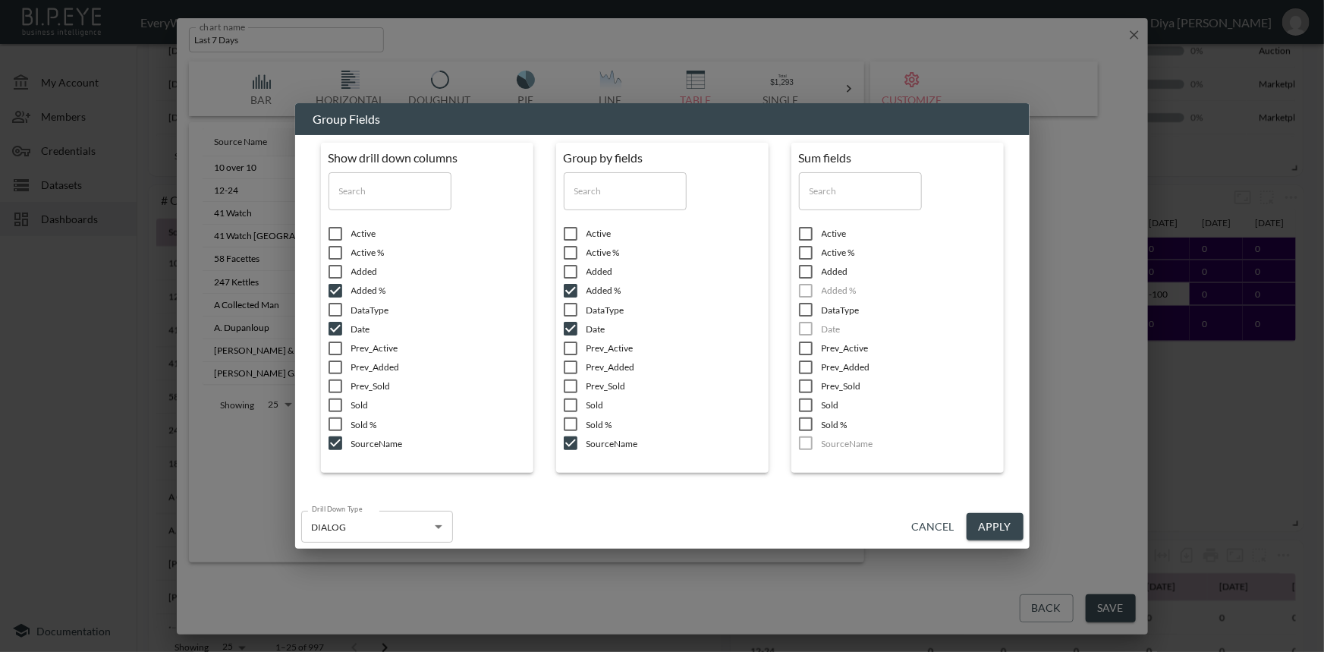
click at [931, 527] on button "Cancel" at bounding box center [933, 527] width 55 height 28
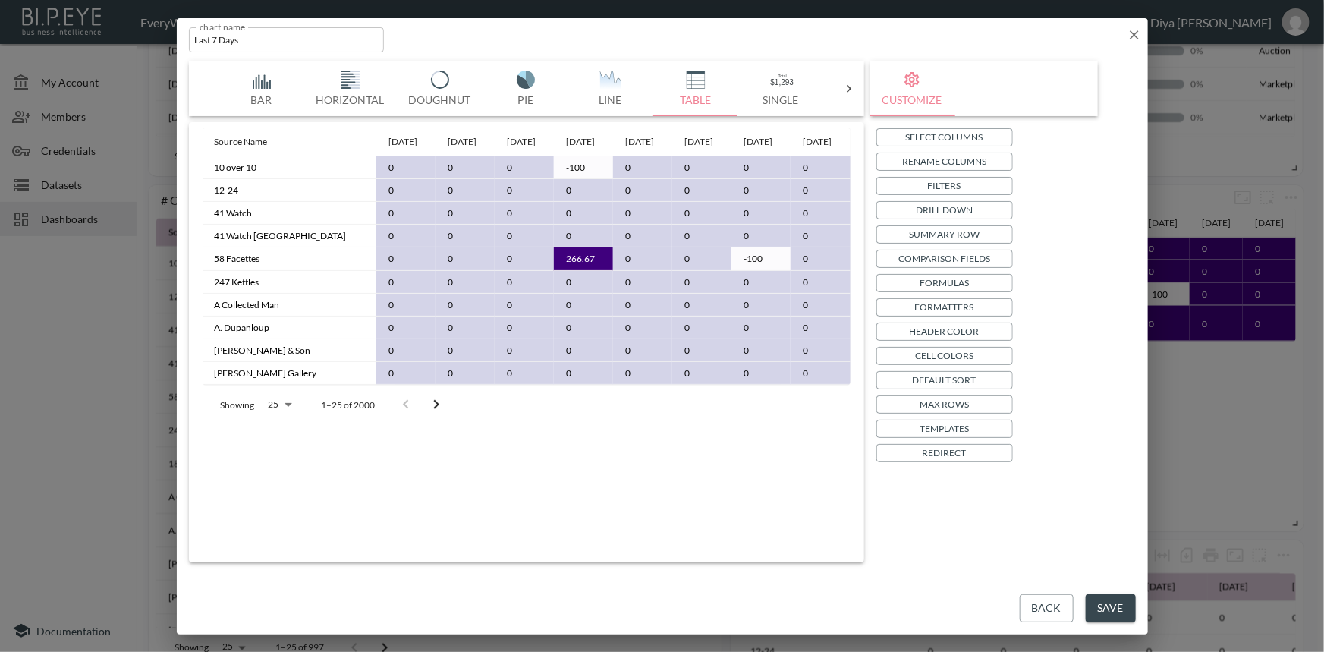
click at [936, 235] on p "Summary Row" at bounding box center [944, 234] width 71 height 16
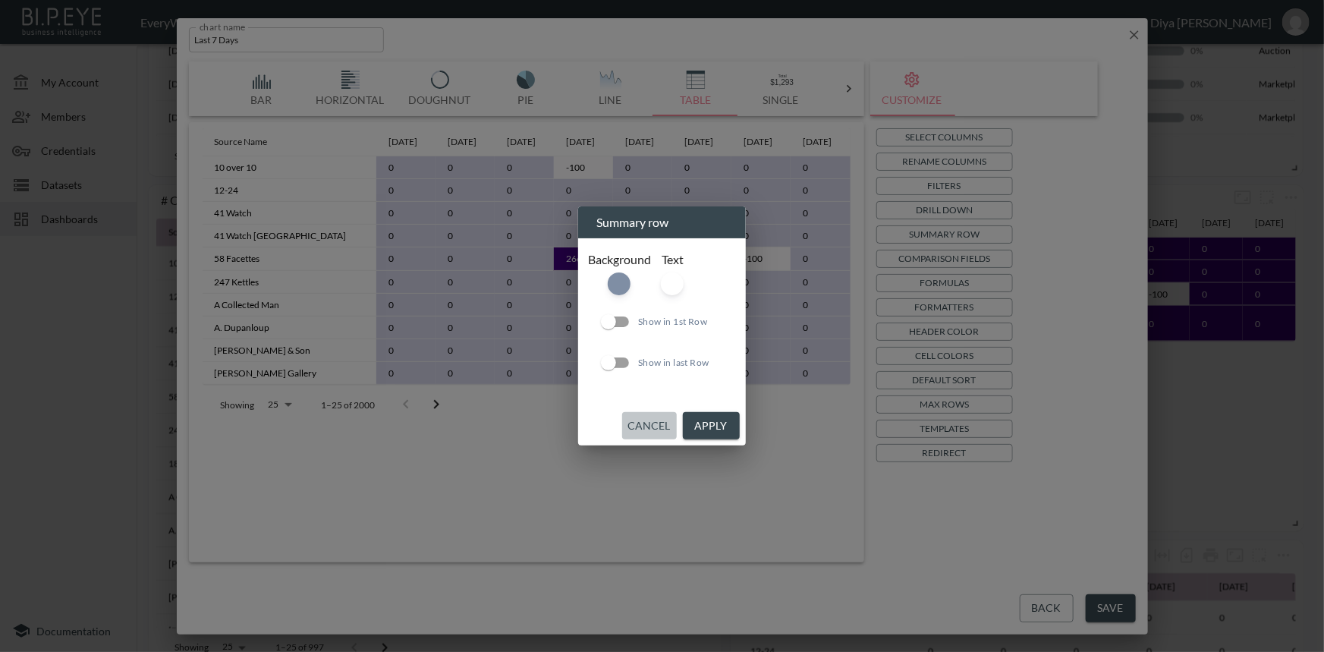
click at [658, 422] on button "Cancel" at bounding box center [649, 426] width 55 height 28
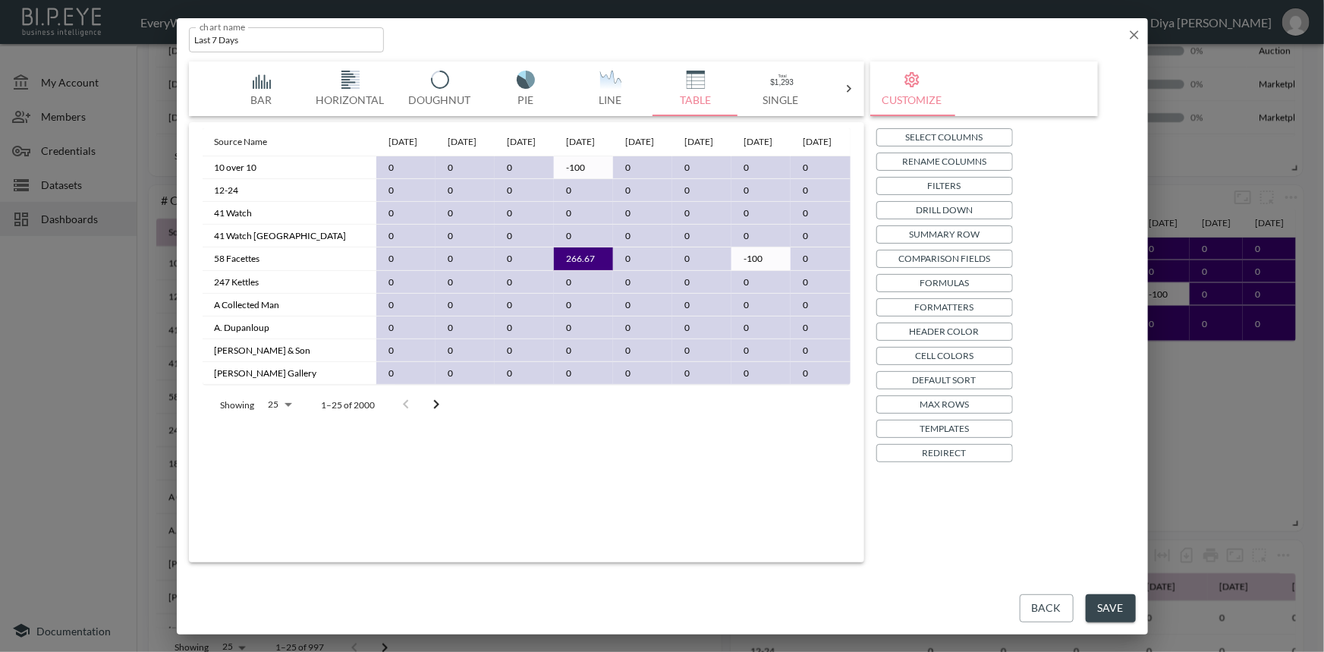
click at [936, 163] on p "Rename Columns" at bounding box center [944, 161] width 84 height 16
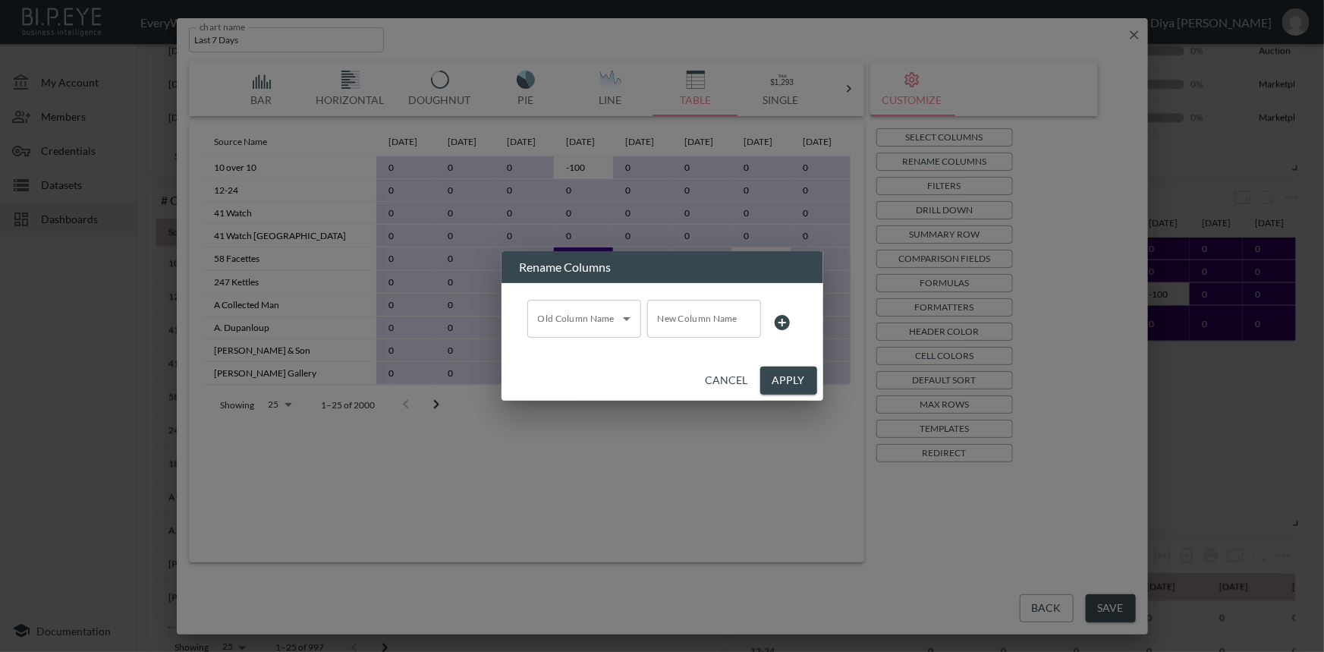
click at [740, 375] on button "Cancel" at bounding box center [726, 380] width 55 height 28
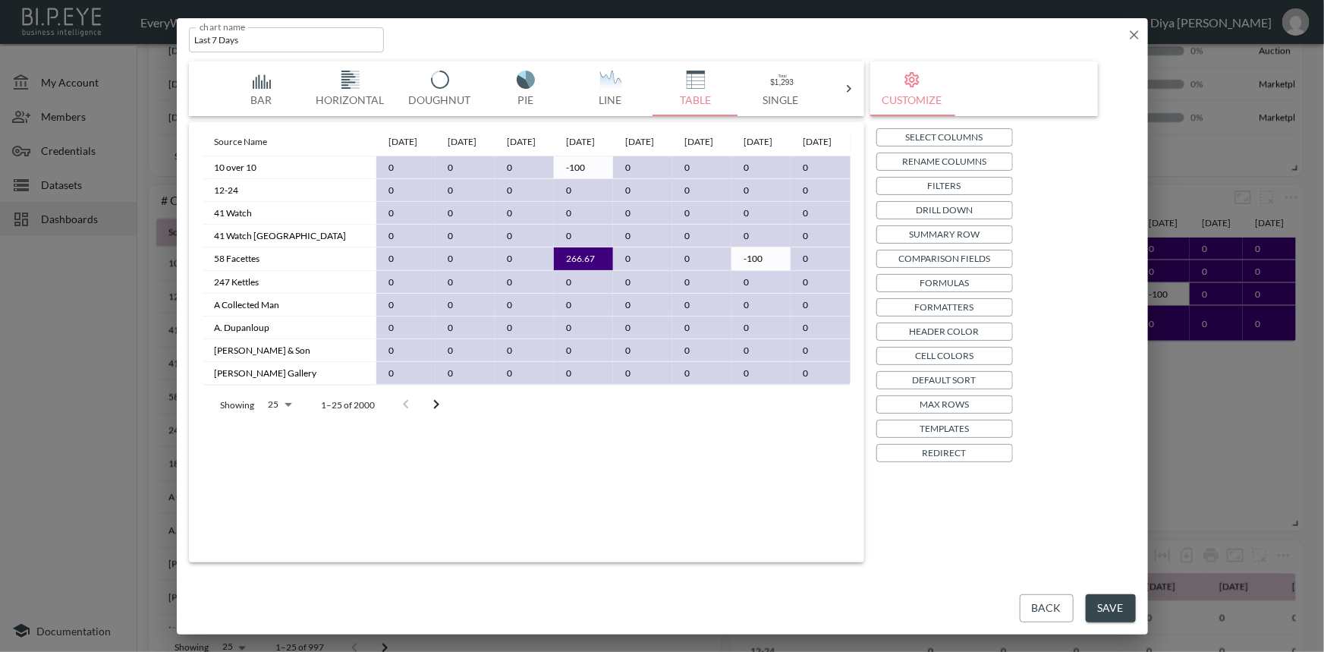
click at [926, 213] on p "Drill Down" at bounding box center [943, 210] width 57 height 16
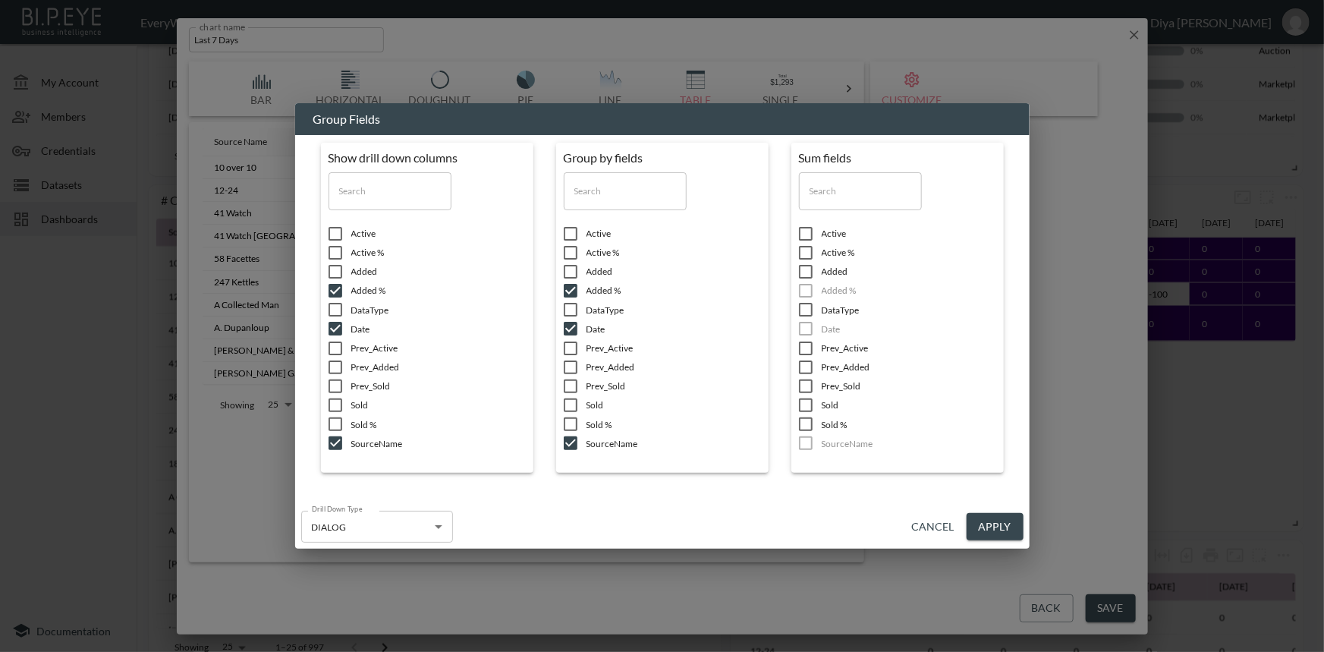
click at [927, 523] on button "Cancel" at bounding box center [933, 527] width 55 height 28
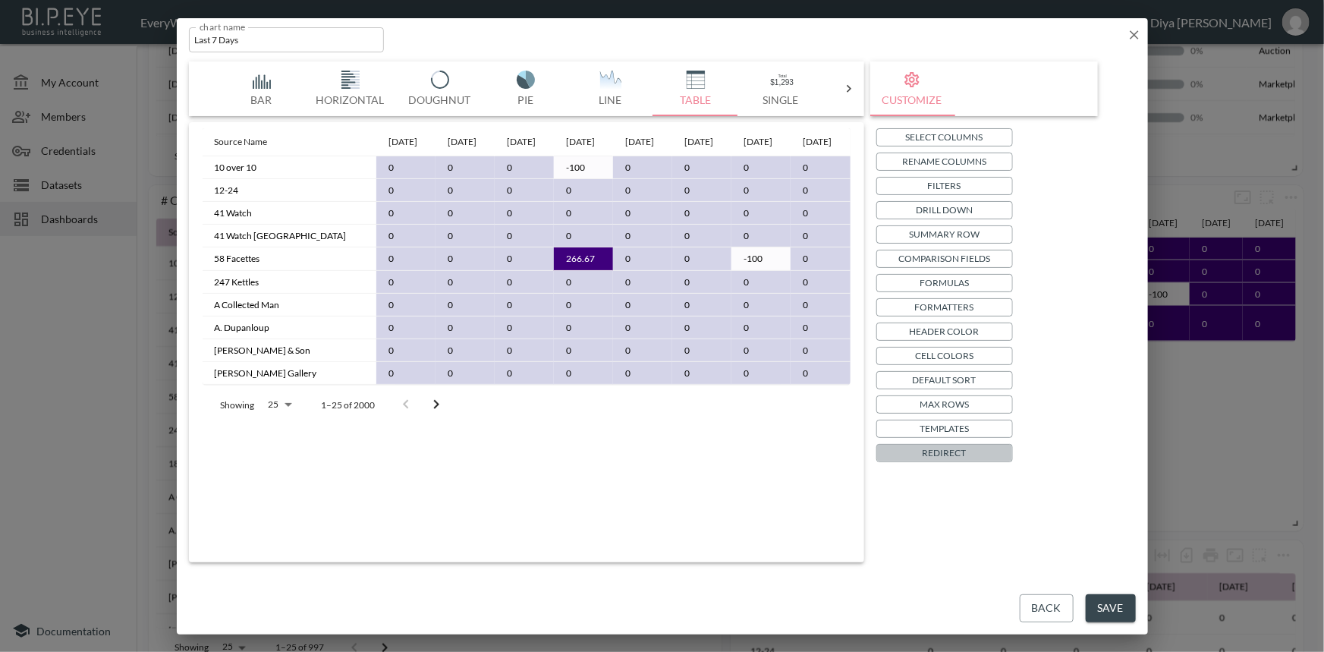
click at [931, 448] on p "Redirect" at bounding box center [944, 452] width 44 height 16
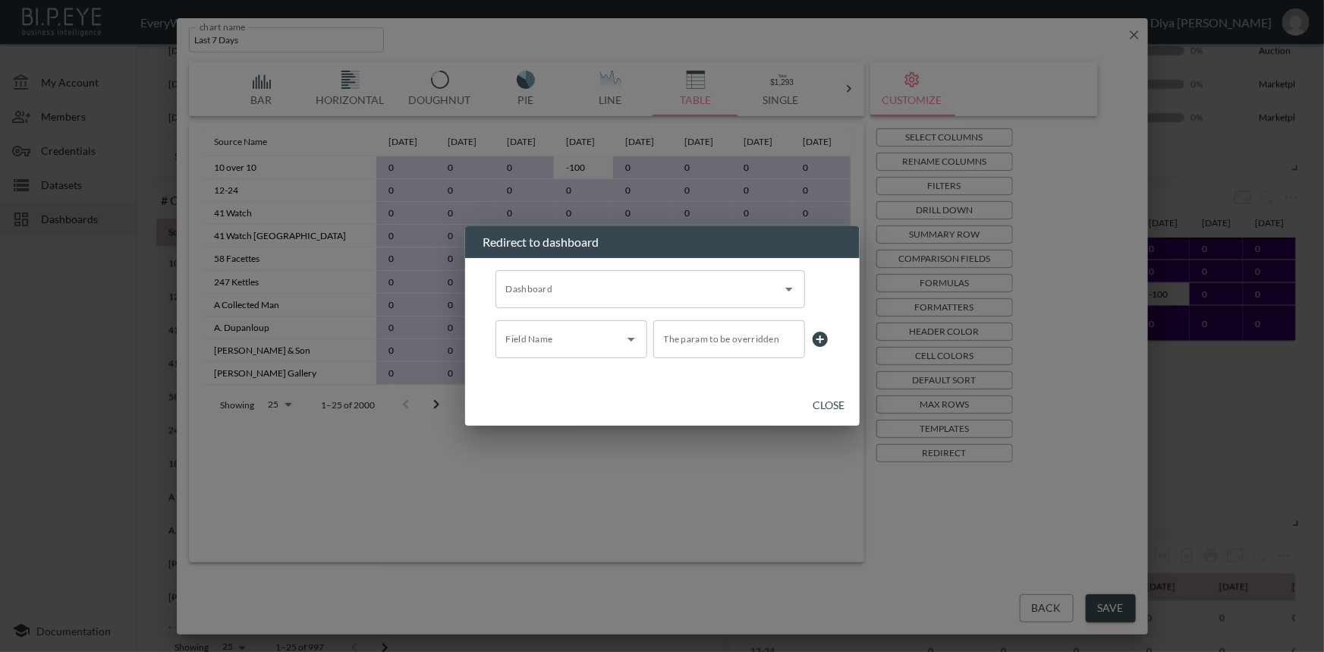
click at [831, 406] on button "Close" at bounding box center [829, 405] width 49 height 28
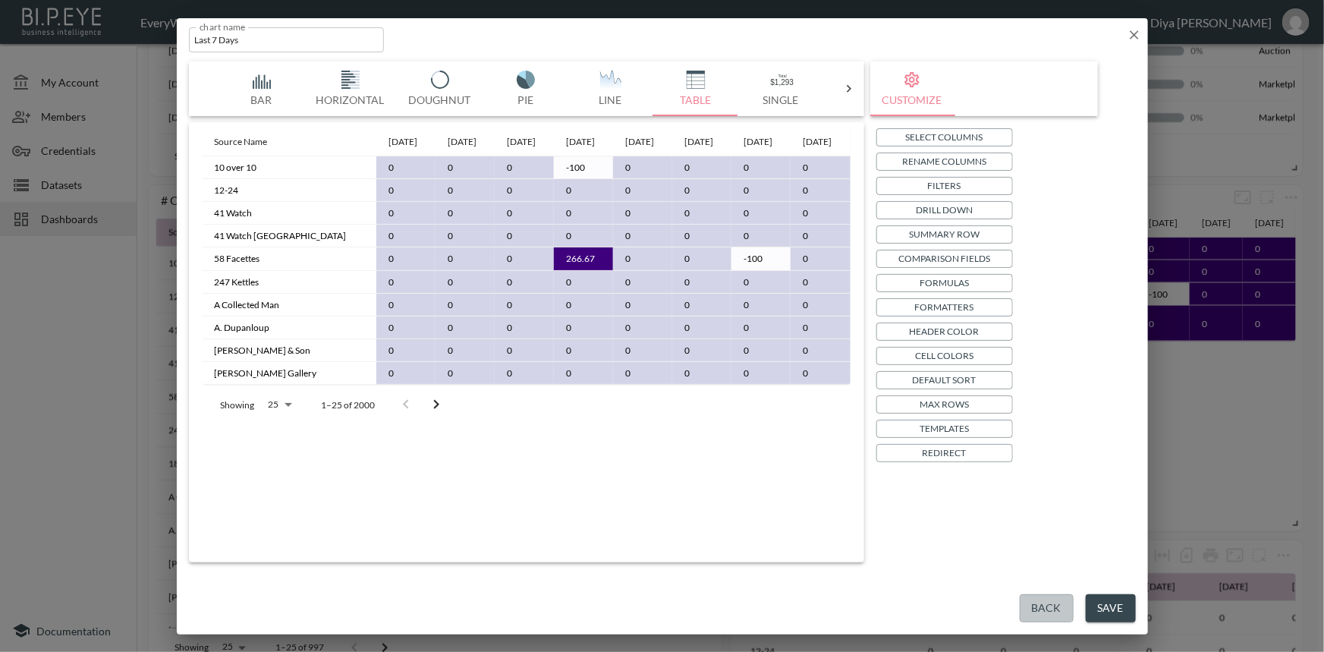
click at [1046, 605] on button "Back" at bounding box center [1046, 608] width 54 height 28
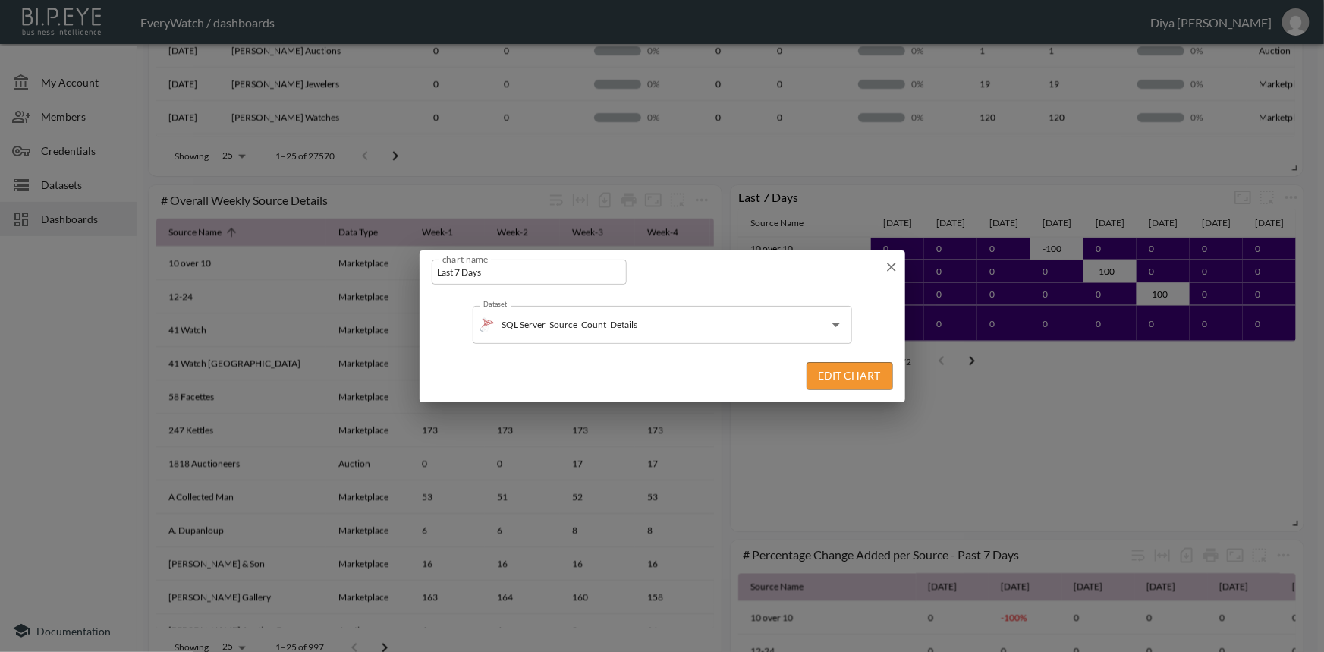
click at [900, 262] on div "chart name Last 7 Days chart name" at bounding box center [661, 268] width 485 height 37
click at [891, 264] on icon "button" at bounding box center [891, 266] width 15 height 15
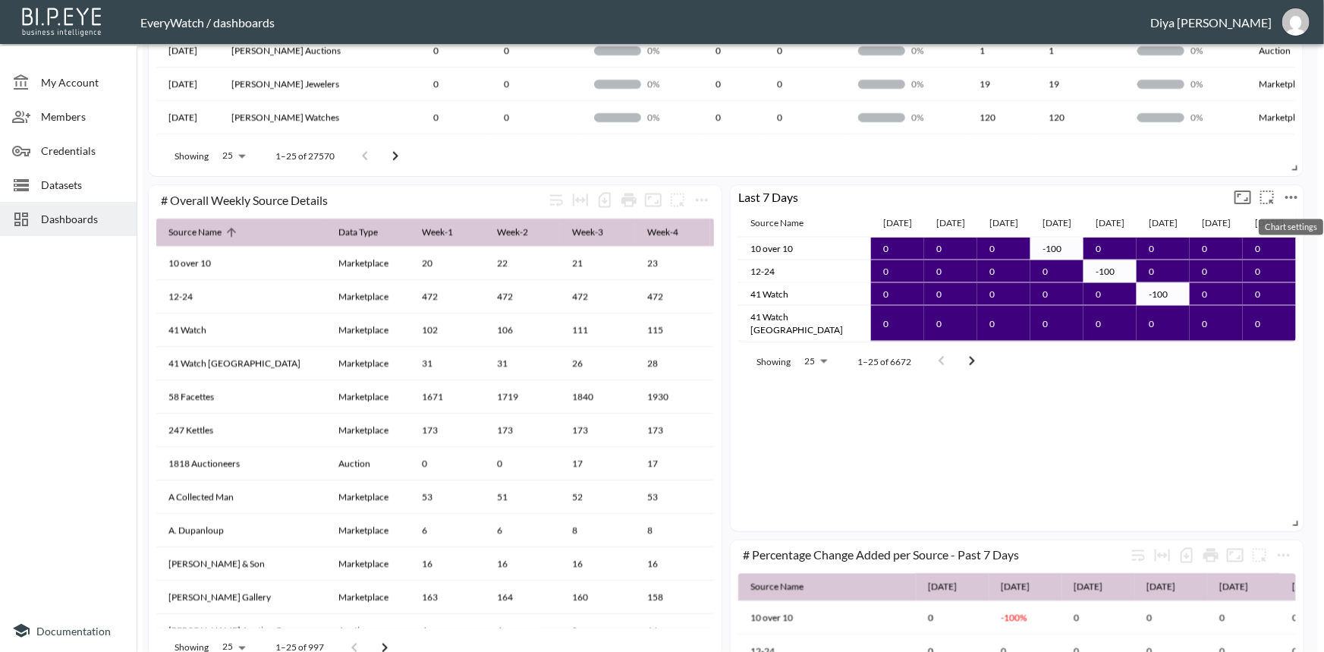
click at [1292, 192] on icon "more" at bounding box center [1291, 197] width 18 height 18
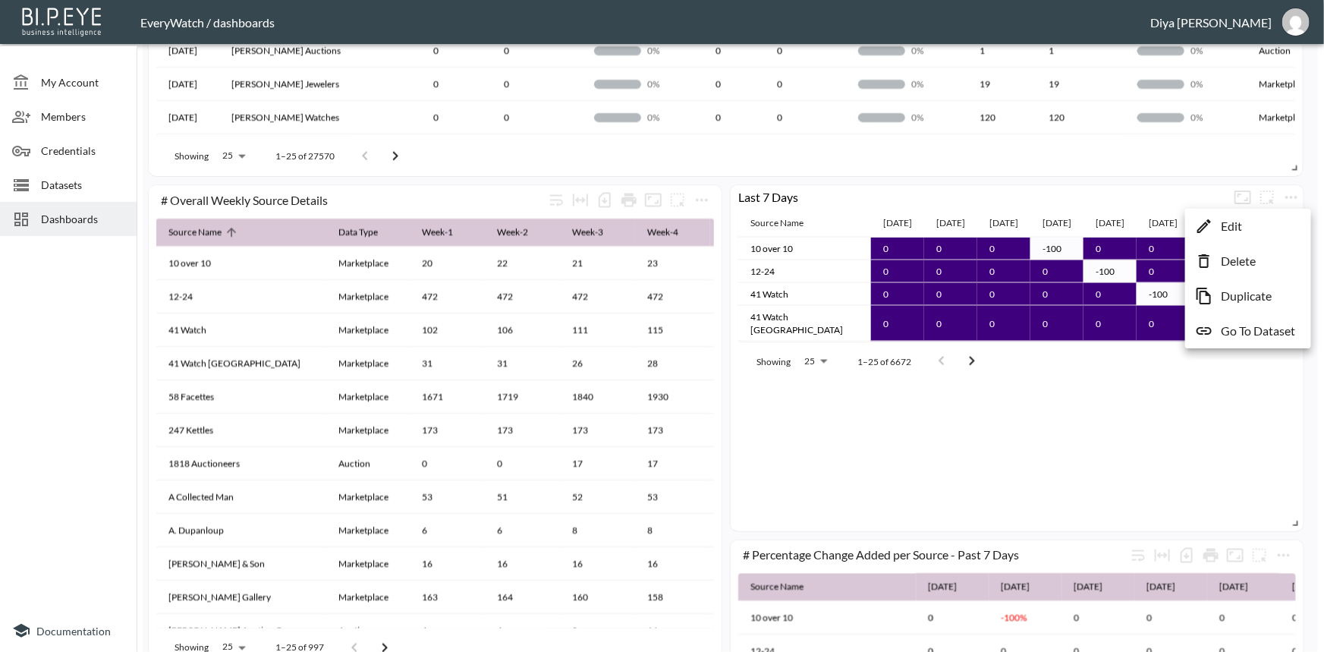
click at [1239, 256] on p "Delete" at bounding box center [1237, 261] width 35 height 18
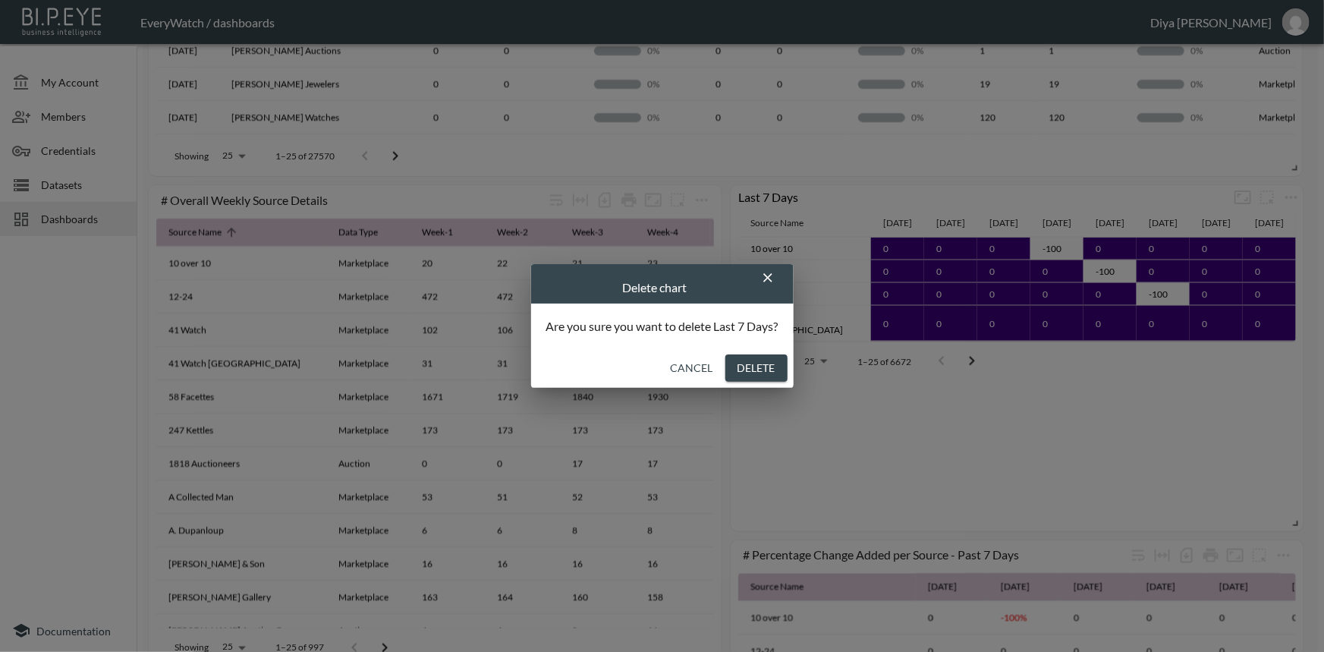
click at [696, 366] on button "Cancel" at bounding box center [691, 368] width 55 height 28
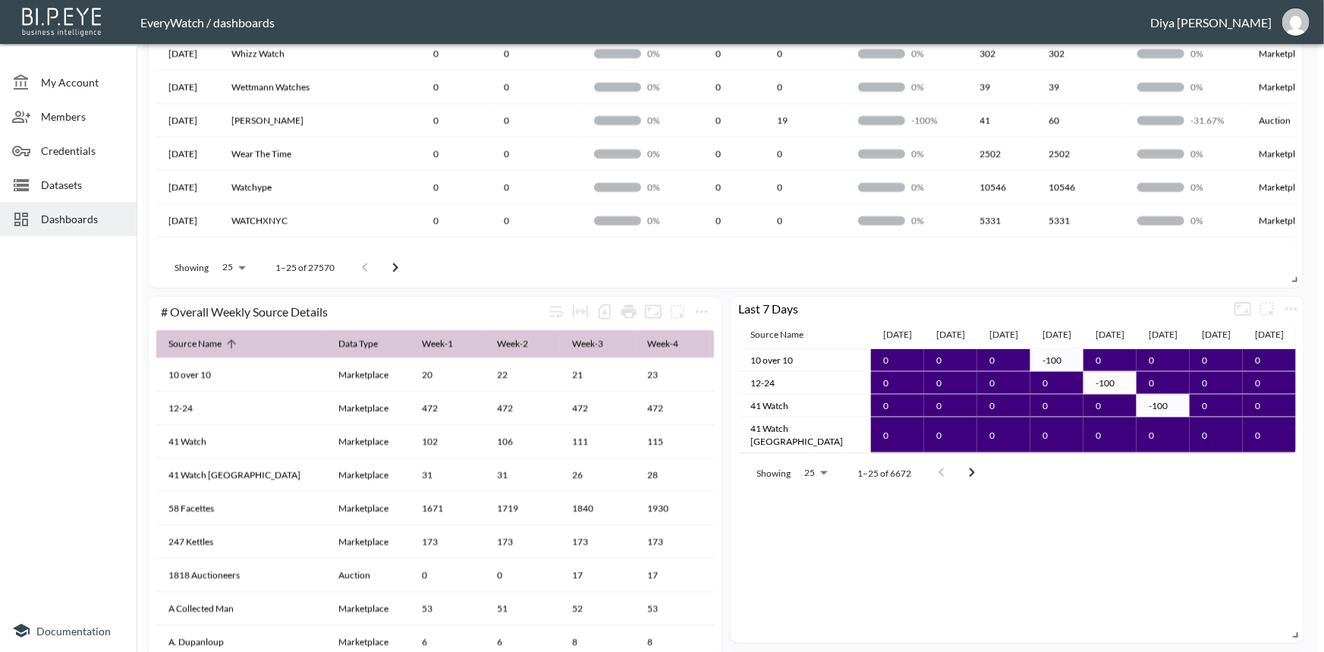
scroll to position [1172, 0]
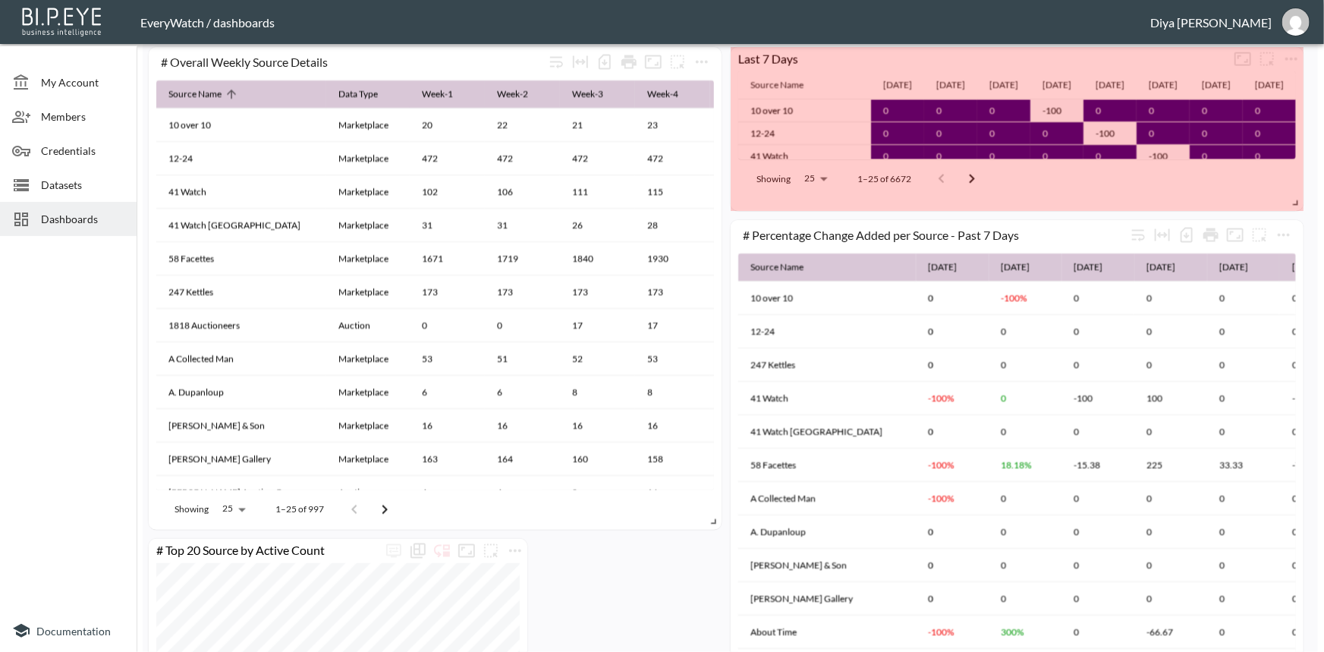
drag, startPoint x: 1299, startPoint y: 386, endPoint x: 1301, endPoint y: 204, distance: 182.1
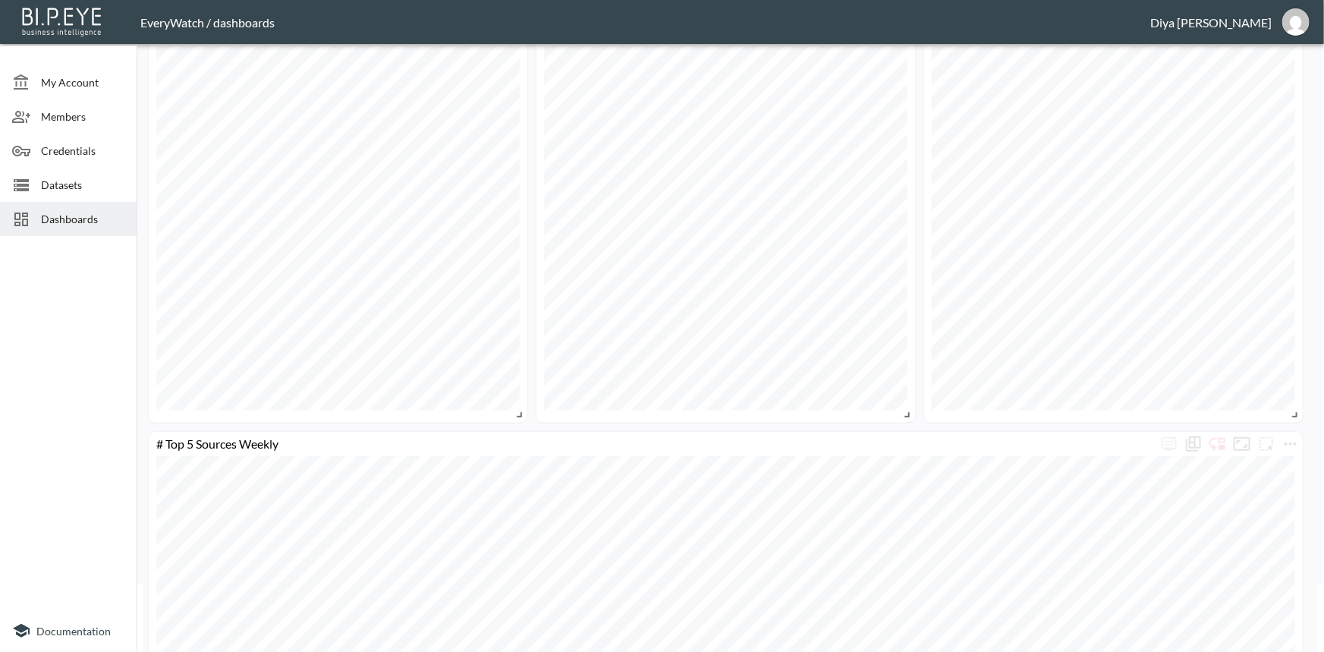
scroll to position [0, 0]
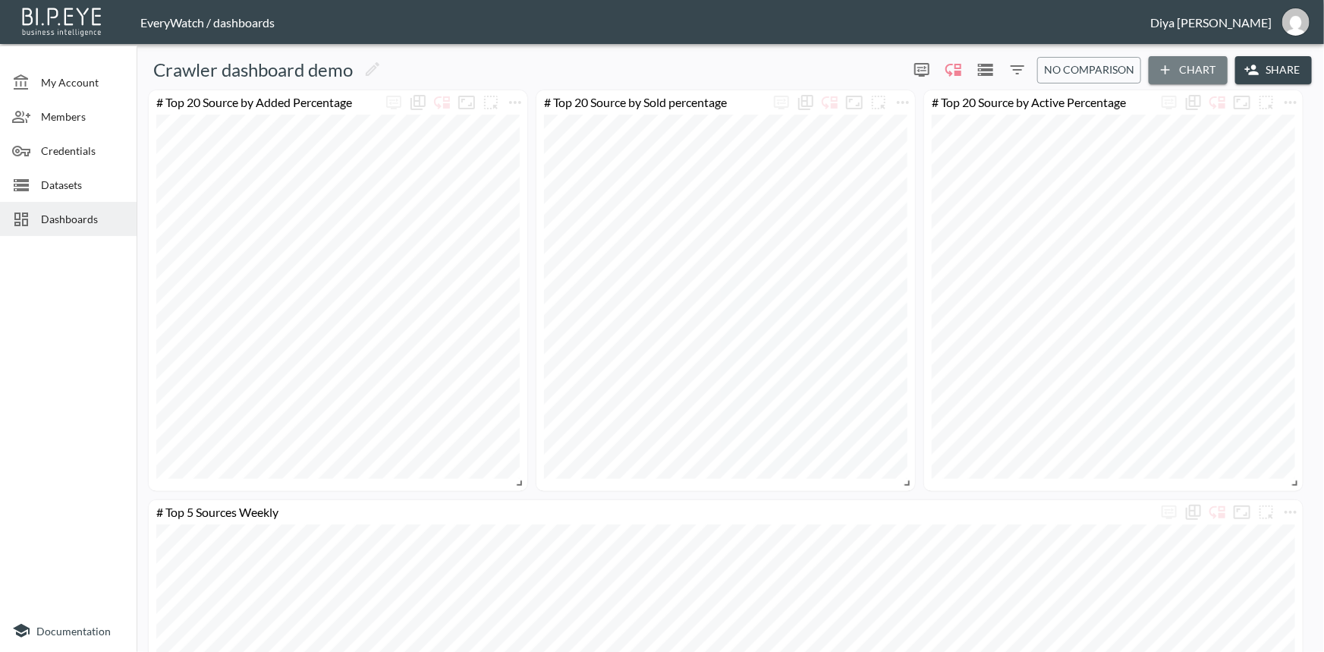
click at [1161, 73] on icon "button" at bounding box center [1164, 69] width 15 height 15
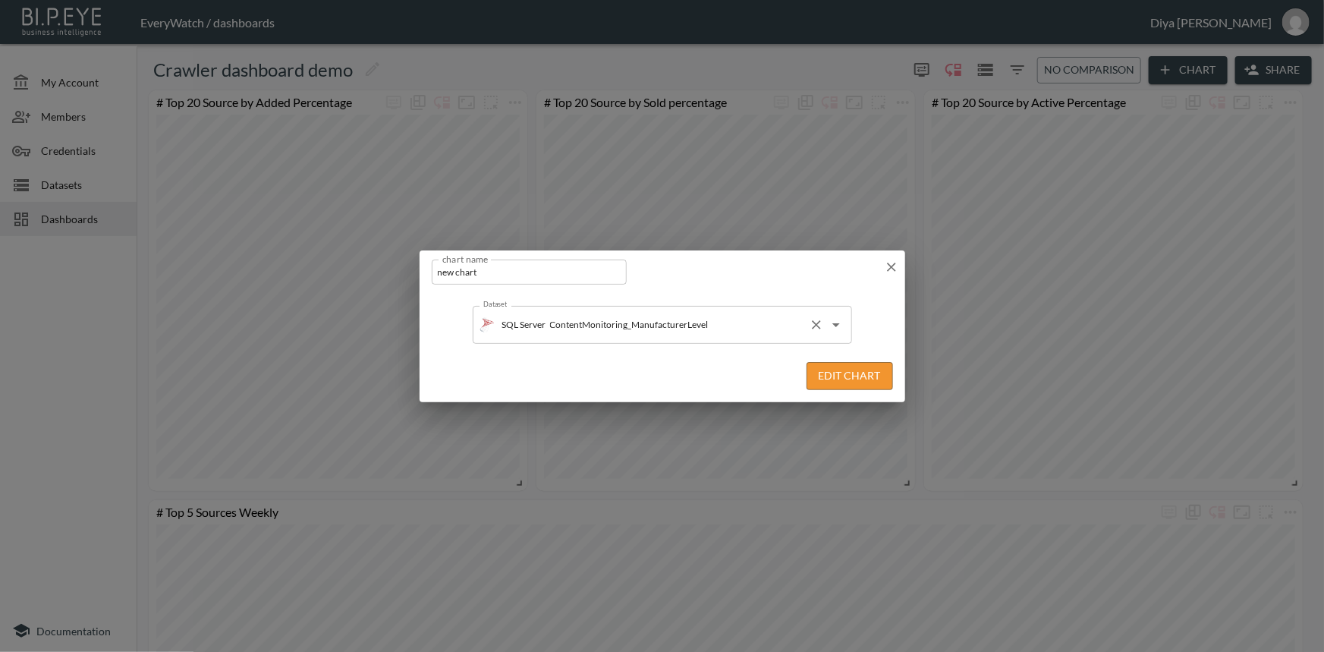
click at [737, 334] on input "ContentMonitoring_ManufacturerLevel" at bounding box center [674, 324] width 256 height 24
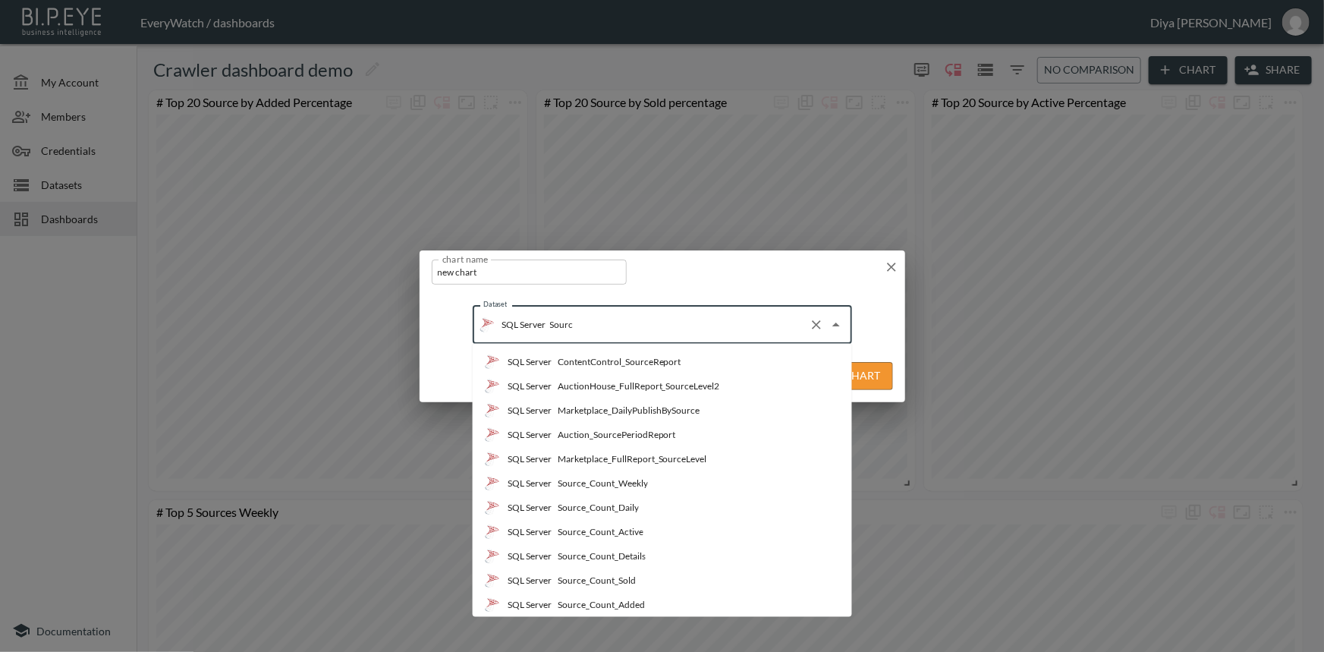
type input "Source"
click at [635, 551] on div "Source_Count_Details" at bounding box center [601, 556] width 88 height 14
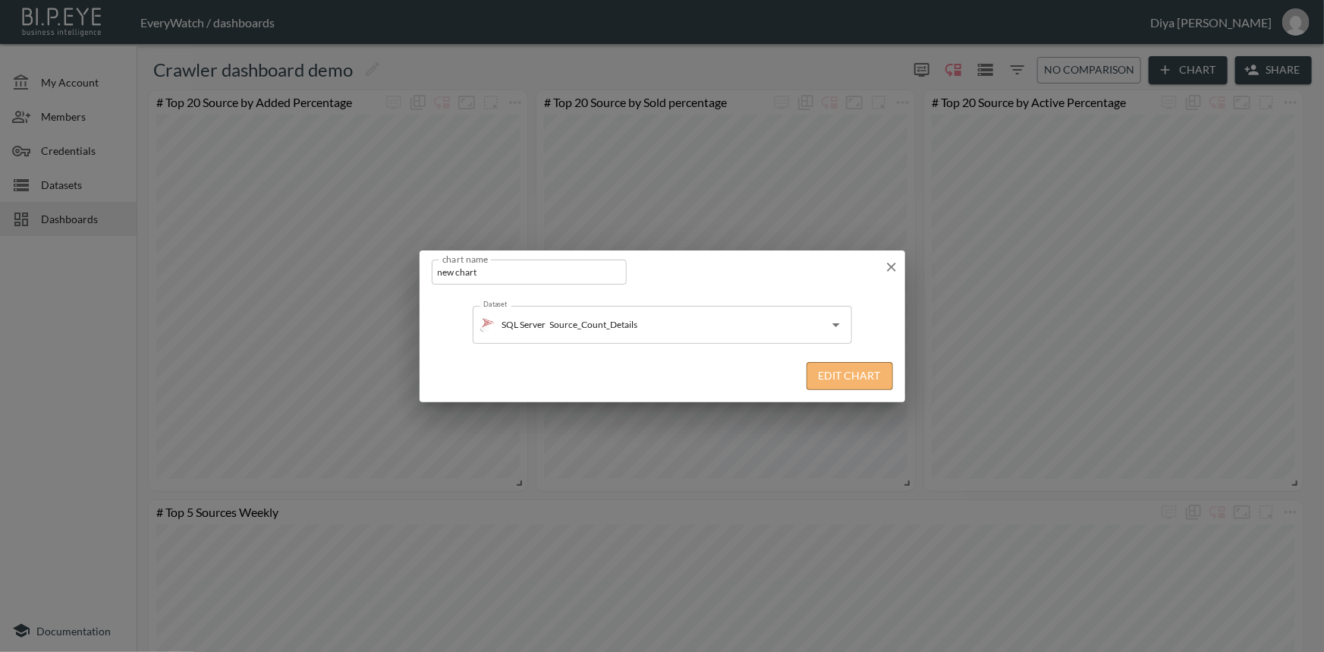
click at [834, 375] on button "Edit Chart" at bounding box center [849, 376] width 86 height 28
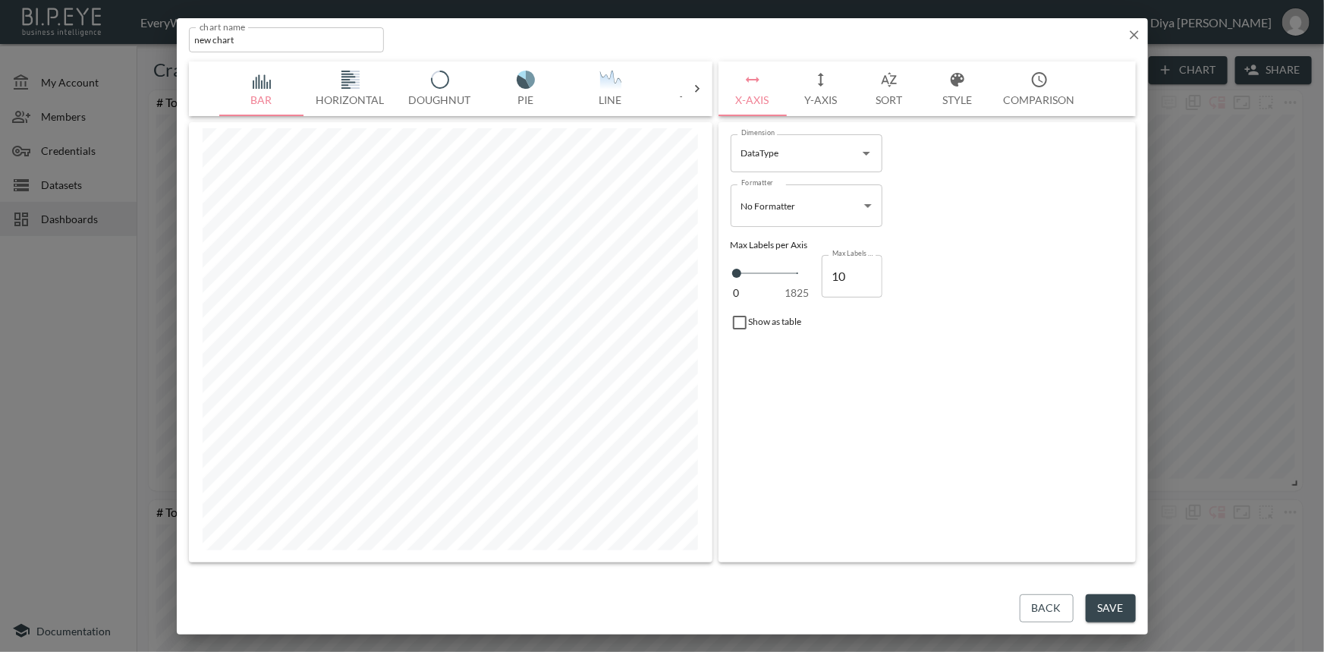
click at [695, 83] on icon at bounding box center [696, 88] width 15 height 15
click at [246, 93] on button "Table" at bounding box center [263, 88] width 85 height 55
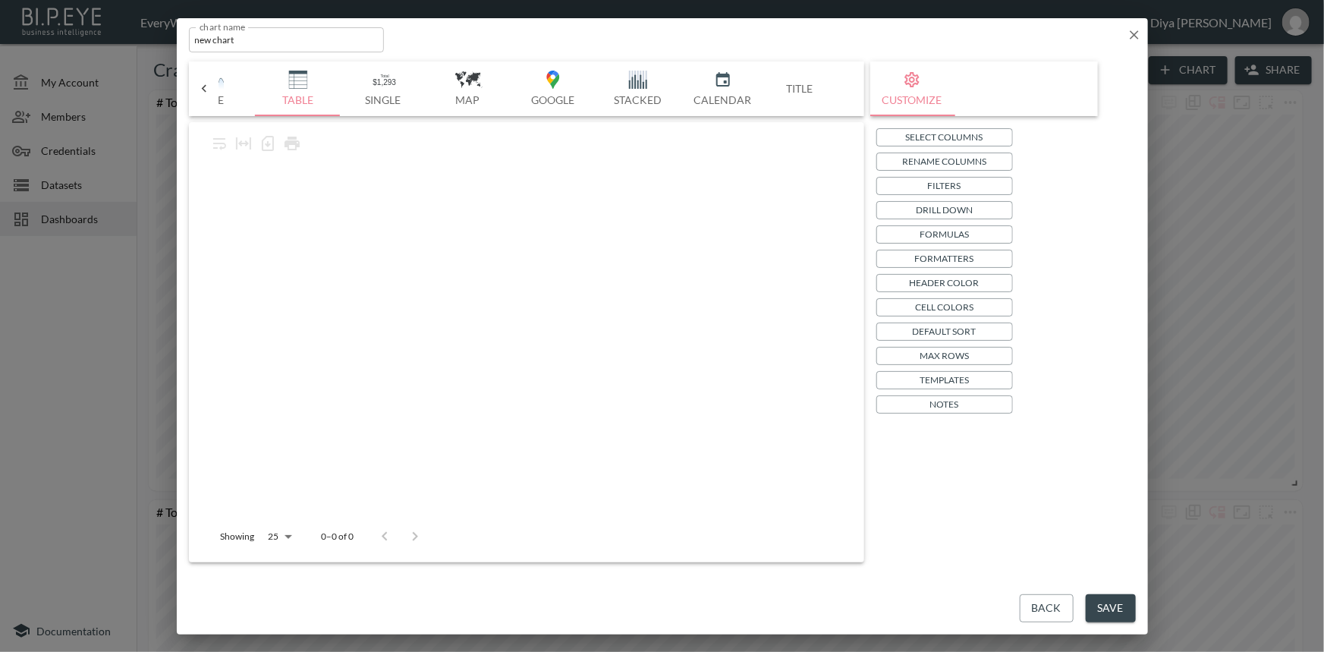
scroll to position [0, 396]
click at [953, 360] on p "Max Rows" at bounding box center [943, 355] width 49 height 16
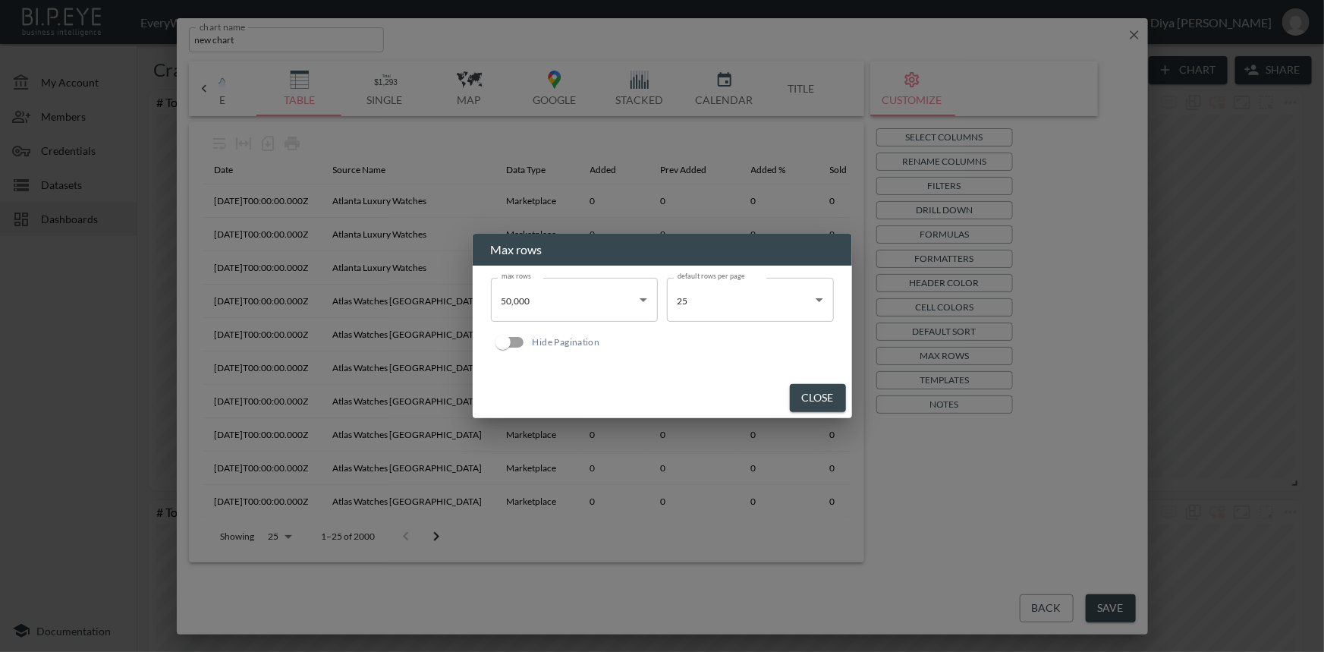
click at [617, 311] on body "BI.P.EYE, Interactive Analytics Dashboards - app EveryWatch / dashboards Diya […" at bounding box center [662, 326] width 1324 height 652
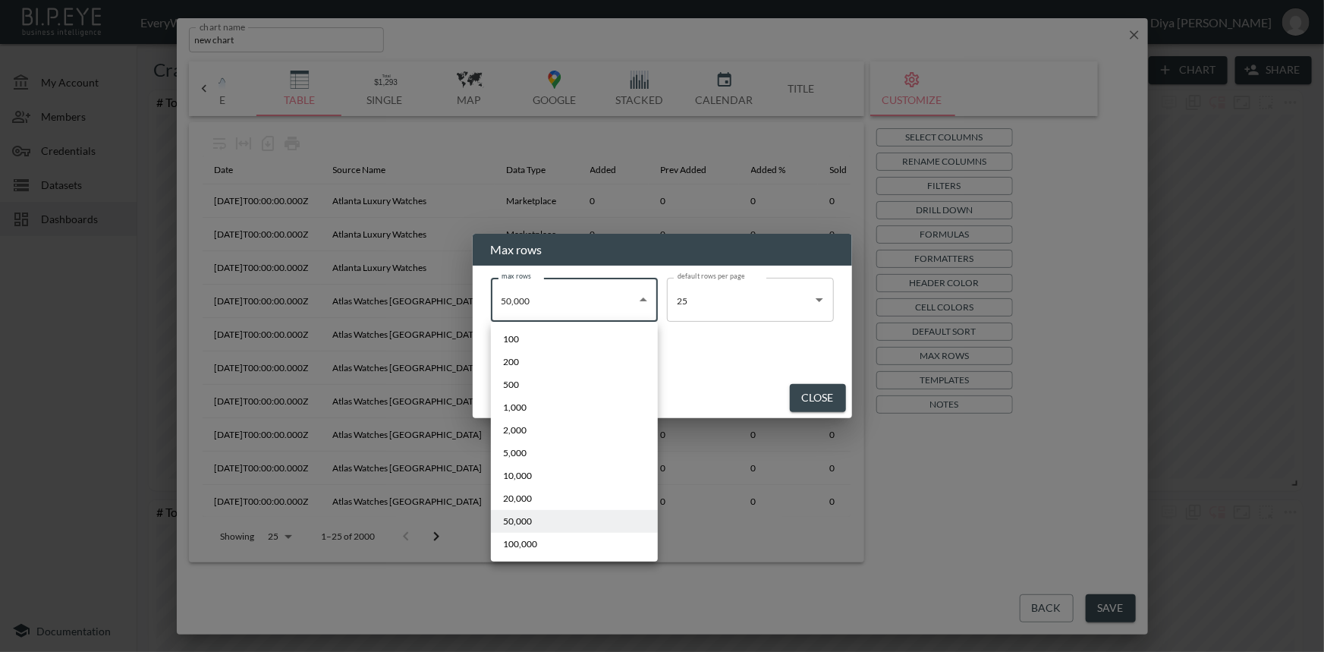
click at [564, 542] on li "100,000" at bounding box center [574, 543] width 167 height 23
type input "100000"
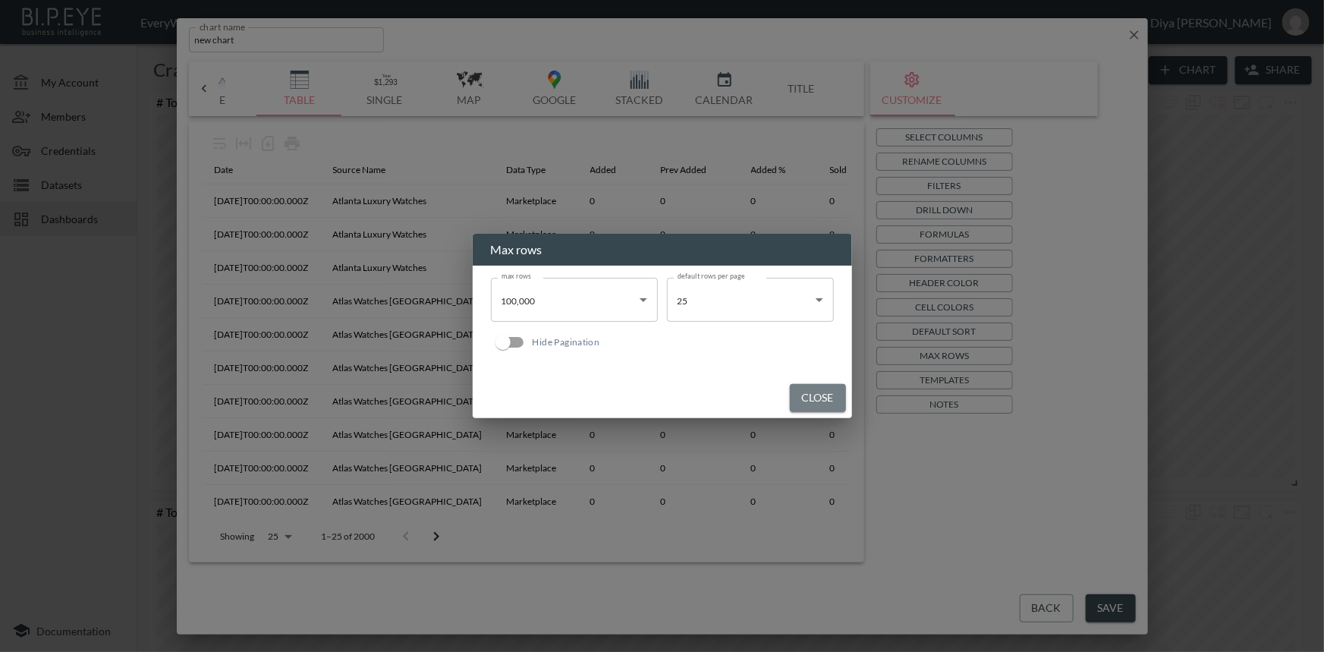
click at [806, 397] on button "Close" at bounding box center [818, 398] width 56 height 28
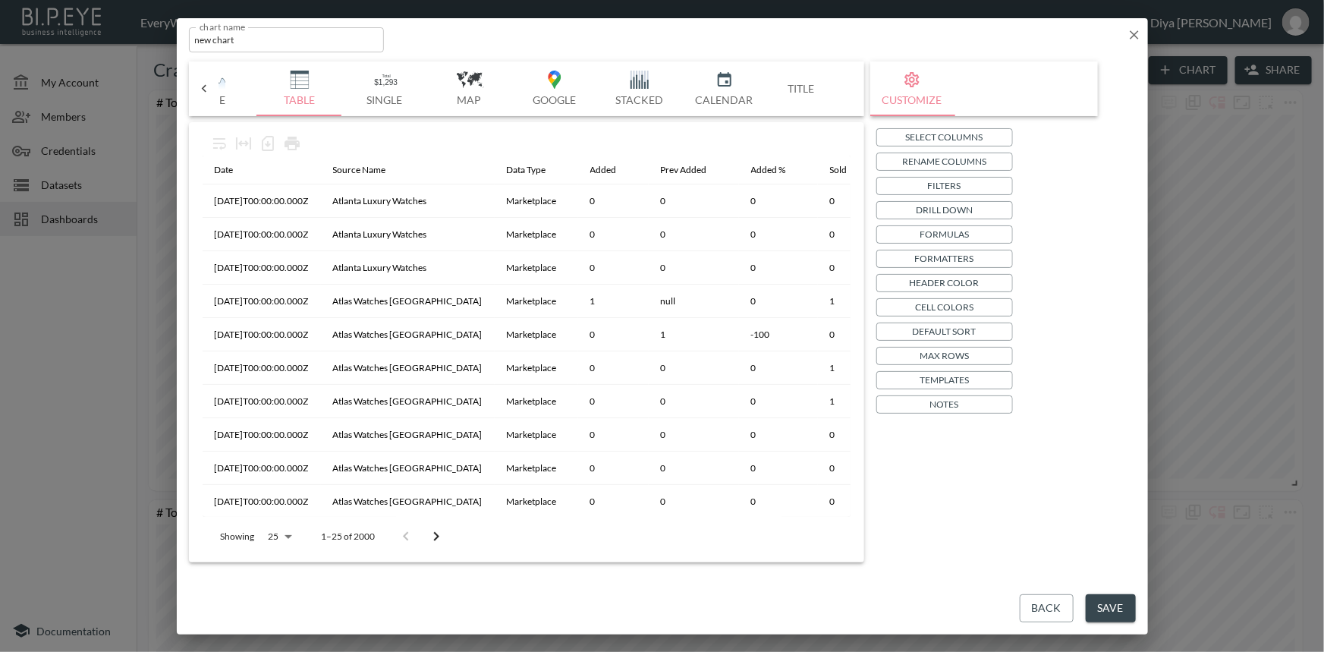
click at [941, 253] on p "Formatters" at bounding box center [944, 258] width 59 height 16
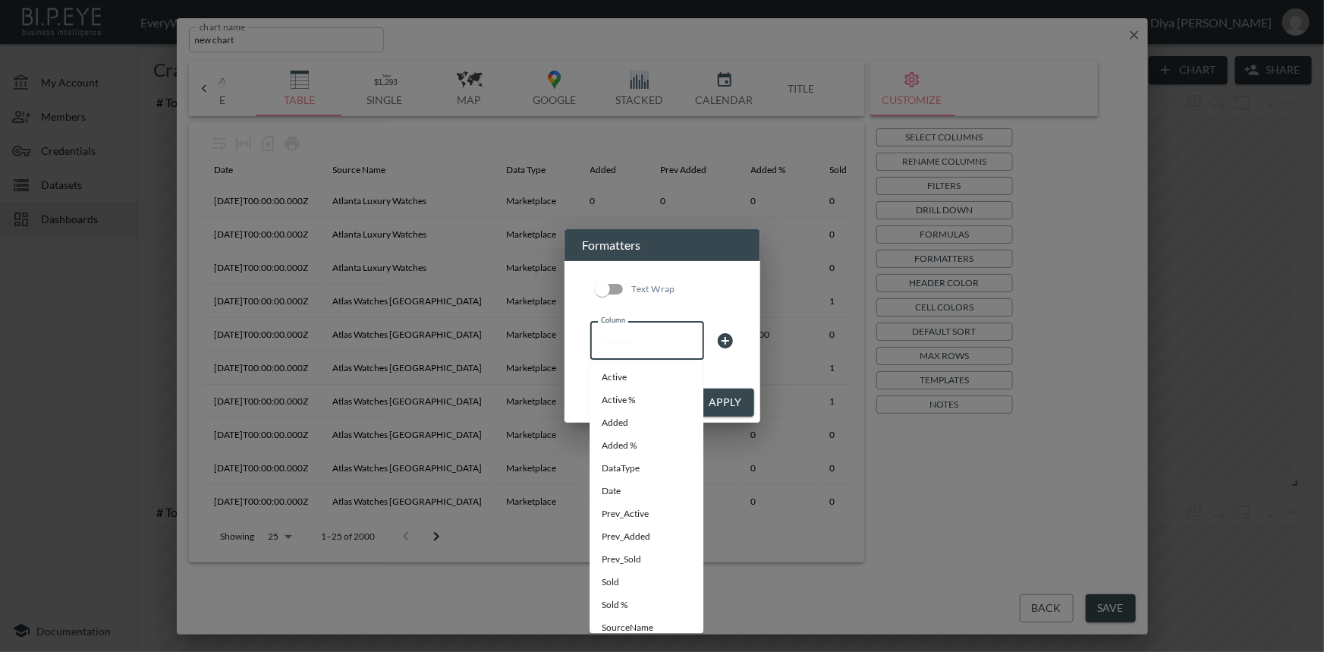
drag, startPoint x: 599, startPoint y: 344, endPoint x: 626, endPoint y: 345, distance: 26.6
click at [599, 345] on input "Column" at bounding box center [647, 340] width 100 height 24
click at [618, 492] on li "Date" at bounding box center [646, 491] width 114 height 23
type input "Date"
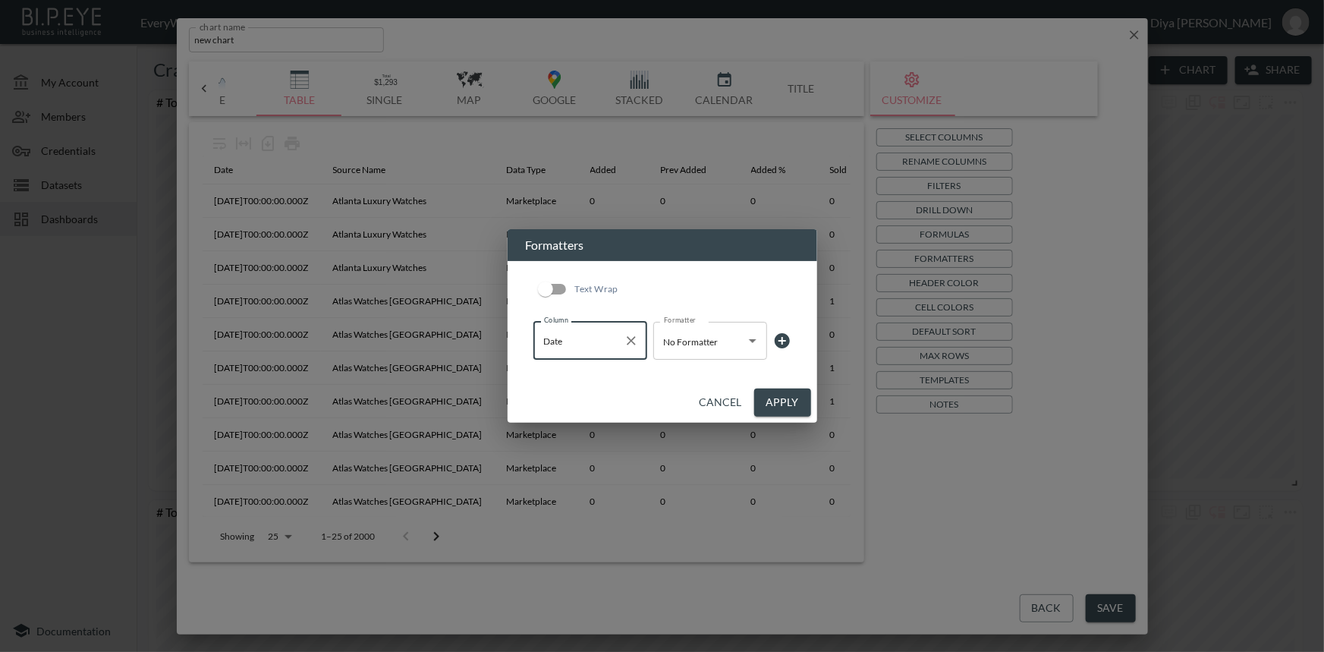
click at [713, 341] on body "BI.P.EYE, Interactive Analytics Dashboards - app EveryWatch / dashboards Diya […" at bounding box center [662, 326] width 1324 height 652
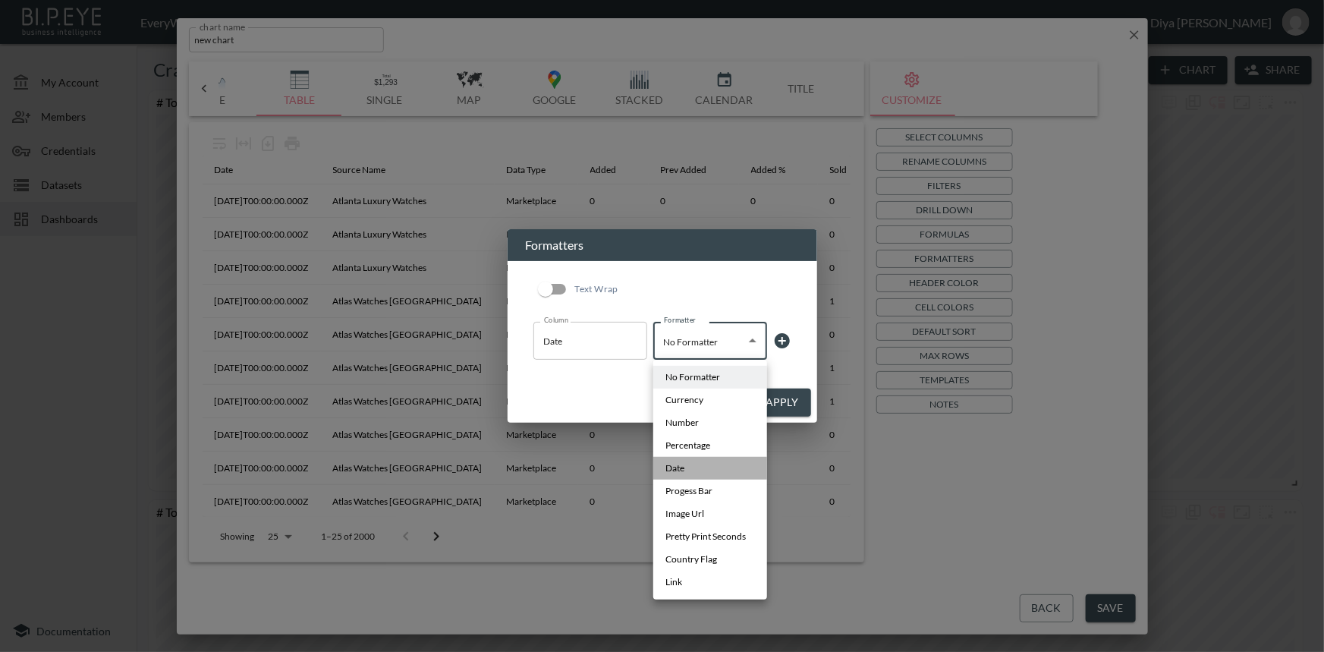
click at [692, 463] on li "Date" at bounding box center [710, 468] width 114 height 23
type input "Date"
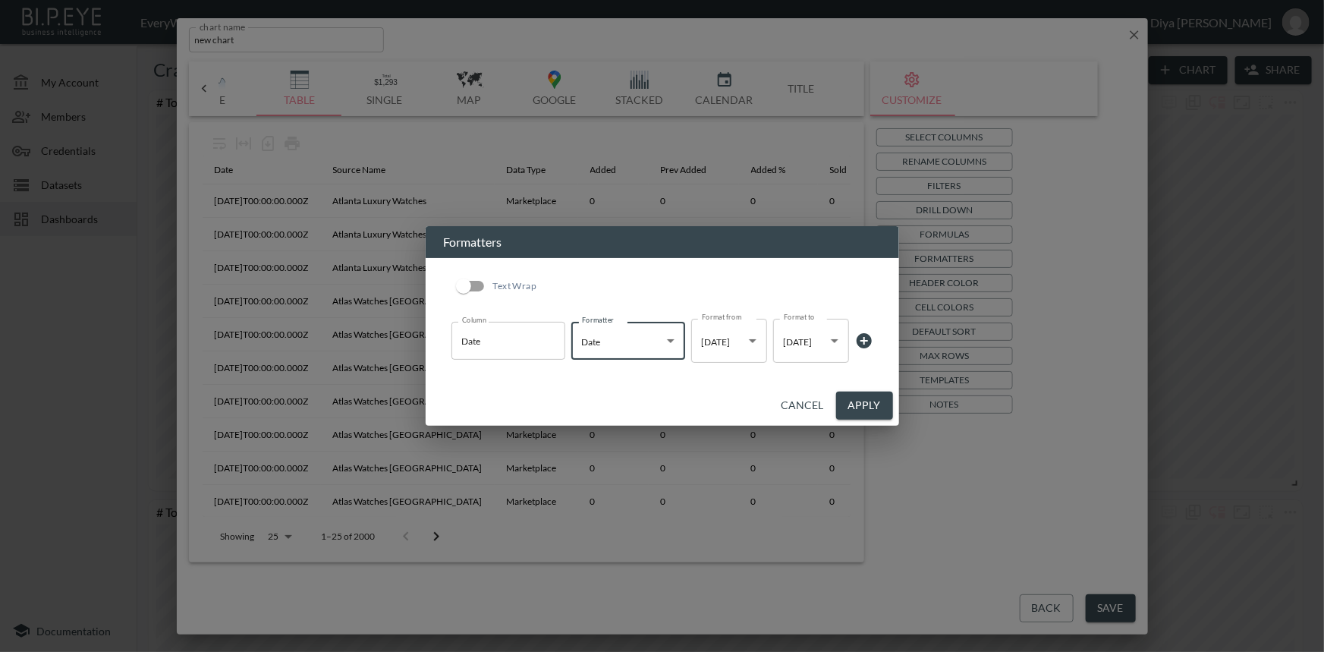
click at [843, 404] on button "Apply" at bounding box center [864, 405] width 57 height 28
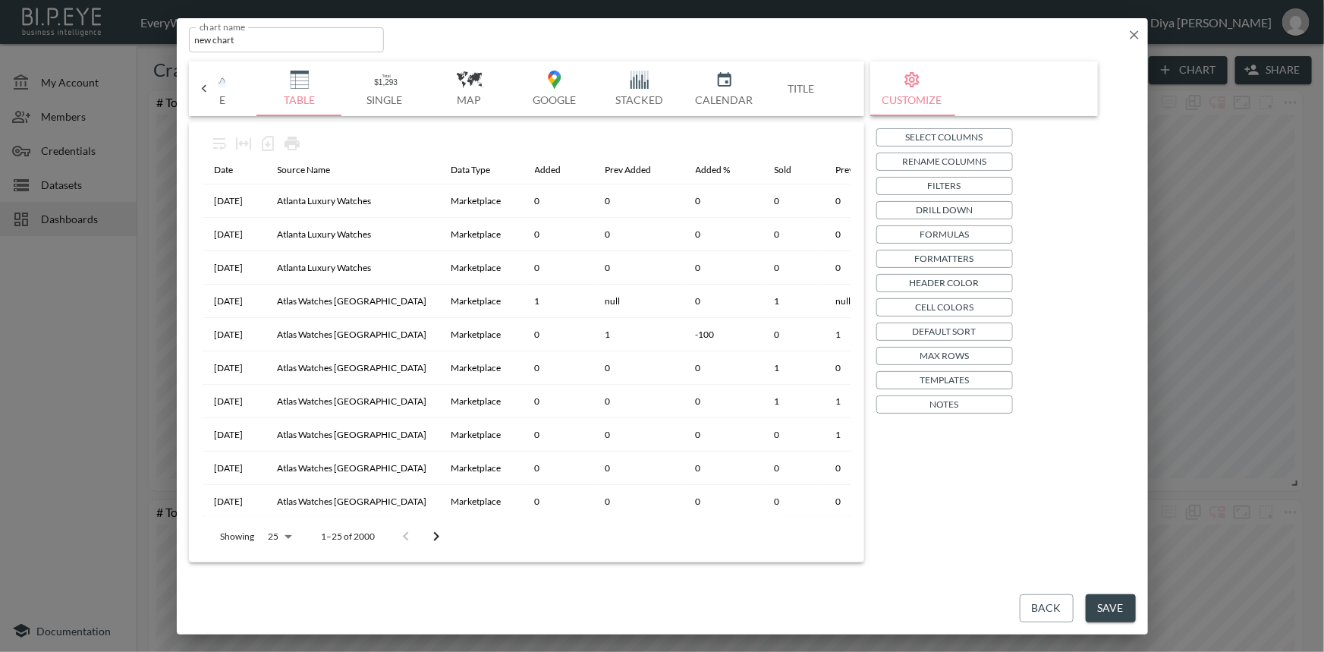
click at [942, 381] on p "Templates" at bounding box center [943, 380] width 49 height 16
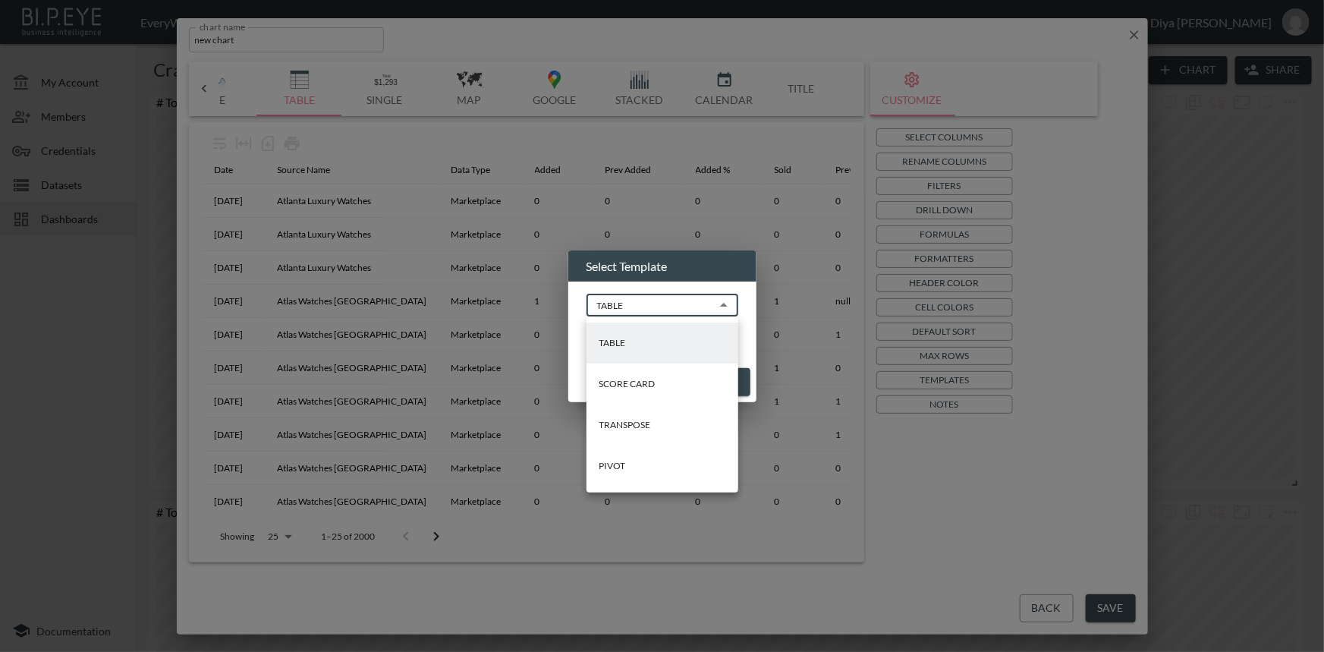
click at [688, 311] on body "BI.P.EYE, Interactive Analytics Dashboards - app EveryWatch / dashboards Diya […" at bounding box center [662, 326] width 1324 height 652
click at [618, 460] on p "PIVOT" at bounding box center [611, 466] width 27 height 14
type input "PIVOT"
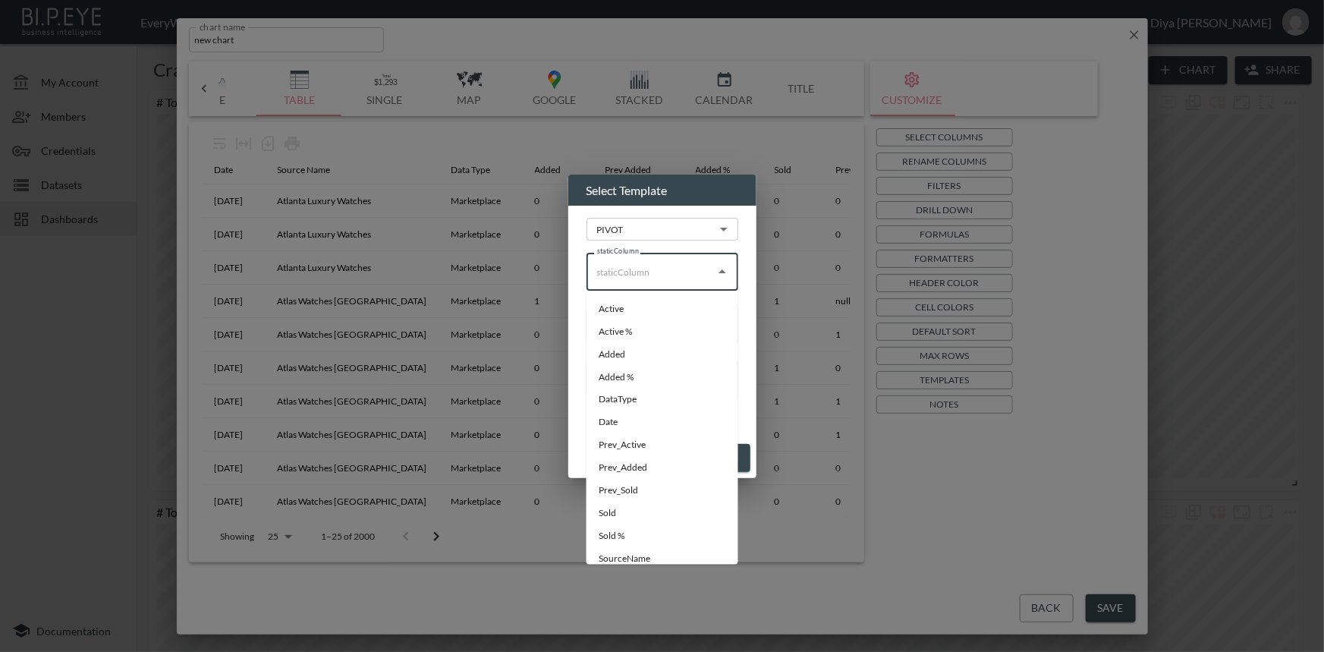
click at [637, 278] on input "staticColumn" at bounding box center [650, 271] width 115 height 24
click at [613, 558] on li "SourceName" at bounding box center [662, 559] width 152 height 23
type input "SourceName"
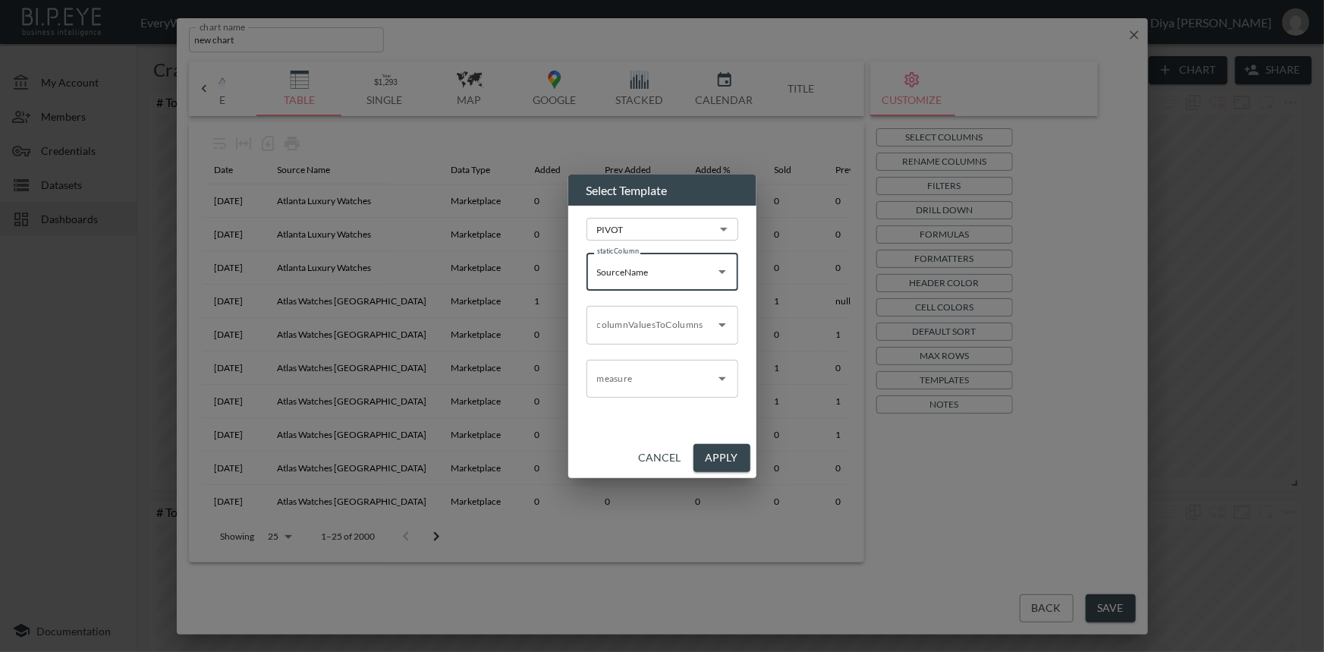
click at [628, 326] on input "columnValuesToColumns" at bounding box center [650, 324] width 115 height 24
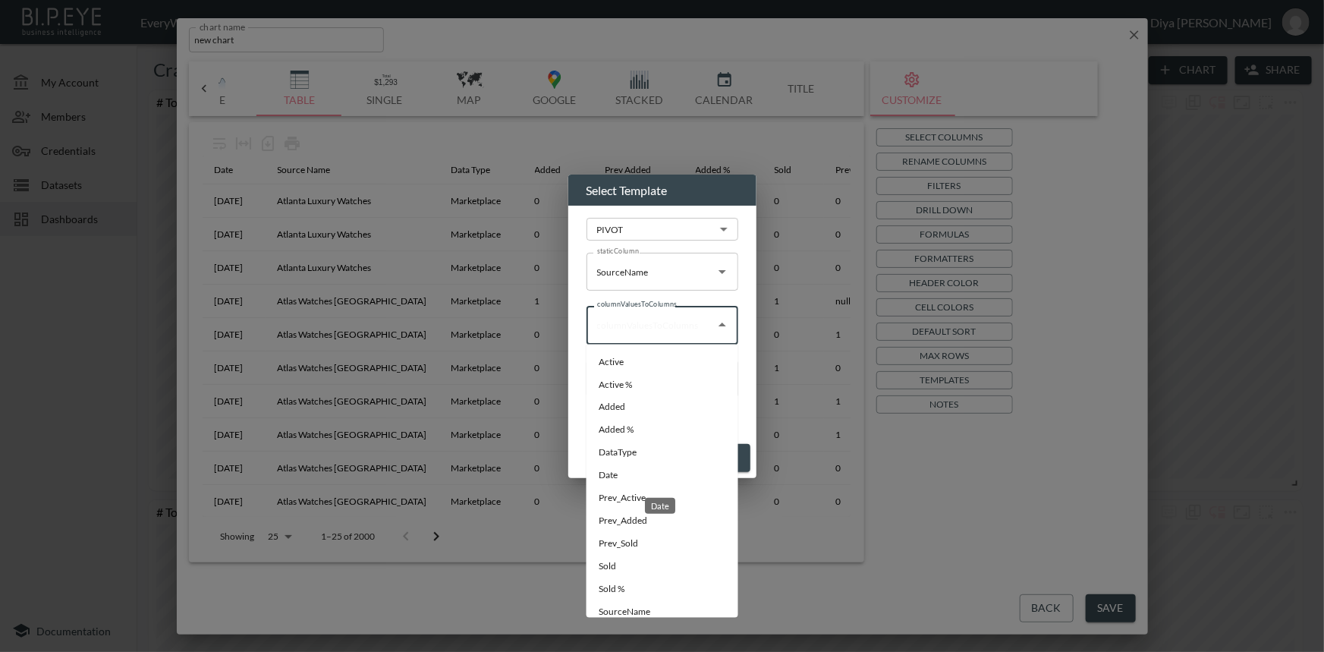
click at [618, 470] on li "Date" at bounding box center [662, 475] width 152 height 23
type input "Date"
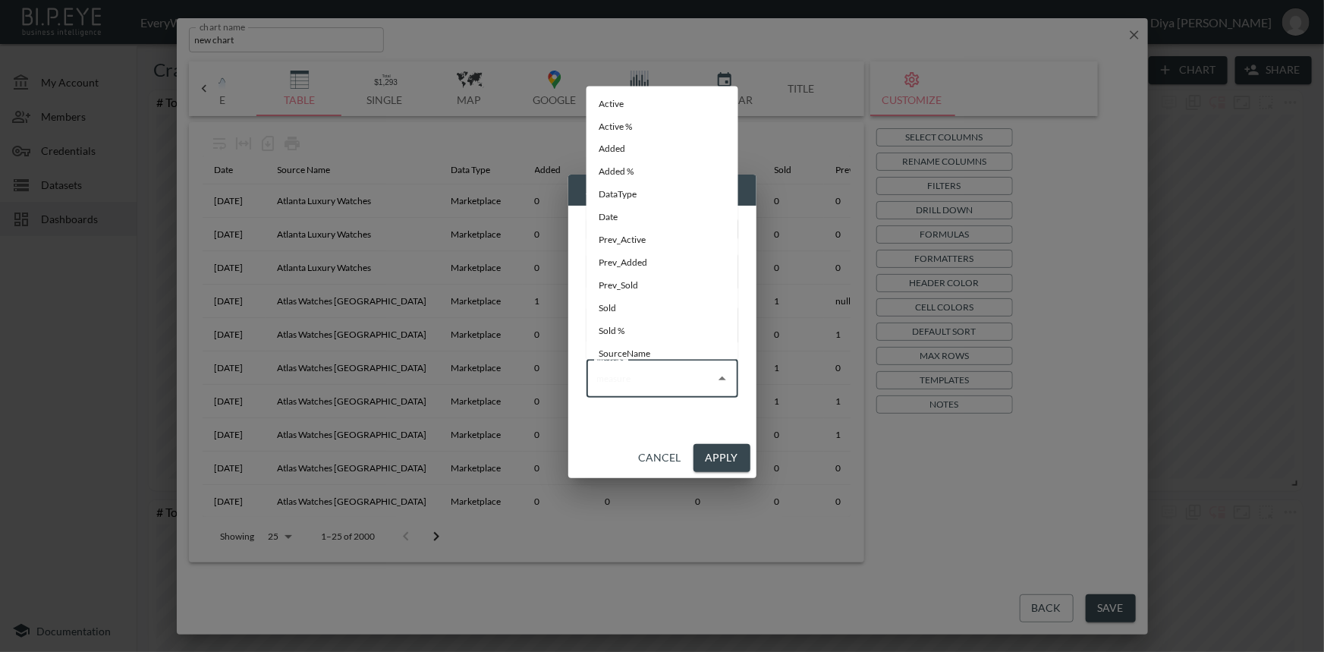
click at [652, 374] on input "measure" at bounding box center [650, 378] width 115 height 24
click at [630, 172] on li "Added %" at bounding box center [662, 172] width 152 height 23
type input "Added %"
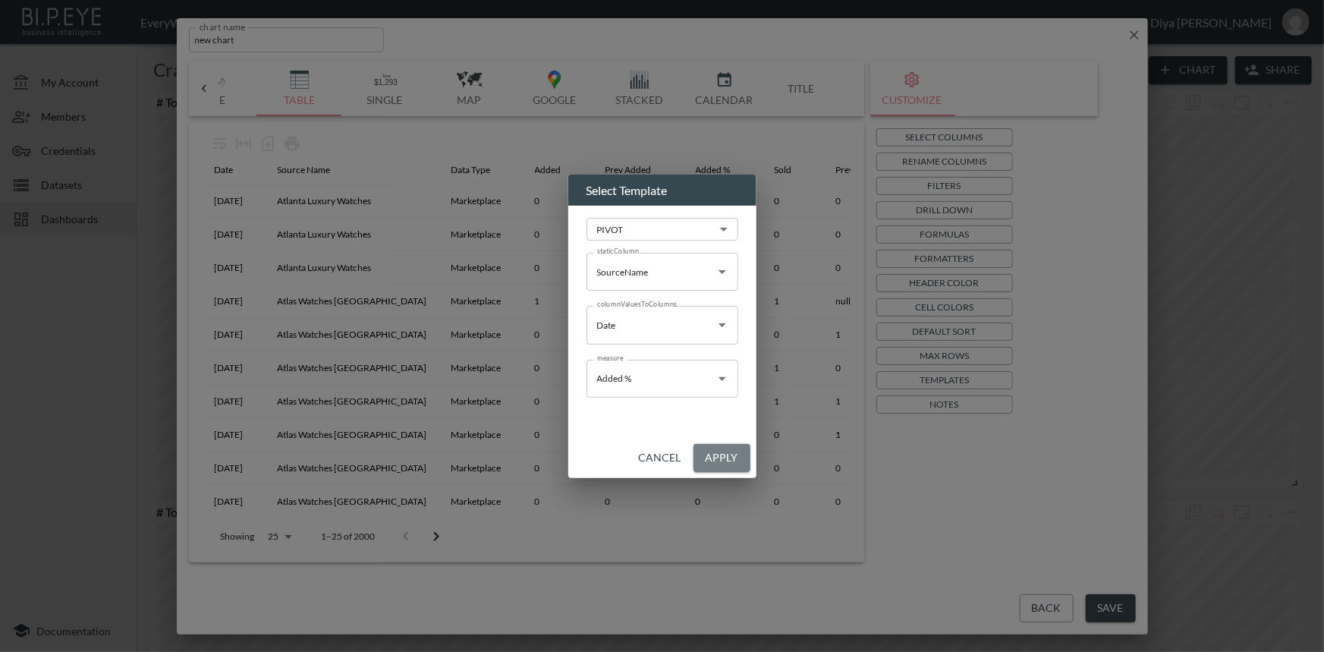
click at [724, 464] on button "Apply" at bounding box center [721, 458] width 57 height 28
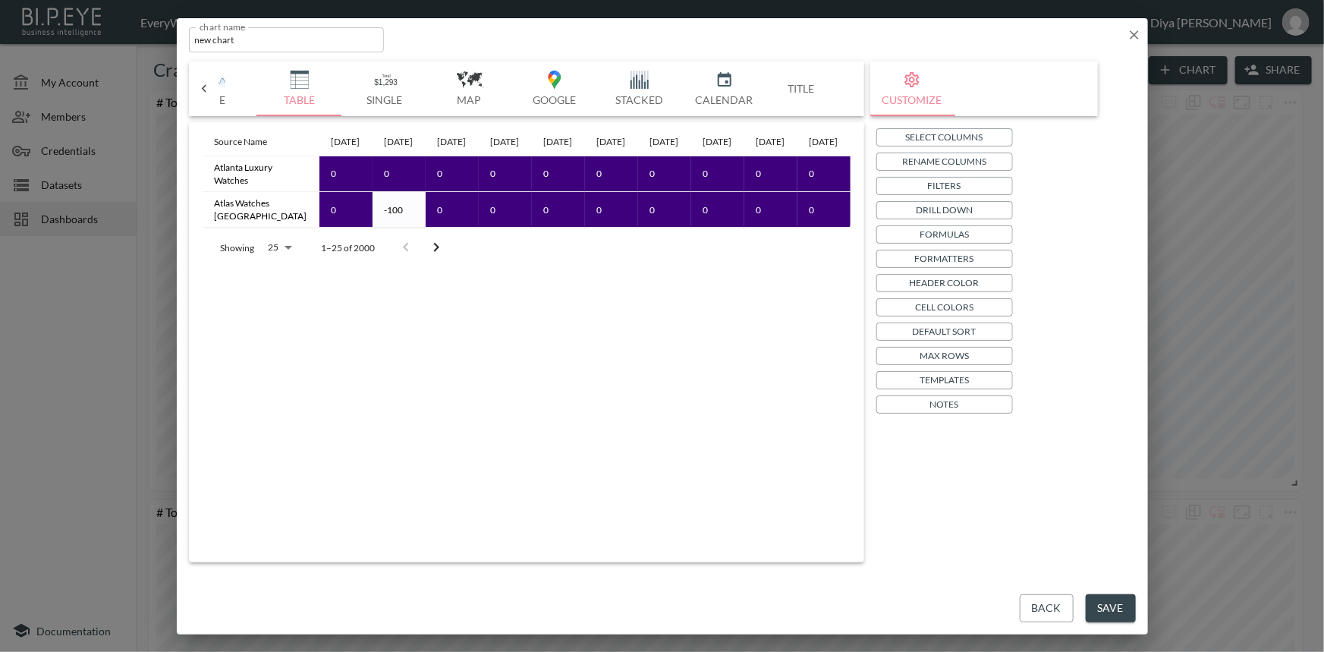
click at [961, 204] on p "Drill Down" at bounding box center [943, 210] width 57 height 16
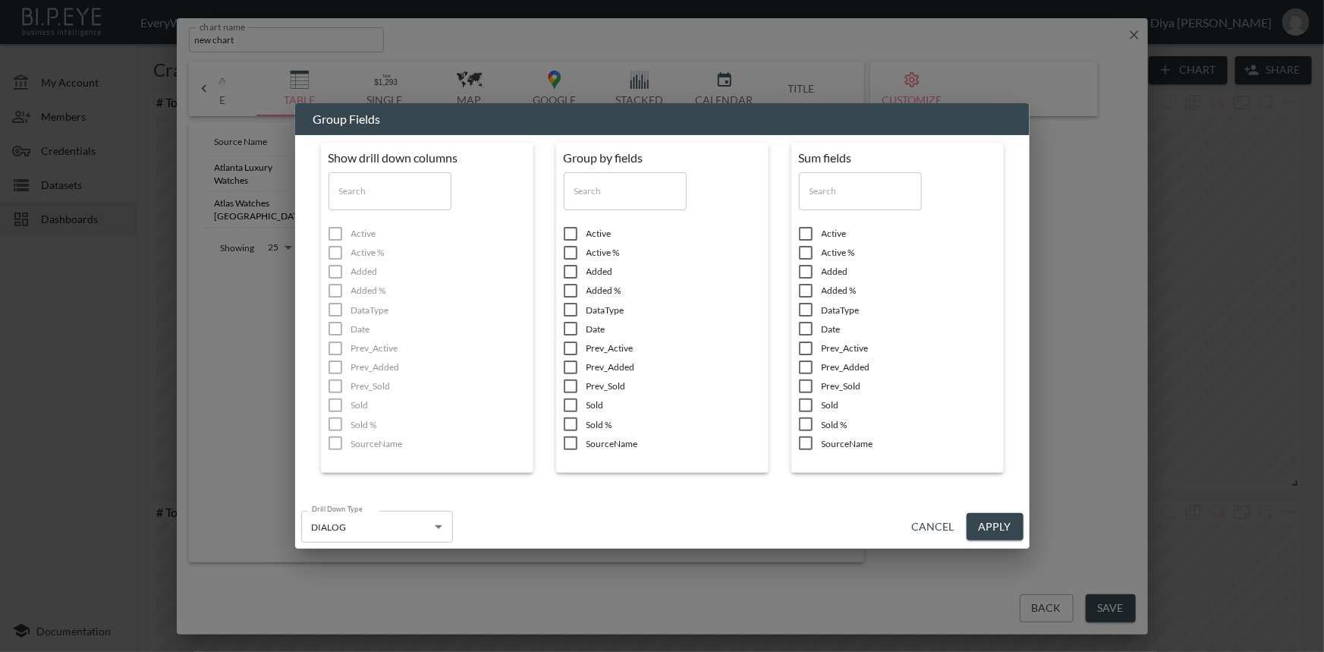
click at [574, 440] on input "checkbox" at bounding box center [570, 442] width 32 height 15
checkbox input "true"
click at [570, 286] on input "checkbox" at bounding box center [570, 290] width 32 height 15
checkbox input "true"
click at [569, 327] on input "checkbox" at bounding box center [570, 328] width 32 height 15
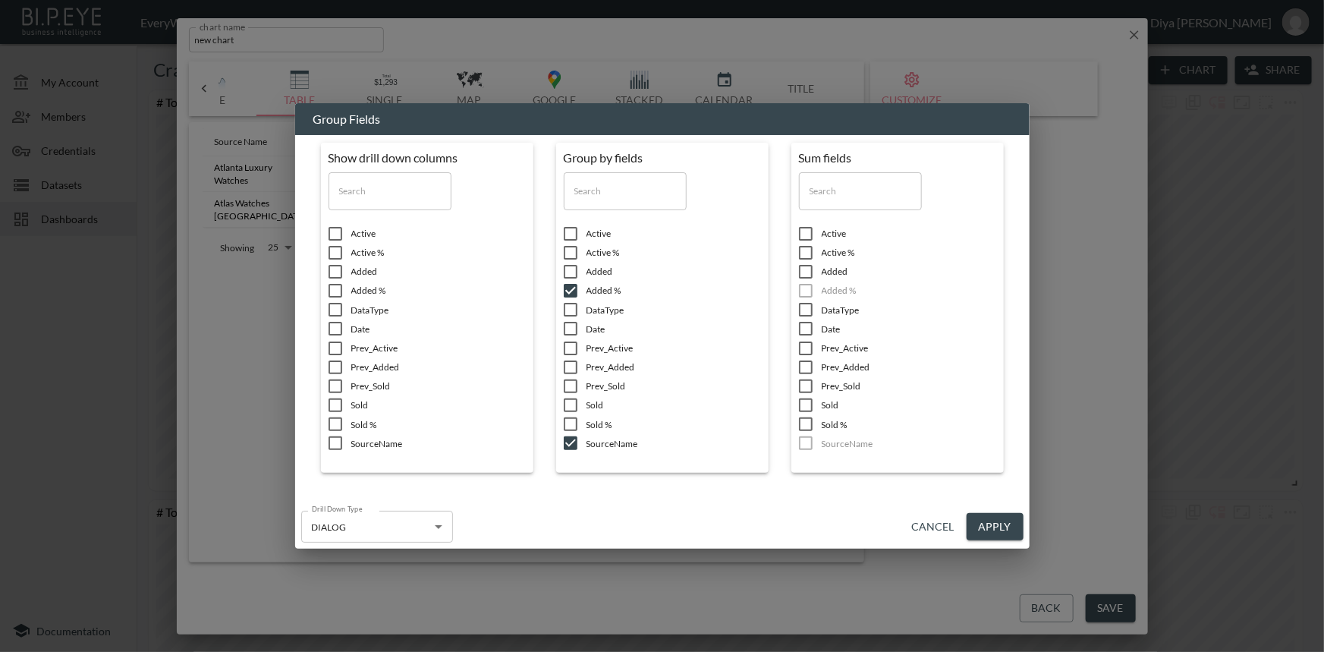
checkbox input "true"
click at [341, 285] on input "checkbox" at bounding box center [335, 290] width 32 height 15
checkbox input "true"
click at [335, 331] on input "checkbox" at bounding box center [335, 328] width 32 height 15
checkbox input "true"
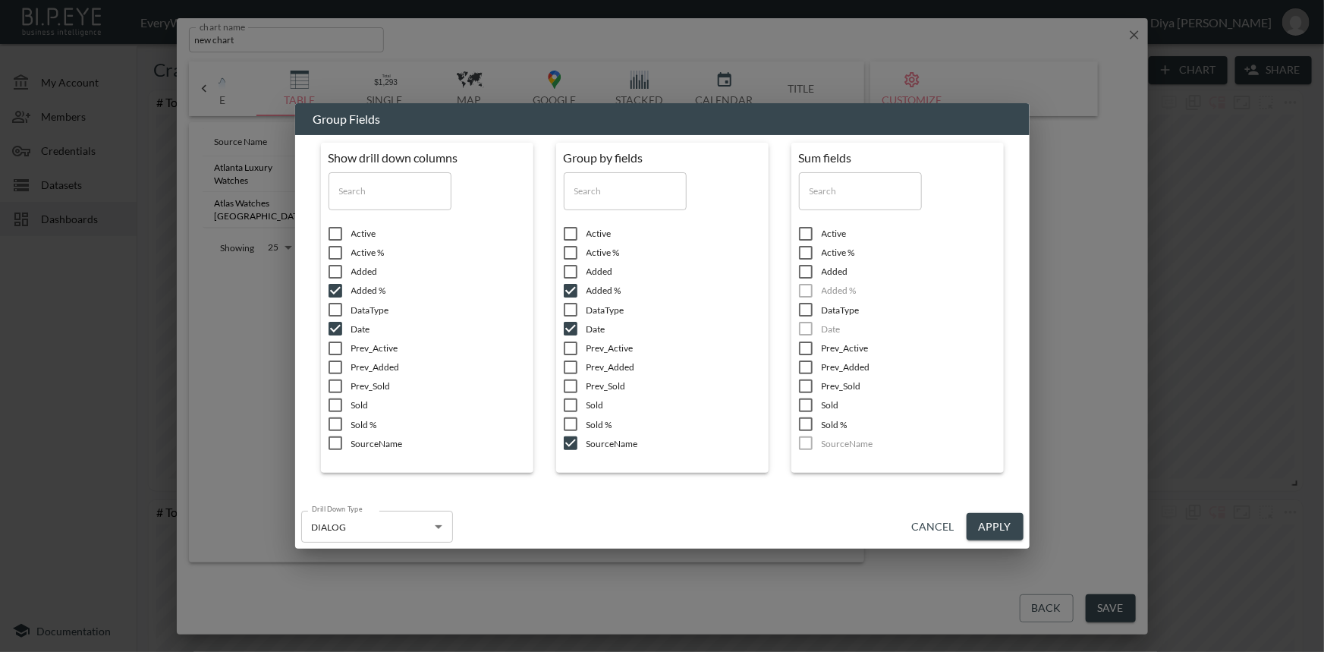
drag, startPoint x: 333, startPoint y: 441, endPoint x: 350, endPoint y: 429, distance: 20.8
click at [333, 441] on input "checkbox" at bounding box center [335, 442] width 32 height 15
checkbox input "true"
click at [987, 522] on button "Apply" at bounding box center [994, 527] width 57 height 28
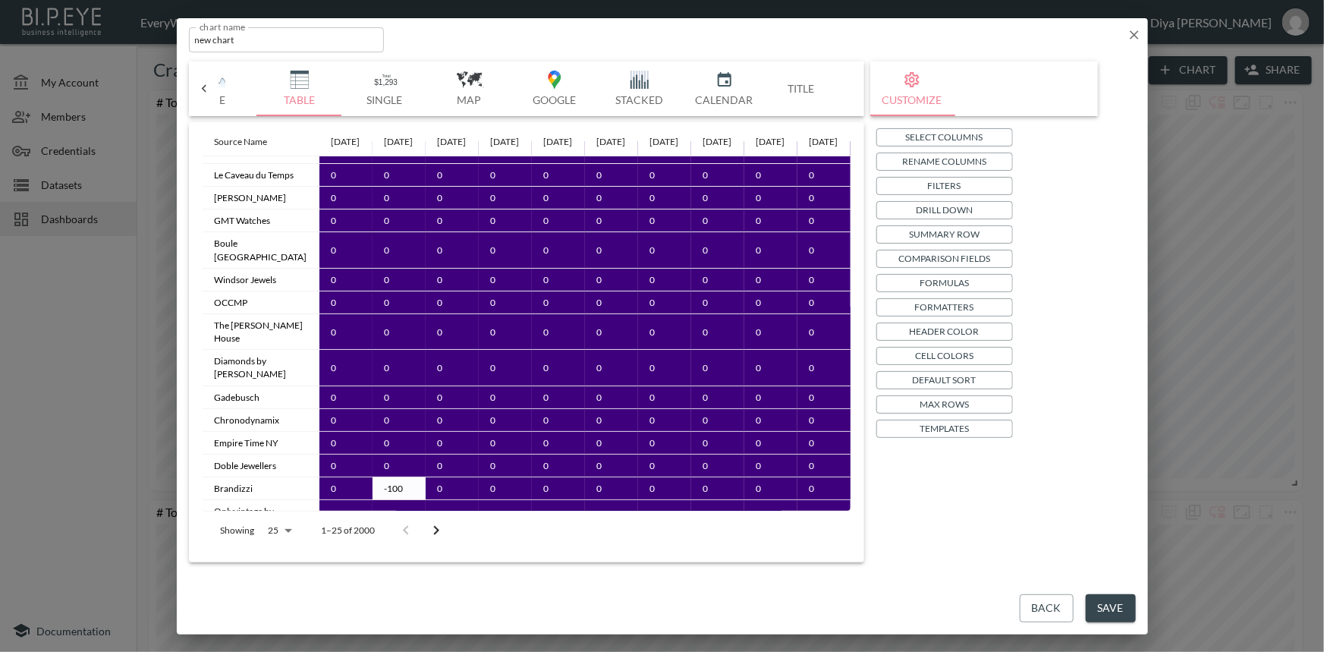
scroll to position [0, 0]
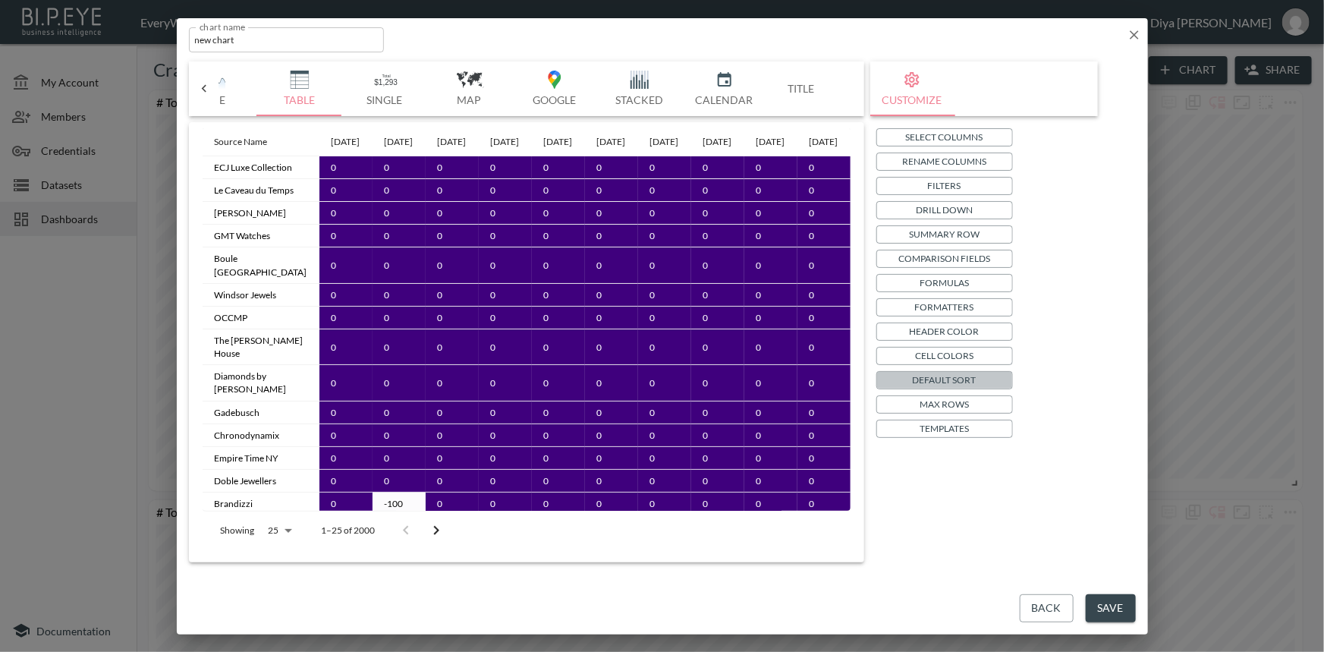
click at [942, 379] on p "Default Sort" at bounding box center [944, 380] width 64 height 16
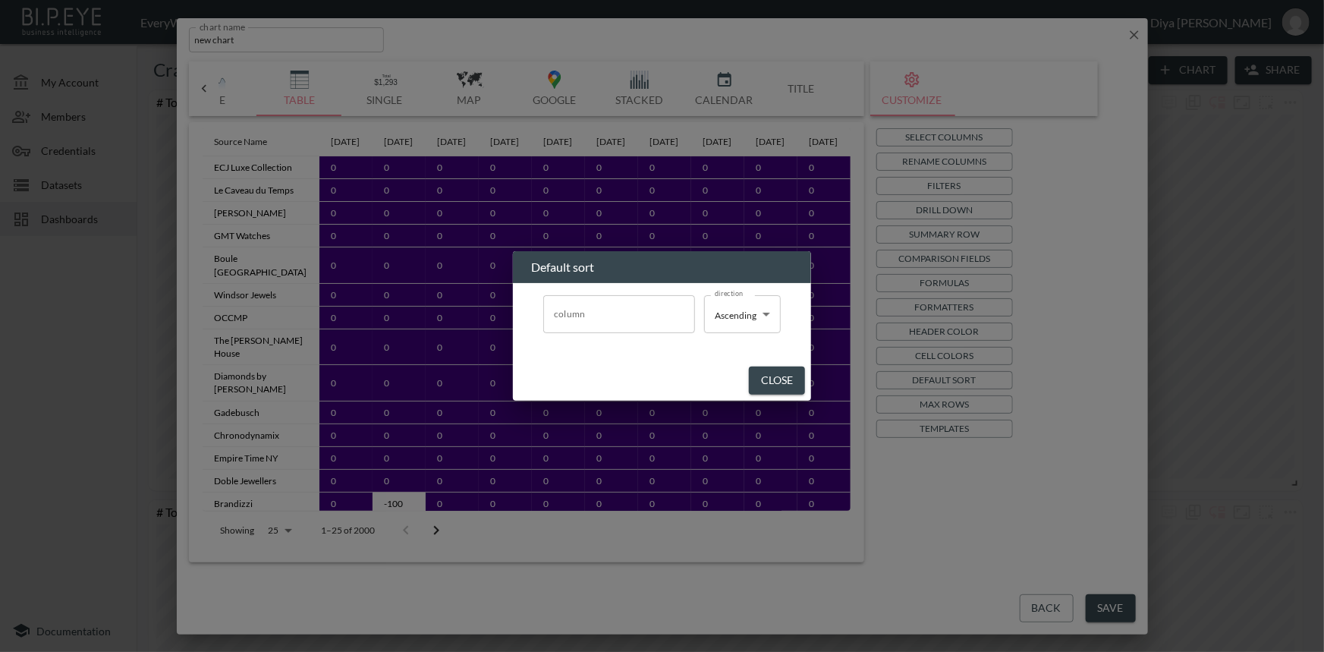
click at [654, 314] on input "column" at bounding box center [619, 314] width 138 height 24
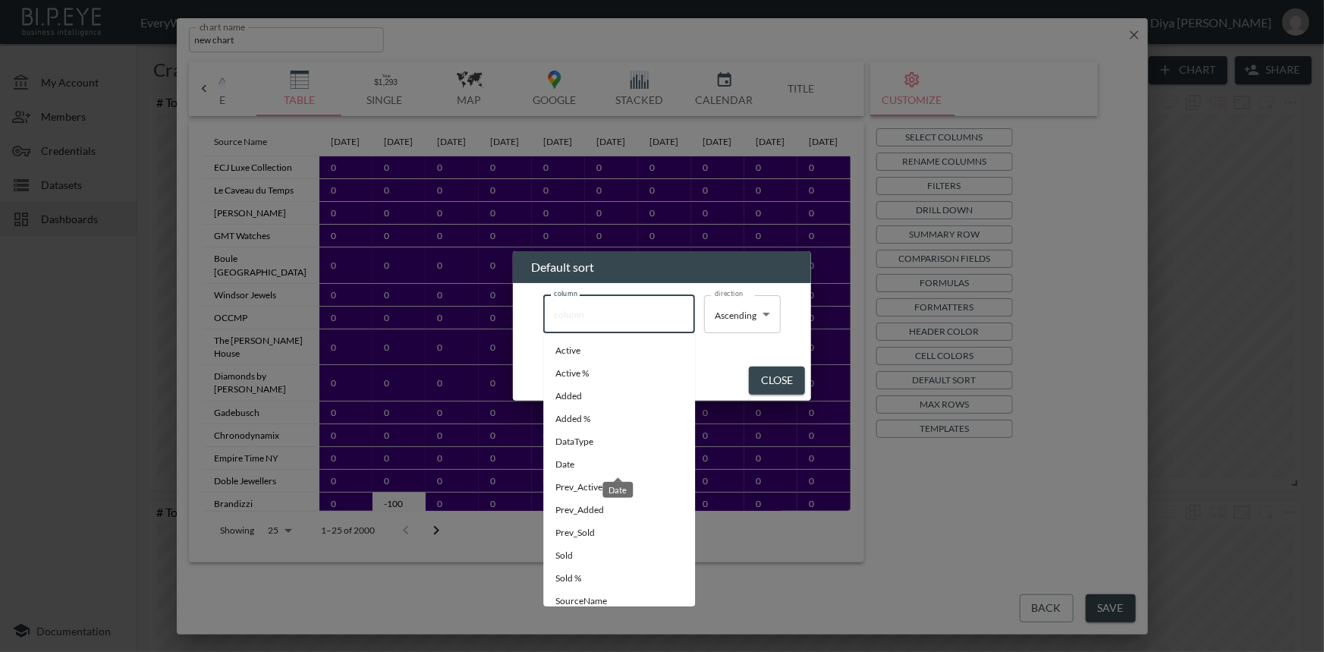
drag, startPoint x: 576, startPoint y: 465, endPoint x: 601, endPoint y: 448, distance: 30.5
click at [576, 466] on span "Date" at bounding box center [618, 464] width 127 height 14
type input "Date"
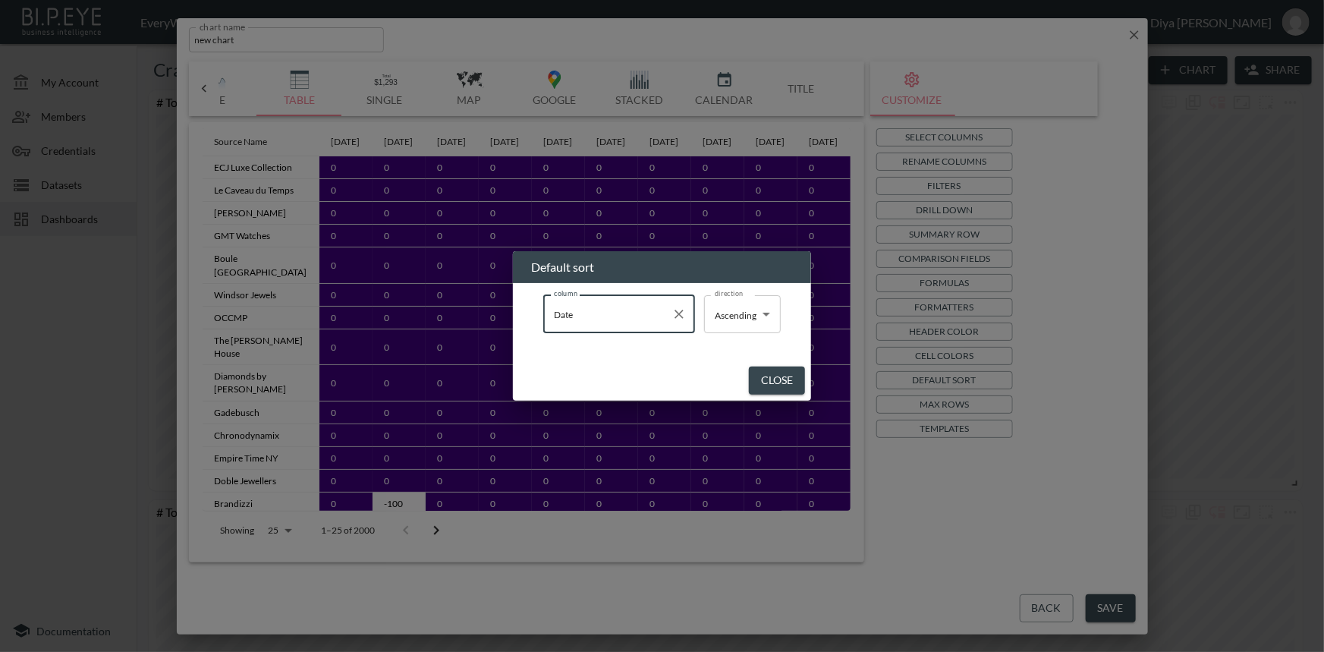
click at [759, 383] on button "Close" at bounding box center [777, 380] width 56 height 28
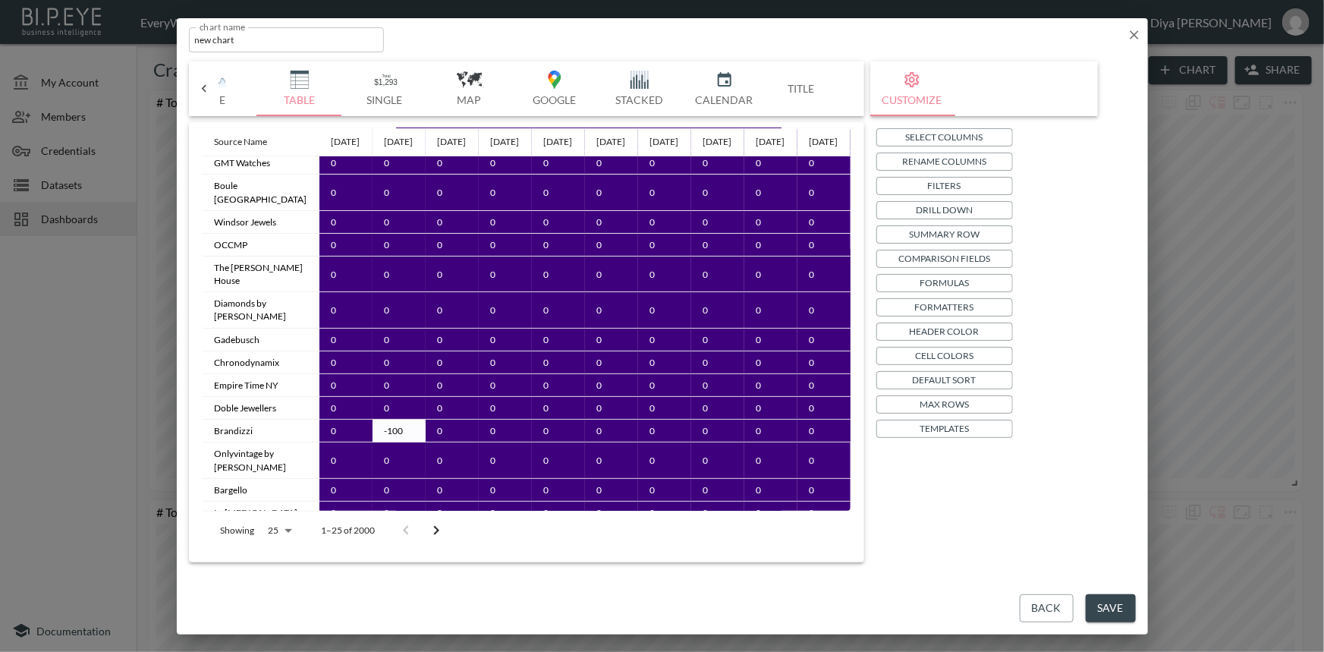
scroll to position [46, 0]
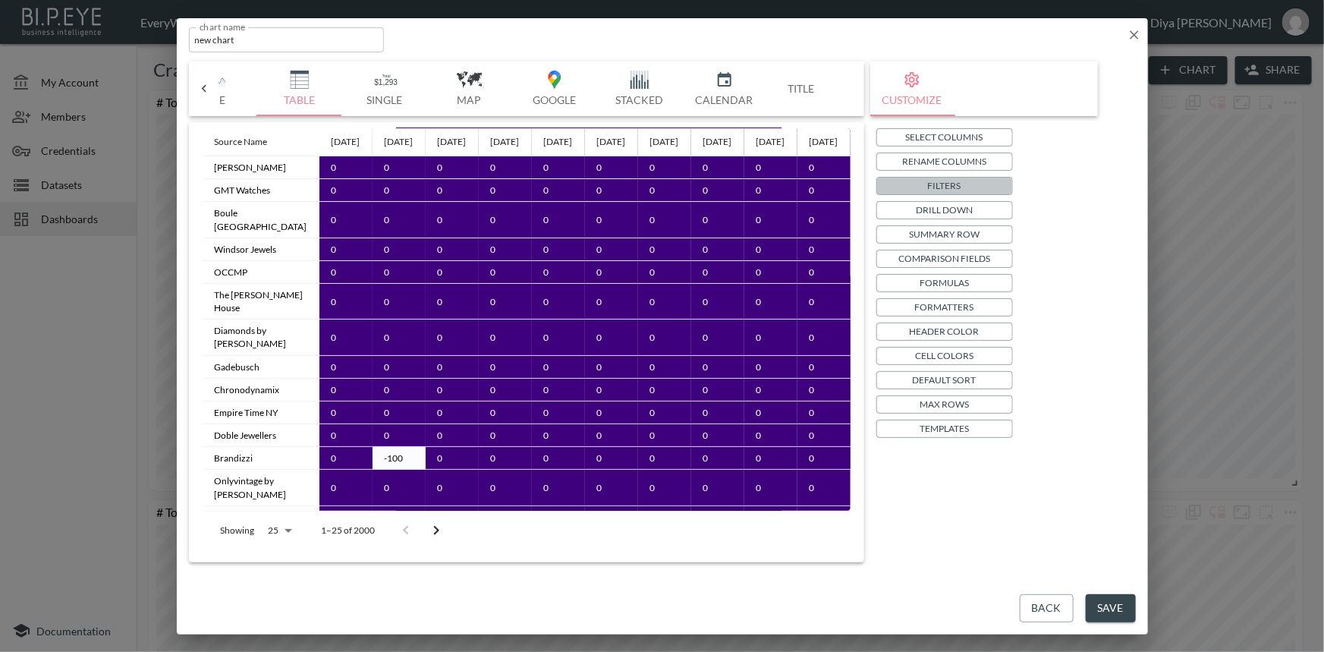
click at [958, 188] on p "Filters" at bounding box center [944, 185] width 33 height 16
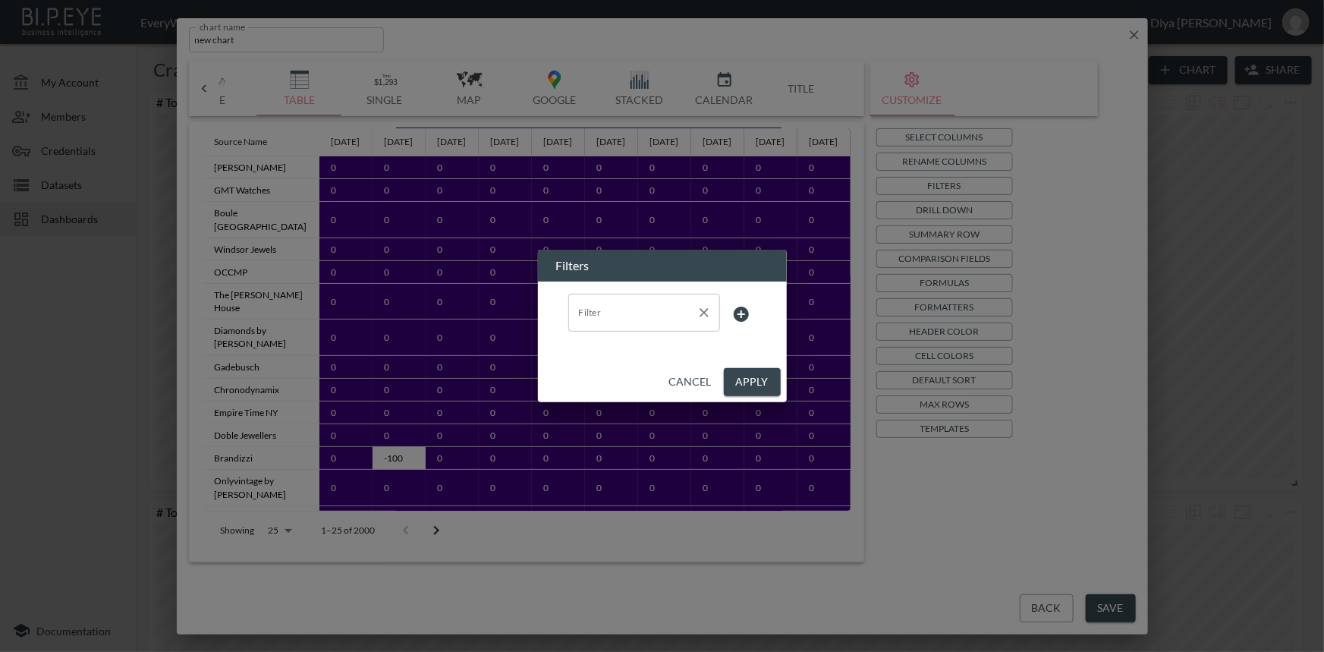
click at [668, 322] on input "Filter" at bounding box center [632, 312] width 115 height 24
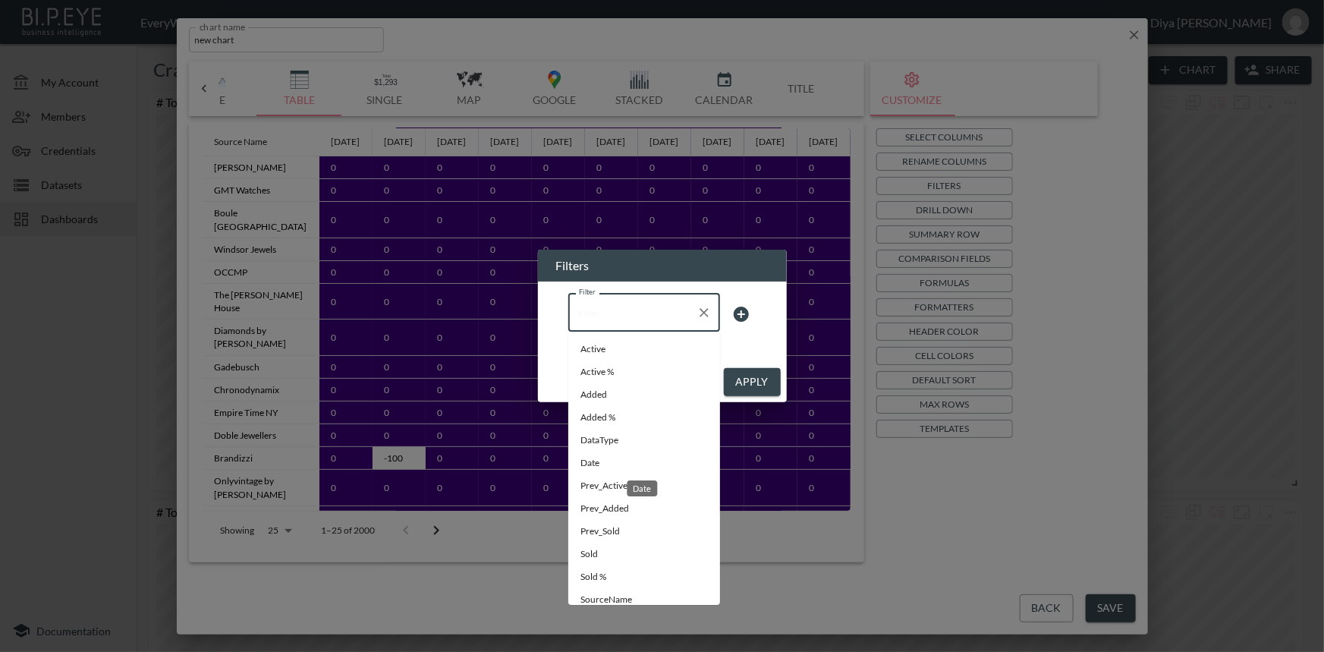
click at [601, 462] on span "Date" at bounding box center [643, 463] width 127 height 14
type input "Date"
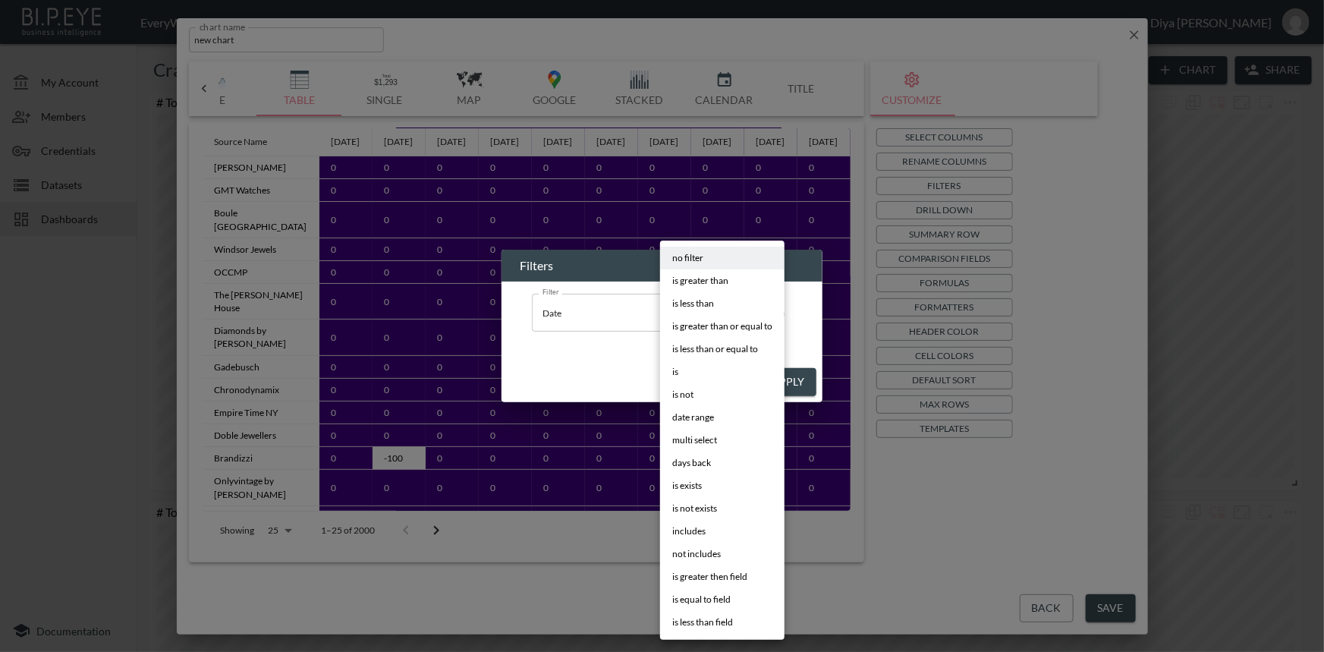
click at [704, 319] on body "BI.P.EYE, Interactive Analytics Dashboards - app EveryWatch / dashboards Diya […" at bounding box center [662, 326] width 1324 height 652
click at [705, 412] on span "date range" at bounding box center [693, 417] width 42 height 14
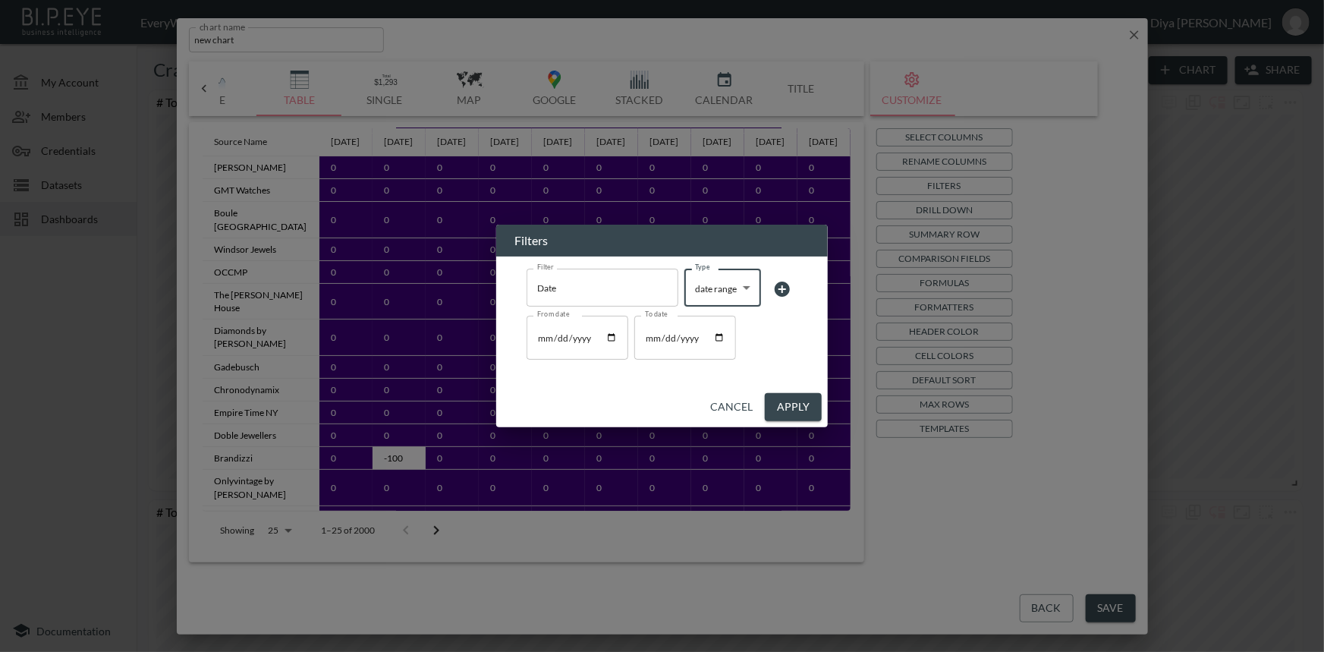
click at [732, 275] on body "BI.P.EYE, Interactive Analytics Dashboards - app EveryWatch / dashboards Diya […" at bounding box center [662, 326] width 1324 height 652
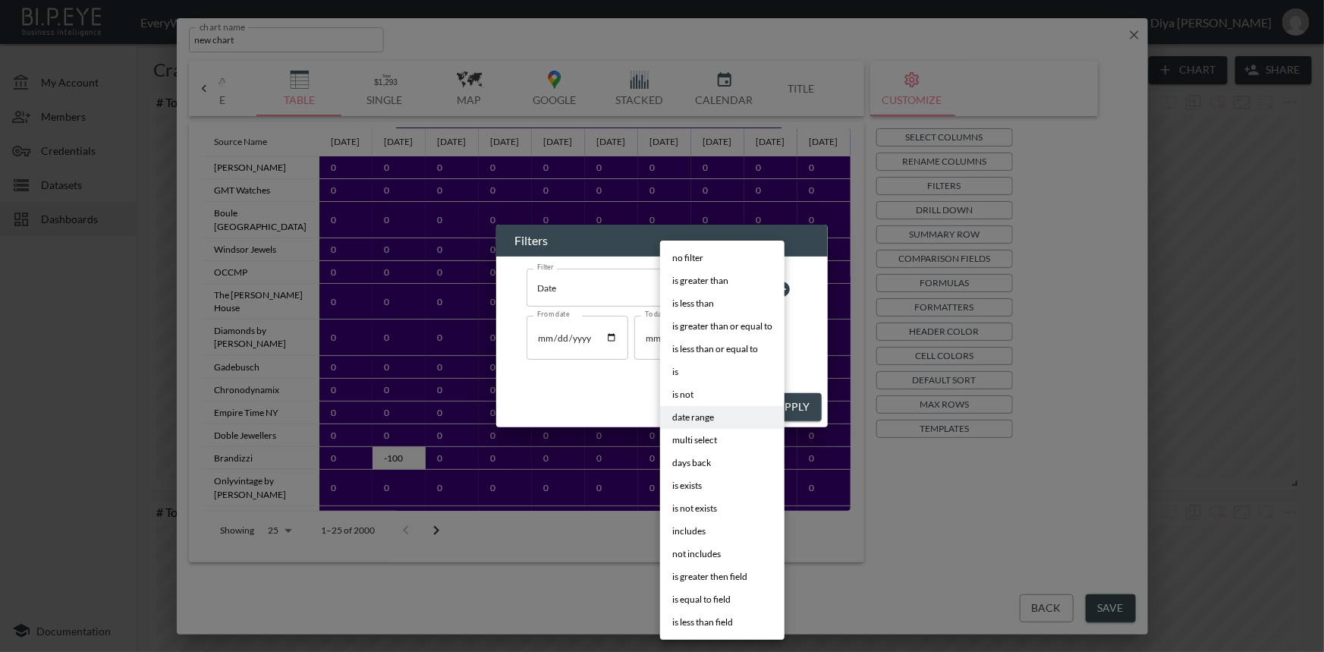
click at [708, 463] on span "days back" at bounding box center [691, 463] width 39 height 14
type input "days back"
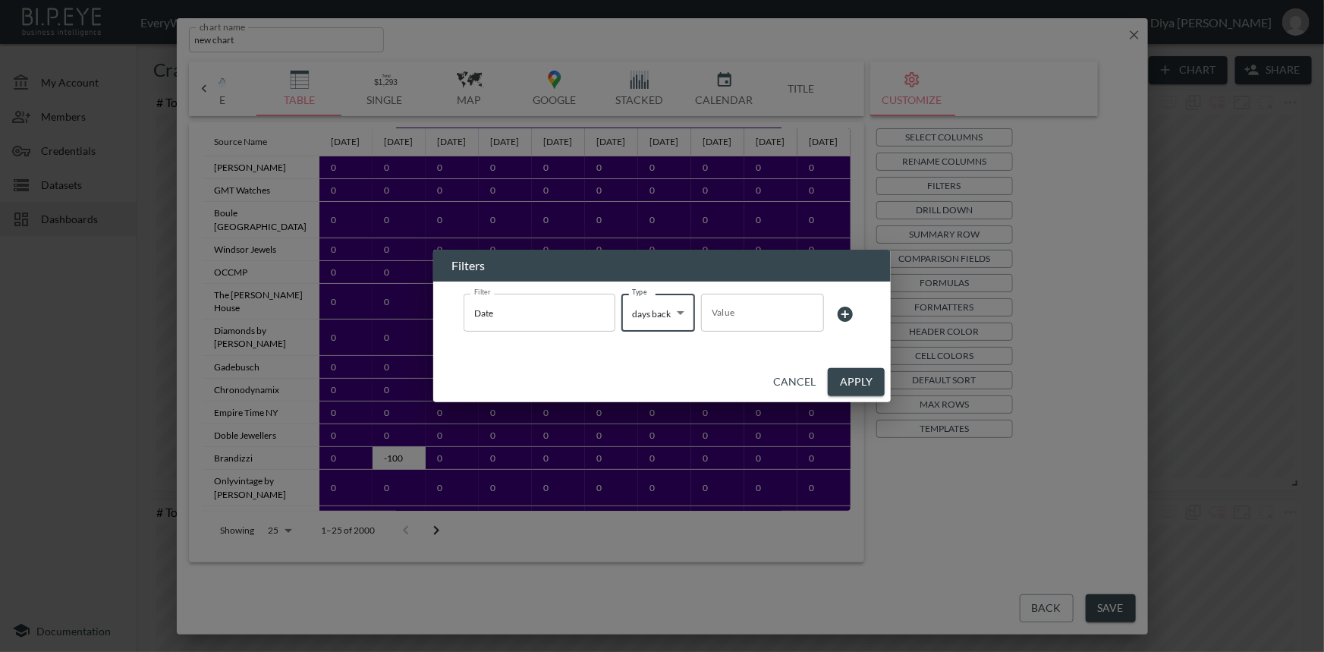
click at [736, 314] on input "Value" at bounding box center [762, 312] width 123 height 42
type input "7"
click at [838, 376] on button "Apply" at bounding box center [856, 382] width 57 height 28
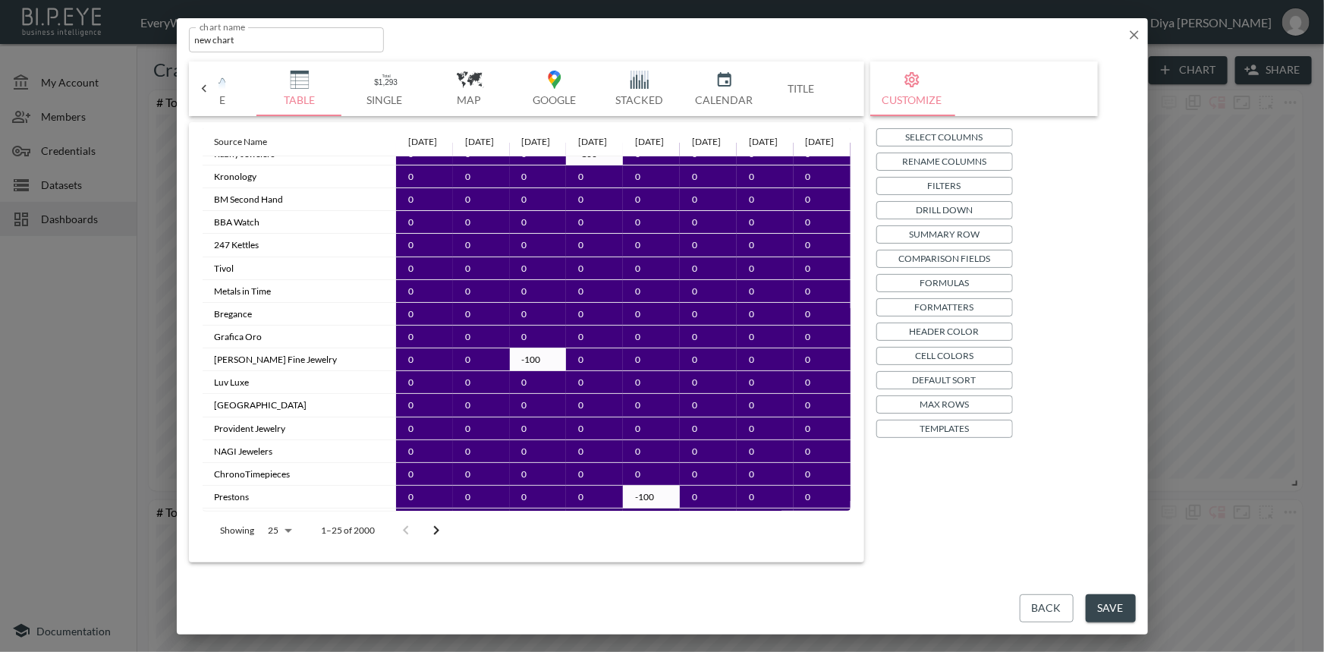
scroll to position [0, 0]
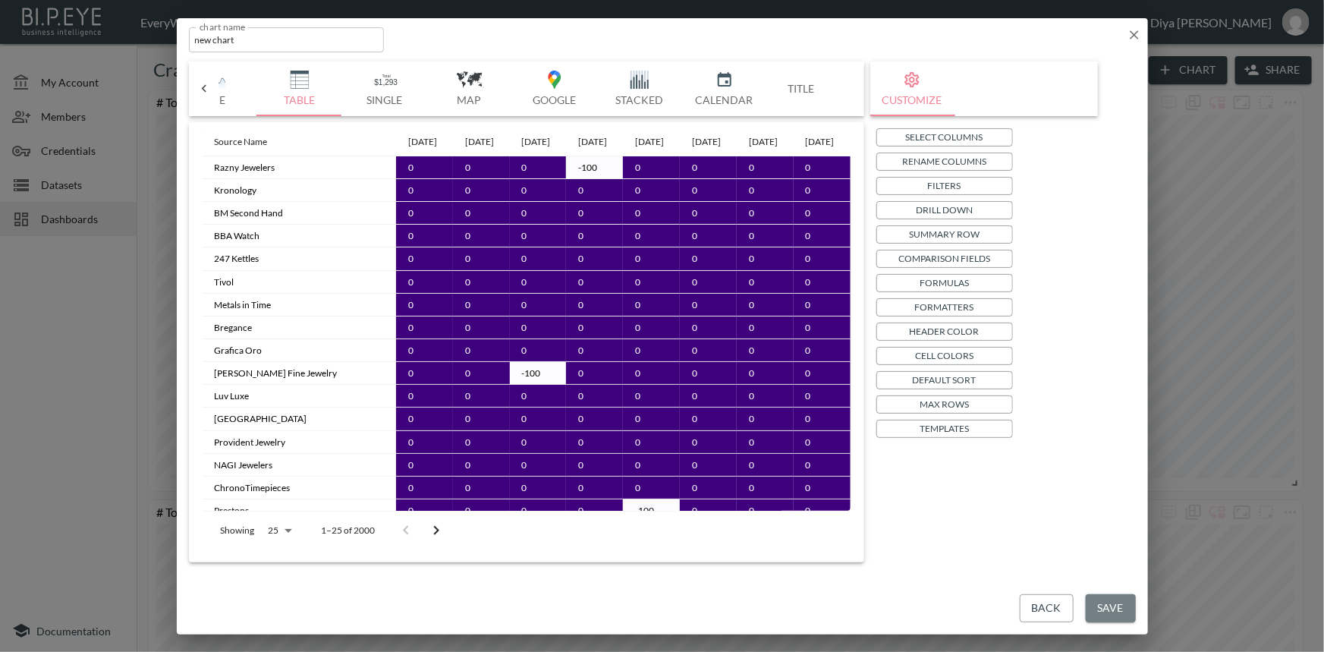
click at [1116, 601] on button "Save" at bounding box center [1110, 608] width 50 height 28
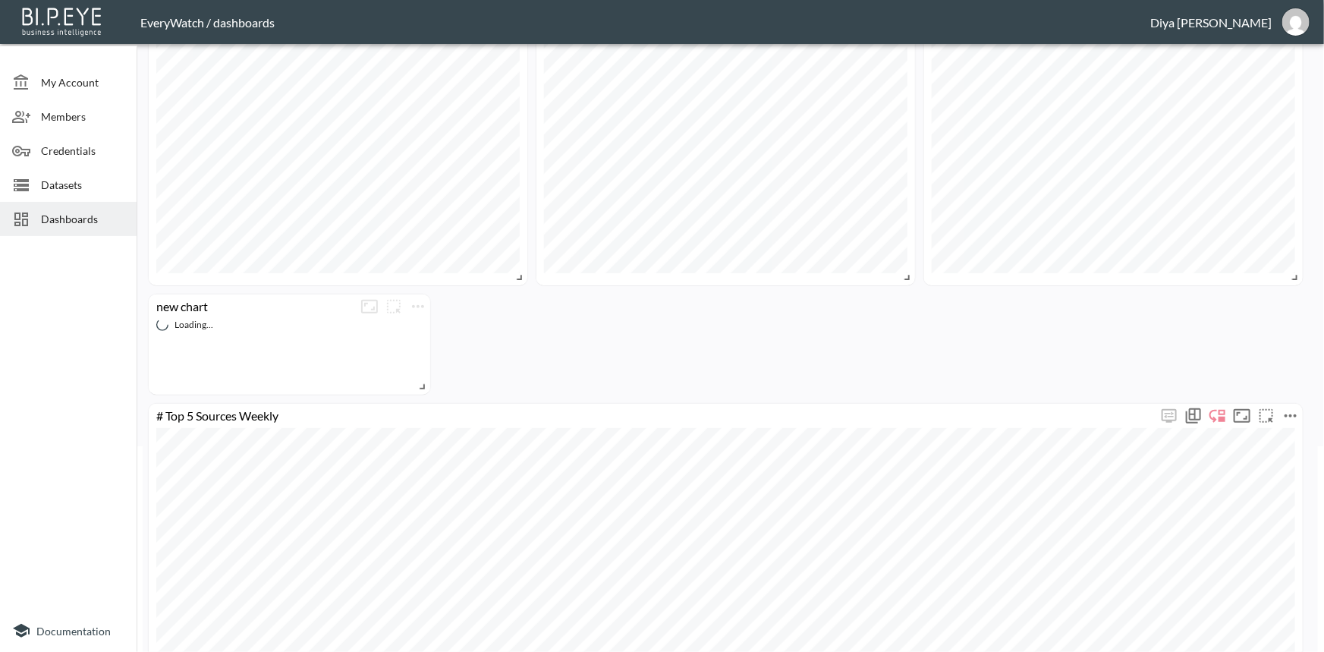
scroll to position [206, 0]
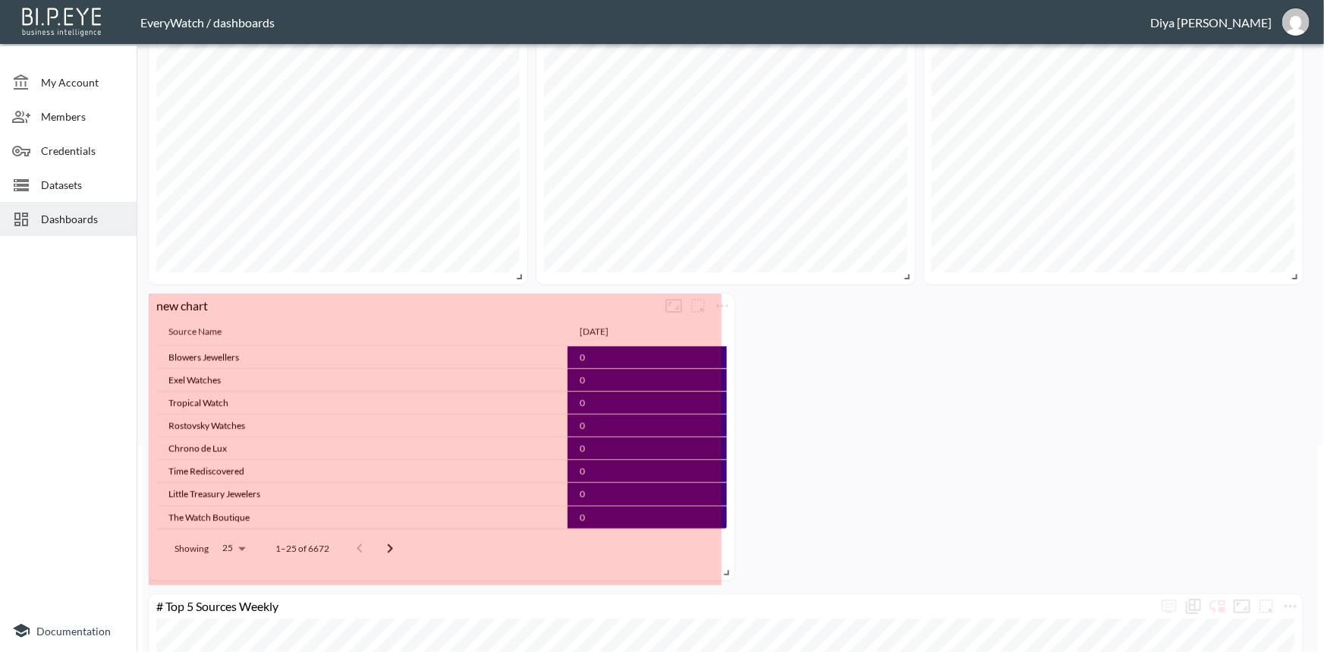
drag, startPoint x: 424, startPoint y: 385, endPoint x: 728, endPoint y: 571, distance: 356.8
click at [728, 571] on span at bounding box center [723, 569] width 15 height 15
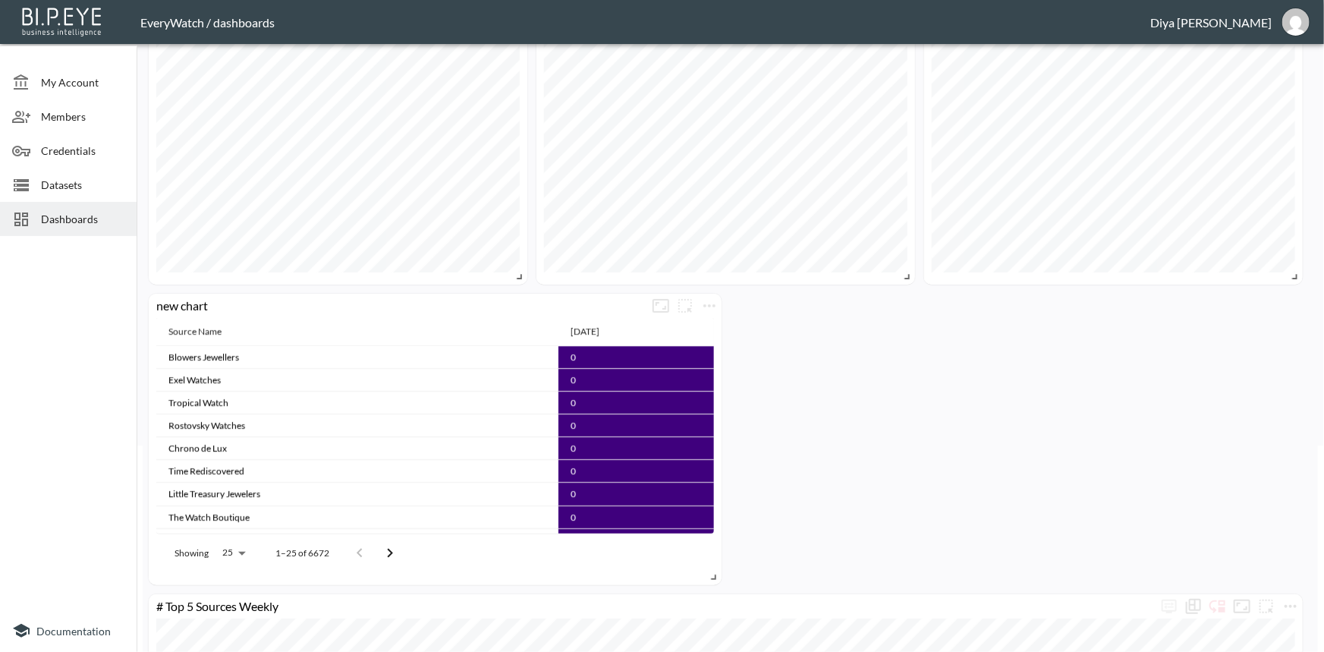
click at [558, 480] on td "0" at bounding box center [635, 471] width 155 height 23
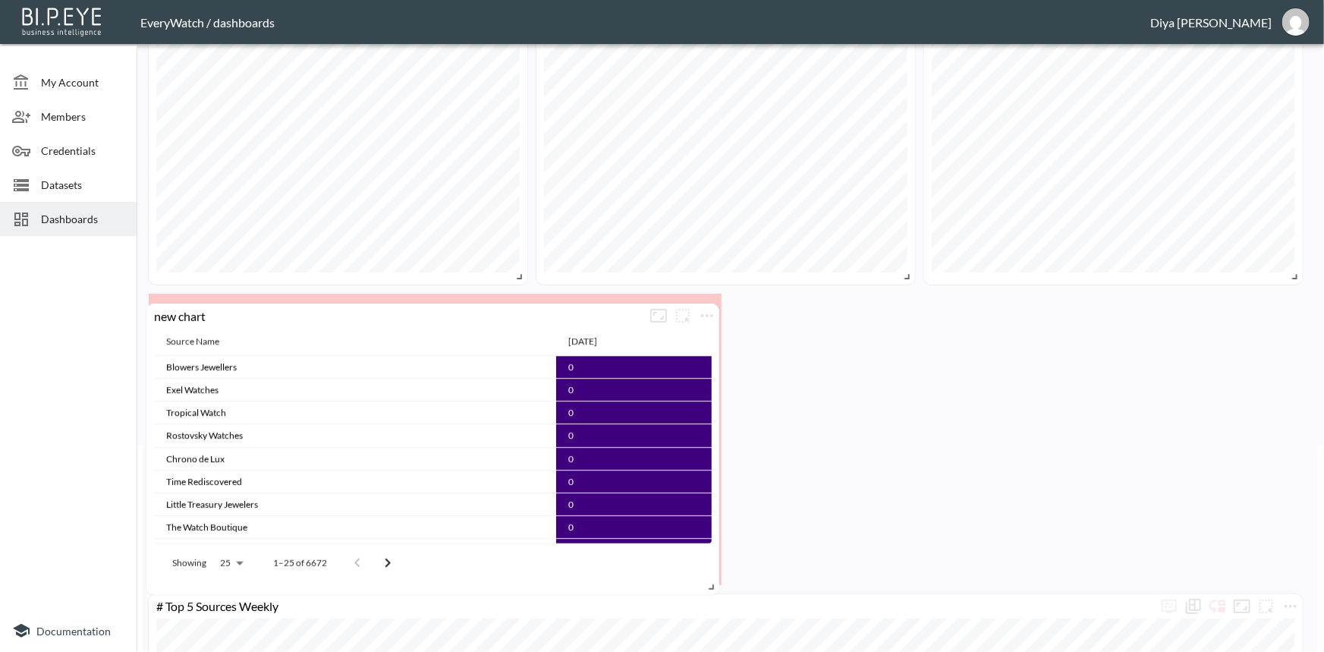
click at [599, 470] on td "0" at bounding box center [633, 481] width 155 height 23
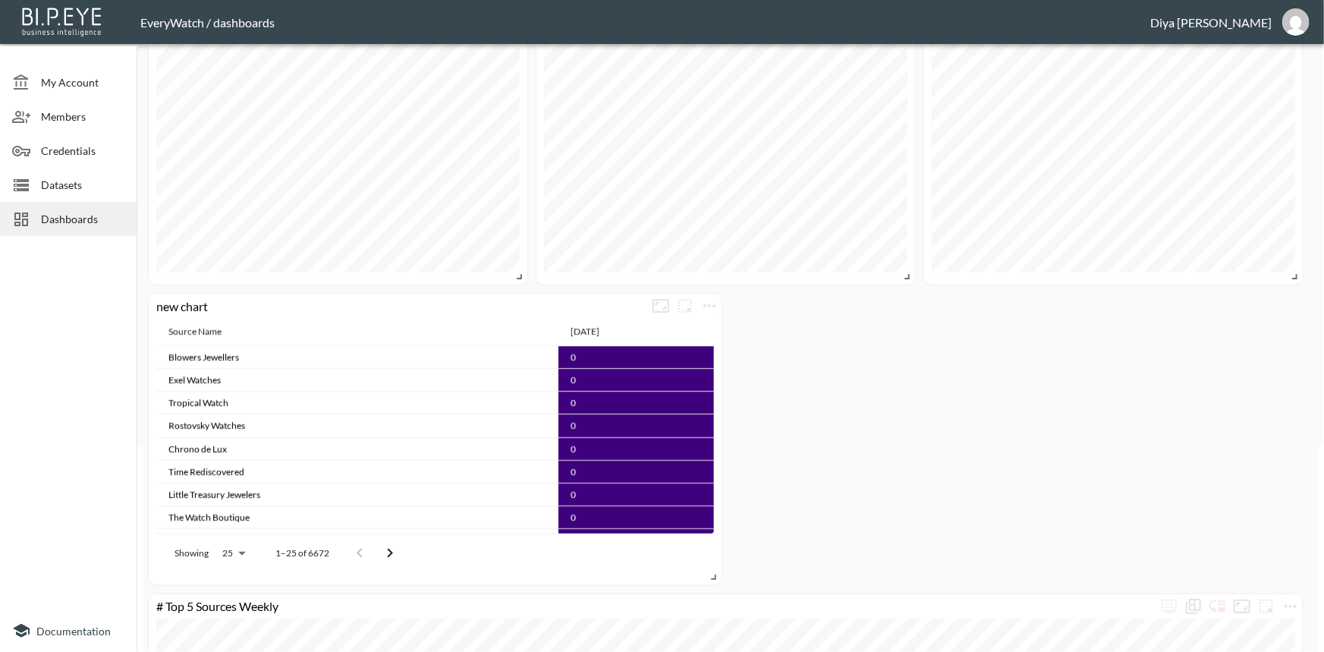
click at [466, 457] on td "Chrono de Lux" at bounding box center [357, 448] width 402 height 23
click at [383, 548] on icon "Go to next page" at bounding box center [390, 553] width 18 height 18
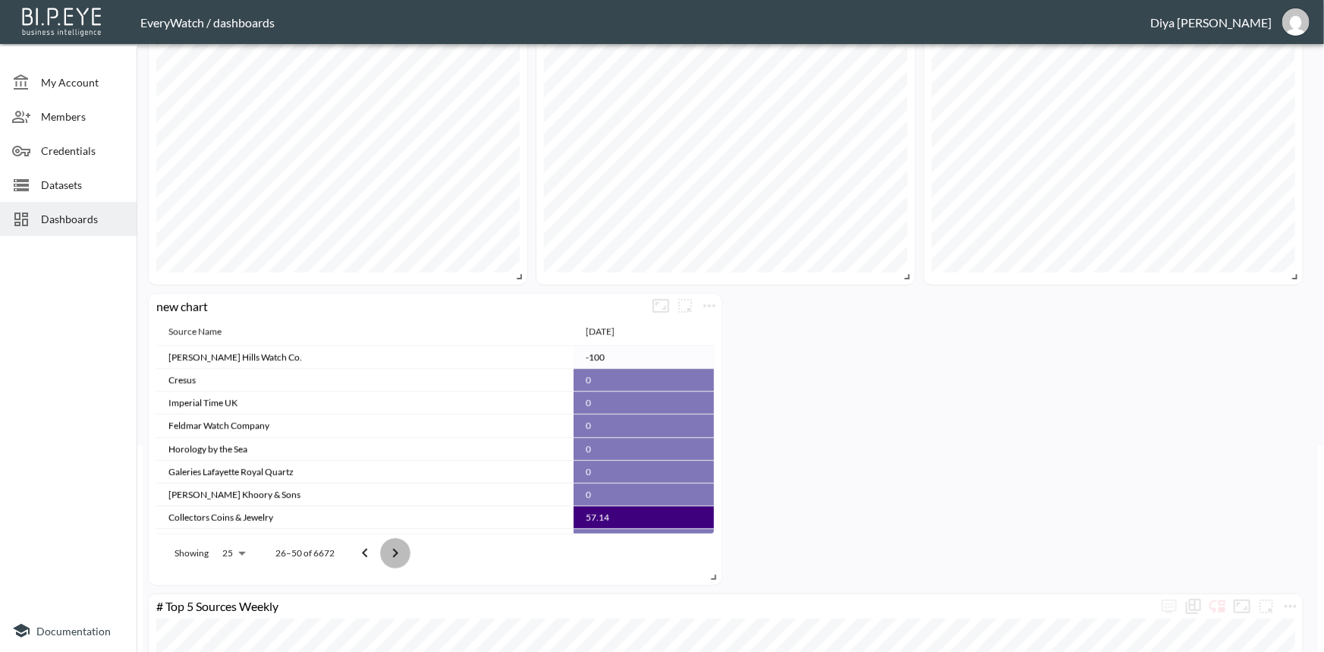
click at [394, 548] on icon "Go to next page" at bounding box center [395, 552] width 5 height 9
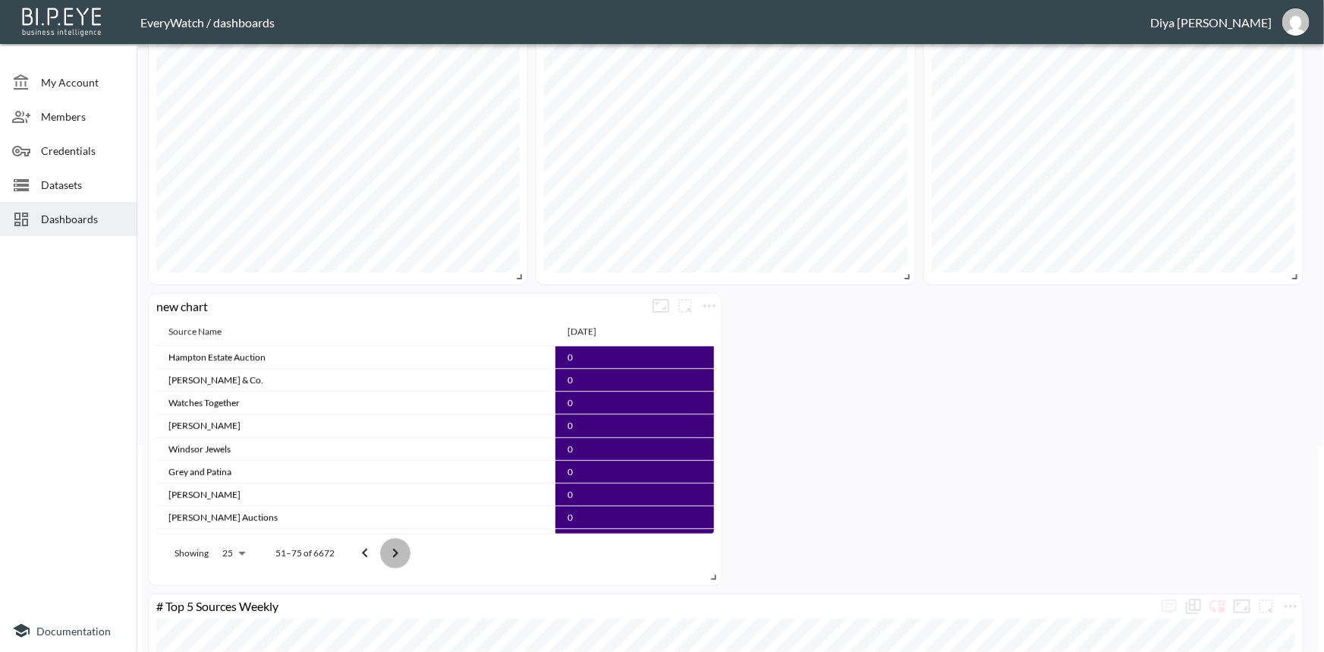
click at [394, 548] on icon "Go to next page" at bounding box center [395, 552] width 5 height 9
click at [394, 548] on icon "Go to next page" at bounding box center [395, 553] width 18 height 18
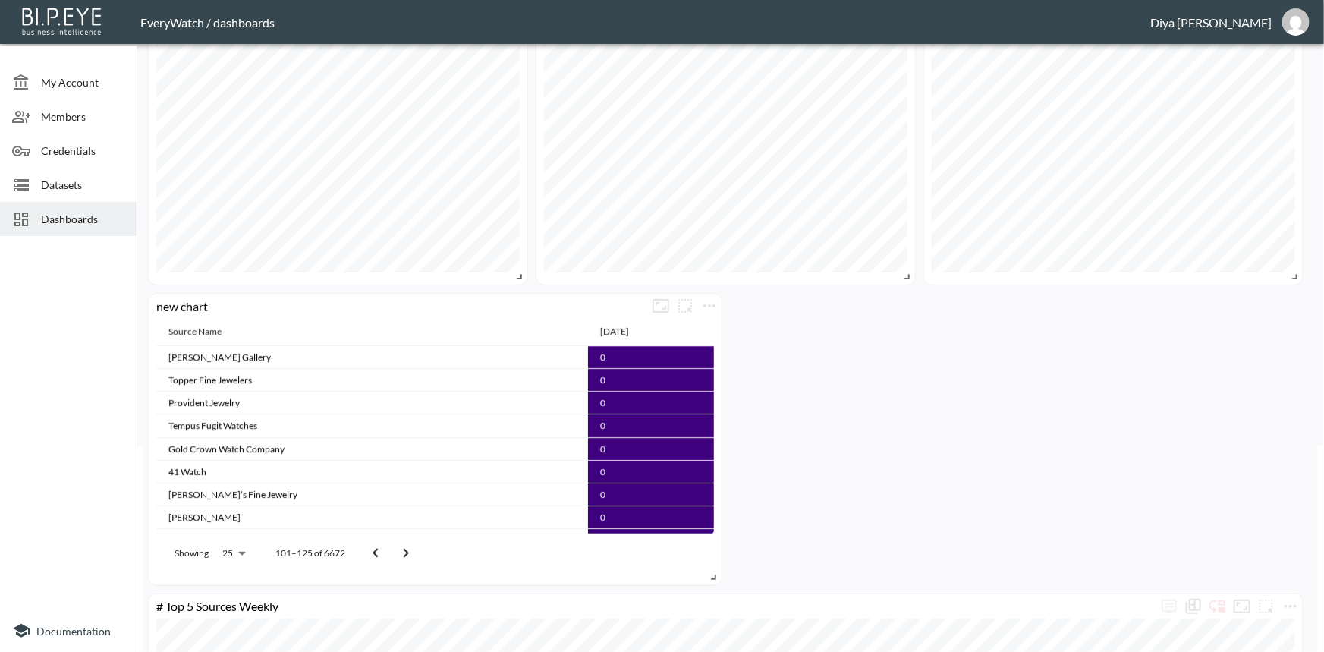
click at [394, 548] on button "Go to next page" at bounding box center [406, 553] width 30 height 30
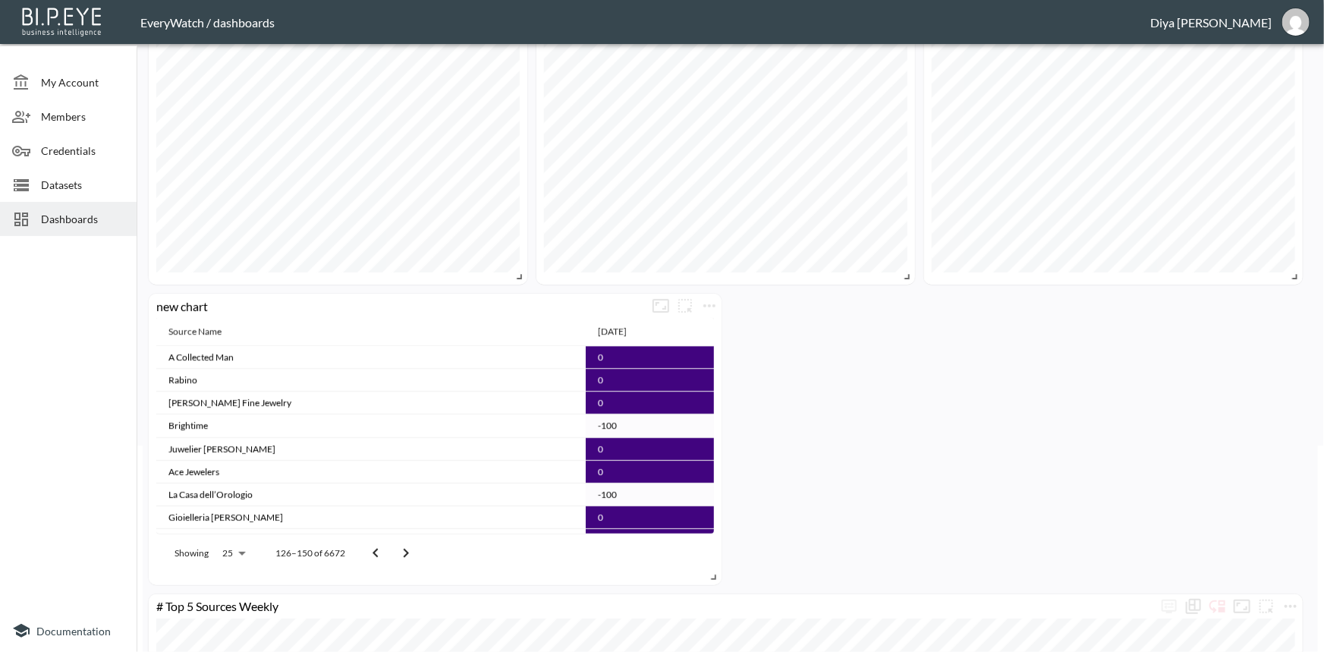
click at [394, 548] on button "Go to next page" at bounding box center [406, 553] width 30 height 30
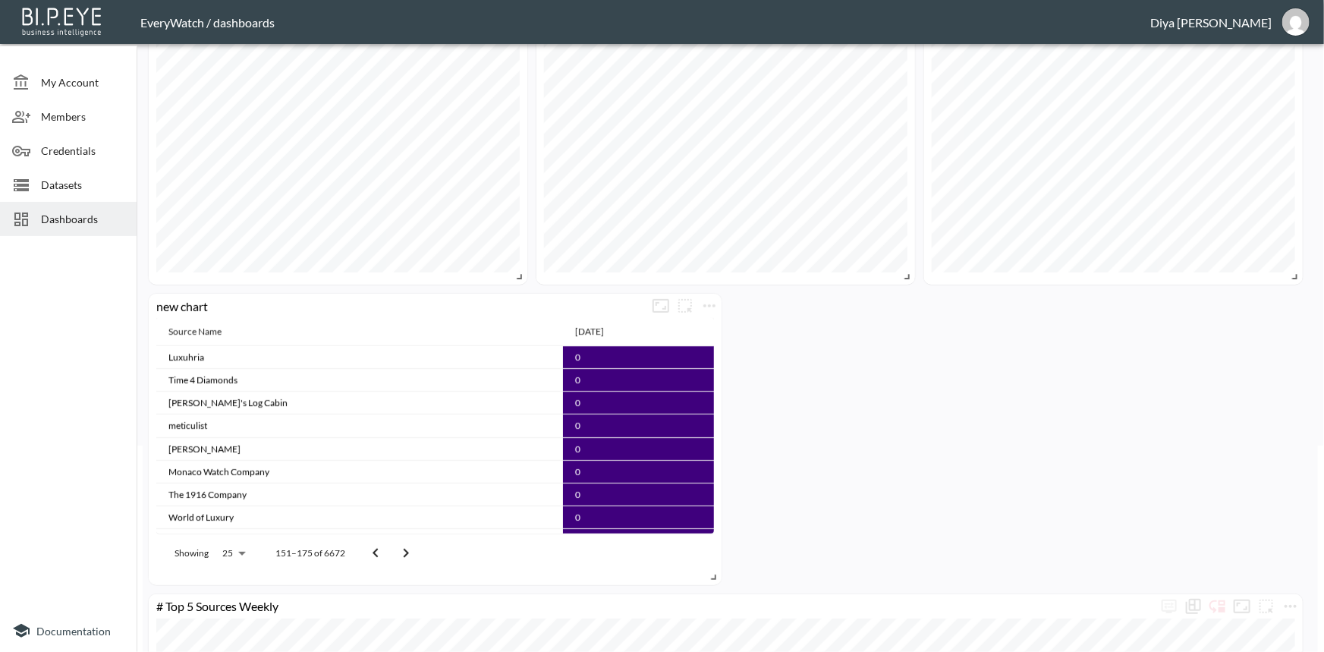
click at [394, 548] on button "Go to next page" at bounding box center [406, 553] width 30 height 30
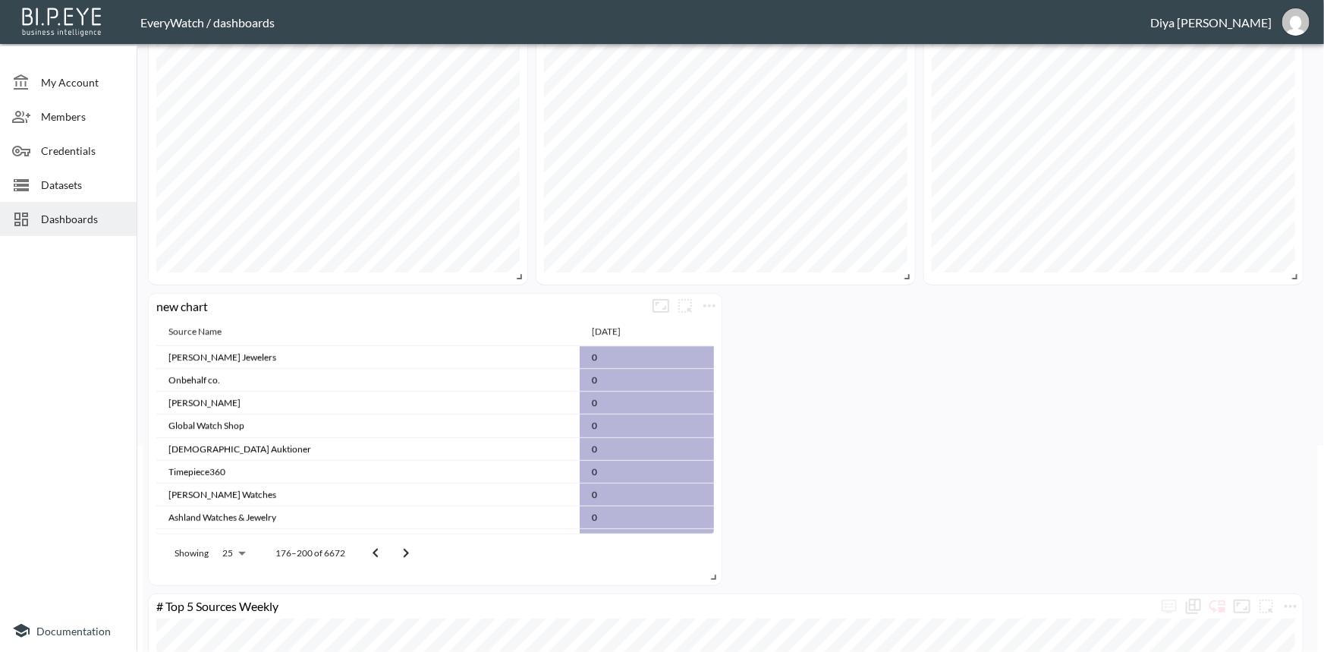
click at [394, 548] on button "Go to next page" at bounding box center [406, 553] width 30 height 30
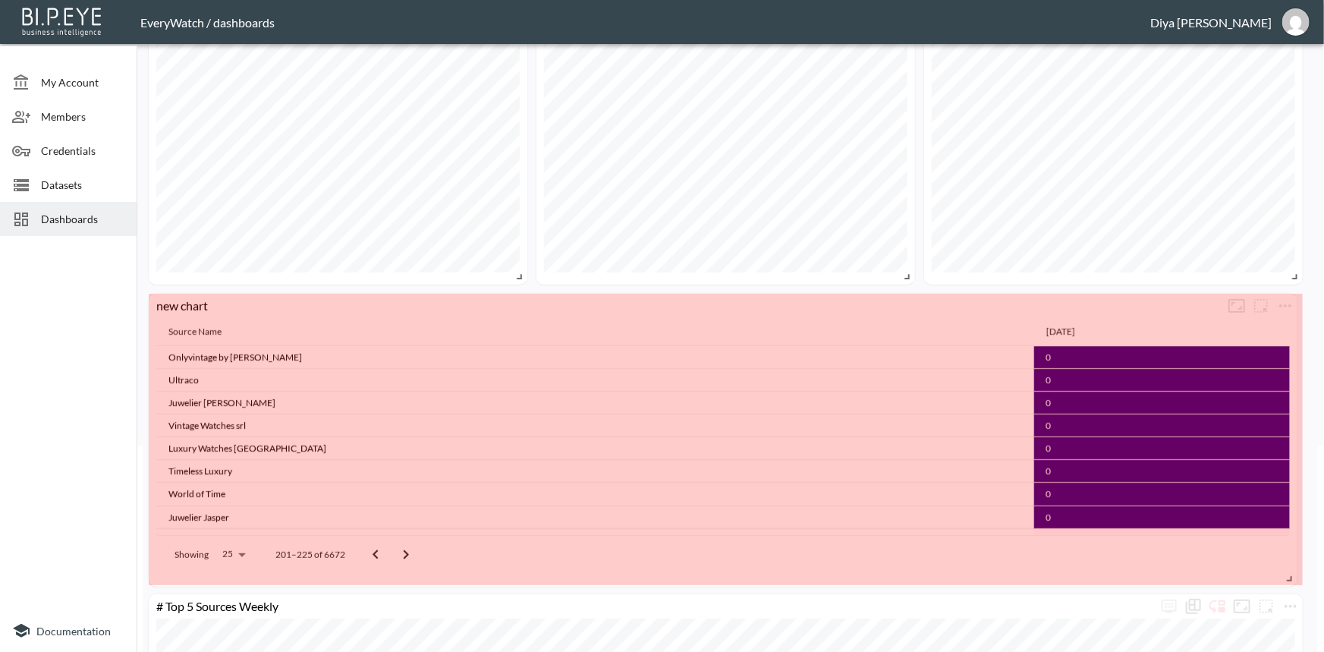
drag, startPoint x: 716, startPoint y: 576, endPoint x: 1292, endPoint y: 578, distance: 575.7
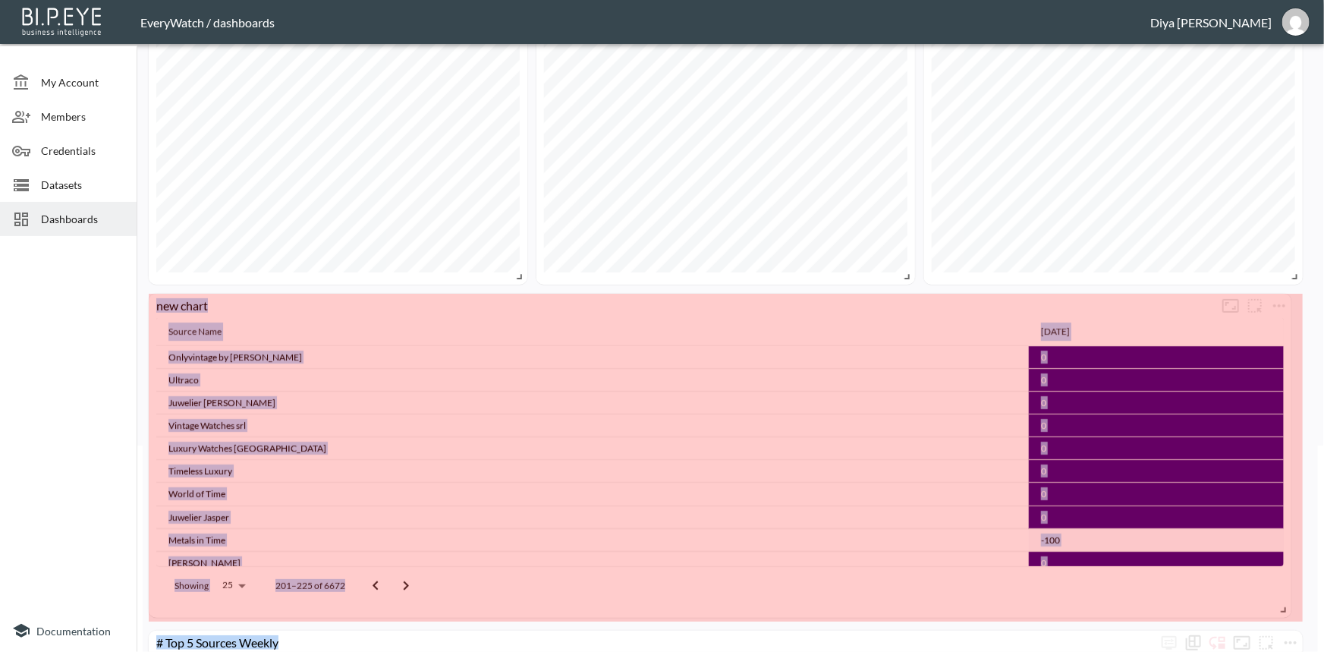
drag, startPoint x: 1296, startPoint y: 578, endPoint x: 1284, endPoint y: 611, distance: 34.5
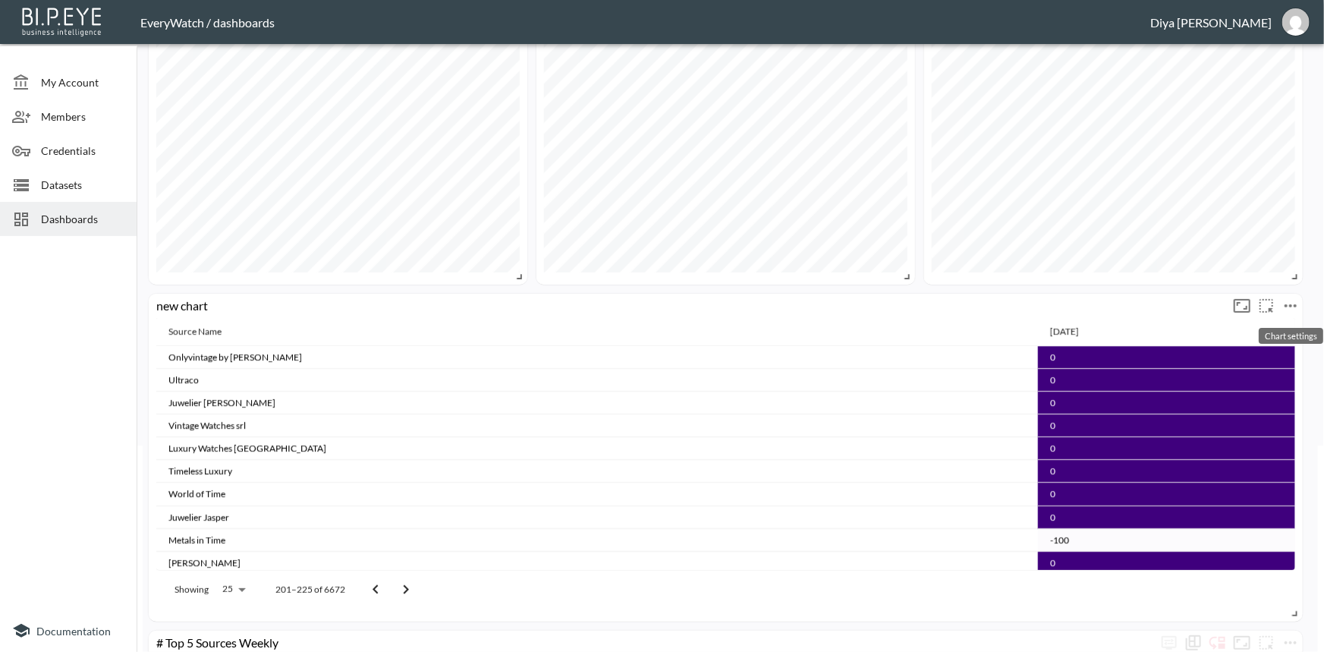
click at [1289, 308] on icon "more" at bounding box center [1290, 306] width 18 height 18
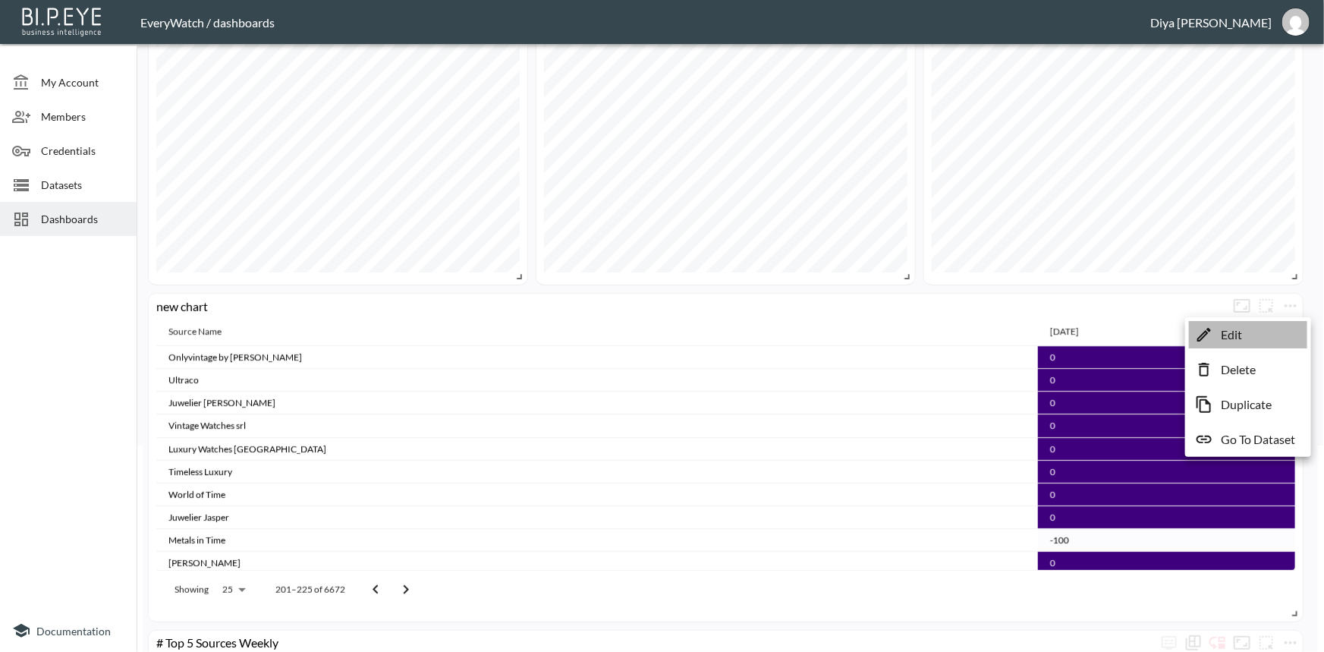
click at [1257, 331] on li "Edit" at bounding box center [1248, 334] width 118 height 27
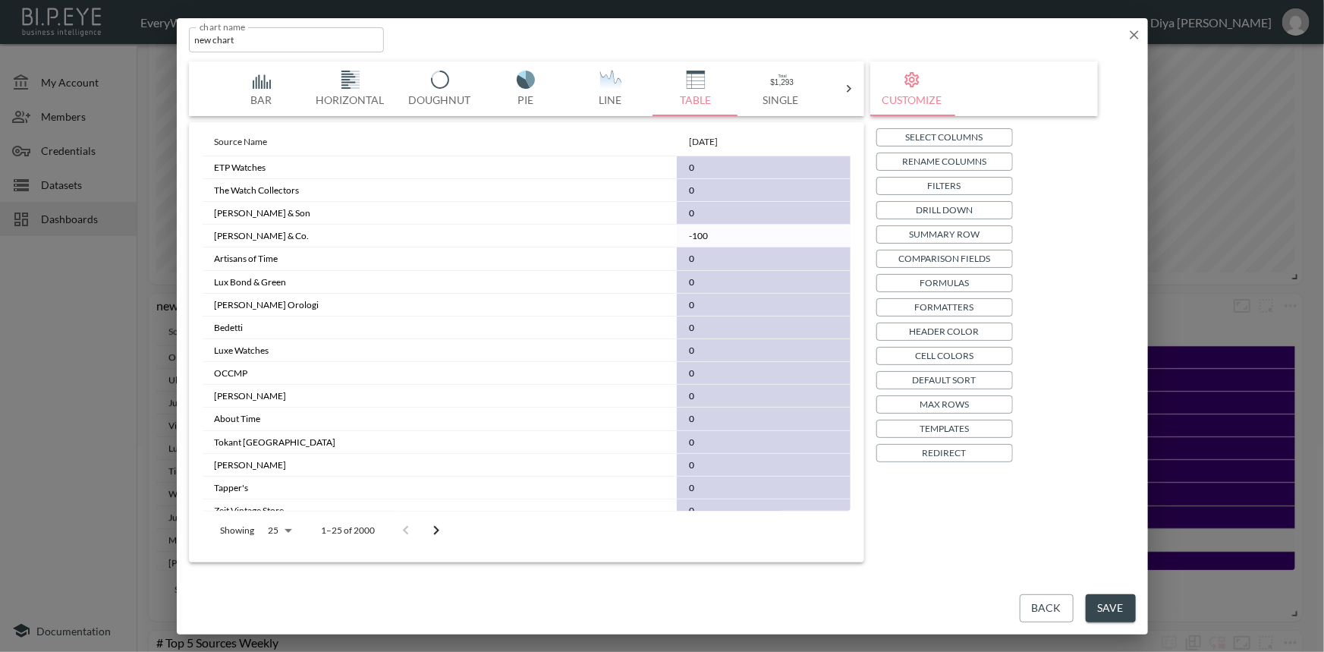
click at [432, 529] on icon "Go to next page" at bounding box center [436, 530] width 18 height 18
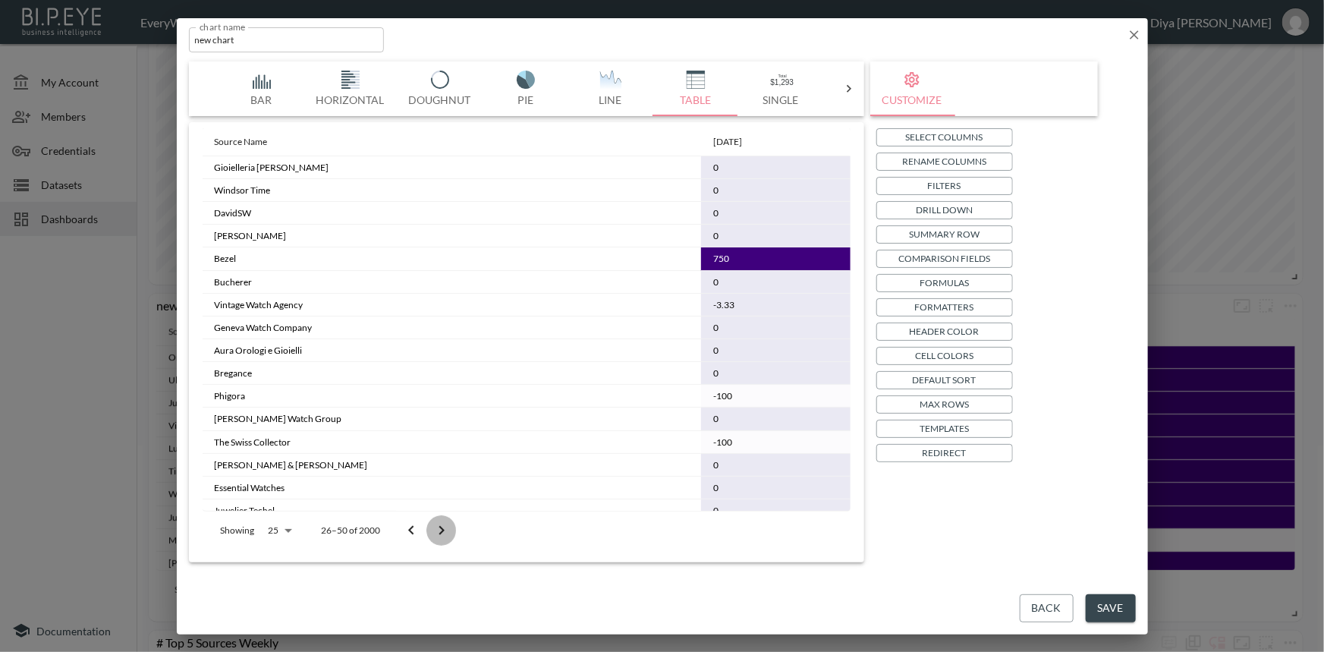
click at [441, 527] on icon "Go to next page" at bounding box center [440, 530] width 5 height 9
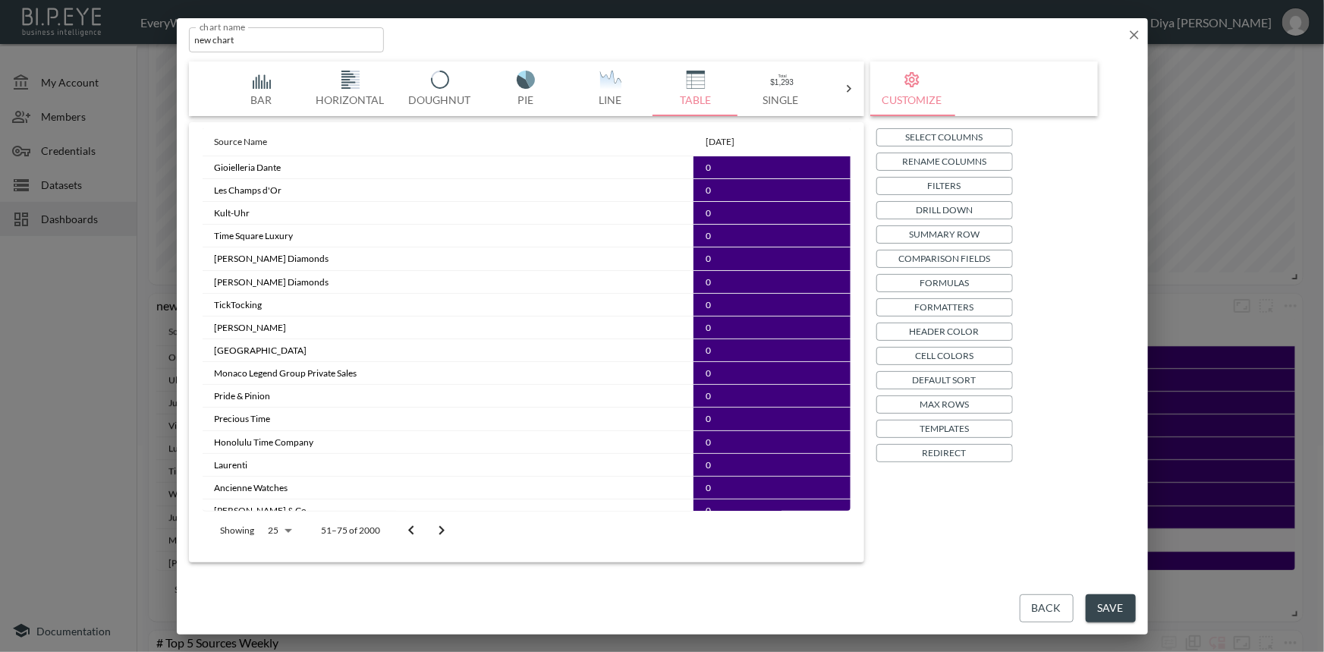
click at [440, 527] on icon "Go to next page" at bounding box center [440, 530] width 5 height 9
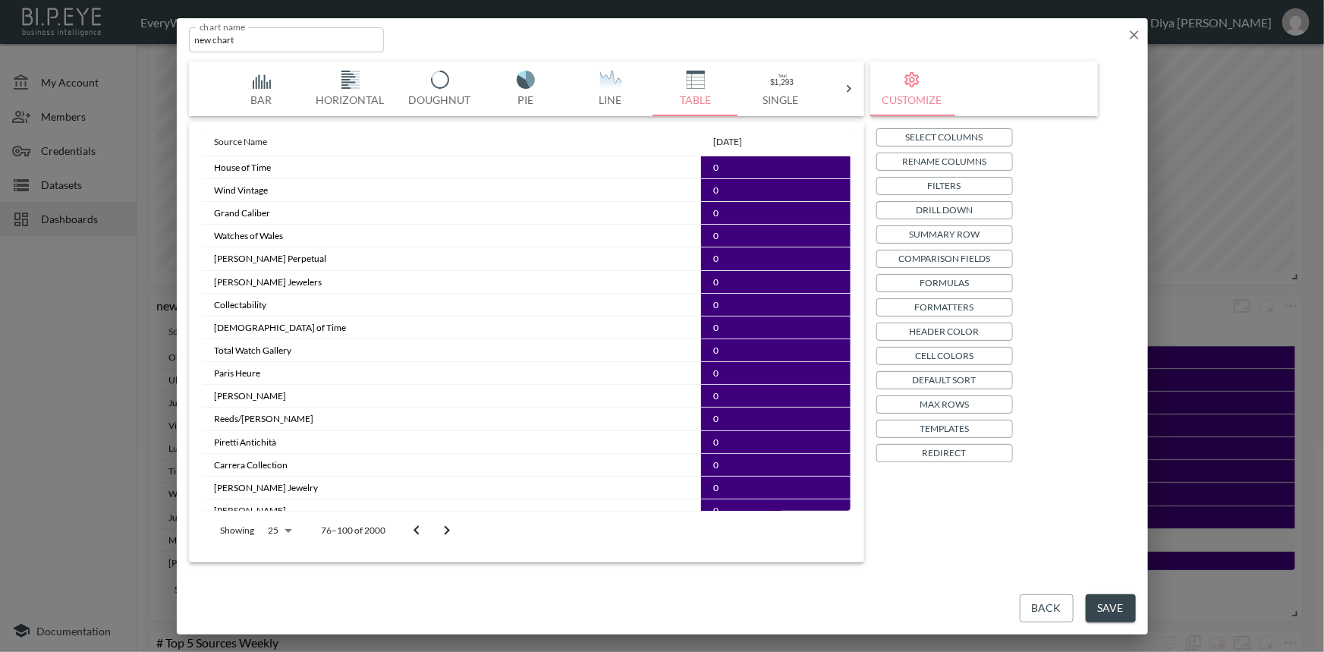
click at [440, 527] on icon "Go to next page" at bounding box center [447, 530] width 18 height 18
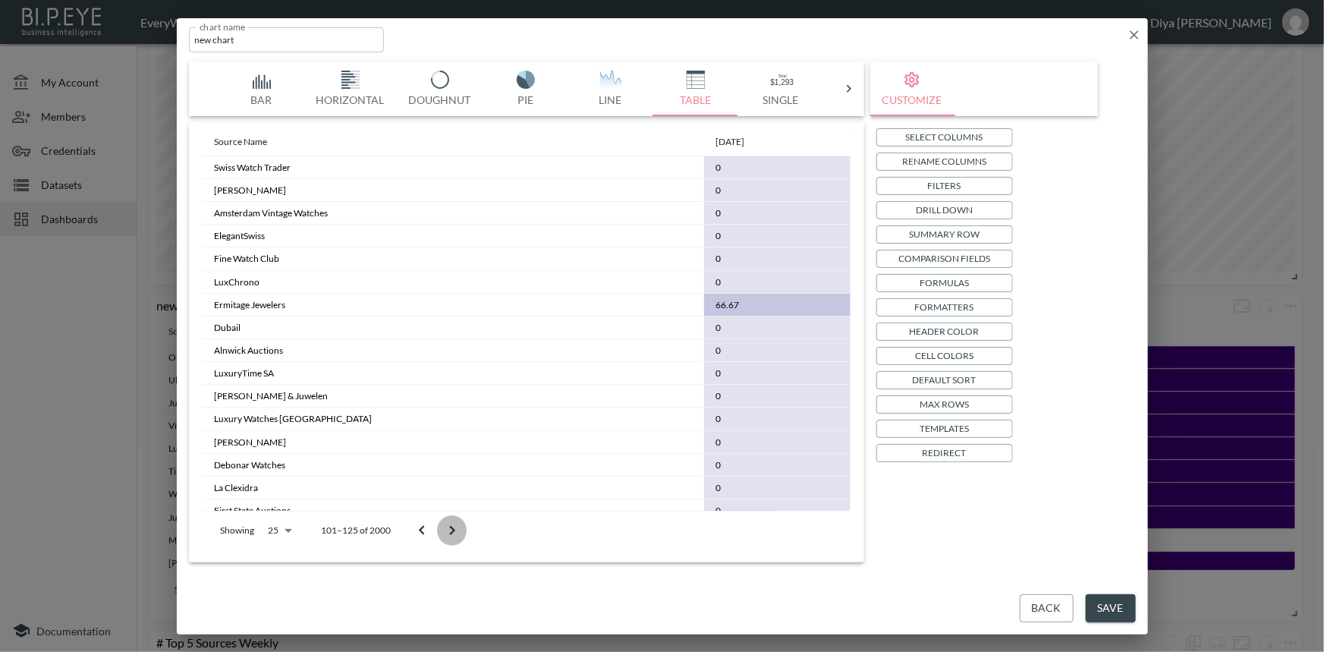
click at [440, 527] on button "Go to next page" at bounding box center [452, 530] width 30 height 30
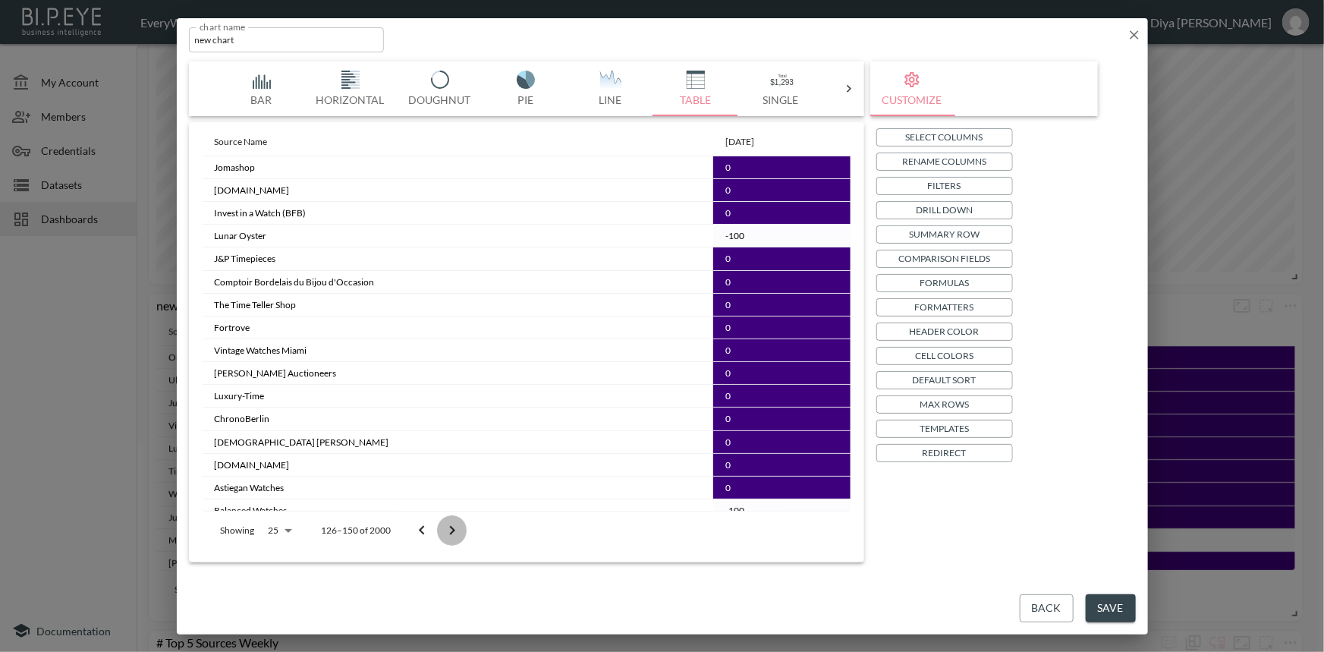
click at [440, 527] on button "Go to next page" at bounding box center [452, 530] width 30 height 30
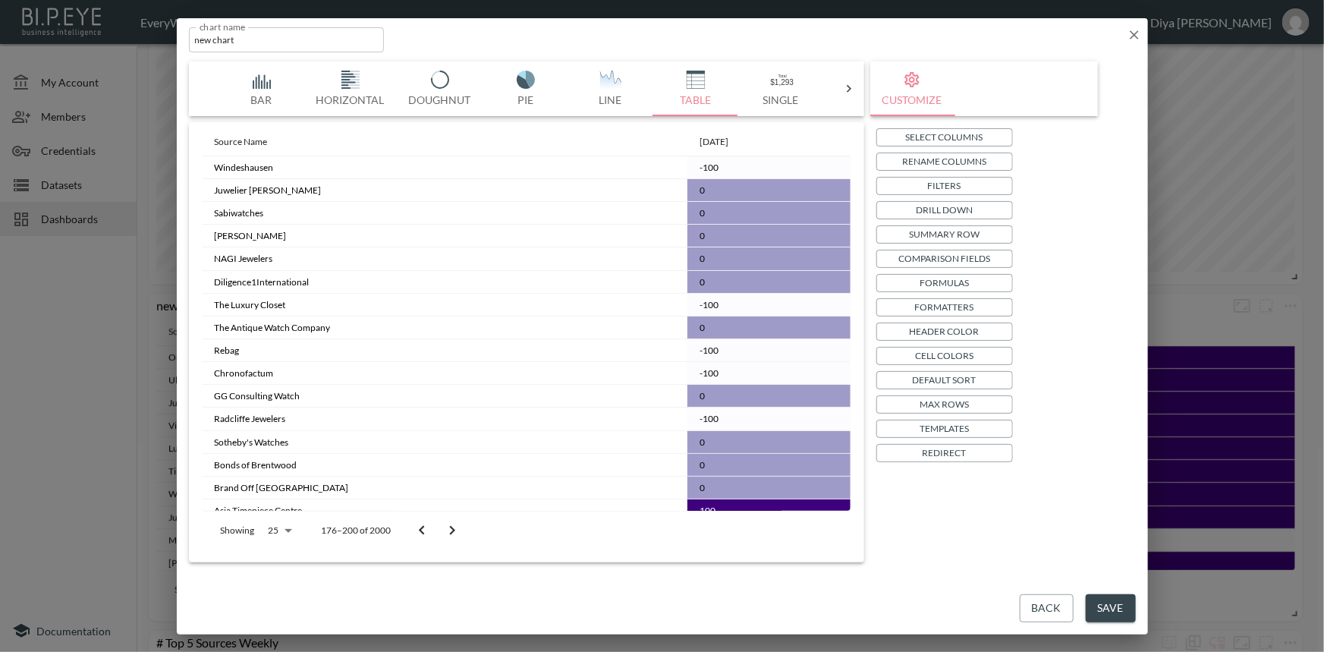
click at [440, 527] on button "Go to next page" at bounding box center [452, 530] width 30 height 30
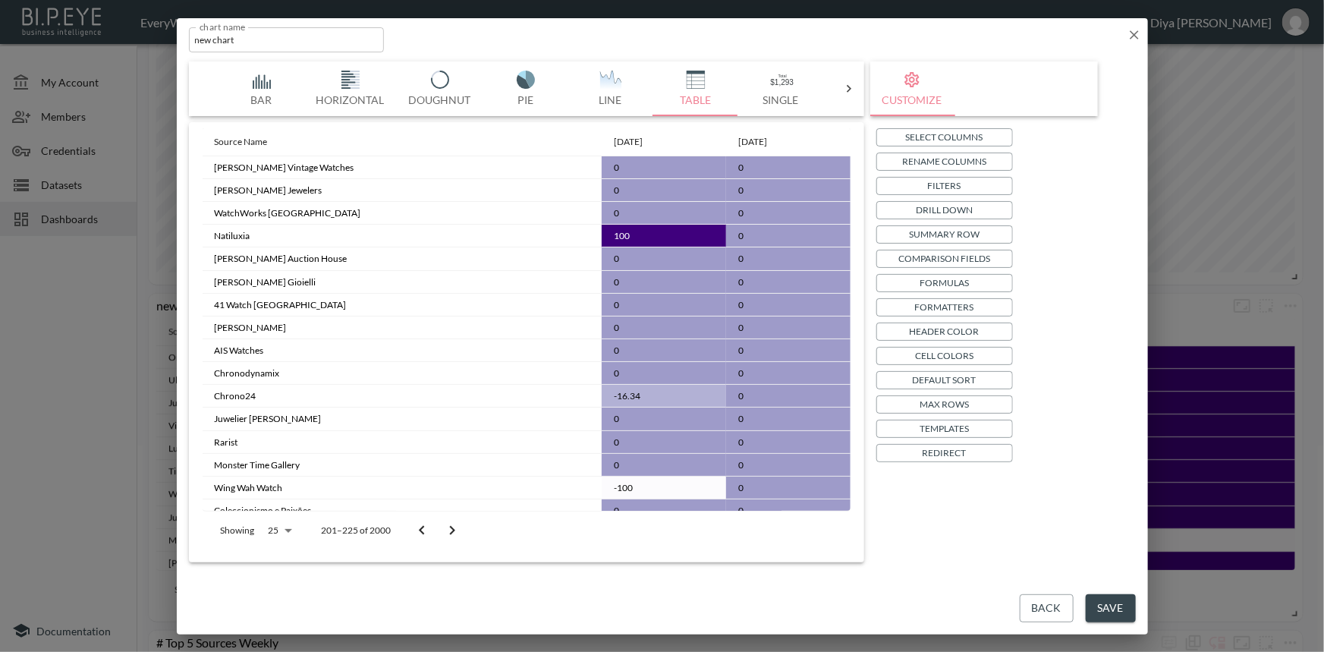
click at [440, 527] on button "Go to next page" at bounding box center [452, 530] width 30 height 30
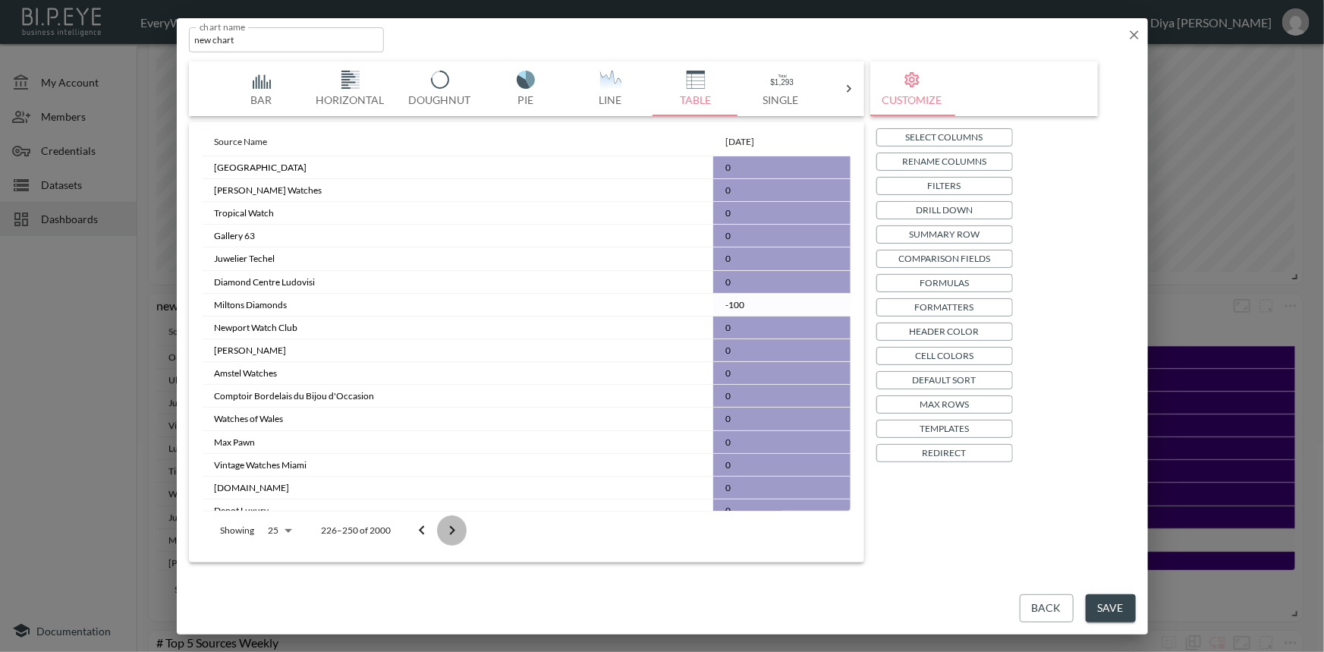
click at [440, 527] on button "Go to next page" at bounding box center [452, 530] width 30 height 30
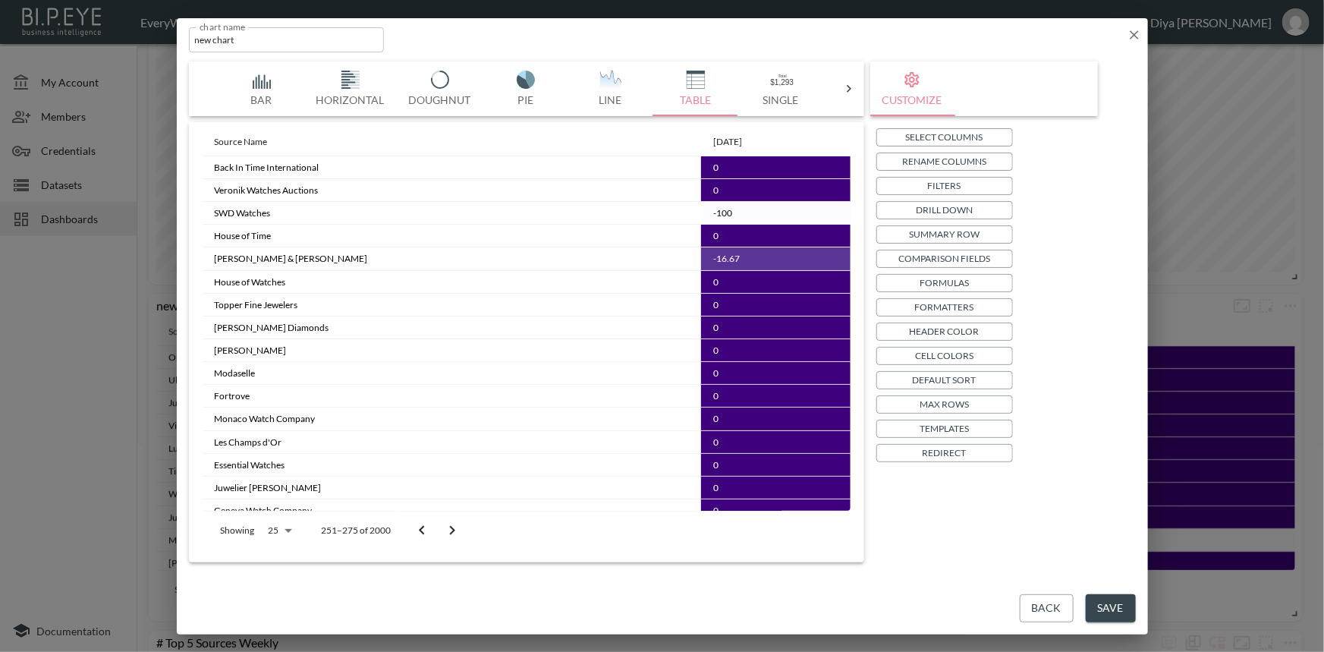
click at [423, 529] on icon "Go to previous page" at bounding box center [422, 530] width 18 height 18
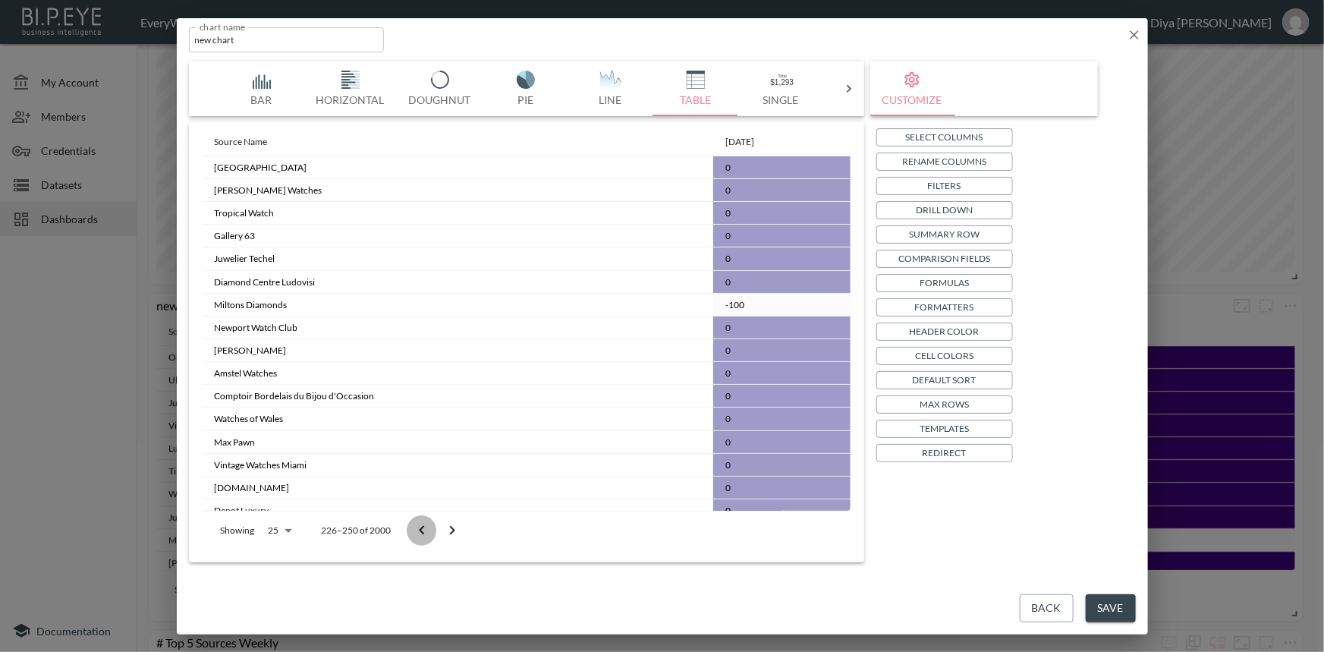
click at [423, 529] on icon "Go to previous page" at bounding box center [422, 530] width 18 height 18
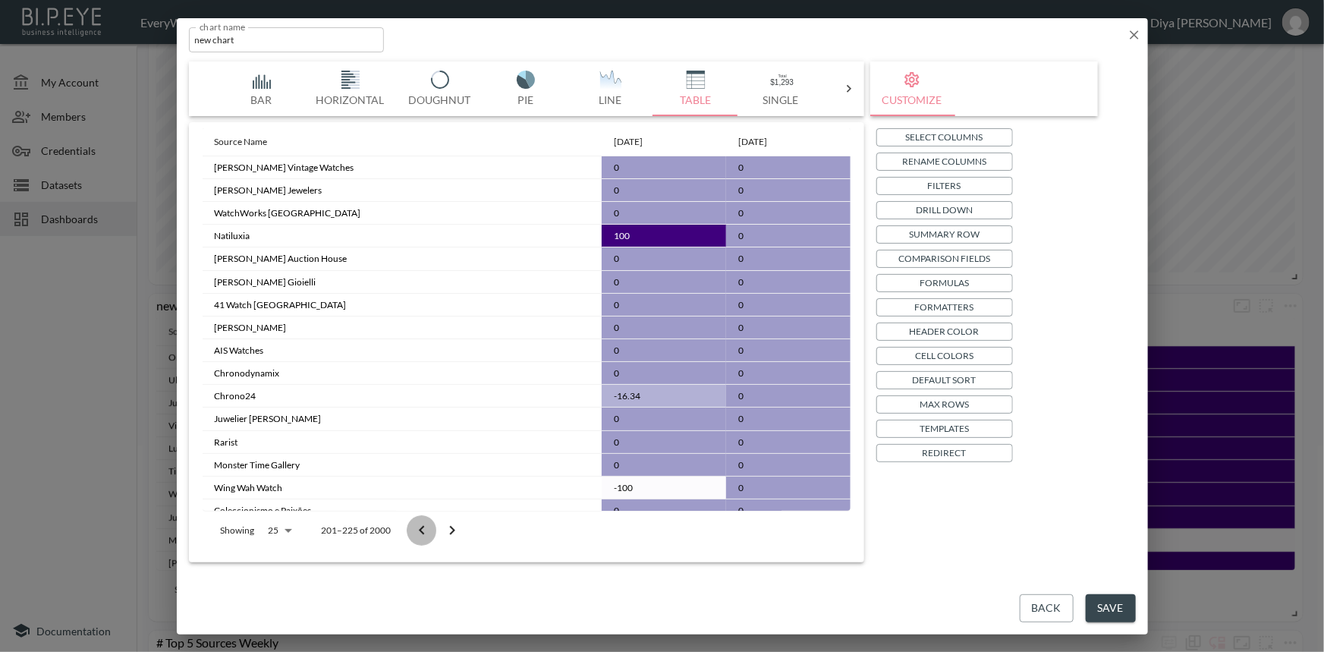
click at [423, 529] on icon "Go to previous page" at bounding box center [422, 530] width 18 height 18
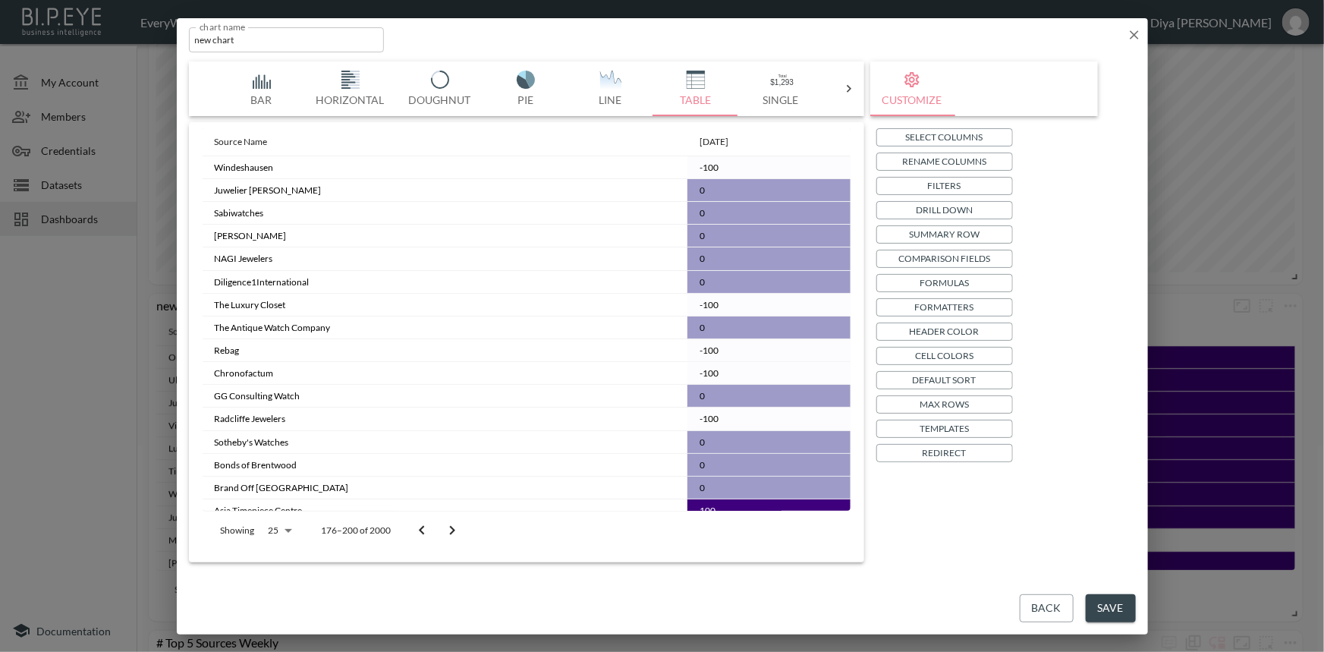
click at [1129, 31] on icon "button" at bounding box center [1133, 34] width 15 height 15
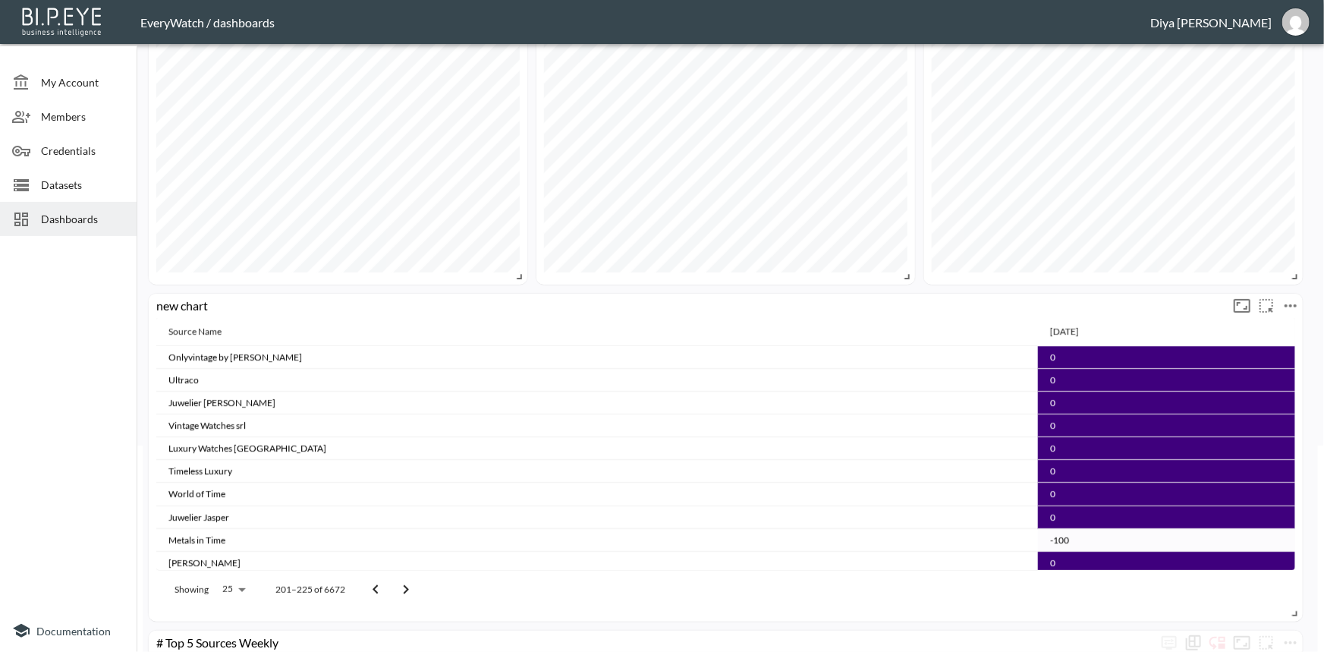
click at [1301, 300] on button "more" at bounding box center [1290, 306] width 24 height 24
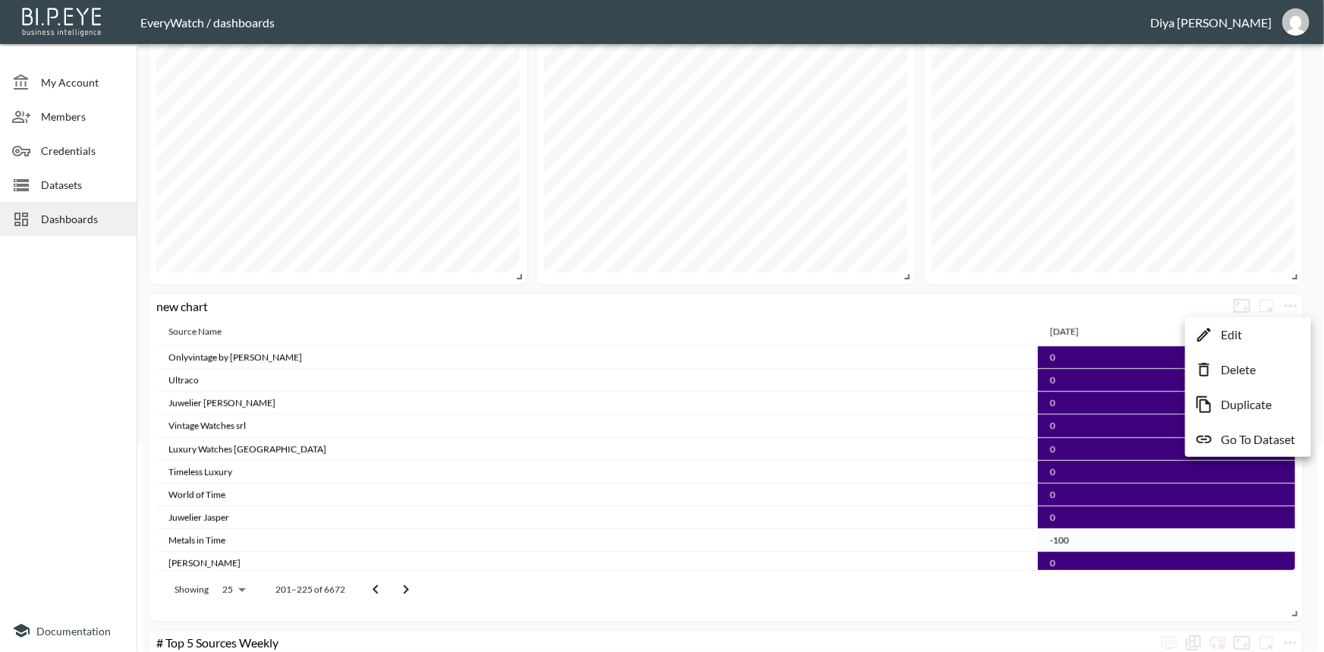
click at [1226, 366] on p "Delete" at bounding box center [1237, 369] width 35 height 18
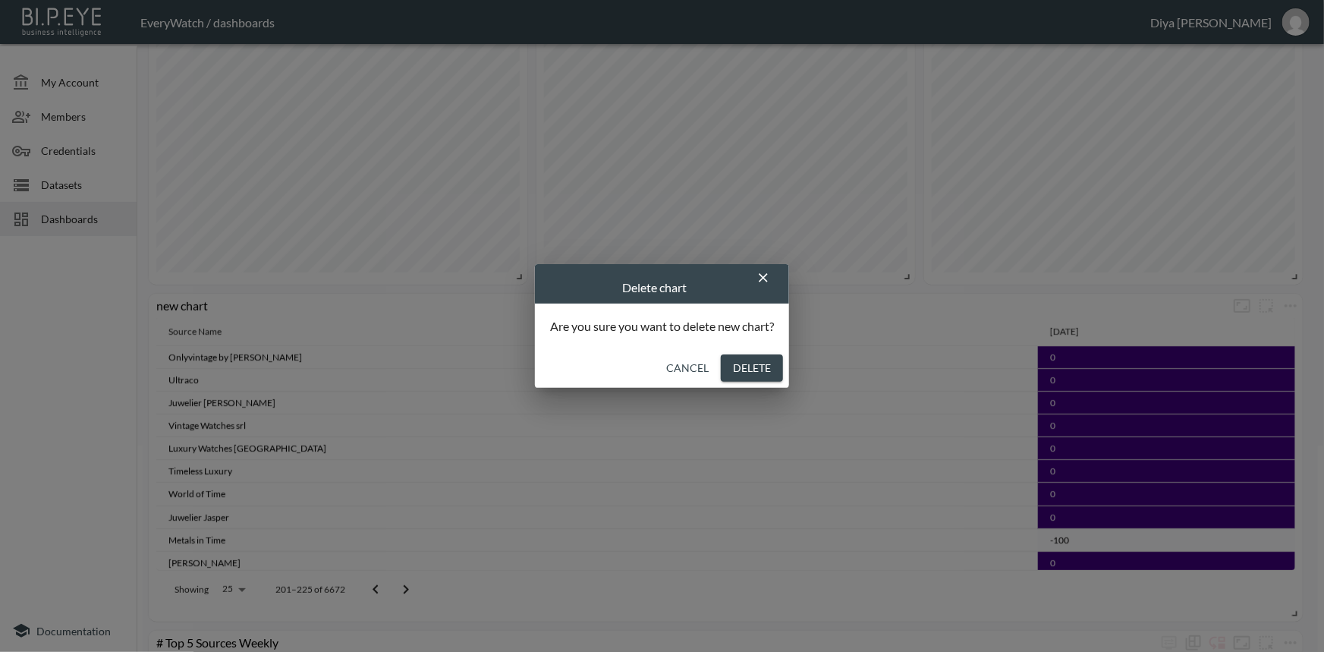
click at [747, 371] on button "Delete" at bounding box center [752, 368] width 62 height 28
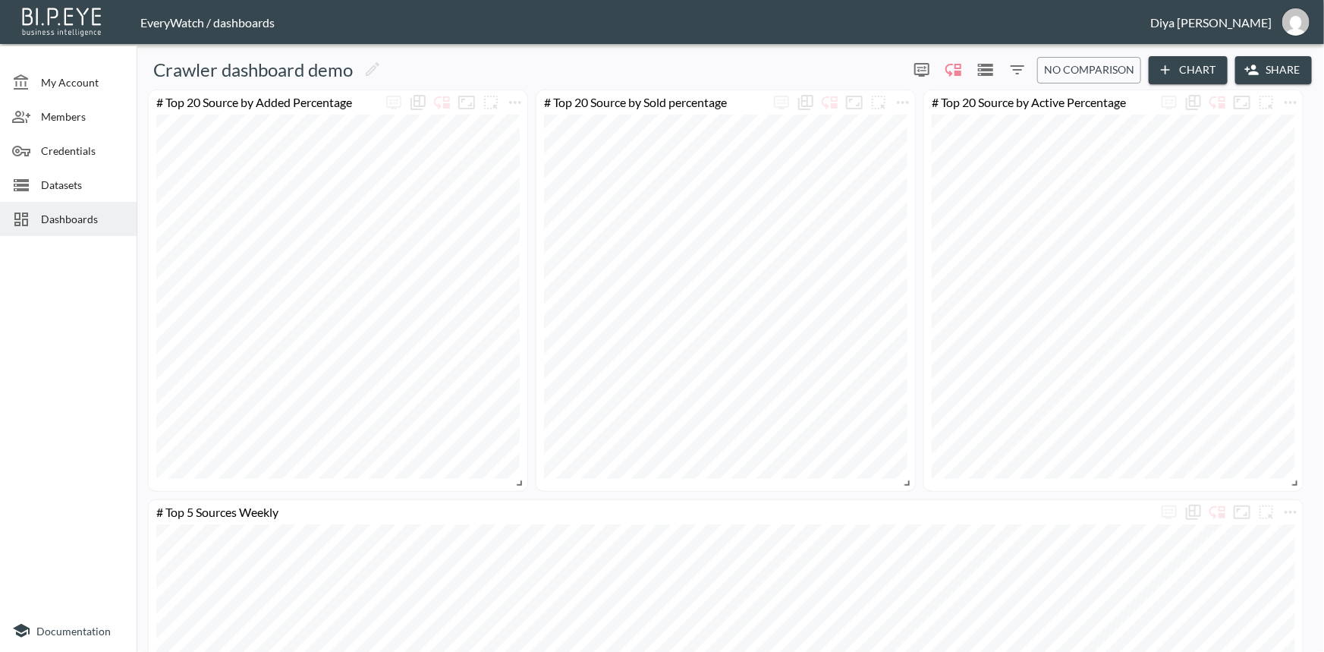
scroll to position [0, 0]
click at [1177, 68] on button "Chart" at bounding box center [1187, 70] width 79 height 28
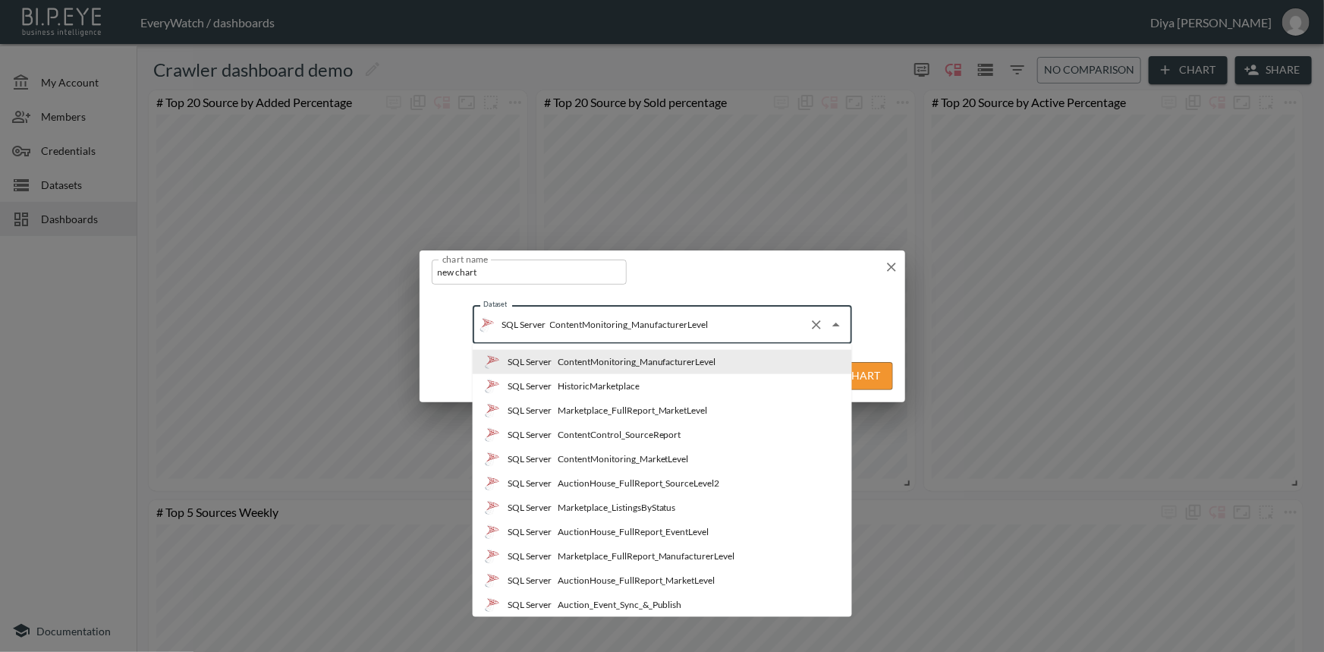
drag, startPoint x: 733, startPoint y: 319, endPoint x: 539, endPoint y: 325, distance: 195.0
click at [539, 325] on div "SQL Server ContentMonitoring_ManufacturerLevel Dataset" at bounding box center [662, 325] width 379 height 38
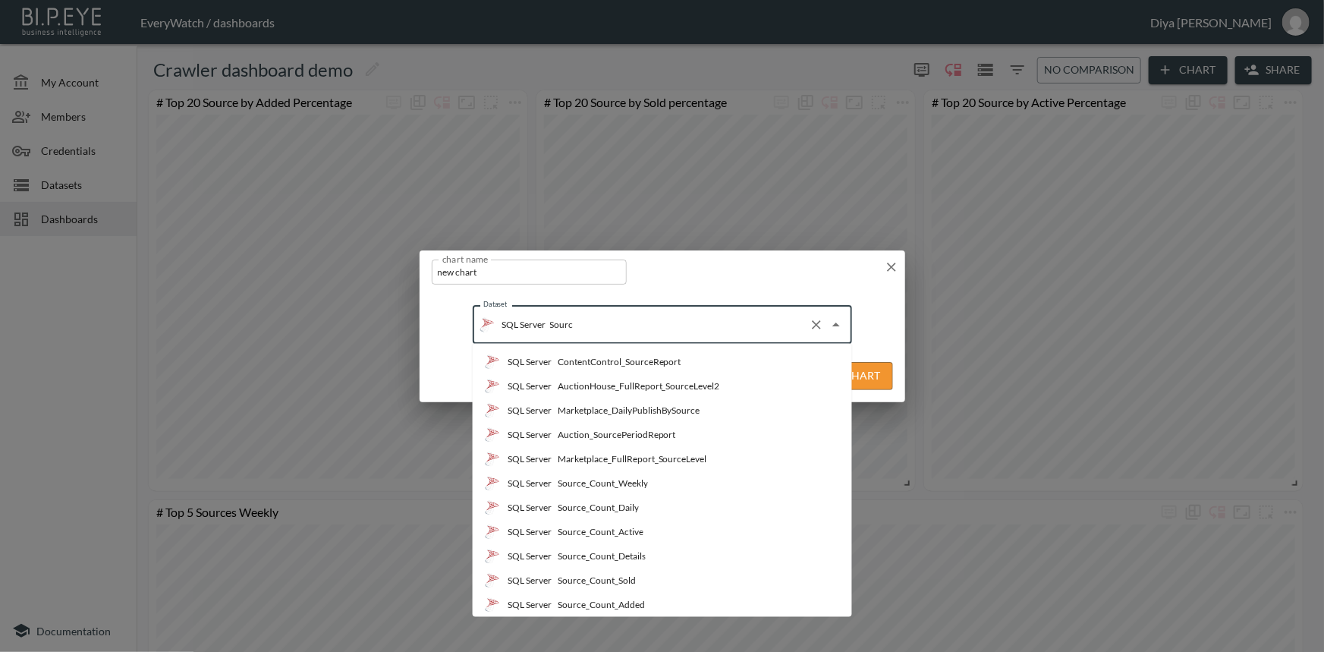
type input "Source"
click at [612, 549] on div "Source_Count_Details" at bounding box center [601, 556] width 88 height 14
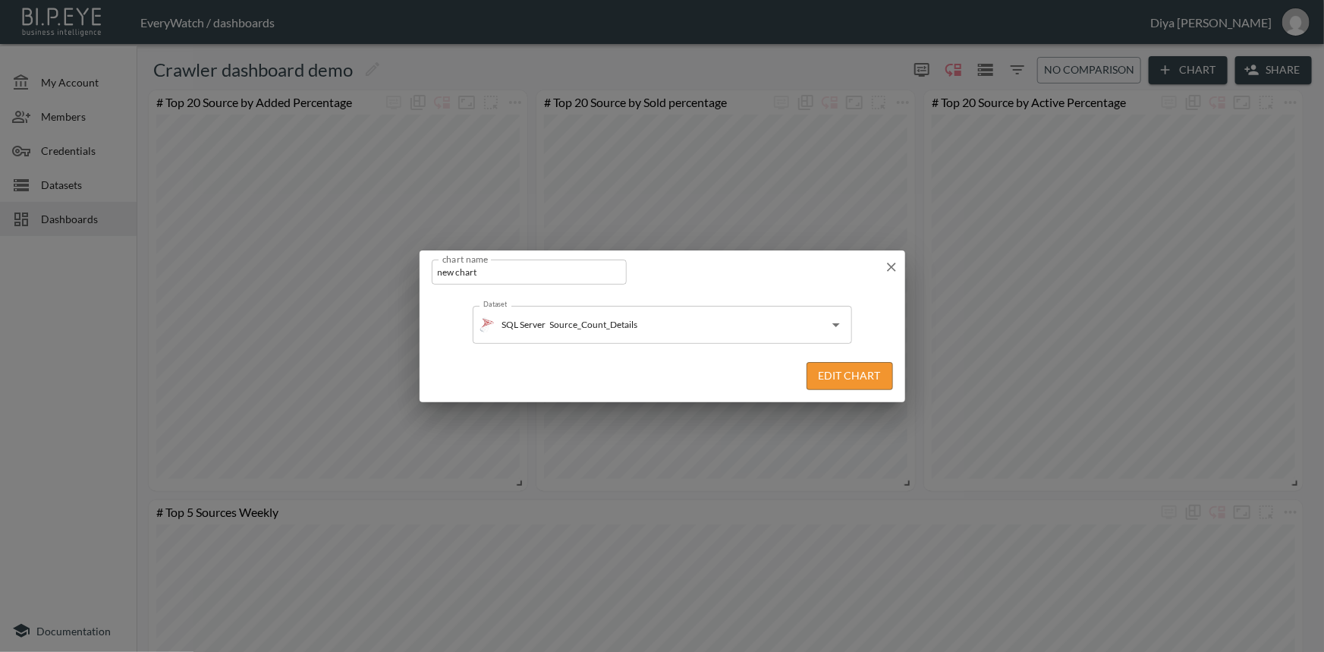
click at [841, 371] on button "Edit Chart" at bounding box center [849, 376] width 86 height 28
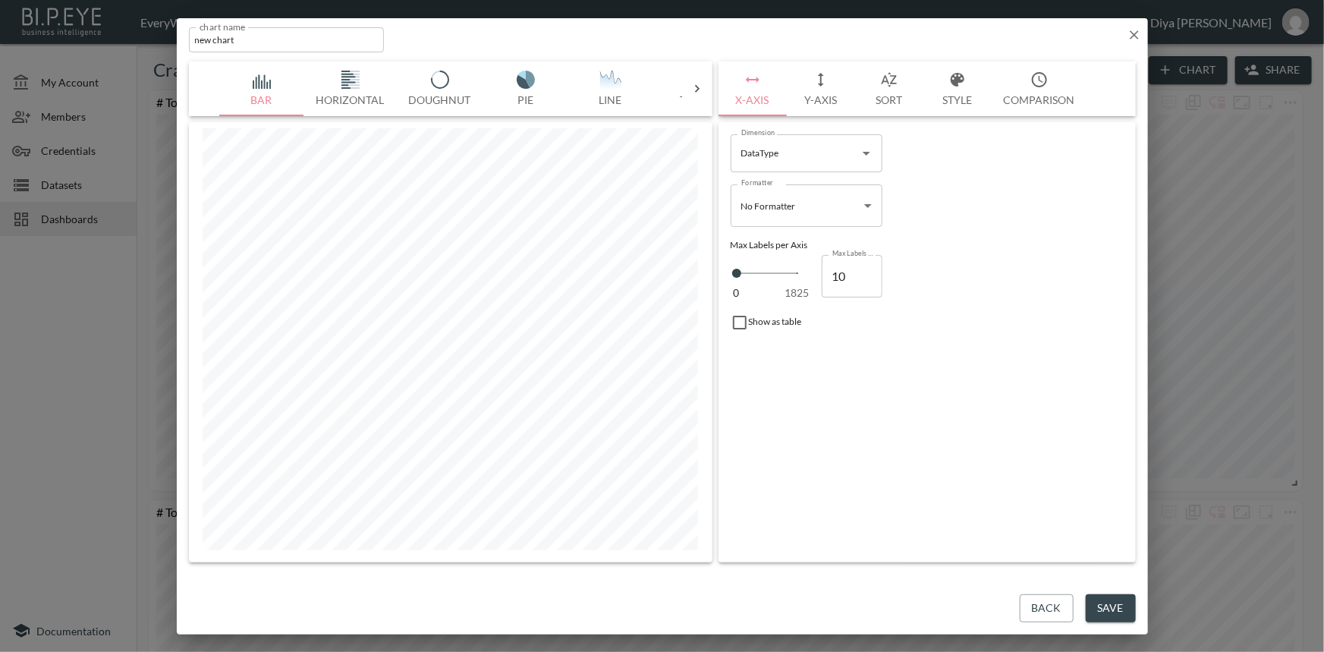
click at [697, 86] on icon at bounding box center [697, 89] width 5 height 8
click at [245, 89] on button "Table" at bounding box center [263, 88] width 85 height 55
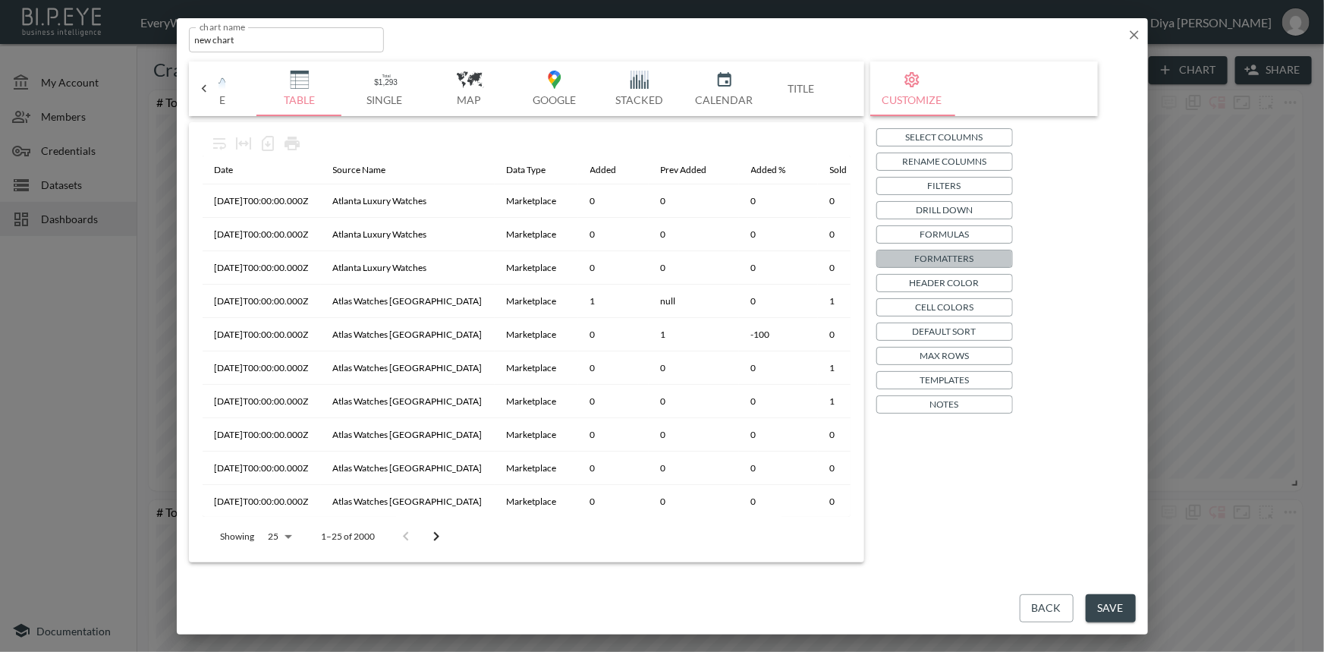
click at [944, 257] on p "Formatters" at bounding box center [944, 258] width 59 height 16
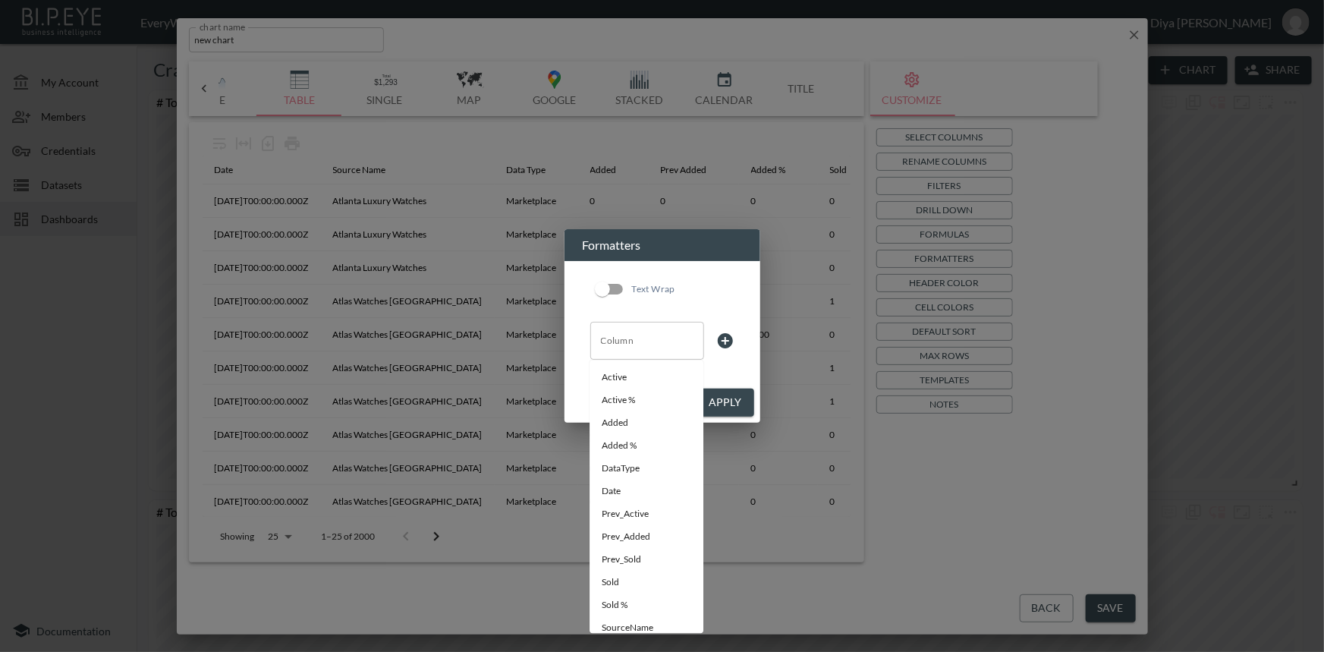
click at [655, 355] on div "Column" at bounding box center [647, 341] width 114 height 38
click at [614, 485] on li "Date" at bounding box center [646, 491] width 114 height 23
type input "Date"
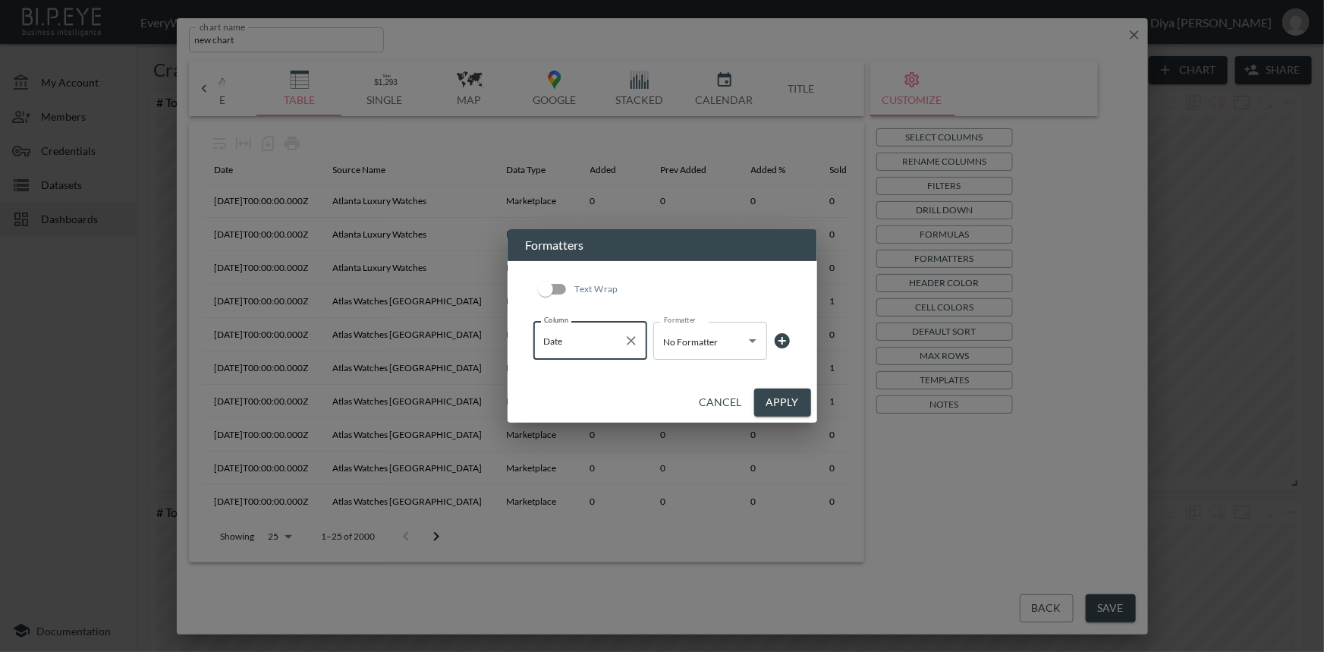
click at [683, 344] on body "BI.P.EYE, Interactive Analytics Dashboards - app EveryWatch / dashboards Diya […" at bounding box center [662, 326] width 1324 height 652
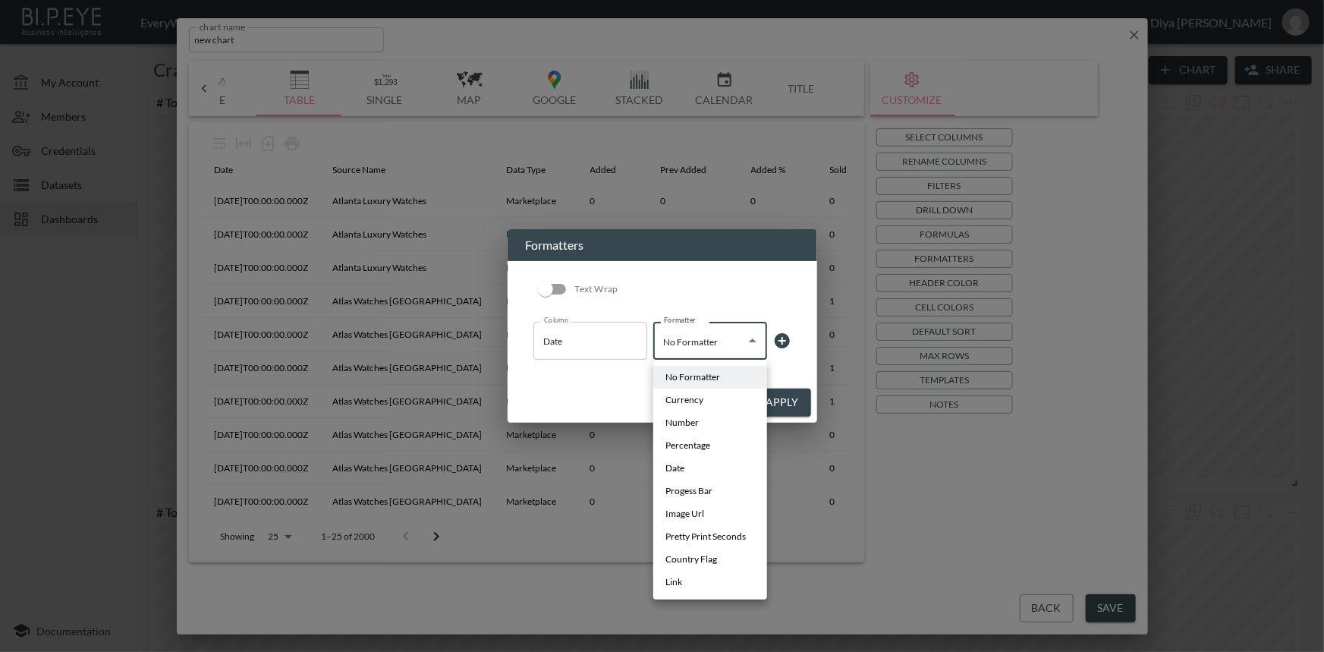
click at [680, 463] on span "Date" at bounding box center [674, 468] width 19 height 14
type input "Date"
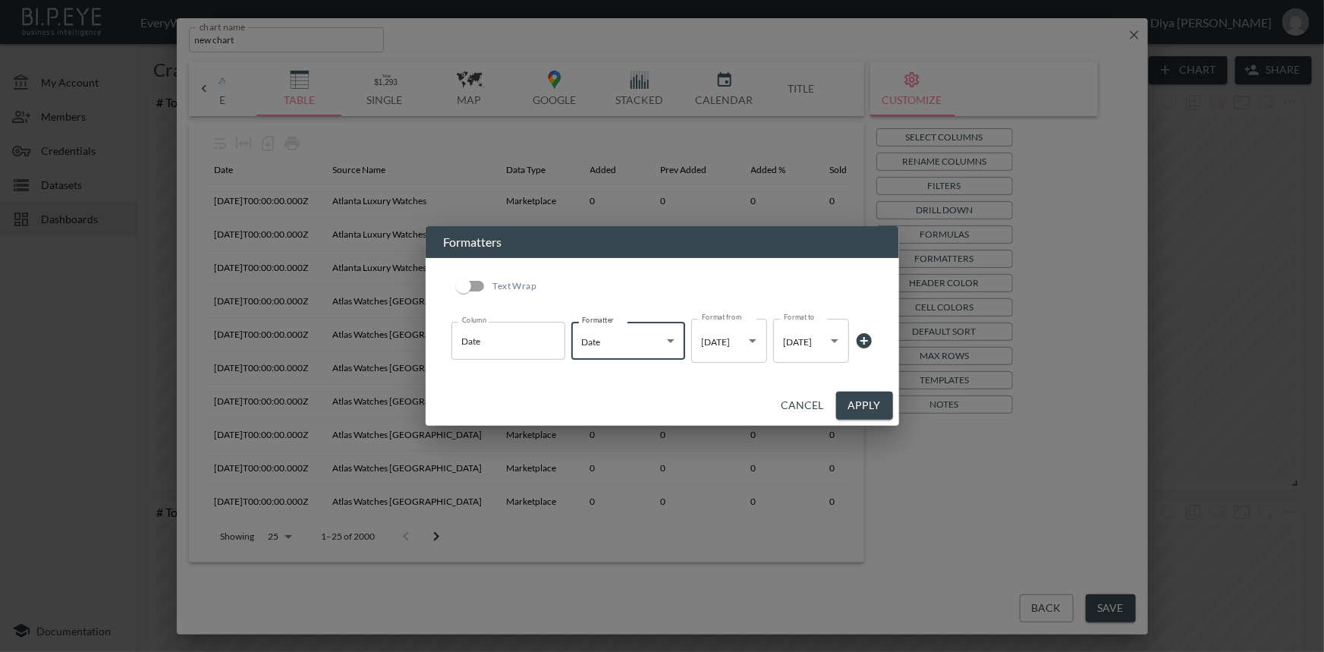
click at [861, 403] on button "Apply" at bounding box center [864, 405] width 57 height 28
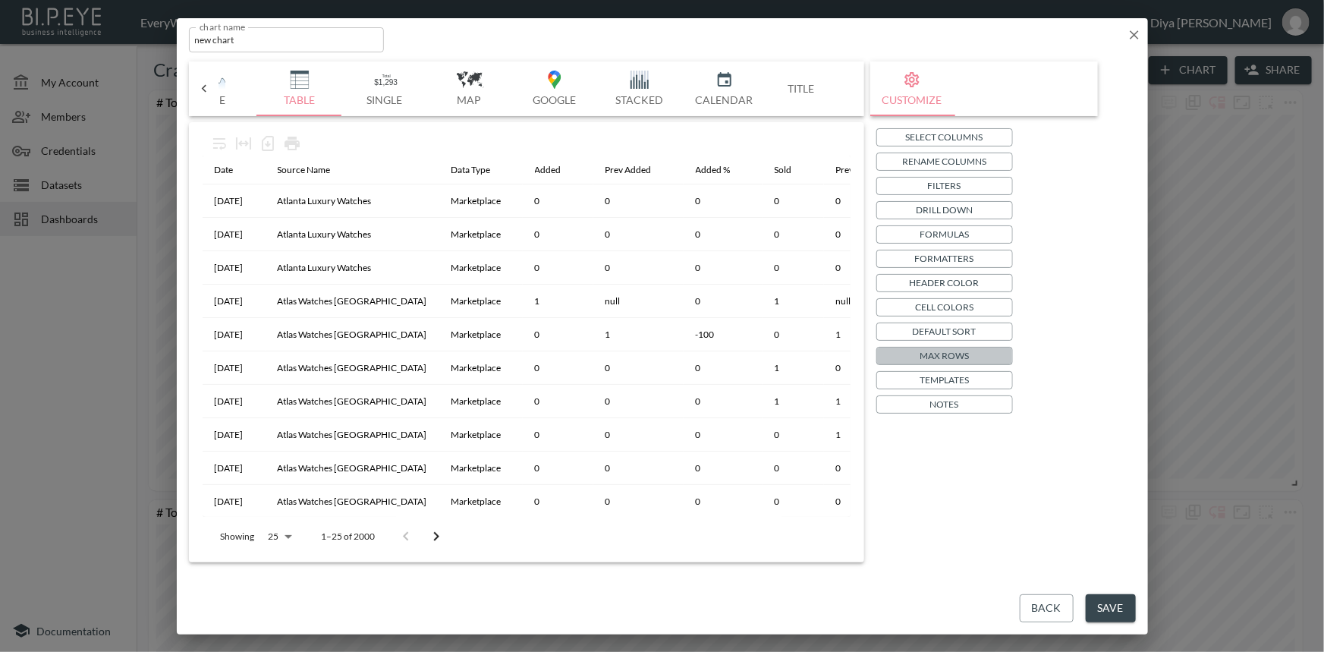
click at [947, 350] on p "Max Rows" at bounding box center [943, 355] width 49 height 16
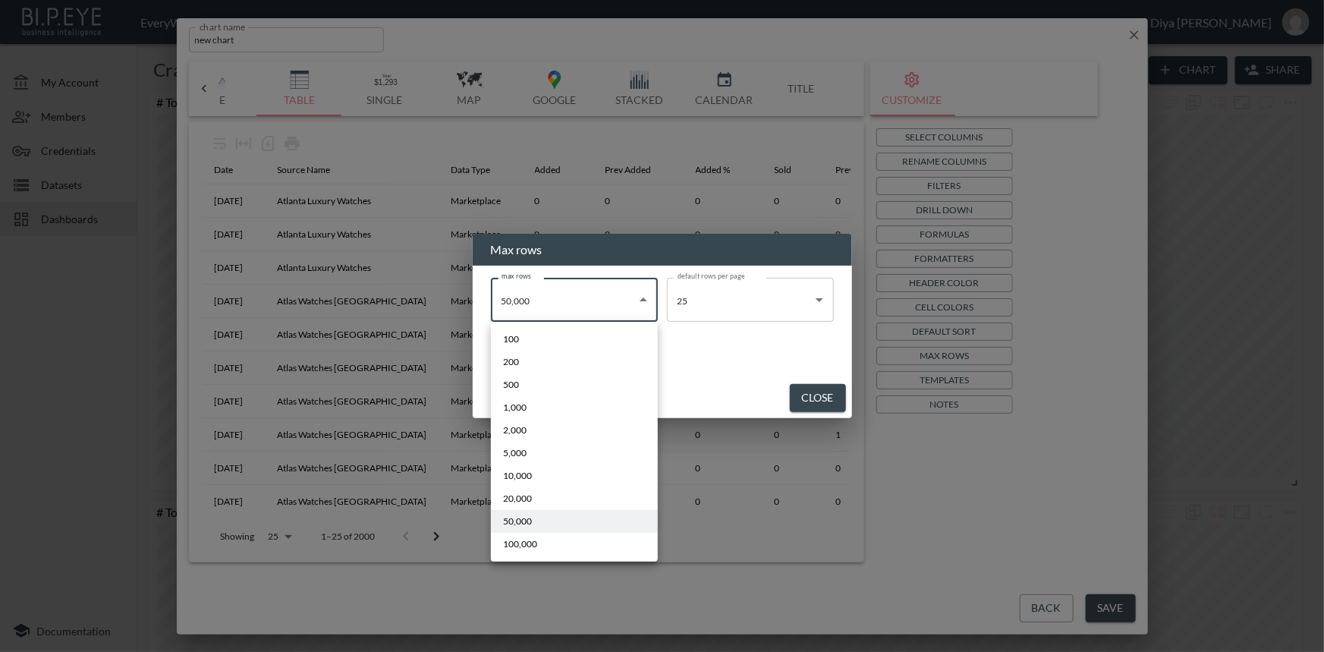
drag, startPoint x: 559, startPoint y: 303, endPoint x: 548, endPoint y: 362, distance: 59.5
click at [559, 306] on body "BI.P.EYE, Interactive Analytics Dashboards - app EveryWatch / dashboards Diya […" at bounding box center [662, 326] width 1324 height 652
click at [522, 543] on span "100,000" at bounding box center [520, 544] width 34 height 14
type input "100000"
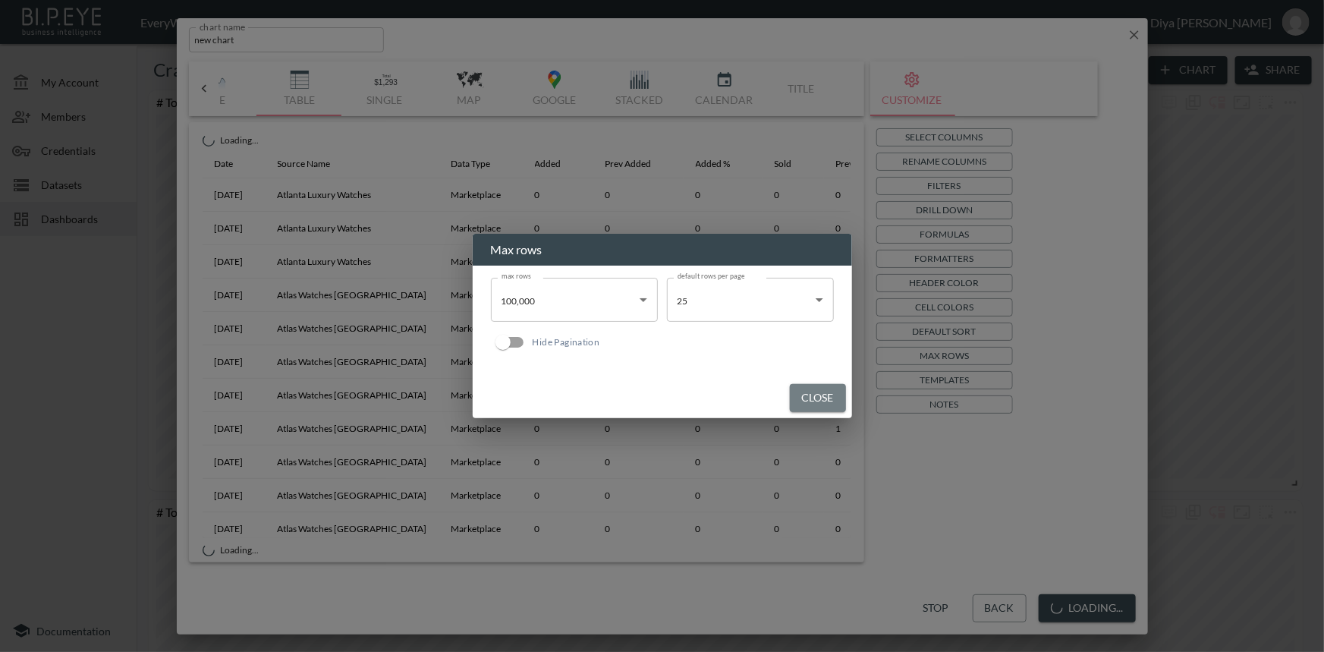
click at [799, 397] on button "Close" at bounding box center [818, 398] width 56 height 28
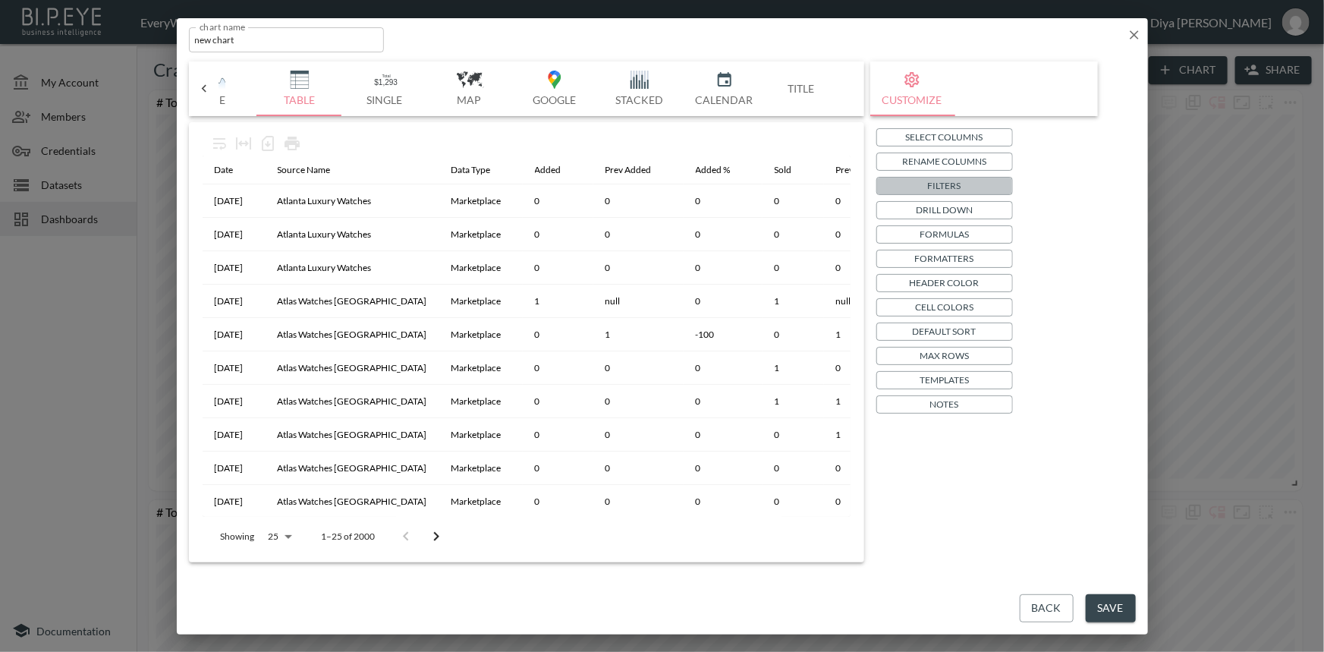
click at [952, 187] on p "Filters" at bounding box center [944, 185] width 33 height 16
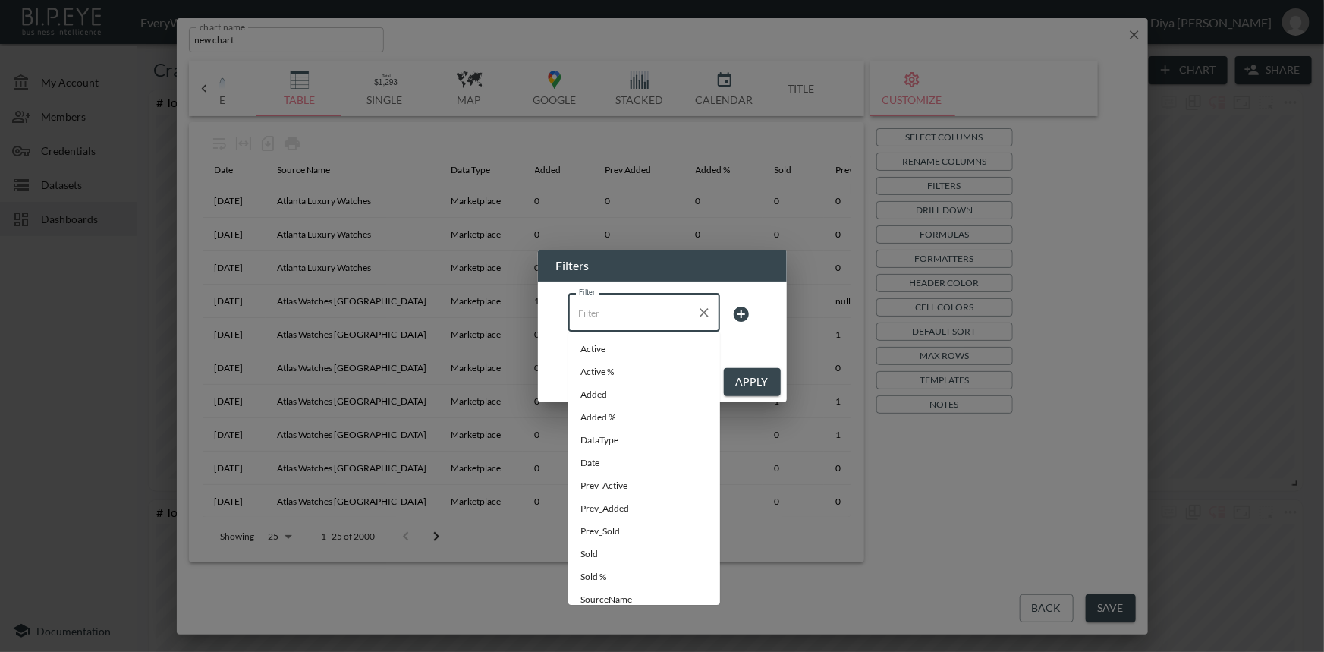
click at [658, 312] on input "Filter" at bounding box center [632, 312] width 115 height 24
click at [605, 450] on li "DataType" at bounding box center [644, 440] width 152 height 23
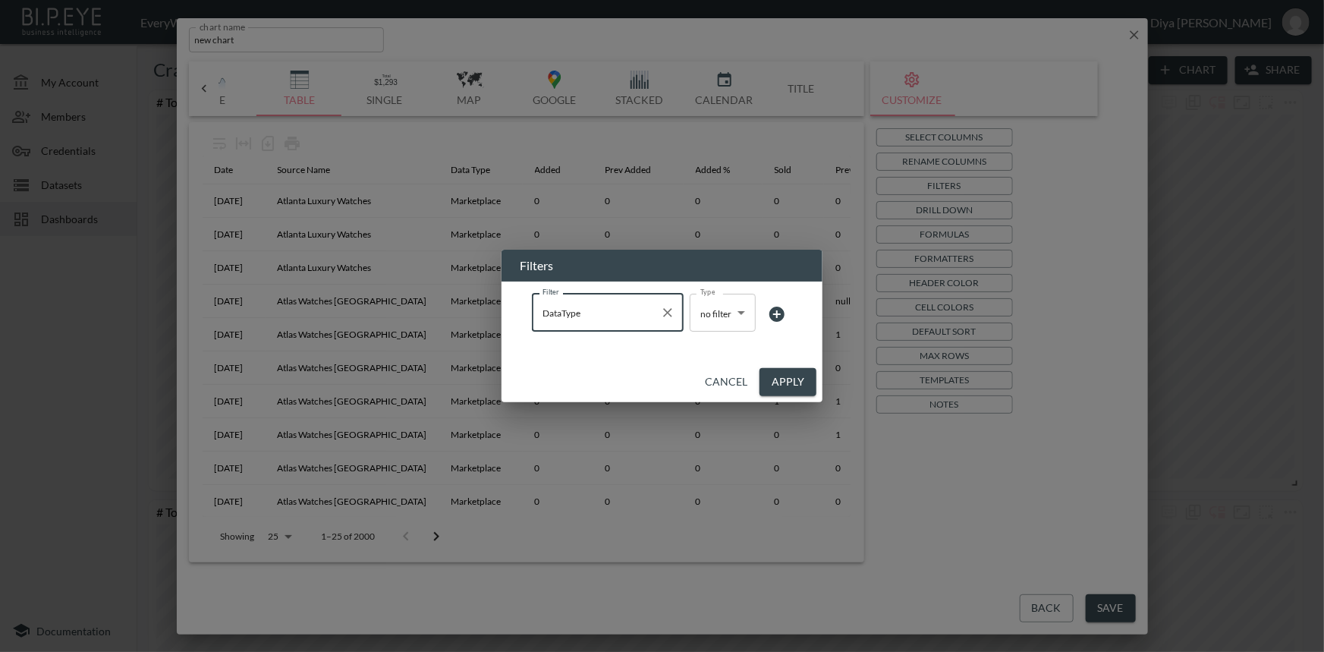
click at [642, 316] on input "DataType" at bounding box center [596, 312] width 115 height 24
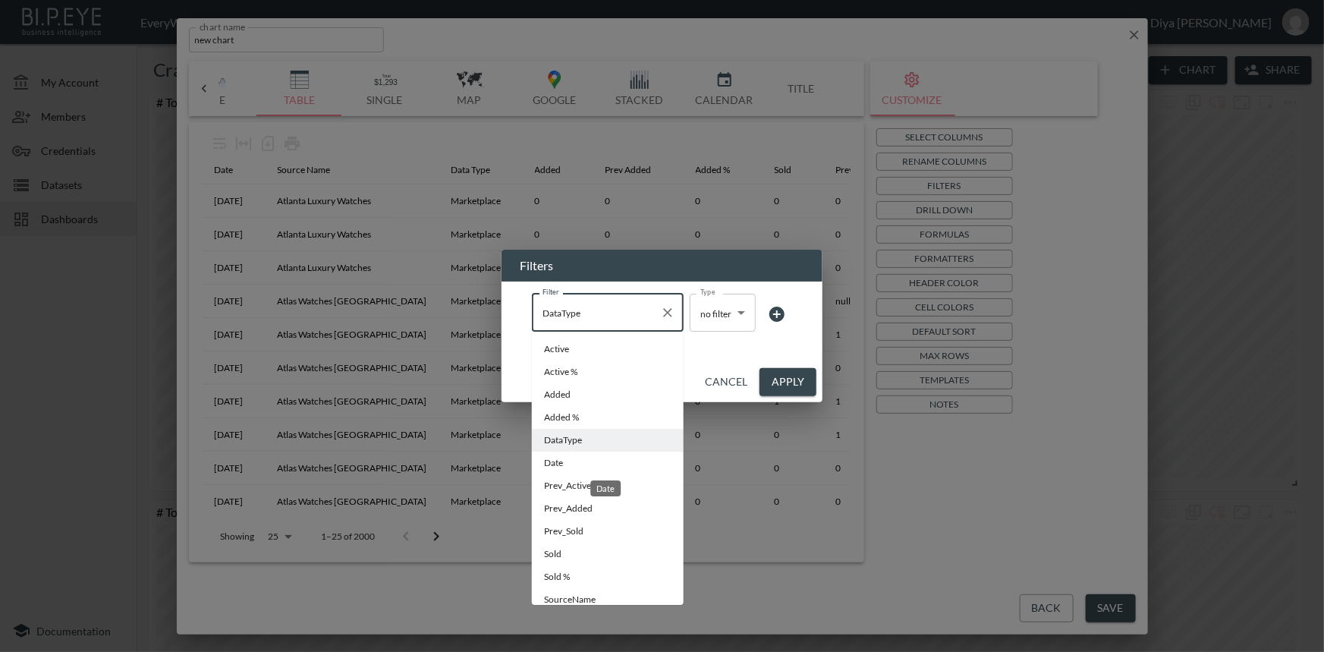
click at [576, 457] on span "Date" at bounding box center [607, 463] width 127 height 14
type input "Date"
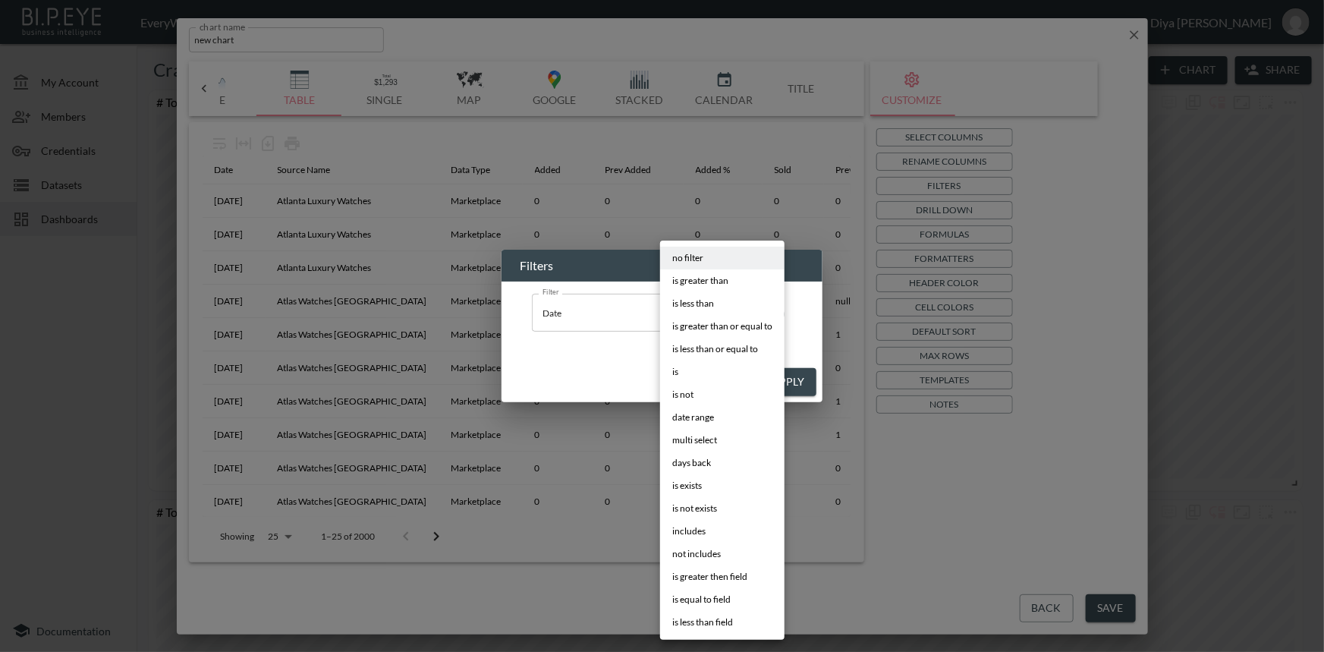
click at [708, 321] on body "BI.P.EYE, Interactive Analytics Dashboards - app EveryWatch / dashboards Diya […" at bounding box center [662, 326] width 1324 height 652
click at [702, 457] on span "days back" at bounding box center [691, 463] width 39 height 14
type input "days back"
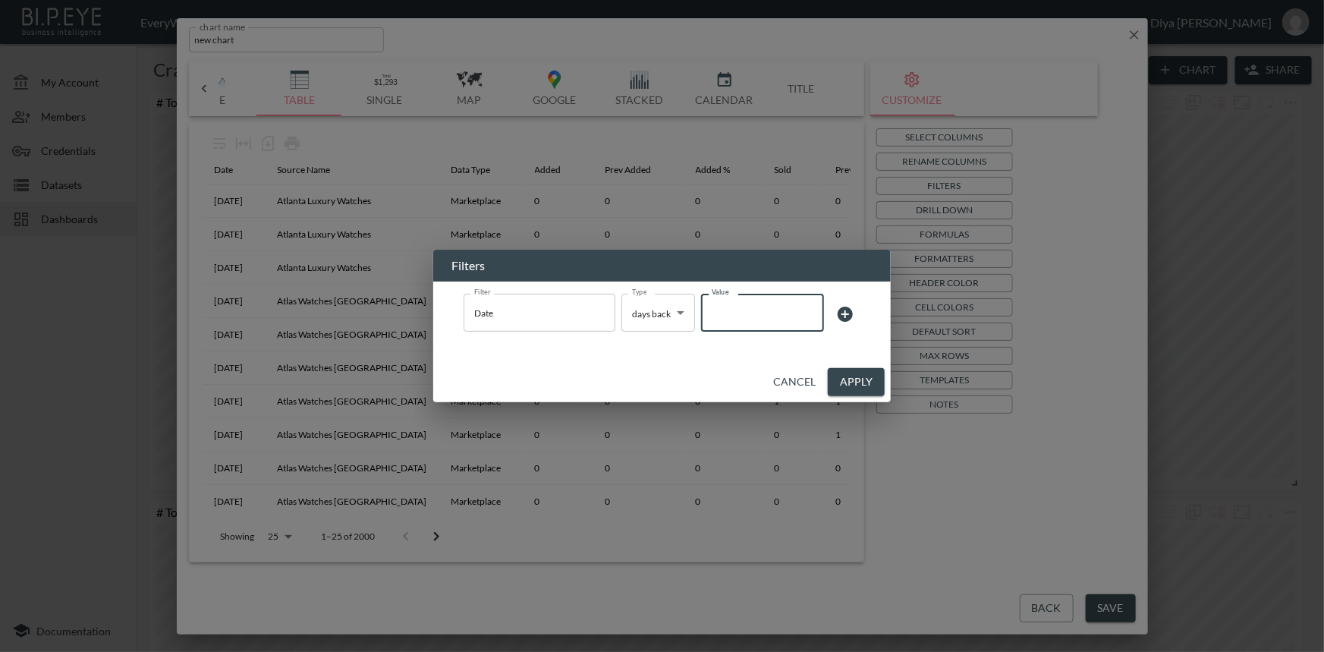
click at [758, 312] on input "Value" at bounding box center [762, 312] width 123 height 42
type input "7"
click at [838, 378] on button "Apply" at bounding box center [856, 382] width 57 height 28
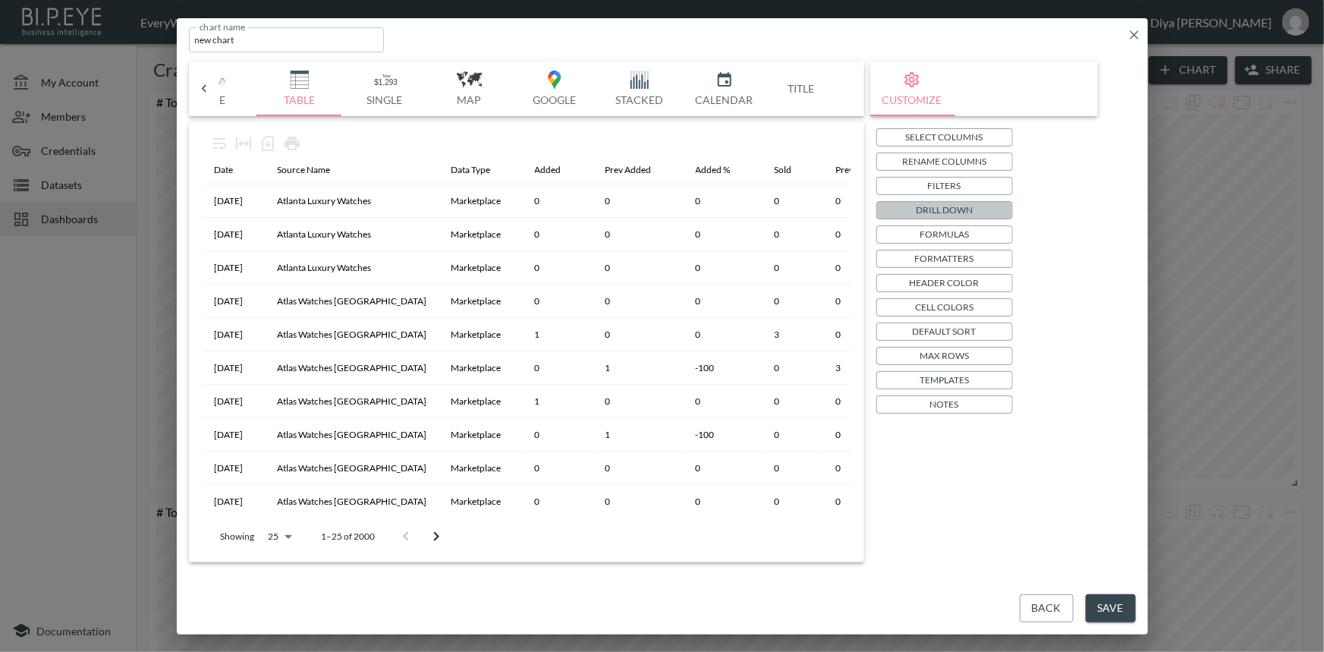
click at [943, 213] on p "Drill Down" at bounding box center [943, 210] width 57 height 16
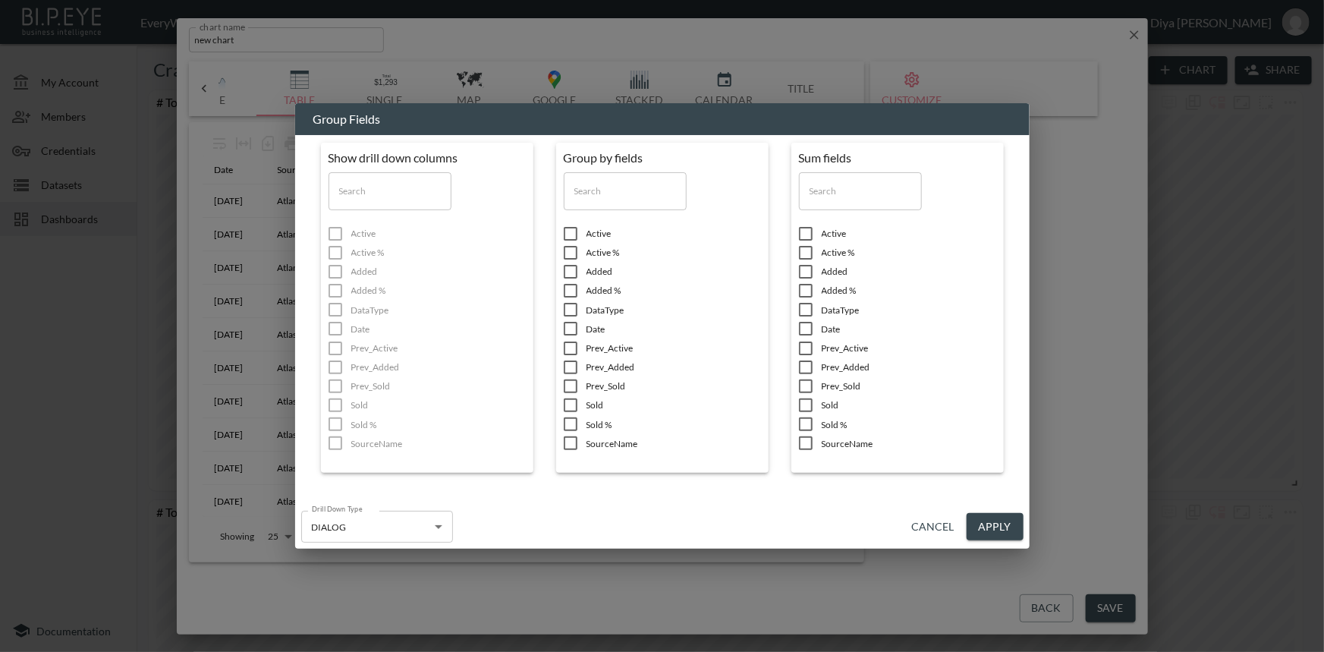
click at [569, 292] on input "checkbox" at bounding box center [570, 290] width 32 height 15
checkbox input "true"
click at [568, 329] on input "checkbox" at bounding box center [570, 328] width 32 height 15
checkbox input "true"
click at [569, 444] on input "checkbox" at bounding box center [570, 442] width 32 height 15
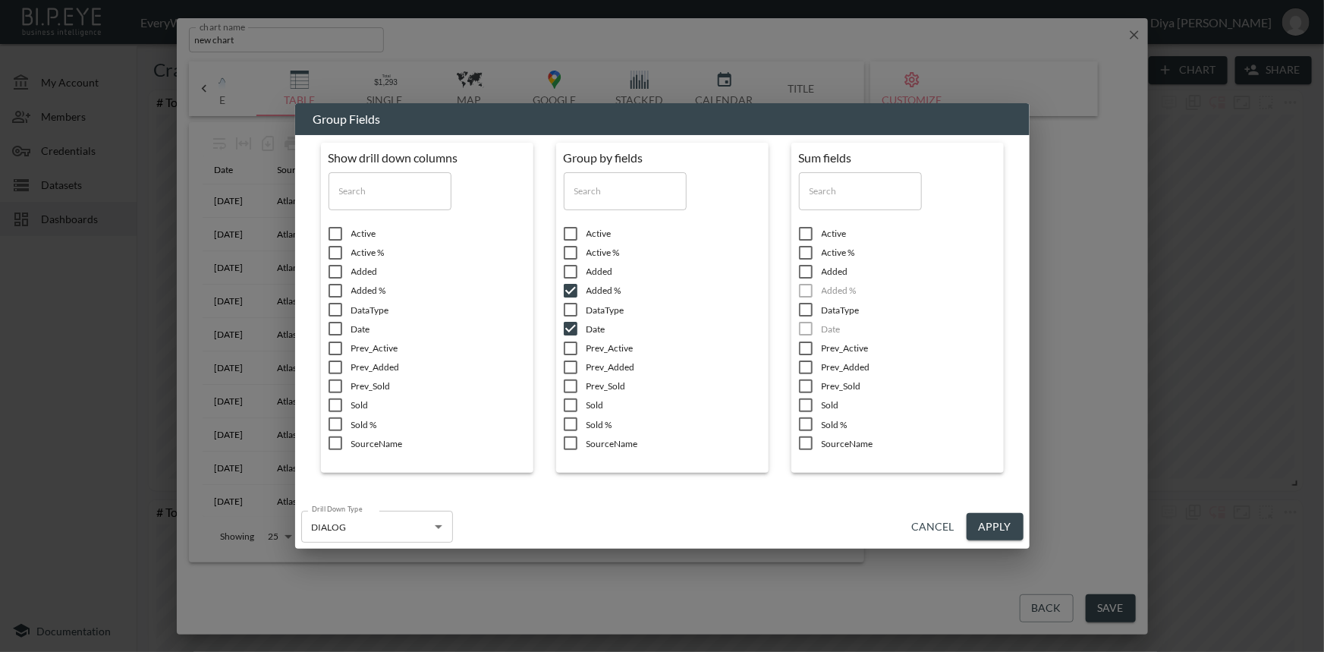
checkbox input "true"
click at [339, 444] on input "checkbox" at bounding box center [335, 442] width 32 height 15
checkbox input "true"
click at [333, 323] on input "checkbox" at bounding box center [335, 328] width 32 height 15
checkbox input "true"
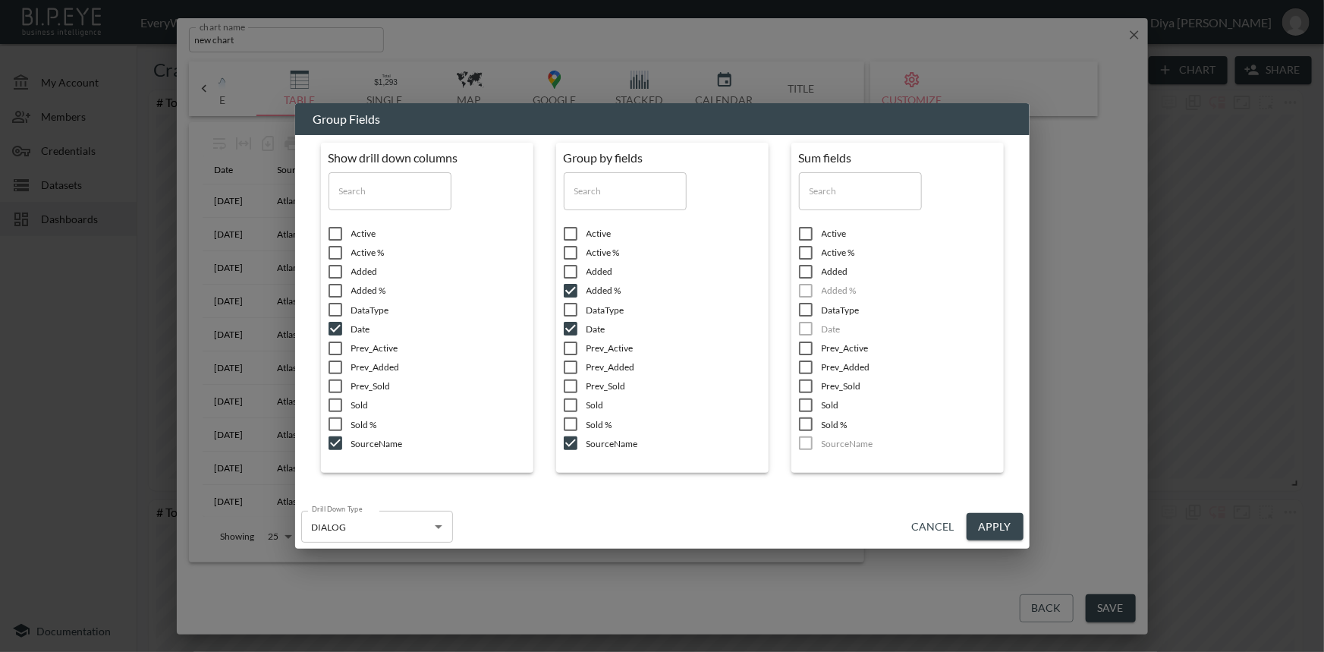
click at [334, 287] on input "checkbox" at bounding box center [335, 290] width 32 height 15
checkbox input "true"
click at [999, 530] on button "Apply" at bounding box center [994, 527] width 57 height 28
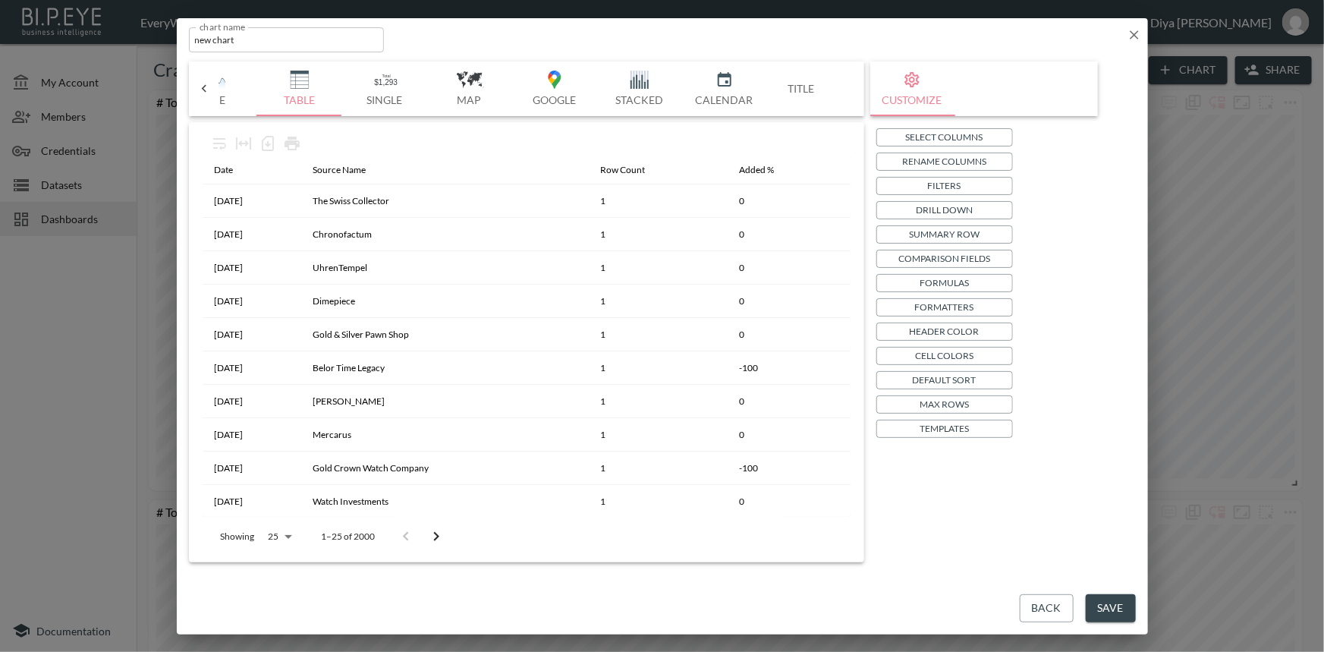
click at [940, 426] on p "Templates" at bounding box center [943, 428] width 49 height 16
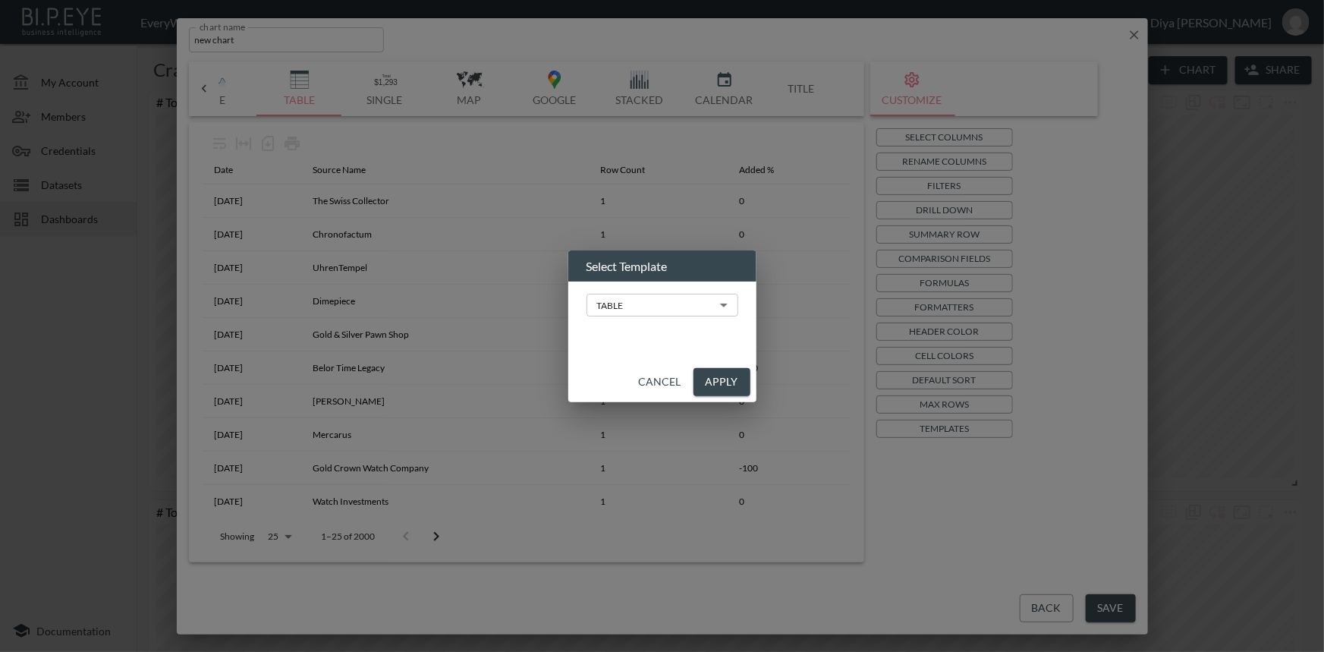
click at [623, 305] on body "BI.P.EYE, Interactive Analytics Dashboards - app EveryWatch / dashboards Diya […" at bounding box center [662, 326] width 1324 height 652
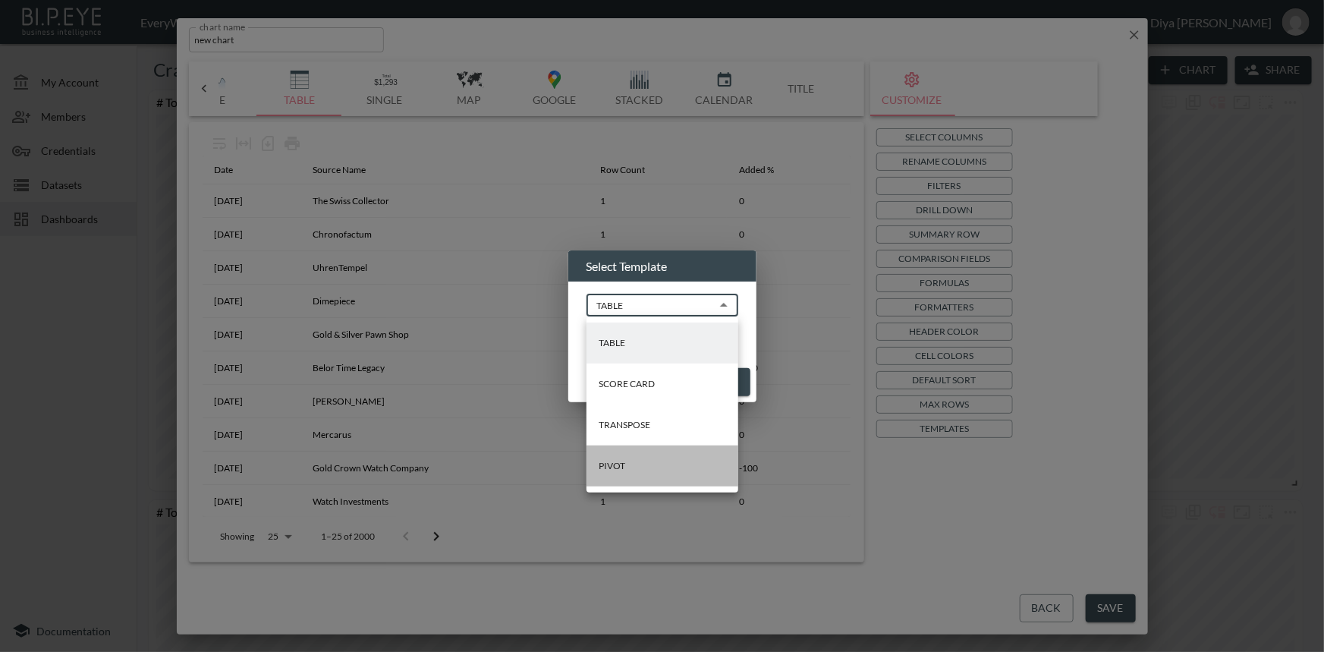
click at [630, 461] on li "PIVOT" at bounding box center [662, 465] width 152 height 41
type input "PIVOT"
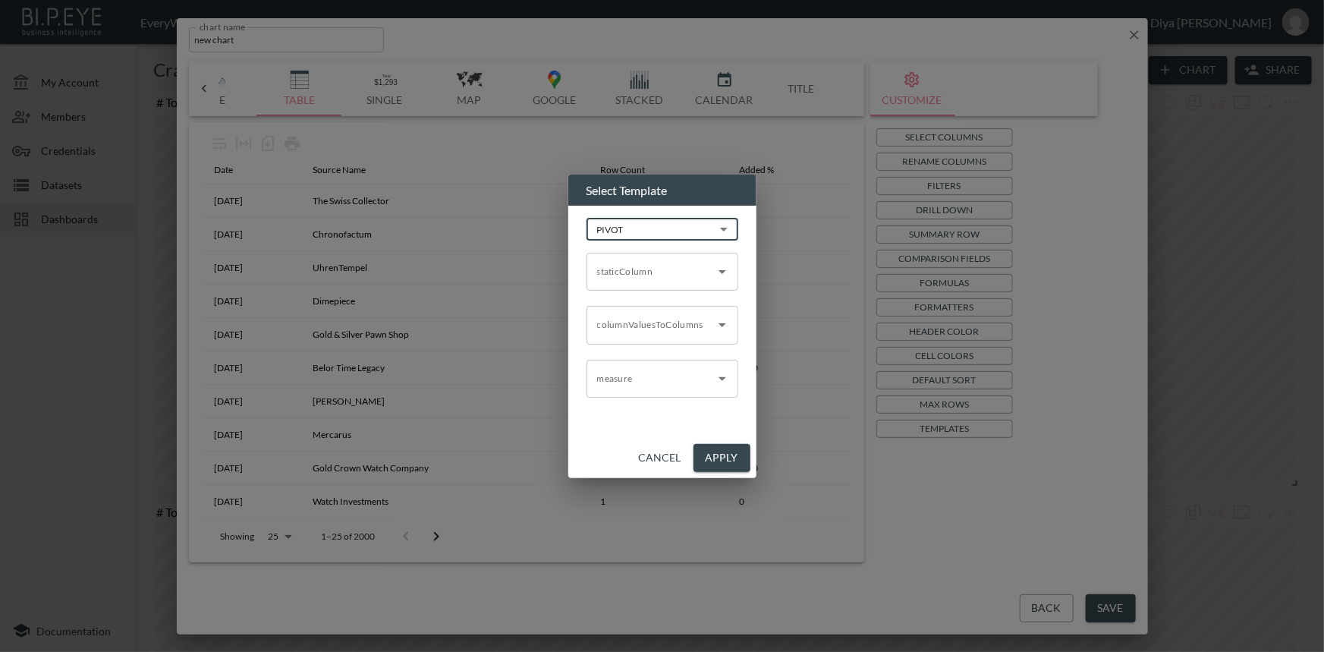
click at [663, 278] on input "staticColumn" at bounding box center [650, 271] width 115 height 24
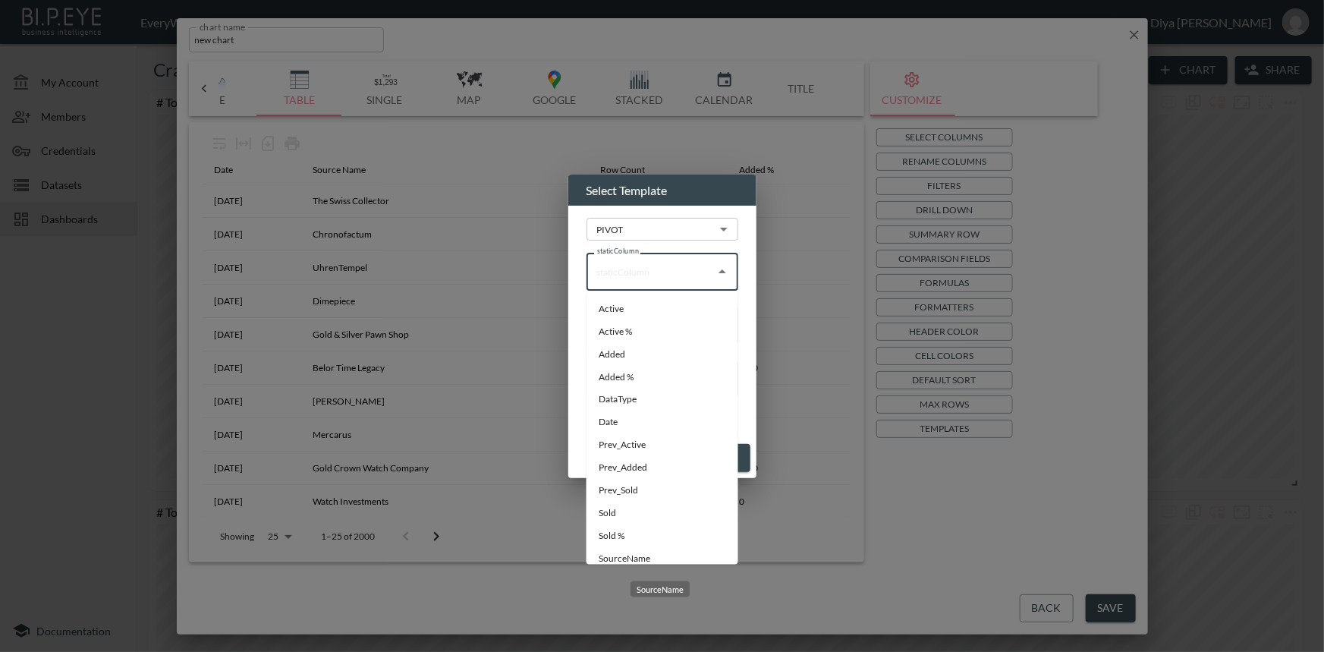
click at [624, 552] on li "SourceName" at bounding box center [662, 559] width 152 height 23
type input "SourceName"
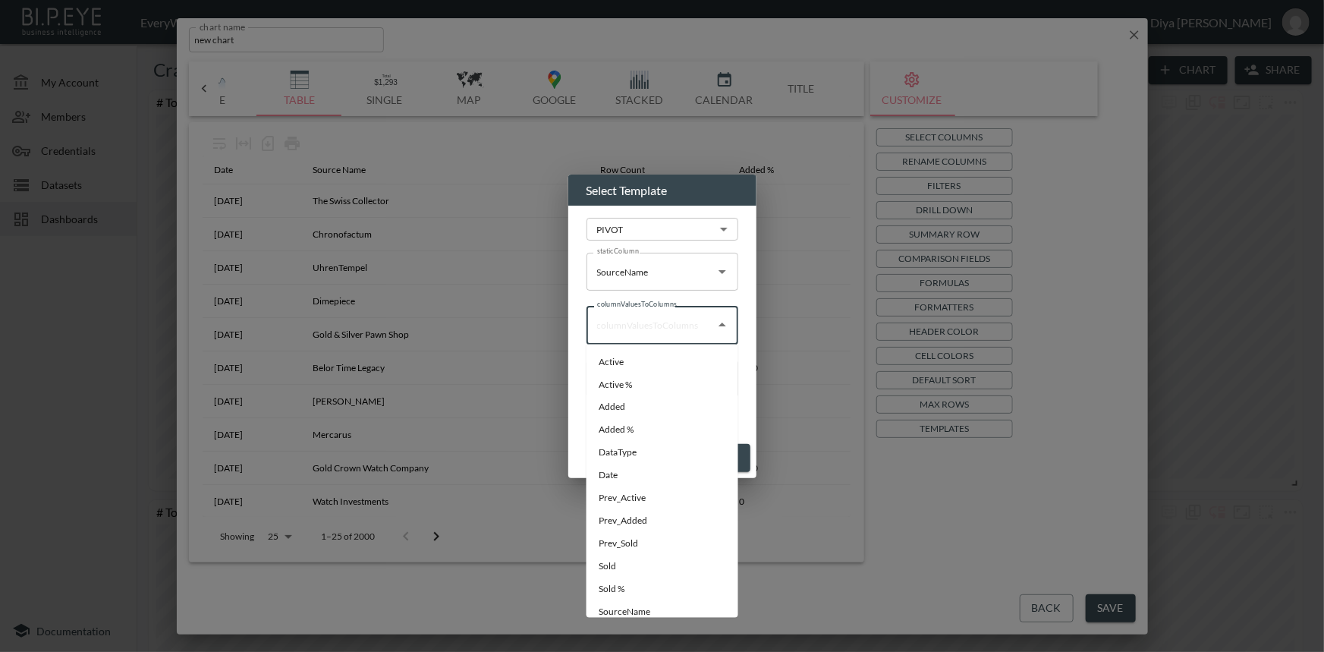
click at [627, 332] on input "columnValuesToColumns" at bounding box center [650, 324] width 115 height 24
click at [622, 470] on li "Date" at bounding box center [662, 475] width 152 height 23
type input "Date"
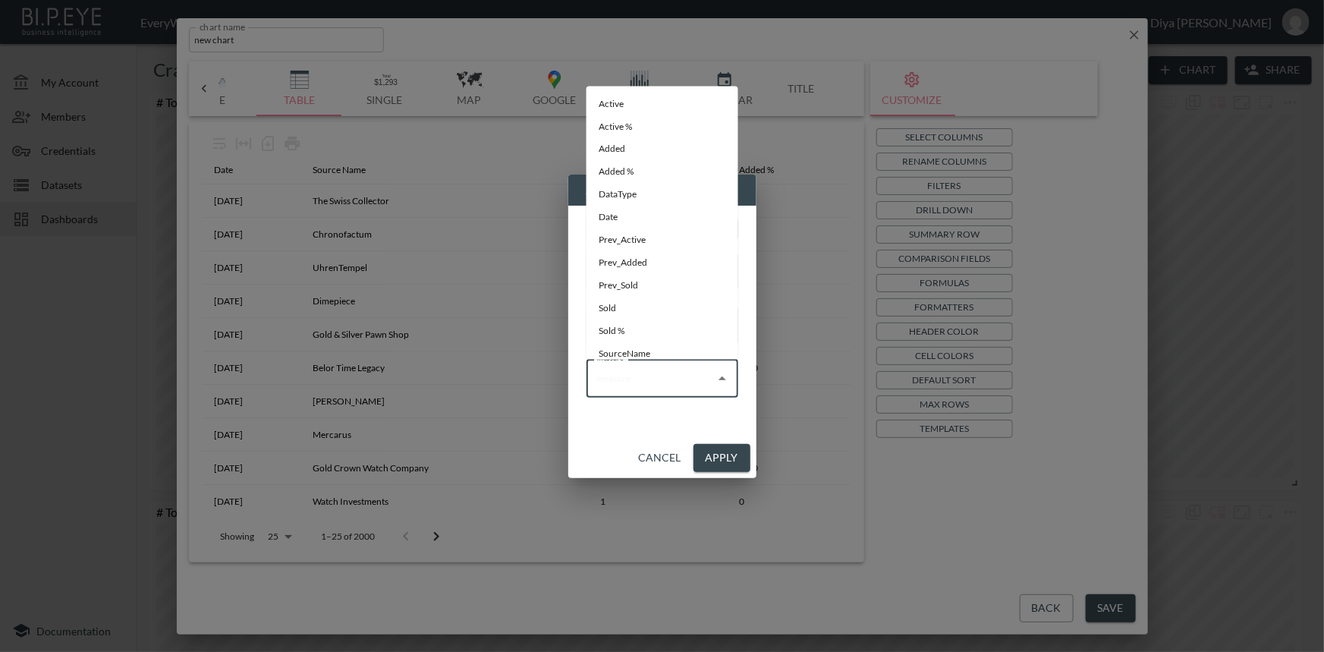
click at [641, 378] on input "measure" at bounding box center [650, 378] width 115 height 24
click at [630, 170] on li "Added %" at bounding box center [662, 172] width 152 height 23
type input "Added %"
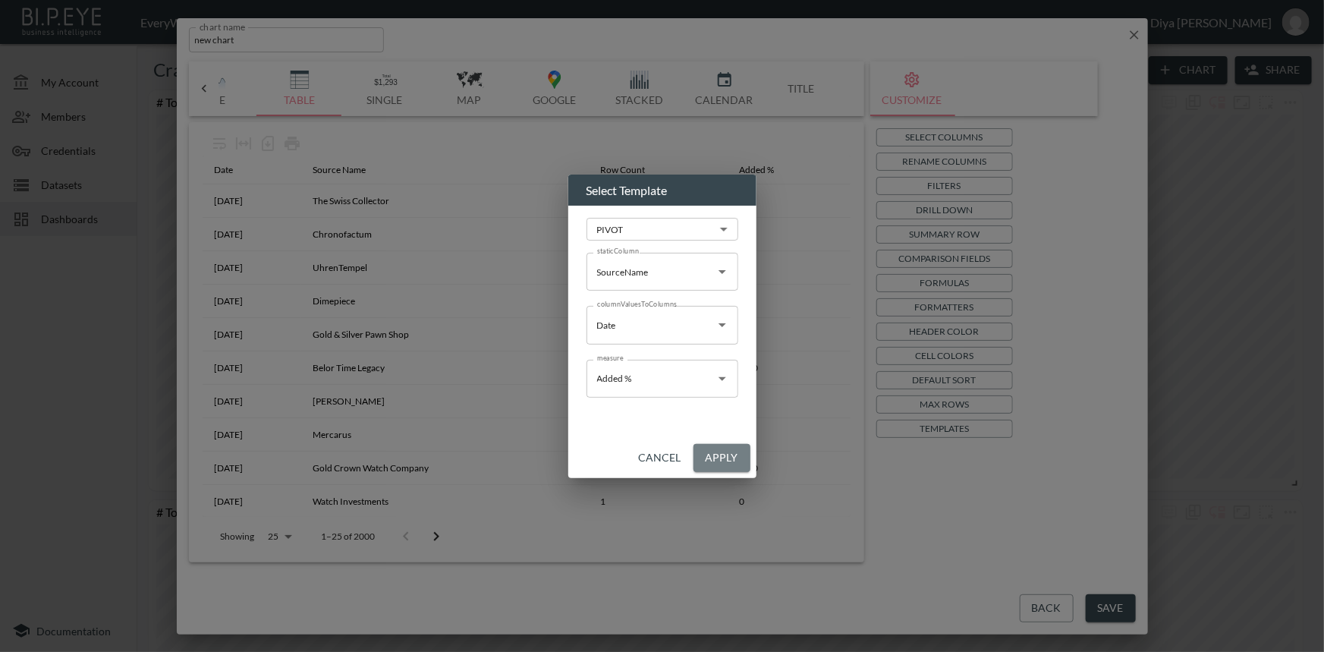
click at [712, 460] on button "Apply" at bounding box center [721, 458] width 57 height 28
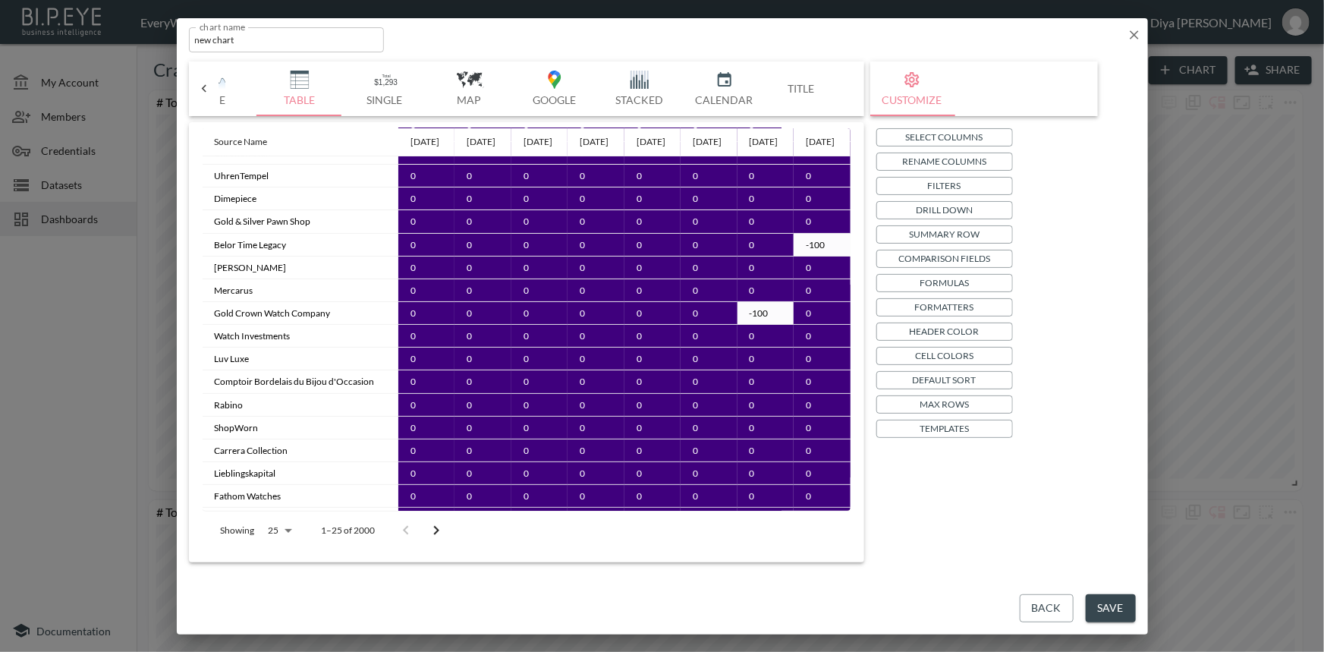
scroll to position [0, 0]
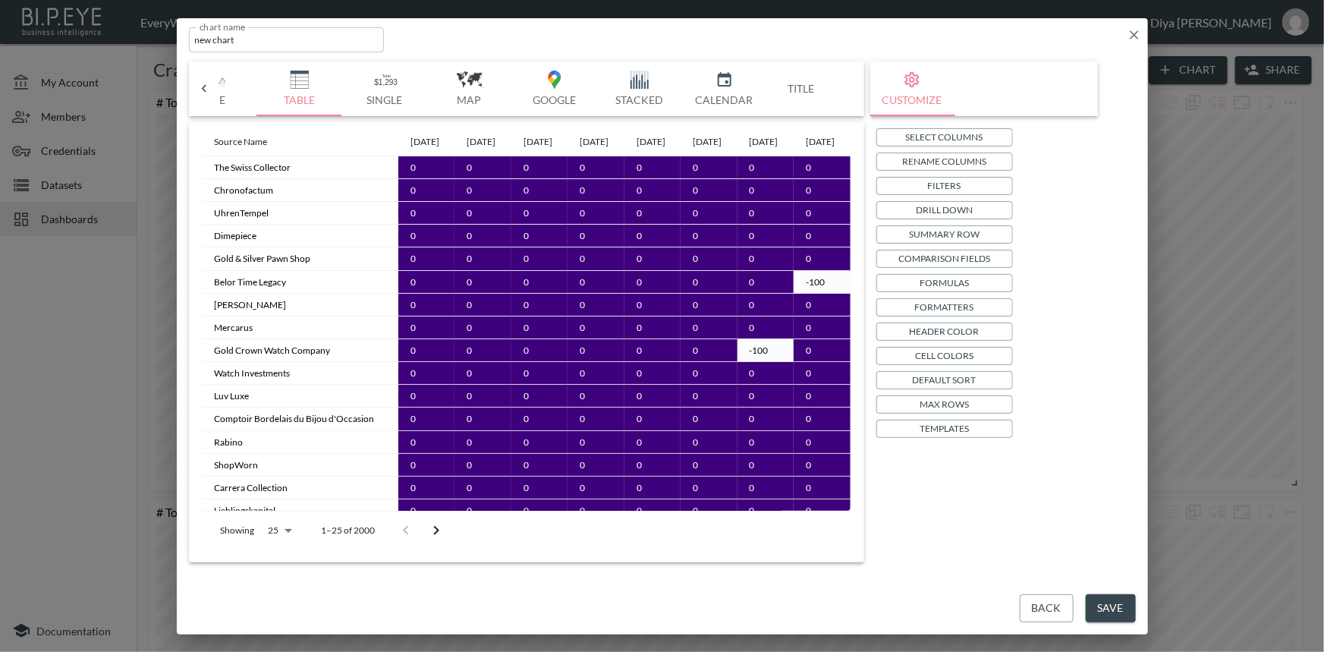
click at [1098, 604] on button "Save" at bounding box center [1110, 608] width 50 height 28
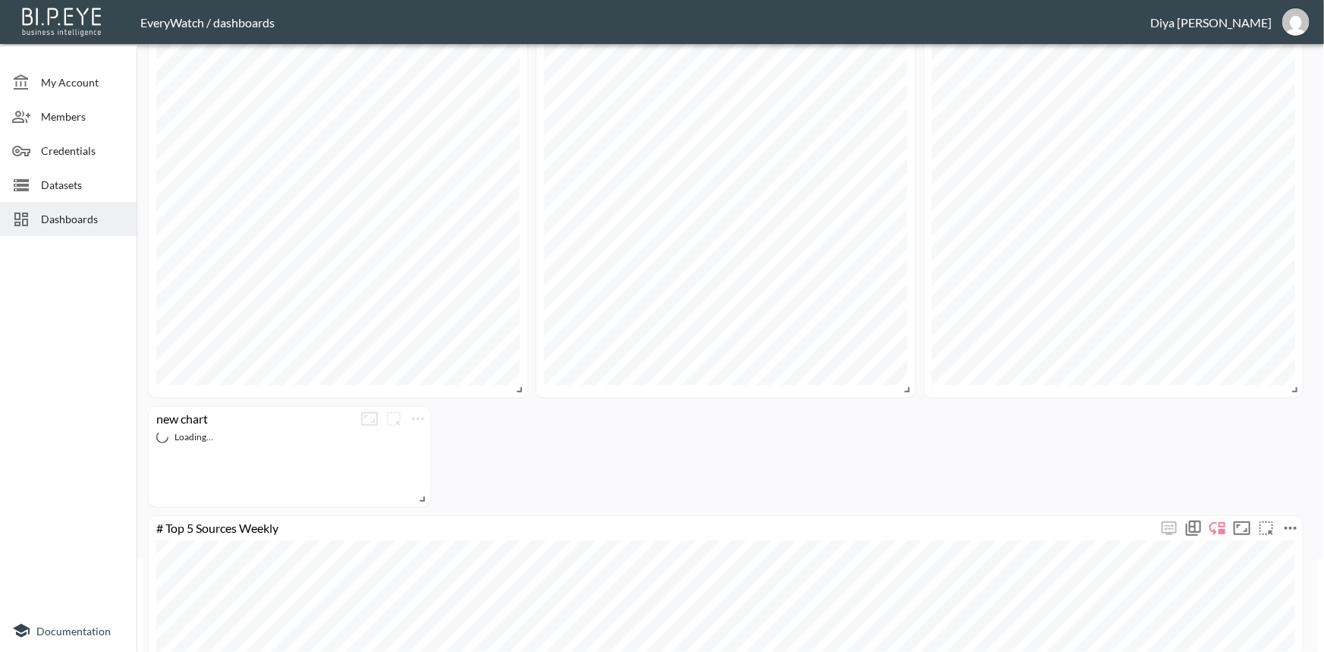
scroll to position [206, 0]
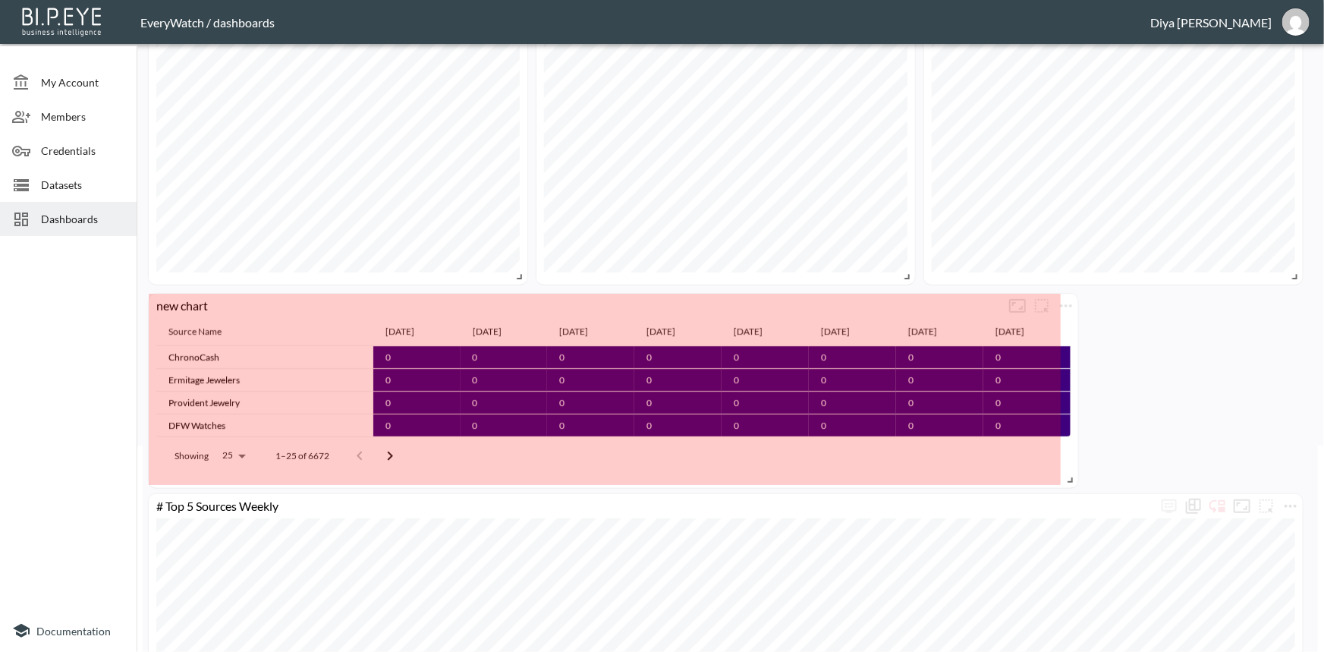
drag, startPoint x: 422, startPoint y: 382, endPoint x: 1079, endPoint y: 473, distance: 663.1
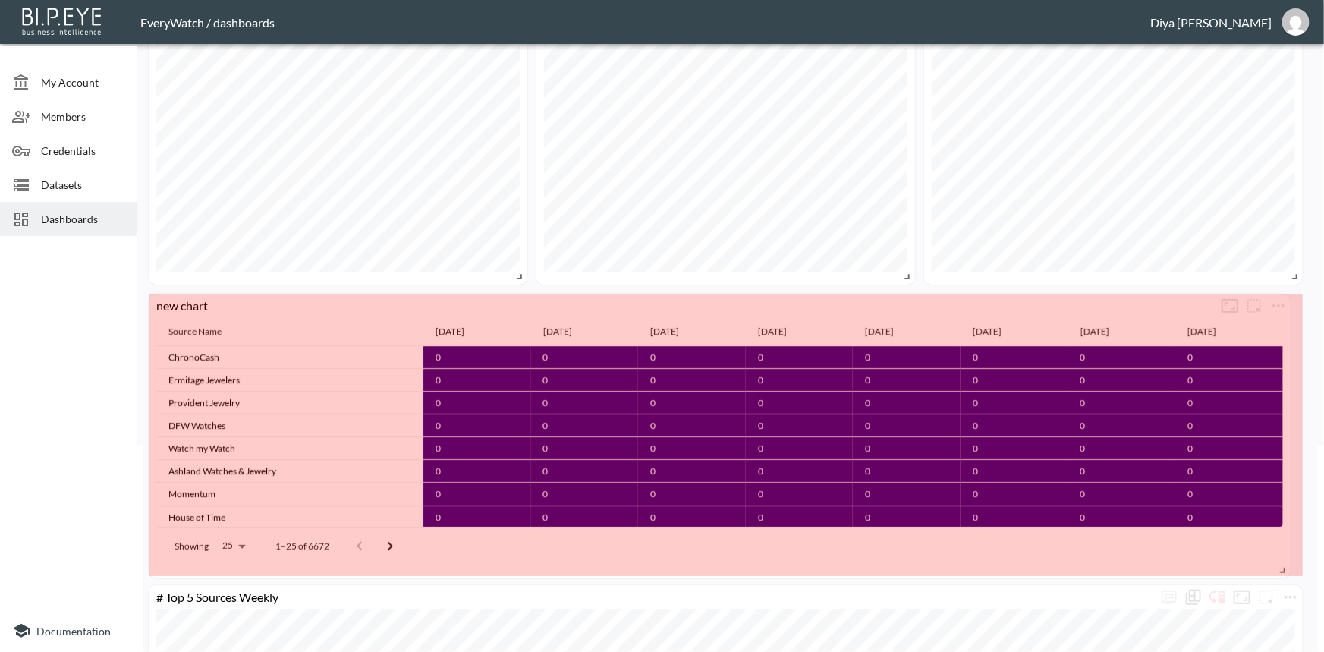
drag, startPoint x: 1211, startPoint y: 484, endPoint x: 1283, endPoint y: 571, distance: 113.1
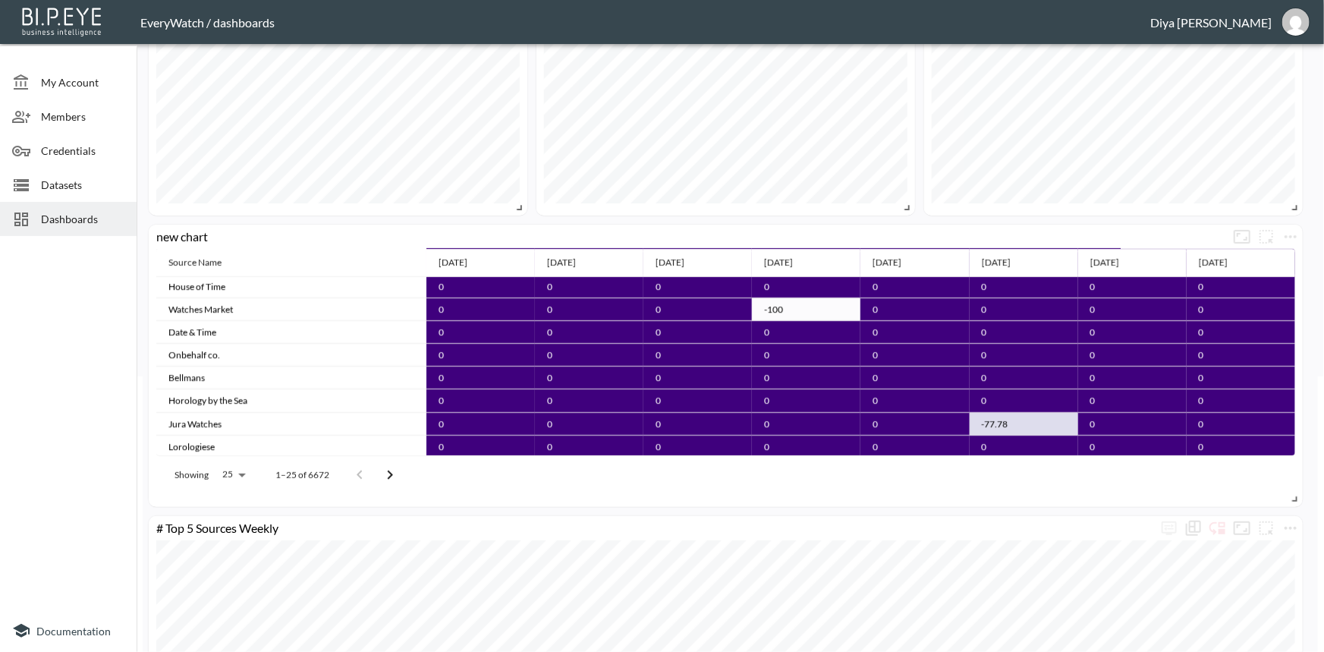
scroll to position [0, 0]
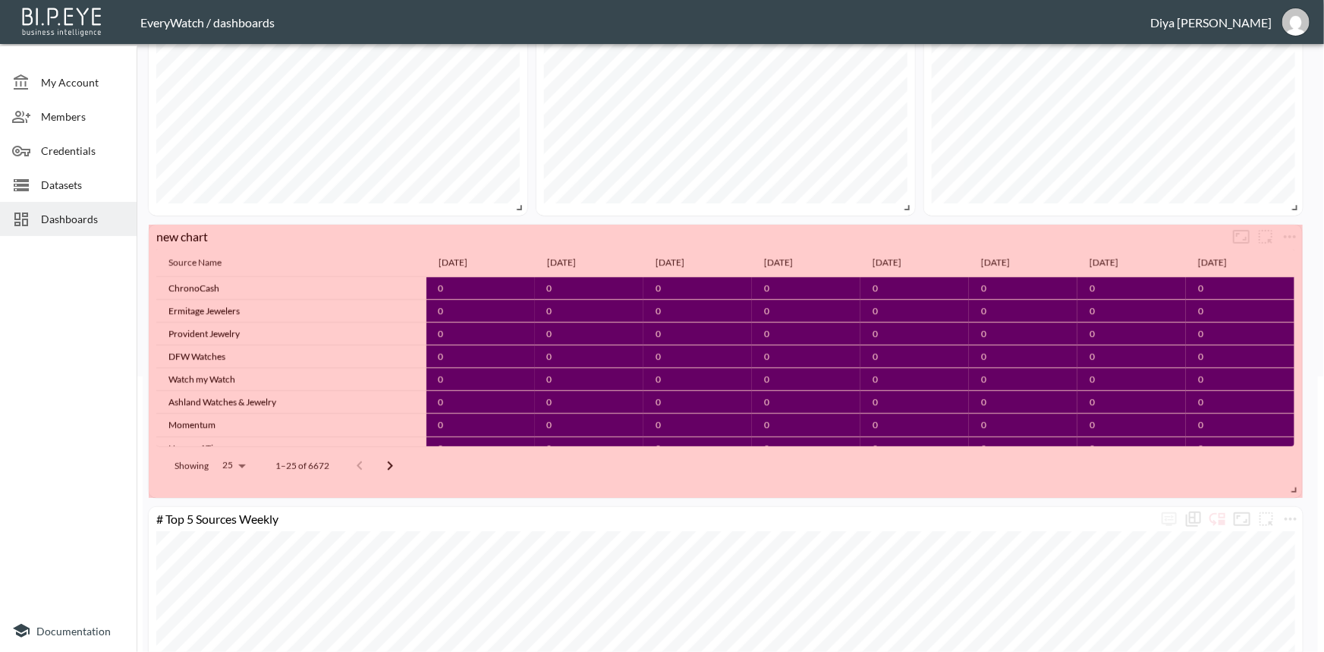
drag, startPoint x: 1293, startPoint y: 498, endPoint x: 1243, endPoint y: 450, distance: 69.2
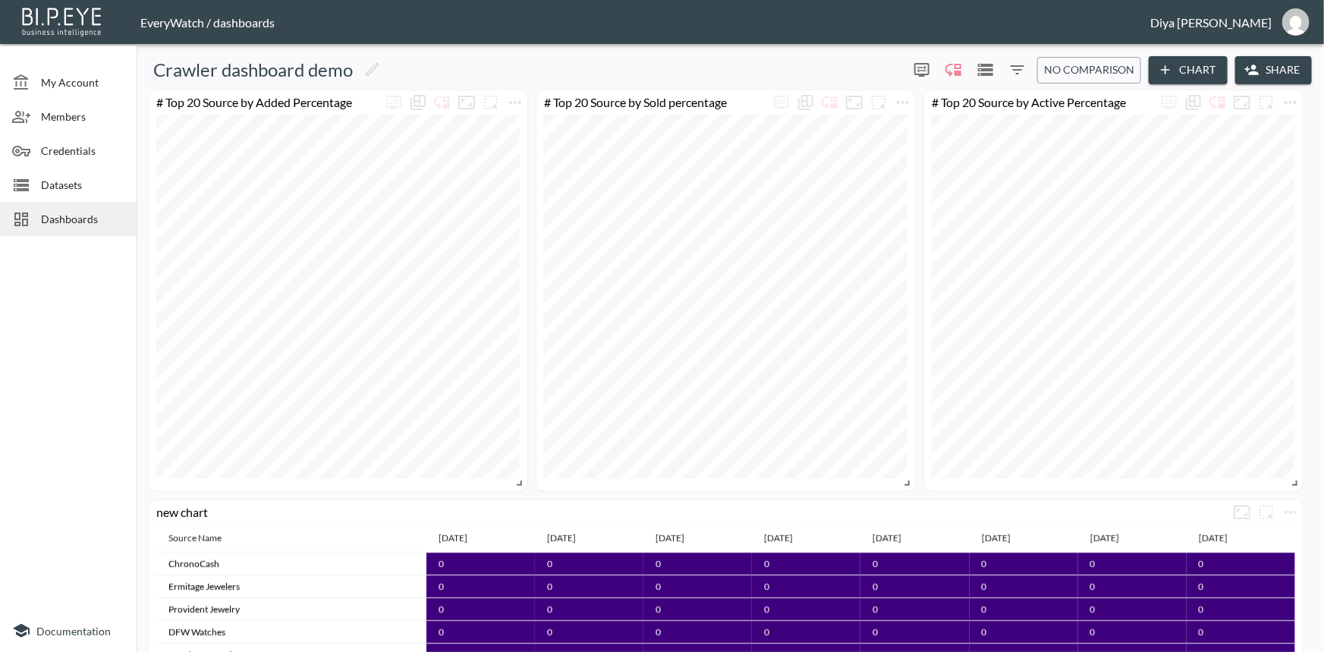
click at [1168, 62] on icon "button" at bounding box center [1164, 69] width 15 height 15
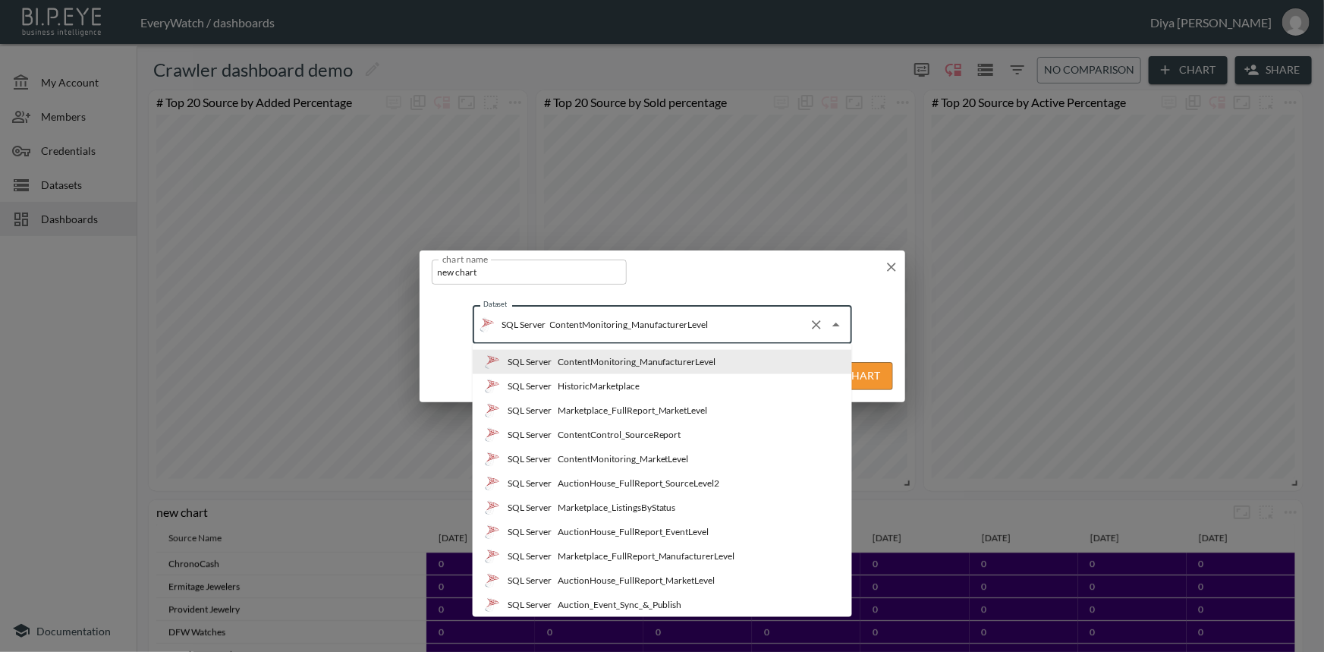
drag, startPoint x: 713, startPoint y: 325, endPoint x: 549, endPoint y: 338, distance: 164.3
click at [549, 338] on div "SQL Server ContentMonitoring_ManufacturerLevel Dataset" at bounding box center [662, 325] width 379 height 38
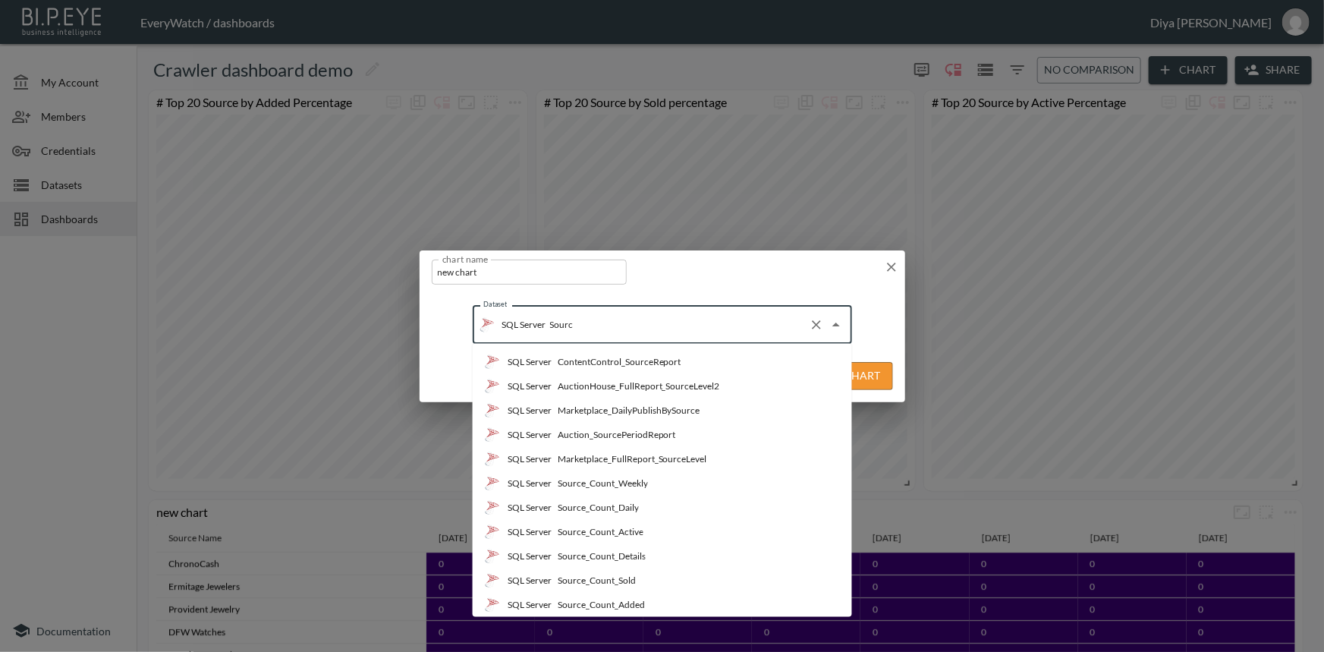
type input "Source"
click at [620, 552] on div "Source_Count_Details" at bounding box center [601, 556] width 88 height 14
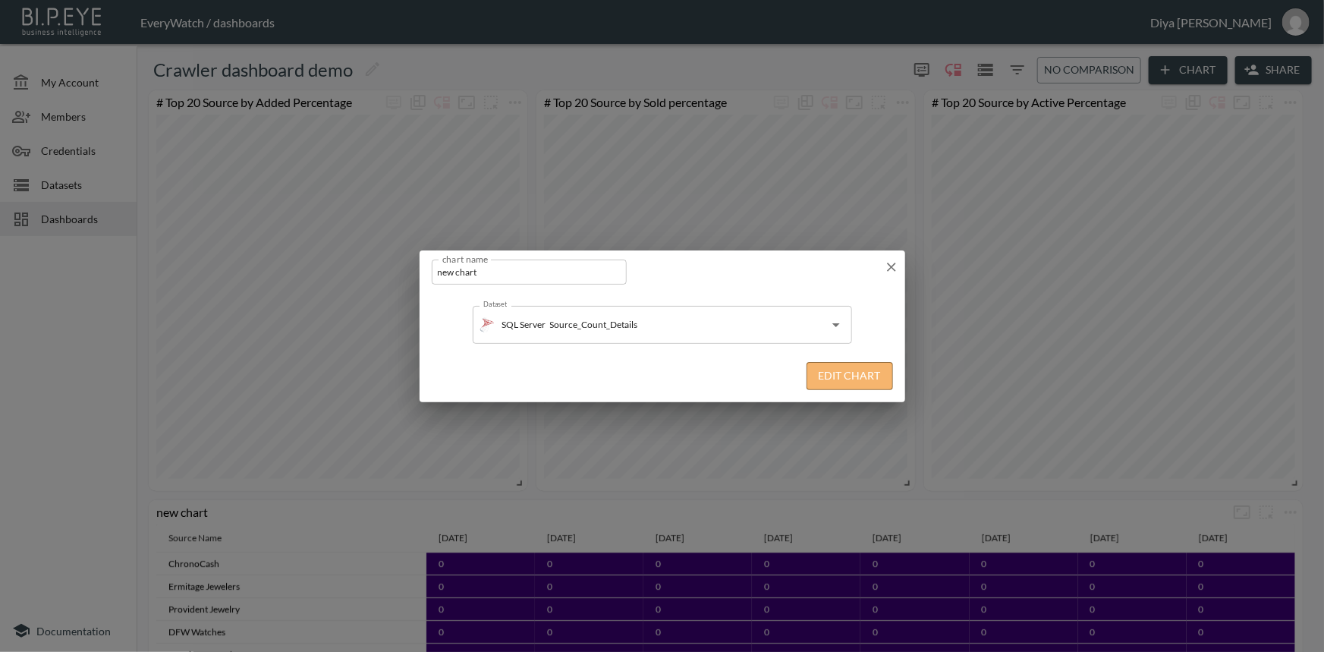
click at [840, 375] on button "Edit Chart" at bounding box center [849, 376] width 86 height 28
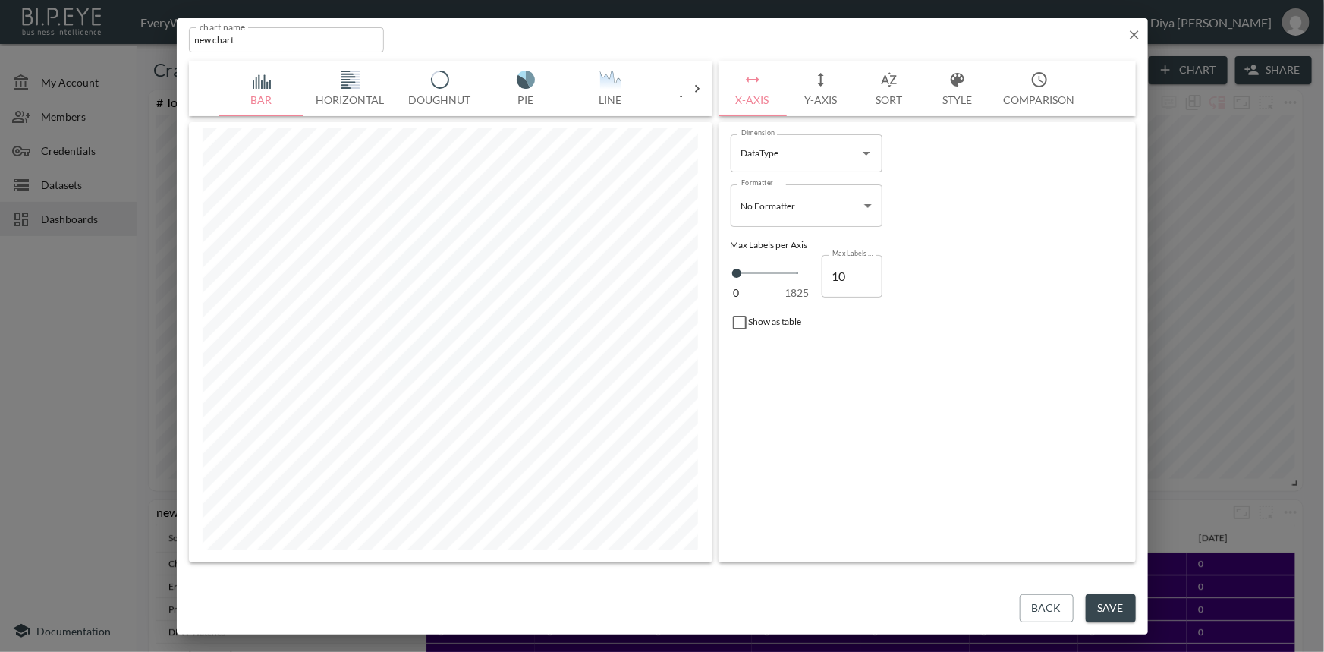
click at [697, 83] on icon at bounding box center [696, 88] width 15 height 15
drag, startPoint x: 273, startPoint y: 90, endPoint x: 286, endPoint y: 90, distance: 12.9
click at [273, 90] on button "Table" at bounding box center [263, 88] width 85 height 55
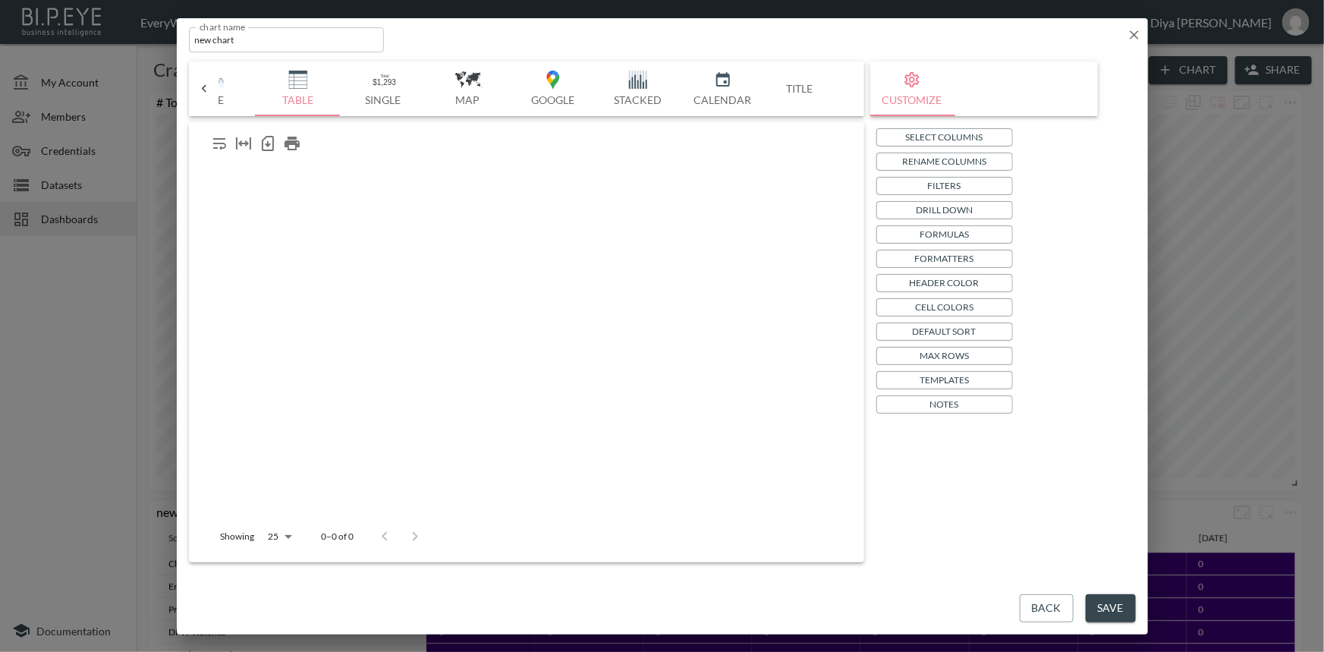
scroll to position [0, 396]
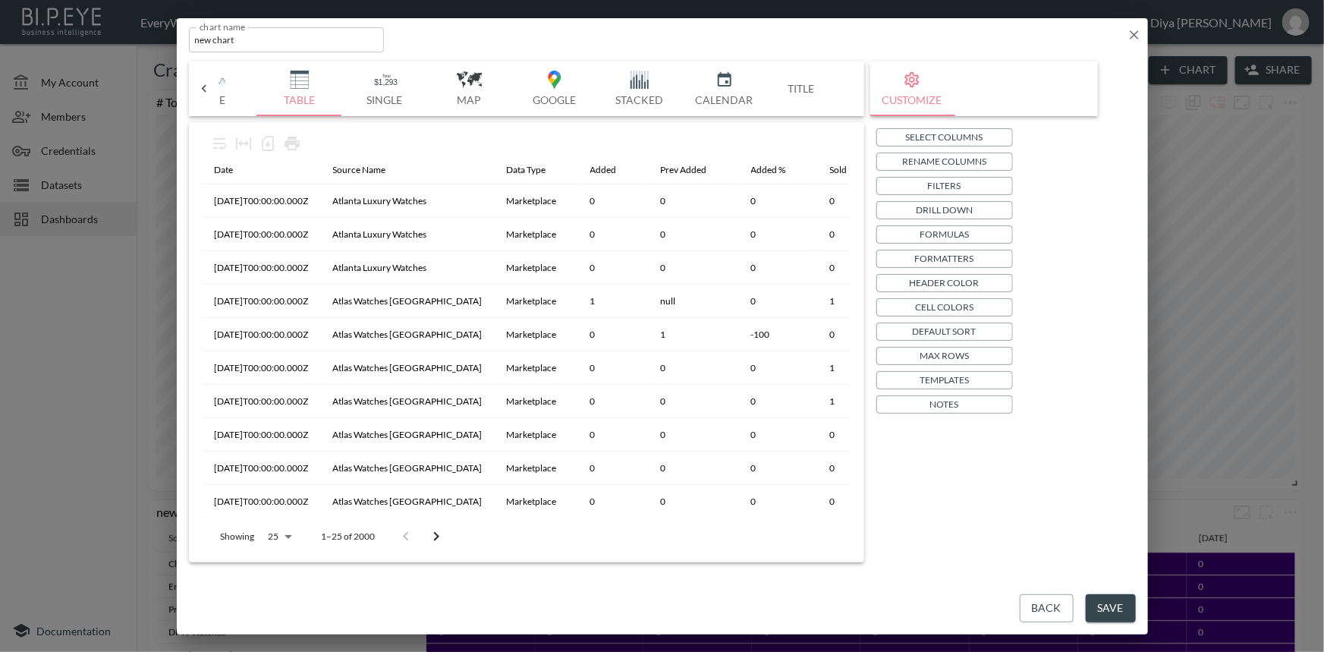
click at [933, 184] on p "Filters" at bounding box center [944, 185] width 33 height 16
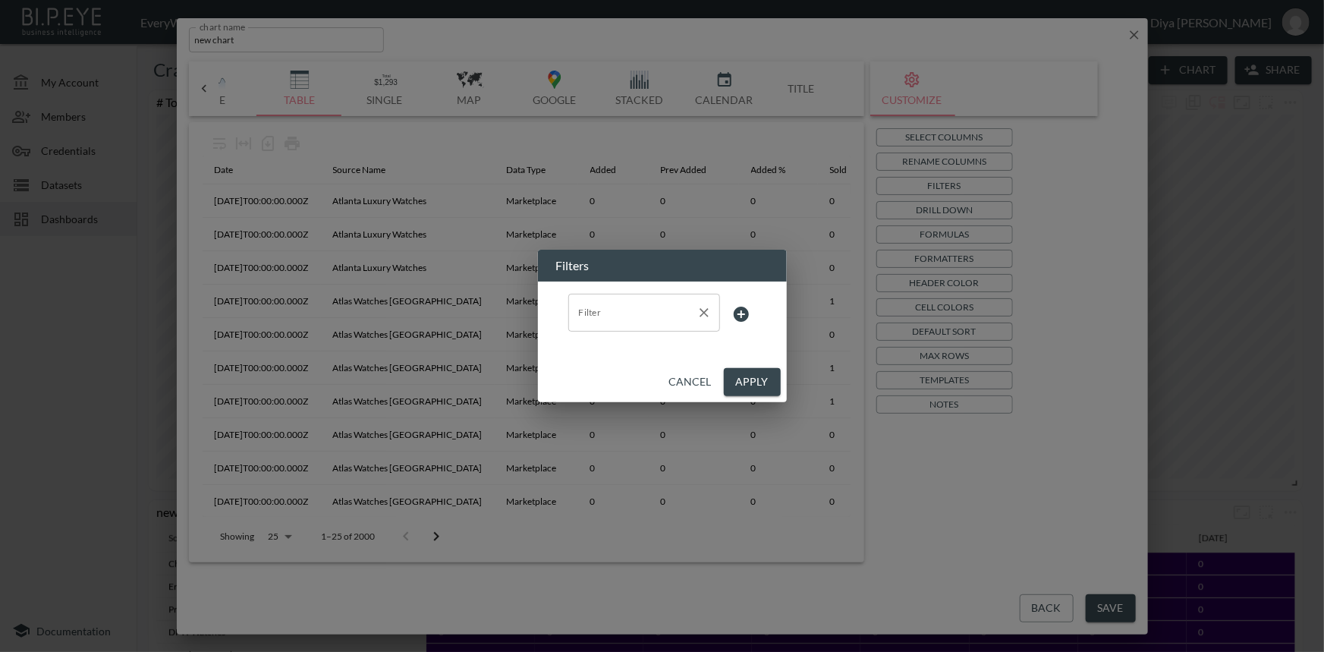
click at [630, 319] on input "Filter" at bounding box center [632, 312] width 115 height 24
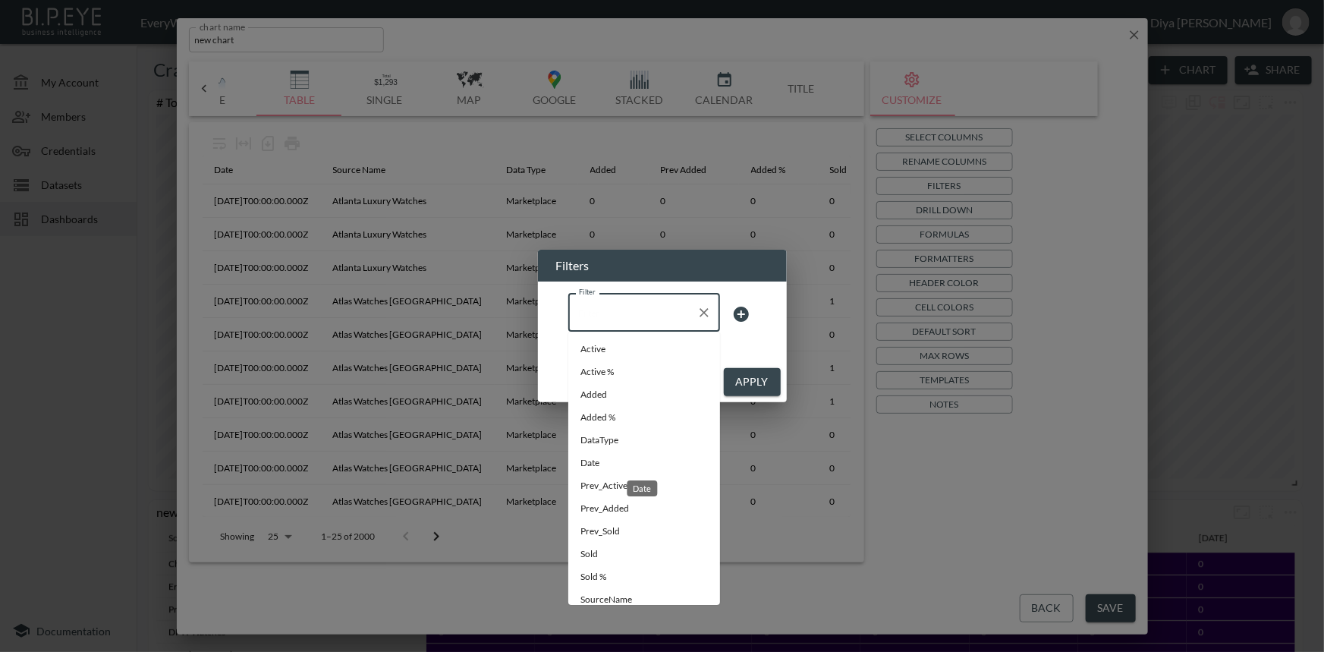
click at [601, 464] on span "Date" at bounding box center [643, 463] width 127 height 14
type input "Date"
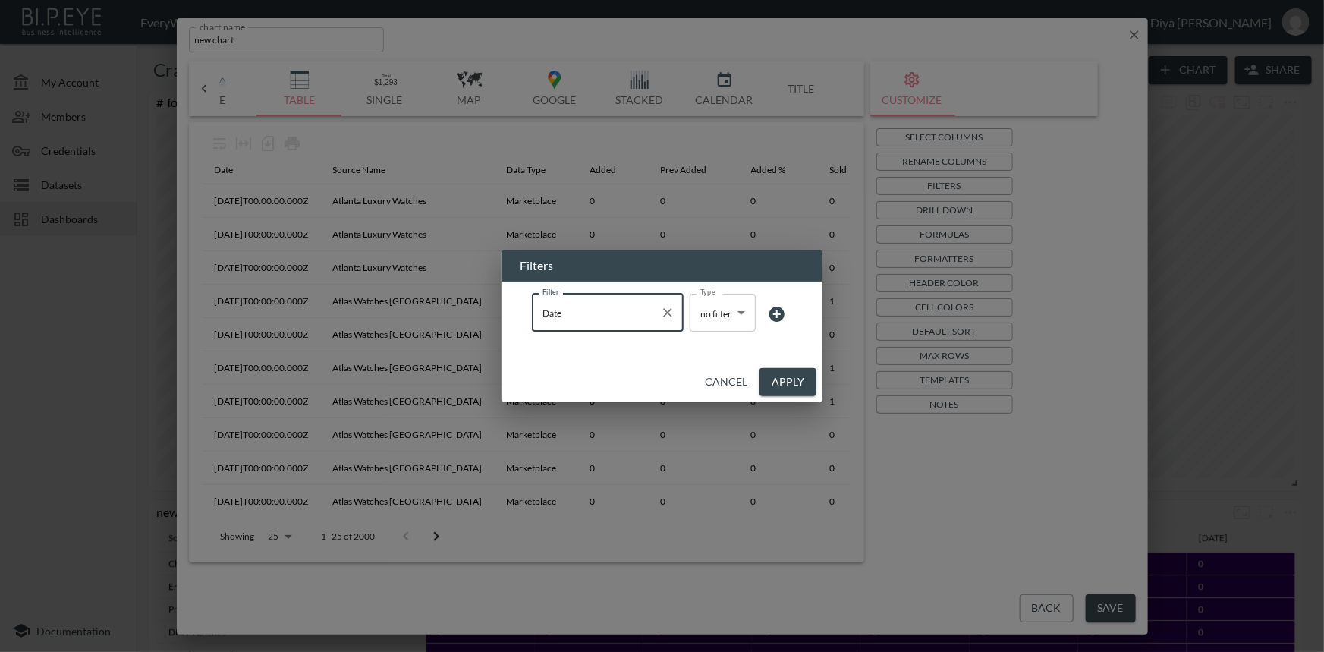
click at [718, 316] on body "BI.P.EYE, Interactive Analytics Dashboards - app EveryWatch / dashboards Diya […" at bounding box center [662, 326] width 1324 height 652
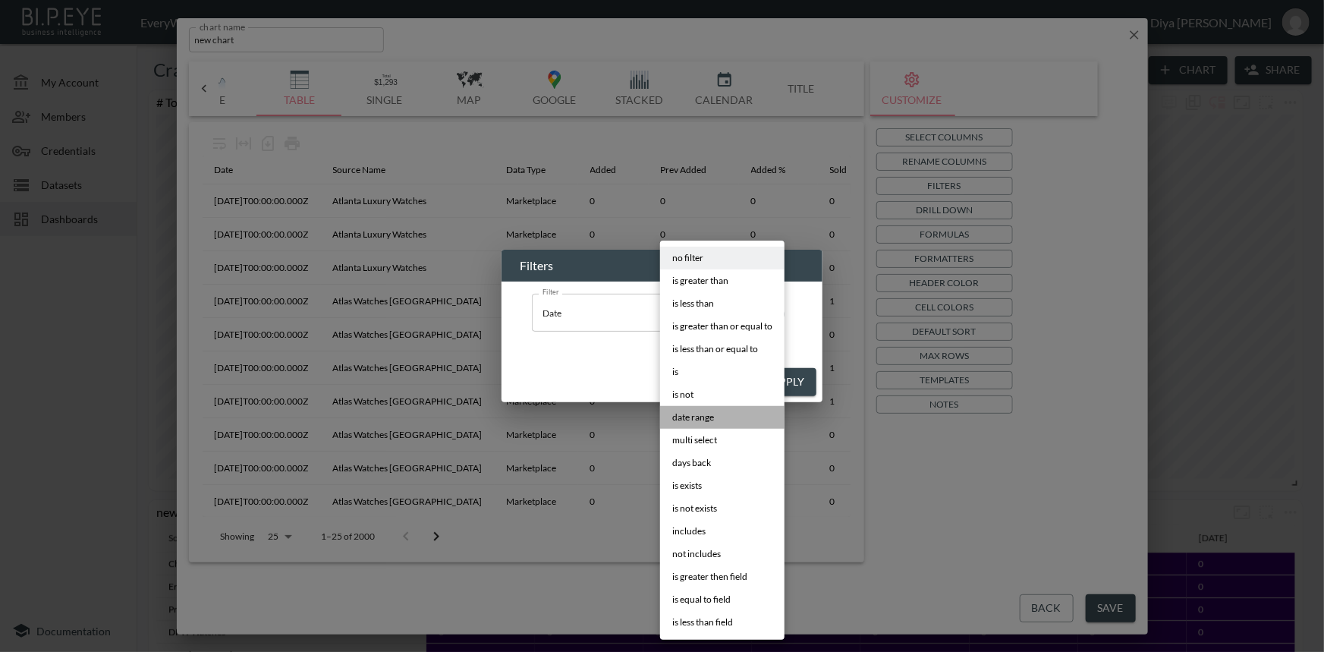
click at [691, 419] on span "date range" at bounding box center [693, 417] width 42 height 14
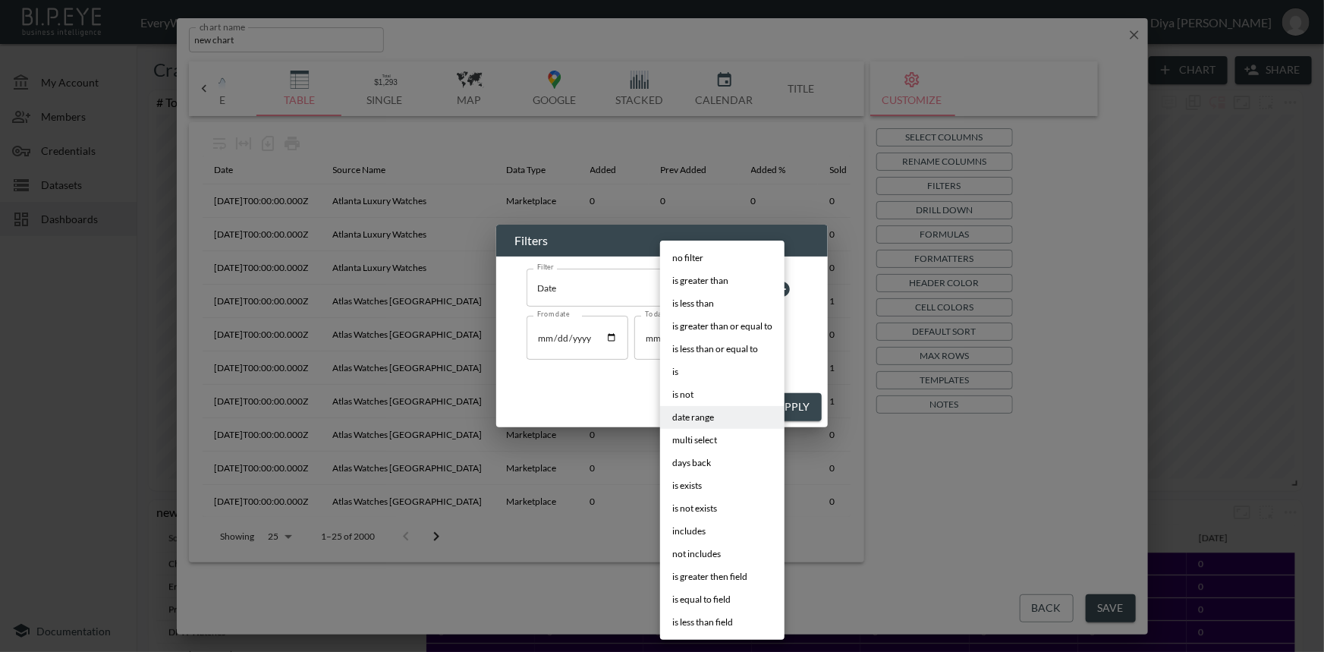
click at [708, 286] on body "BI.P.EYE, Interactive Analytics Dashboards - app EveryWatch / dashboards Diya […" at bounding box center [662, 326] width 1324 height 652
click at [702, 463] on span "days back" at bounding box center [691, 463] width 39 height 14
type input "days back"
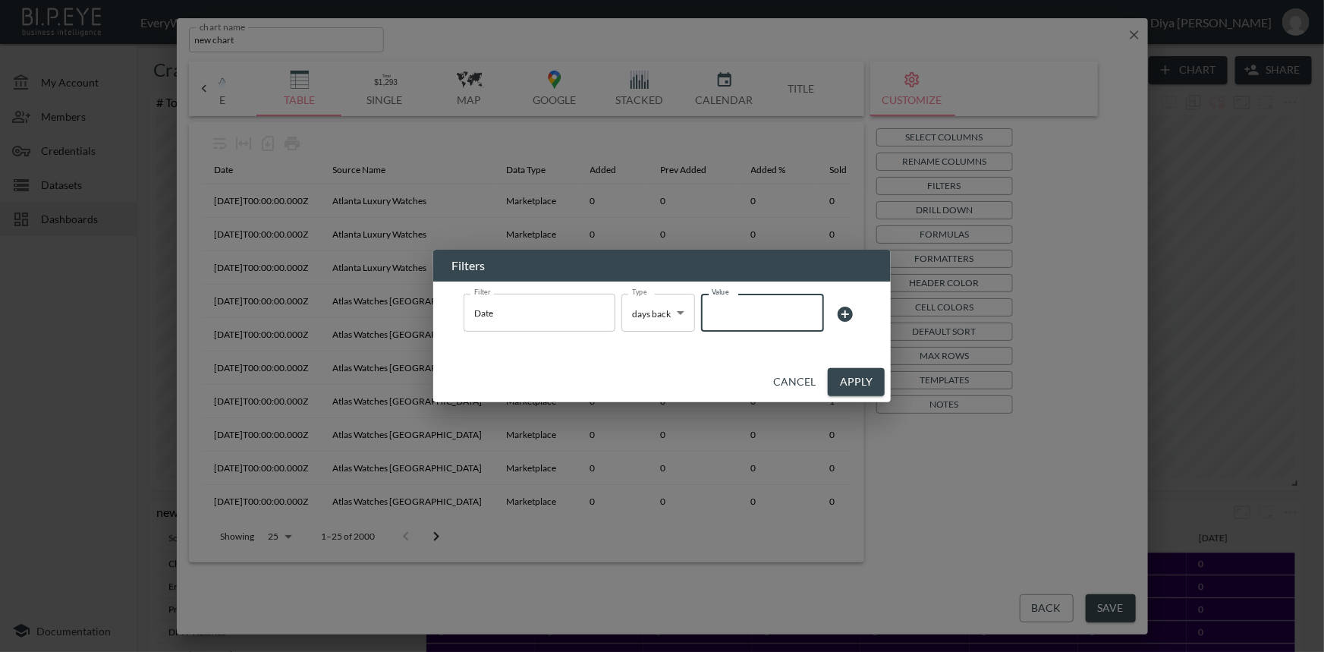
click at [740, 308] on input "Value" at bounding box center [762, 312] width 123 height 42
type input "7"
click at [850, 380] on button "Apply" at bounding box center [856, 382] width 57 height 28
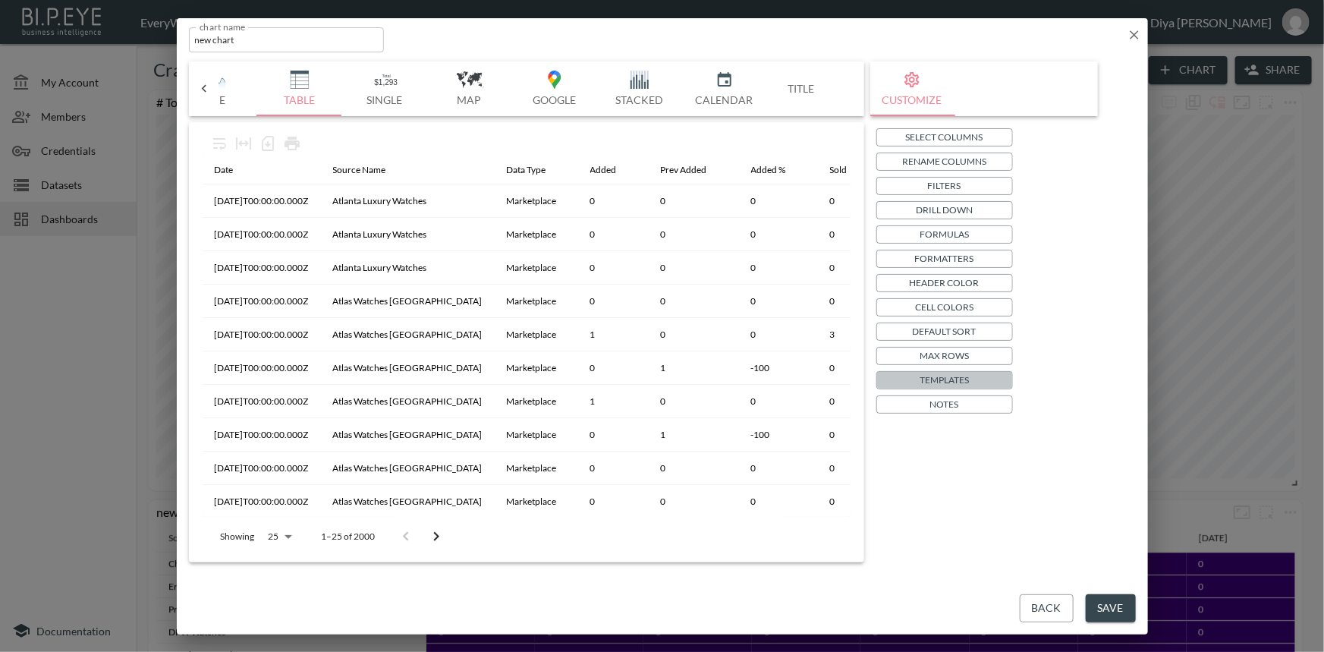
click at [933, 384] on p "Templates" at bounding box center [943, 380] width 49 height 16
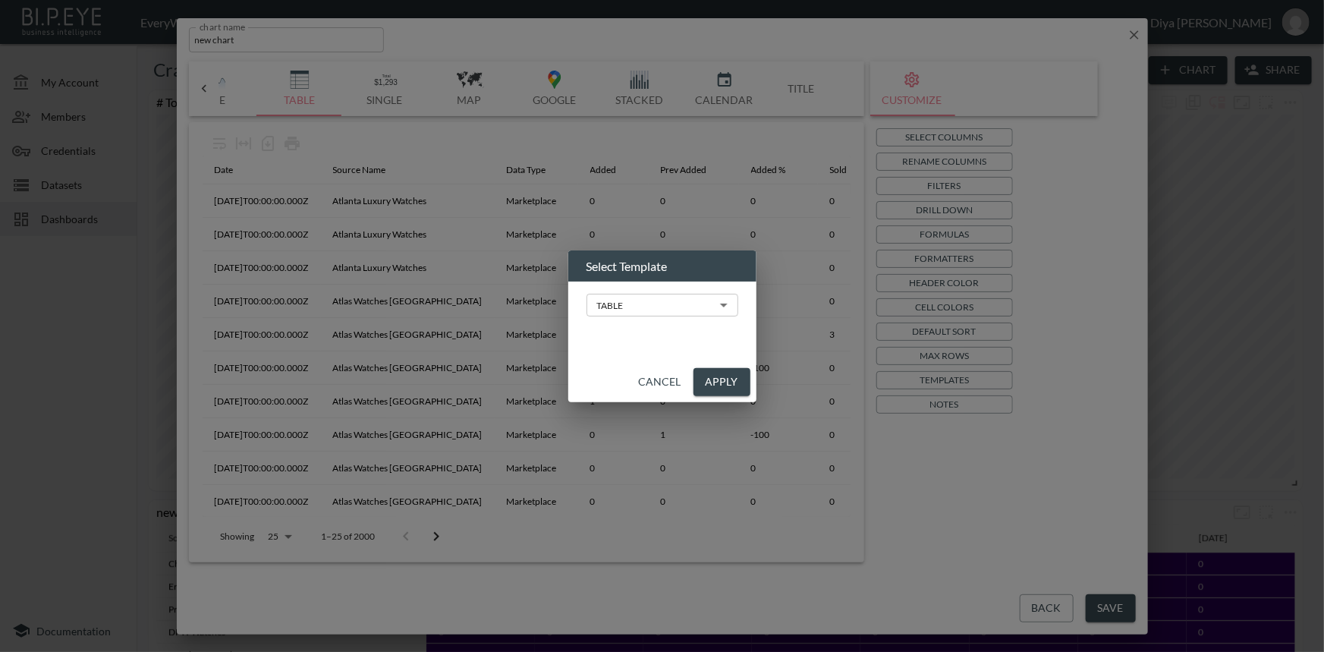
click at [656, 310] on body "BI.P.EYE, Interactive Analytics Dashboards - app EveryWatch / dashboards Diya […" at bounding box center [662, 326] width 1324 height 652
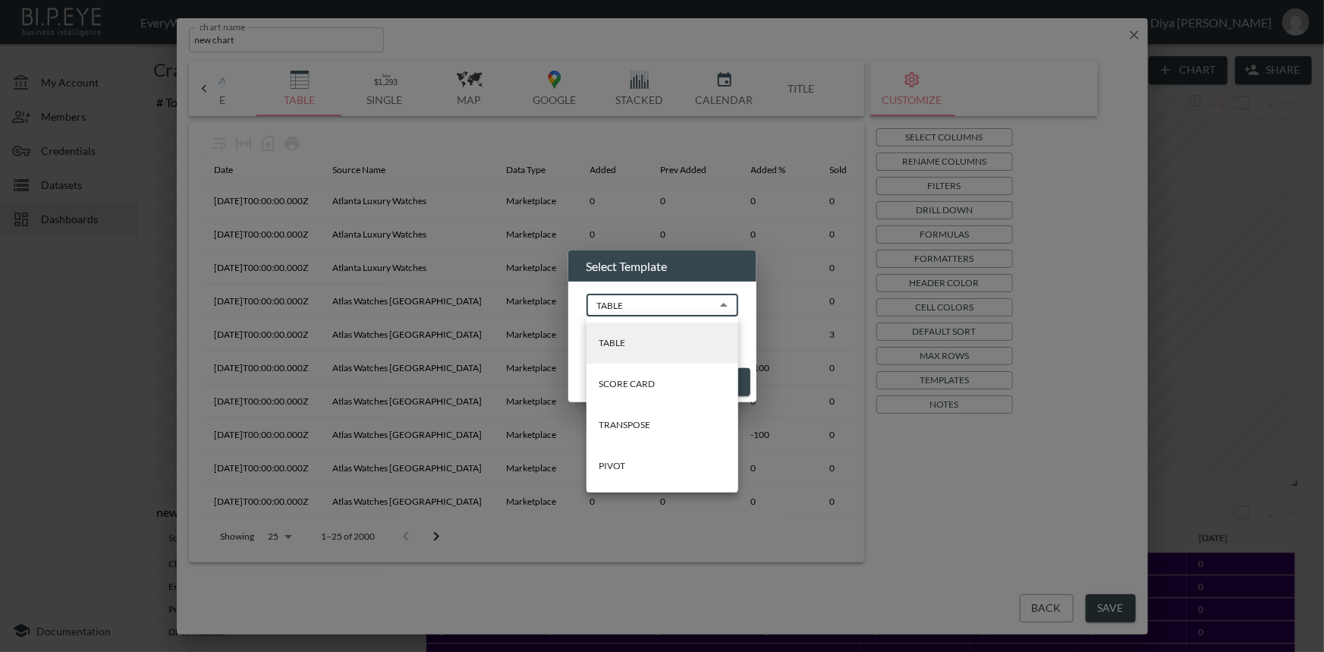
click at [640, 470] on li "PIVOT" at bounding box center [662, 465] width 152 height 41
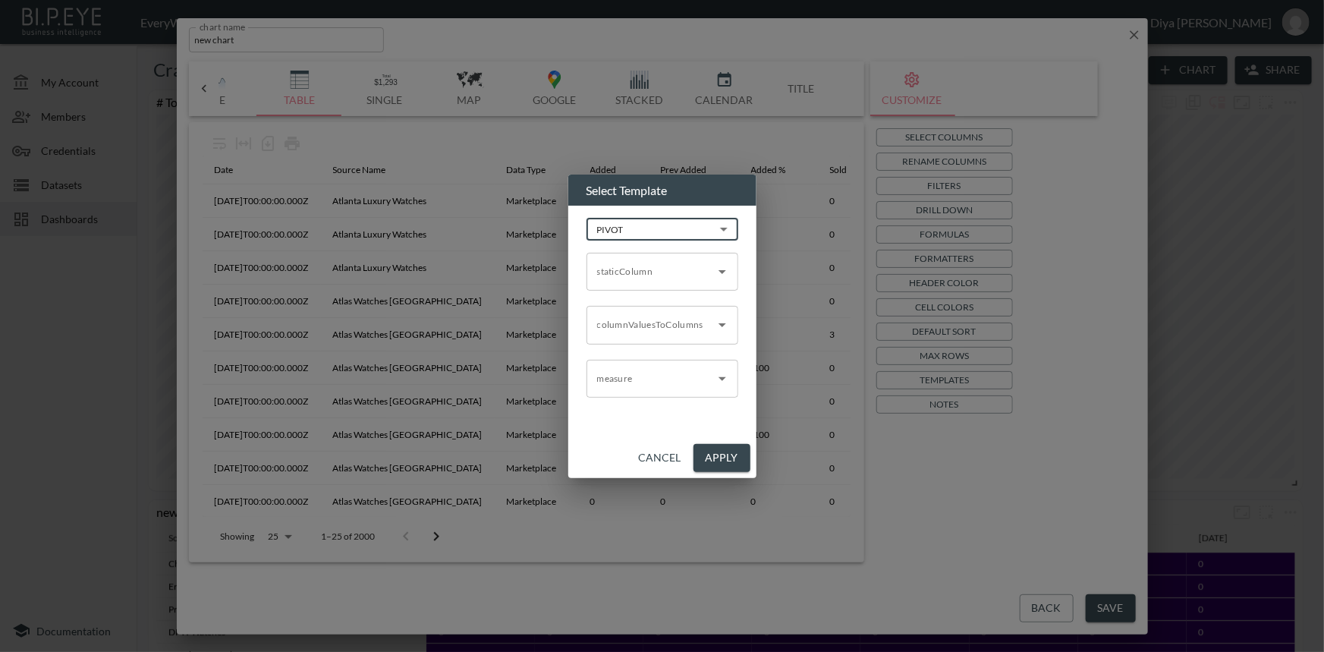
type input "PIVOT"
click at [655, 275] on input "staticColumn" at bounding box center [650, 271] width 115 height 24
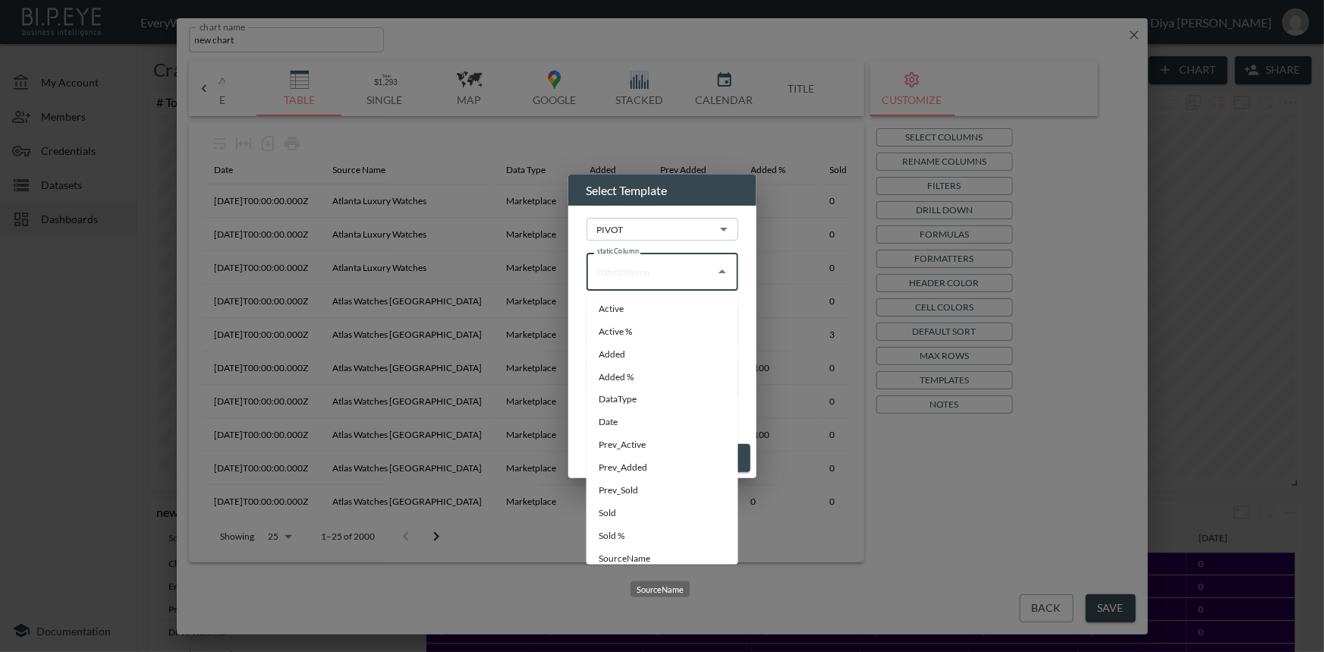
click at [614, 551] on li "SourceName" at bounding box center [662, 559] width 152 height 23
type input "SourceName"
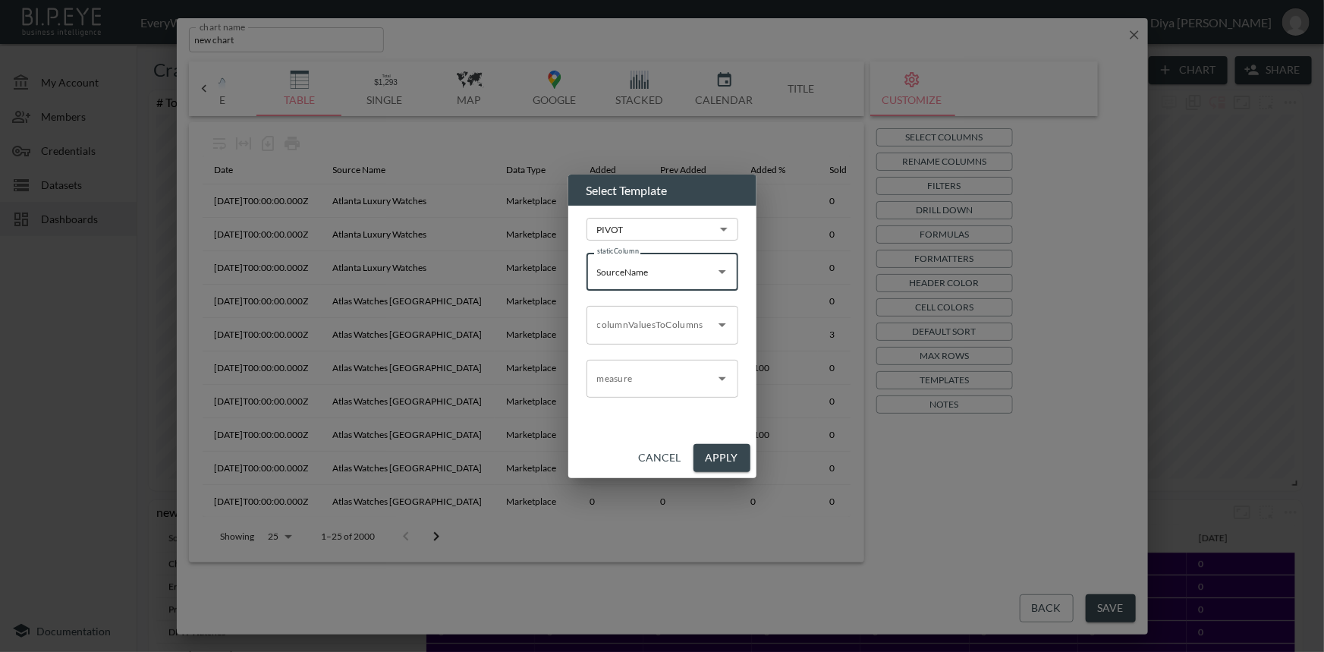
click at [626, 333] on input "columnValuesToColumns" at bounding box center [650, 324] width 115 height 24
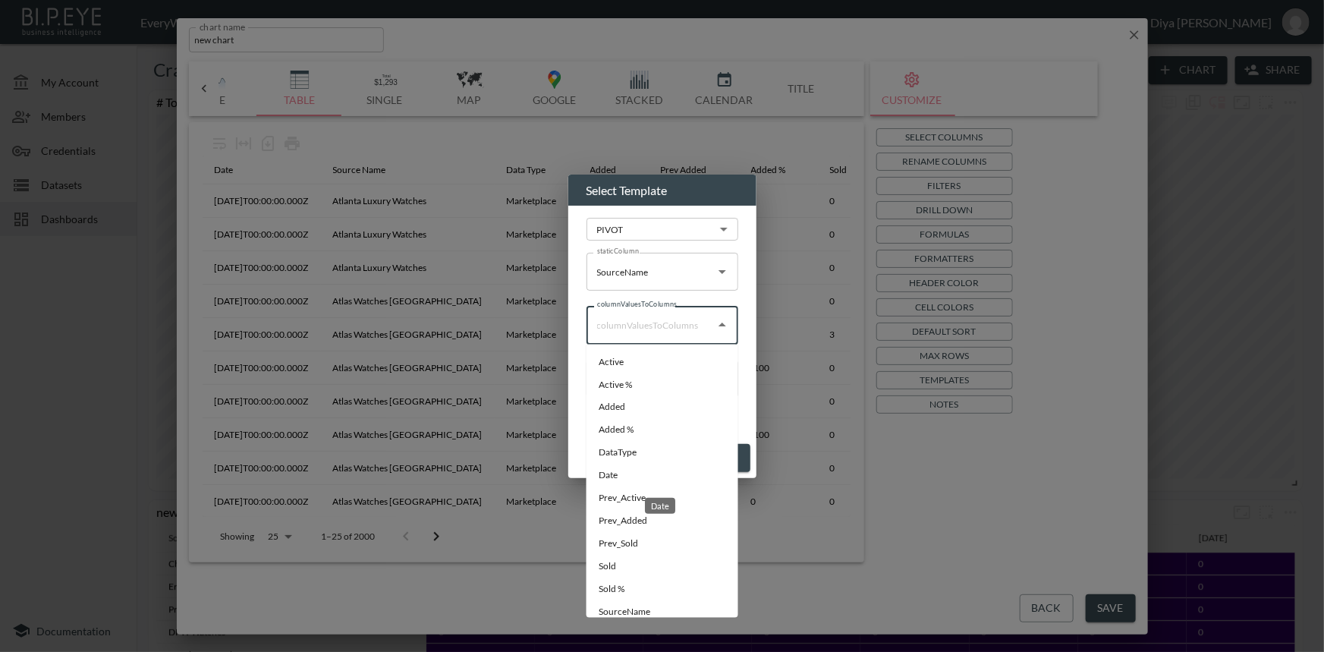
click at [605, 467] on li "Date" at bounding box center [662, 475] width 152 height 23
type input "Date"
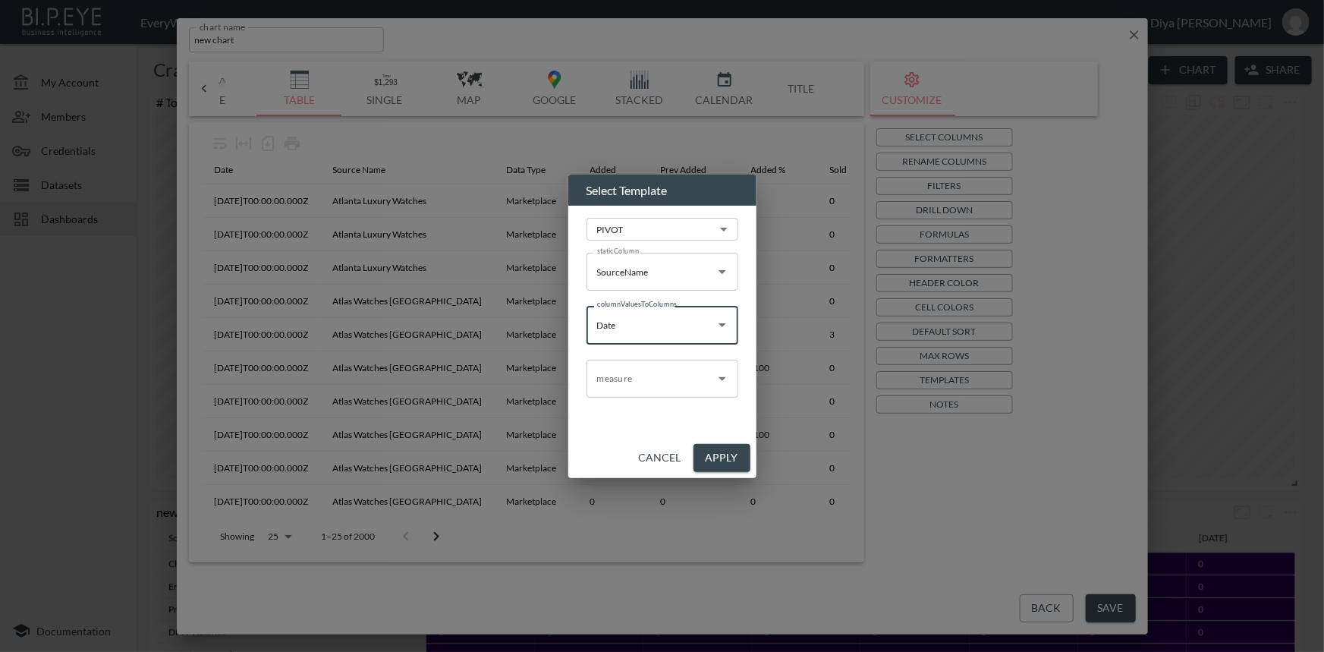
click at [630, 381] on input "measure" at bounding box center [650, 378] width 115 height 24
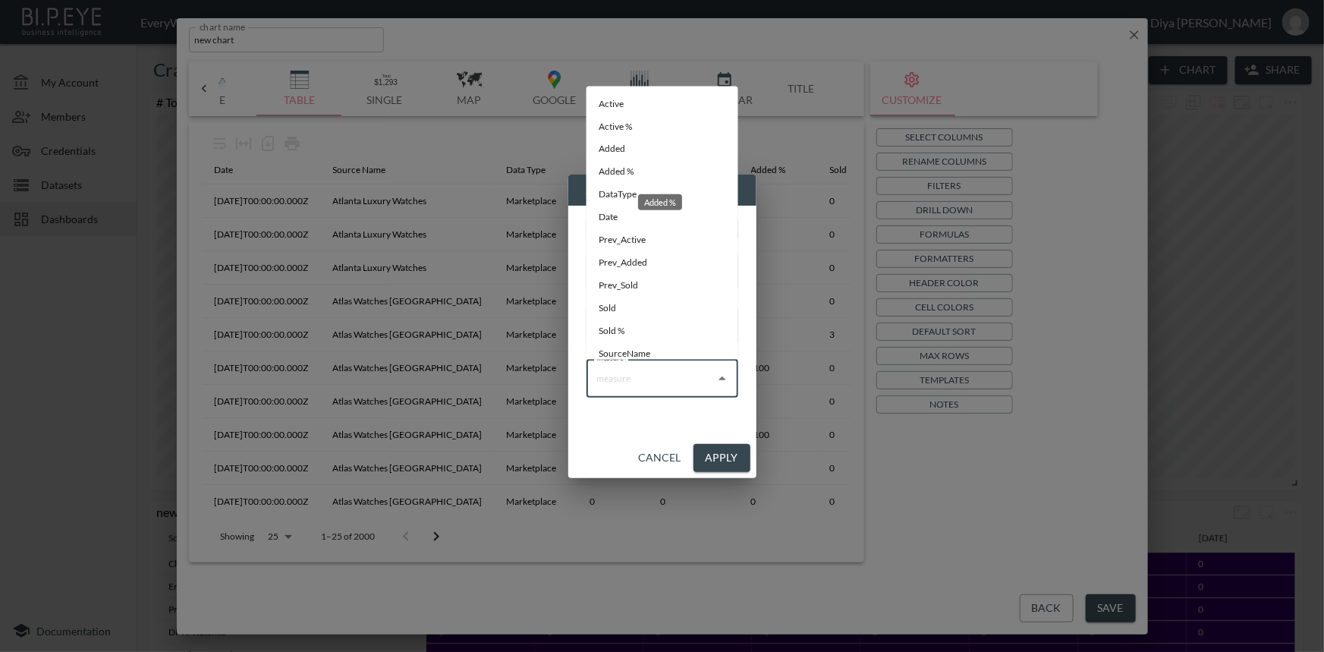
click at [626, 174] on li "Added %" at bounding box center [662, 172] width 152 height 23
type input "Added %"
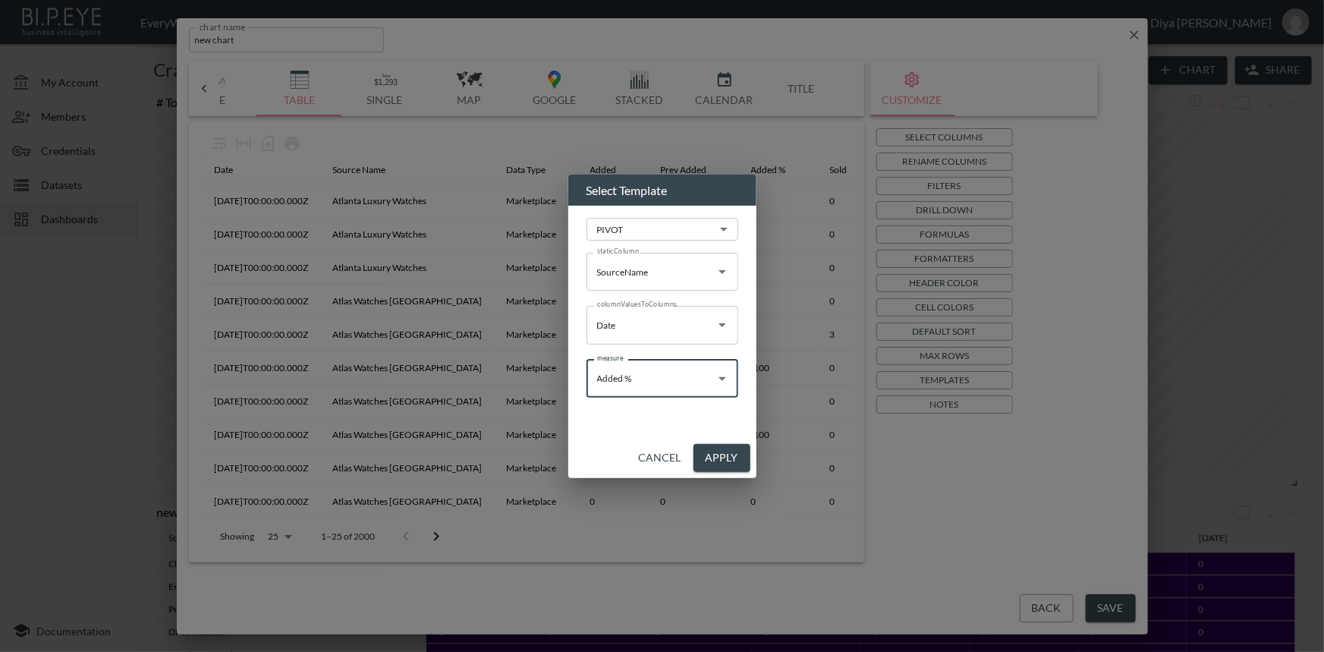
click at [701, 448] on button "Apply" at bounding box center [721, 458] width 57 height 28
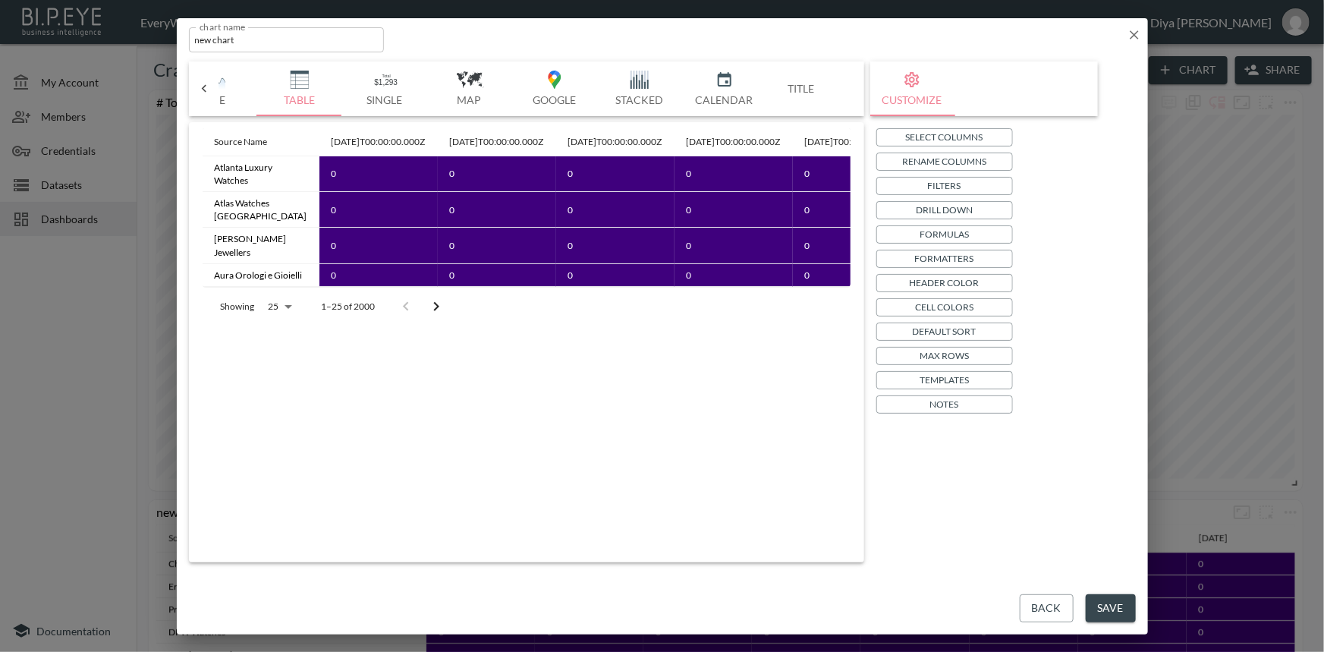
click at [941, 259] on p "Formatters" at bounding box center [944, 258] width 59 height 16
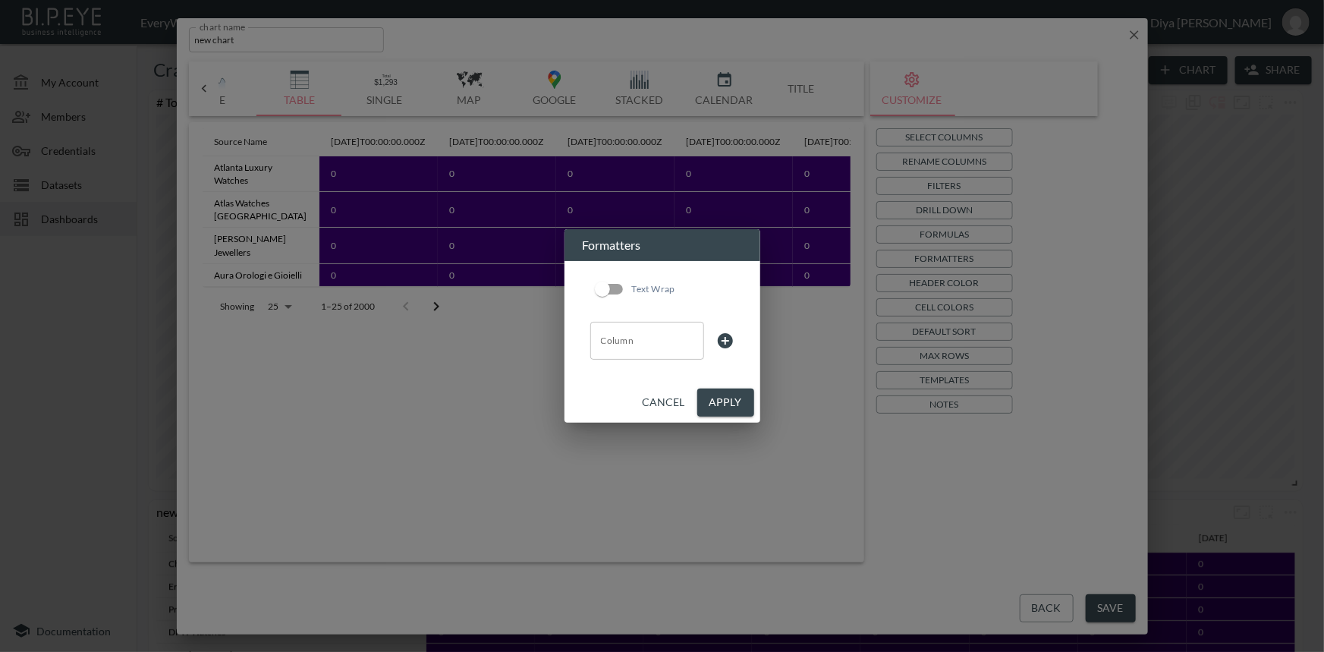
click at [626, 341] on input "Column" at bounding box center [647, 340] width 100 height 24
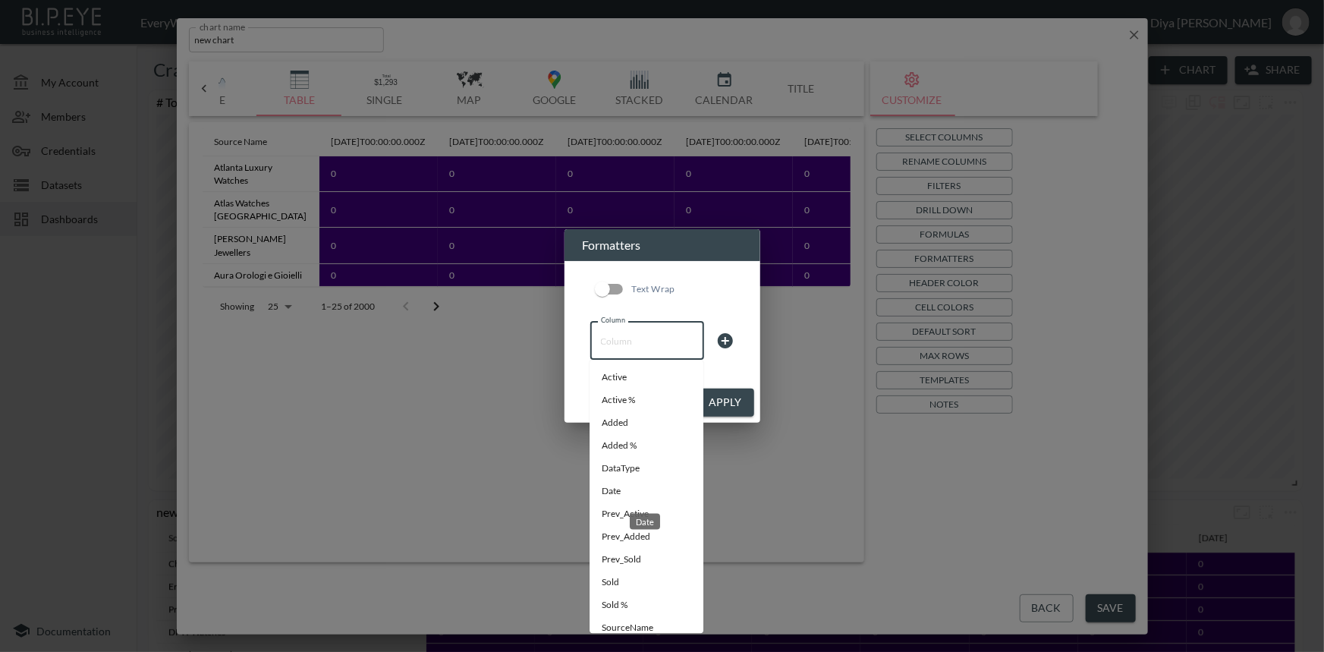
click at [612, 489] on li "Date" at bounding box center [646, 491] width 114 height 23
type input "Date"
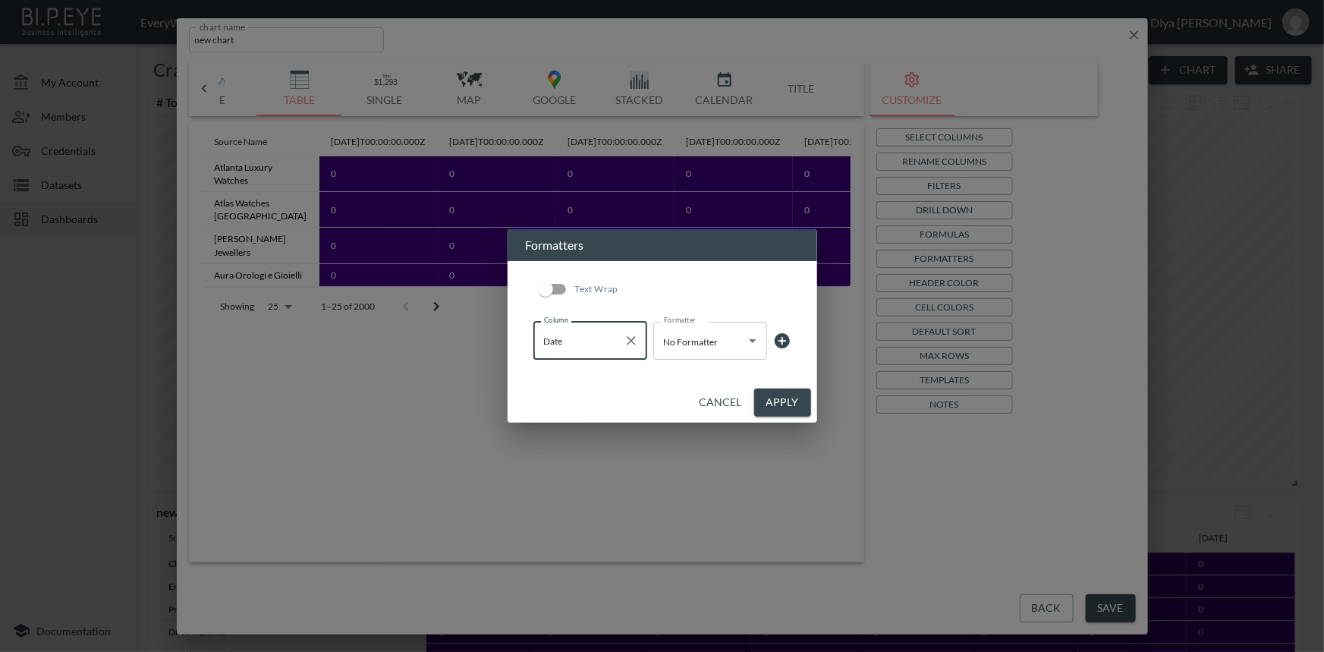
click at [693, 331] on body "BI.P.EYE, Interactive Analytics Dashboards - app EveryWatch / dashboards Diya […" at bounding box center [662, 326] width 1324 height 652
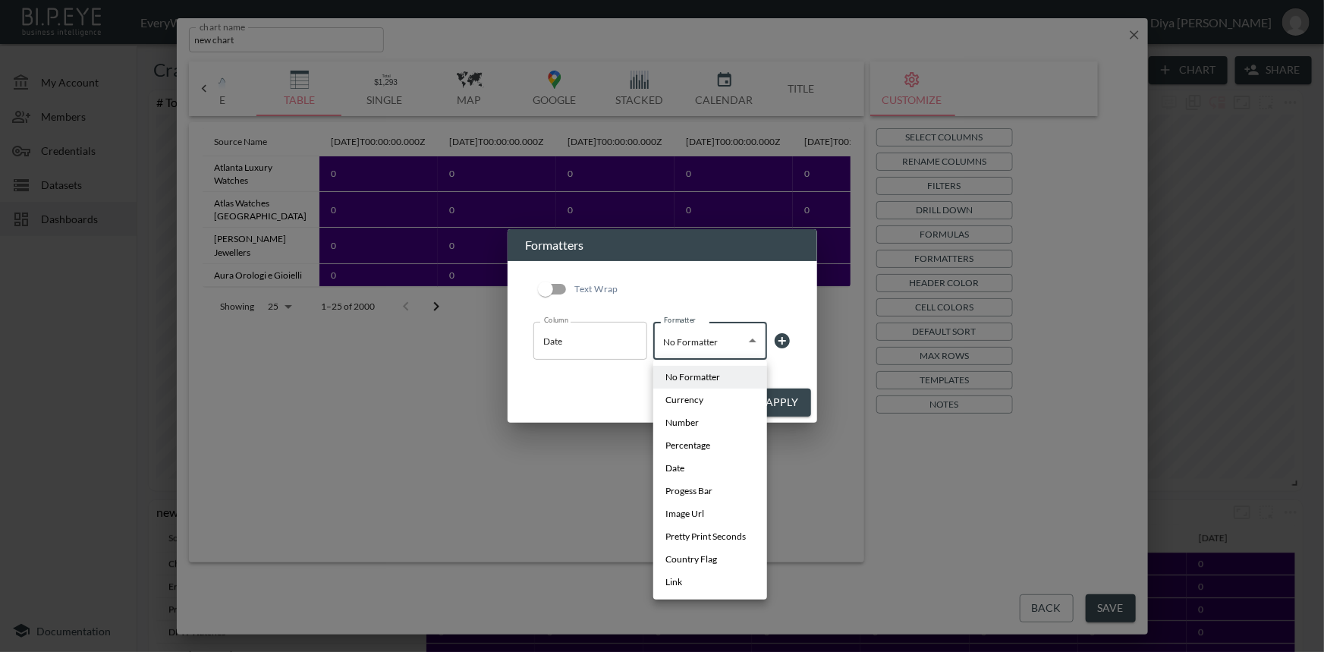
click at [688, 463] on li "Date" at bounding box center [710, 468] width 114 height 23
type input "Date"
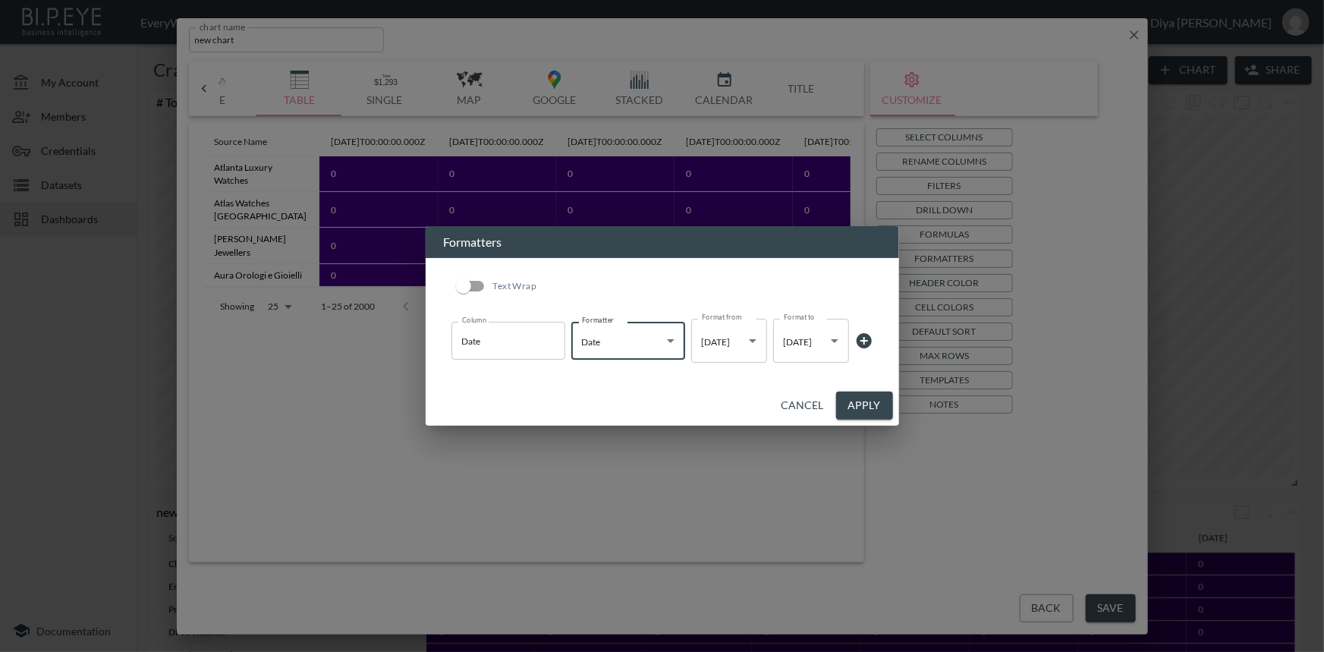
click at [843, 401] on button "Apply" at bounding box center [864, 405] width 57 height 28
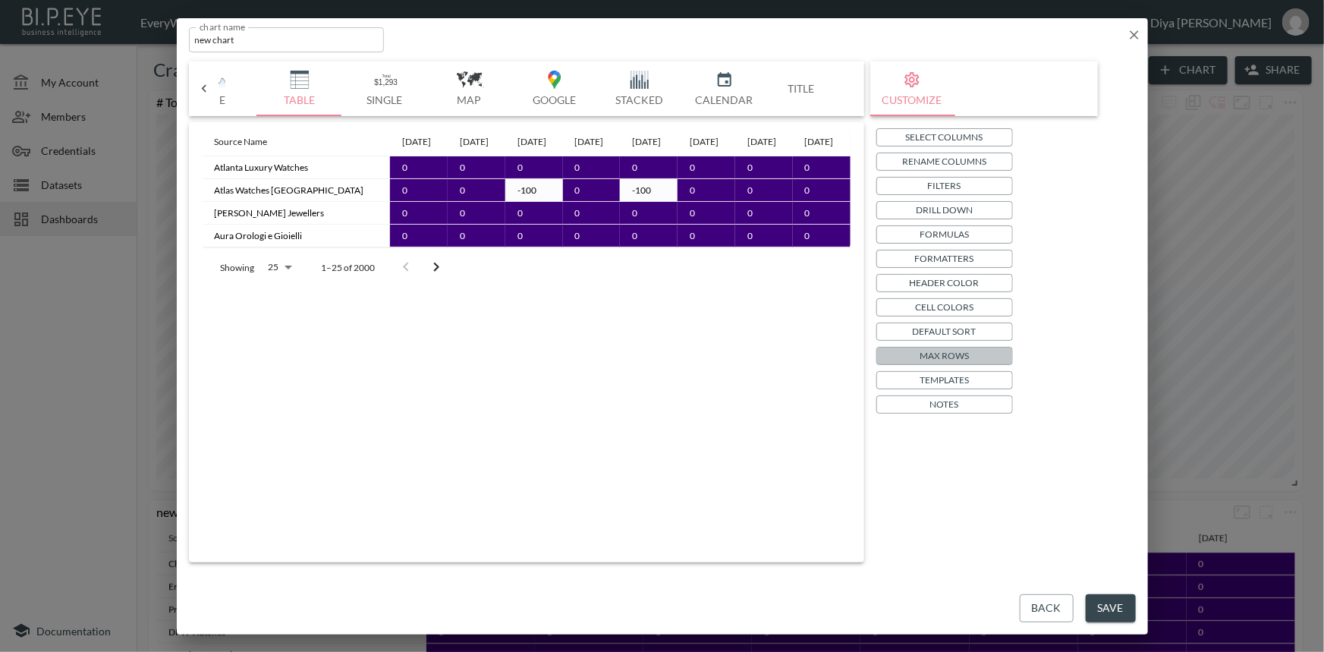
click at [926, 353] on p "Max Rows" at bounding box center [943, 355] width 49 height 16
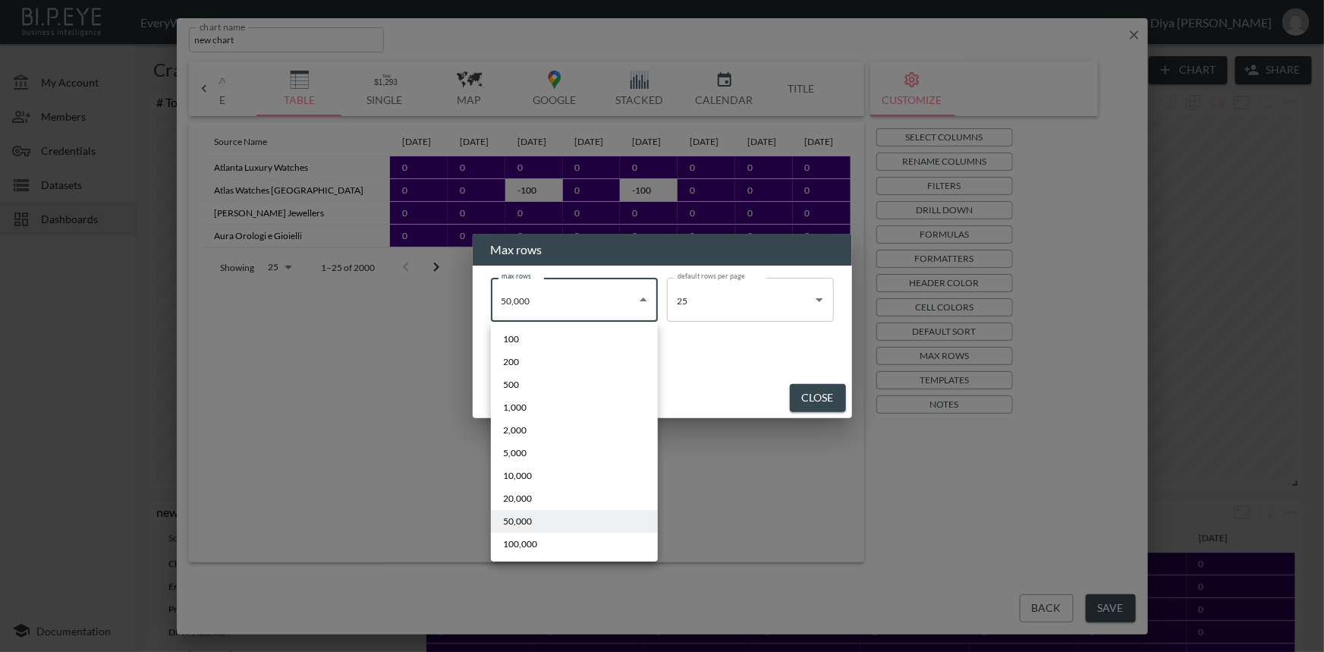
click at [588, 303] on body "BI.P.EYE, Interactive Analytics Dashboards - app EveryWatch / dashboards Diya […" at bounding box center [662, 326] width 1324 height 652
drag, startPoint x: 530, startPoint y: 548, endPoint x: 537, endPoint y: 539, distance: 11.4
click at [530, 547] on span "100,000" at bounding box center [520, 544] width 34 height 14
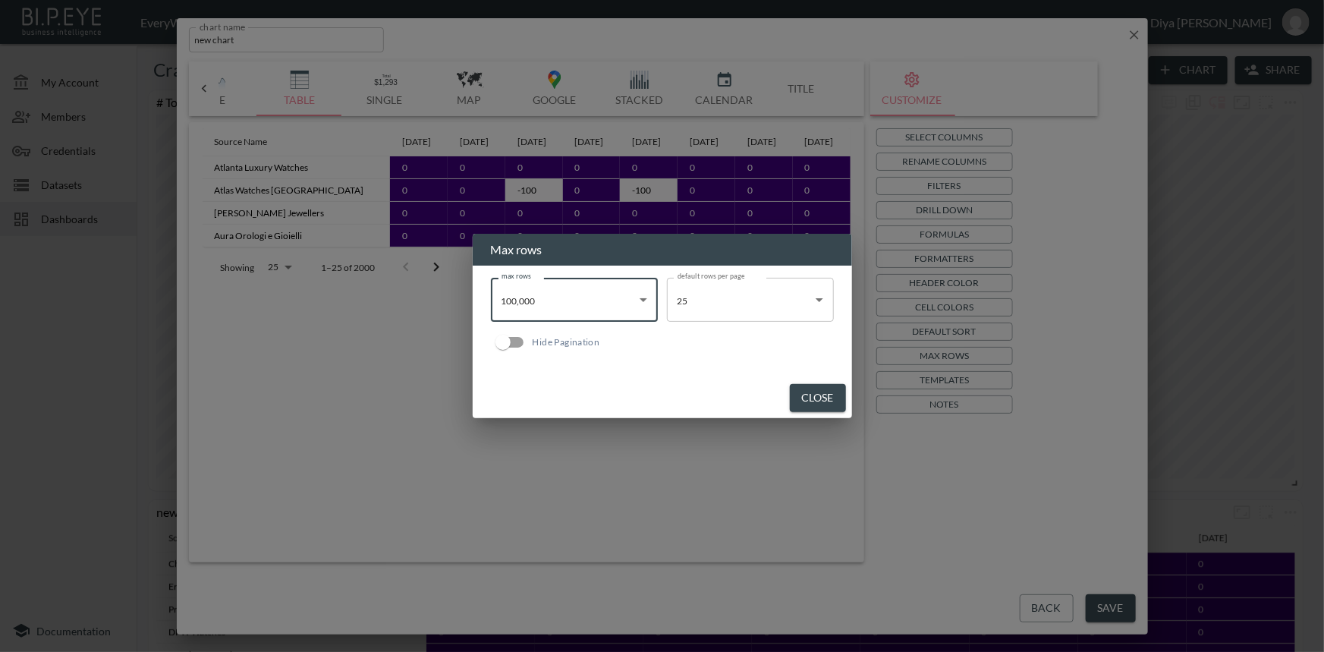
type input "100000"
click at [828, 394] on button "Close" at bounding box center [818, 398] width 56 height 28
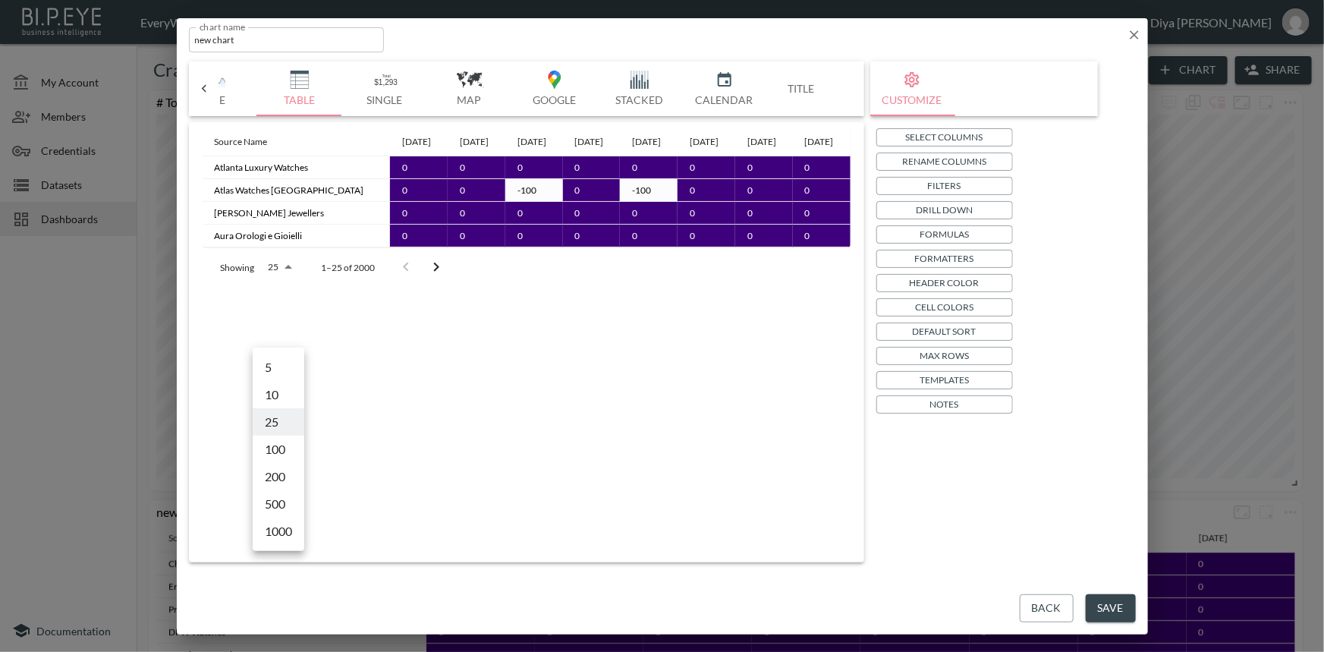
click at [287, 340] on body "BI.P.EYE, Interactive Analytics Dashboards - app EveryWatch / dashboards Diya […" at bounding box center [662, 326] width 1324 height 652
click at [273, 425] on li "25" at bounding box center [279, 421] width 52 height 27
click at [279, 337] on body "BI.P.EYE, Interactive Analytics Dashboards - app EveryWatch / dashboards Diya […" at bounding box center [662, 326] width 1324 height 652
click at [278, 448] on li "100" at bounding box center [279, 448] width 52 height 27
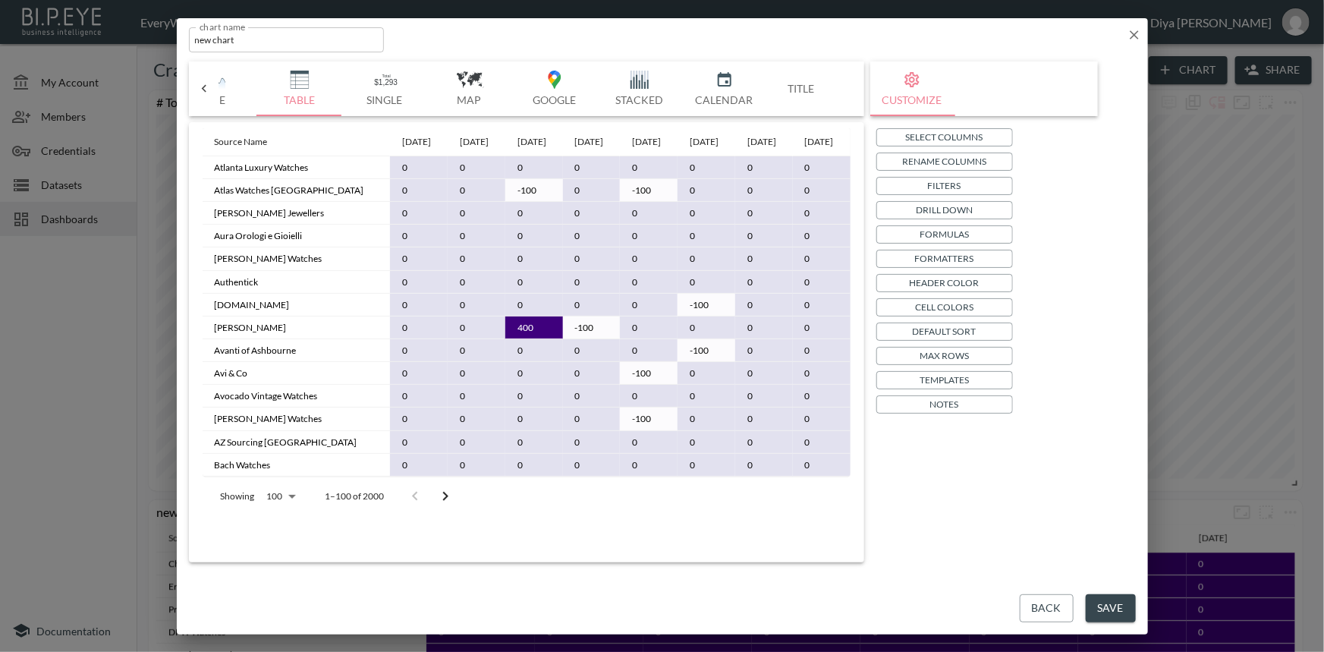
click at [288, 531] on body "BI.P.EYE, Interactive Analytics Dashboards - app EveryWatch / dashboards Diya […" at bounding box center [662, 326] width 1324 height 652
click at [283, 514] on li "25" at bounding box center [280, 510] width 52 height 27
type input "25"
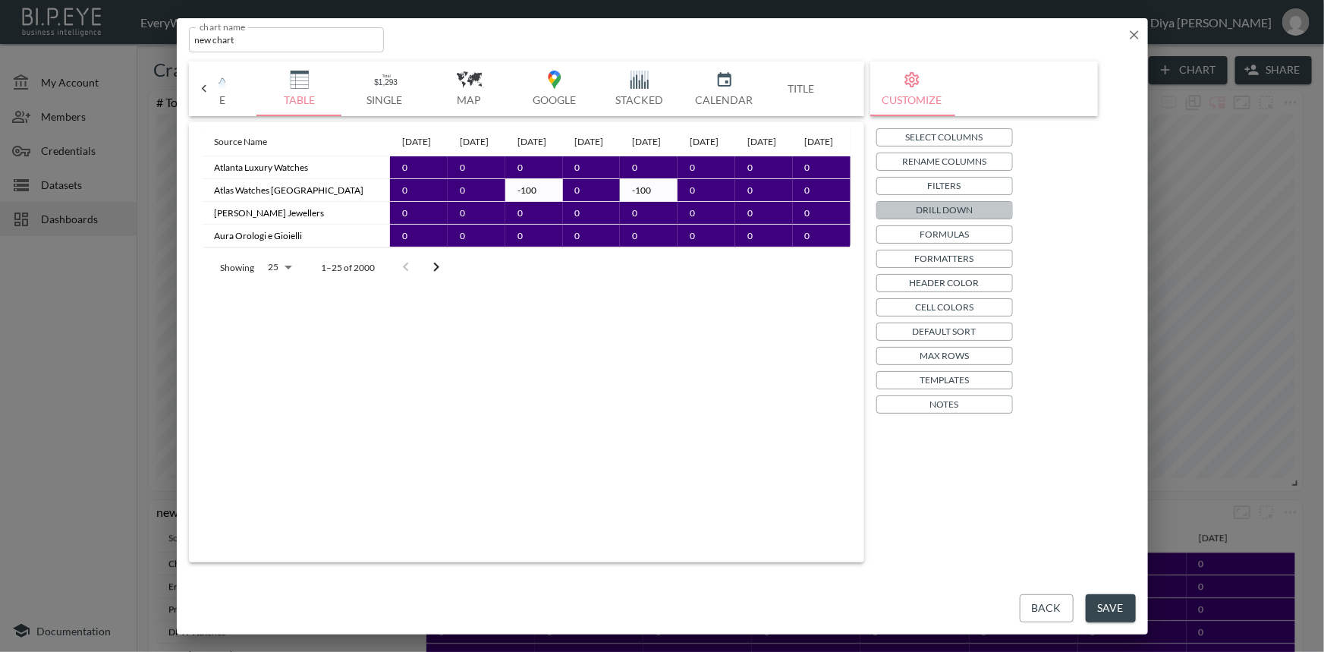
click at [898, 212] on button "Drill Down" at bounding box center [944, 210] width 137 height 18
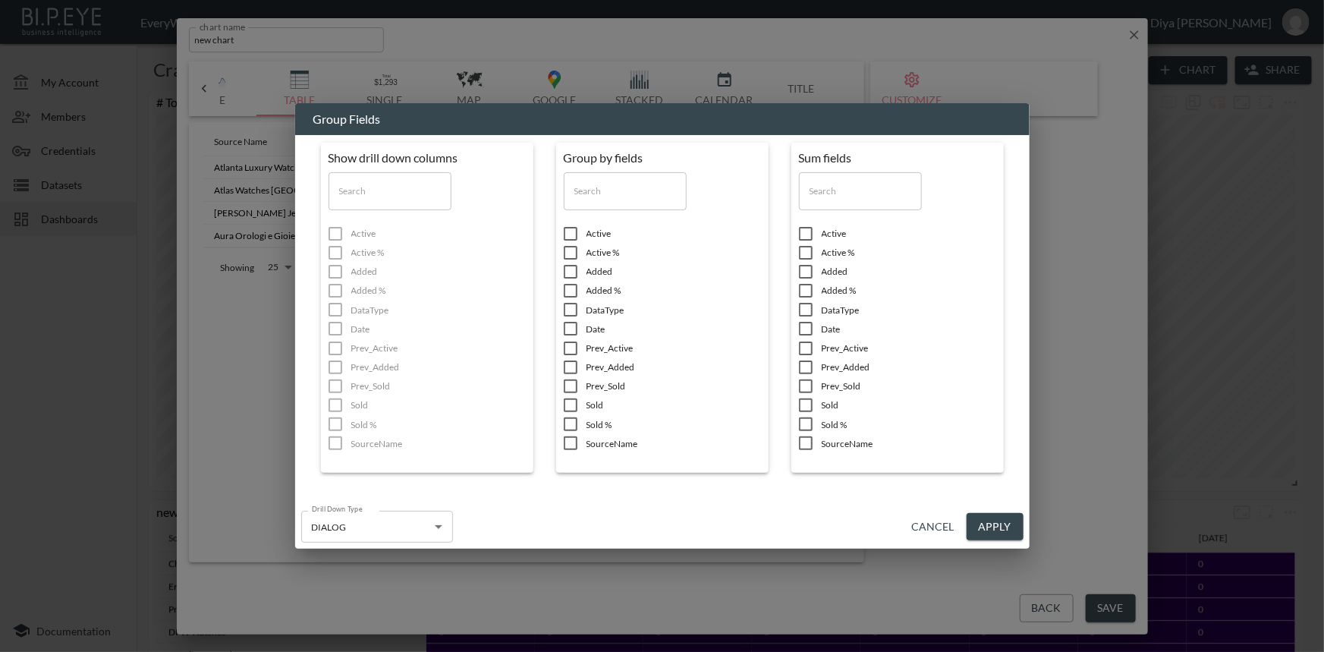
click at [573, 287] on input "checkbox" at bounding box center [570, 290] width 32 height 15
checkbox input "true"
click at [568, 325] on input "checkbox" at bounding box center [570, 328] width 32 height 15
checkbox input "true"
click at [568, 440] on input "checkbox" at bounding box center [570, 442] width 32 height 15
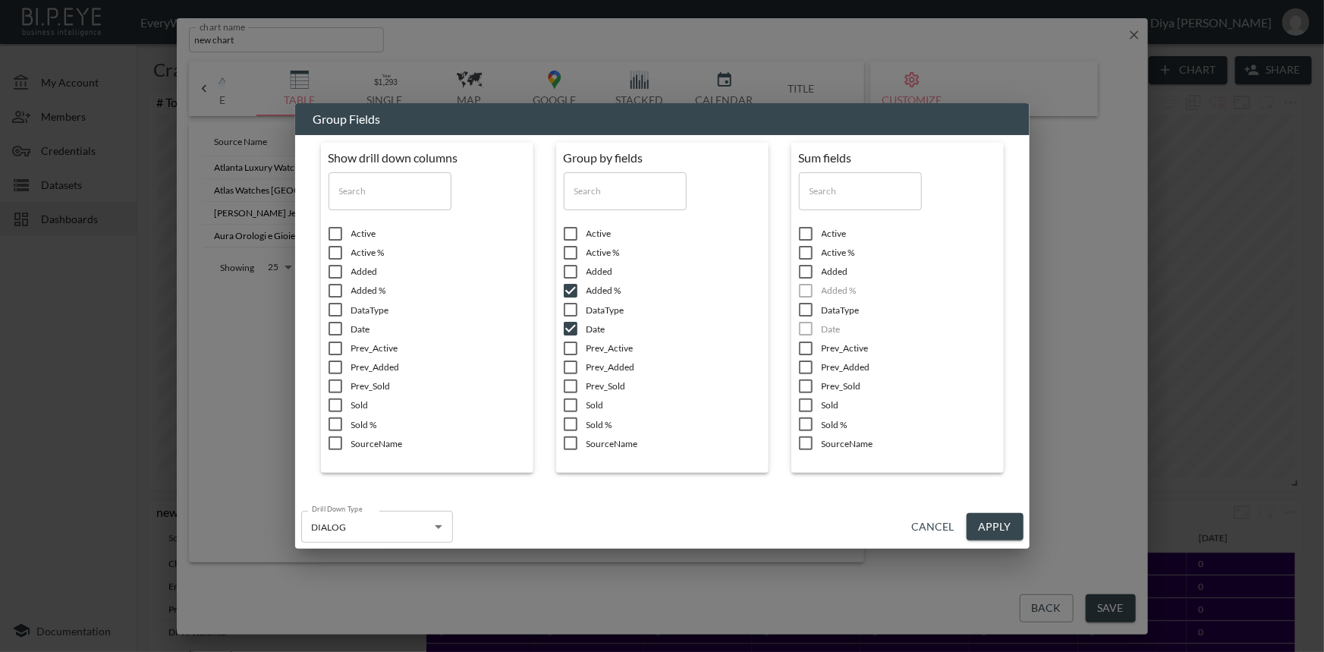
checkbox input "true"
click at [338, 441] on input "checkbox" at bounding box center [335, 442] width 32 height 15
checkbox input "true"
click at [340, 328] on input "checkbox" at bounding box center [335, 328] width 32 height 15
checkbox input "true"
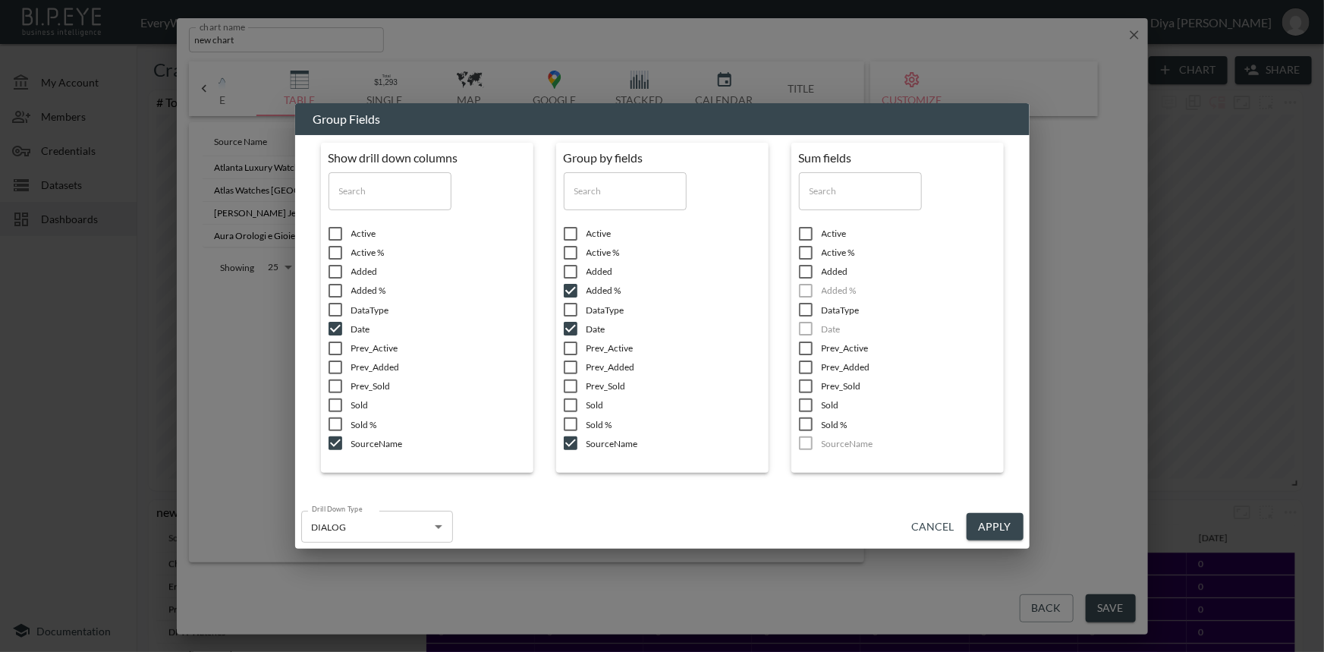
click at [333, 287] on input "checkbox" at bounding box center [335, 290] width 32 height 15
checkbox input "true"
click at [978, 518] on button "Apply" at bounding box center [994, 527] width 57 height 28
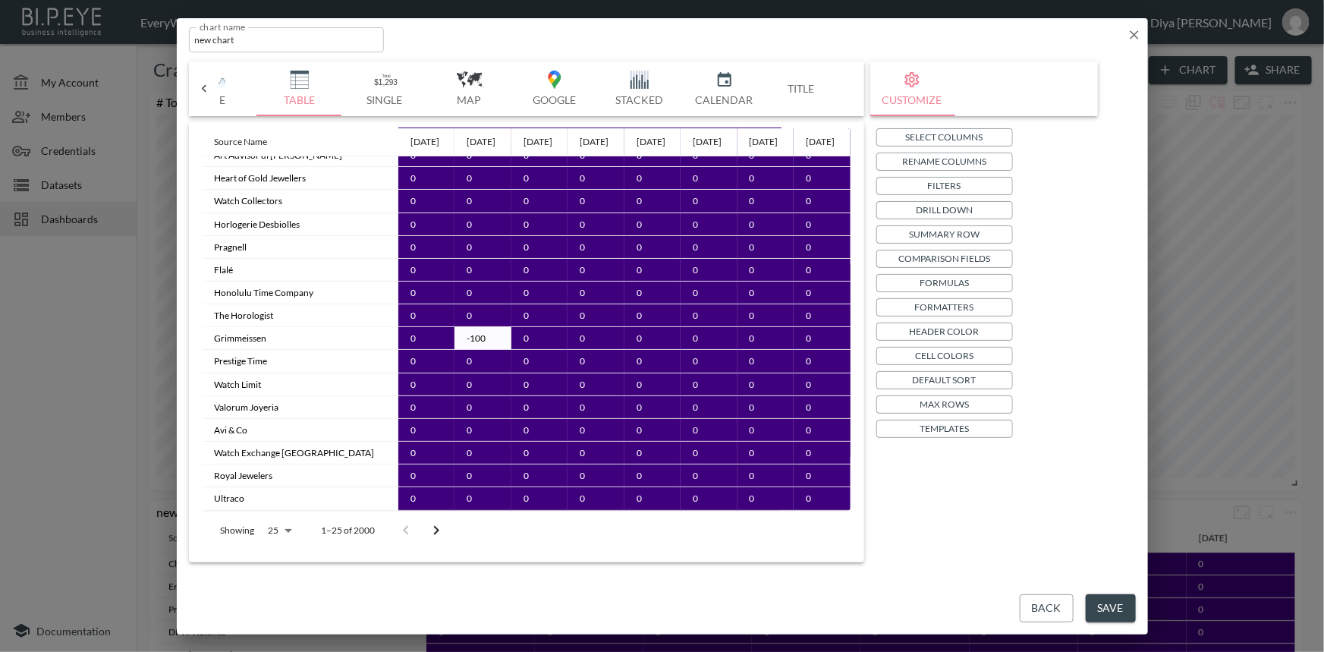
scroll to position [0, 0]
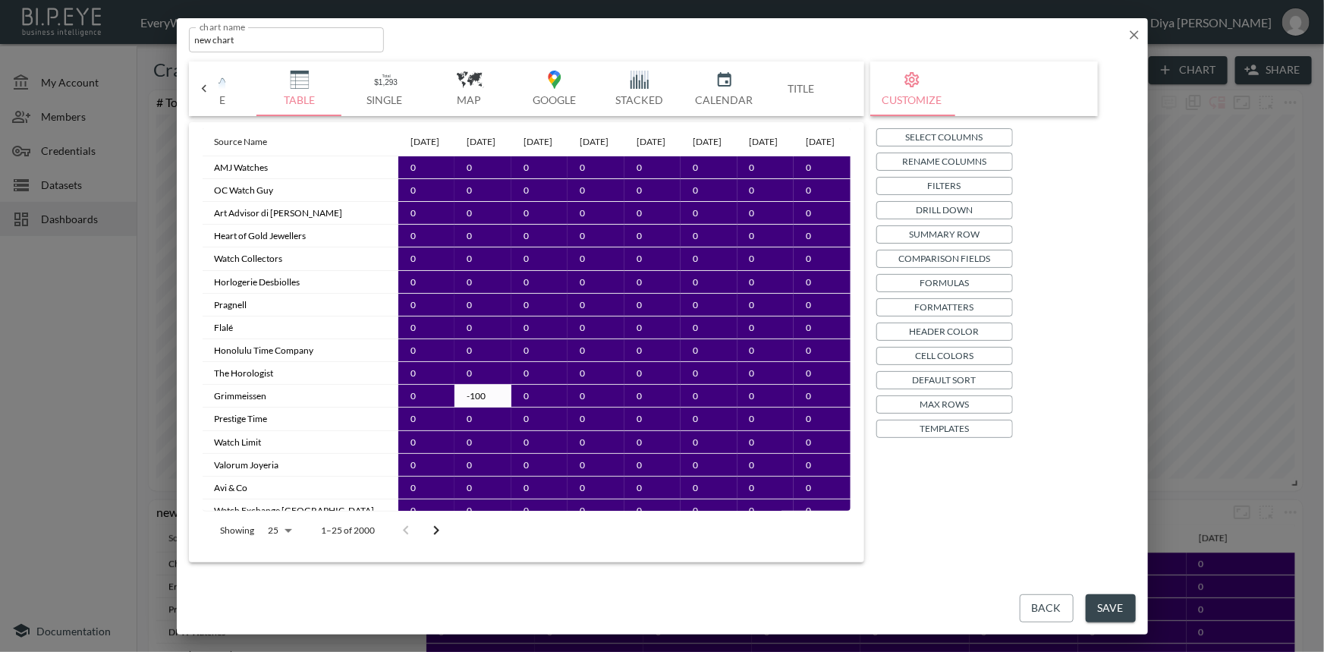
click at [1116, 607] on button "Save" at bounding box center [1110, 608] width 50 height 28
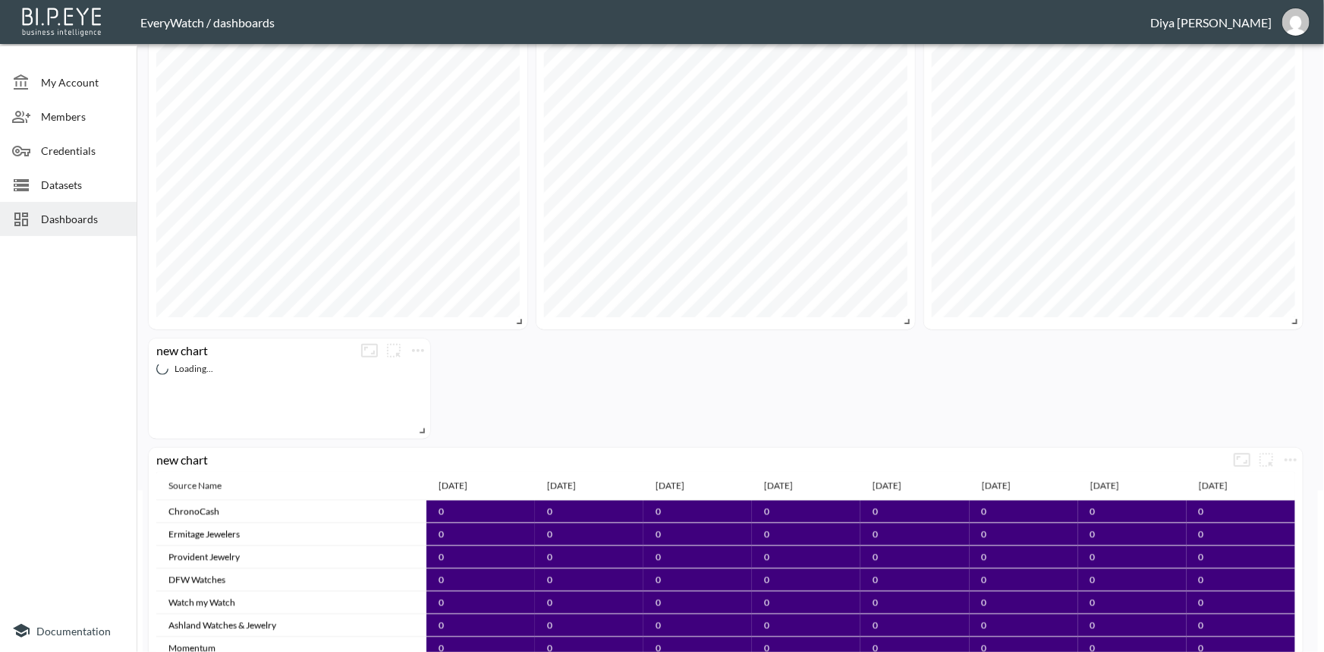
scroll to position [206, 0]
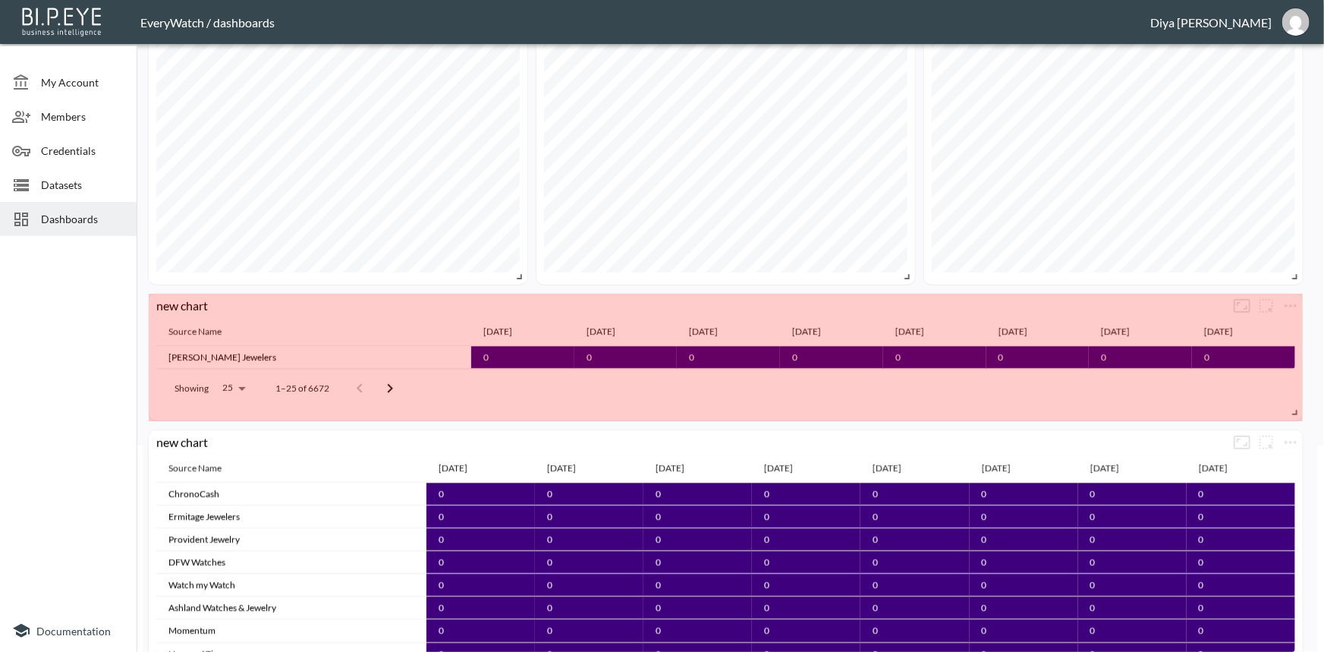
drag, startPoint x: 424, startPoint y: 384, endPoint x: 1299, endPoint y: 410, distance: 875.7
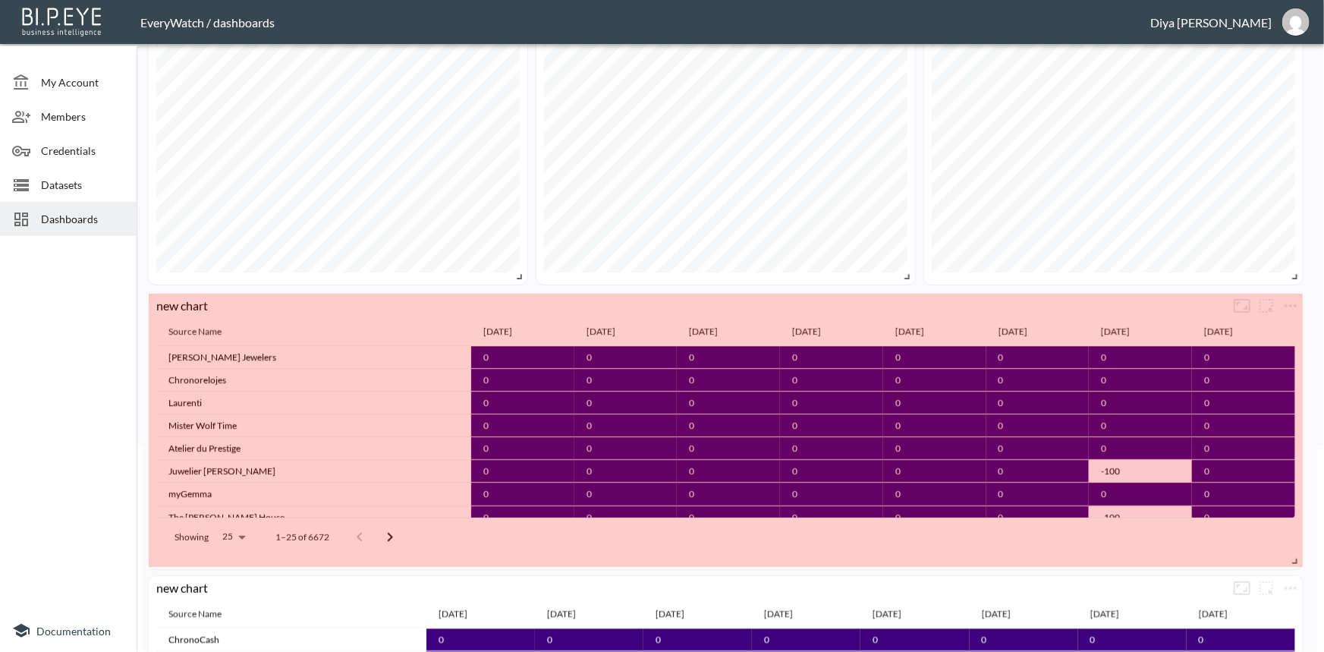
drag, startPoint x: 1296, startPoint y: 413, endPoint x: 1299, endPoint y: 561, distance: 147.9
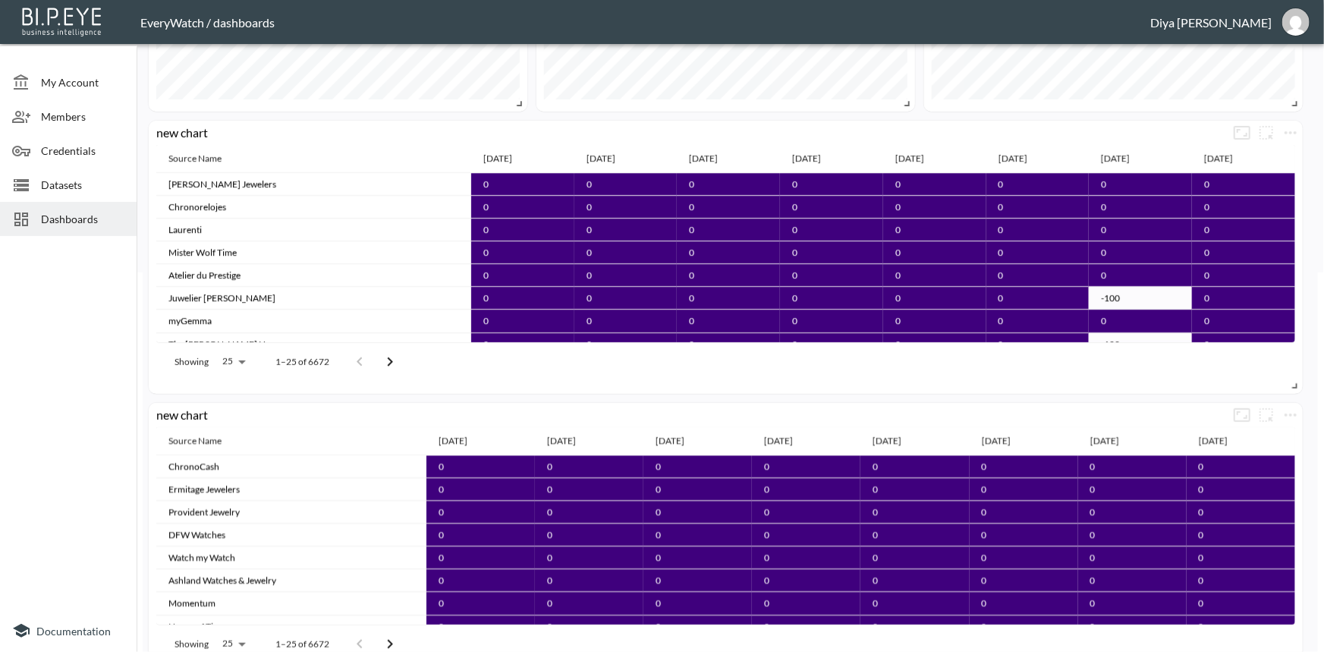
scroll to position [363, 0]
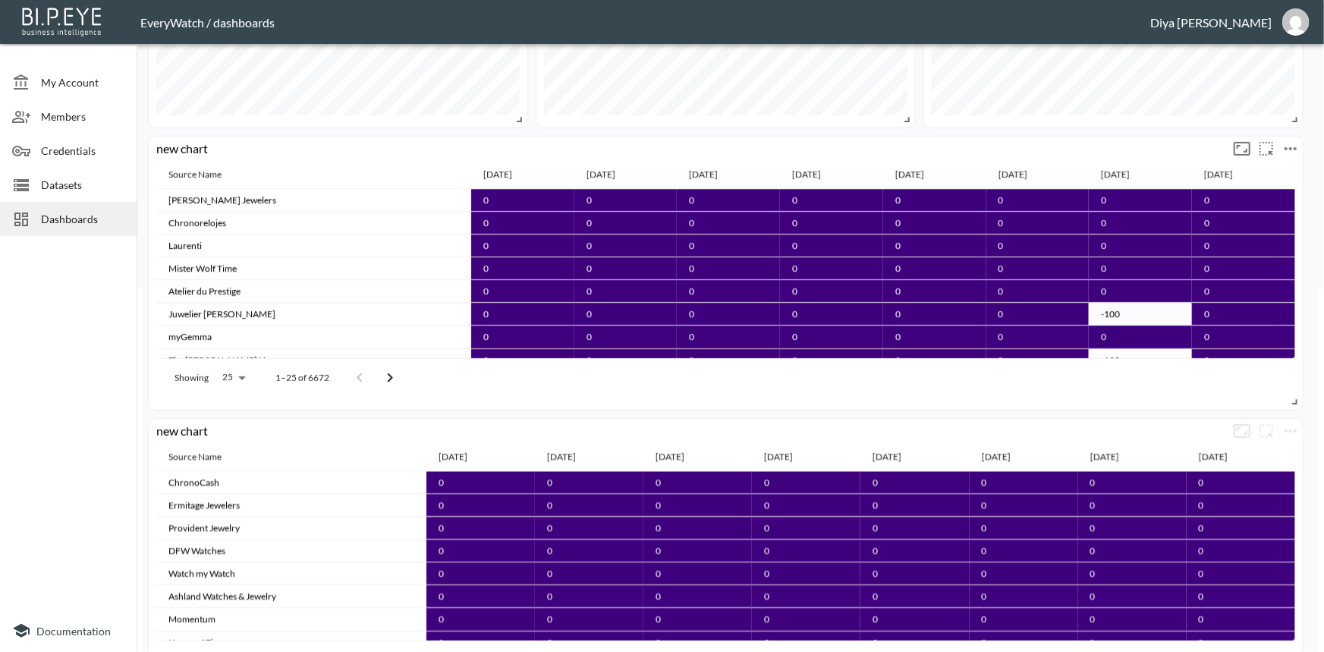
click at [1283, 151] on icon "more" at bounding box center [1290, 149] width 18 height 18
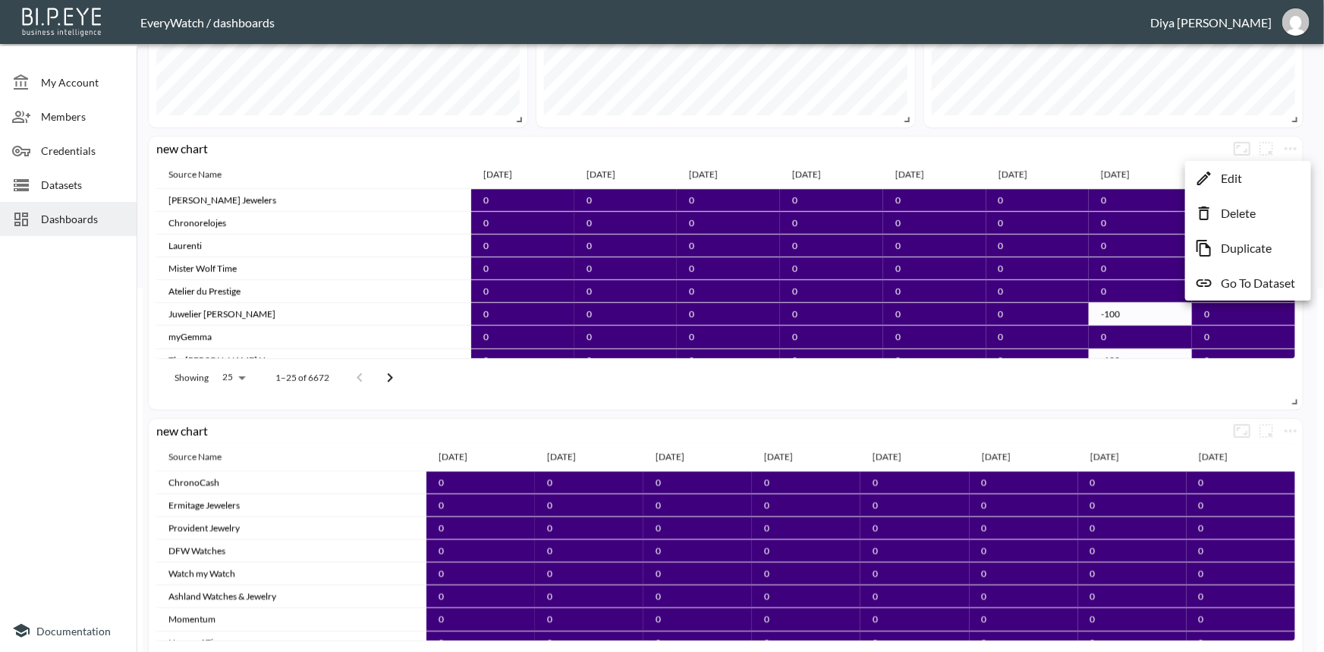
click at [1230, 215] on p "Delete" at bounding box center [1237, 213] width 35 height 18
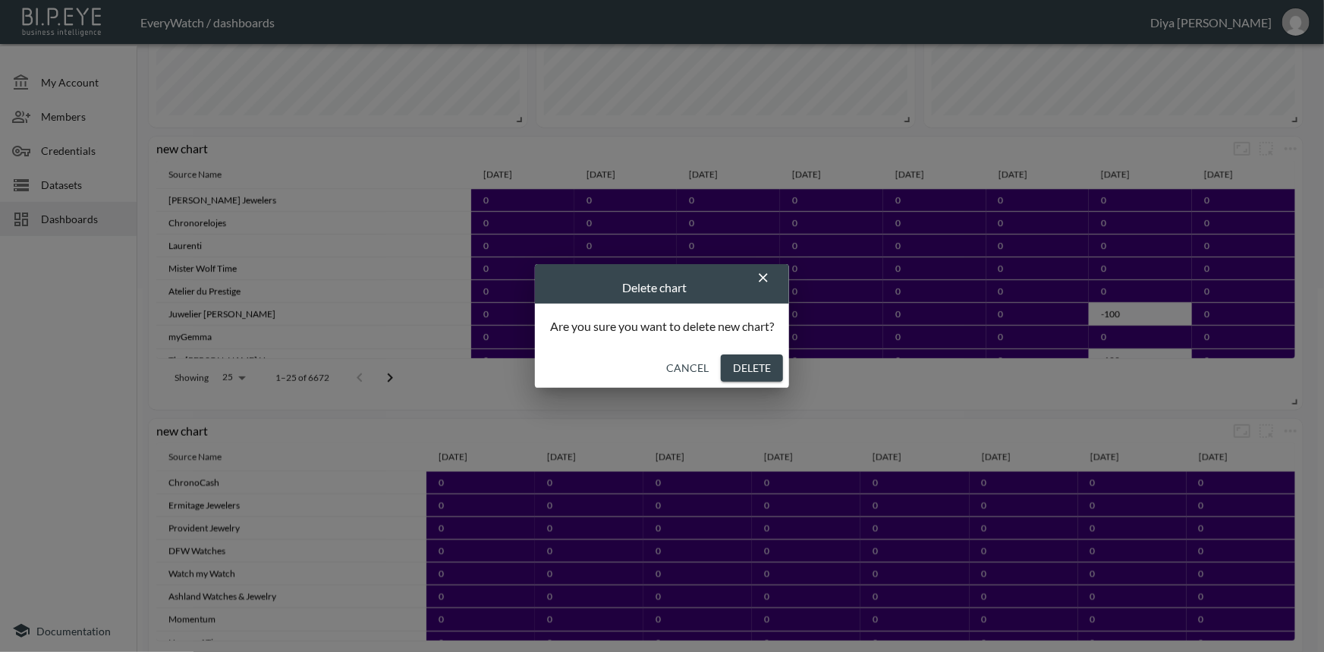
click at [743, 366] on button "Delete" at bounding box center [752, 368] width 62 height 28
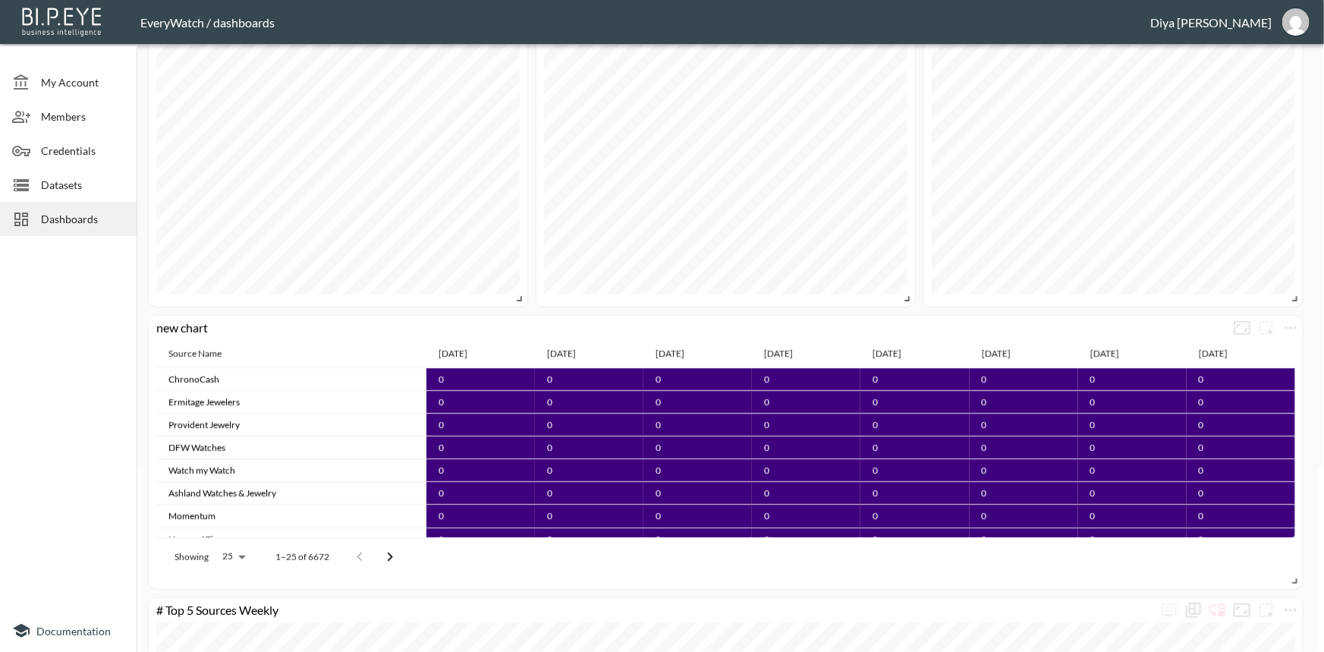
scroll to position [344, 0]
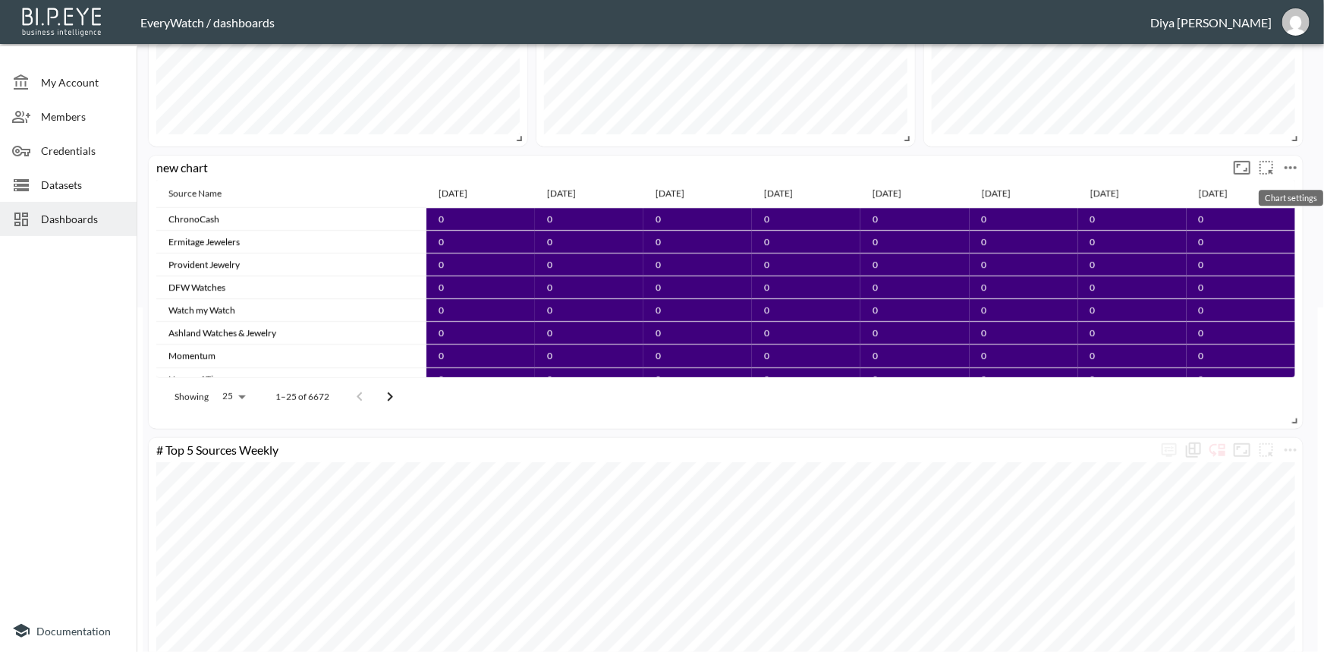
click at [1291, 166] on icon "more" at bounding box center [1290, 168] width 18 height 18
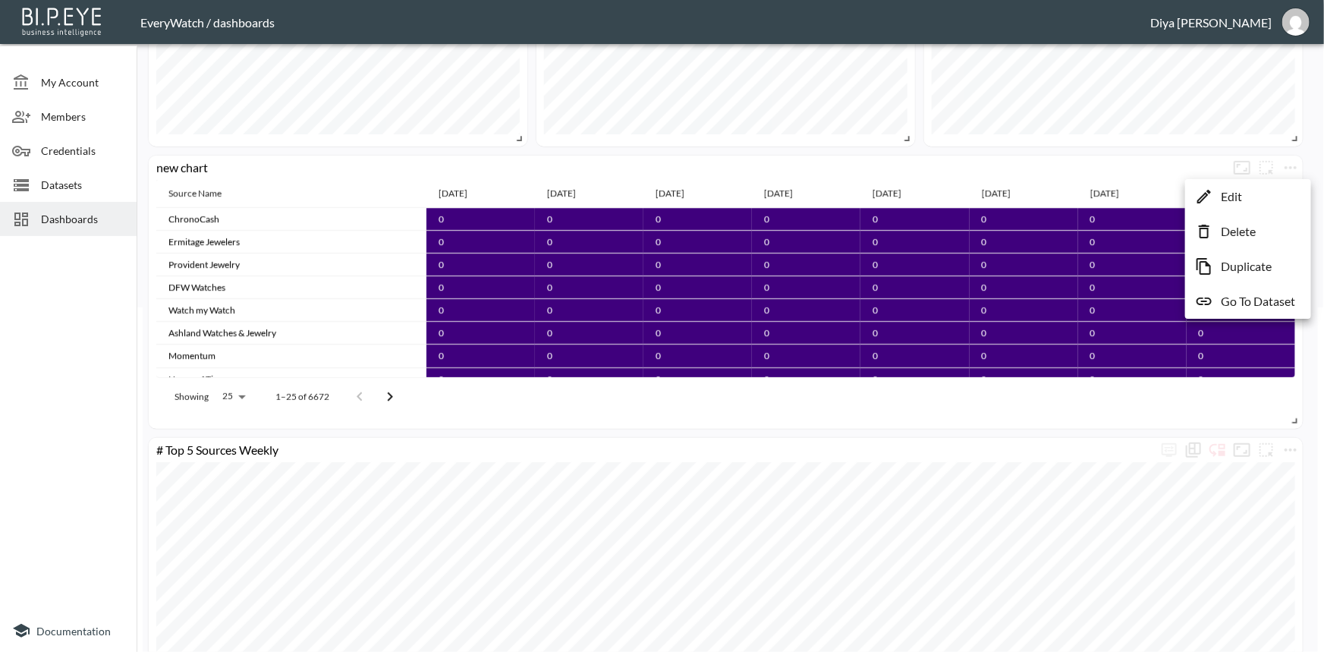
click at [1307, 155] on div at bounding box center [662, 326] width 1324 height 652
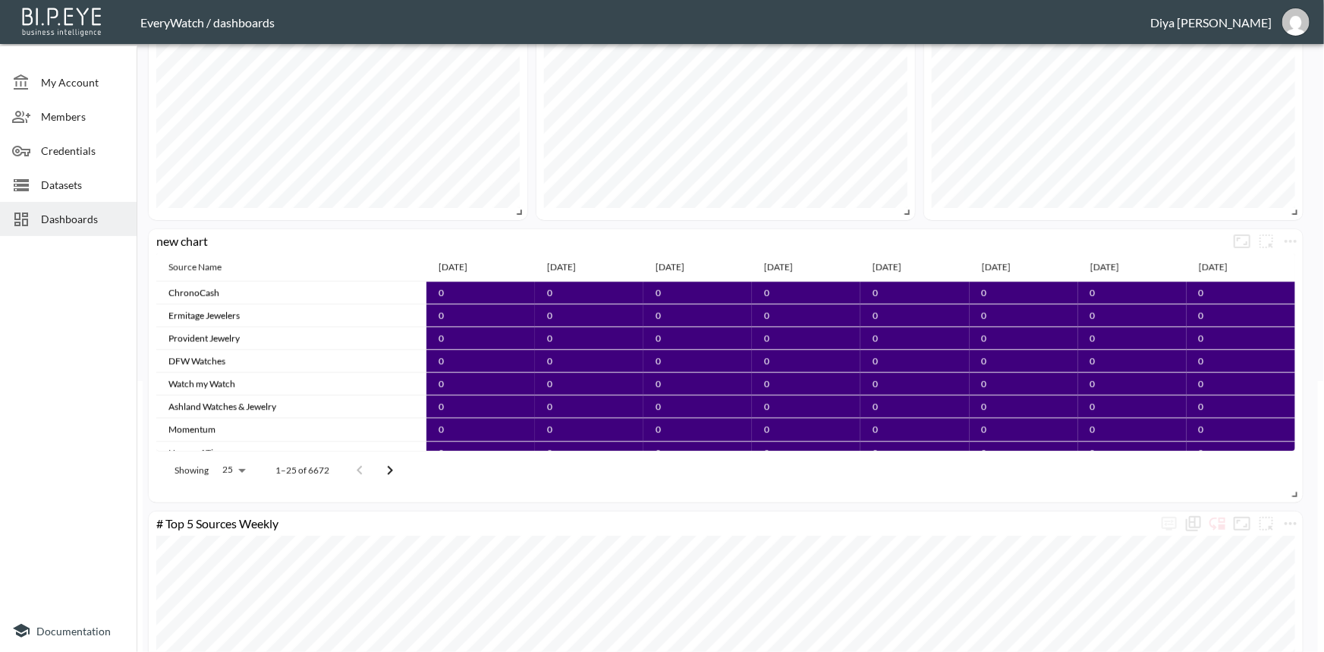
scroll to position [0, 0]
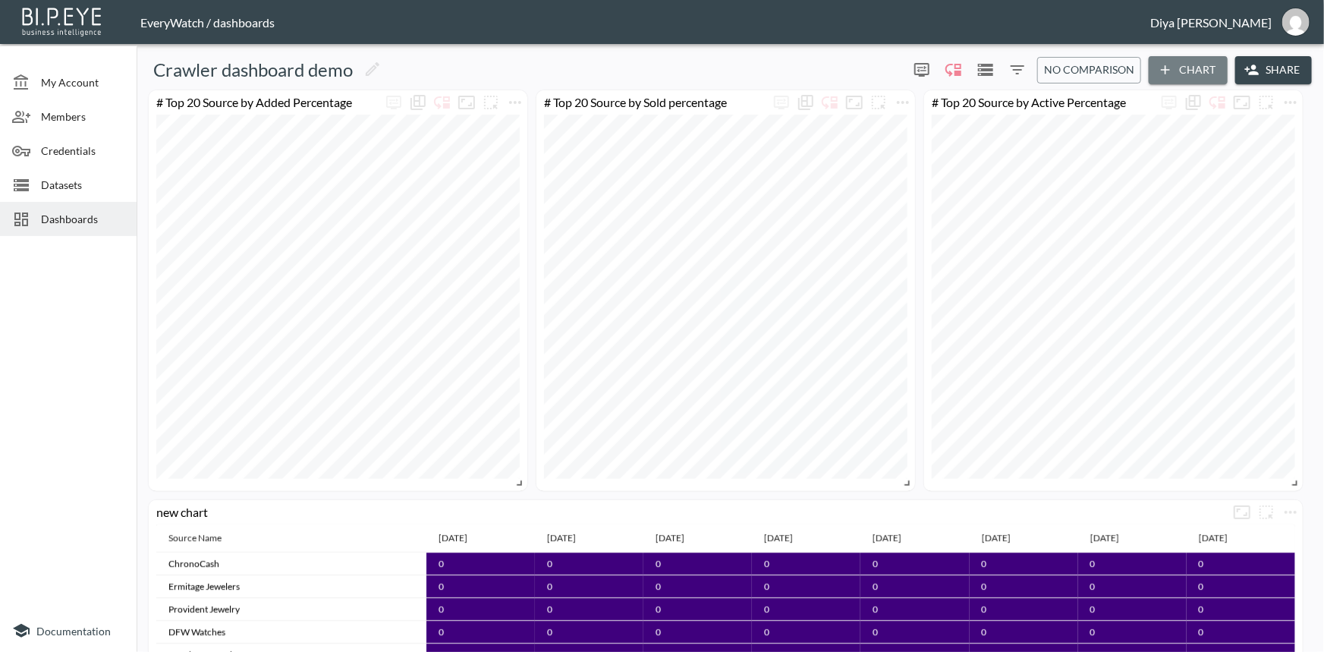
click at [1198, 64] on button "Chart" at bounding box center [1187, 70] width 79 height 28
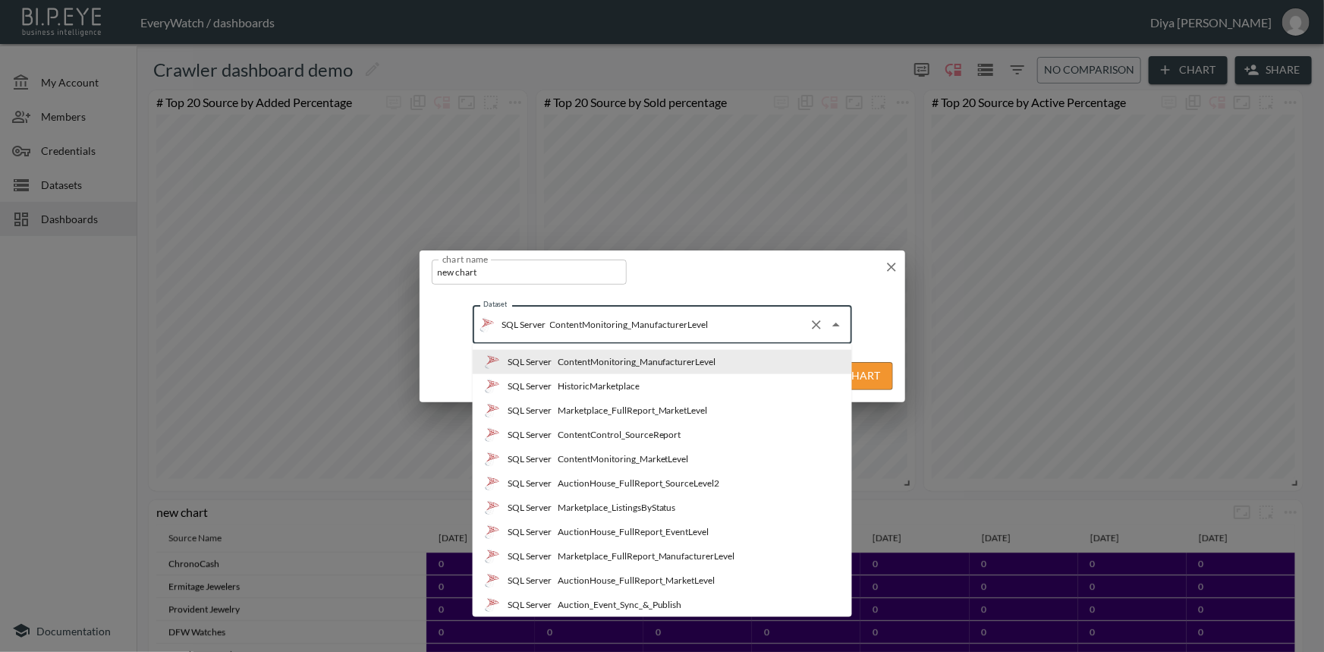
drag, startPoint x: 697, startPoint y: 320, endPoint x: 547, endPoint y: 331, distance: 150.6
click at [547, 331] on input "ContentMonitoring_ManufacturerLevel" at bounding box center [674, 324] width 256 height 24
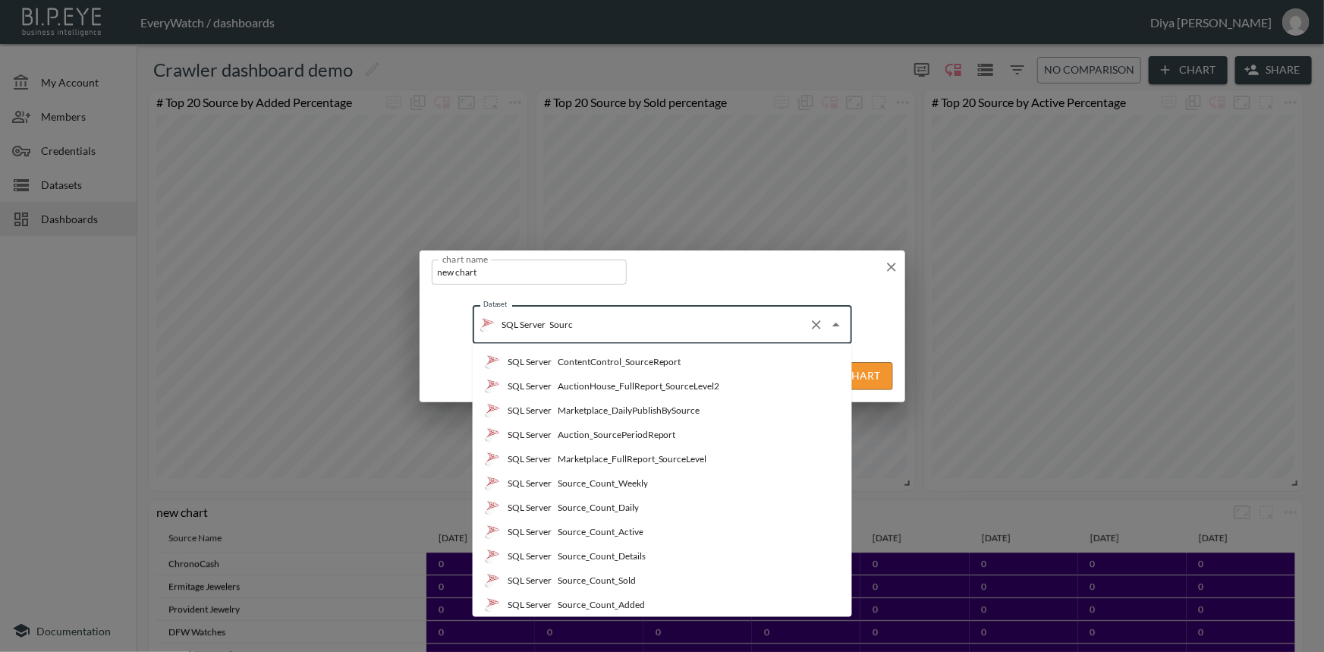
type input "Source"
click at [607, 549] on div "Source_Count_Details" at bounding box center [601, 556] width 88 height 14
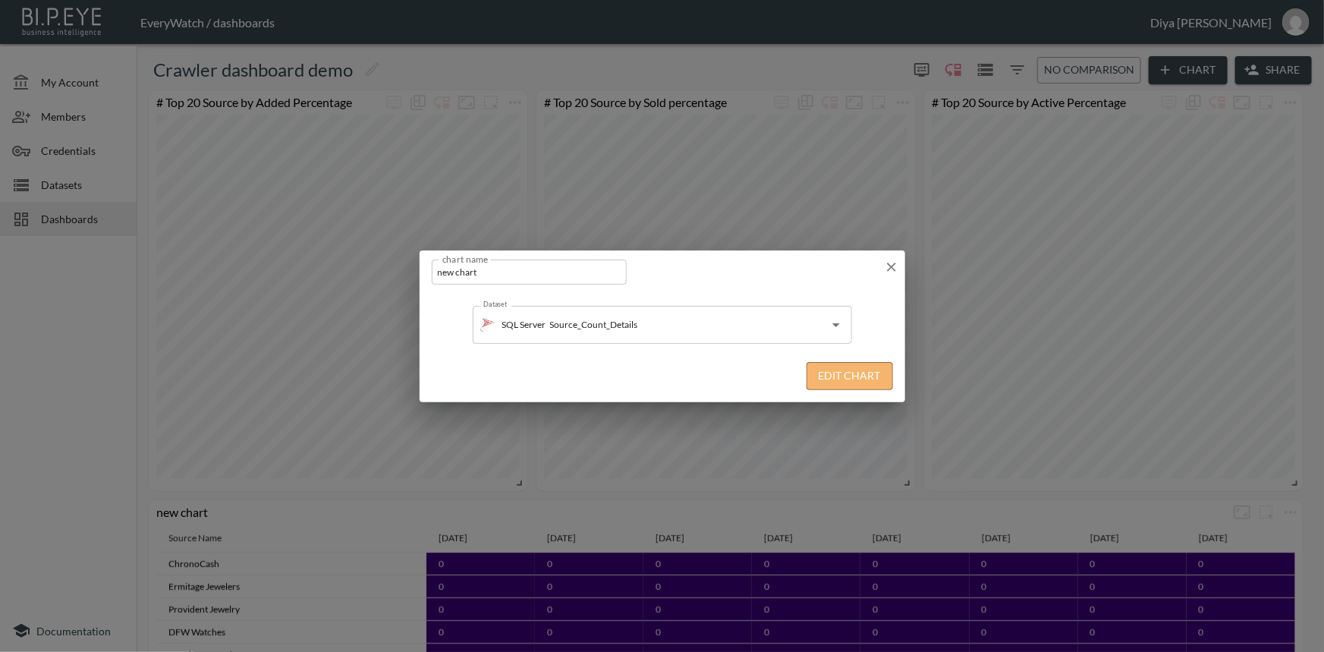
click at [856, 382] on button "Edit Chart" at bounding box center [849, 376] width 86 height 28
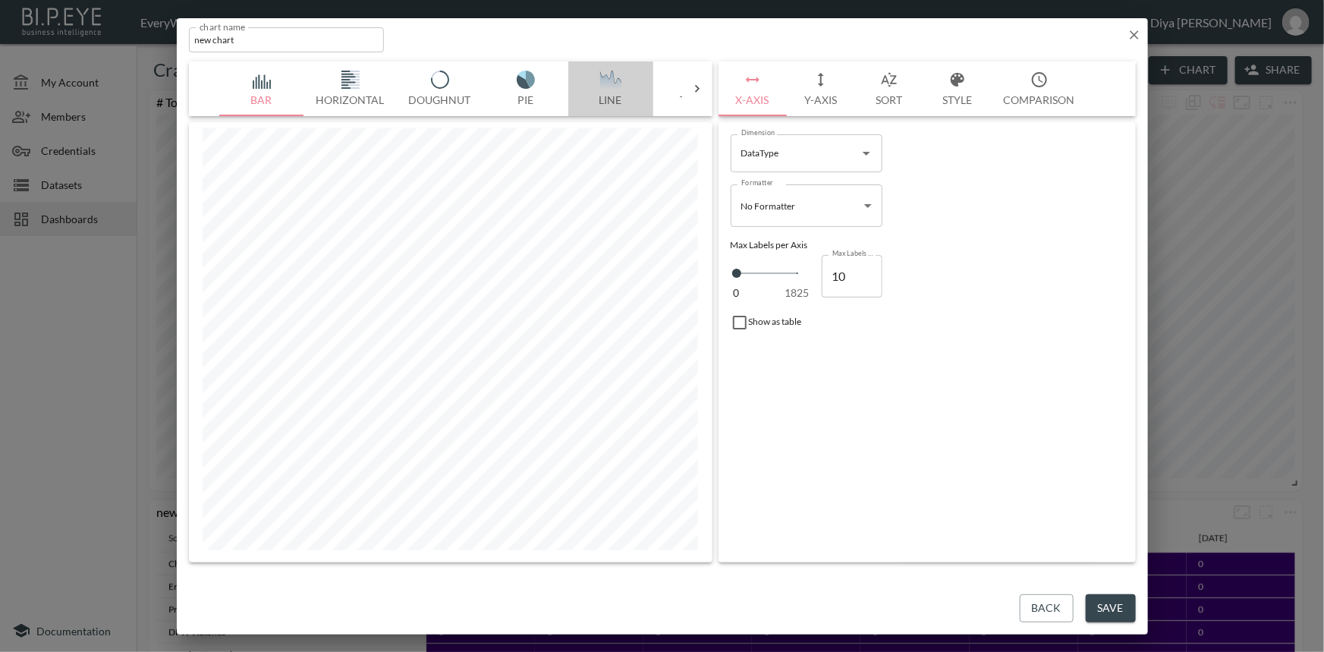
drag, startPoint x: 616, startPoint y: 93, endPoint x: 511, endPoint y: 93, distance: 104.7
click at [511, 93] on div "Bar Horizontal Doughnut Pie Line Table Single Map Google Stacked Calendar Title" at bounding box center [450, 88] width 463 height 55
click at [696, 83] on icon at bounding box center [696, 88] width 15 height 15
click at [270, 95] on button "Table" at bounding box center [263, 88] width 85 height 55
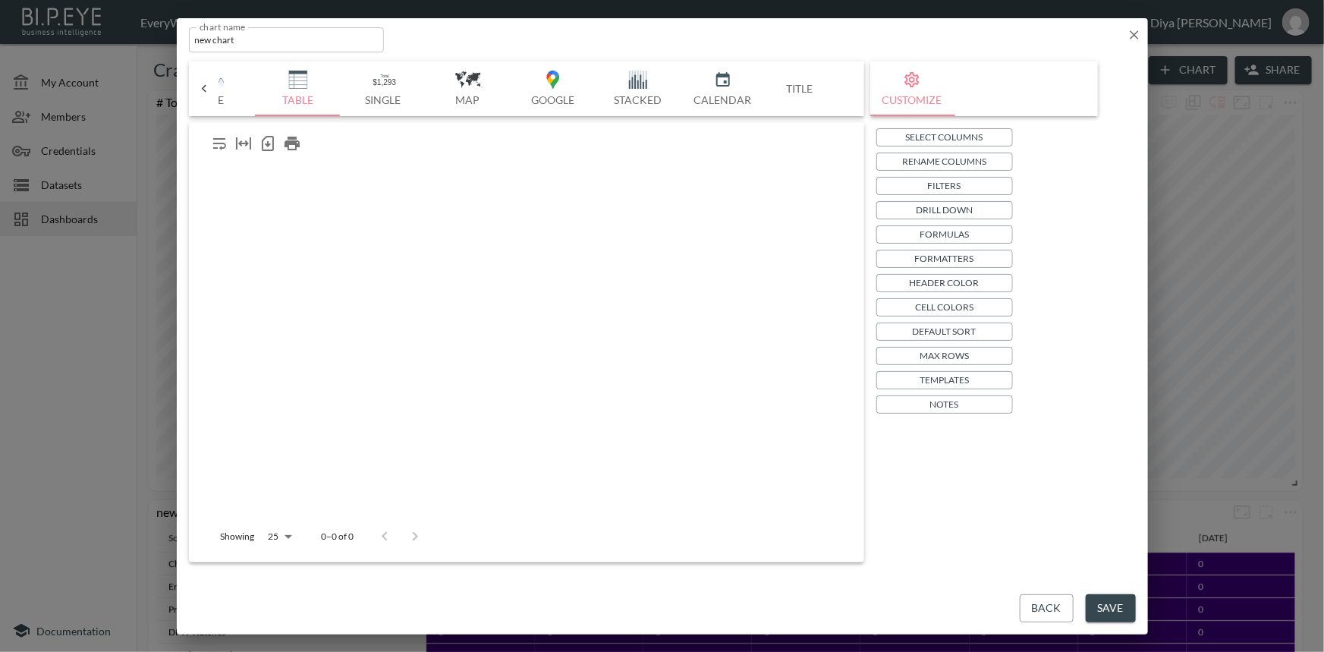
scroll to position [0, 396]
click at [941, 185] on p "Filters" at bounding box center [944, 185] width 33 height 16
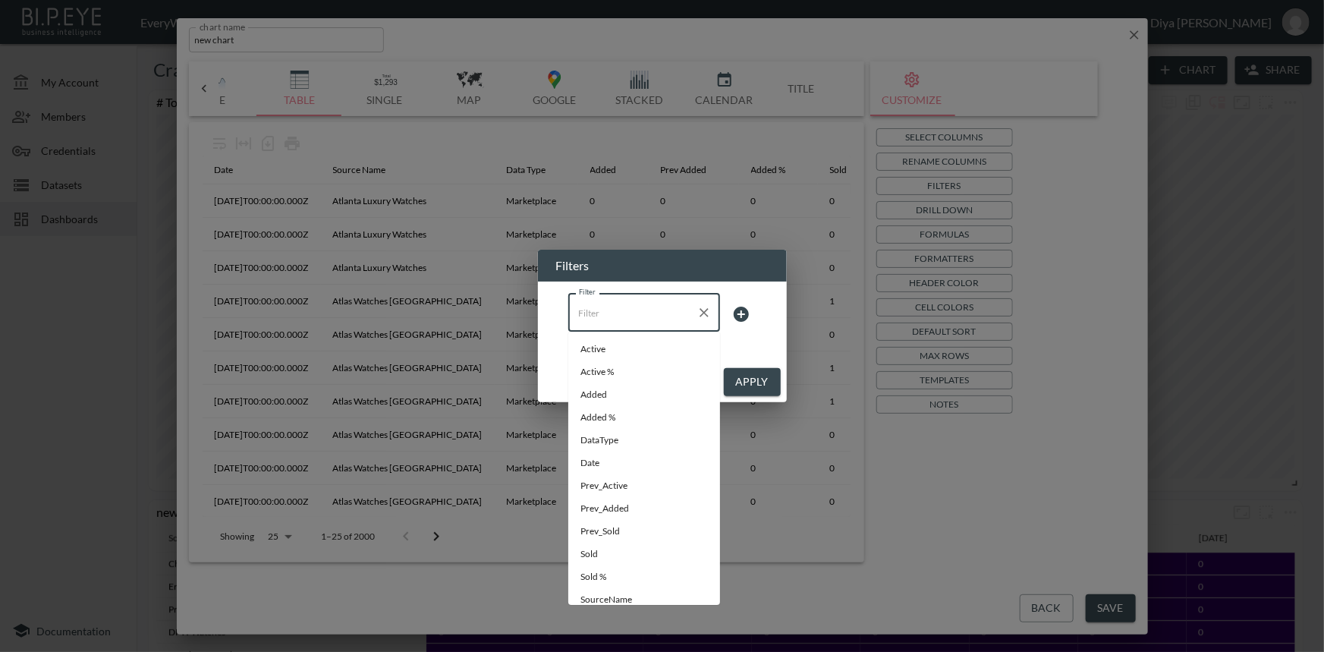
click at [642, 316] on input "Filter" at bounding box center [632, 312] width 115 height 24
click at [608, 457] on span "Date" at bounding box center [643, 463] width 127 height 14
type input "Date"
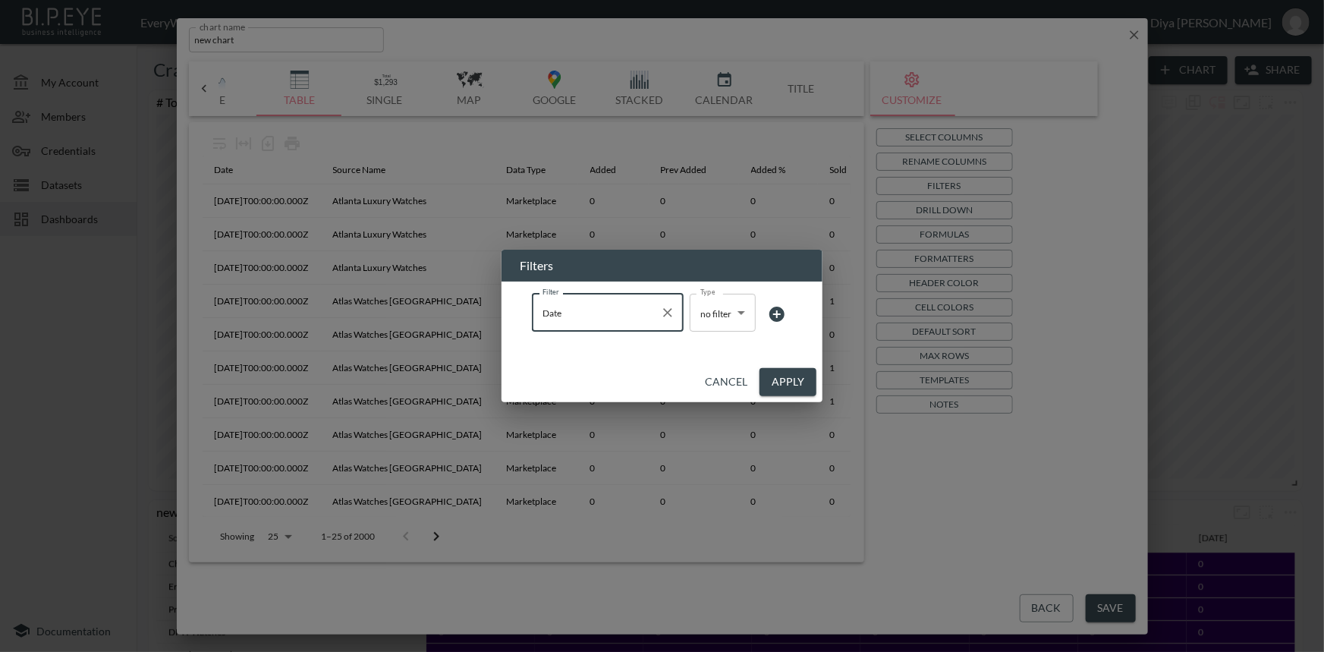
click at [708, 312] on body "BI.P.EYE, Interactive Analytics Dashboards - app EveryWatch / dashboards Diya […" at bounding box center [662, 326] width 1324 height 652
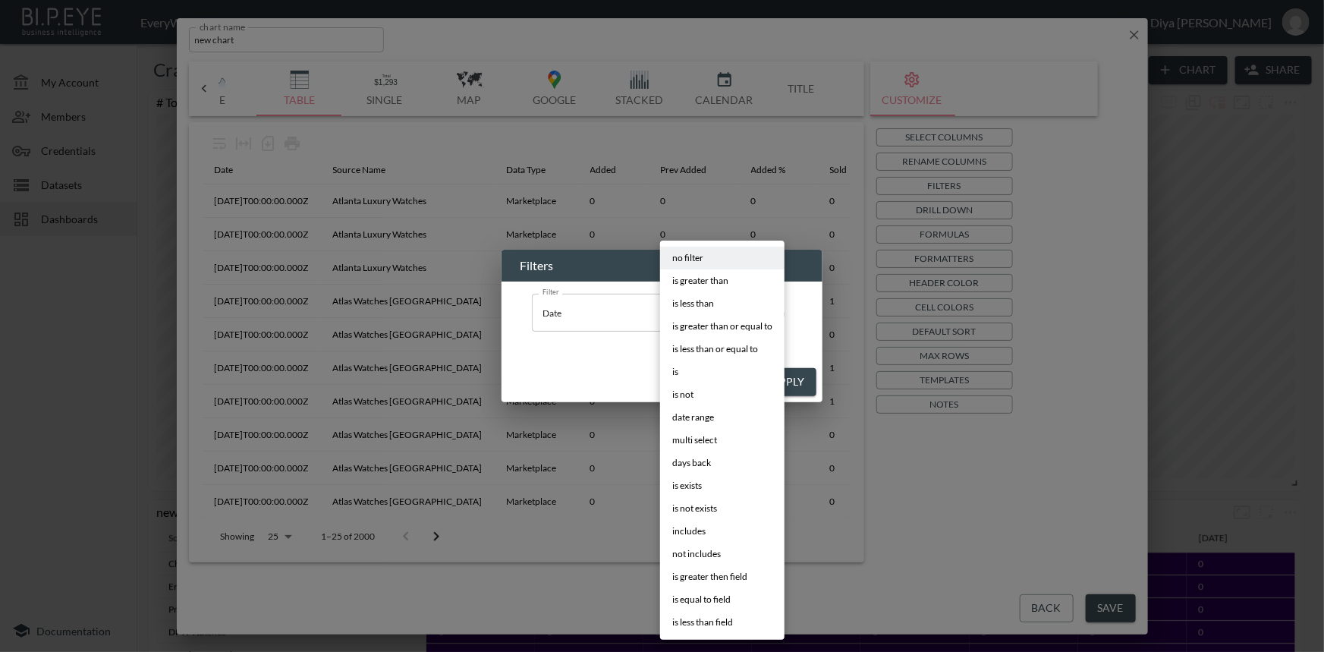
click at [702, 457] on span "days back" at bounding box center [691, 463] width 39 height 14
type input "days back"
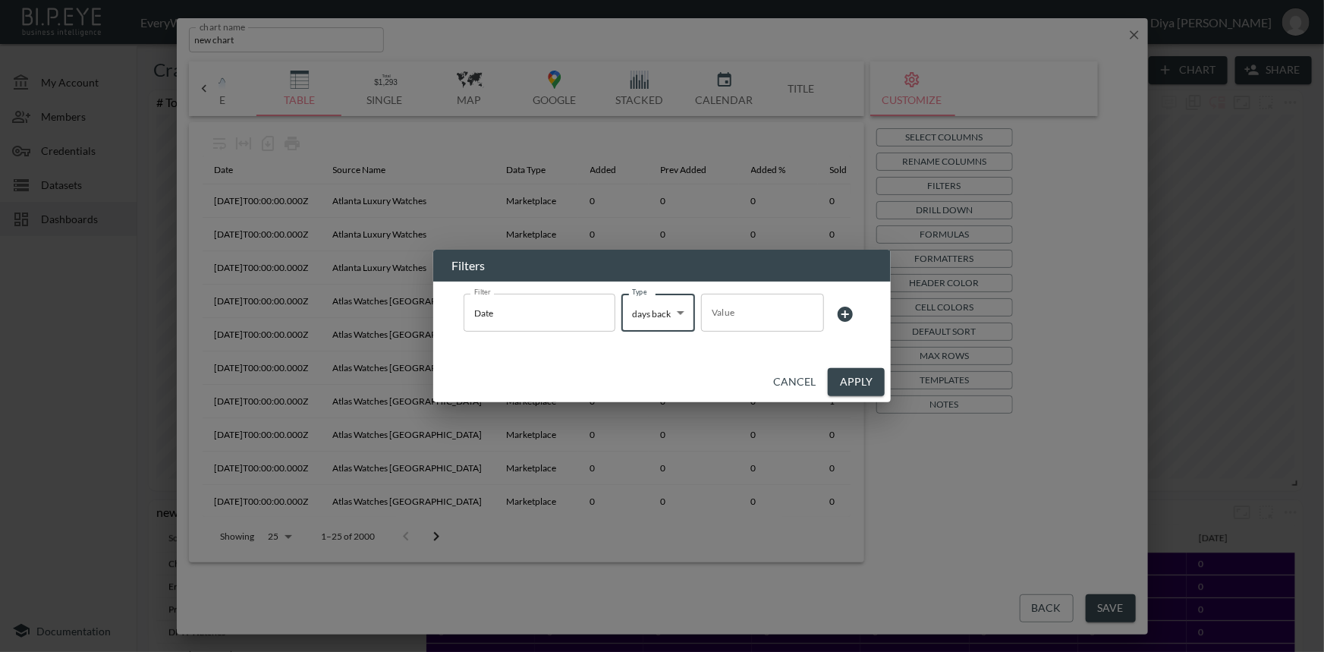
click at [784, 303] on input "Value" at bounding box center [762, 312] width 123 height 42
type input "7"
click at [855, 378] on button "Apply" at bounding box center [856, 382] width 57 height 28
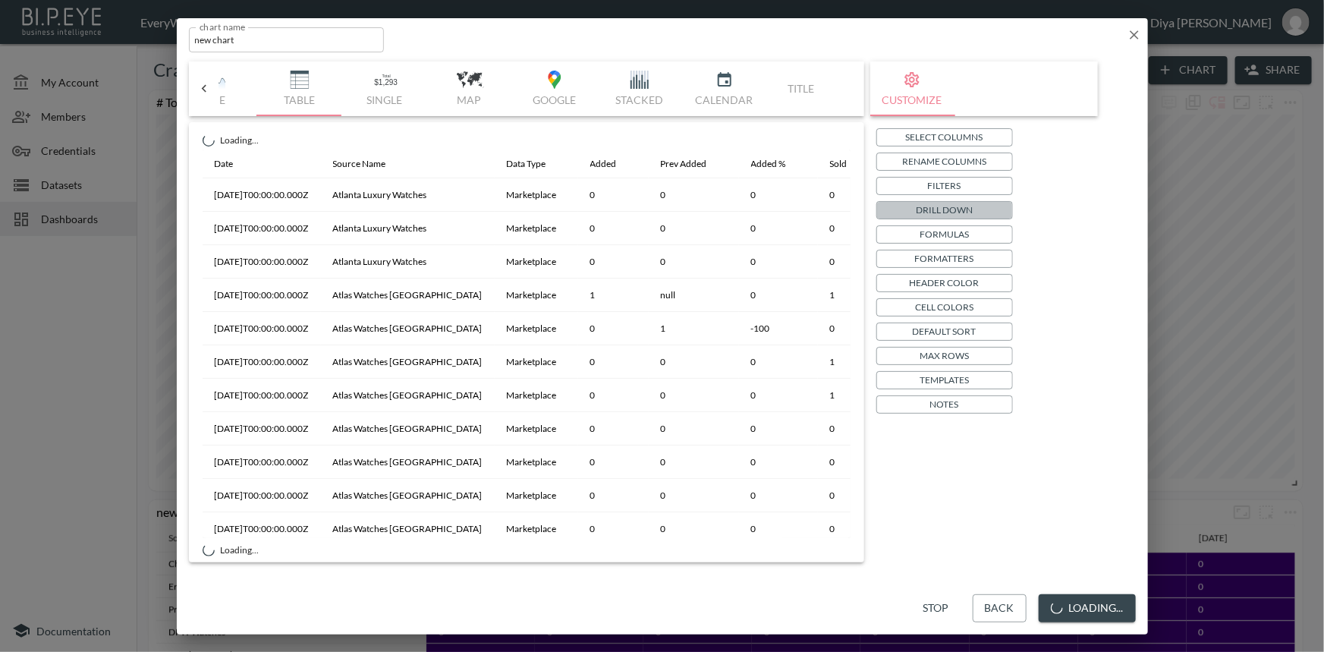
click at [955, 209] on p "Drill Down" at bounding box center [943, 210] width 57 height 16
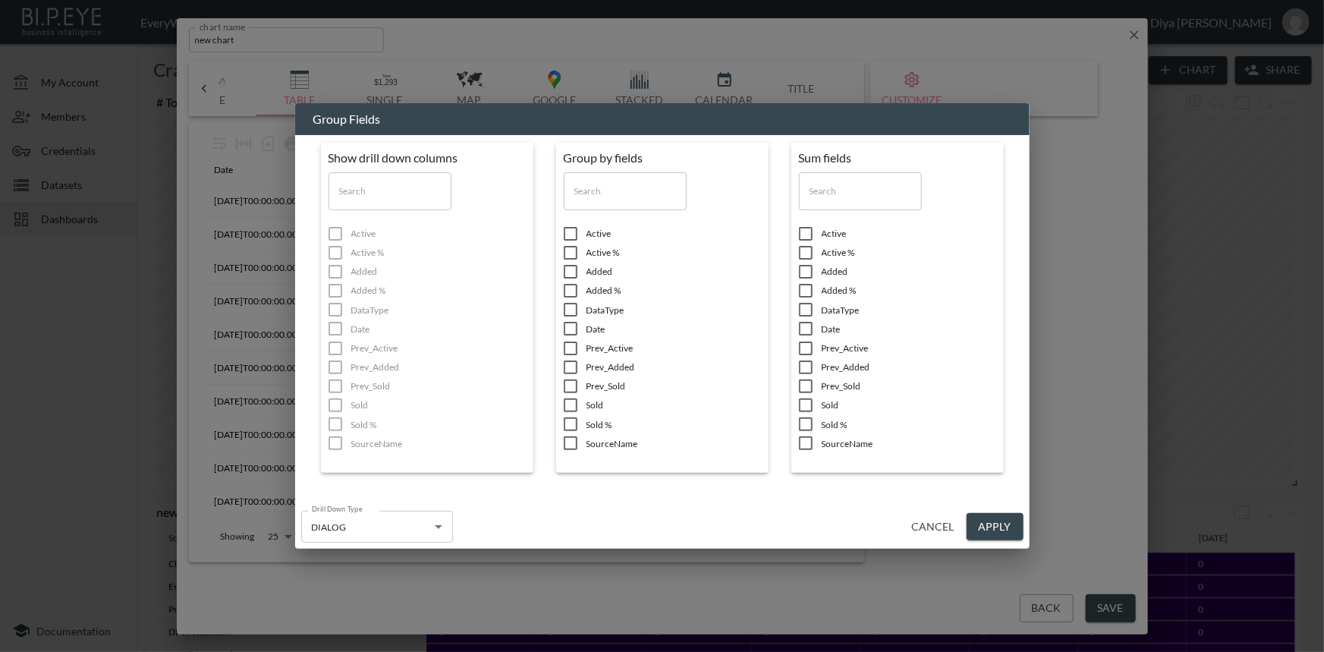
click at [570, 271] on input "checkbox" at bounding box center [570, 271] width 32 height 15
checkbox input "true"
click at [568, 328] on input "checkbox" at bounding box center [570, 328] width 32 height 15
checkbox input "true"
click at [569, 449] on input "checkbox" at bounding box center [570, 442] width 32 height 15
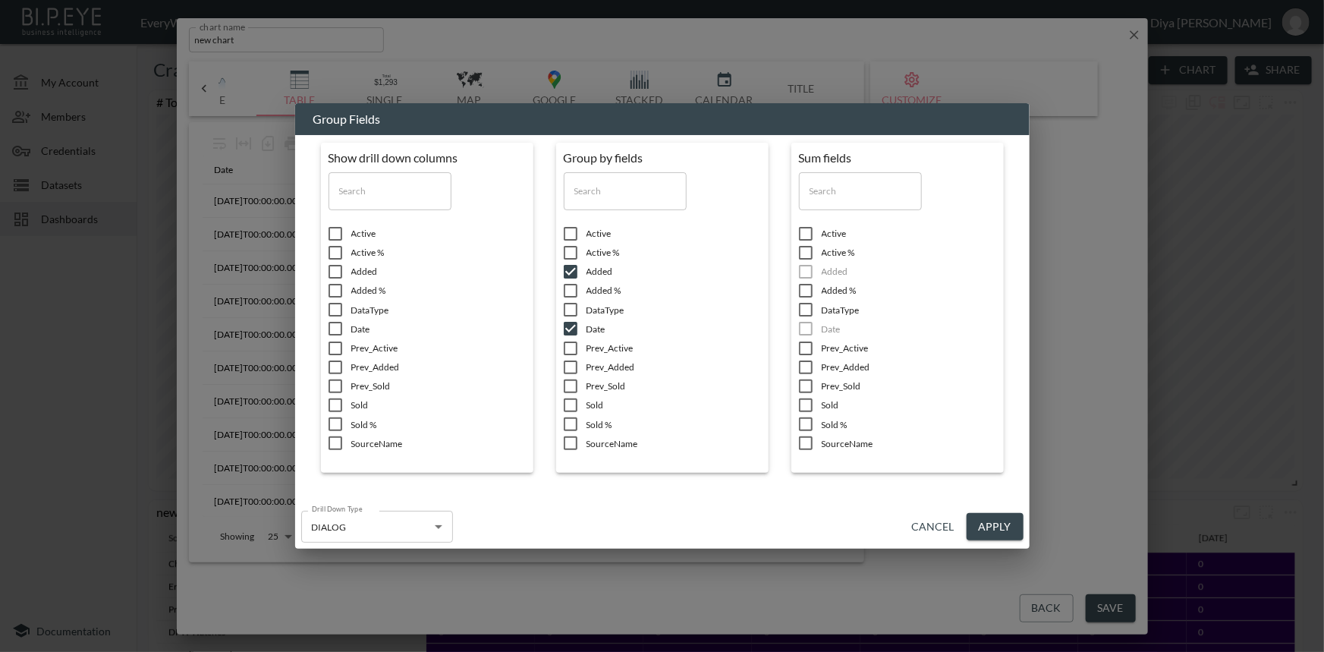
checkbox input "true"
click at [332, 444] on input "checkbox" at bounding box center [335, 442] width 32 height 15
checkbox input "true"
click at [337, 327] on input "checkbox" at bounding box center [335, 328] width 32 height 15
checkbox input "true"
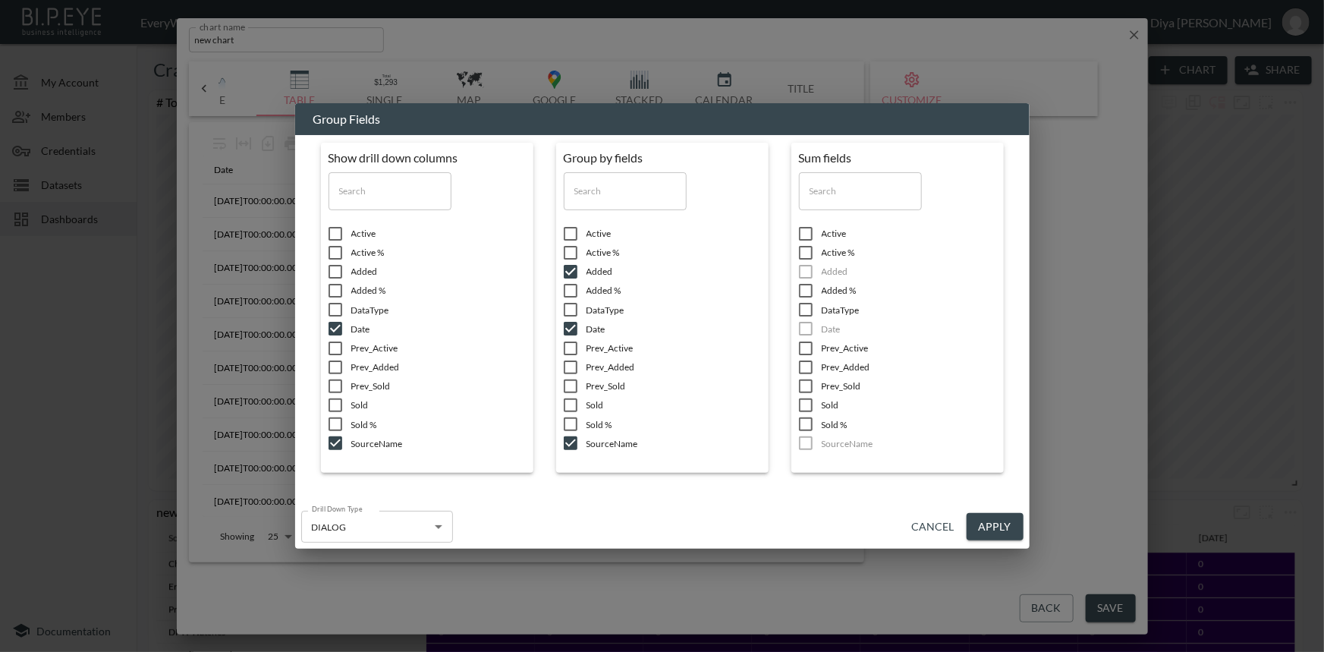
click at [335, 288] on input "checkbox" at bounding box center [335, 290] width 32 height 15
checkbox input "true"
click at [1010, 535] on button "Apply" at bounding box center [994, 527] width 57 height 28
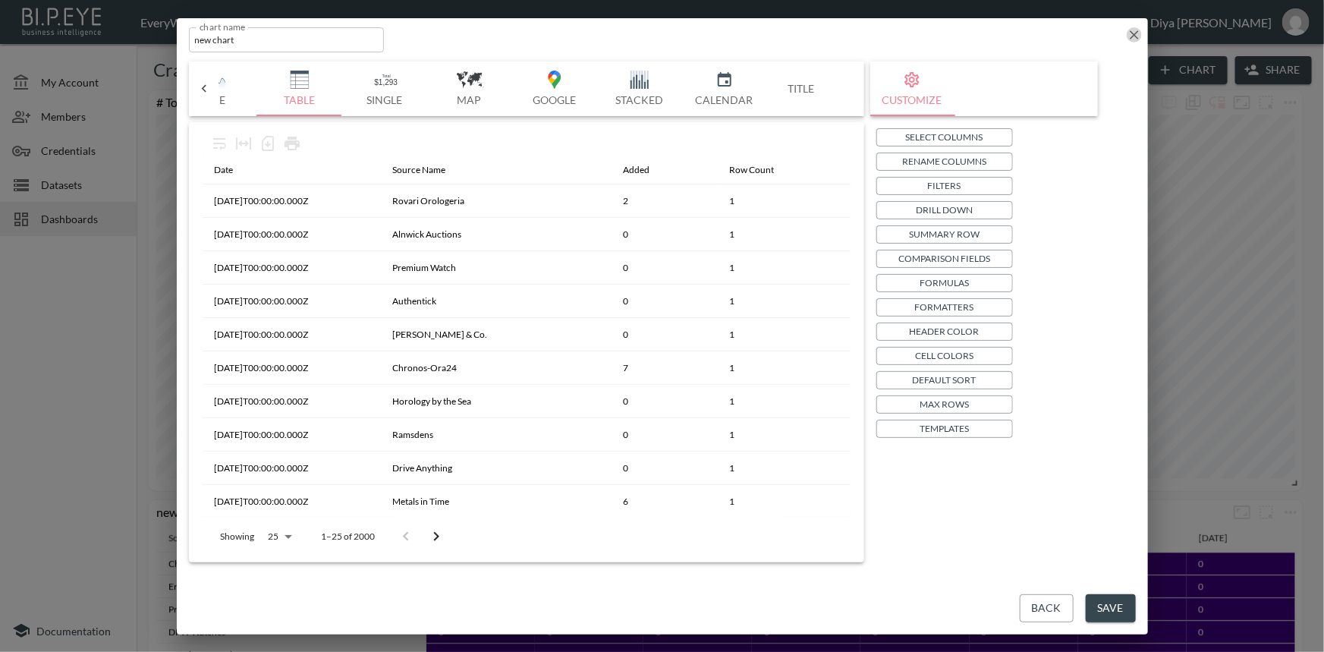
click at [1130, 33] on icon "button" at bounding box center [1133, 34] width 15 height 15
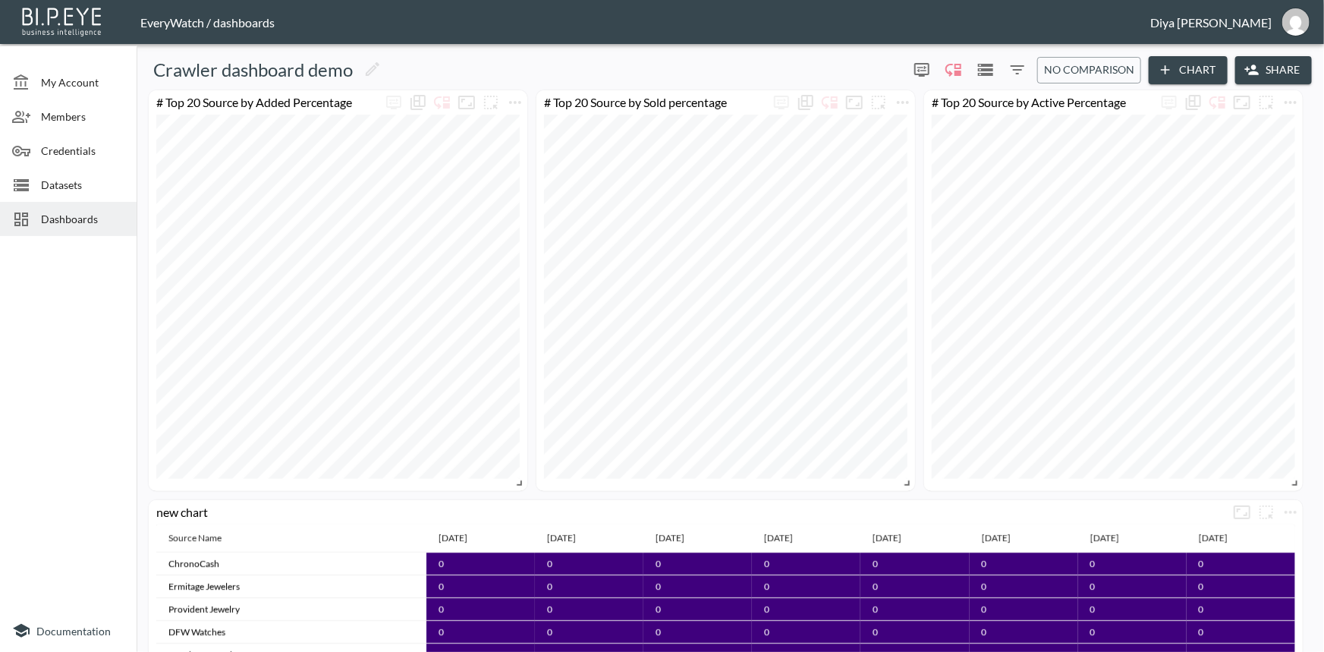
click at [1172, 72] on button "Chart" at bounding box center [1187, 70] width 79 height 28
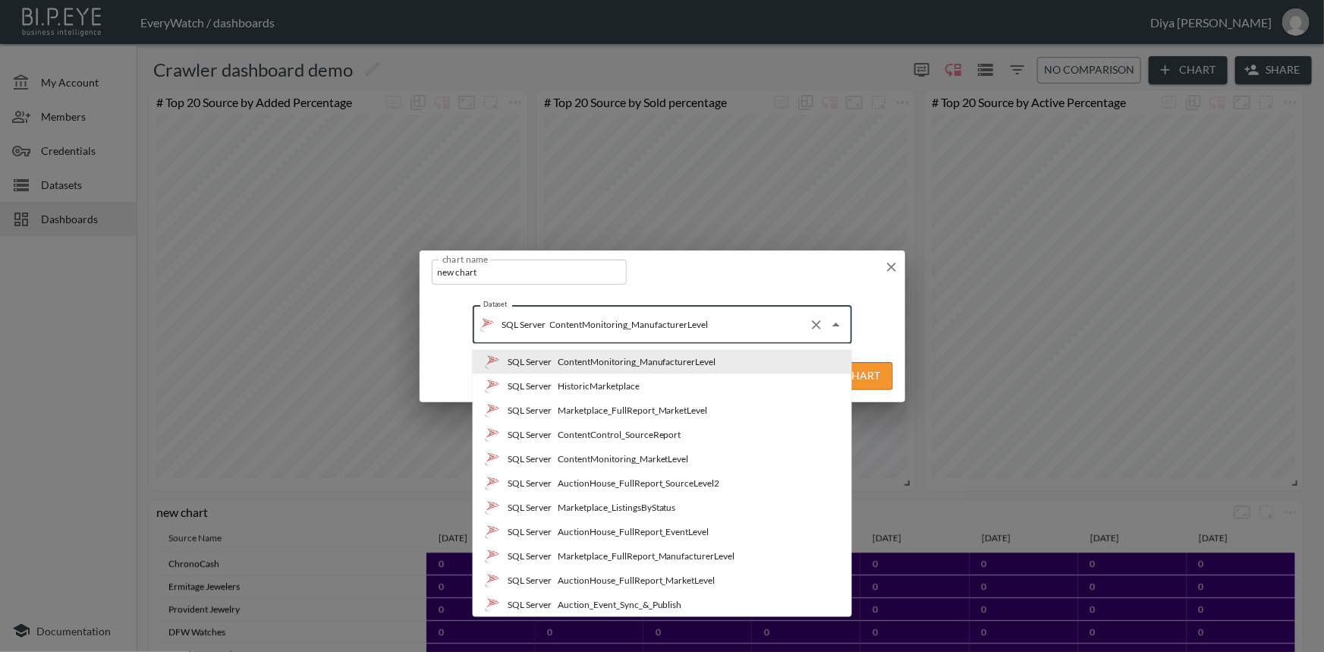
drag, startPoint x: 705, startPoint y: 322, endPoint x: 548, endPoint y: 335, distance: 157.5
click at [548, 335] on input "ContentMonitoring_ManufacturerLevel" at bounding box center [674, 324] width 256 height 24
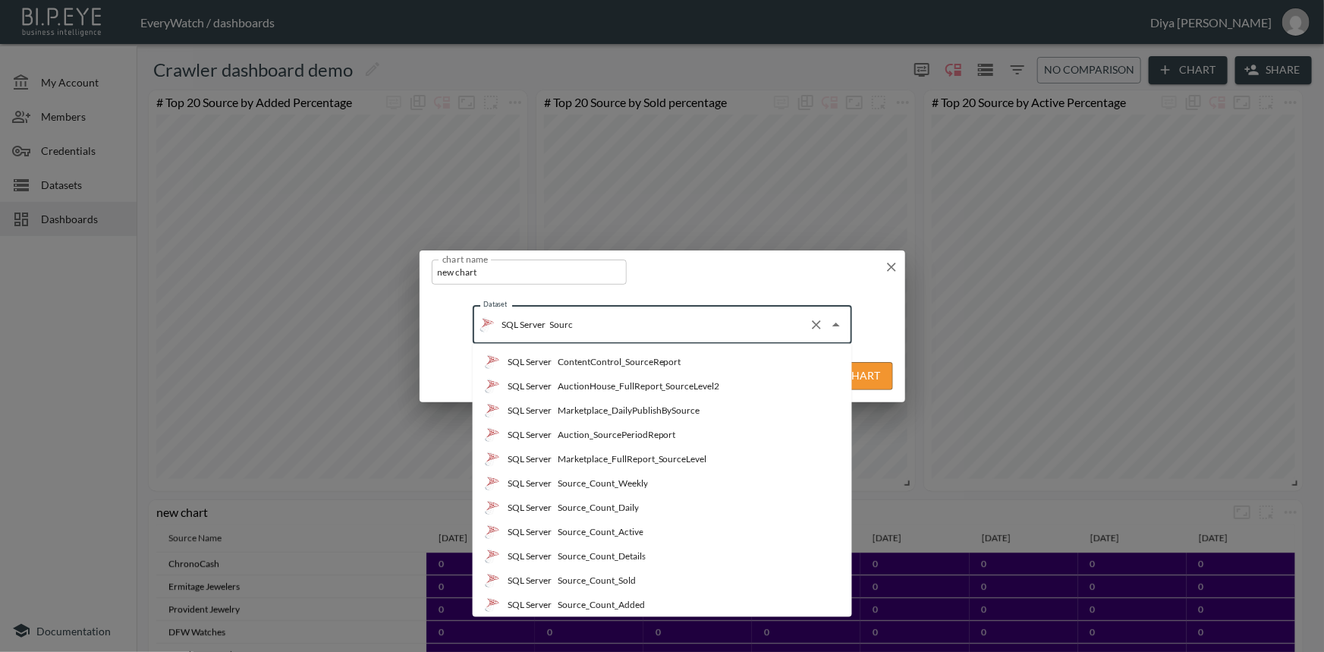
type input "Source"
click at [643, 561] on div "Source_Count_Details" at bounding box center [601, 556] width 88 height 14
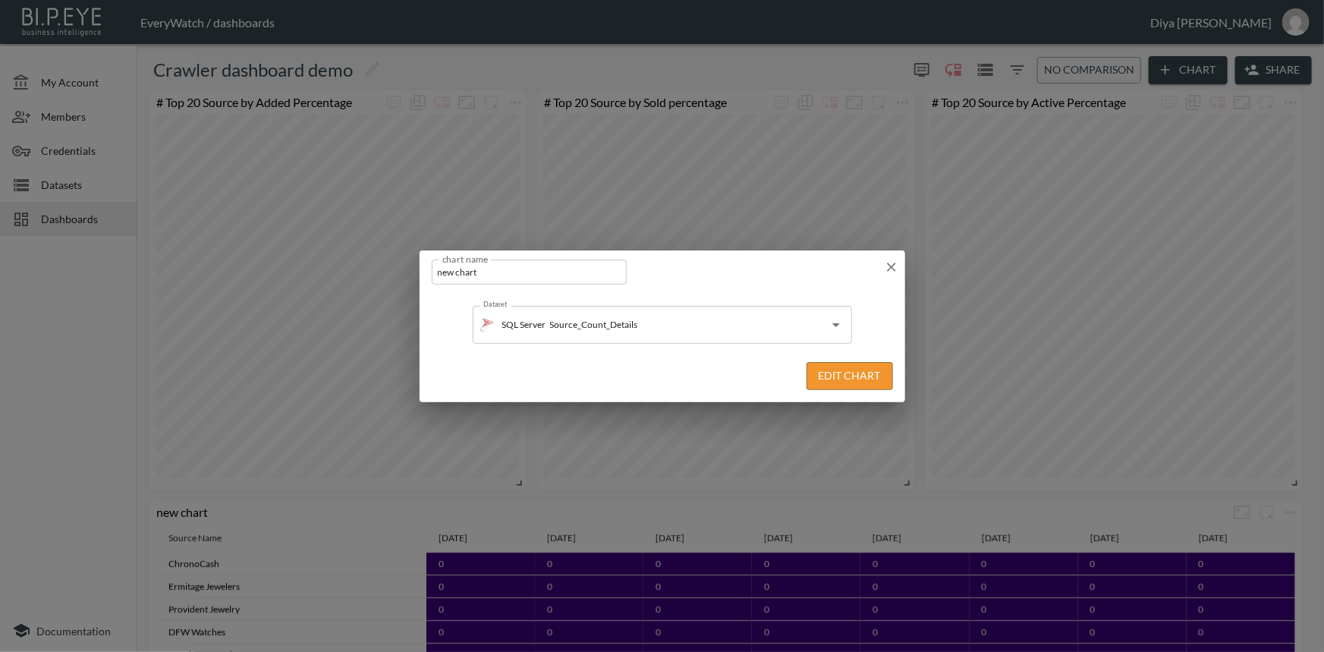
click at [850, 382] on button "Edit Chart" at bounding box center [849, 376] width 86 height 28
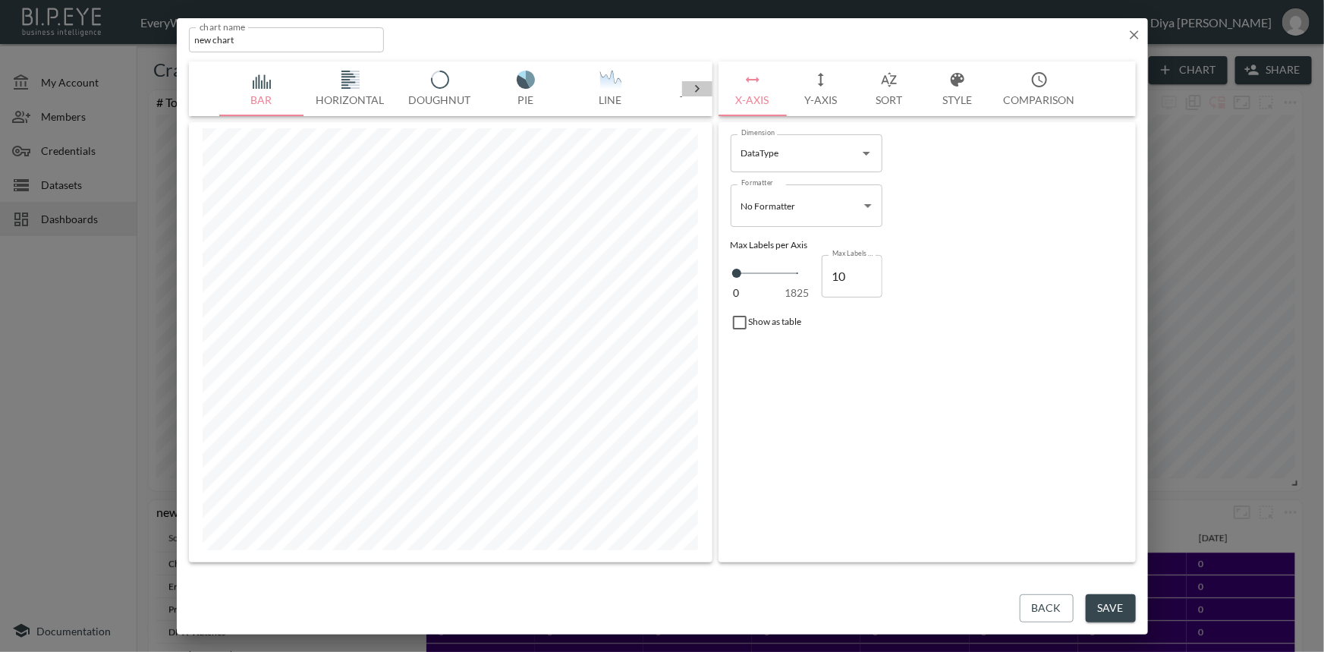
click at [696, 85] on icon at bounding box center [697, 89] width 5 height 8
click at [259, 92] on button "Table" at bounding box center [263, 88] width 85 height 55
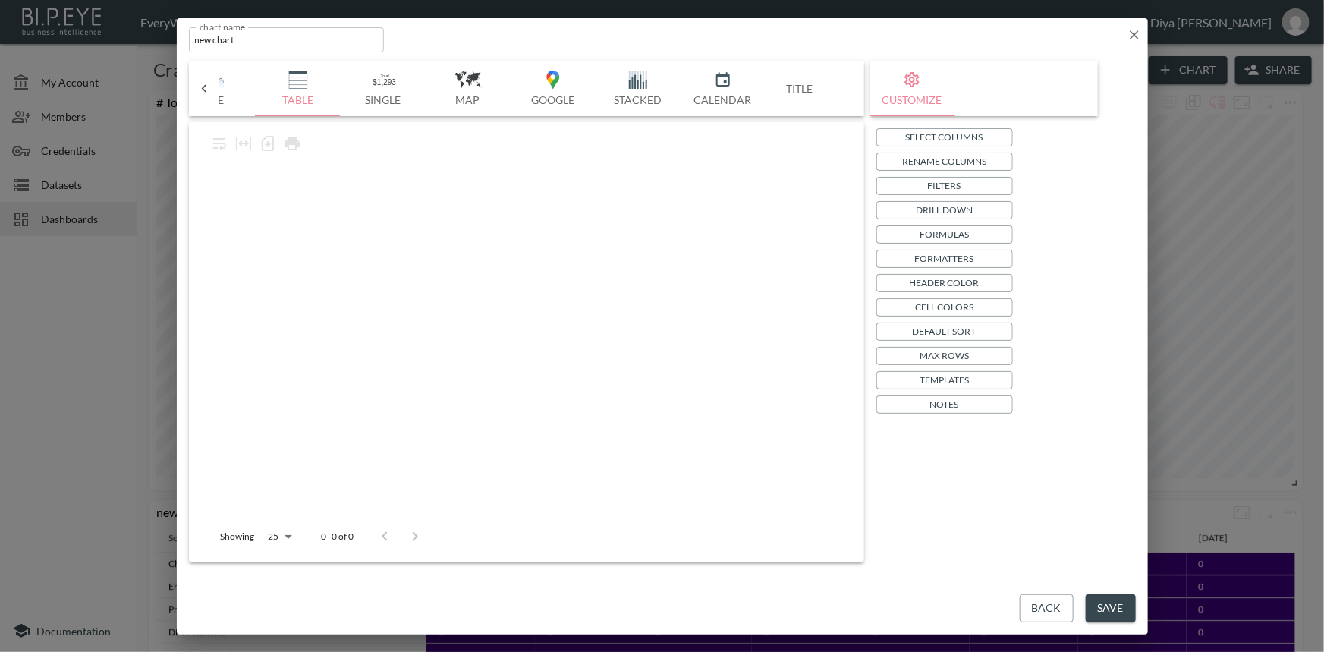
scroll to position [0, 396]
click at [917, 185] on button "Filters" at bounding box center [944, 186] width 137 height 18
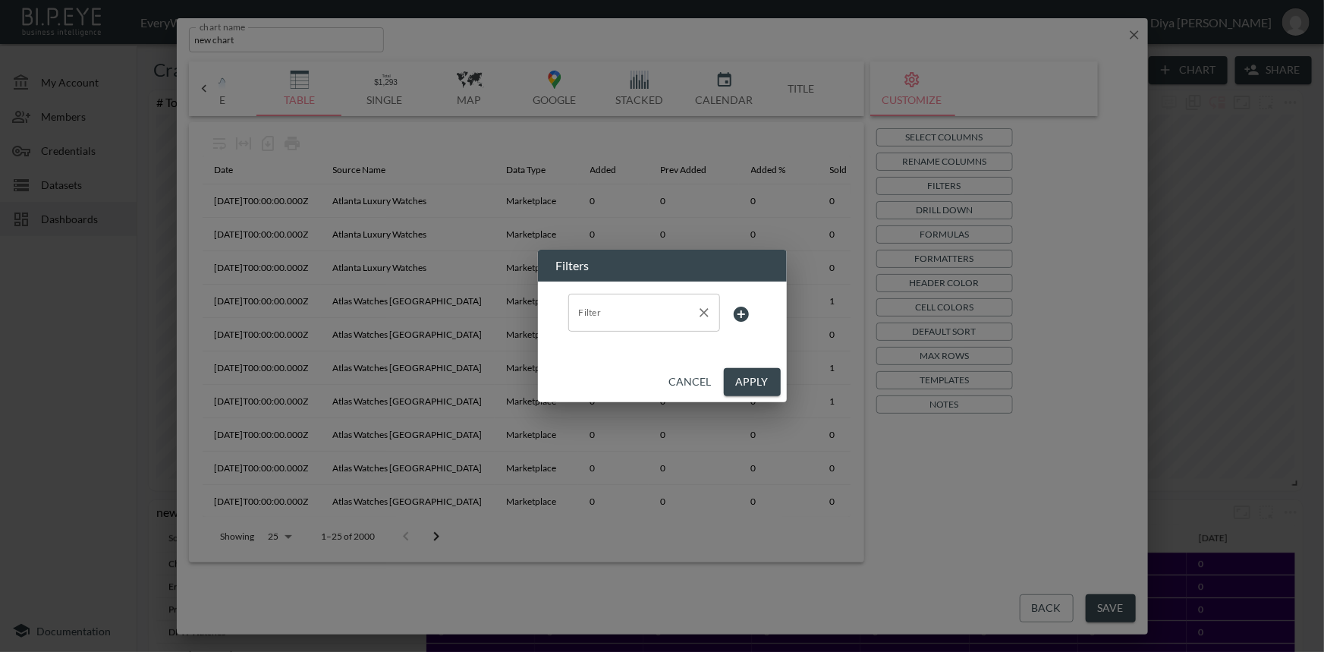
click at [660, 313] on input "Filter" at bounding box center [632, 312] width 115 height 24
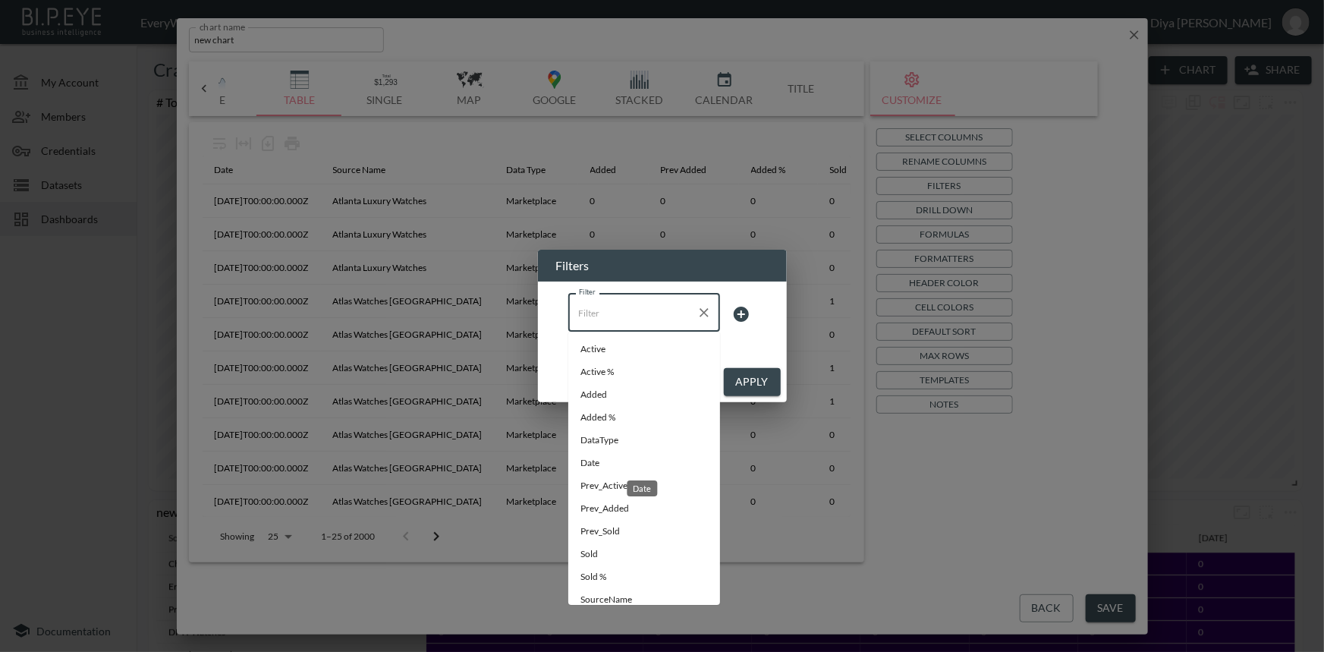
click at [600, 460] on span "Date" at bounding box center [643, 463] width 127 height 14
type input "Date"
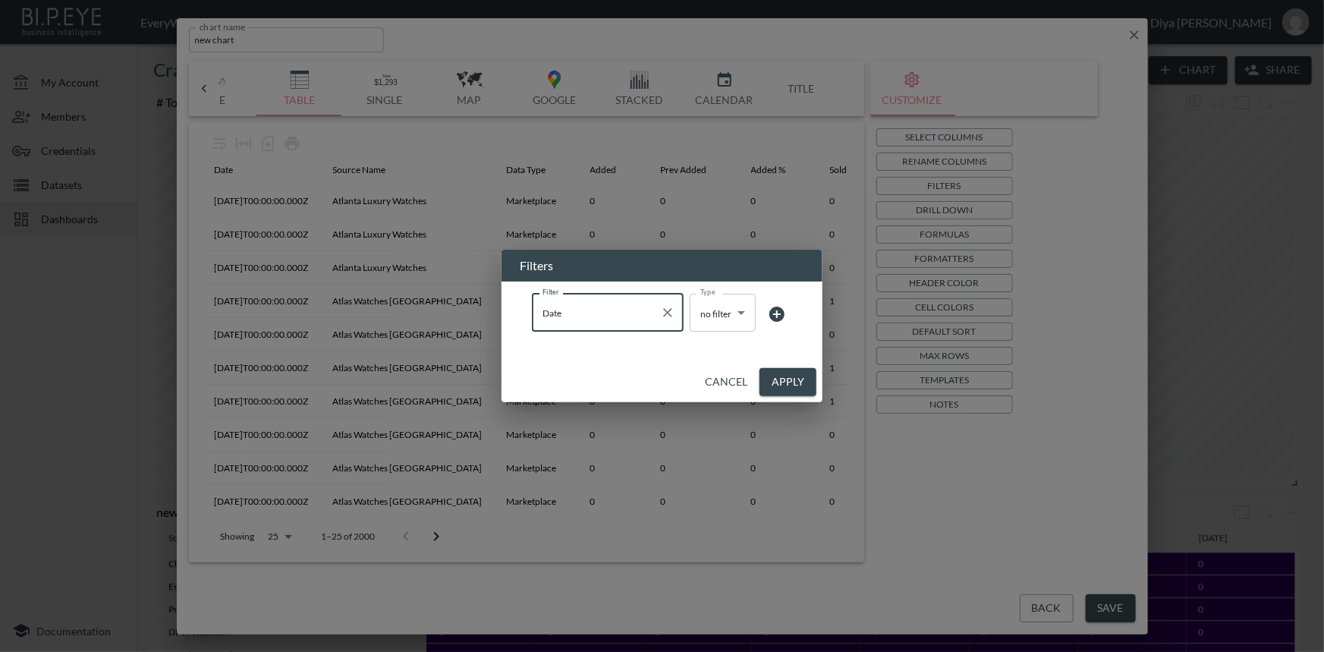
click at [717, 318] on body "BI.P.EYE, Interactive Analytics Dashboards - app EveryWatch / dashboards Diya […" at bounding box center [662, 326] width 1324 height 652
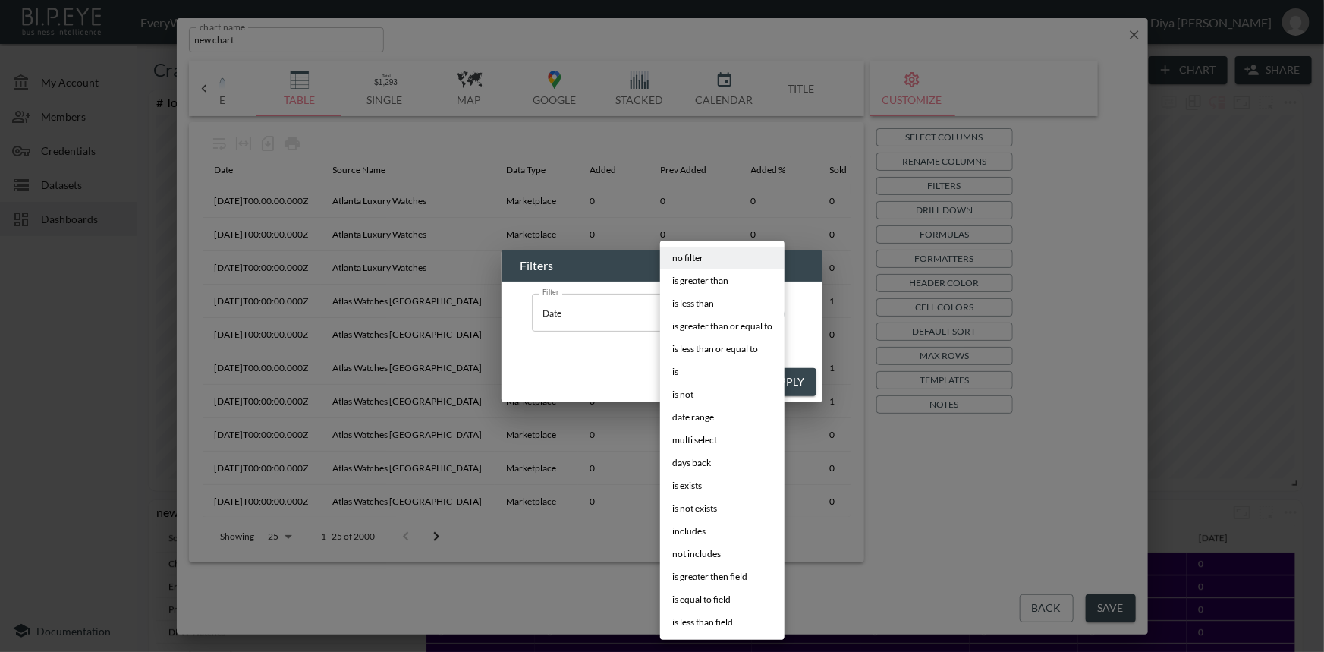
click at [704, 461] on span "days back" at bounding box center [691, 463] width 39 height 14
type input "days back"
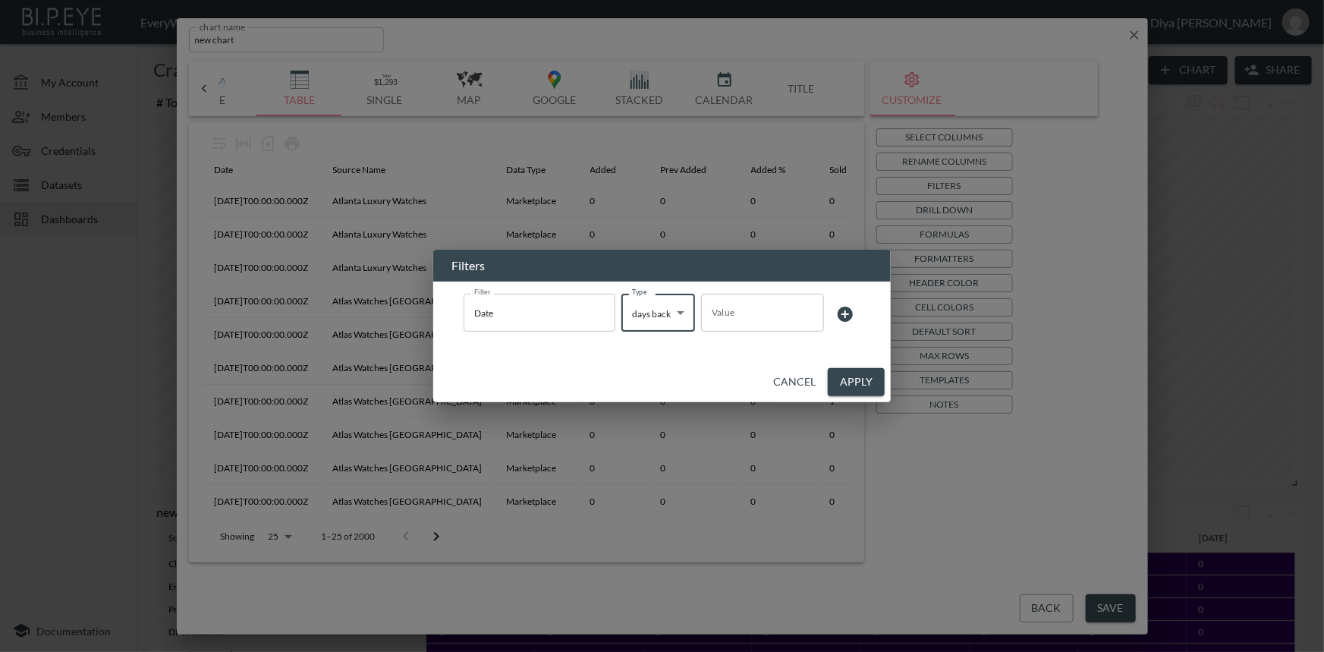
click at [740, 312] on input "Value" at bounding box center [762, 312] width 123 height 42
type input "7"
click at [848, 379] on button "Apply" at bounding box center [856, 382] width 57 height 28
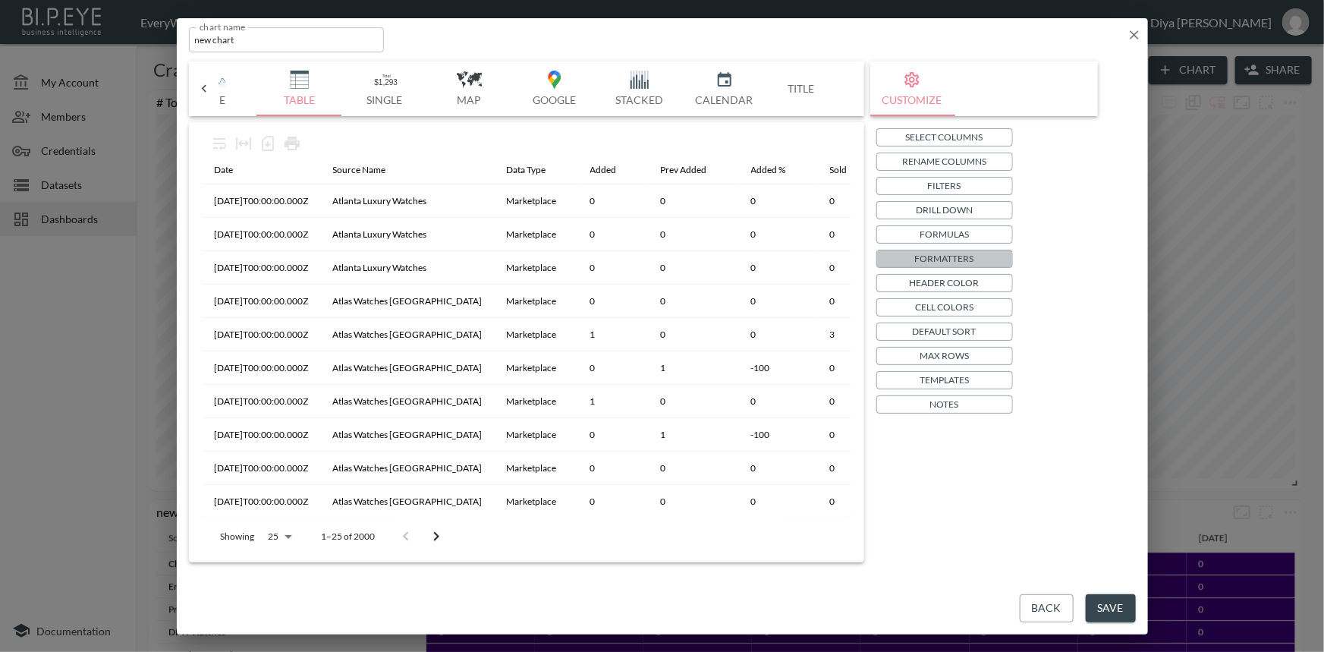
click at [942, 255] on p "Formatters" at bounding box center [944, 258] width 59 height 16
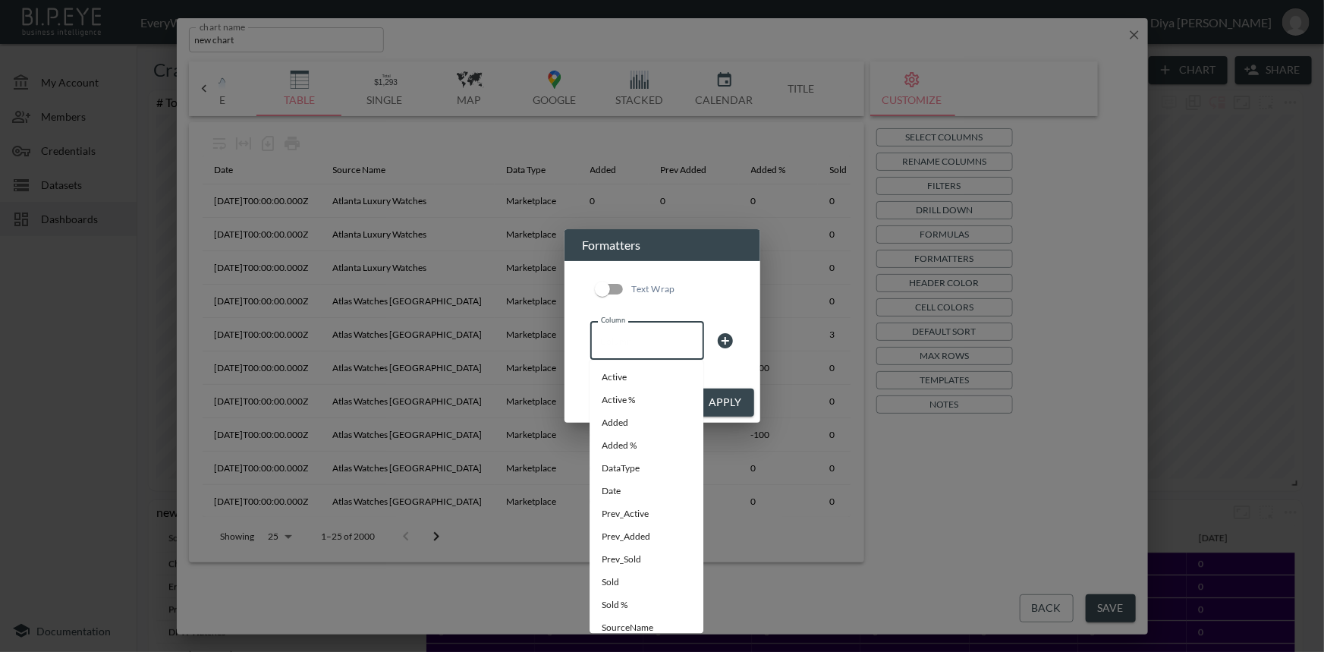
click at [651, 336] on input "Column" at bounding box center [647, 340] width 100 height 24
click at [626, 485] on div "DataType" at bounding box center [644, 494] width 51 height 28
click at [618, 486] on li "Date" at bounding box center [646, 491] width 114 height 23
type input "Date"
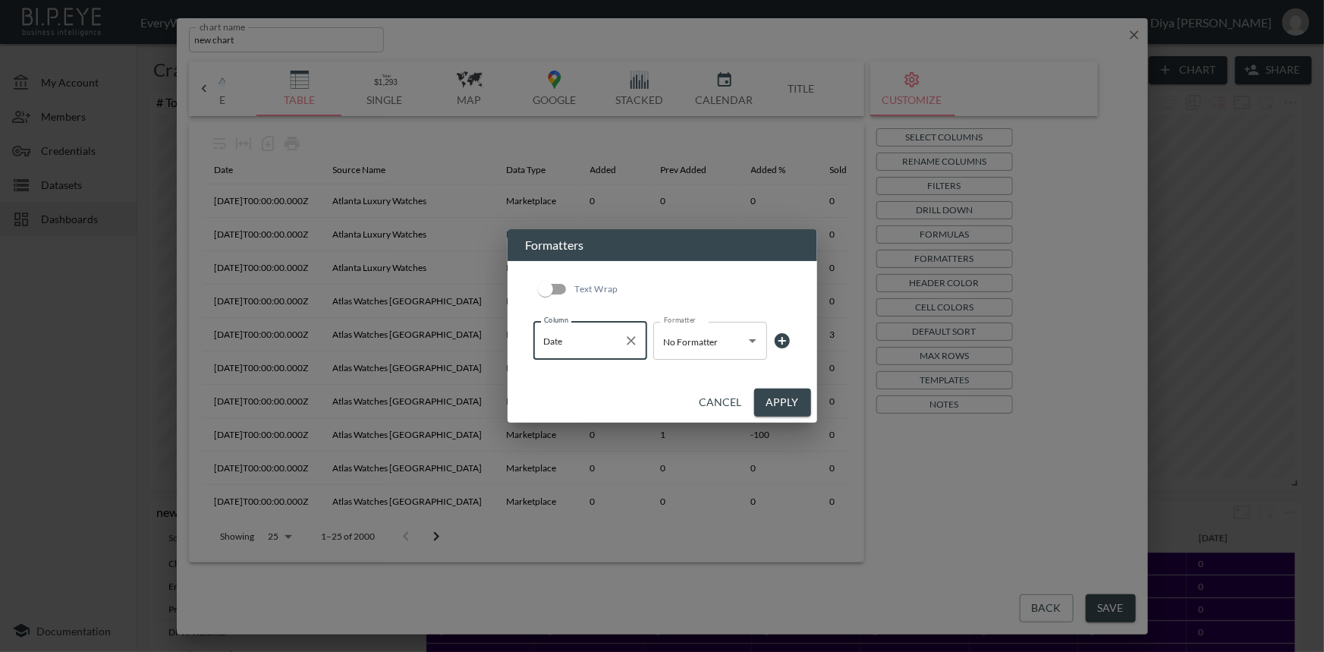
click at [697, 341] on body "BI.P.EYE, Interactive Analytics Dashboards - app EveryWatch / dashboards Diya […" at bounding box center [662, 326] width 1324 height 652
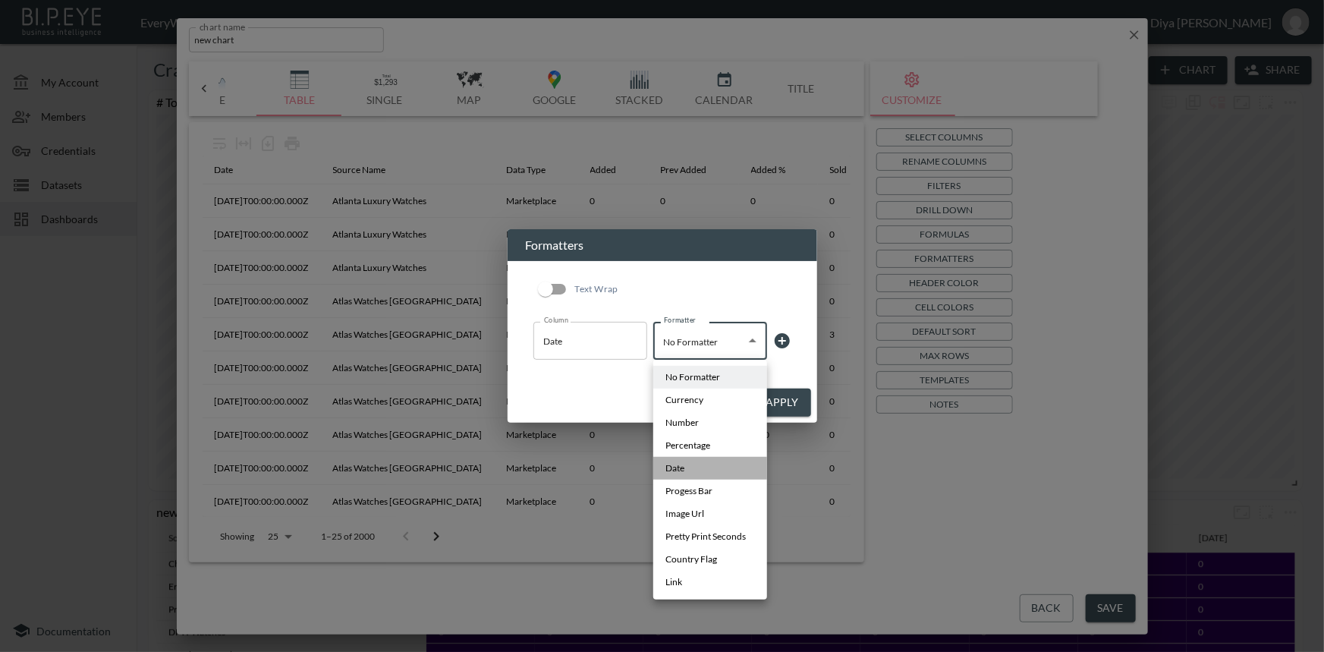
click at [684, 470] on span "Date" at bounding box center [674, 468] width 19 height 14
type input "Date"
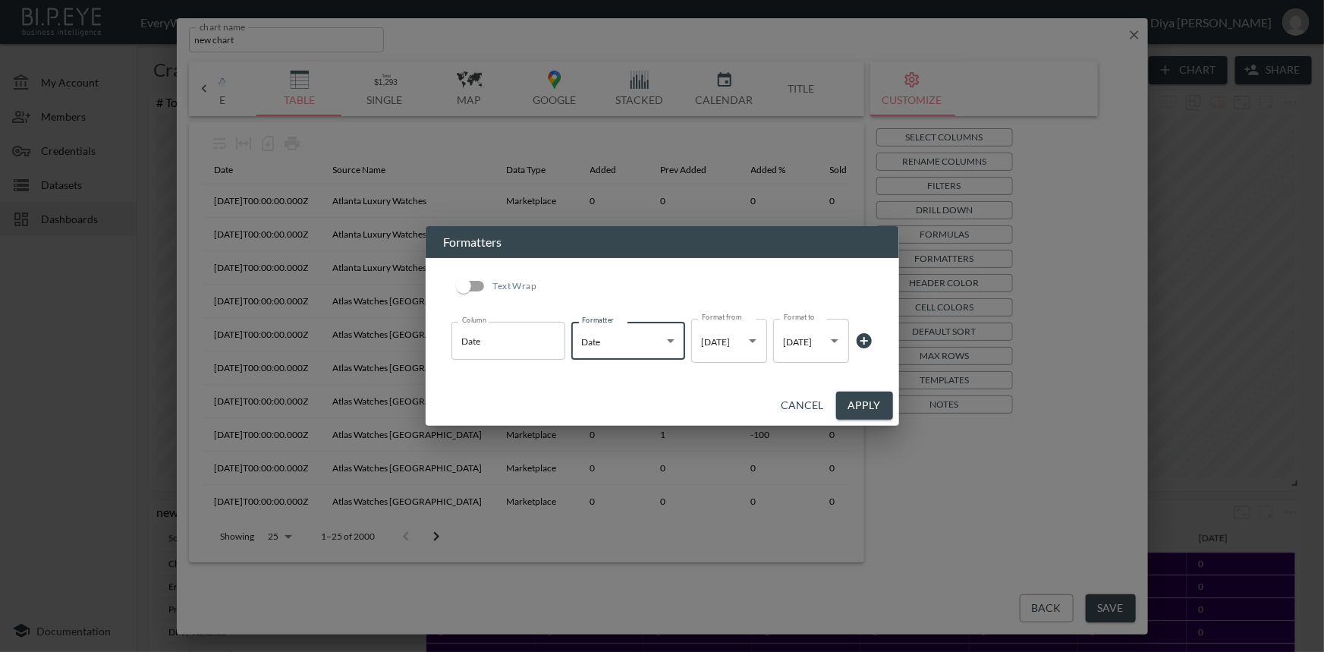
click at [852, 401] on button "Apply" at bounding box center [864, 405] width 57 height 28
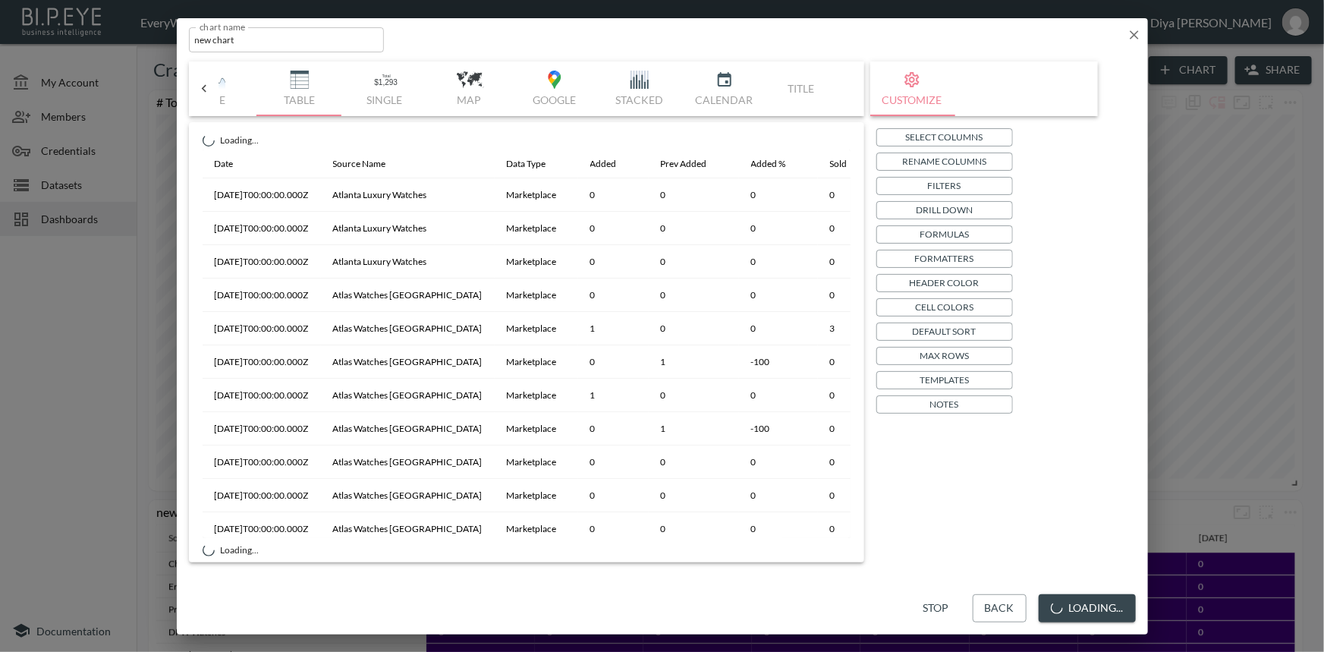
click at [928, 378] on p "Templates" at bounding box center [943, 380] width 49 height 16
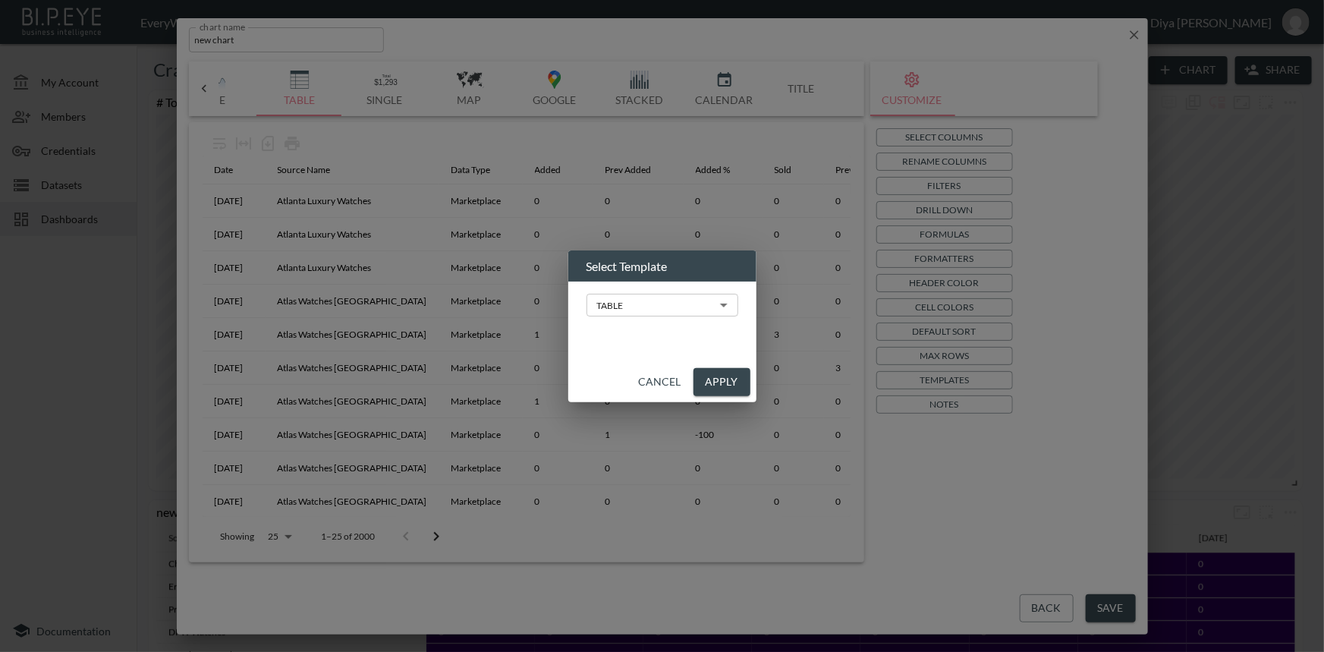
click at [654, 306] on body "BI.P.EYE, Interactive Analytics Dashboards - app EveryWatch / dashboards Diya […" at bounding box center [662, 326] width 1324 height 652
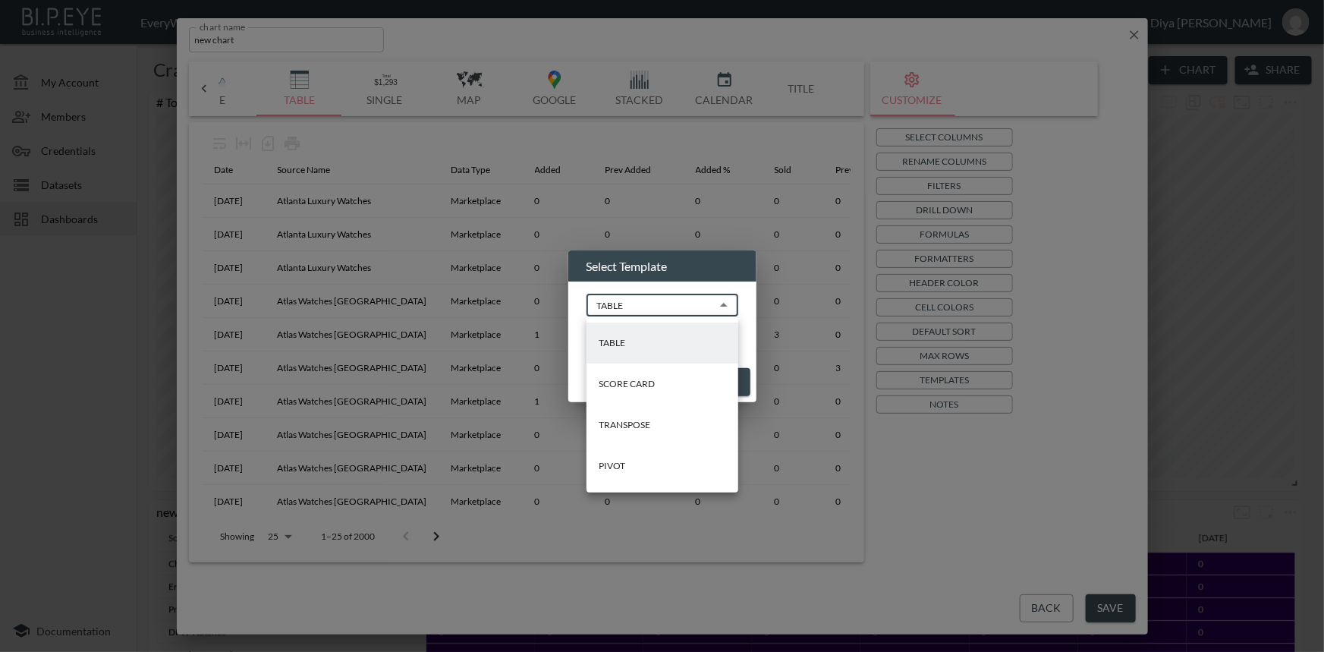
click at [614, 470] on p "PIVOT" at bounding box center [611, 466] width 27 height 14
type input "PIVOT"
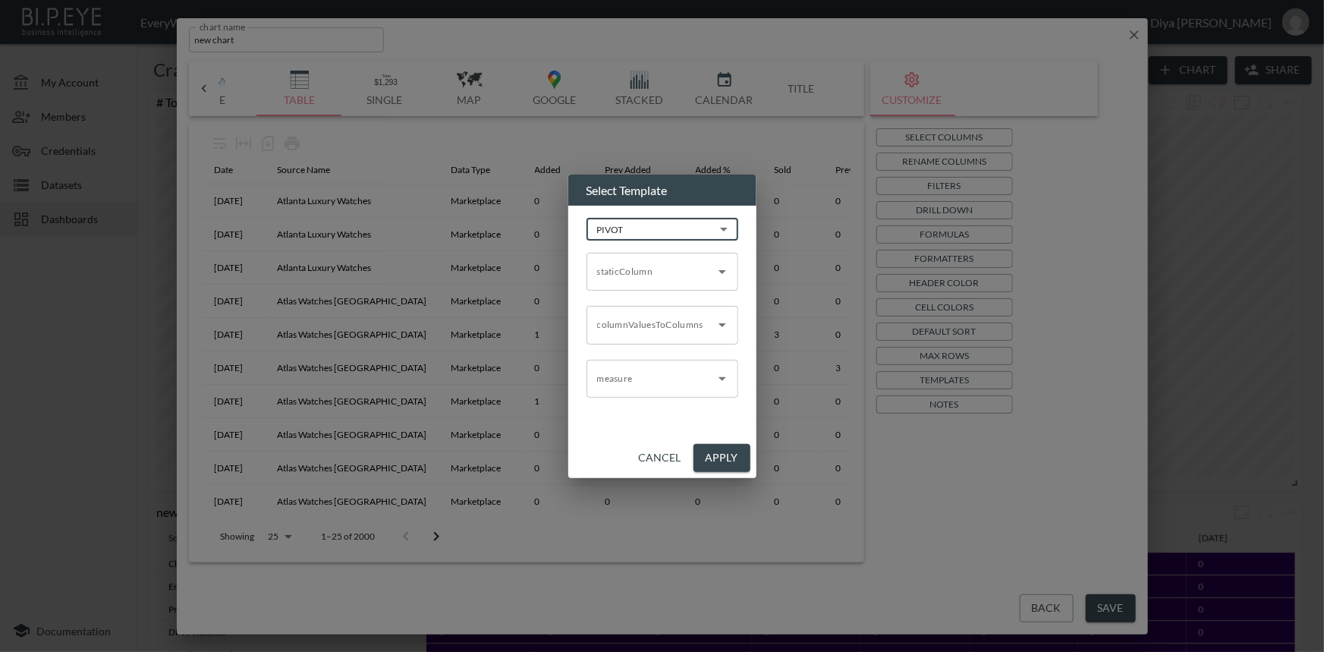
click at [632, 280] on input "staticColumn" at bounding box center [650, 271] width 115 height 24
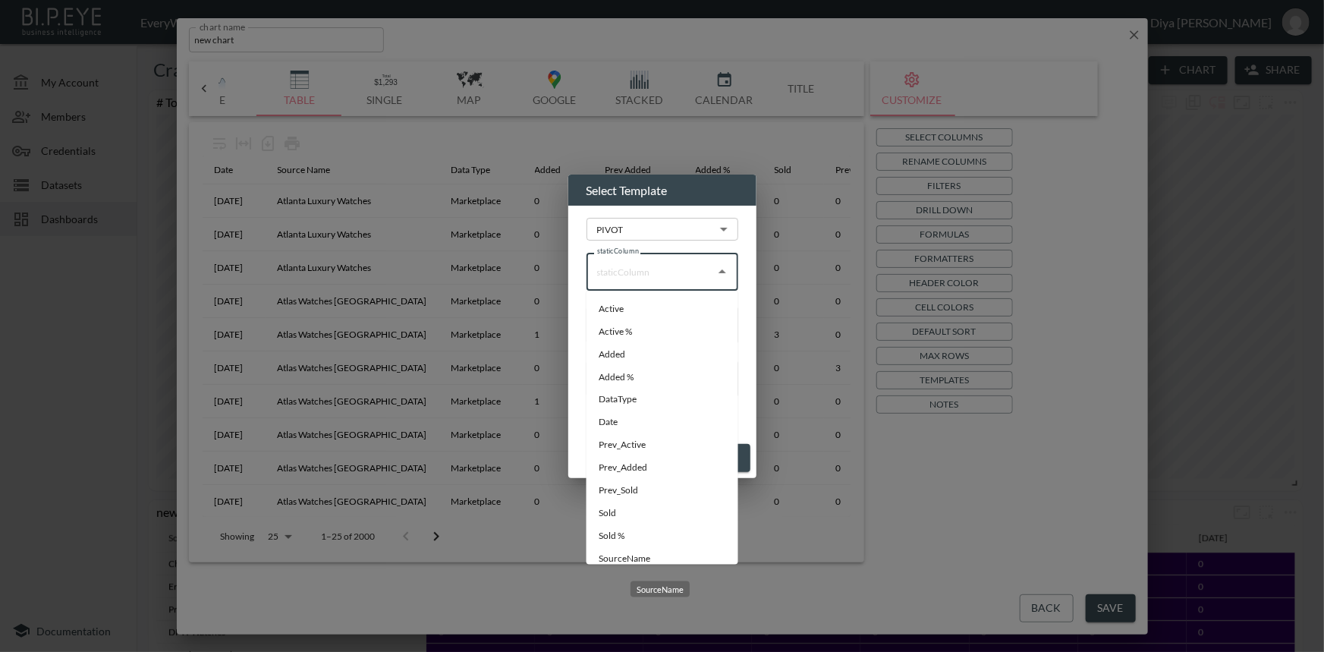
drag, startPoint x: 605, startPoint y: 552, endPoint x: 607, endPoint y: 523, distance: 29.7
click at [605, 552] on li "SourceName" at bounding box center [662, 559] width 152 height 23
type input "SourceName"
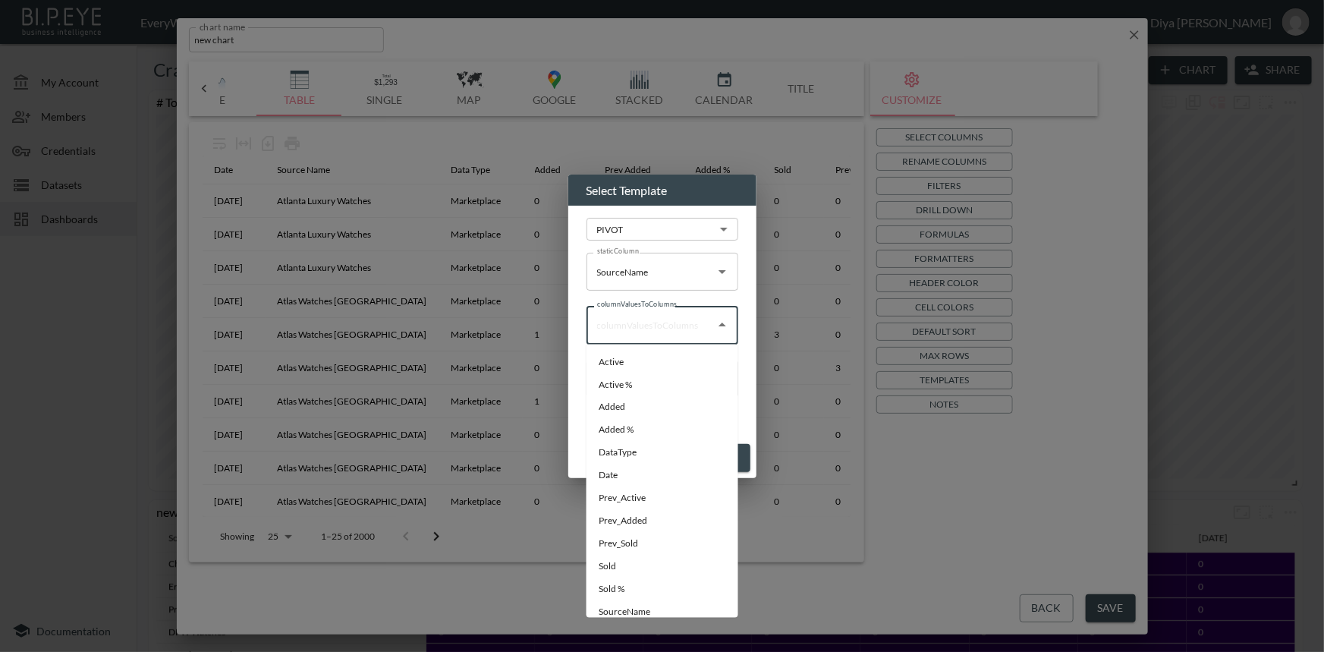
click at [638, 325] on input "columnValuesToColumns" at bounding box center [650, 324] width 115 height 24
click at [630, 474] on li "Date" at bounding box center [662, 475] width 152 height 23
type input "Date"
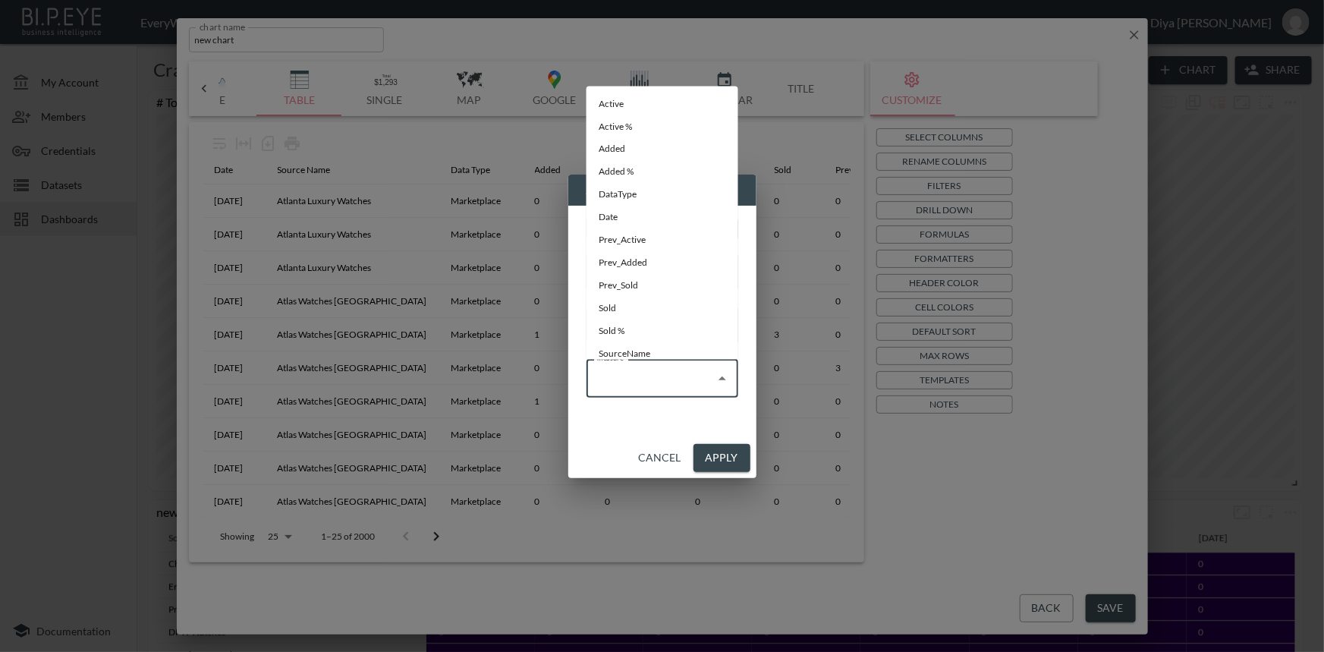
click at [652, 375] on input "measure" at bounding box center [650, 378] width 115 height 24
click at [622, 171] on li "Added %" at bounding box center [662, 172] width 152 height 23
type input "Added %"
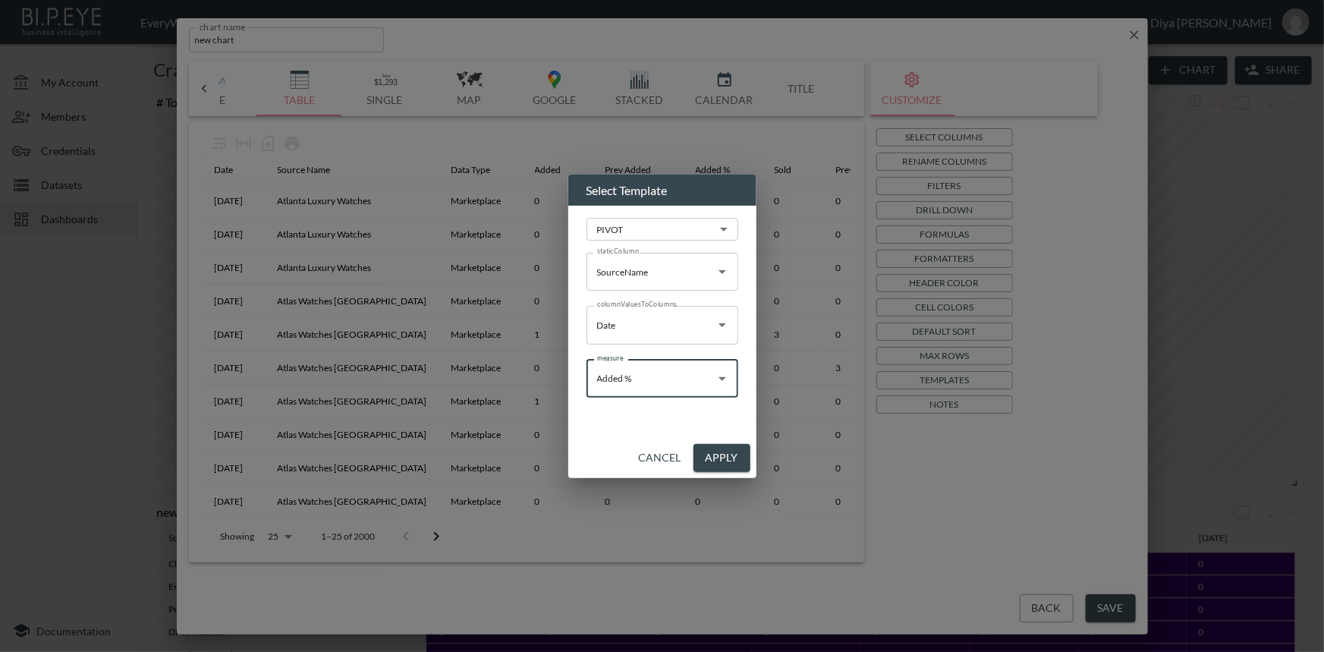
click at [714, 458] on button "Apply" at bounding box center [721, 458] width 57 height 28
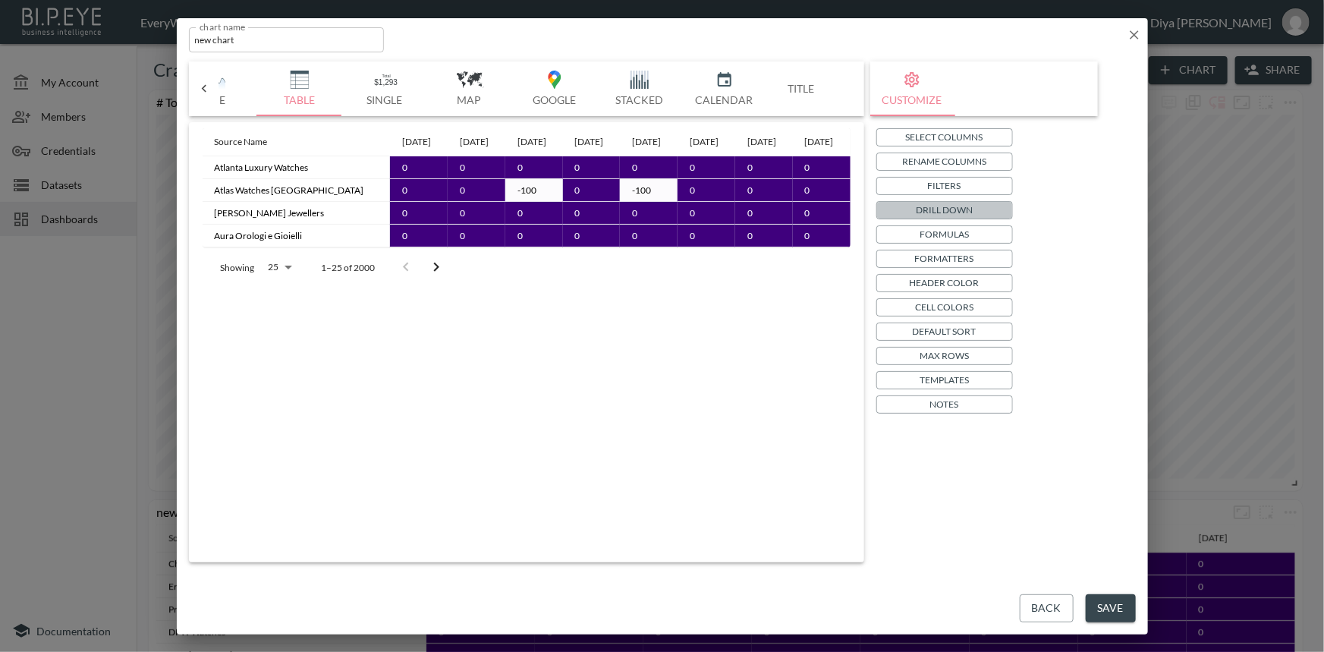
click at [947, 207] on p "Drill Down" at bounding box center [943, 210] width 57 height 16
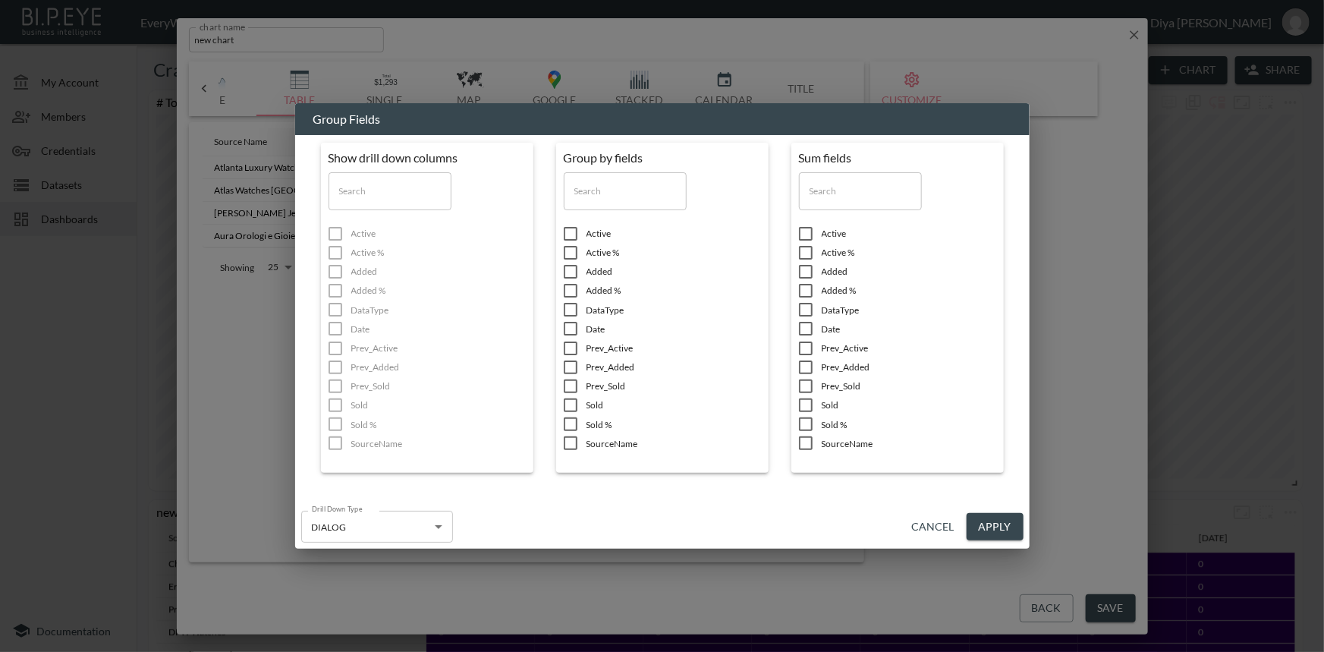
click at [571, 286] on input "checkbox" at bounding box center [570, 290] width 32 height 15
checkbox input "true"
click at [566, 324] on input "checkbox" at bounding box center [570, 328] width 32 height 15
checkbox input "true"
click at [570, 444] on input "checkbox" at bounding box center [570, 442] width 32 height 15
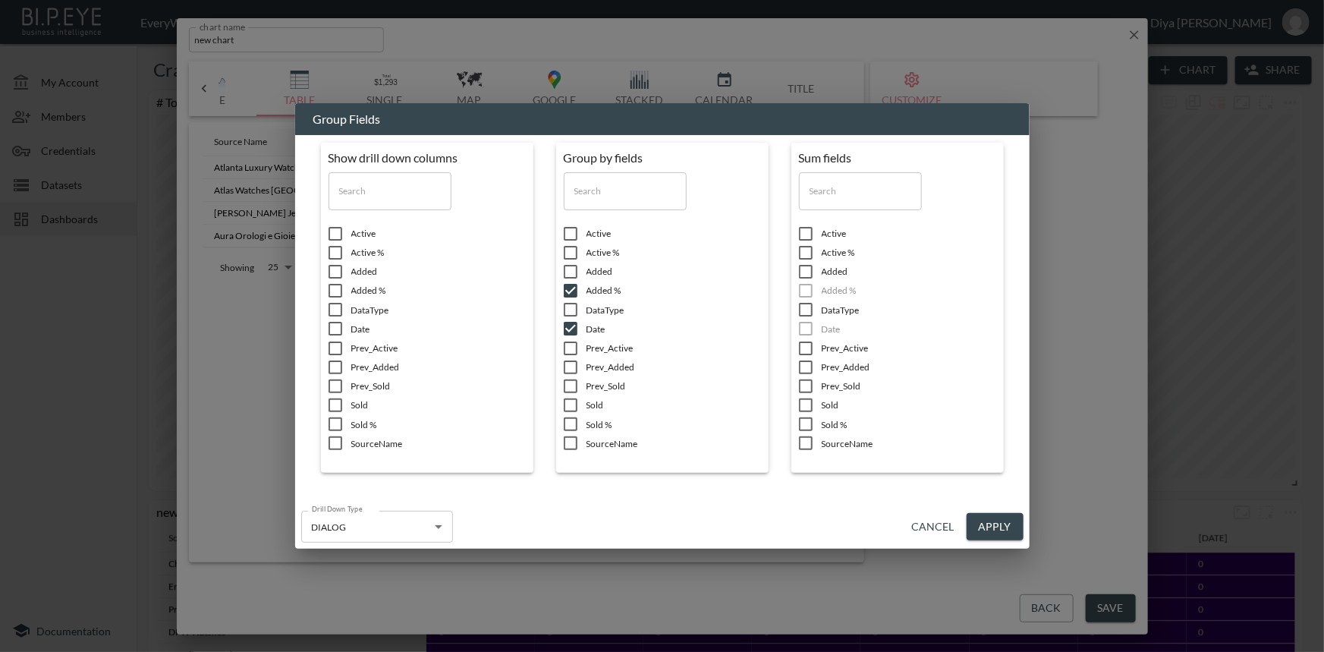
checkbox input "true"
click at [337, 441] on input "checkbox" at bounding box center [335, 442] width 32 height 15
checkbox input "true"
click at [341, 333] on input "checkbox" at bounding box center [335, 328] width 32 height 15
checkbox input "true"
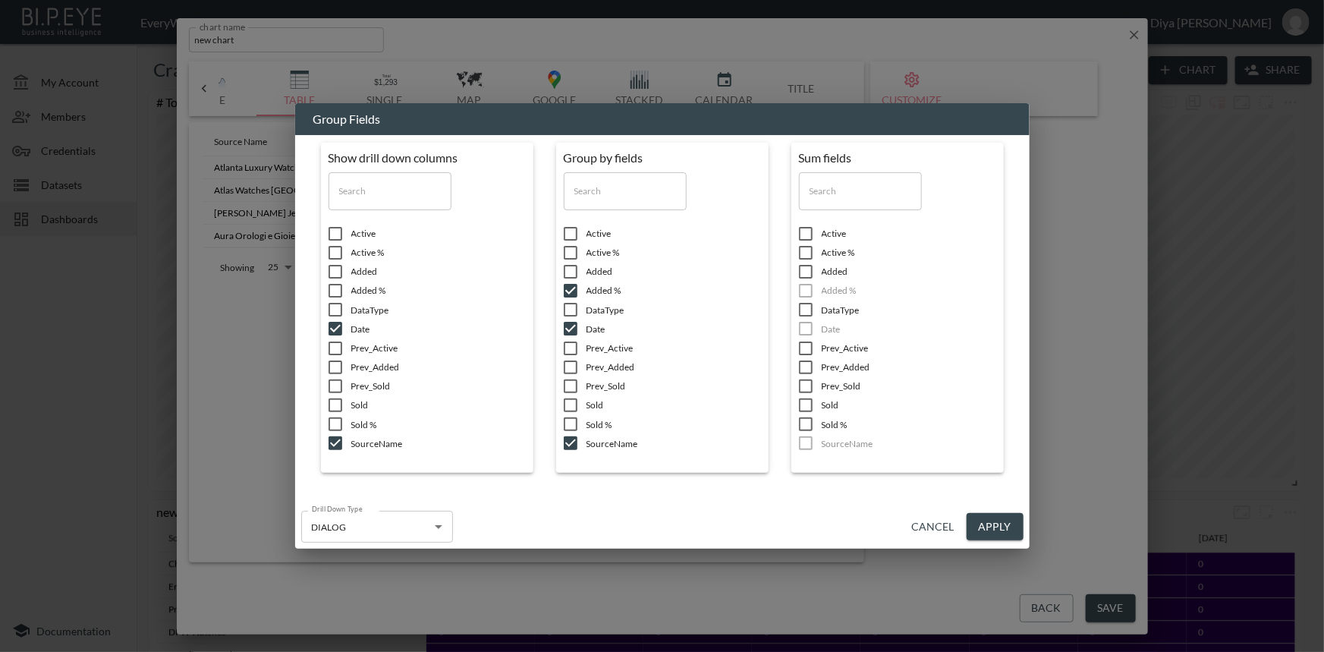
click at [337, 287] on input "checkbox" at bounding box center [335, 290] width 32 height 15
checkbox input "true"
click at [1003, 526] on button "Apply" at bounding box center [994, 527] width 57 height 28
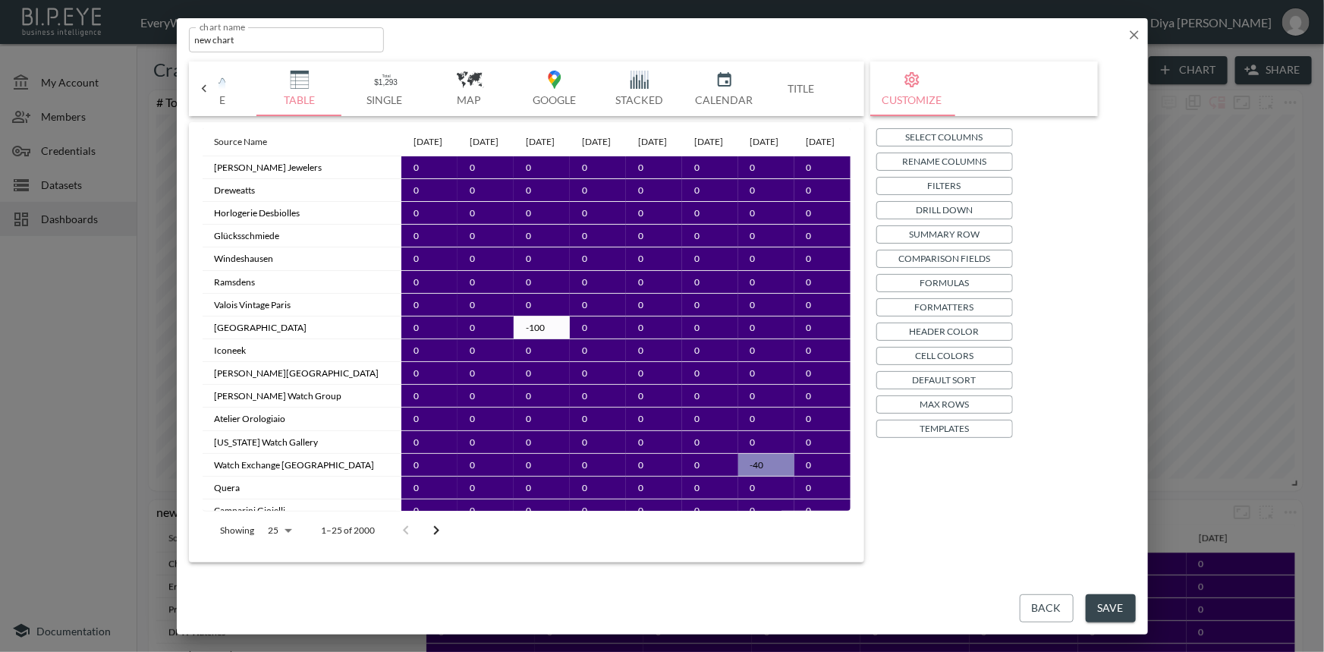
click at [910, 399] on button "Max Rows" at bounding box center [944, 404] width 137 height 18
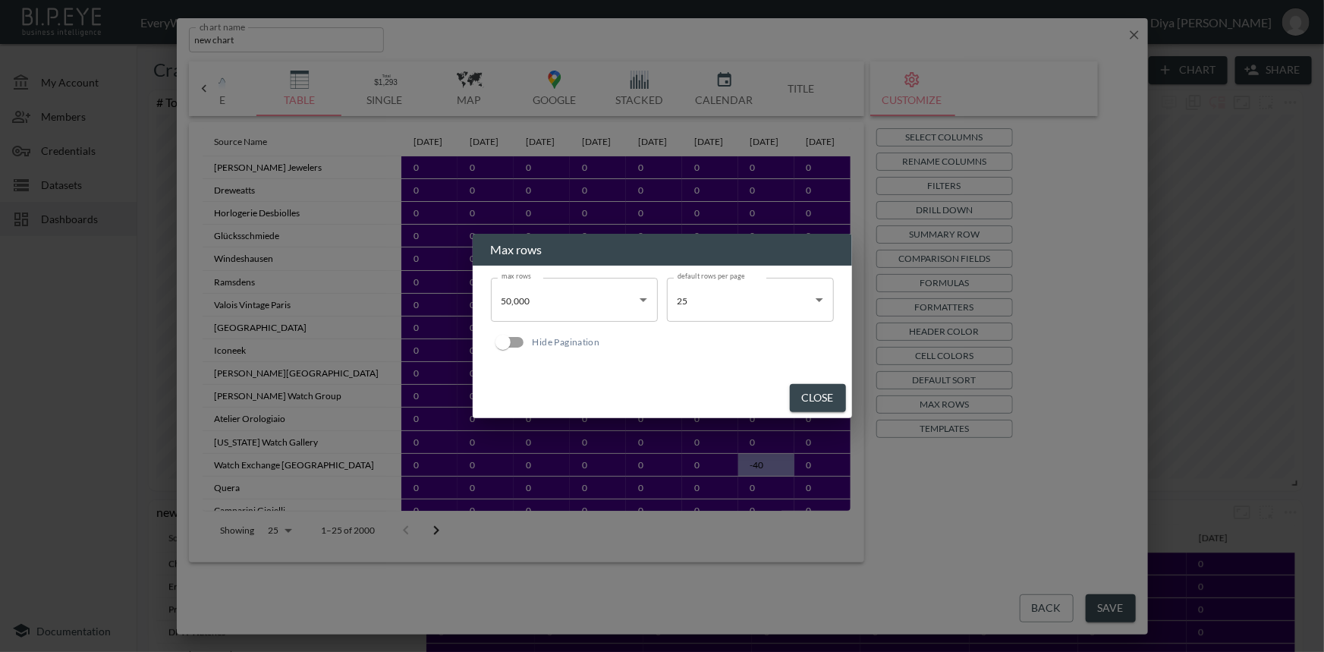
click at [573, 297] on body "BI.P.EYE, Interactive Analytics Dashboards - app EveryWatch / dashboards Diya […" at bounding box center [662, 326] width 1324 height 652
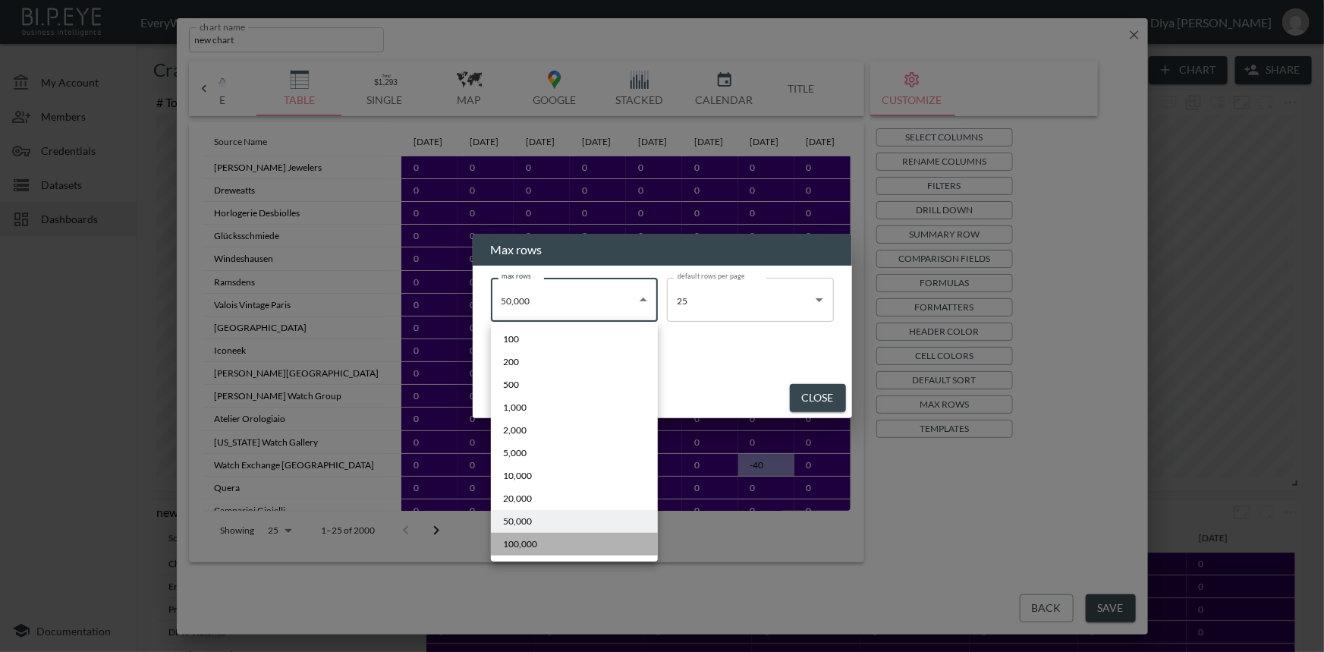
click at [524, 539] on span "100,000" at bounding box center [520, 544] width 34 height 14
type input "100000"
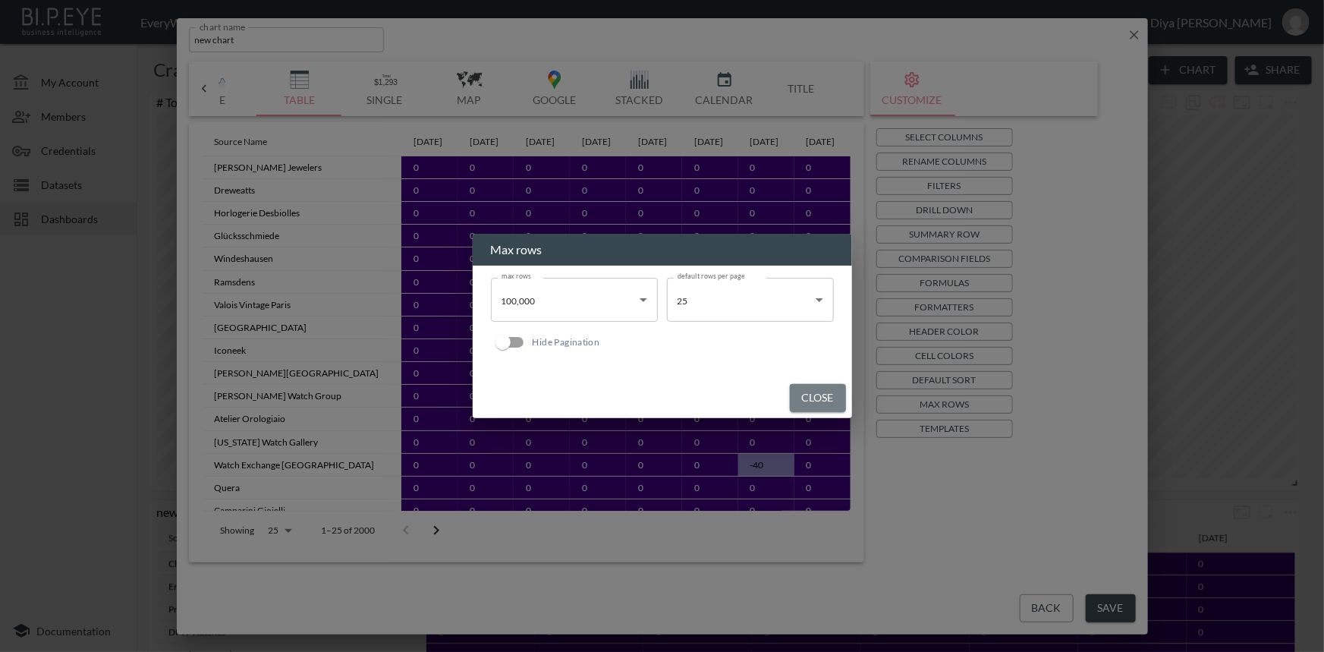
click at [812, 397] on button "Close" at bounding box center [818, 398] width 56 height 28
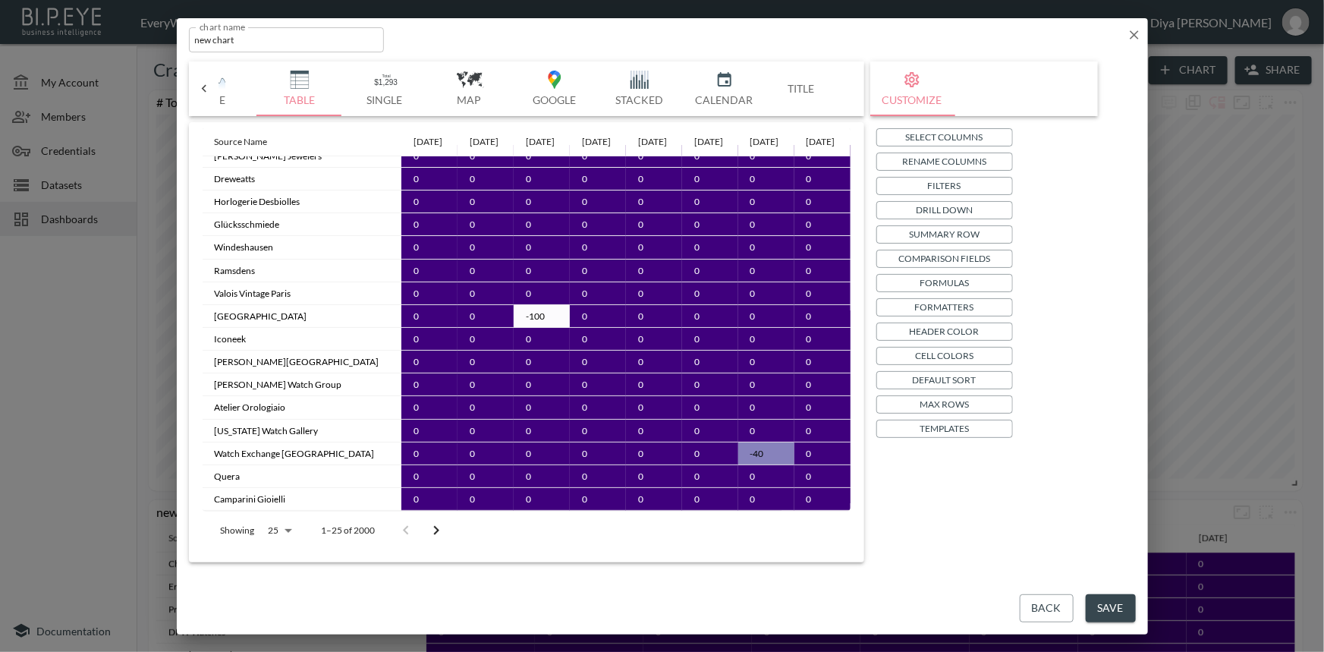
scroll to position [0, 0]
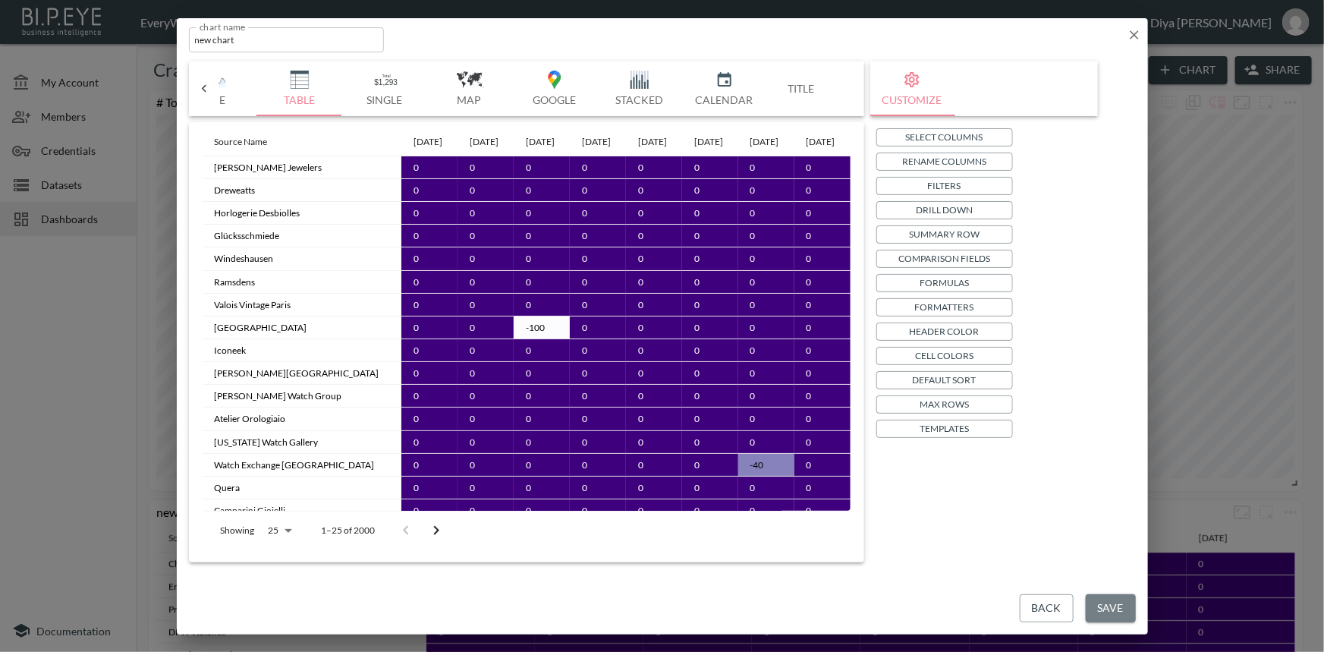
click at [1100, 600] on button "Save" at bounding box center [1110, 608] width 50 height 28
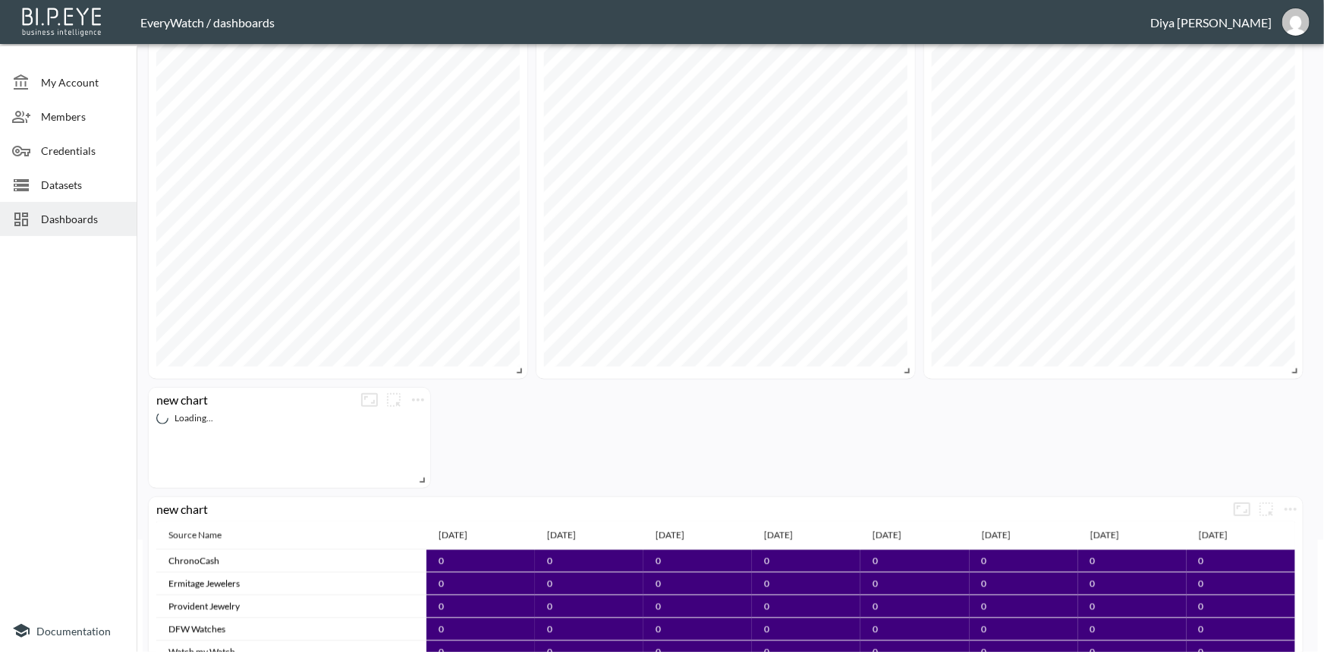
scroll to position [137, 0]
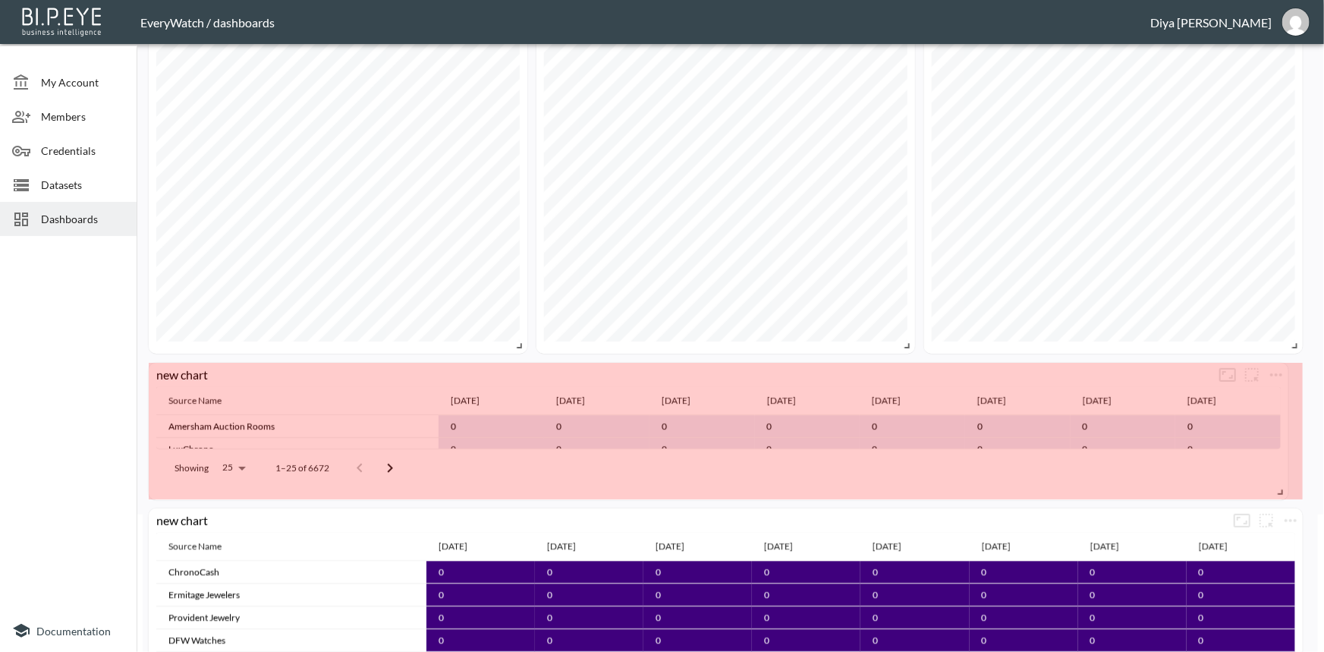
drag, startPoint x: 420, startPoint y: 456, endPoint x: 1278, endPoint y: 493, distance: 858.7
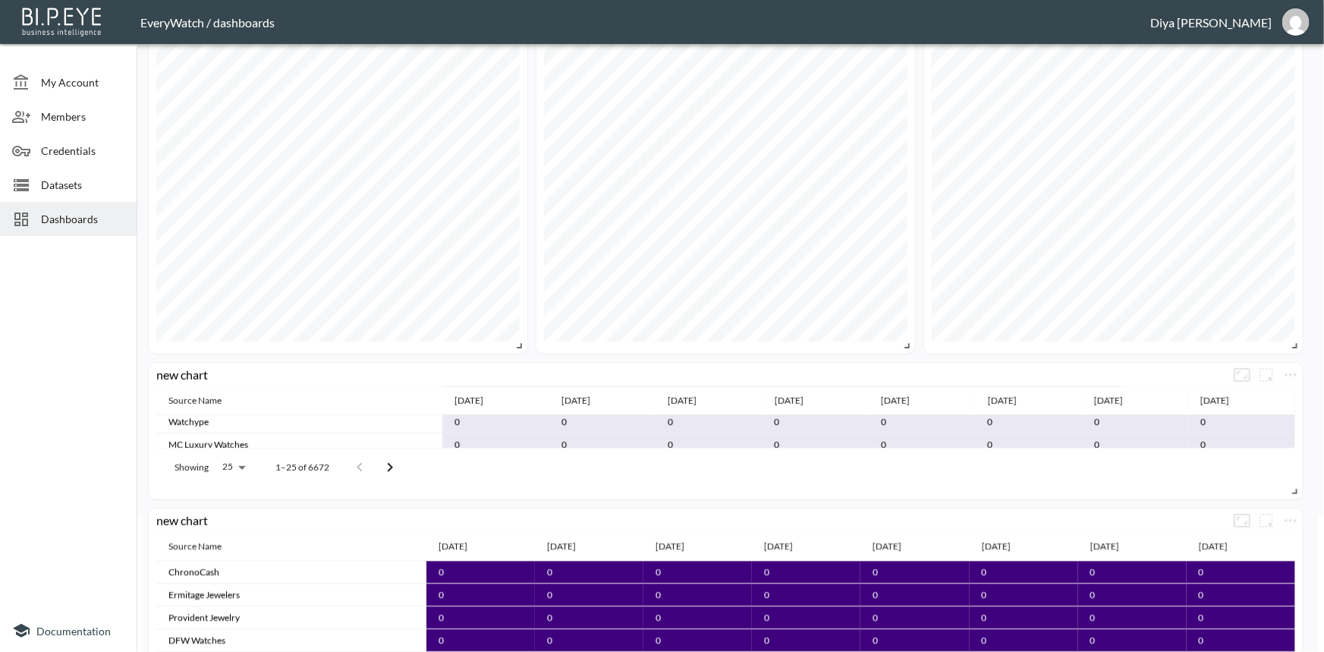
scroll to position [514, 0]
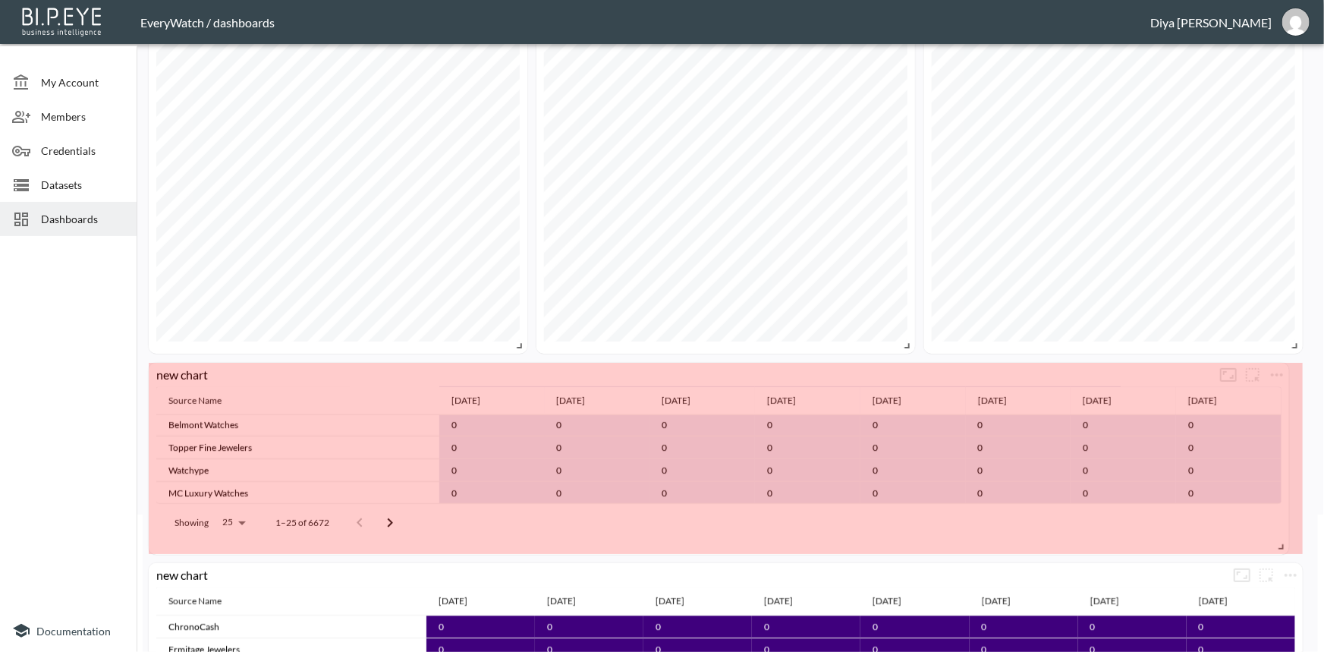
drag, startPoint x: 1296, startPoint y: 493, endPoint x: 1283, endPoint y: 548, distance: 57.0
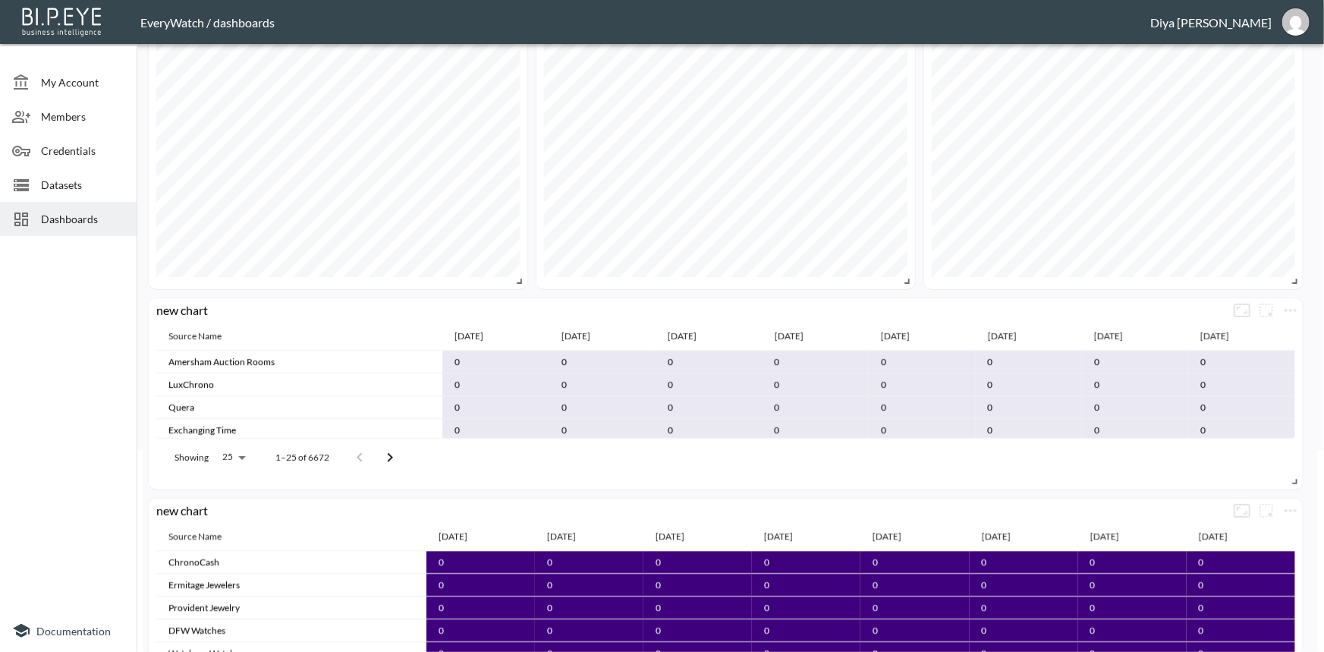
scroll to position [206, 0]
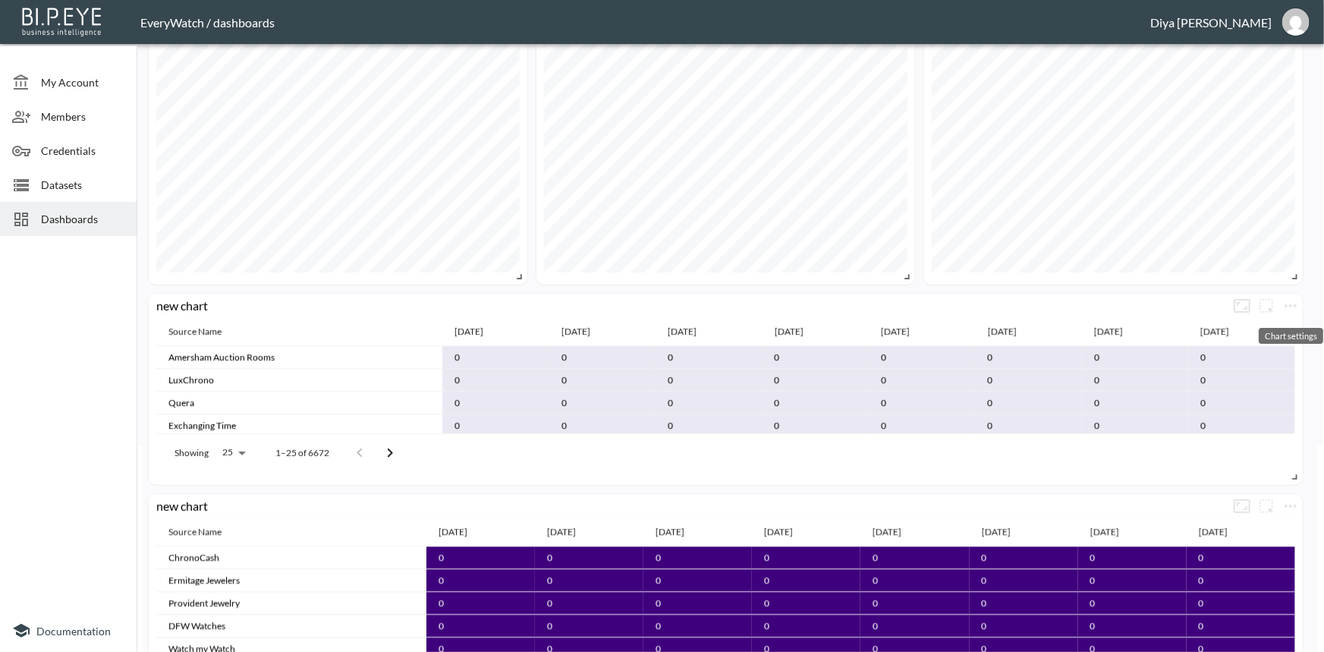
click at [1285, 301] on icon "more" at bounding box center [1290, 306] width 18 height 18
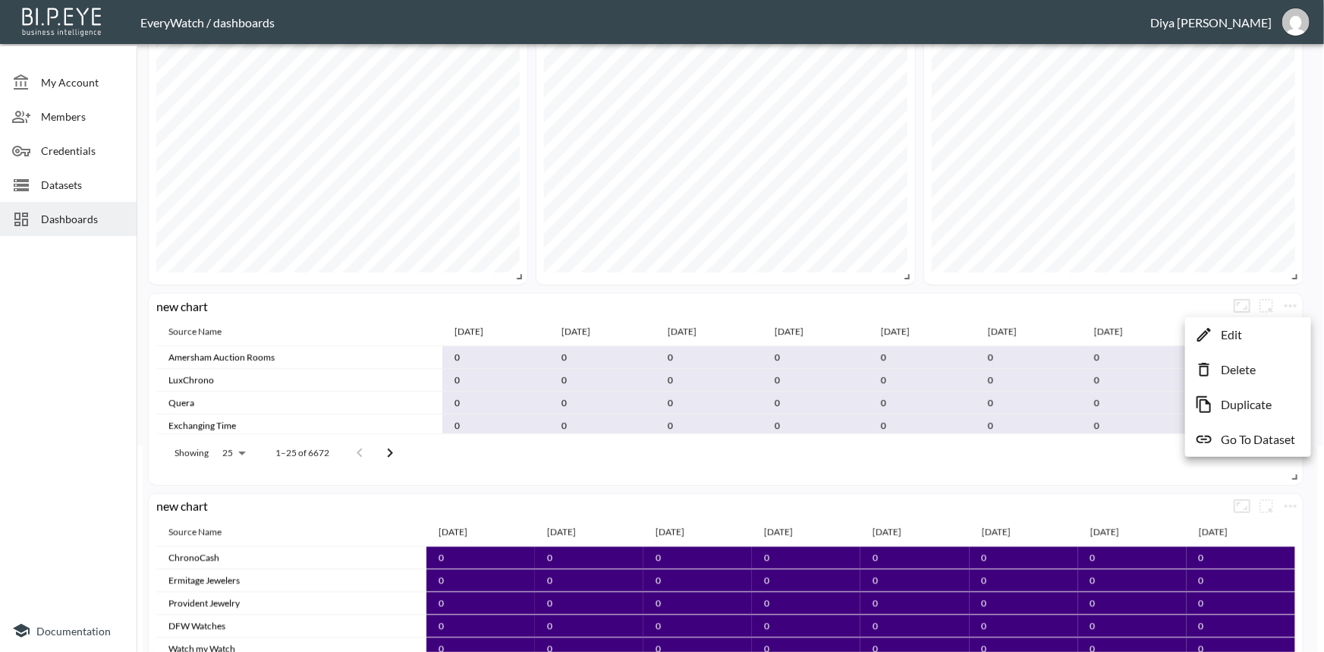
click at [1222, 380] on li "Delete" at bounding box center [1248, 369] width 118 height 27
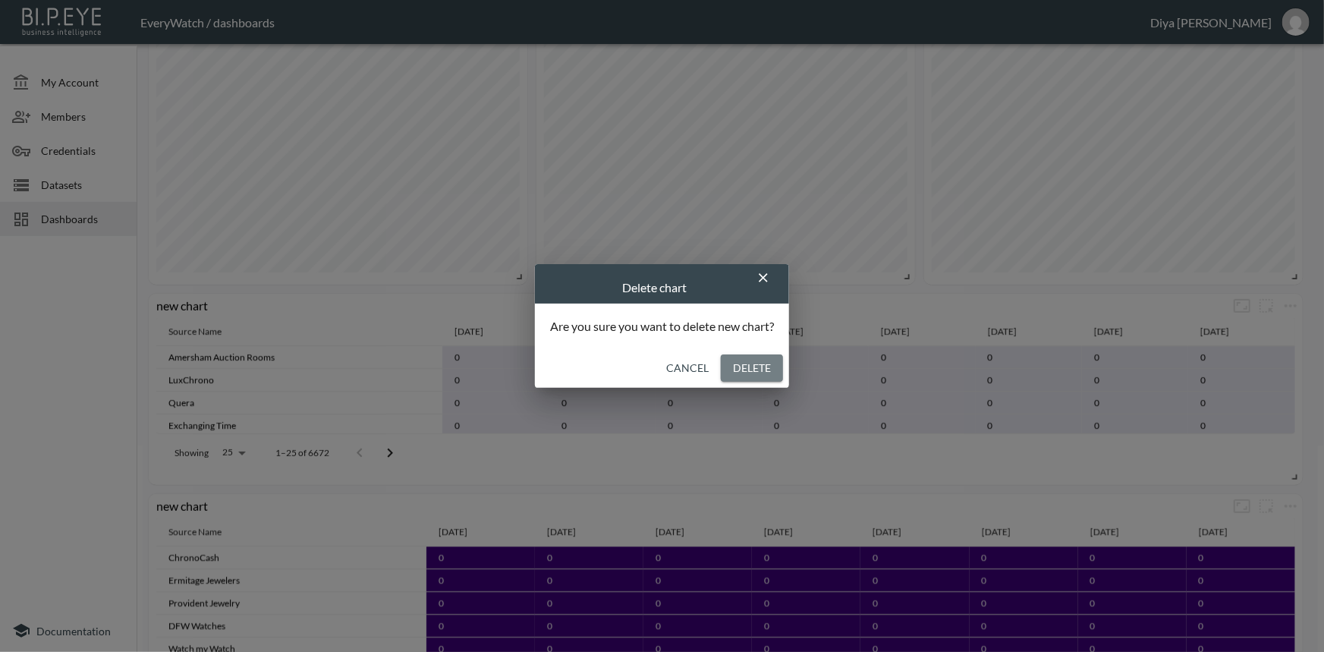
click at [742, 364] on button "Delete" at bounding box center [752, 368] width 62 height 28
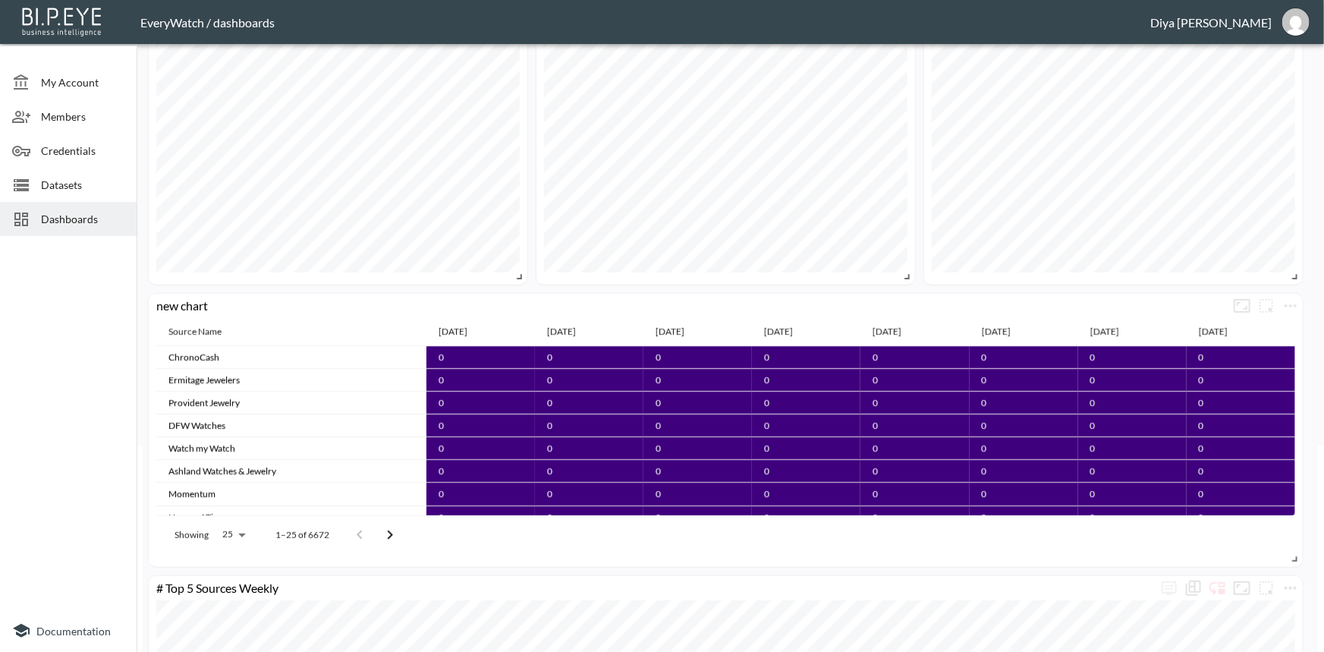
scroll to position [0, 0]
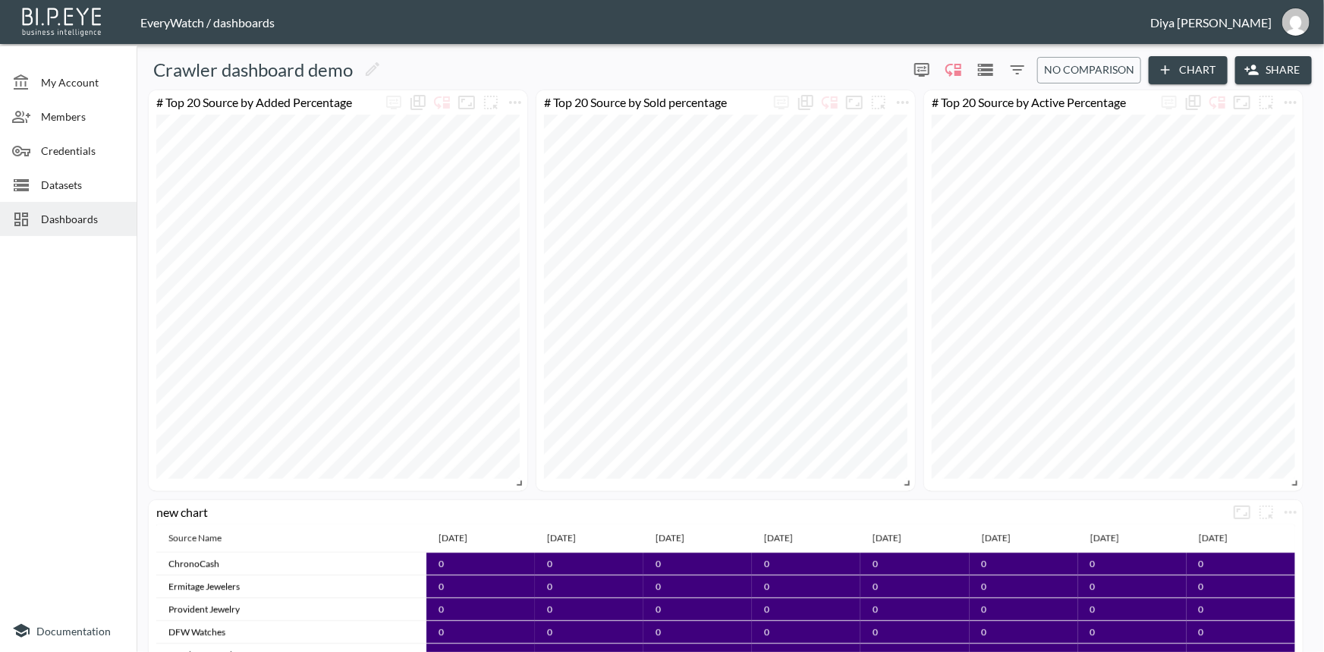
click at [1157, 66] on icon "button" at bounding box center [1164, 69] width 15 height 15
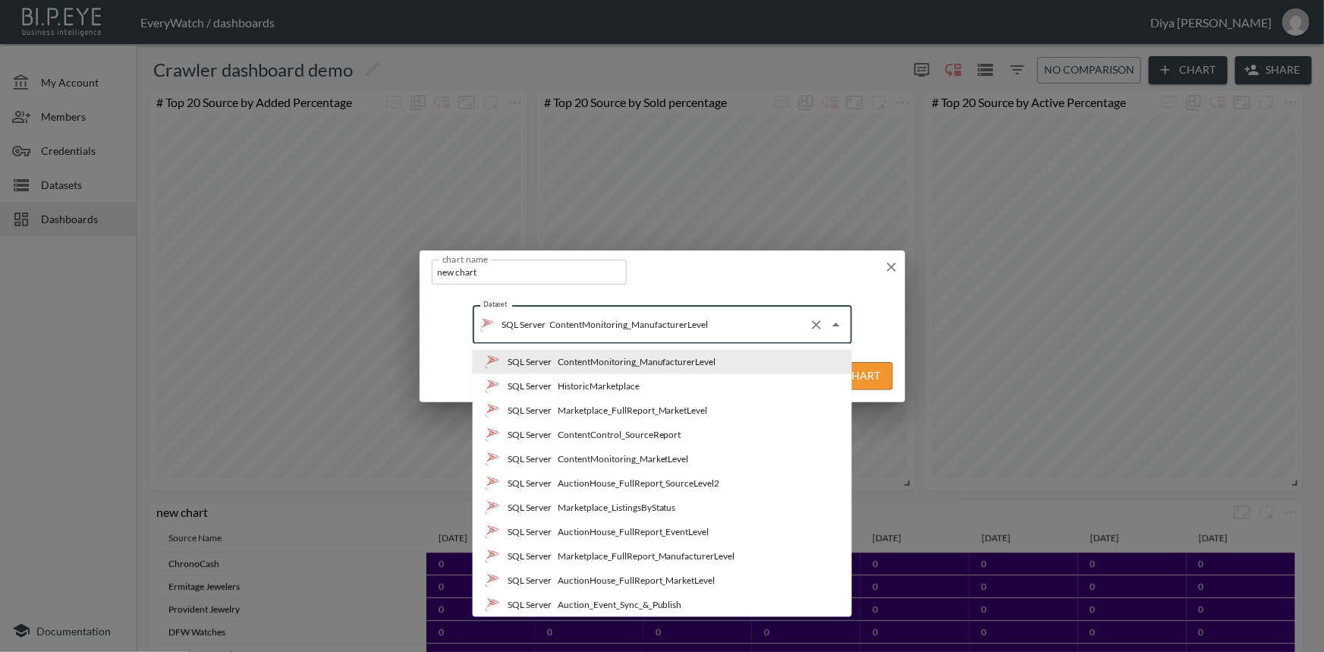
drag, startPoint x: 720, startPoint y: 321, endPoint x: 538, endPoint y: 329, distance: 182.2
click at [538, 329] on div "SQL Server ContentMonitoring_ManufacturerLevel Dataset" at bounding box center [662, 325] width 379 height 38
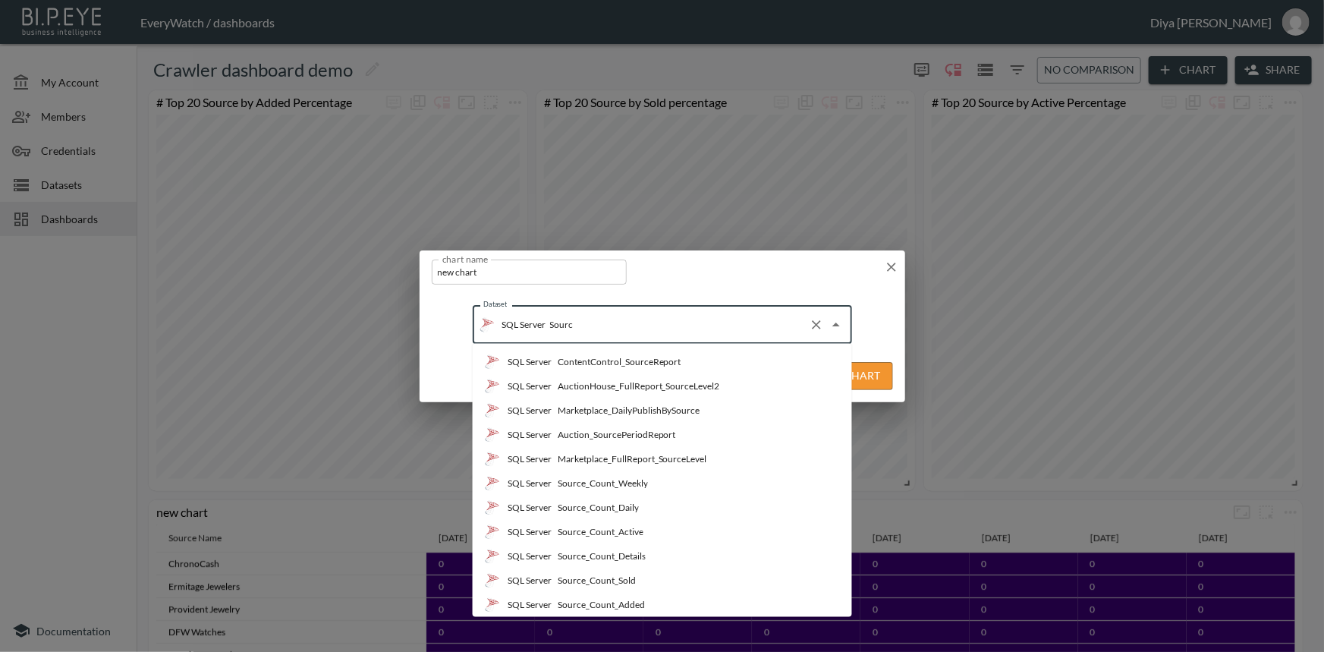
type input "Source"
click at [637, 554] on div "Source_Count_Details" at bounding box center [601, 556] width 88 height 14
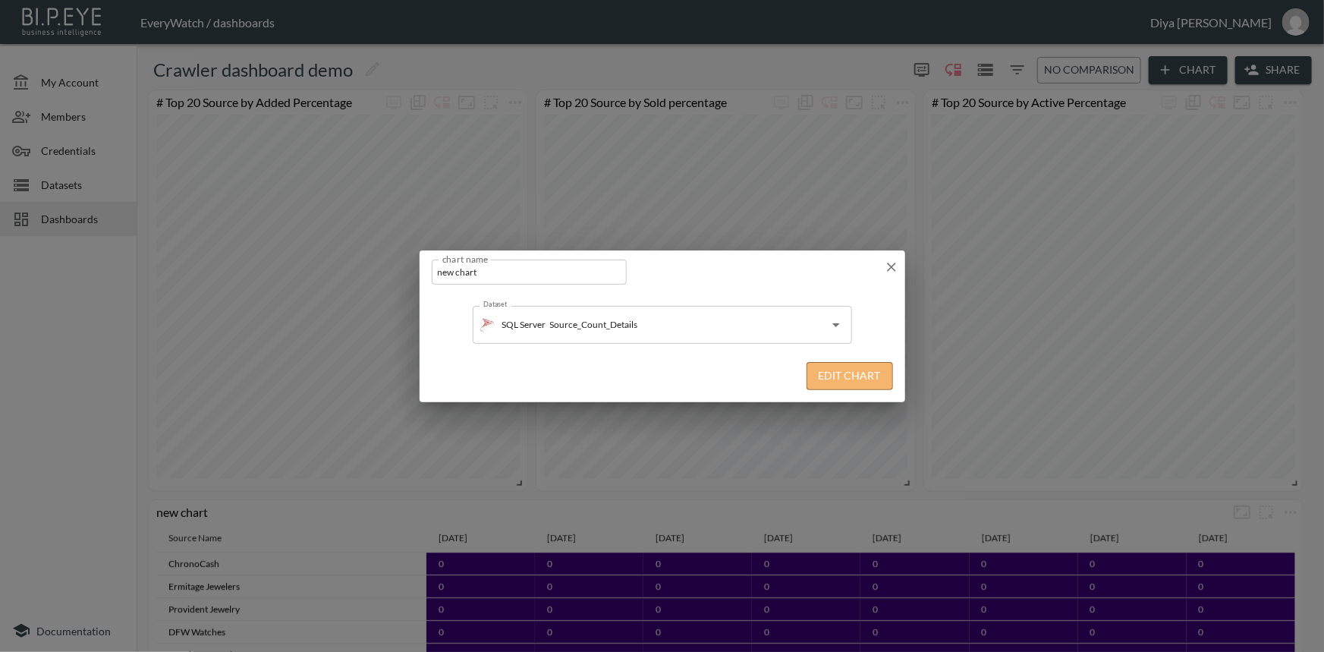
click at [838, 382] on button "Edit Chart" at bounding box center [849, 376] width 86 height 28
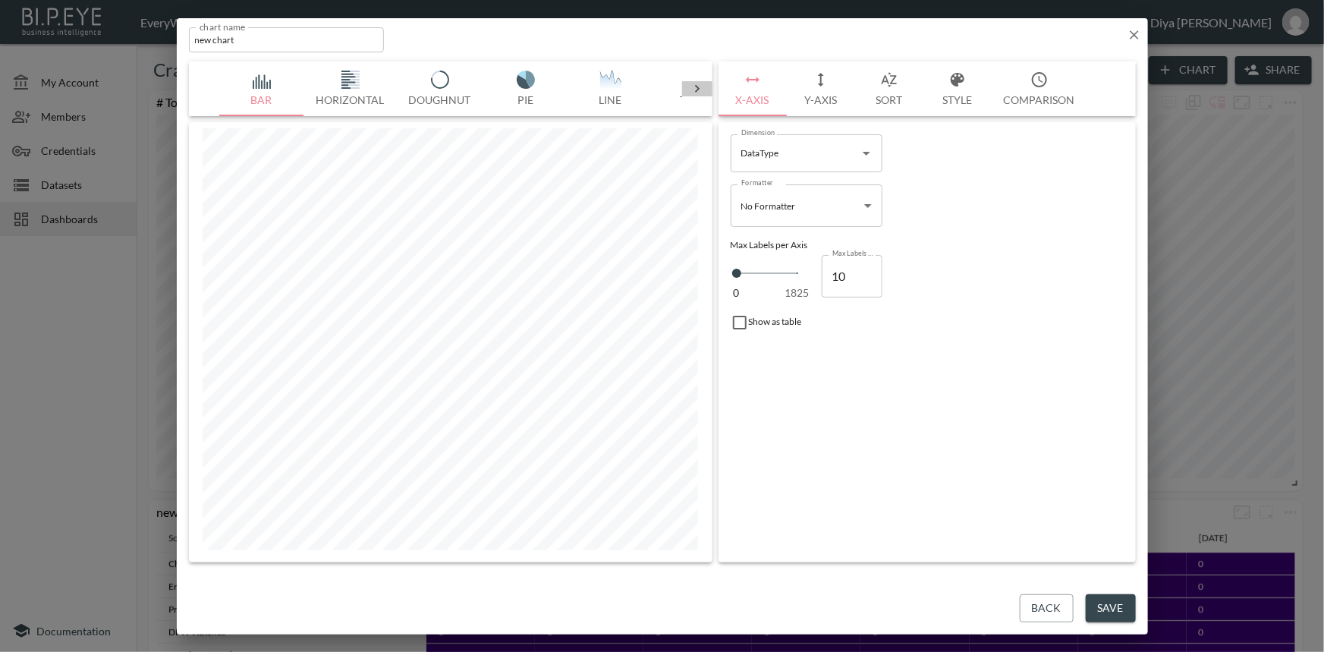
click at [695, 87] on icon at bounding box center [696, 88] width 15 height 15
click at [258, 79] on img "button" at bounding box center [263, 80] width 61 height 18
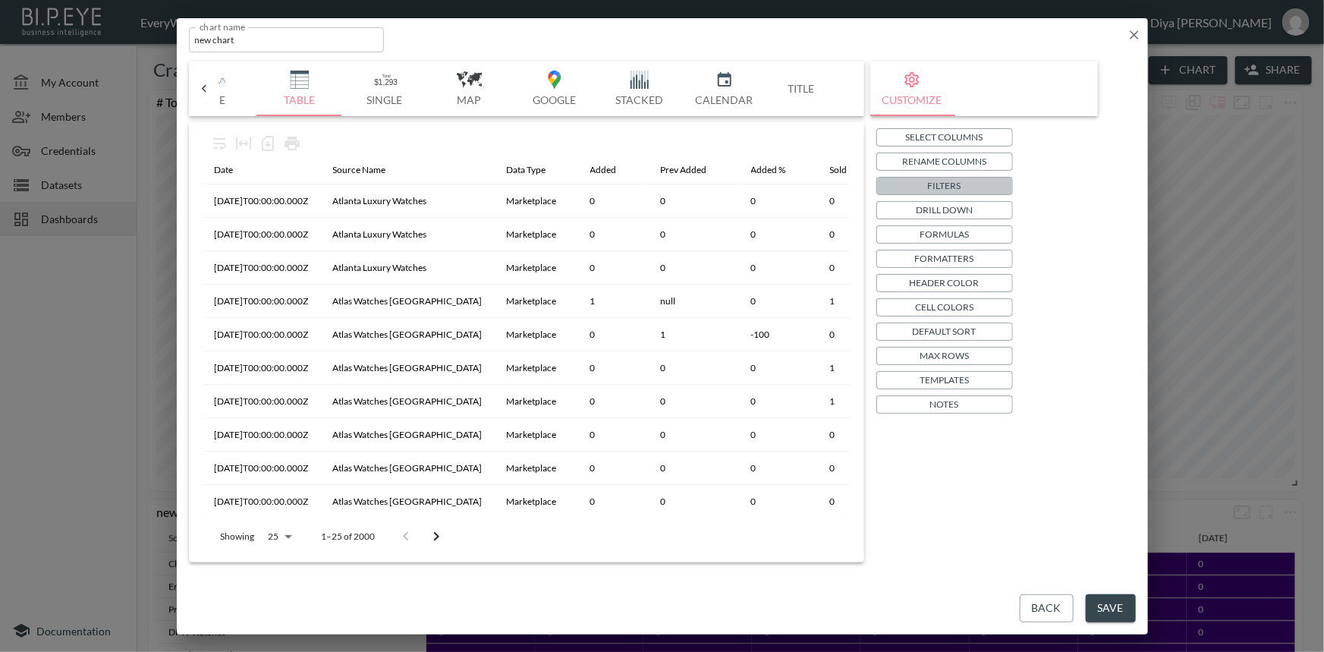
click at [923, 178] on button "Filters" at bounding box center [944, 186] width 137 height 18
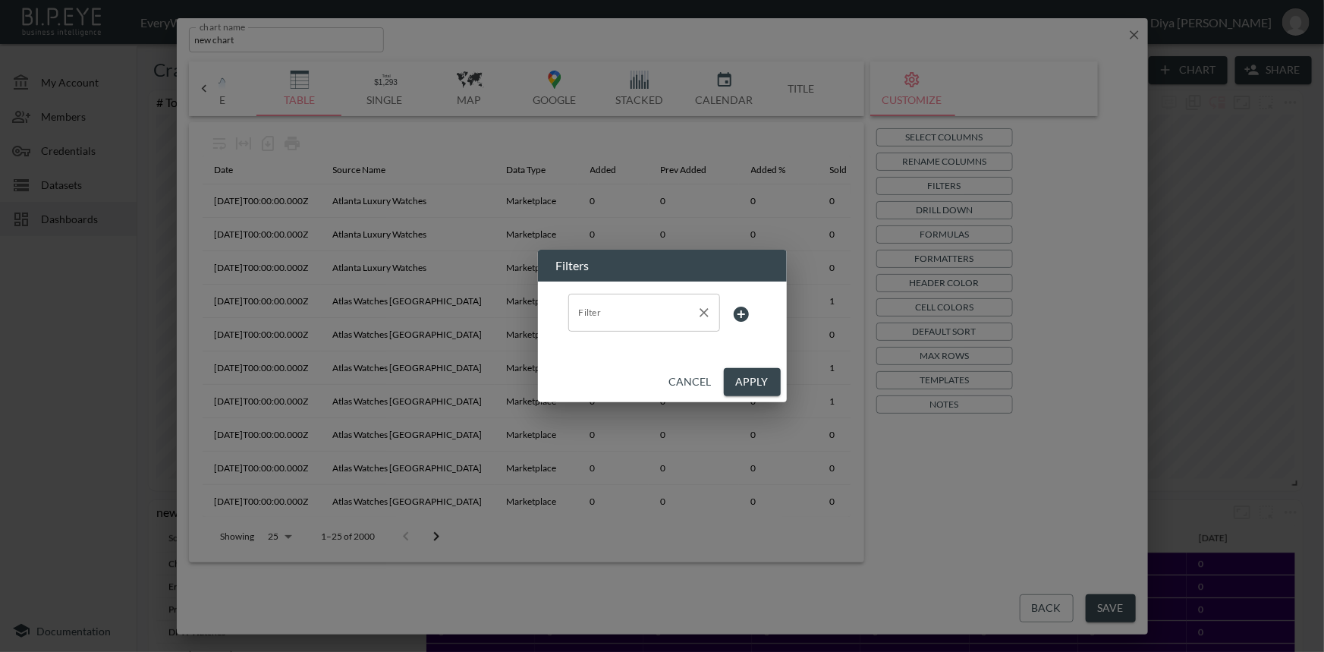
click at [608, 319] on input "Filter" at bounding box center [632, 312] width 115 height 24
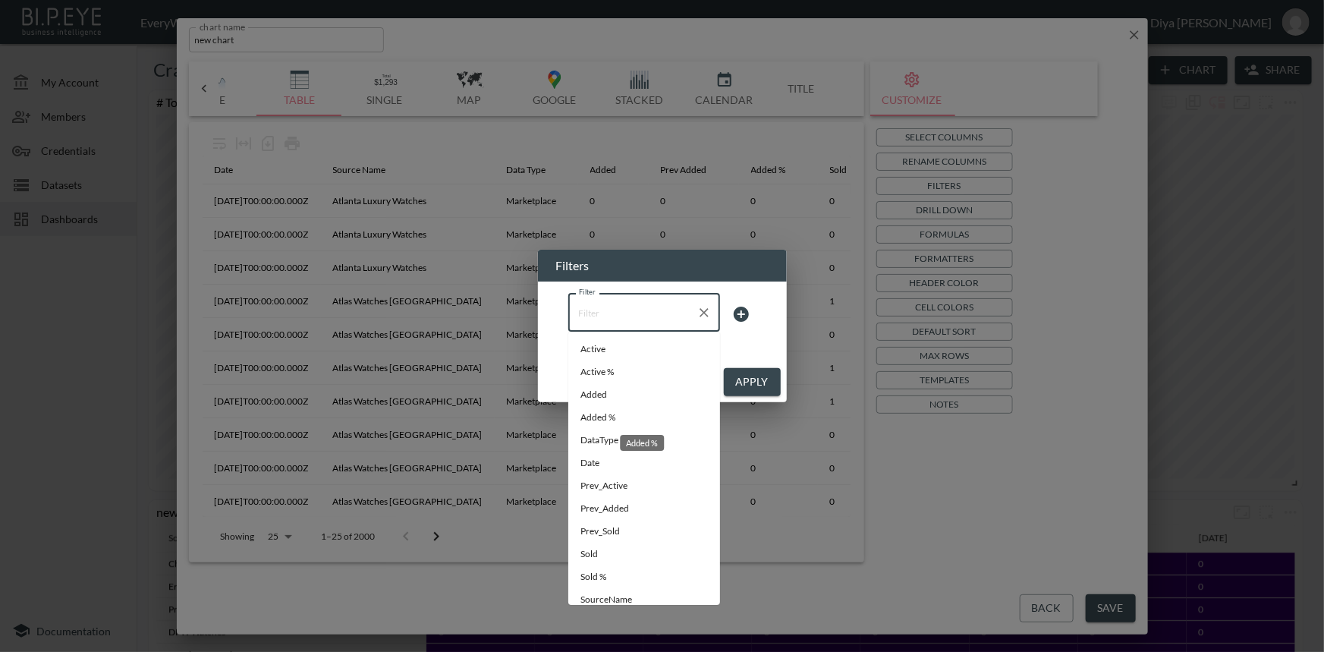
click at [615, 410] on span "Added %" at bounding box center [643, 417] width 127 height 14
type input "Added %"
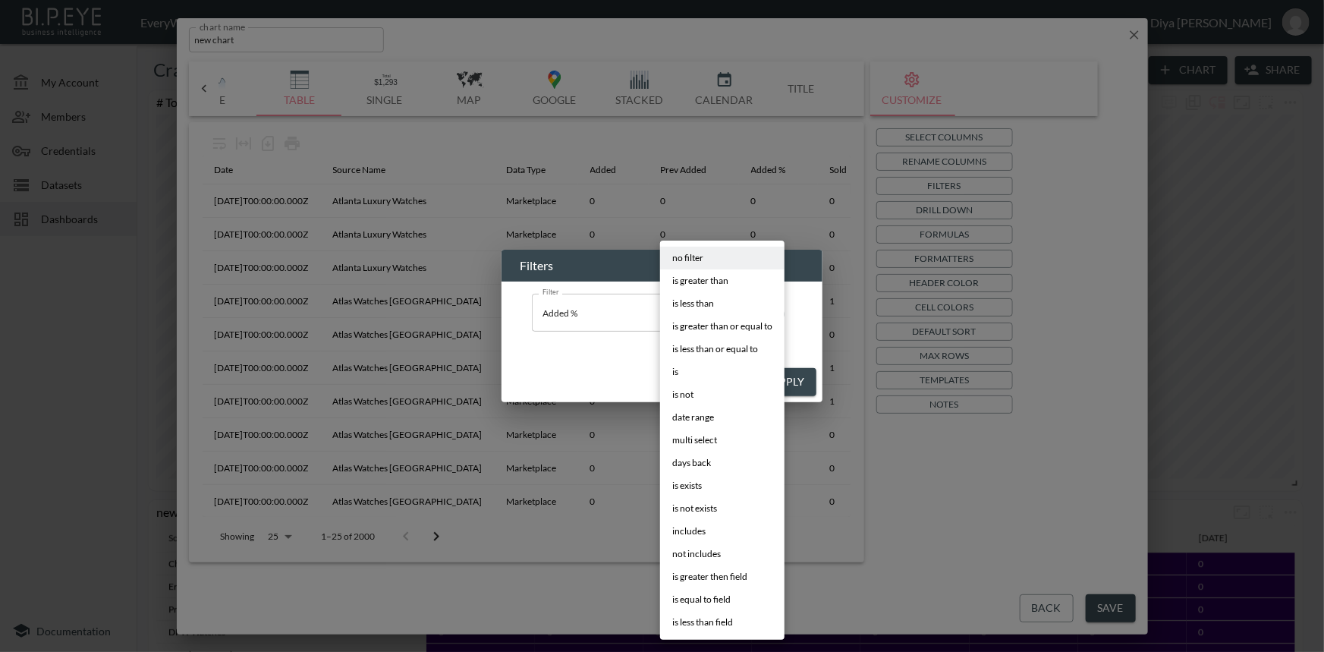
click at [713, 312] on body "BI.P.EYE, Interactive Analytics Dashboards - app EveryWatch / dashboards Diya […" at bounding box center [662, 326] width 1324 height 652
click at [699, 460] on span "days back" at bounding box center [691, 463] width 39 height 14
type input "days back"
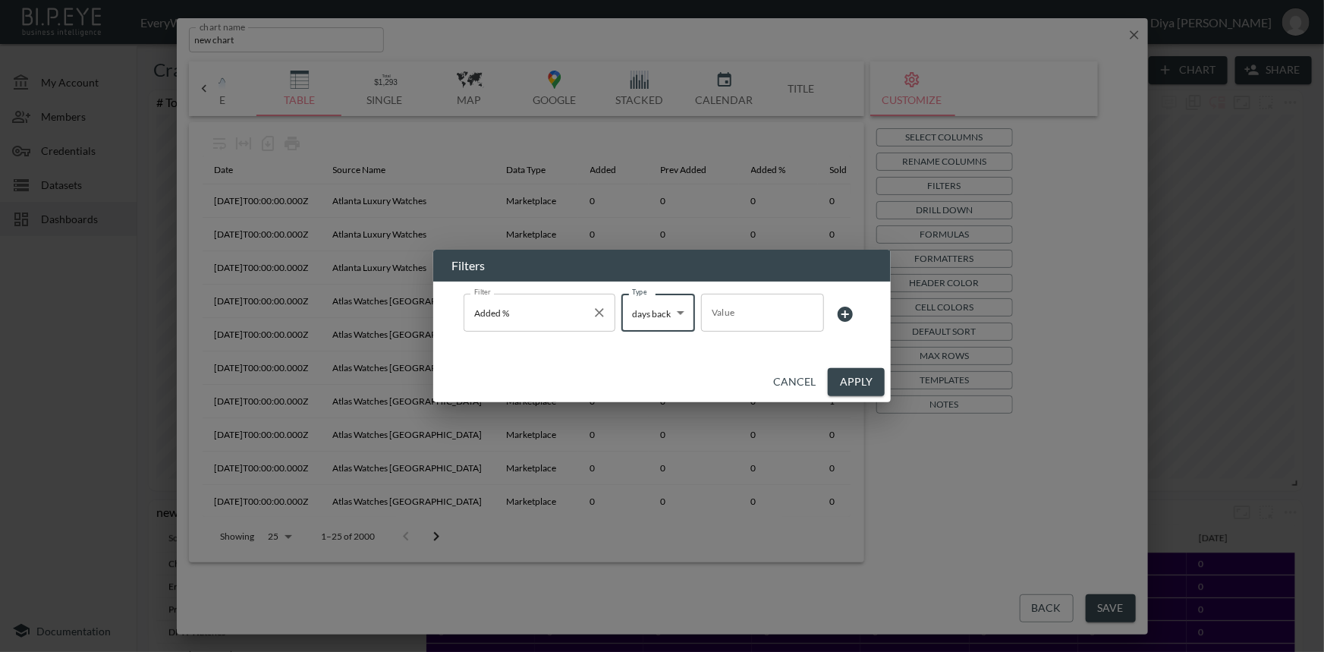
click at [600, 314] on icon "Clear" at bounding box center [599, 312] width 9 height 9
type input "no filter"
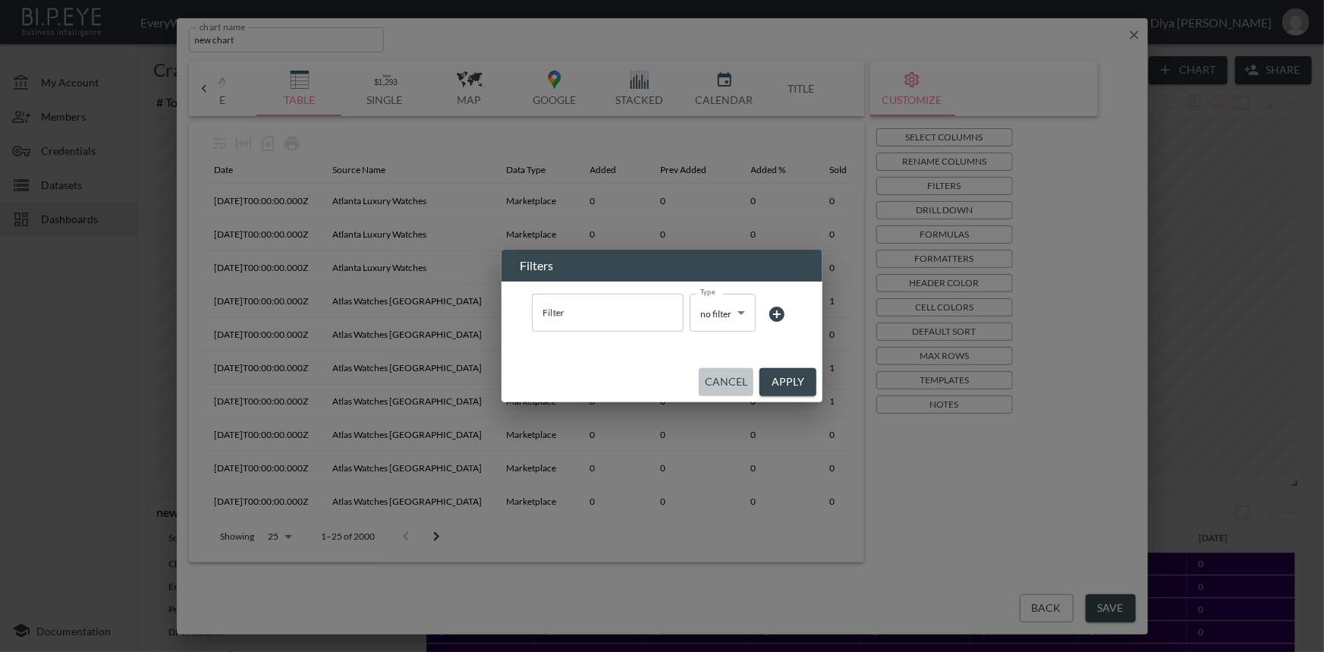
click at [732, 386] on button "Cancel" at bounding box center [726, 382] width 55 height 28
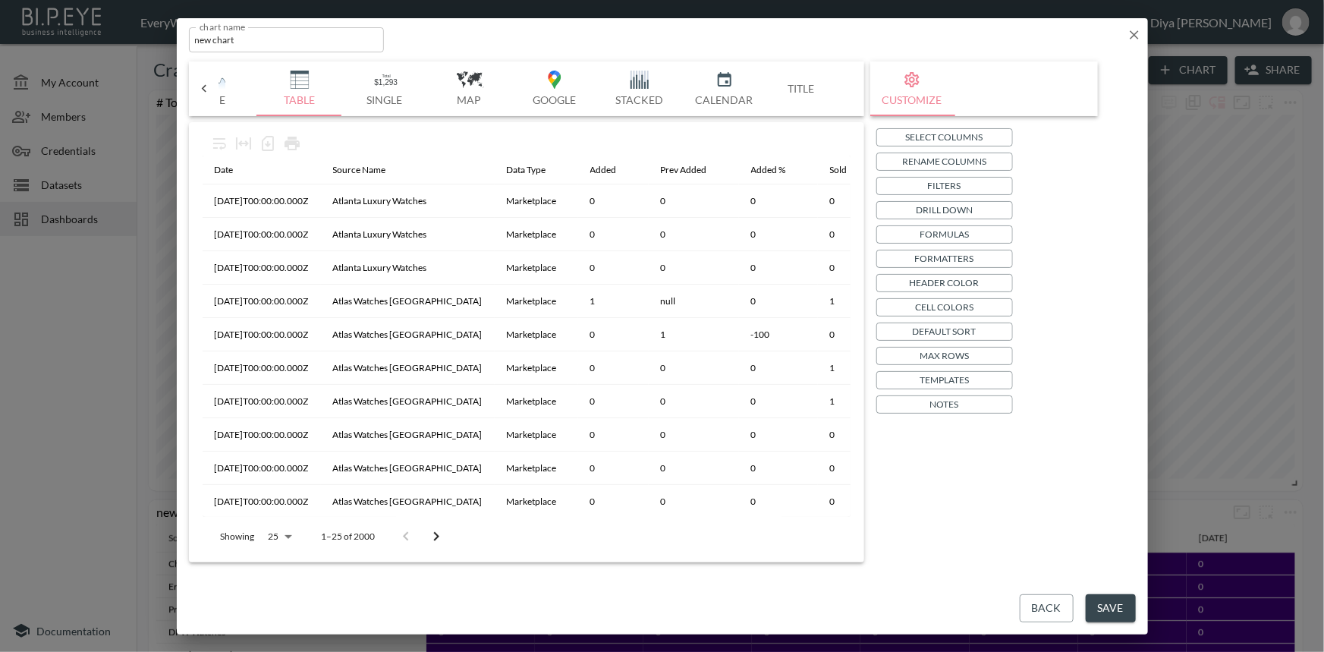
click at [902, 181] on button "Filters" at bounding box center [944, 186] width 137 height 18
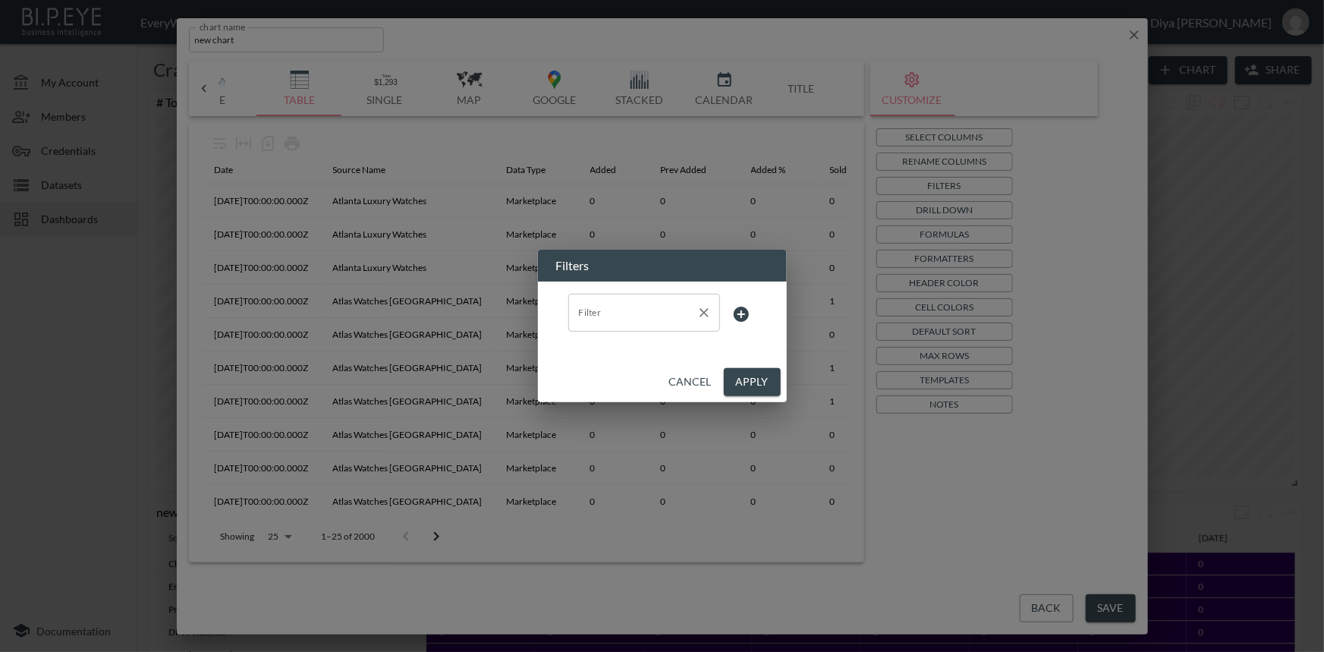
click at [642, 311] on input "Filter" at bounding box center [632, 312] width 115 height 24
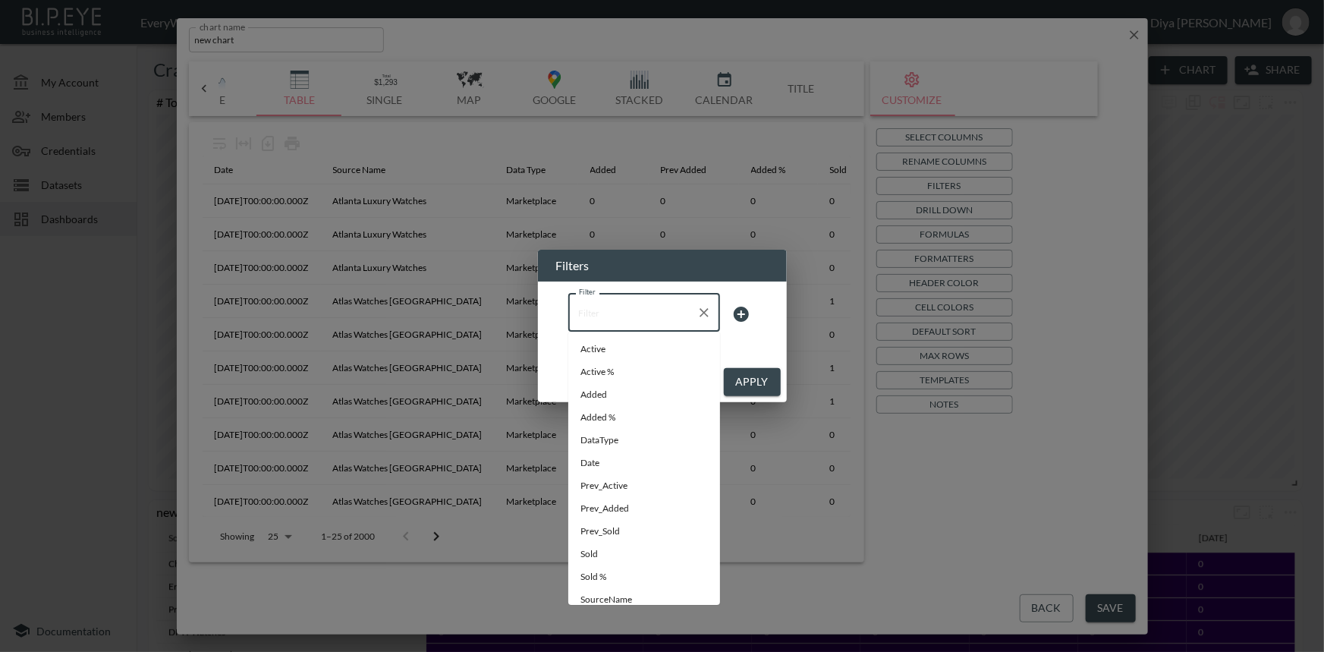
click at [590, 470] on li "Date" at bounding box center [644, 462] width 152 height 23
type input "Date"
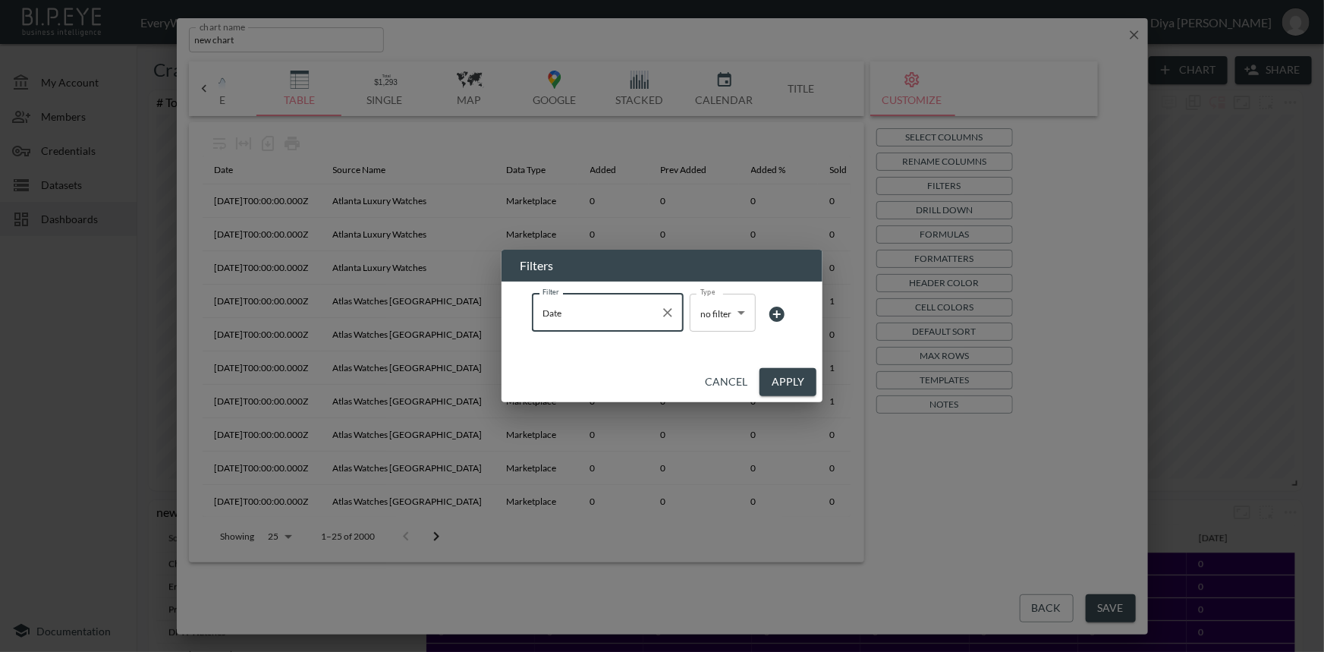
click at [703, 314] on body "BI.P.EYE, Interactive Analytics Dashboards - app EveryWatch / dashboards Diya […" at bounding box center [662, 326] width 1324 height 652
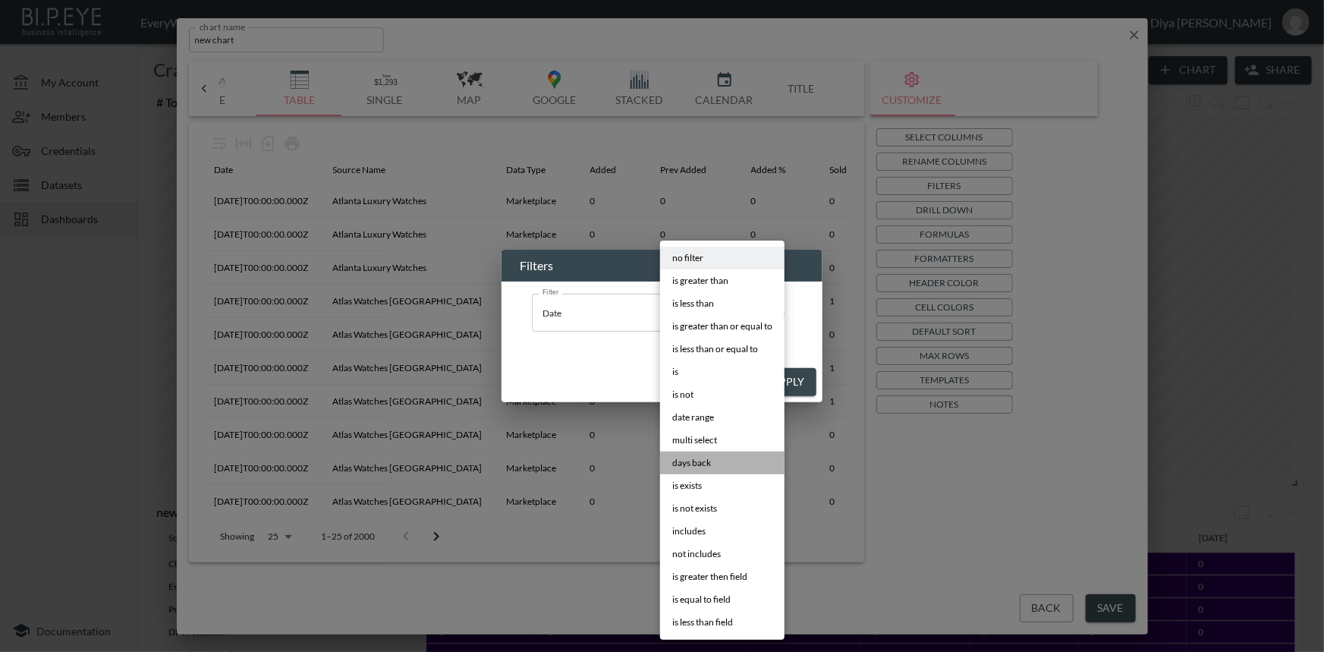
click at [703, 462] on span "days back" at bounding box center [691, 463] width 39 height 14
type input "days back"
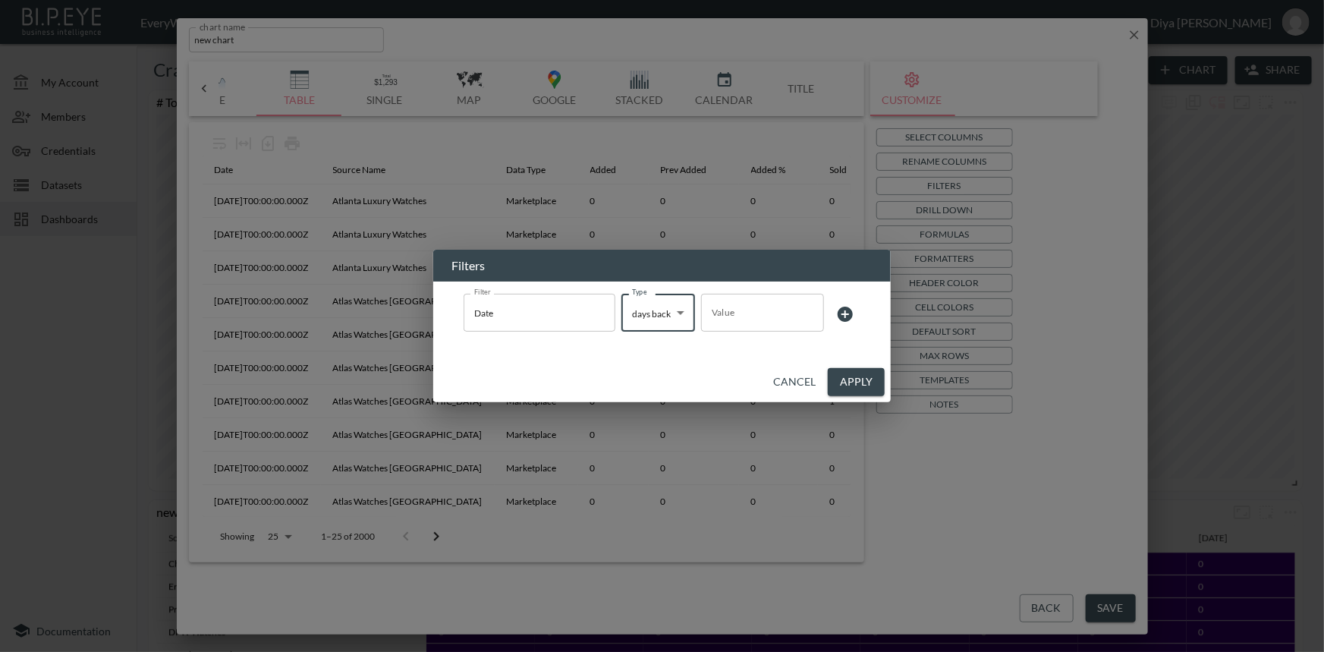
click at [751, 319] on input "Value" at bounding box center [762, 312] width 123 height 42
type input "7"
click at [858, 378] on button "Apply" at bounding box center [856, 382] width 57 height 28
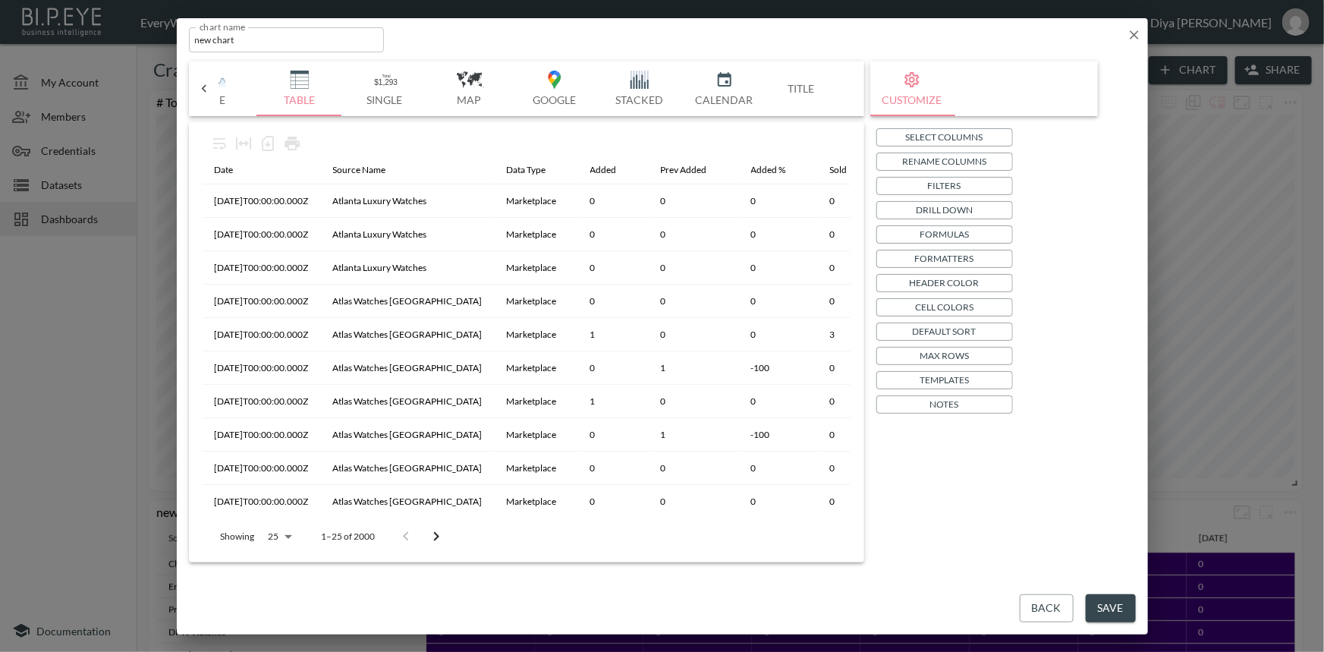
click at [922, 252] on p "Formatters" at bounding box center [944, 258] width 59 height 16
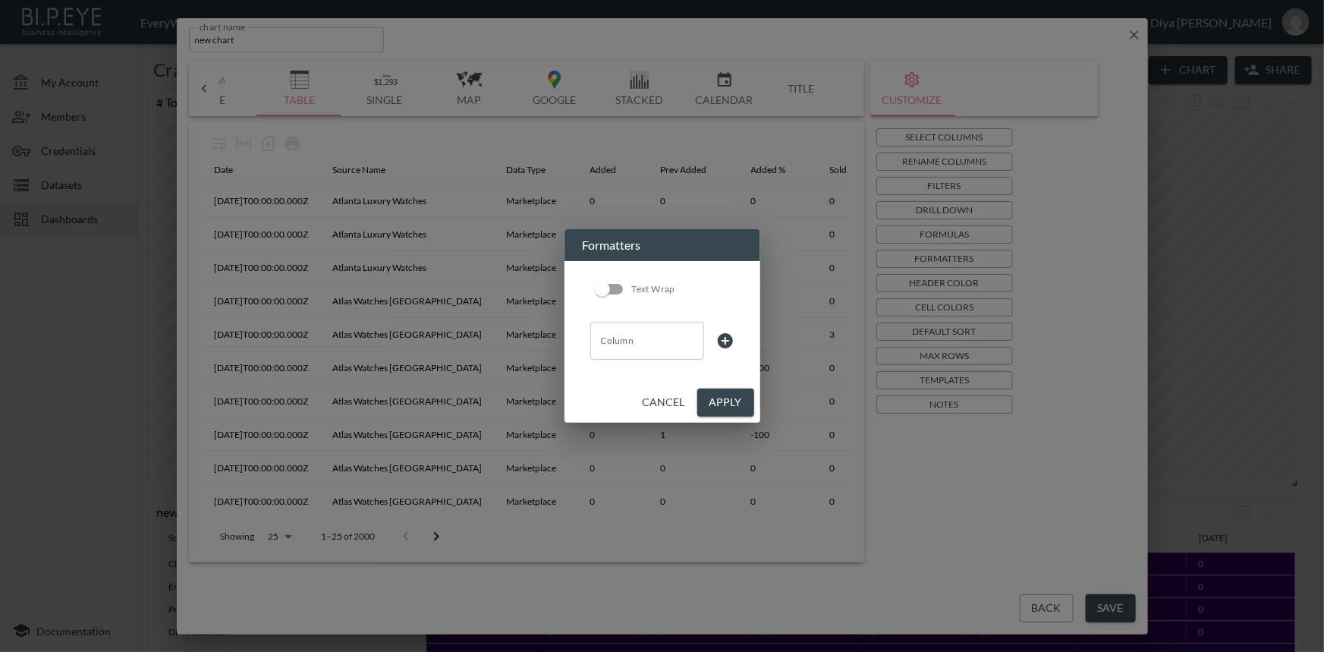
click at [666, 348] on input "Column" at bounding box center [647, 340] width 100 height 24
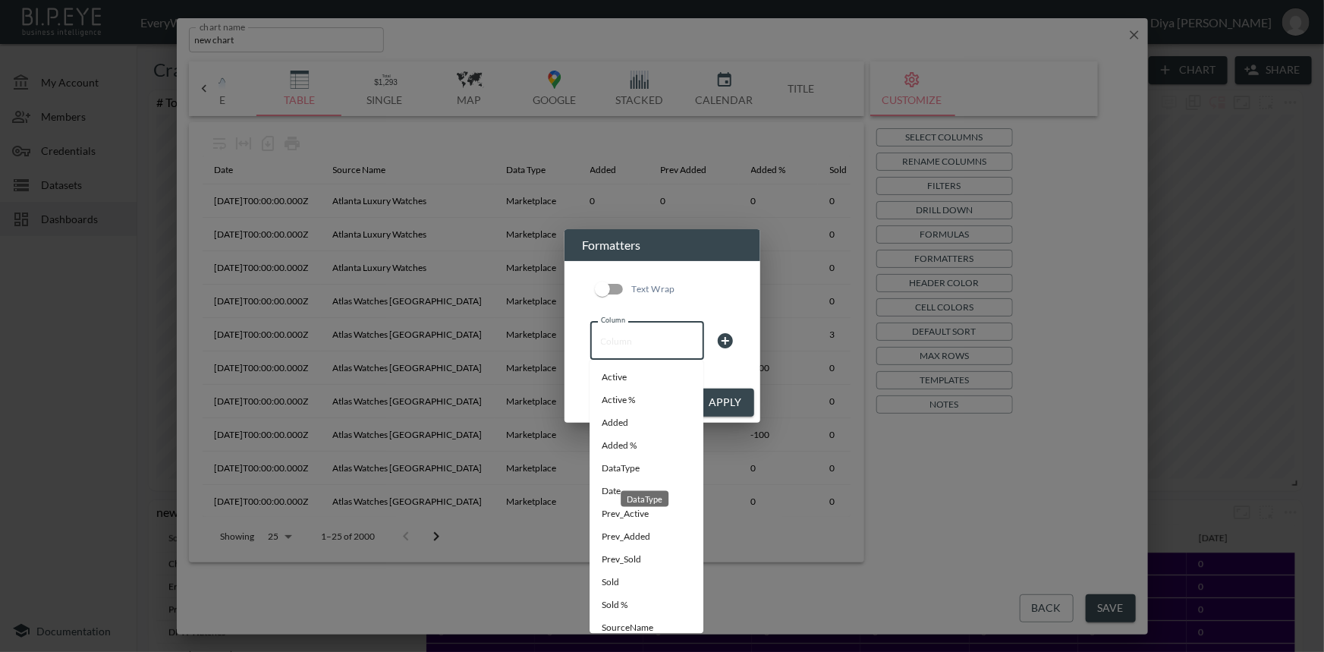
click at [619, 488] on div "DataType" at bounding box center [644, 494] width 51 height 28
click at [617, 492] on li "Date" at bounding box center [646, 491] width 114 height 23
type input "Date"
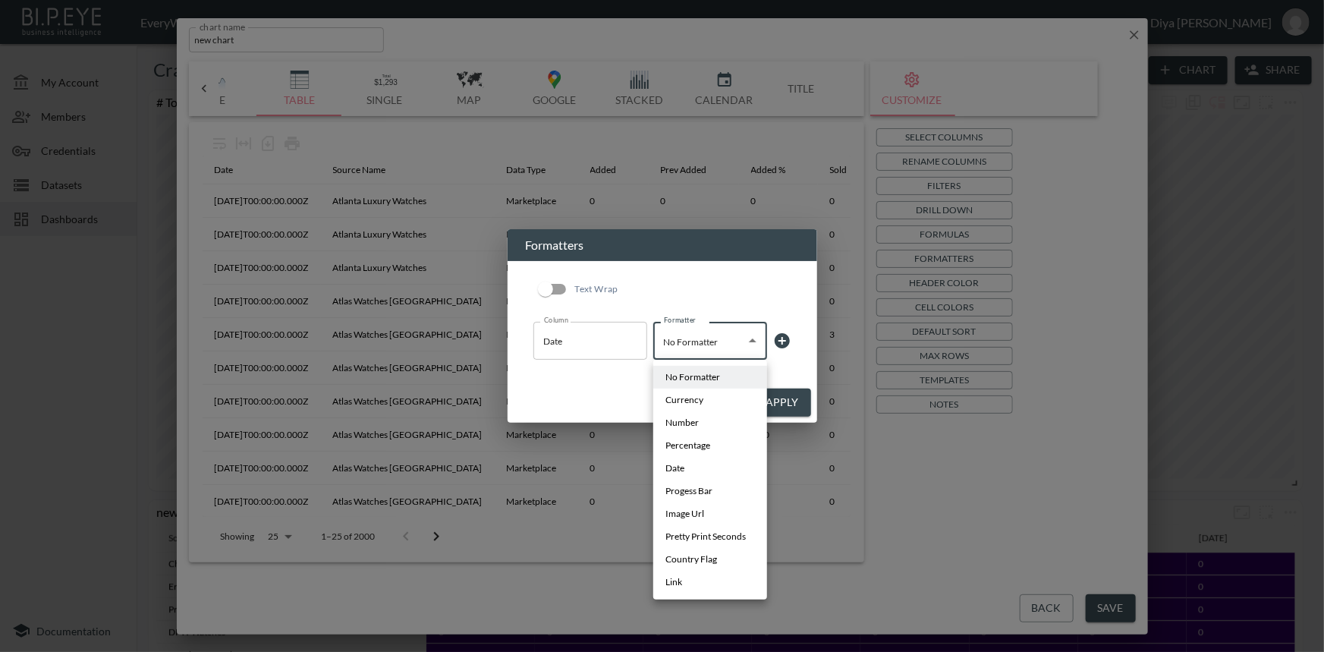
click at [690, 344] on body "BI.P.EYE, Interactive Analytics Dashboards - app EveryWatch / dashboards Diya […" at bounding box center [662, 326] width 1324 height 652
click at [680, 464] on span "Date" at bounding box center [674, 468] width 19 height 14
type input "Date"
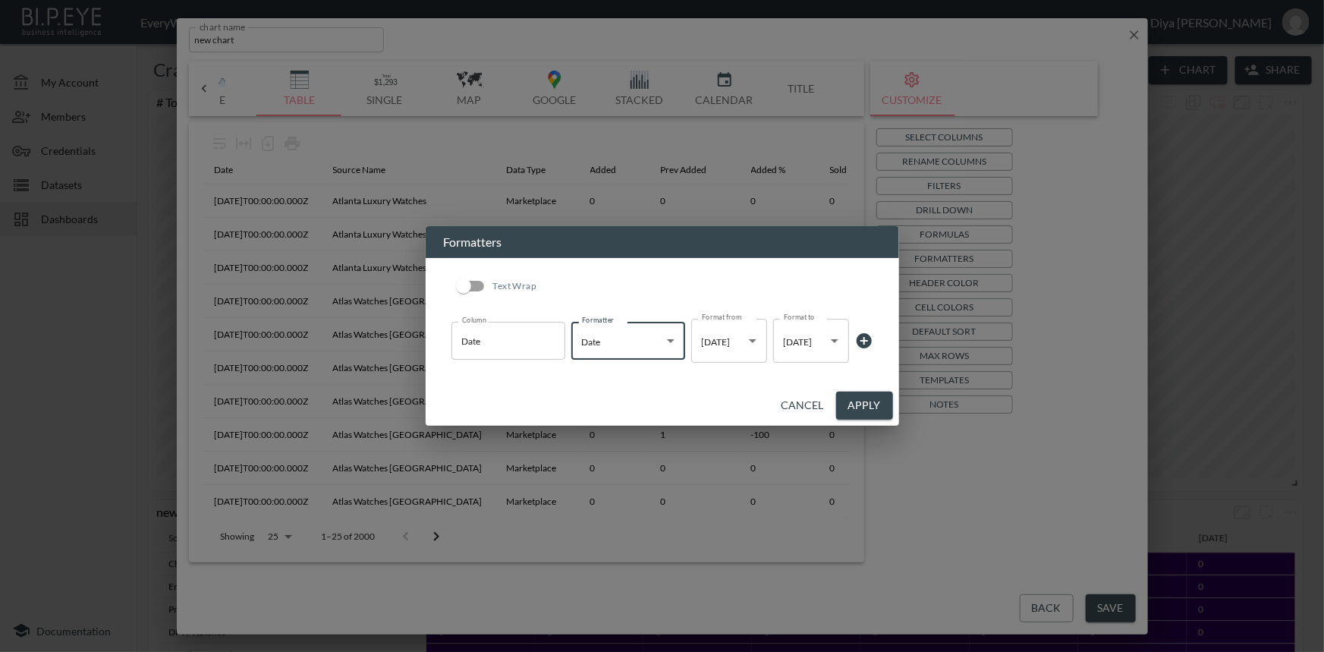
click at [859, 399] on button "Apply" at bounding box center [864, 405] width 57 height 28
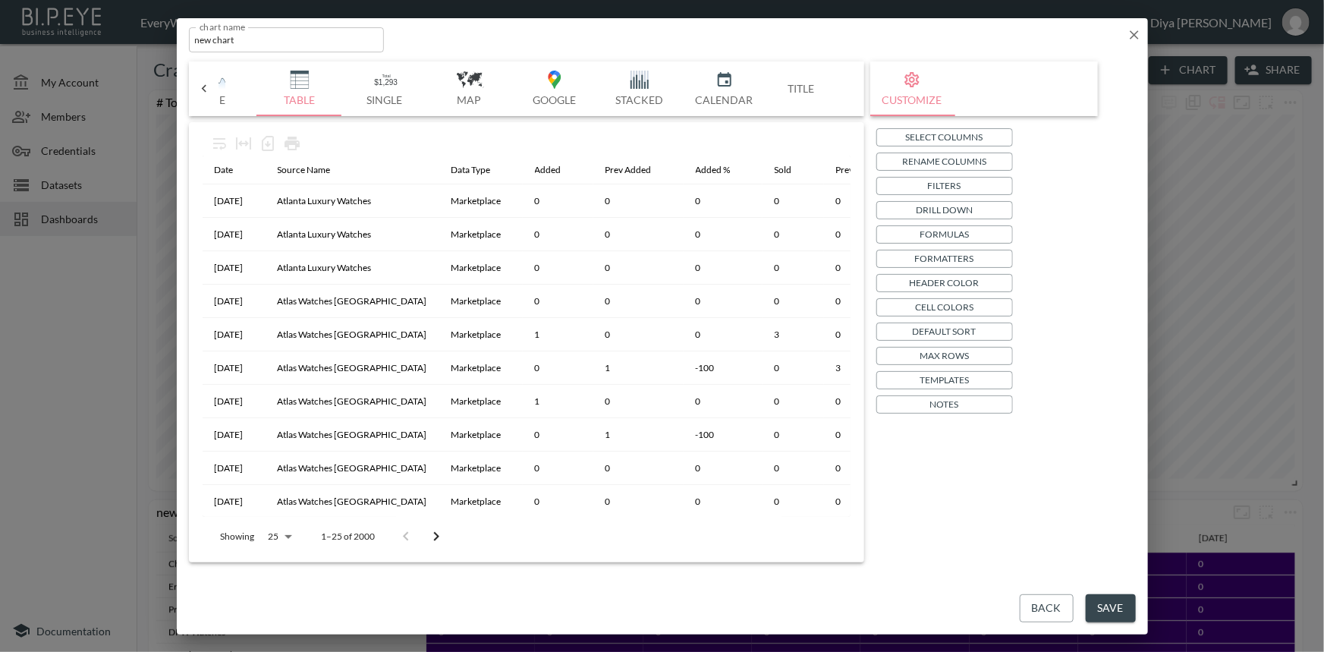
click at [926, 359] on p "Max Rows" at bounding box center [943, 355] width 49 height 16
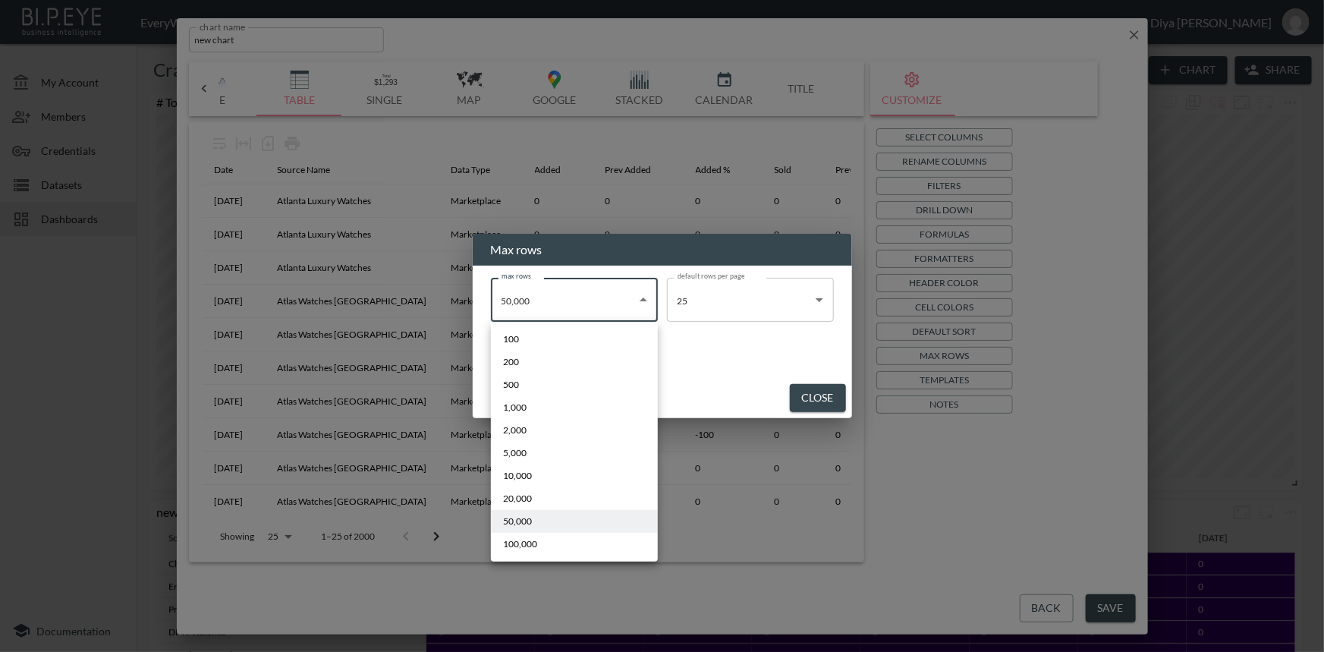
drag, startPoint x: 602, startPoint y: 308, endPoint x: 556, endPoint y: 387, distance: 91.5
click at [602, 309] on body "BI.P.EYE, Interactive Analytics Dashboards - app EveryWatch / dashboards Diya […" at bounding box center [662, 326] width 1324 height 652
click at [520, 539] on span "100,000" at bounding box center [520, 544] width 34 height 14
type input "100000"
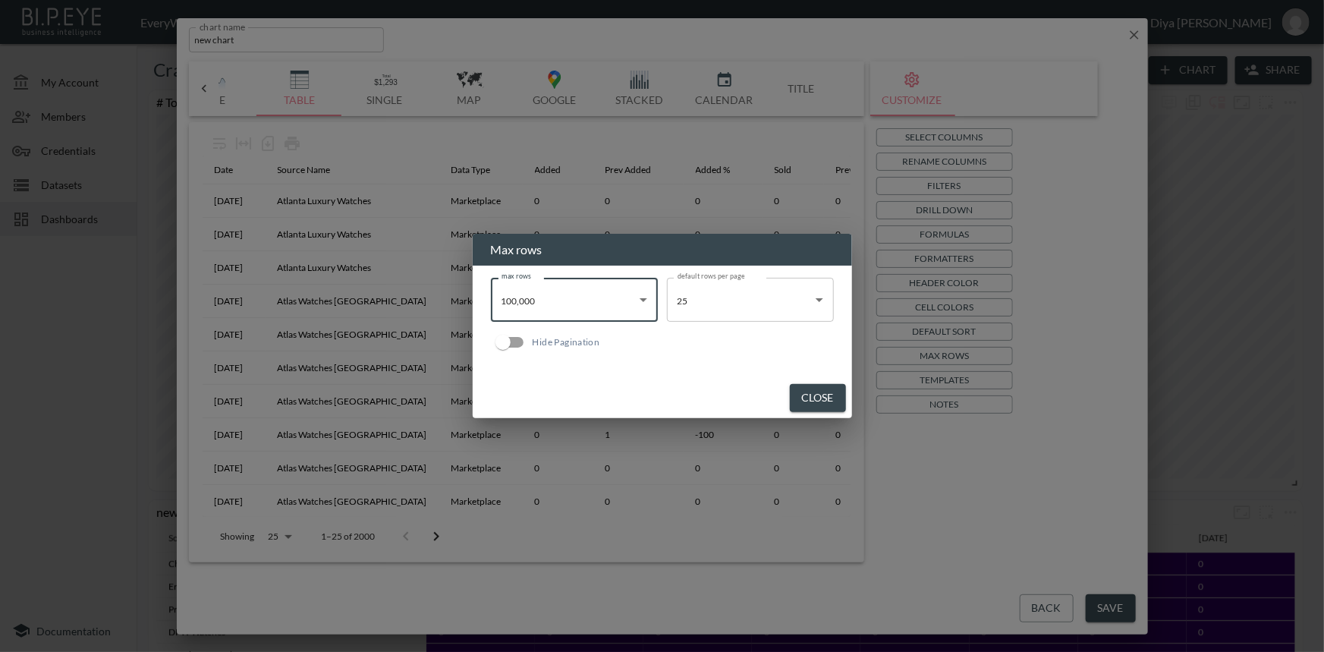
click at [836, 400] on button "Close" at bounding box center [818, 398] width 56 height 28
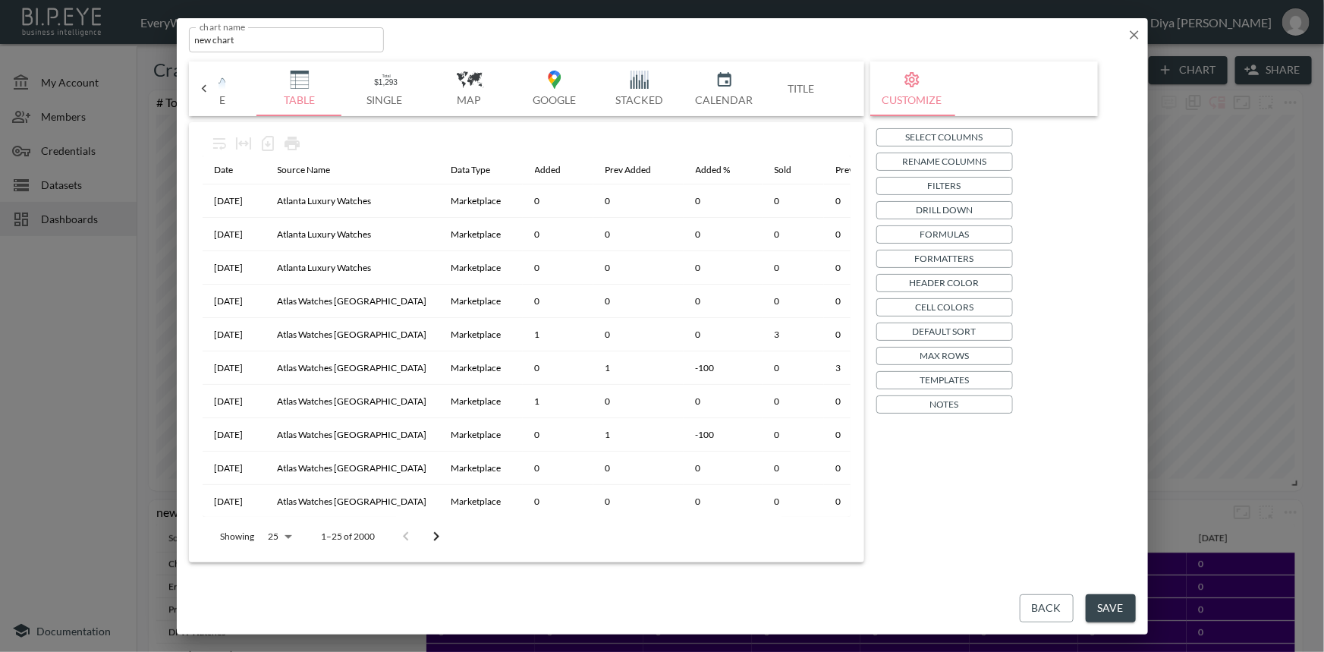
click at [921, 208] on p "Drill Down" at bounding box center [943, 210] width 57 height 16
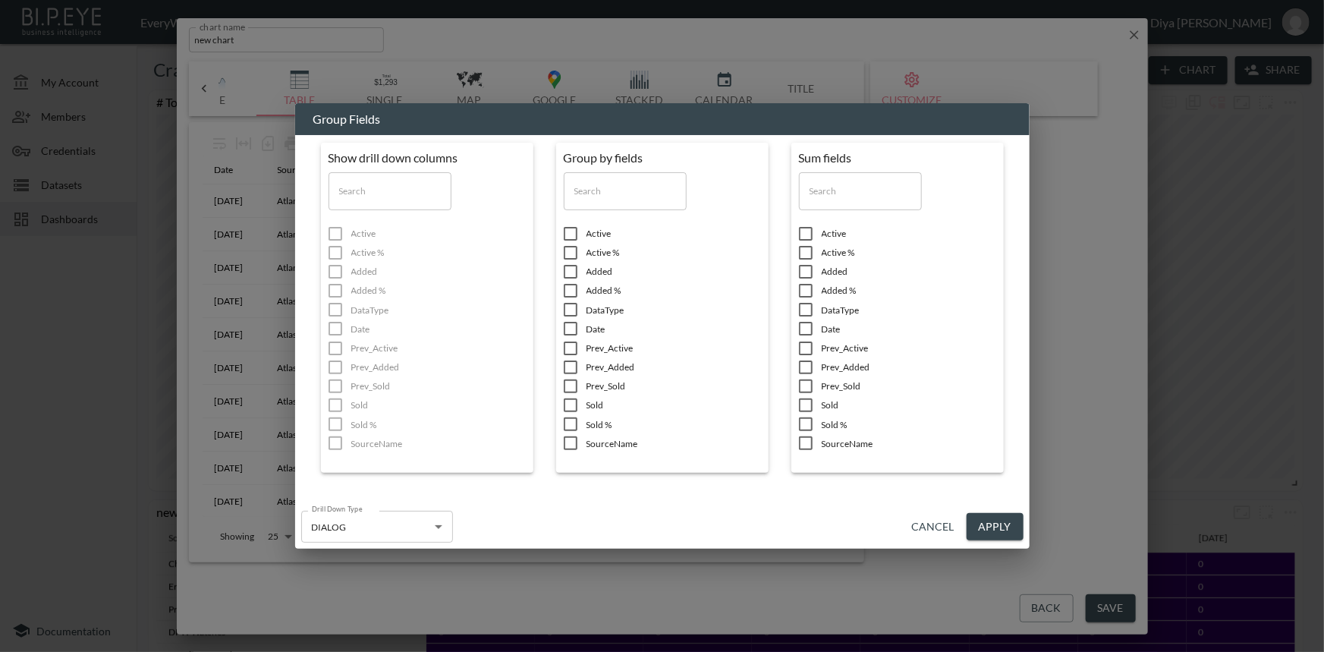
click at [569, 273] on input "checkbox" at bounding box center [570, 271] width 32 height 15
checkbox input "true"
click at [569, 289] on input "checkbox" at bounding box center [570, 290] width 32 height 15
checkbox input "true"
click at [569, 276] on input "checkbox" at bounding box center [570, 271] width 32 height 15
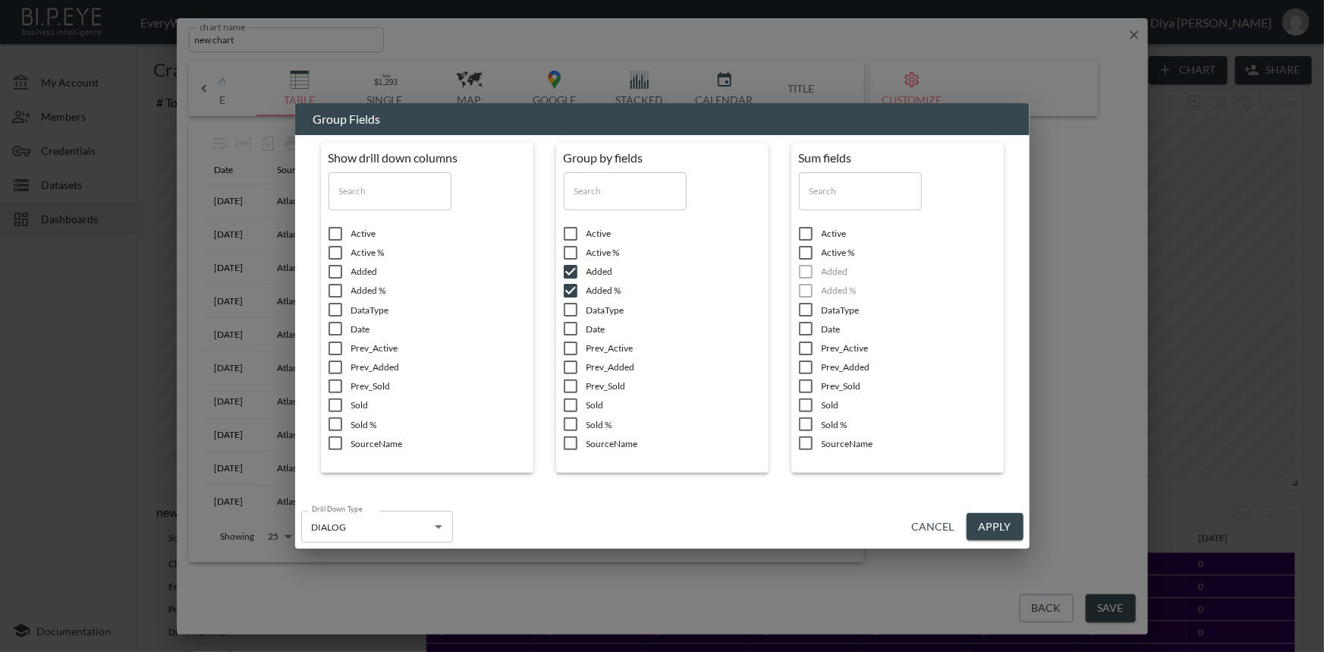
checkbox input "false"
click at [570, 445] on input "checkbox" at bounding box center [570, 442] width 32 height 15
checkbox input "true"
click at [570, 326] on input "checkbox" at bounding box center [570, 328] width 32 height 15
checkbox input "true"
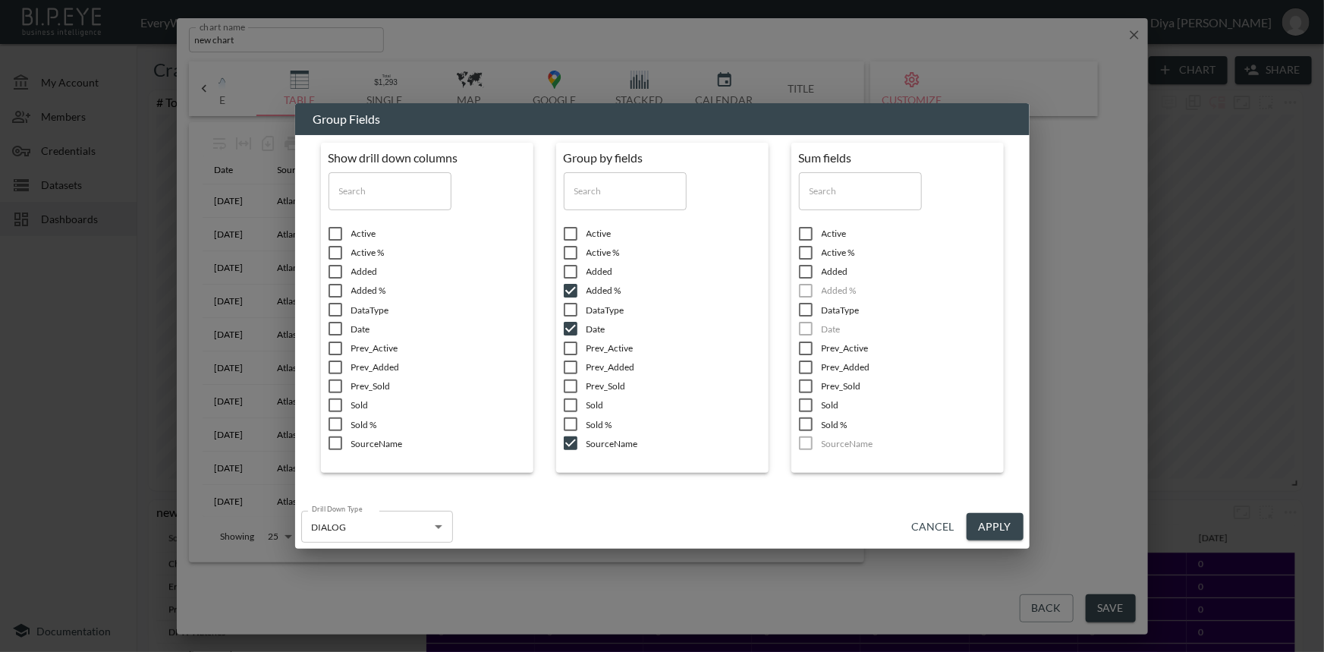
click at [334, 442] on input "checkbox" at bounding box center [335, 442] width 32 height 15
checkbox input "true"
click at [333, 329] on input "checkbox" at bounding box center [335, 328] width 32 height 15
checkbox input "true"
click at [339, 287] on input "checkbox" at bounding box center [335, 290] width 32 height 15
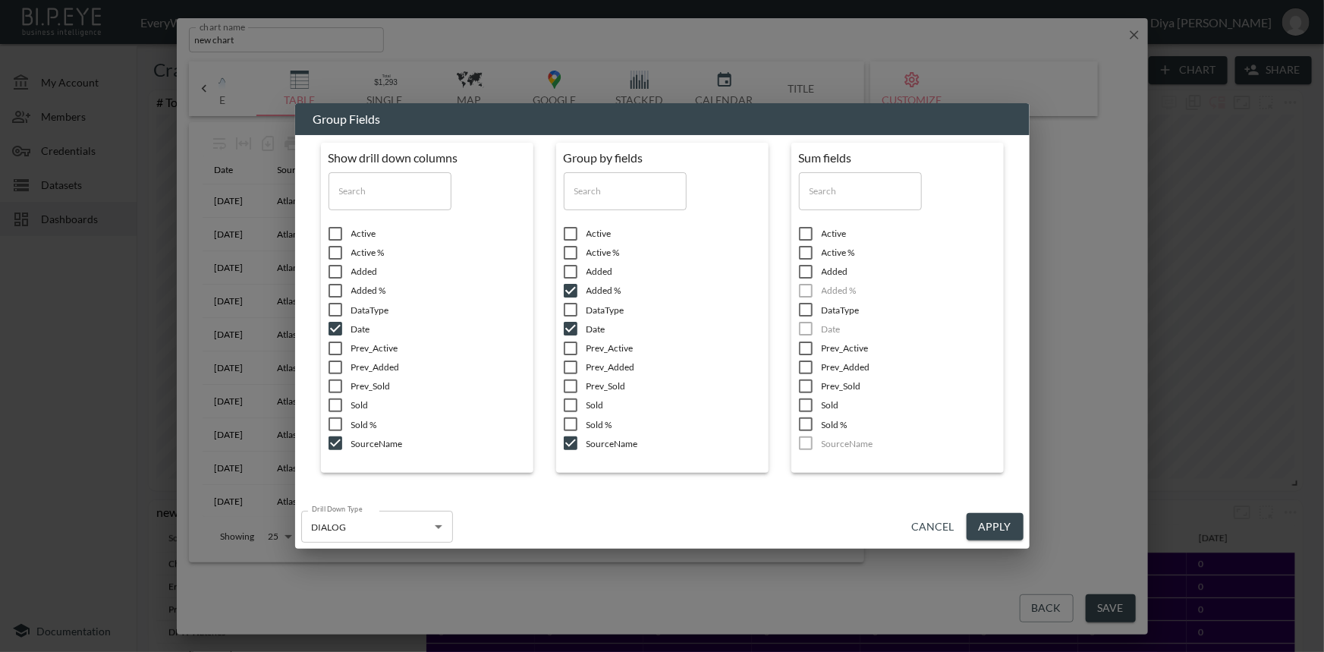
checkbox input "true"
click at [991, 517] on button "Apply" at bounding box center [994, 527] width 57 height 28
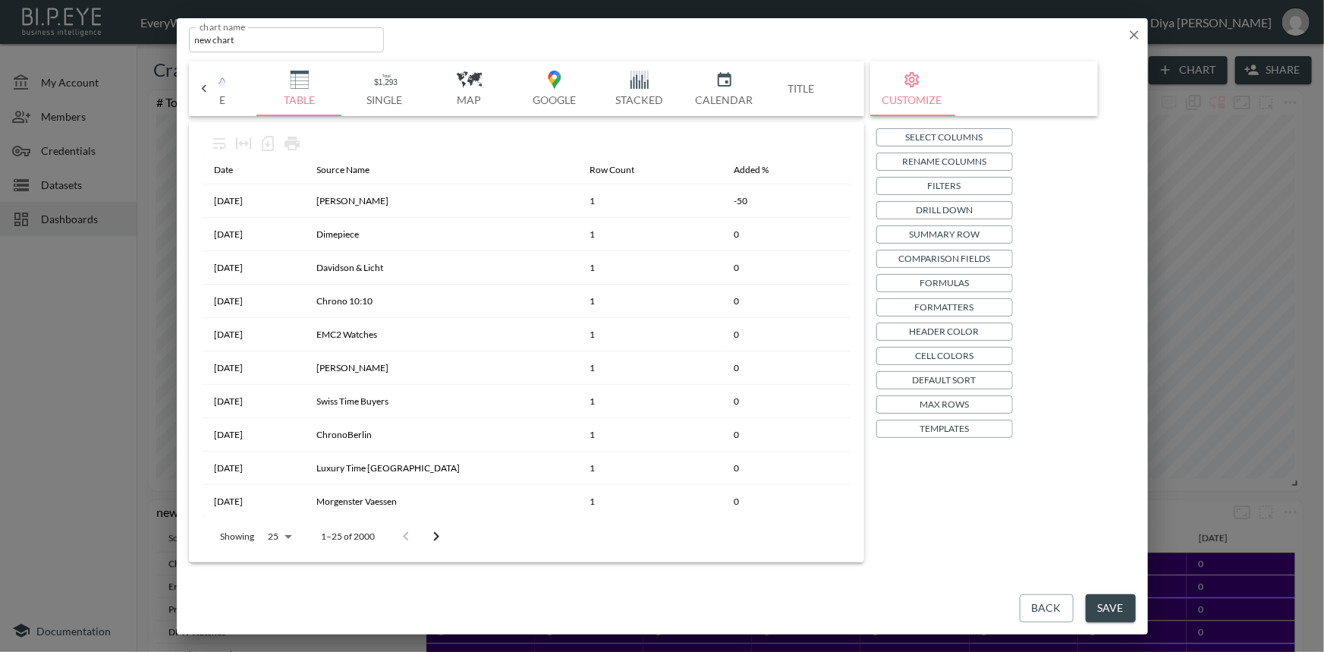
click at [939, 428] on p "Templates" at bounding box center [943, 428] width 49 height 16
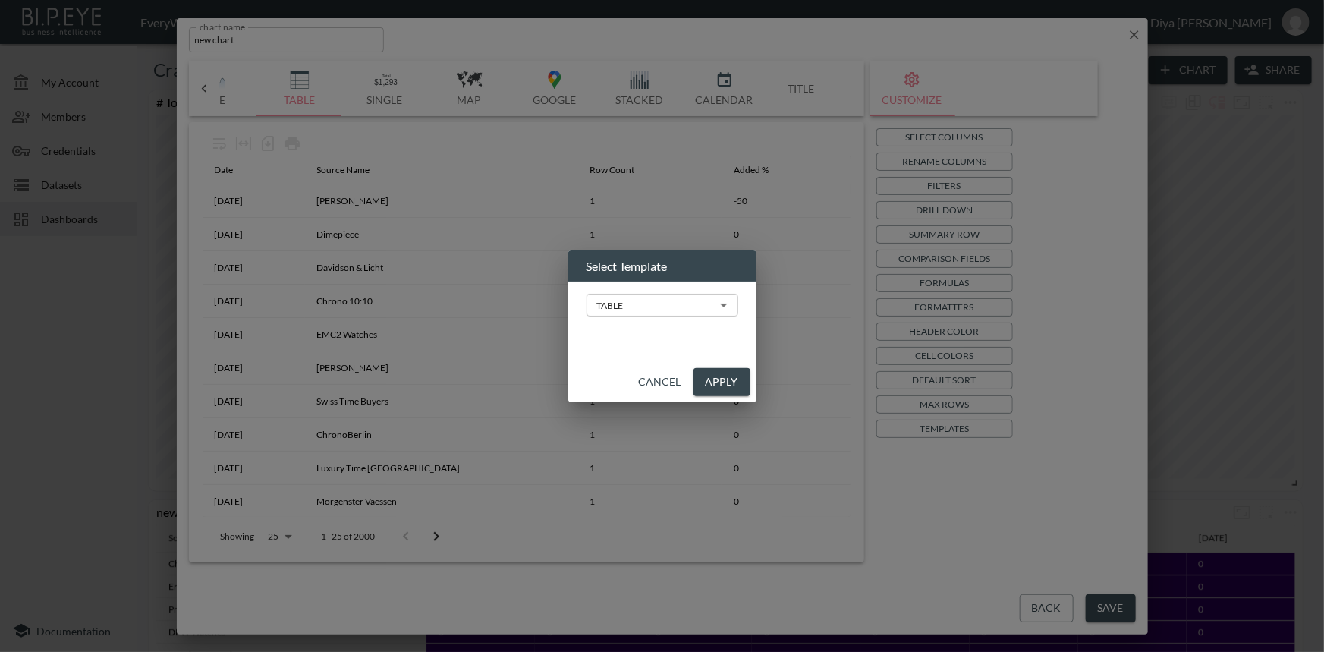
click at [675, 303] on body "BI.P.EYE, Interactive Analytics Dashboards - app EveryWatch / dashboards Diya […" at bounding box center [662, 326] width 1324 height 652
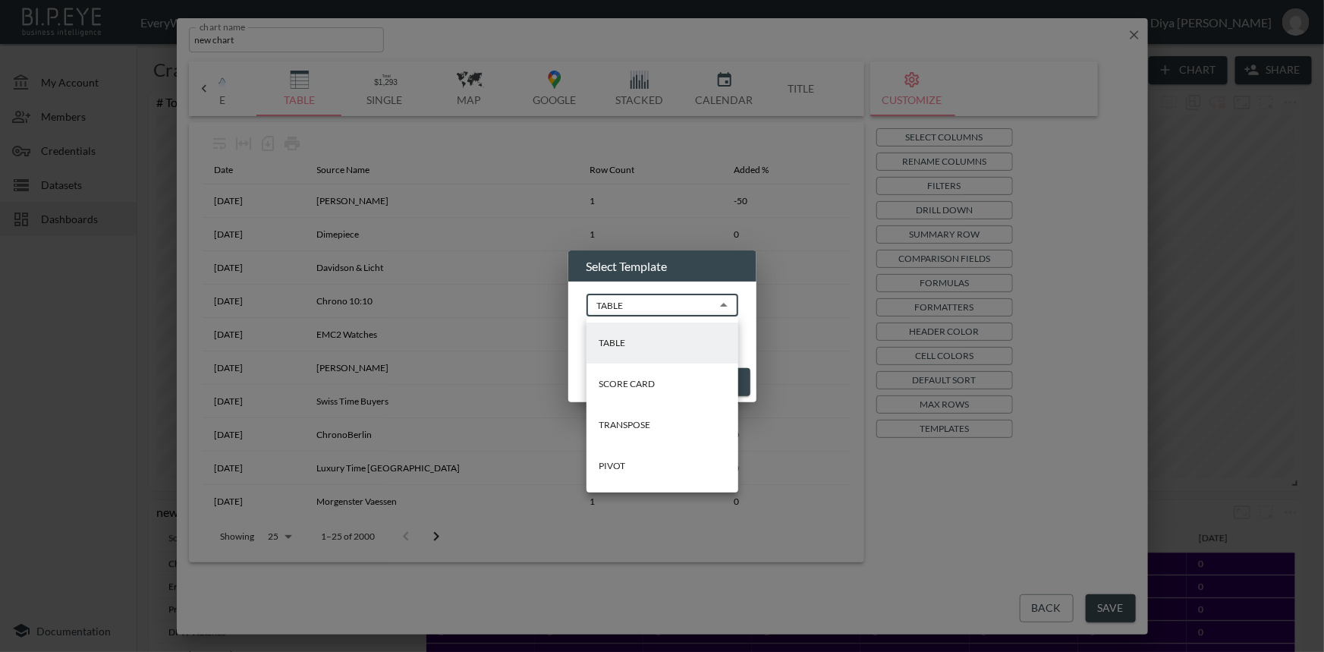
click at [629, 468] on li "PIVOT" at bounding box center [662, 465] width 152 height 41
type input "PIVOT"
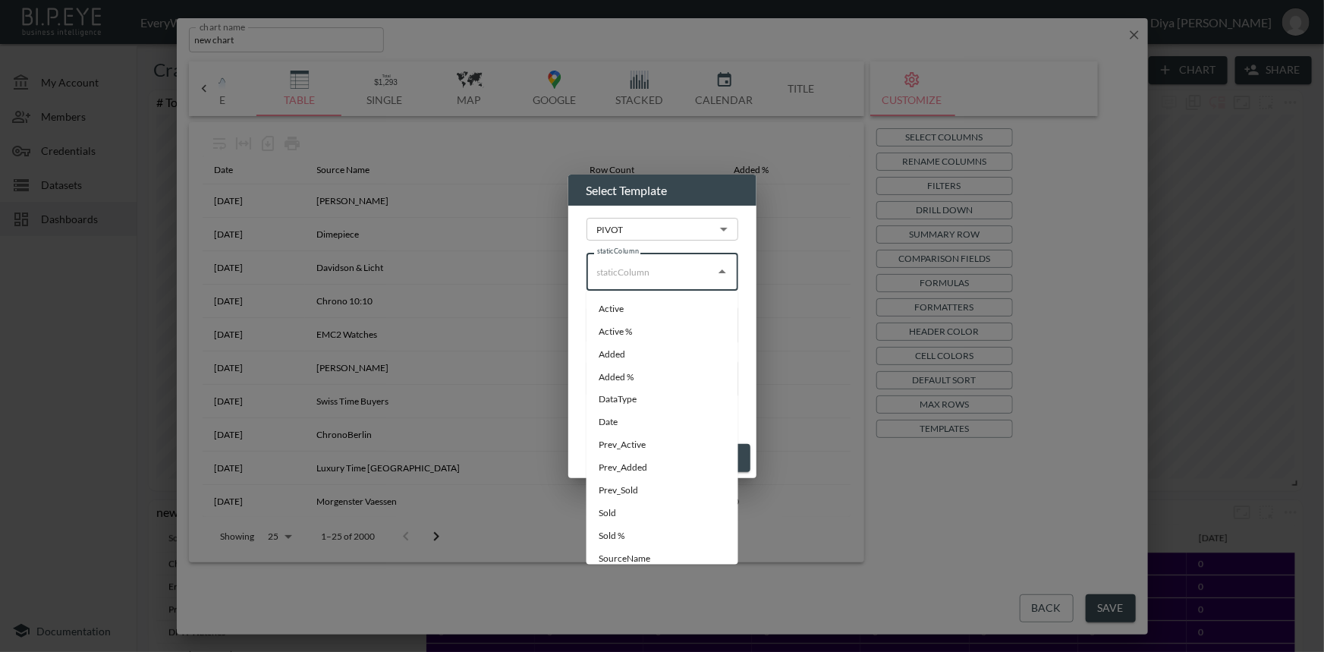
click at [652, 276] on input "staticColumn" at bounding box center [650, 271] width 115 height 24
click at [622, 367] on li "Added %" at bounding box center [662, 377] width 152 height 23
type input "Added %"
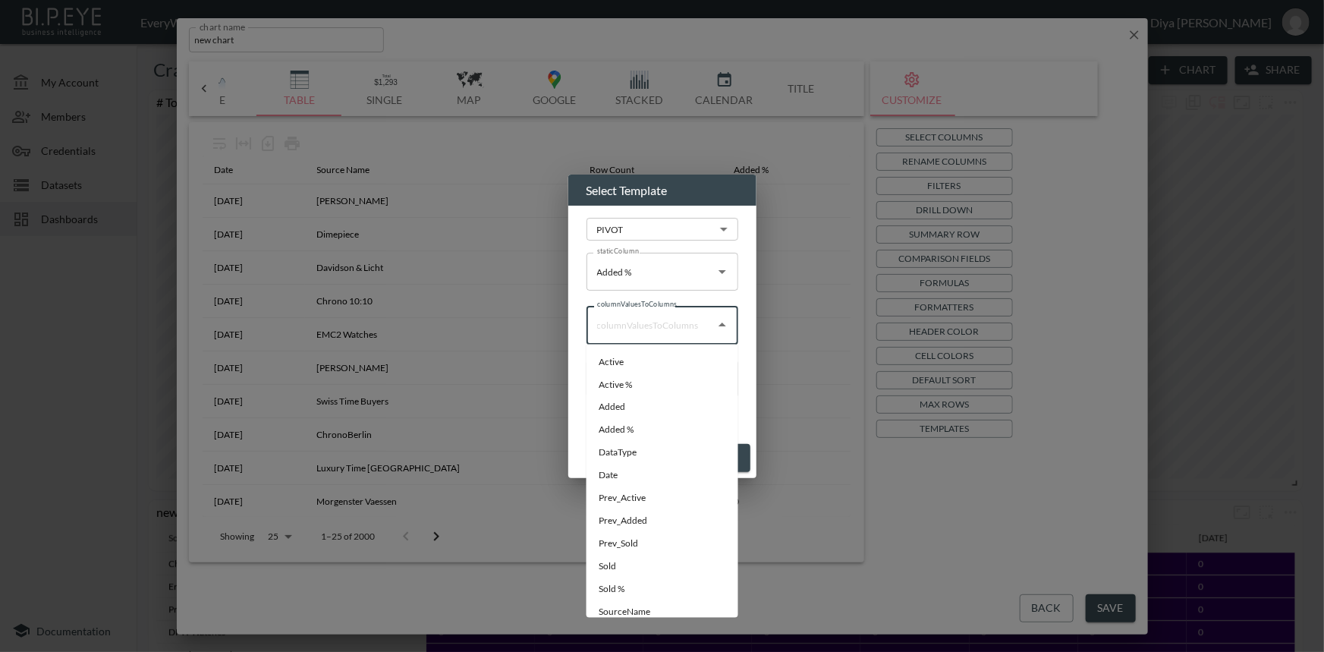
click at [634, 325] on input "columnValuesToColumns" at bounding box center [650, 324] width 115 height 24
click at [630, 472] on li "Date" at bounding box center [662, 475] width 152 height 23
click at [633, 338] on div "Date columnValuesToColumns" at bounding box center [662, 325] width 152 height 38
click at [633, 609] on li "SourceName" at bounding box center [662, 612] width 152 height 23
type input "SourceName"
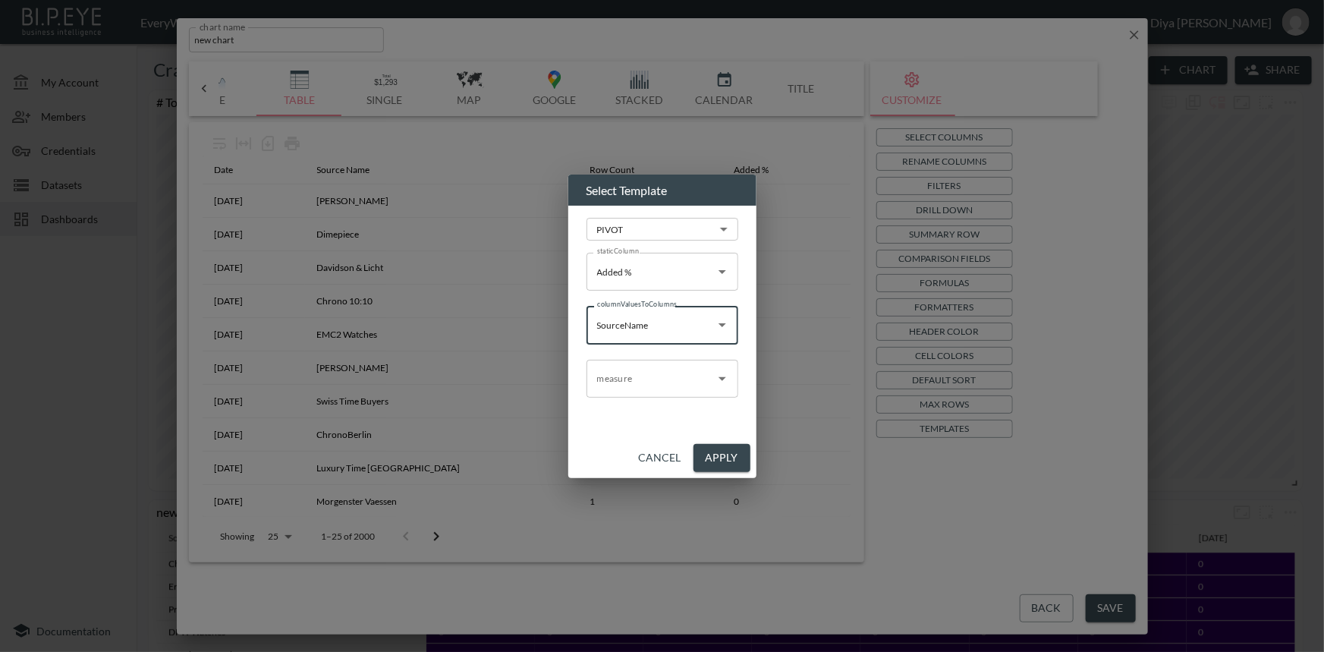
click at [644, 275] on input "Added %" at bounding box center [650, 271] width 115 height 24
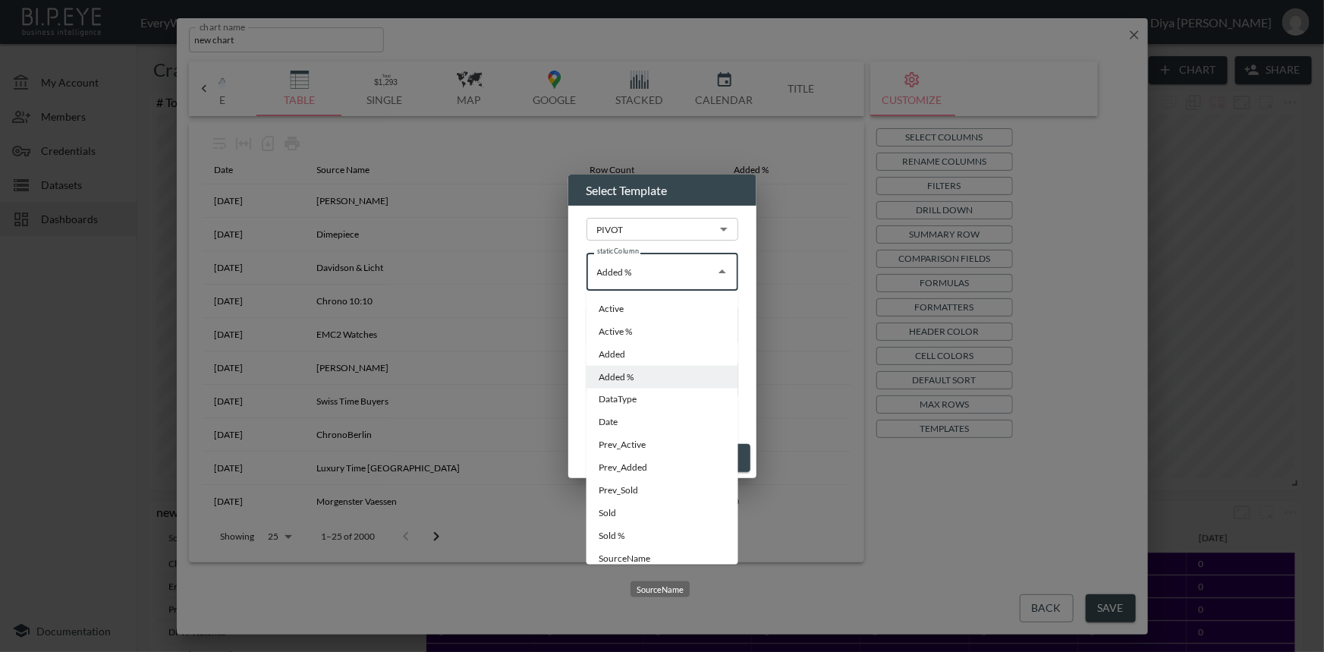
click at [641, 555] on li "SourceName" at bounding box center [662, 559] width 152 height 23
type input "SourceName"
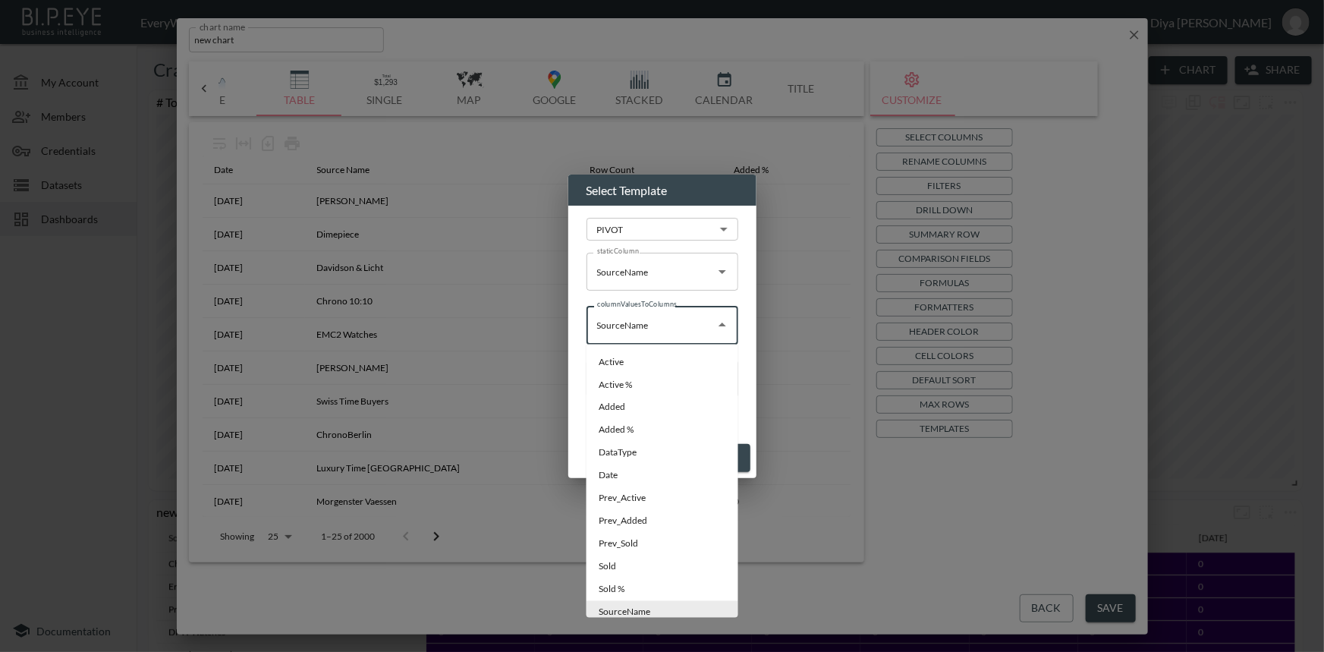
click at [637, 322] on input "SourceName" at bounding box center [650, 324] width 115 height 24
click at [626, 463] on li "Date" at bounding box center [662, 469] width 152 height 23
type input "Date"
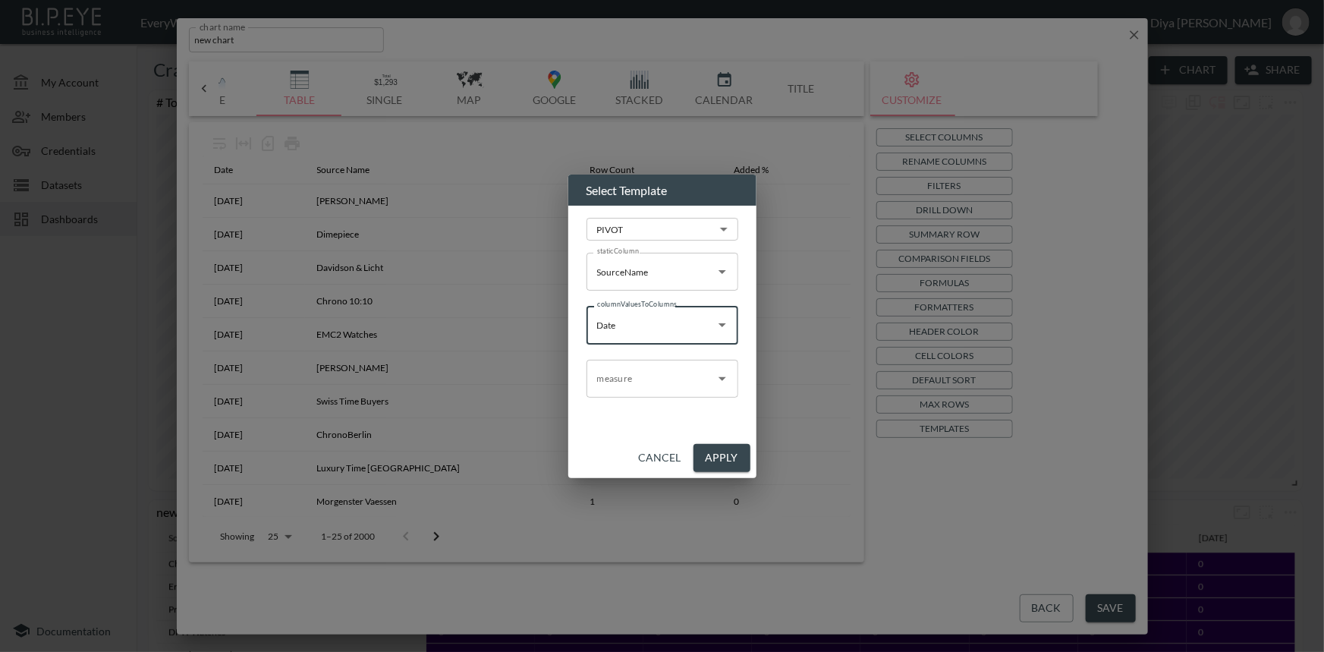
click at [631, 374] on input "measure" at bounding box center [650, 378] width 115 height 24
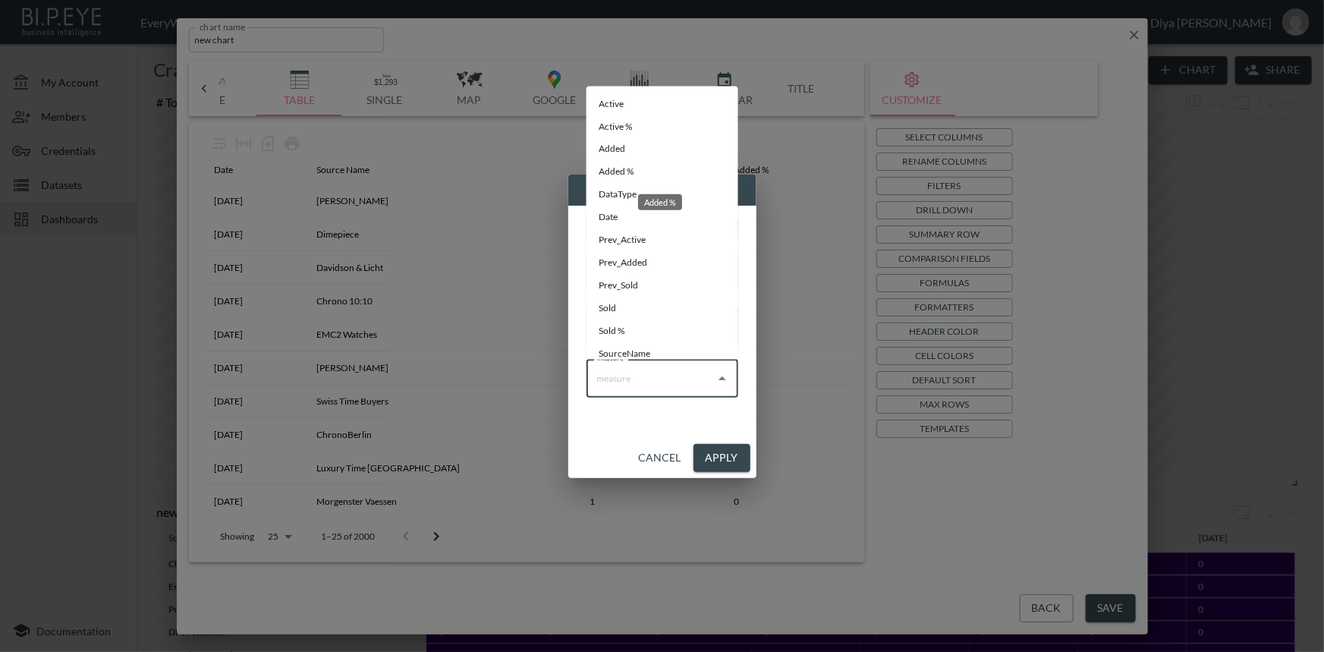
click at [633, 163] on li "Added %" at bounding box center [662, 172] width 152 height 23
type input "Added %"
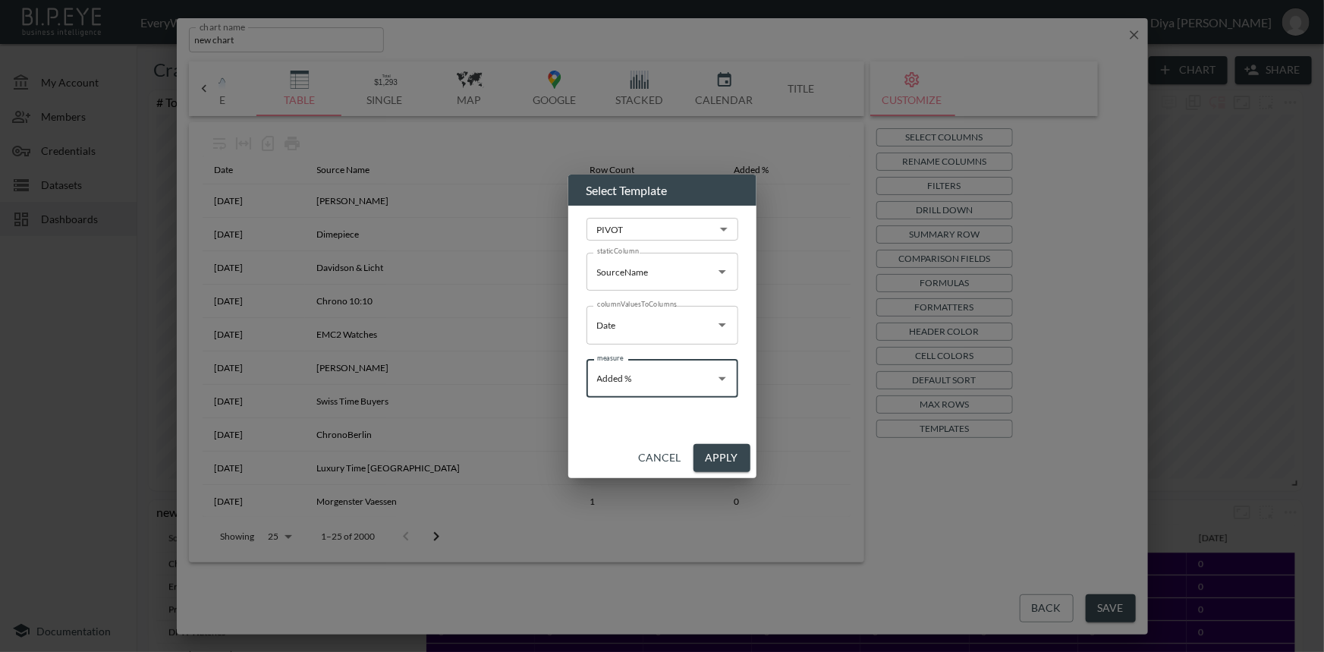
click at [730, 466] on button "Apply" at bounding box center [721, 458] width 57 height 28
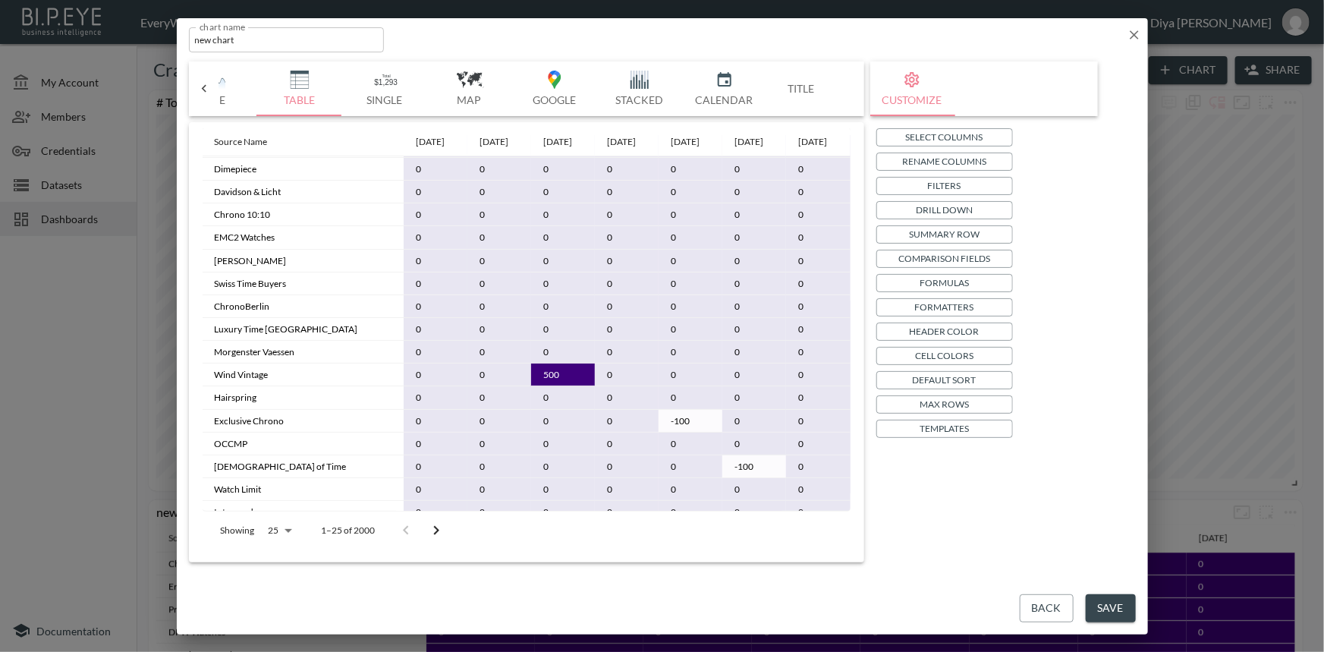
scroll to position [0, 0]
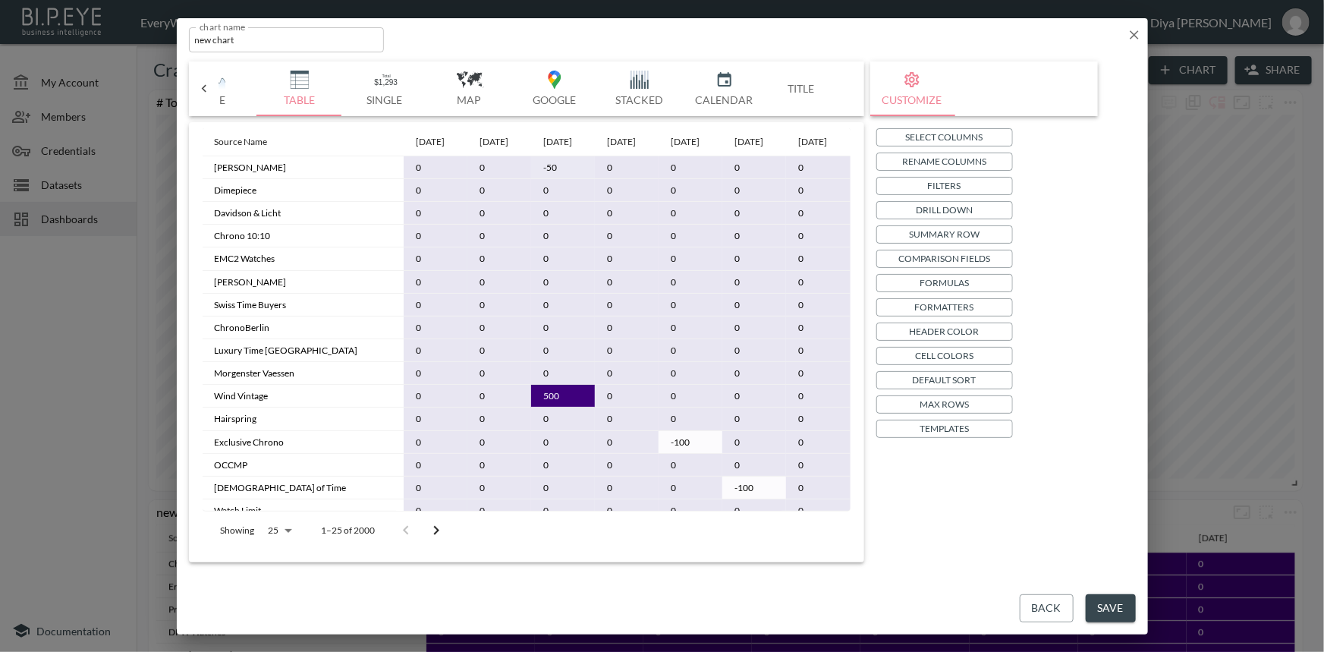
click at [1103, 601] on button "Save" at bounding box center [1110, 608] width 50 height 28
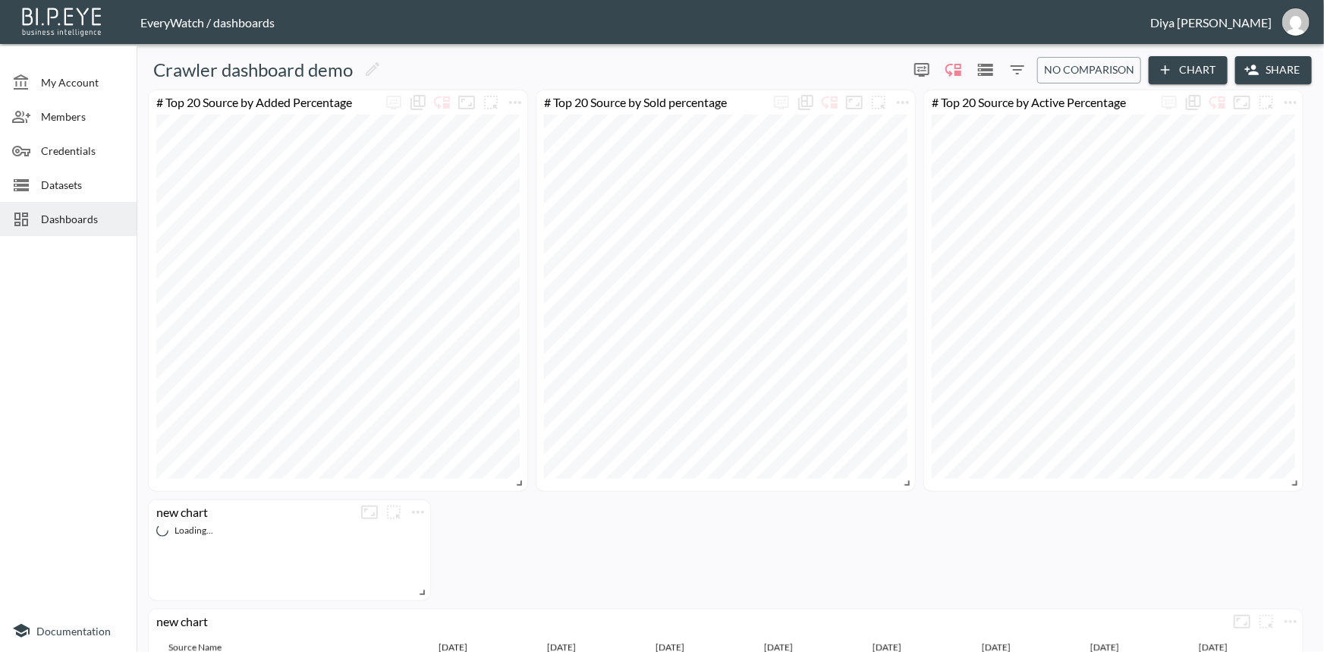
scroll to position [137, 0]
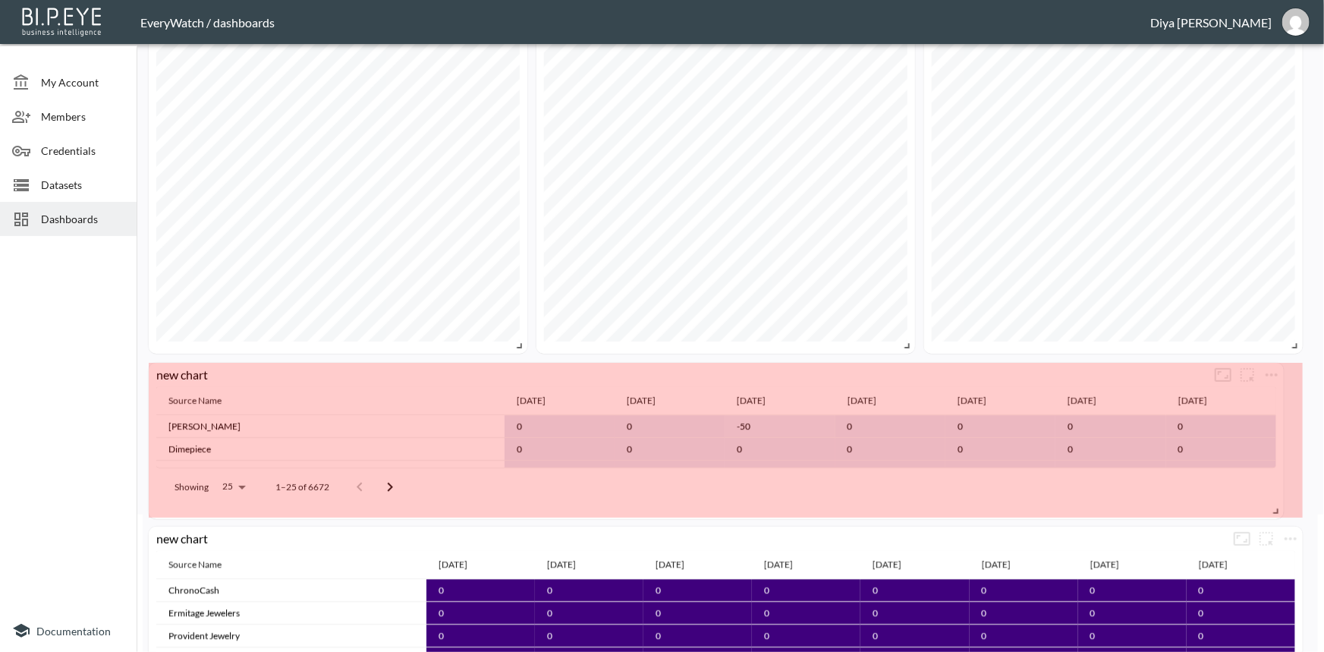
drag, startPoint x: 422, startPoint y: 454, endPoint x: 1279, endPoint y: 510, distance: 858.2
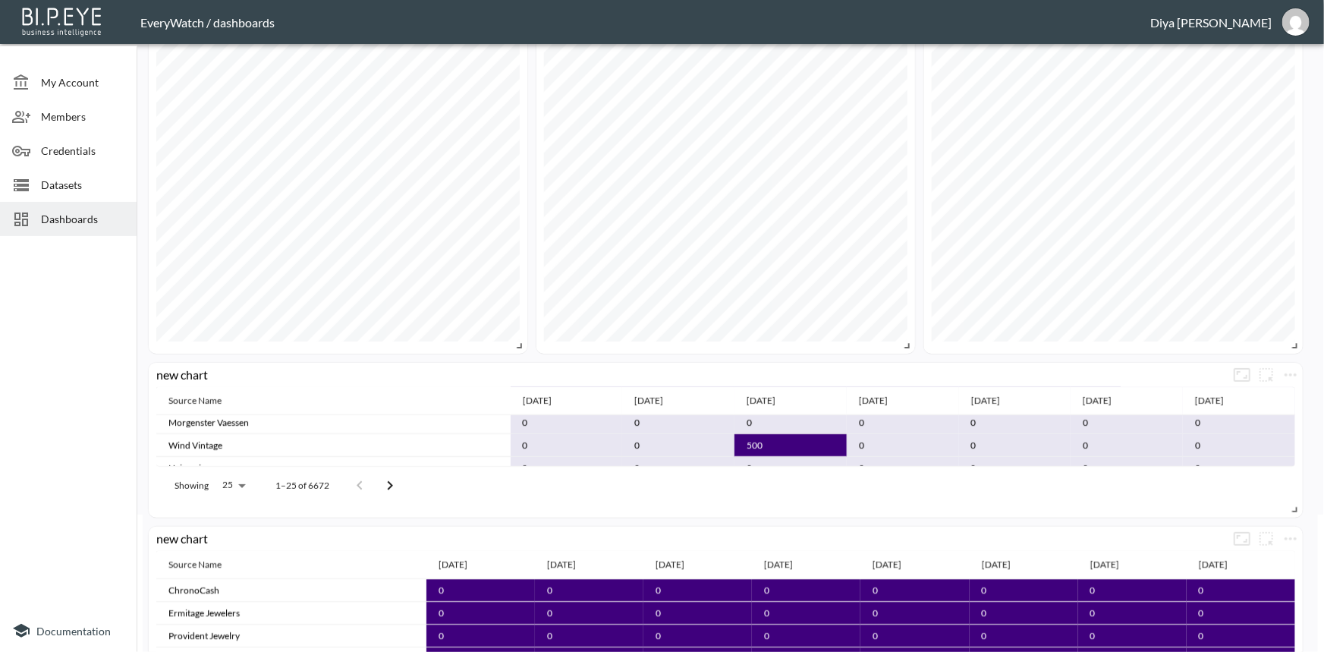
scroll to position [36, 0]
click at [1292, 371] on icon "more" at bounding box center [1290, 375] width 18 height 18
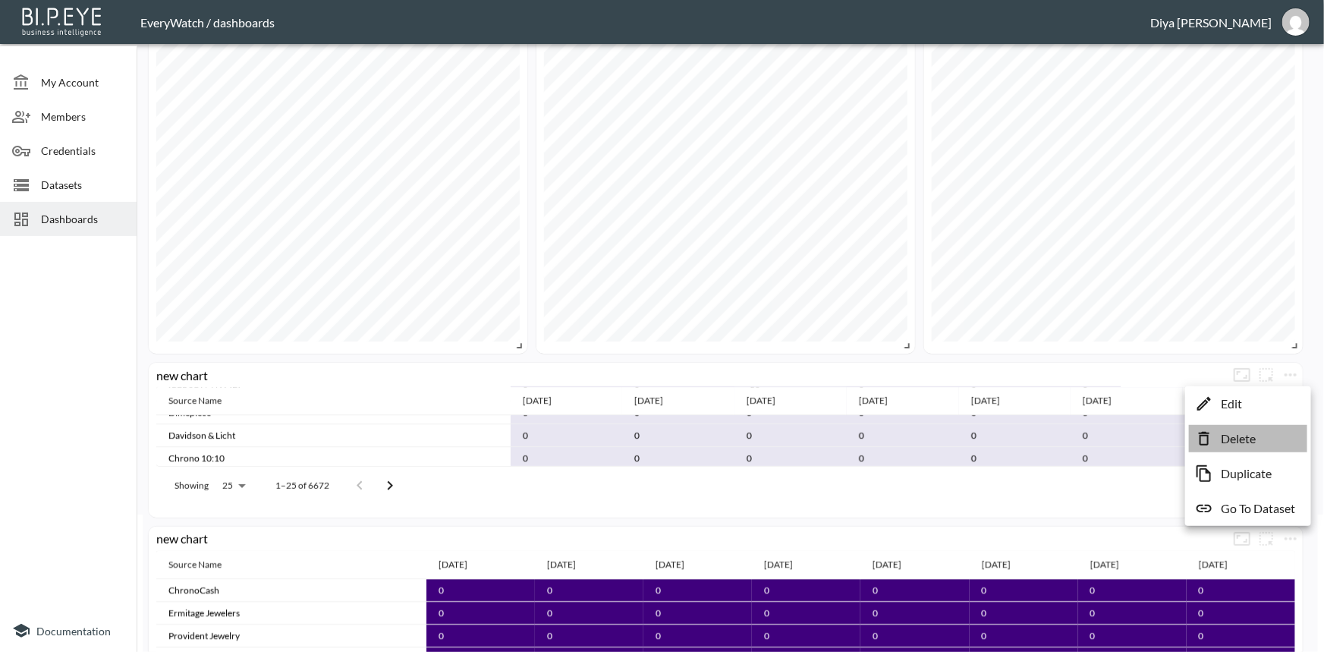
click at [1223, 433] on p "Delete" at bounding box center [1237, 438] width 35 height 18
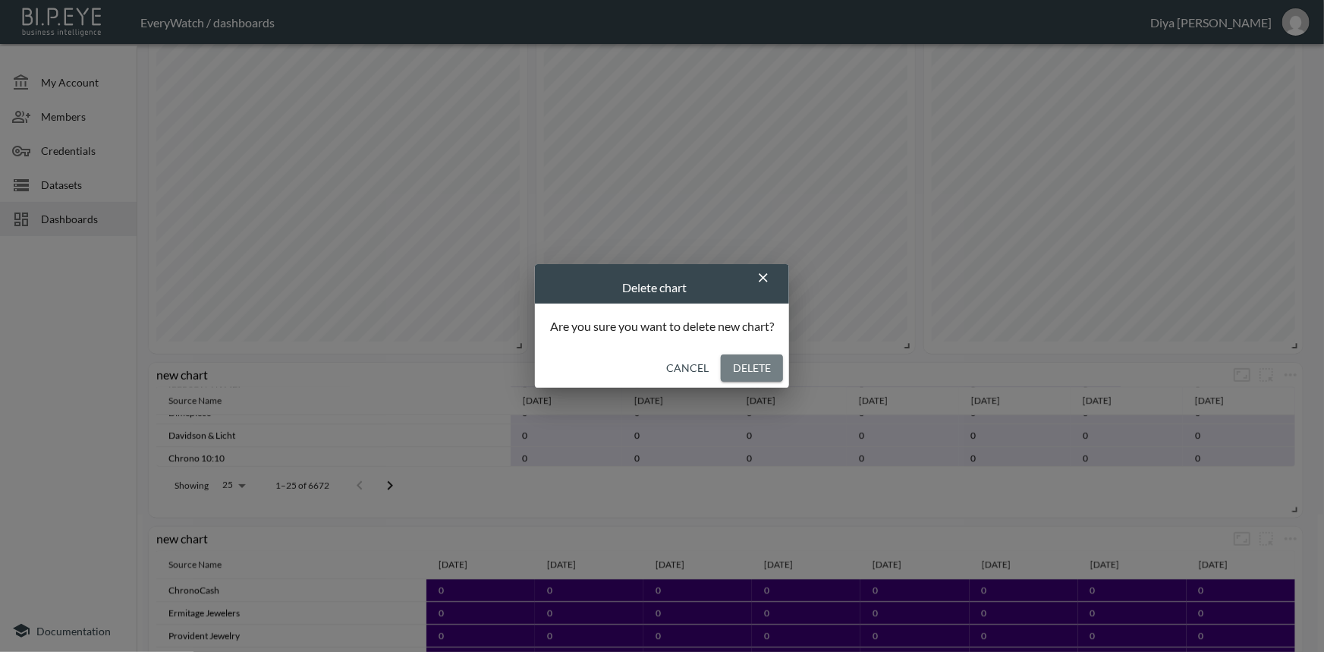
click at [746, 378] on button "Delete" at bounding box center [752, 368] width 62 height 28
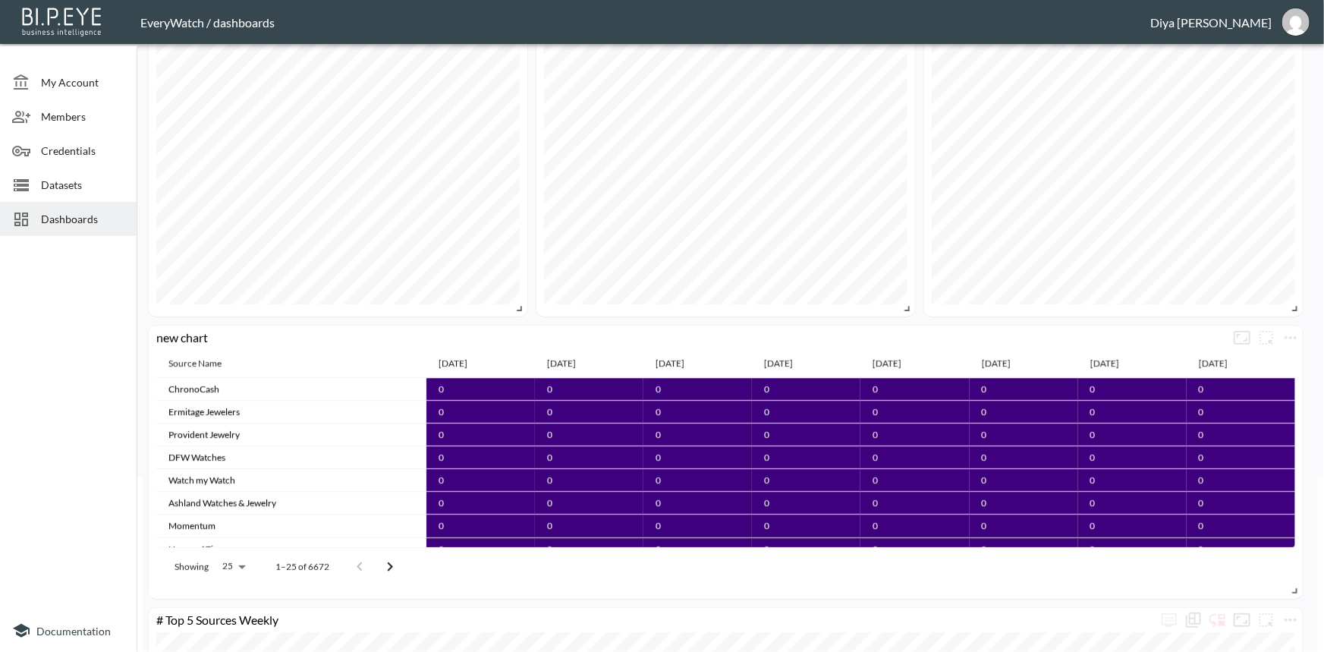
scroll to position [275, 0]
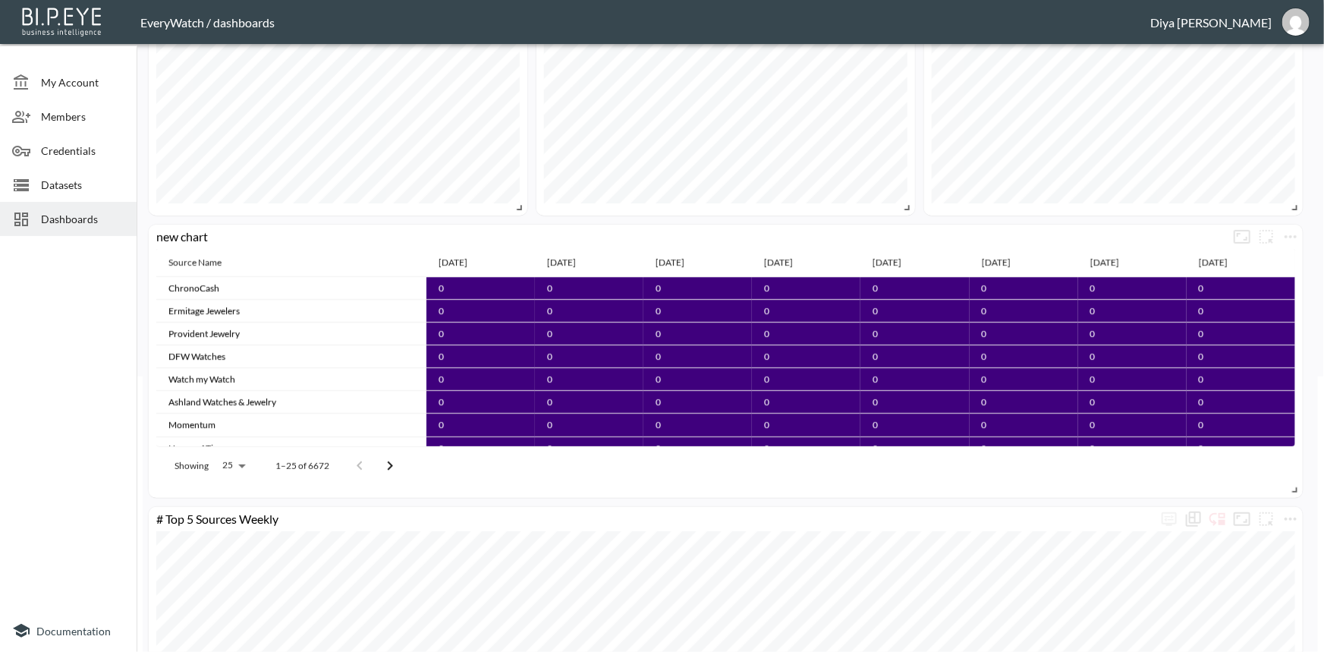
click at [895, 371] on td "0" at bounding box center [914, 379] width 108 height 23
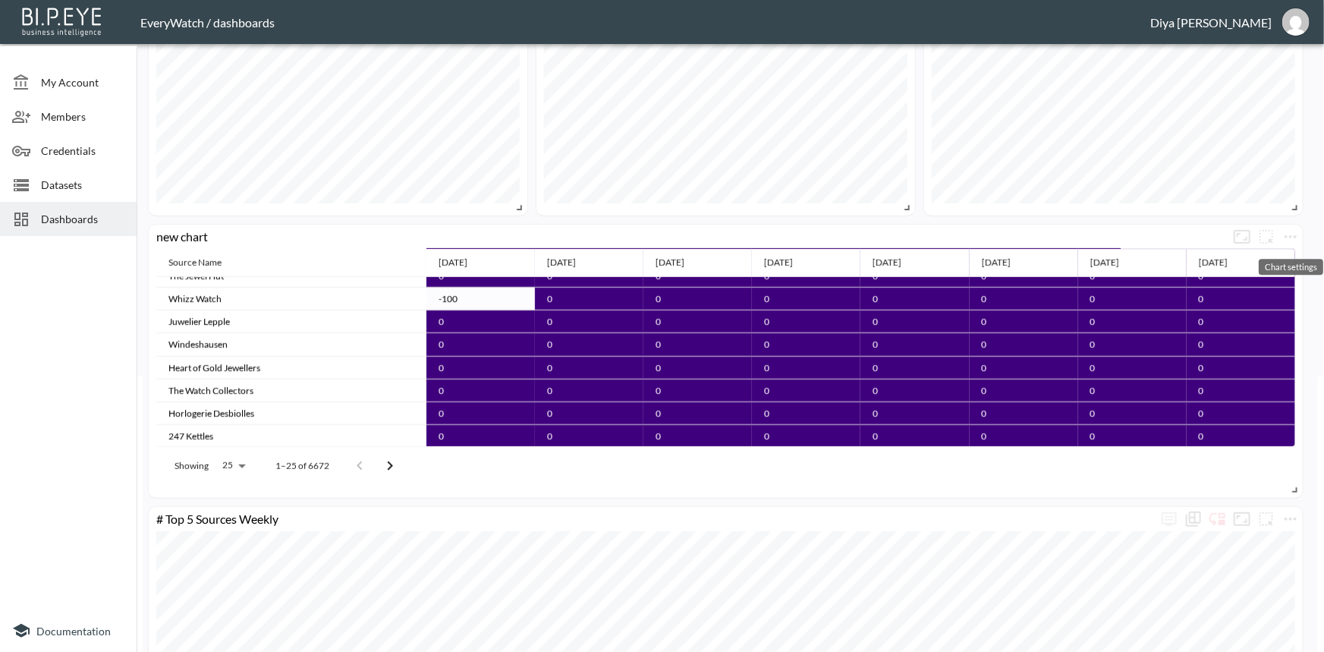
click at [1292, 231] on icon "more" at bounding box center [1290, 237] width 18 height 18
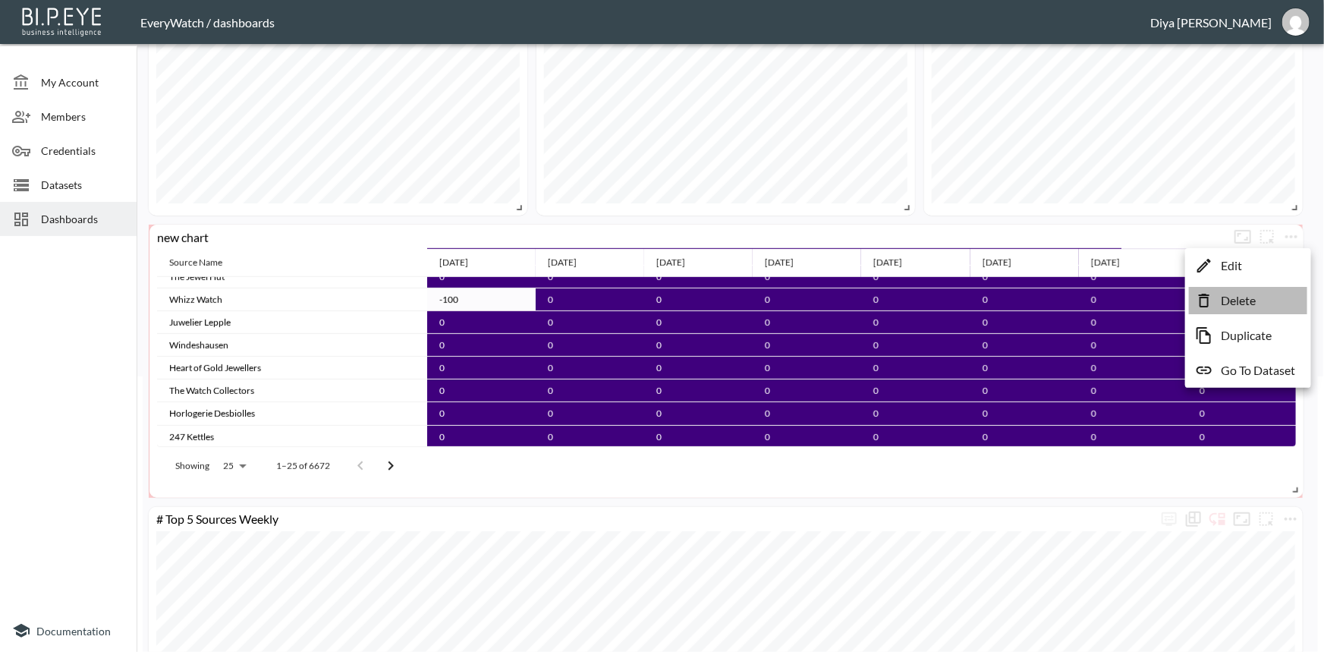
click at [1239, 300] on p "Delete" at bounding box center [1237, 300] width 35 height 18
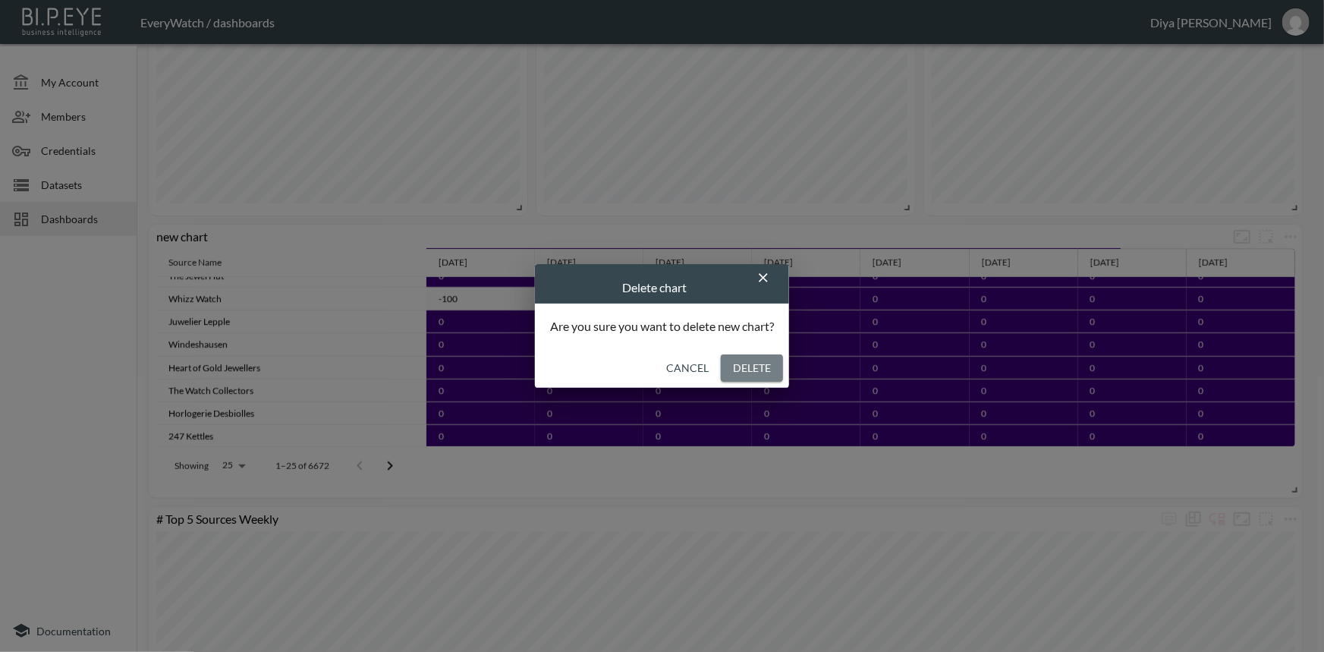
click at [774, 374] on button "Delete" at bounding box center [752, 368] width 62 height 28
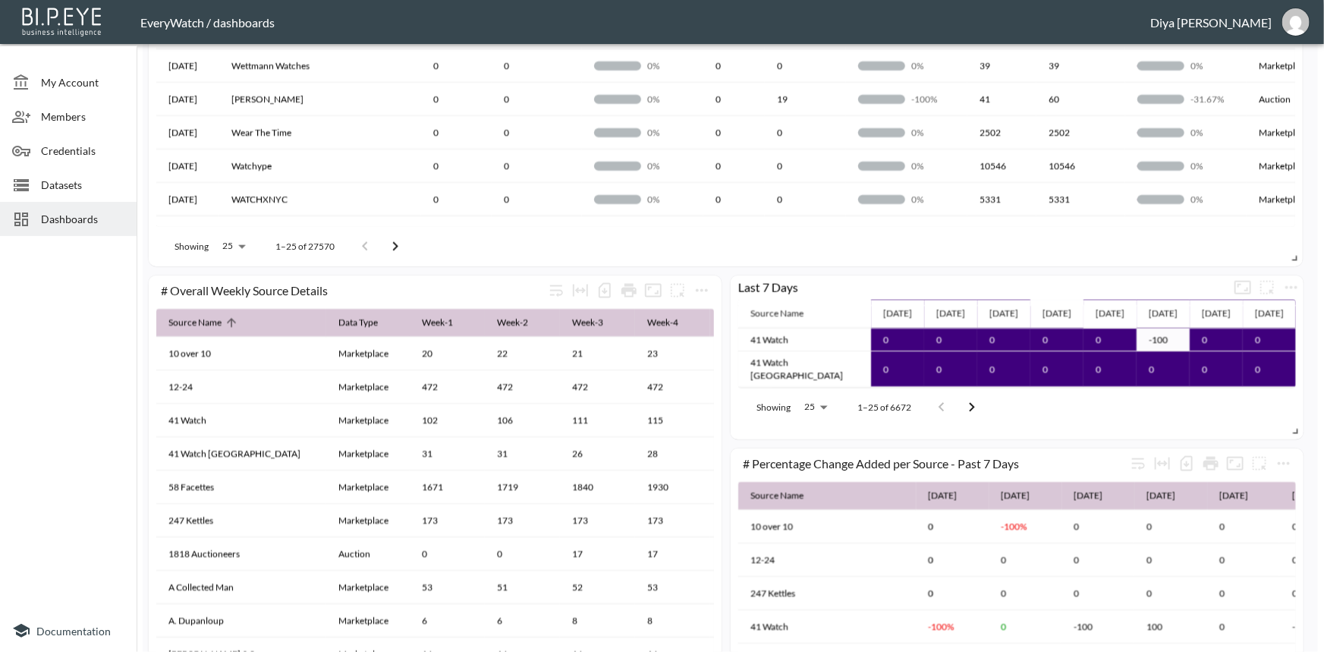
scroll to position [1034, 0]
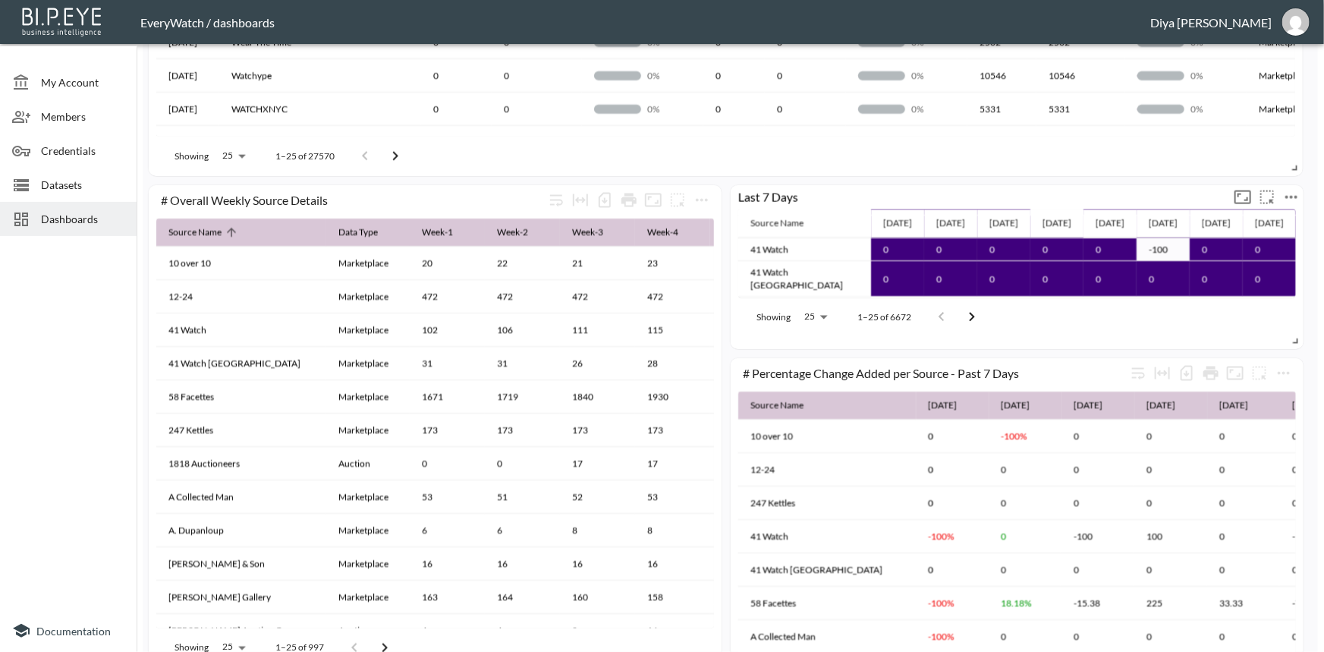
click at [1291, 199] on icon "more" at bounding box center [1291, 197] width 18 height 18
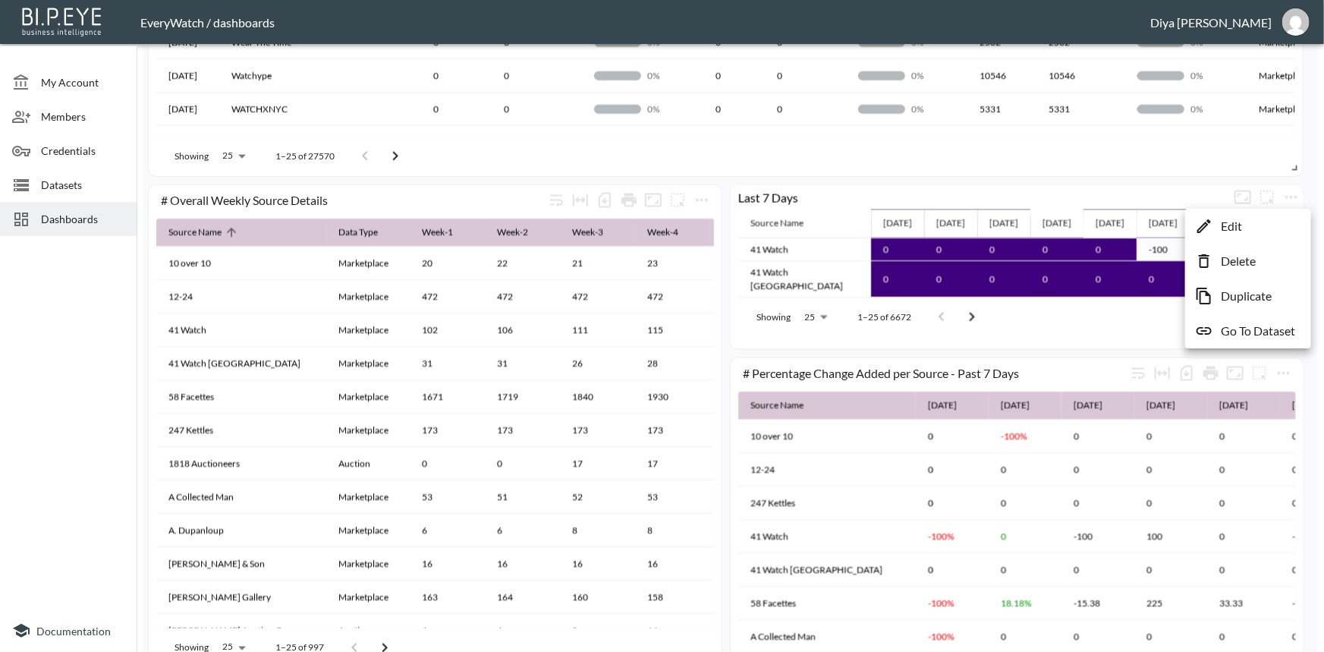
click at [1264, 269] on li "Delete" at bounding box center [1248, 260] width 118 height 27
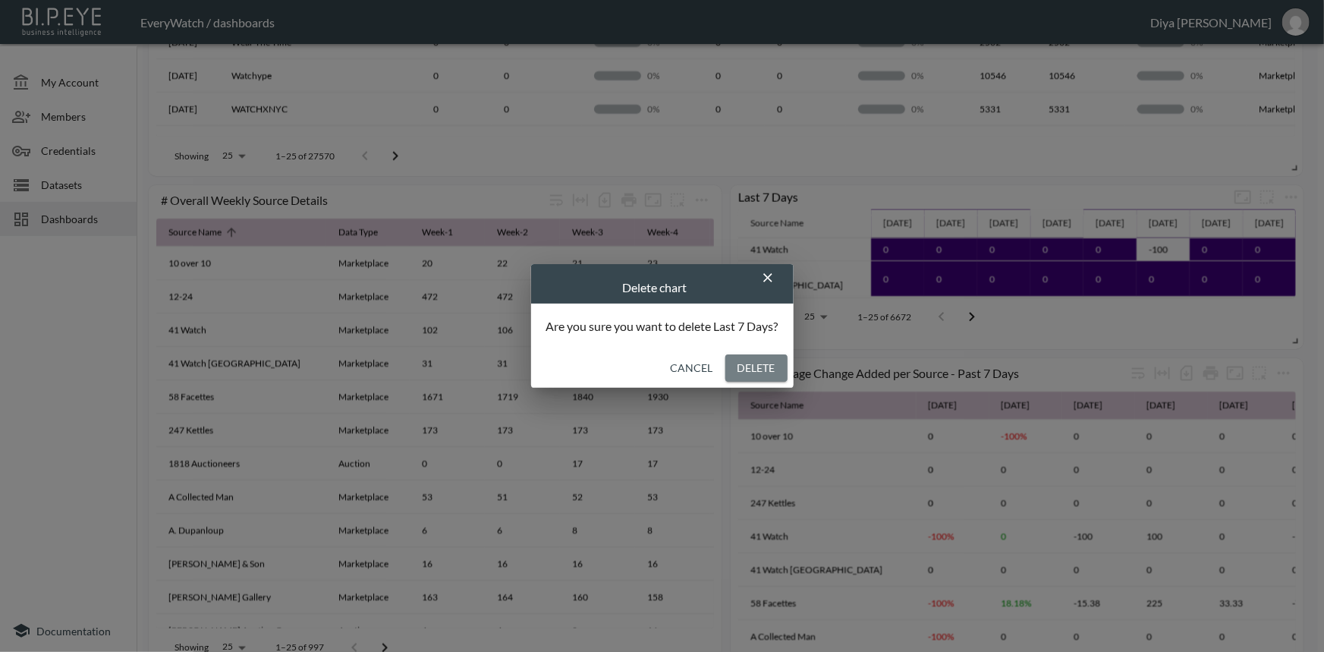
click at [773, 370] on button "Delete" at bounding box center [756, 368] width 62 height 28
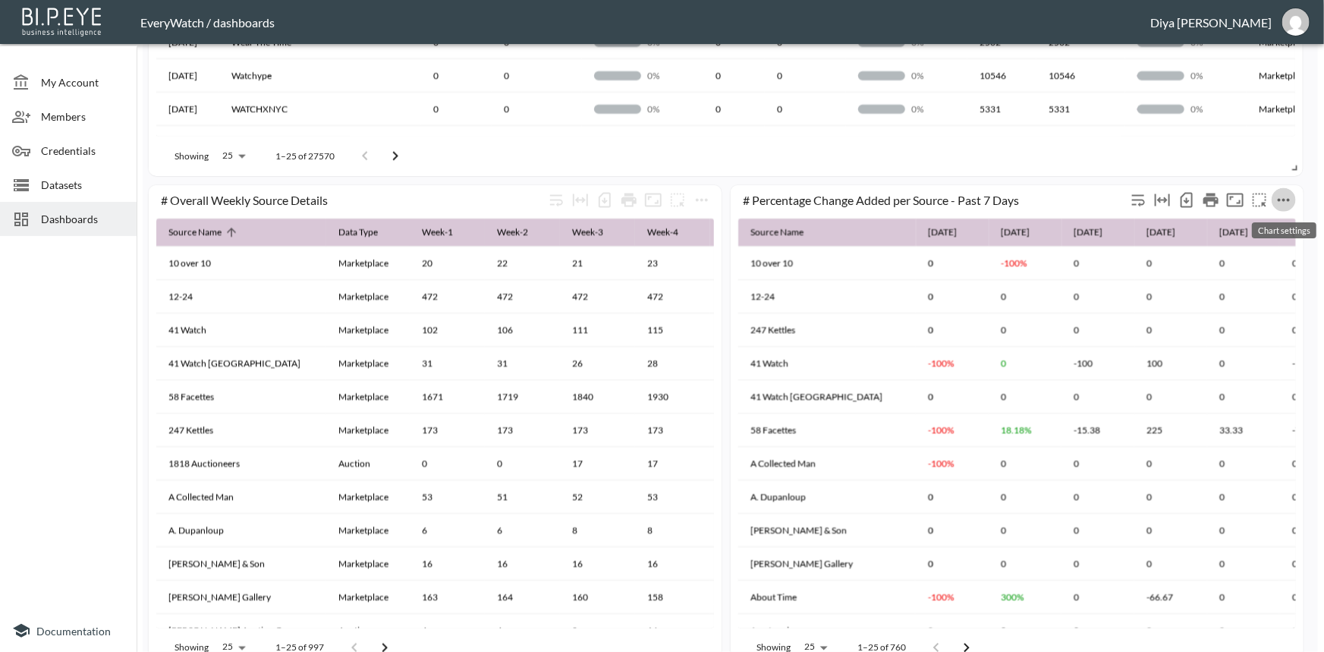
click at [1277, 196] on icon "more" at bounding box center [1283, 200] width 18 height 18
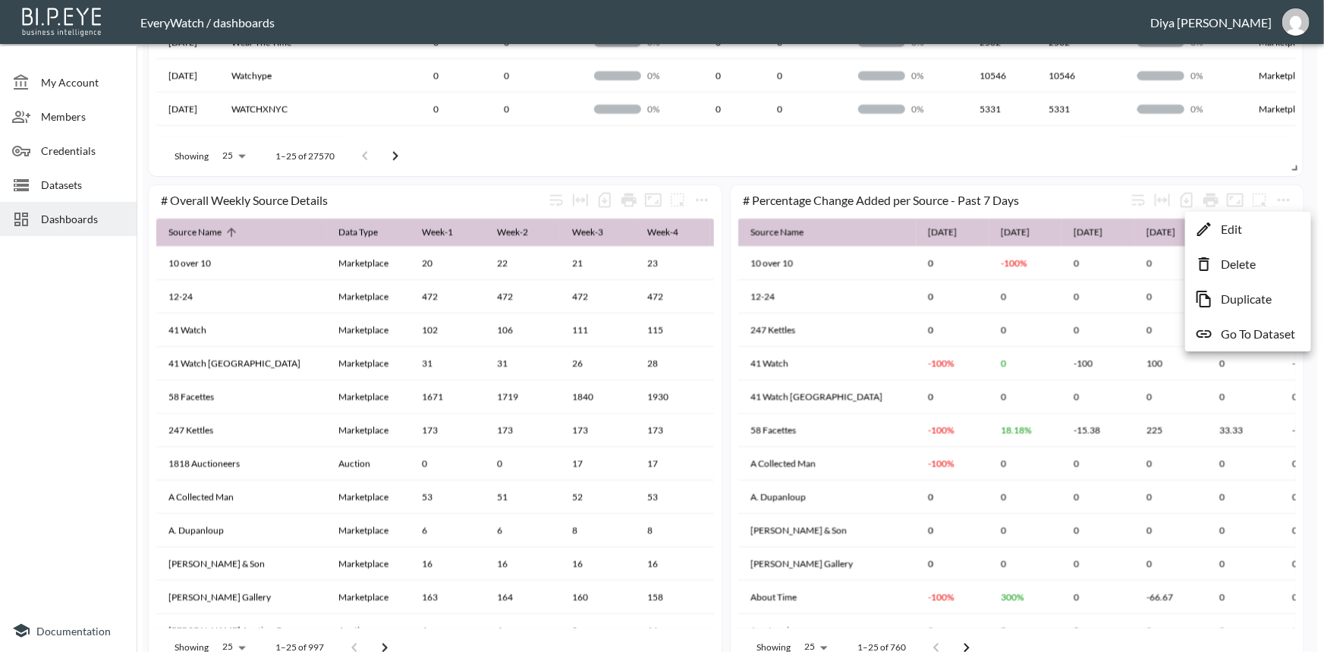
click at [1216, 230] on li "Edit" at bounding box center [1248, 228] width 118 height 27
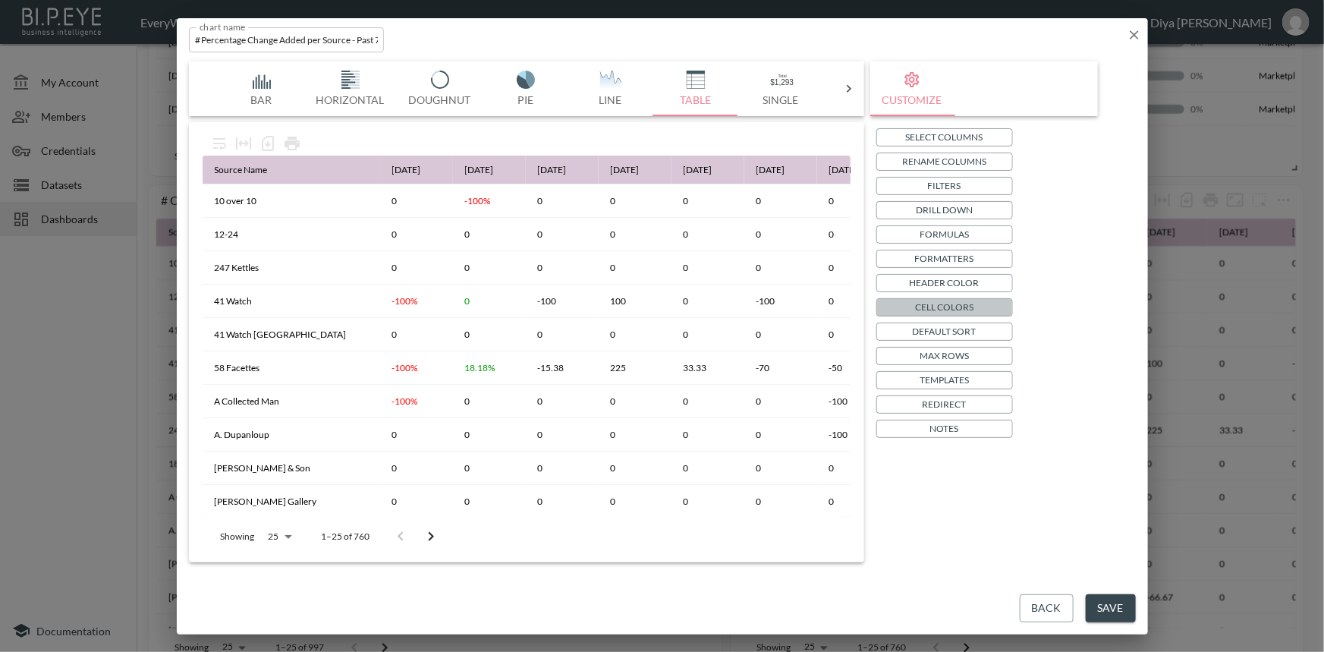
click at [952, 309] on p "Cell Colors" at bounding box center [944, 307] width 58 height 16
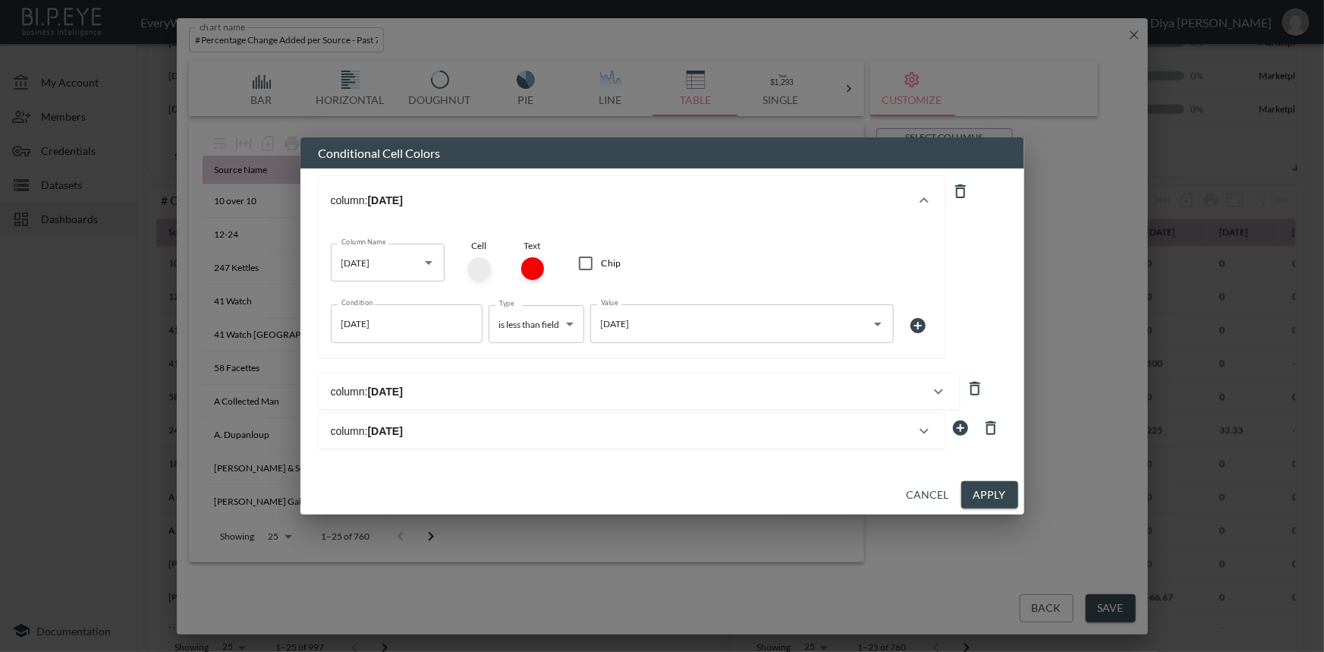
click at [918, 489] on button "Cancel" at bounding box center [927, 495] width 55 height 28
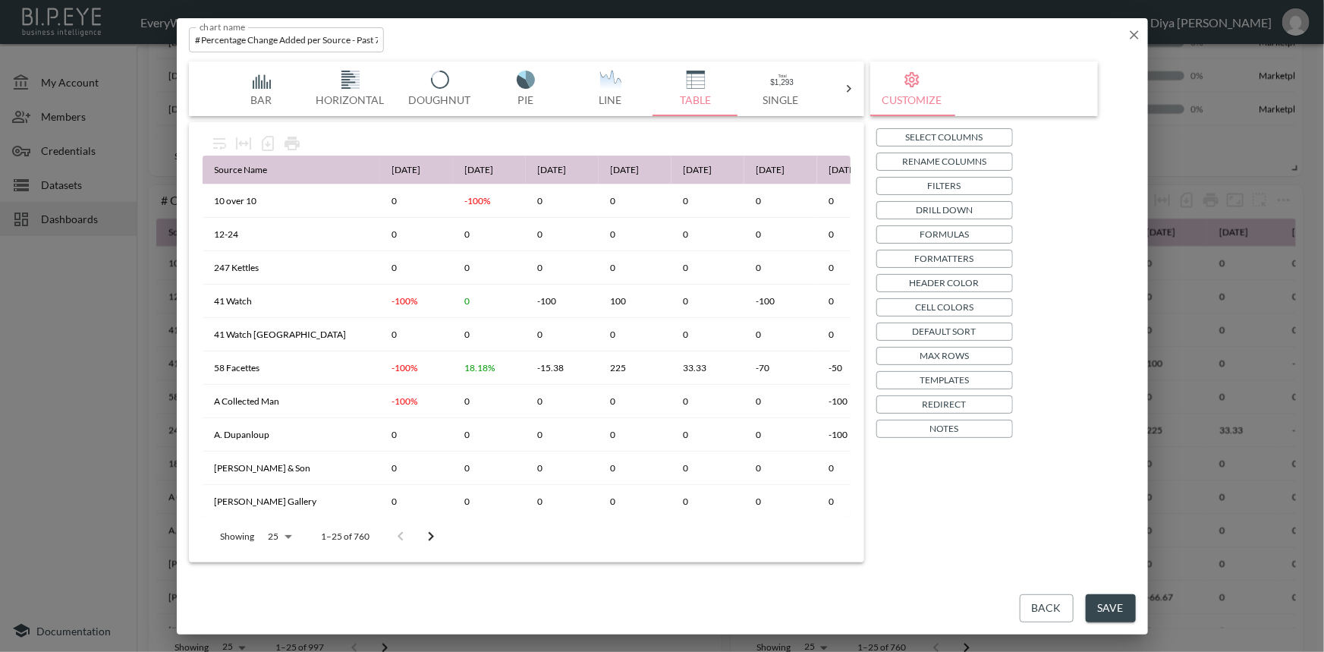
click at [947, 283] on p "Header Color" at bounding box center [944, 283] width 70 height 16
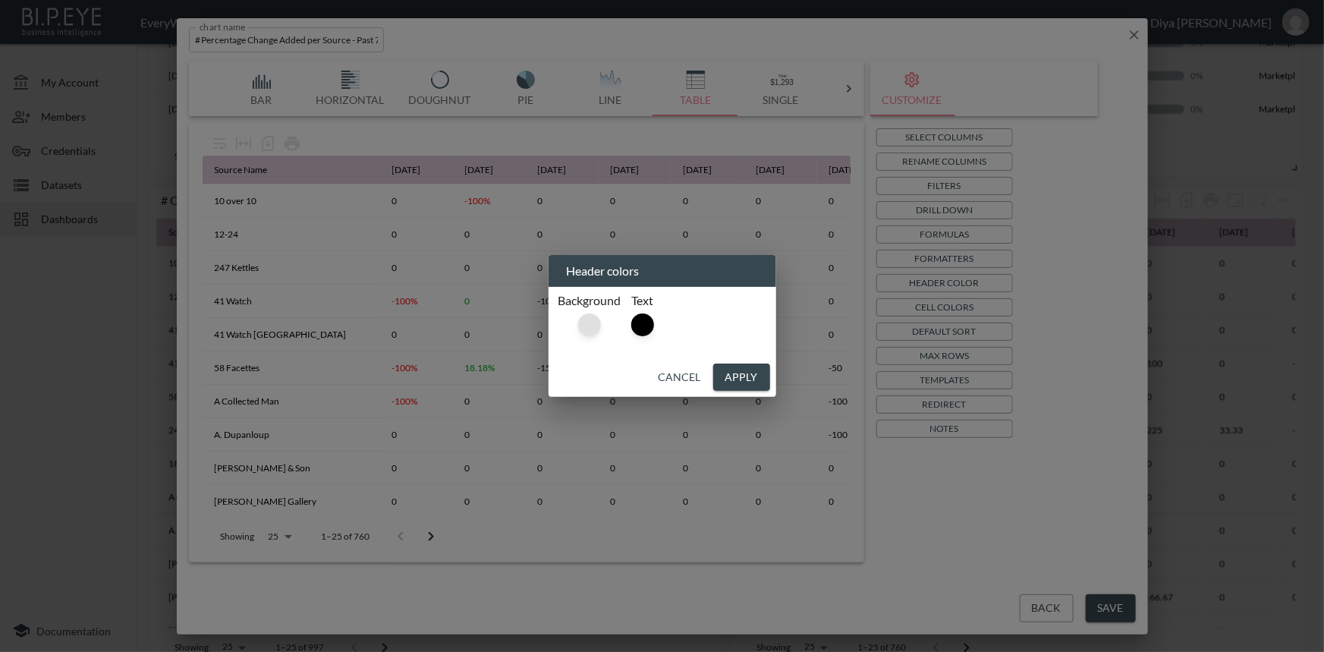
click at [581, 327] on div at bounding box center [589, 324] width 23 height 23
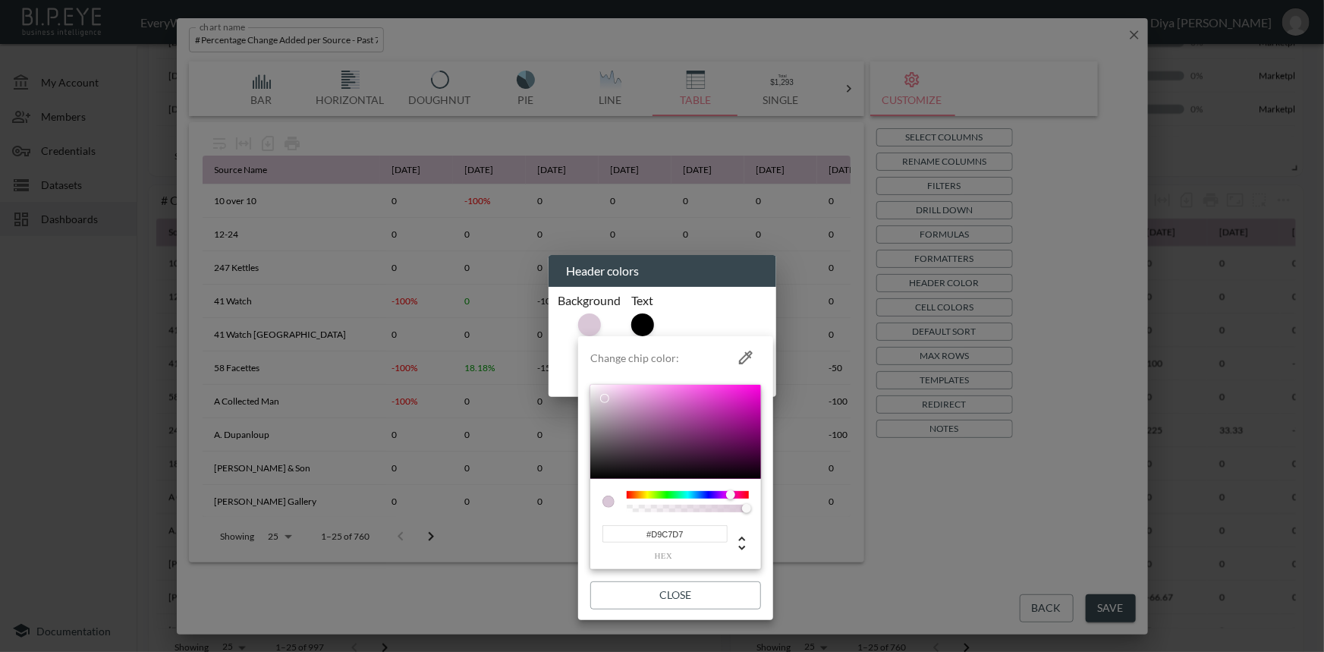
drag, startPoint x: 693, startPoint y: 529, endPoint x: 642, endPoint y: 530, distance: 50.8
click at [642, 530] on input "#D9C7D7" at bounding box center [664, 533] width 125 height 17
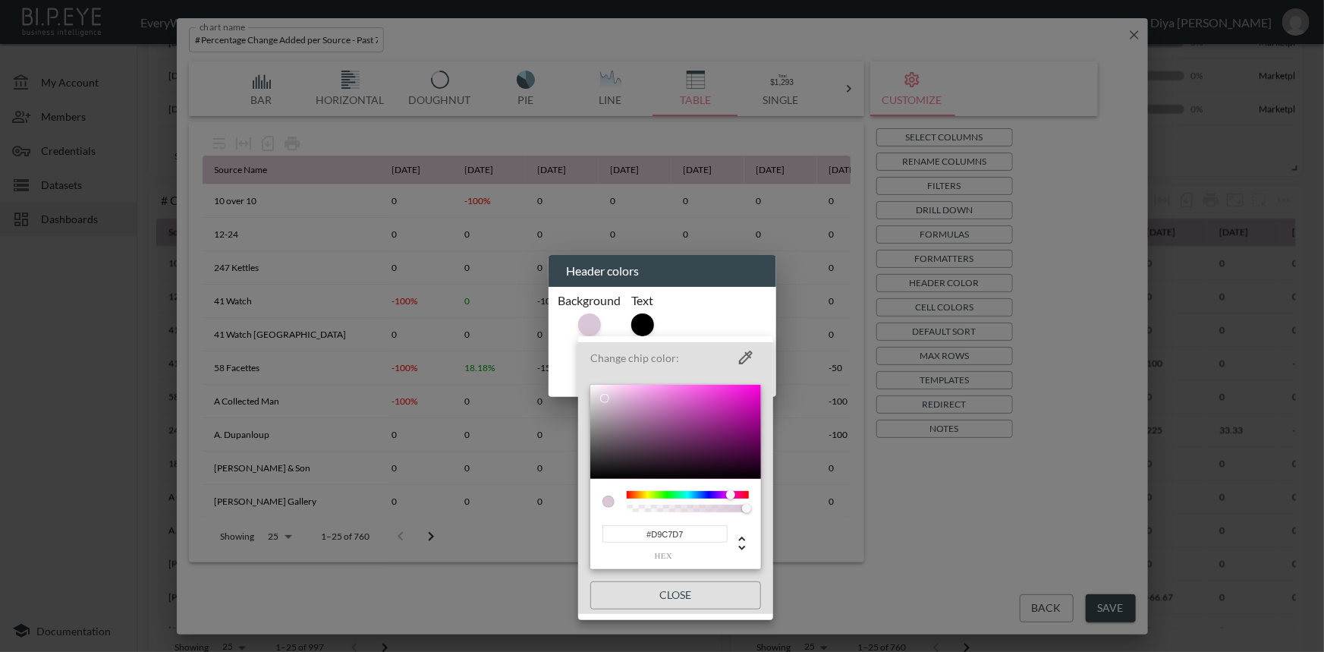
click at [934, 553] on div at bounding box center [662, 326] width 1324 height 652
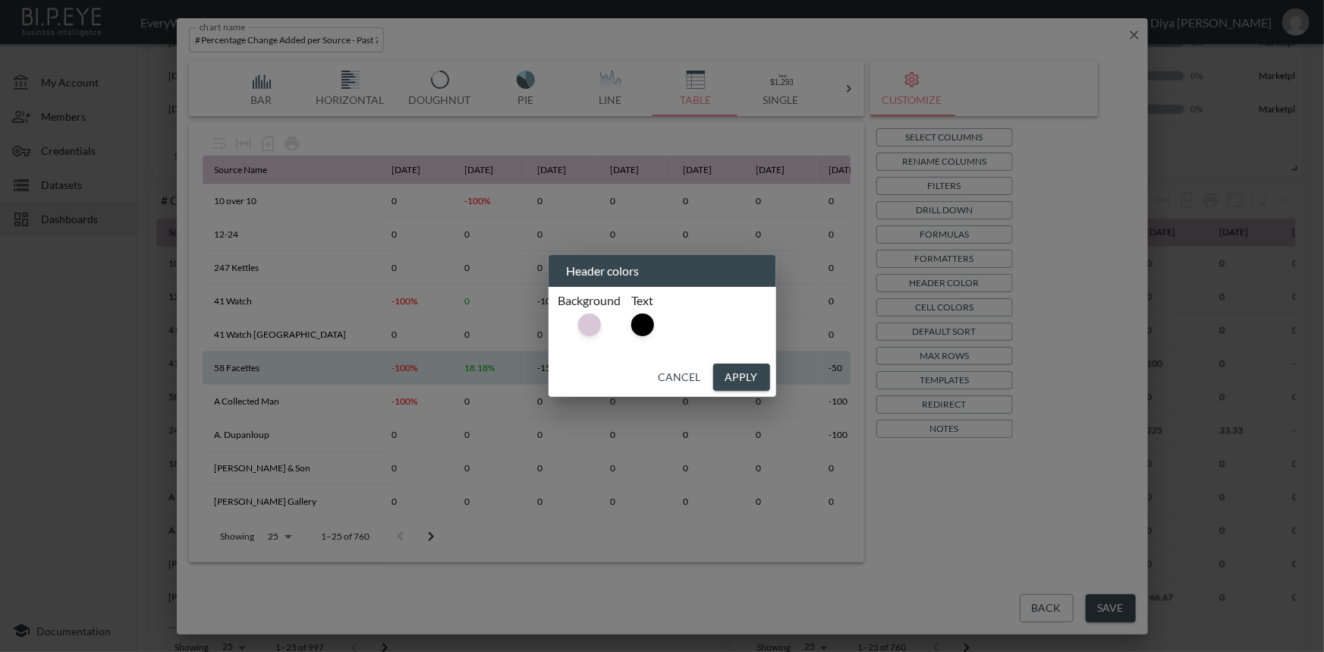
click at [671, 367] on button "Cancel" at bounding box center [679, 377] width 55 height 28
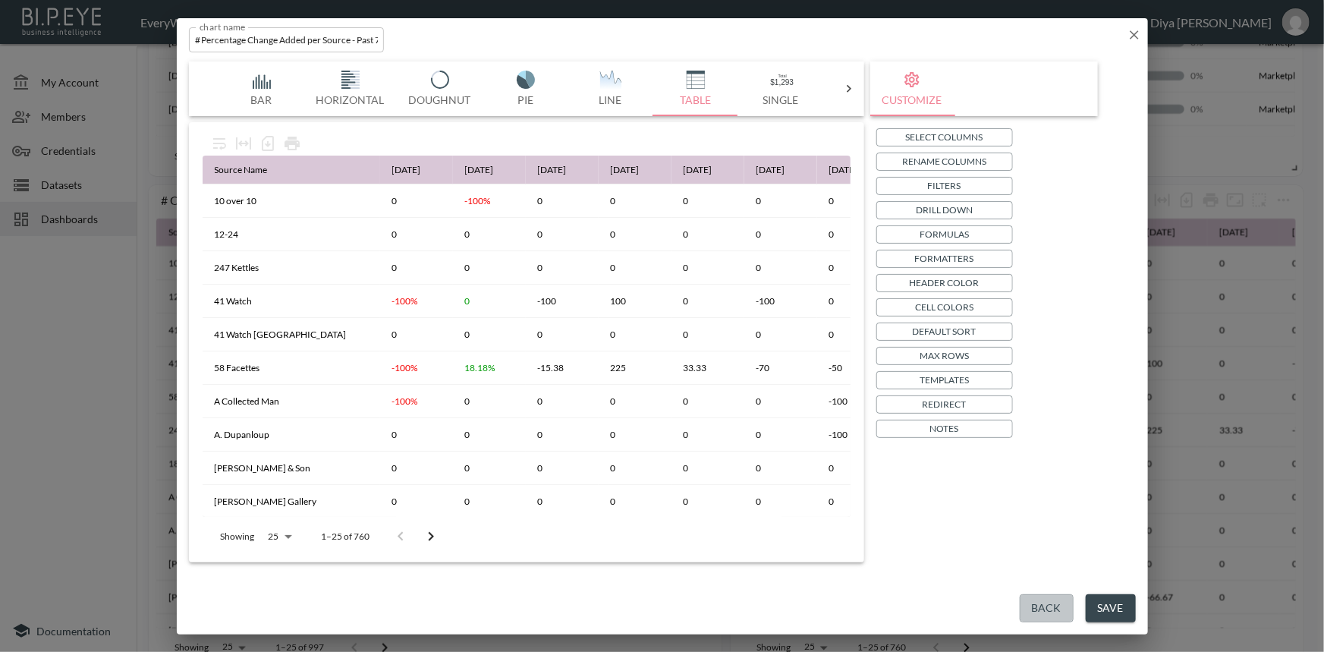
click at [1044, 599] on button "Back" at bounding box center [1046, 608] width 54 height 28
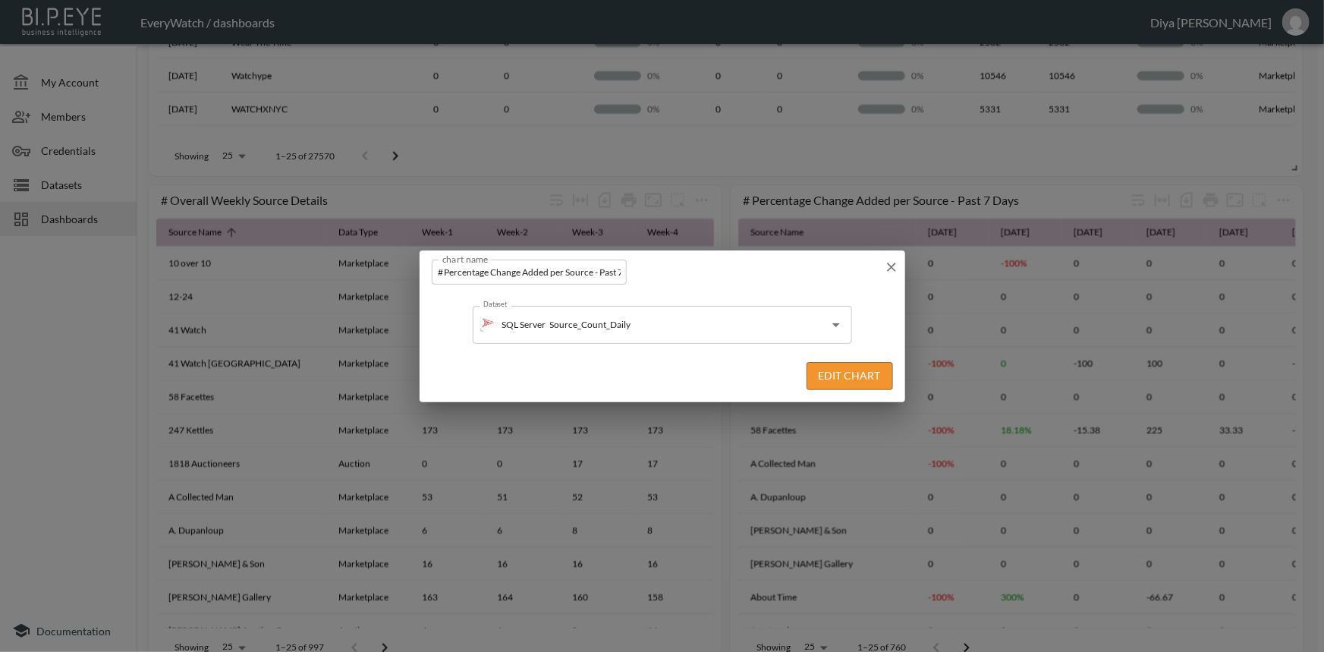
click at [888, 269] on icon "button" at bounding box center [891, 266] width 9 height 9
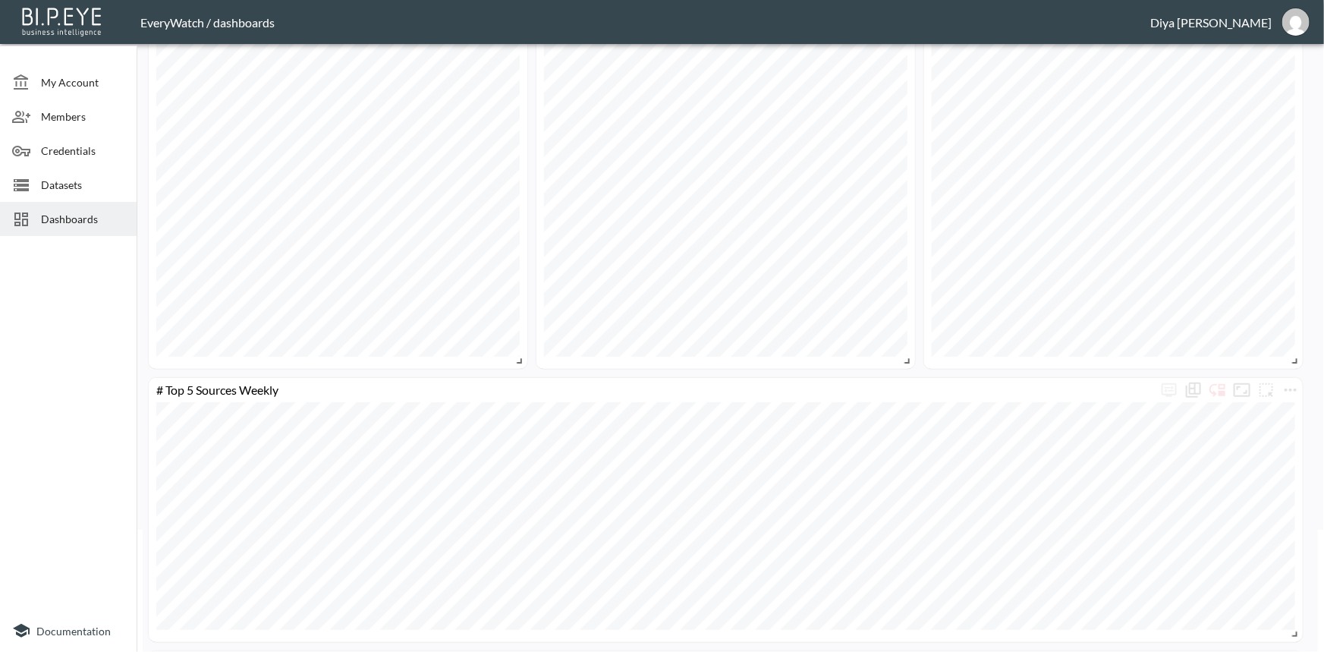
scroll to position [0, 0]
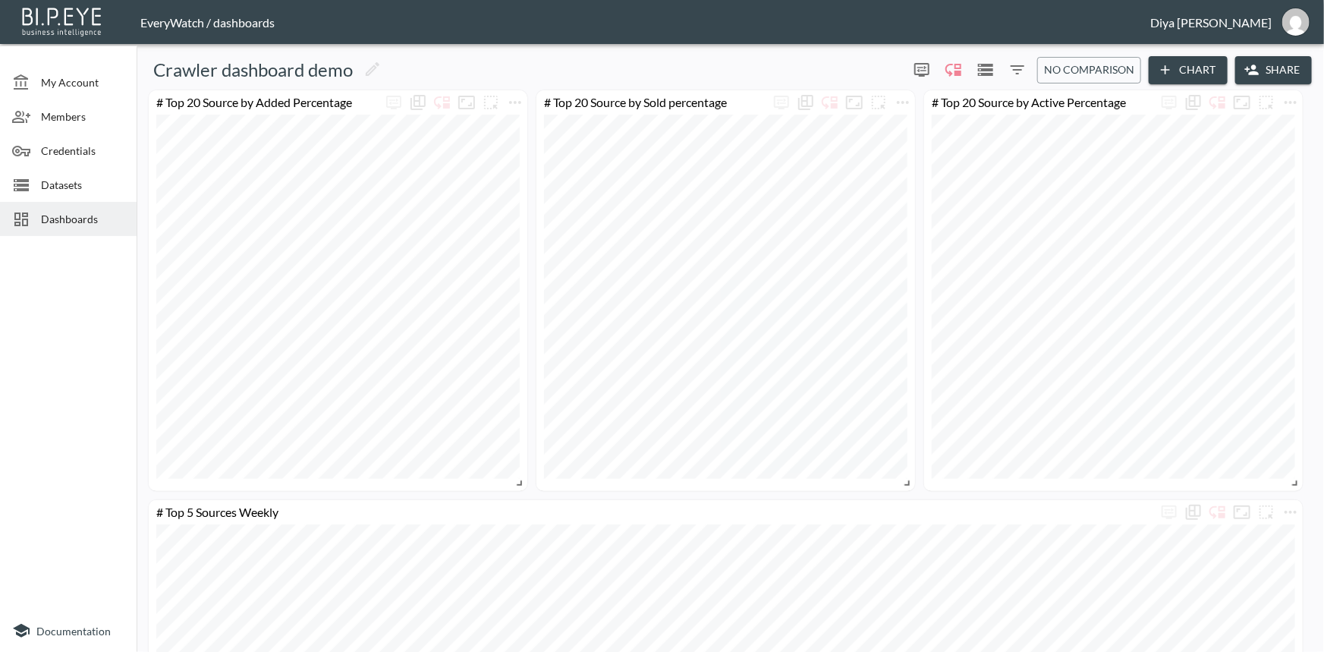
click at [1160, 73] on icon "button" at bounding box center [1164, 69] width 15 height 15
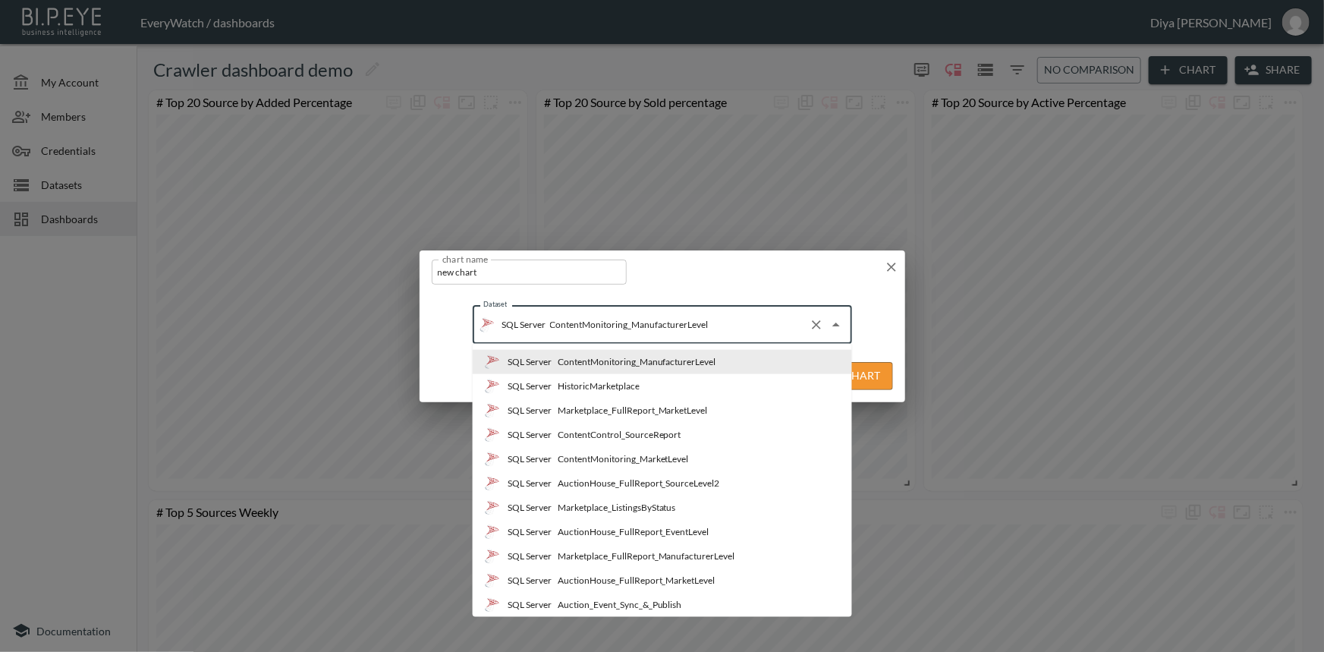
drag, startPoint x: 726, startPoint y: 331, endPoint x: 551, endPoint y: 329, distance: 175.2
click at [551, 329] on input "ContentMonitoring_ManufacturerLevel" at bounding box center [674, 324] width 256 height 24
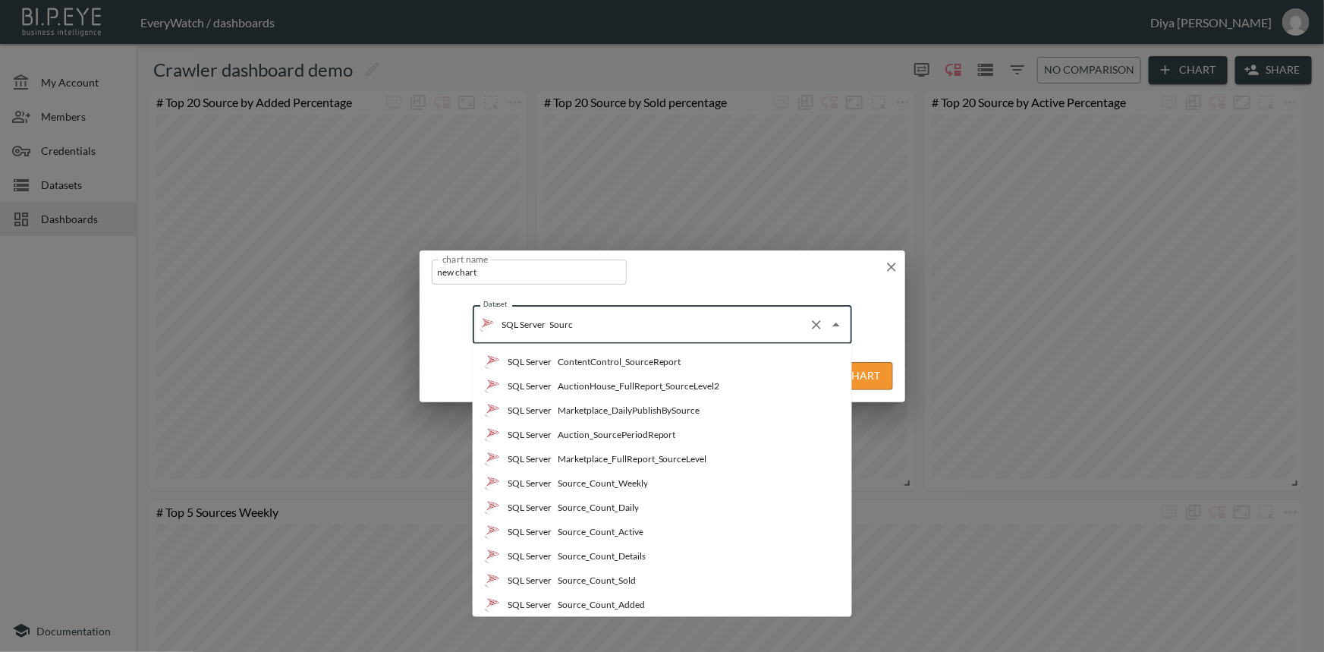
type input "Source"
click at [632, 556] on div "Source_Count_Details" at bounding box center [601, 556] width 88 height 14
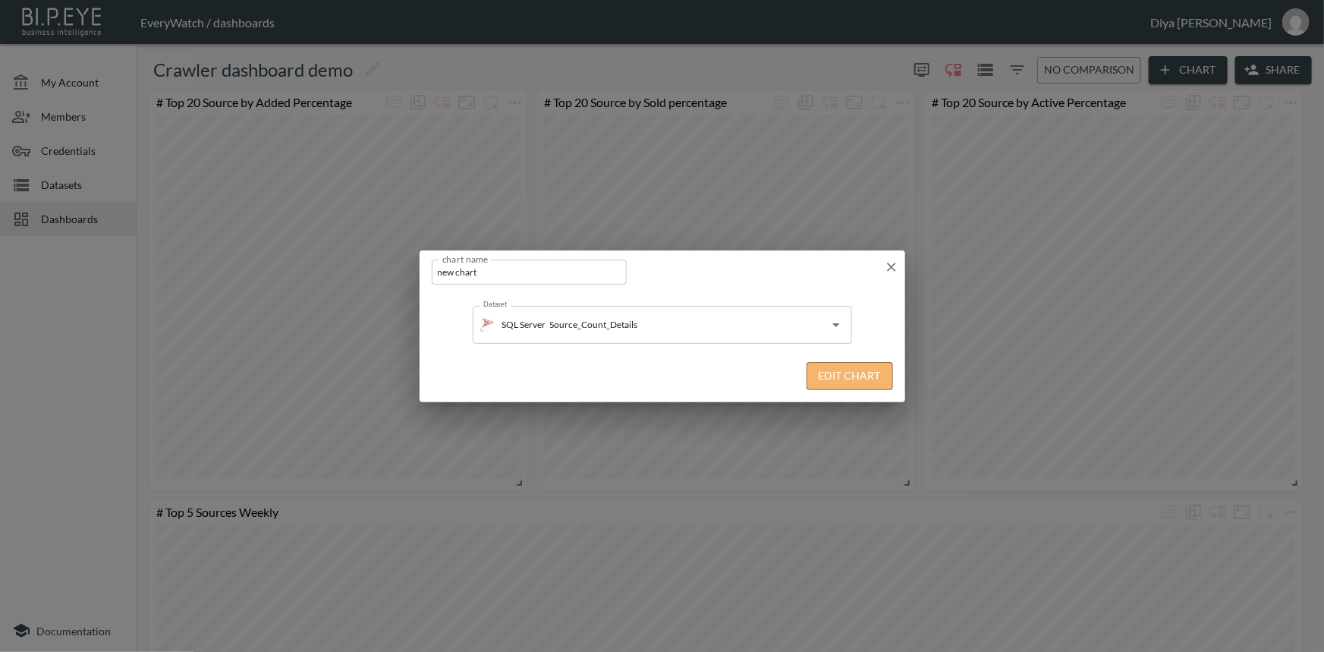
click at [851, 383] on button "Edit Chart" at bounding box center [849, 376] width 86 height 28
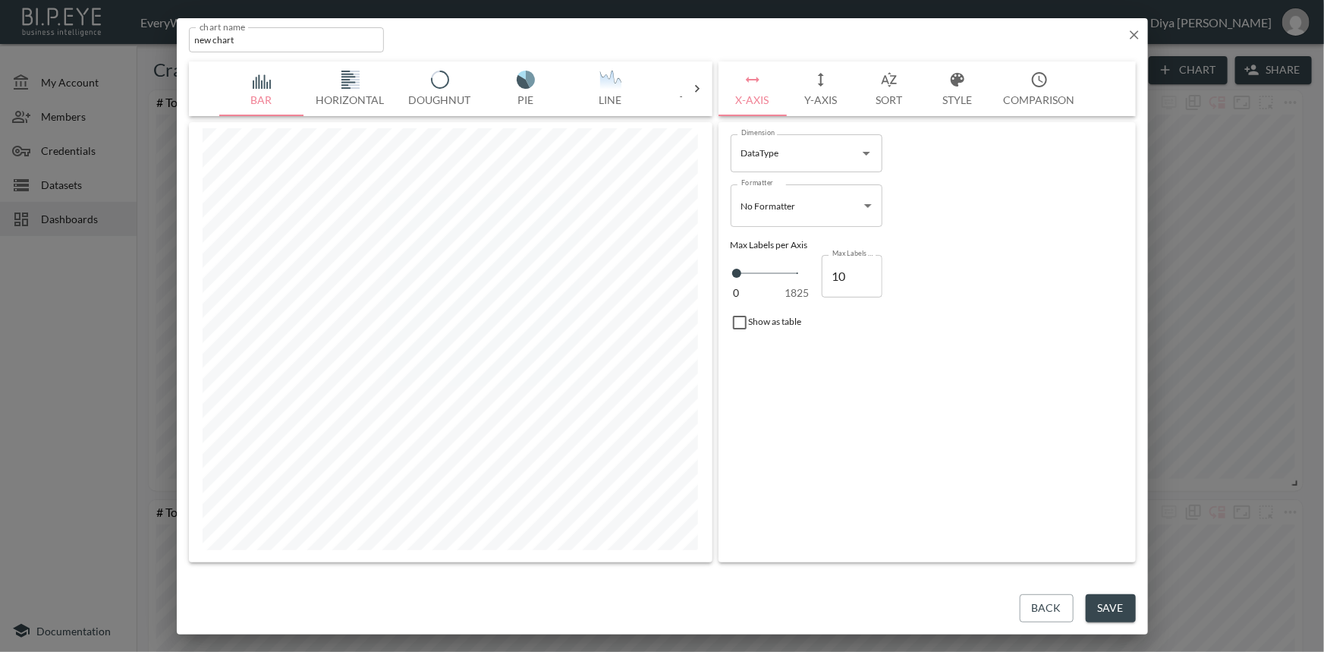
drag, startPoint x: 597, startPoint y: 93, endPoint x: 390, endPoint y: 93, distance: 207.1
click at [390, 93] on div "Bar Horizontal Doughnut Pie Line Table Single Map Google Stacked Calendar Title" at bounding box center [450, 88] width 463 height 55
click at [691, 79] on div "Bar Horizontal Doughnut Pie Line Table Single Map Google Stacked Calendar Title" at bounding box center [450, 88] width 523 height 55
click at [693, 86] on icon at bounding box center [696, 88] width 15 height 15
click at [241, 90] on button "Table" at bounding box center [263, 88] width 85 height 55
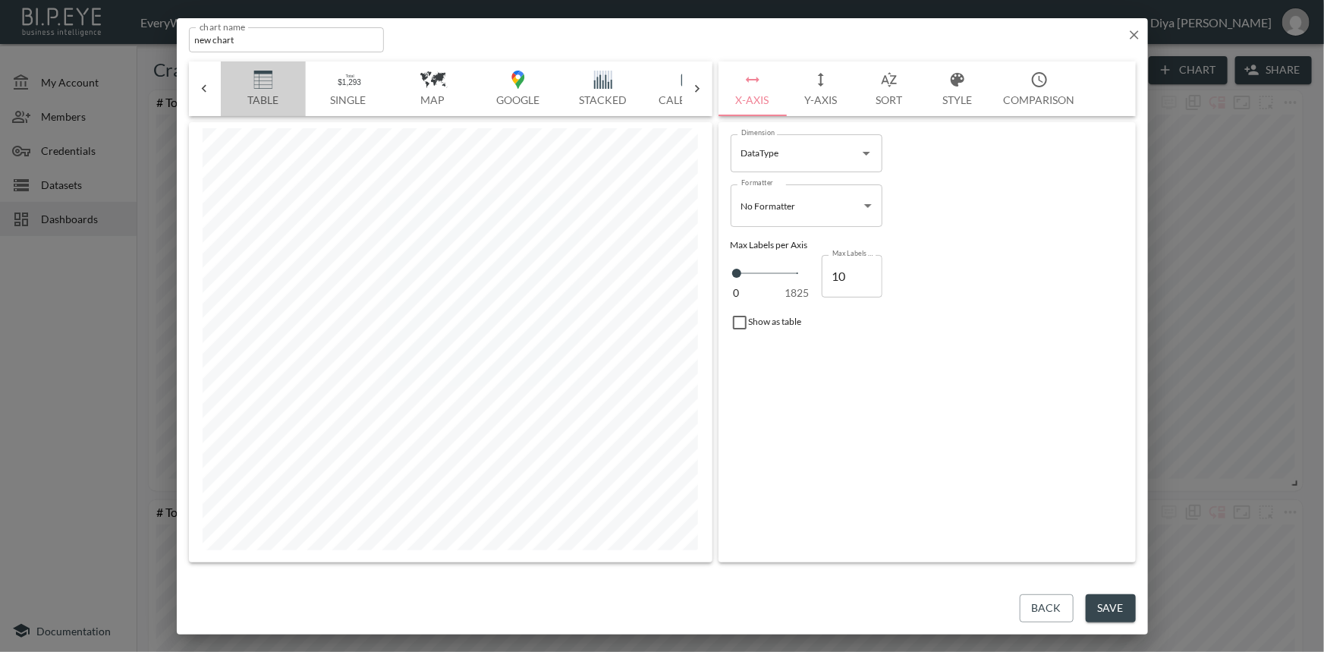
scroll to position [0, 396]
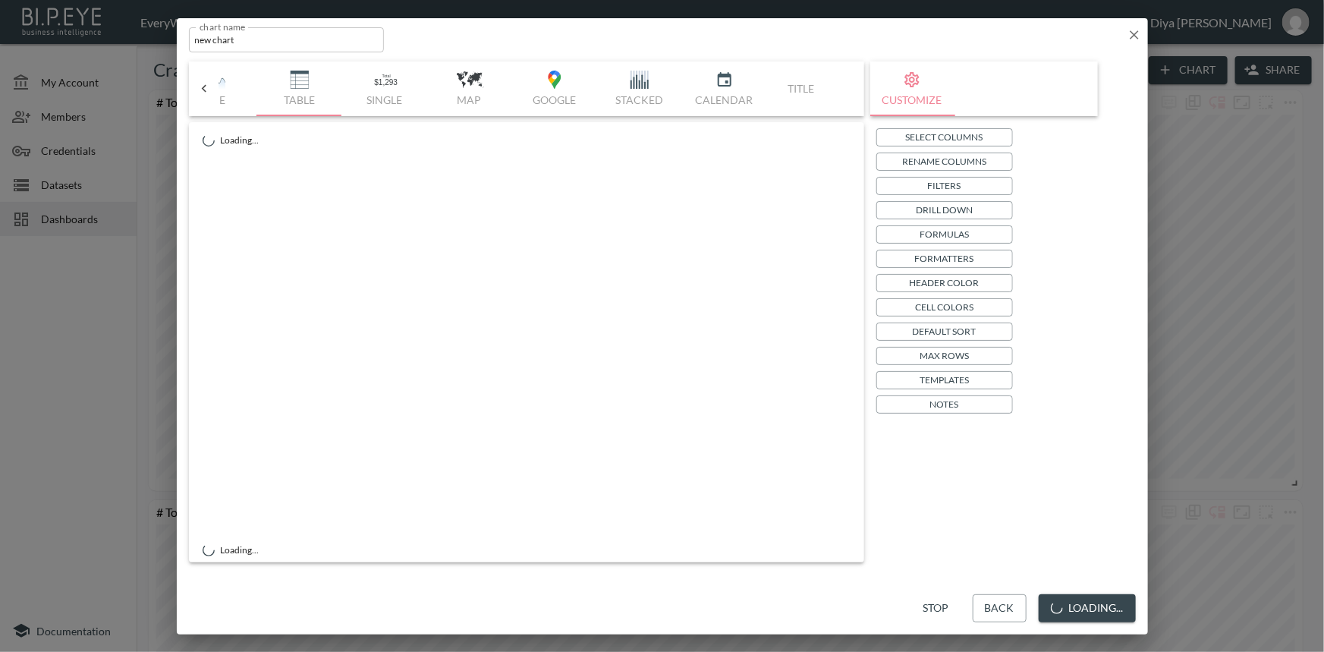
click at [953, 182] on p "Filters" at bounding box center [944, 185] width 33 height 16
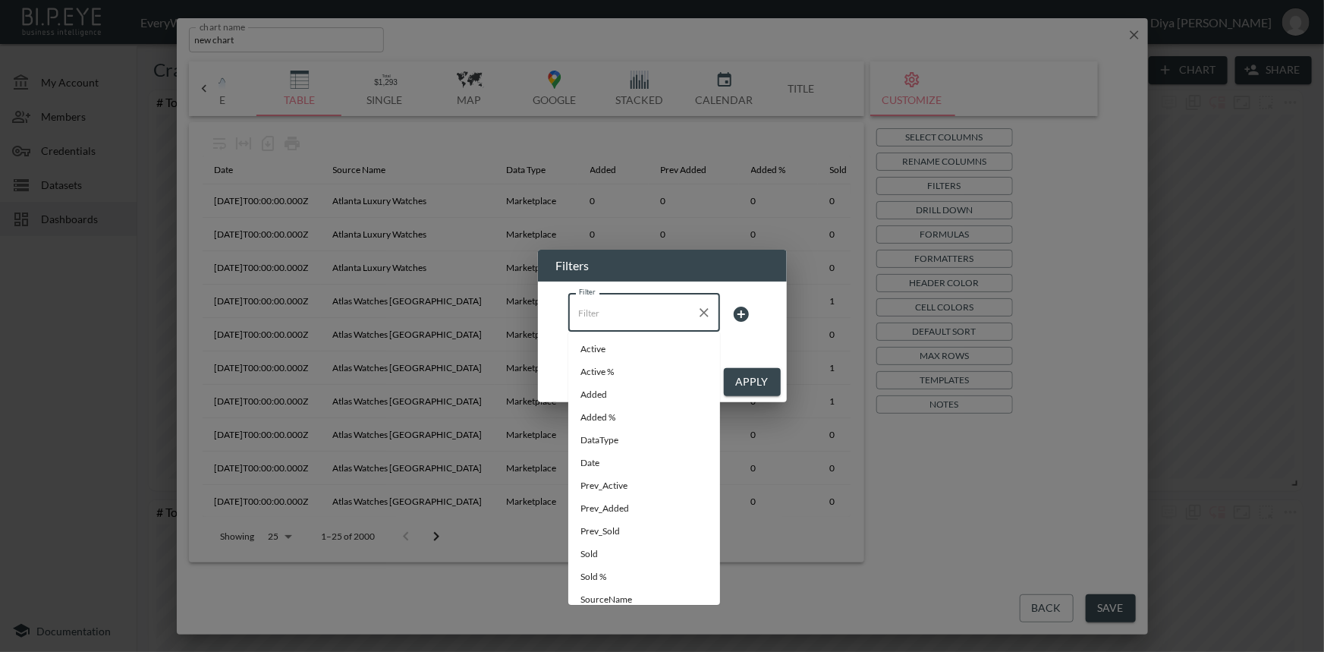
click at [664, 319] on input "Filter" at bounding box center [632, 312] width 115 height 24
click at [622, 471] on li "Date" at bounding box center [644, 462] width 152 height 23
type input "Date"
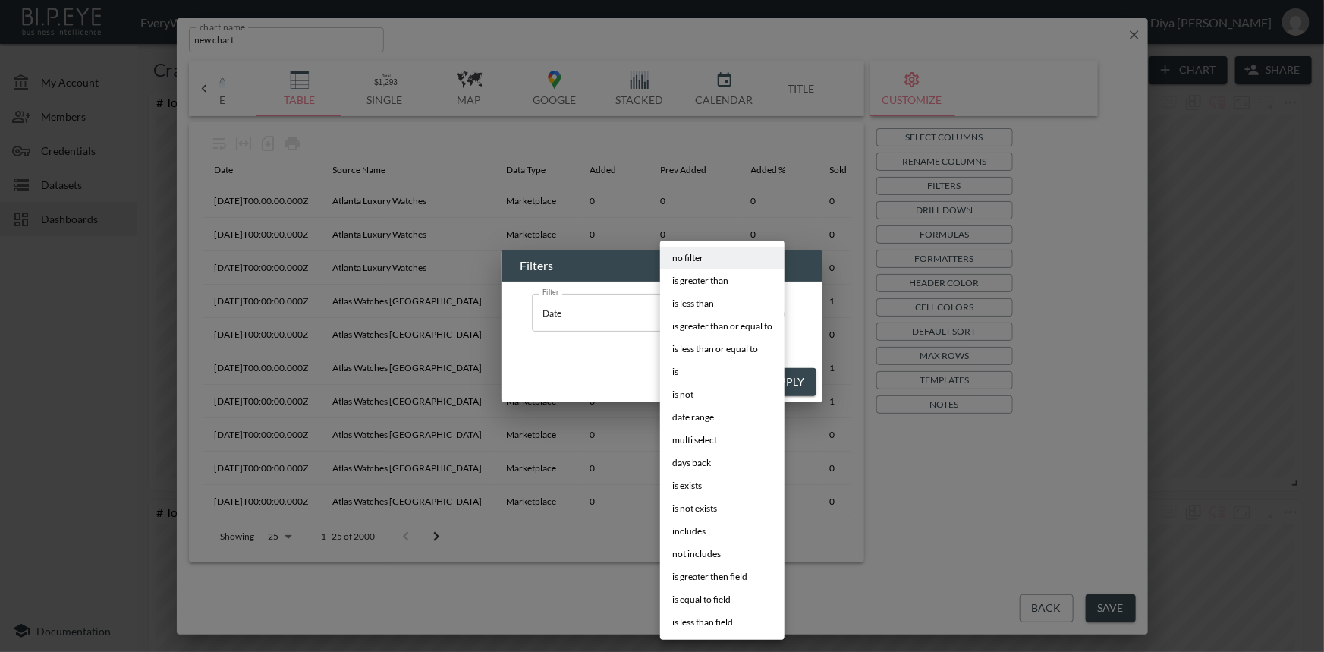
click at [723, 308] on body "BI.P.EYE, Interactive Analytics Dashboards - app EveryWatch / dashboards Diya […" at bounding box center [662, 326] width 1324 height 652
click at [699, 463] on span "days back" at bounding box center [691, 463] width 39 height 14
type input "days back"
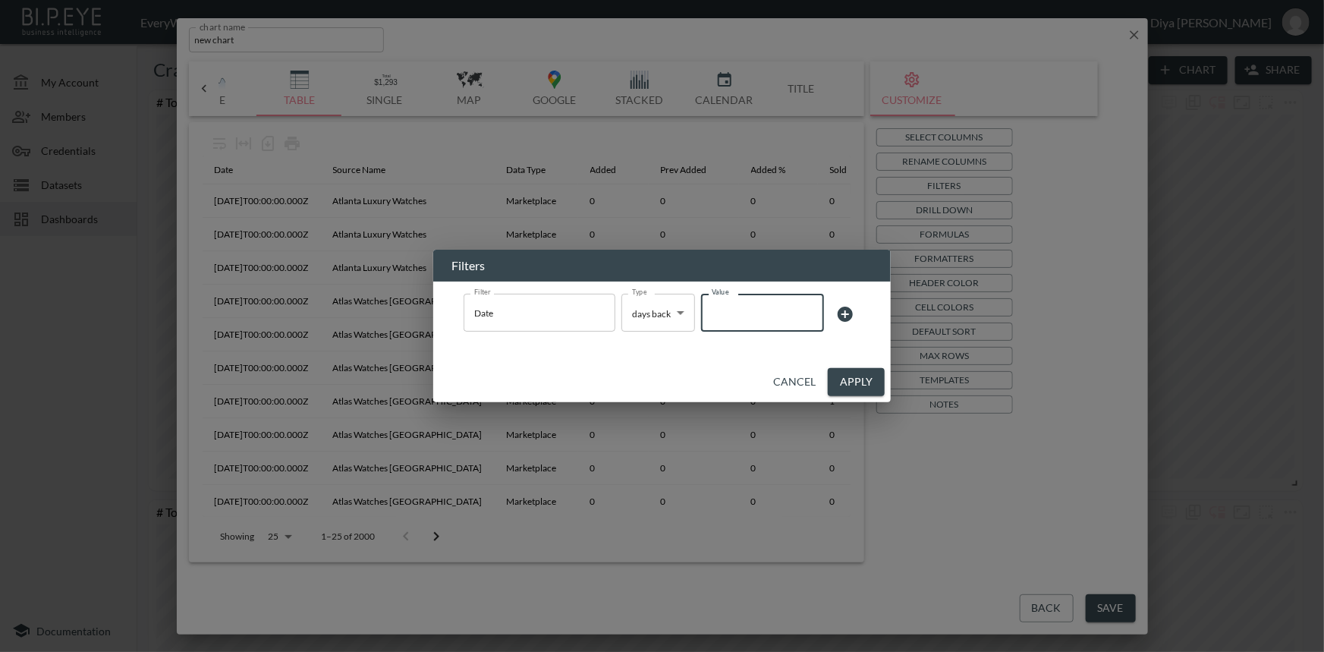
click at [752, 306] on input "Value" at bounding box center [762, 312] width 123 height 42
type input "7"
click at [855, 392] on button "Apply" at bounding box center [856, 382] width 57 height 28
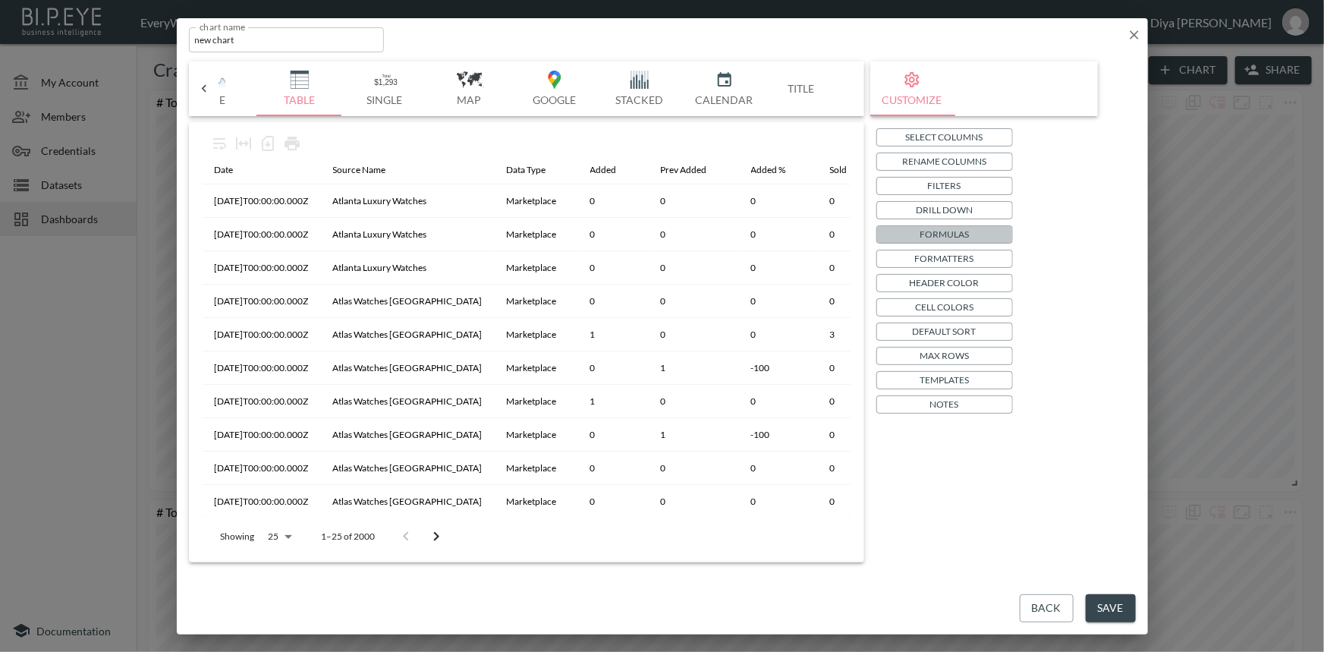
click at [970, 231] on button "Formulas" at bounding box center [944, 234] width 137 height 18
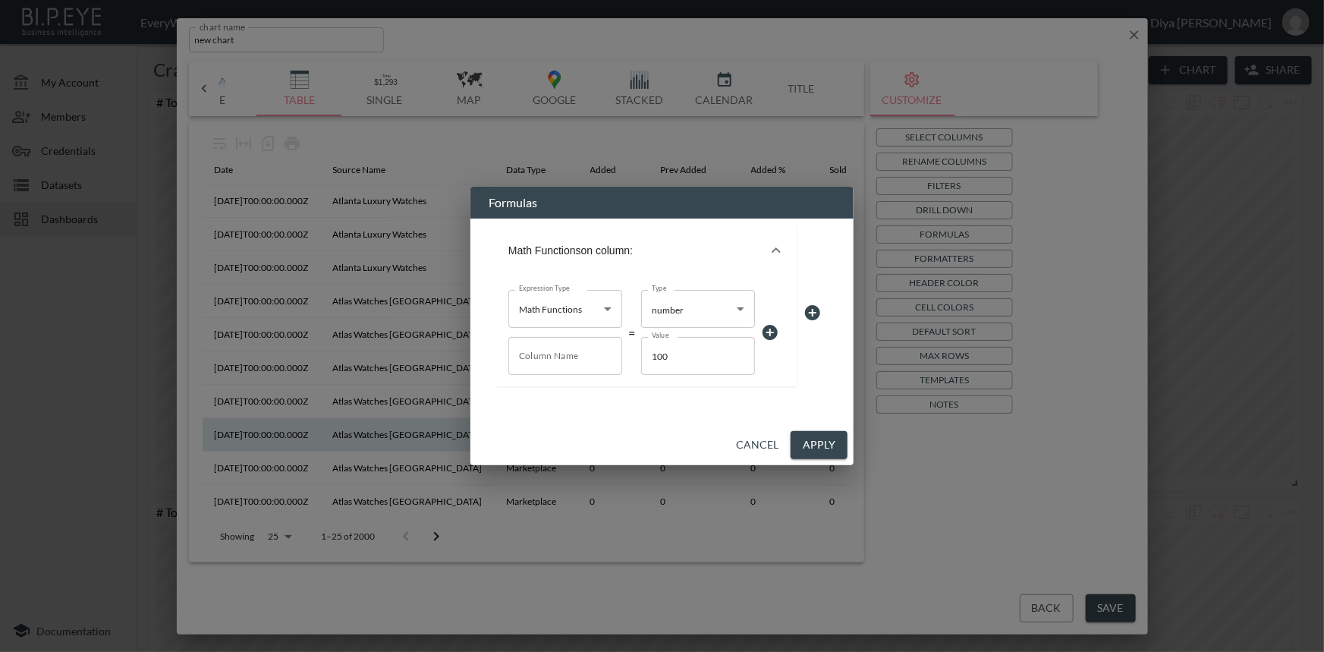
drag, startPoint x: 749, startPoint y: 448, endPoint x: 749, endPoint y: 438, distance: 9.9
click at [749, 448] on button "Cancel" at bounding box center [757, 445] width 55 height 28
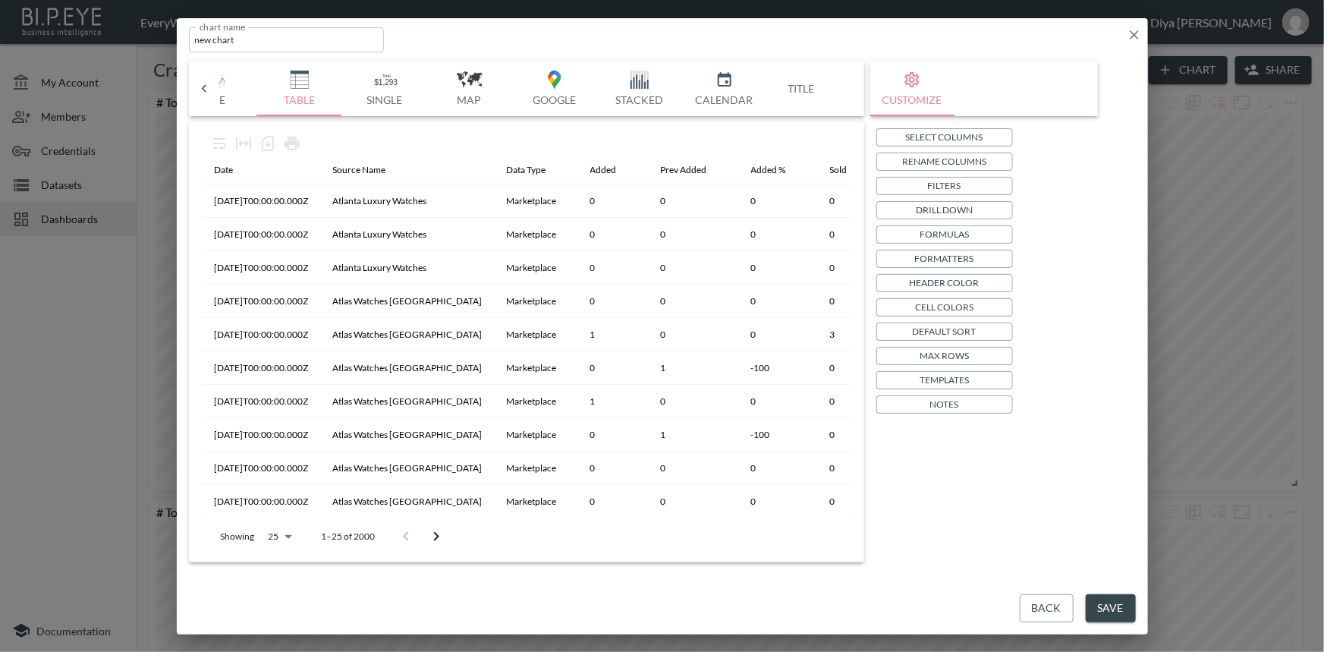
click at [921, 256] on p "Formatters" at bounding box center [944, 258] width 59 height 16
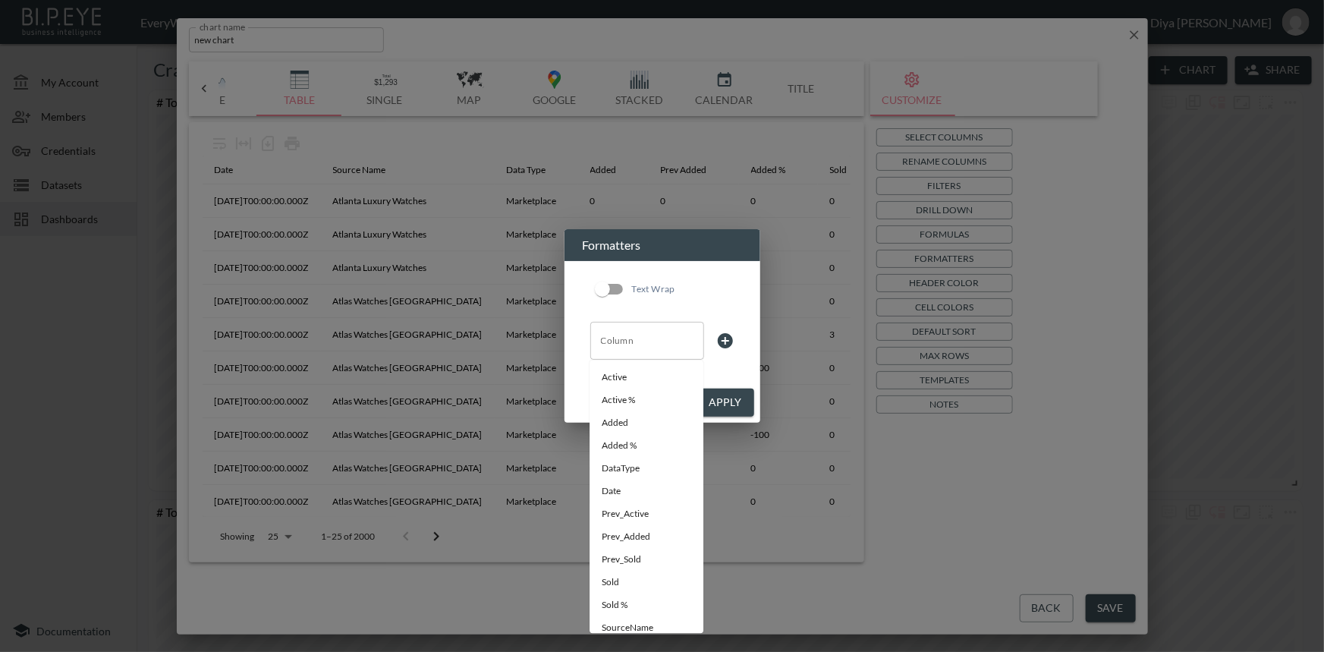
click at [637, 355] on div "Column" at bounding box center [647, 341] width 114 height 38
click at [617, 487] on li "Date" at bounding box center [646, 491] width 114 height 23
type input "Date"
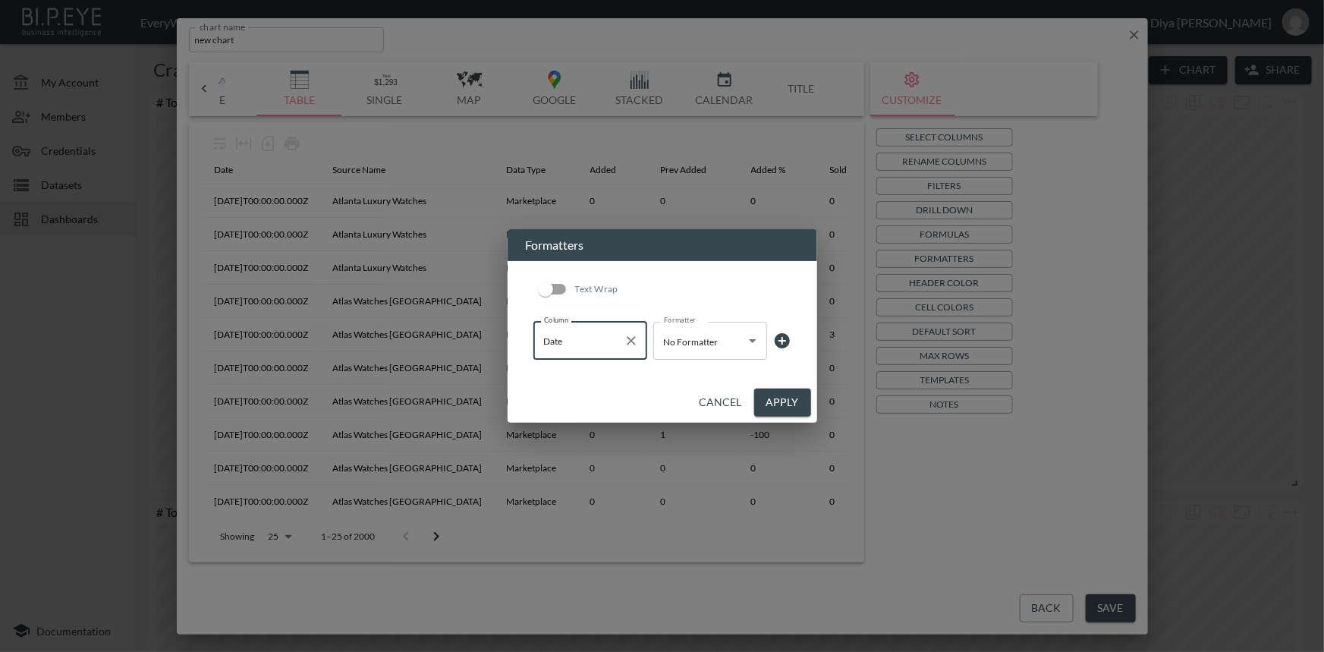
click at [730, 354] on body "BI.P.EYE, Interactive Analytics Dashboards - app EveryWatch / dashboards Diya […" at bounding box center [662, 326] width 1324 height 652
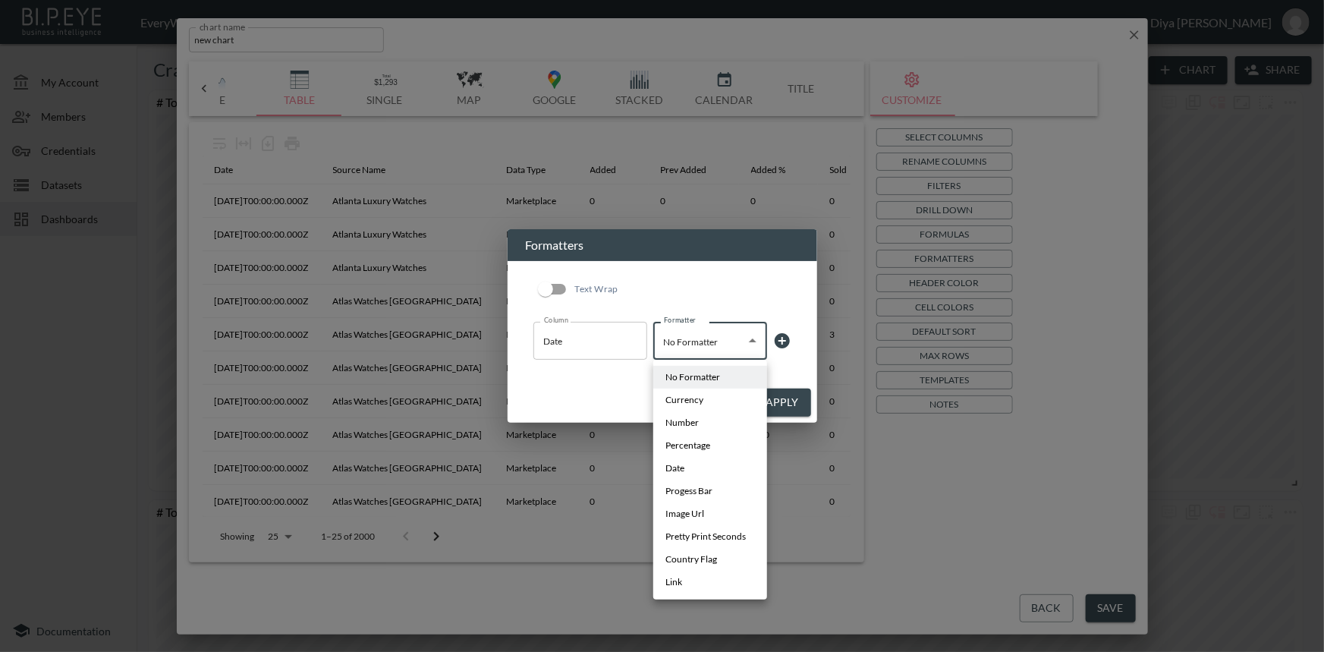
click at [696, 476] on li "Date" at bounding box center [710, 468] width 114 height 23
type input "Date"
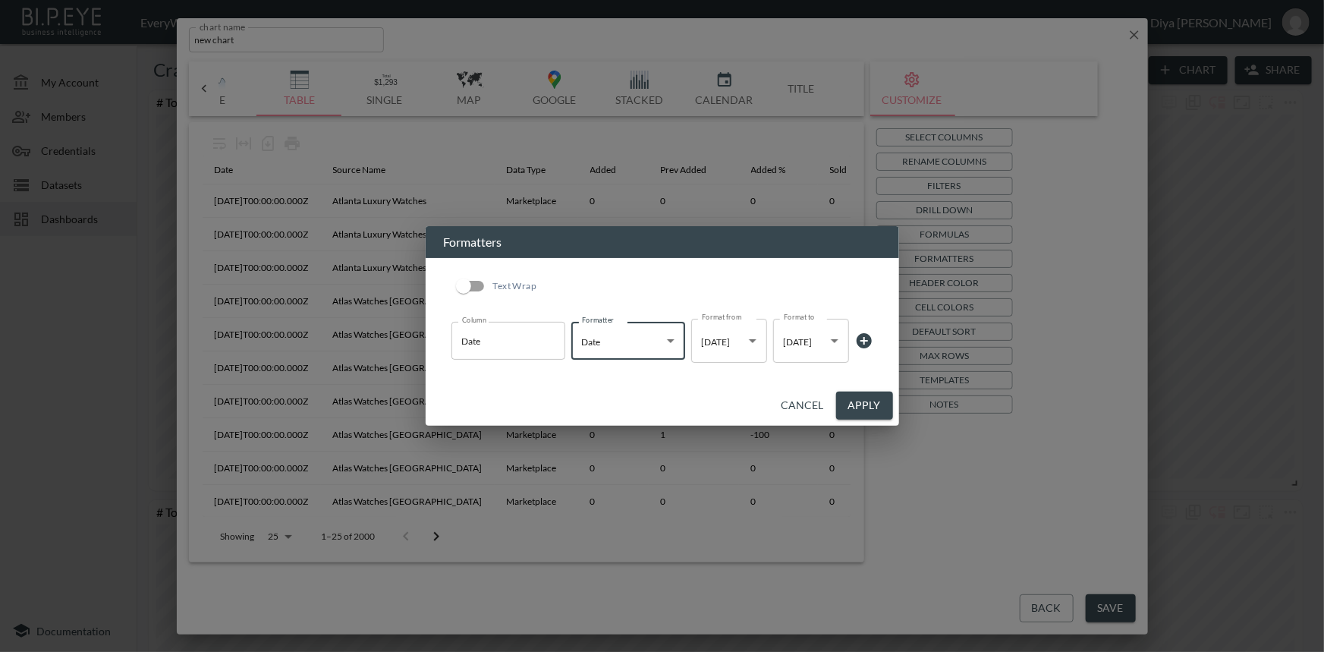
click at [865, 400] on button "Apply" at bounding box center [864, 405] width 57 height 28
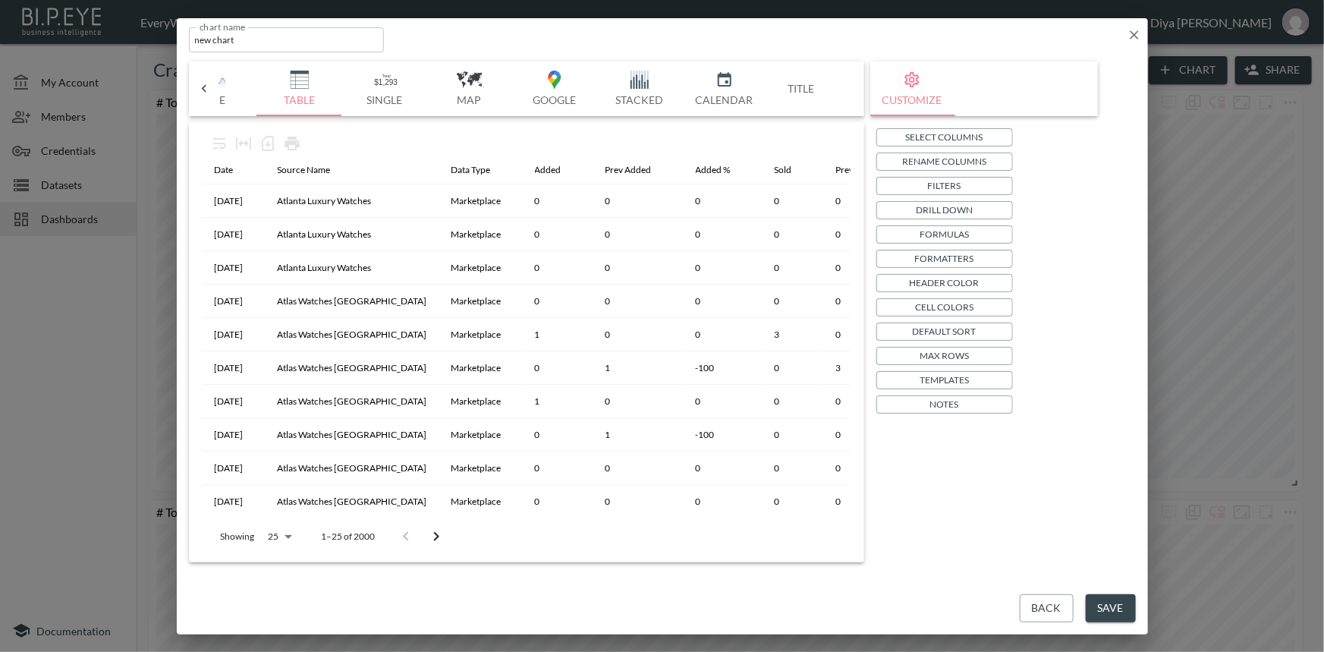
click at [949, 209] on p "Drill Down" at bounding box center [943, 210] width 57 height 16
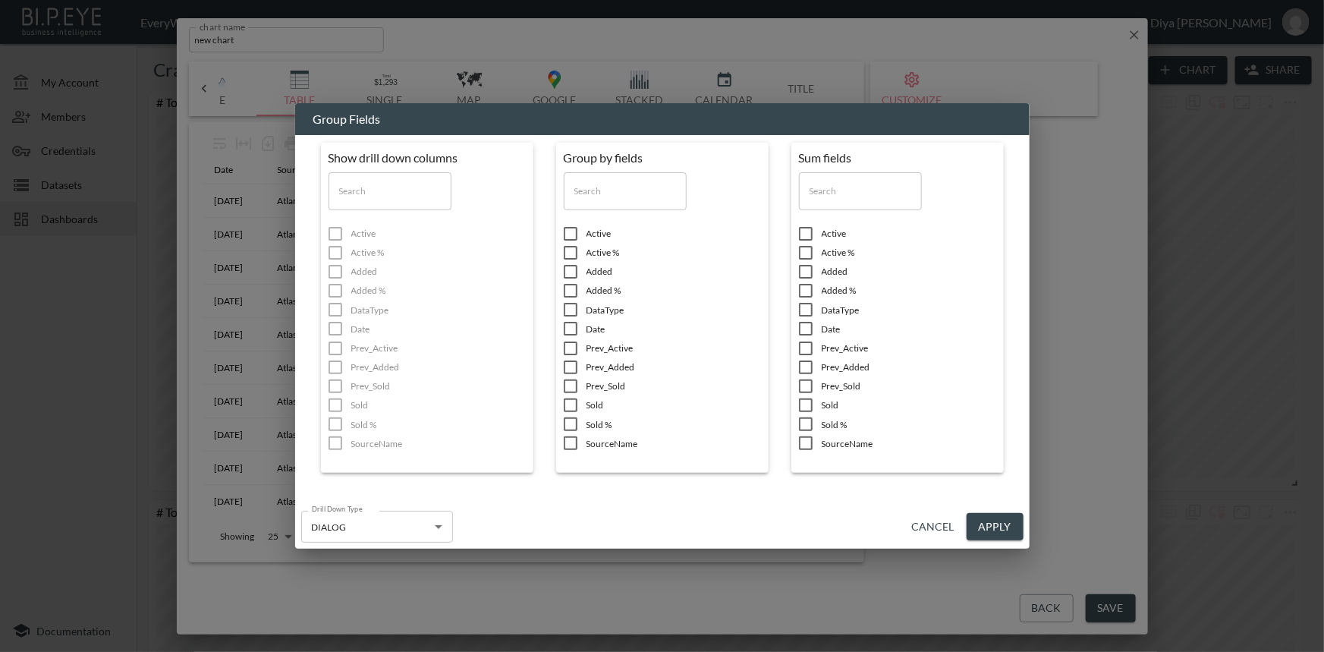
click at [570, 292] on input "checkbox" at bounding box center [570, 290] width 32 height 15
checkbox input "true"
click at [567, 328] on input "checkbox" at bounding box center [570, 328] width 32 height 15
checkbox input "true"
click at [567, 441] on input "checkbox" at bounding box center [570, 442] width 32 height 15
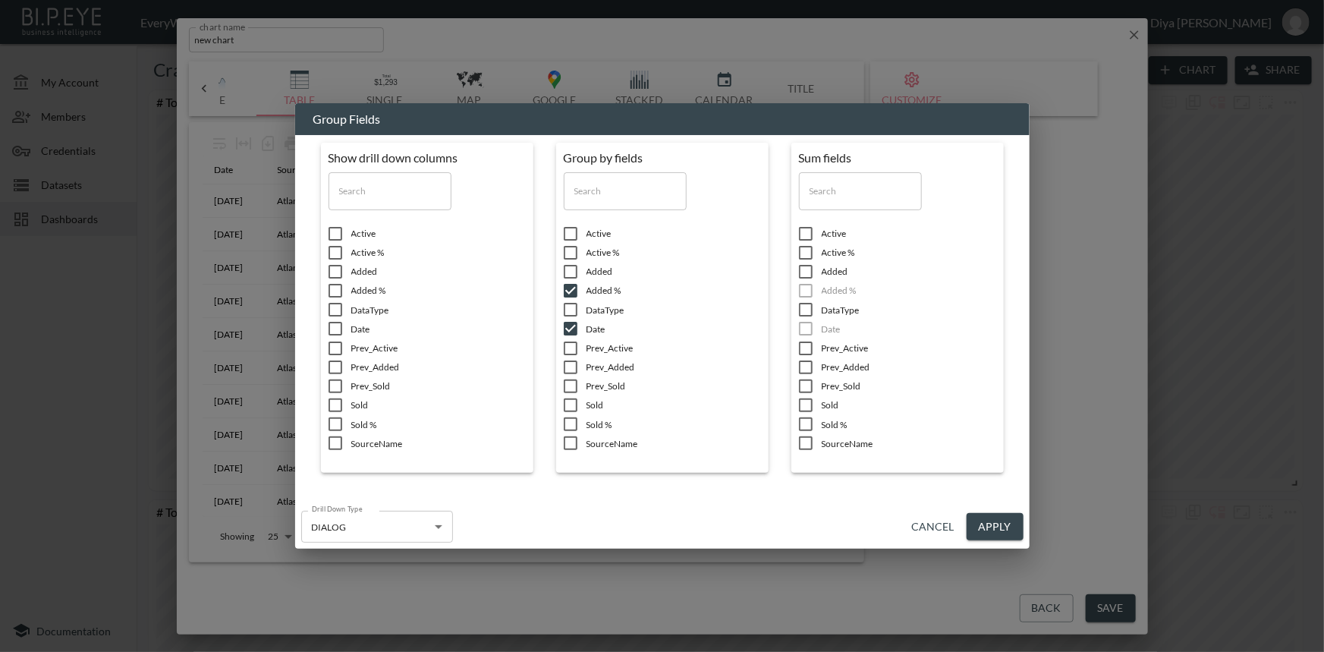
checkbox input "true"
click at [334, 446] on input "checkbox" at bounding box center [335, 442] width 32 height 15
checkbox input "true"
click at [339, 316] on input "checkbox" at bounding box center [335, 309] width 32 height 15
checkbox input "true"
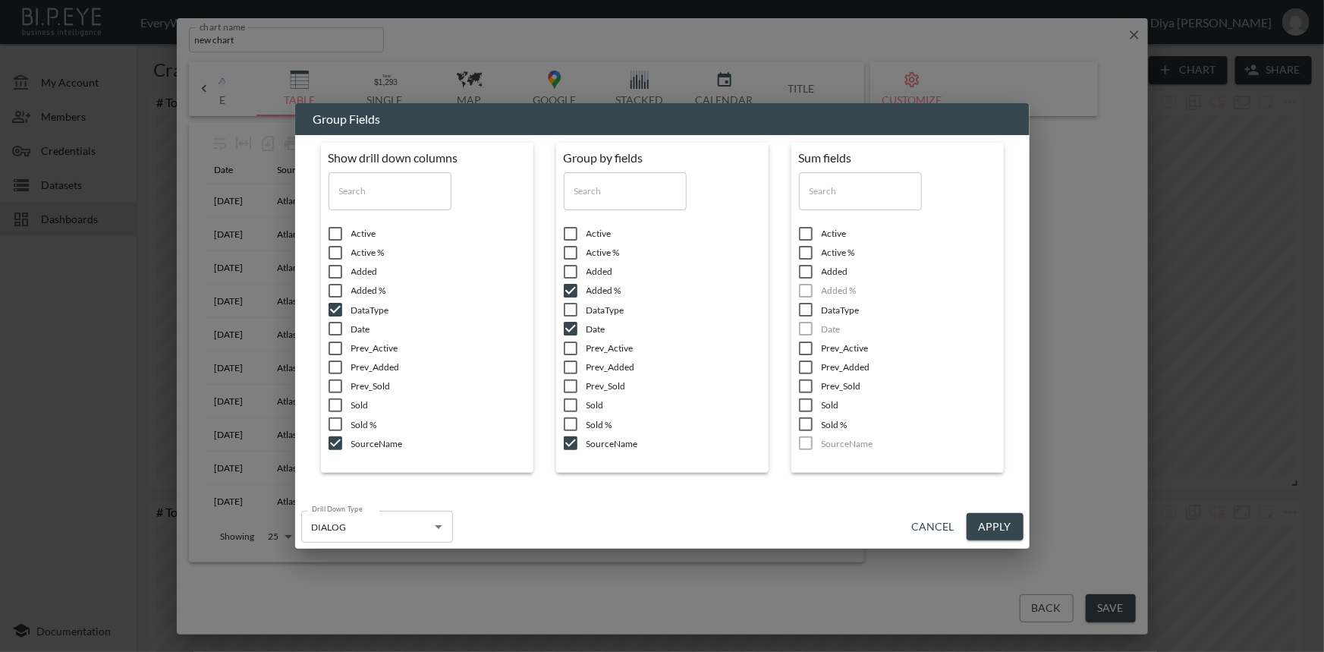
click at [335, 326] on input "checkbox" at bounding box center [335, 328] width 32 height 15
checkbox input "true"
click at [340, 309] on input "checkbox" at bounding box center [335, 309] width 32 height 15
checkbox input "false"
click at [339, 287] on input "checkbox" at bounding box center [335, 290] width 32 height 15
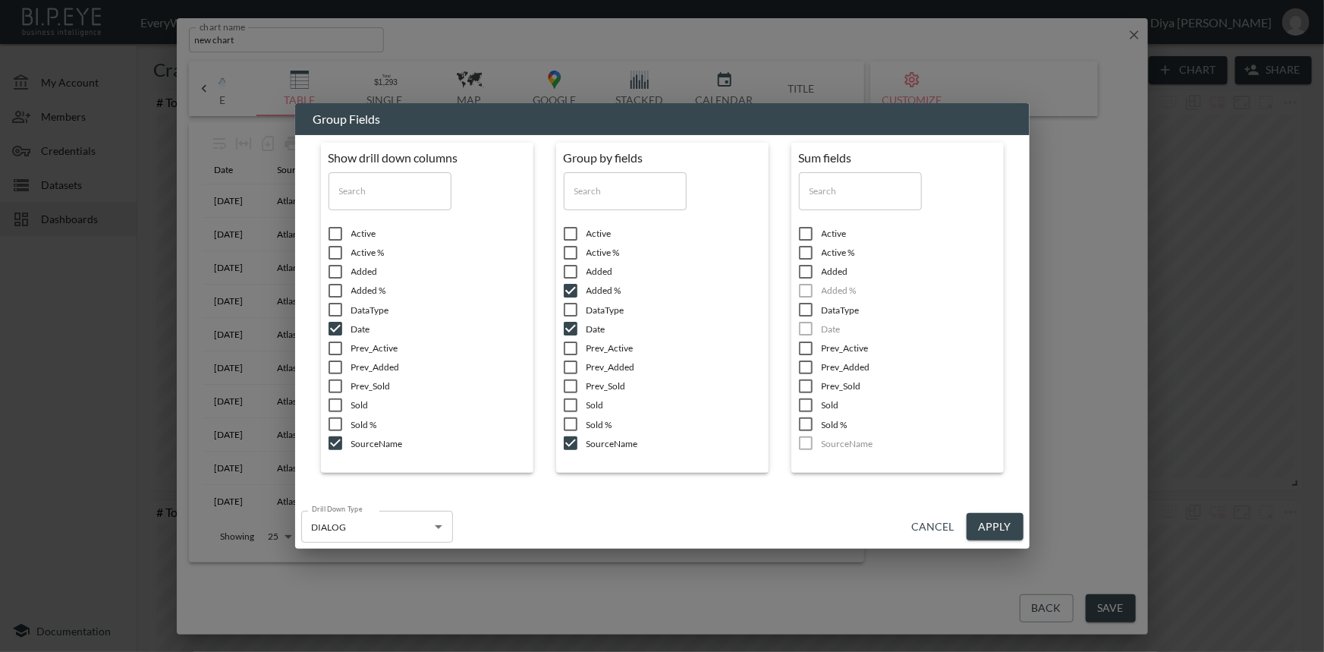
checkbox input "true"
click at [996, 523] on button "Apply" at bounding box center [994, 527] width 57 height 28
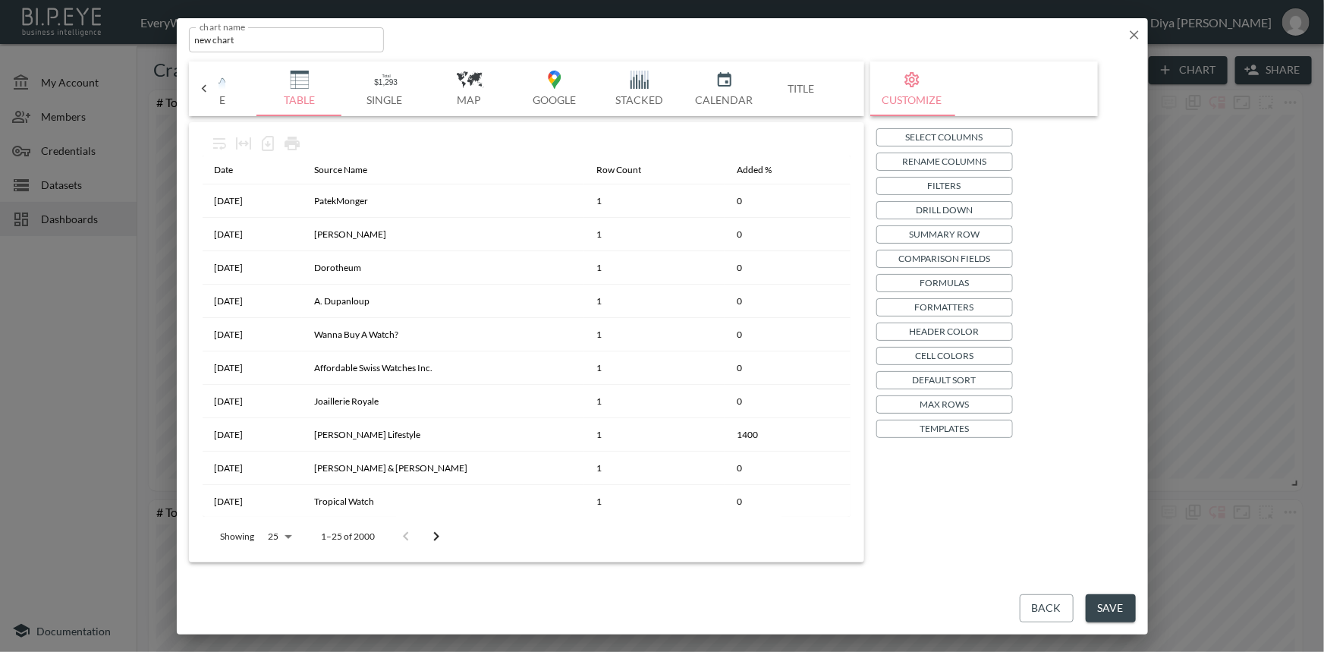
click at [945, 428] on p "Templates" at bounding box center [943, 428] width 49 height 16
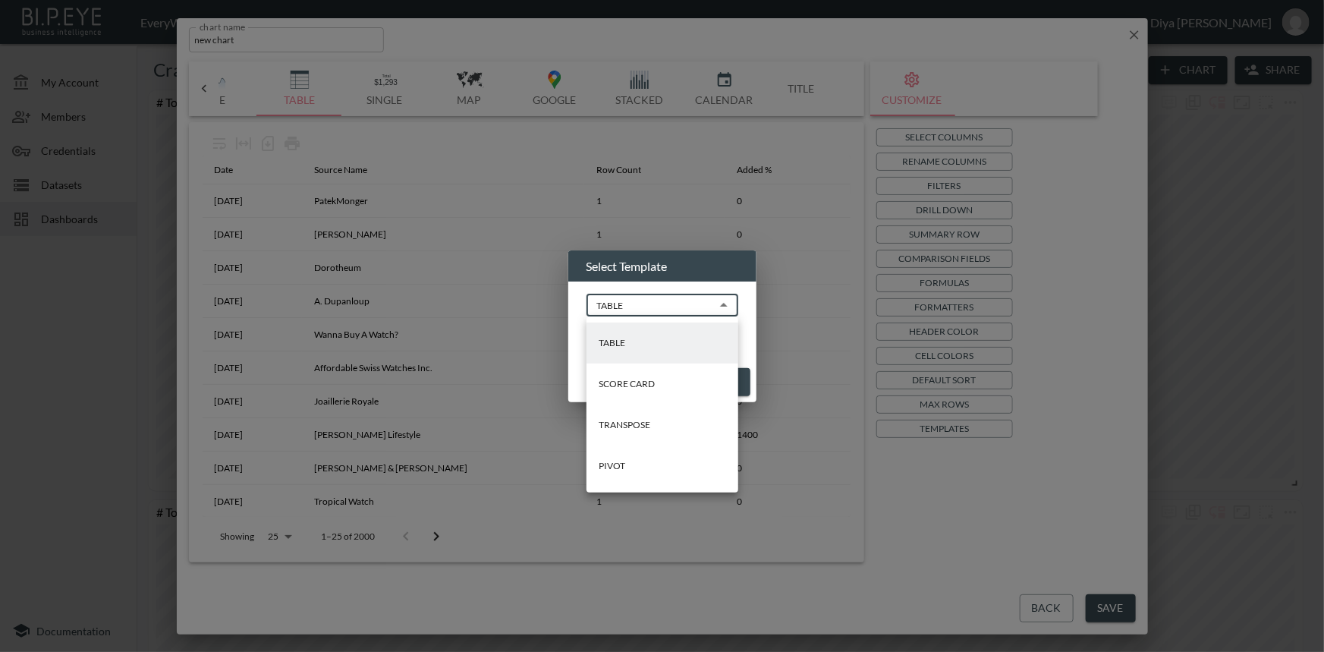
click at [658, 291] on body "BI.P.EYE, Interactive Analytics Dashboards - app EveryWatch / dashboards Diya […" at bounding box center [662, 326] width 1324 height 652
click at [613, 473] on li "PIVOT" at bounding box center [662, 465] width 152 height 41
type input "PIVOT"
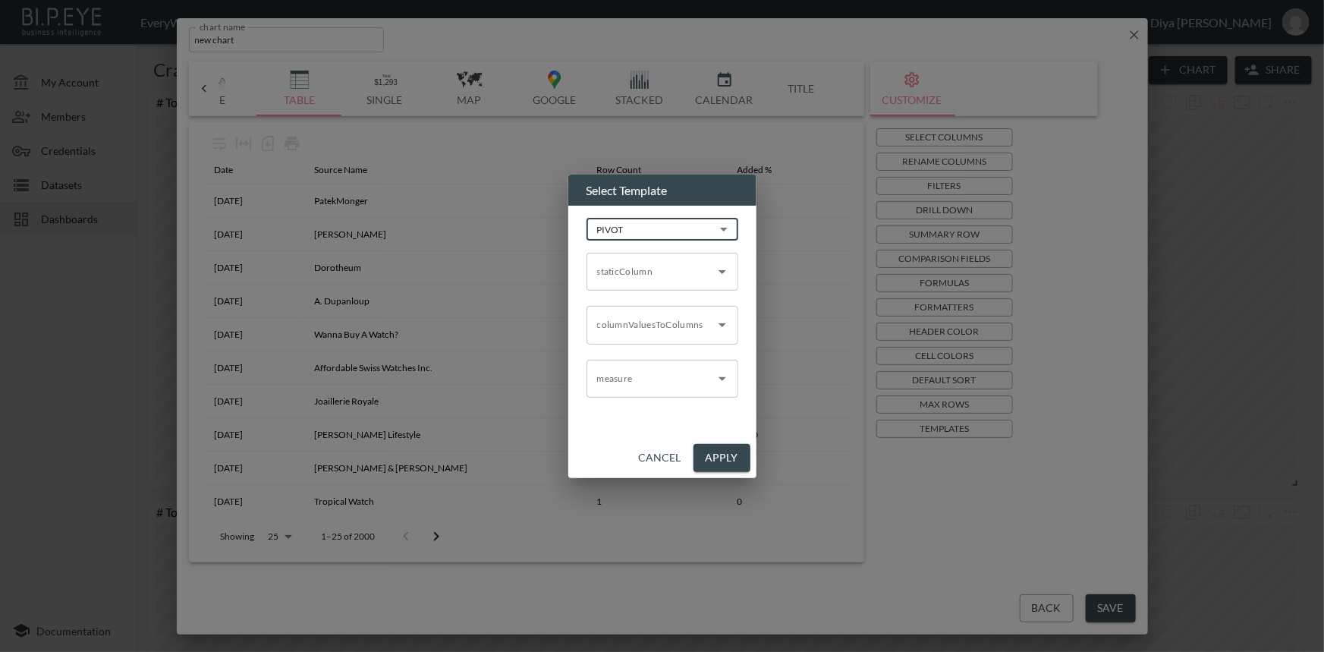
click at [659, 278] on input "staticColumn" at bounding box center [650, 271] width 115 height 24
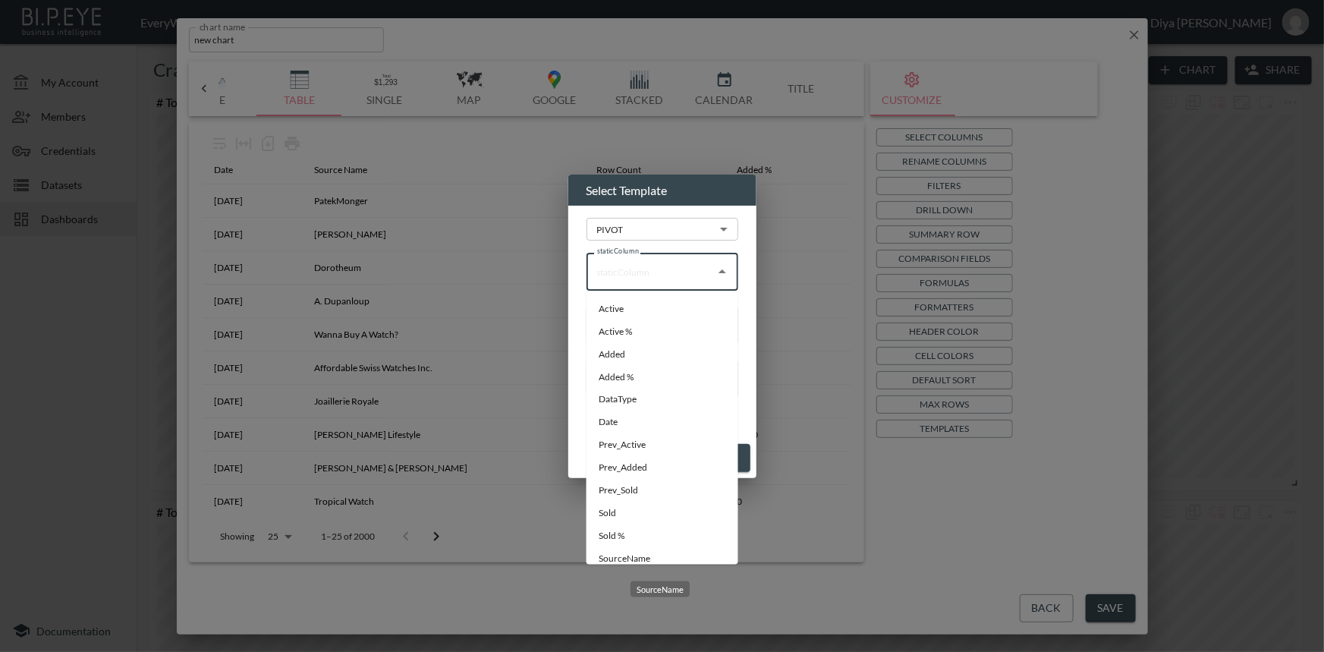
click at [629, 558] on li "SourceName" at bounding box center [662, 559] width 152 height 23
type input "SourceName"
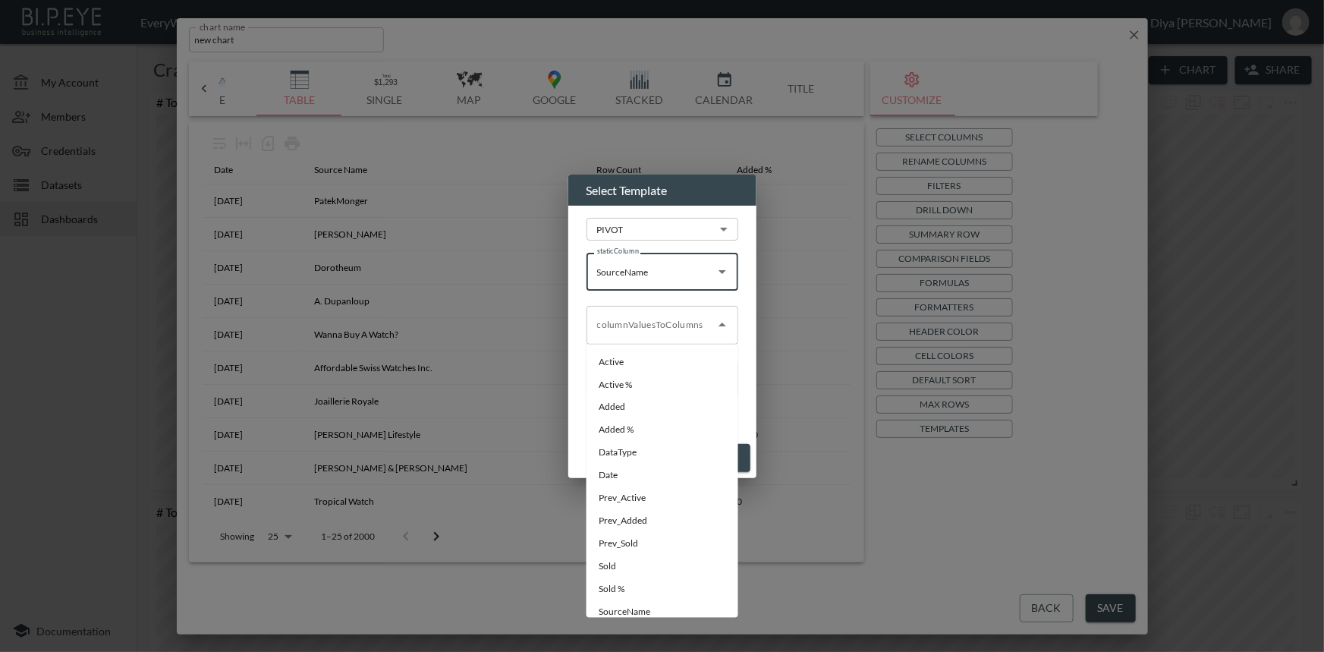
click at [630, 341] on div "columnValuesToColumns" at bounding box center [662, 325] width 152 height 38
click at [618, 470] on li "Date" at bounding box center [662, 475] width 152 height 23
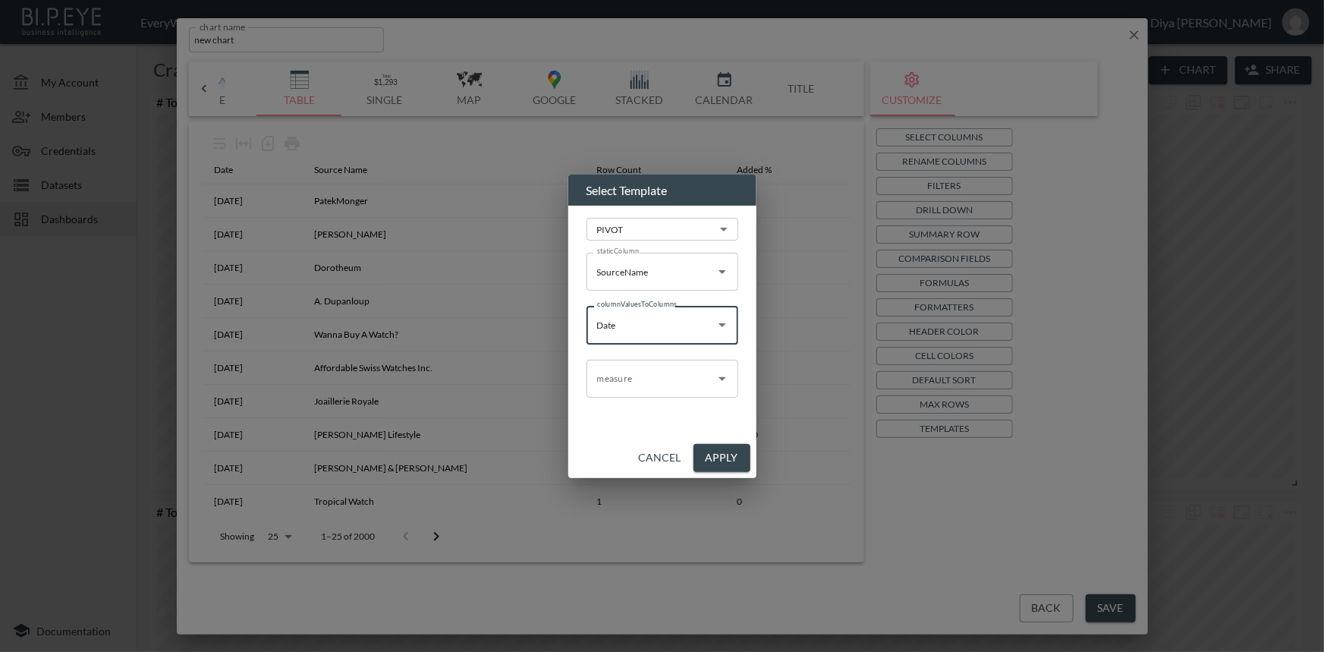
type input "Date"
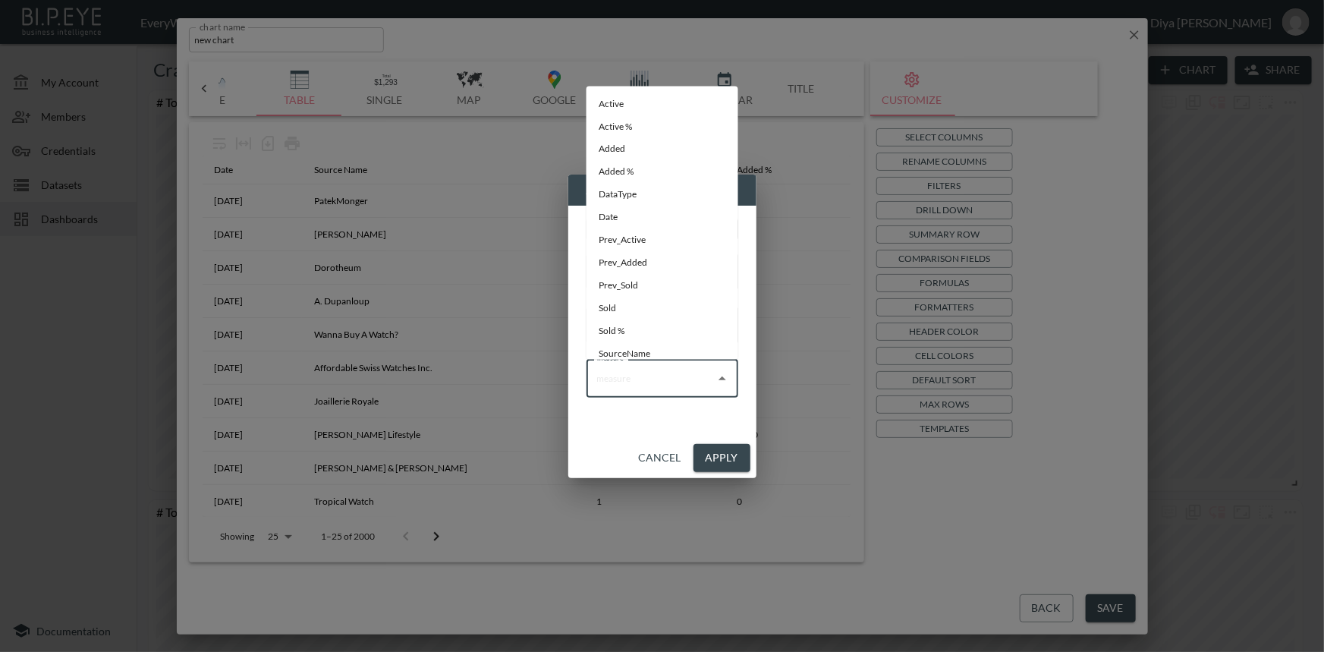
click at [626, 373] on input "measure" at bounding box center [650, 378] width 115 height 24
click at [622, 171] on li "Added %" at bounding box center [662, 172] width 152 height 23
type input "Added %"
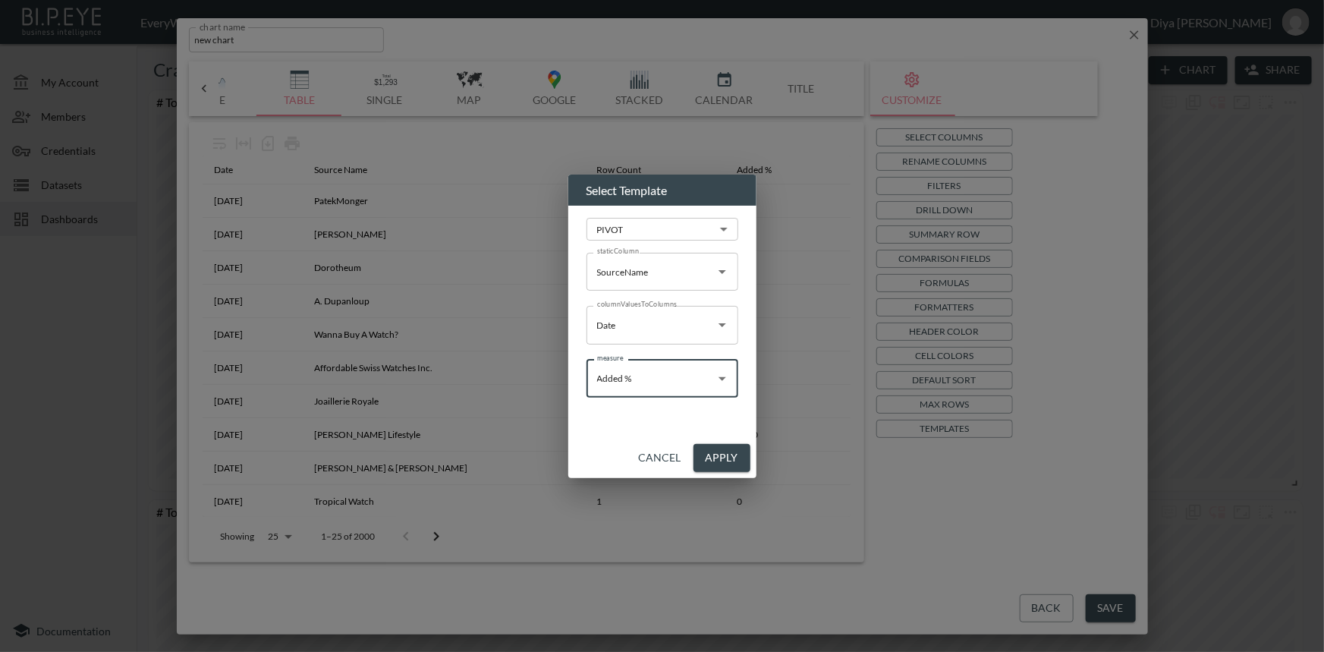
click at [715, 460] on button "Apply" at bounding box center [721, 458] width 57 height 28
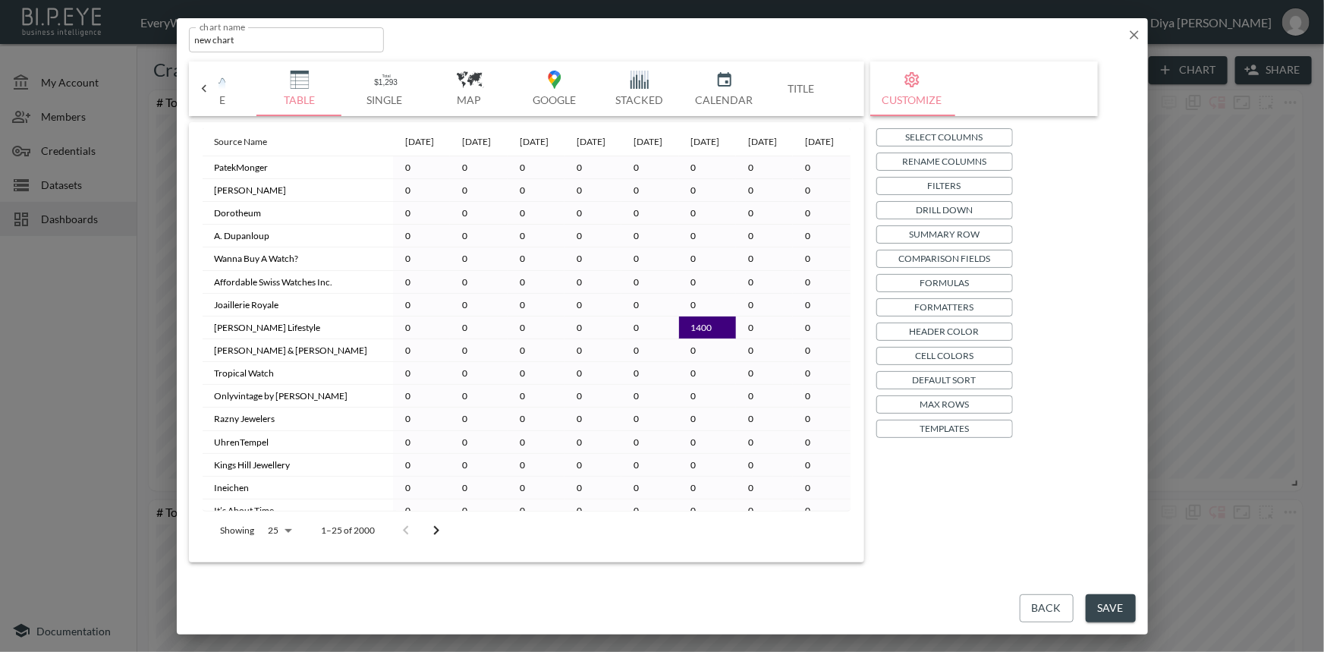
click at [933, 330] on p "Header Color" at bounding box center [944, 331] width 70 height 16
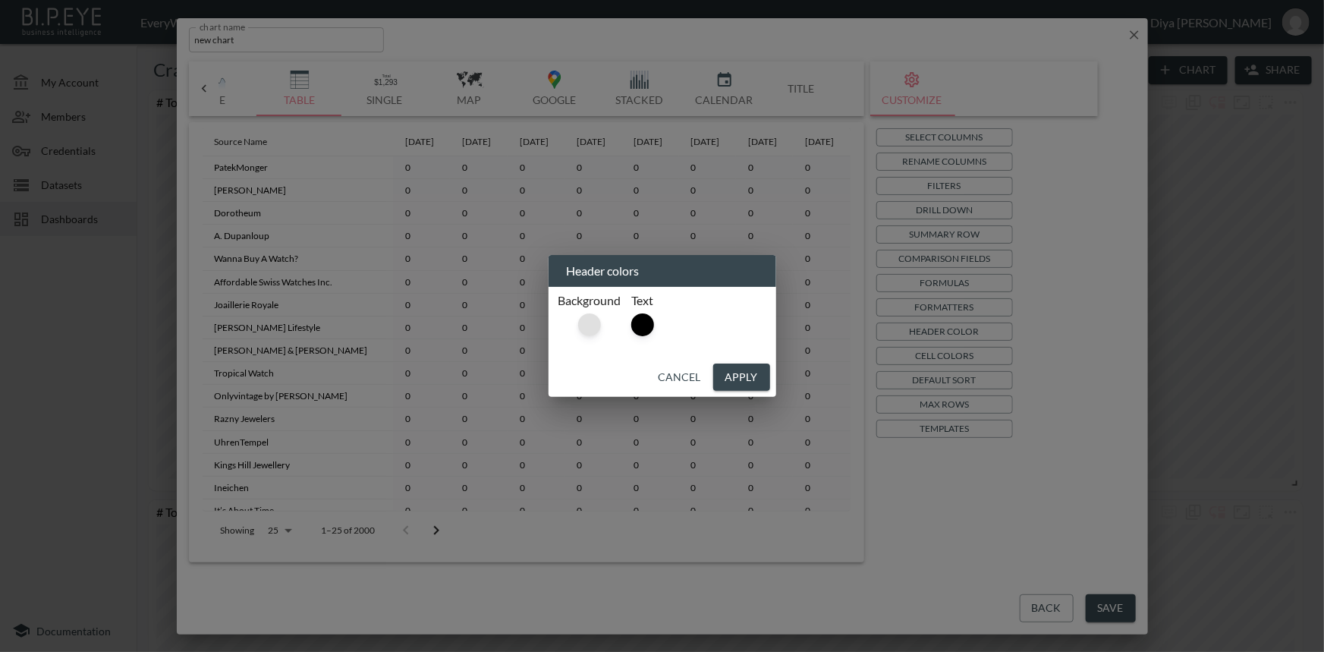
click at [594, 329] on div at bounding box center [589, 324] width 23 height 23
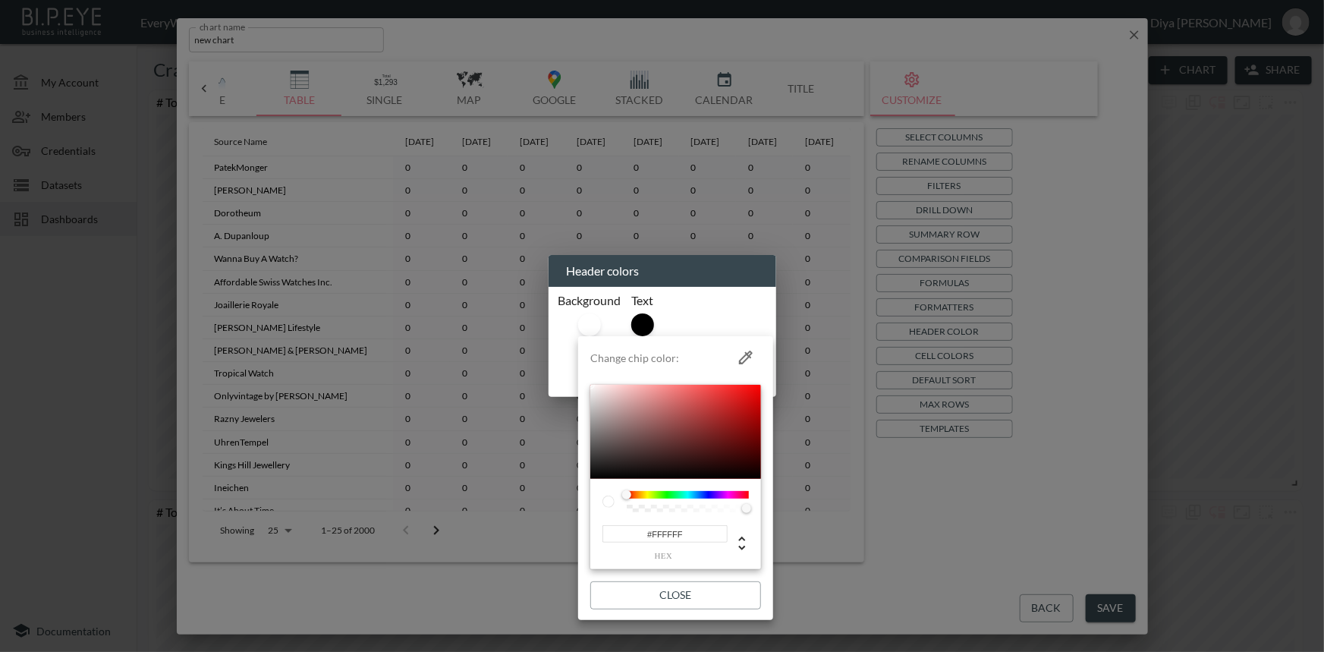
drag, startPoint x: 664, startPoint y: 534, endPoint x: 640, endPoint y: 535, distance: 24.3
click at [640, 535] on input "#FFFFFF" at bounding box center [664, 533] width 125 height 17
paste input "D9C7D7"
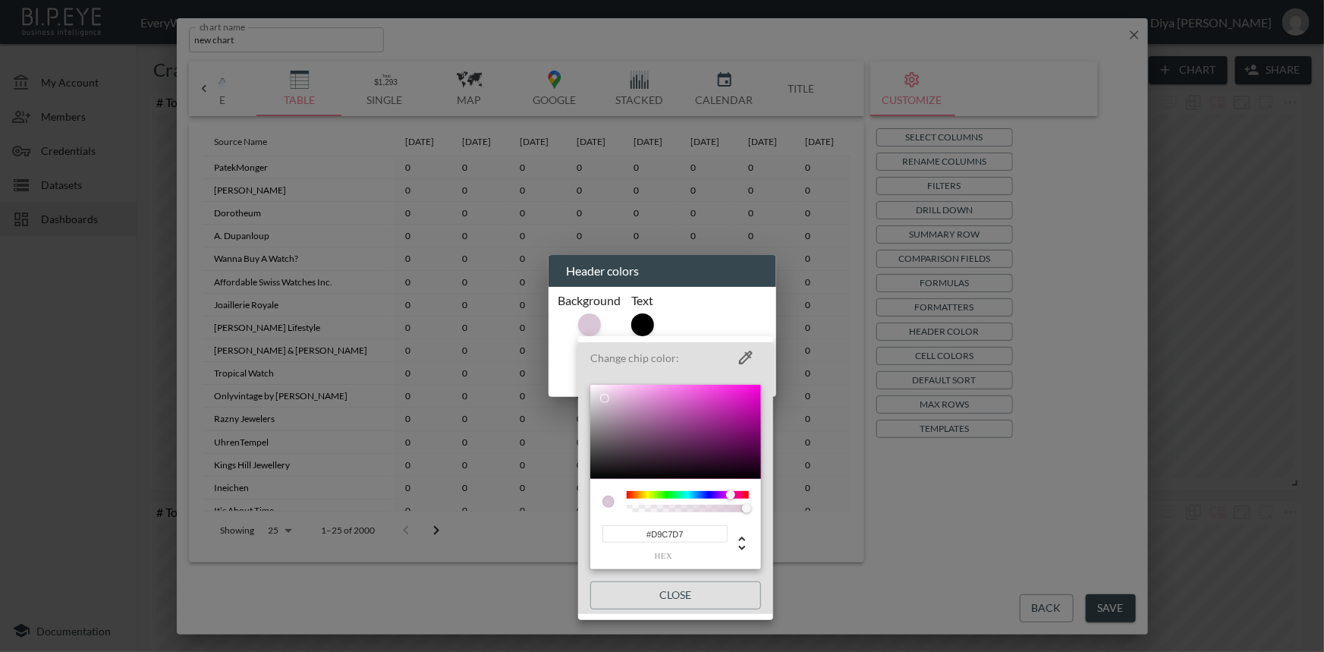
type input "#D9C7D7"
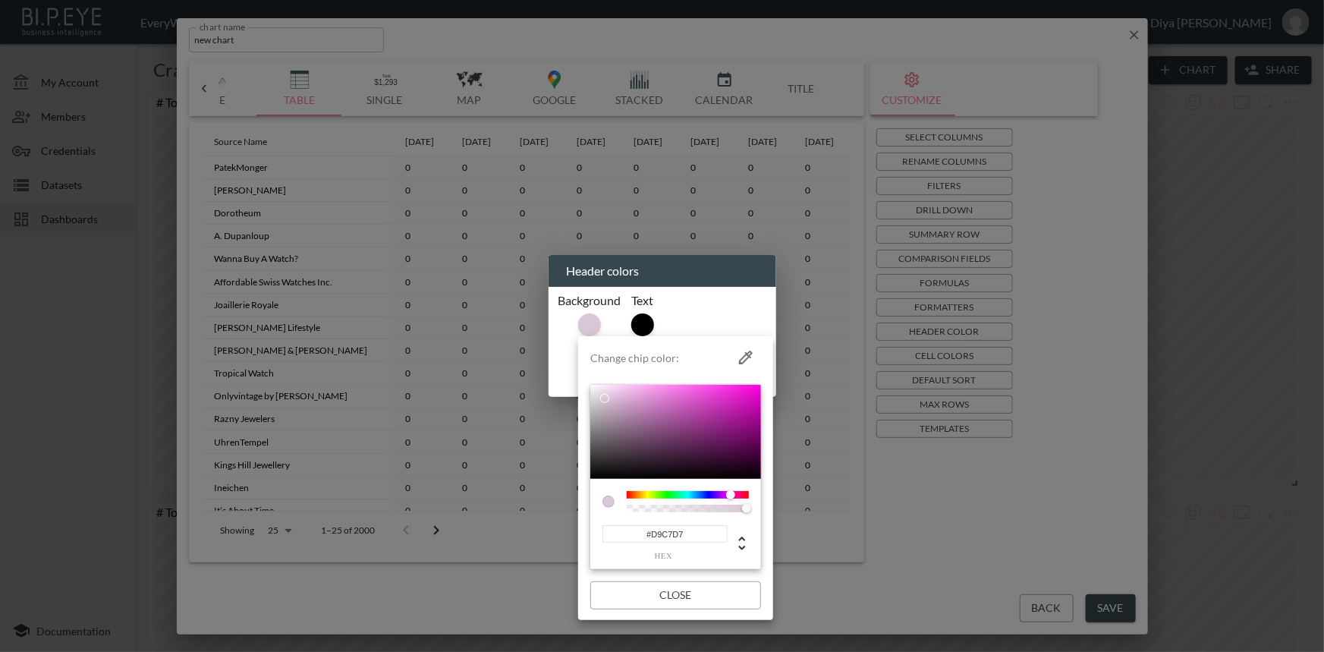
click at [825, 564] on div at bounding box center [662, 326] width 1324 height 652
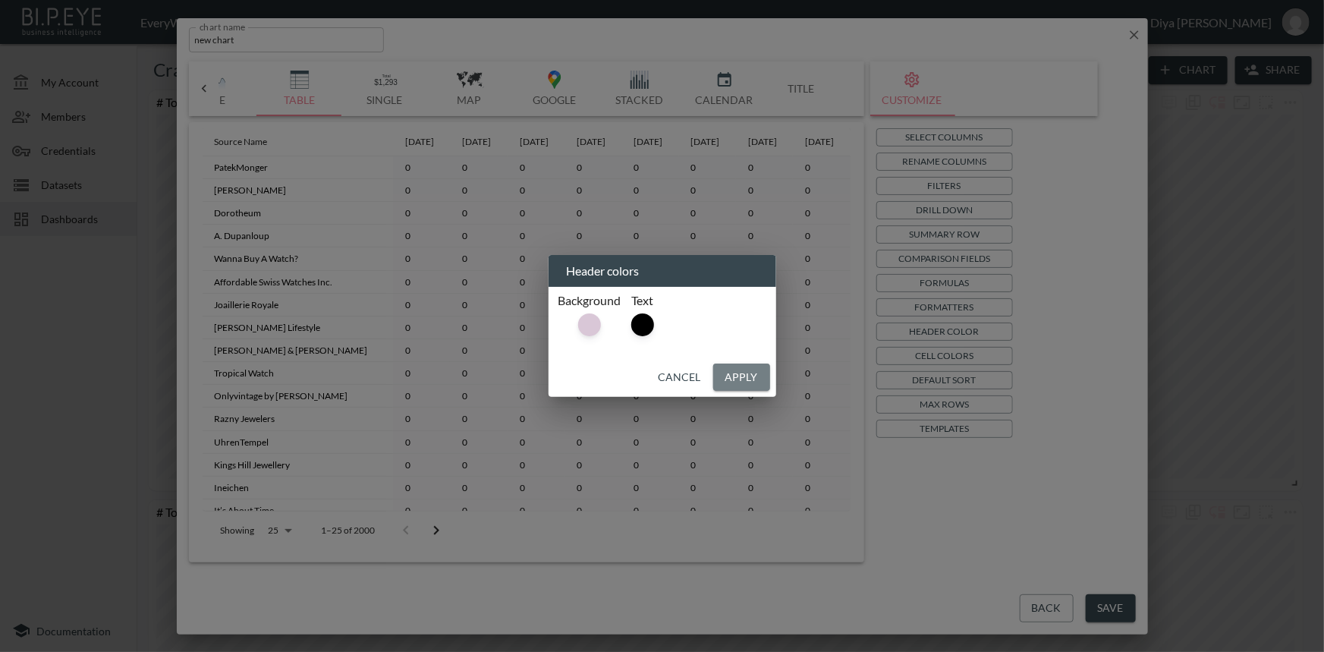
click at [735, 370] on button "Apply" at bounding box center [741, 377] width 57 height 28
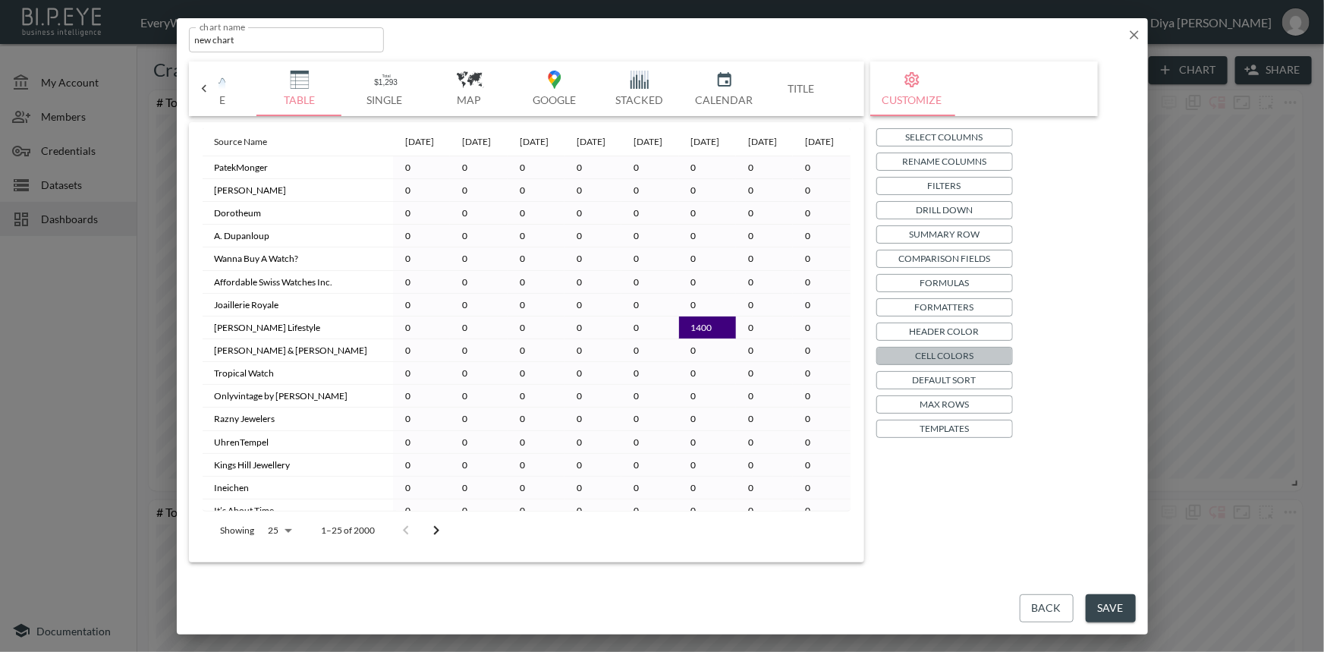
click at [944, 357] on p "Cell Colors" at bounding box center [944, 355] width 58 height 16
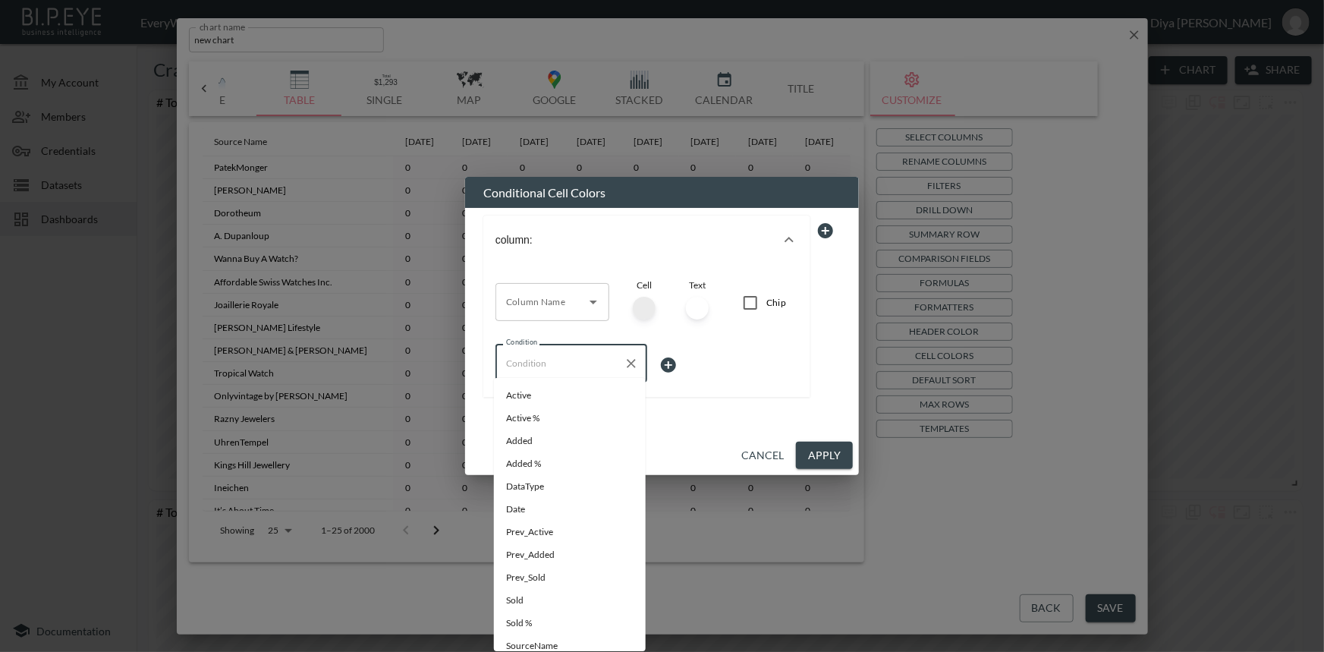
click at [580, 367] on input "Condition" at bounding box center [559, 362] width 115 height 24
click at [531, 457] on span "Added %" at bounding box center [569, 464] width 127 height 14
type input "Added %"
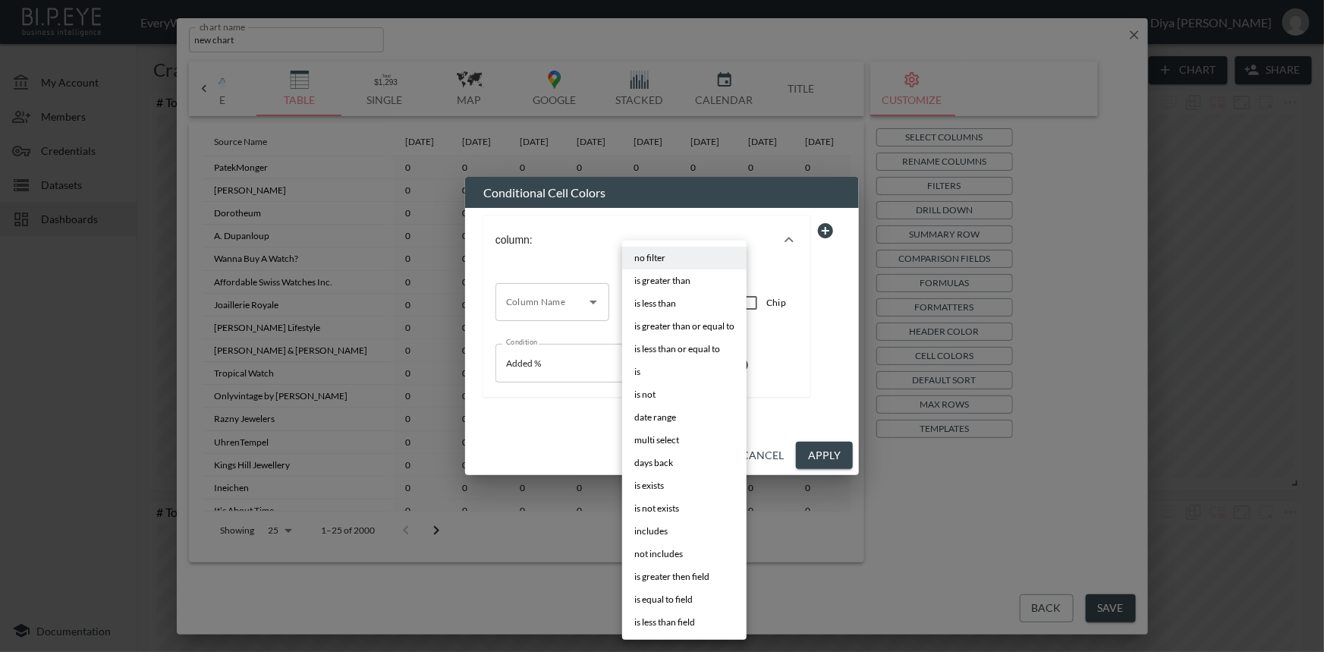
click at [677, 356] on body "BI.P.EYE, Interactive Analytics Dashboards - app EveryWatch / dashboards Diya […" at bounding box center [662, 326] width 1324 height 652
click at [670, 363] on li "is" at bounding box center [684, 371] width 124 height 23
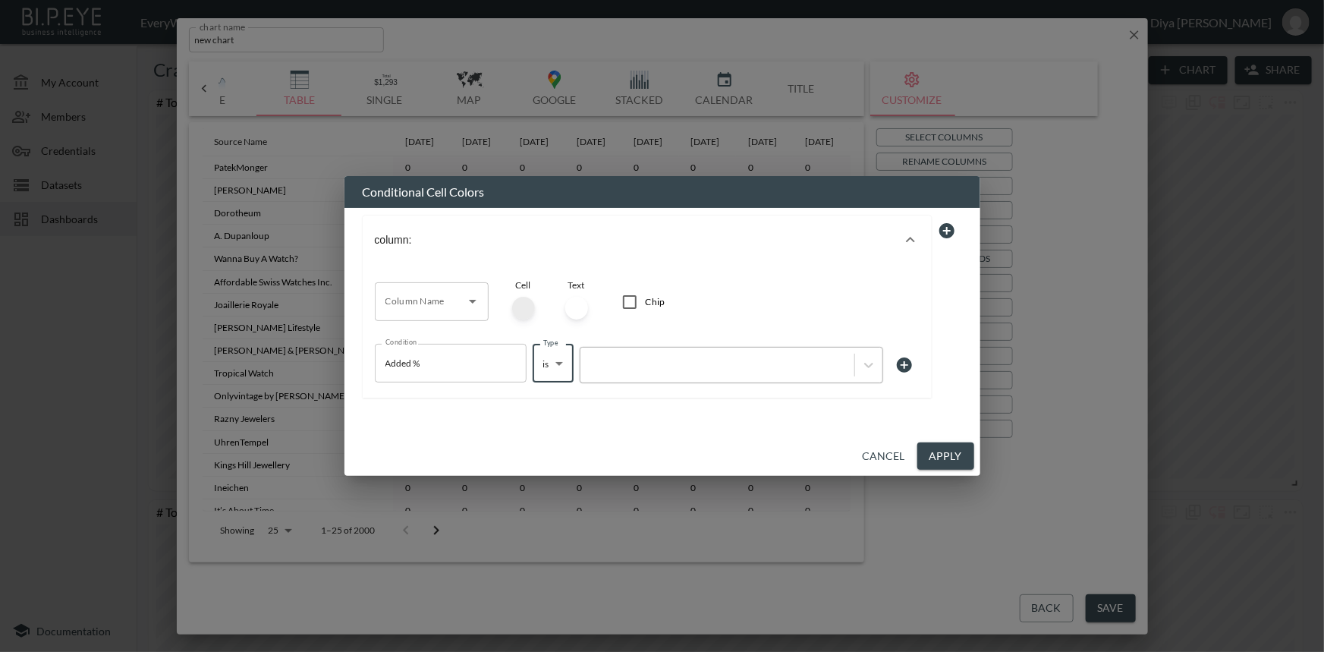
click at [703, 358] on div at bounding box center [717, 364] width 259 height 14
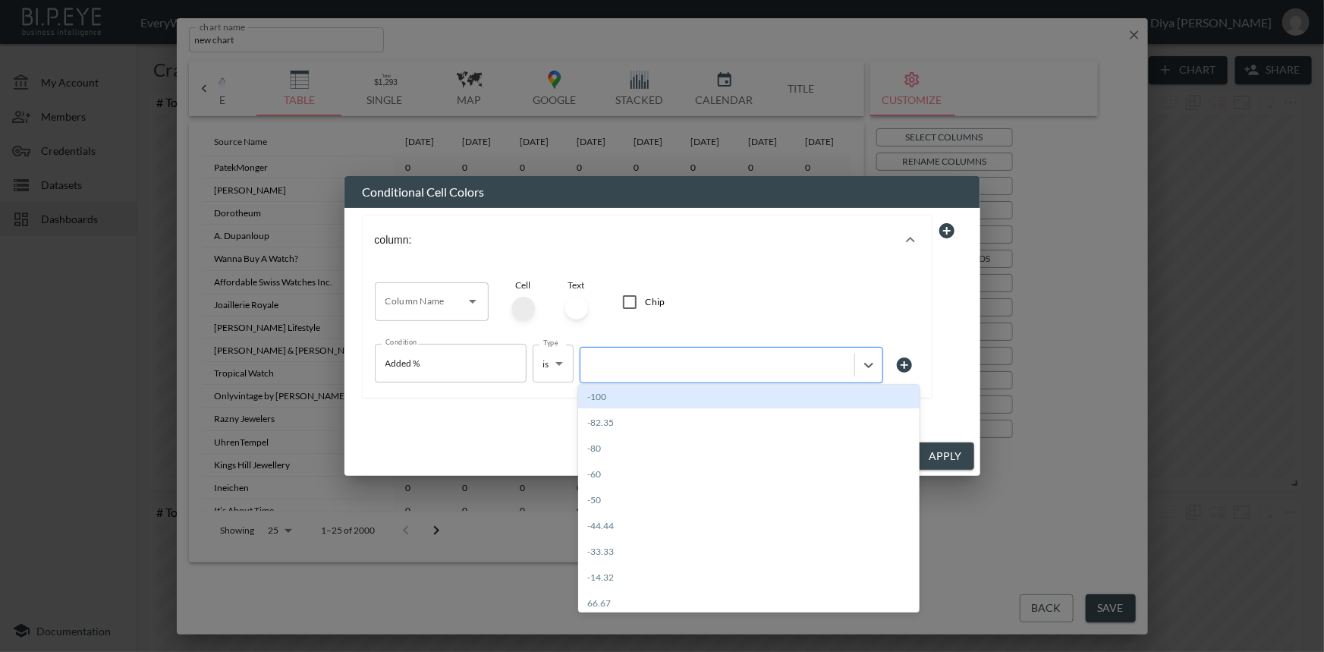
click at [630, 359] on div at bounding box center [717, 364] width 259 height 14
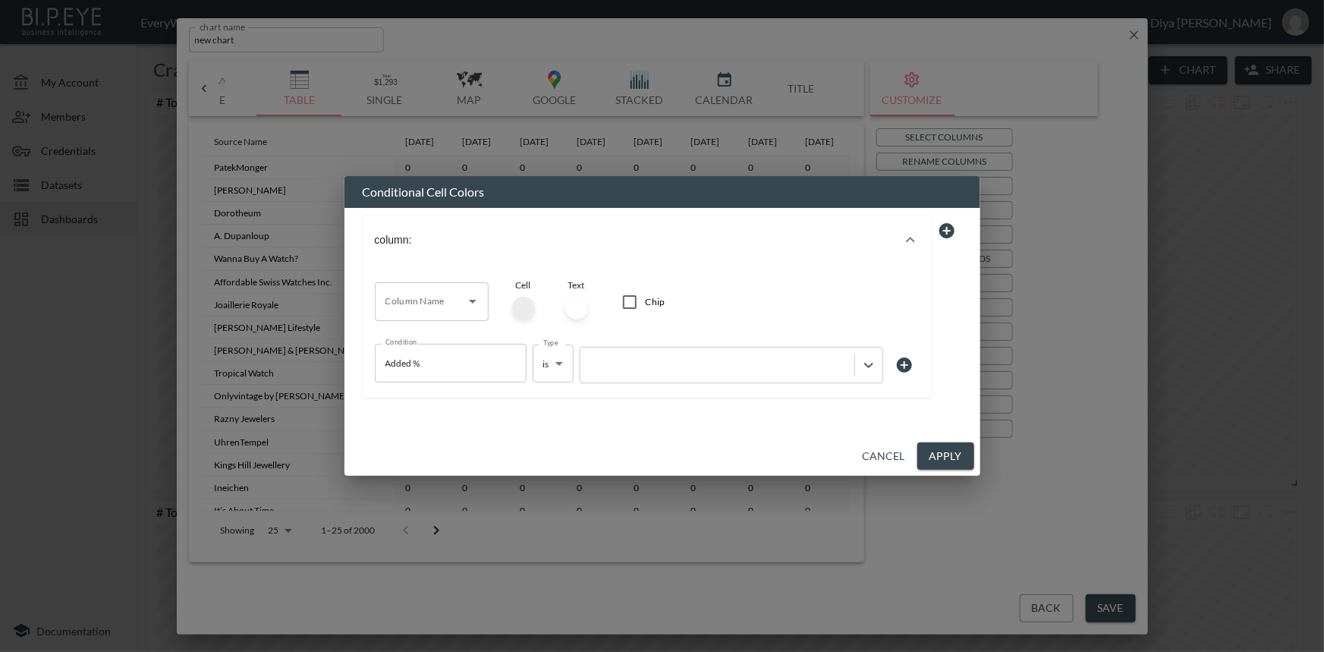
click at [539, 354] on body "BI.P.EYE, Interactive Analytics Dashboards - app EveryWatch / dashboards Diya […" at bounding box center [662, 326] width 1324 height 652
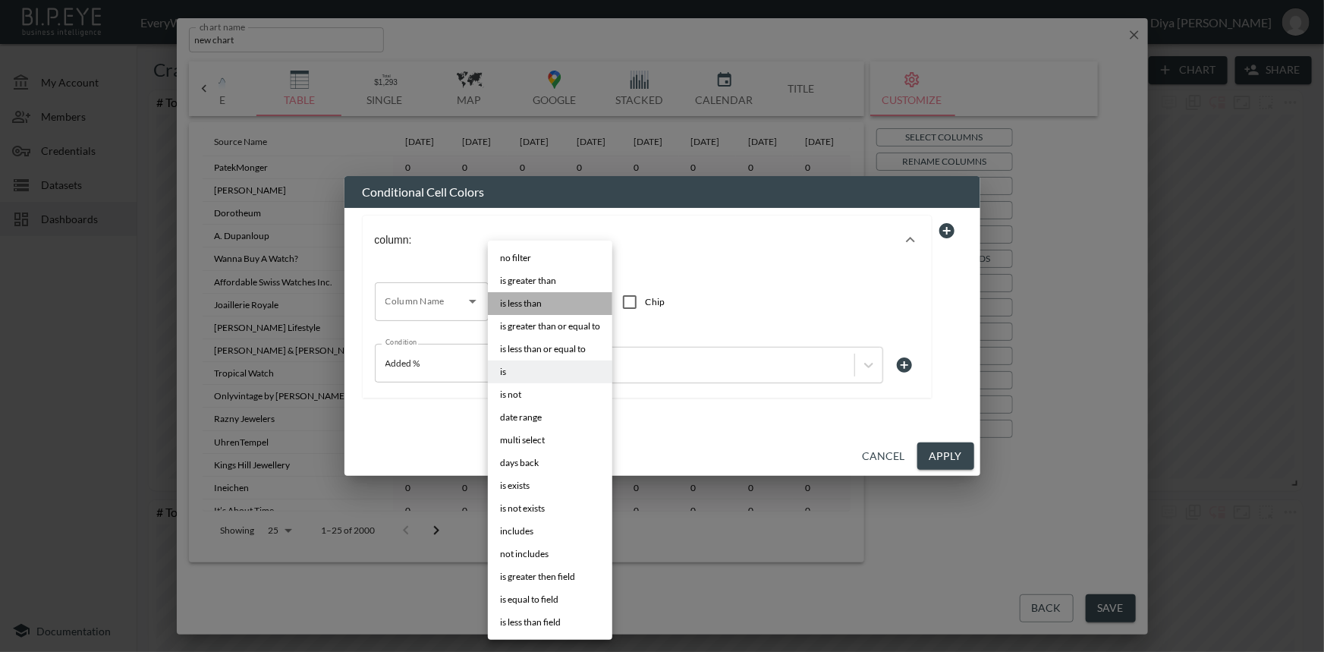
click at [554, 297] on li "is less than" at bounding box center [550, 303] width 124 height 23
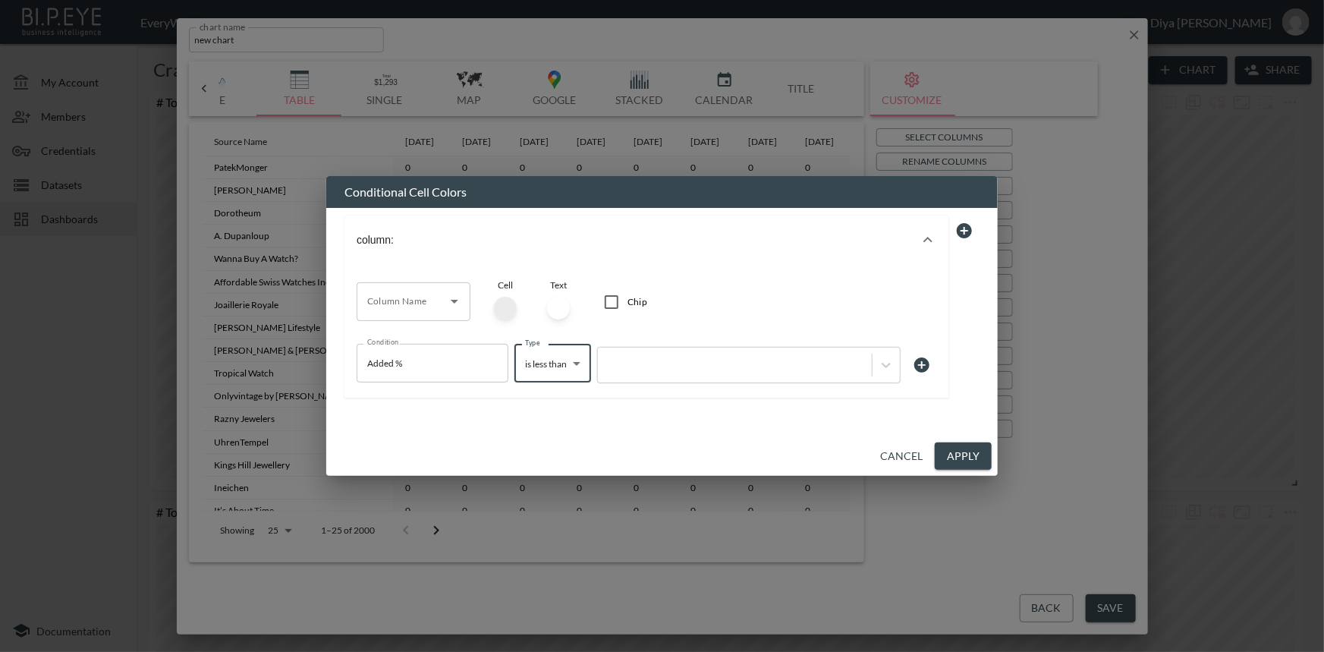
click at [552, 360] on body "BI.P.EYE, Interactive Analytics Dashboards - app EveryWatch / dashboards Diya […" at bounding box center [662, 326] width 1324 height 652
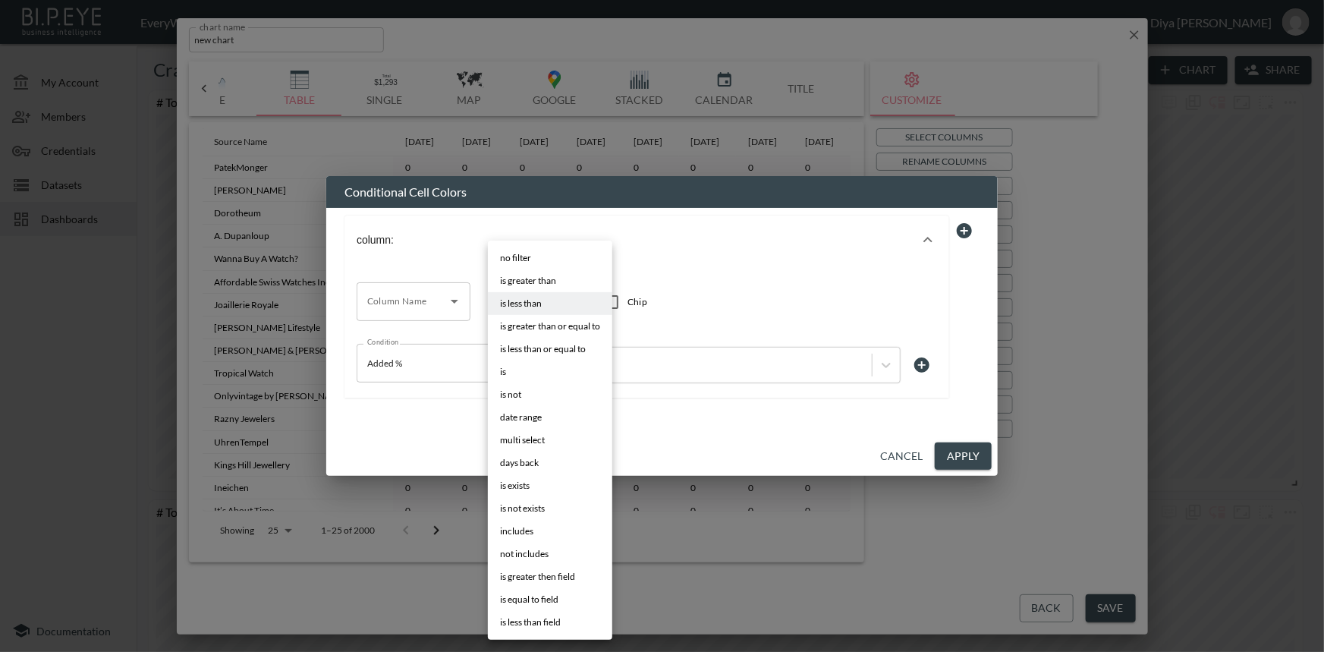
click at [559, 344] on span "is less than or equal to" at bounding box center [543, 349] width 86 height 14
type input "is less than or equal to"
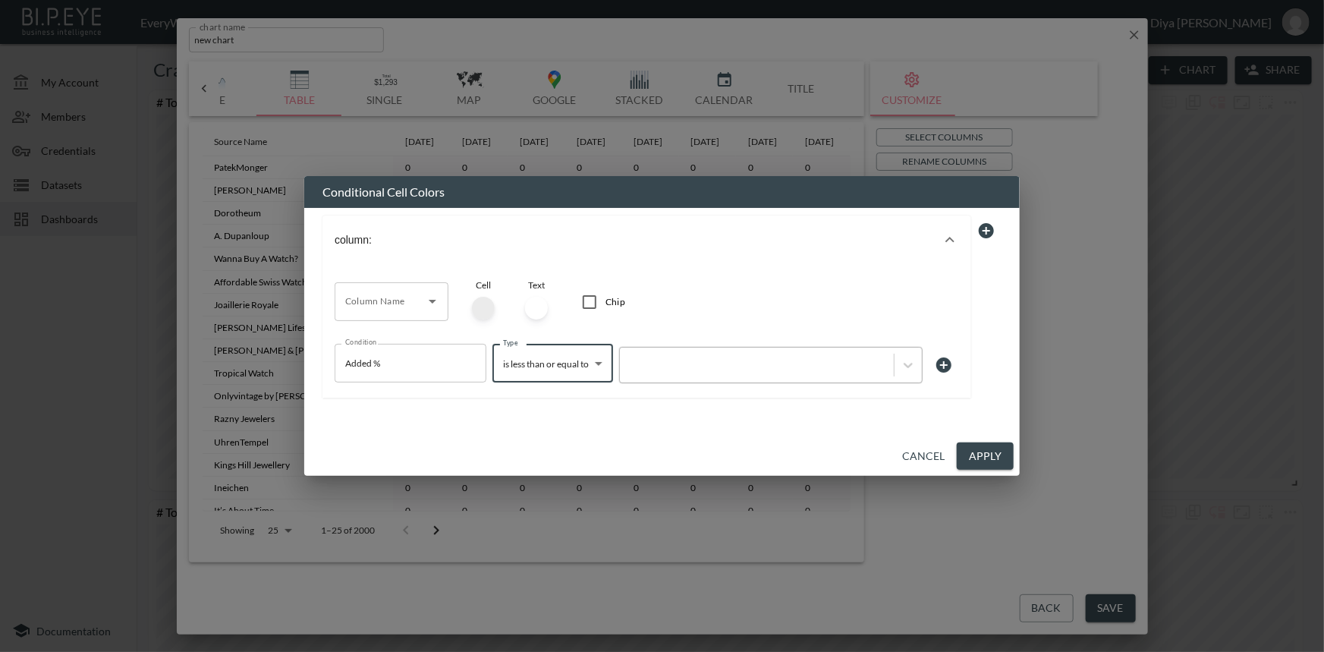
click at [634, 367] on div at bounding box center [756, 364] width 259 height 14
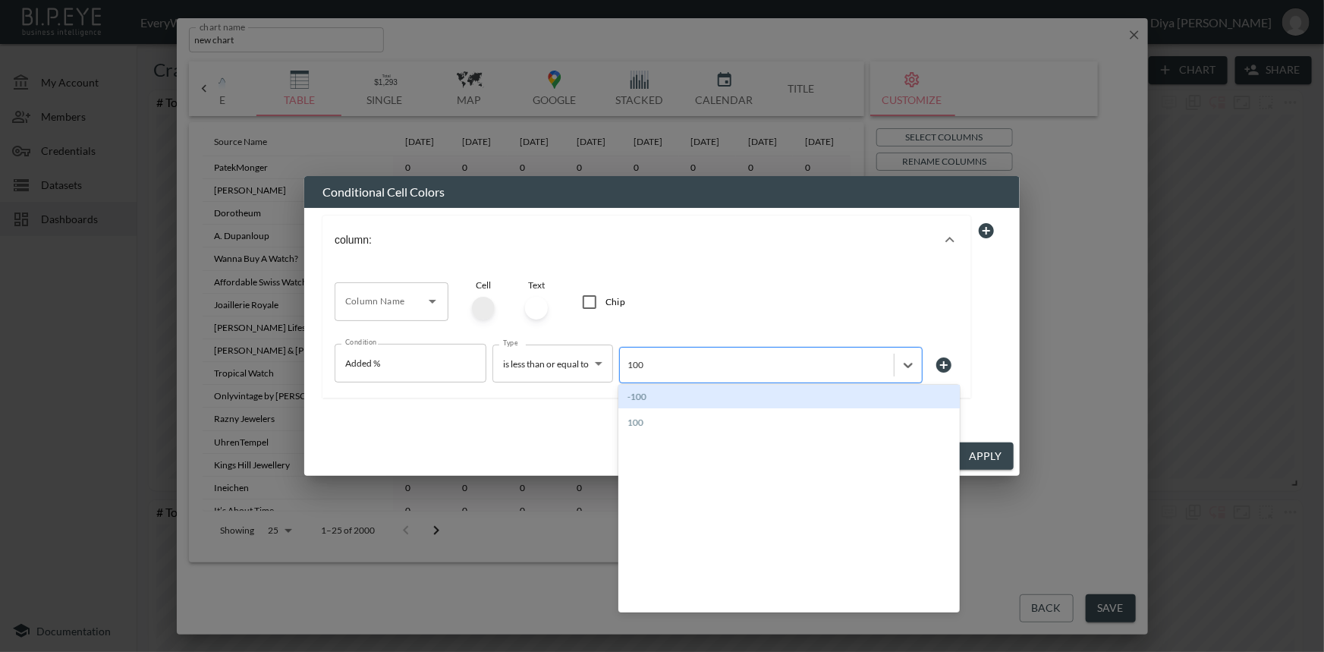
click at [630, 362] on input "100" at bounding box center [635, 364] width 17 height 11
type input "1"
type input "0"
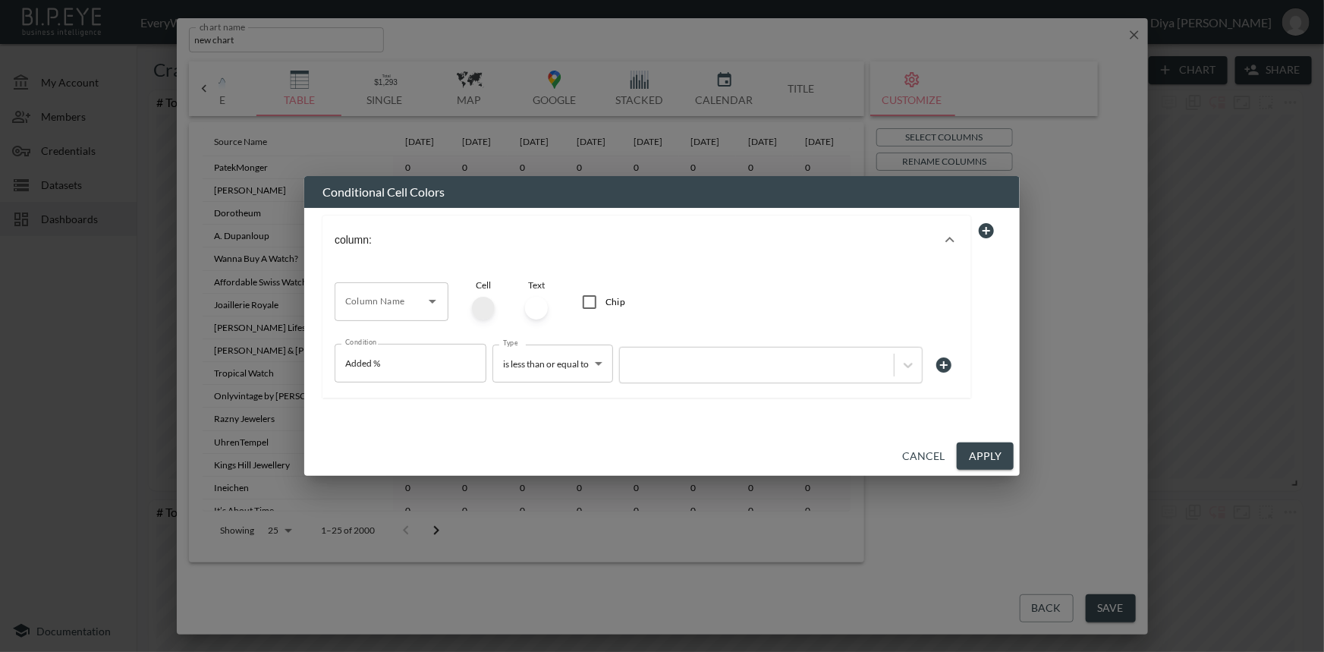
click at [931, 322] on div "Column Name Column Name Cell Text Chip" at bounding box center [646, 307] width 624 height 74
click at [479, 303] on div at bounding box center [483, 308] width 23 height 23
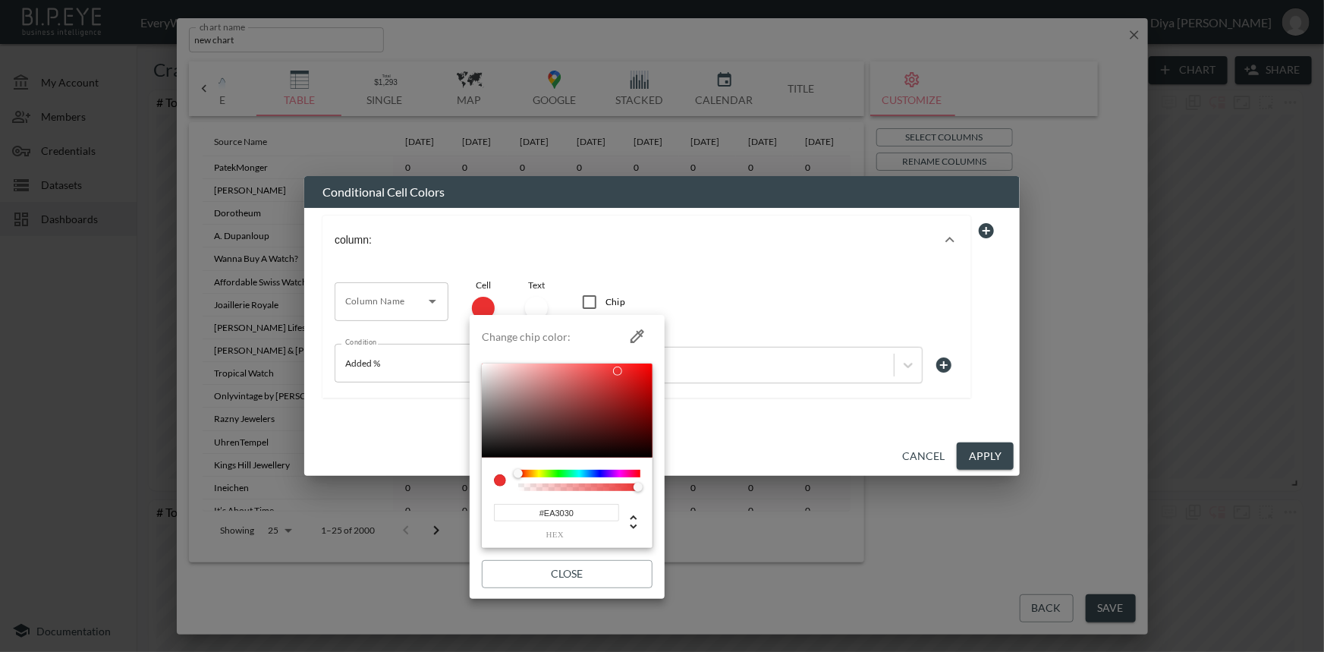
click at [617, 371] on div at bounding box center [567, 410] width 171 height 94
click at [604, 365] on div at bounding box center [567, 410] width 171 height 94
type input "#F73232"
click at [617, 366] on div at bounding box center [567, 410] width 171 height 94
click at [864, 432] on div at bounding box center [662, 326] width 1324 height 652
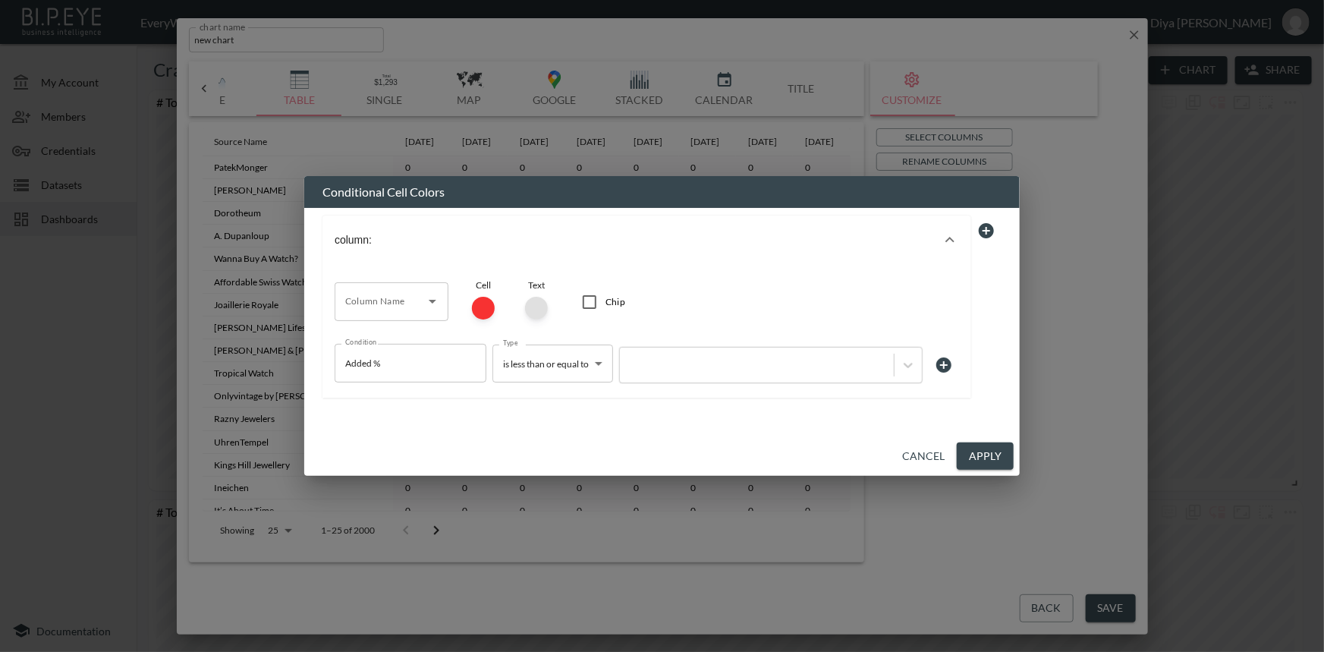
click at [529, 298] on div at bounding box center [536, 308] width 23 height 23
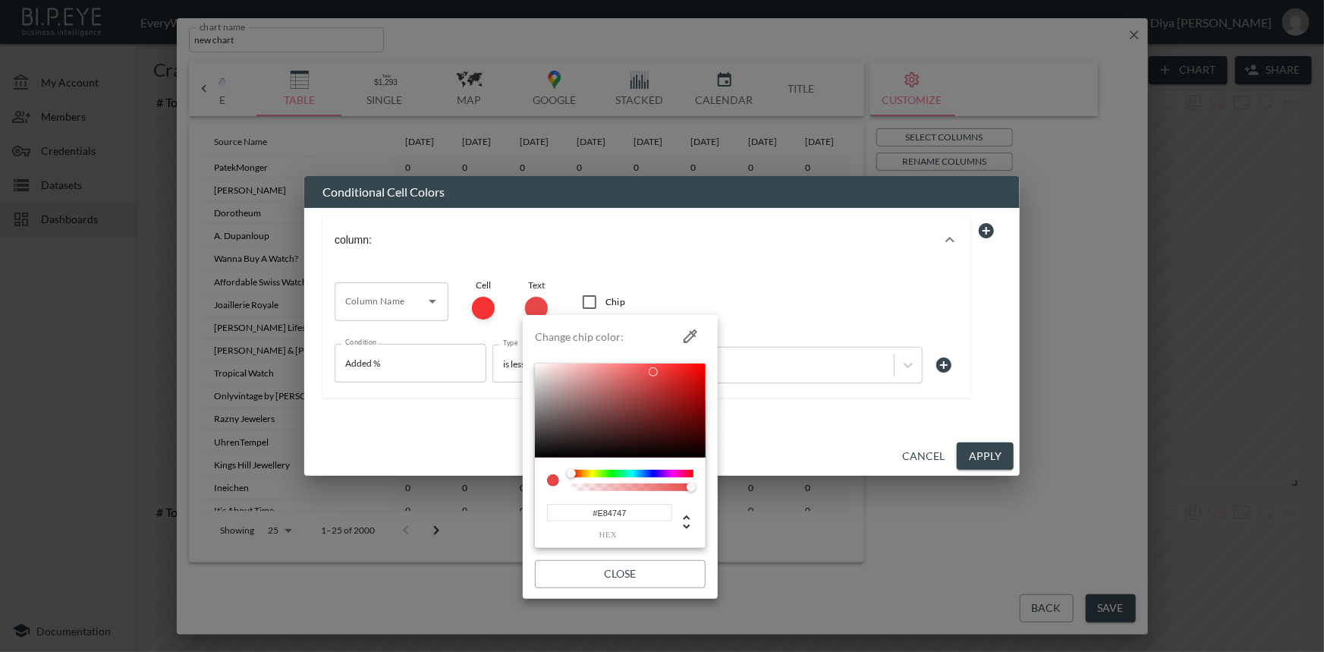
click at [653, 372] on div at bounding box center [620, 410] width 171 height 94
type input "#F12E2E"
click at [673, 369] on div at bounding box center [620, 410] width 171 height 94
drag, startPoint x: 500, startPoint y: 391, endPoint x: 498, endPoint y: 378, distance: 13.1
click at [499, 391] on div at bounding box center [662, 326] width 1324 height 652
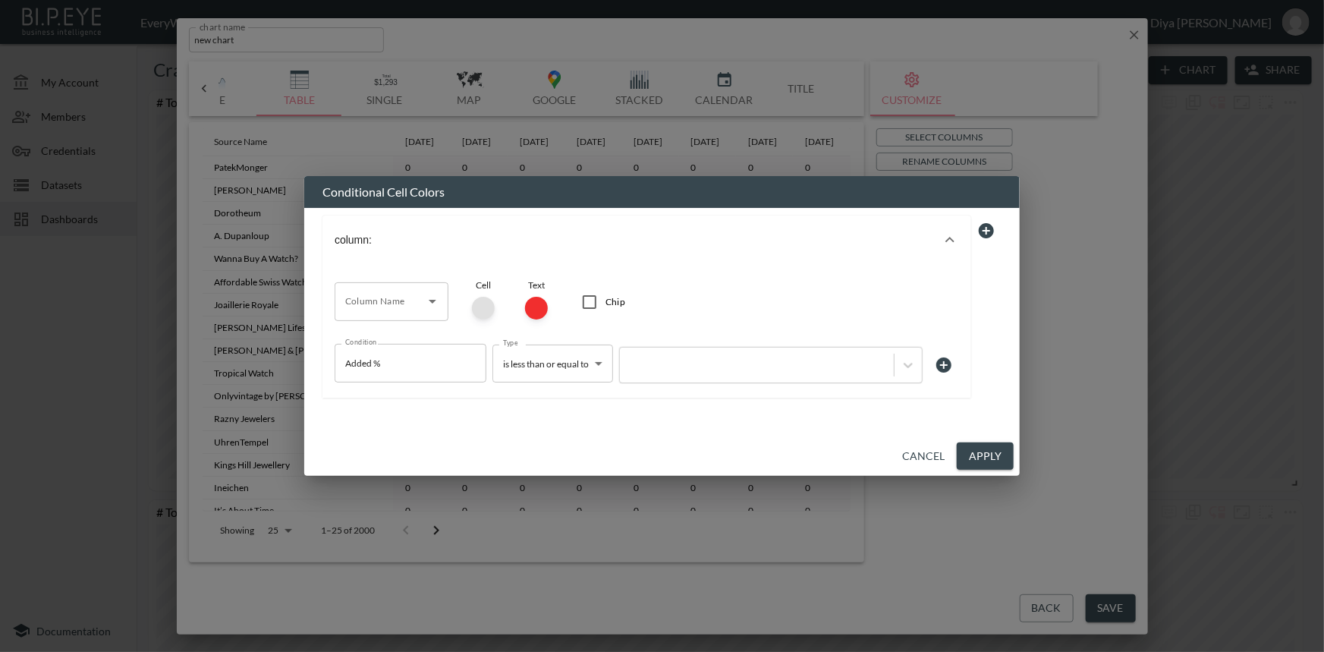
click at [485, 307] on div at bounding box center [483, 308] width 23 height 23
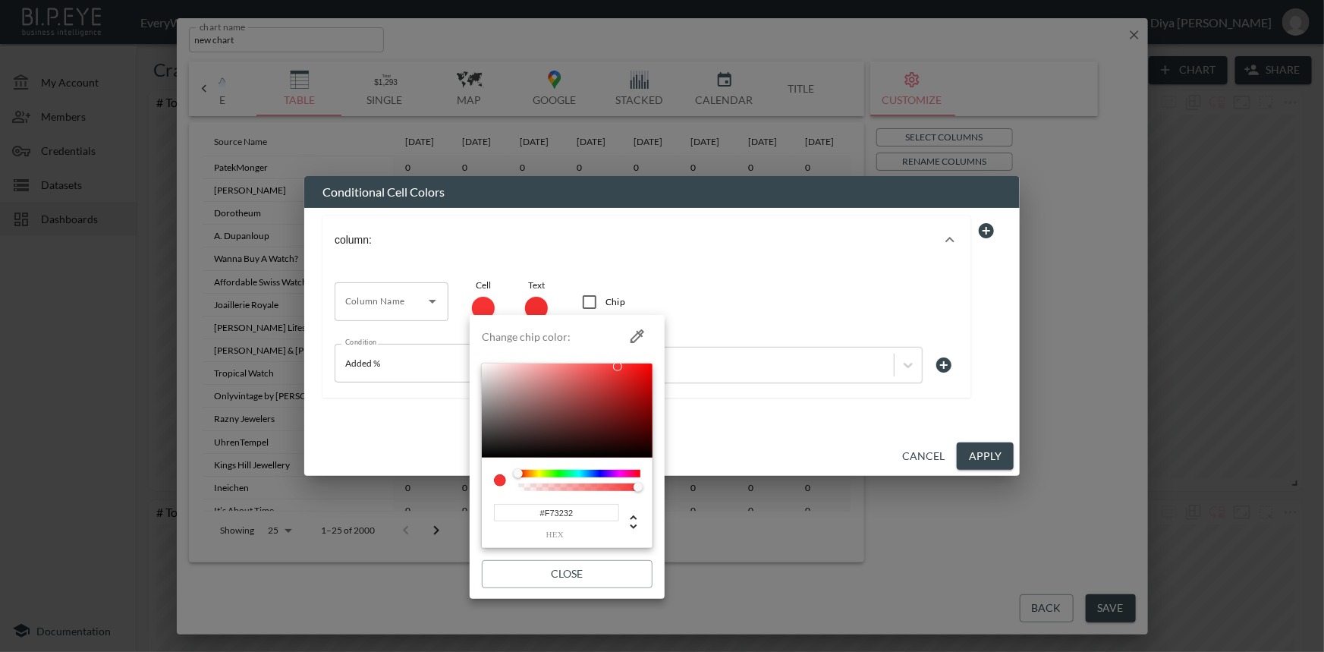
click at [484, 363] on div at bounding box center [567, 410] width 171 height 94
type input "#FFFCFC"
click at [795, 431] on div at bounding box center [662, 326] width 1324 height 652
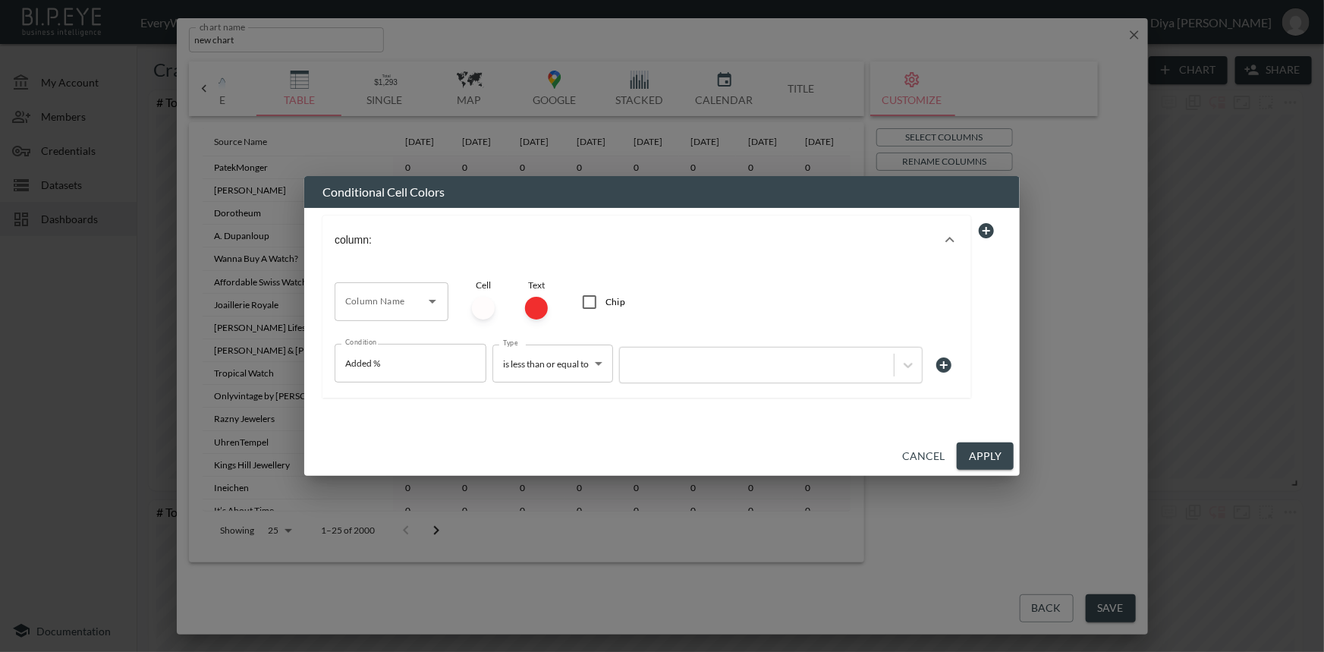
click at [1001, 462] on button "Apply" at bounding box center [984, 456] width 57 height 28
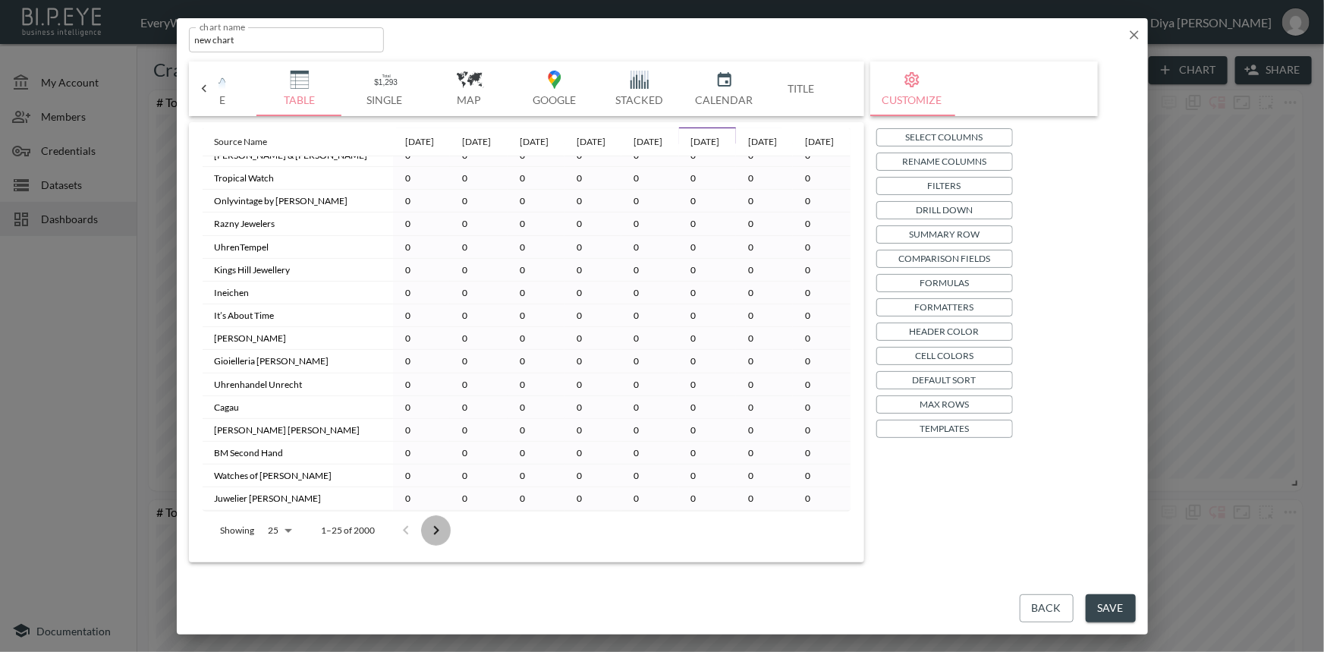
click at [434, 530] on icon "Go to next page" at bounding box center [436, 530] width 18 height 18
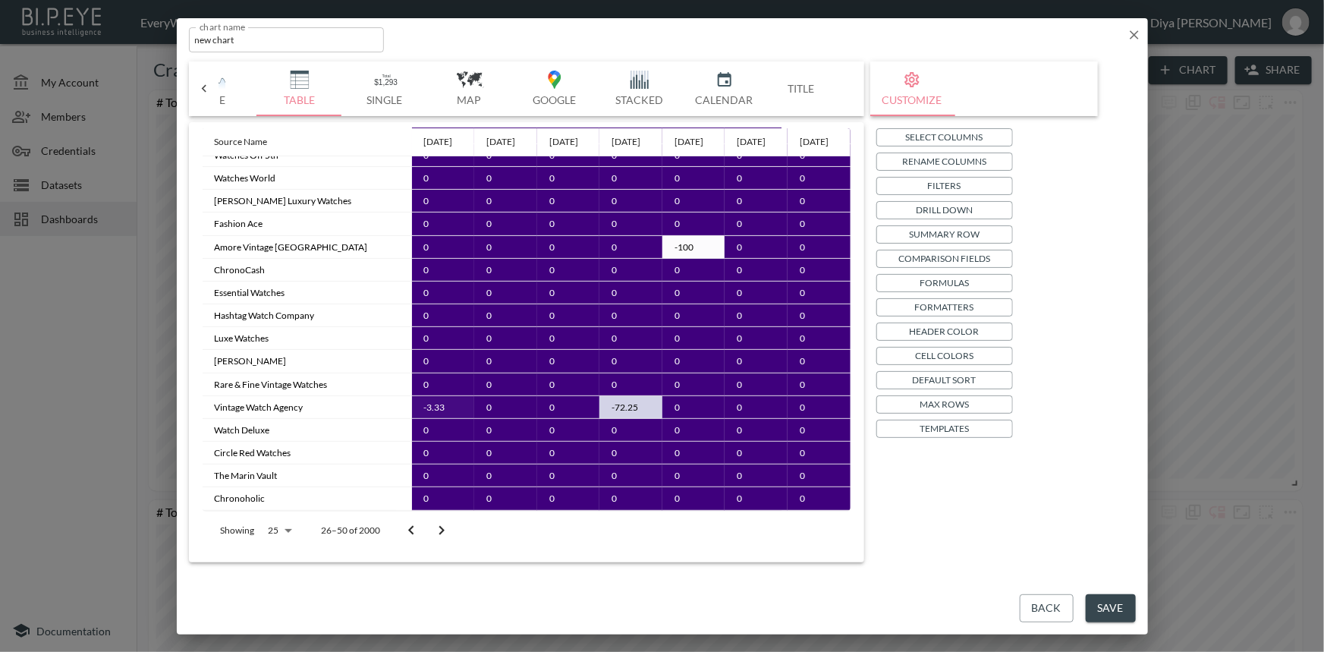
click at [410, 529] on icon "Go to previous page" at bounding box center [411, 530] width 18 height 18
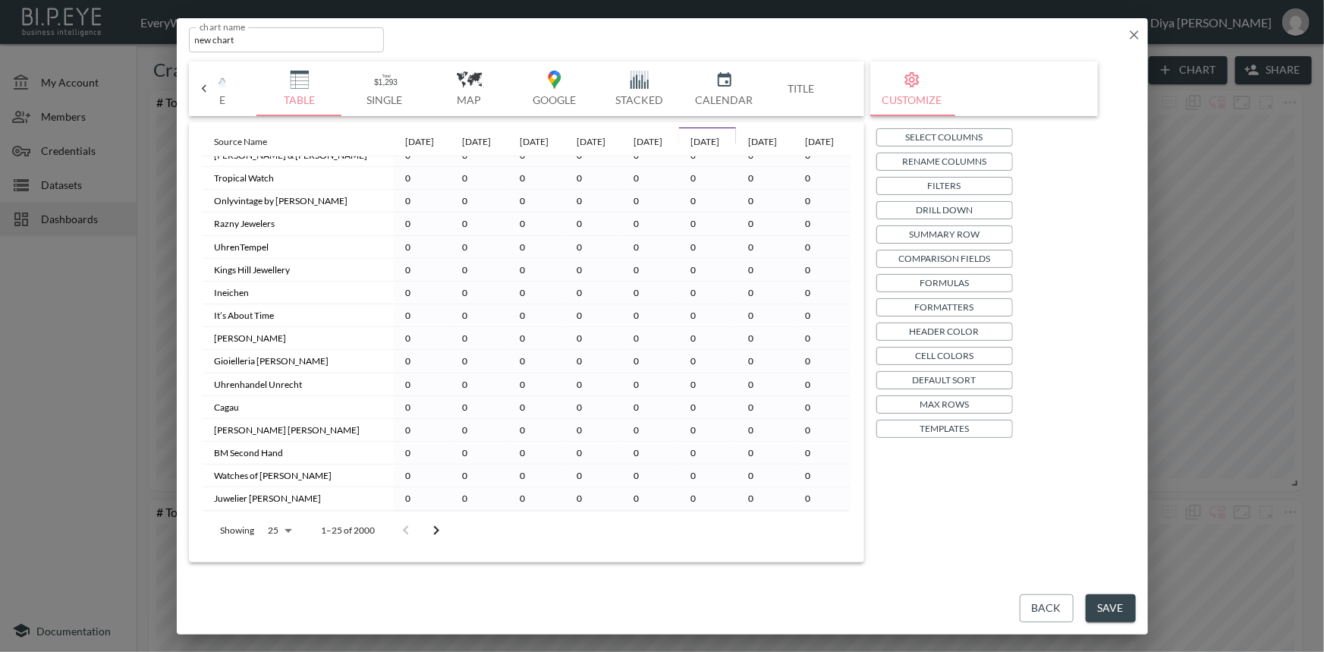
click at [435, 529] on icon "Go to next page" at bounding box center [436, 530] width 18 height 18
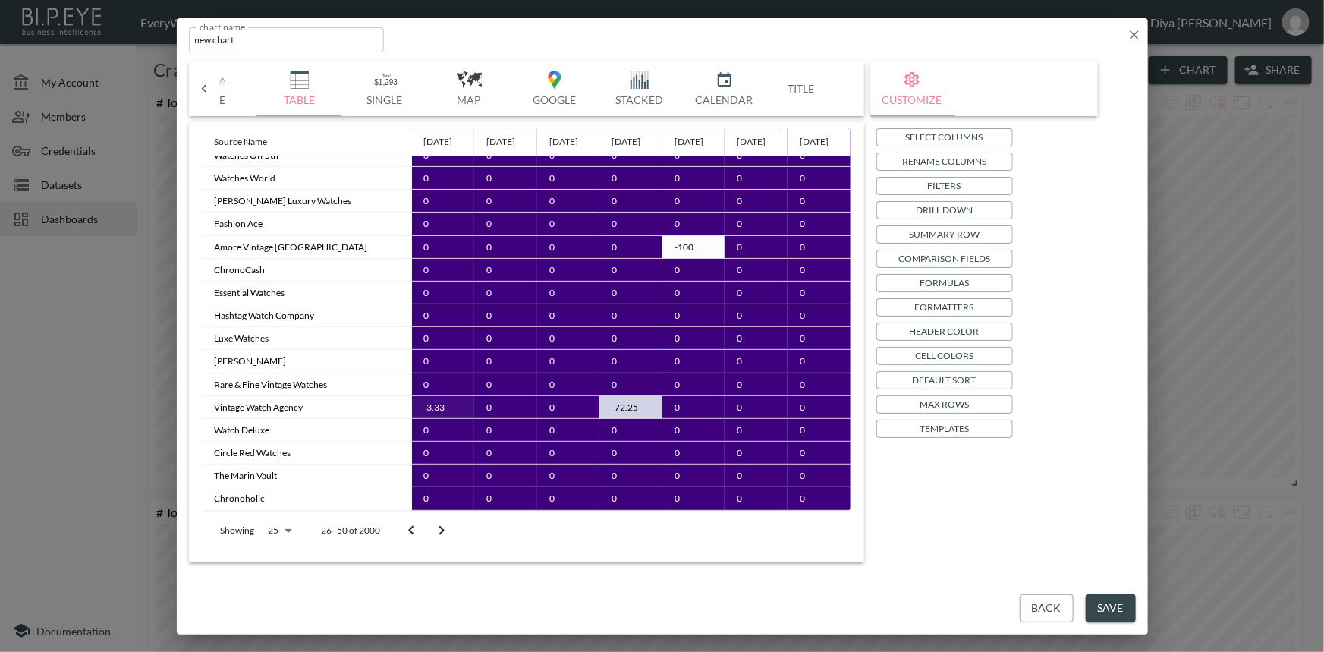
click at [438, 525] on icon "Go to next page" at bounding box center [441, 530] width 18 height 18
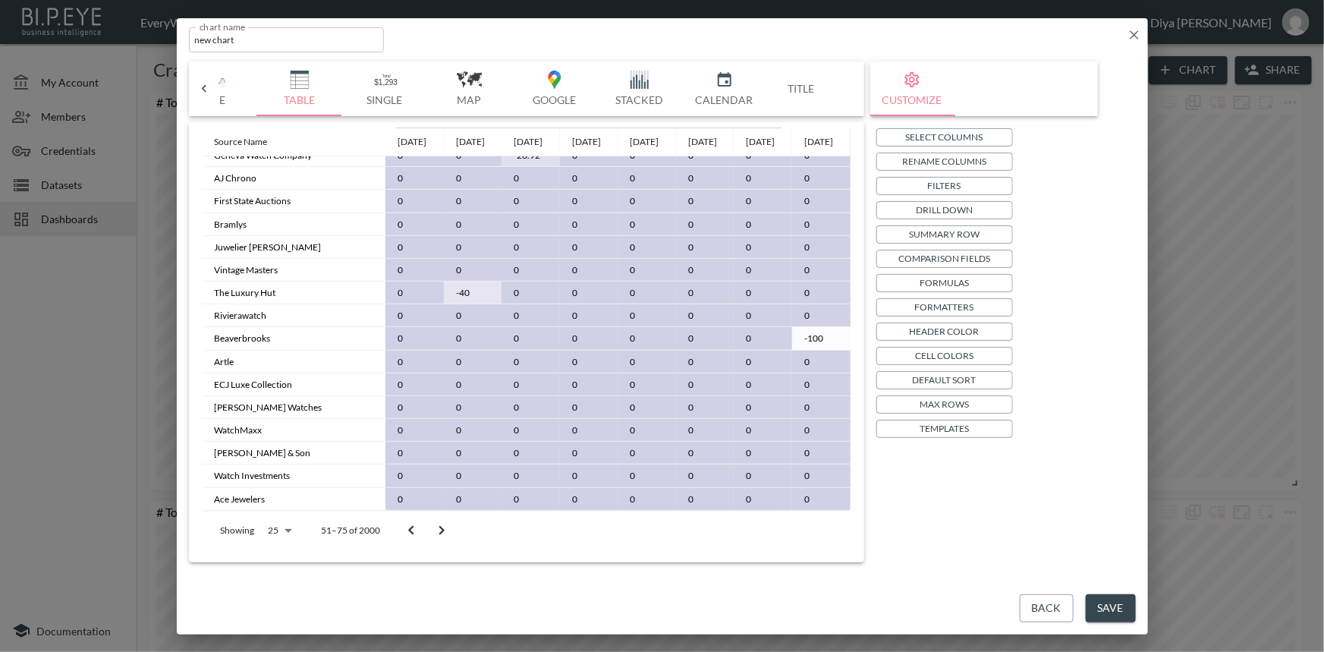
scroll to position [237, 0]
drag, startPoint x: 812, startPoint y: 363, endPoint x: 790, endPoint y: 363, distance: 21.3
click at [792, 350] on td "-100" at bounding box center [821, 338] width 58 height 23
click at [796, 350] on td "-100" at bounding box center [821, 338] width 58 height 23
click at [920, 360] on p "Cell Colors" at bounding box center [944, 355] width 58 height 16
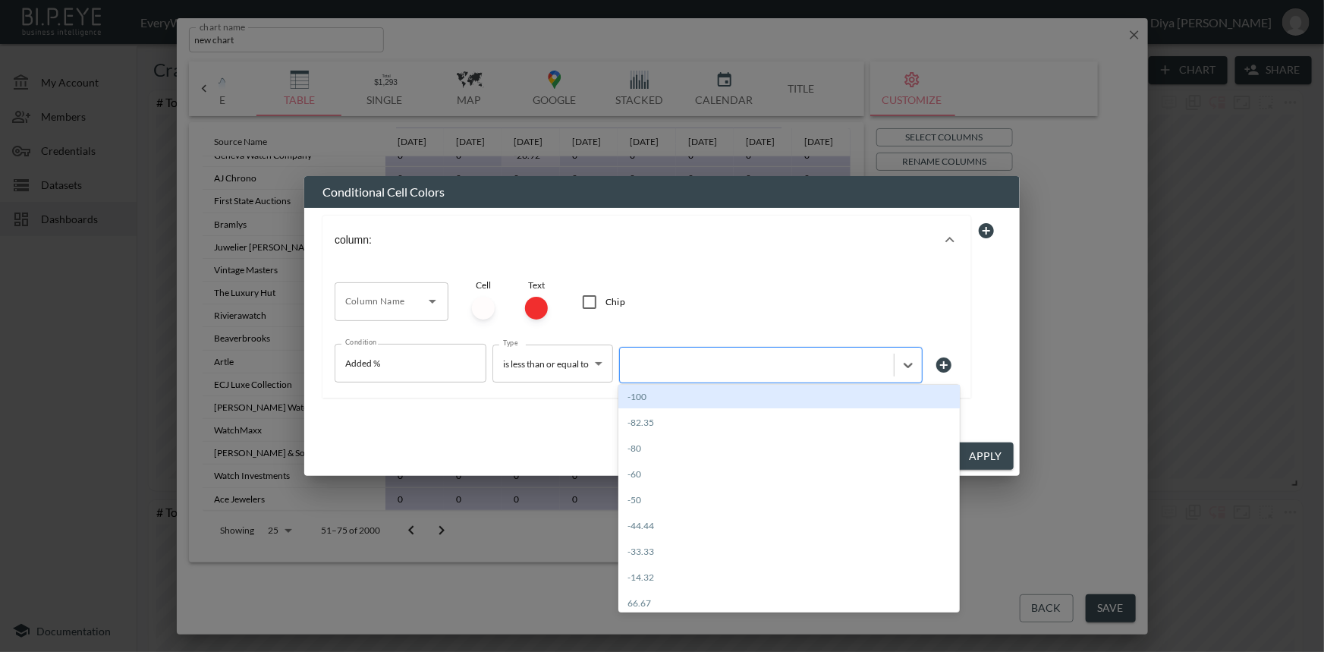
click at [659, 362] on div at bounding box center [756, 364] width 259 height 14
type input "0"
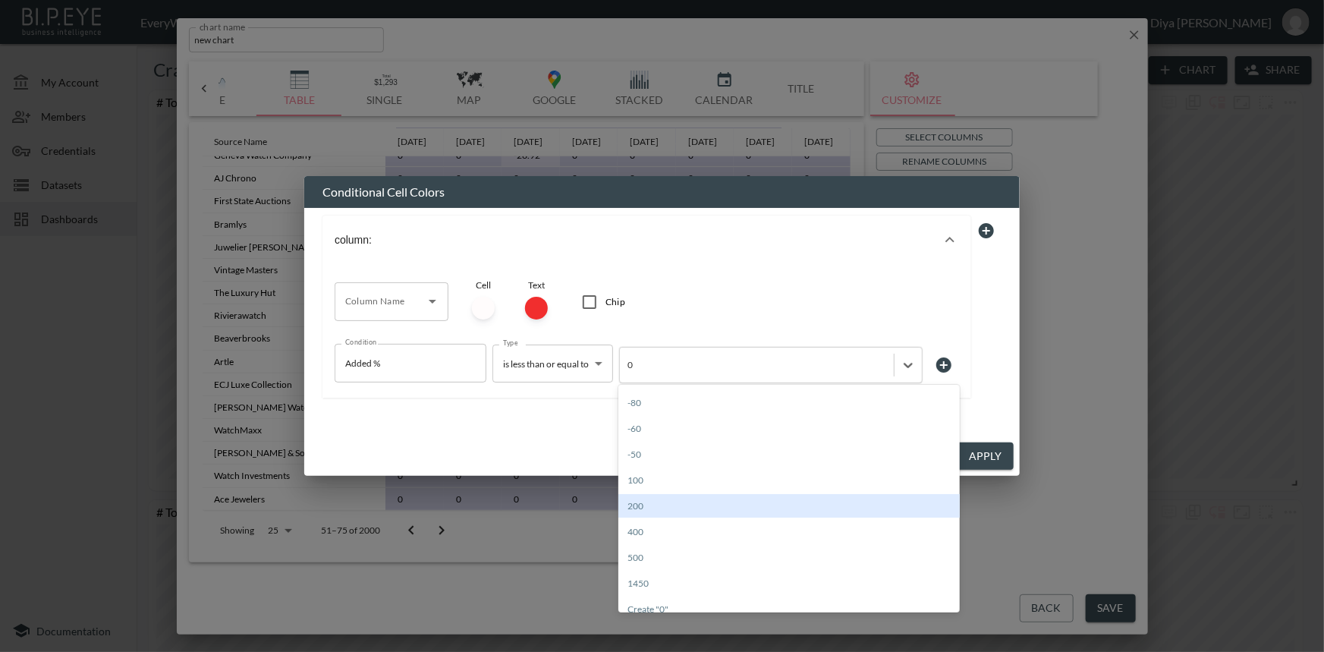
scroll to position [30, 0]
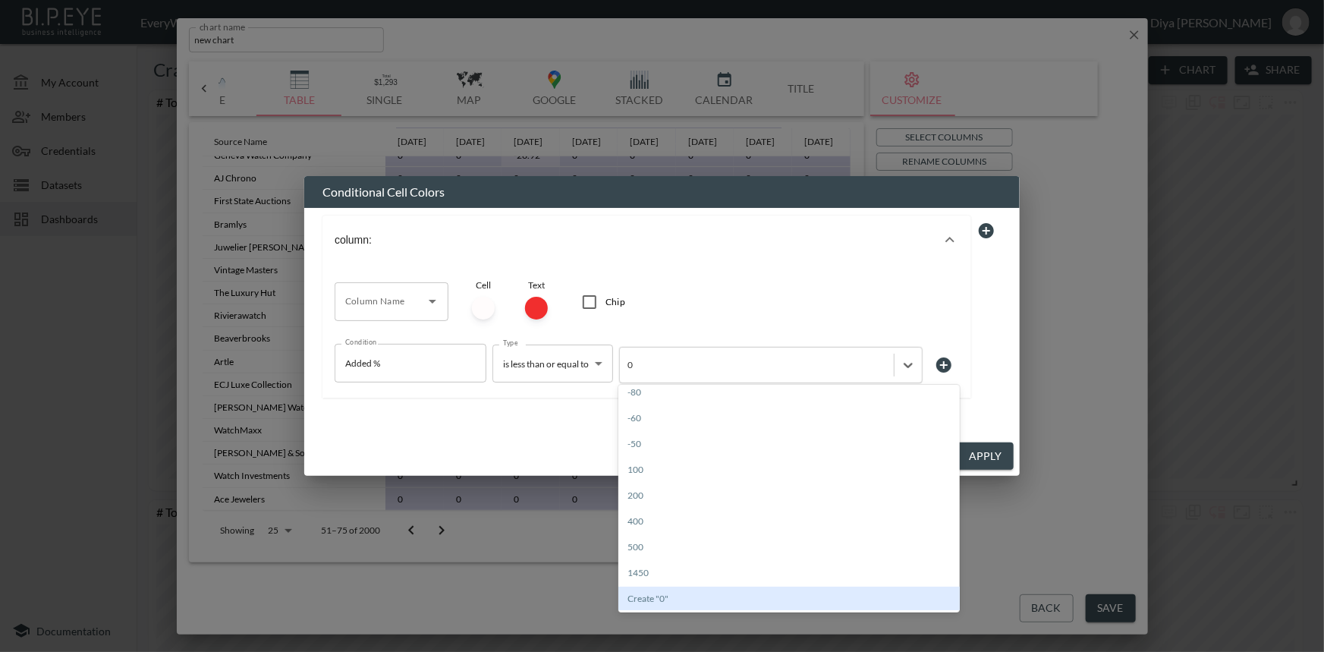
click at [649, 594] on div "Create "0"" at bounding box center [788, 598] width 341 height 24
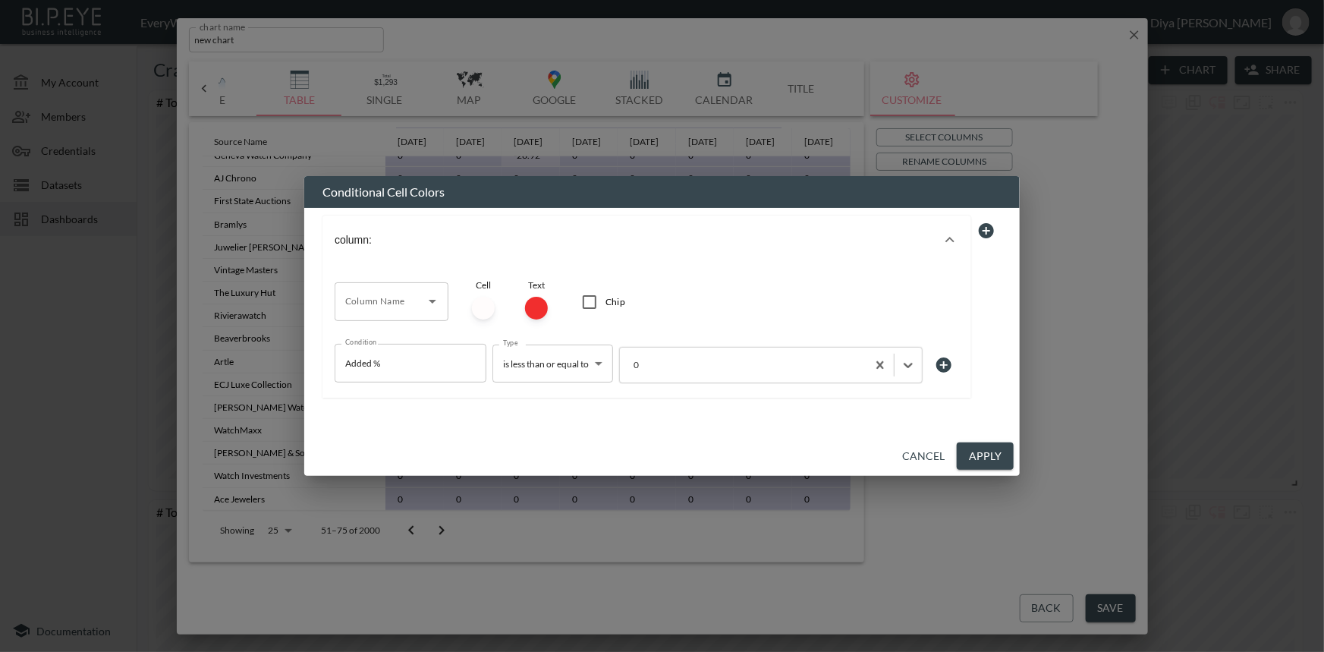
click at [993, 448] on button "Apply" at bounding box center [984, 456] width 57 height 28
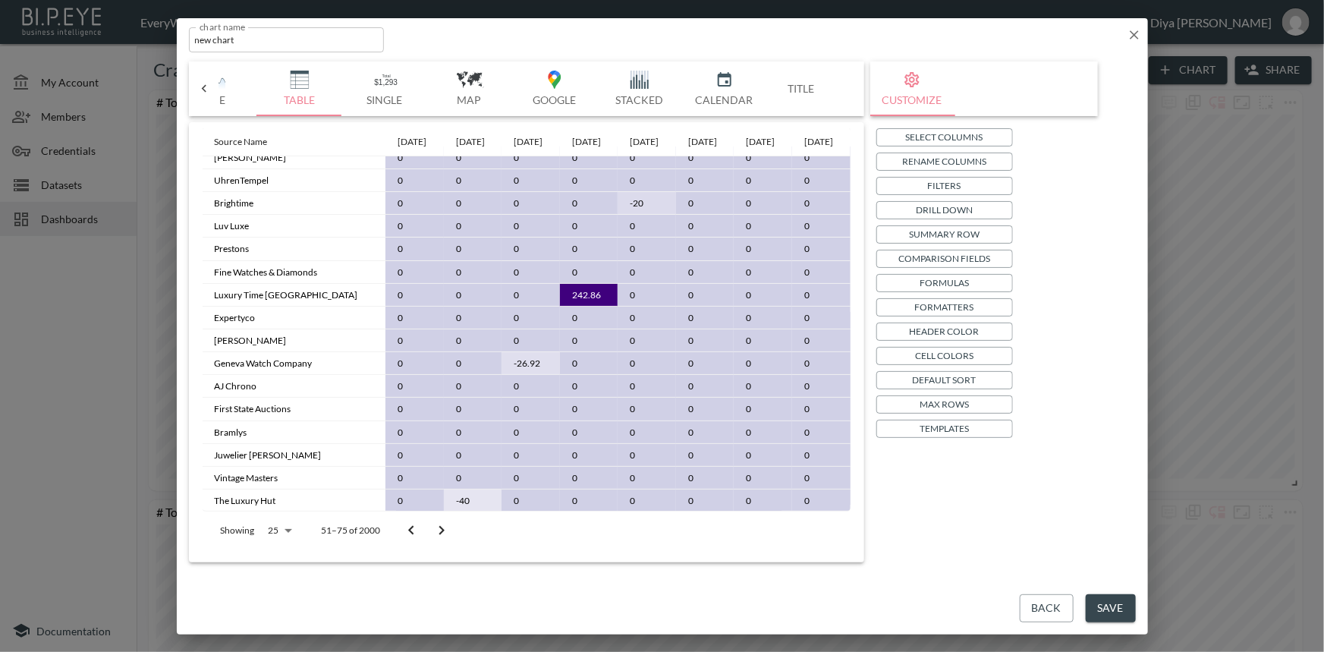
scroll to position [0, 0]
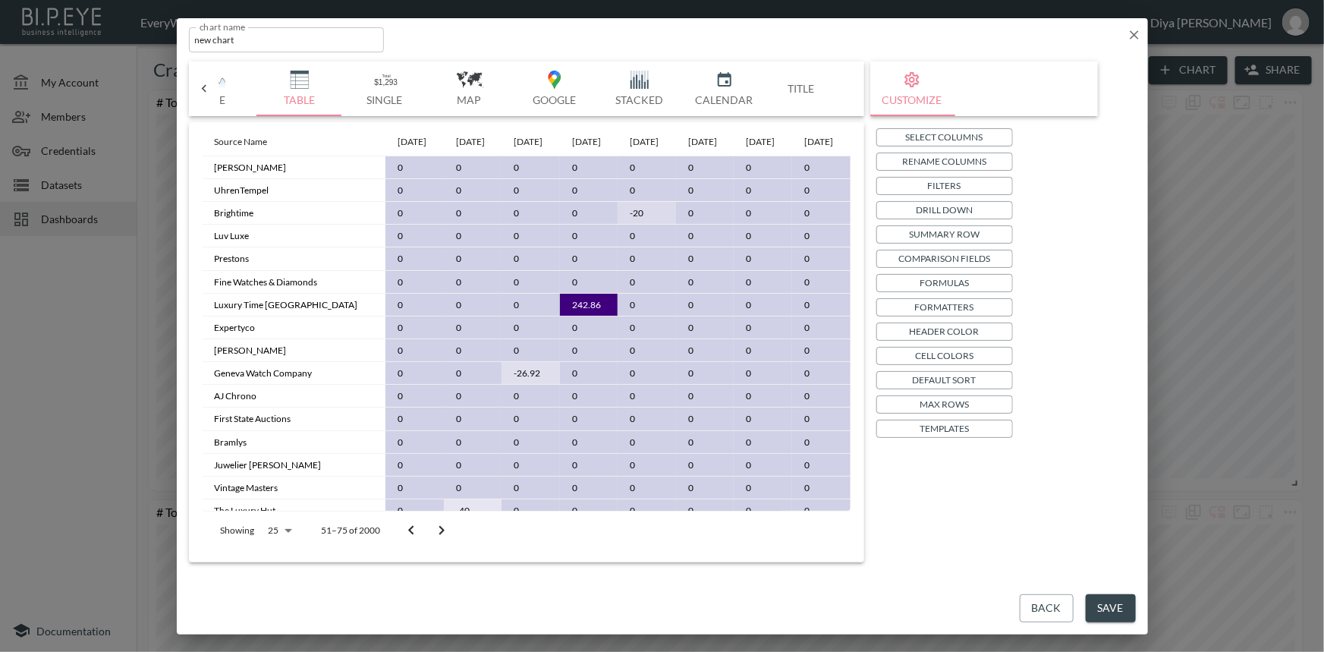
click at [924, 324] on p "Header Color" at bounding box center [944, 331] width 70 height 16
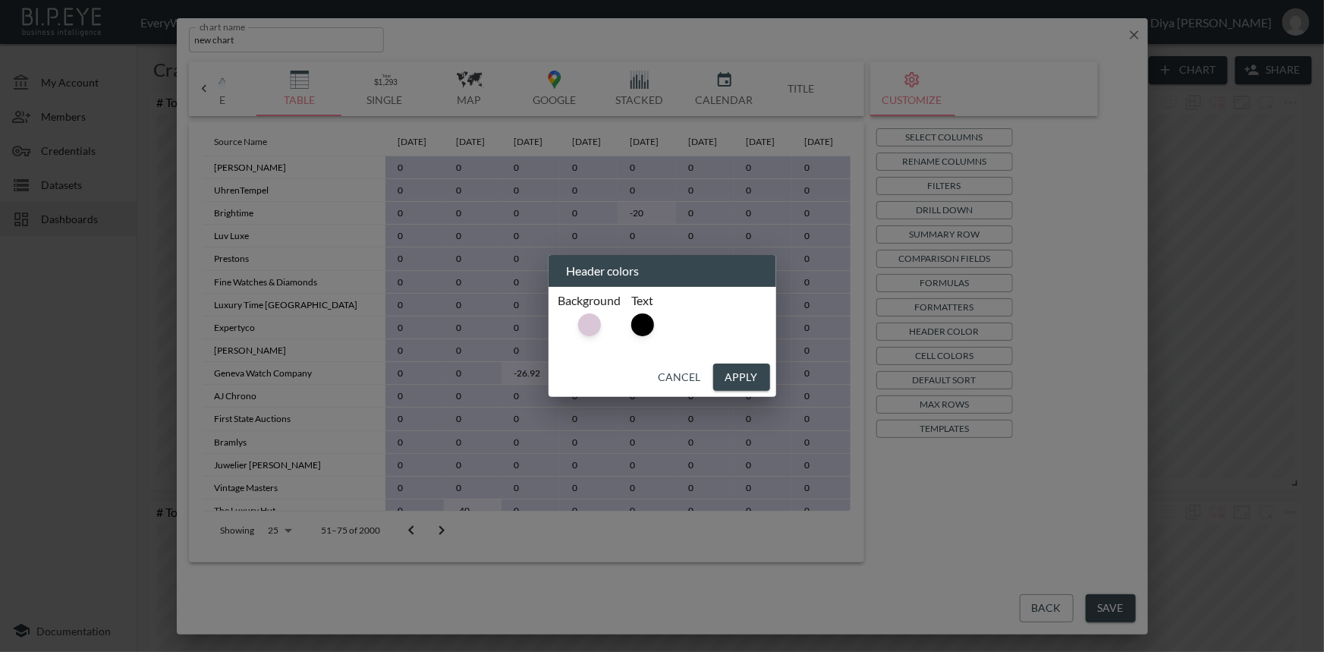
click at [745, 378] on button "Apply" at bounding box center [741, 377] width 57 height 28
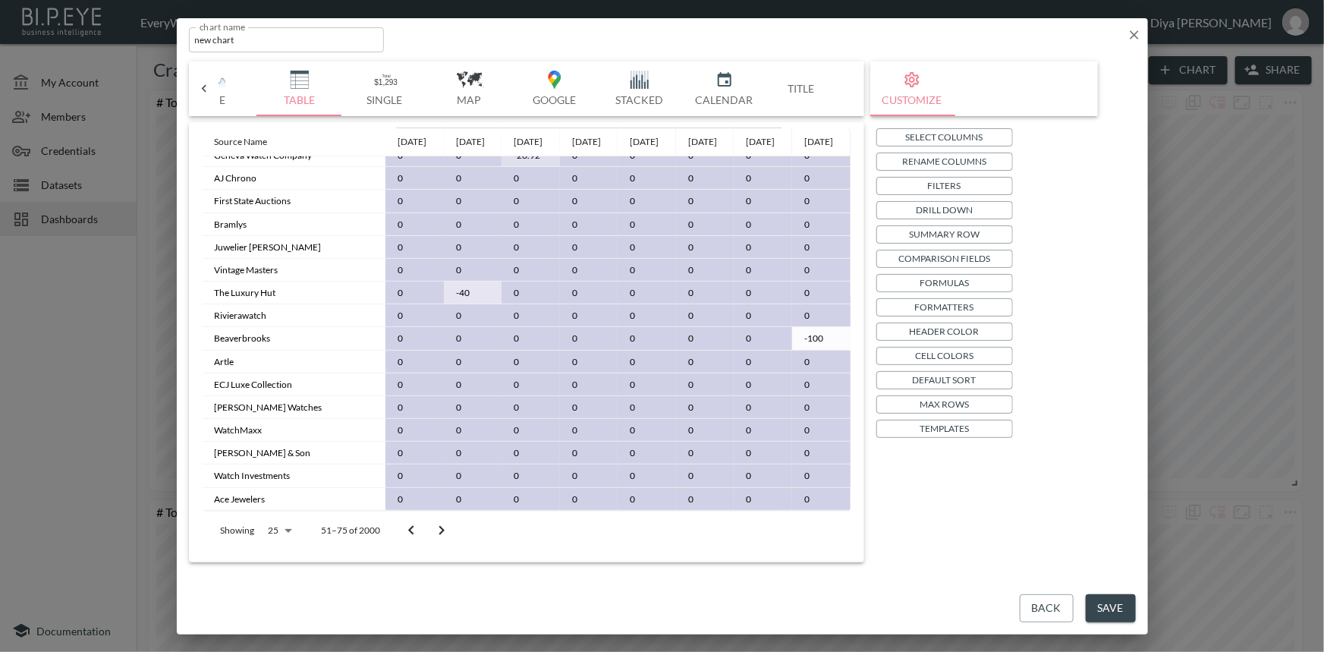
scroll to position [259, 0]
click at [956, 358] on p "Cell Colors" at bounding box center [944, 355] width 58 height 16
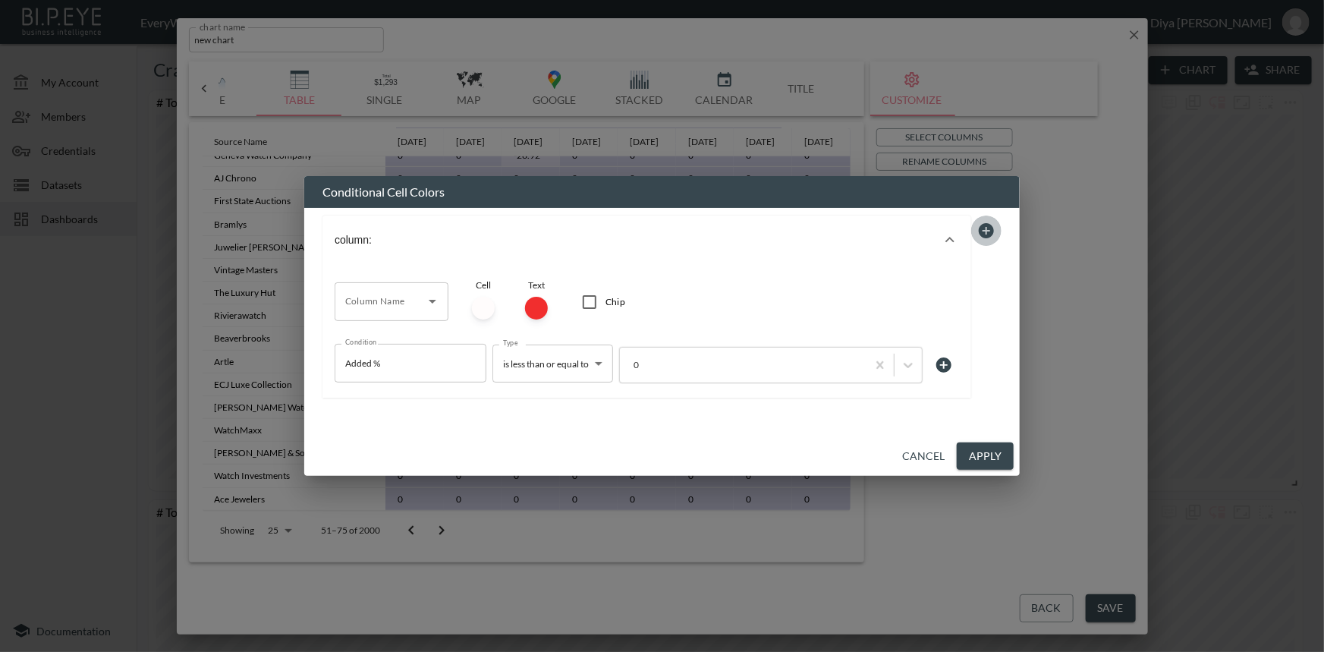
click at [986, 231] on icon at bounding box center [985, 230] width 15 height 15
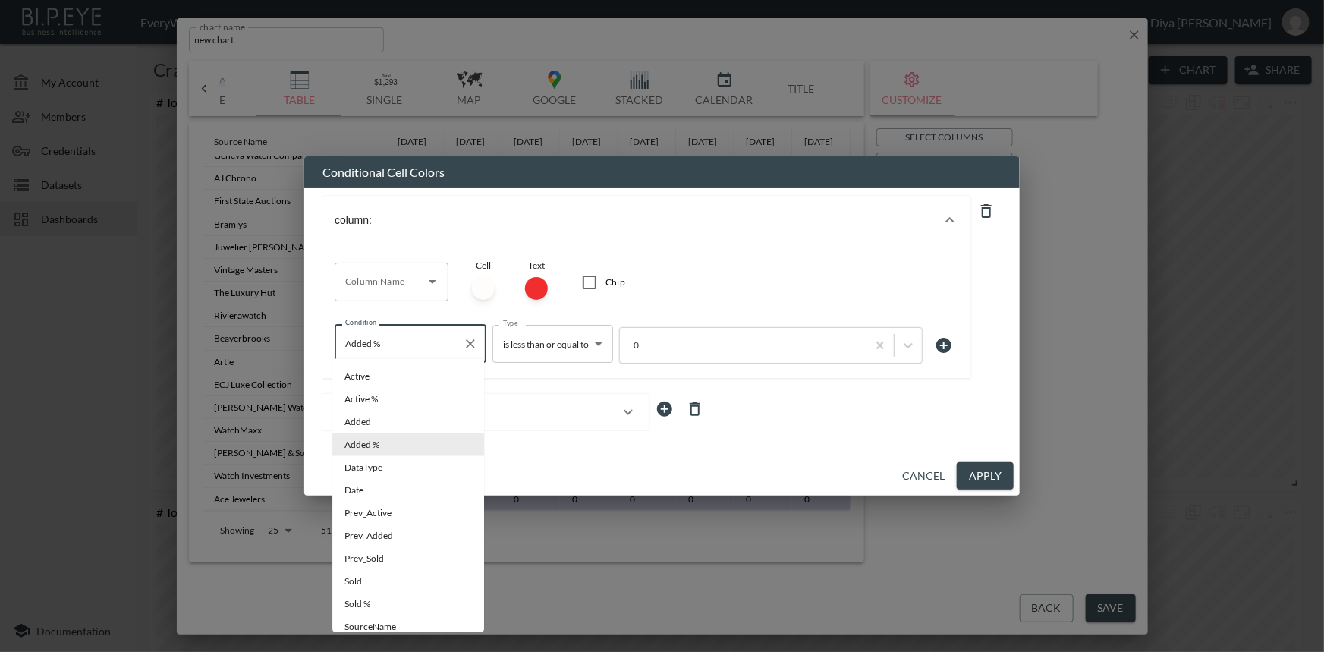
click at [437, 336] on input "Added %" at bounding box center [398, 343] width 115 height 24
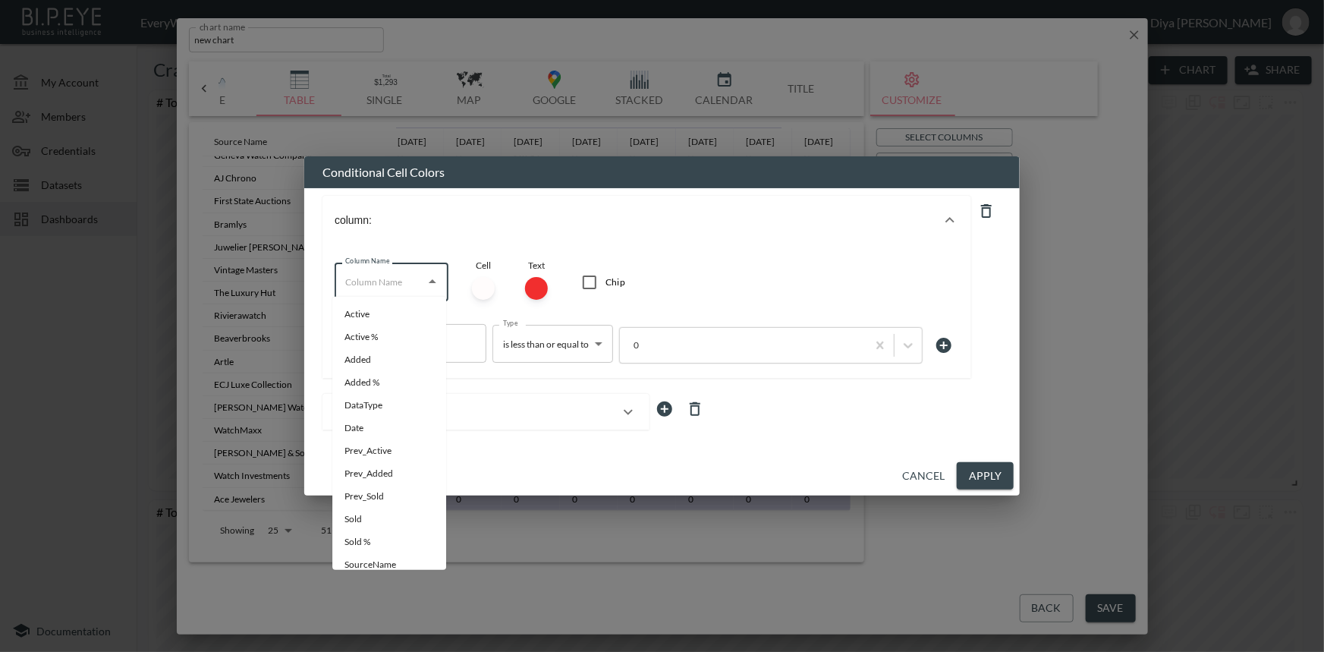
click at [396, 282] on input "Column Name" at bounding box center [379, 281] width 77 height 24
click at [699, 287] on div "Column Name Column Name Cell Text Chip" at bounding box center [646, 287] width 624 height 74
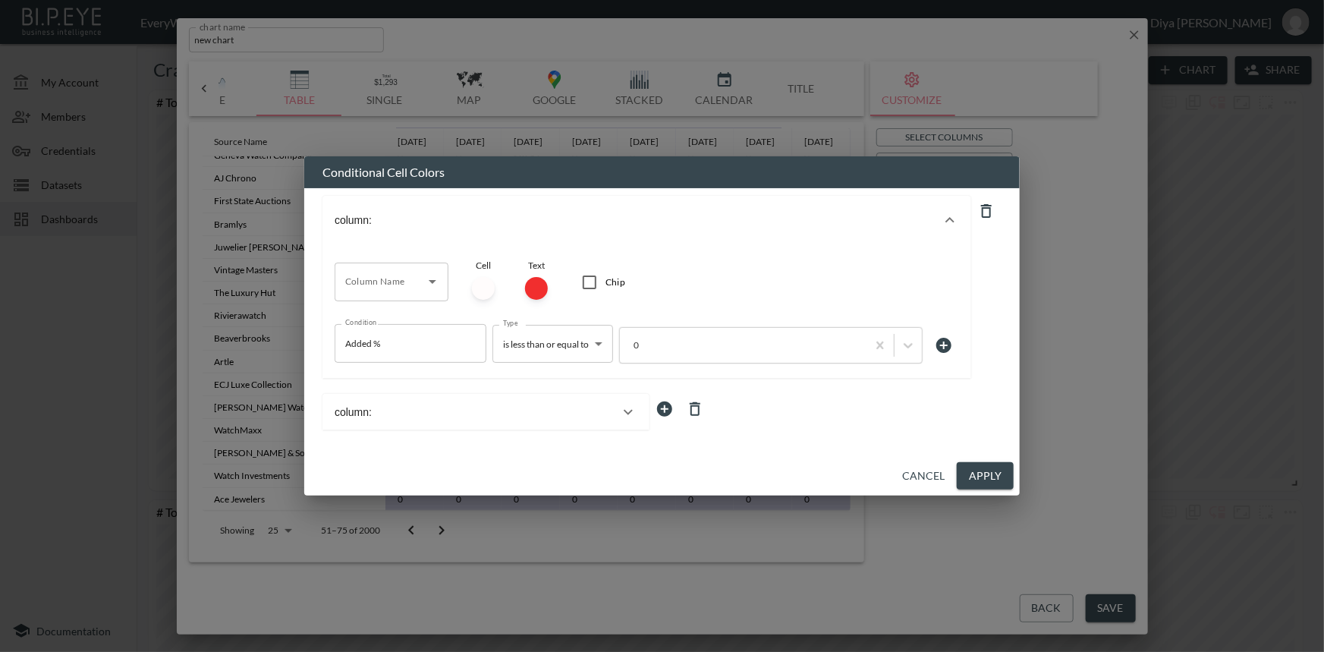
click at [461, 411] on div "column:" at bounding box center [476, 412] width 284 height 12
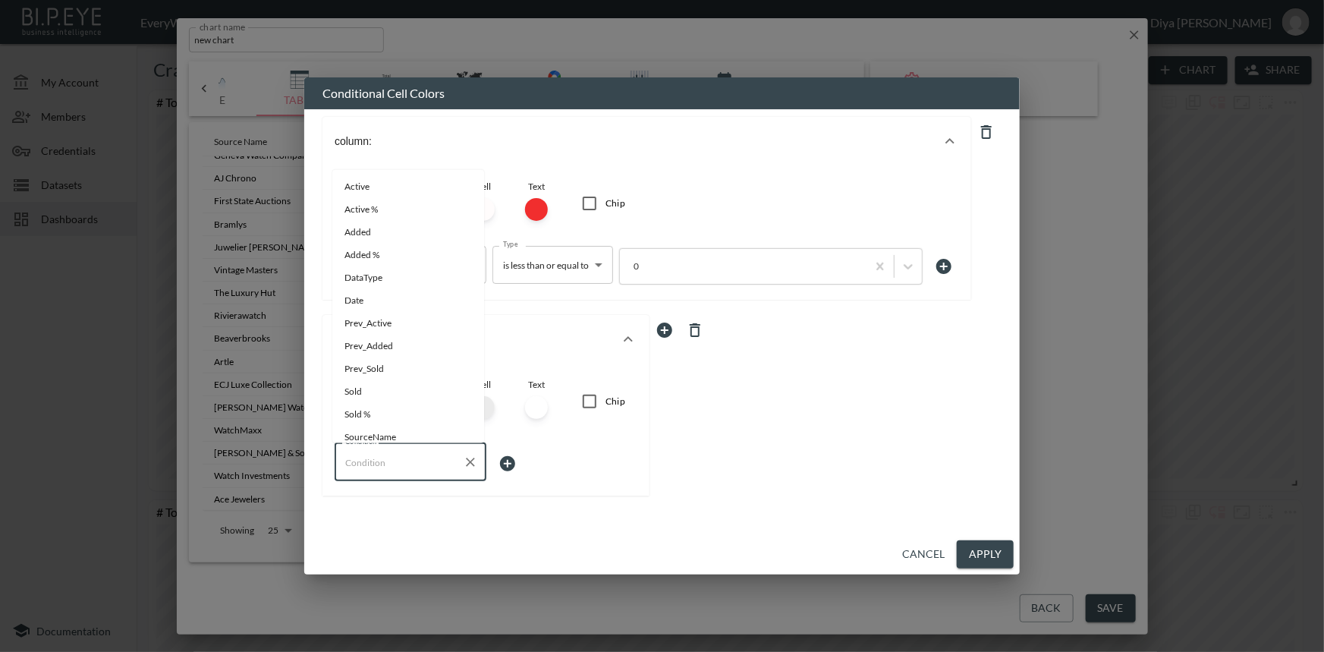
click at [388, 463] on input "Condition" at bounding box center [398, 462] width 115 height 24
click at [375, 250] on span "Added %" at bounding box center [407, 256] width 127 height 14
type input "Added %"
click at [517, 458] on body "BI.P.EYE, Interactive Analytics Dashboards - app EveryWatch / dashboards Diya […" at bounding box center [662, 326] width 1324 height 652
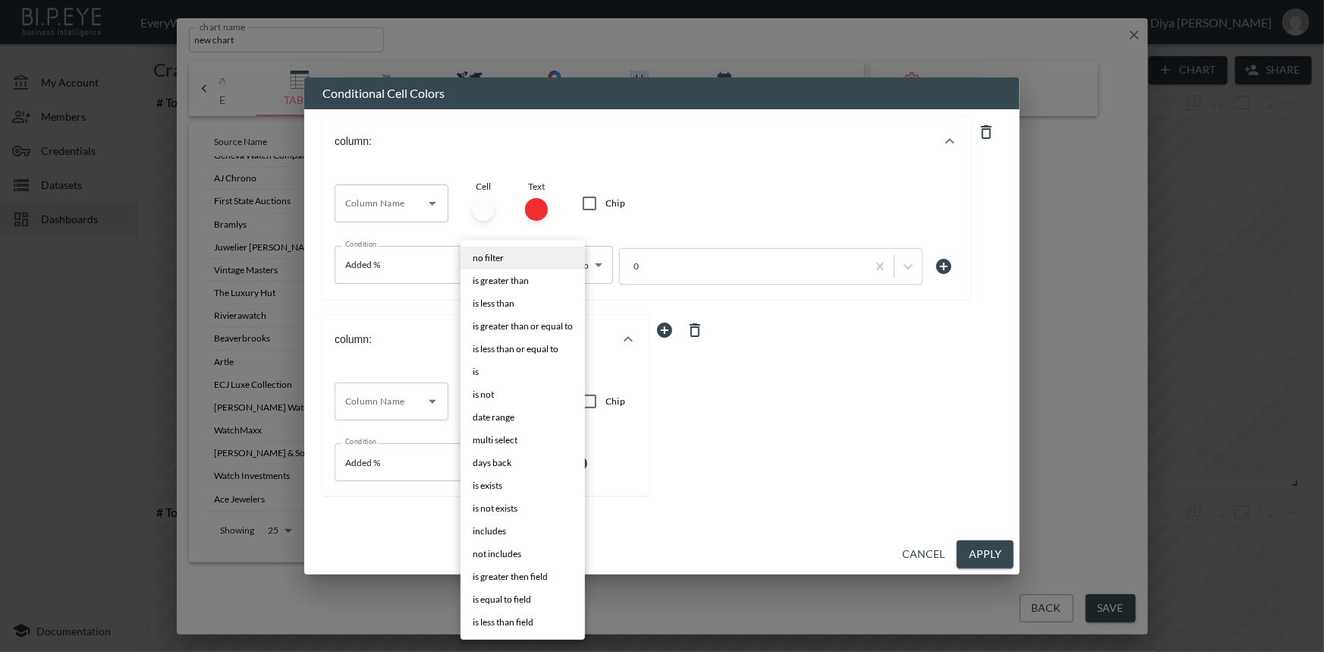
click at [655, 270] on div at bounding box center [662, 326] width 1324 height 652
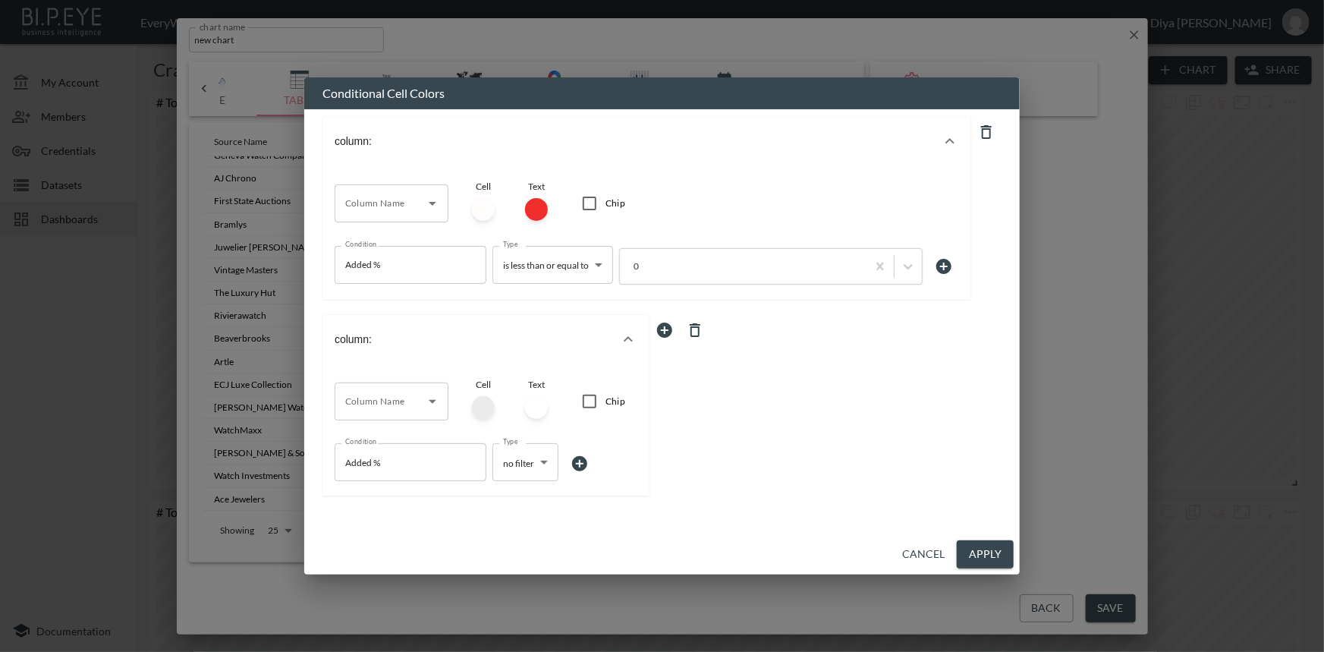
click at [581, 264] on body "BI.P.EYE, Interactive Analytics Dashboards - app EveryWatch / dashboards Diya […" at bounding box center [662, 326] width 1324 height 652
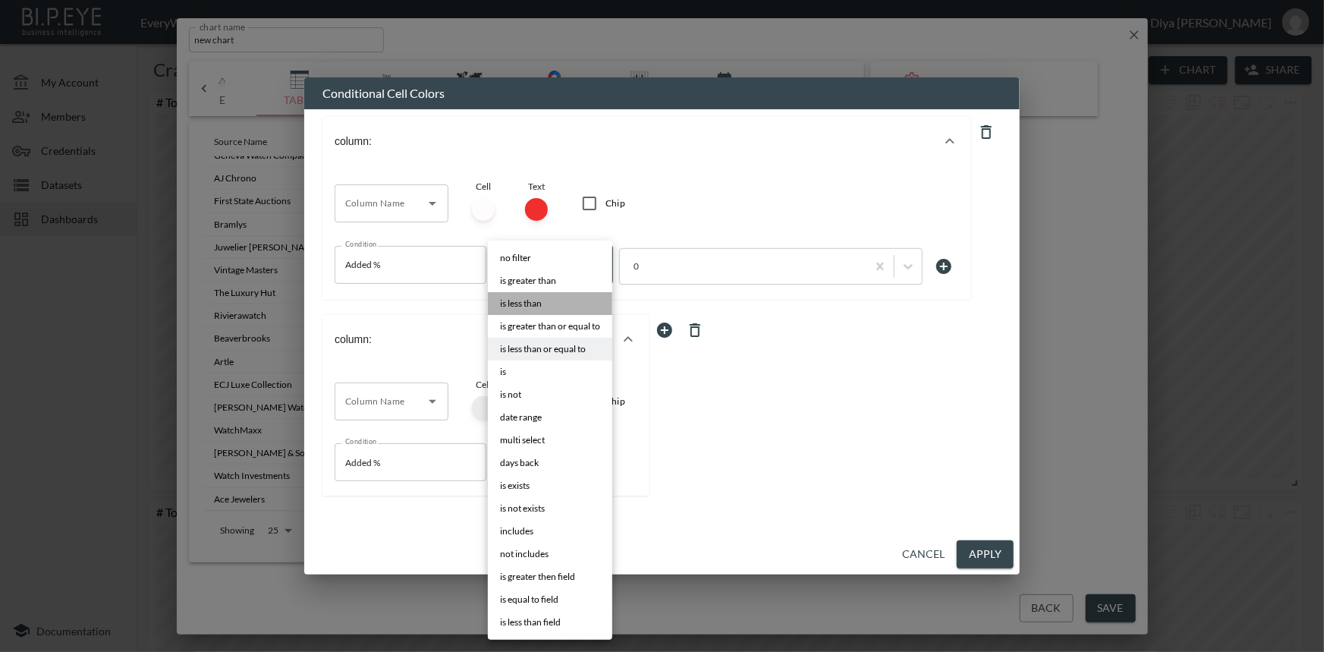
click at [540, 299] on span "is less than" at bounding box center [521, 304] width 42 height 14
type input "is less than"
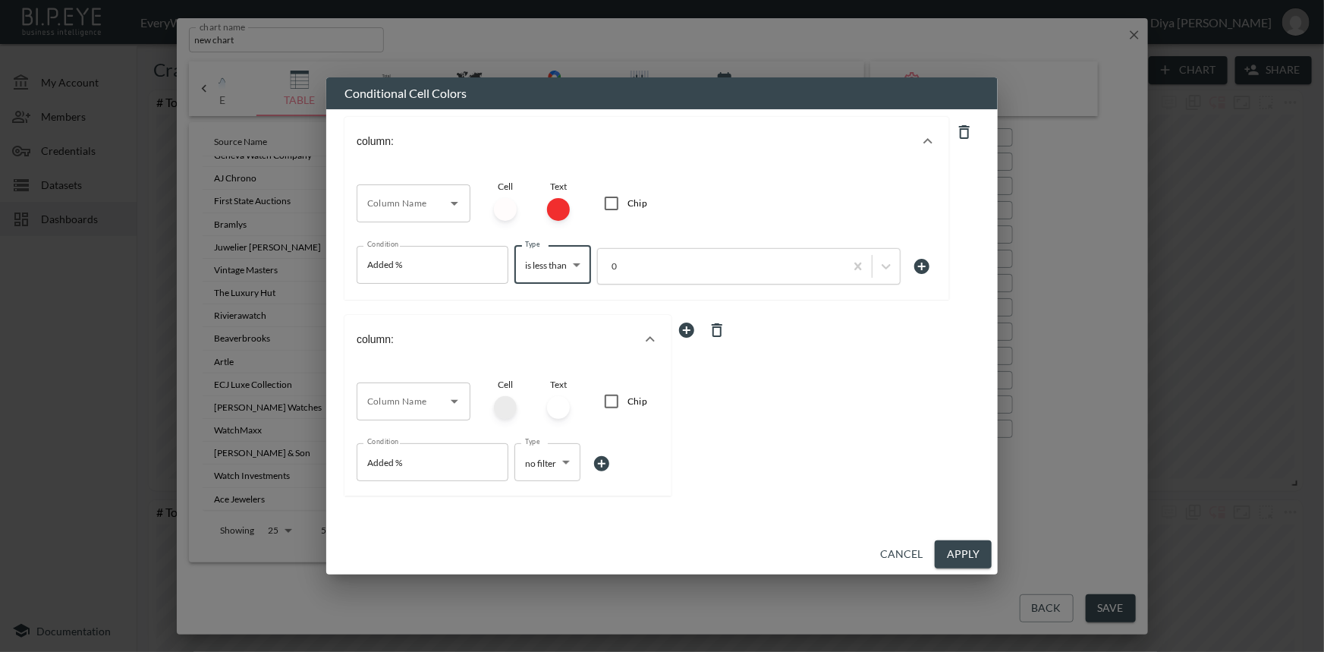
click at [545, 463] on body "BI.P.EYE, Interactive Analytics Dashboards - app EveryWatch / dashboards Diya […" at bounding box center [662, 326] width 1324 height 652
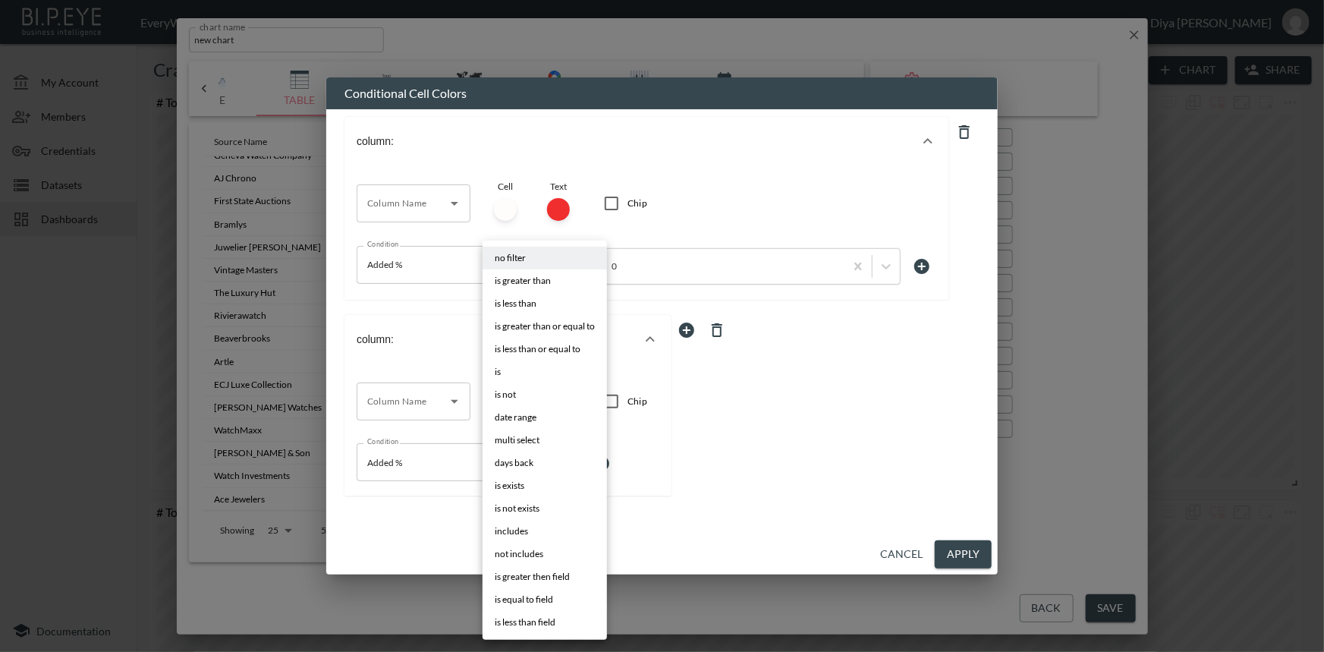
click at [549, 578] on span "is greater then field" at bounding box center [532, 577] width 75 height 14
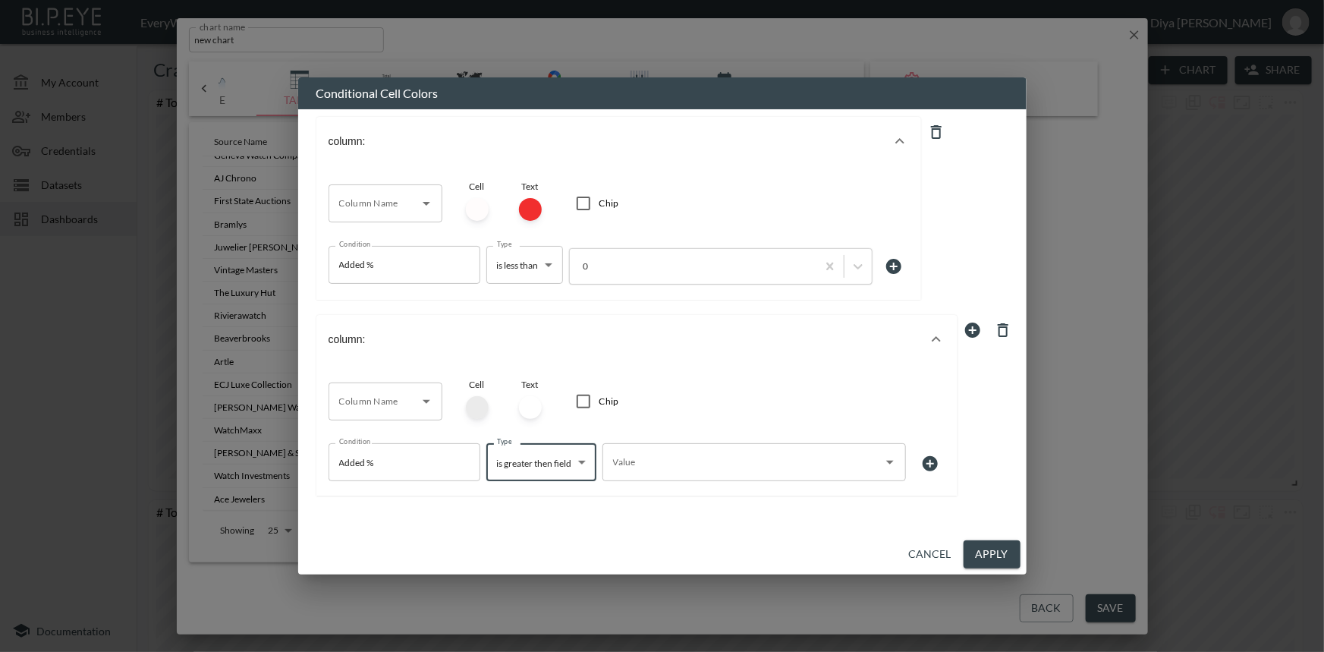
click at [638, 459] on input "Value" at bounding box center [742, 462] width 267 height 24
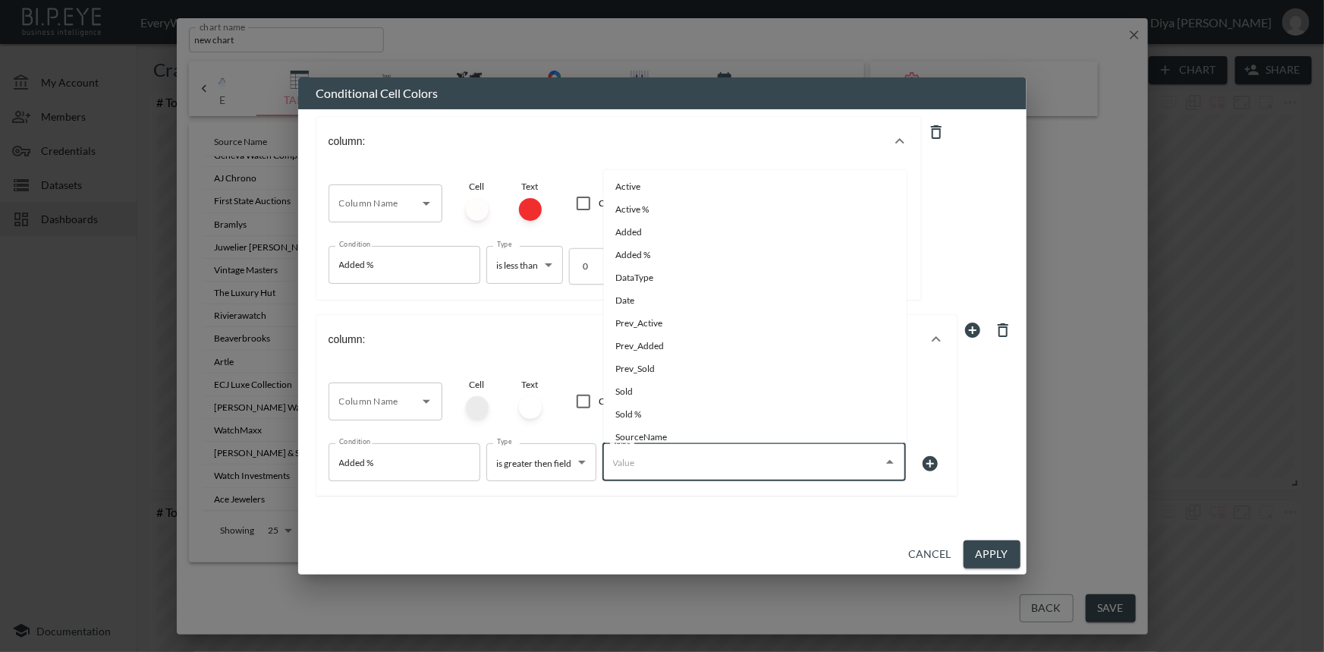
click at [542, 466] on body "BI.P.EYE, Interactive Analytics Dashboards - app EveryWatch / dashboards Diya […" at bounding box center [662, 326] width 1324 height 652
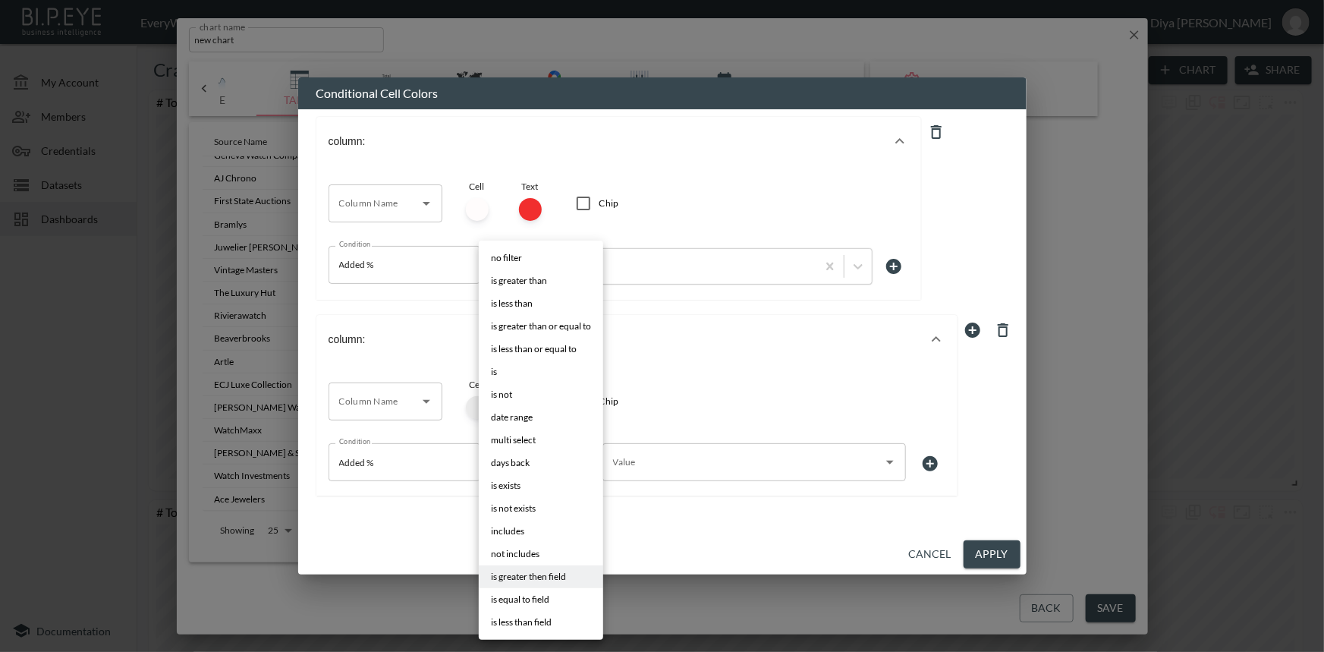
click at [532, 281] on span "is greater than" at bounding box center [519, 281] width 56 height 14
type input "is greater than"
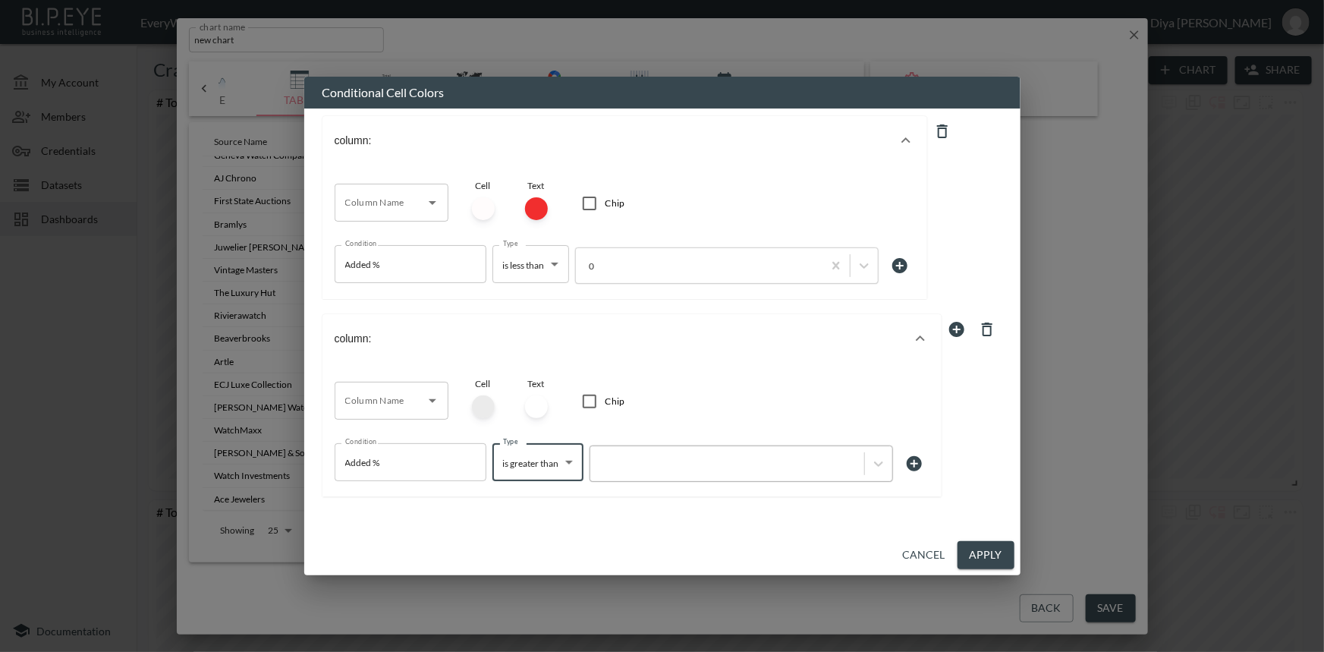
click at [641, 469] on div at bounding box center [727, 464] width 259 height 14
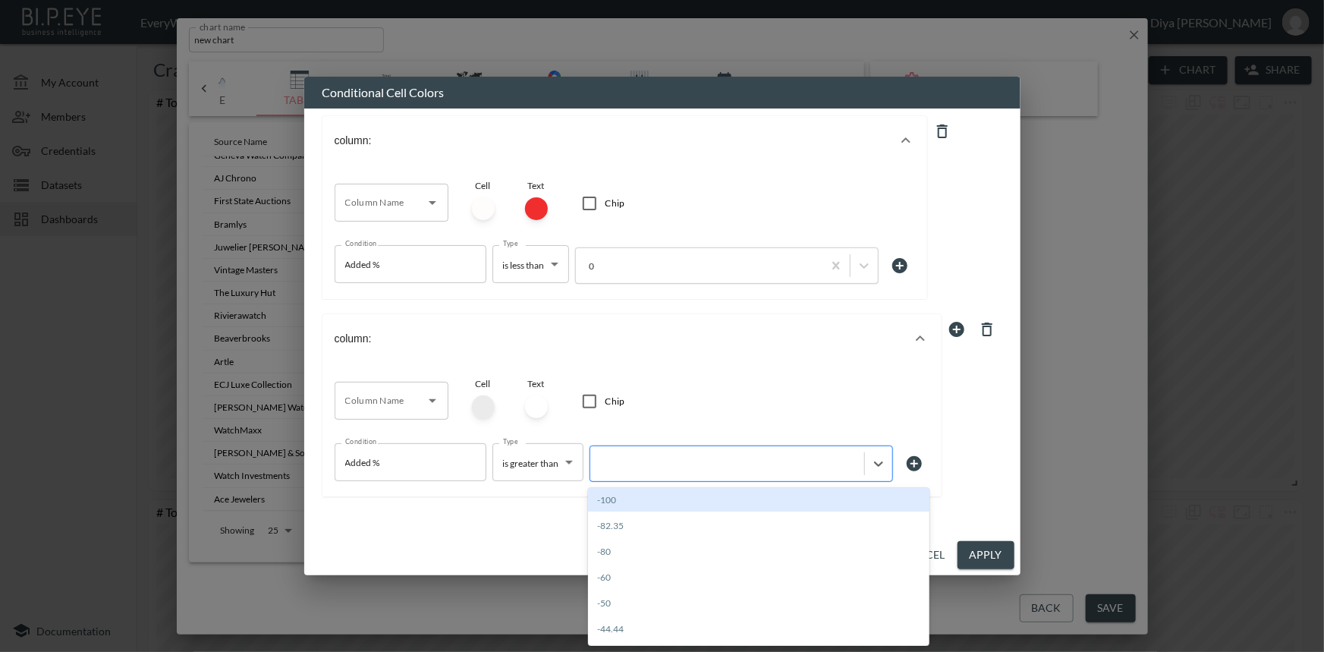
type input "0"
type input "100"
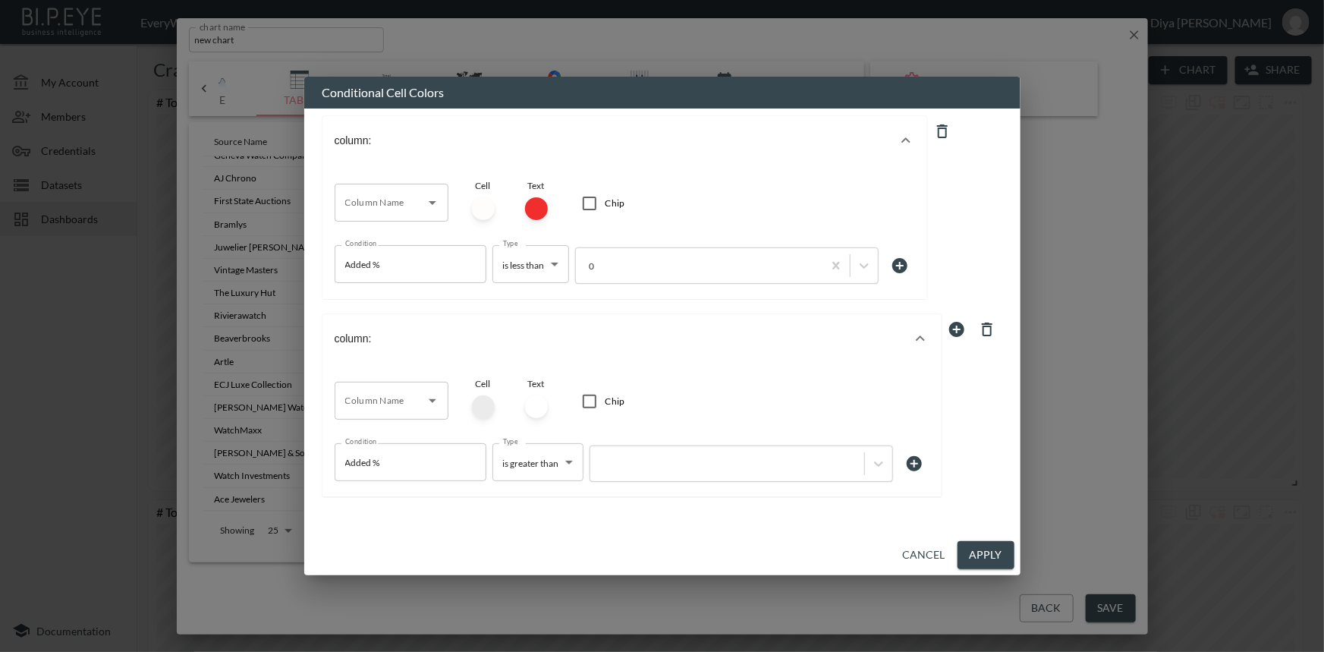
click at [496, 520] on div "column: Column Name Column Name Cell Text Chip Condition Added % Condition Type…" at bounding box center [662, 313] width 680 height 411
click at [659, 470] on div at bounding box center [727, 464] width 274 height 20
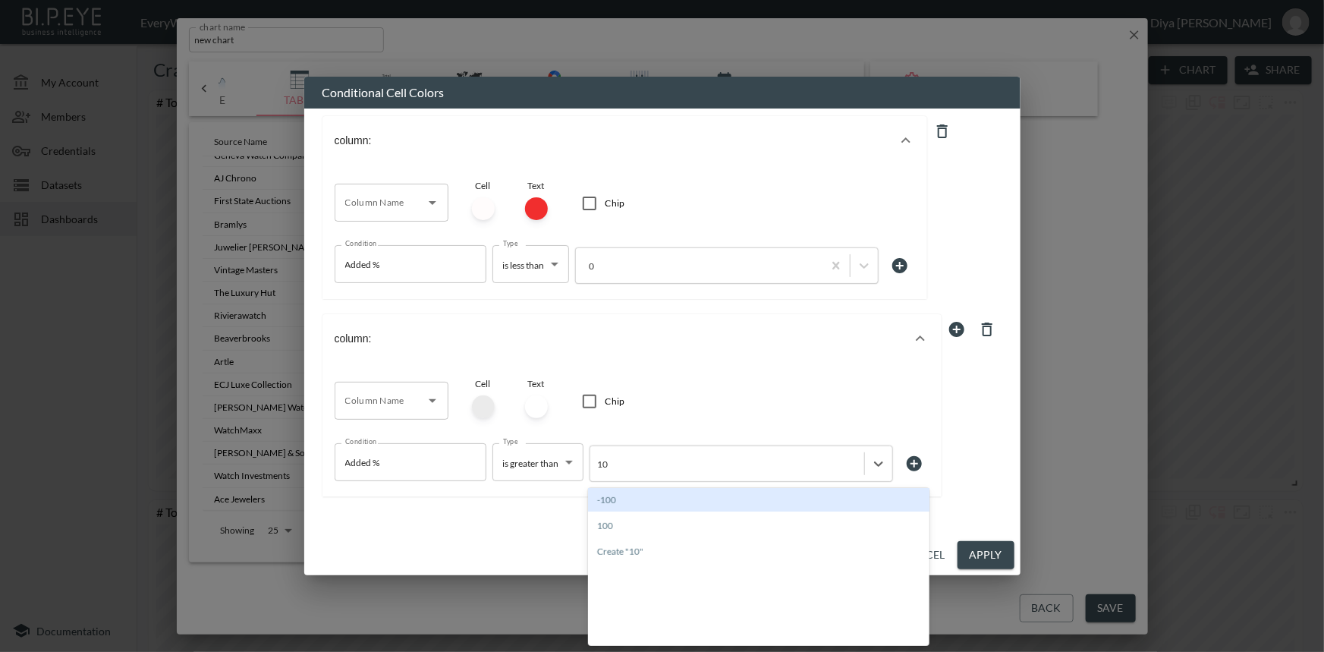
type input "100"
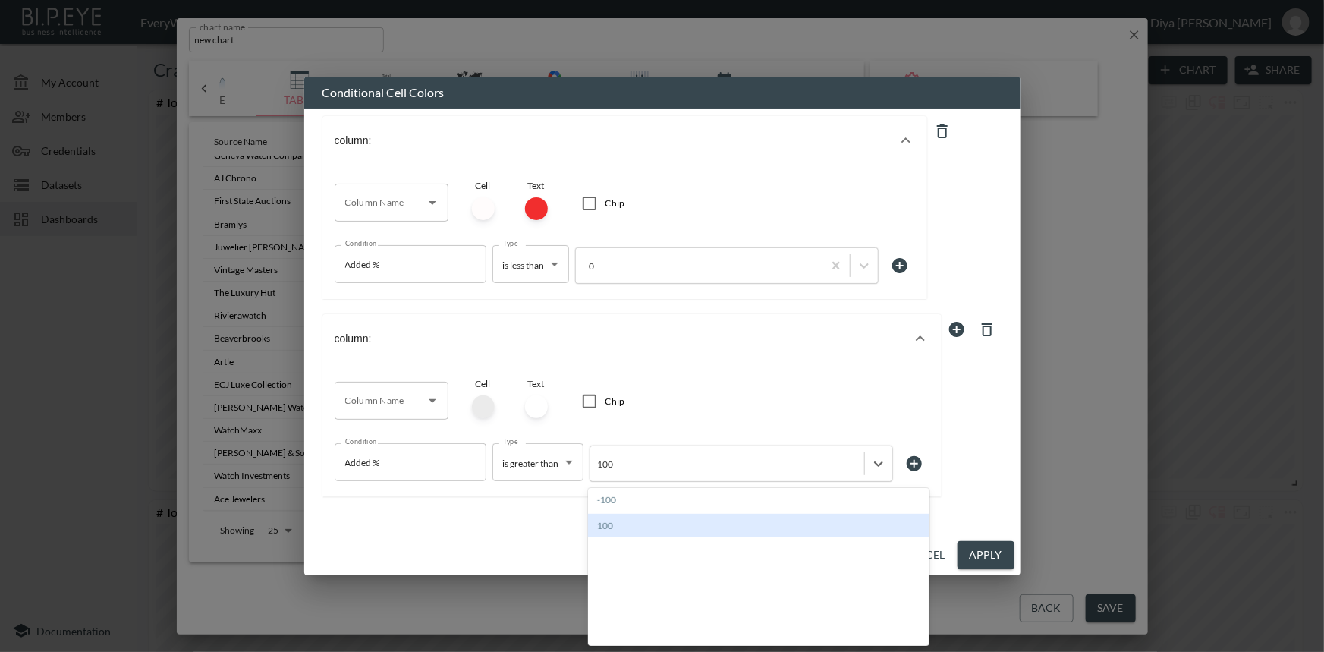
click at [627, 524] on div "100" at bounding box center [758, 525] width 341 height 24
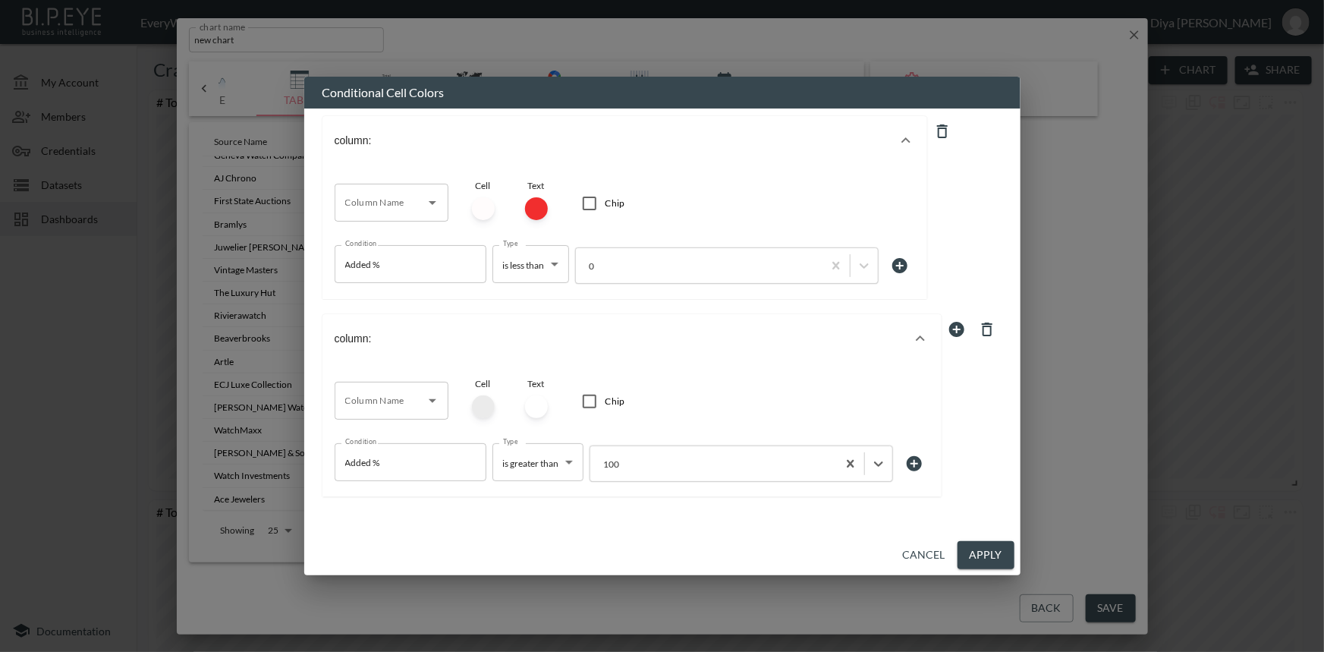
click at [985, 559] on button "Apply" at bounding box center [985, 555] width 57 height 28
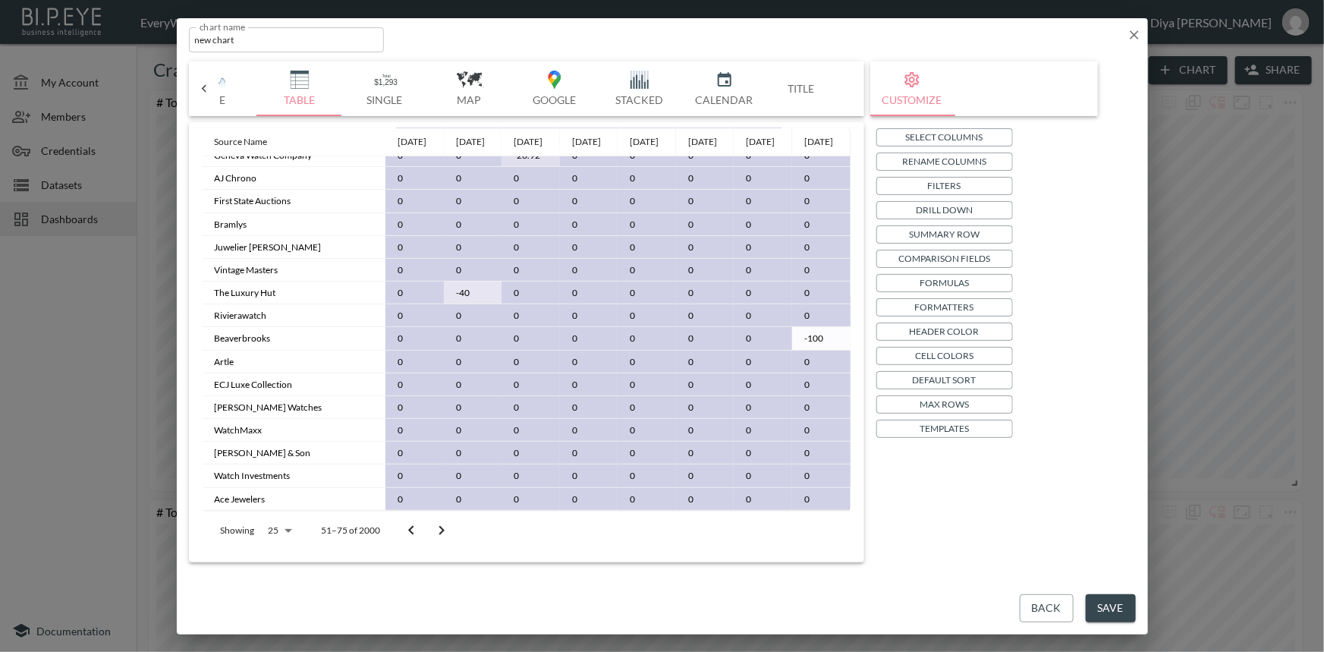
click at [928, 359] on p "Cell Colors" at bounding box center [944, 355] width 58 height 16
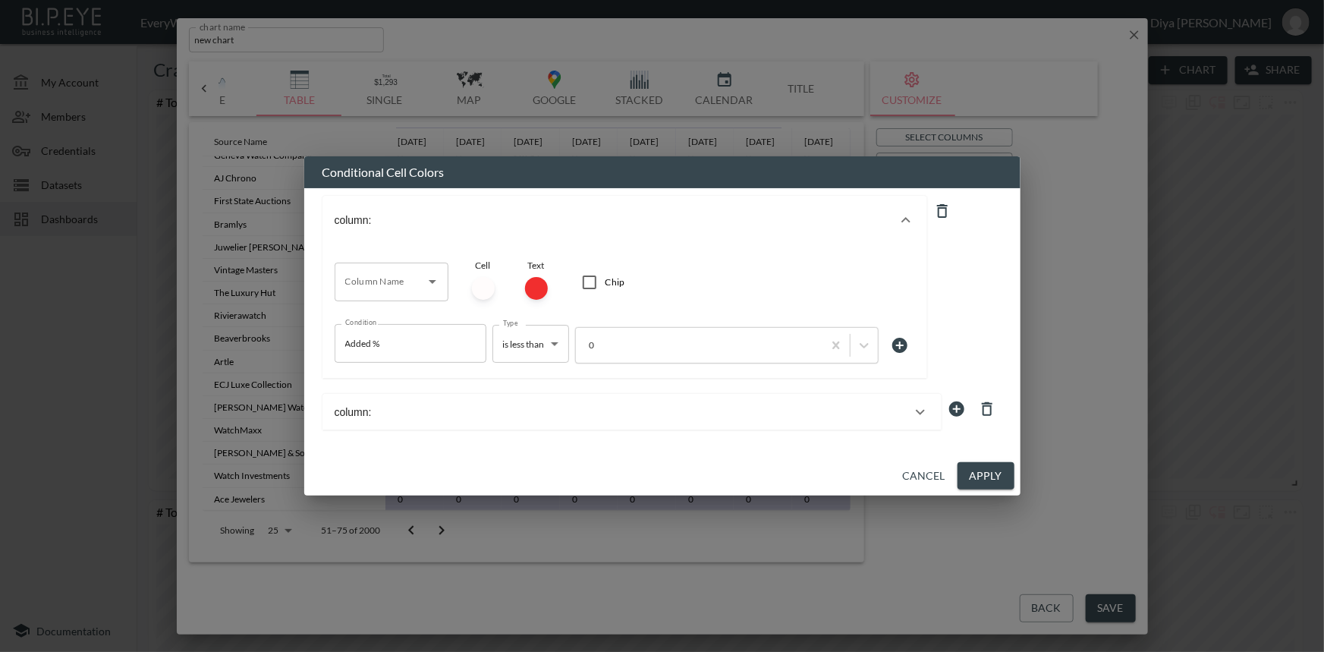
click at [631, 403] on button "column:" at bounding box center [631, 412] width 619 height 36
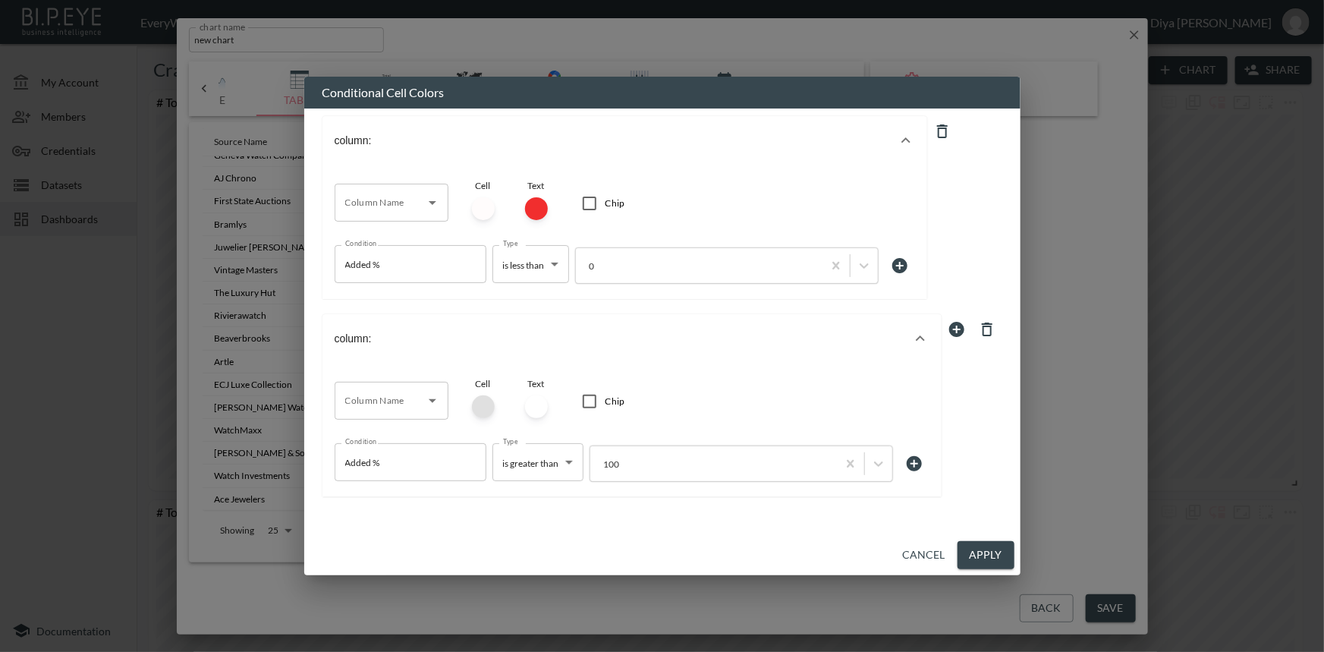
click at [480, 408] on div at bounding box center [483, 406] width 23 height 23
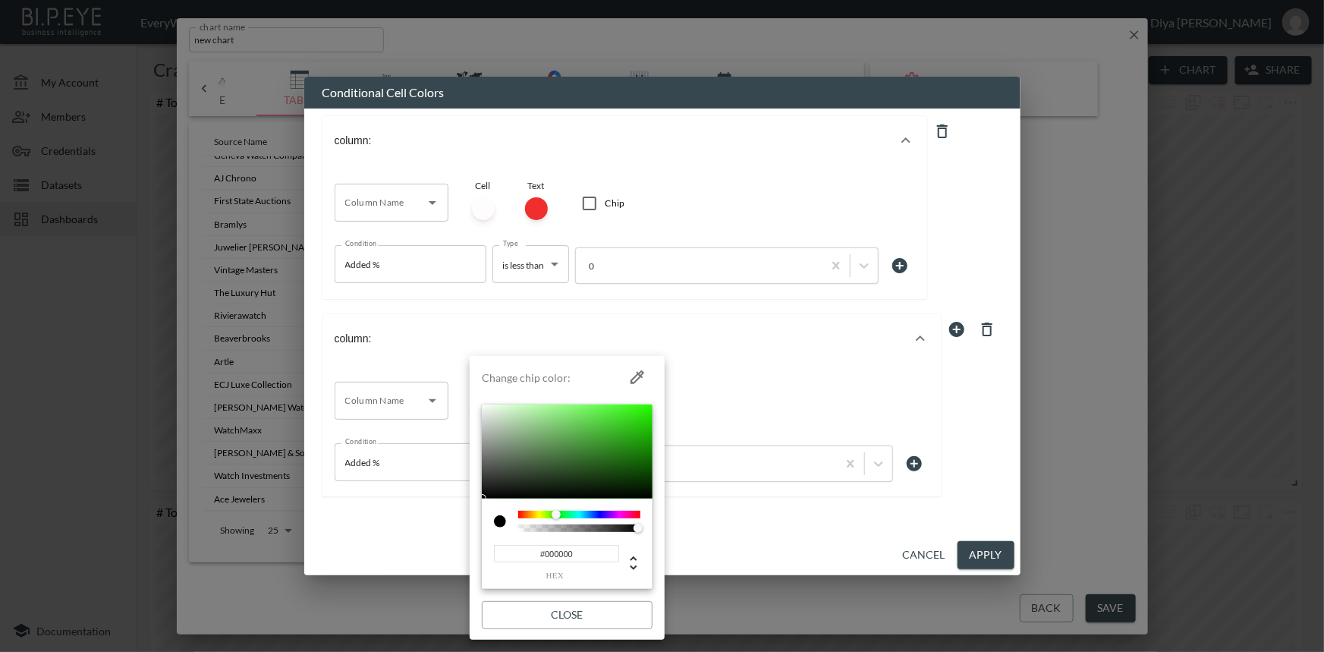
click at [556, 512] on div at bounding box center [579, 514] width 122 height 8
click at [561, 512] on div at bounding box center [560, 514] width 9 height 9
click at [549, 512] on div at bounding box center [579, 514] width 122 height 8
click at [562, 511] on div at bounding box center [579, 514] width 122 height 8
click at [566, 513] on div at bounding box center [565, 514] width 9 height 9
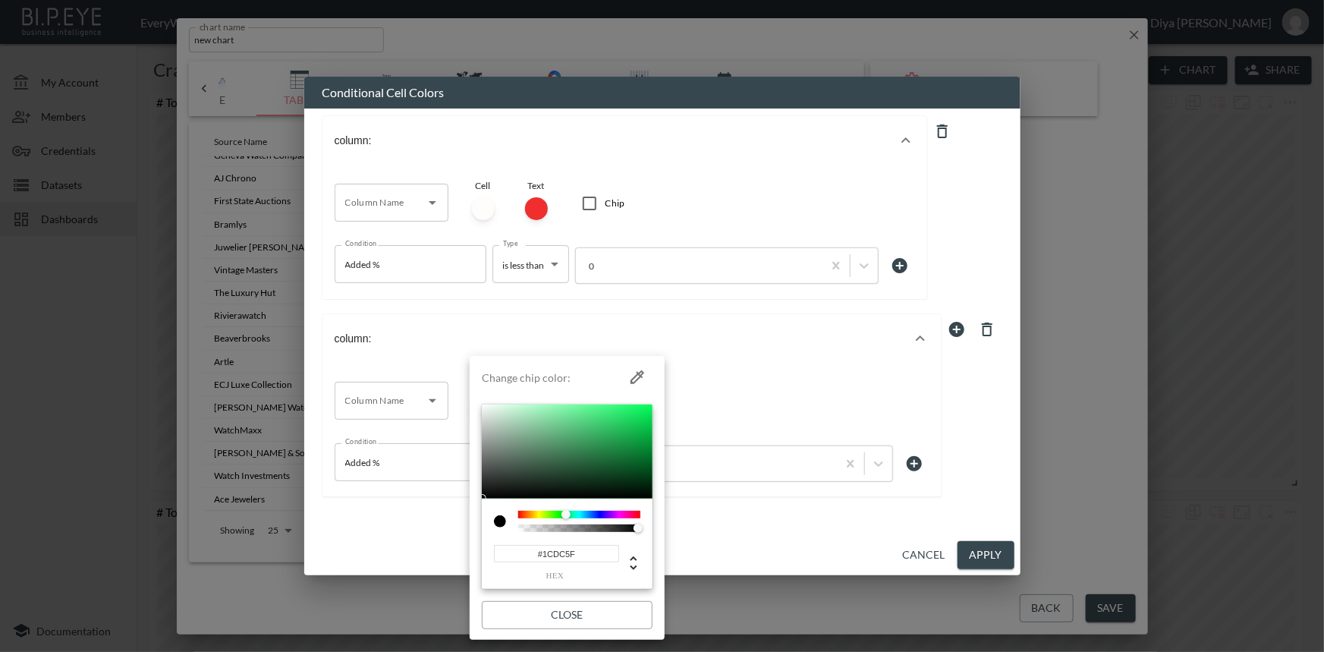
click at [630, 417] on div at bounding box center [567, 451] width 171 height 94
click at [639, 408] on div at bounding box center [567, 451] width 171 height 94
click at [623, 422] on div at bounding box center [567, 451] width 171 height 94
type input "#32A058"
click at [599, 439] on div at bounding box center [567, 451] width 171 height 94
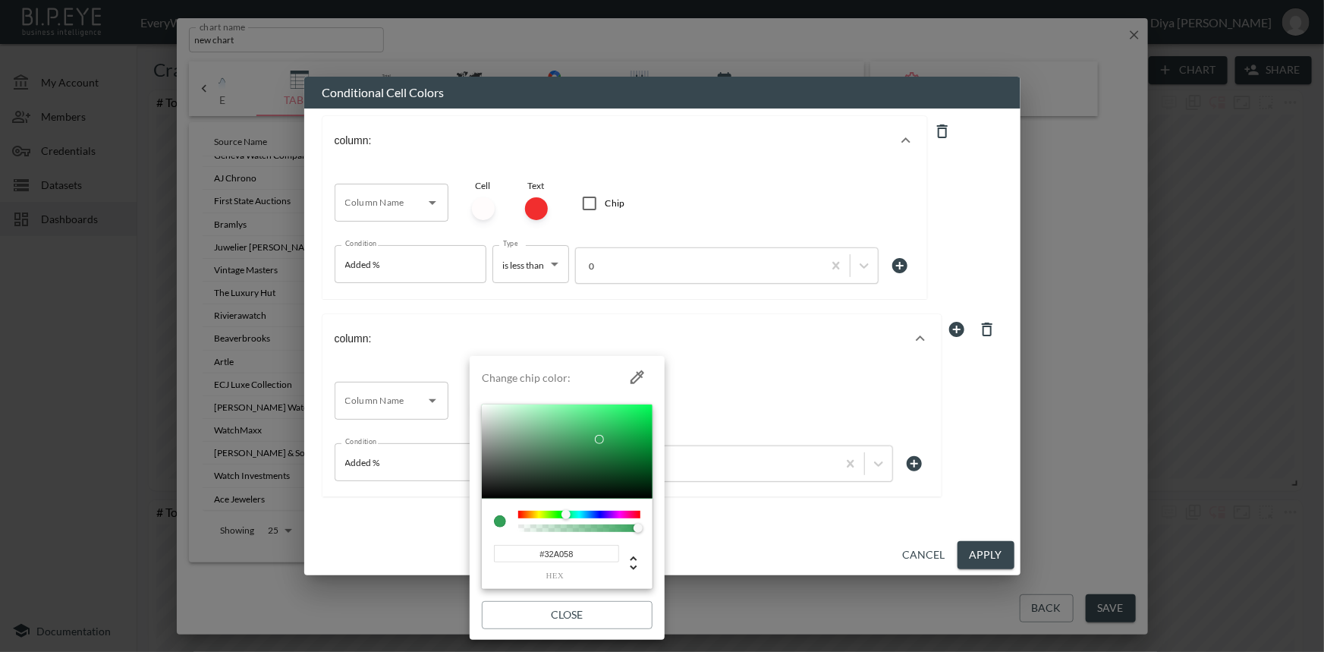
click at [821, 513] on div at bounding box center [662, 326] width 1324 height 652
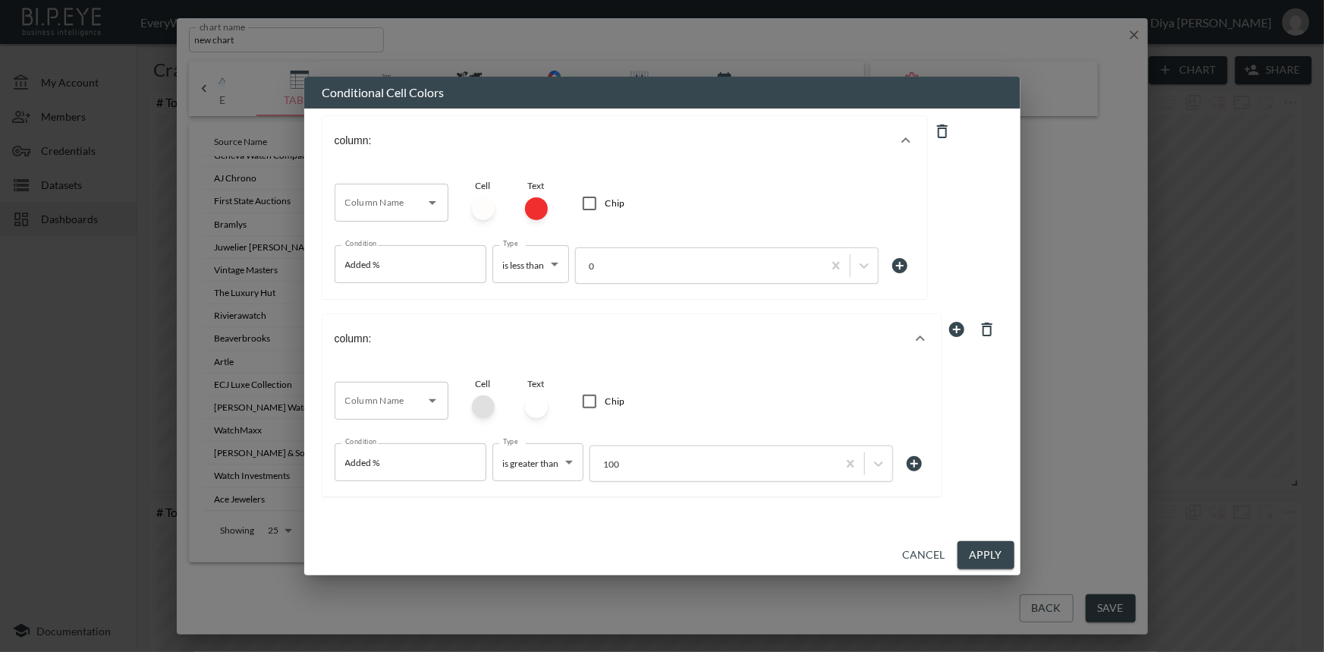
click at [472, 403] on div at bounding box center [483, 406] width 23 height 23
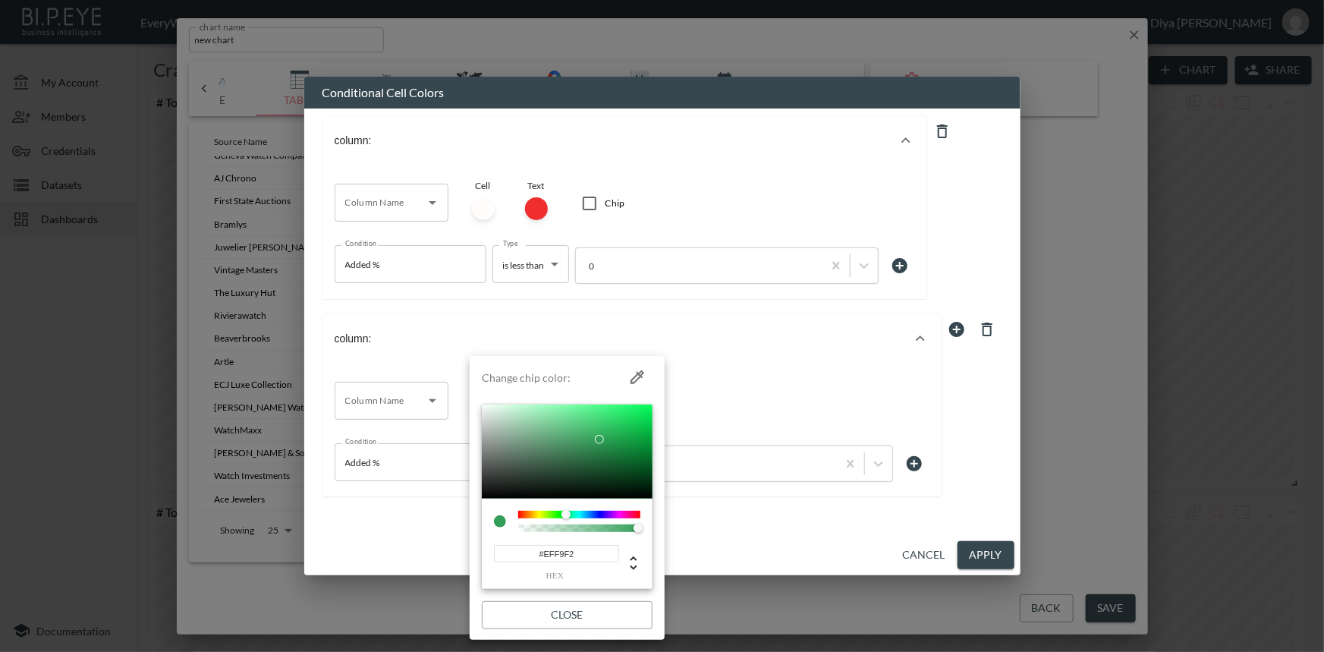
click at [488, 407] on div at bounding box center [567, 451] width 171 height 94
type input "#F5F5F5"
click at [478, 408] on li "Change chip color: #F5F5F5 hex Close" at bounding box center [567, 498] width 195 height 272
click at [726, 415] on div at bounding box center [662, 326] width 1324 height 652
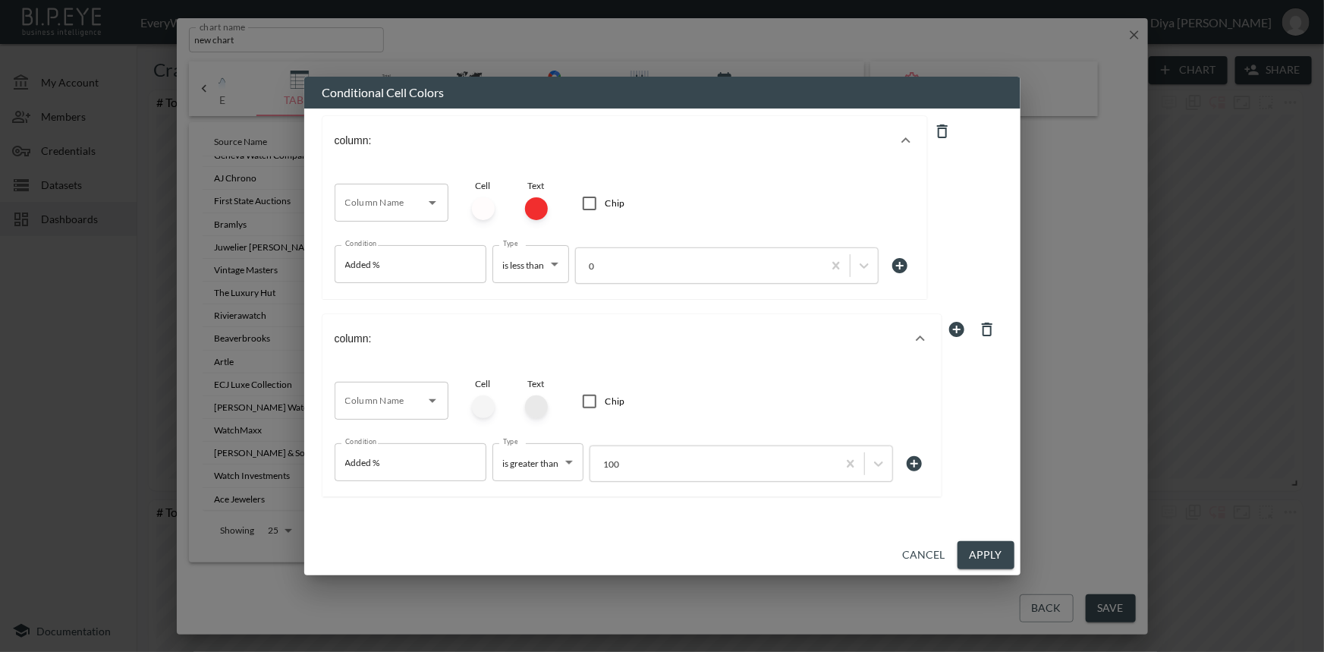
click at [528, 407] on div at bounding box center [536, 406] width 23 height 23
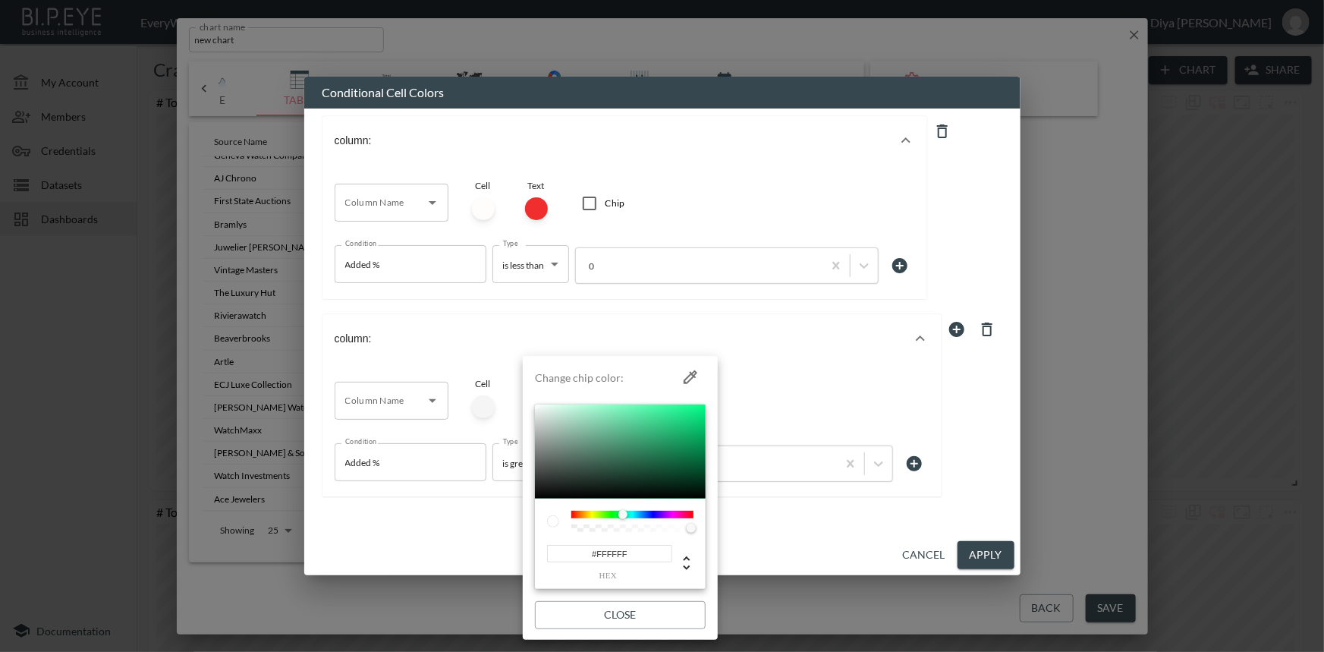
click at [623, 513] on div at bounding box center [632, 514] width 122 height 8
click at [618, 512] on div at bounding box center [618, 514] width 9 height 9
click at [630, 453] on div at bounding box center [620, 451] width 171 height 94
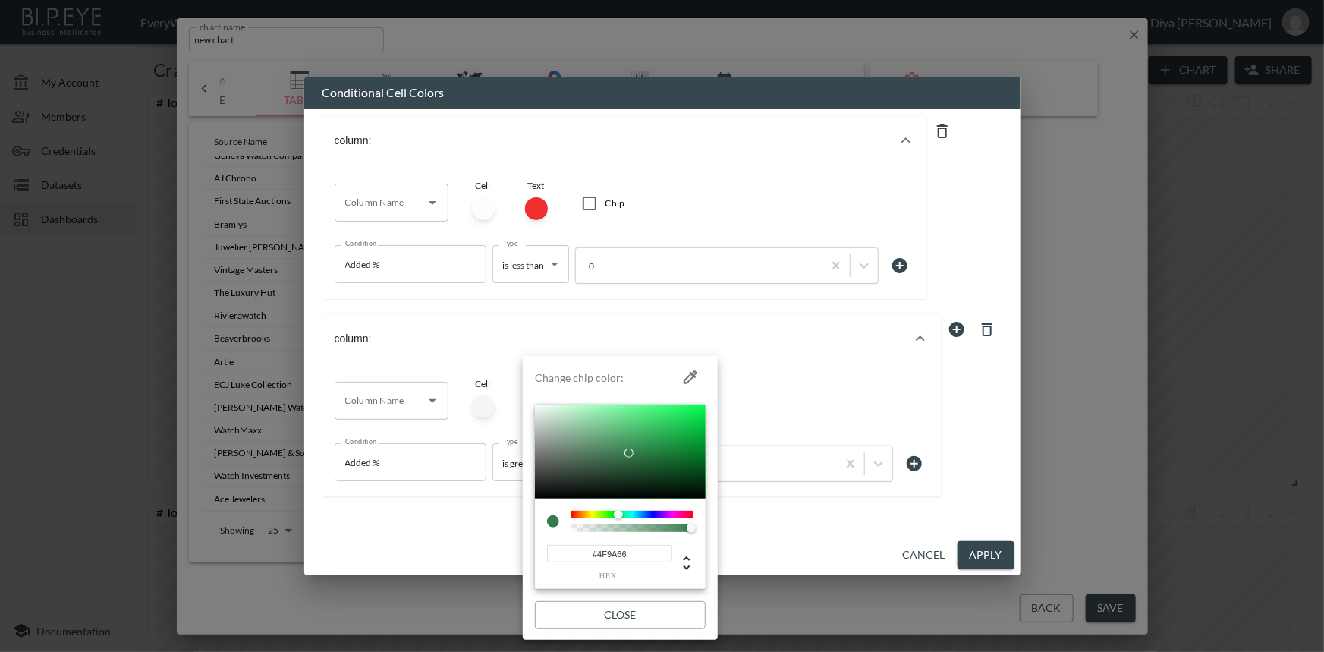
click at [618, 441] on div at bounding box center [620, 451] width 171 height 94
type input "#5EB378"
click at [616, 432] on div at bounding box center [620, 451] width 171 height 94
click at [756, 521] on div at bounding box center [662, 326] width 1324 height 652
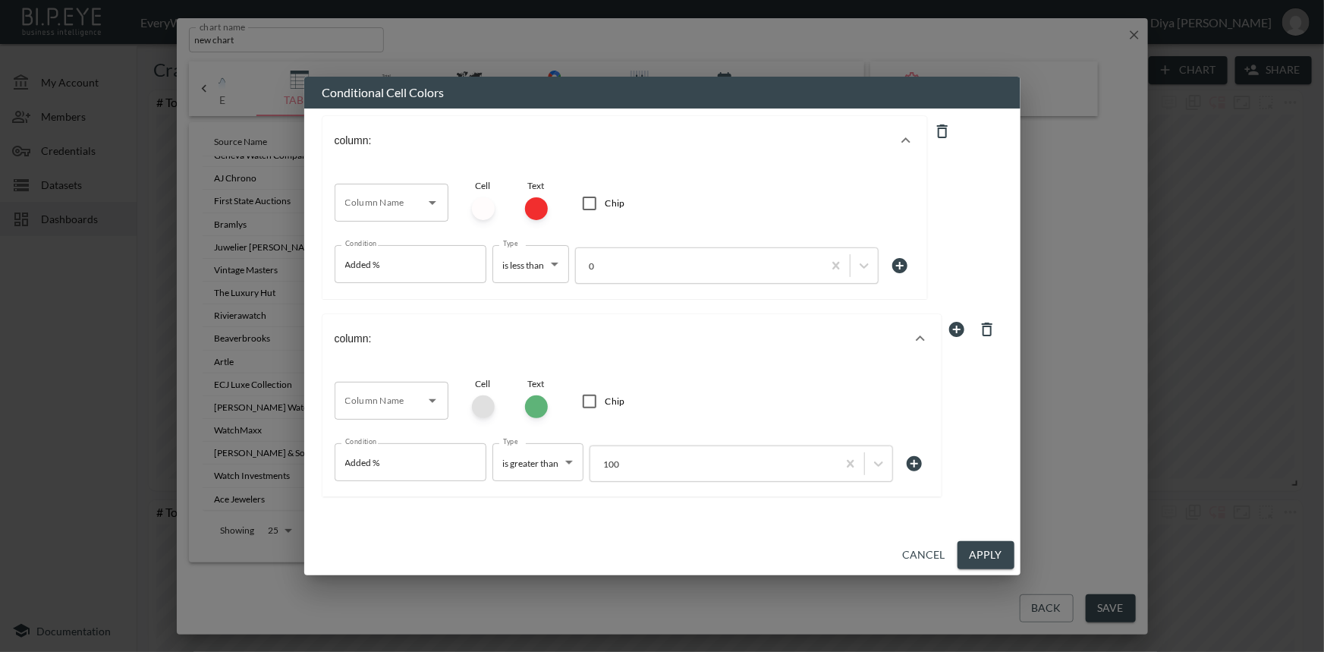
click at [483, 413] on div at bounding box center [483, 406] width 23 height 23
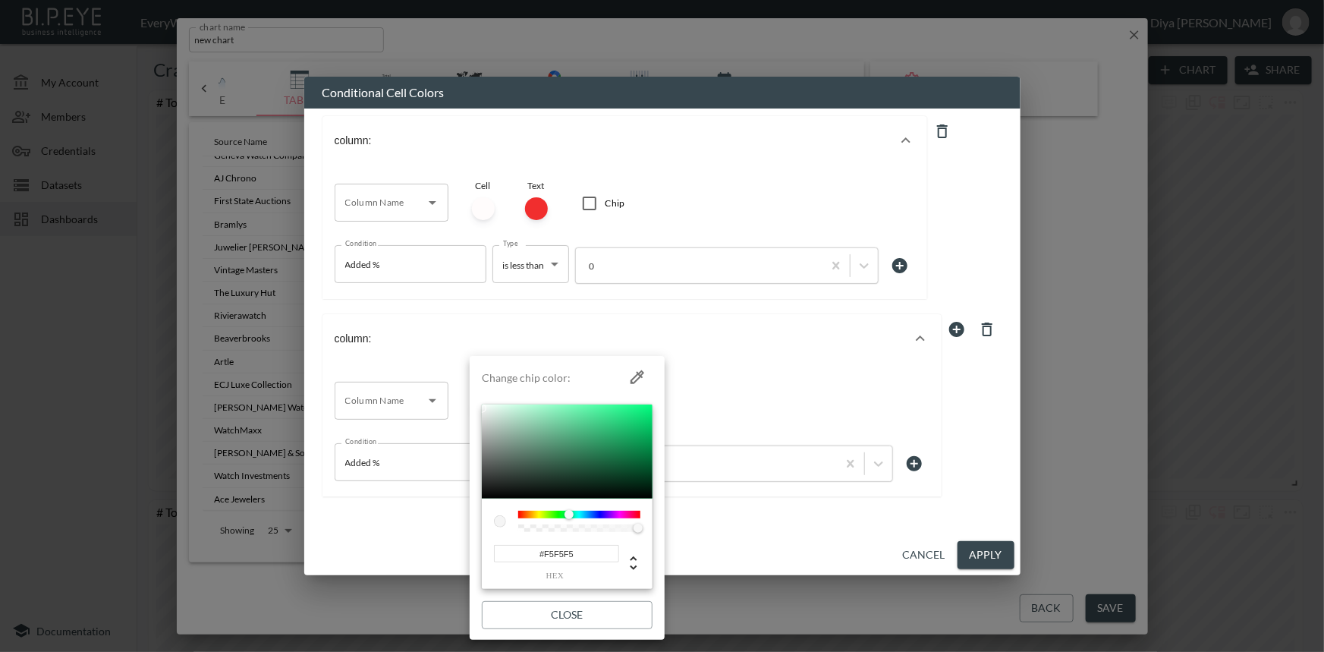
click at [569, 513] on div at bounding box center [579, 514] width 122 height 8
type input "#FAFFFD"
click at [485, 404] on div at bounding box center [484, 404] width 9 height 9
click at [789, 386] on div at bounding box center [662, 326] width 1324 height 652
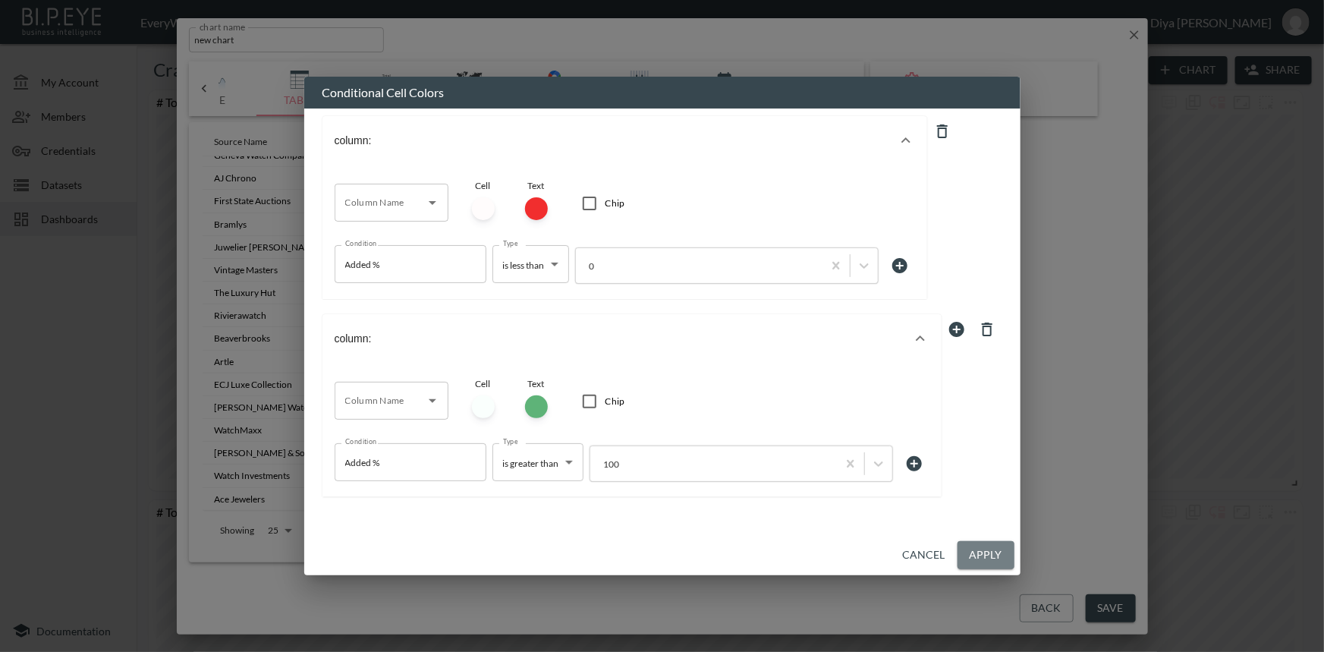
click at [977, 565] on button "Apply" at bounding box center [985, 555] width 57 height 28
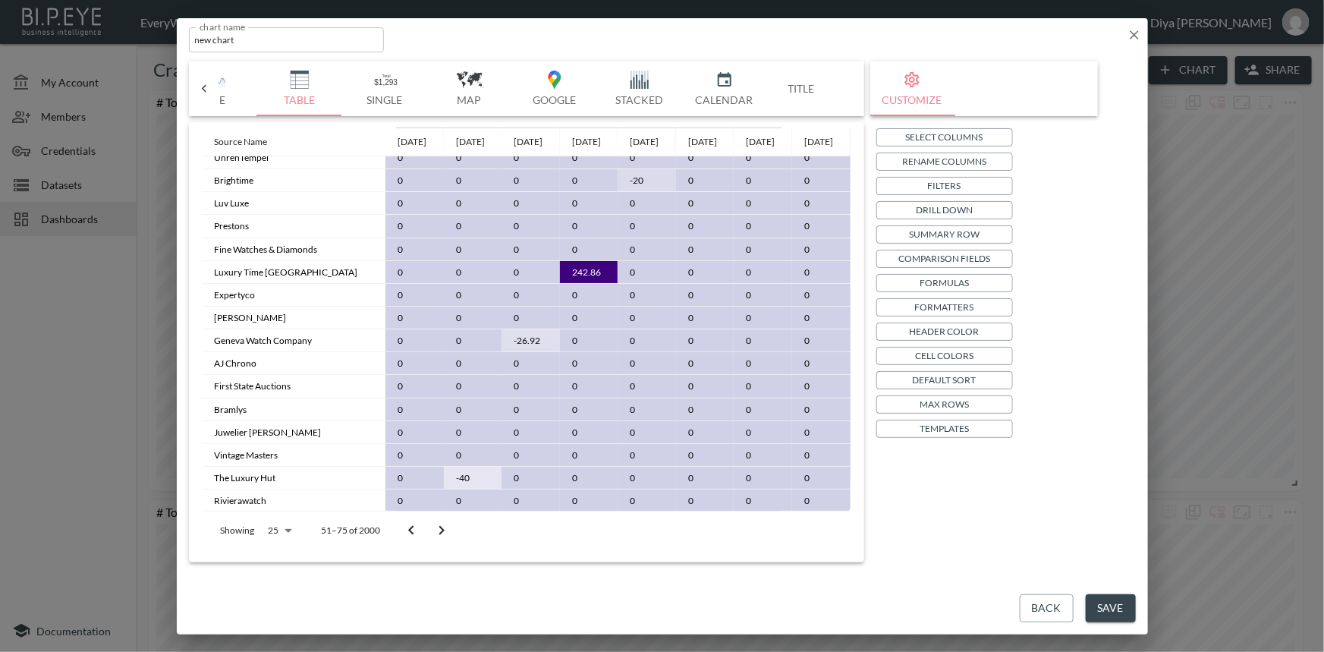
scroll to position [0, 0]
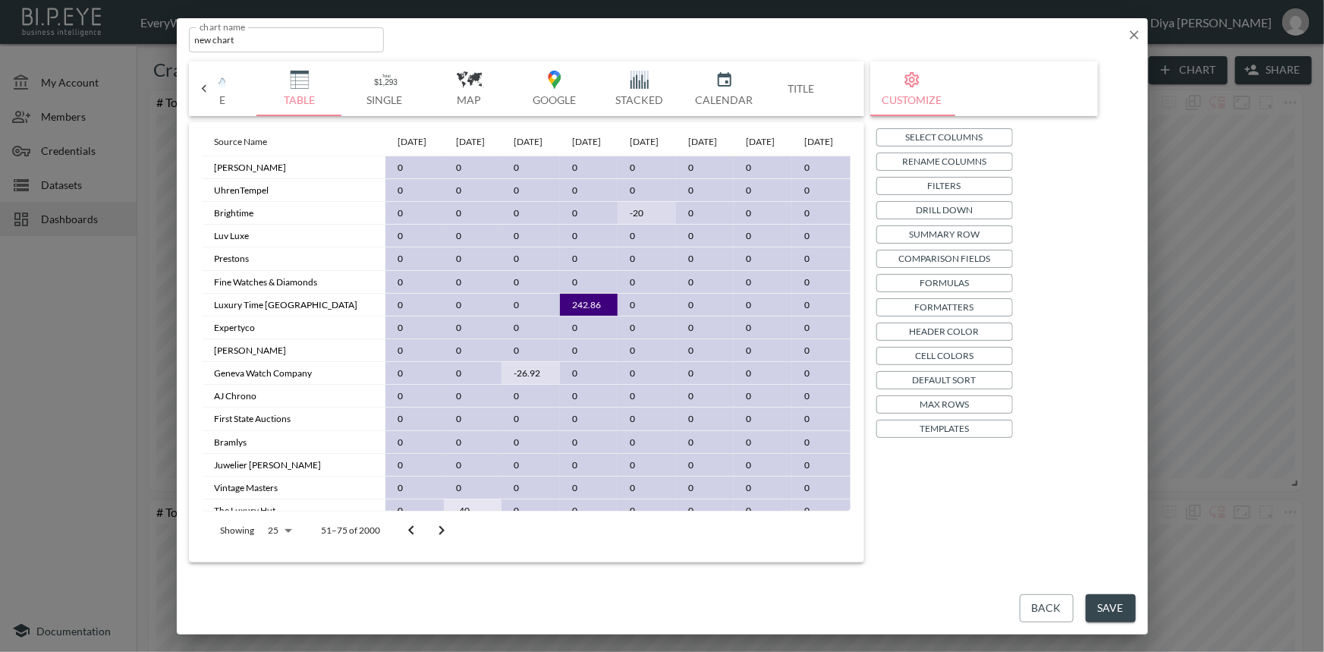
click at [1105, 606] on button "Save" at bounding box center [1110, 608] width 50 height 28
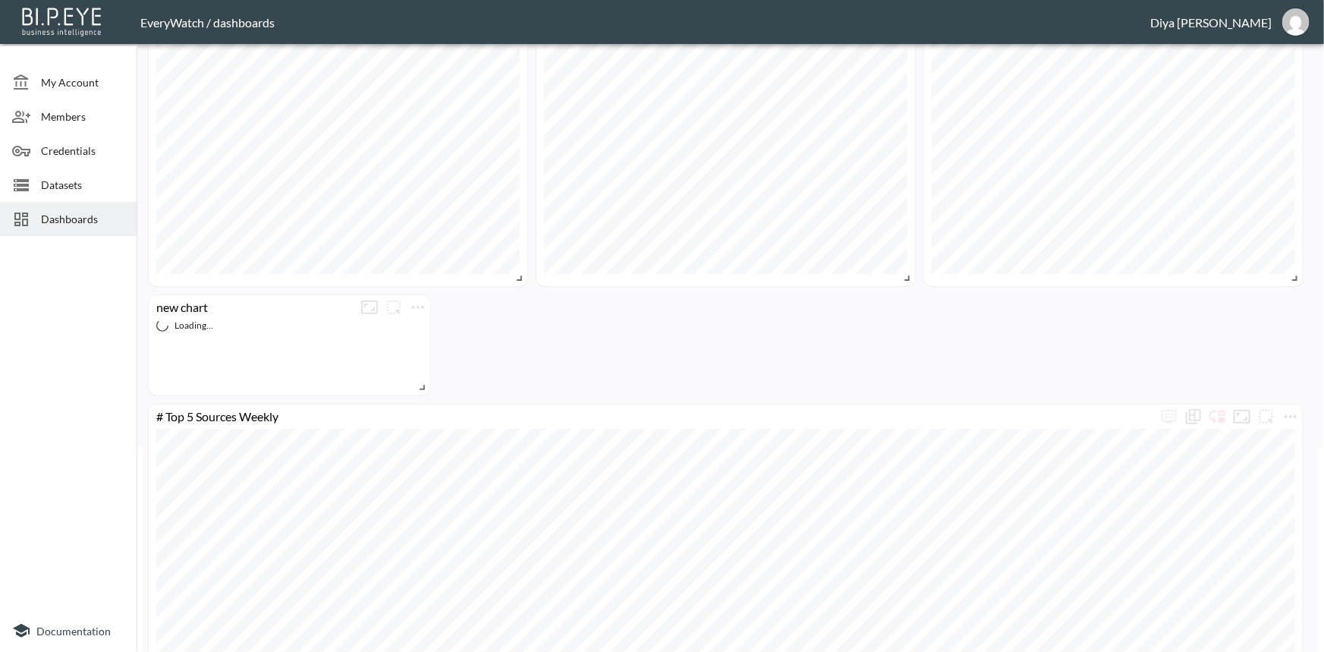
scroll to position [206, 0]
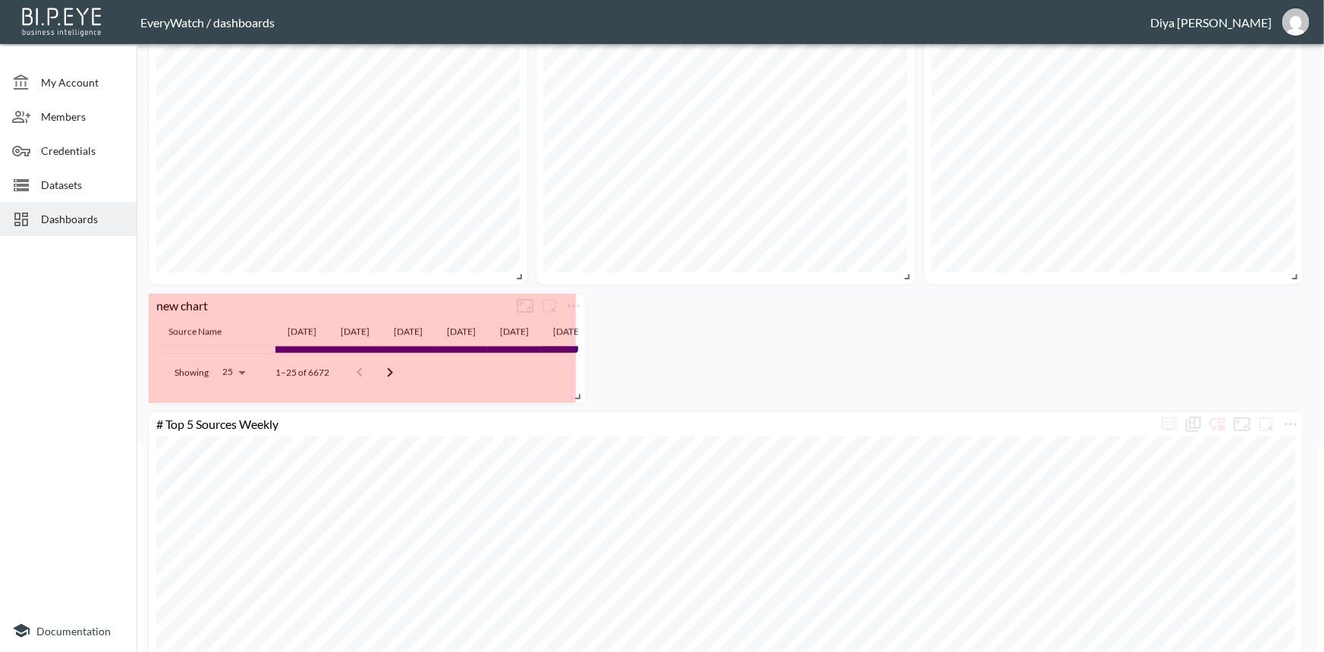
drag, startPoint x: 420, startPoint y: 385, endPoint x: 576, endPoint y: 397, distance: 156.7
click at [576, 397] on span at bounding box center [574, 393] width 15 height 15
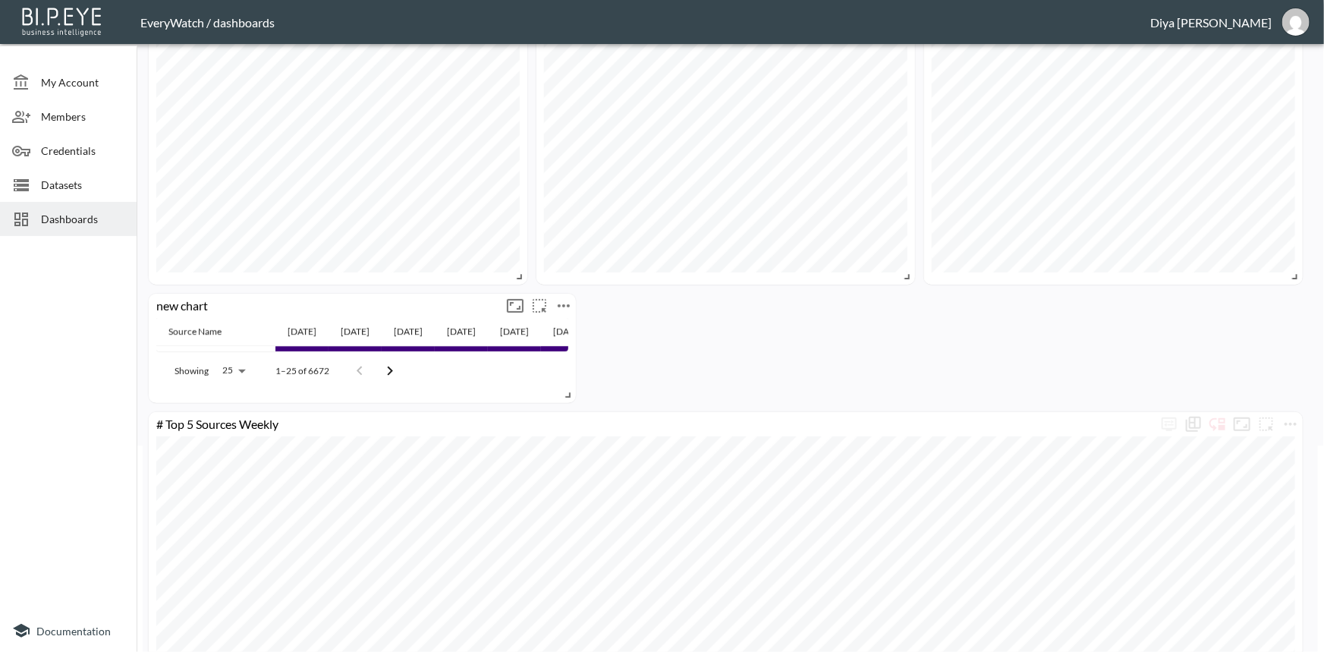
click at [567, 304] on icon "more" at bounding box center [563, 305] width 12 height 3
click at [564, 334] on li "Edit" at bounding box center [563, 334] width 118 height 27
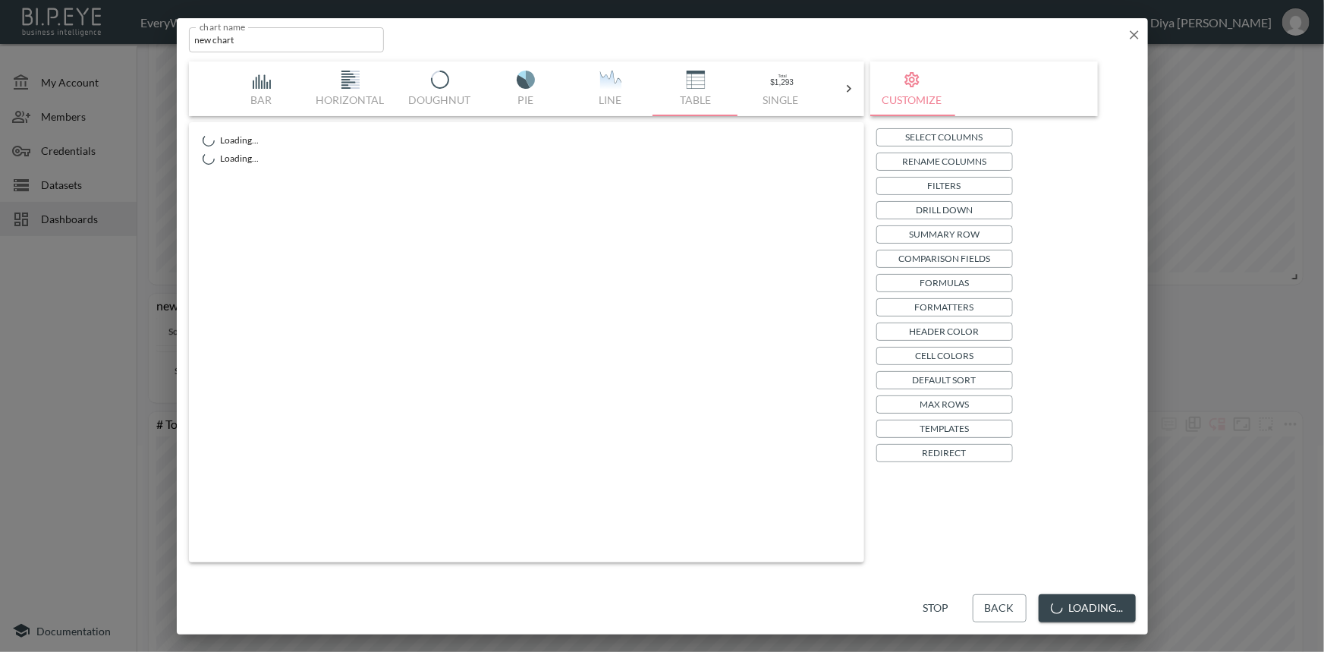
click at [923, 327] on p "Header Color" at bounding box center [944, 331] width 70 height 16
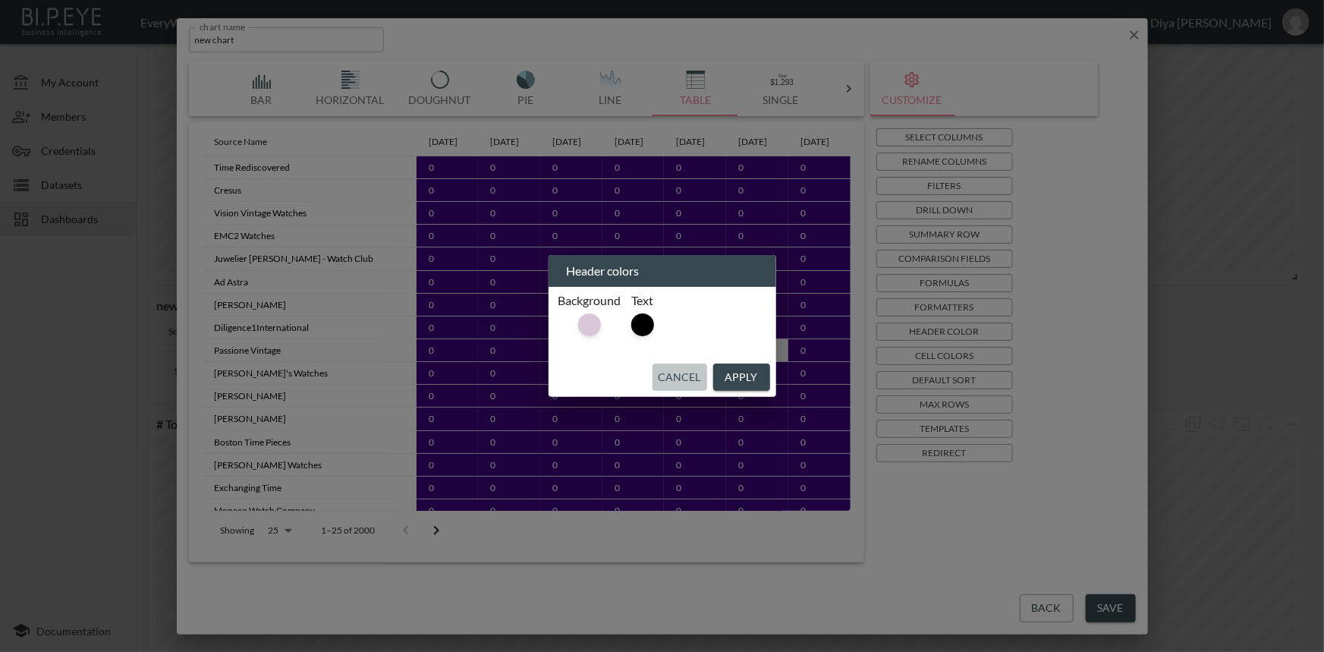
click at [693, 377] on button "Cancel" at bounding box center [679, 377] width 55 height 28
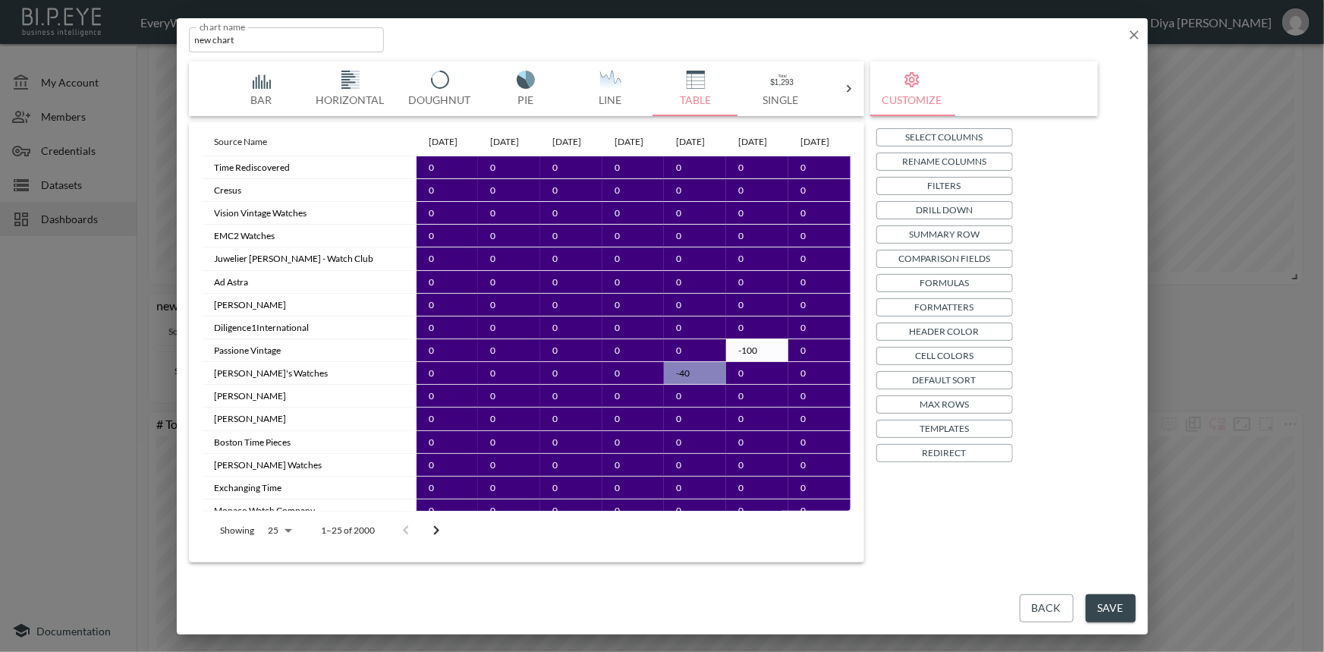
drag, startPoint x: 1123, startPoint y: 33, endPoint x: 1143, endPoint y: 49, distance: 24.9
click at [1123, 33] on div "chart name new chart chart name" at bounding box center [662, 36] width 971 height 37
click at [1136, 30] on icon "button" at bounding box center [1133, 34] width 15 height 15
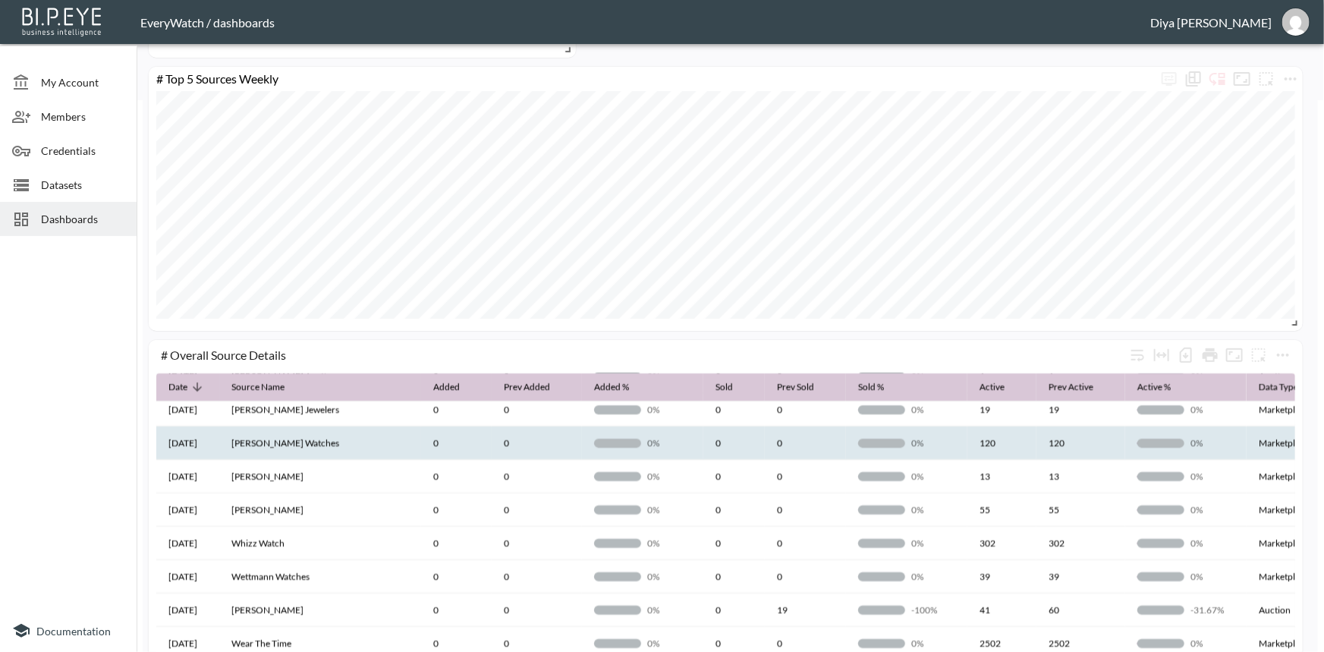
scroll to position [758, 0]
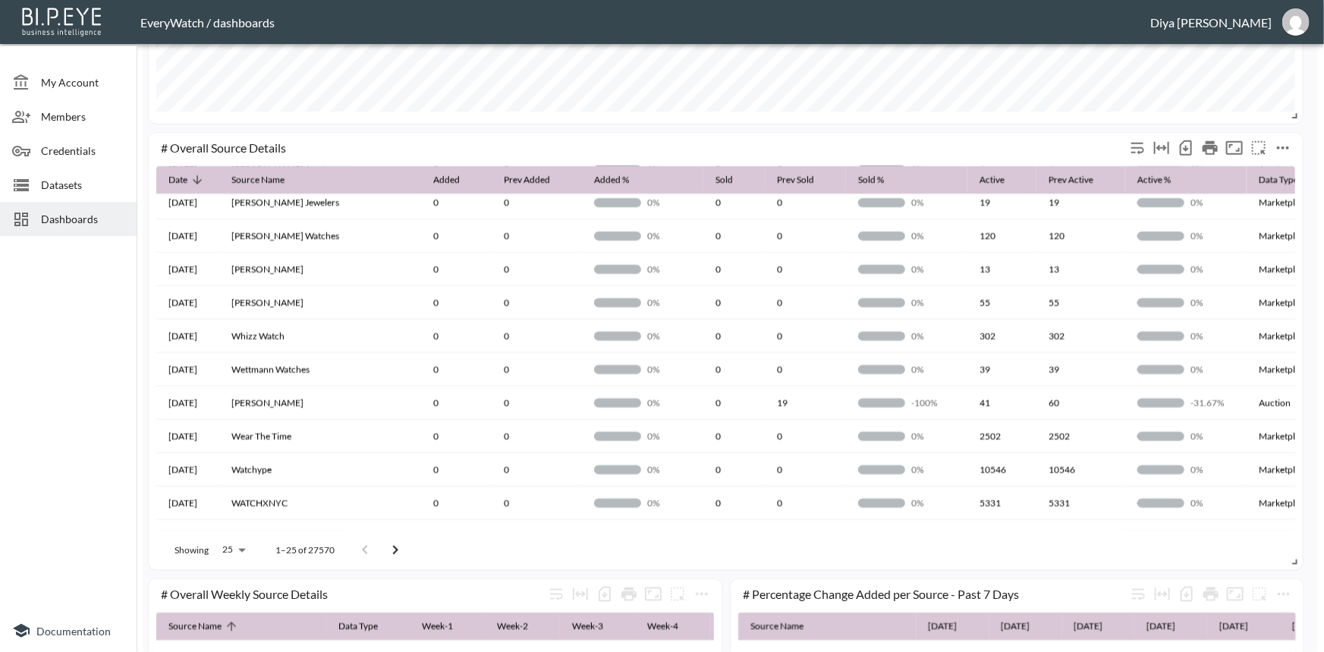
click at [1289, 153] on icon "more" at bounding box center [1283, 148] width 18 height 18
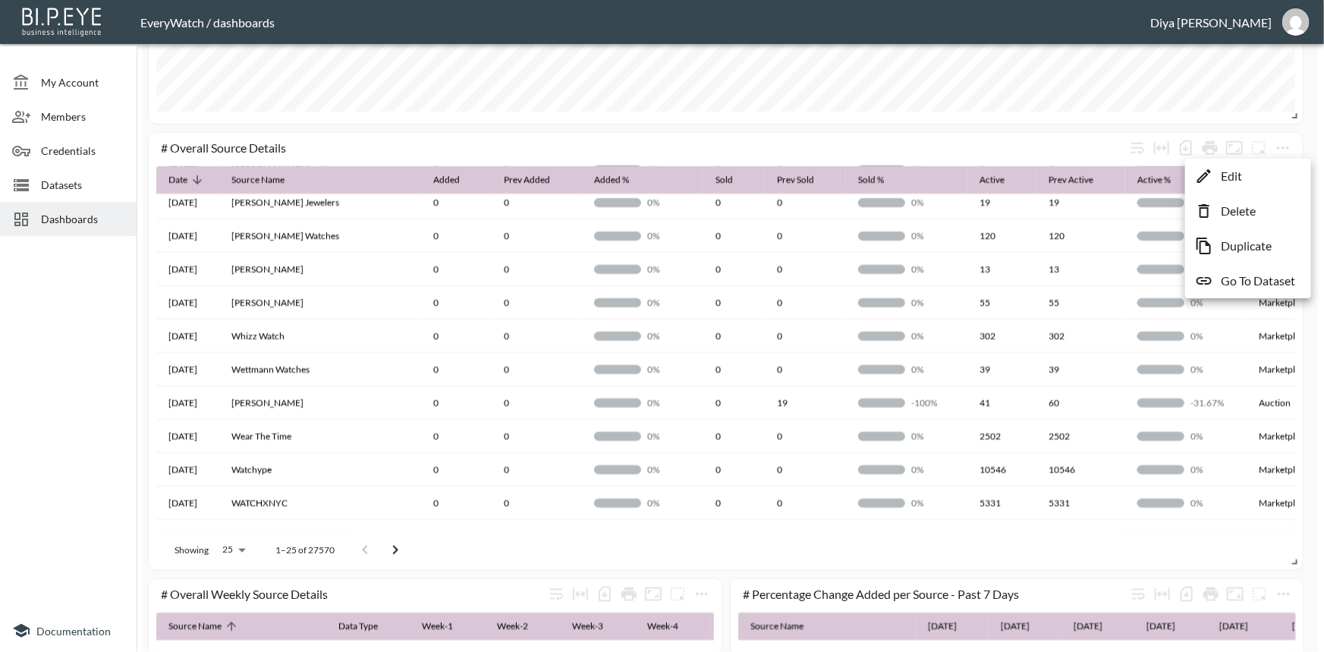
click at [1238, 181] on p "Edit" at bounding box center [1230, 176] width 21 height 18
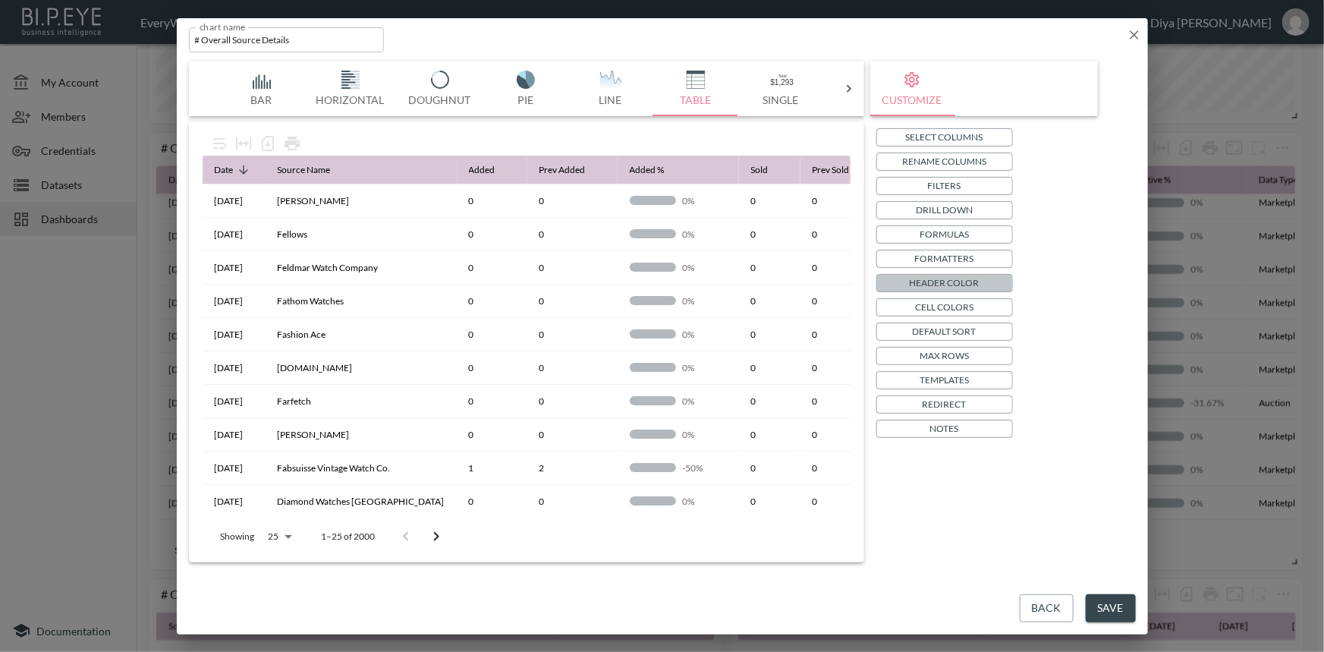
click at [931, 282] on p "Header Color" at bounding box center [944, 283] width 70 height 16
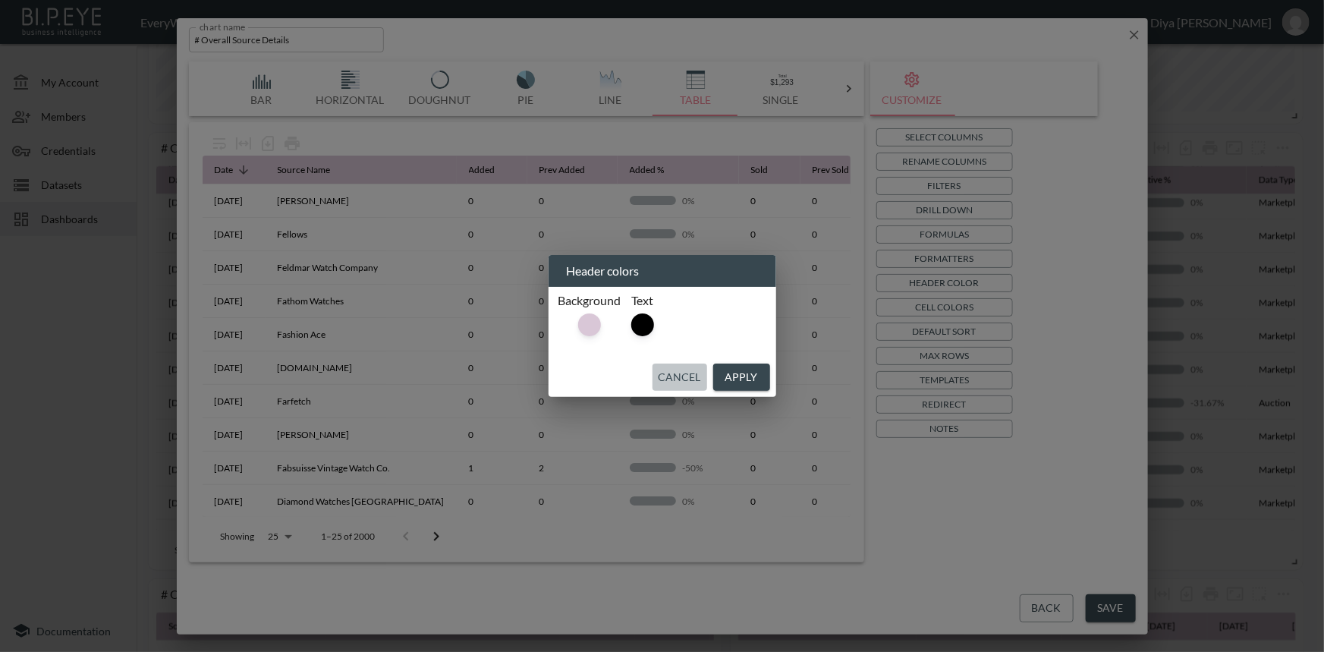
click at [697, 377] on button "Cancel" at bounding box center [679, 377] width 55 height 28
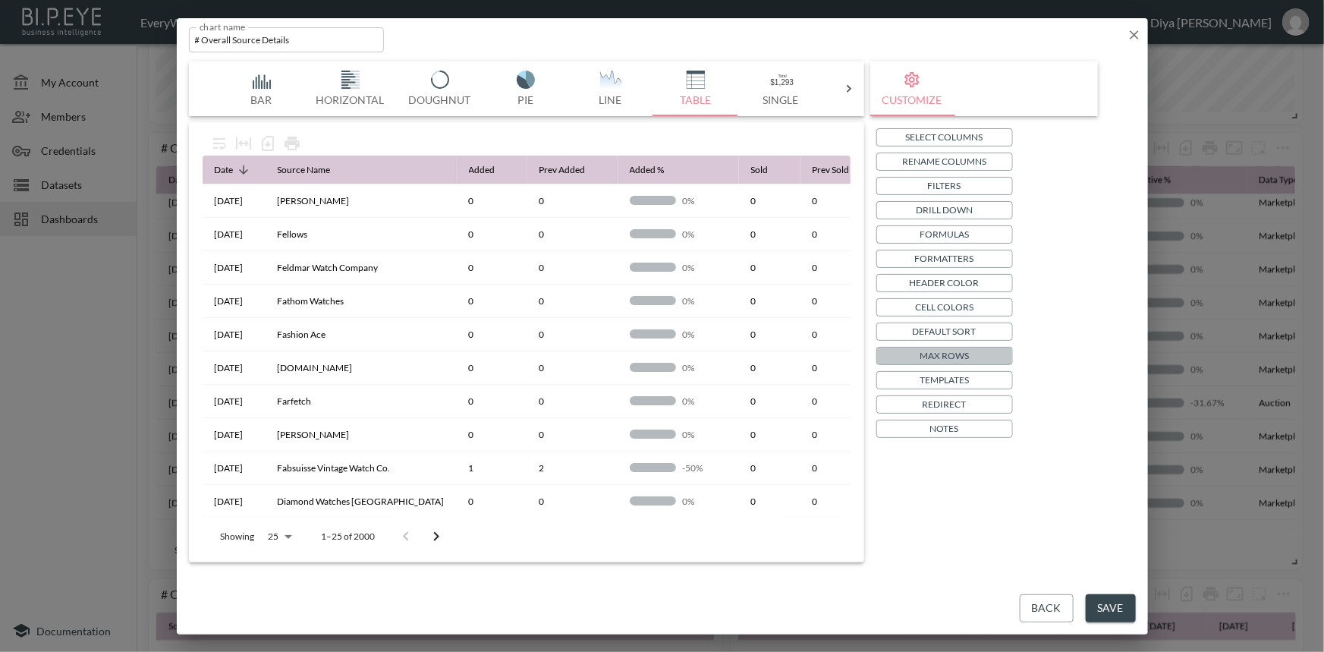
click at [948, 358] on p "Max Rows" at bounding box center [943, 355] width 49 height 16
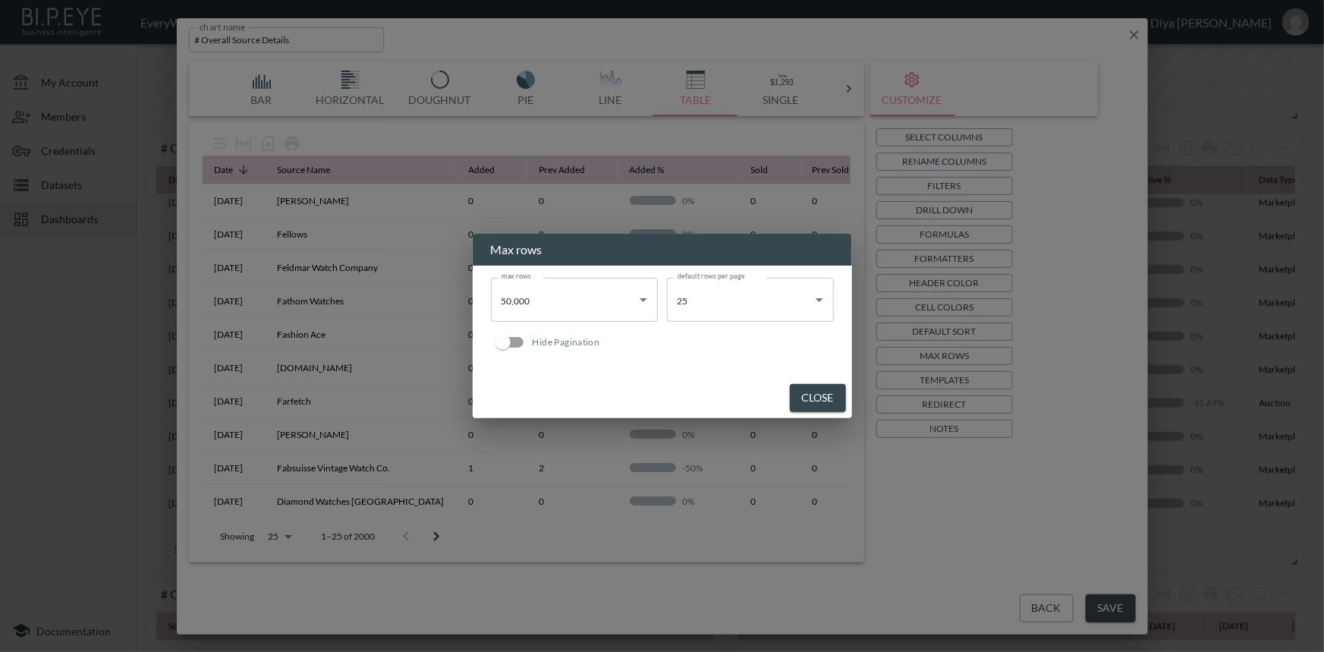
click at [925, 473] on div "Max rows max rows 50,000 50000 max rows default rows per page 25 25 default row…" at bounding box center [662, 326] width 1324 height 652
click at [813, 386] on button "Close" at bounding box center [818, 398] width 56 height 28
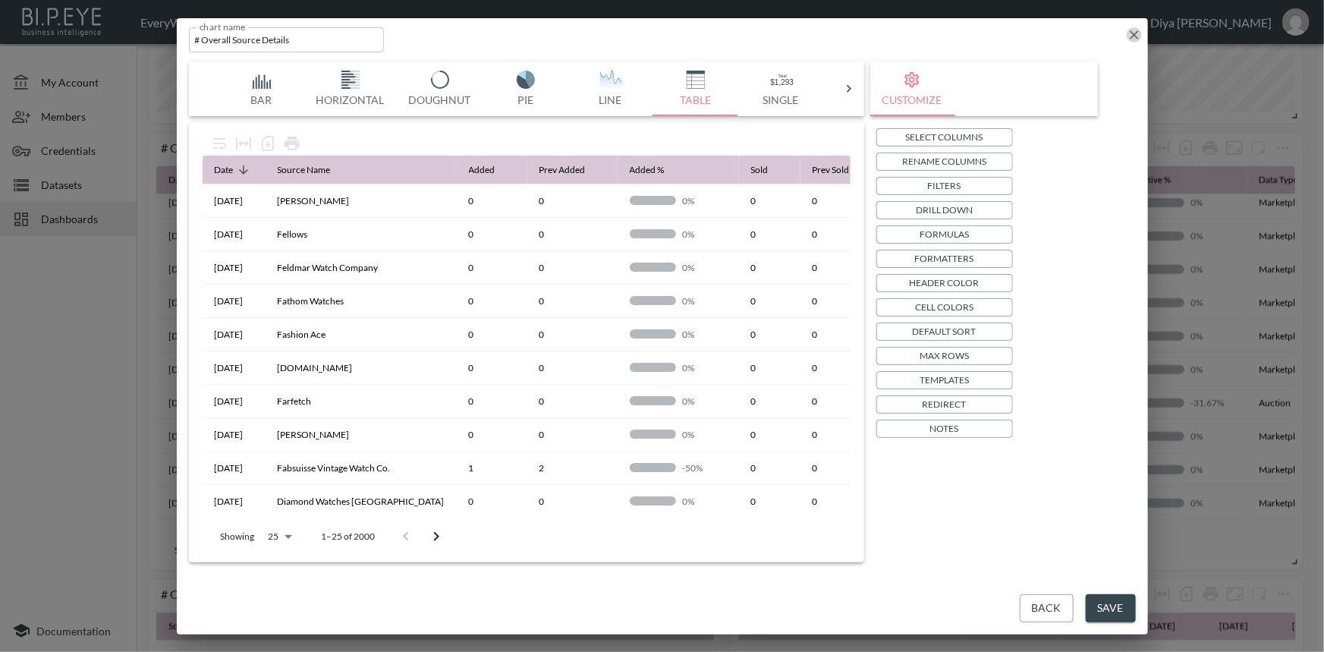
click at [1141, 33] on icon "button" at bounding box center [1133, 34] width 15 height 15
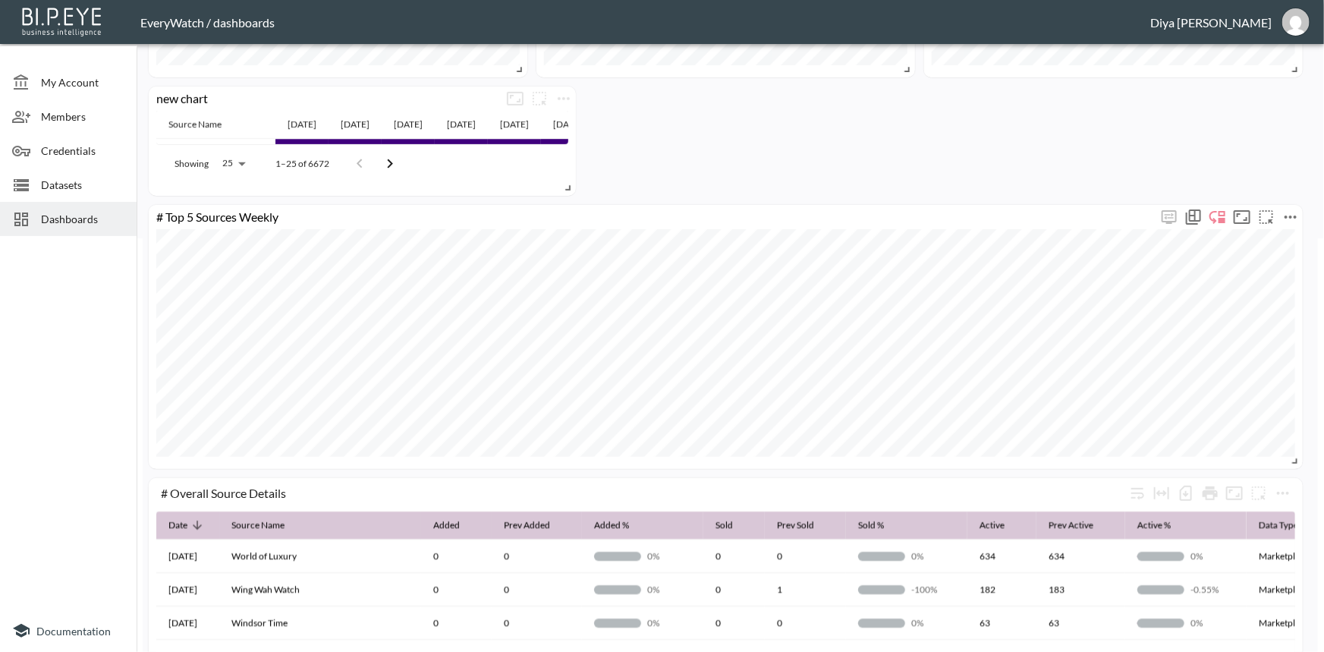
scroll to position [137, 0]
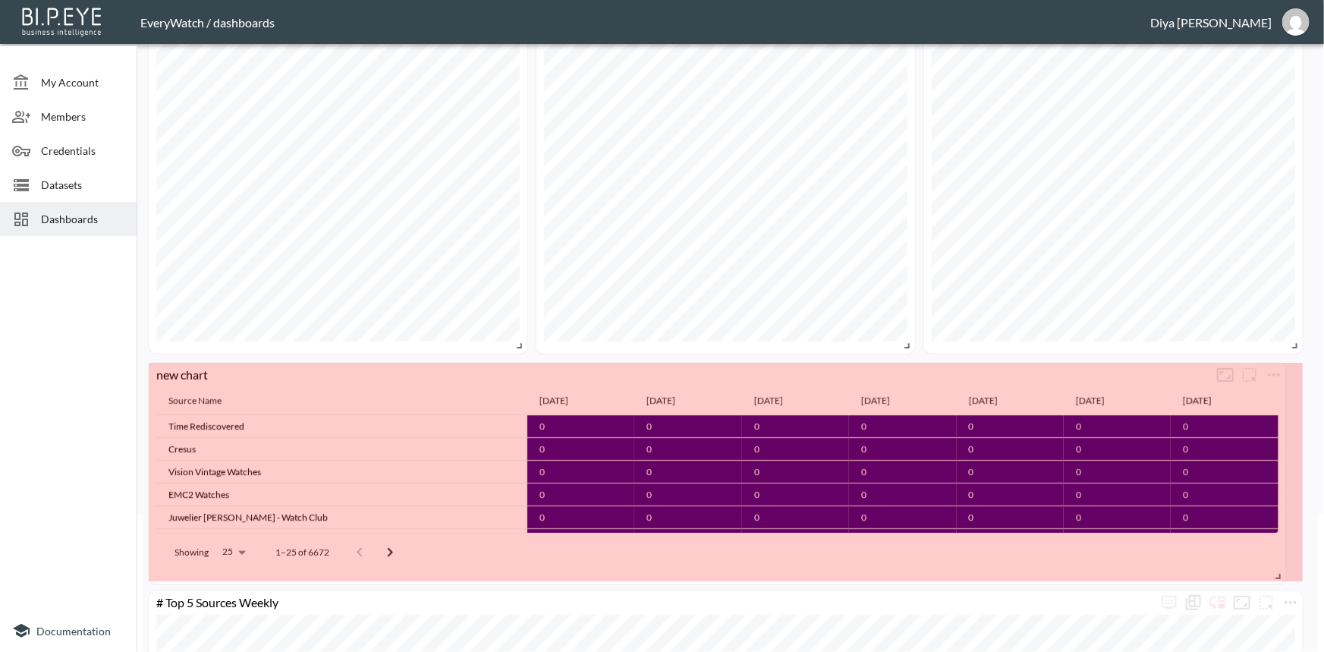
drag, startPoint x: 567, startPoint y: 463, endPoint x: 1269, endPoint y: 386, distance: 705.8
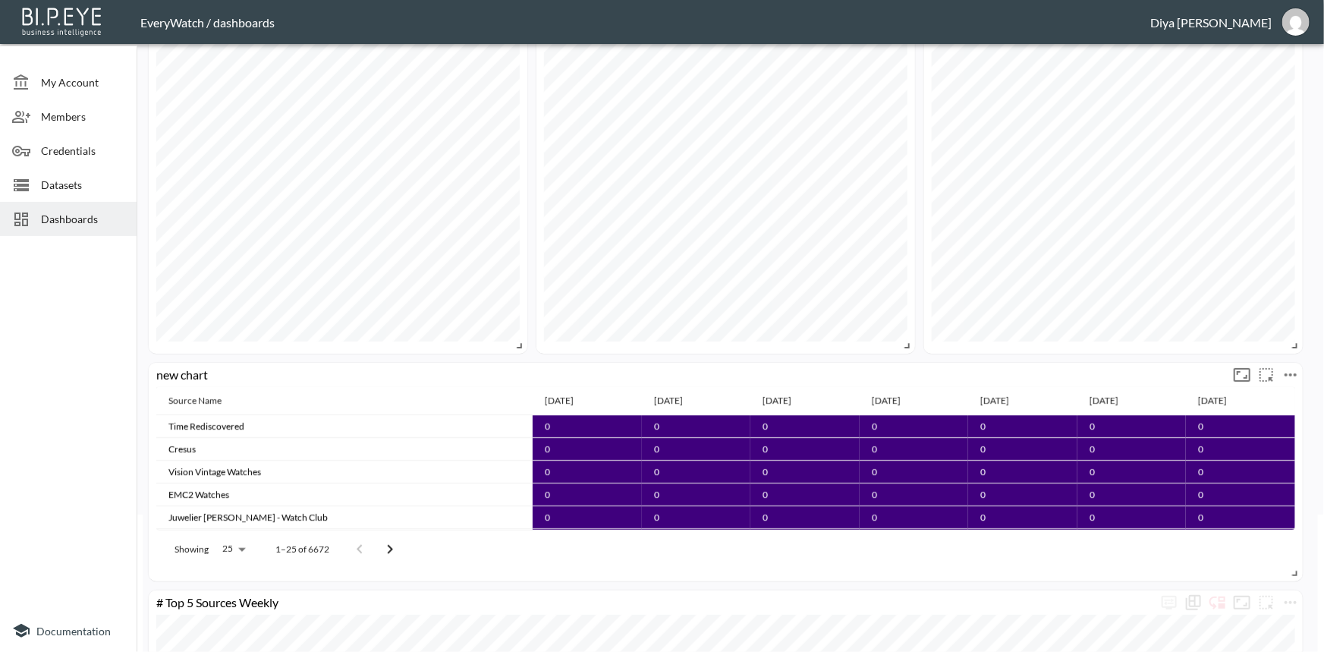
click at [1286, 370] on icon "more" at bounding box center [1290, 375] width 18 height 18
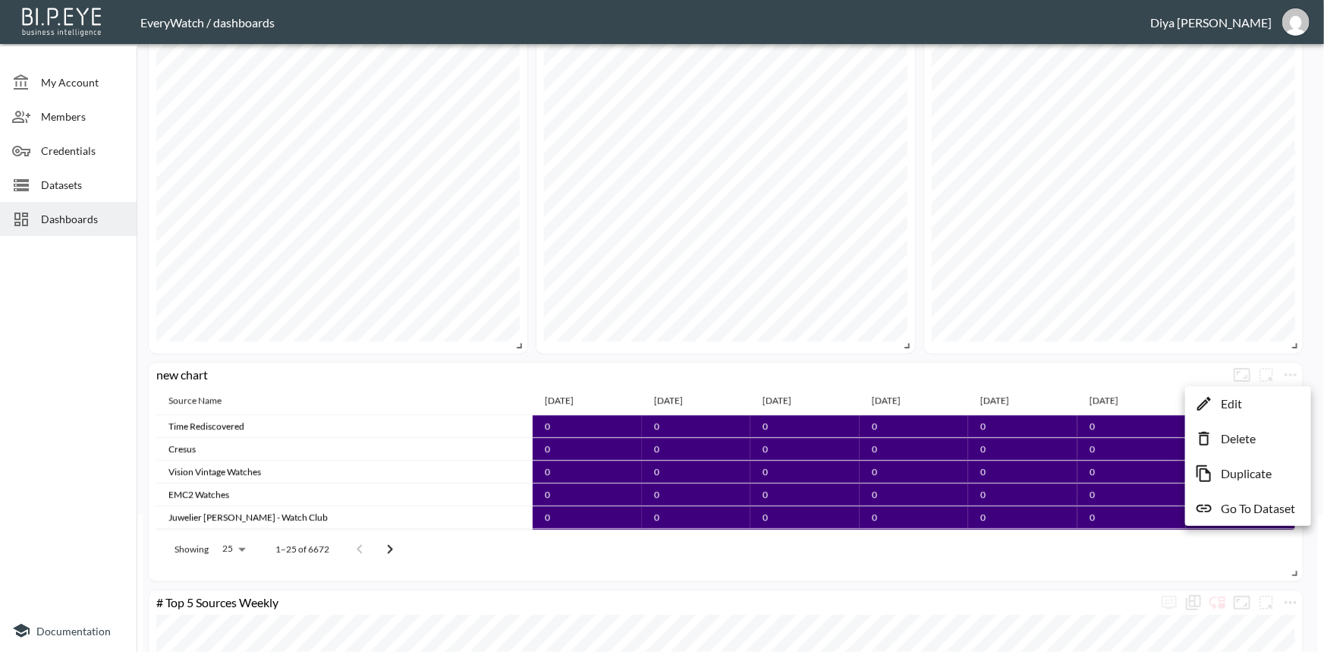
click at [1227, 402] on p "Edit" at bounding box center [1230, 403] width 21 height 18
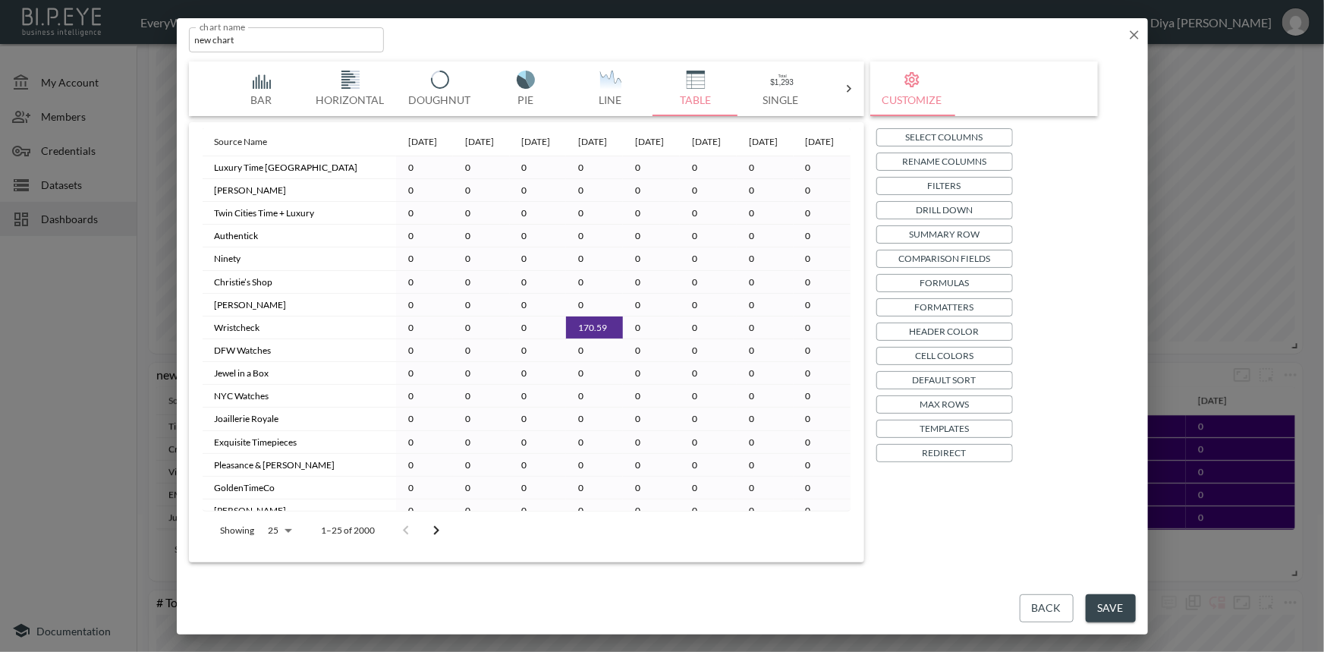
click at [936, 333] on p "Header Color" at bounding box center [944, 331] width 70 height 16
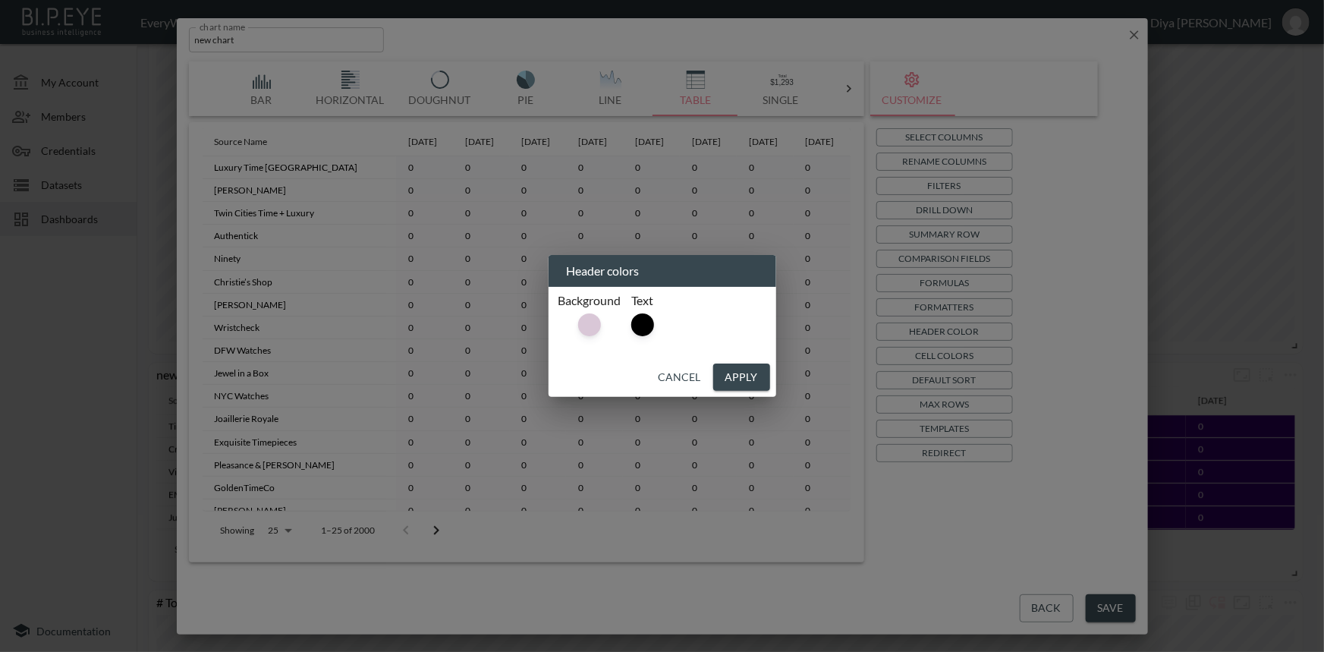
click at [746, 368] on button "Apply" at bounding box center [741, 377] width 57 height 28
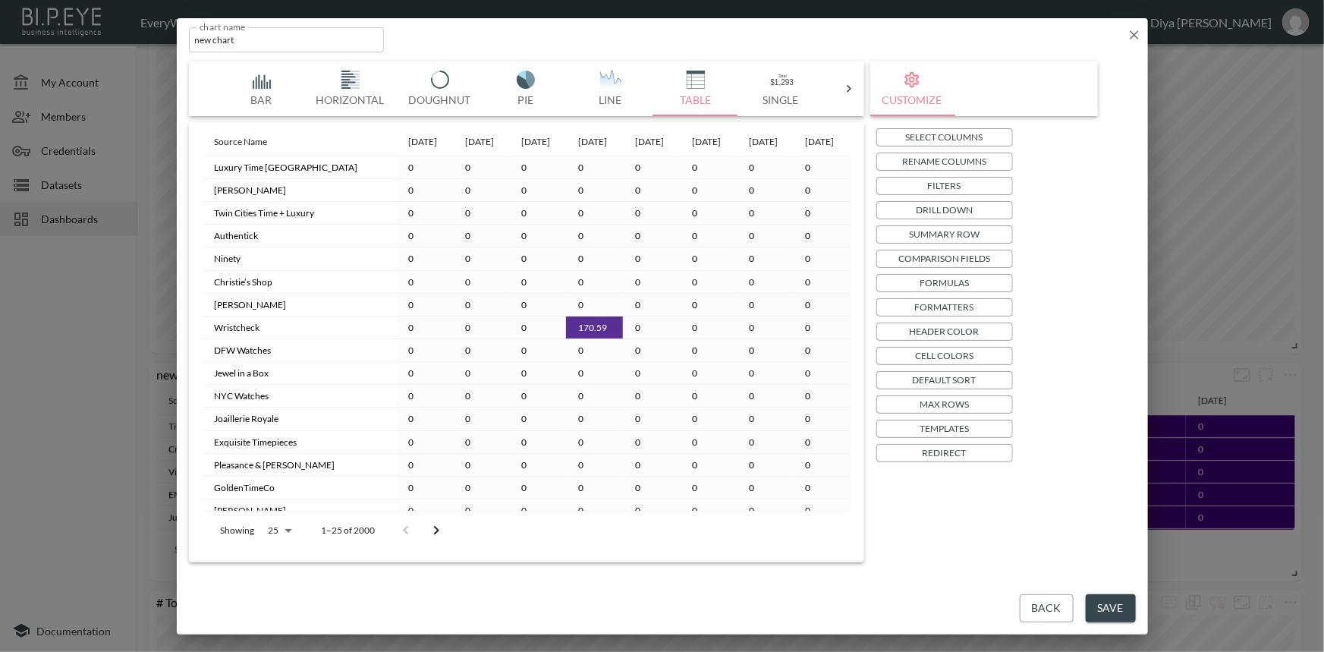
drag, startPoint x: 333, startPoint y: 144, endPoint x: 654, endPoint y: 155, distance: 321.0
click at [583, 152] on tr "Source Name 2025-08-04 2025-08-05 2025-08-06 2025-08-07 2025-08-08 2025-08-09 2…" at bounding box center [527, 142] width 648 height 28
click at [680, 155] on th "[DATE]" at bounding box center [708, 142] width 57 height 28
click at [1134, 30] on icon "button" at bounding box center [1133, 34] width 15 height 15
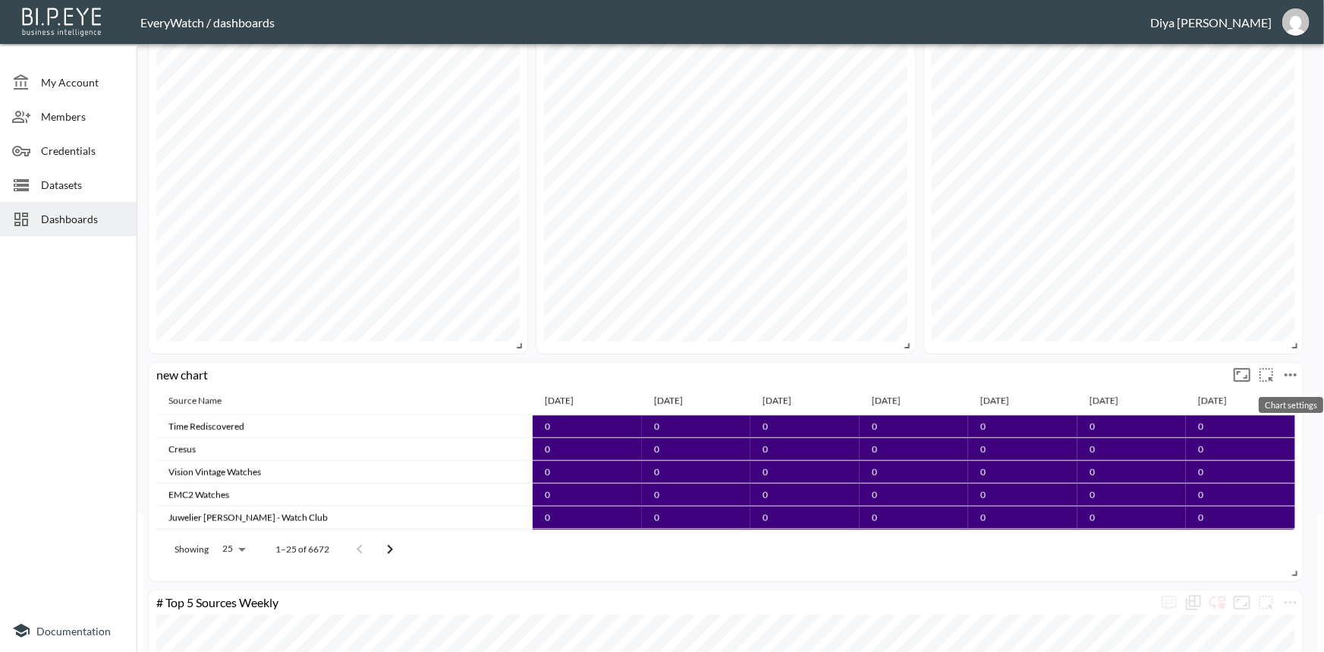
click at [1295, 378] on icon "more" at bounding box center [1290, 375] width 18 height 18
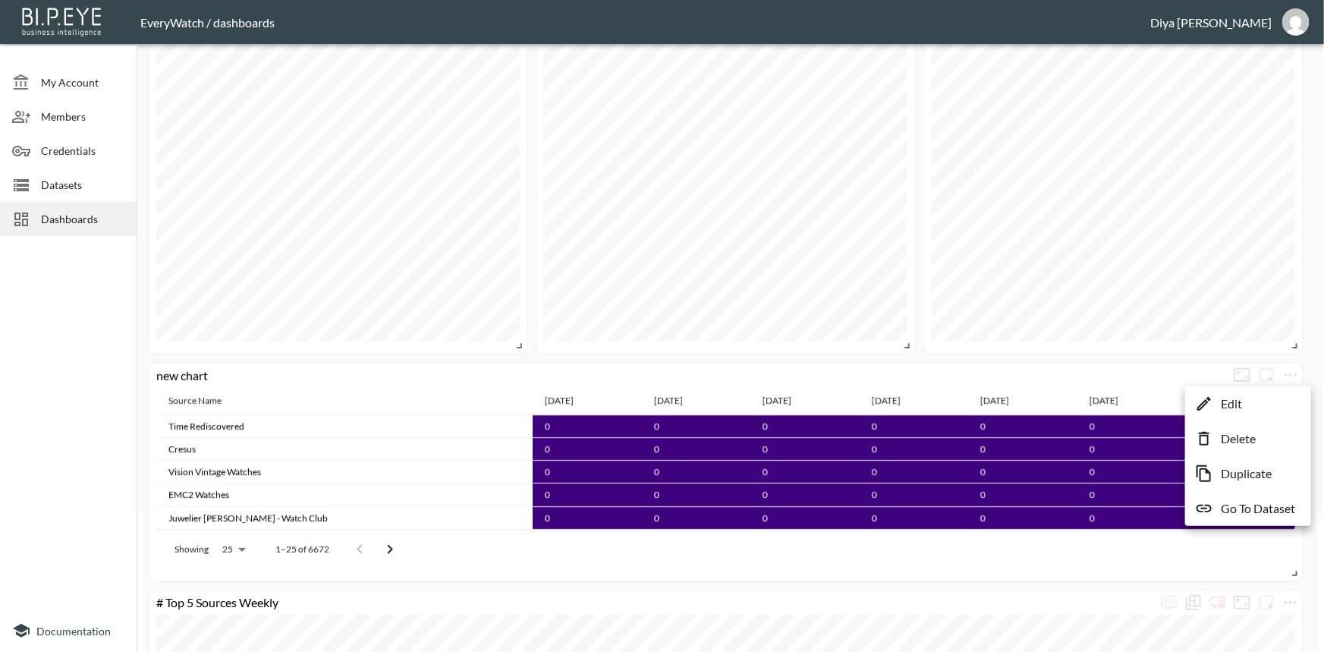
click at [1217, 402] on li "Edit" at bounding box center [1248, 403] width 118 height 27
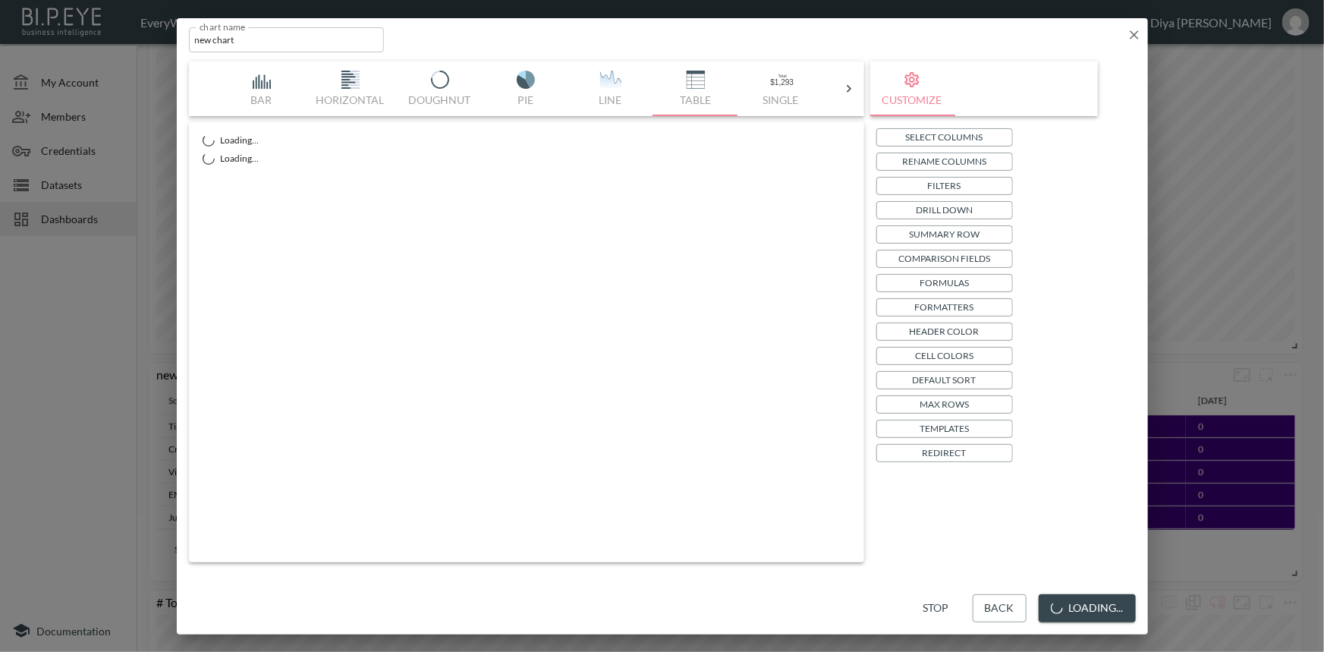
click at [944, 332] on p "Header Color" at bounding box center [944, 331] width 70 height 16
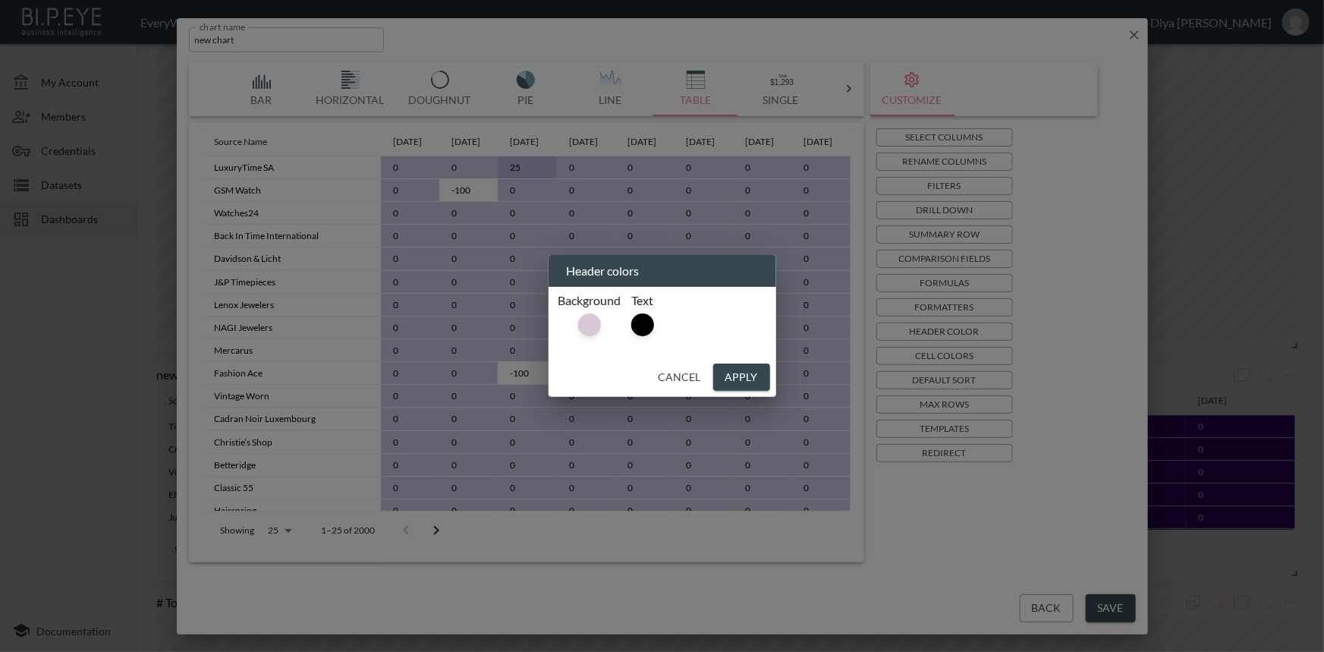
click at [670, 371] on button "Cancel" at bounding box center [679, 377] width 55 height 28
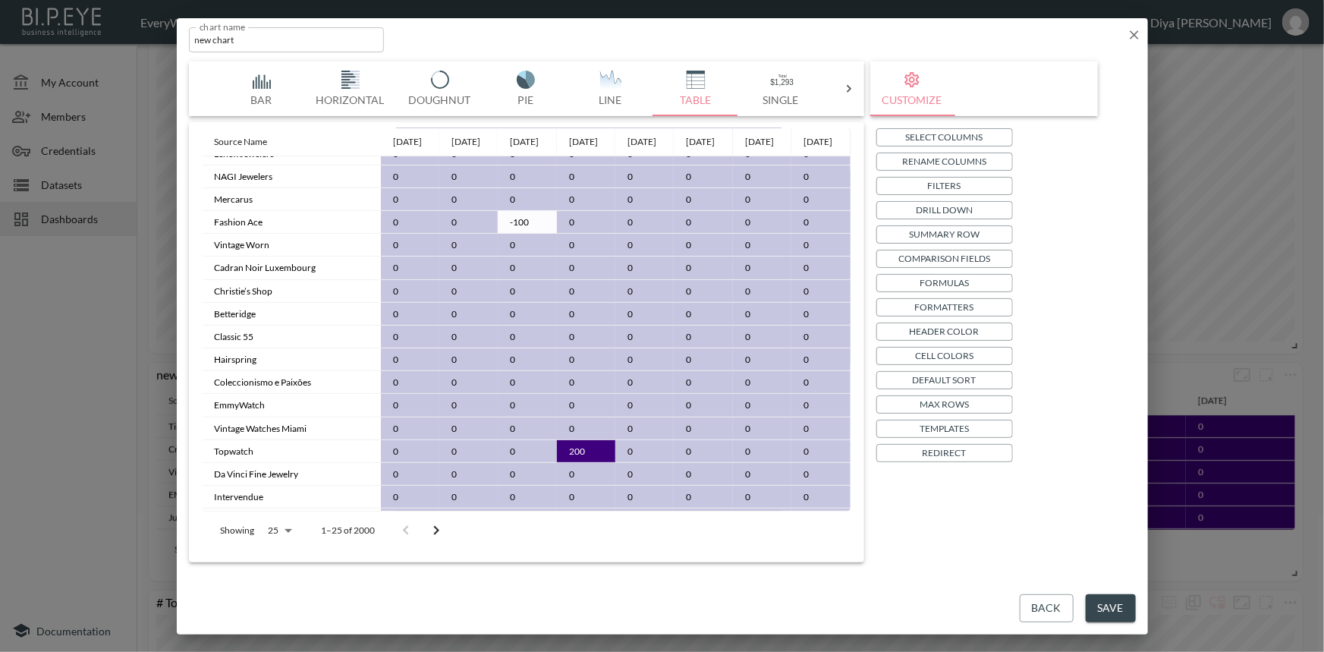
scroll to position [0, 0]
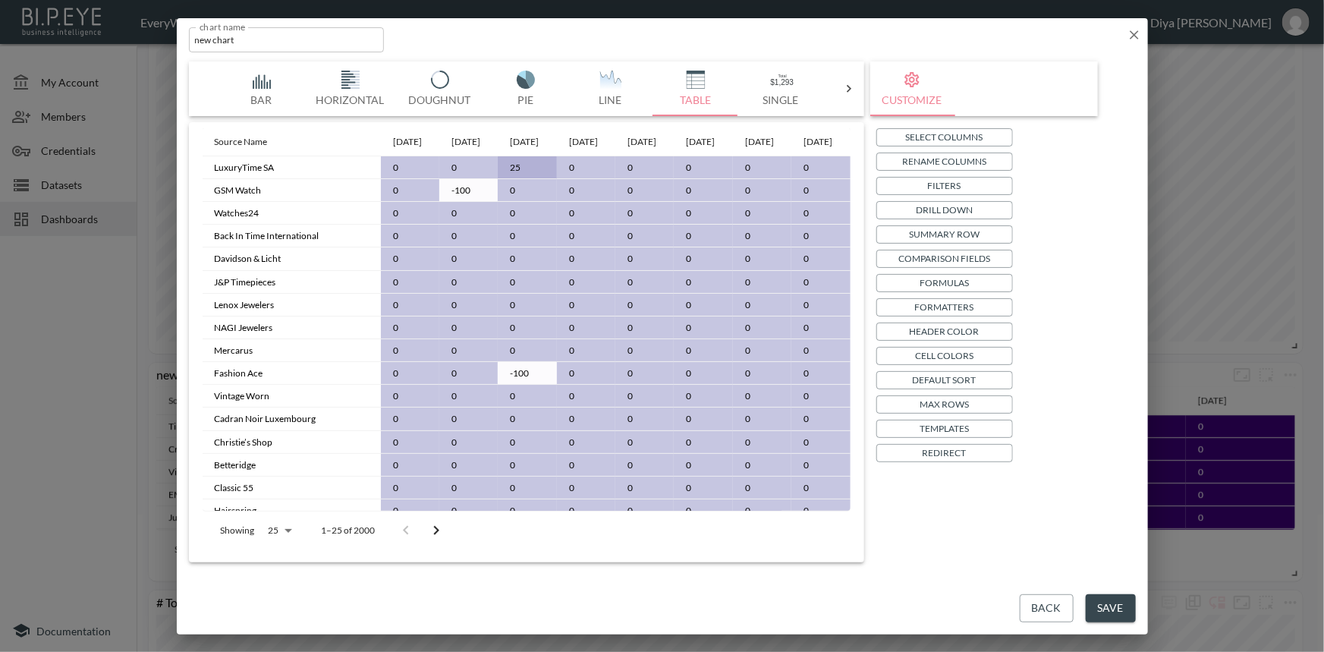
click at [925, 328] on p "Header Color" at bounding box center [944, 331] width 70 height 16
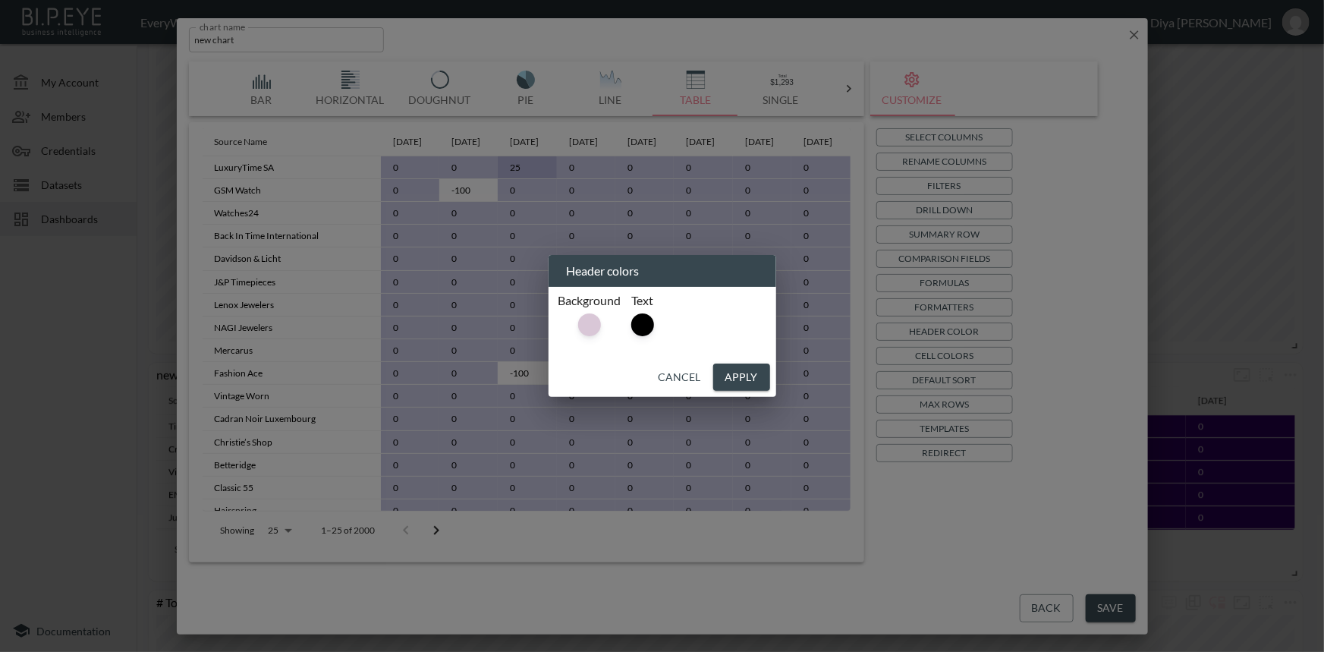
click at [674, 374] on button "Cancel" at bounding box center [679, 377] width 55 height 28
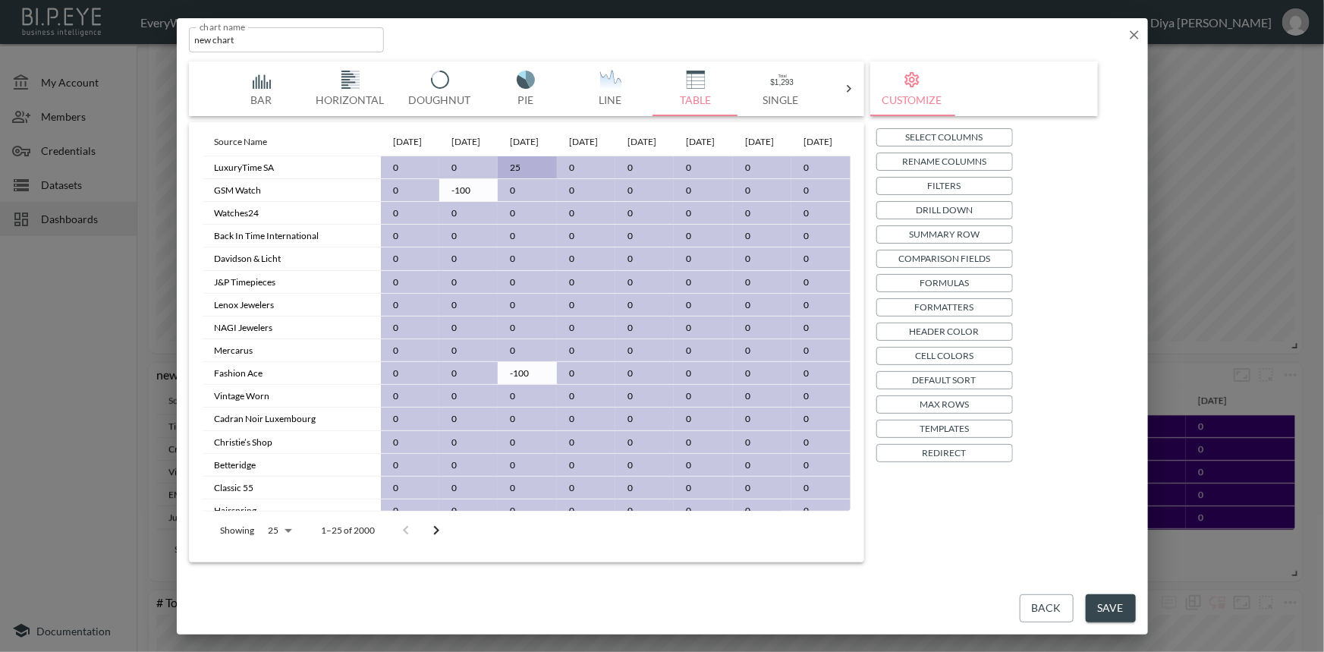
click at [960, 360] on p "Cell Colors" at bounding box center [944, 355] width 58 height 16
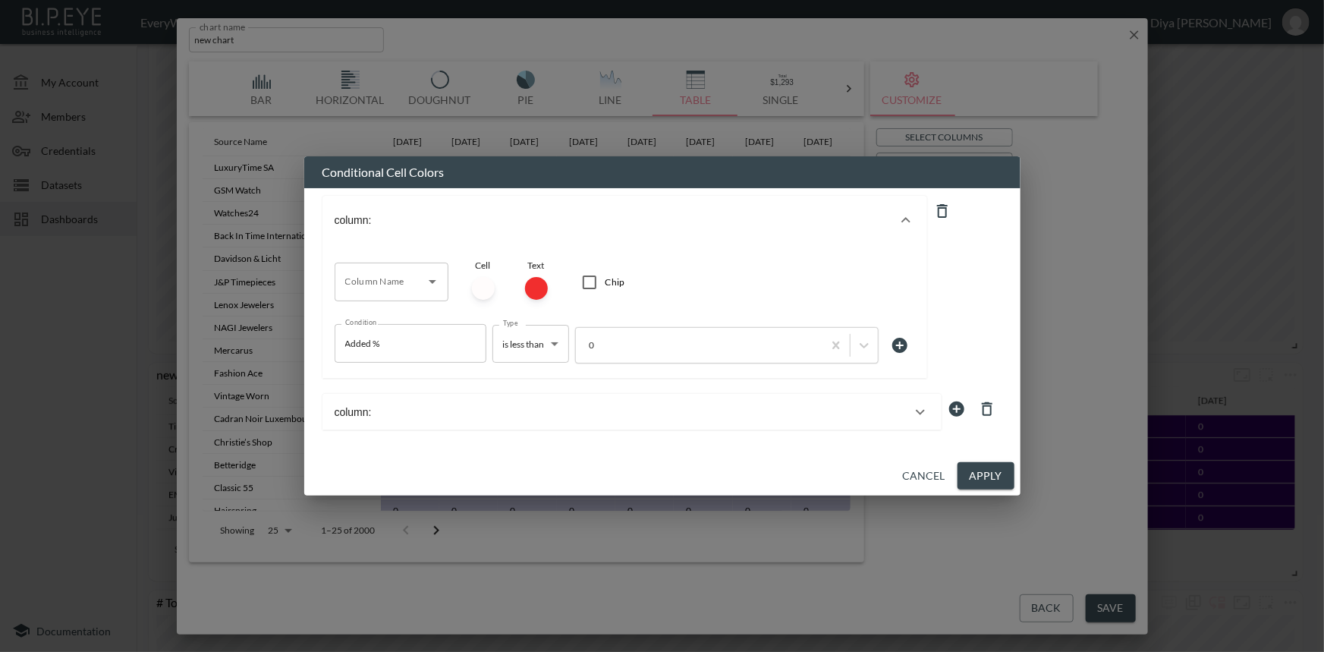
click at [660, 418] on div "column:" at bounding box center [622, 412] width 576 height 12
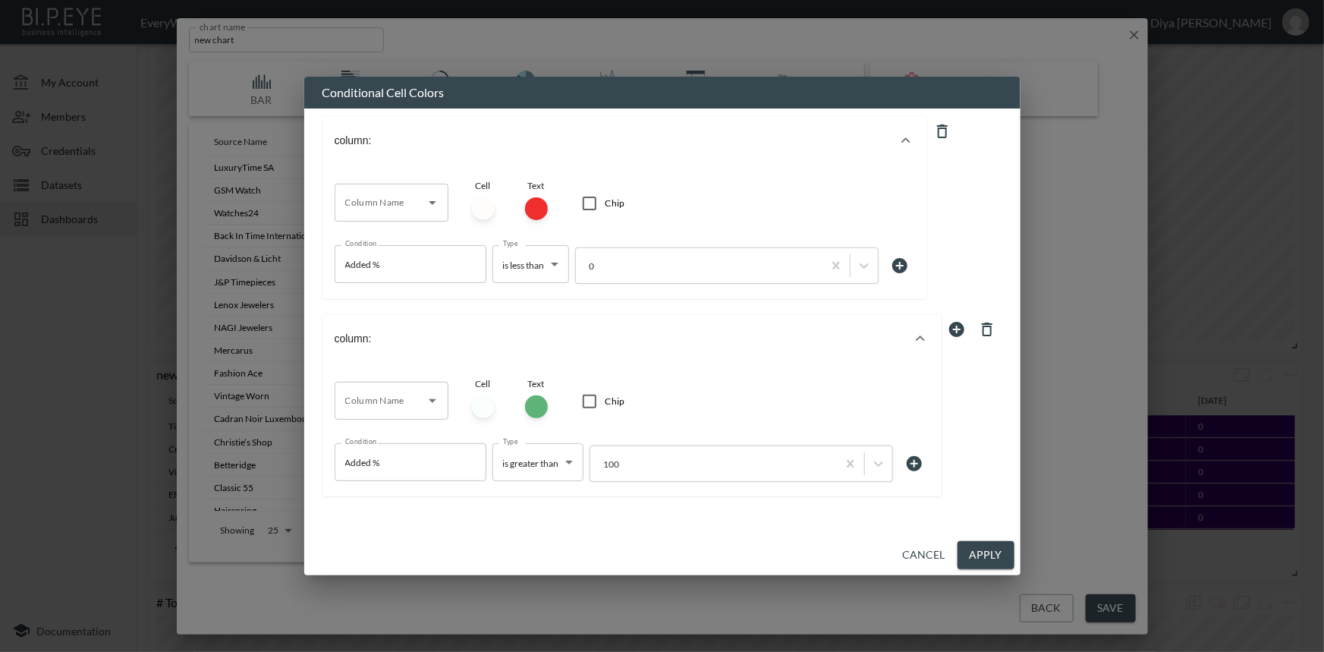
click at [926, 561] on button "Cancel" at bounding box center [924, 555] width 55 height 28
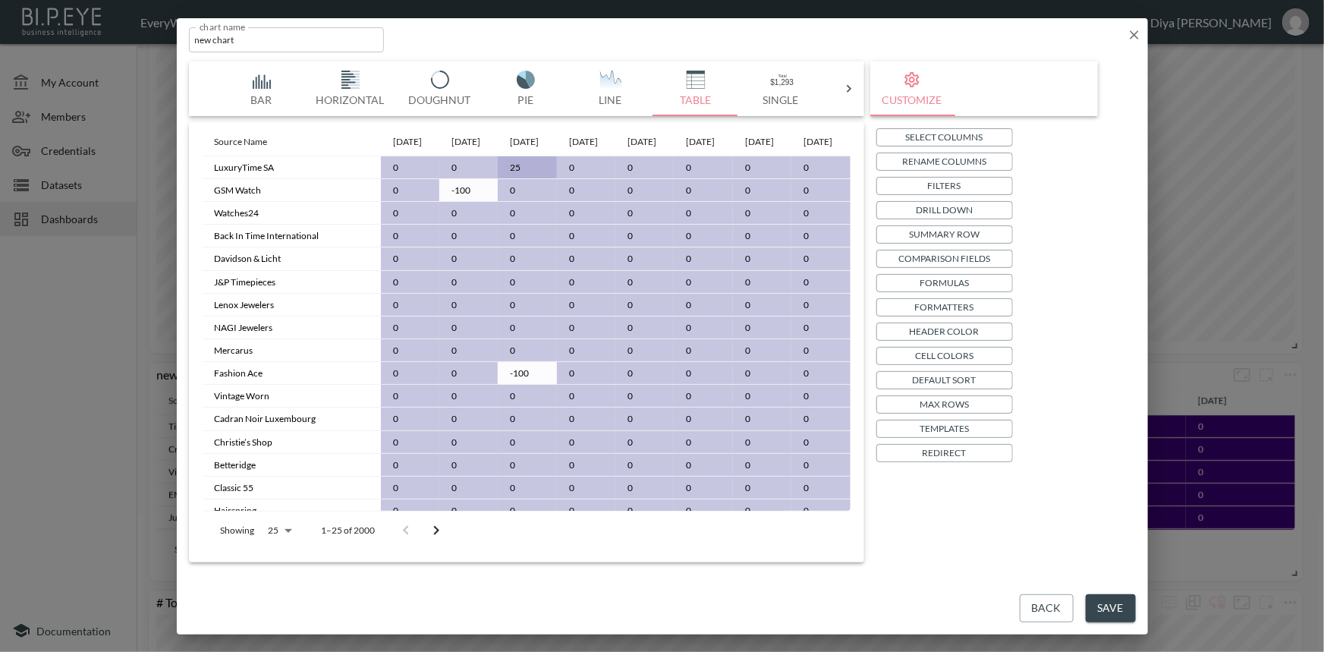
click at [1134, 34] on icon "button" at bounding box center [1133, 34] width 15 height 15
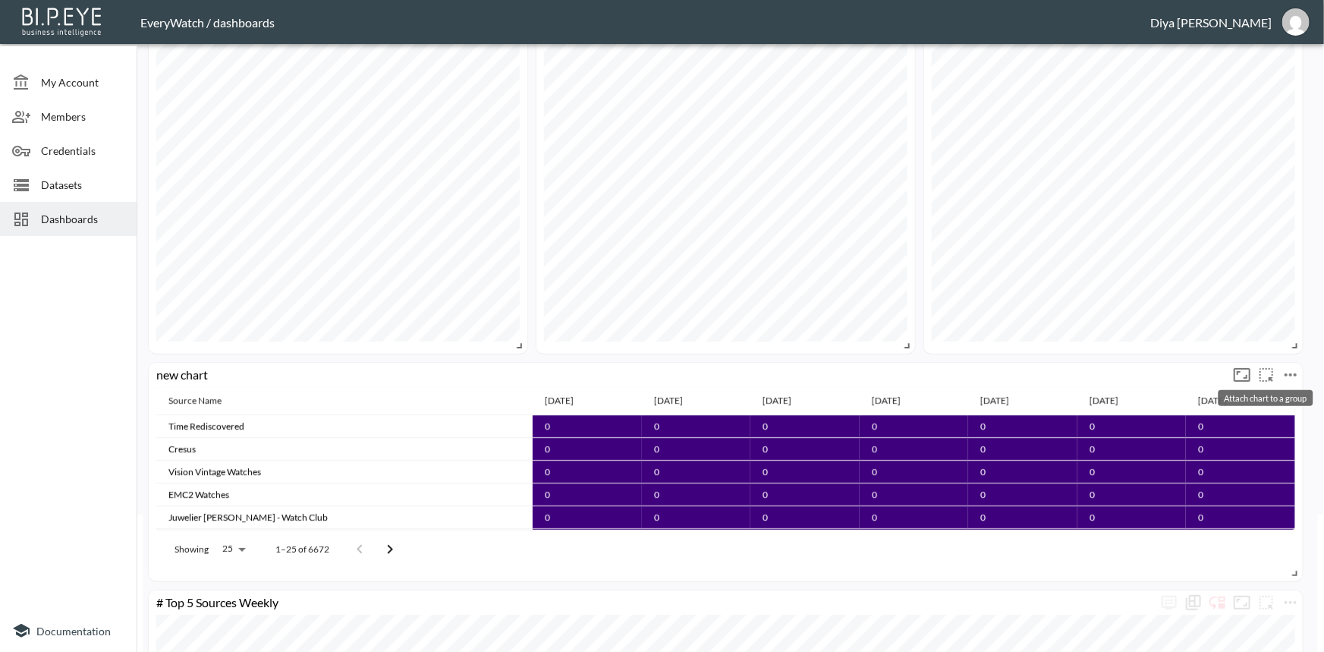
click at [1301, 371] on button "more" at bounding box center [1290, 375] width 24 height 24
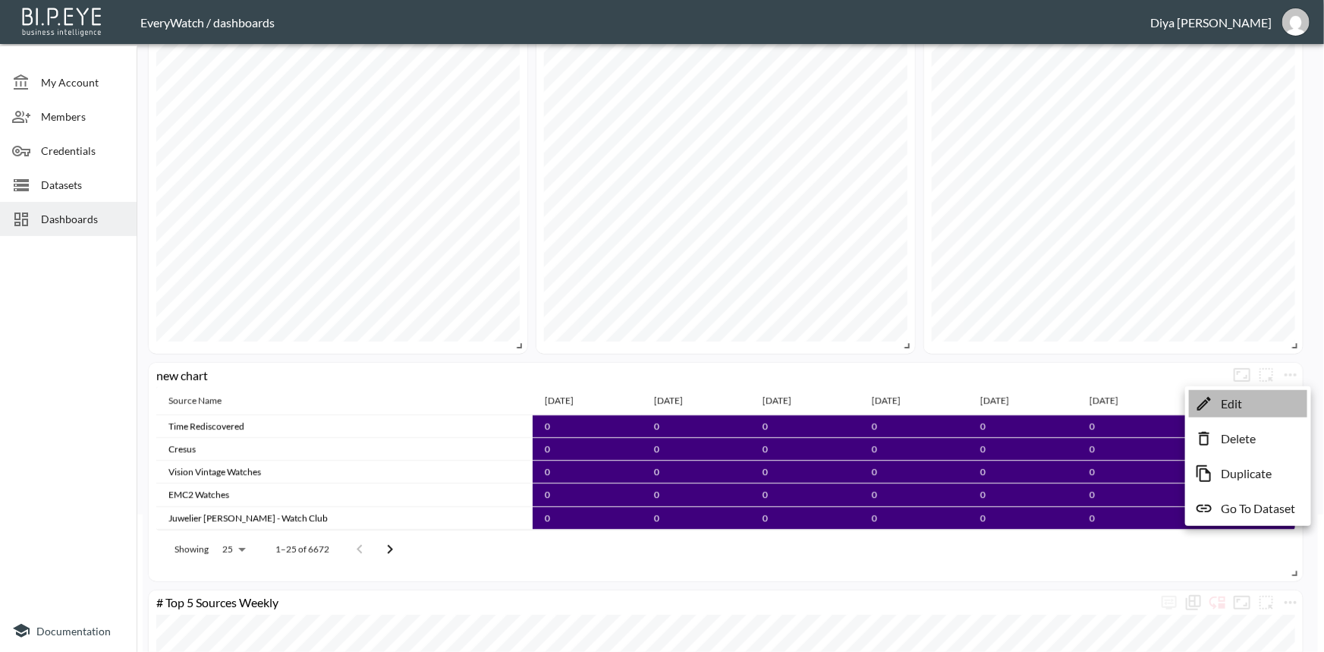
click at [1196, 402] on icon at bounding box center [1204, 403] width 18 height 18
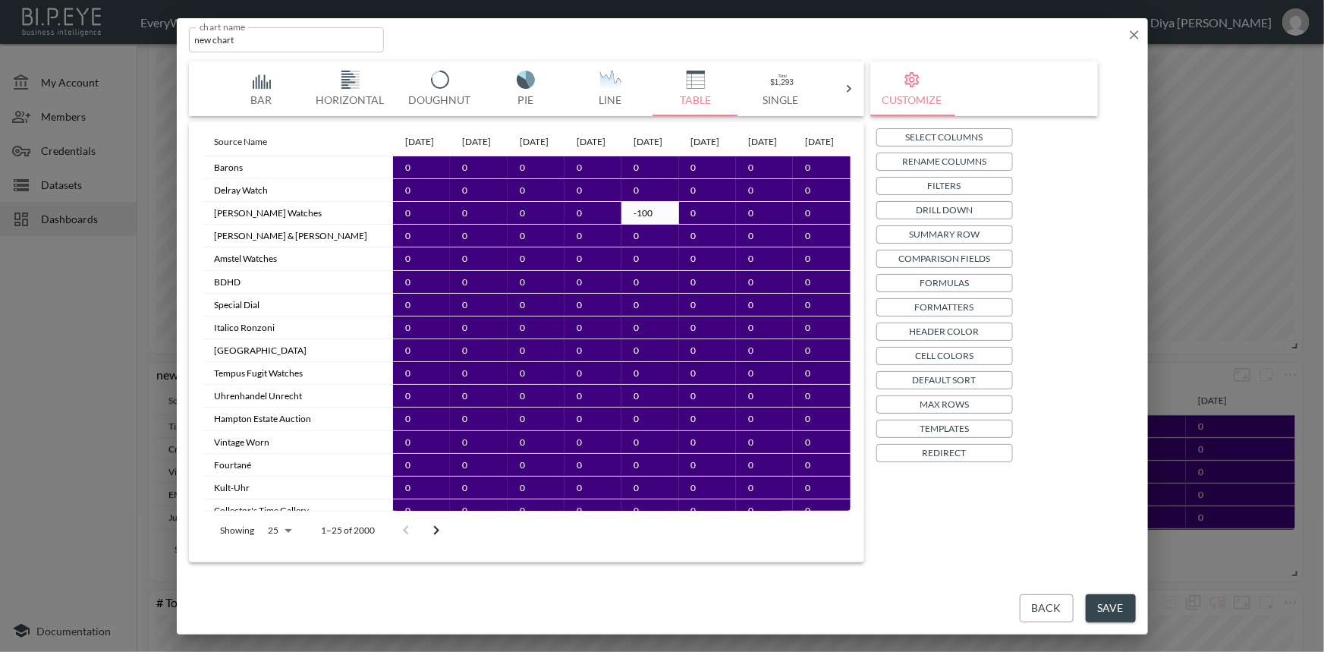
click at [926, 323] on p "Header Color" at bounding box center [944, 331] width 70 height 16
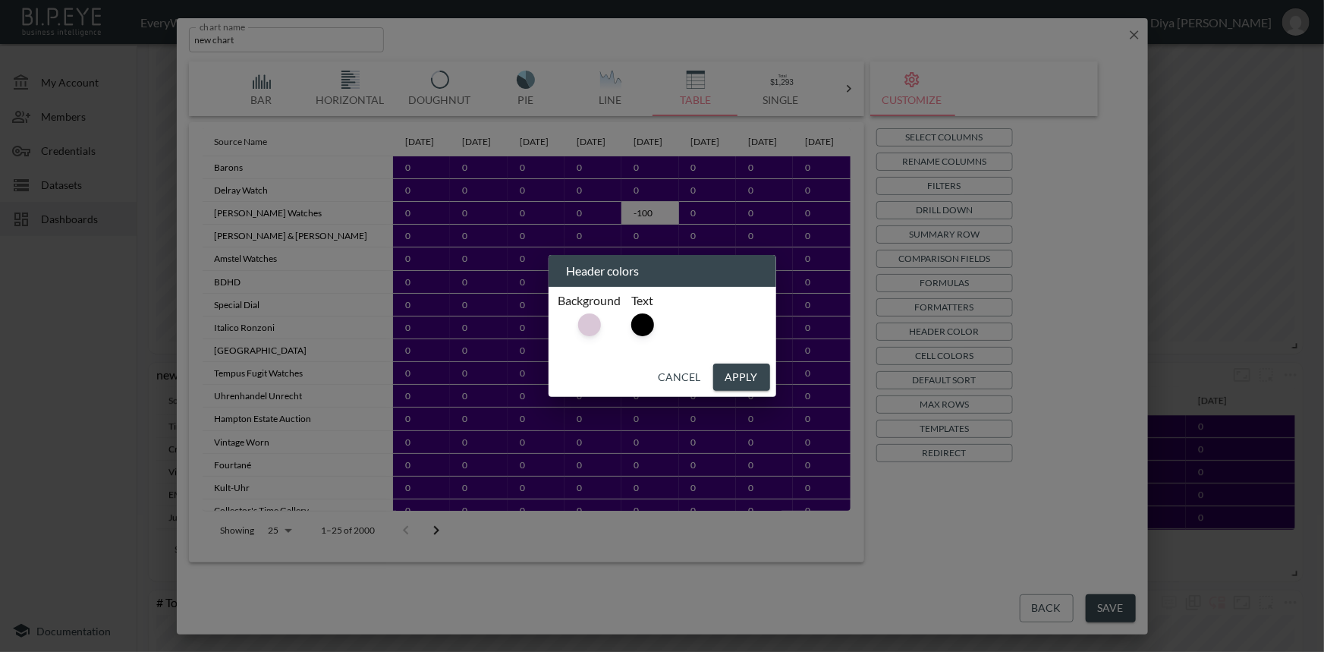
click at [740, 372] on button "Apply" at bounding box center [741, 377] width 57 height 28
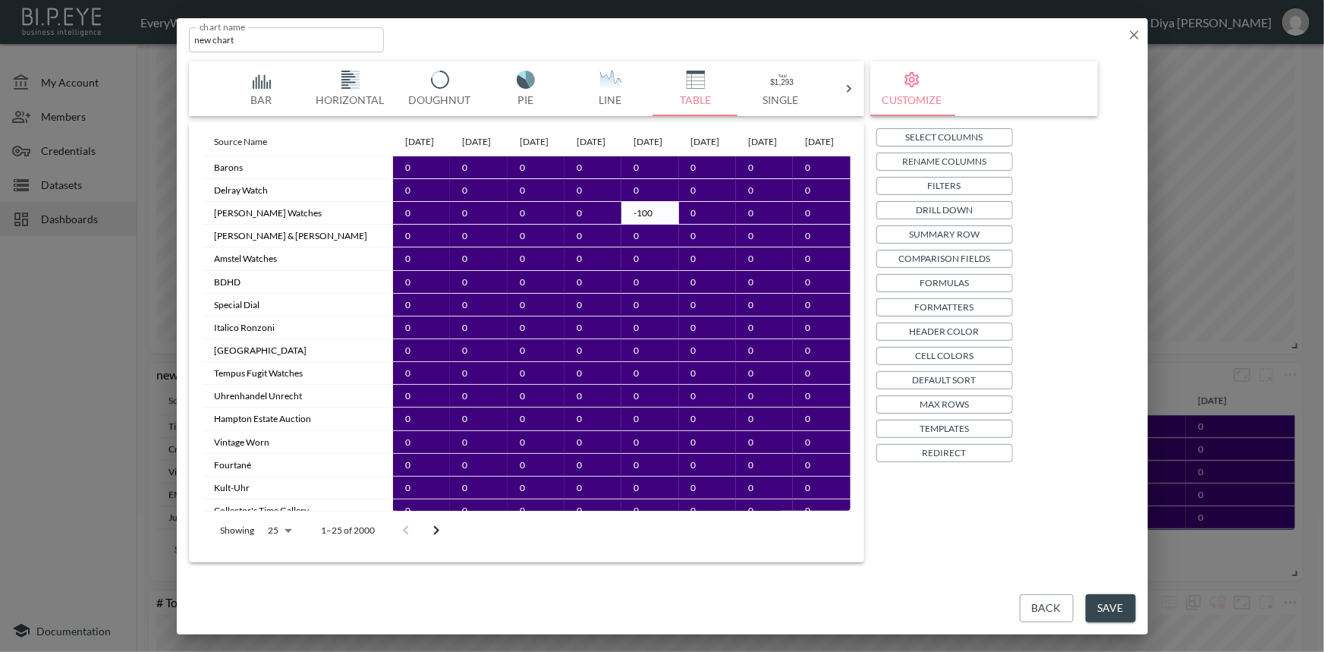
click at [1098, 614] on button "Save" at bounding box center [1110, 608] width 50 height 28
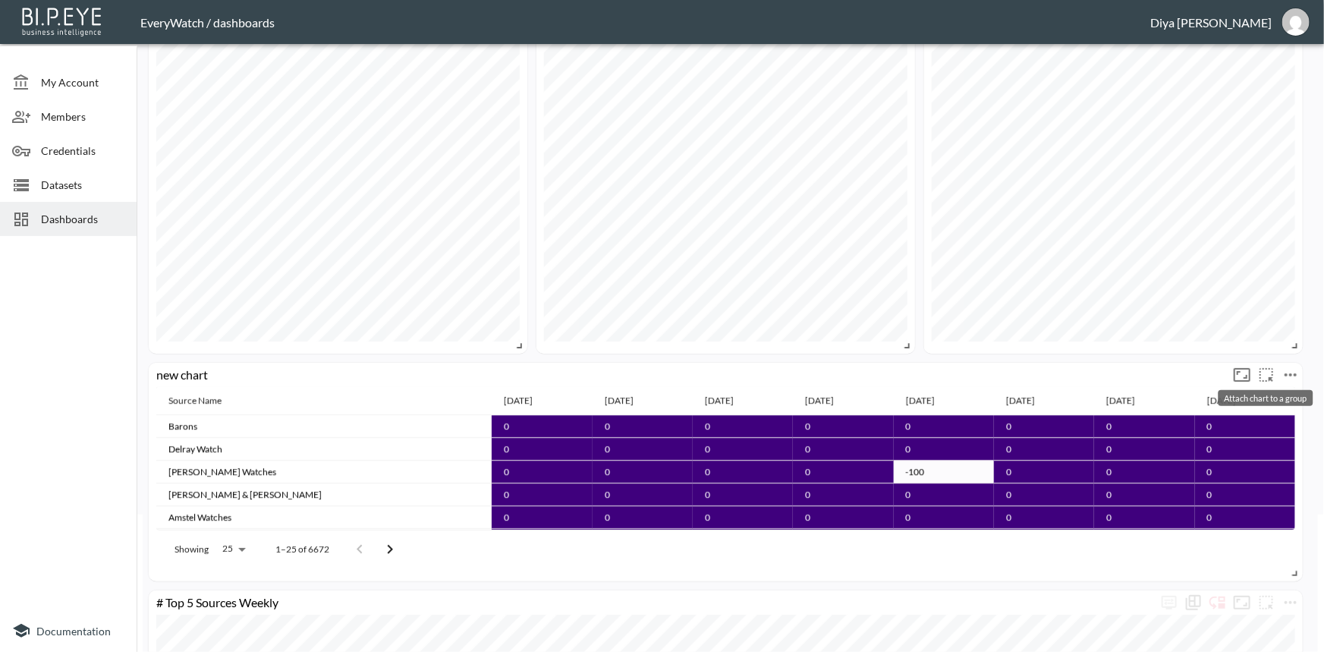
click at [1283, 372] on icon "more" at bounding box center [1290, 375] width 18 height 18
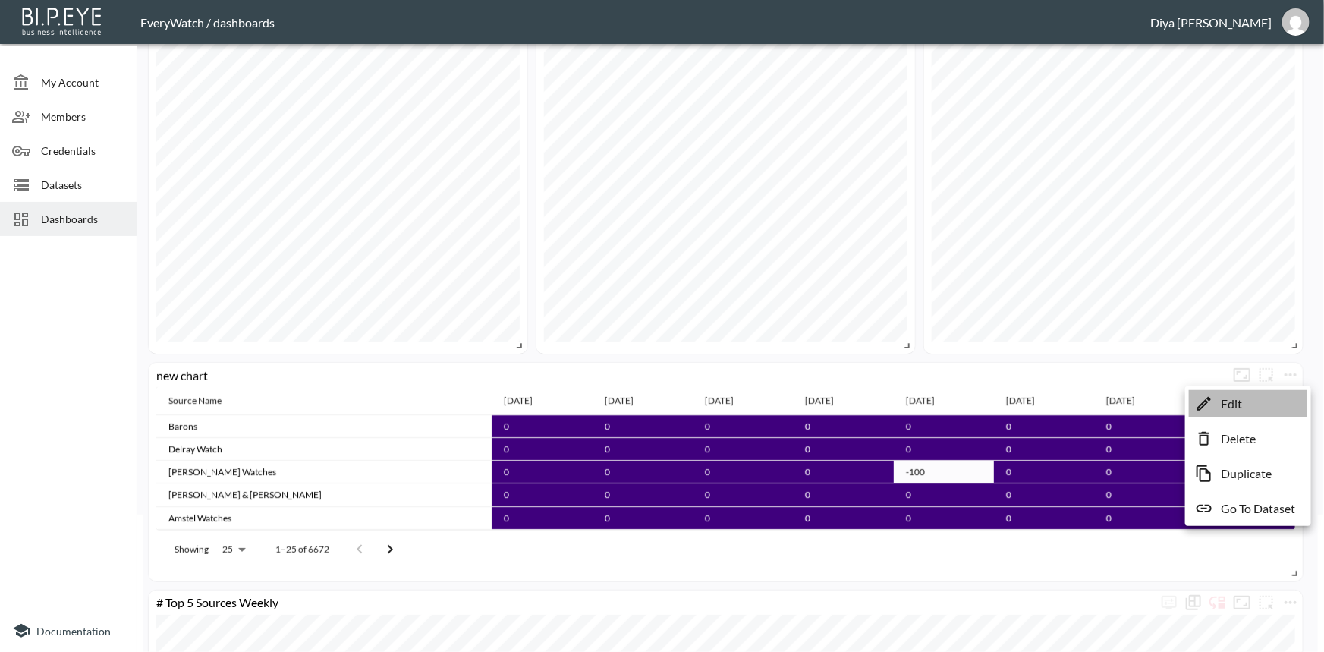
click at [1252, 397] on li "Edit" at bounding box center [1248, 403] width 118 height 27
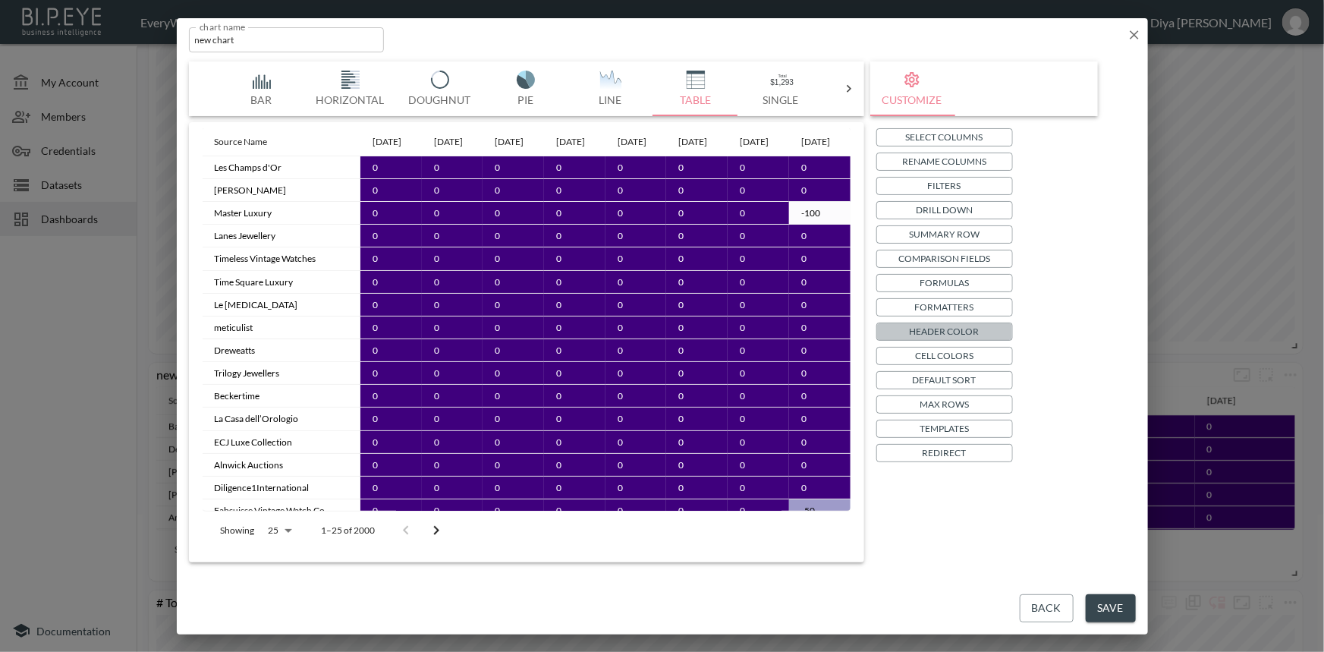
click at [946, 325] on p "Header Color" at bounding box center [944, 331] width 70 height 16
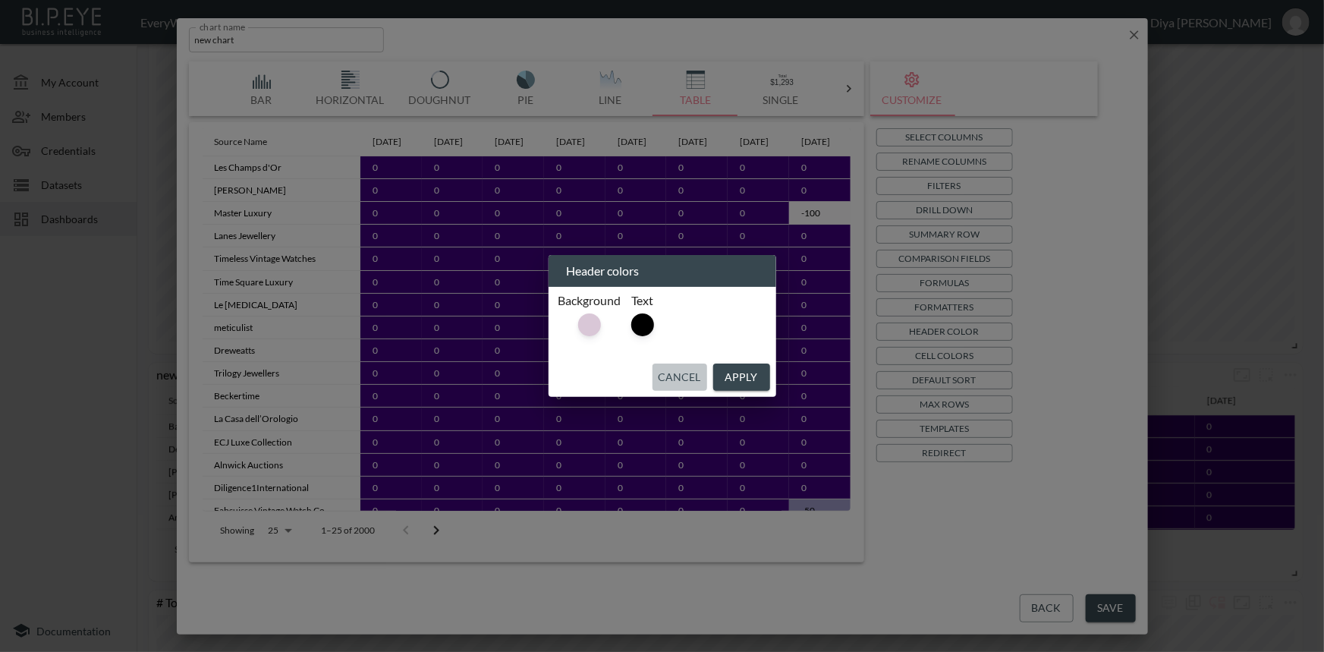
click at [688, 381] on button "Cancel" at bounding box center [679, 377] width 55 height 28
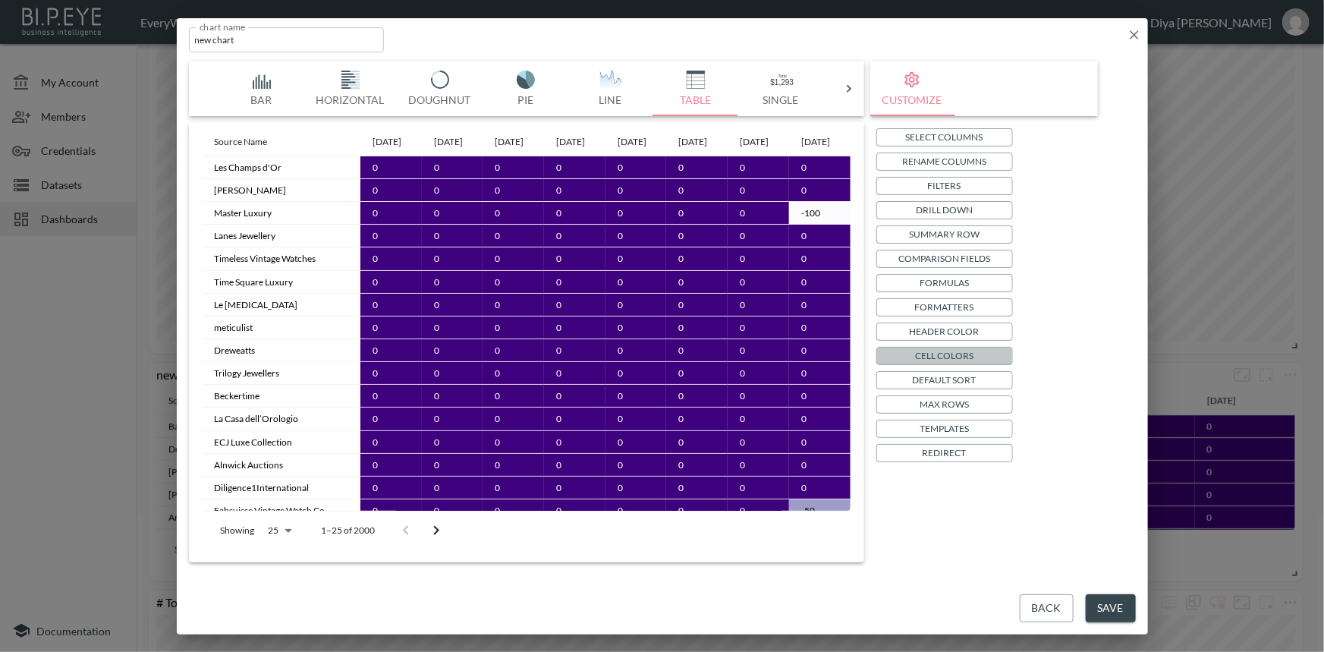
click at [937, 359] on p "Cell Colors" at bounding box center [944, 355] width 58 height 16
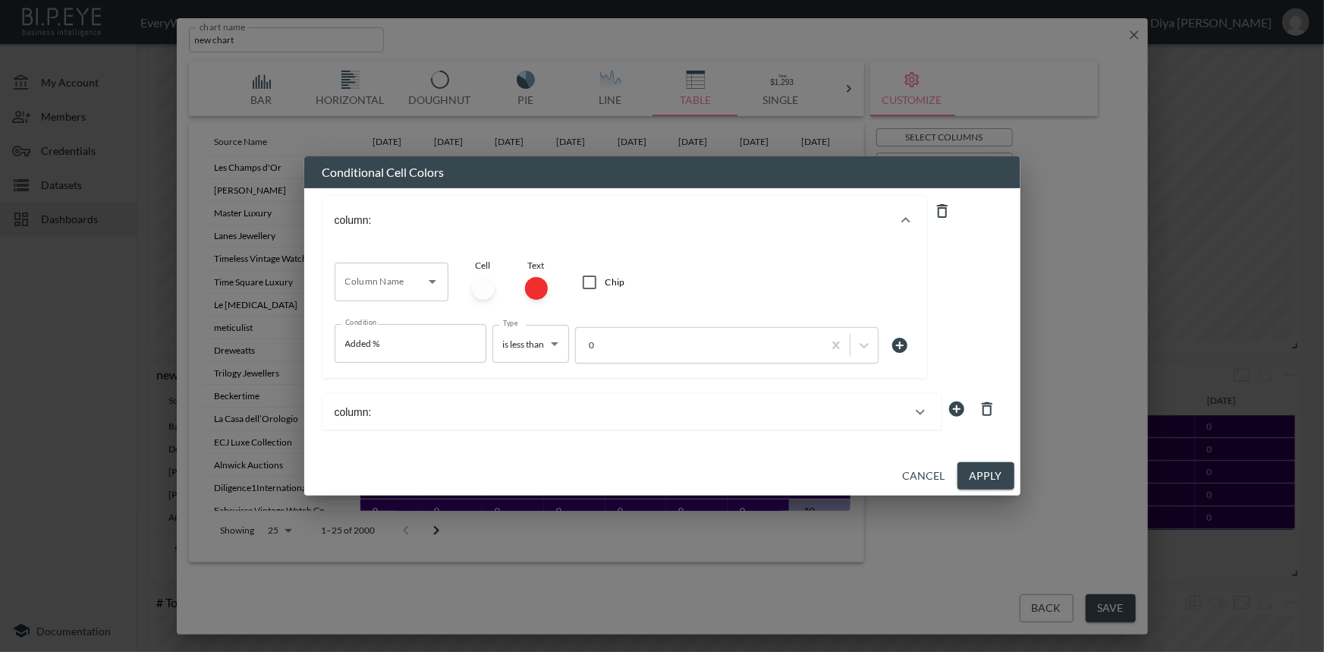
click at [460, 416] on div "column:" at bounding box center [622, 412] width 576 height 12
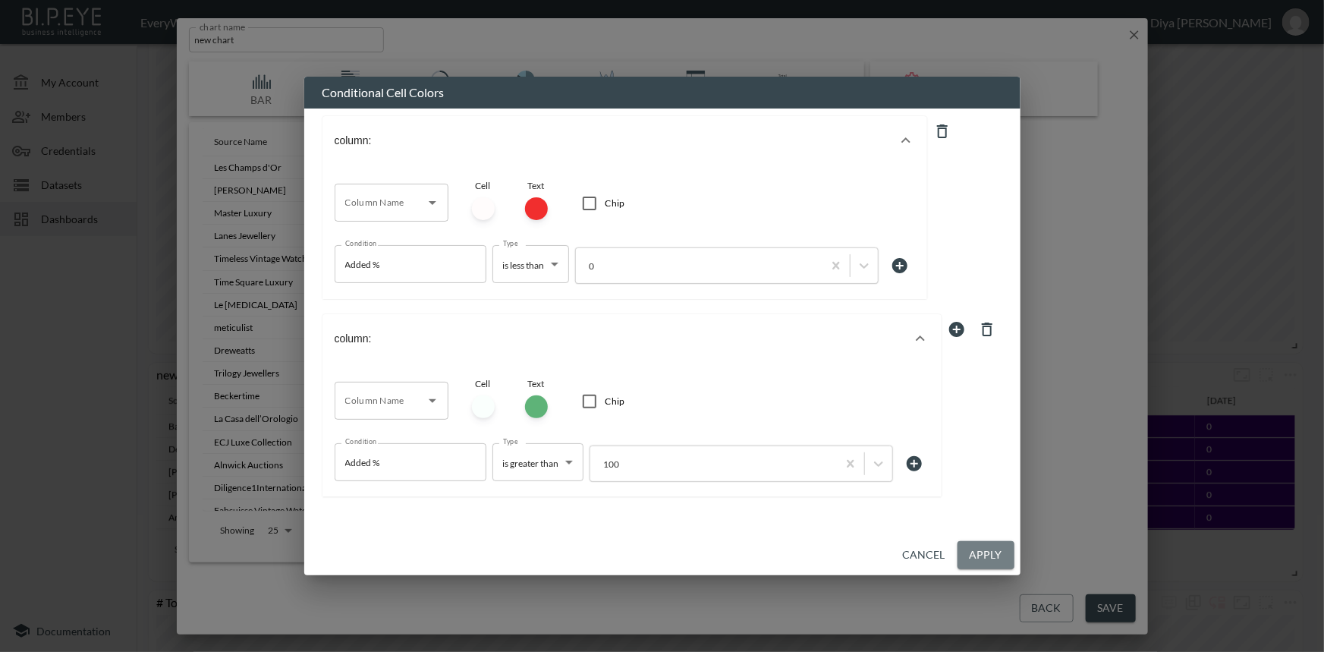
click at [986, 557] on button "Apply" at bounding box center [985, 555] width 57 height 28
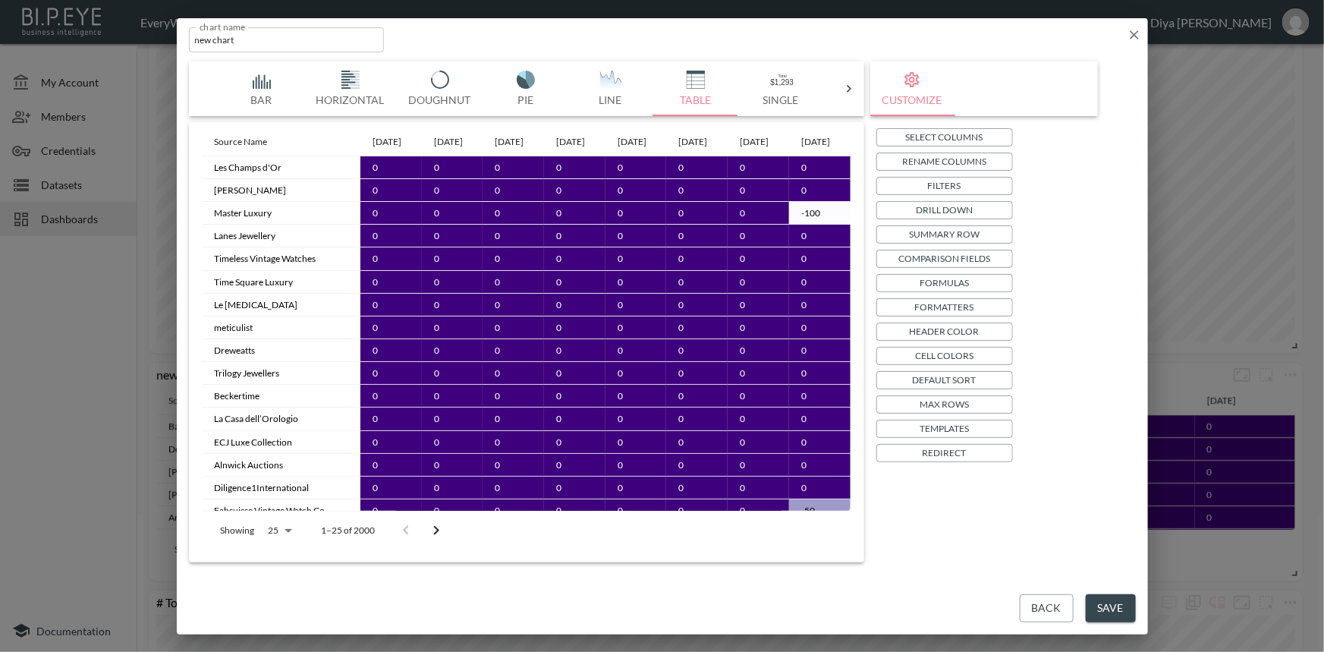
click at [947, 326] on p "Header Color" at bounding box center [944, 331] width 70 height 16
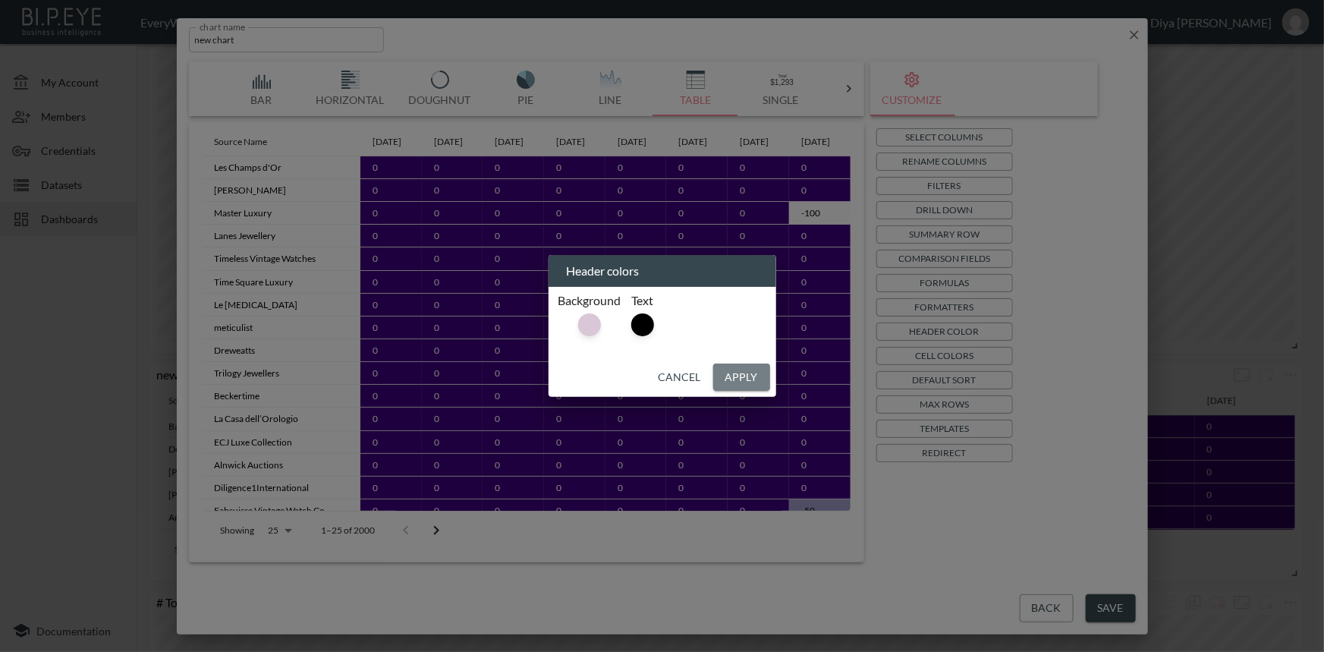
click at [730, 371] on button "Apply" at bounding box center [741, 377] width 57 height 28
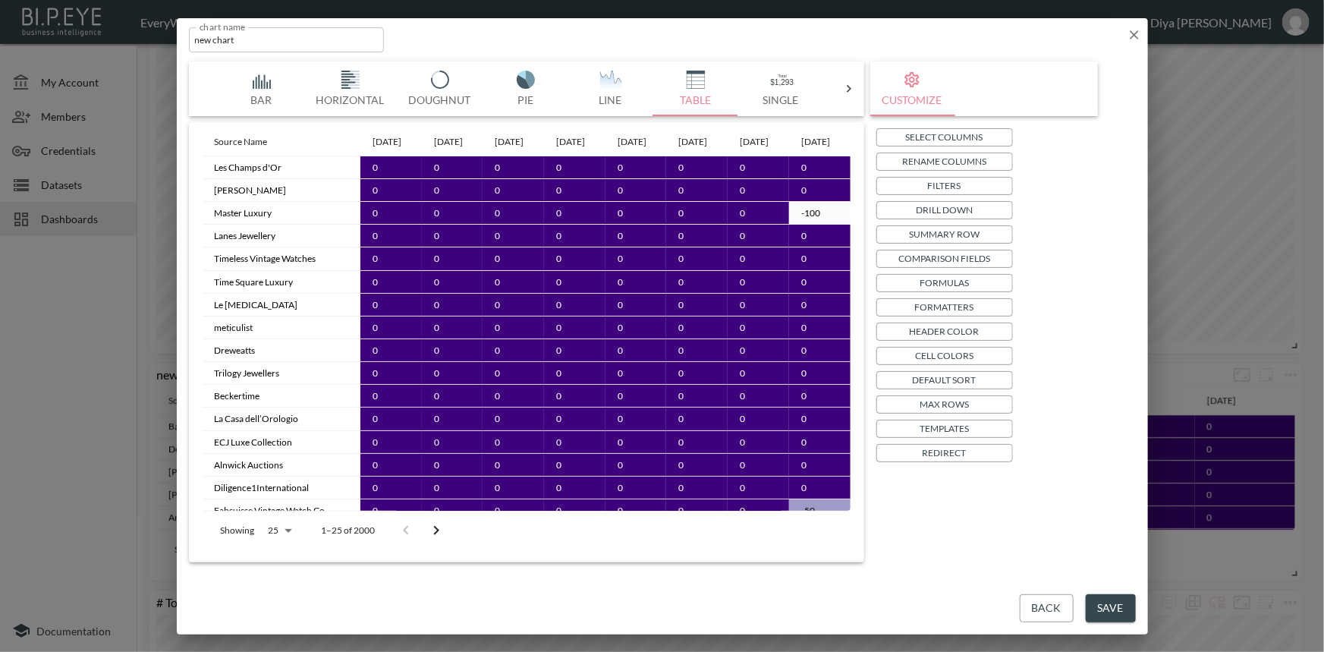
click at [944, 356] on p "Cell Colors" at bounding box center [944, 355] width 58 height 16
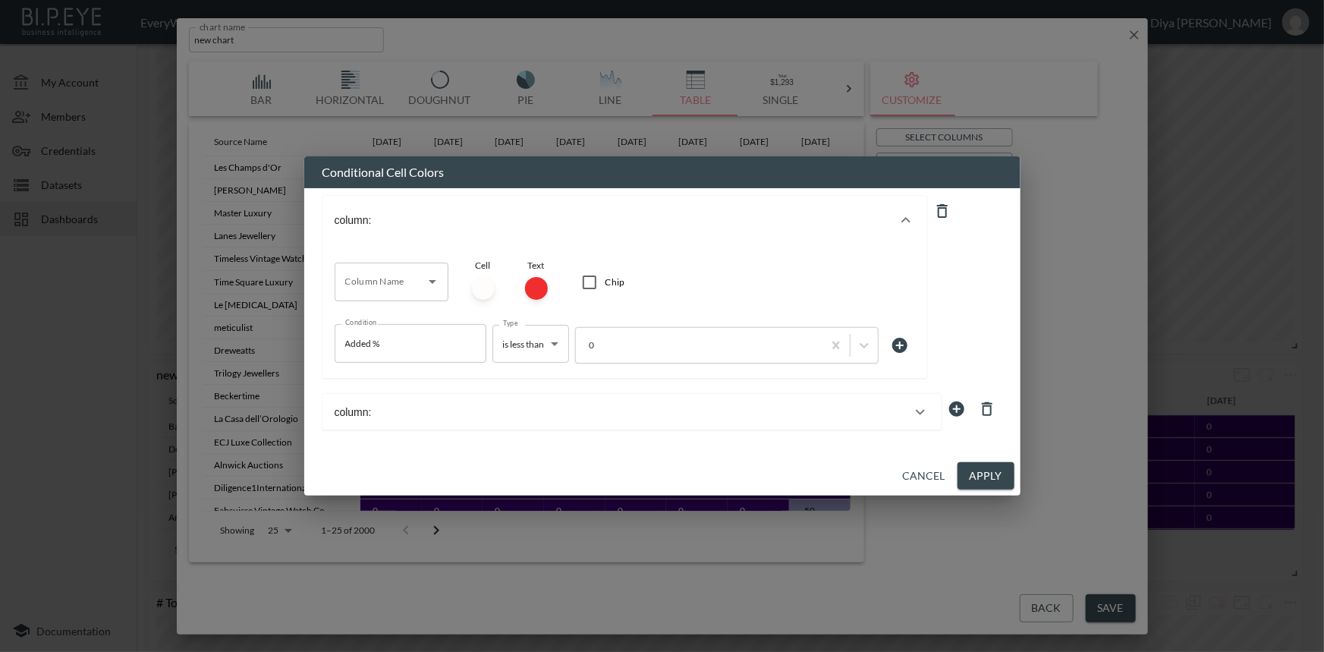
click at [460, 416] on div "column:" at bounding box center [622, 412] width 576 height 12
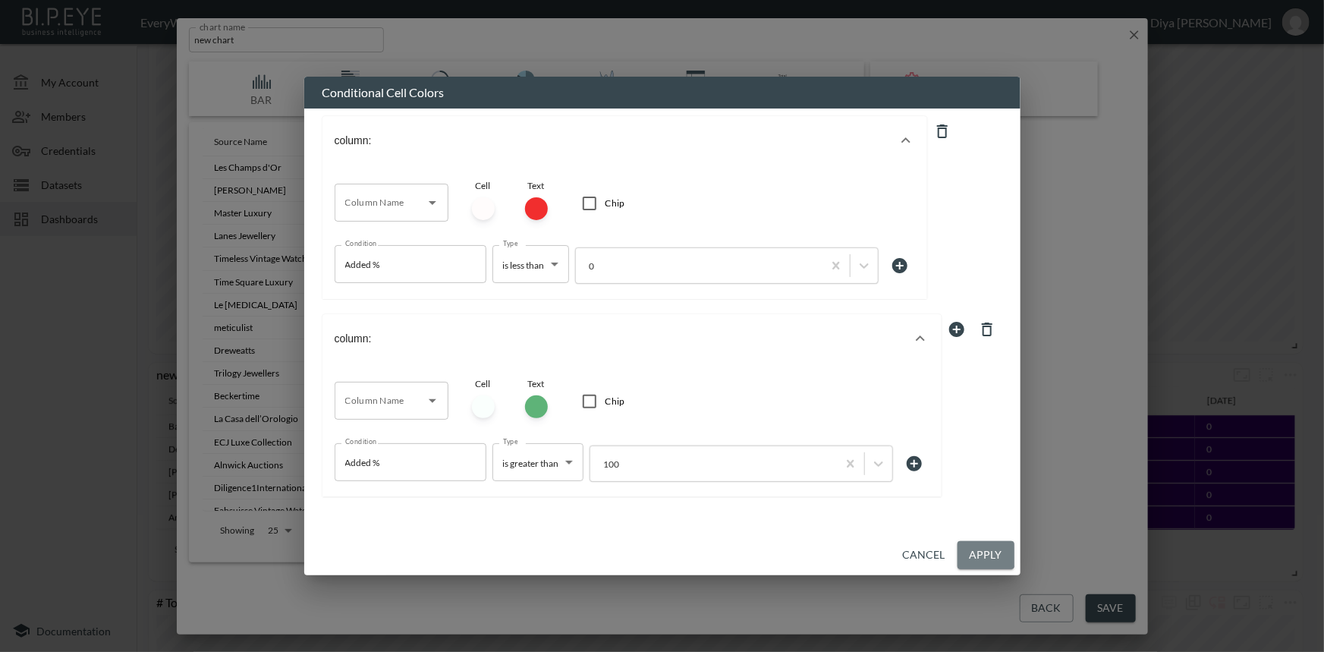
click at [972, 556] on button "Apply" at bounding box center [985, 555] width 57 height 28
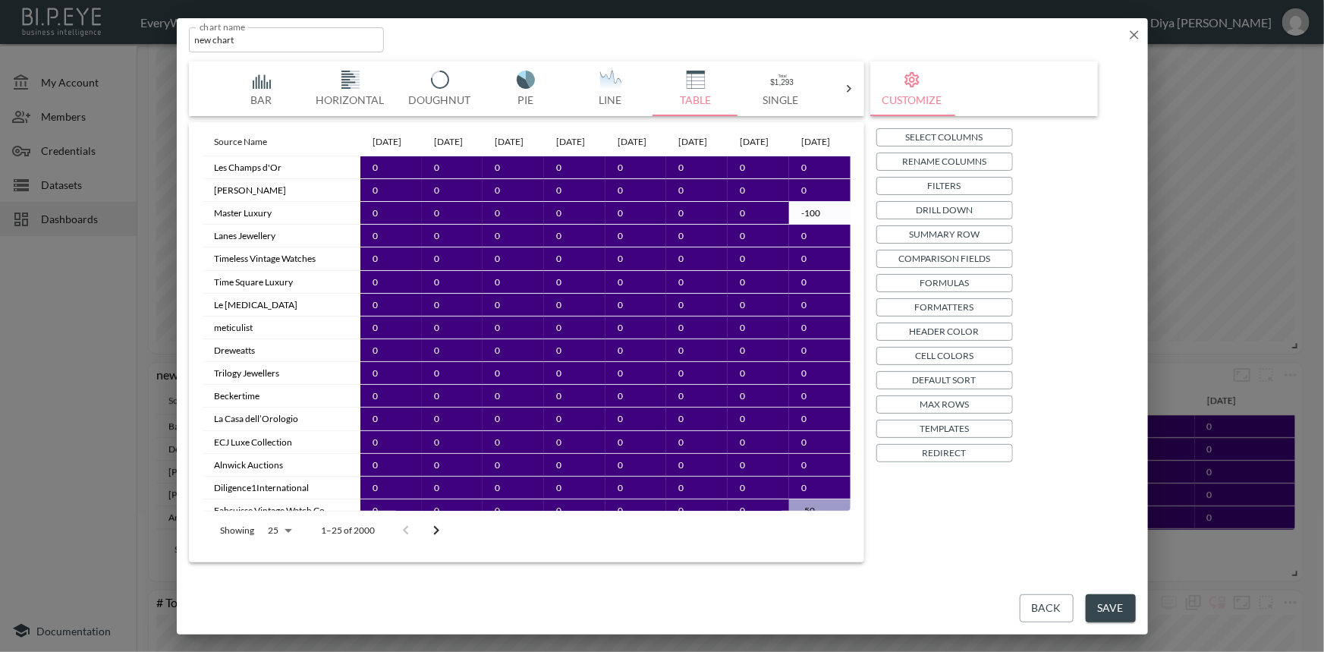
click at [1108, 607] on button "Save" at bounding box center [1110, 608] width 50 height 28
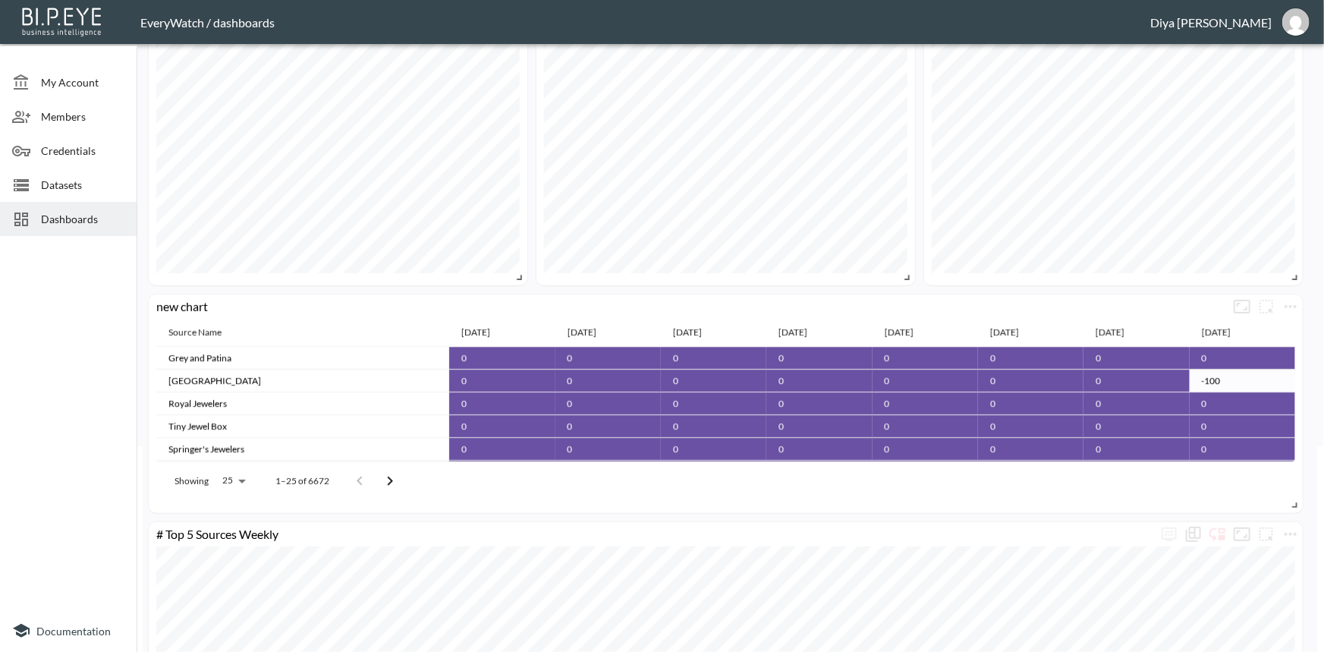
scroll to position [206, 0]
click at [1286, 305] on icon "more" at bounding box center [1290, 306] width 18 height 18
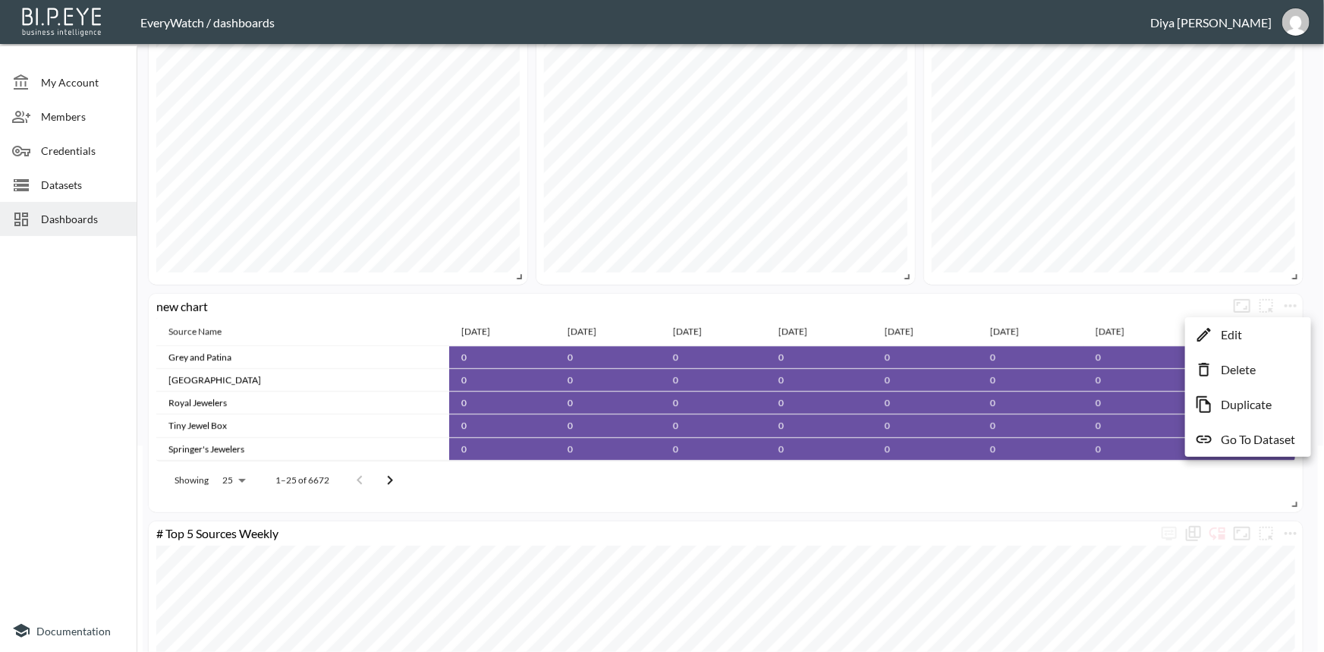
click at [1242, 363] on p "Delete" at bounding box center [1237, 369] width 35 height 18
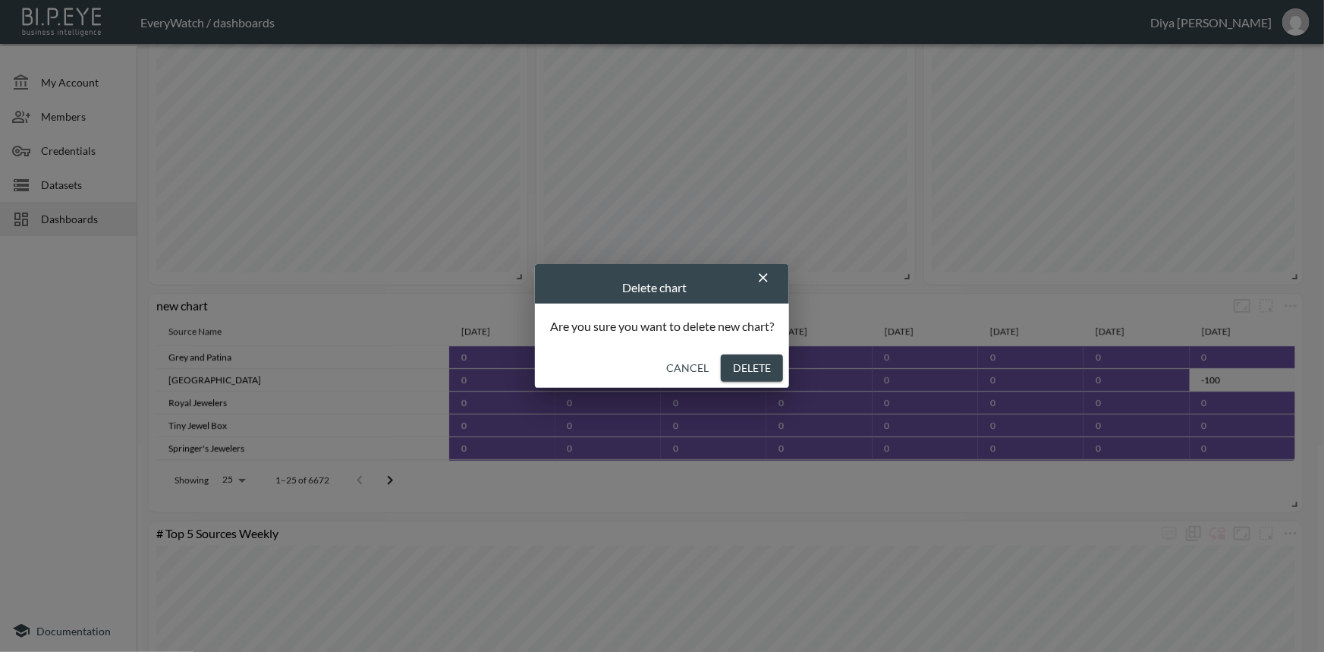
click at [758, 372] on button "Delete" at bounding box center [752, 368] width 62 height 28
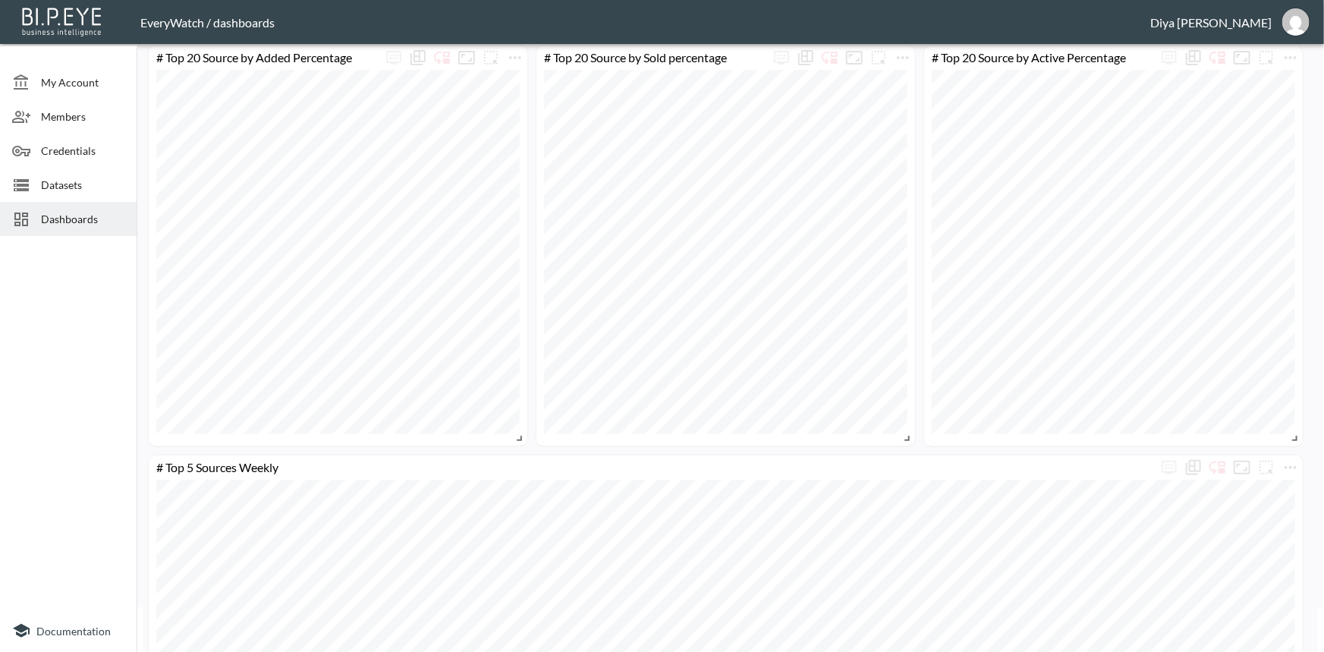
scroll to position [0, 0]
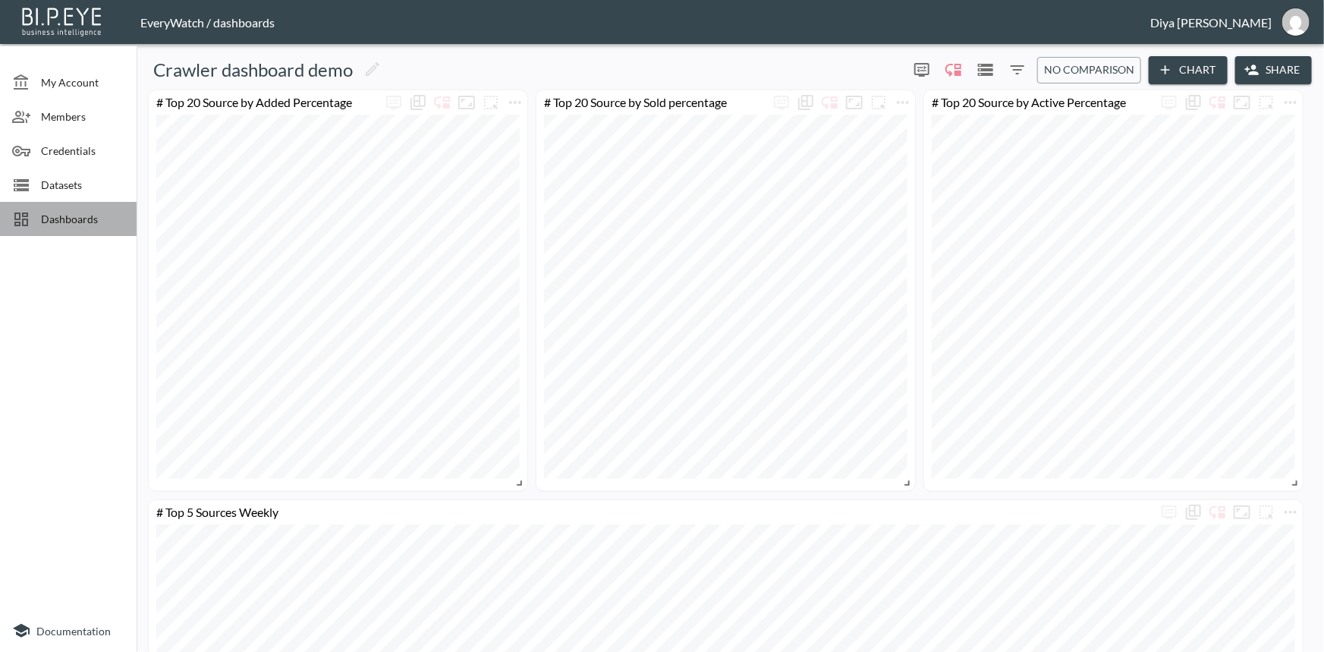
click at [70, 214] on span "Dashboards" at bounding box center [82, 219] width 83 height 16
